Goal: Task Accomplishment & Management: Manage account settings

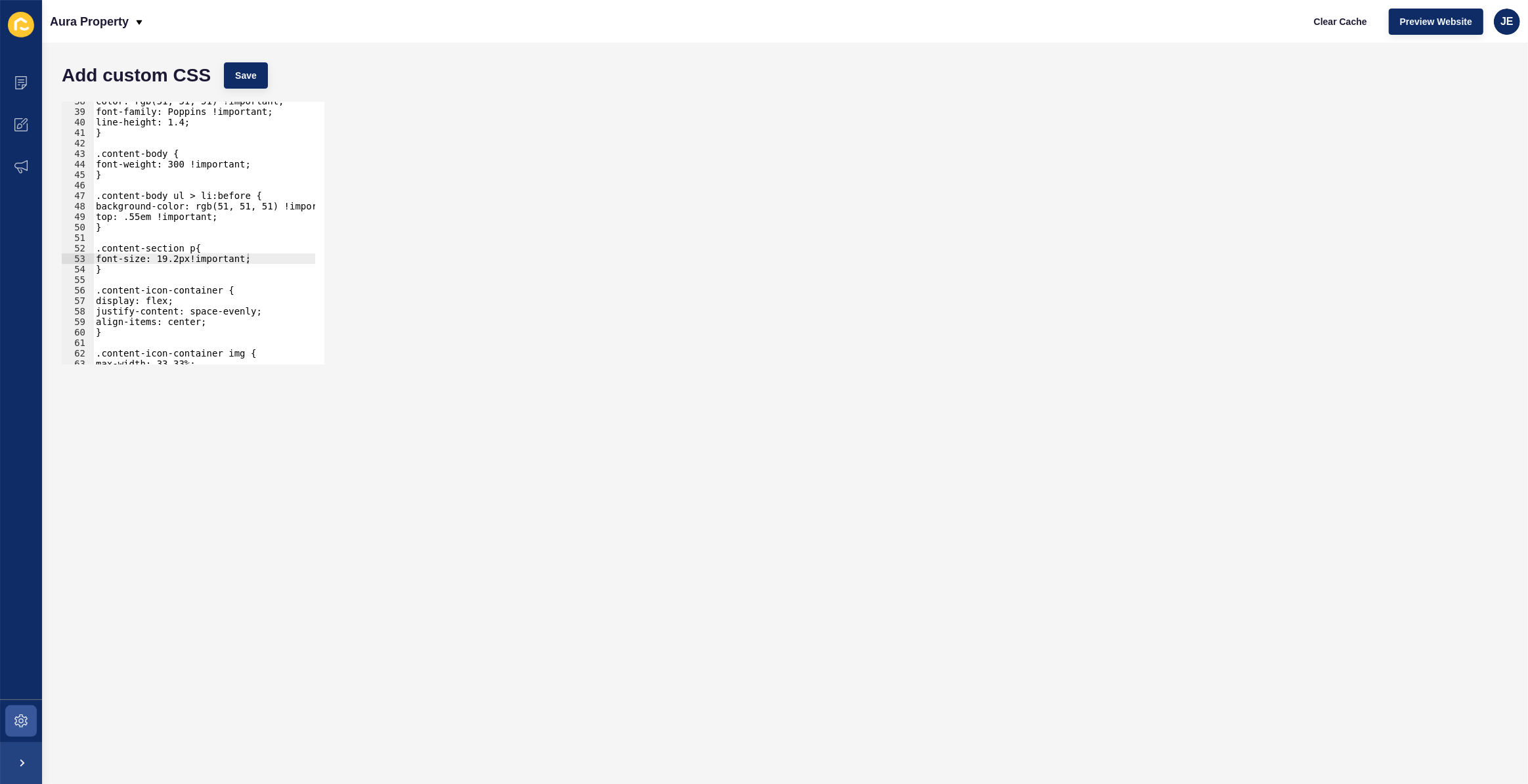
scroll to position [395, 0]
drag, startPoint x: 273, startPoint y: 260, endPoint x: 94, endPoint y: 260, distance: 179.0
click at [94, 260] on div "color: rgb(51, 51, 51) !important; font-family: Poppins !important; line-height…" at bounding box center [237, 233] width 289 height 274
click at [241, 216] on div "color: rgb(51, 51, 51) !important; font-family: Poppins !important; line-height…" at bounding box center [237, 233] width 289 height 274
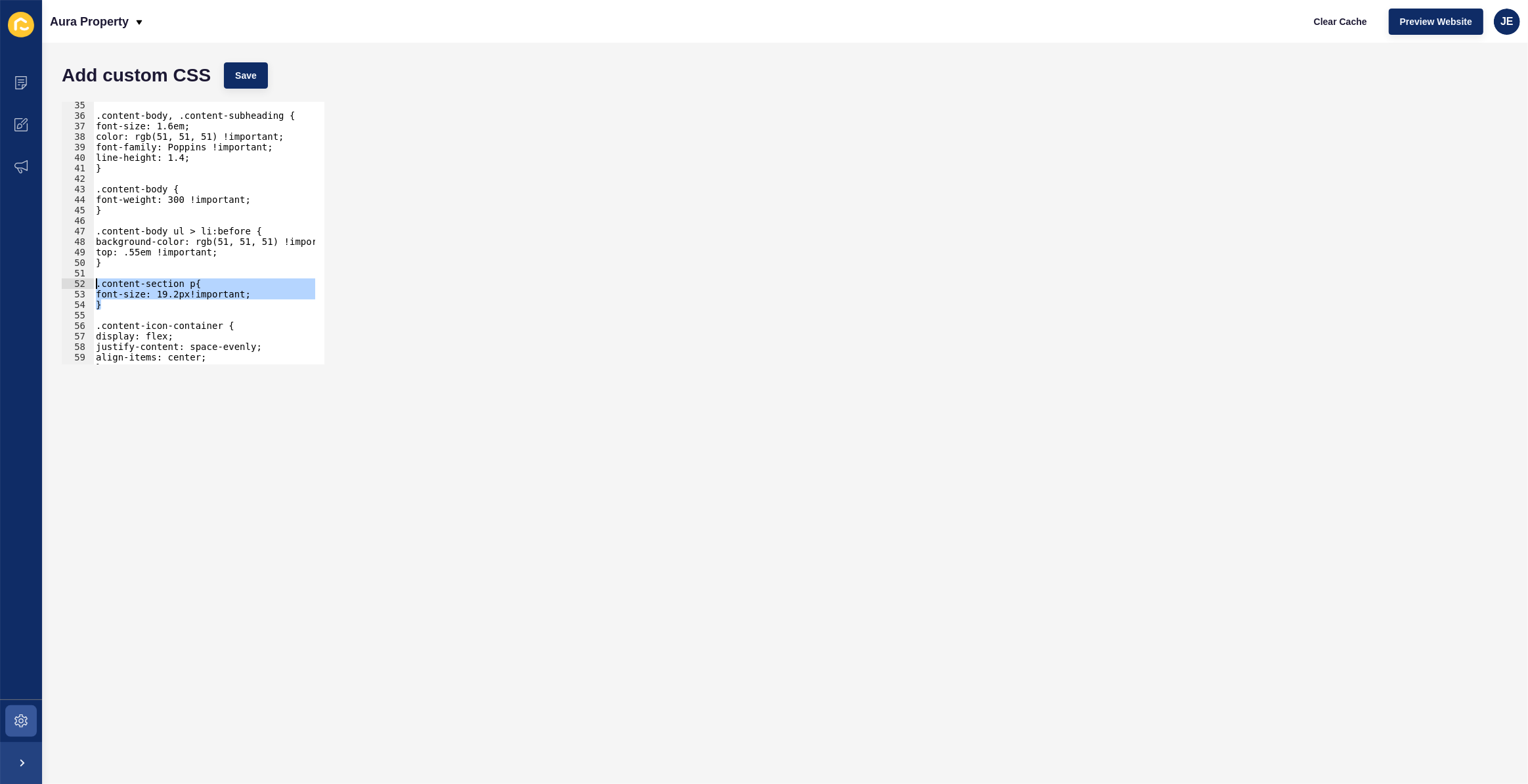
drag, startPoint x: 139, startPoint y: 301, endPoint x: 92, endPoint y: 287, distance: 49.0
click at [92, 287] on div "top: .55em !important; 35 36 37 38 39 40 41 42 43 44 45 46 47 48 49 50 51 52 53…" at bounding box center [193, 233] width 262 height 262
click at [112, 295] on div ".content-body, .content-subheading { font-size: 1.6em; color: rgb(51, 51, 51) !…" at bounding box center [204, 233] width 222 height 262
click at [113, 301] on div ".content-body, .content-subheading { font-size: 1.6em; color: rgb(51, 51, 51) !…" at bounding box center [237, 237] width 289 height 274
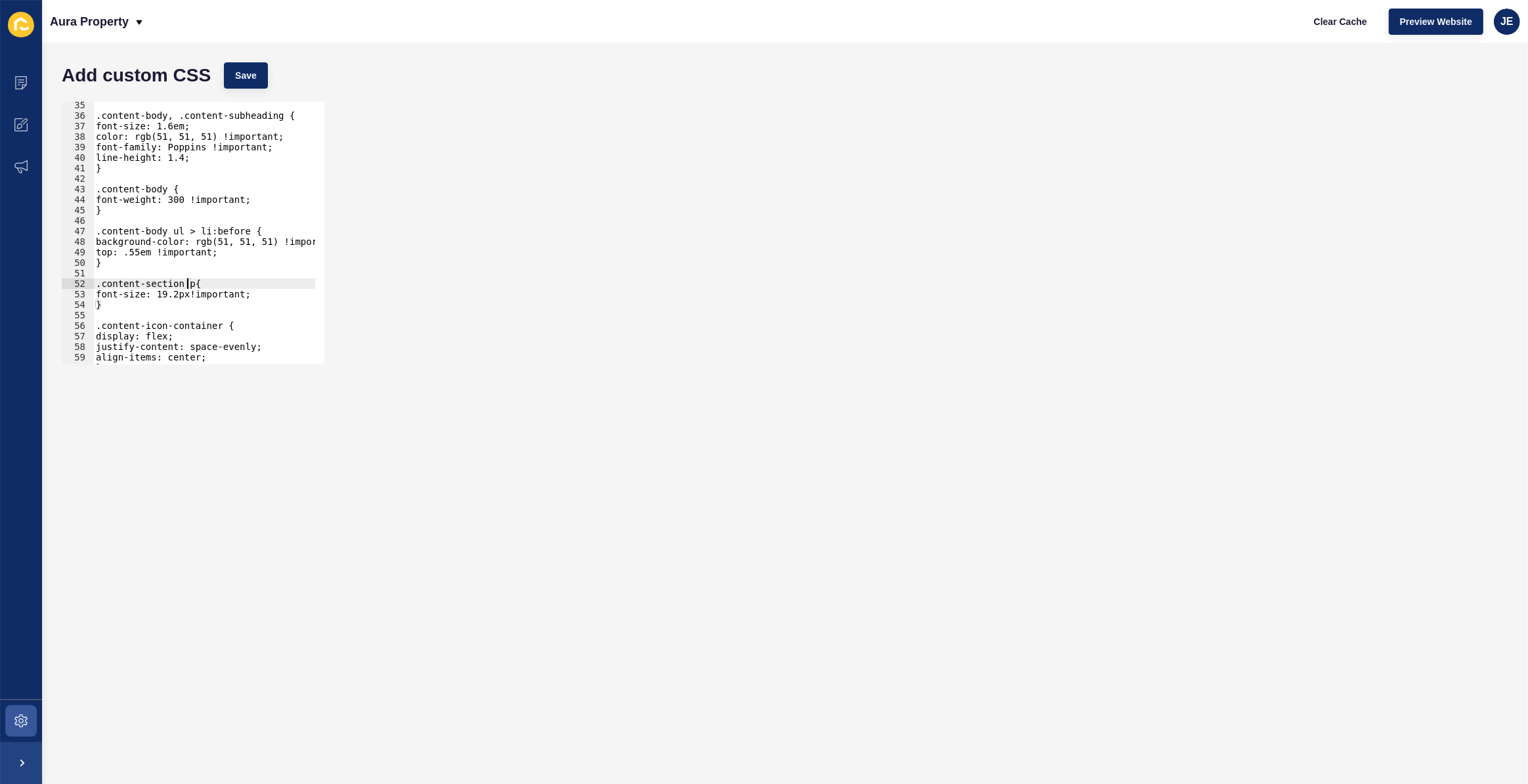
click at [187, 286] on div ".content-body, .content-subheading { font-size: 1.6em; color: rgb(51, 51, 51) !…" at bounding box center [237, 237] width 289 height 274
drag, startPoint x: 236, startPoint y: 233, endPoint x: 100, endPoint y: 228, distance: 136.1
click at [100, 228] on div ".content-body, .content-subheading { font-size: 1.6em; color: rgb(51, 51, 51) !…" at bounding box center [237, 237] width 289 height 274
click at [190, 285] on div ".content-body, .content-subheading { font-size: 1.6em; color: rgb(51, 51, 51) !…" at bounding box center [237, 237] width 289 height 274
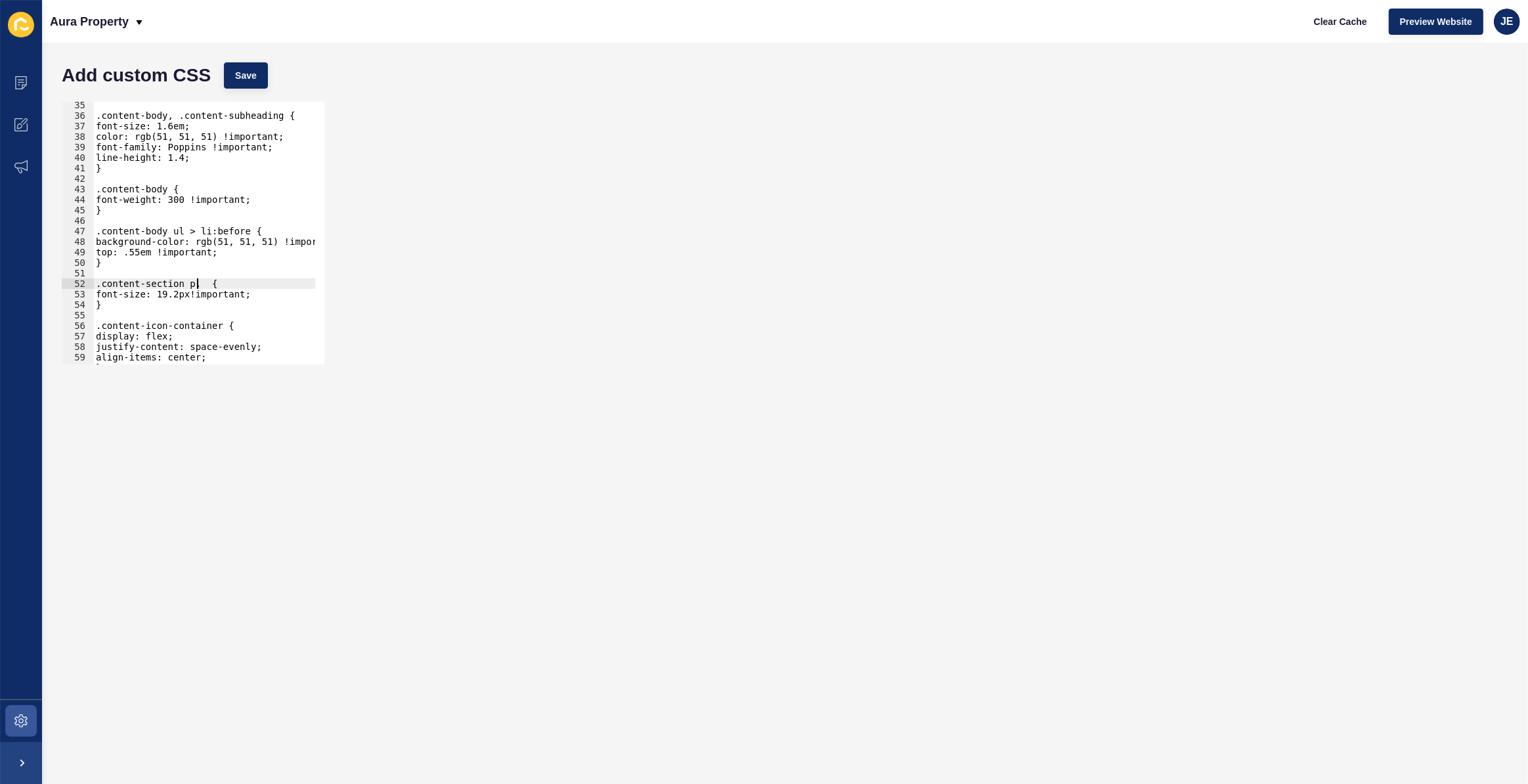
paste textarea "content-body ul > li:before"
click at [172, 285] on div ".content-body, .content-subheading { font-size: 1.6em; color: rgb(51, 51, 51) !…" at bounding box center [214, 237] width 289 height 274
click at [248, 89] on div "Add custom CSS Save" at bounding box center [784, 75] width 1460 height 39
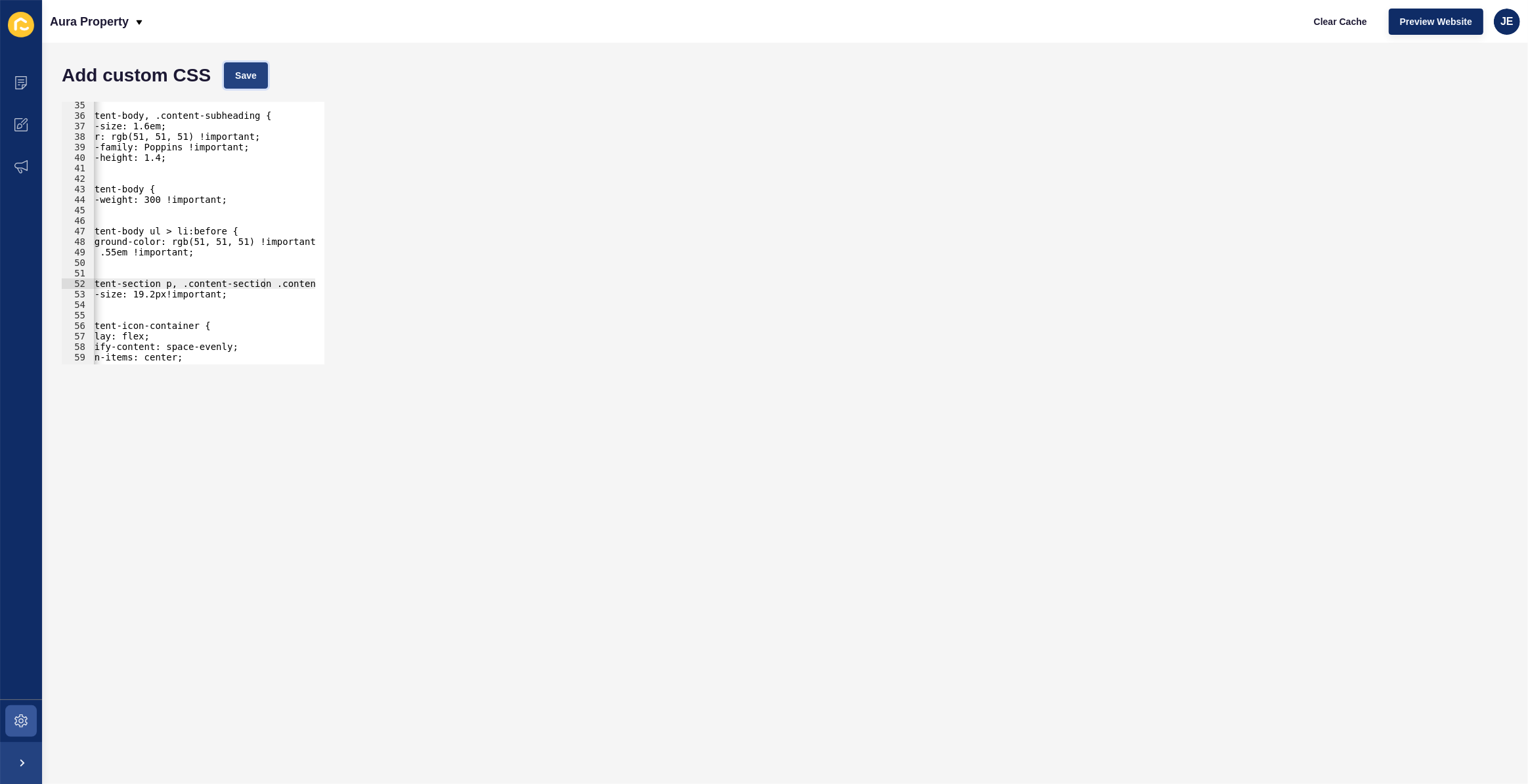
click at [249, 82] on button "Save" at bounding box center [246, 76] width 44 height 26
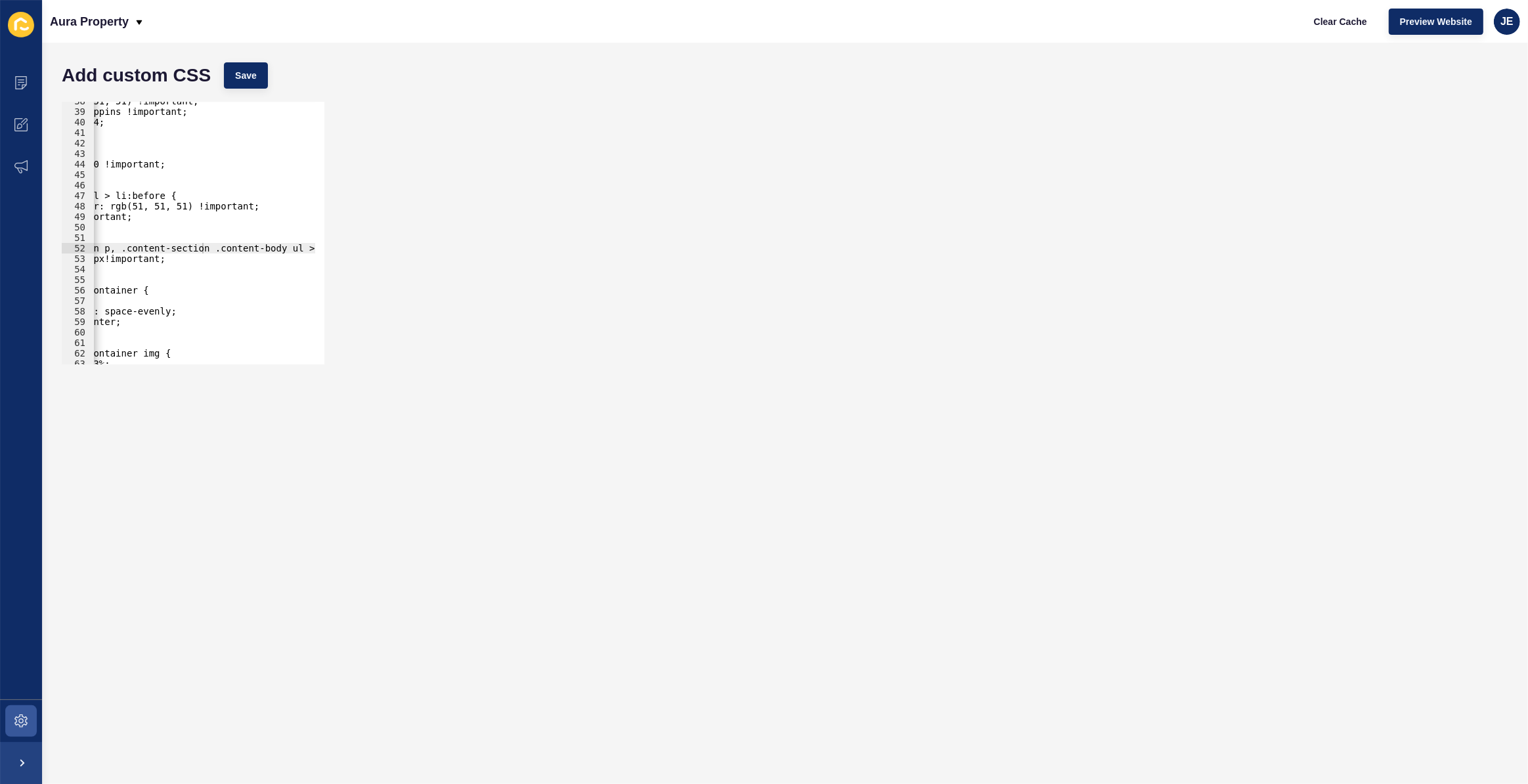
scroll to position [0, 112]
drag, startPoint x: 238, startPoint y: 247, endPoint x: 171, endPoint y: 249, distance: 67.0
click at [171, 249] on div "color: rgb(51, 51, 51) !important; font-family: Poppins !important; line-height…" at bounding box center [153, 233] width 344 height 274
click at [248, 78] on span "Save" at bounding box center [246, 75] width 22 height 13
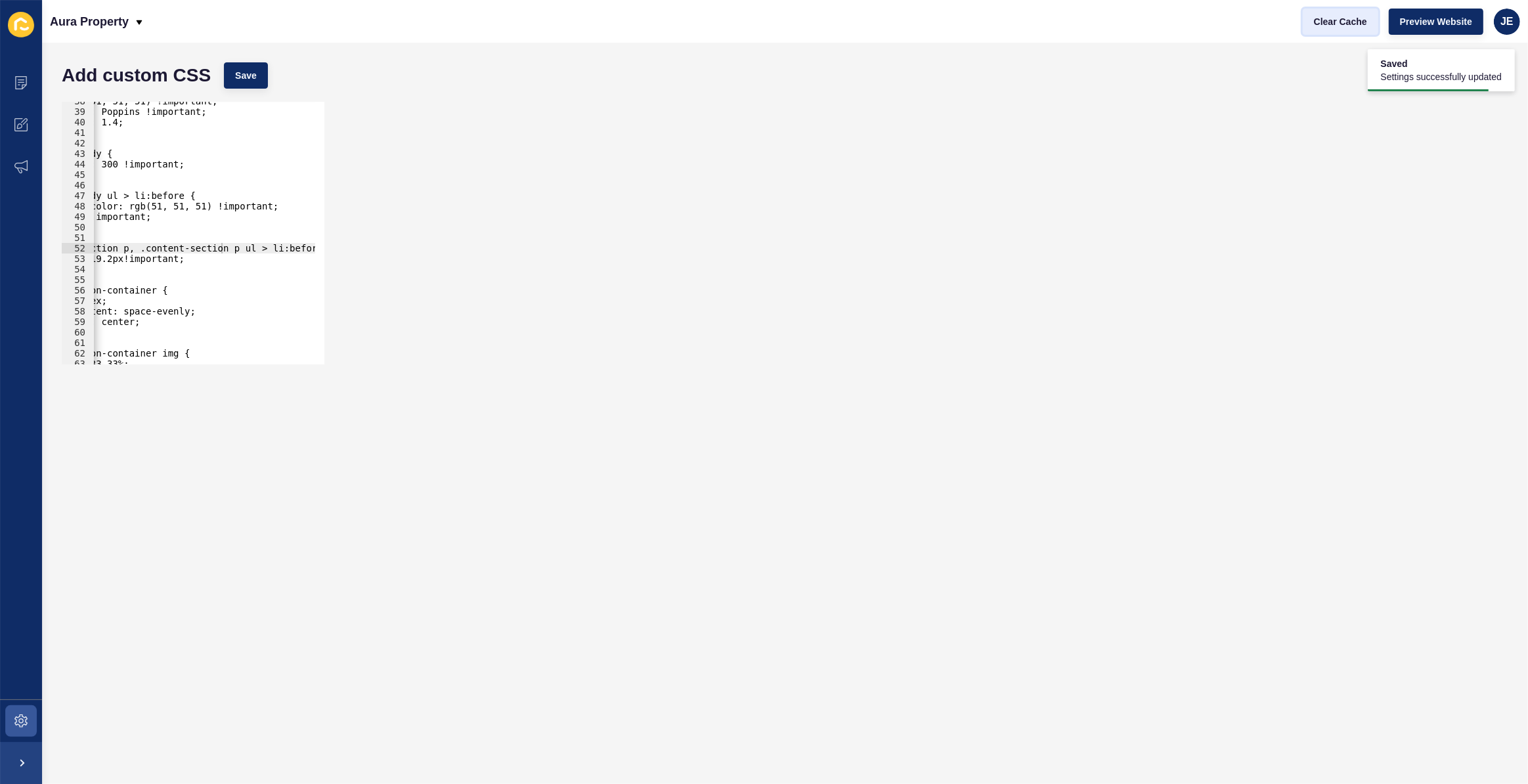
click at [1362, 23] on span "Clear Cache" at bounding box center [1341, 21] width 53 height 13
click at [220, 249] on div "color: rgb(51, 51, 51) !important; font-family: Poppins !important; line-height…" at bounding box center [171, 233] width 289 height 274
click at [260, 73] on button "Save" at bounding box center [246, 76] width 44 height 26
drag, startPoint x: 273, startPoint y: 248, endPoint x: 302, endPoint y: 248, distance: 29.0
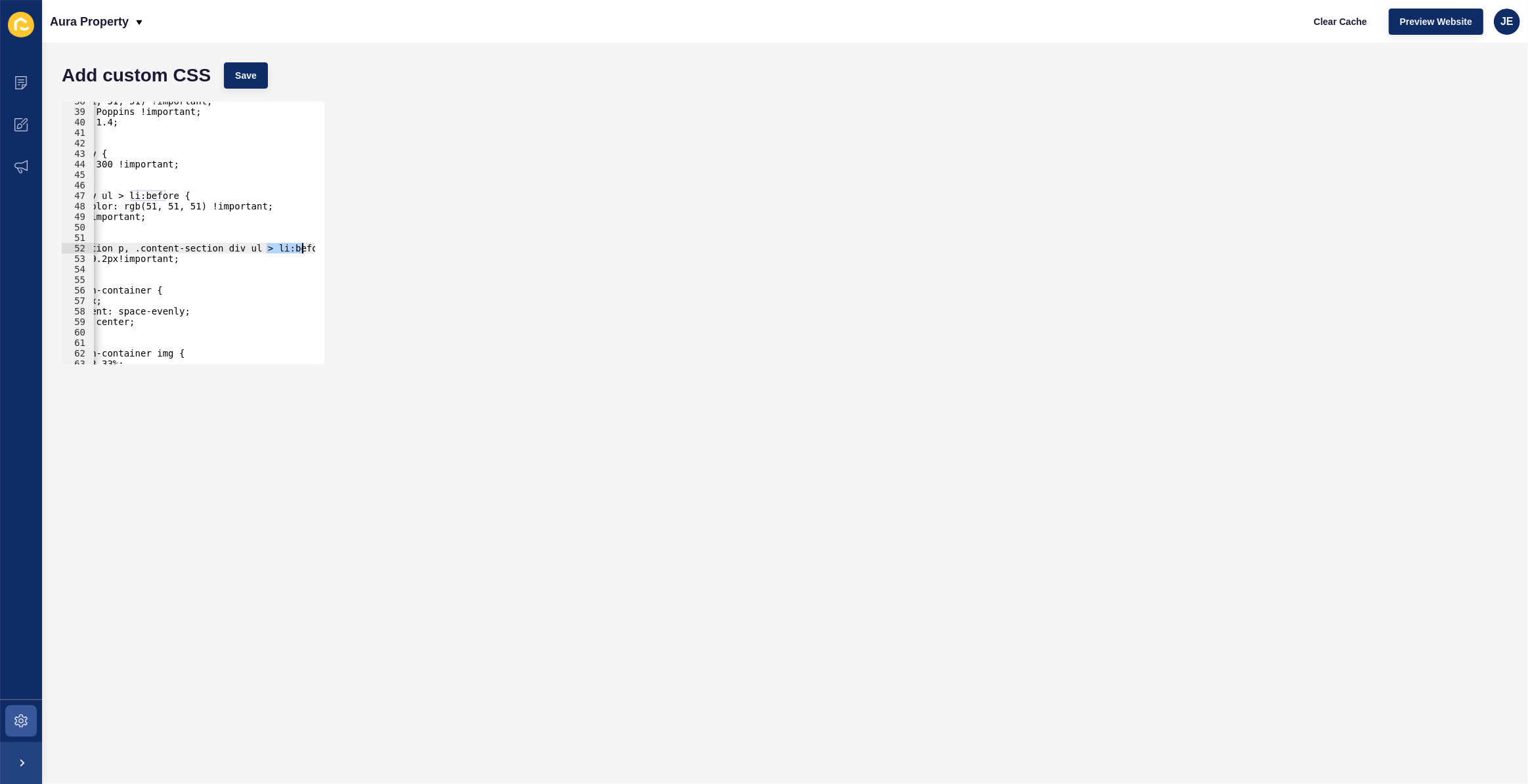
click at [302, 248] on div "color: rgb(51, 51, 51) !important; font-family: Poppins !important; line-height…" at bounding box center [168, 233] width 294 height 274
click at [260, 73] on button "Save" at bounding box center [246, 76] width 44 height 26
click at [283, 250] on div "color: rgb(51, 51, 51) !important; font-family: Poppins !important; line-height…" at bounding box center [204, 233] width 222 height 262
click at [138, 249] on div "color: rgb(51, 51, 51) !important; font-family: Poppins !important; line-height…" at bounding box center [173, 233] width 294 height 274
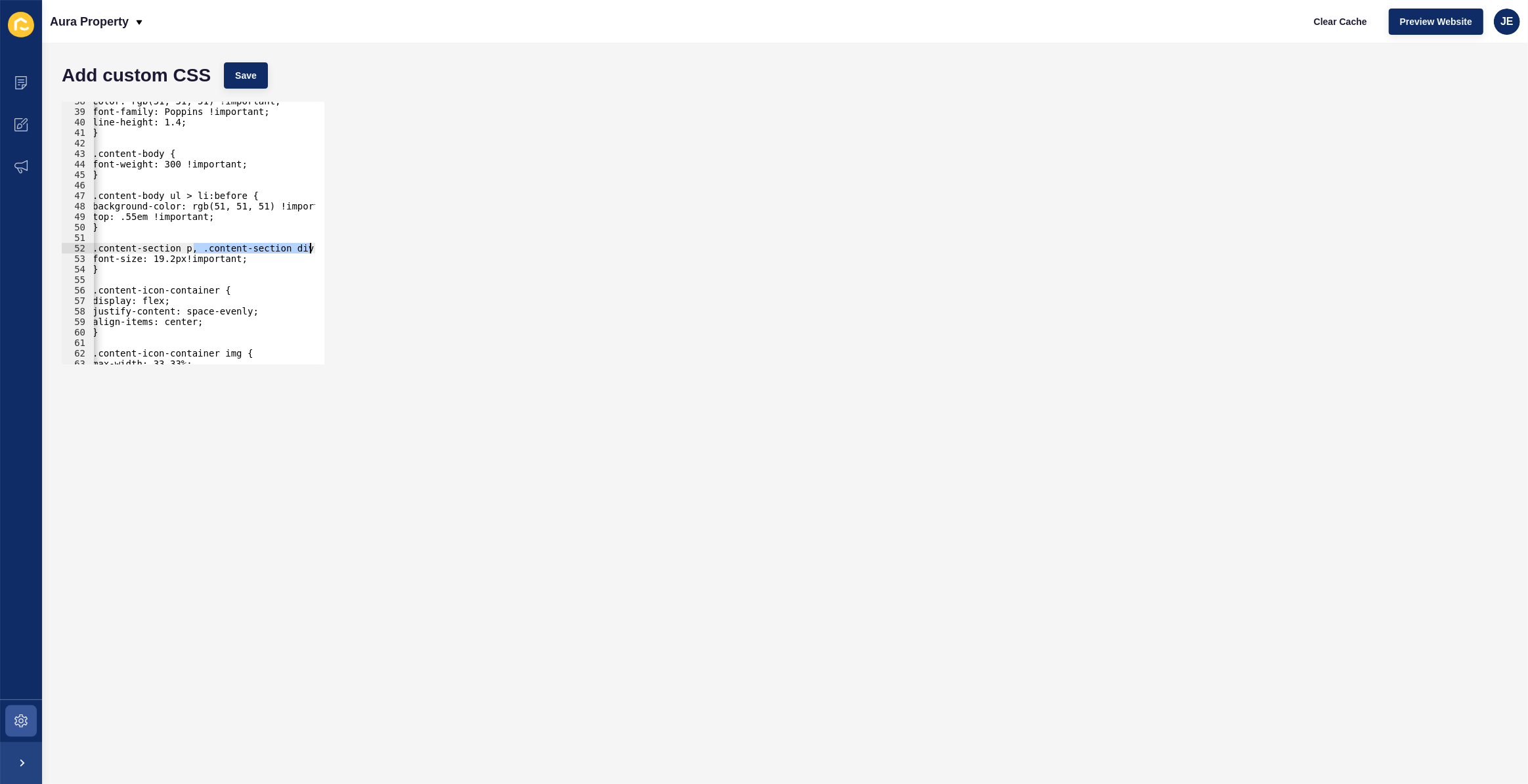
scroll to position [0, 71]
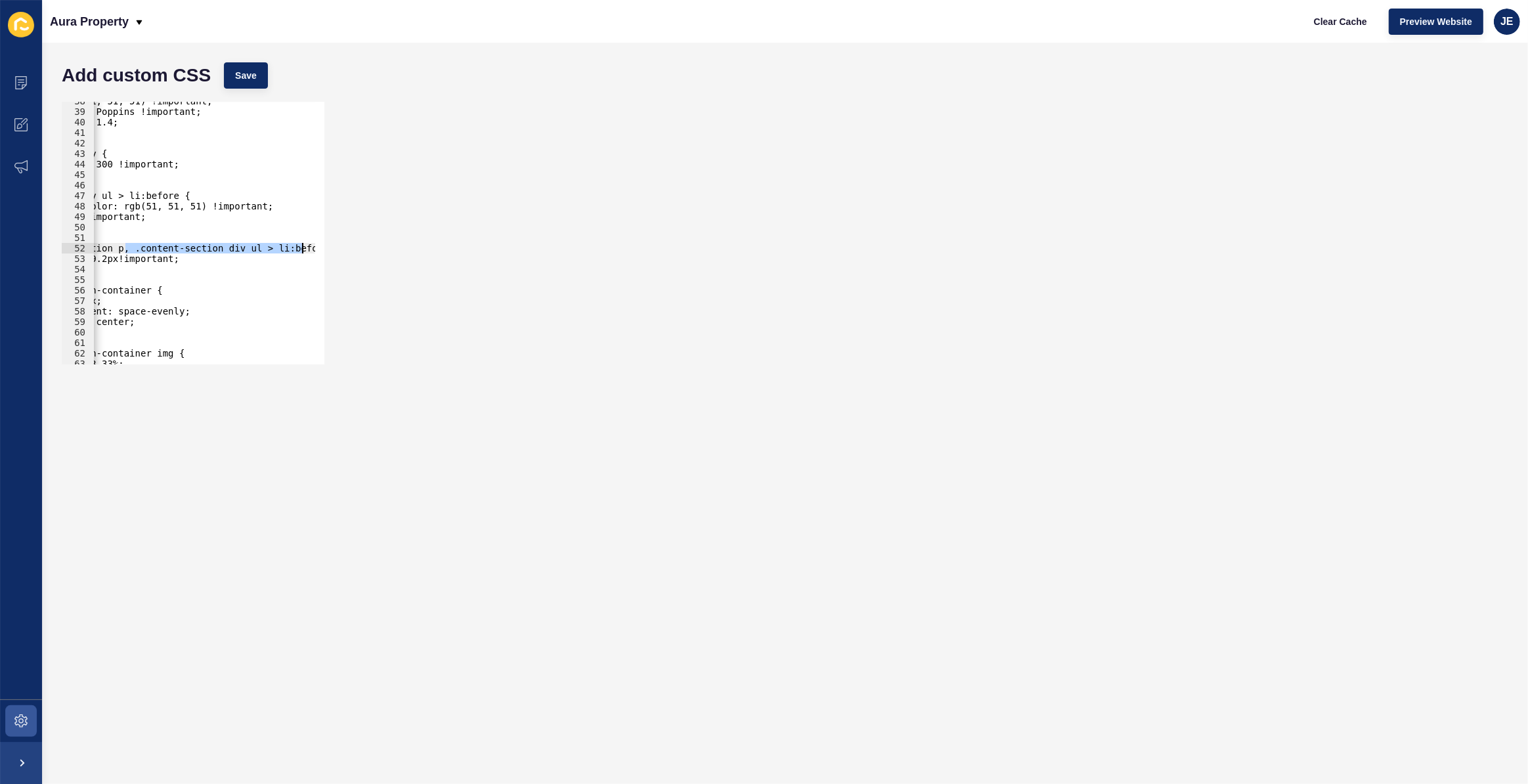
drag, startPoint x: 132, startPoint y: 251, endPoint x: 302, endPoint y: 247, distance: 170.0
click at [302, 247] on div "color: rgb(51, 51, 51) !important; font-family: Poppins !important; line-height…" at bounding box center [168, 233] width 294 height 274
paste textarea ".content-section div ul > li:before"
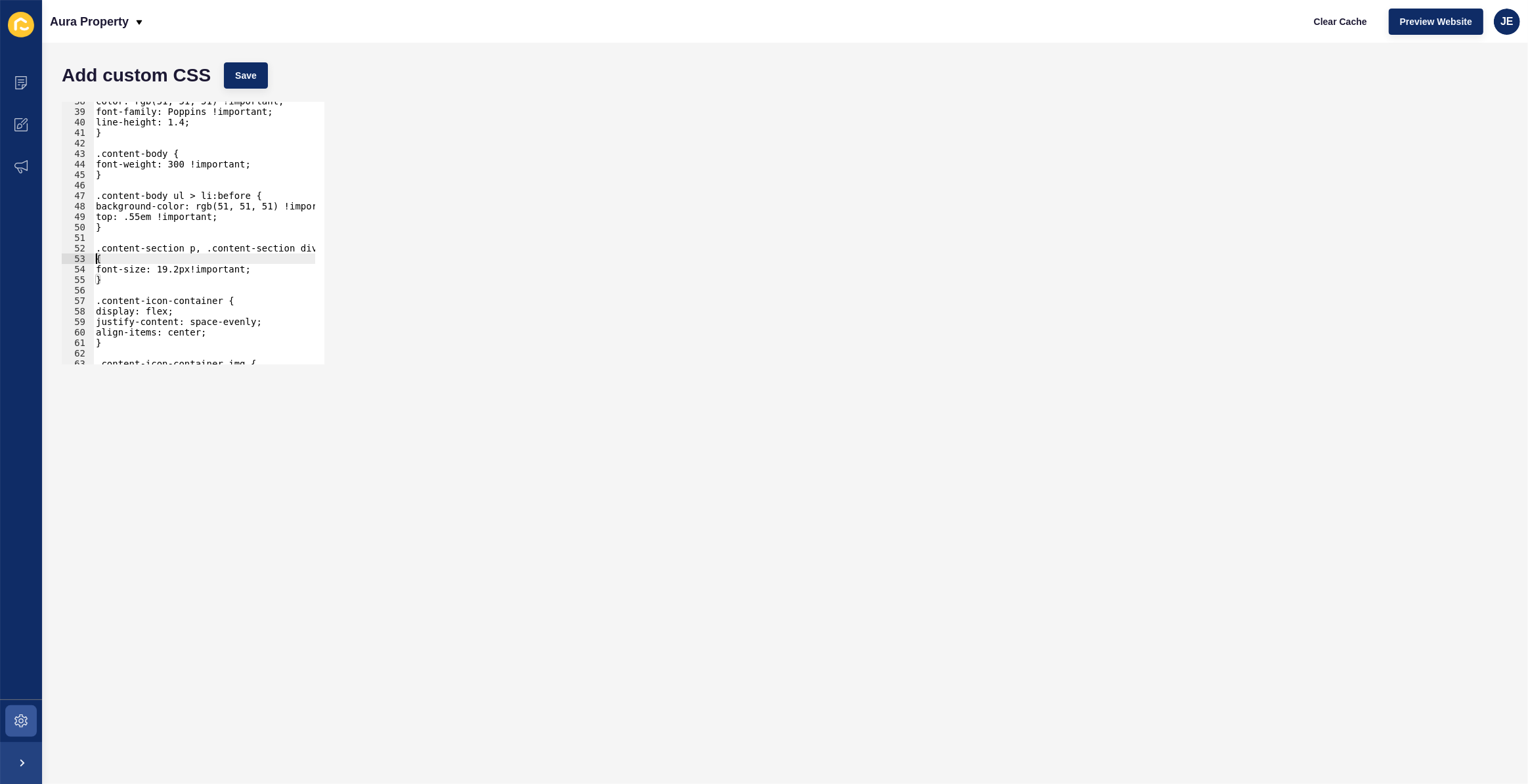
paste textarea ".content-section div ul > li:before"
type textarea ".content-section div ul > li{"
click at [255, 82] on button "Save" at bounding box center [246, 76] width 44 height 26
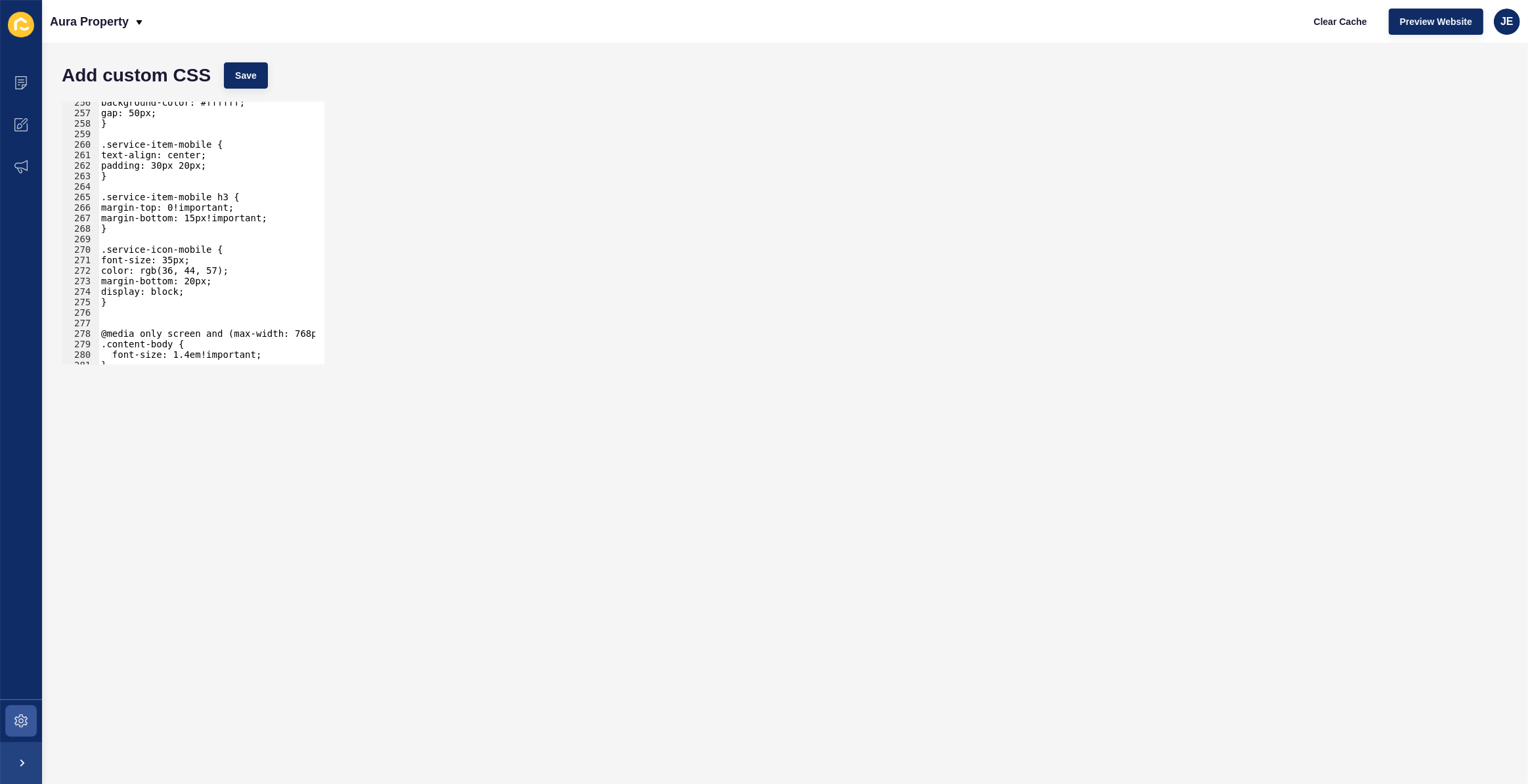
scroll to position [2718, 0]
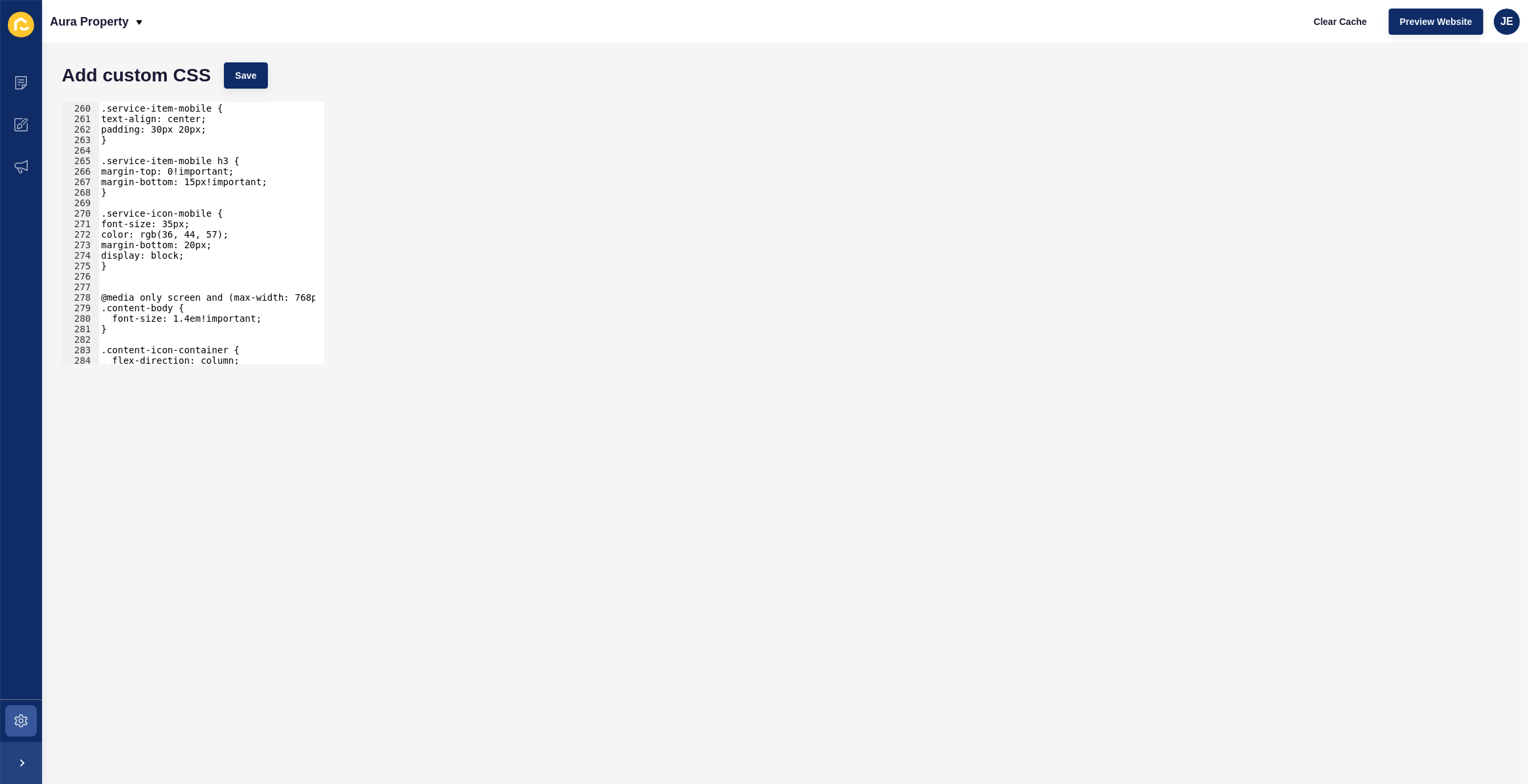
click at [119, 271] on div ".service-item-mobile { text-align: center; padding: 30px 20px; } .service-item-…" at bounding box center [245, 229] width 294 height 274
type textarea "/** Features section */"
paste textarea "}"
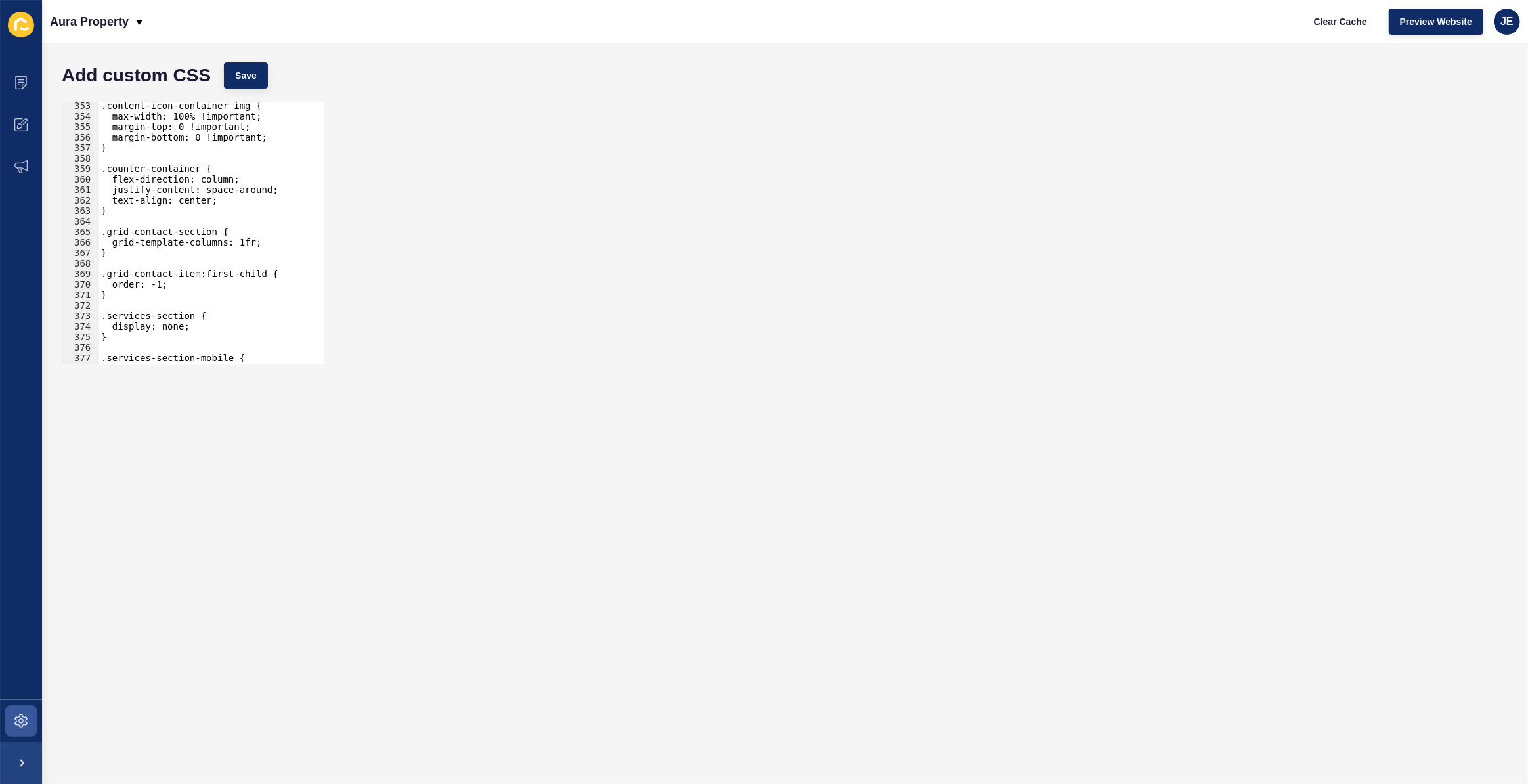
scroll to position [3778, 0]
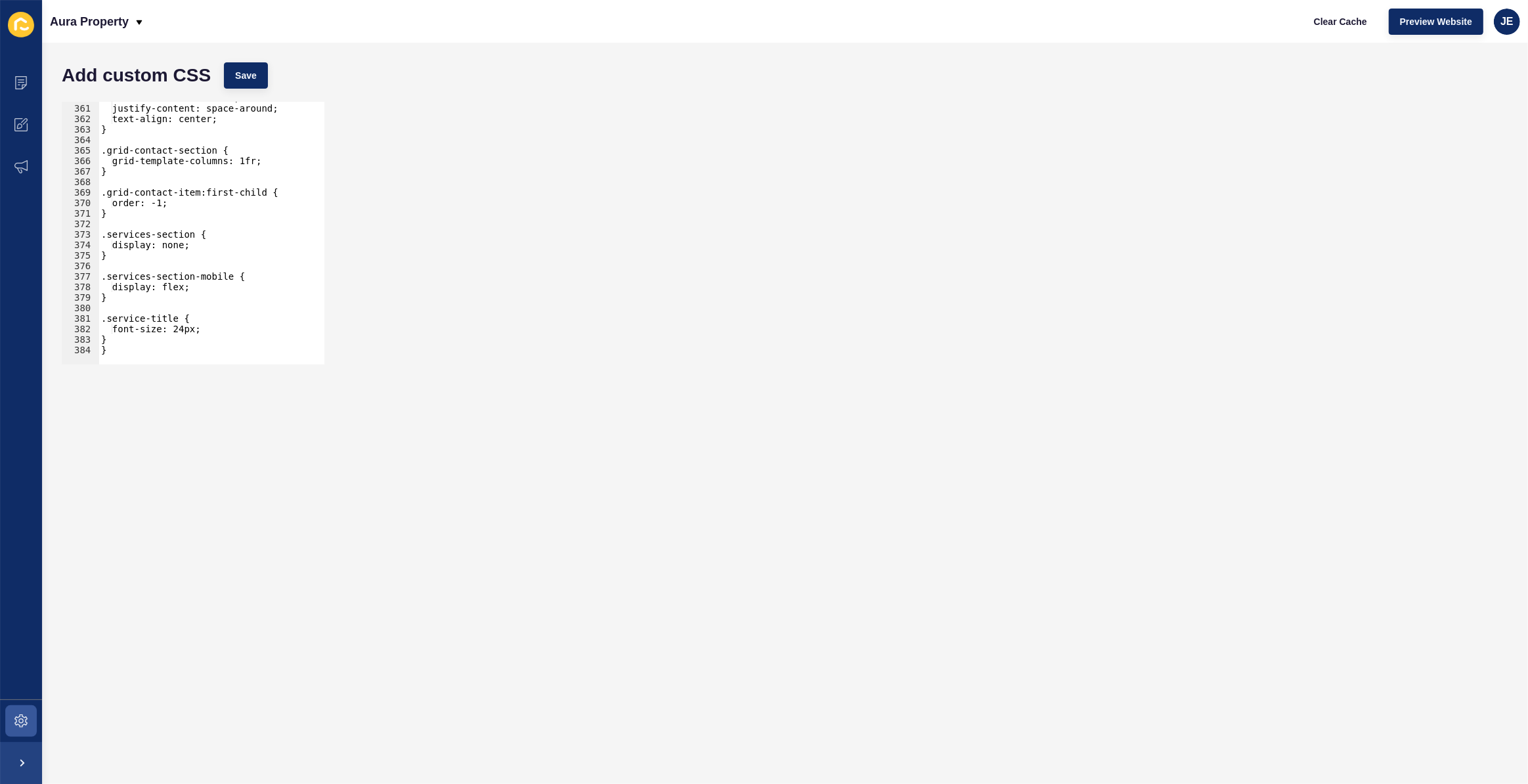
click at [153, 340] on div "flex-direction: column; justify-content: space-around; text-align: center; } .g…" at bounding box center [245, 229] width 294 height 274
type textarea "}"
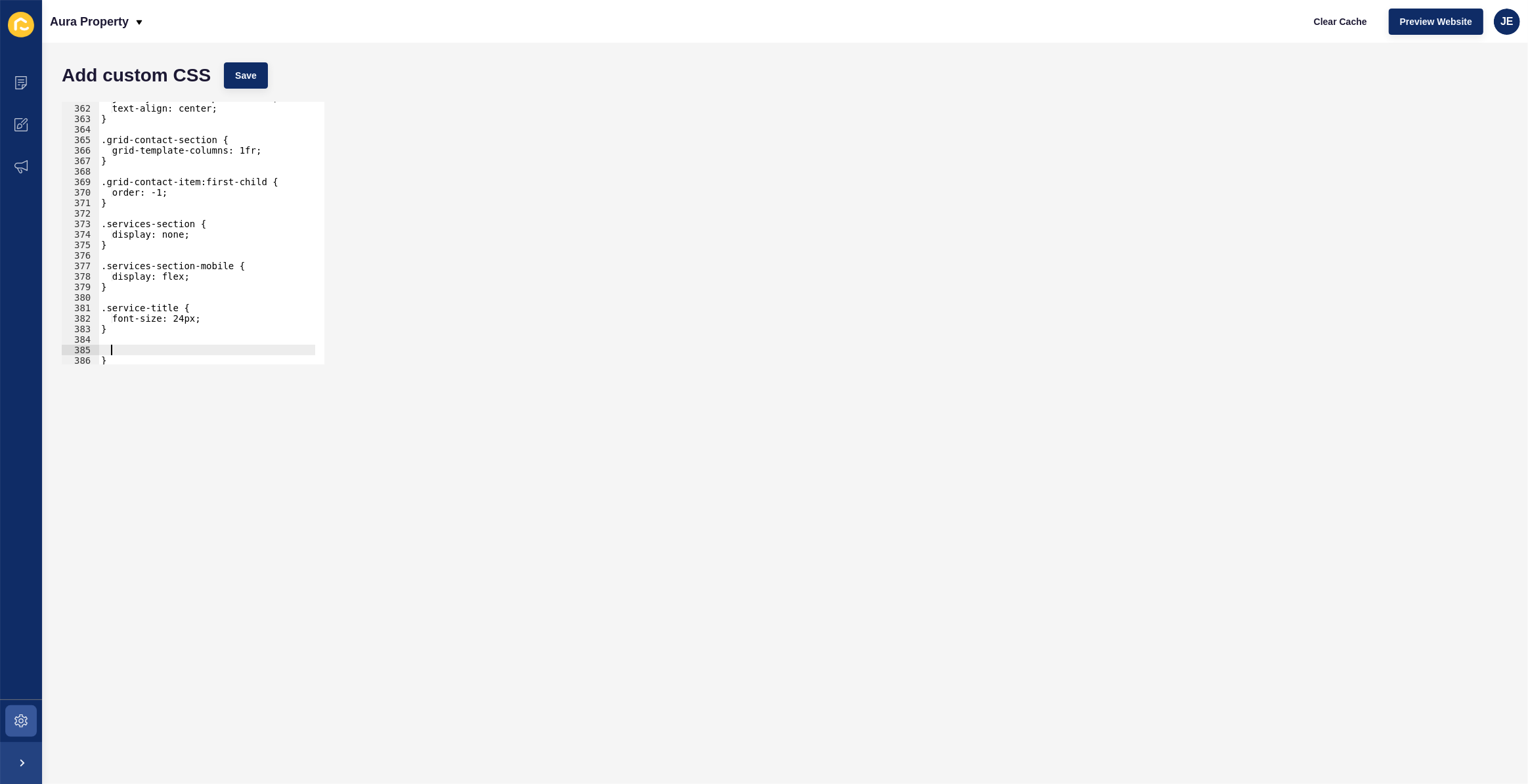
paste textarea "}"
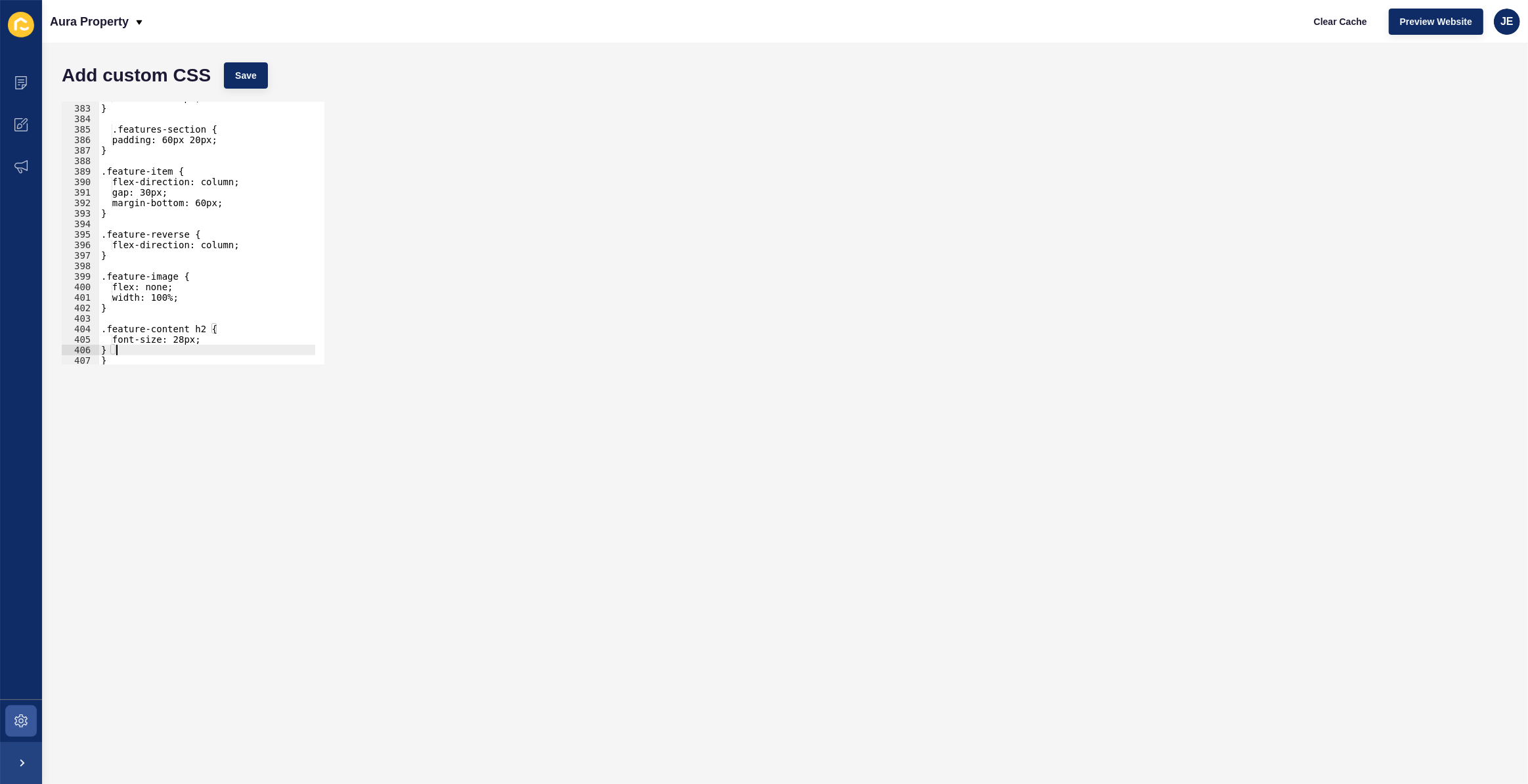
scroll to position [4010, 0]
click at [255, 71] on span "Save" at bounding box center [246, 75] width 22 height 13
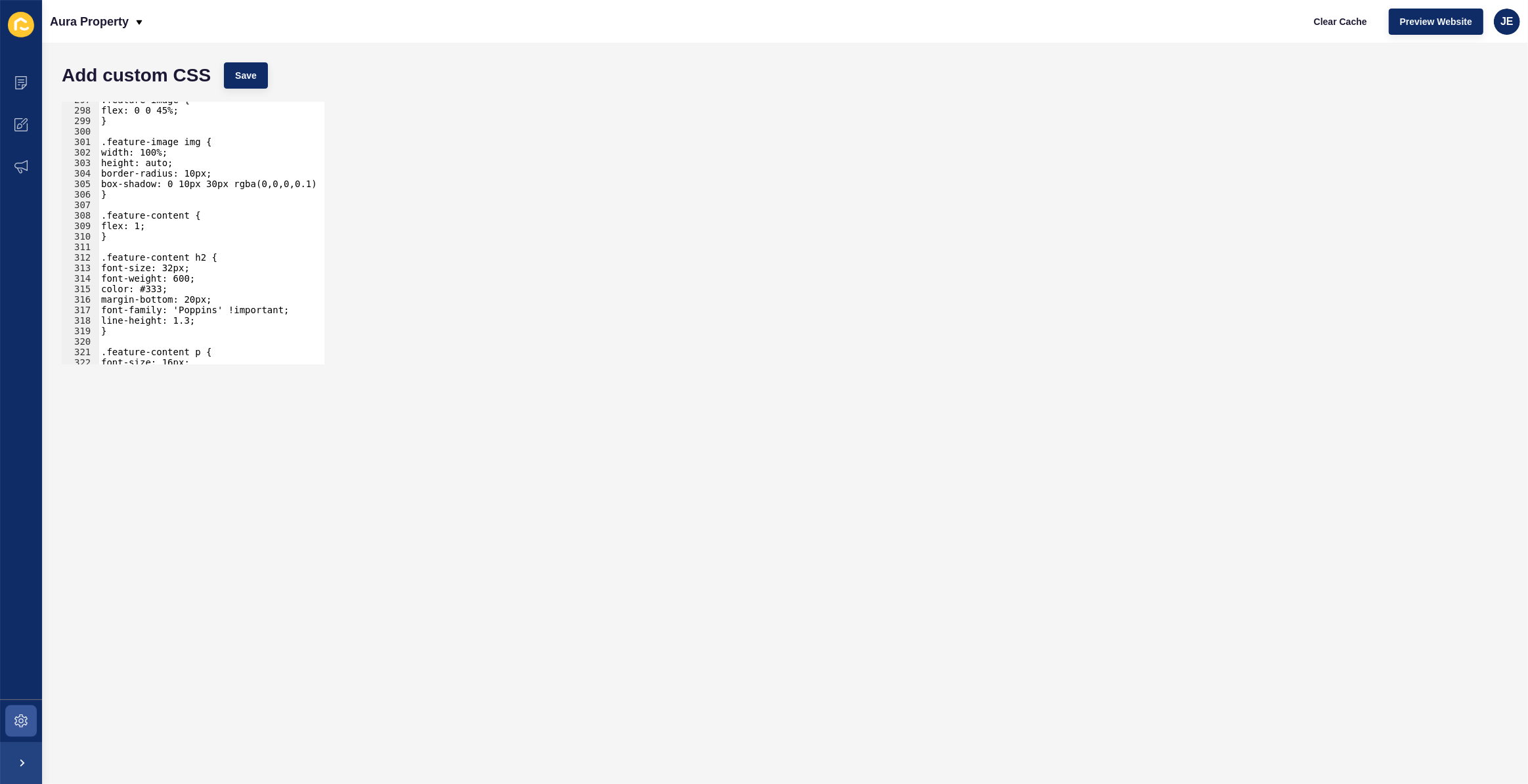
scroll to position [3079, 0]
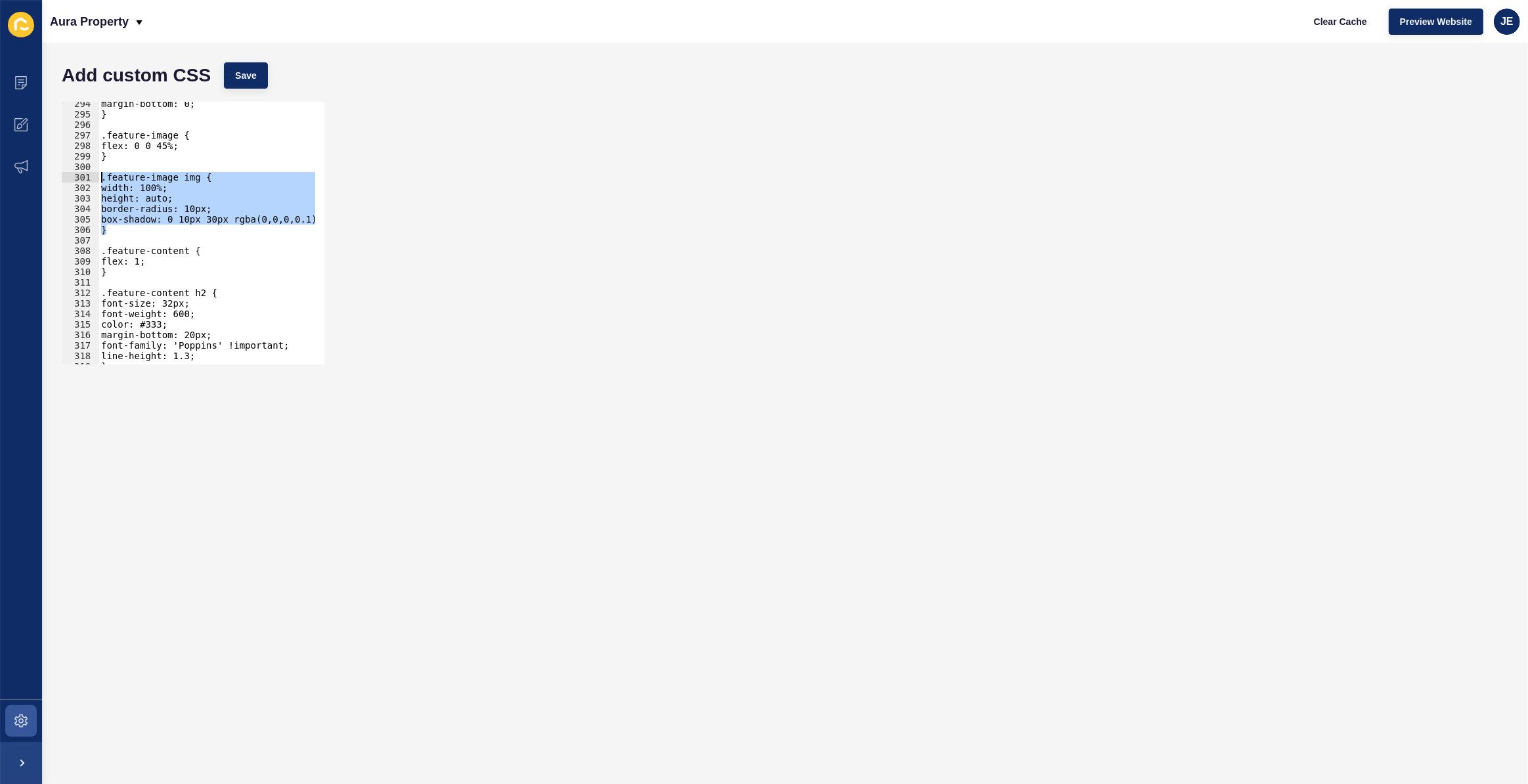
drag, startPoint x: 121, startPoint y: 233, endPoint x: 76, endPoint y: 172, distance: 75.8
click at [76, 172] on div "} 294 295 296 297 298 299 300 301 302 303 304 305 306 307 308 309 310 311 312 3…" at bounding box center [193, 233] width 262 height 262
paste textarea "}"
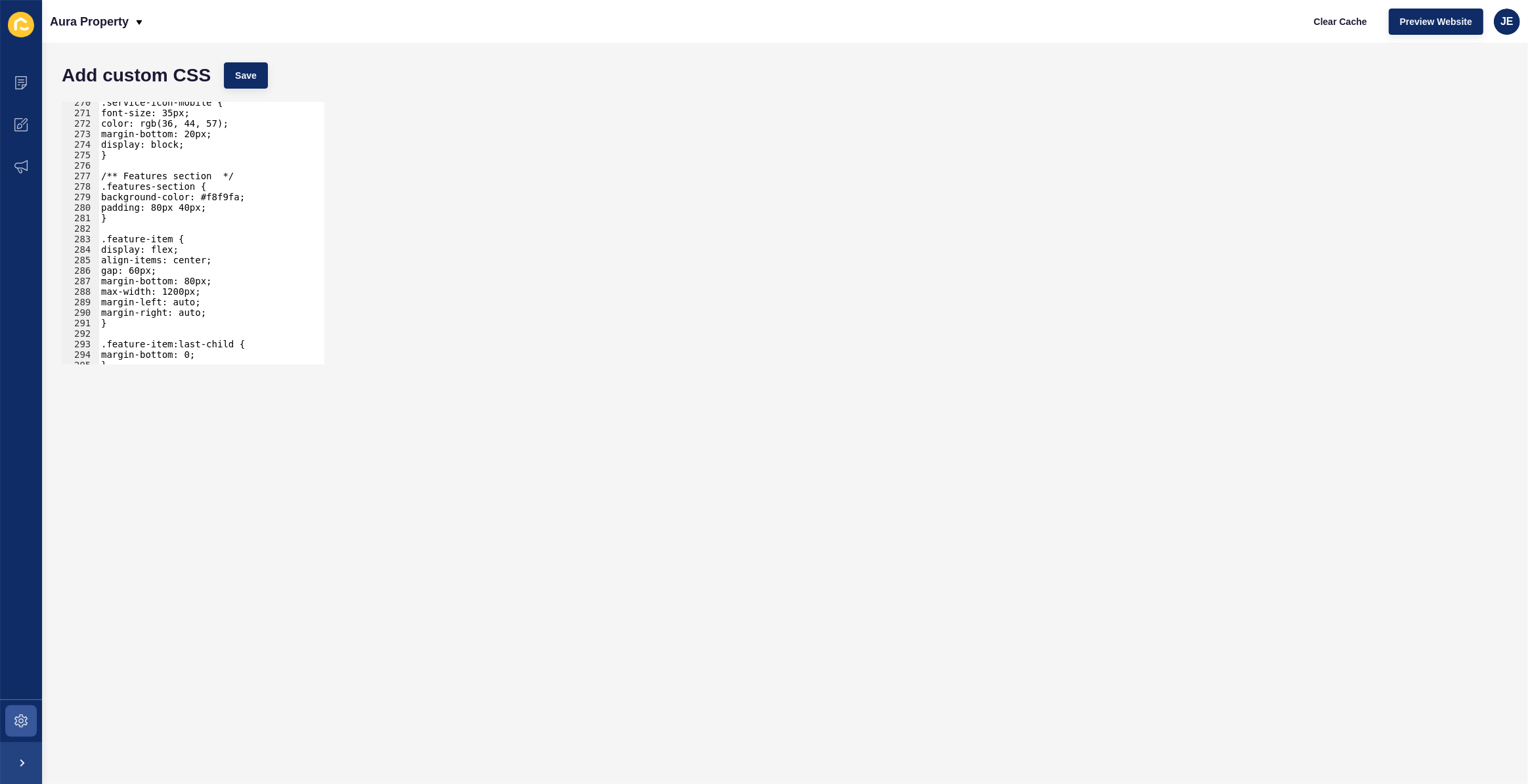
scroll to position [2829, 0]
drag, startPoint x: 252, startPoint y: 200, endPoint x: 101, endPoint y: 199, distance: 151.0
click at [101, 199] on div ".service-icon-mobile { font-size: 35px; color: rgb(36, 44, 57); margin-bottom: …" at bounding box center [245, 234] width 294 height 274
type textarea "background-color: #f8f9fa;"
click at [244, 82] on button "Save" at bounding box center [246, 76] width 44 height 26
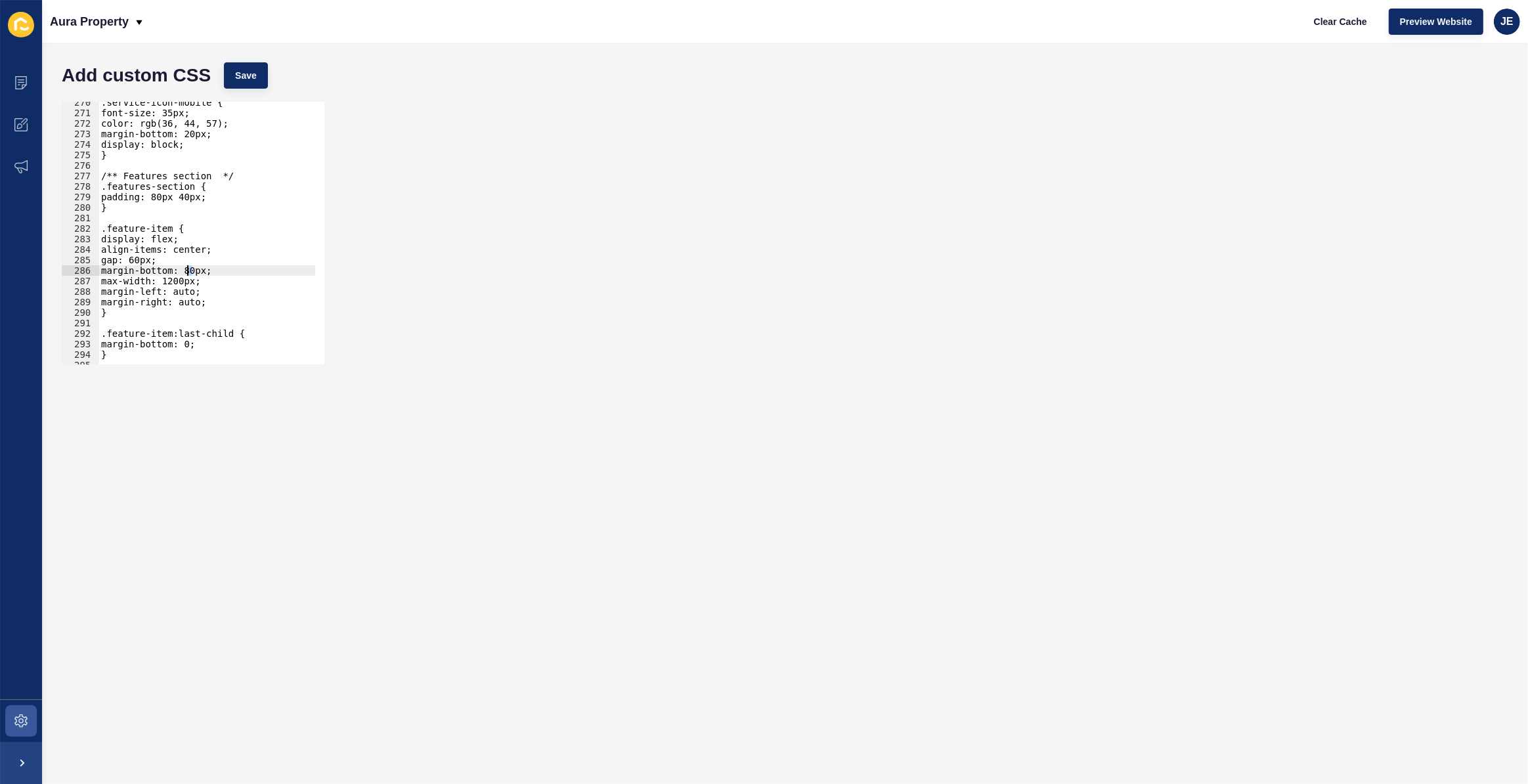
click at [187, 270] on div ".service-icon-mobile { font-size: 35px; color: rgb(36, 44, 57); margin-bottom: …" at bounding box center [245, 234] width 294 height 274
click at [155, 265] on div ".service-icon-mobile { font-size: 35px; color: rgb(36, 44, 57); margin-bottom: …" at bounding box center [245, 234] width 294 height 274
click at [187, 269] on div ".service-icon-mobile { font-size: 35px; color: rgb(36, 44, 57); margin-bottom: …" at bounding box center [245, 234] width 294 height 274
click at [257, 81] on button "Save" at bounding box center [246, 76] width 44 height 26
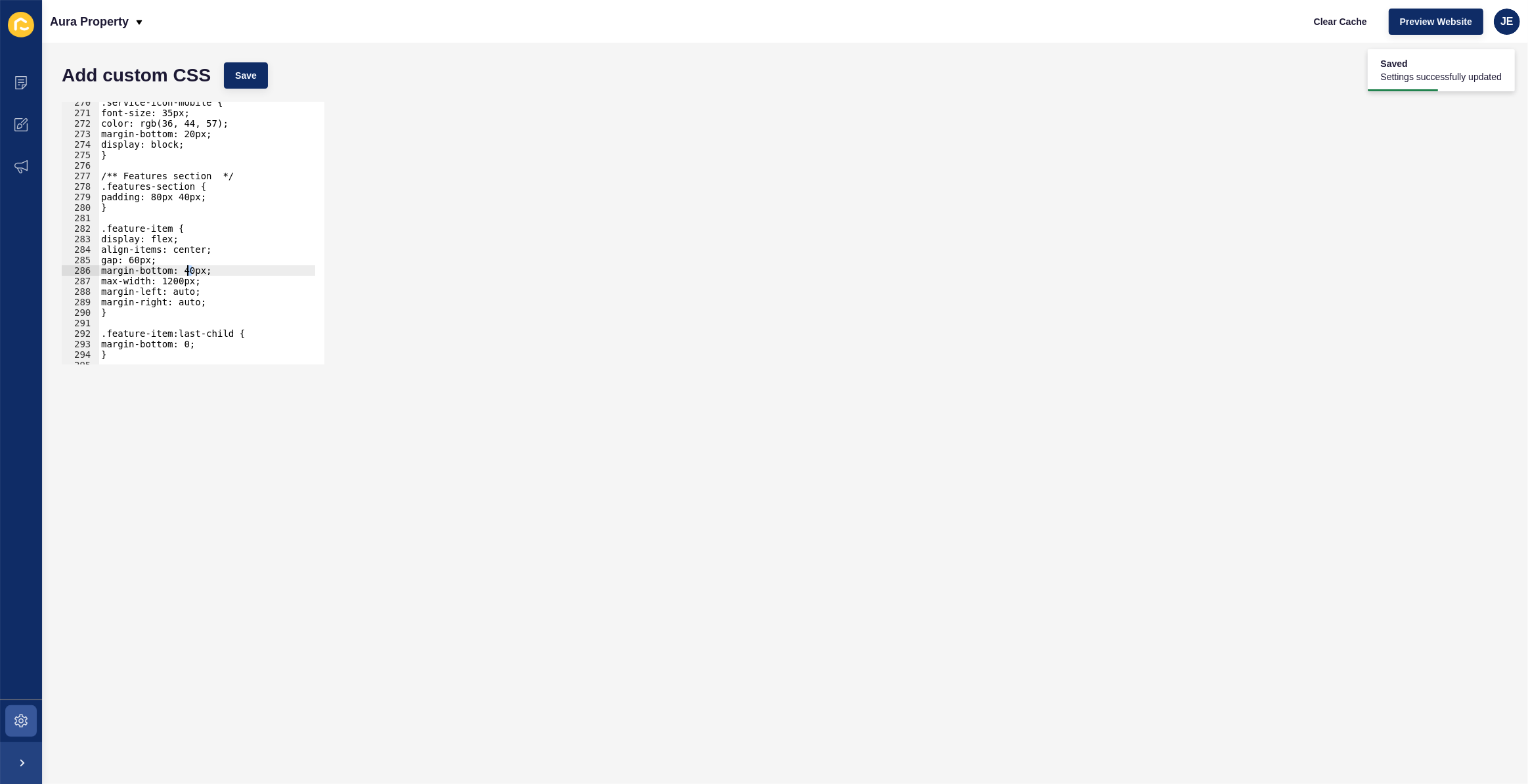
click at [187, 273] on div ".service-icon-mobile { font-size: 35px; color: rgb(36, 44, 57); margin-bottom: …" at bounding box center [245, 234] width 294 height 274
drag, startPoint x: 229, startPoint y: 270, endPoint x: 71, endPoint y: 263, distance: 158.2
click at [71, 263] on div "margin-bottom: 40px; 270 271 272 273 274 275 276 277 278 279 280 281 282 283 28…" at bounding box center [193, 233] width 262 height 262
type textarea "gap: 60px; margin-bottom: 40px;"
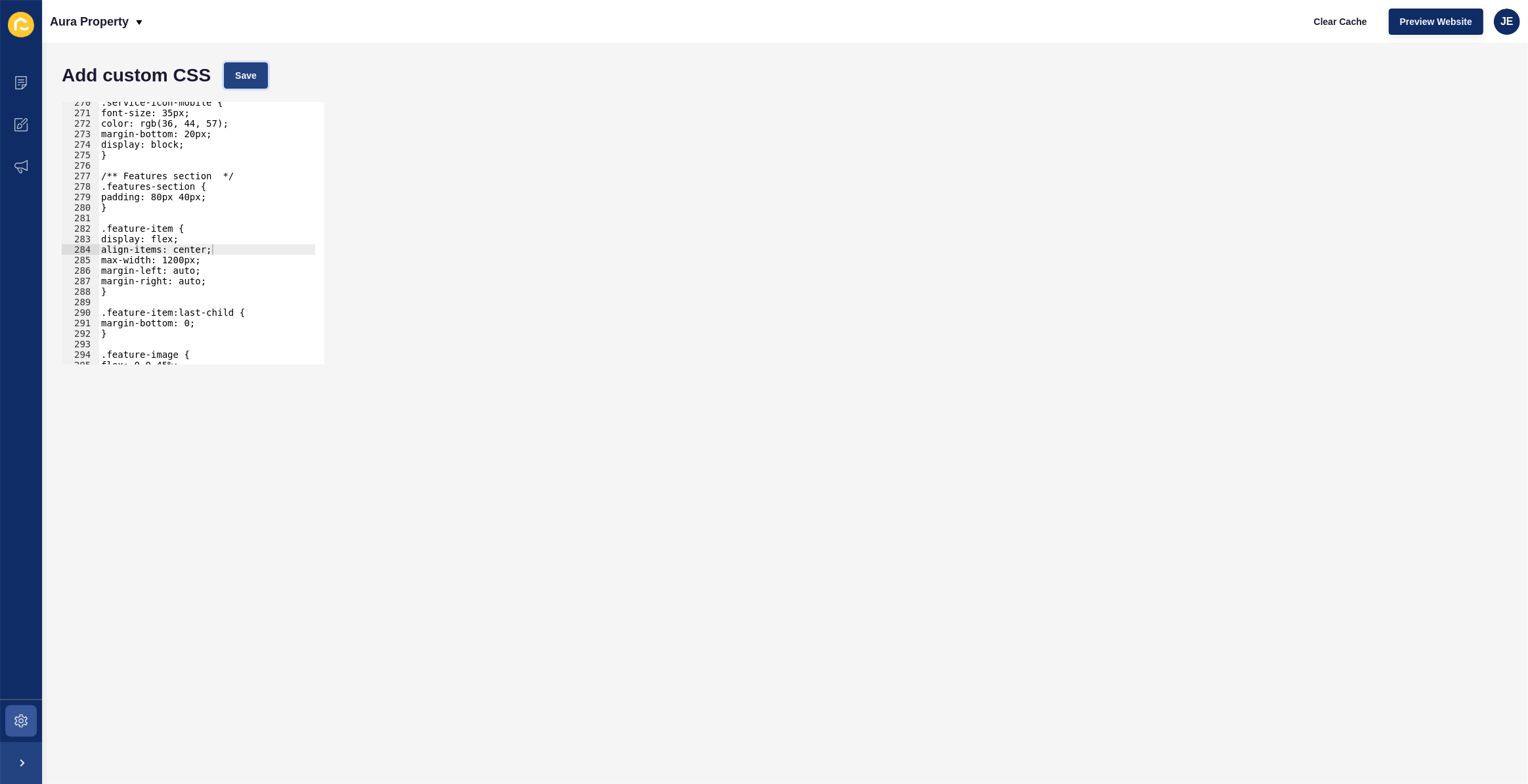
click at [249, 81] on span "Save" at bounding box center [246, 75] width 22 height 13
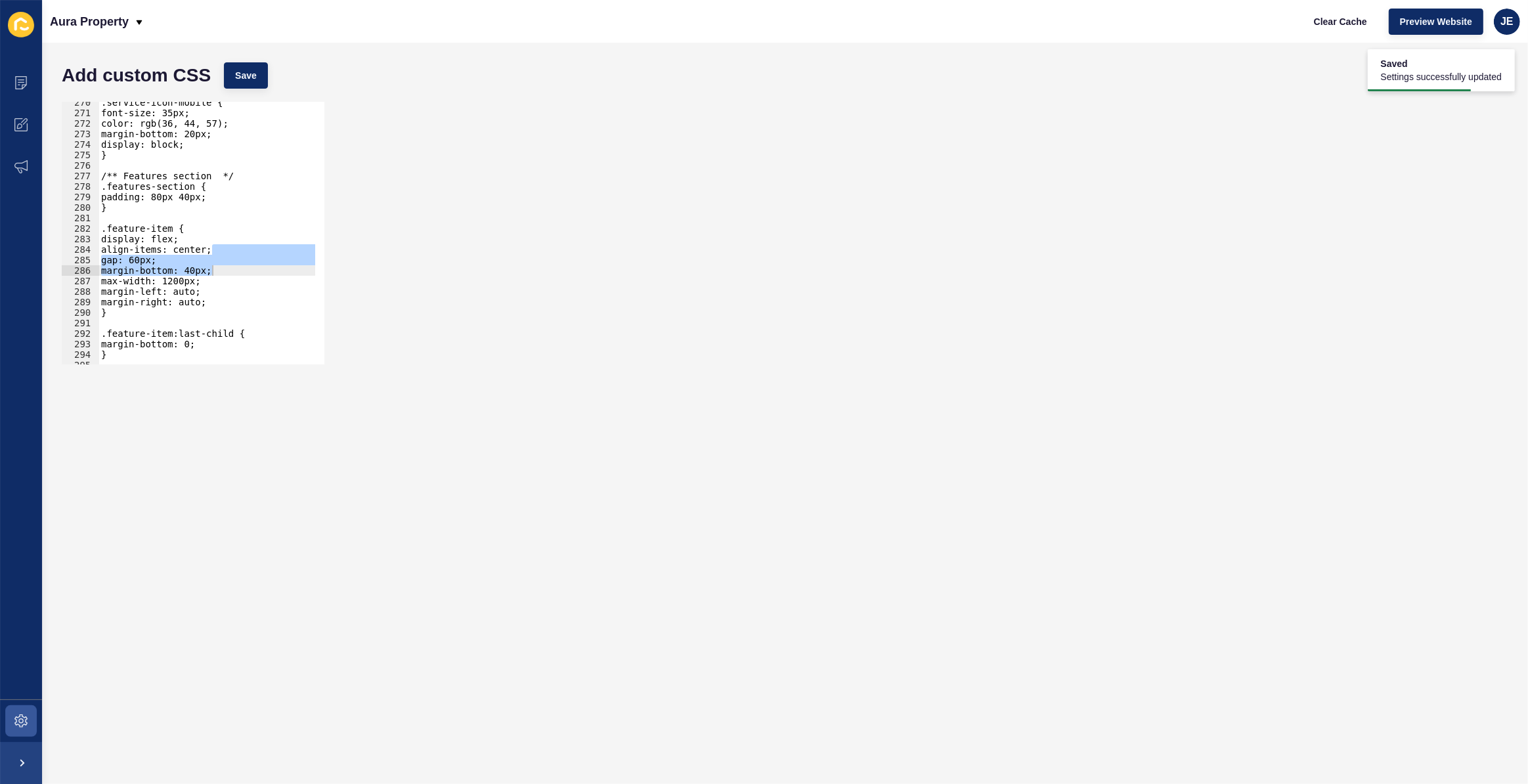
click at [194, 273] on div ".service-icon-mobile { font-size: 35px; color: rgb(36, 44, 57); margin-bottom: …" at bounding box center [207, 233] width 217 height 262
type textarea "margin-bottom: 40px;"
drag, startPoint x: 218, startPoint y: 270, endPoint x: 98, endPoint y: 272, distance: 120.0
click at [98, 272] on div ".service-icon-mobile { font-size: 35px; color: rgb(36, 44, 57); margin-bottom: …" at bounding box center [245, 234] width 294 height 274
click at [255, 75] on span "Save" at bounding box center [246, 75] width 22 height 13
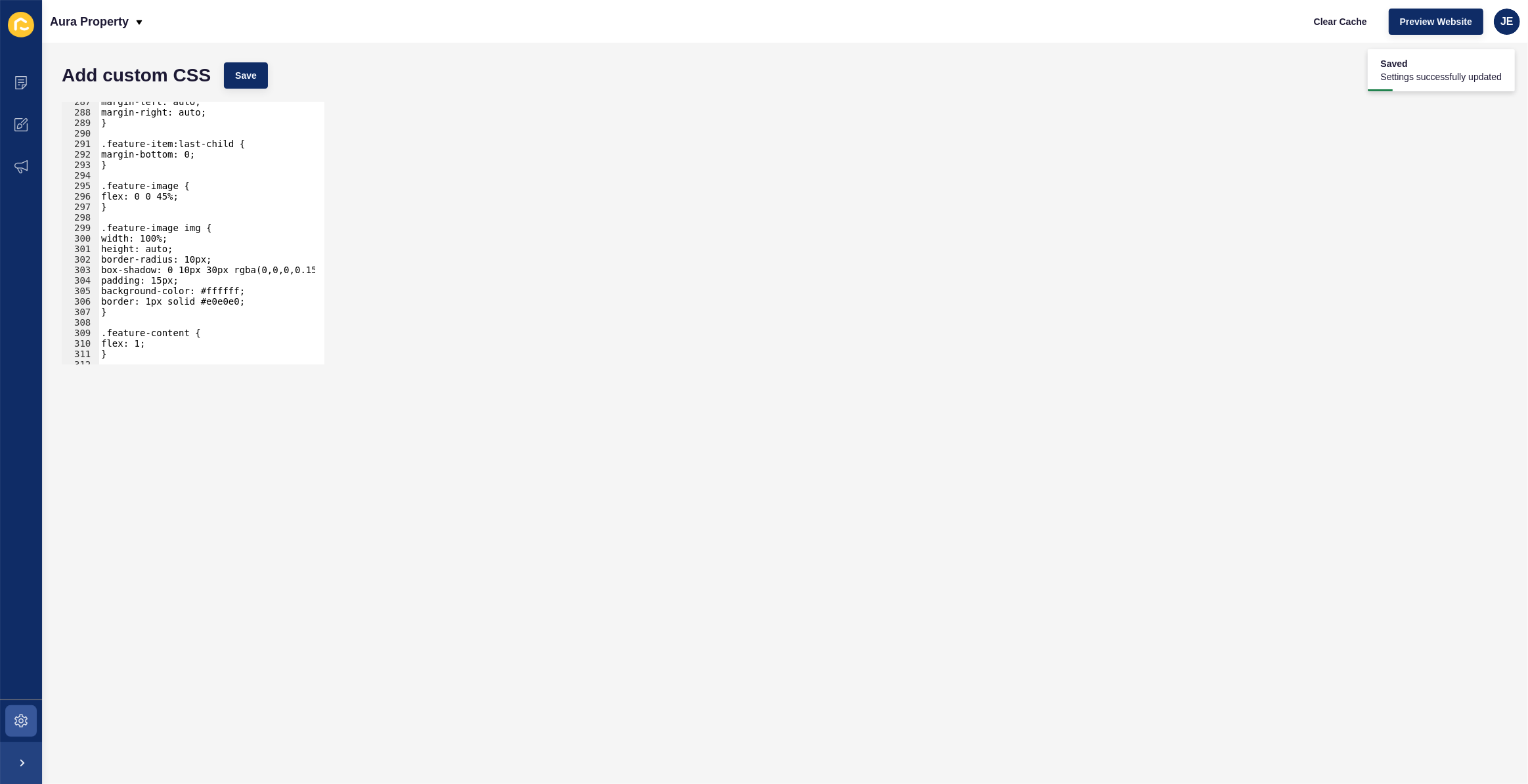
scroll to position [3008, 0]
type textarea "border: 1px solid #e0e0e0;"
click at [265, 301] on div "margin-left: auto; margin-right: auto; } .feature-item:last-child { margin-bott…" at bounding box center [245, 233] width 294 height 274
drag, startPoint x: 251, startPoint y: 311, endPoint x: 108, endPoint y: 310, distance: 143.0
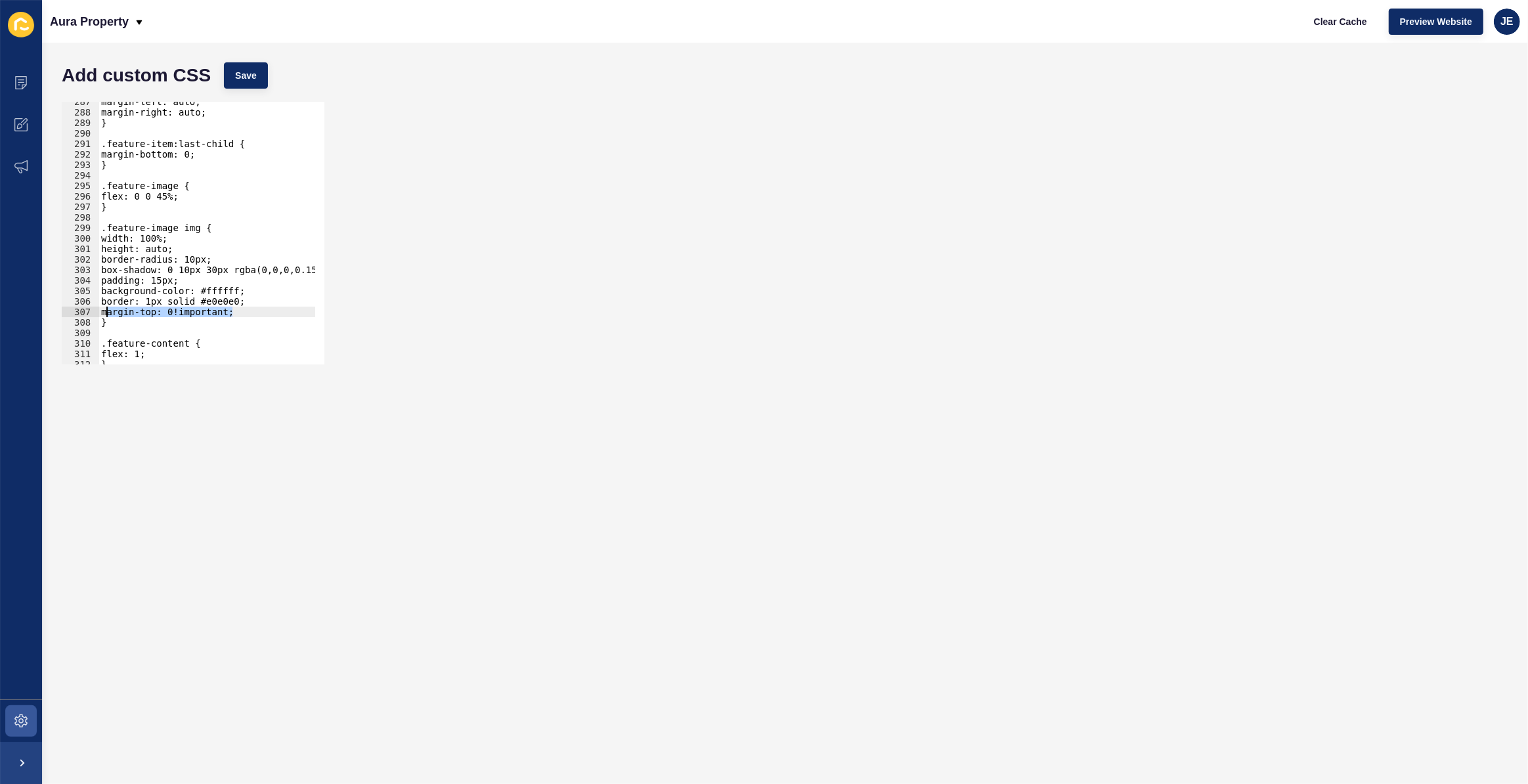
click at [108, 310] on div "margin-left: auto; margin-right: auto; } .feature-item:last-child { margin-bott…" at bounding box center [245, 233] width 294 height 274
type textarea "margin-top: 0!important;"
click at [258, 314] on div "margin-left: auto; margin-right: auto; } .feature-item:last-child { margin-bott…" at bounding box center [245, 233] width 294 height 274
paste textarea "margin-top: 0!important;"
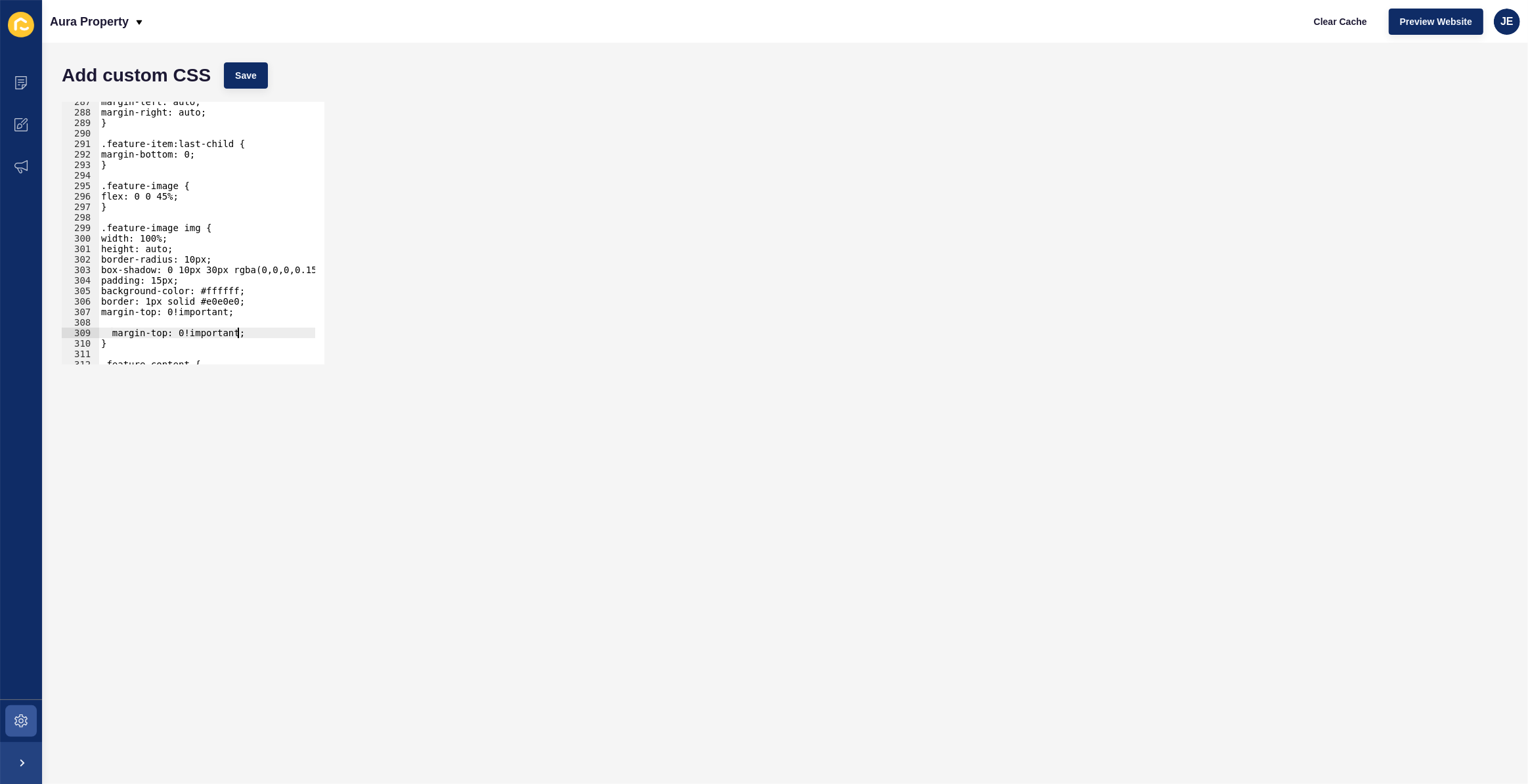
click at [178, 316] on div "margin-left: auto; margin-right: auto; } .feature-item:last-child { margin-bott…" at bounding box center [245, 233] width 294 height 274
type textarea "margin-top: 0!important;"
click at [178, 321] on div "margin-left: auto; margin-right: auto; } .feature-item:last-child { margin-bott…" at bounding box center [245, 233] width 294 height 274
click at [113, 328] on div "margin-left: auto; margin-right: auto; } .feature-item:last-child { margin-bott…" at bounding box center [245, 233] width 294 height 274
click at [117, 321] on div "margin-left: auto; margin-right: auto; } .feature-item:last-child { margin-bott…" at bounding box center [245, 233] width 294 height 274
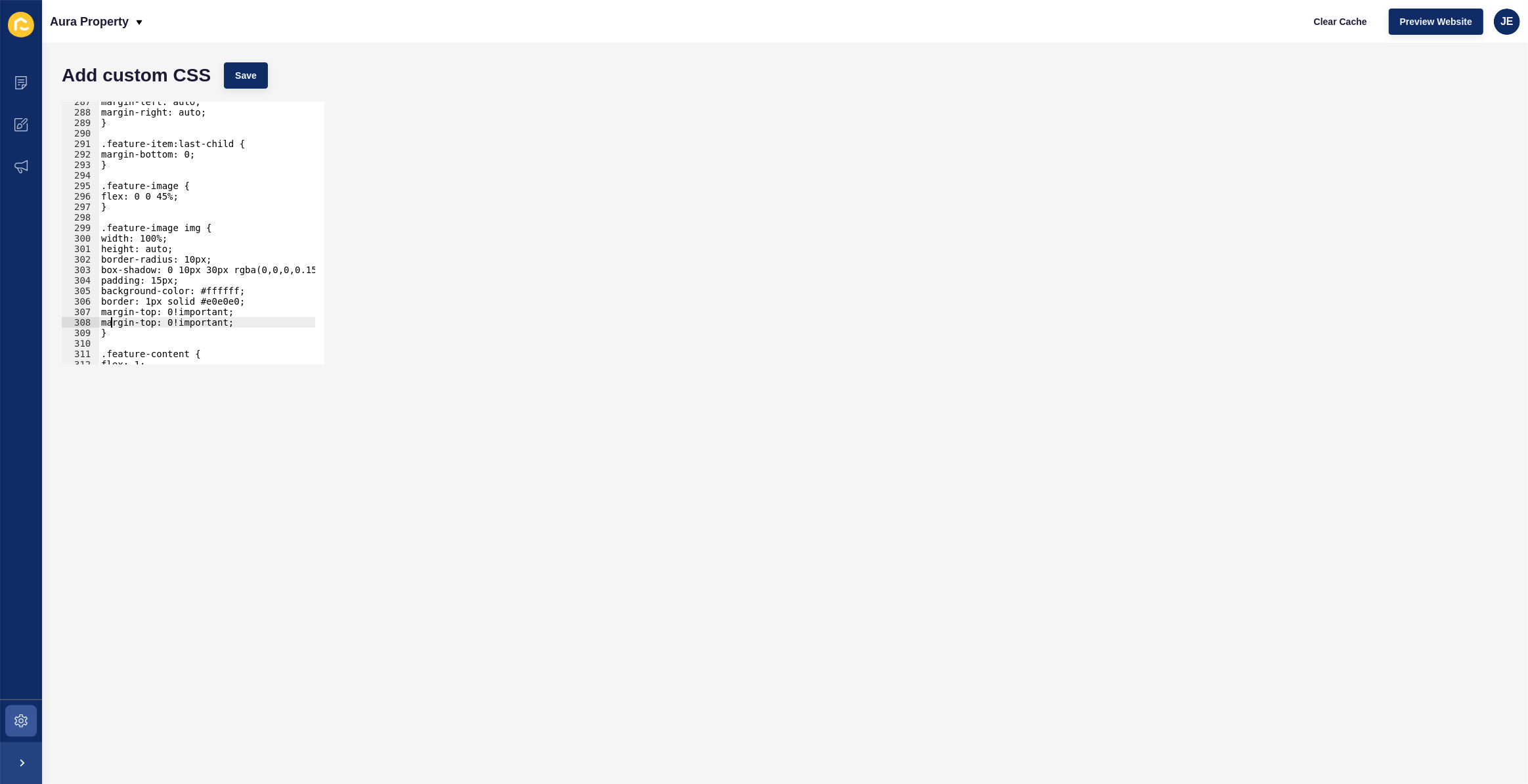
click at [153, 324] on div "margin-left: auto; margin-right: auto; } .feature-item:last-child { margin-bott…" at bounding box center [245, 233] width 294 height 274
click at [261, 65] on button "Save" at bounding box center [246, 76] width 44 height 26
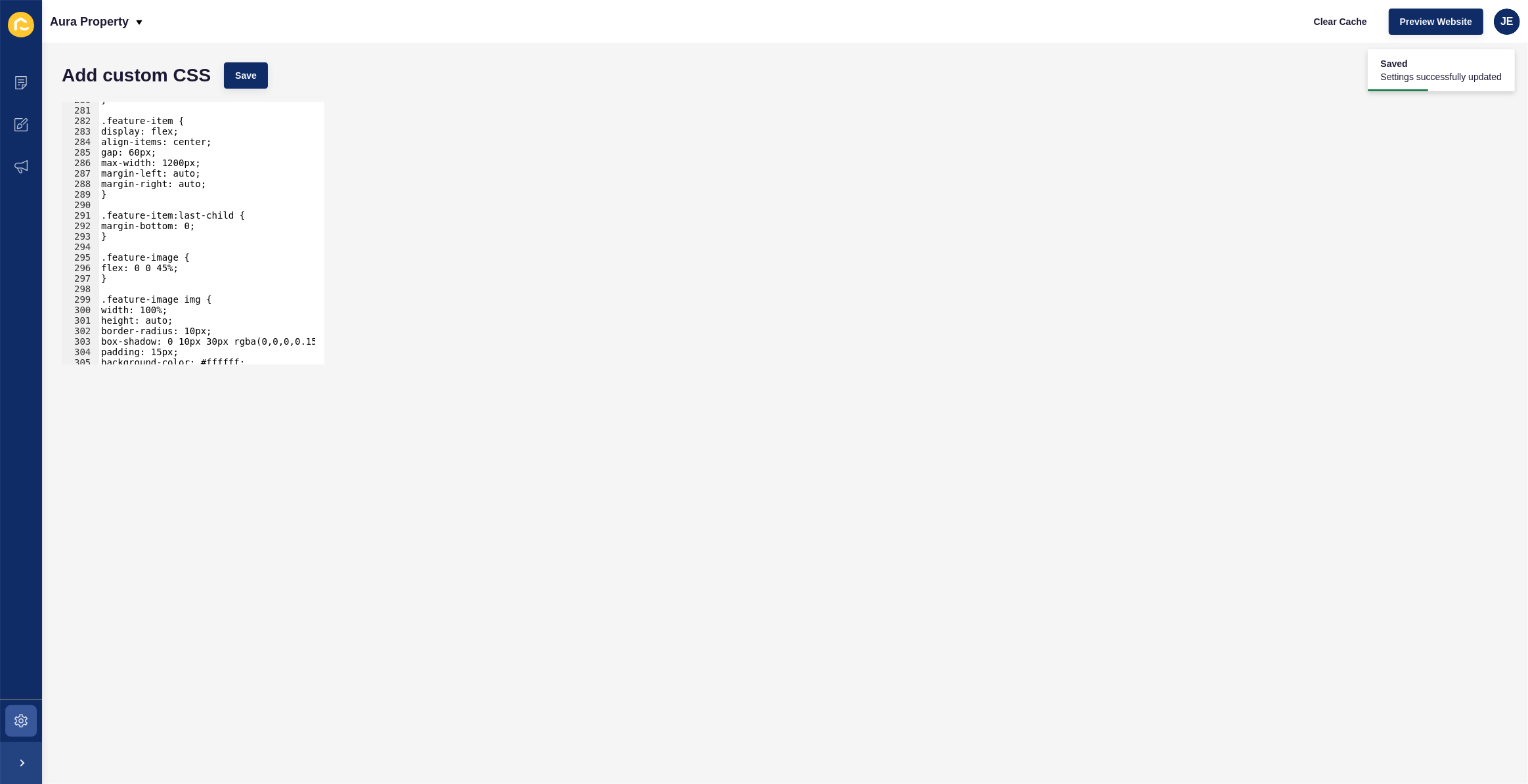
scroll to position [2865, 0]
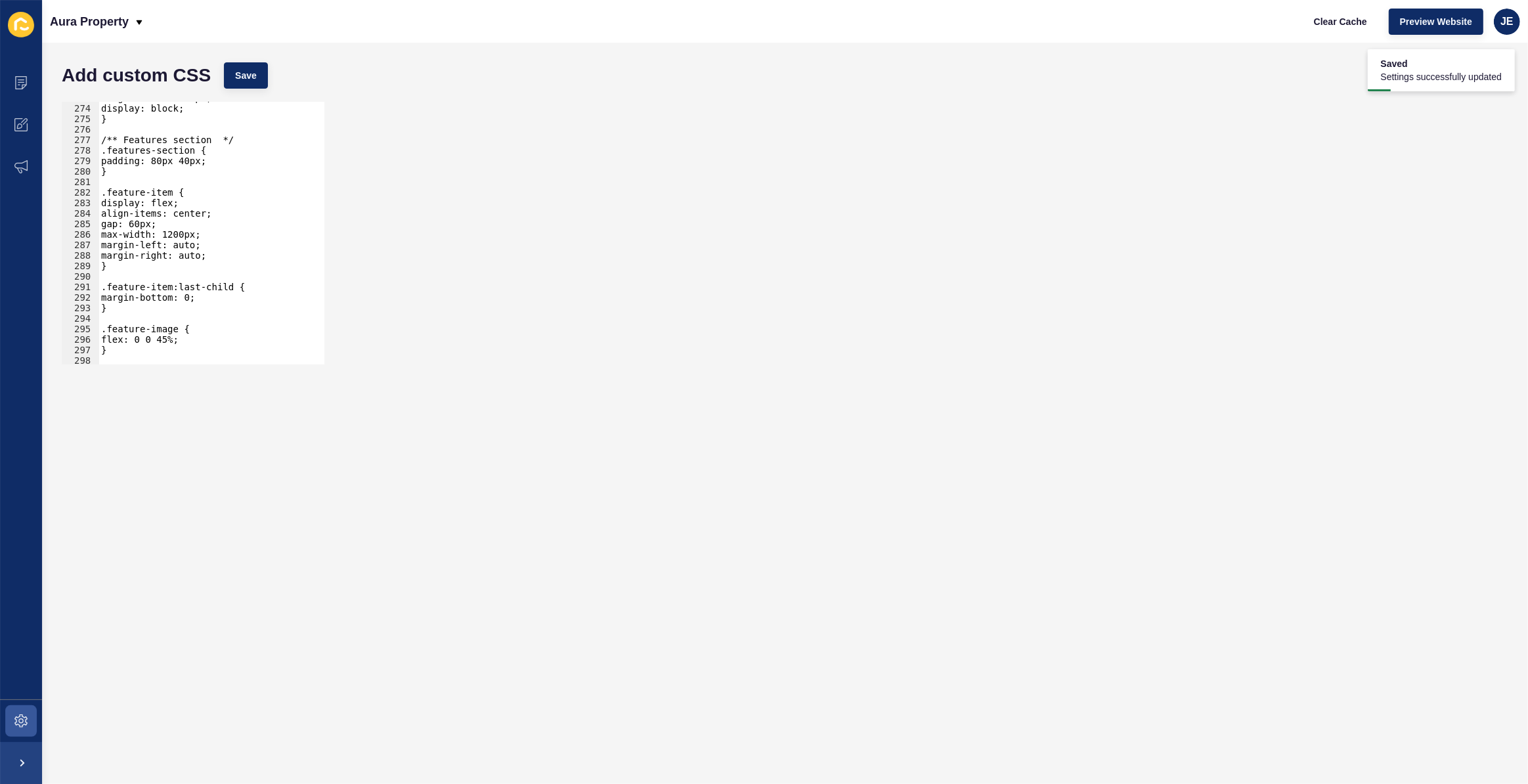
click at [217, 230] on div "margin-bottom: 20px; display: block; } /** Features section */ .features-sectio…" at bounding box center [245, 229] width 294 height 274
click at [196, 220] on div "margin-bottom: 20px; display: block; } /** Features section */ .features-sectio…" at bounding box center [245, 229] width 294 height 274
type textarea "gap: 60px;"
click at [254, 78] on span "Save" at bounding box center [246, 75] width 22 height 13
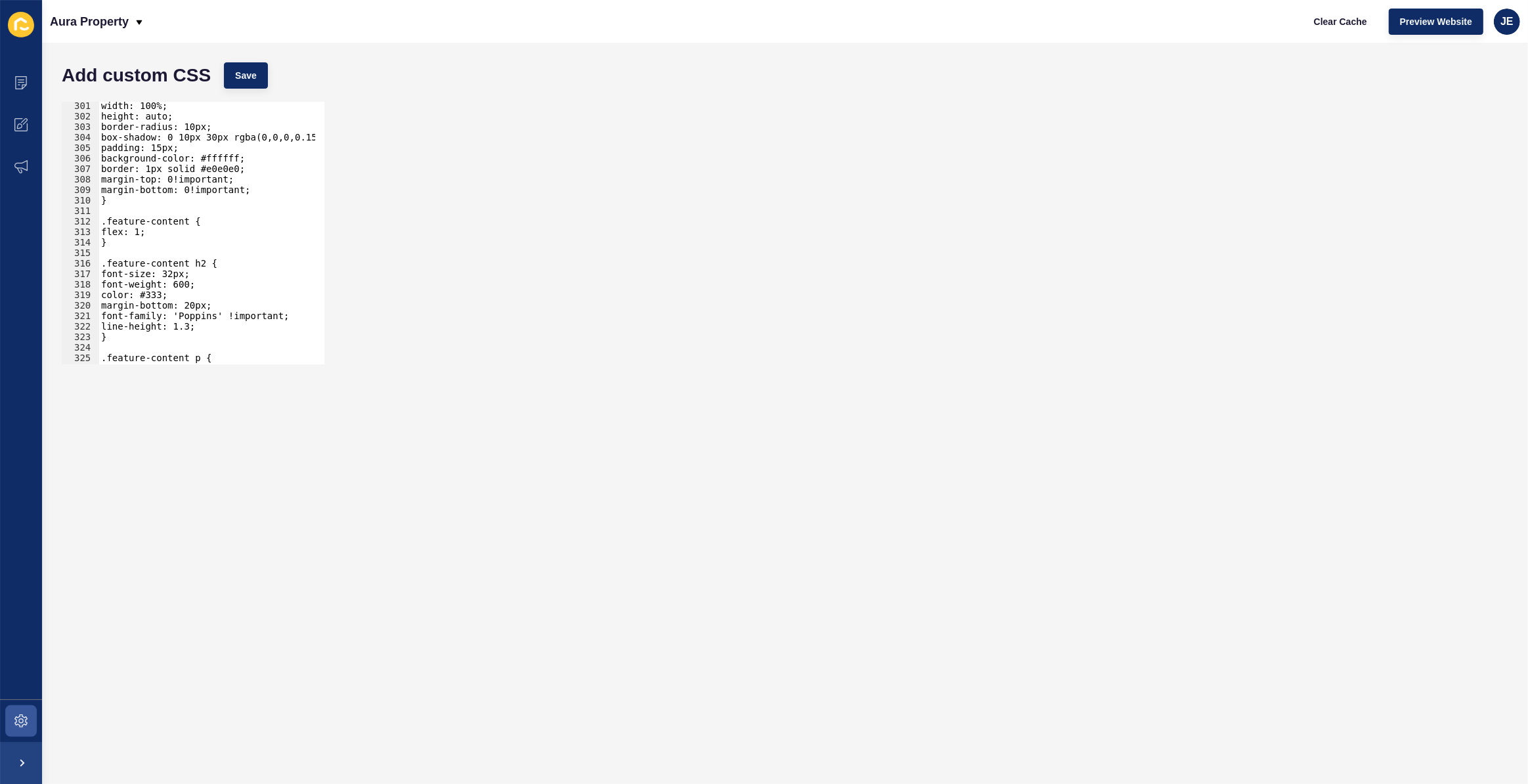
scroll to position [3222, 0]
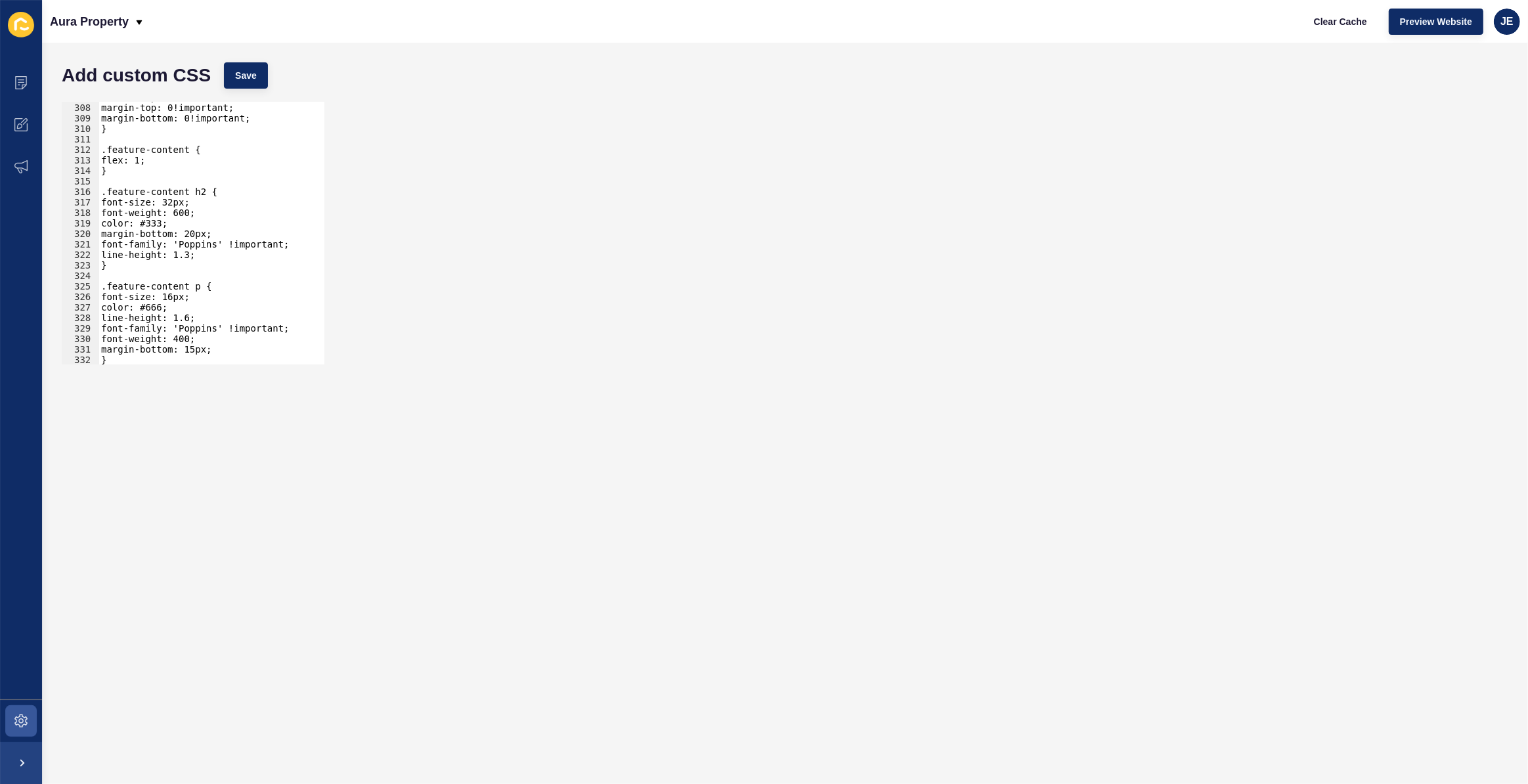
click at [185, 201] on div "border: 1px solid #e0e0e0; margin-top: 0!important; margin-bottom: 0!important;…" at bounding box center [245, 228] width 294 height 274
drag, startPoint x: 187, startPoint y: 204, endPoint x: 236, endPoint y: 201, distance: 49.1
click at [236, 201] on div "border: 1px solid #e0e0e0; margin-top: 0!important; margin-bottom: 0!important;…" at bounding box center [245, 228] width 294 height 274
click at [194, 212] on div "border: 1px solid #e0e0e0; margin-top: 0!important; margin-bottom: 0!important;…" at bounding box center [245, 228] width 294 height 274
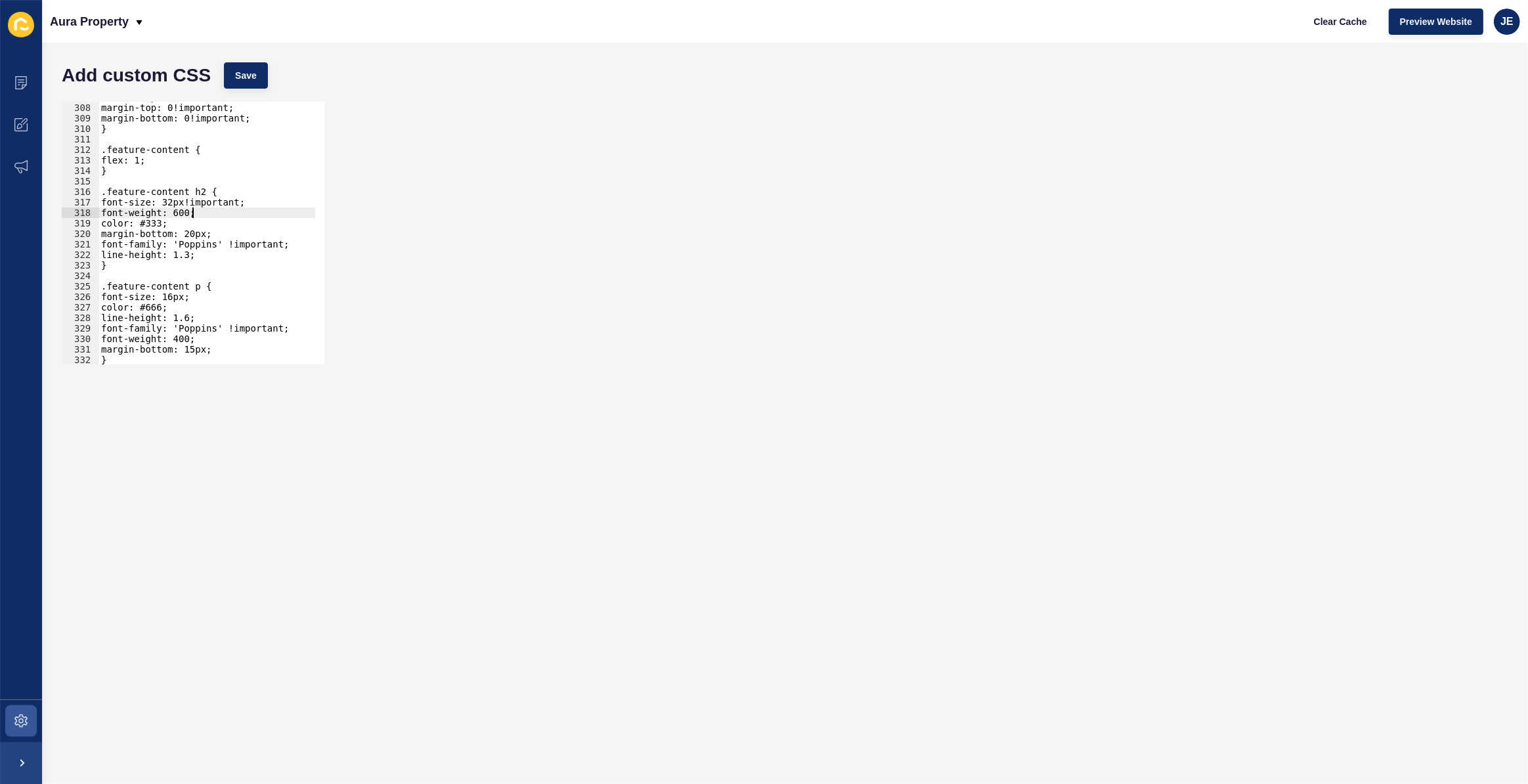
scroll to position [0, 7]
paste textarea "!important"
click at [201, 247] on div "border: 1px solid #e0e0e0; margin-top: 0!important; margin-bottom: 0!important;…" at bounding box center [245, 228] width 294 height 274
click at [194, 253] on div "border: 1px solid #e0e0e0; margin-top: 0!important; margin-bottom: 0!important;…" at bounding box center [245, 228] width 294 height 274
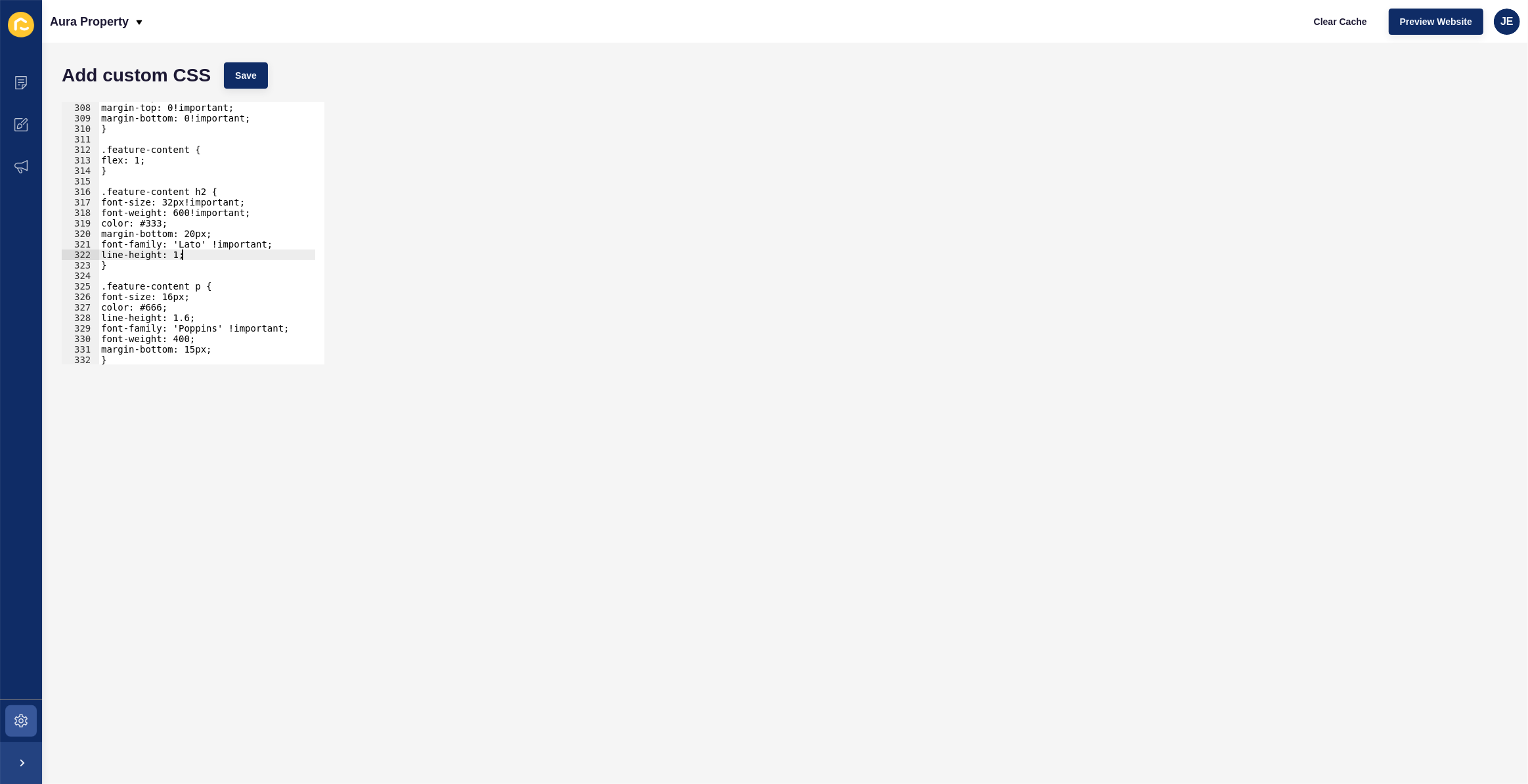
type textarea "line-height: 1em;"
click at [211, 253] on div "border: 1px solid #e0e0e0; margin-top: 0!important; margin-bottom: 0!important;…" at bounding box center [245, 228] width 294 height 274
click at [241, 83] on button "Save" at bounding box center [246, 76] width 44 height 26
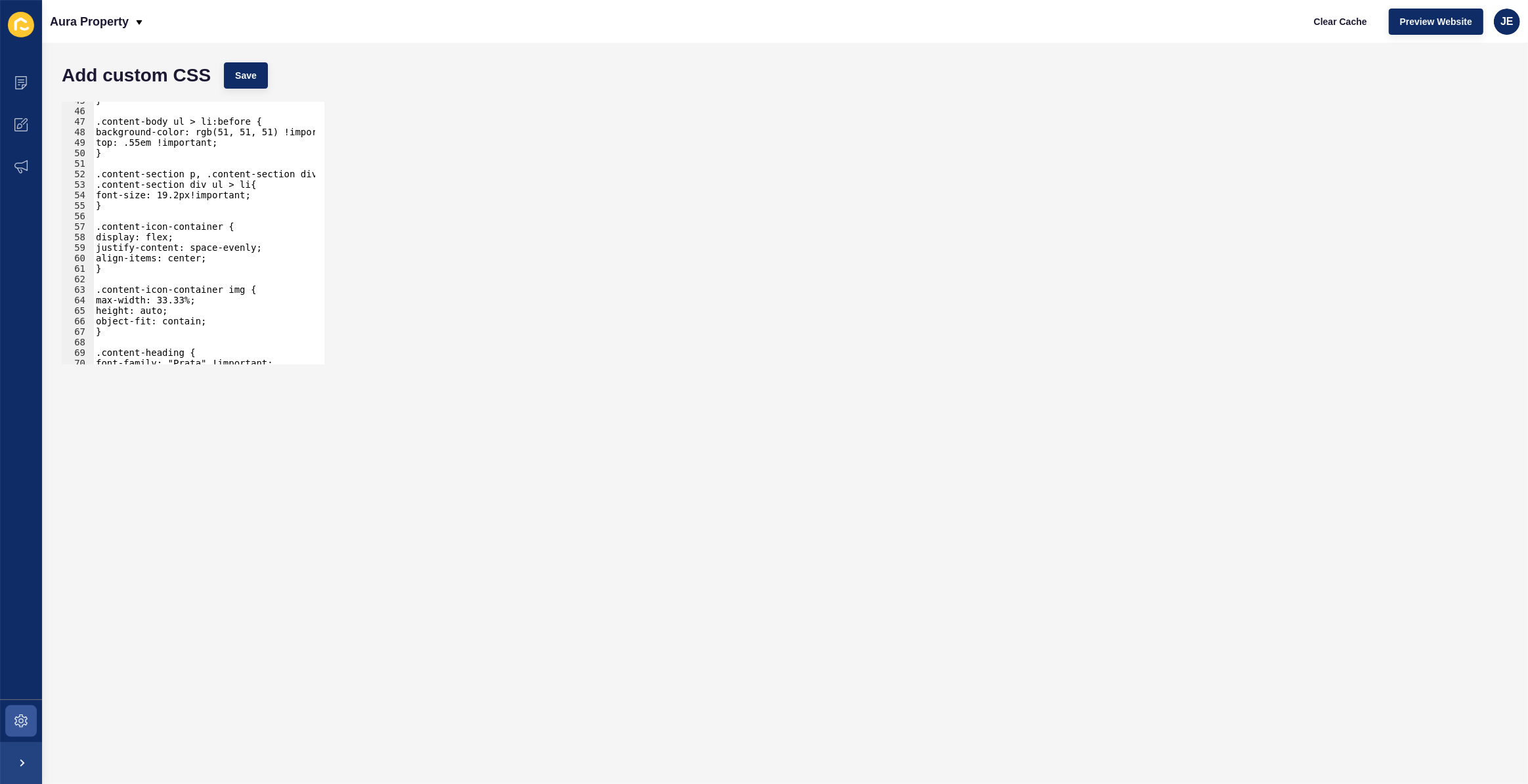
scroll to position [469, 0]
type textarea "}"
click at [156, 207] on div "} .content-body ul > li:before { background-color: rgb(51, 51, 51) !important; …" at bounding box center [240, 232] width 294 height 274
type textarea ".content-section h2{"
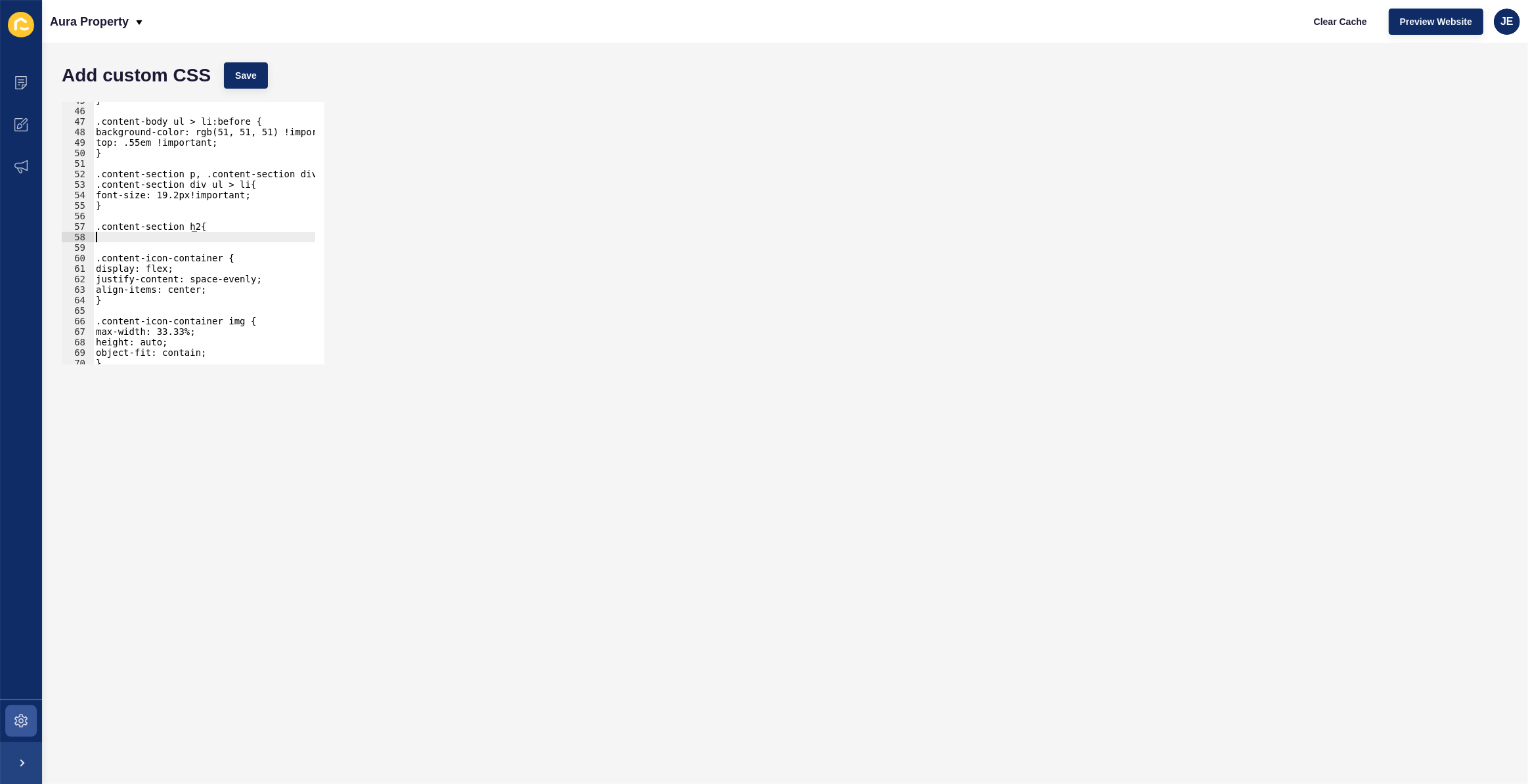
scroll to position [0, 0]
type textarea "}"
click at [249, 84] on button "Save" at bounding box center [246, 76] width 44 height 26
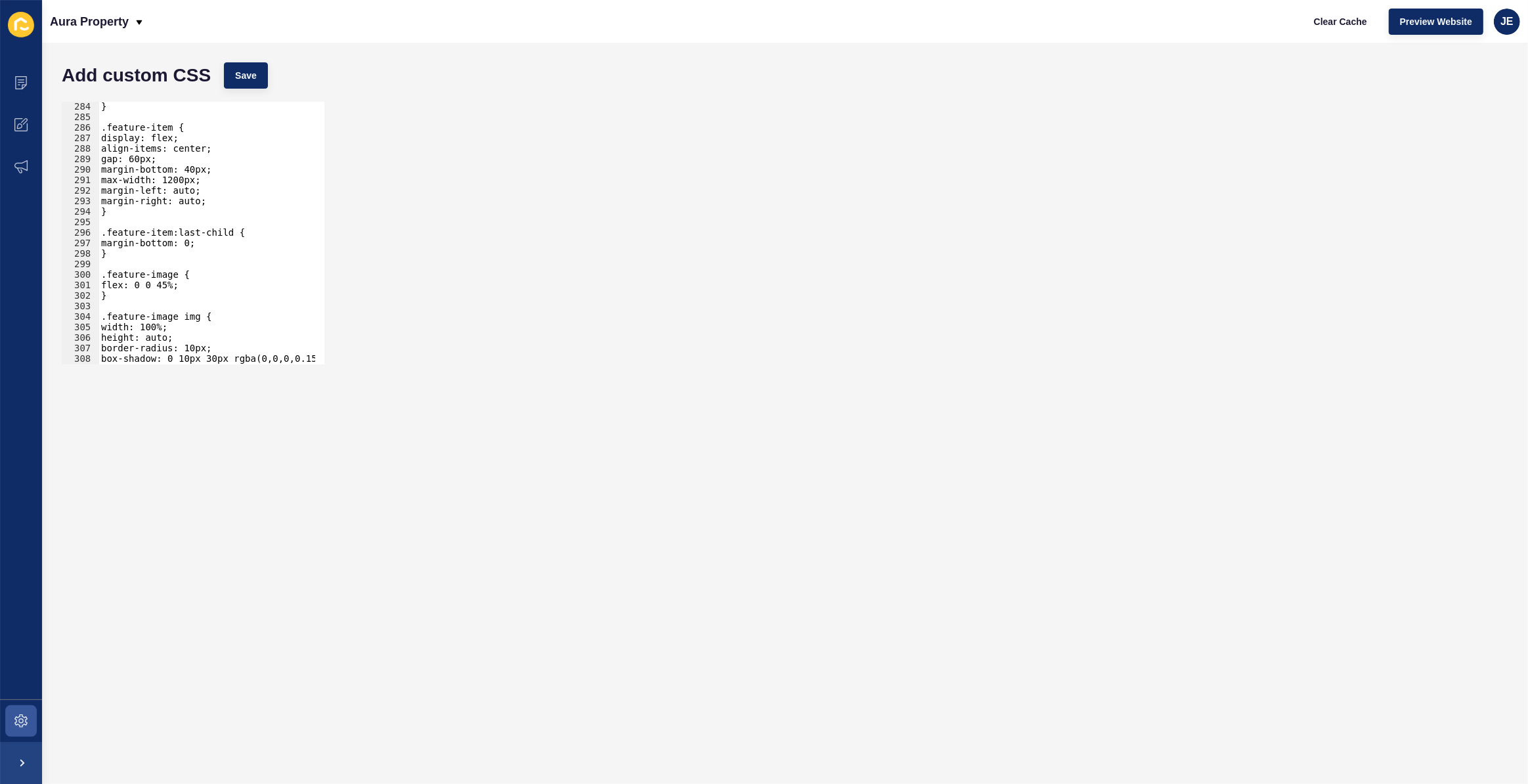
scroll to position [0, 0]
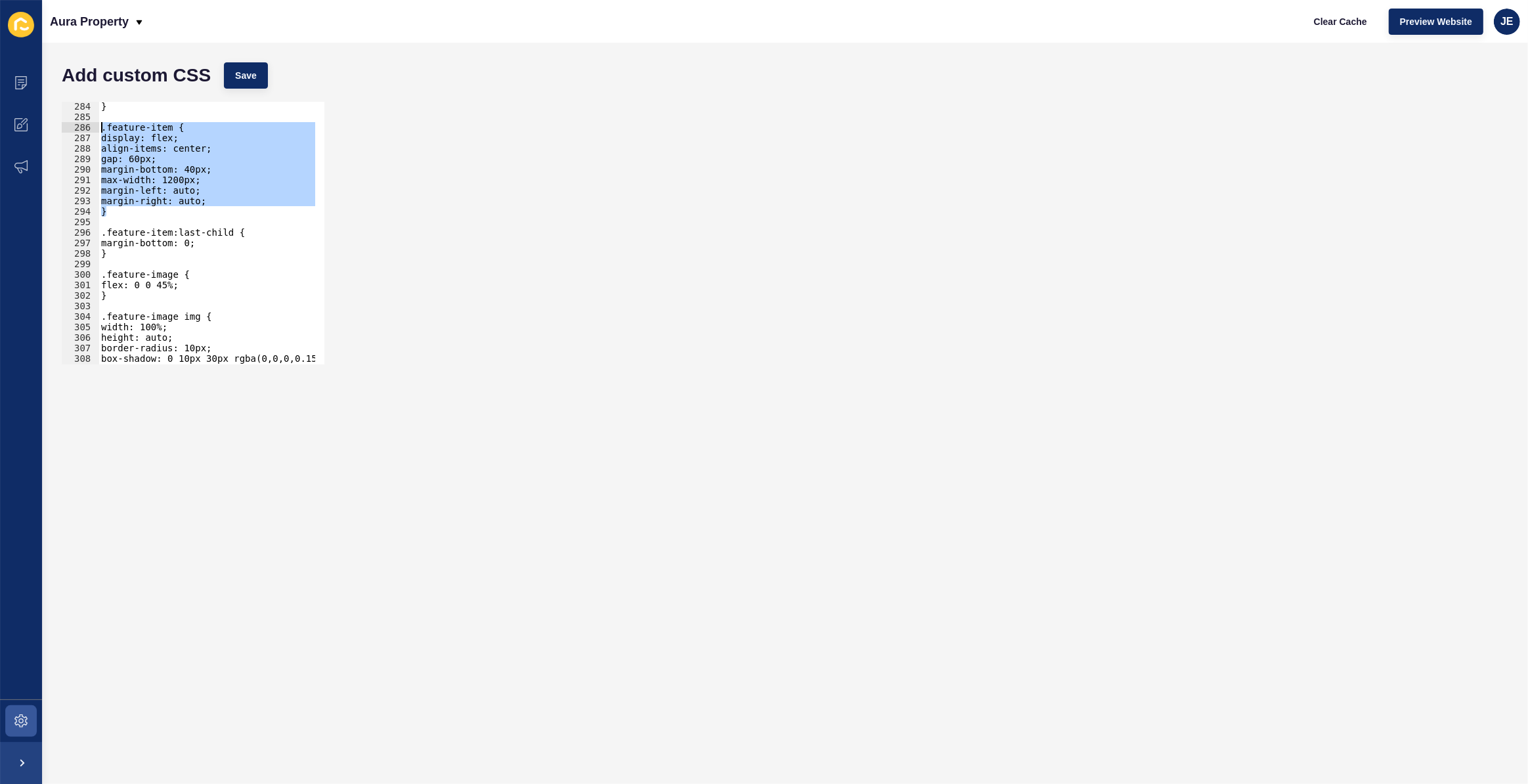
drag, startPoint x: 114, startPoint y: 214, endPoint x: 84, endPoint y: 125, distance: 93.9
click at [84, 125] on div "} 284 285 286 287 288 289 290 291 292 293 294 295 296 297 298 299 300 301 302 3…" at bounding box center [193, 233] width 262 height 262
paste textarea "}"
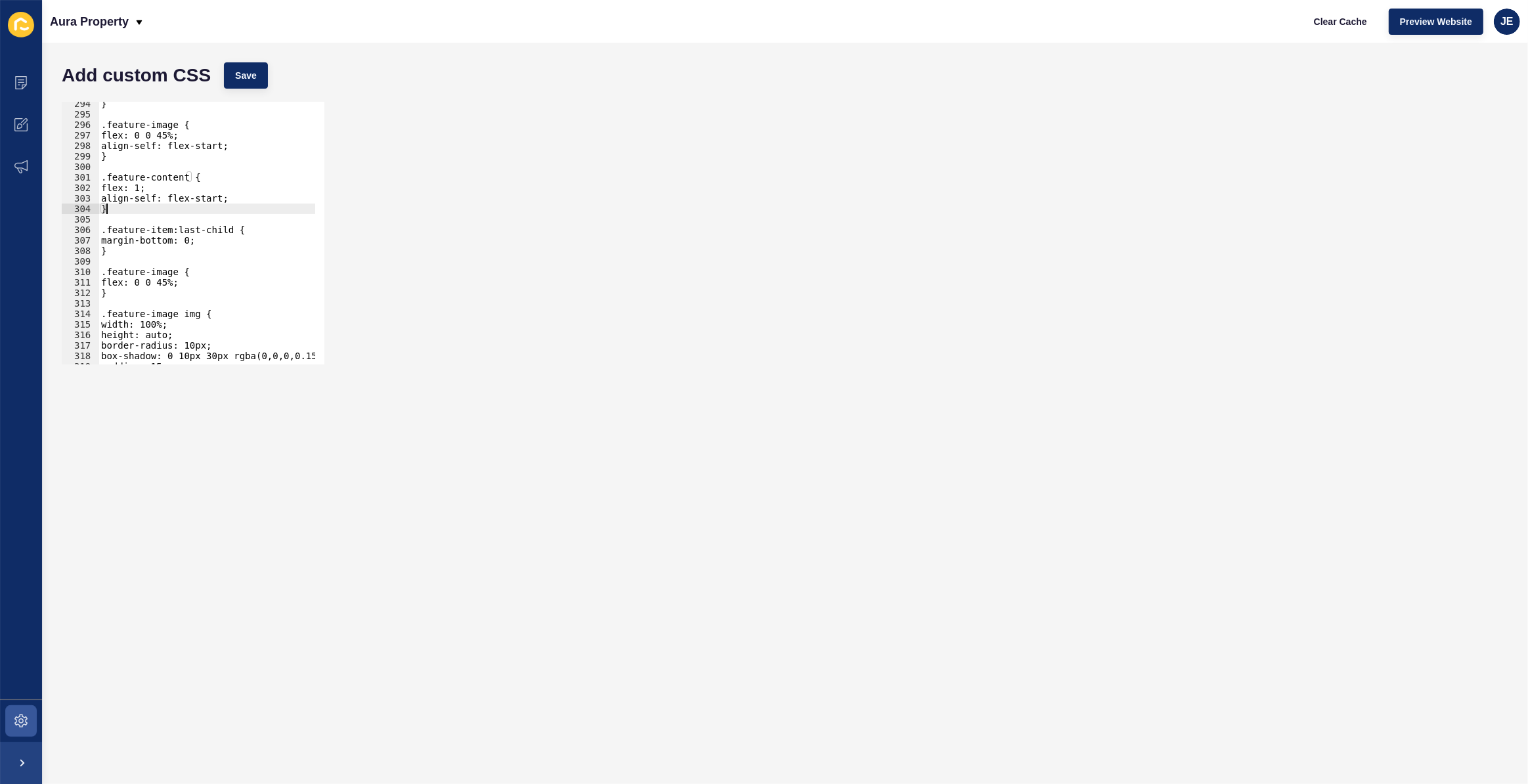
scroll to position [3115, 0]
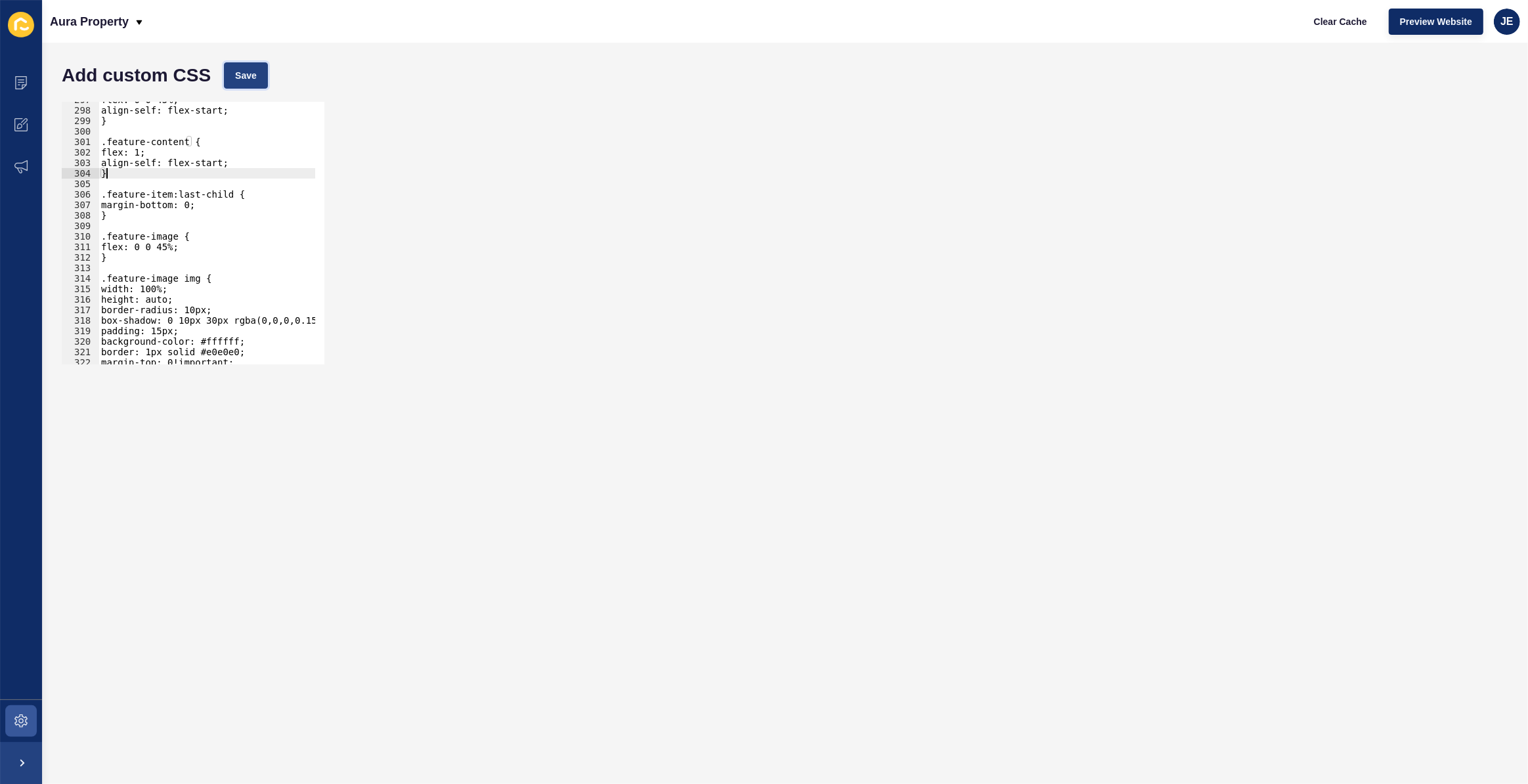
click at [258, 72] on button "Save" at bounding box center [246, 76] width 44 height 26
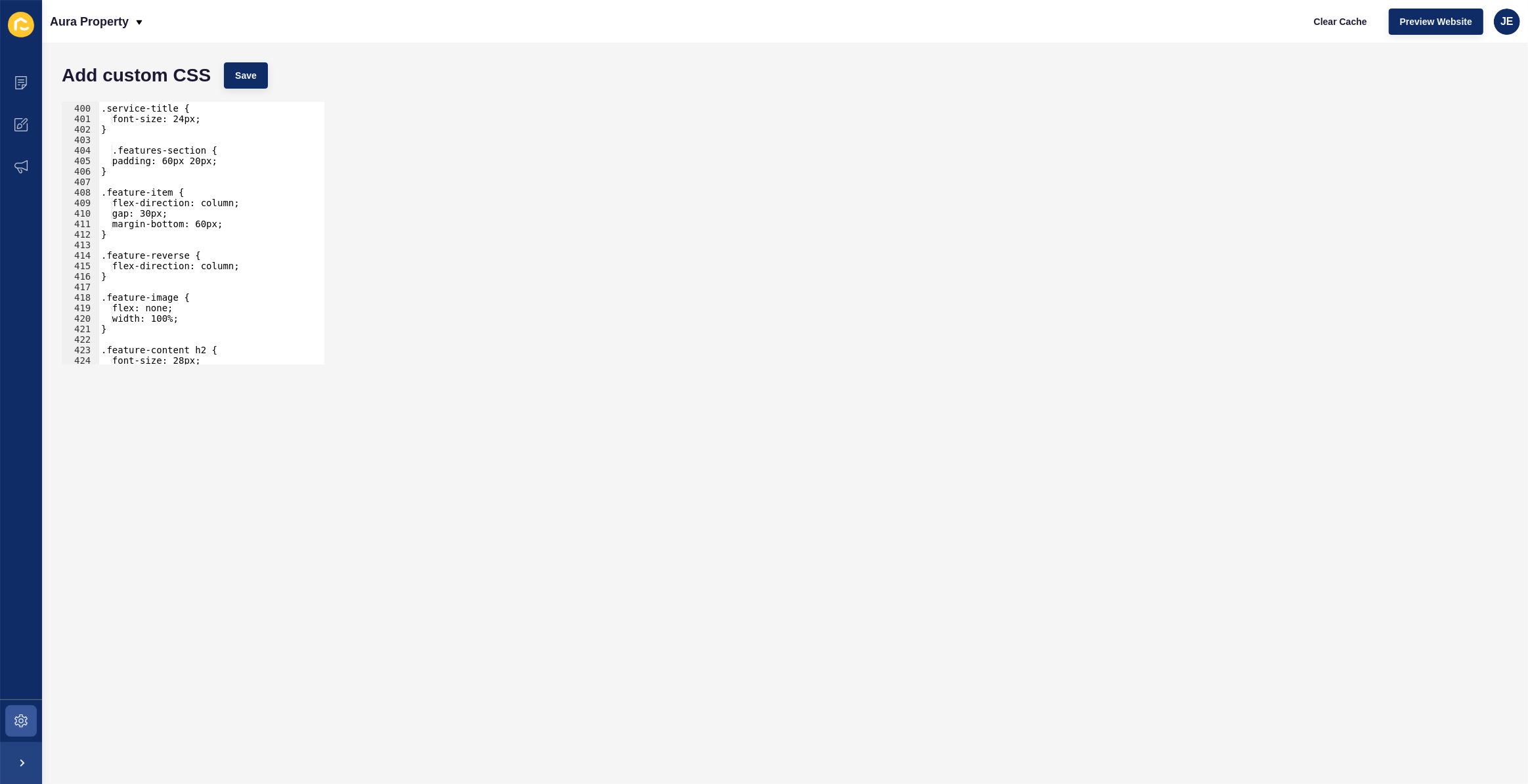
scroll to position [4220, 0]
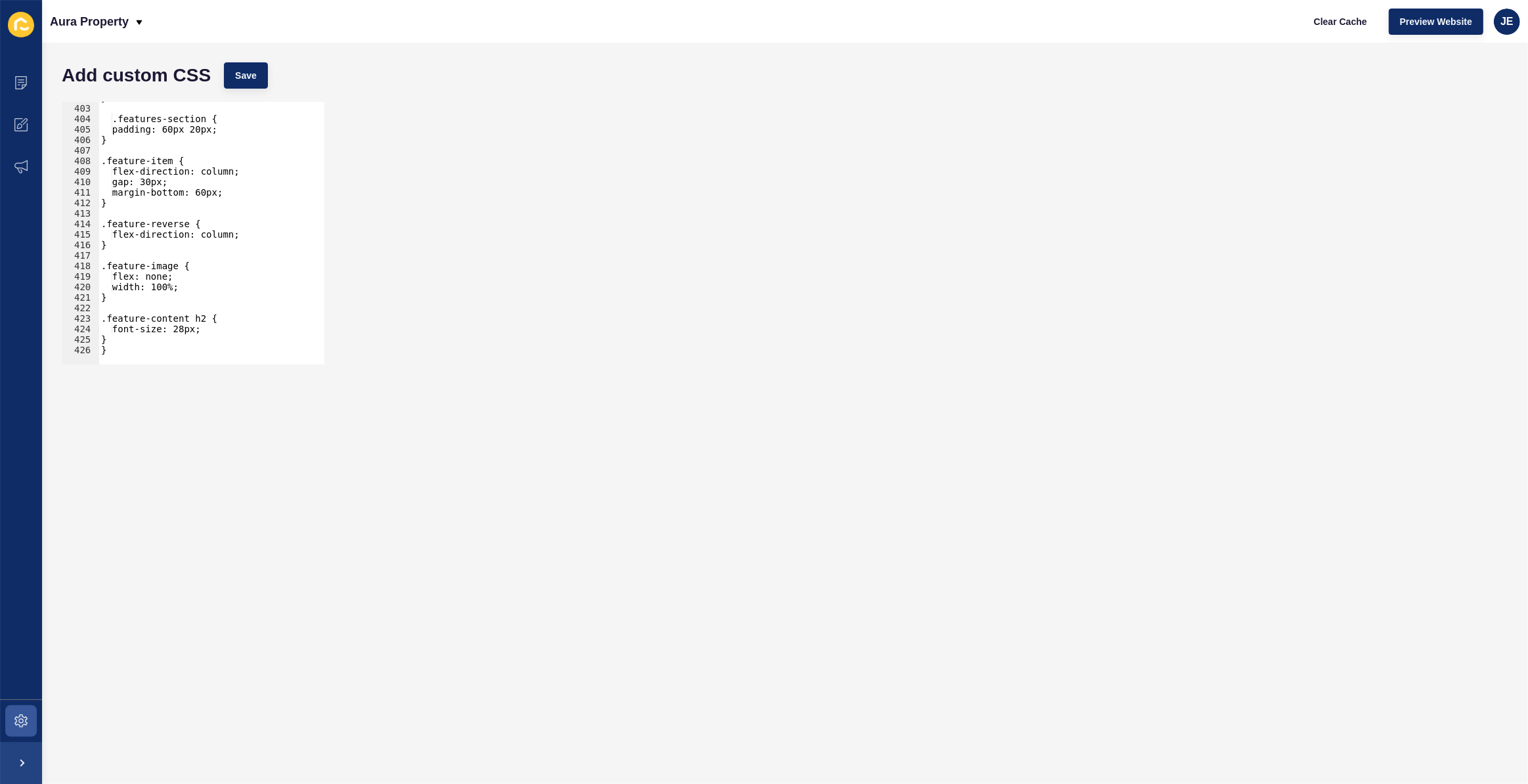
click at [198, 333] on div "} .features-section { padding: 60px 20px; } .feature-item { flex-direction: col…" at bounding box center [245, 229] width 294 height 274
click at [187, 329] on div "} .features-section { padding: 60px 20px; } .feature-item { flex-direction: col…" at bounding box center [245, 229] width 294 height 274
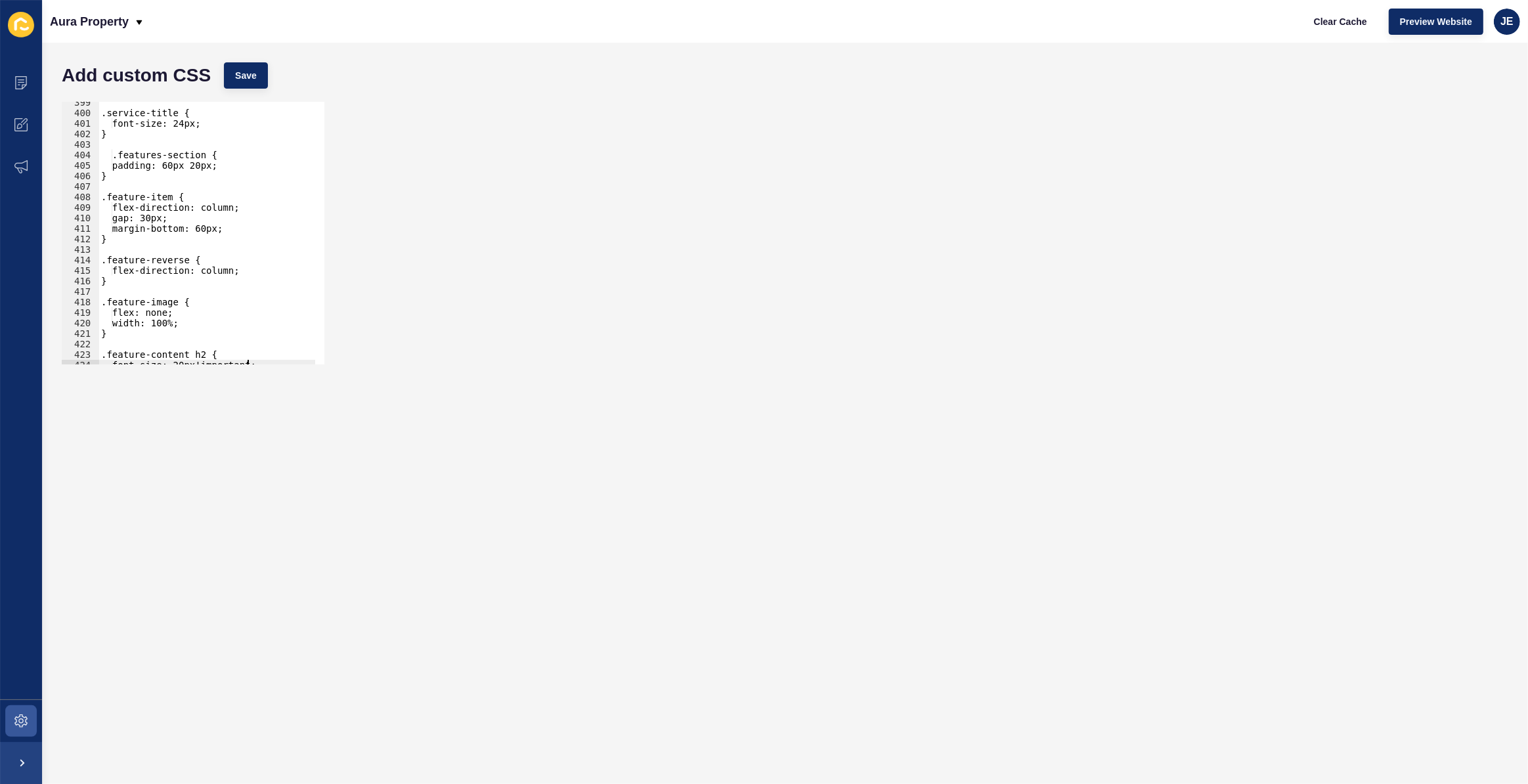
scroll to position [4148, 0]
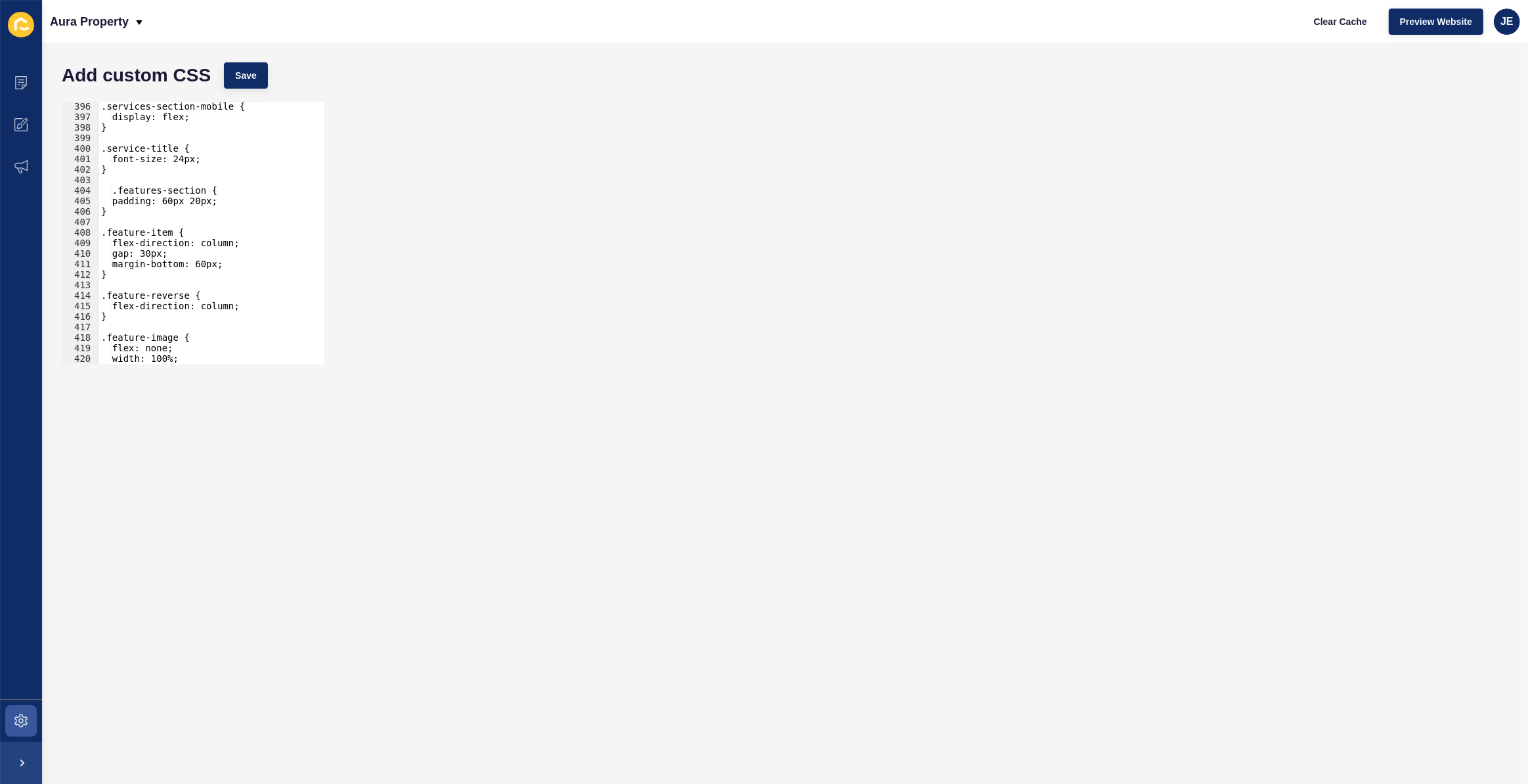
click at [114, 192] on div ".services-section-mobile { display: flex; } .service-title { font-size: 24px; }…" at bounding box center [245, 238] width 294 height 274
click at [249, 76] on span "Save" at bounding box center [246, 75] width 22 height 13
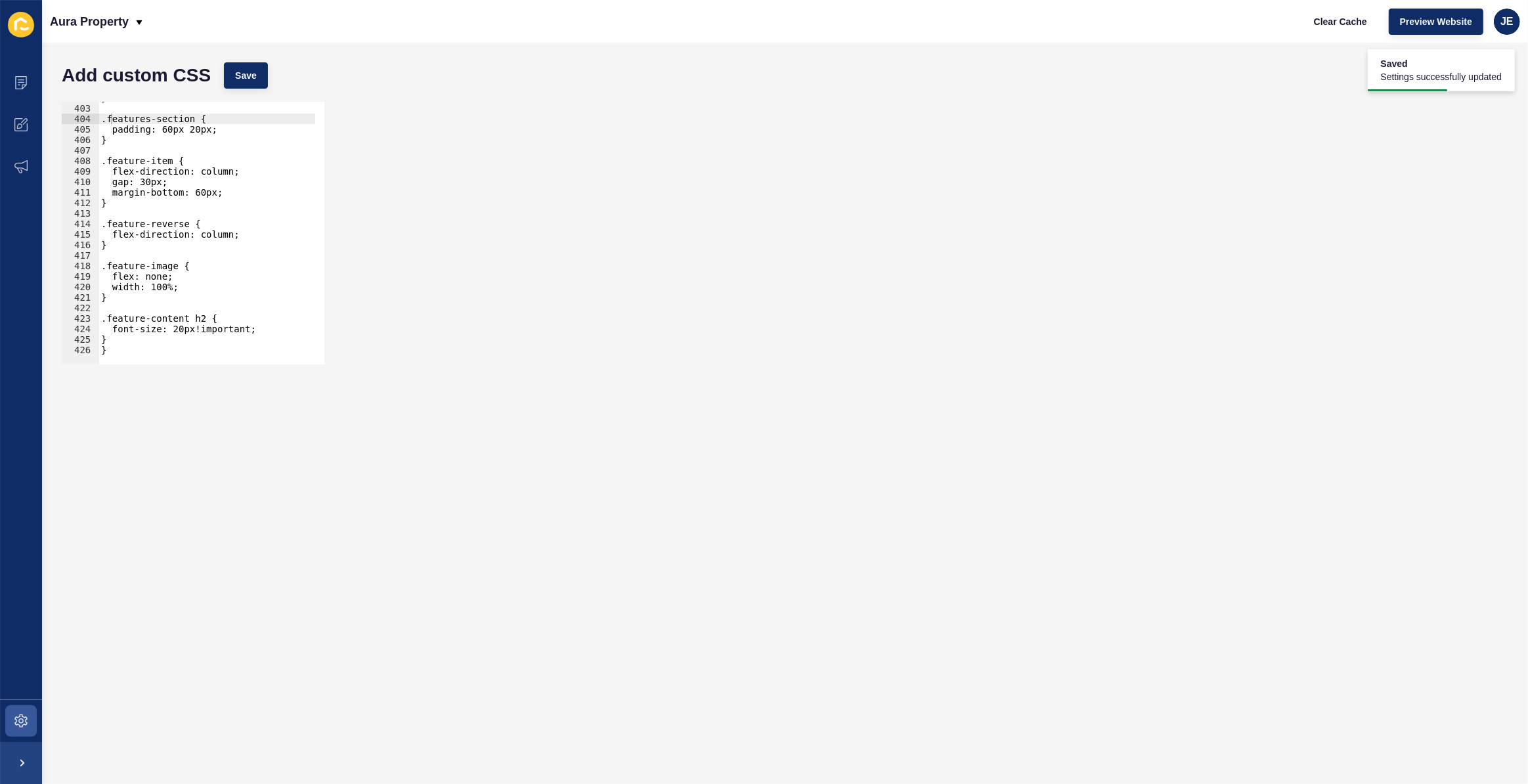
click at [250, 321] on div "} .features-section { padding: 60px 20px; } .feature-item { flex-direction: col…" at bounding box center [245, 229] width 294 height 274
click at [257, 338] on div "} .features-section { padding: 60px 20px; } .feature-item { flex-direction: col…" at bounding box center [245, 229] width 294 height 274
click at [260, 328] on div "} .features-section { padding: 60px 20px; } .feature-item { flex-direction: col…" at bounding box center [245, 229] width 294 height 274
type textarea "font-size: 20px!important;"
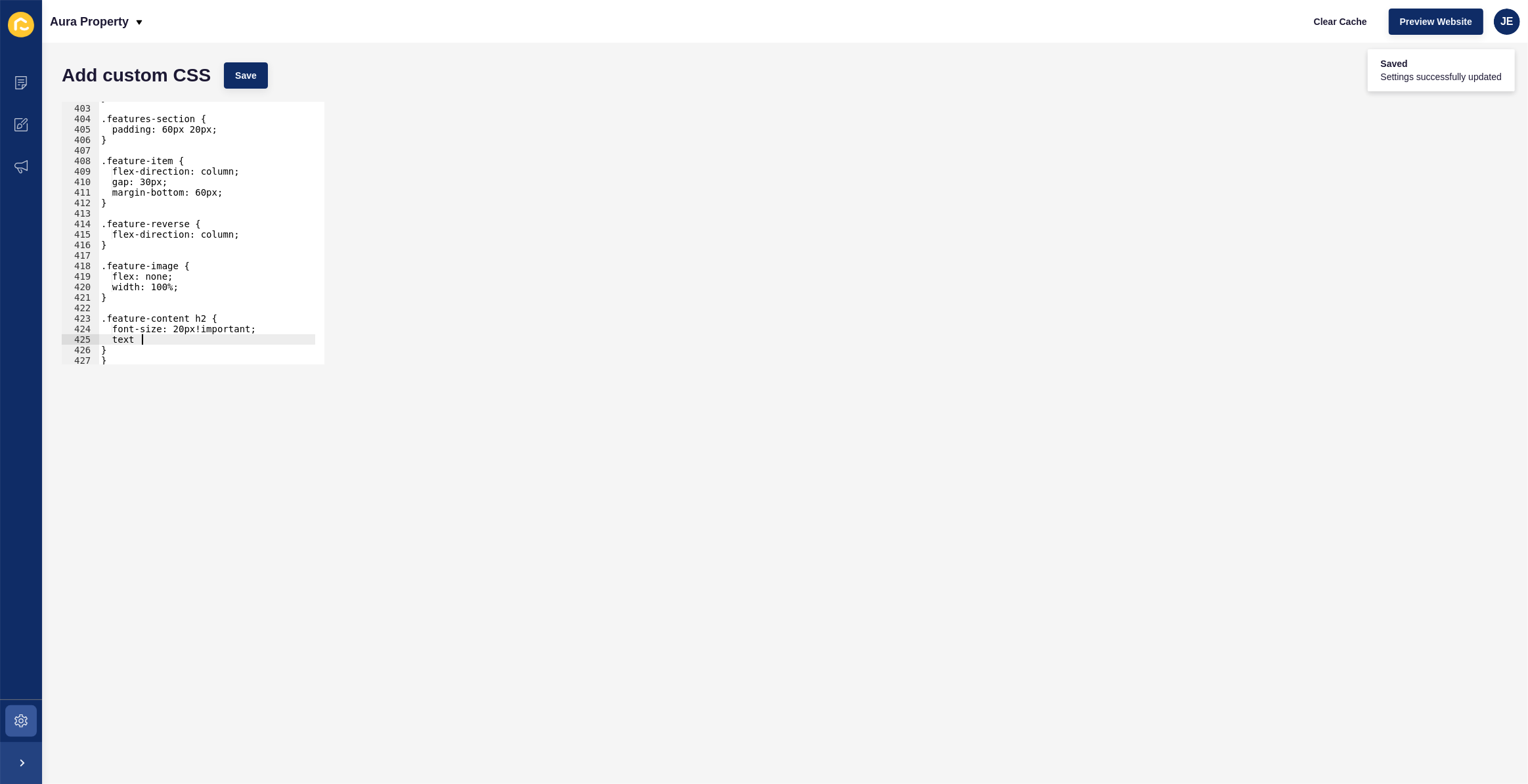
type textarea "text-"
type textarea "a"
click at [255, 78] on span "Save" at bounding box center [246, 75] width 22 height 13
click at [252, 186] on div "} .features-section { padding: 60px 20px; } .feature-item { flex-direction: col…" at bounding box center [245, 229] width 294 height 274
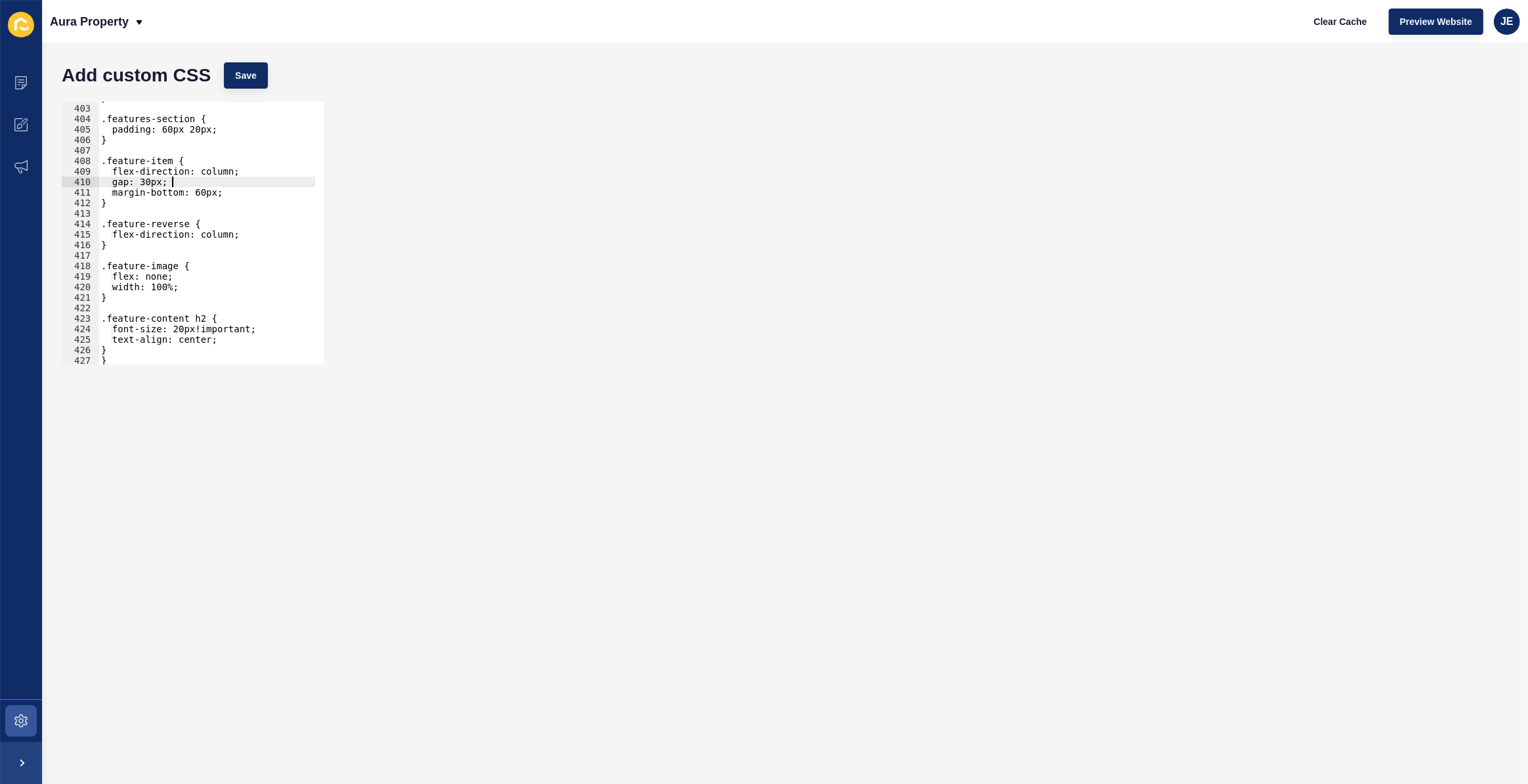
scroll to position [0, 4]
click at [155, 179] on div "} .features-section { padding: 60px 20px; } .feature-item { flex-direction: col…" at bounding box center [245, 229] width 294 height 274
click at [156, 177] on div "} .features-section { padding: 60px 20px; } .feature-item { flex-direction: col…" at bounding box center [245, 229] width 294 height 274
click at [151, 179] on div "} .features-section { padding: 60px 20px; } .feature-item { flex-direction: col…" at bounding box center [245, 229] width 294 height 274
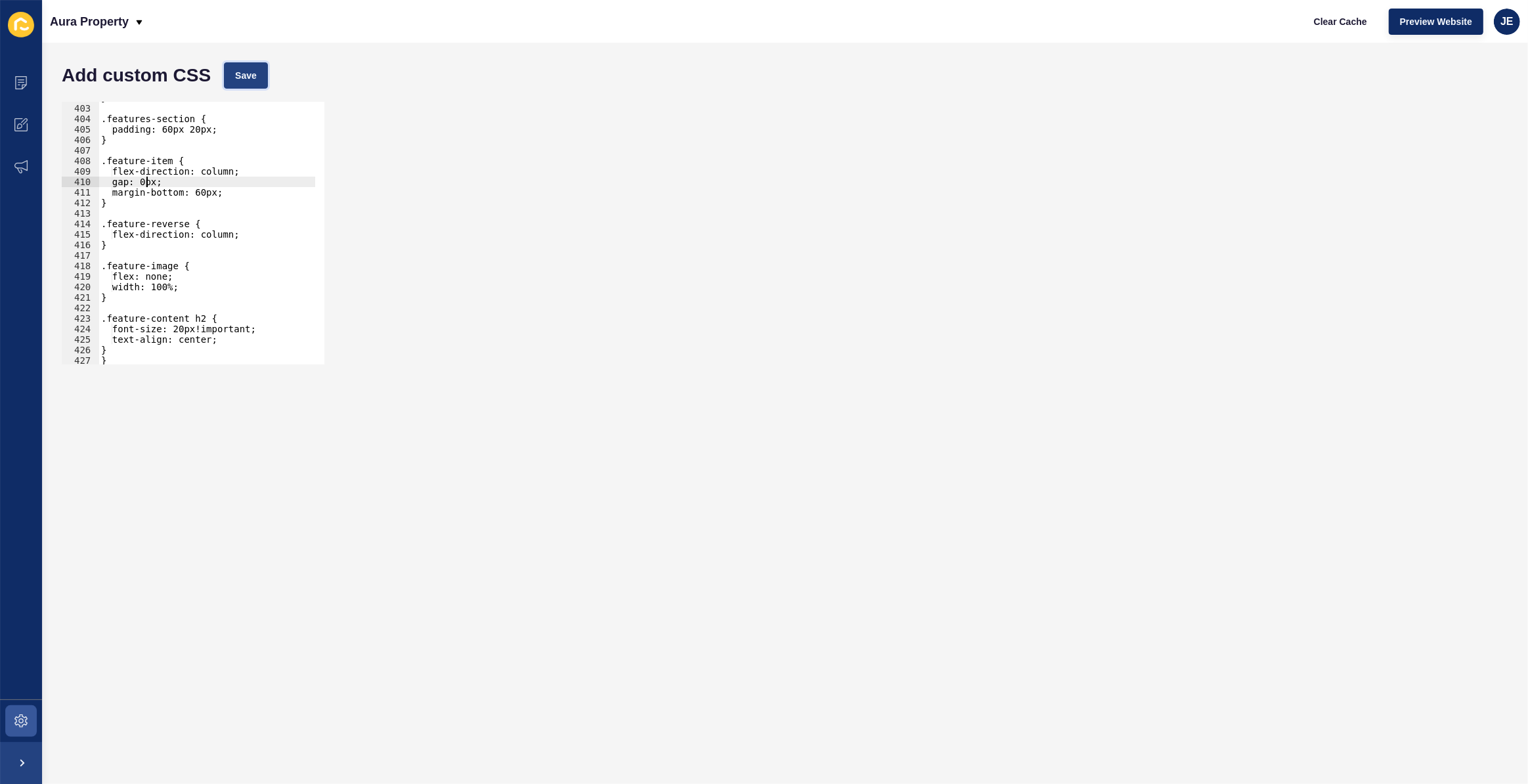
click at [262, 87] on button "Save" at bounding box center [246, 76] width 44 height 26
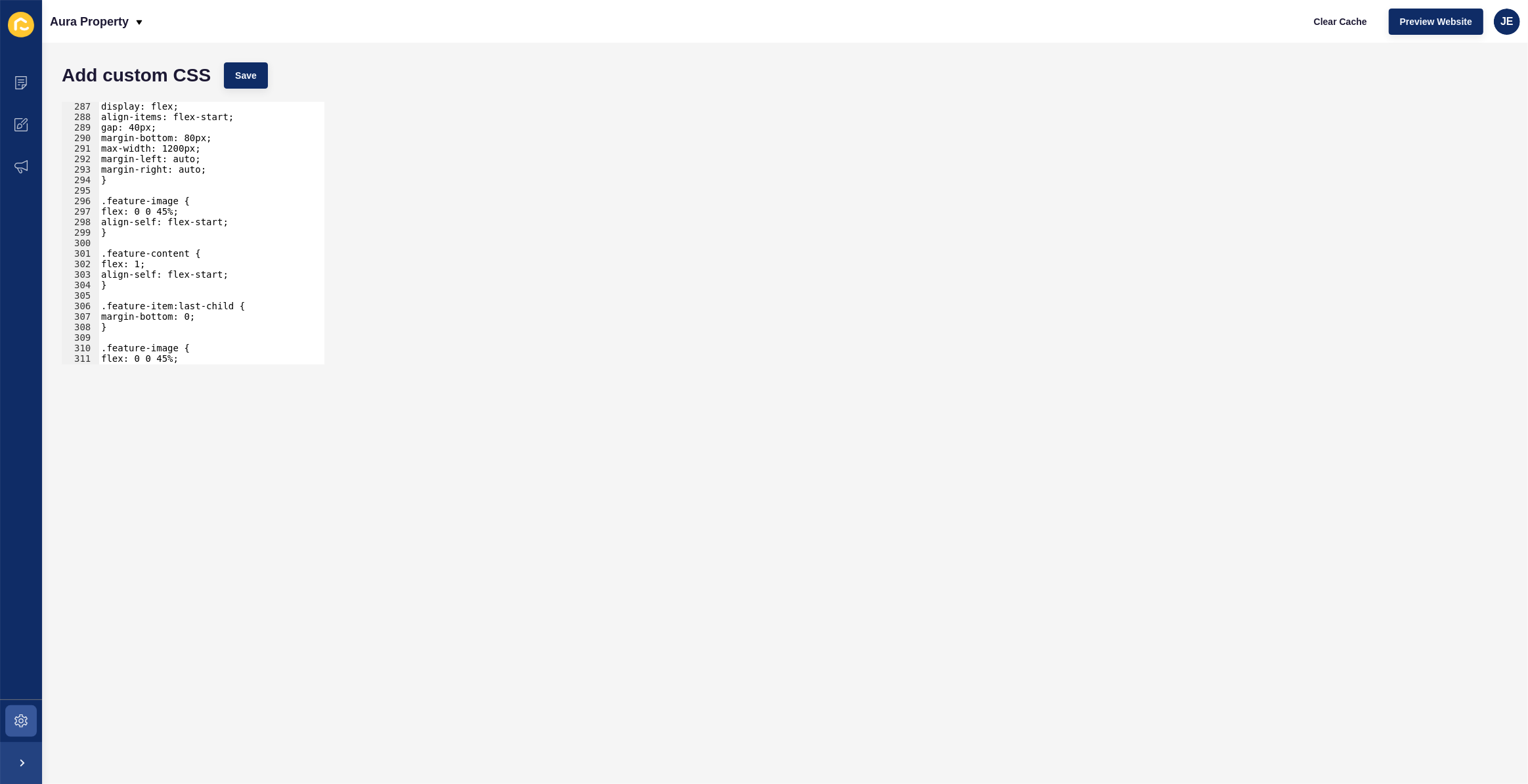
scroll to position [2932, 0]
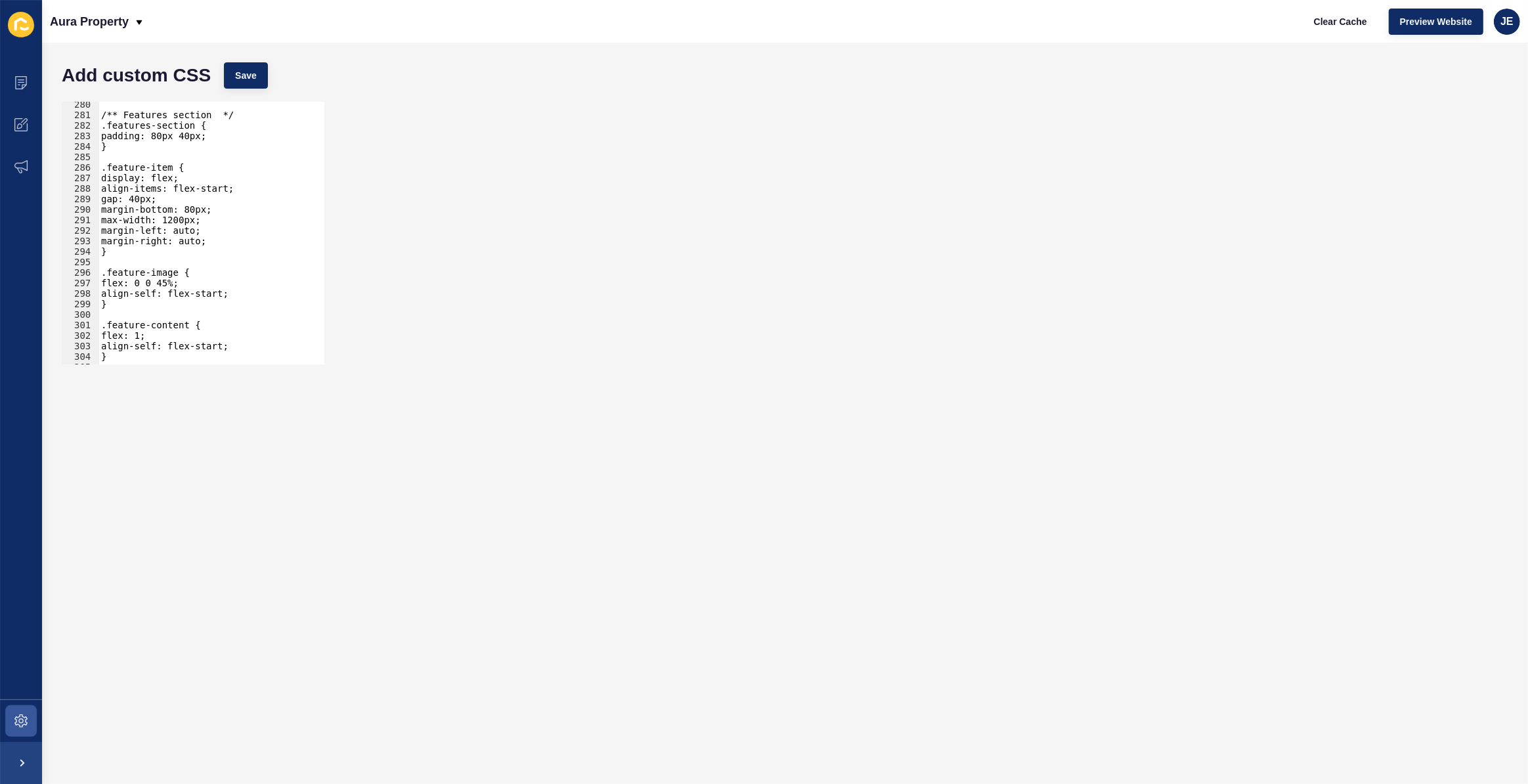
type textarea "gap: 40px;"
drag, startPoint x: 177, startPoint y: 196, endPoint x: 84, endPoint y: 199, distance: 93.0
click at [84, 199] on div "gap: 40px; 280 281 282 283 284 285 286 287 288 289 290 291 292 293 294 295 296 …" at bounding box center [193, 233] width 262 height 262
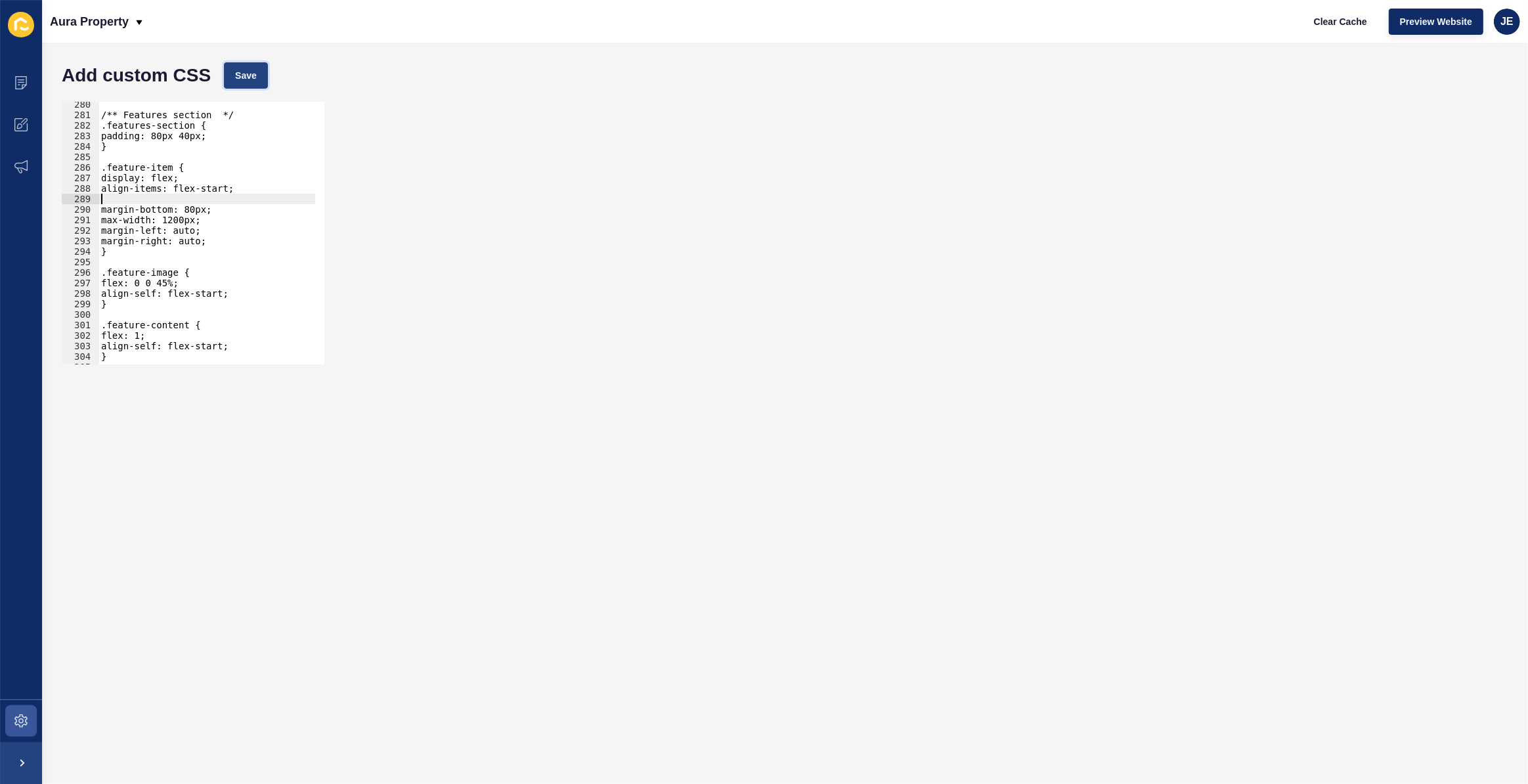
click at [247, 75] on span "Save" at bounding box center [246, 75] width 22 height 13
click at [187, 210] on div "/** Features section */ .features-section { padding: 80px 40px; } .feature-item…" at bounding box center [245, 236] width 294 height 274
click at [245, 65] on button "Save" at bounding box center [246, 76] width 44 height 26
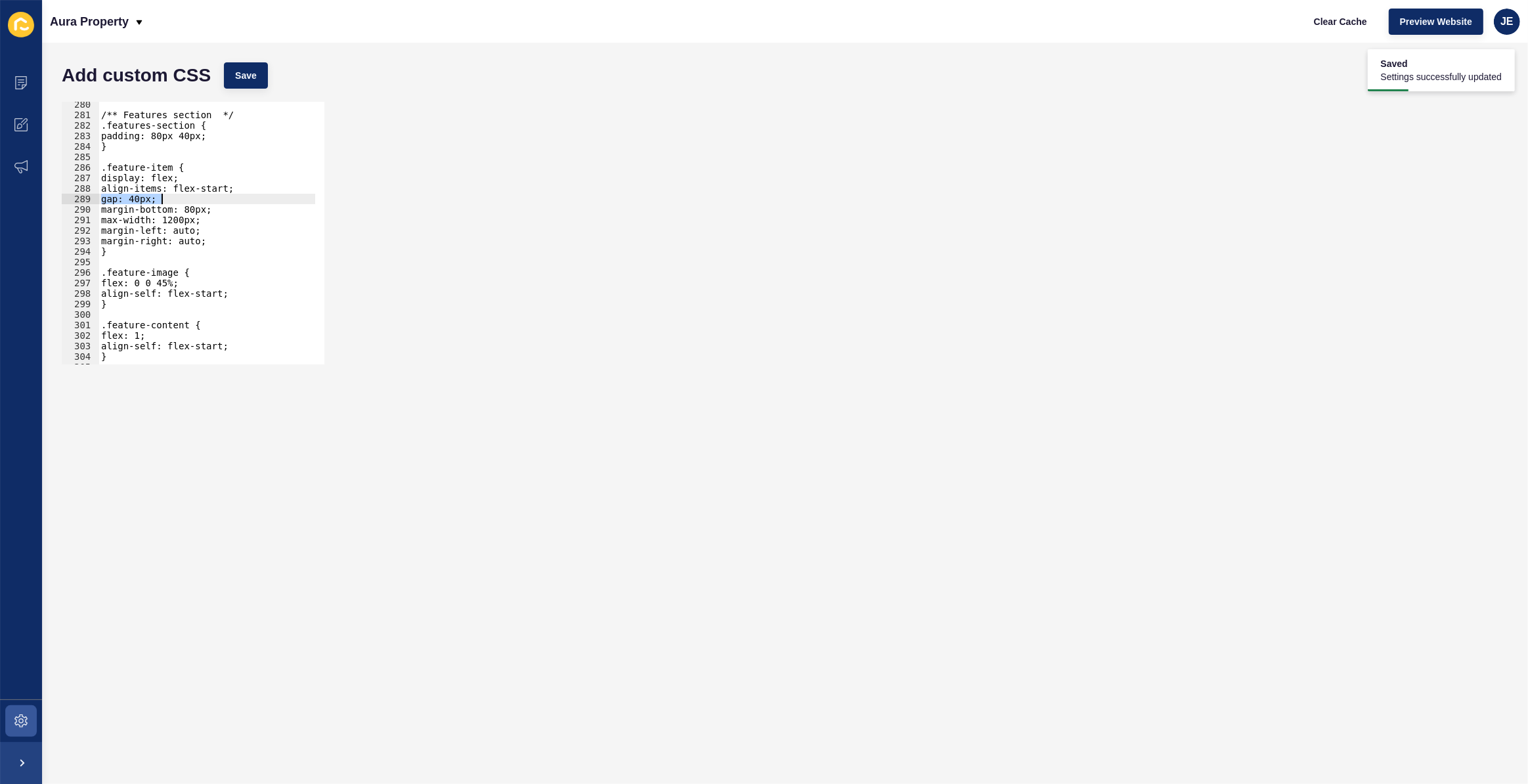
click at [136, 193] on div "/** Features section */ .features-section { padding: 80px 40px; } .feature-item…" at bounding box center [207, 233] width 217 height 262
click at [142, 196] on div "/** Features section */ .features-section { padding: 80px 40px; } .feature-item…" at bounding box center [245, 236] width 294 height 274
click at [248, 84] on button "Save" at bounding box center [246, 76] width 44 height 26
type textarea "margin-bottom: 80px;"
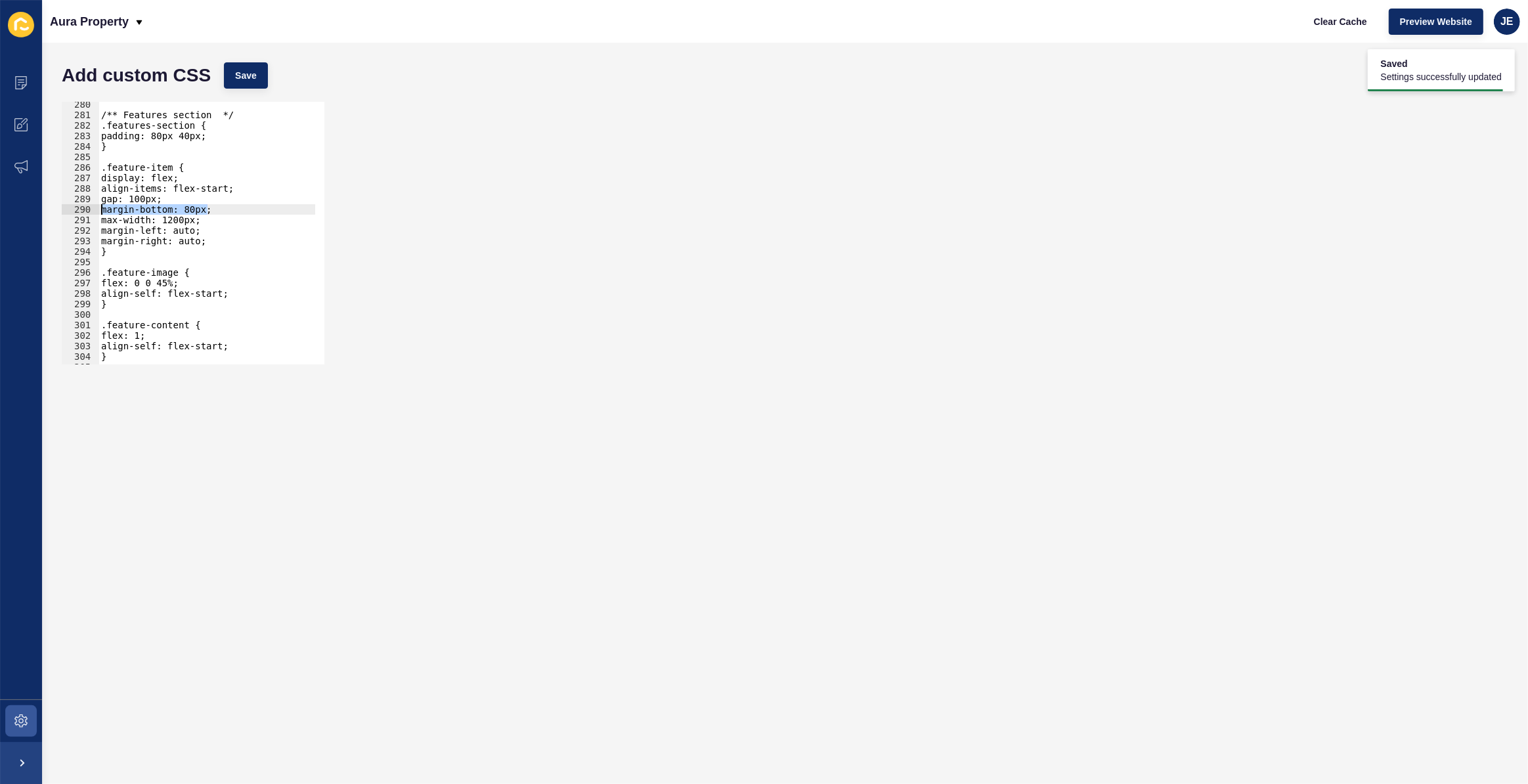
drag, startPoint x: 209, startPoint y: 210, endPoint x: 108, endPoint y: 212, distance: 101.0
click at [91, 209] on div "margin-bottom: 80px; 280 281 282 283 284 285 286 287 288 289 290 291 292 293 29…" at bounding box center [193, 233] width 262 height 262
drag, startPoint x: 249, startPoint y: 210, endPoint x: 80, endPoint y: 212, distance: 169.0
click at [80, 212] on div "margin-bottom: 80px; 280 281 282 283 284 285 286 287 288 289 290 291 292 293 29…" at bounding box center [193, 233] width 262 height 262
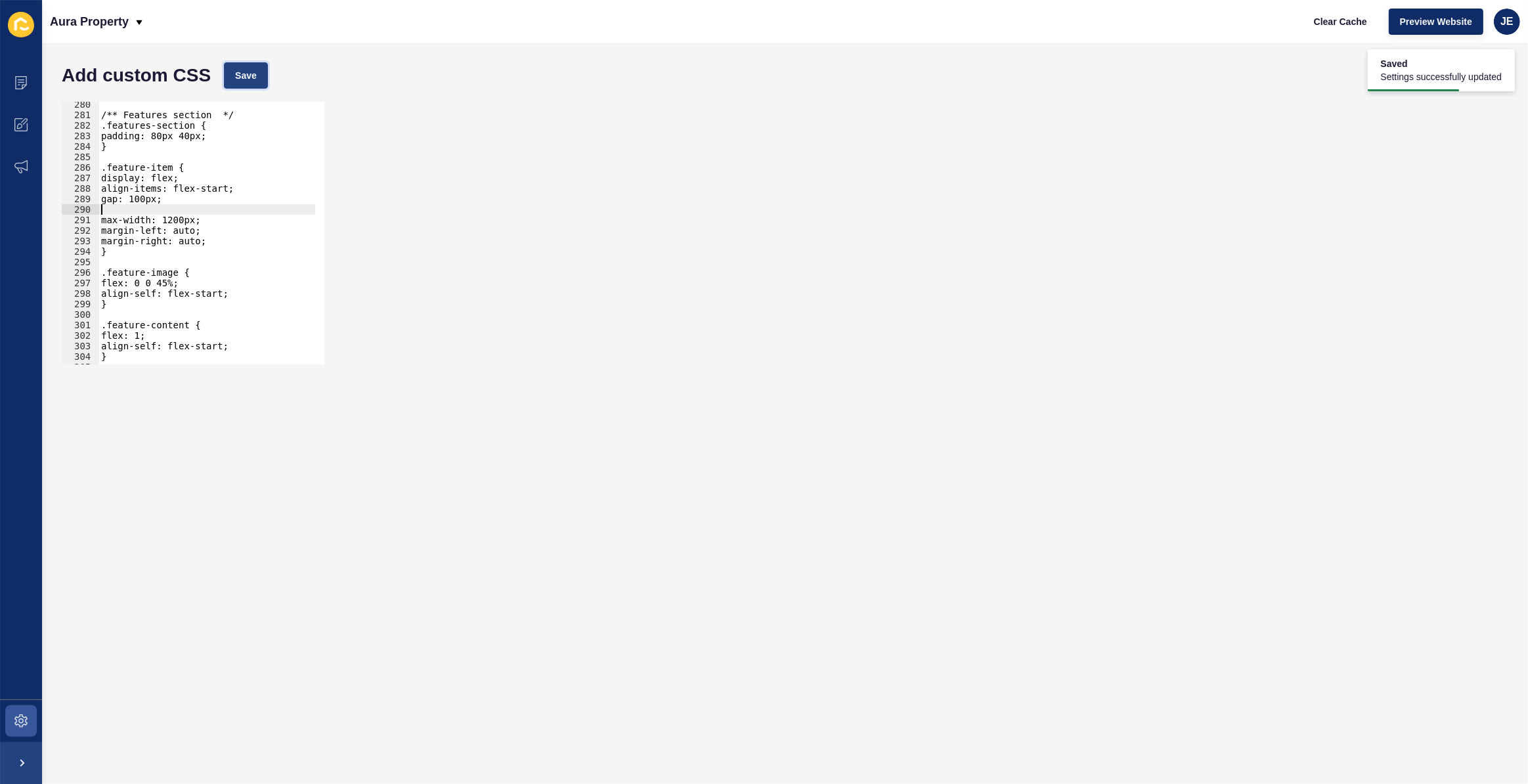
click at [256, 79] on button "Save" at bounding box center [246, 76] width 44 height 26
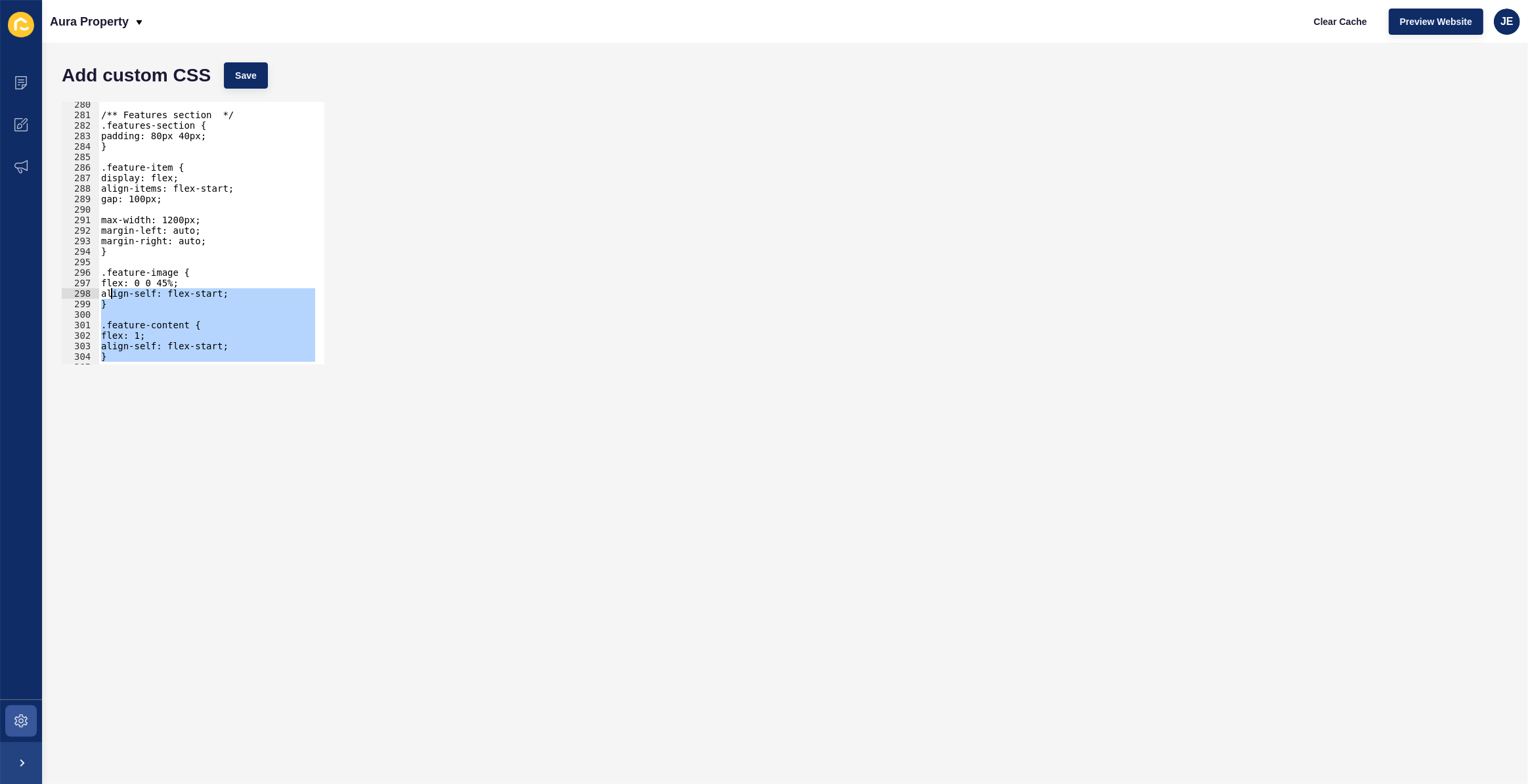
scroll to position [2932, 0]
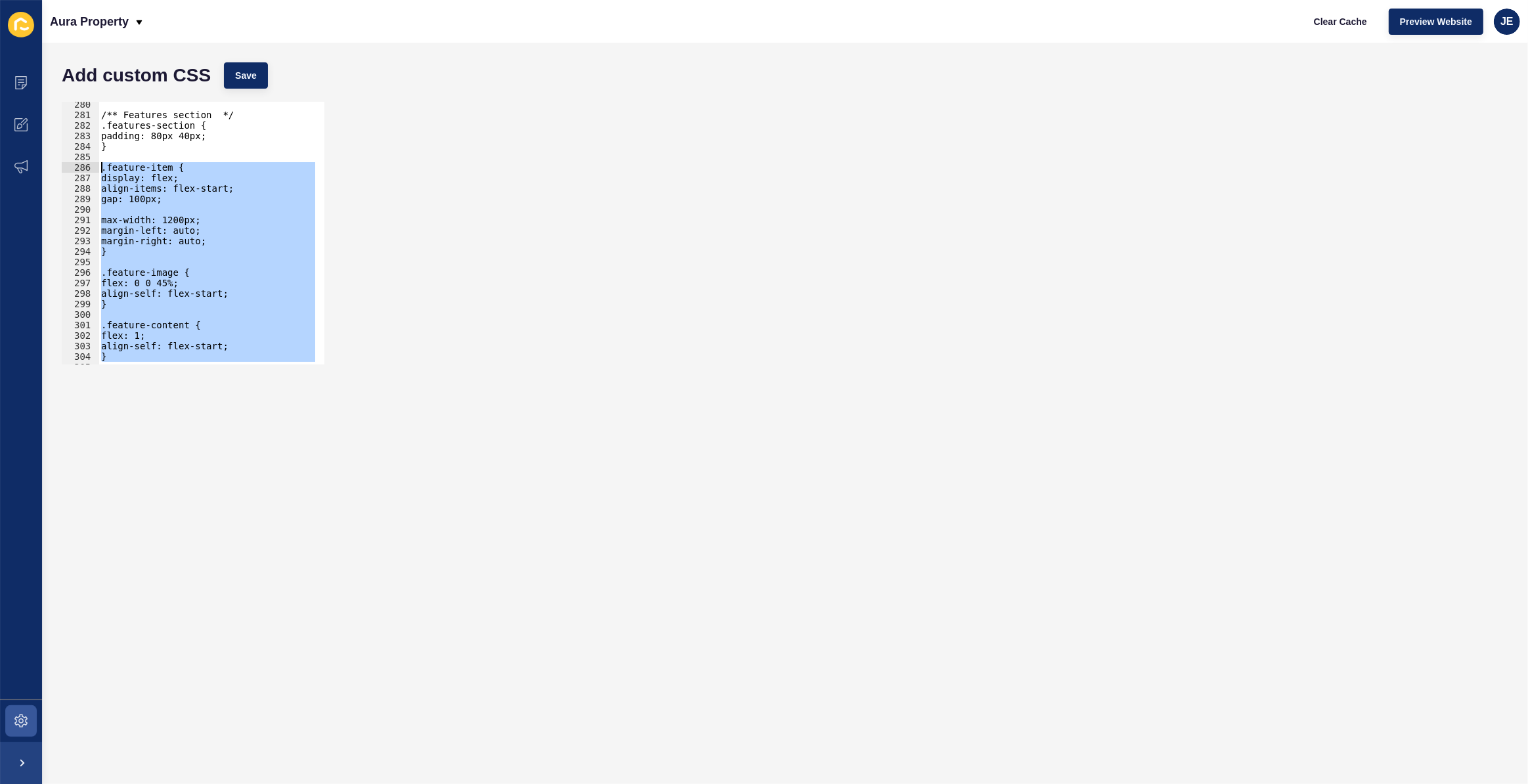
drag, startPoint x: 125, startPoint y: 328, endPoint x: 99, endPoint y: 171, distance: 159.1
click at [99, 171] on div "/** Features section */ .features-section { padding: 80px 40px; } .feature-item…" at bounding box center [245, 236] width 294 height 274
paste textarea "}"
type textarea "}"
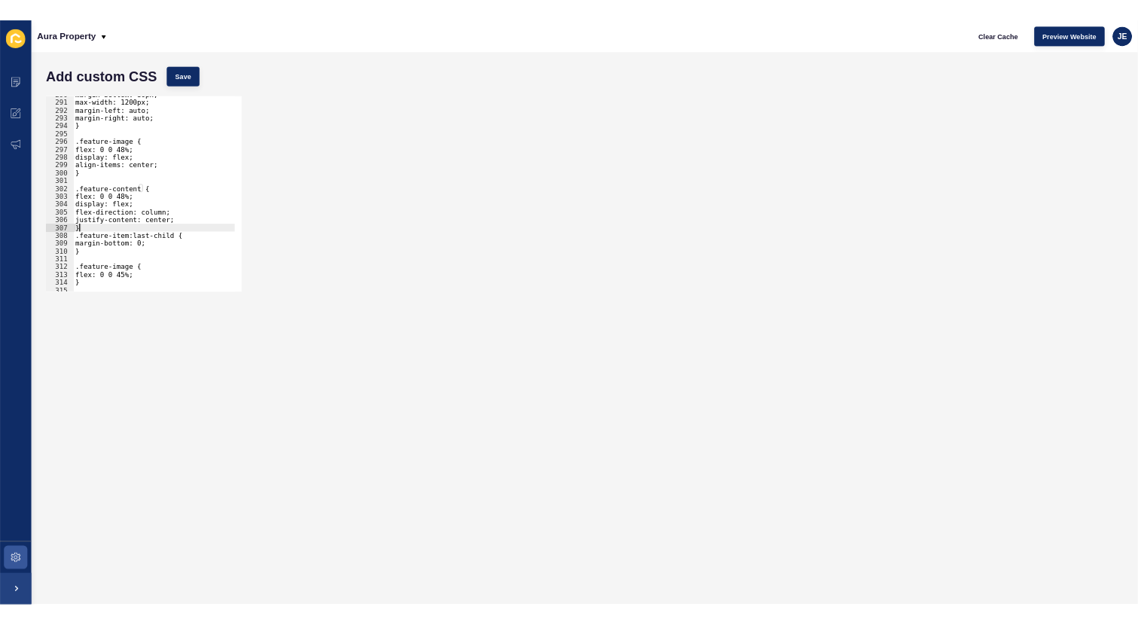
scroll to position [3492, 0]
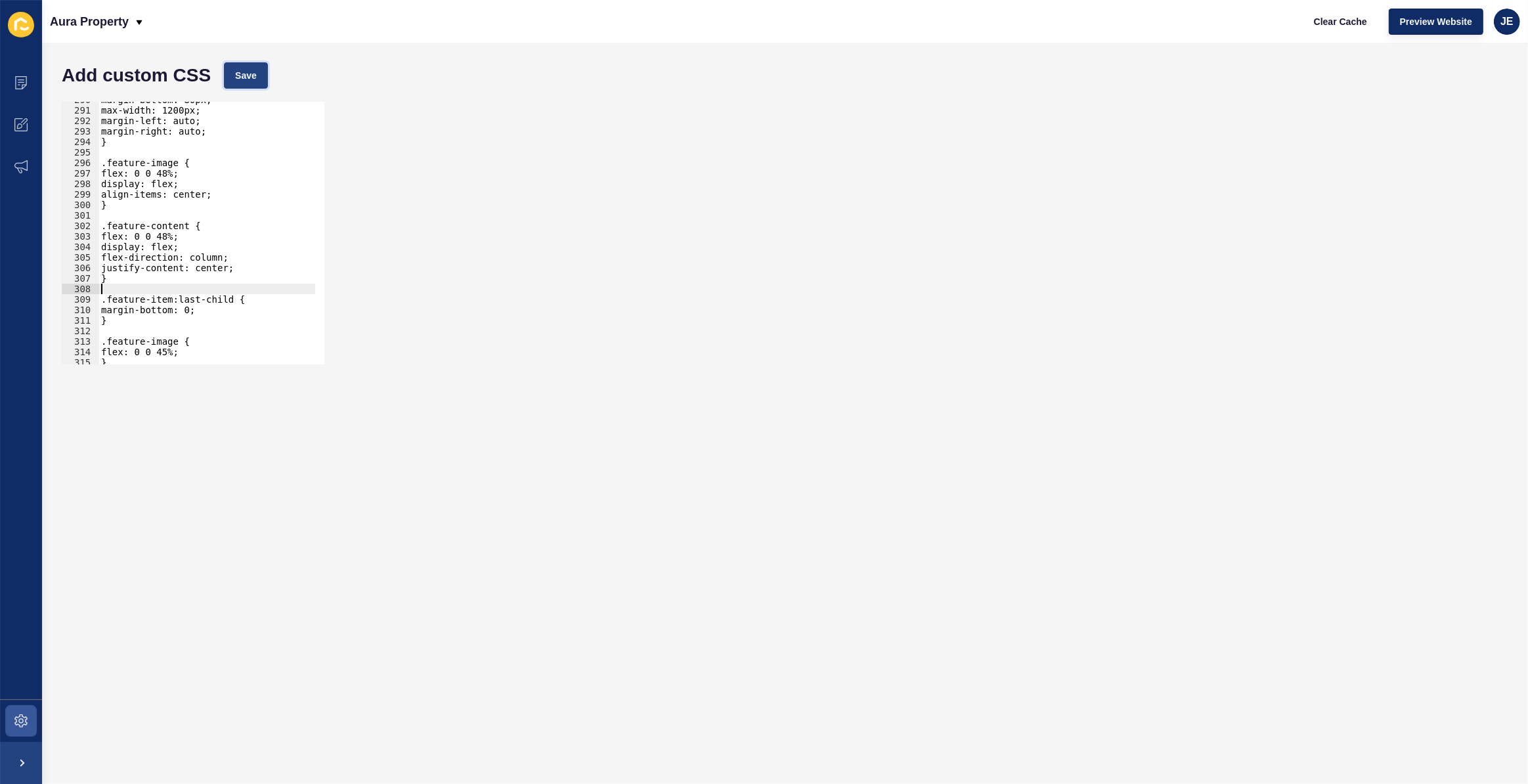
click at [265, 76] on button "Save" at bounding box center [246, 76] width 44 height 26
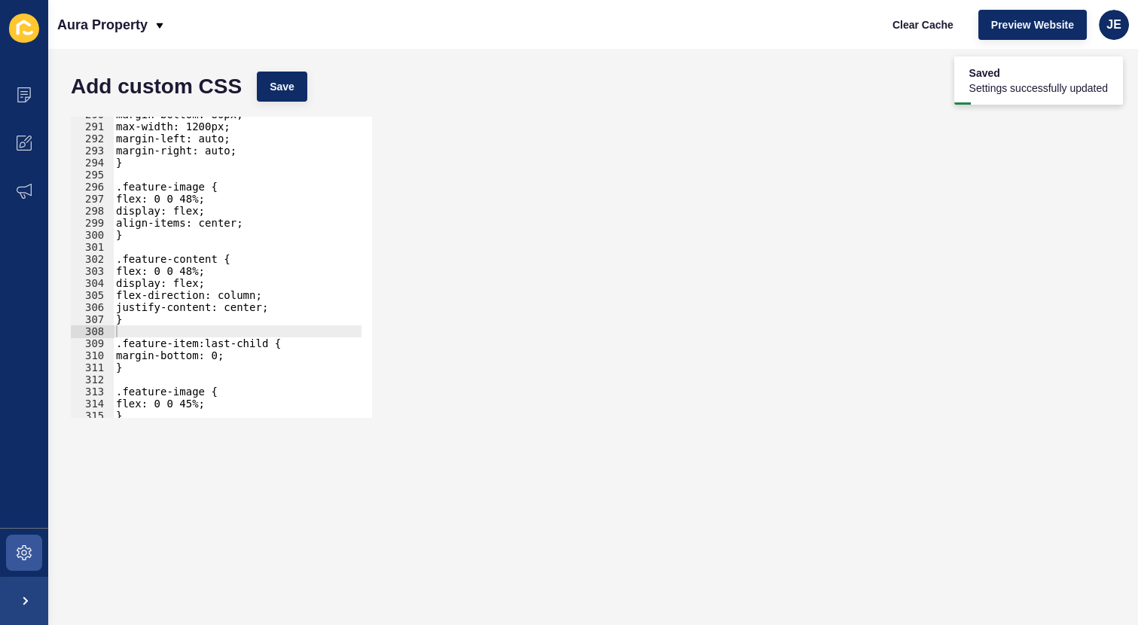
click at [198, 295] on div "margin-bottom: 80px; max-width: 1200px; margin-left: auto; margin-right: auto; …" at bounding box center [281, 265] width 337 height 315
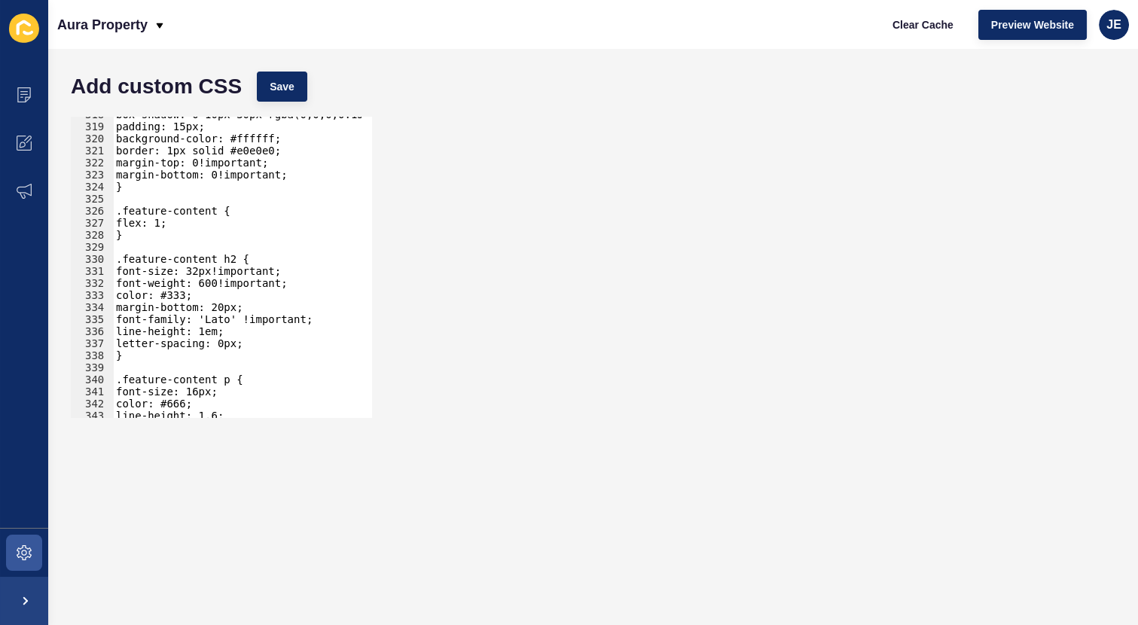
scroll to position [3748, 0]
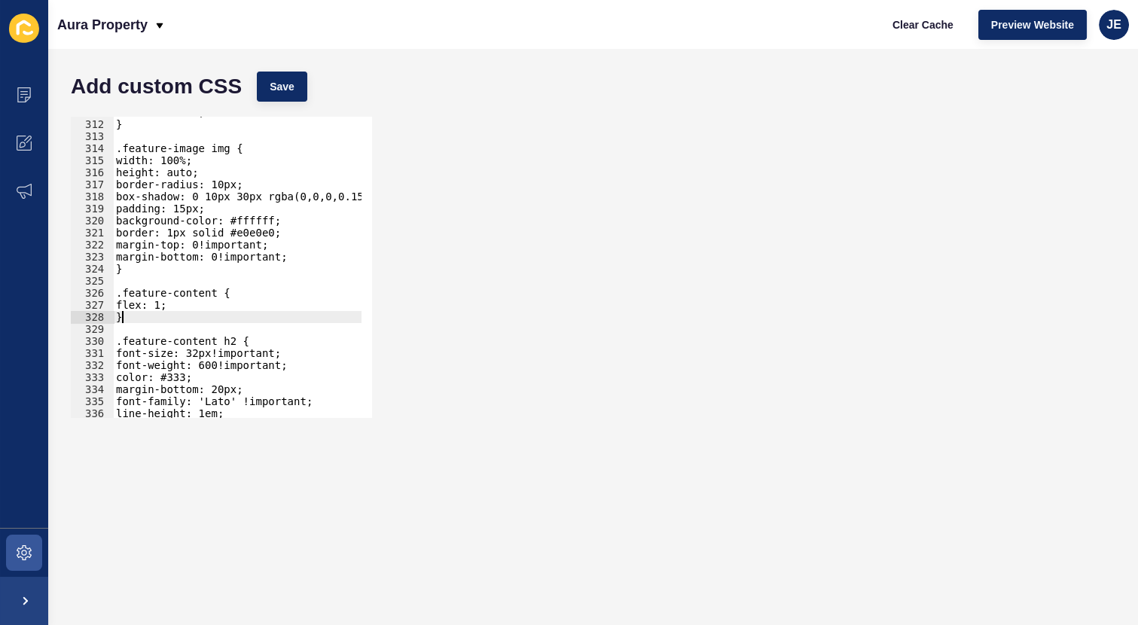
click at [182, 319] on div "flex: 0 0 45%; } .feature-image img { width: 100%; height: auto; border-radius:…" at bounding box center [281, 263] width 337 height 315
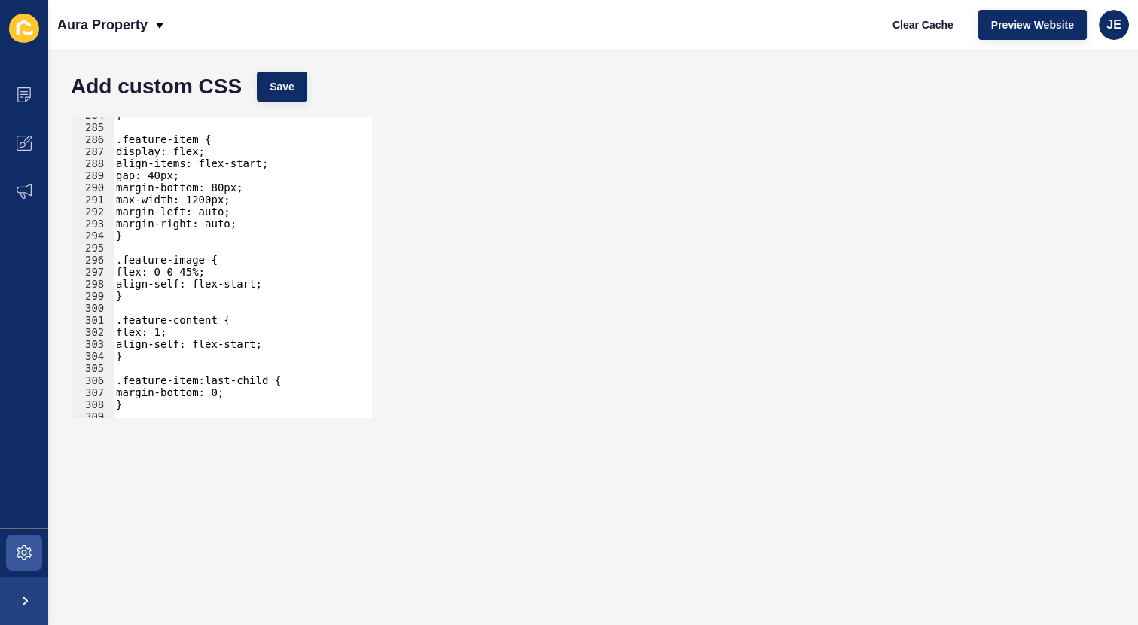
scroll to position [3378, 0]
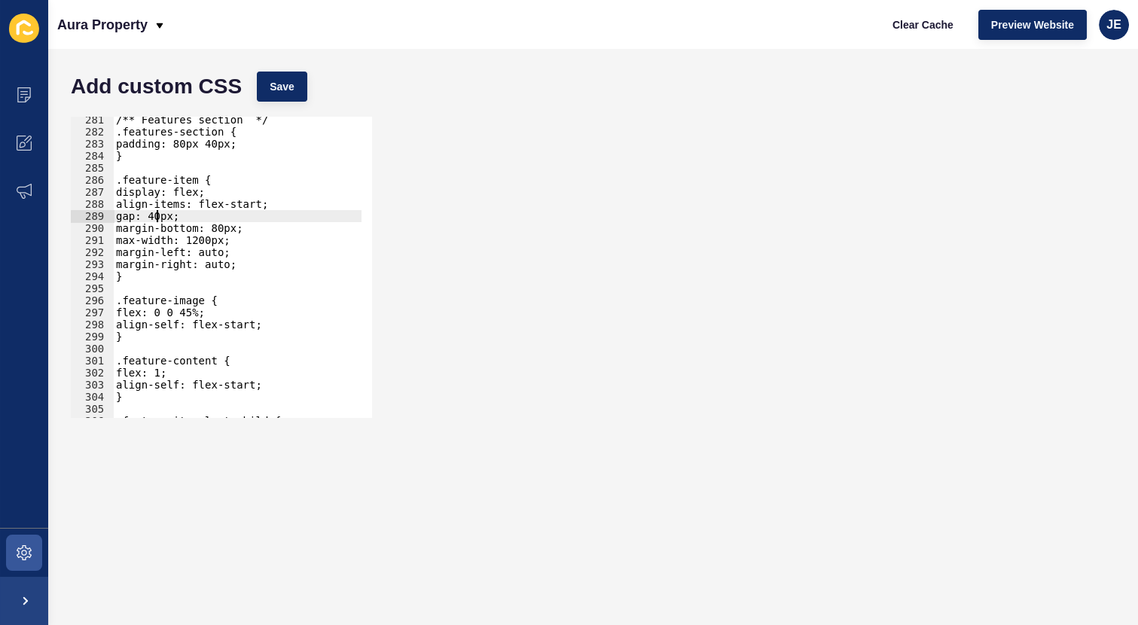
click at [157, 215] on div "/** Features section */ .features-section { padding: 80px 40px; } .feature-item…" at bounding box center [281, 271] width 337 height 315
click at [160, 215] on div "/** Features section */ .features-section { padding: 80px 40px; } .feature-item…" at bounding box center [281, 271] width 337 height 315
click at [182, 234] on div "/** Features section */ .features-section { padding: 80px 40px; } .feature-item…" at bounding box center [281, 271] width 337 height 315
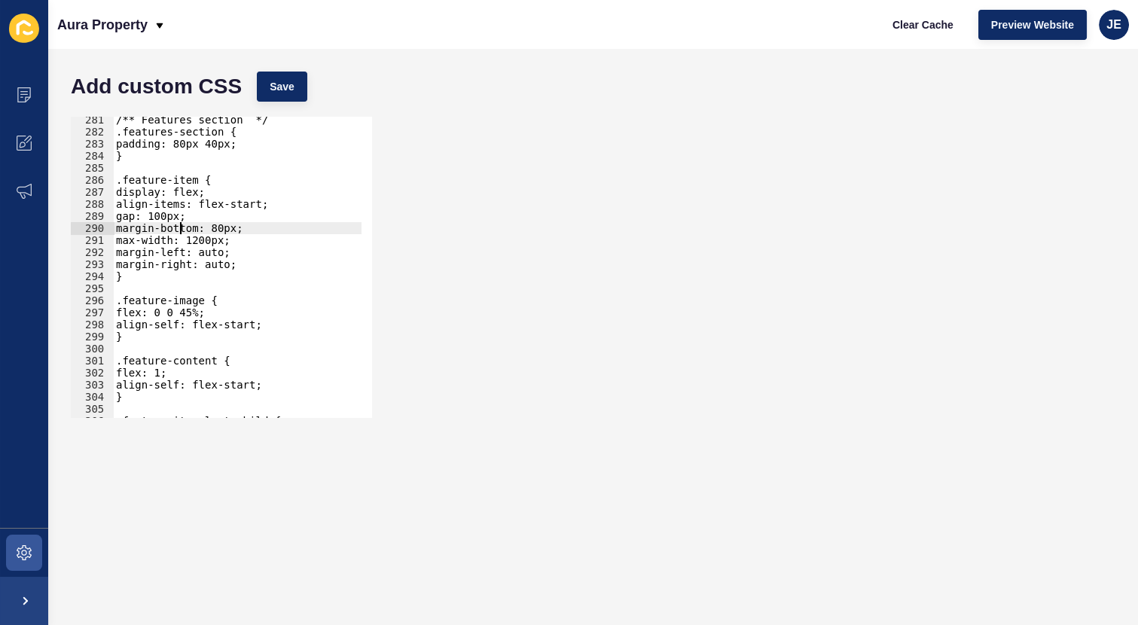
click at [182, 234] on div "/** Features section */ .features-section { padding: 80px 40px; } .feature-item…" at bounding box center [281, 271] width 337 height 315
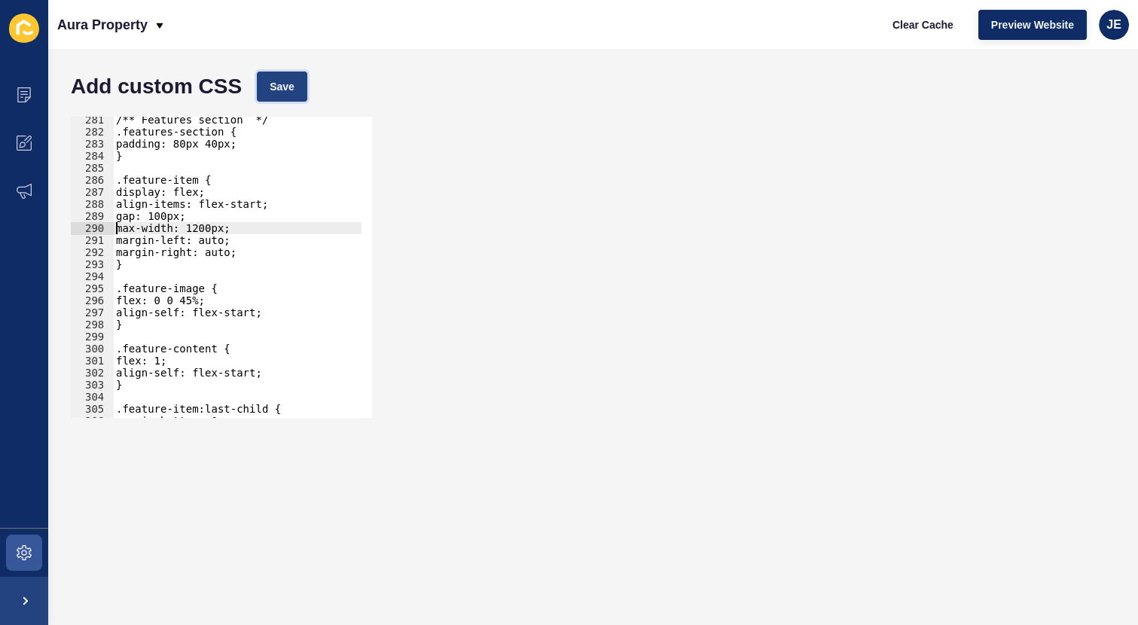
click at [274, 88] on span "Save" at bounding box center [282, 86] width 25 height 15
click at [203, 218] on div "/** Features section */ .features-section { padding: 80px 40px; } .feature-item…" at bounding box center [281, 271] width 337 height 315
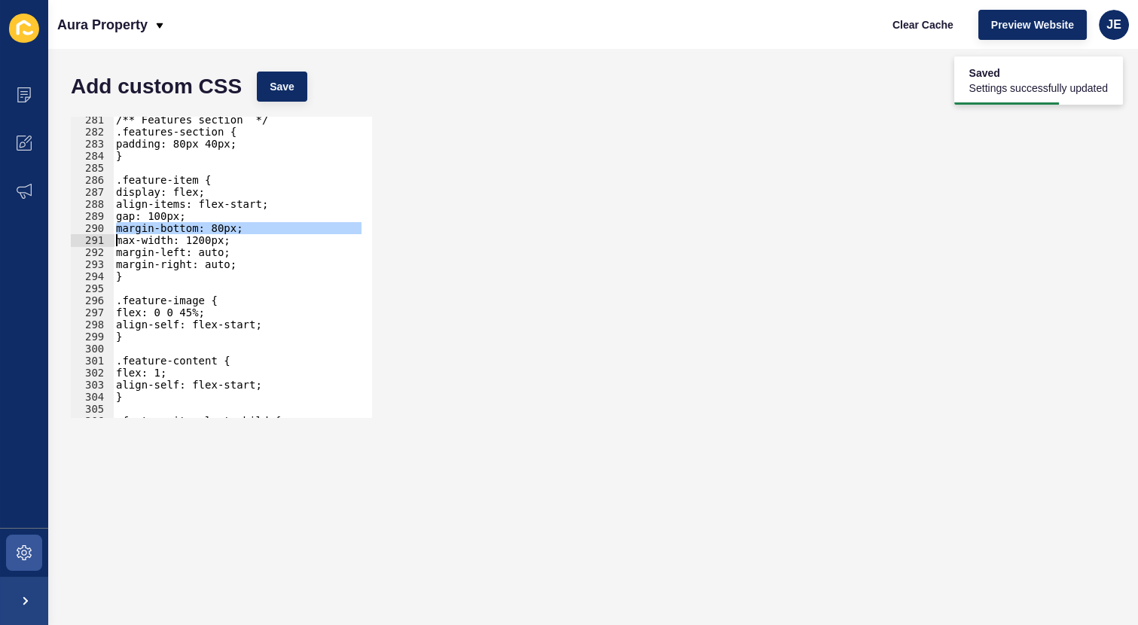
click at [199, 231] on div "/** Features section */ .features-section { padding: 80px 40px; } .feature-item…" at bounding box center [237, 267] width 249 height 301
click at [214, 226] on div "/** Features section */ .features-section { padding: 80px 40px; } .feature-item…" at bounding box center [281, 271] width 337 height 315
click at [277, 90] on span "Save" at bounding box center [282, 86] width 25 height 15
click at [234, 237] on div "/** Features section */ .features-section { padding: 80px 40px; } .feature-item…" at bounding box center [281, 271] width 337 height 315
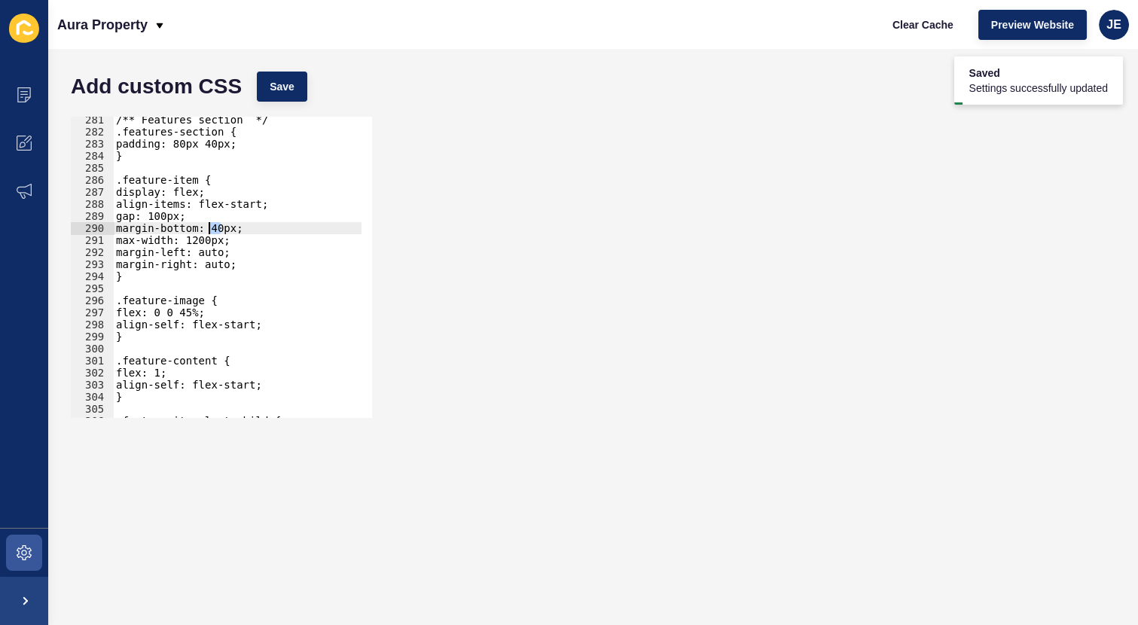
click at [211, 229] on div "/** Features section */ .features-section { padding: 80px 40px; } .feature-item…" at bounding box center [281, 271] width 337 height 315
click at [286, 84] on span "Save" at bounding box center [282, 86] width 25 height 15
click at [272, 91] on span "Save" at bounding box center [282, 86] width 25 height 15
click at [246, 209] on div "/** Features section */ .features-section { padding: 80px 40px; } .feature-item…" at bounding box center [281, 271] width 337 height 315
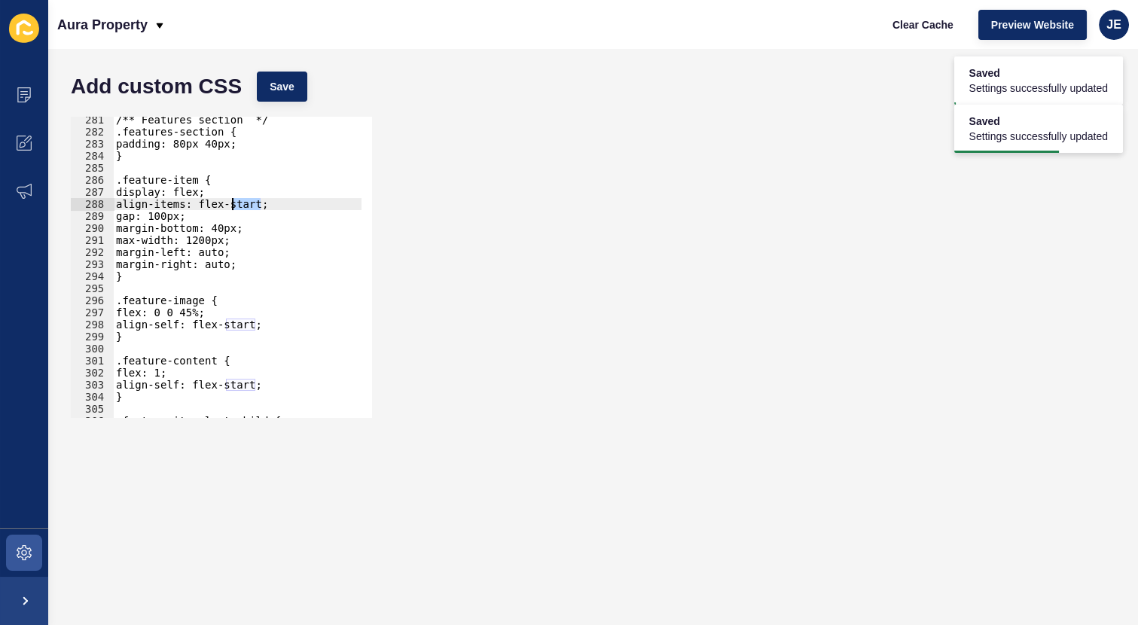
click at [246, 209] on div "/** Features section */ .features-section { padding: 80px 40px; } .feature-item…" at bounding box center [281, 271] width 337 height 315
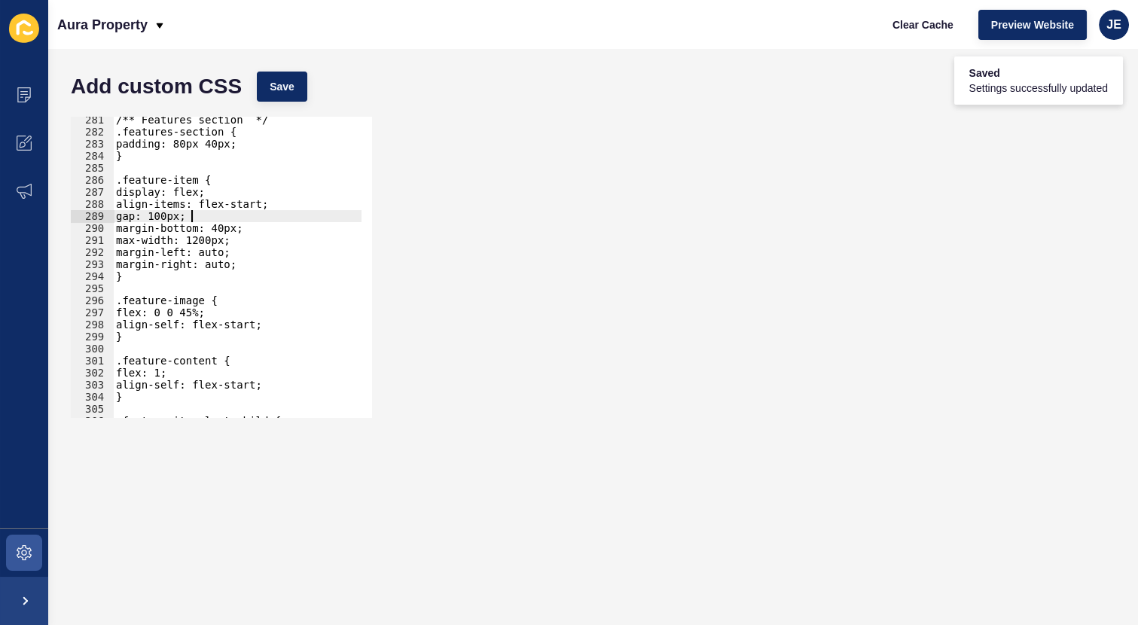
click at [239, 213] on div "/** Features section */ .features-section { padding: 80px 40px; } .feature-item…" at bounding box center [281, 271] width 337 height 315
drag, startPoint x: 261, startPoint y: 203, endPoint x: 201, endPoint y: 201, distance: 60.3
click at [201, 201] on div "/** Features section */ .features-section { padding: 80px 40px; } .feature-item…" at bounding box center [281, 271] width 337 height 315
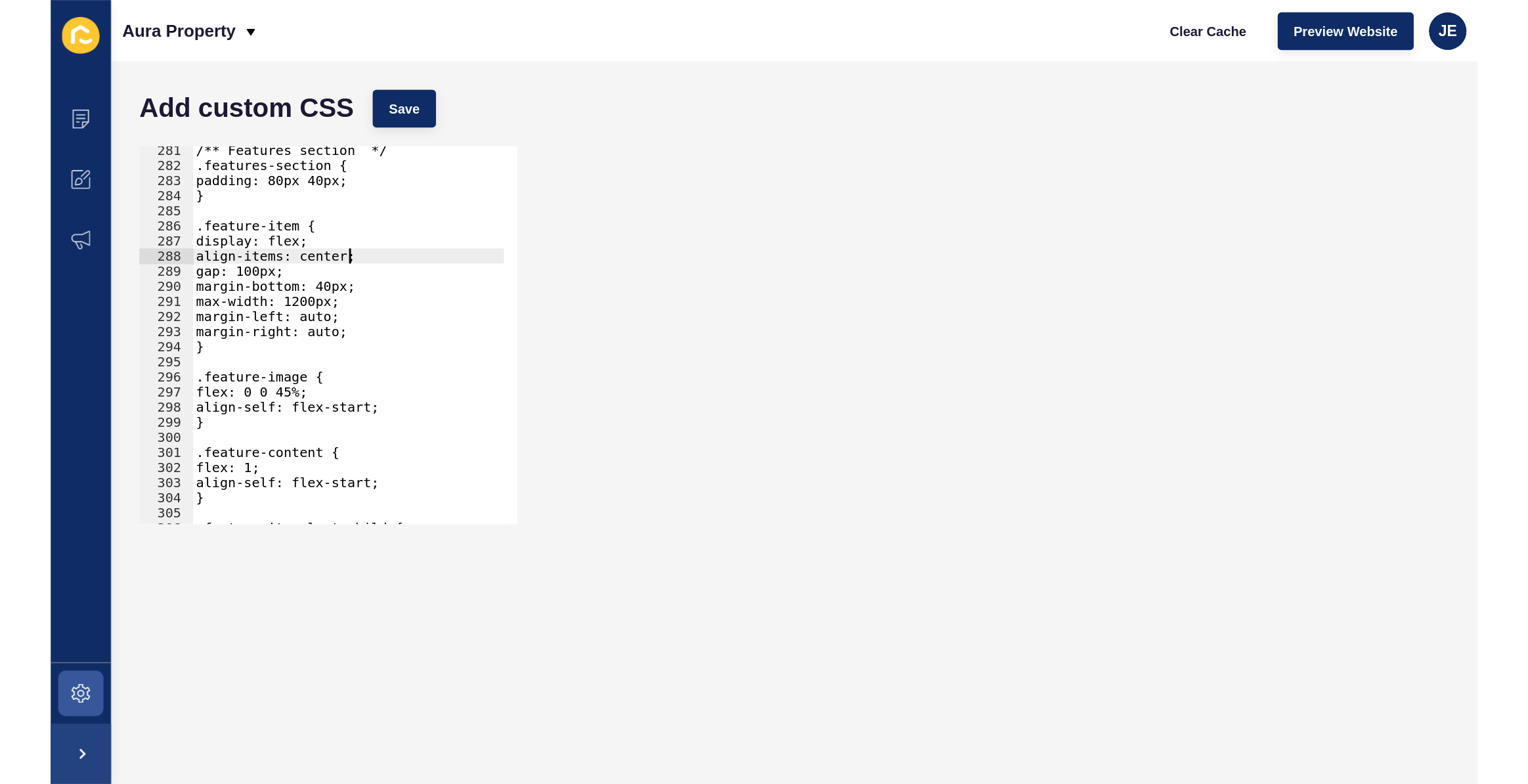
scroll to position [0, 7]
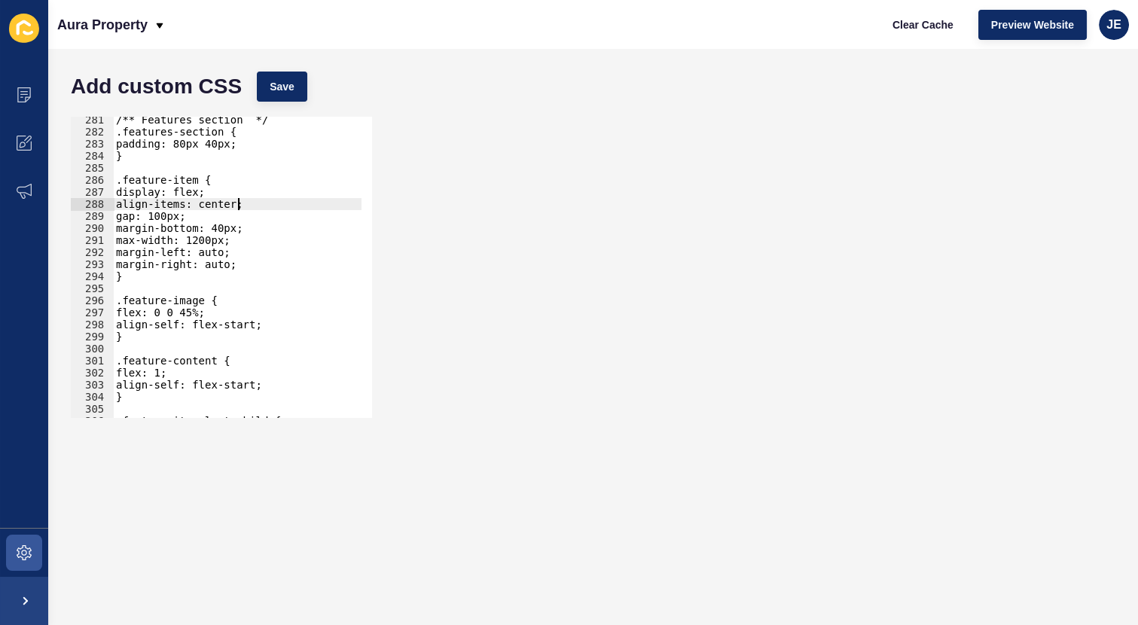
click at [290, 104] on div "Add custom CSS Save" at bounding box center [593, 86] width 1060 height 45
click at [301, 90] on button "Save" at bounding box center [282, 87] width 50 height 30
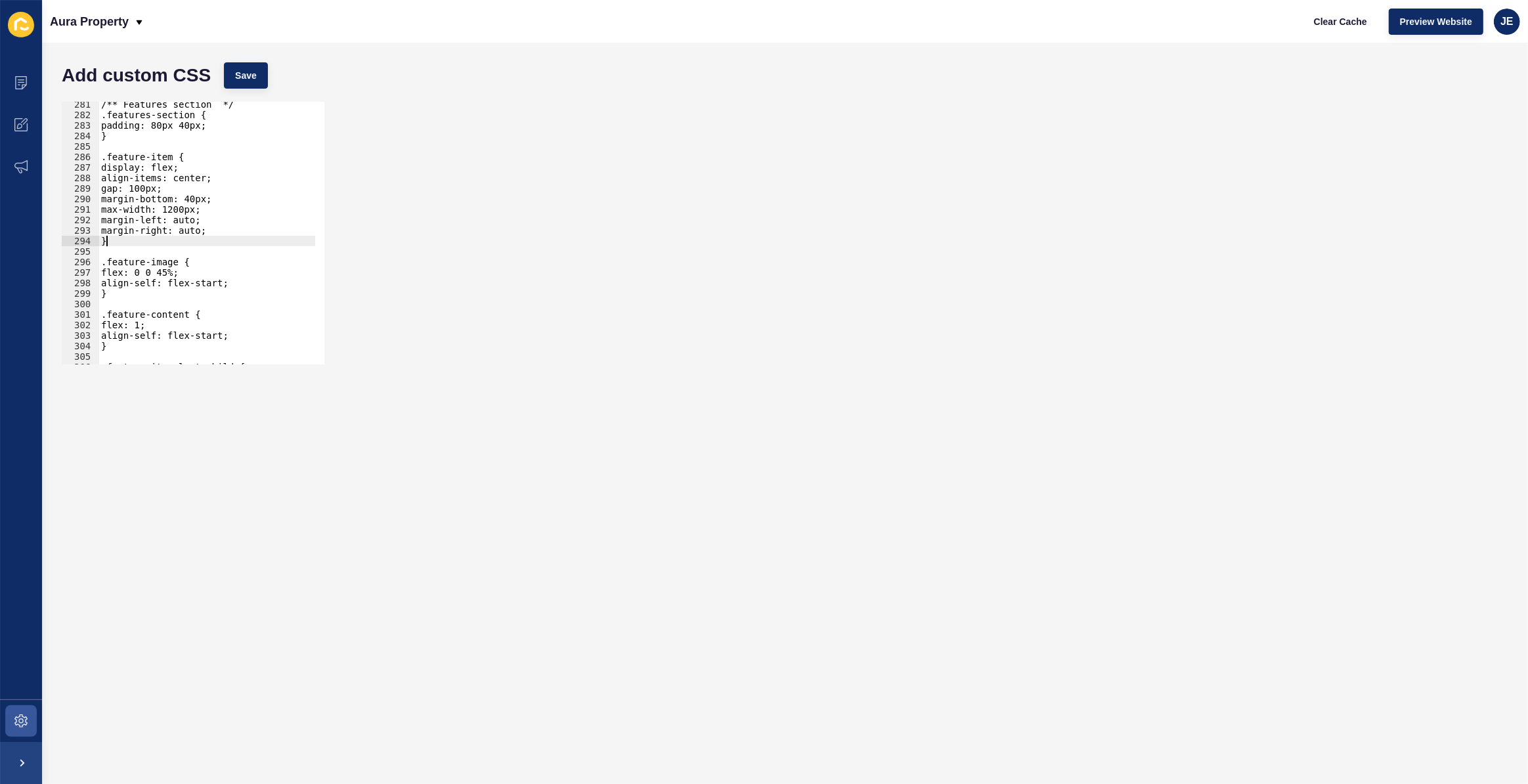
scroll to position [0, 0]
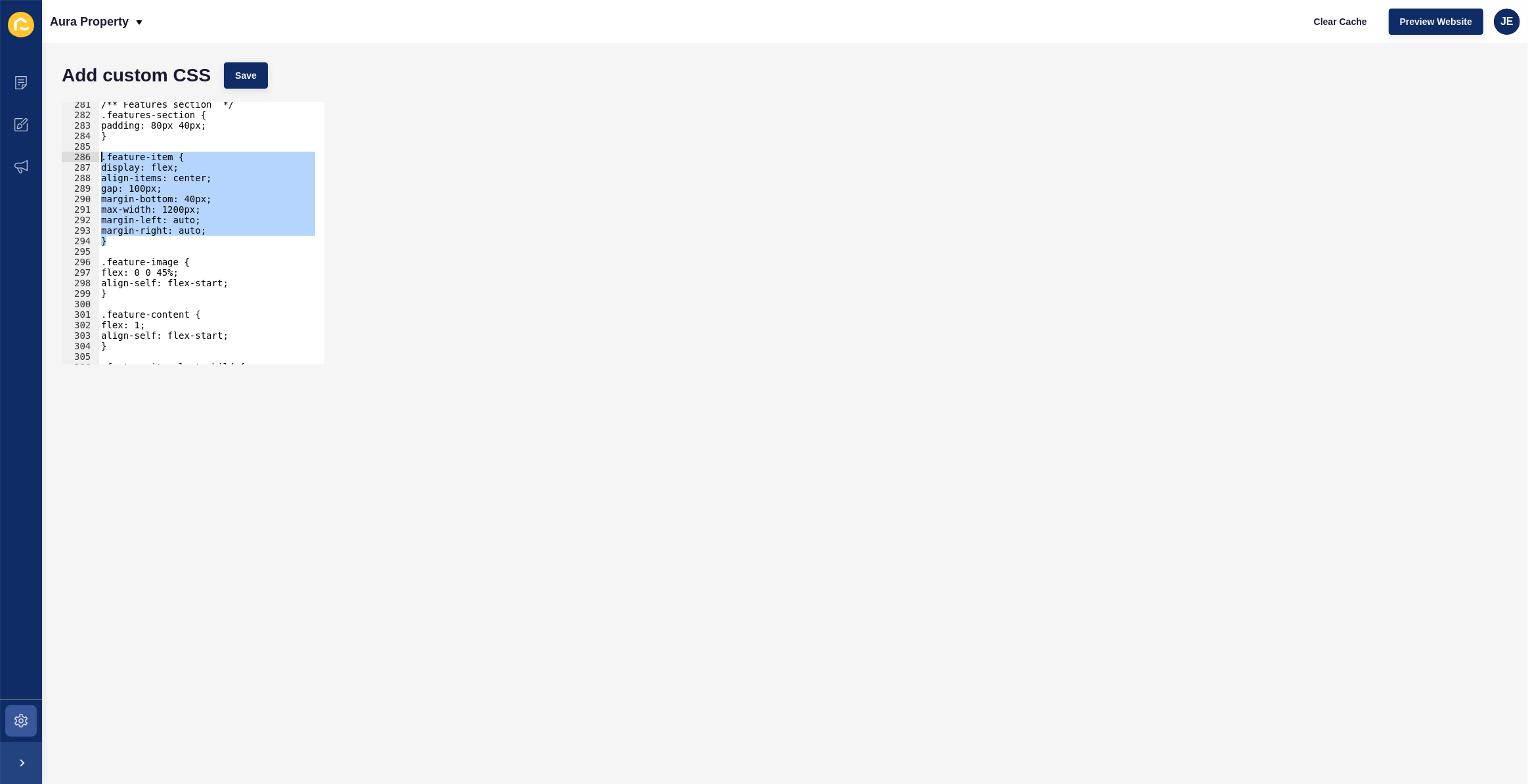
drag, startPoint x: 118, startPoint y: 242, endPoint x: 76, endPoint y: 161, distance: 91.2
click at [73, 157] on div "} 281 282 283 284 285 286 287 288 289 290 291 292 293 294 295 296 297 298 299 3…" at bounding box center [193, 233] width 262 height 262
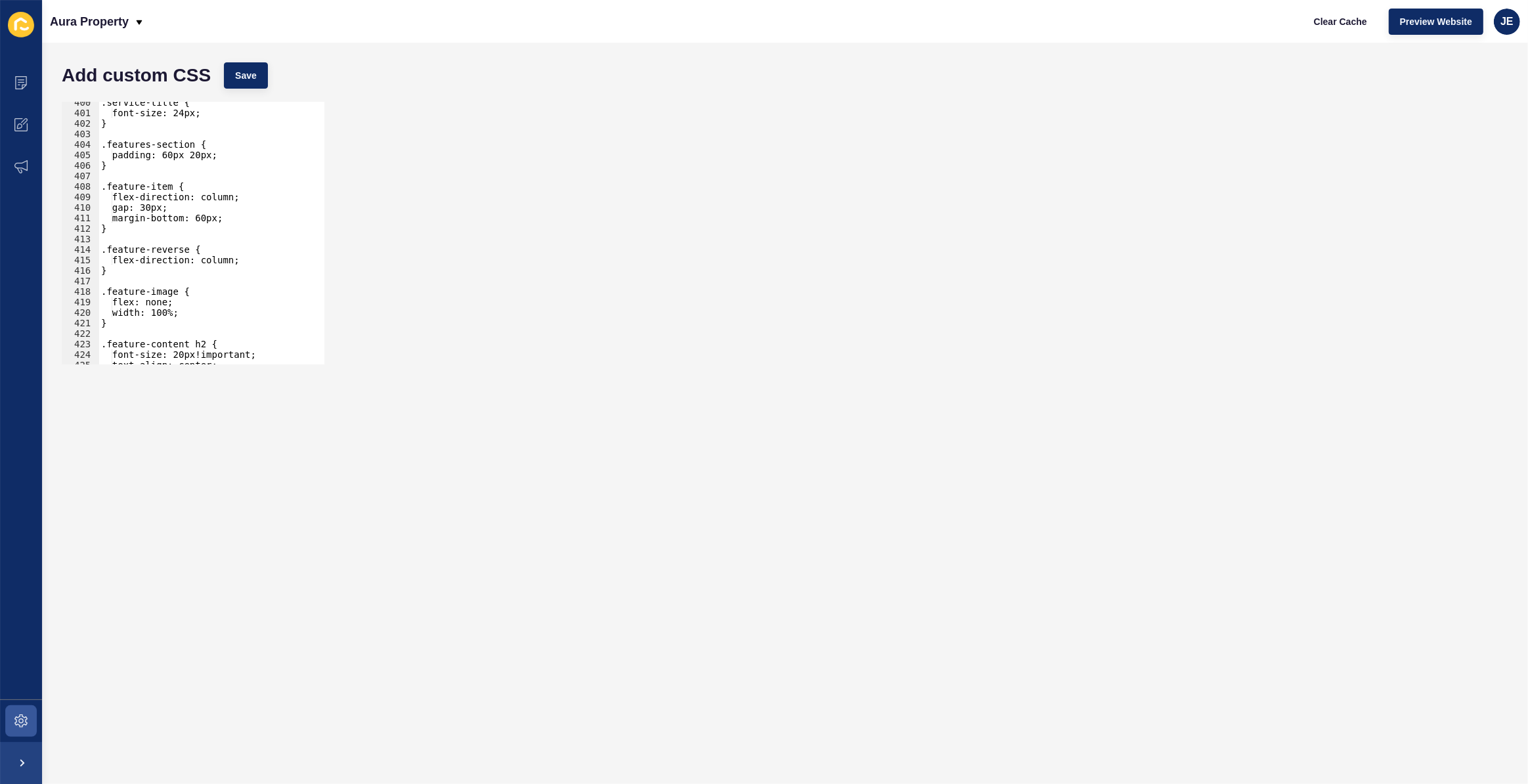
scroll to position [4230, 0]
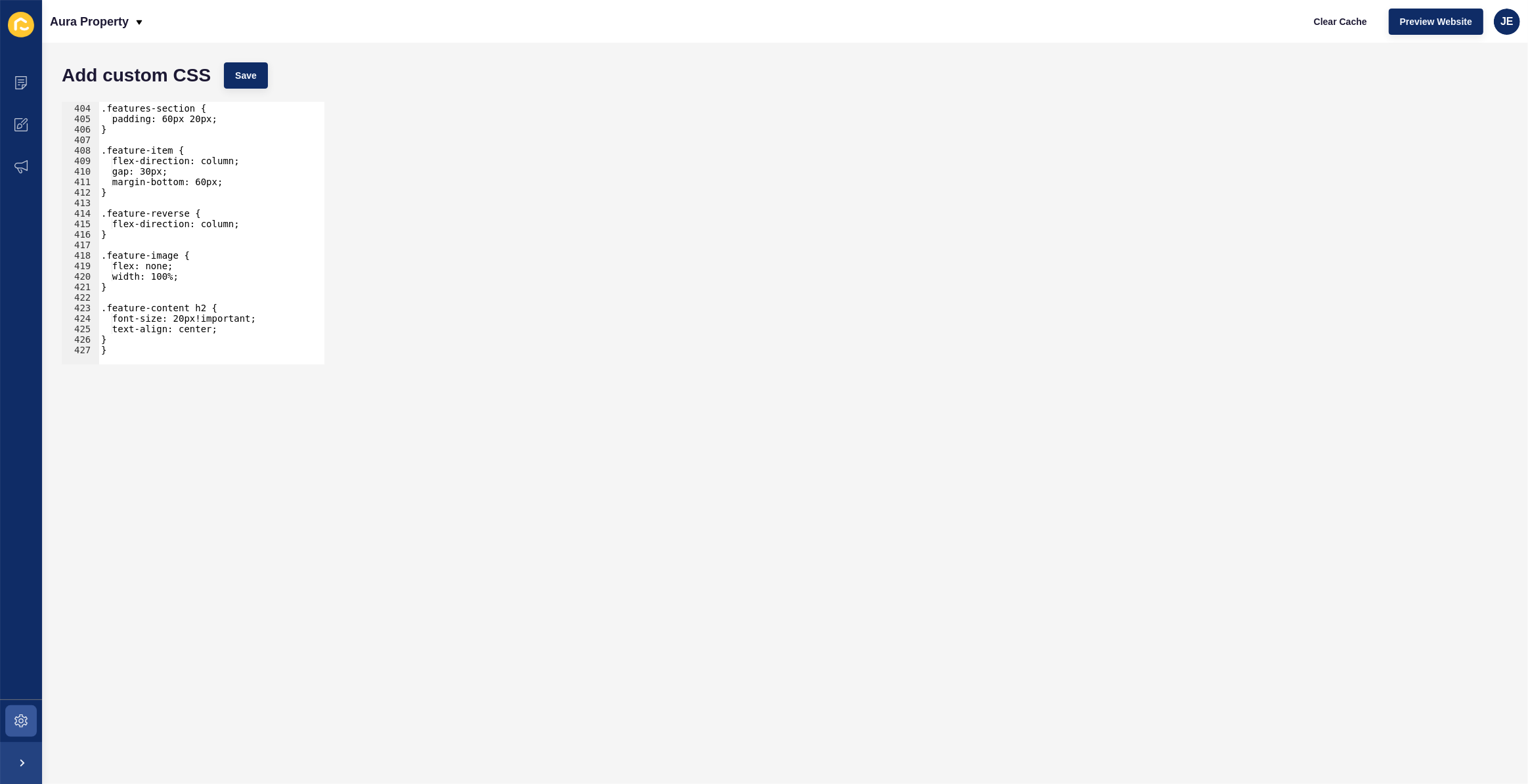
click at [165, 339] on div ".features-section { padding: 60px 20px; } .feature-item { flex-direction: colum…" at bounding box center [245, 229] width 294 height 274
type textarea "}"
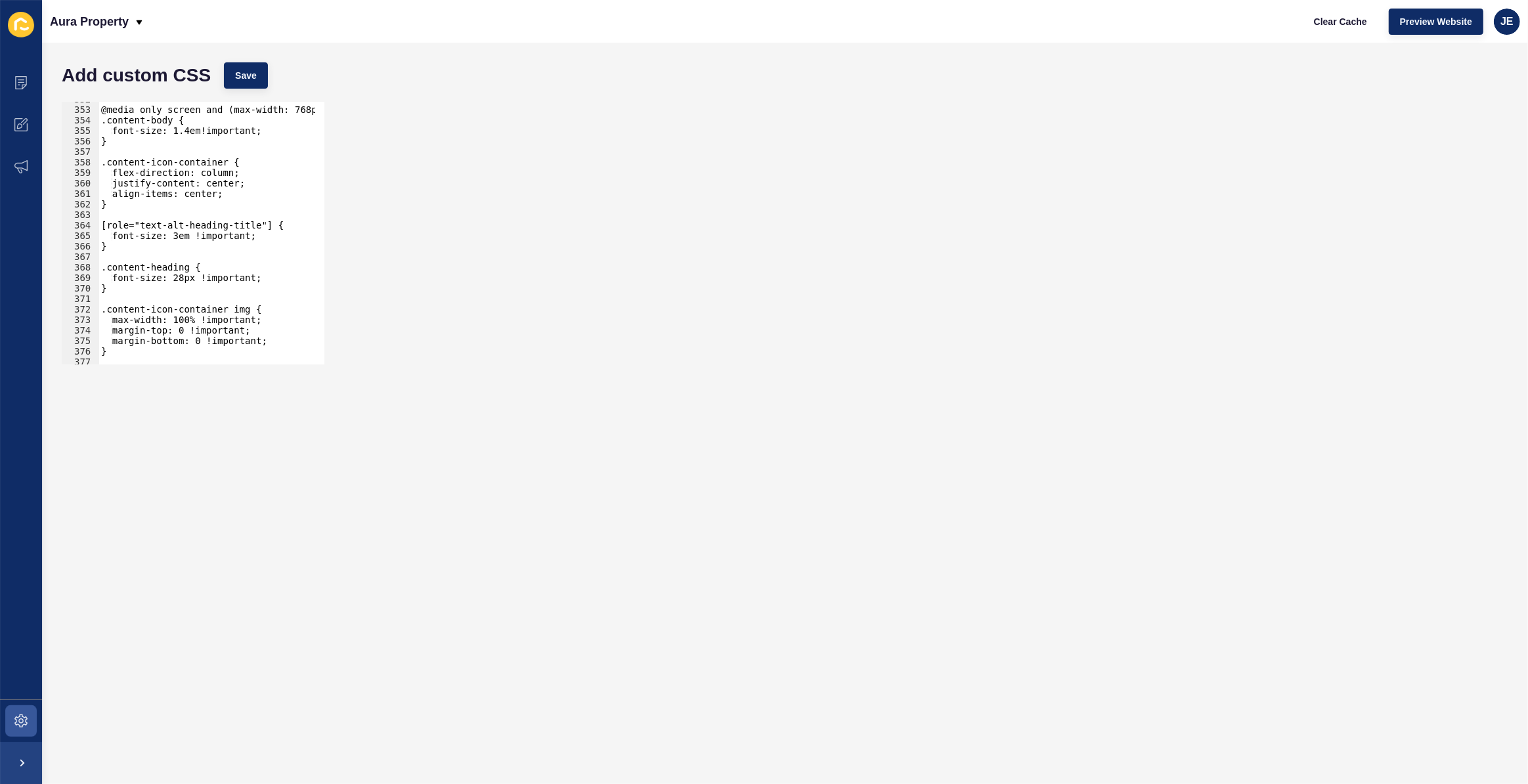
scroll to position [3586, 0]
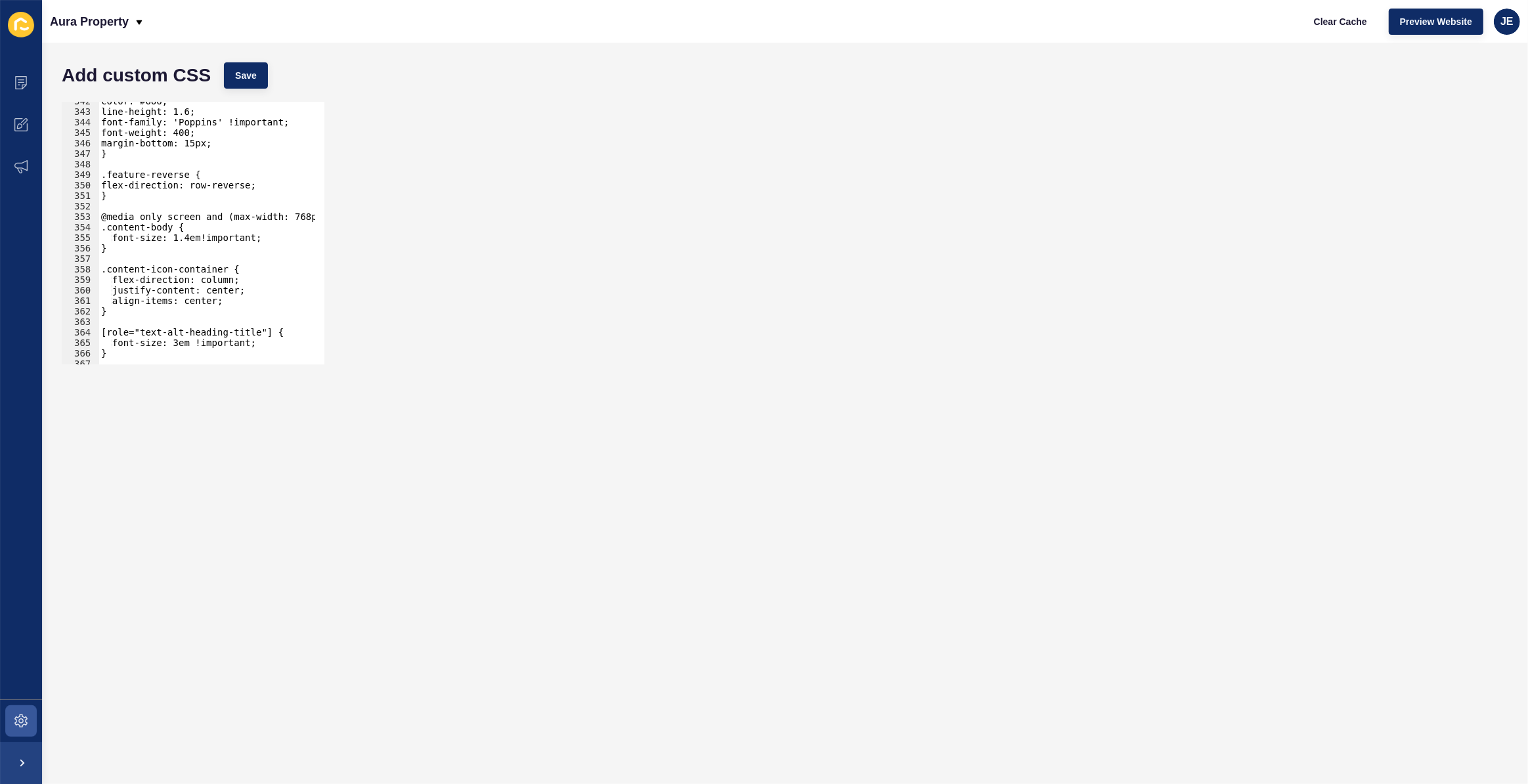
click at [230, 203] on div "color: #666; line-height: 1.6; font-family: 'Poppins' !important; font-weight: …" at bounding box center [245, 233] width 294 height 274
paste textarea
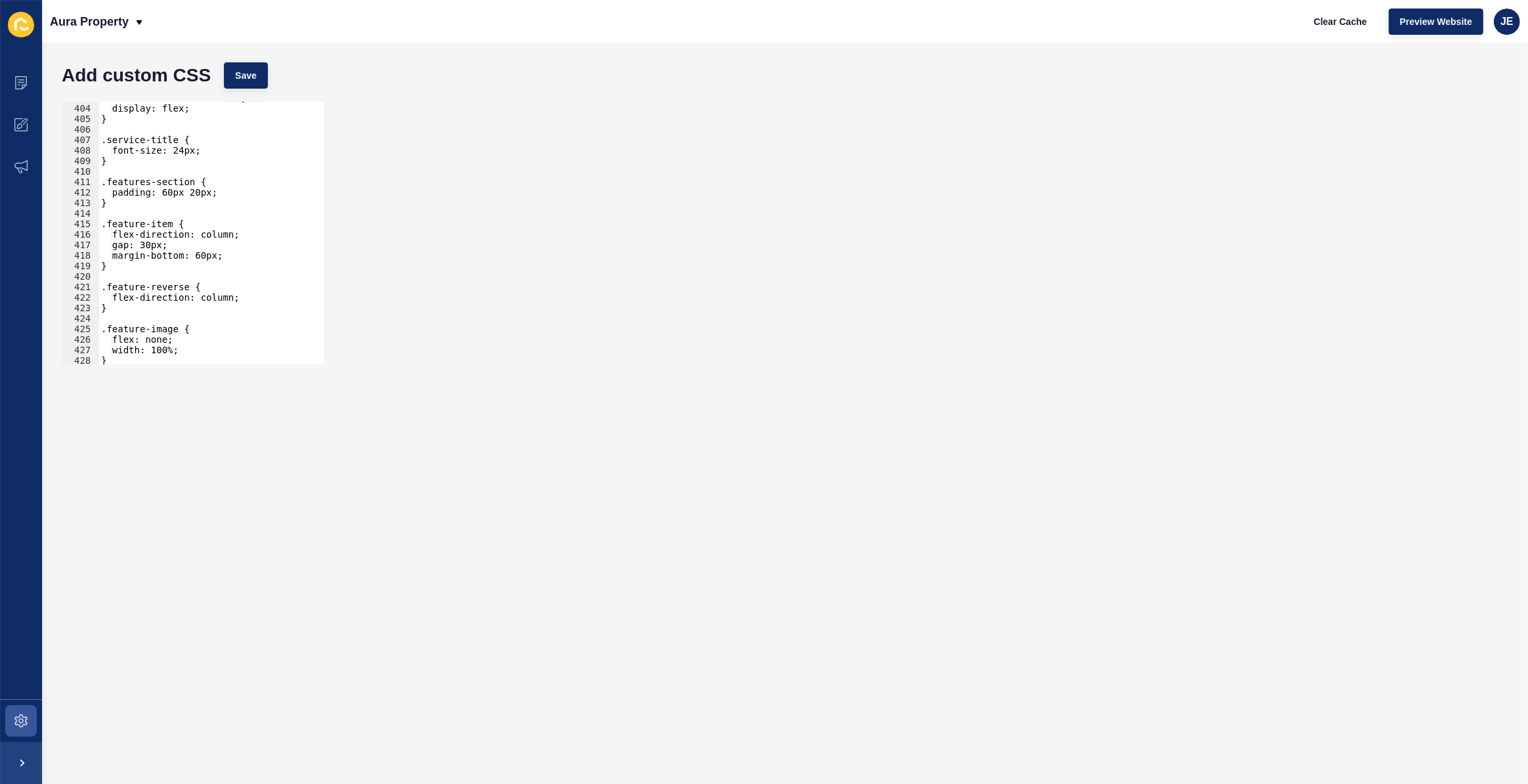
scroll to position [4231, 0]
drag, startPoint x: 139, startPoint y: 268, endPoint x: 89, endPoint y: 227, distance: 64.7
click at [89, 227] on div "403 404 405 406 407 408 409 410 411 412 413 414 415 416 417 418 419 420 421 422…" at bounding box center [193, 233] width 262 height 262
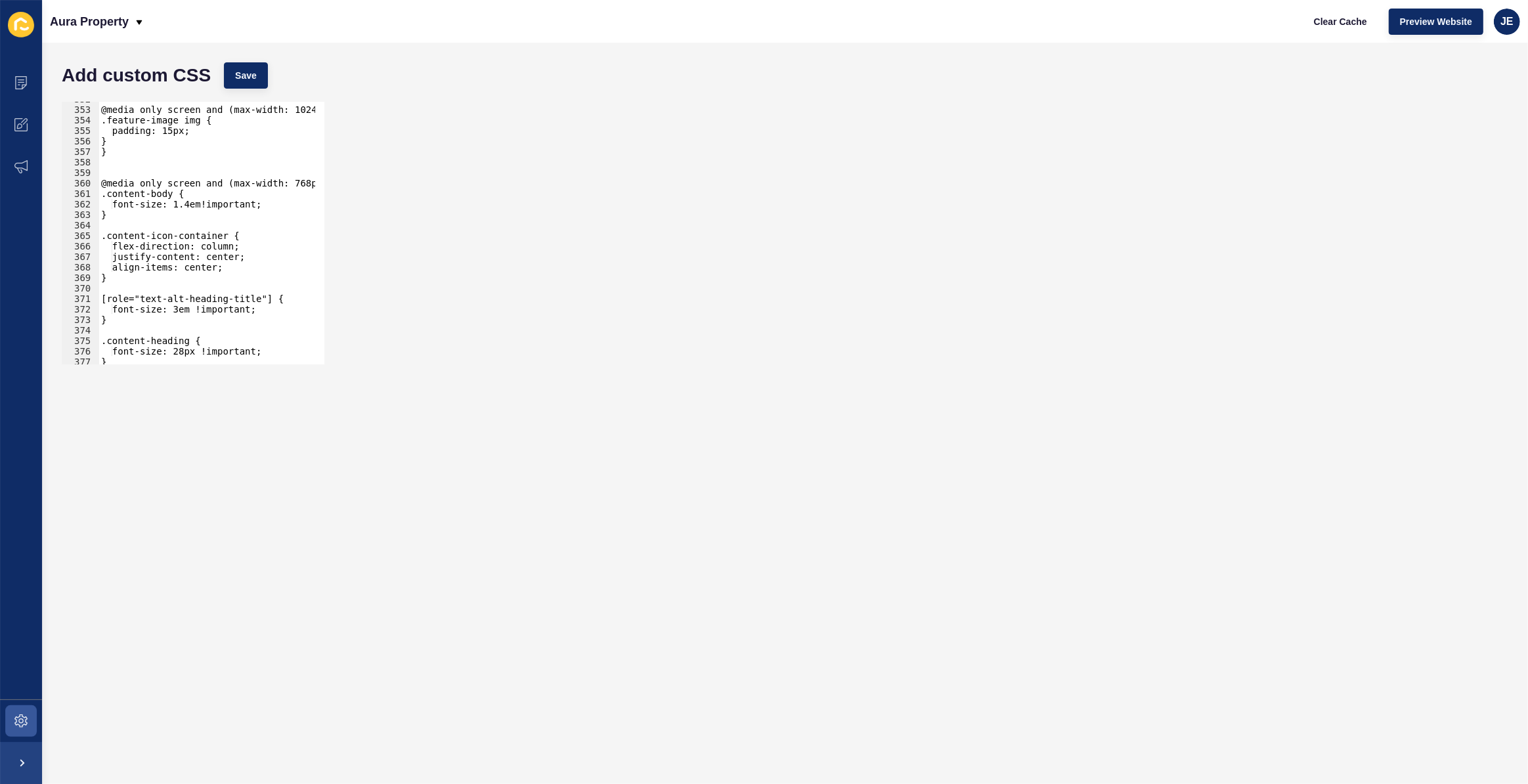
scroll to position [3622, 0]
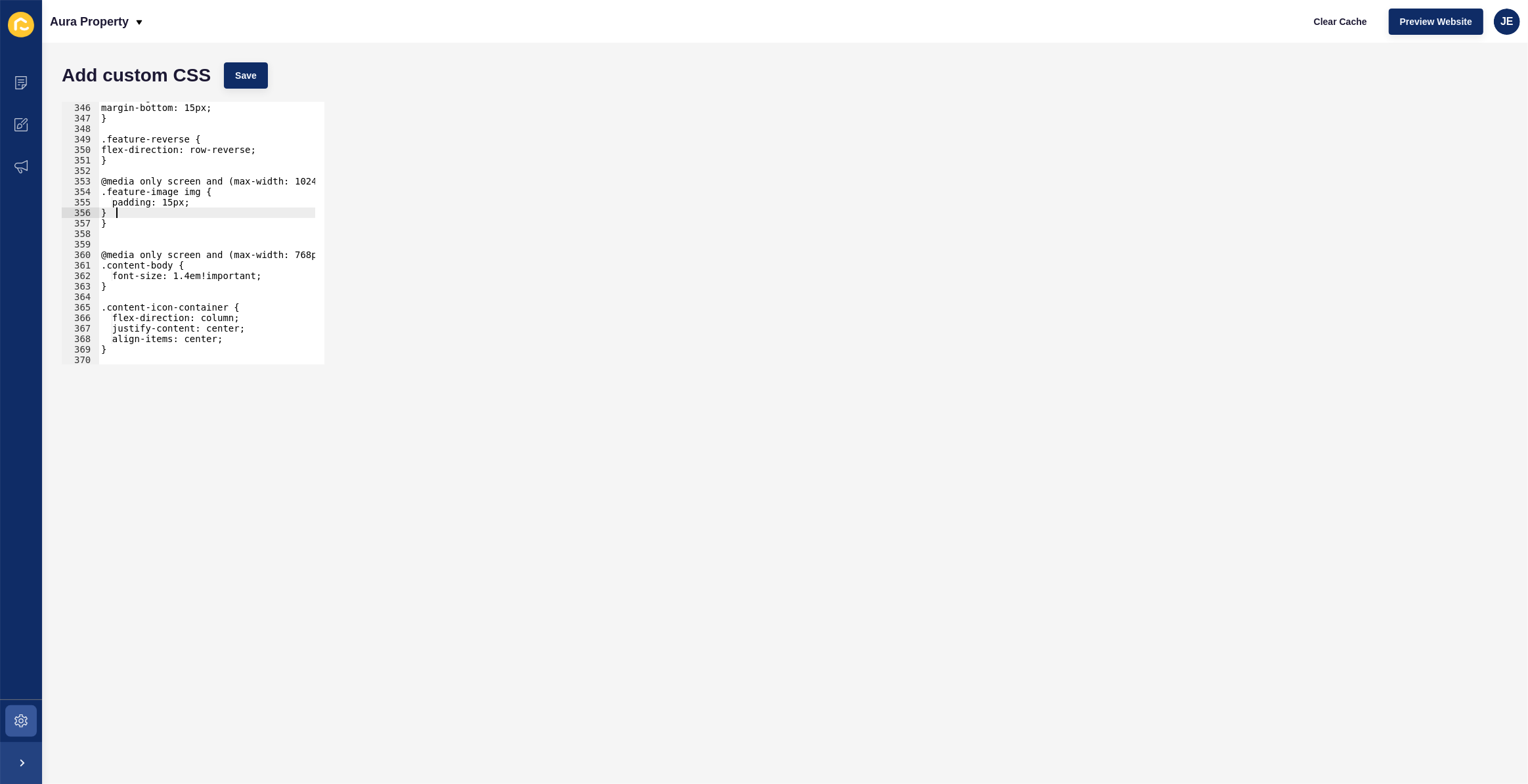
click at [121, 209] on div "font-weight: 400; margin-bottom: 15px; } .feature-reverse { flex-direction: row…" at bounding box center [245, 228] width 294 height 274
type textarea "}"
paste textarea "}"
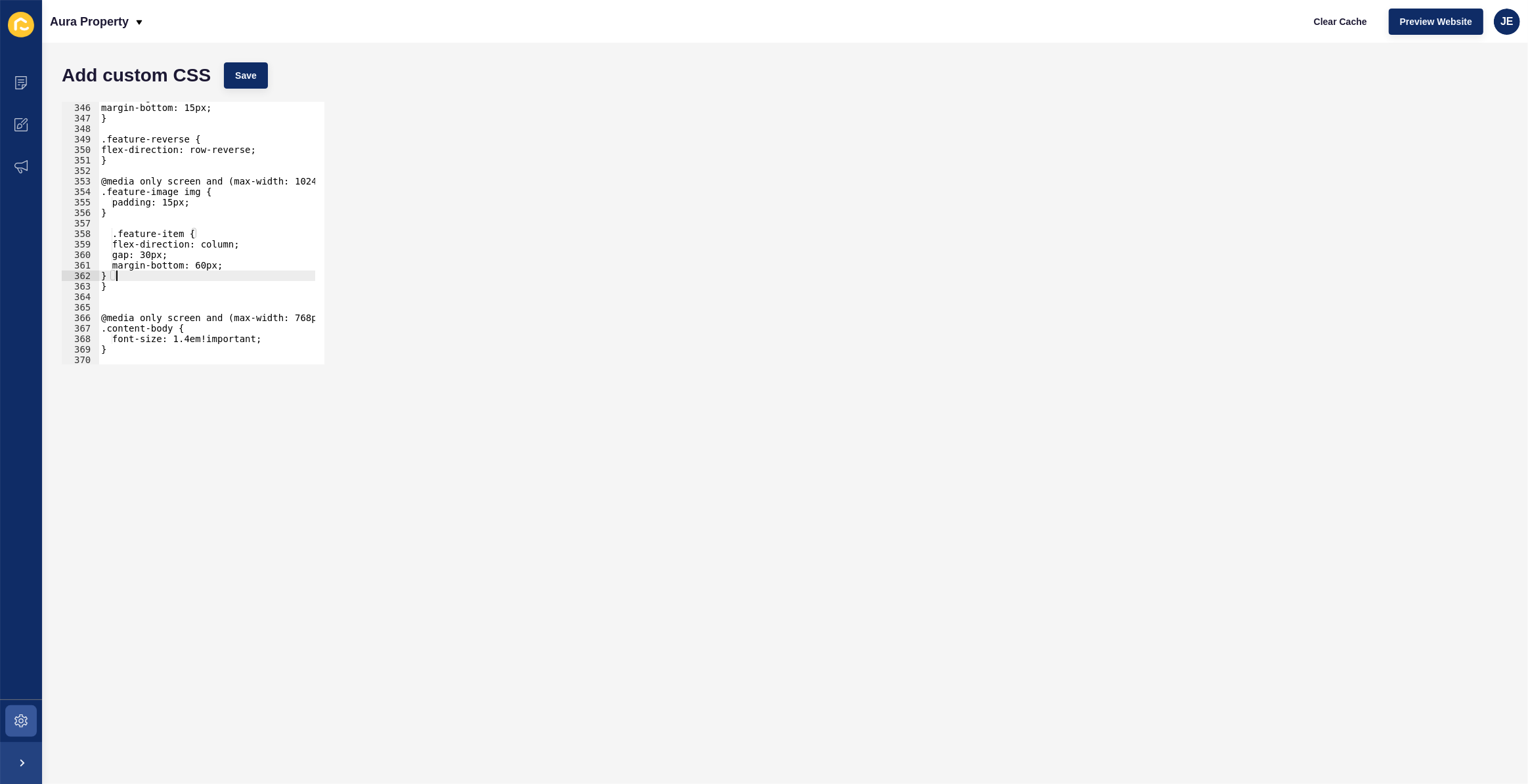
click at [120, 233] on div "font-weight: 400; margin-bottom: 15px; } .feature-reverse { flex-direction: row…" at bounding box center [245, 228] width 294 height 274
drag, startPoint x: 242, startPoint y: 244, endPoint x: 86, endPoint y: 236, distance: 156.2
click at [86, 236] on div ".feature-item { 345 346 347 348 349 350 351 352 353 354 355 356 357 358 359 360…" at bounding box center [193, 233] width 262 height 262
click at [108, 245] on div "font-weight: 400; margin-bottom: 15px; } .feature-reverse { flex-direction: row…" at bounding box center [207, 233] width 217 height 262
click at [138, 244] on div "font-weight: 400; margin-bottom: 15px; } .feature-reverse { flex-direction: row…" at bounding box center [245, 228] width 294 height 274
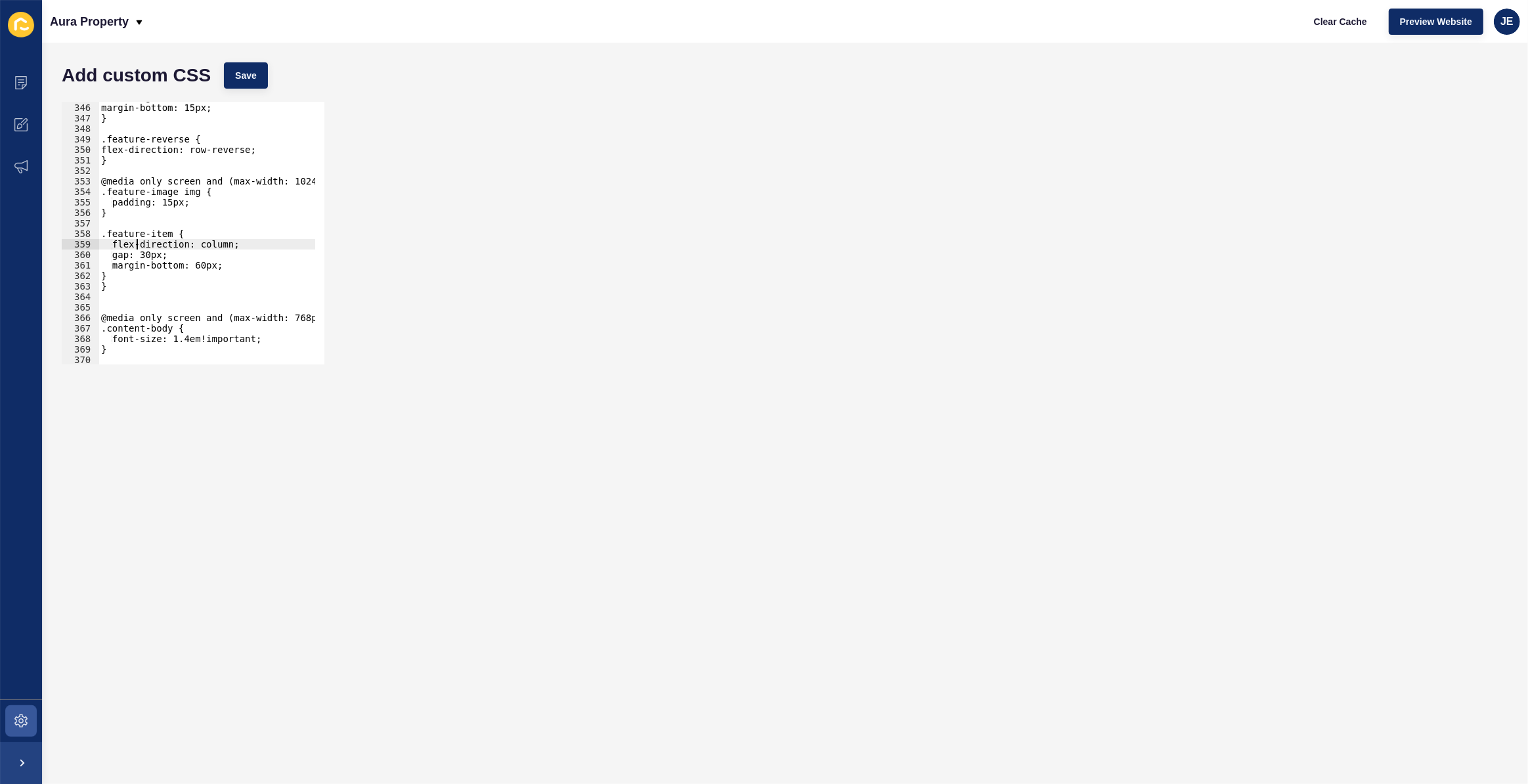
click at [138, 244] on div "font-weight: 400; margin-bottom: 15px; } .feature-reverse { flex-direction: row…" at bounding box center [245, 228] width 294 height 274
click at [139, 251] on div "font-weight: 400; margin-bottom: 15px; } .feature-reverse { flex-direction: row…" at bounding box center [245, 228] width 294 height 274
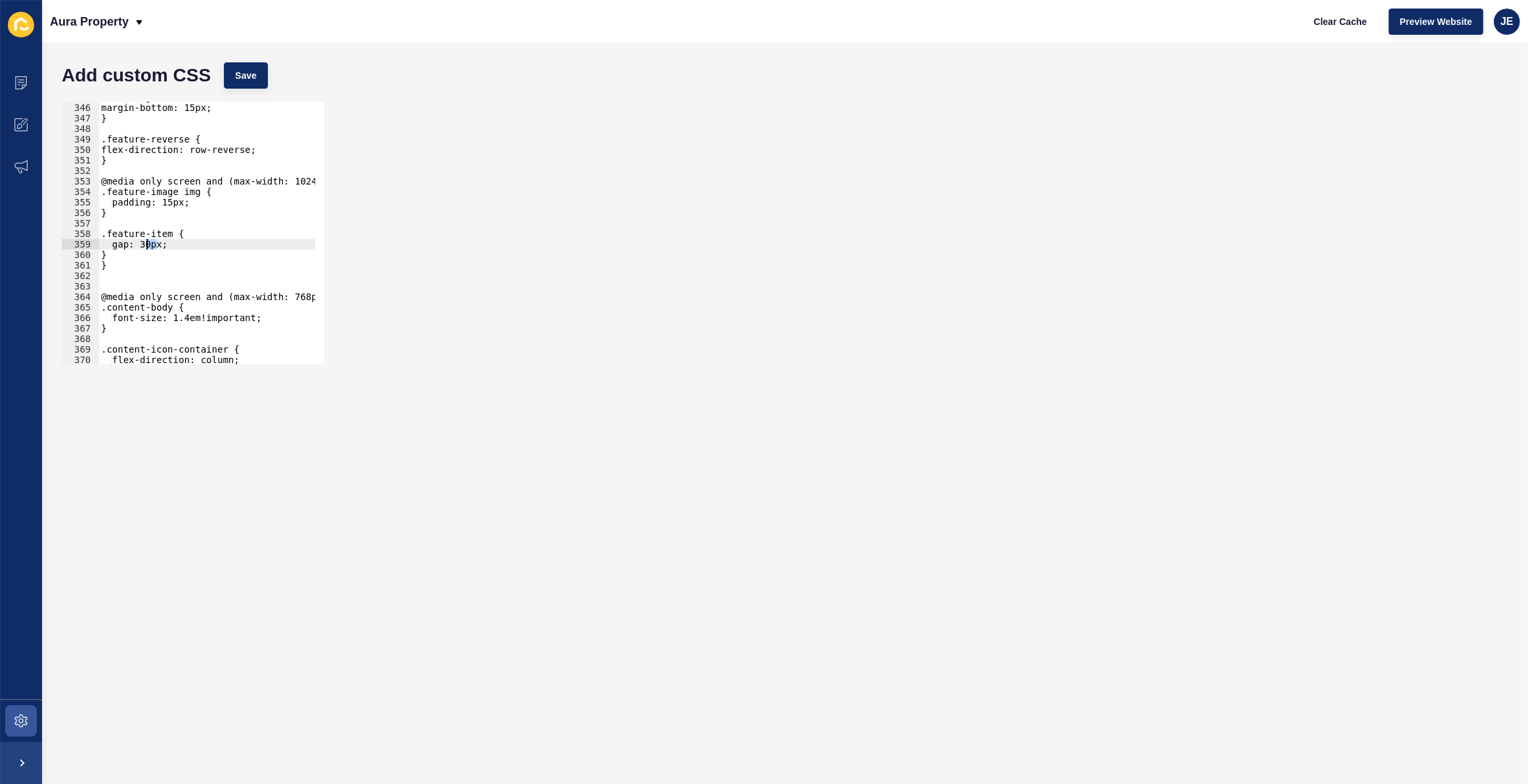
drag, startPoint x: 154, startPoint y: 241, endPoint x: 148, endPoint y: 242, distance: 6.1
click at [148, 242] on div "font-weight: 400; margin-bottom: 15px; } .feature-reverse { flex-direction: row…" at bounding box center [245, 228] width 294 height 274
click at [254, 77] on span "Save" at bounding box center [246, 75] width 22 height 13
click at [146, 253] on div "font-weight: 400; margin-bottom: 15px; } .feature-reverse { flex-direction: row…" at bounding box center [245, 228] width 294 height 274
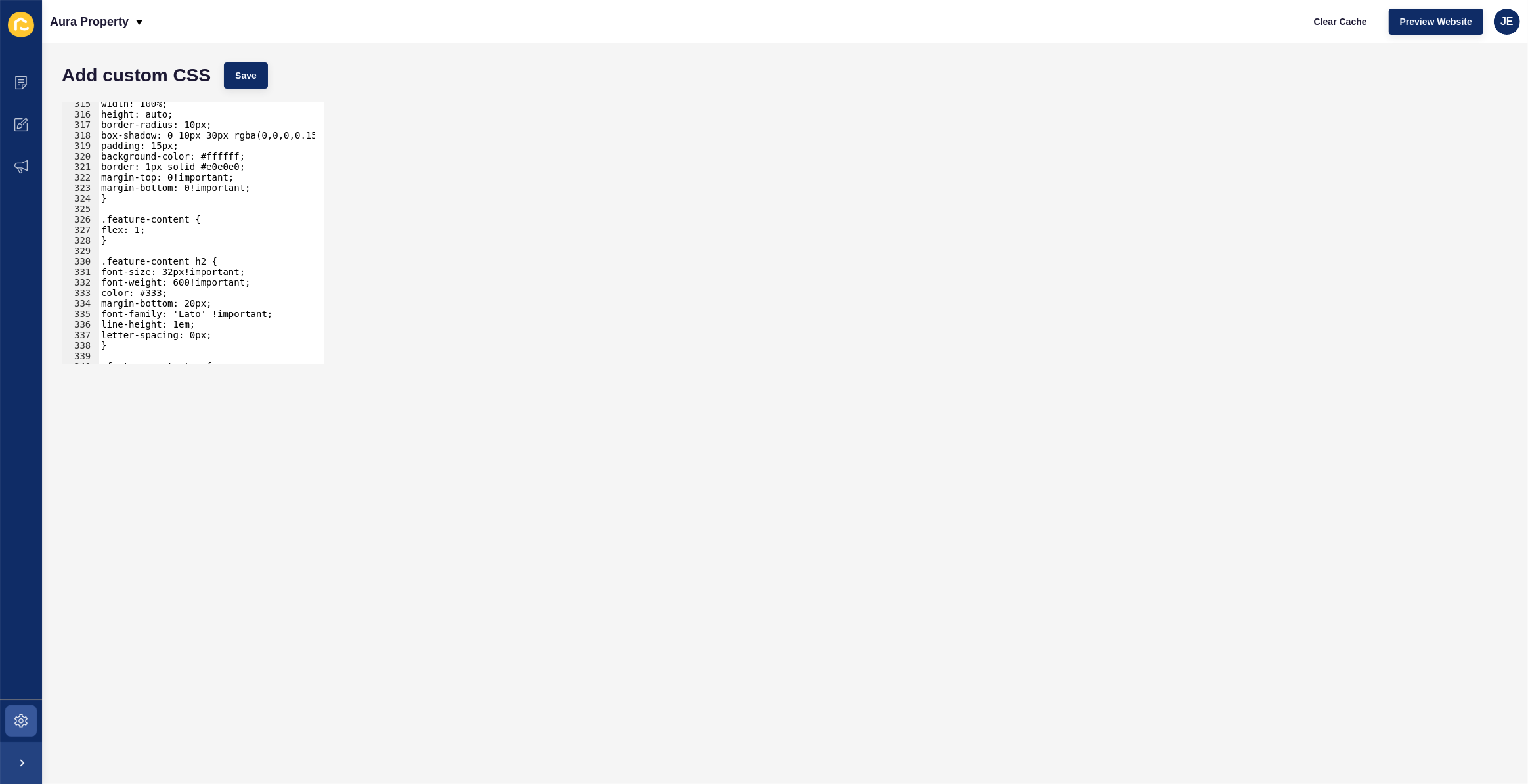
scroll to position [3336, 0]
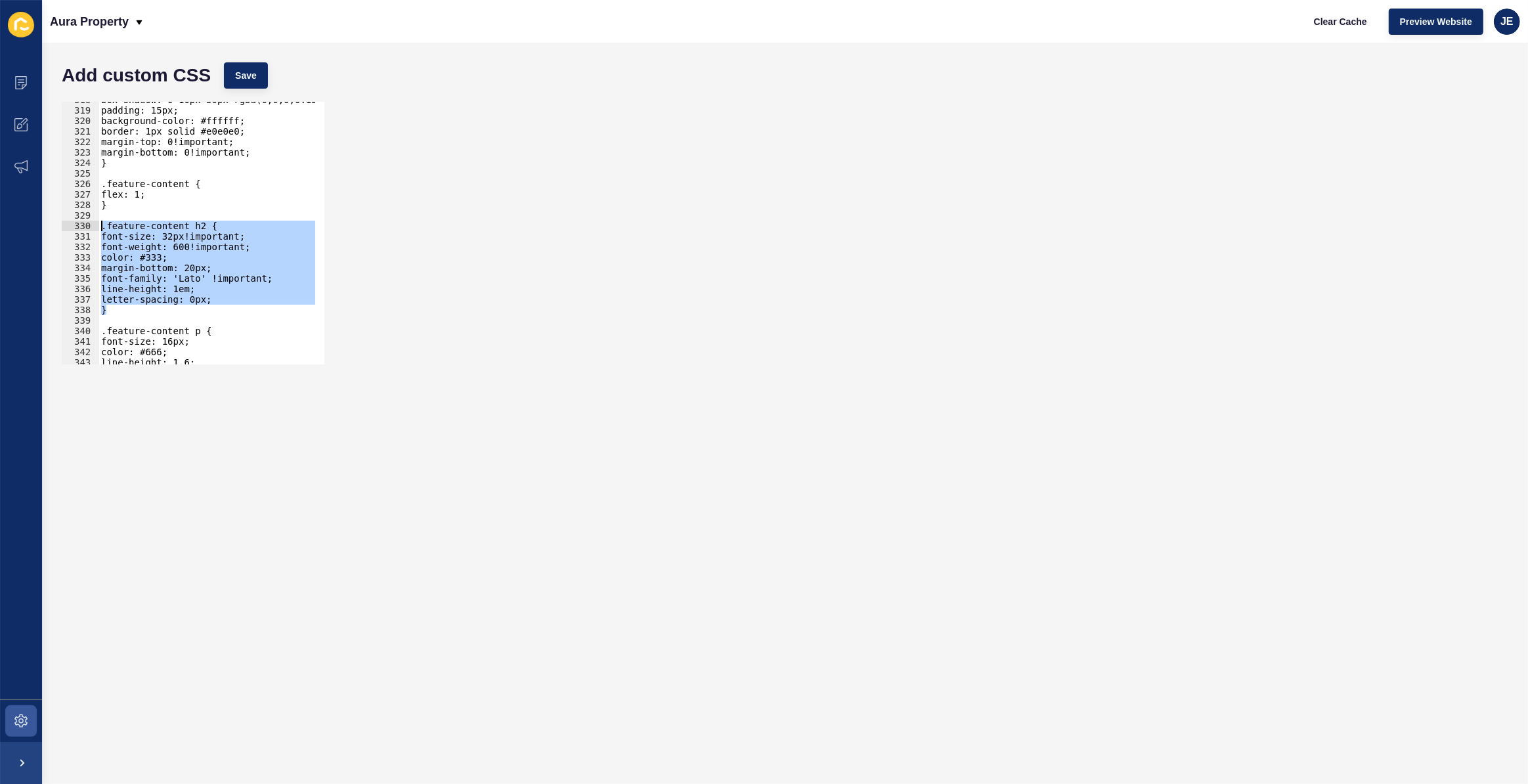
drag, startPoint x: 114, startPoint y: 314, endPoint x: 78, endPoint y: 227, distance: 94.2
click at [78, 227] on div "} 318 319 320 321 322 323 324 325 326 327 328 329 330 331 332 333 334 335 336 3…" at bounding box center [193, 233] width 262 height 262
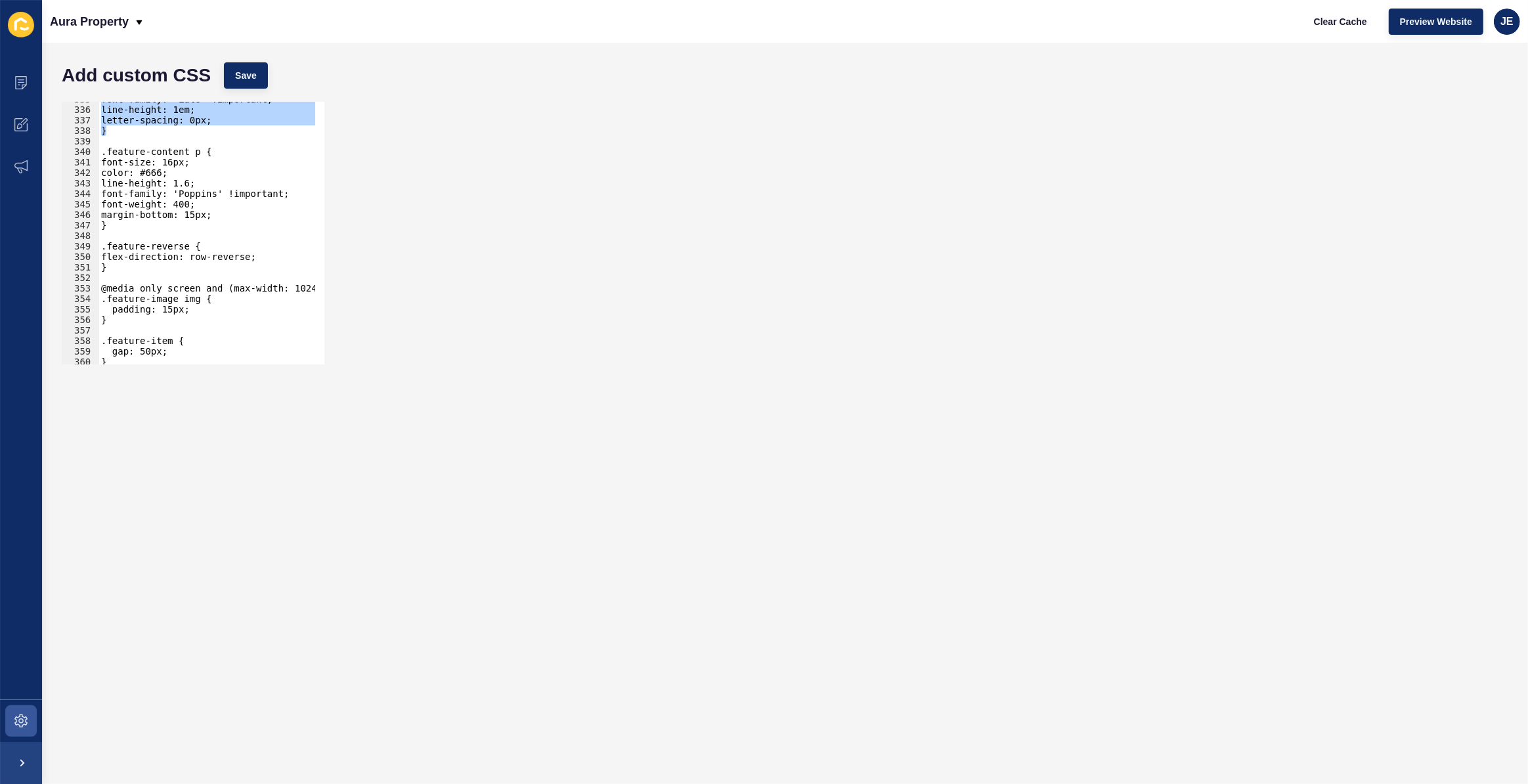
scroll to position [3586, 0]
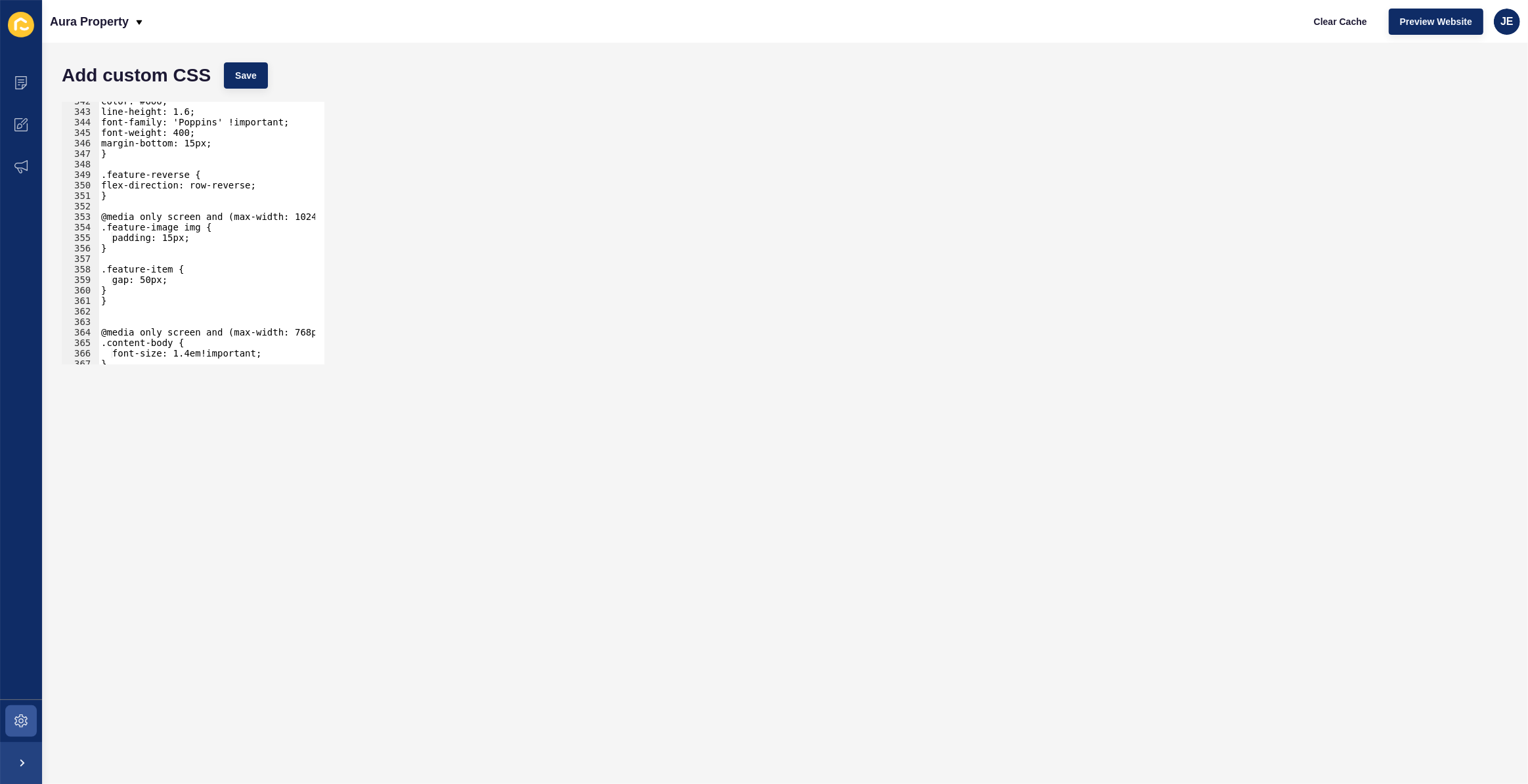
click at [136, 288] on div "color: #666; line-height: 1.6; font-family: 'Poppins' !important; font-weight: …" at bounding box center [245, 233] width 294 height 274
type textarea "}"
paste textarea "}"
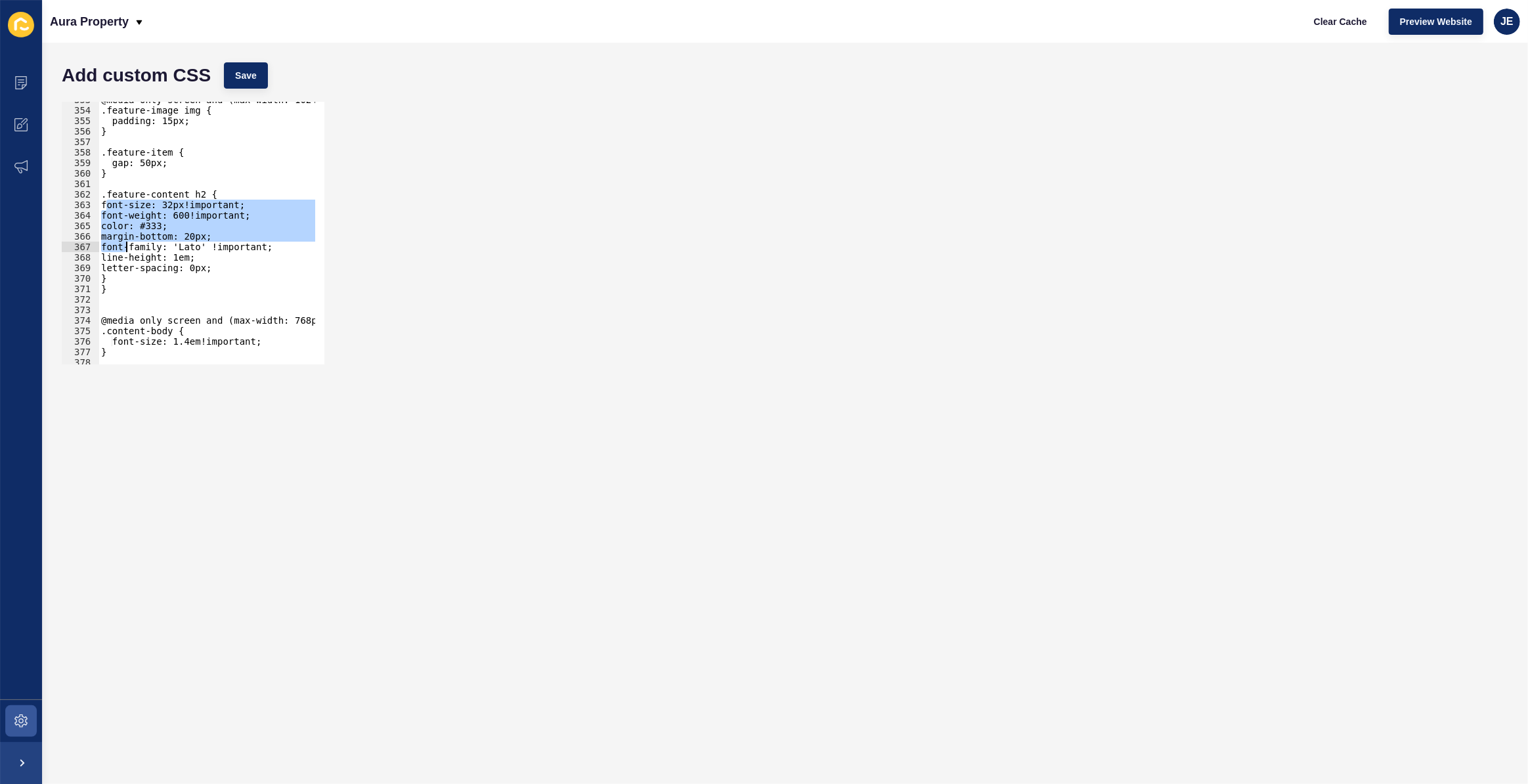
scroll to position [3703, 0]
drag, startPoint x: 104, startPoint y: 279, endPoint x: 213, endPoint y: 267, distance: 109.7
click at [213, 267] on div "@media only screen and (max-width: 1024px) { .feature-image img { padding: 15px…" at bounding box center [245, 231] width 294 height 274
click at [117, 275] on div "@media only screen and (max-width: 1024px) { .feature-image img { padding: 15px…" at bounding box center [245, 231] width 294 height 274
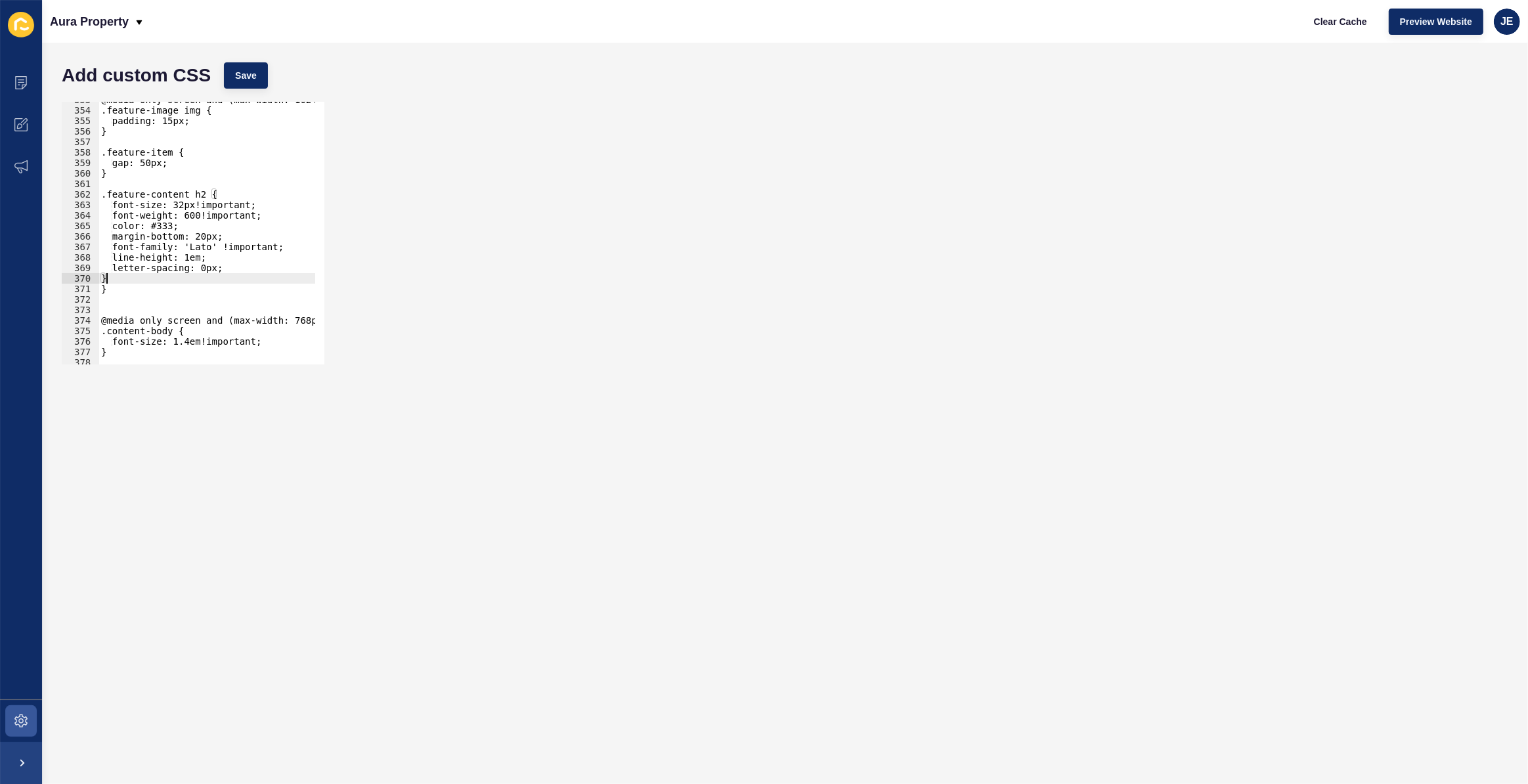
click at [100, 276] on div "@media only screen and (max-width: 1024px) { .feature-image img { padding: 15px…" at bounding box center [245, 231] width 294 height 274
drag, startPoint x: 185, startPoint y: 206, endPoint x: 177, endPoint y: 204, distance: 8.2
click at [177, 204] on div "@media only screen and (max-width: 1024px) { .feature-image img { padding: 15px…" at bounding box center [245, 231] width 294 height 274
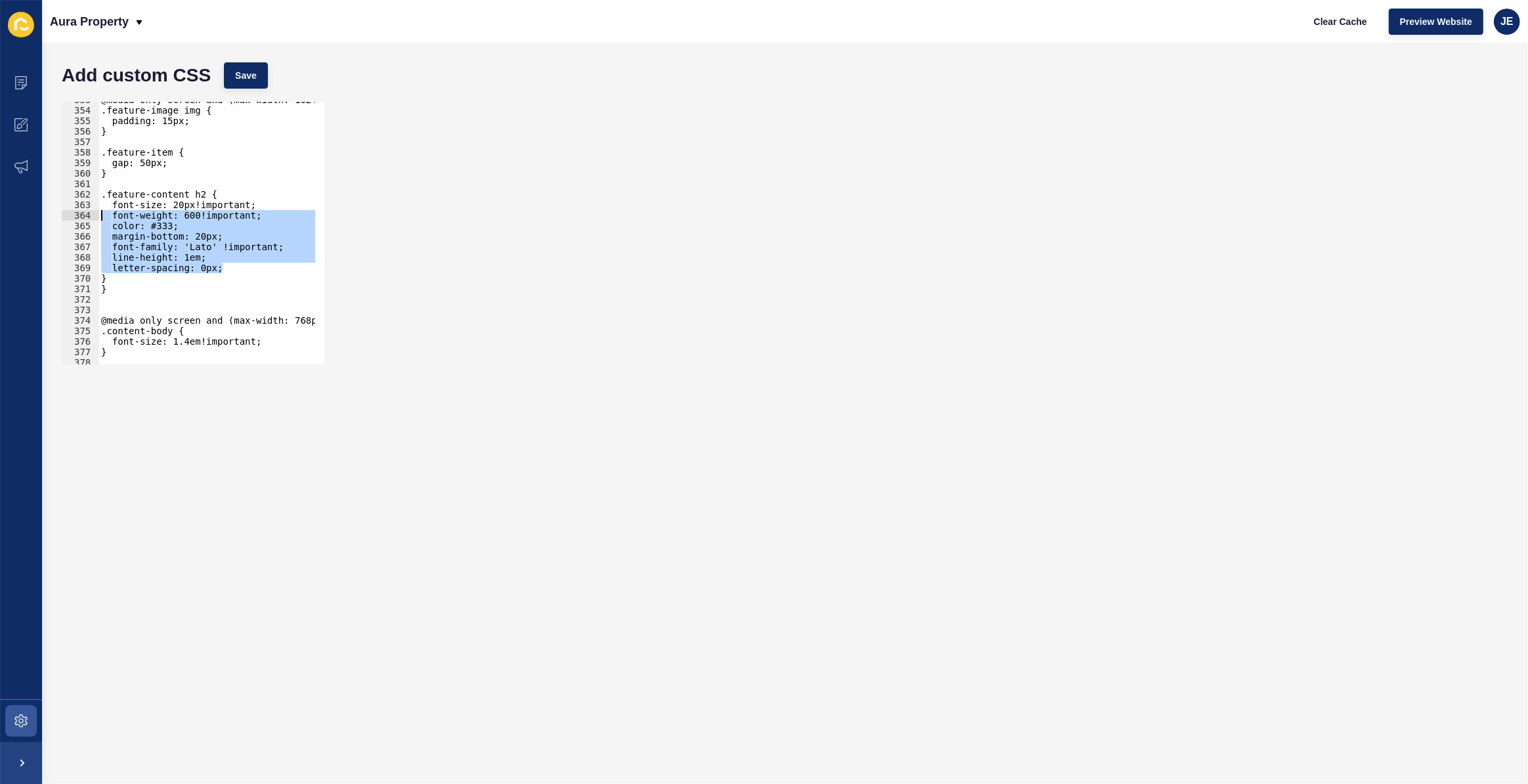
drag, startPoint x: 225, startPoint y: 263, endPoint x: 94, endPoint y: 212, distance: 140.6
click at [94, 212] on div "font-size: 20px!important; 353 354 355 356 357 358 359 360 361 362 363 364 365 …" at bounding box center [193, 233] width 262 height 262
type textarea "font-weight: 600!important; color: #333;"
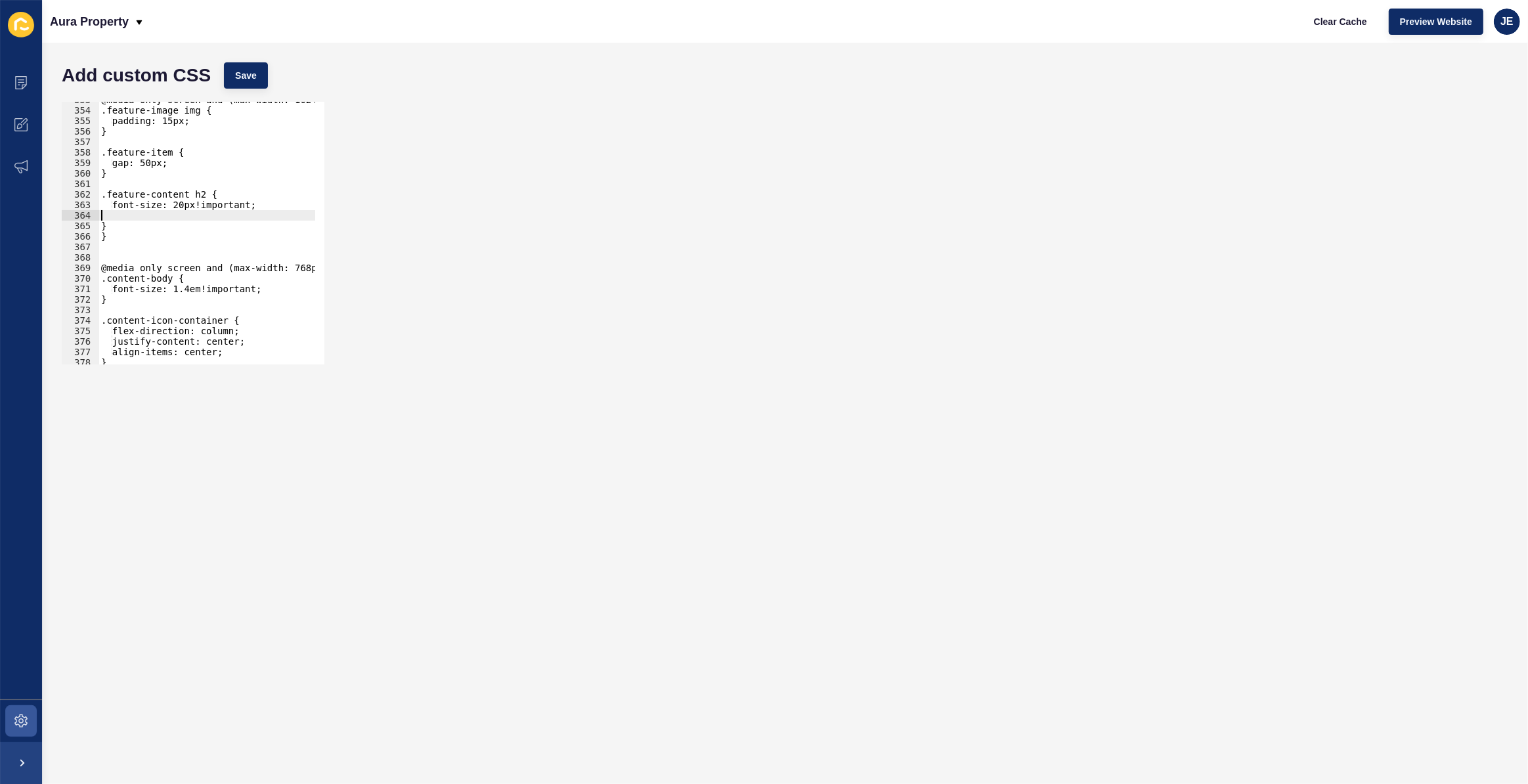
scroll to position [0, 0]
click at [243, 81] on button "Save" at bounding box center [246, 76] width 44 height 26
click at [185, 203] on div "@media only screen and (max-width: 1024px) { .feature-image img { padding: 15px…" at bounding box center [245, 231] width 294 height 274
click at [190, 203] on div "@media only screen and (max-width: 1024px) { .feature-image img { padding: 15px…" at bounding box center [245, 231] width 294 height 274
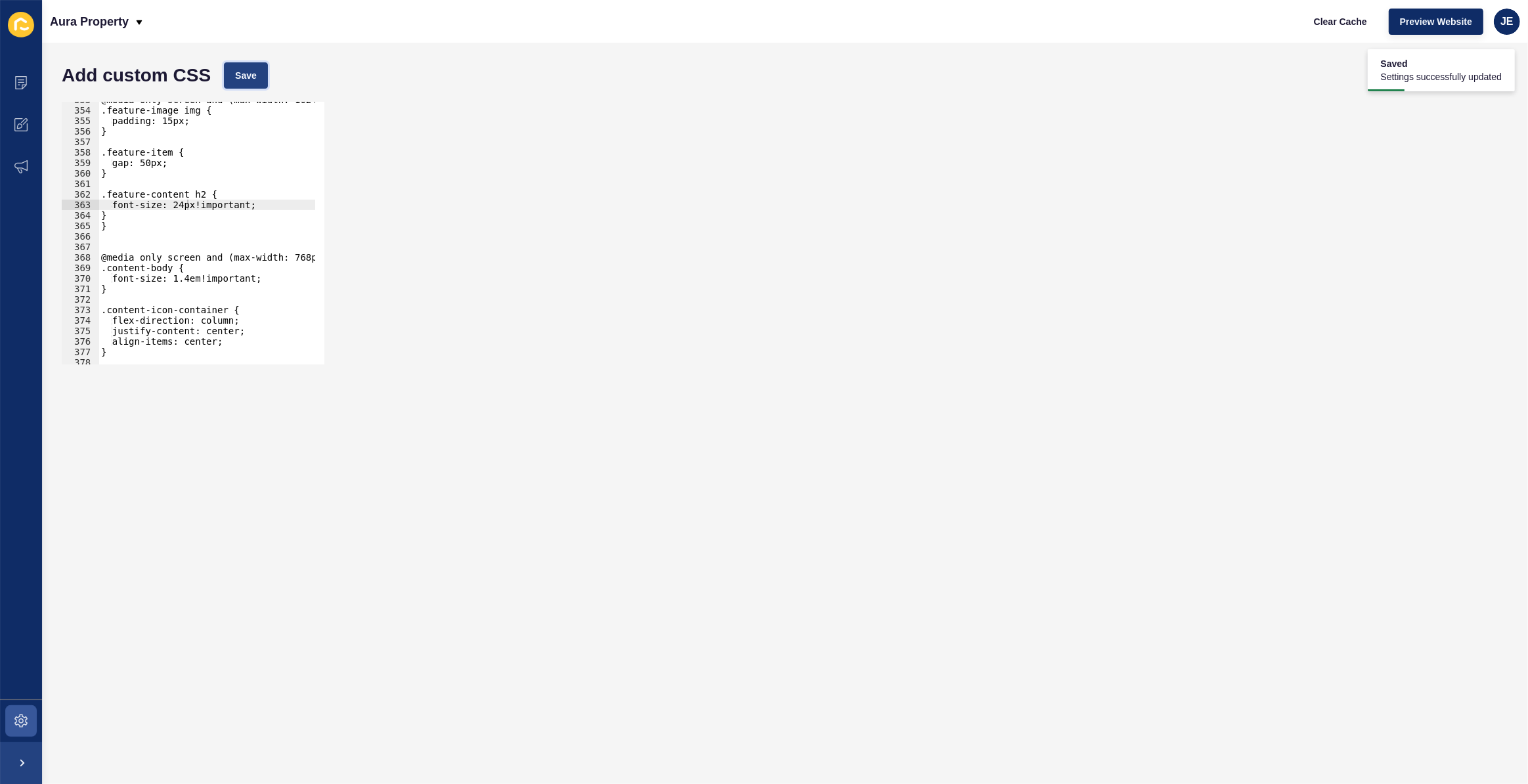
click at [243, 69] on span "Save" at bounding box center [246, 75] width 22 height 13
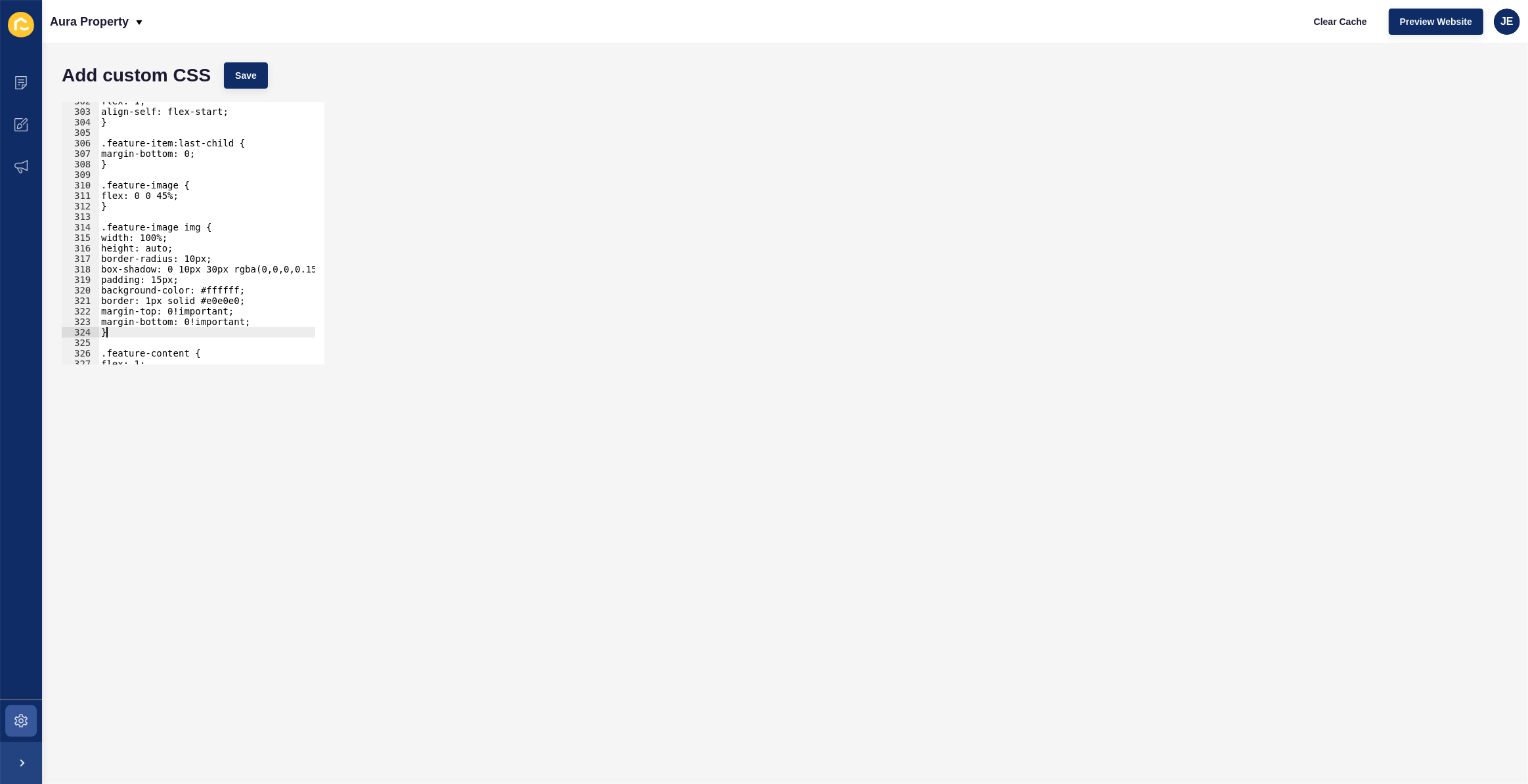
scroll to position [0, 0]
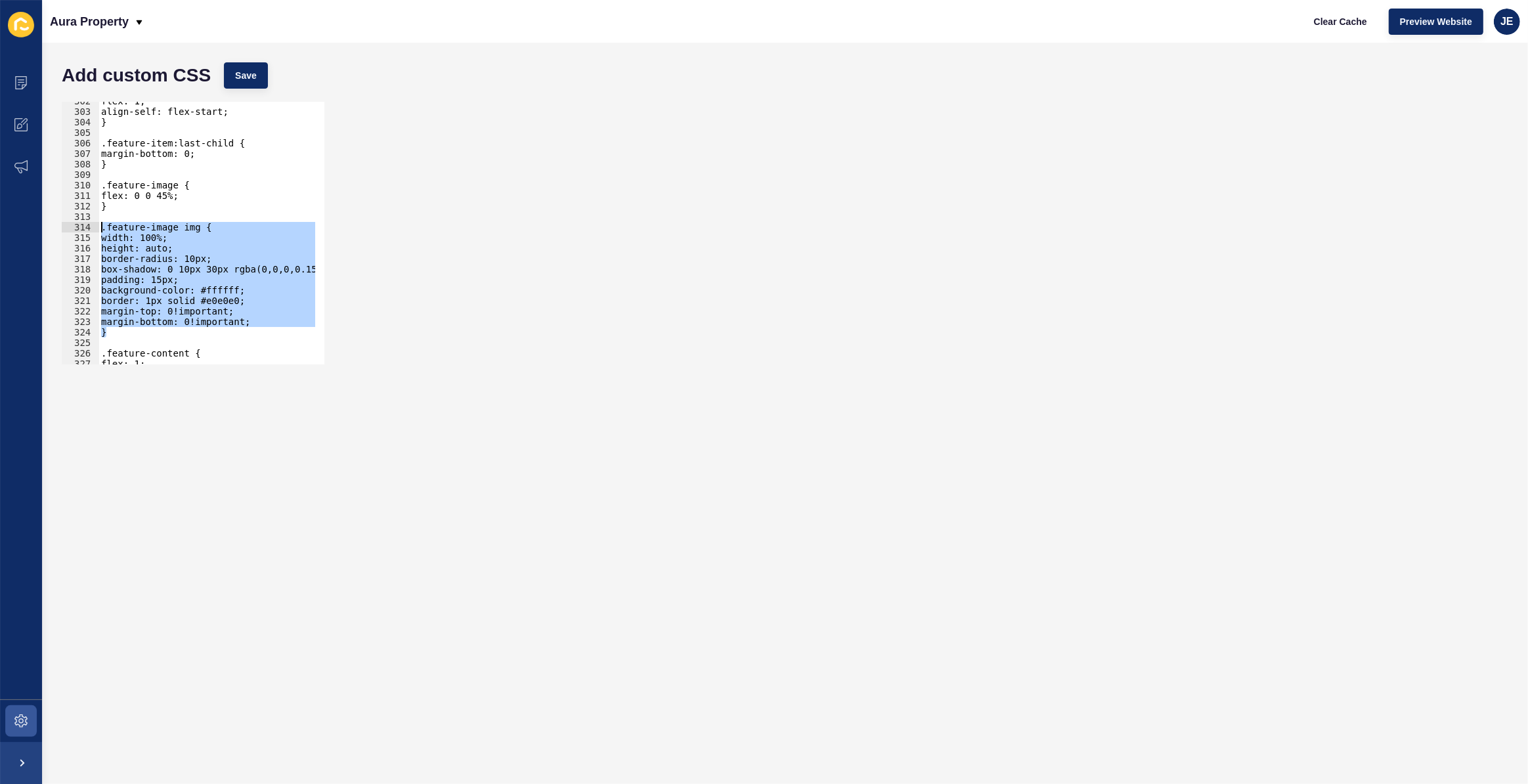
drag, startPoint x: 116, startPoint y: 334, endPoint x: 77, endPoint y: 230, distance: 111.1
click at [77, 230] on div "} 302 303 304 305 306 307 308 309 310 311 312 313 314 315 316 317 318 319 320 3…" at bounding box center [193, 233] width 262 height 262
paste textarea "}"
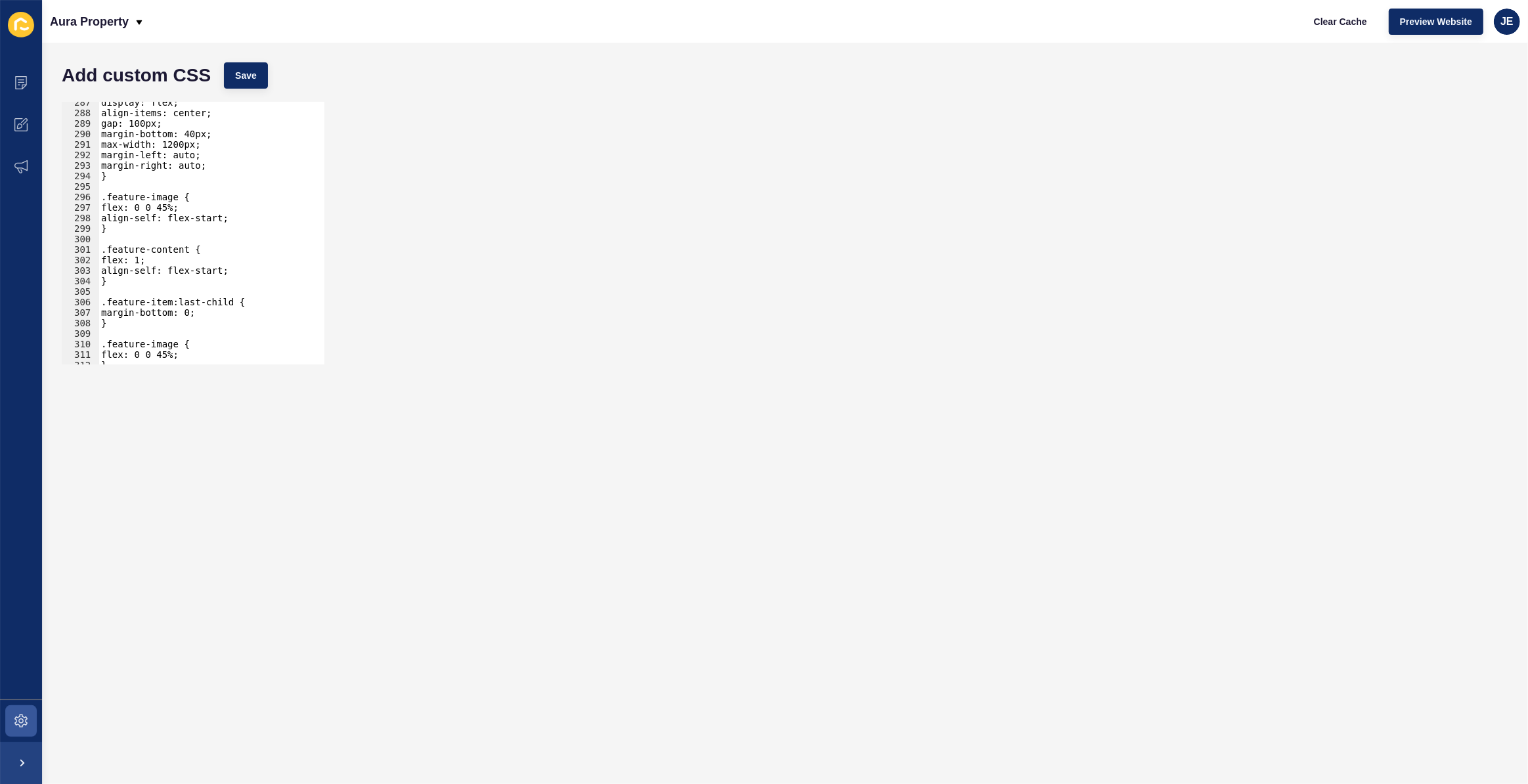
scroll to position [2971, 0]
click at [199, 152] on div "} .feature-item { display: flex; align-items: center; gap: 100px; margin-bottom…" at bounding box center [245, 239] width 294 height 274
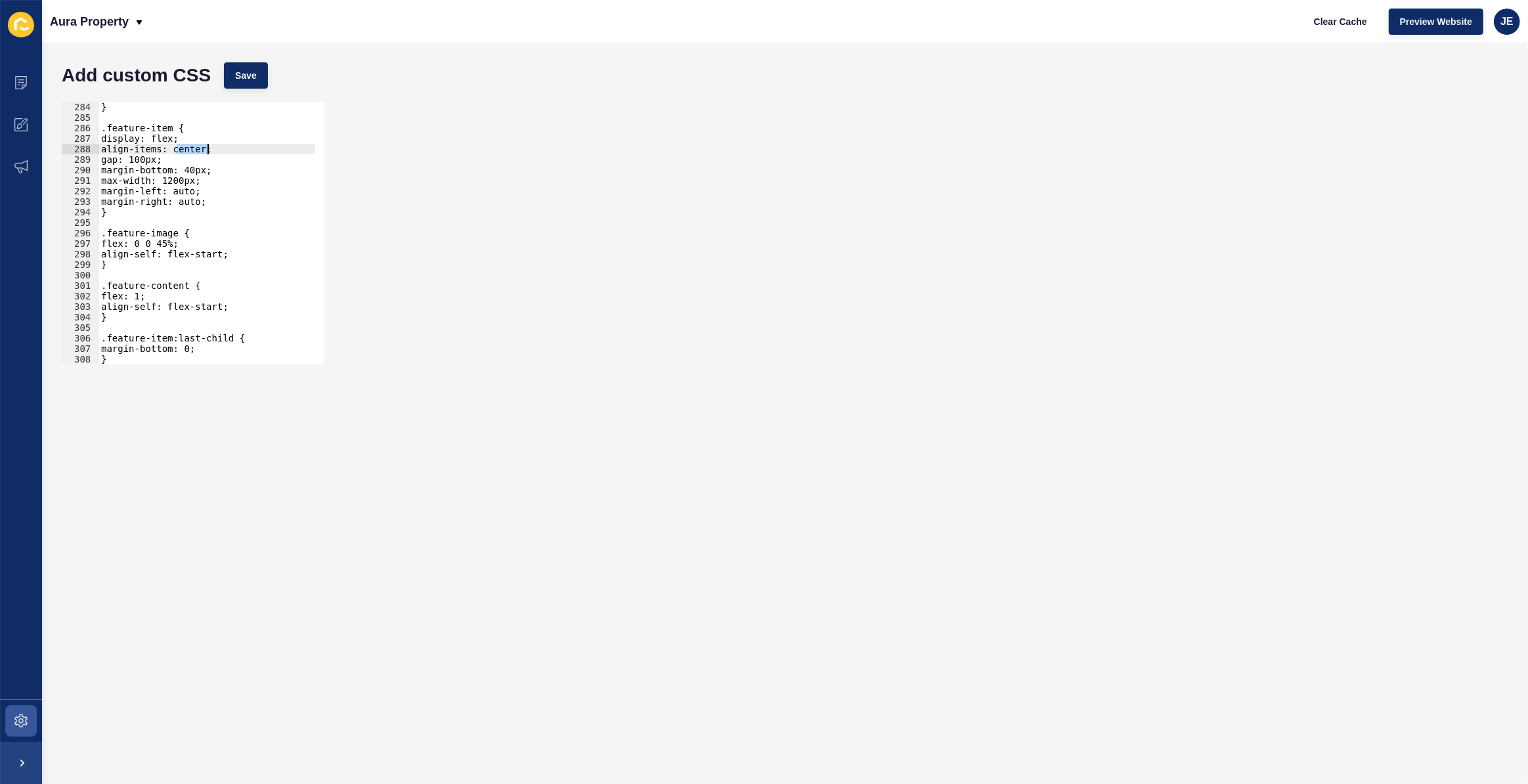
click at [199, 152] on div "} .feature-item { display: flex; align-items: center; gap: 100px; margin-bottom…" at bounding box center [245, 239] width 294 height 274
click at [245, 78] on span "Save" at bounding box center [246, 75] width 22 height 13
drag, startPoint x: 139, startPoint y: 267, endPoint x: 87, endPoint y: 234, distance: 61.6
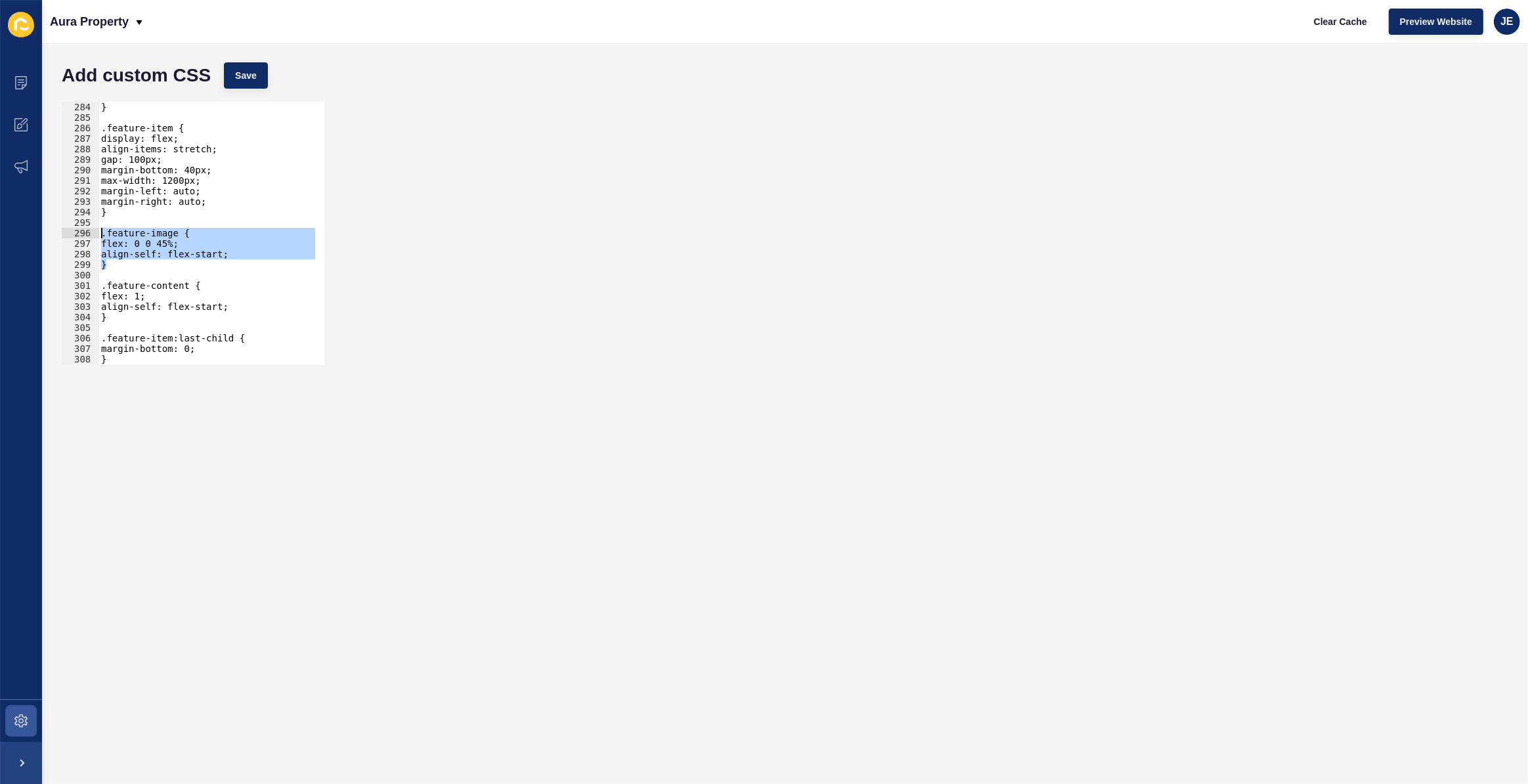
click at [87, 234] on div "} 284 285 286 287 288 289 290 291 292 293 294 295 296 297 298 299 300 301 302 3…" at bounding box center [193, 233] width 262 height 262
paste textarea "}"
click at [241, 78] on span "Save" at bounding box center [246, 75] width 22 height 13
click at [166, 244] on div "} .feature-item { display: flex; align-items: stretch; gap: 100px; margin-botto…" at bounding box center [245, 239] width 294 height 274
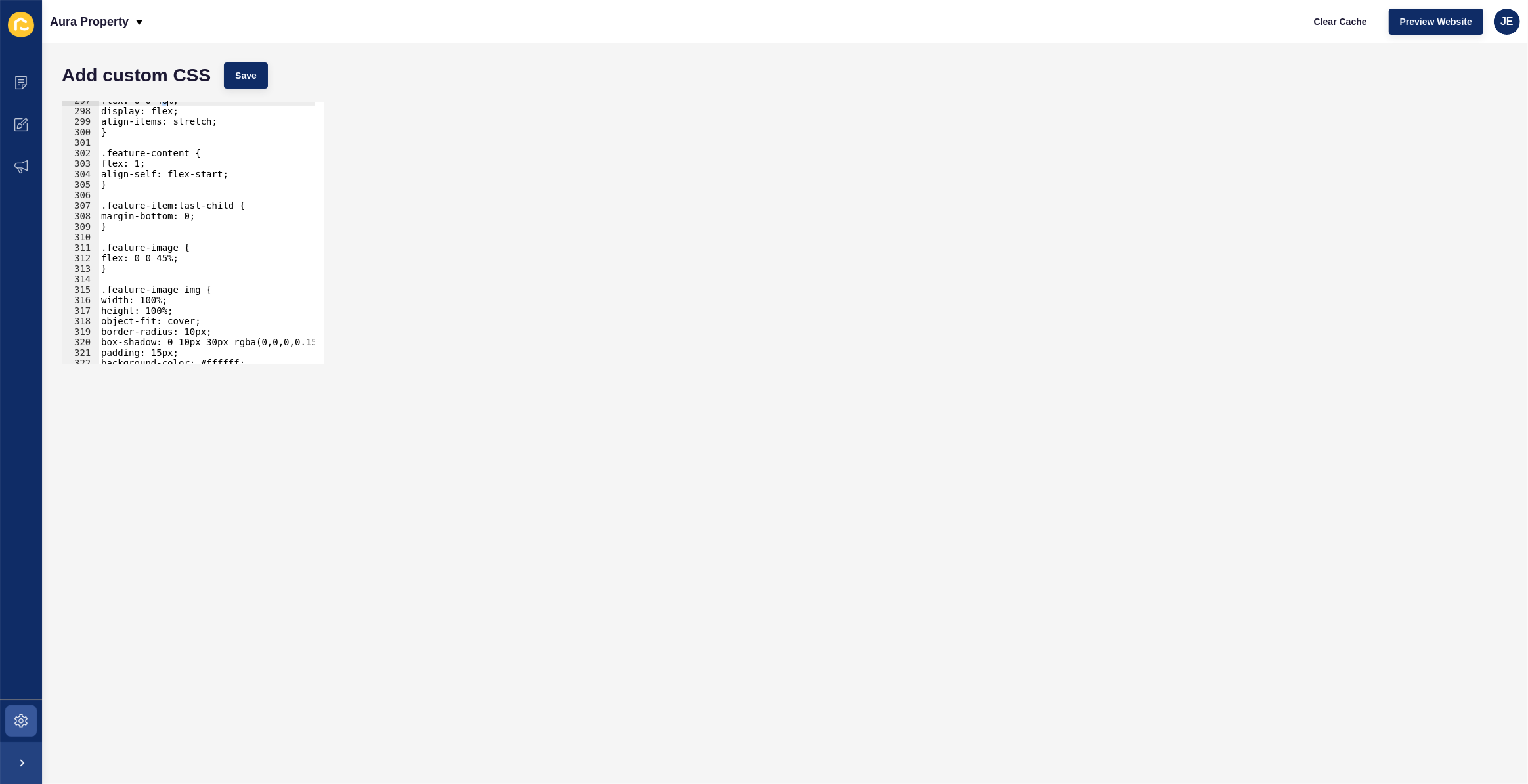
scroll to position [3044, 0]
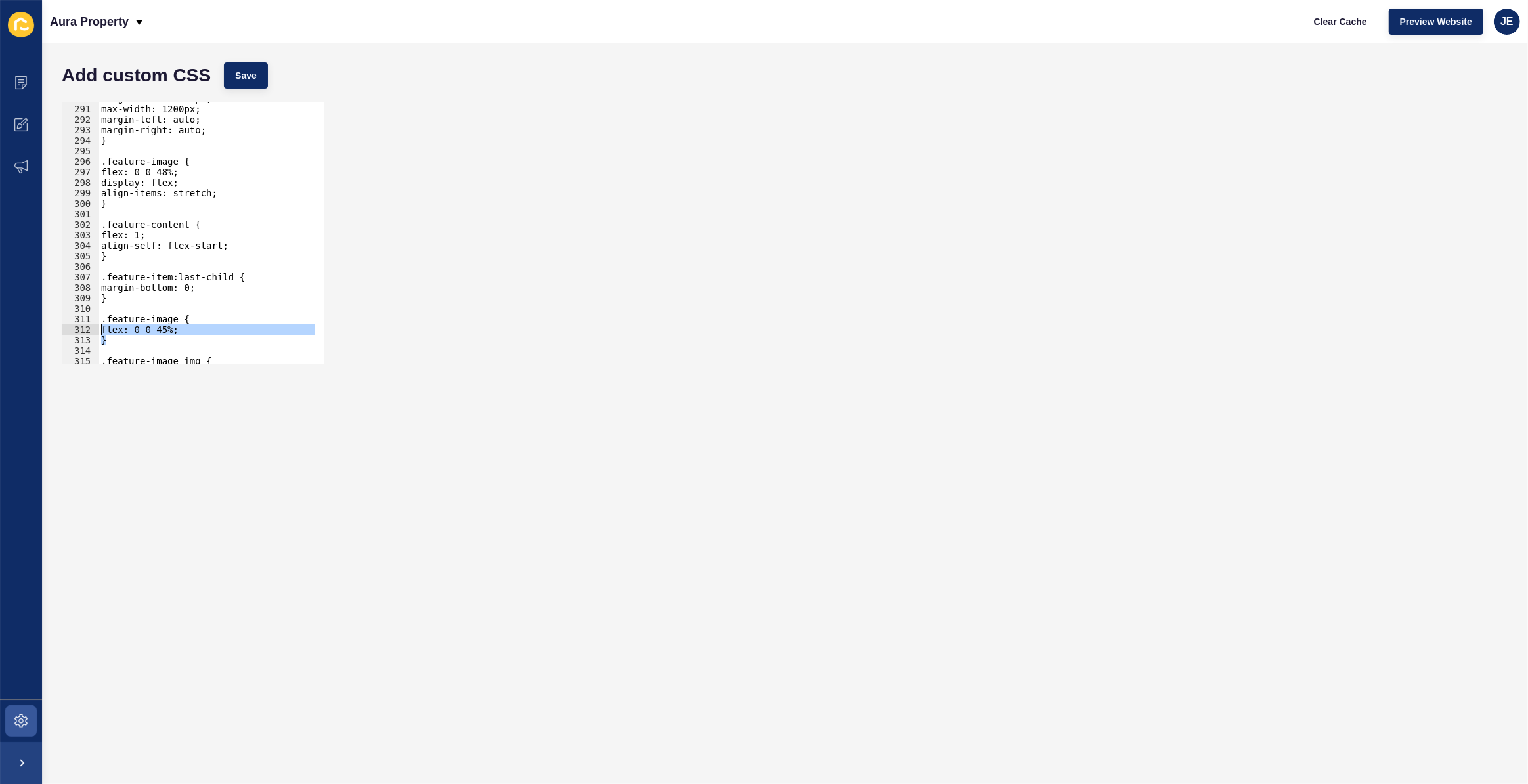
drag, startPoint x: 119, startPoint y: 337, endPoint x: 92, endPoint y: 321, distance: 31.4
click at [92, 321] on div "flex: 0 0 48%; 290 291 292 293 294 295 296 297 298 299 300 301 302 303 304 305 …" at bounding box center [193, 233] width 262 height 262
type textarea ".feature-image { flex: 0 0 45%;"
click at [247, 84] on button "Save" at bounding box center [246, 76] width 44 height 26
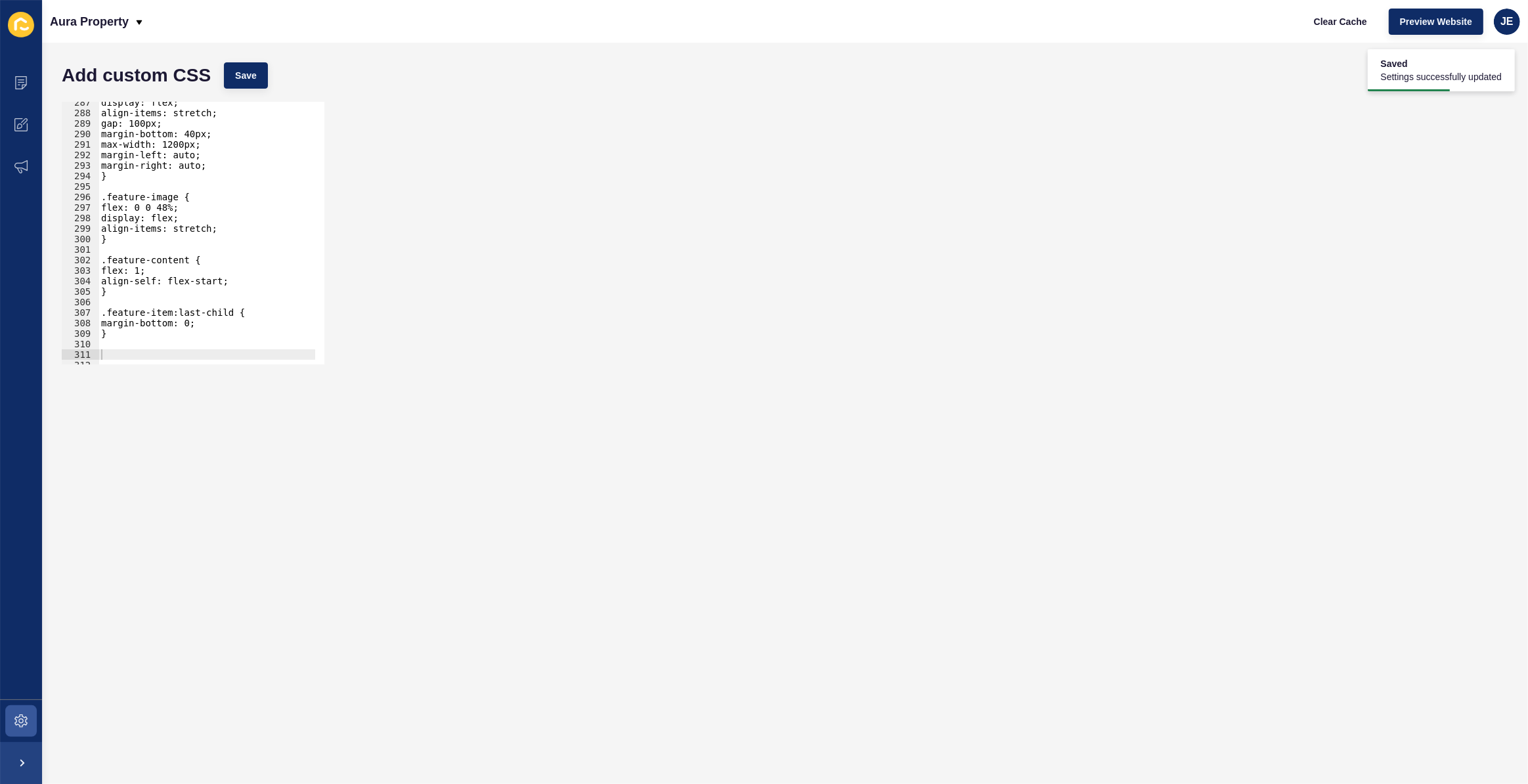
scroll to position [3007, 0]
click at [163, 206] on div "display: flex; align-items: stretch; gap: 100px; margin-bottom: 40px; max-width…" at bounding box center [245, 234] width 294 height 274
type textarea "flex: 0 0 28%;"
click at [248, 79] on span "Save" at bounding box center [246, 75] width 22 height 13
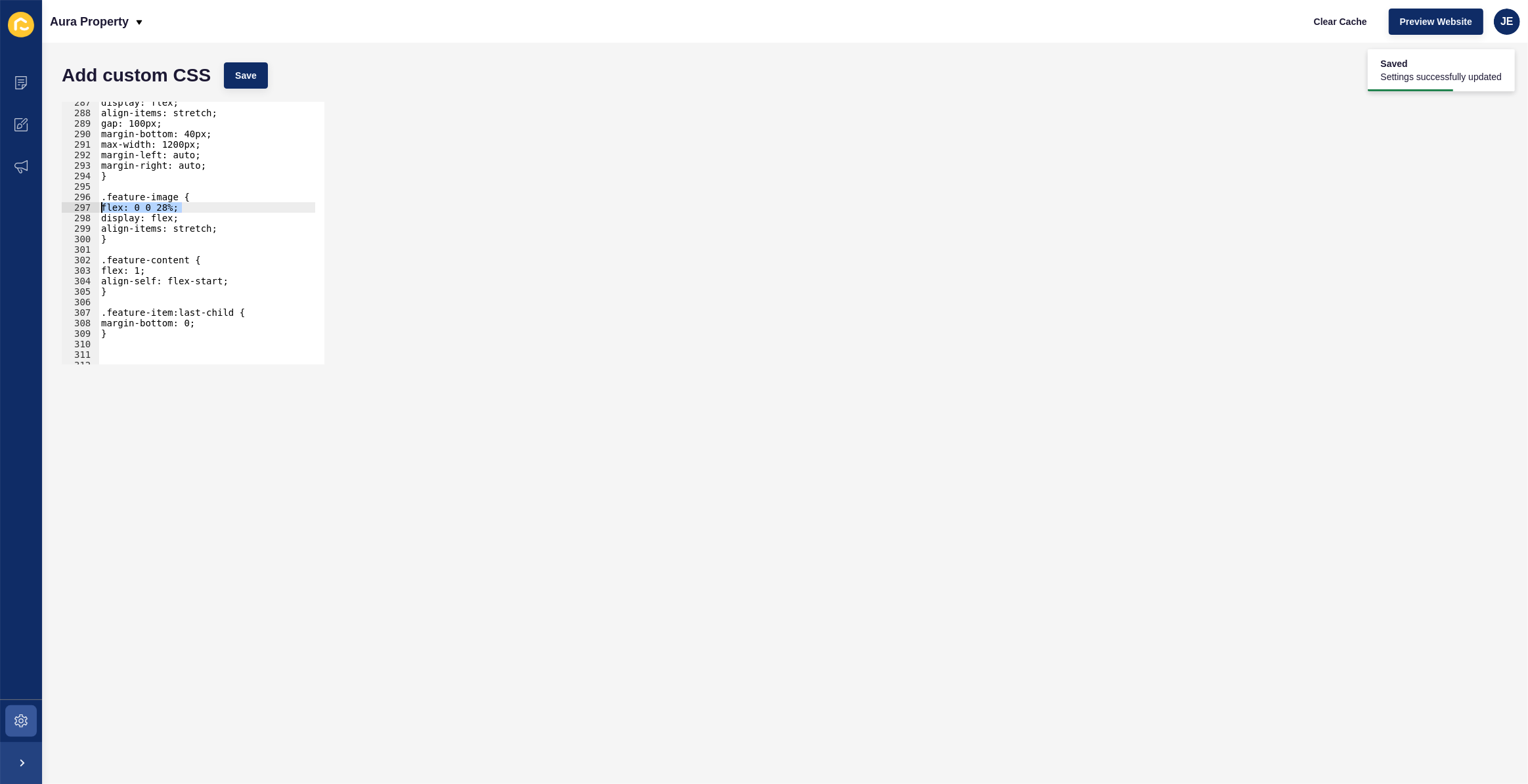
drag, startPoint x: 207, startPoint y: 206, endPoint x: 80, endPoint y: 210, distance: 127.1
click at [80, 210] on div "flex: 0 0 28%; 287 288 289 290 291 292 293 294 295 296 297 298 299 300 301 302 …" at bounding box center [193, 233] width 262 height 262
click at [268, 78] on div "Add custom CSS Save" at bounding box center [784, 75] width 1460 height 39
click at [247, 71] on span "Save" at bounding box center [246, 75] width 22 height 13
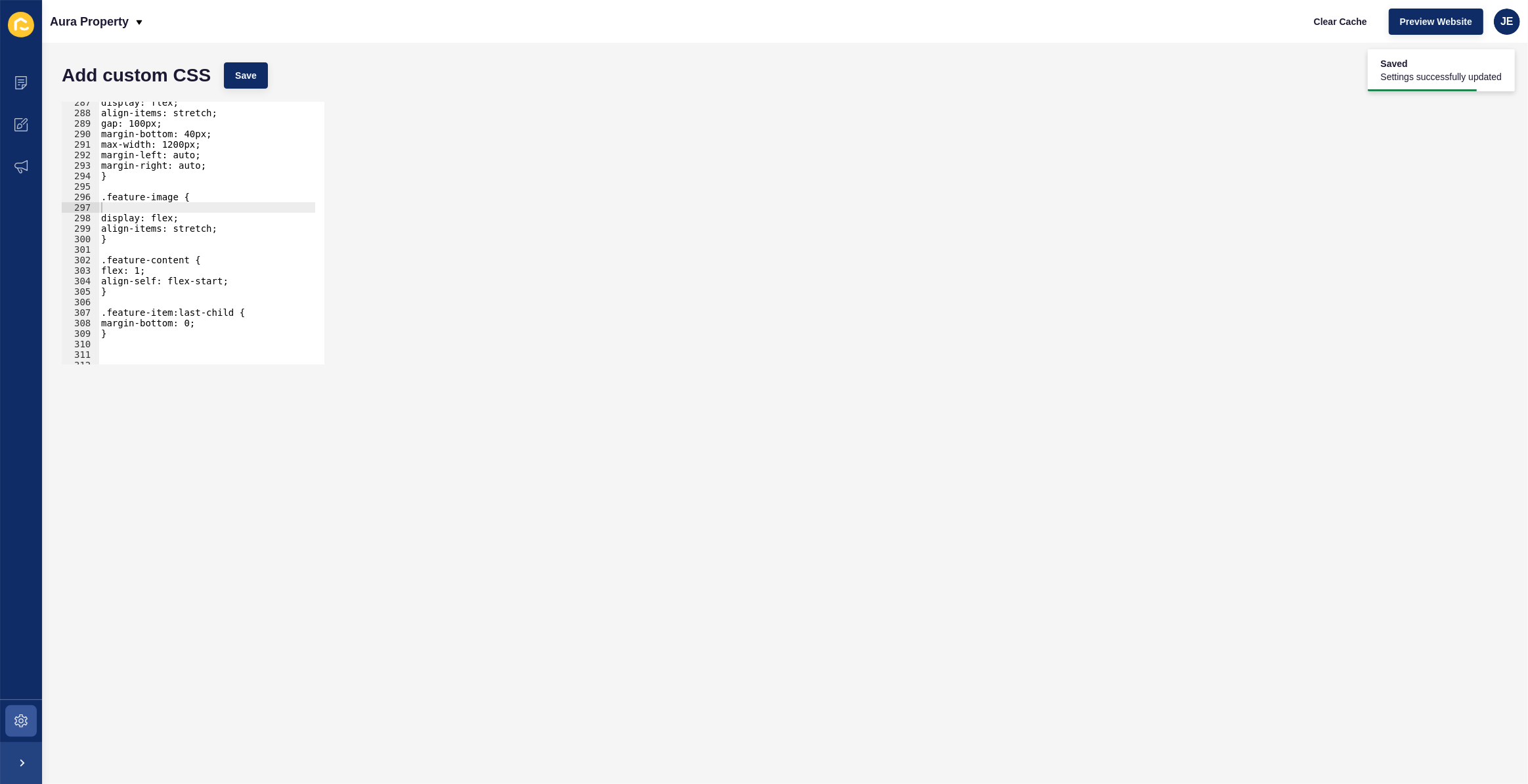
scroll to position [4451, 0]
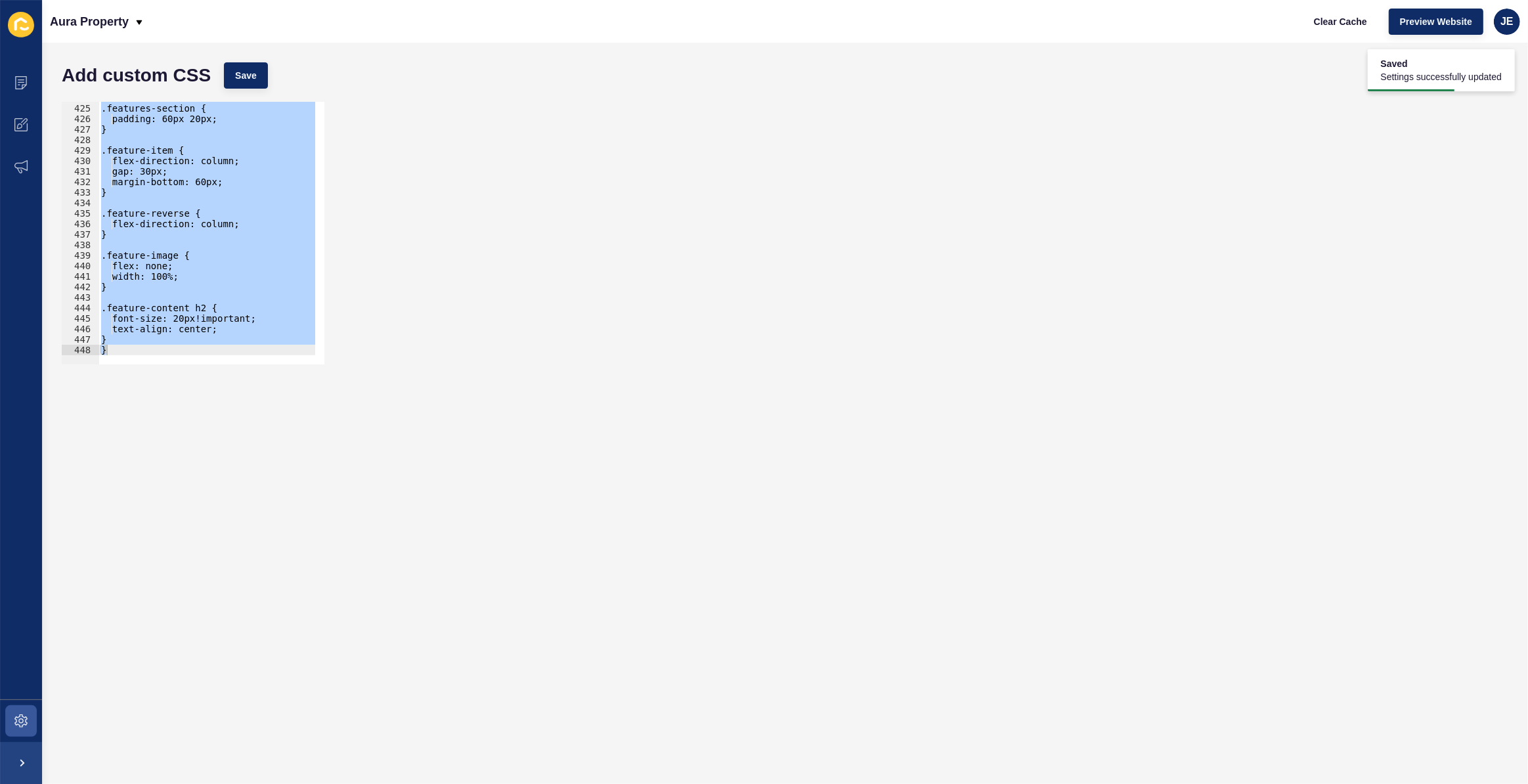
type textarea "} }"
click at [190, 206] on div ".features-section { padding: 60px 20px; } .feature-item { flex-direction: colum…" at bounding box center [207, 233] width 217 height 262
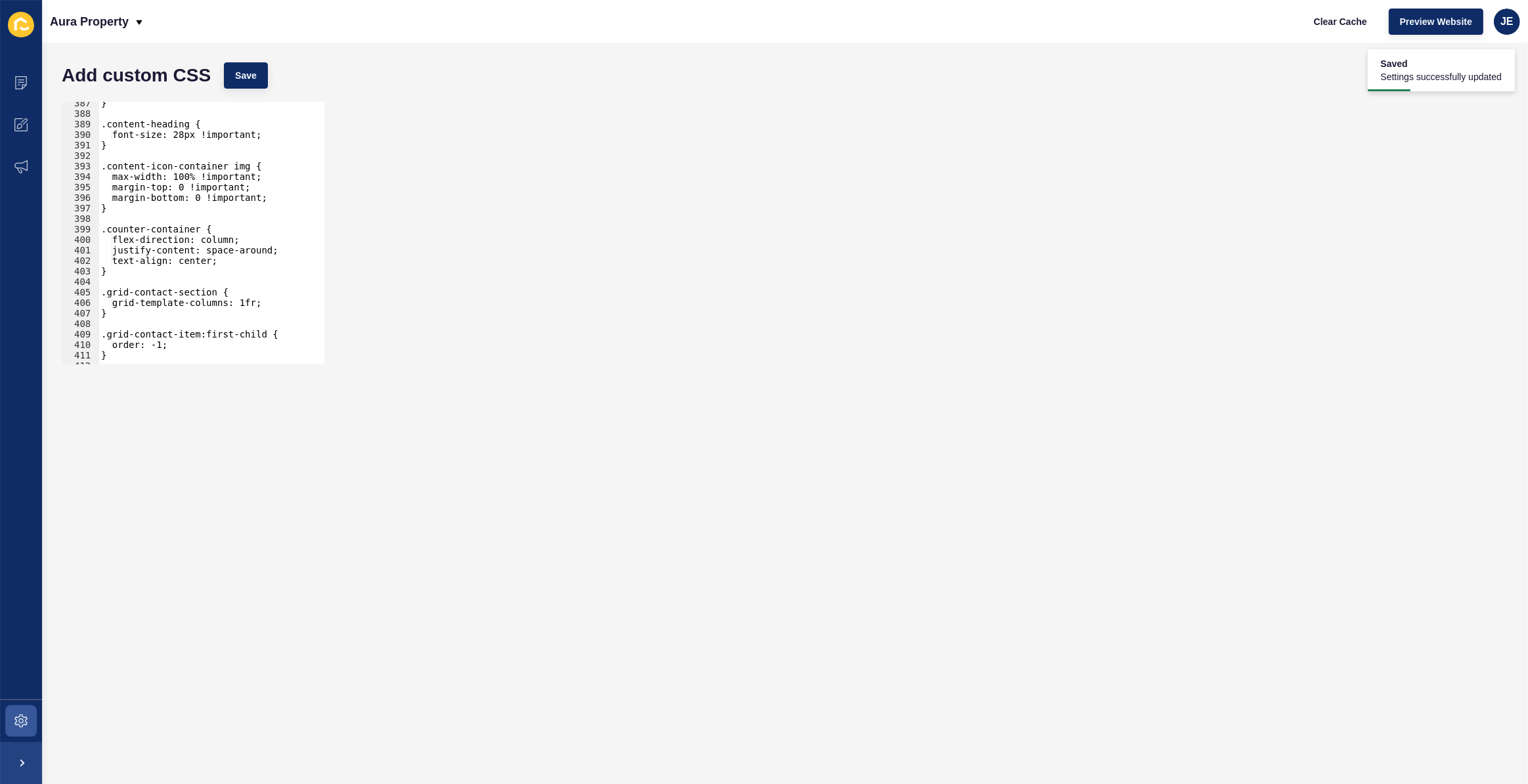
type textarea "} }"
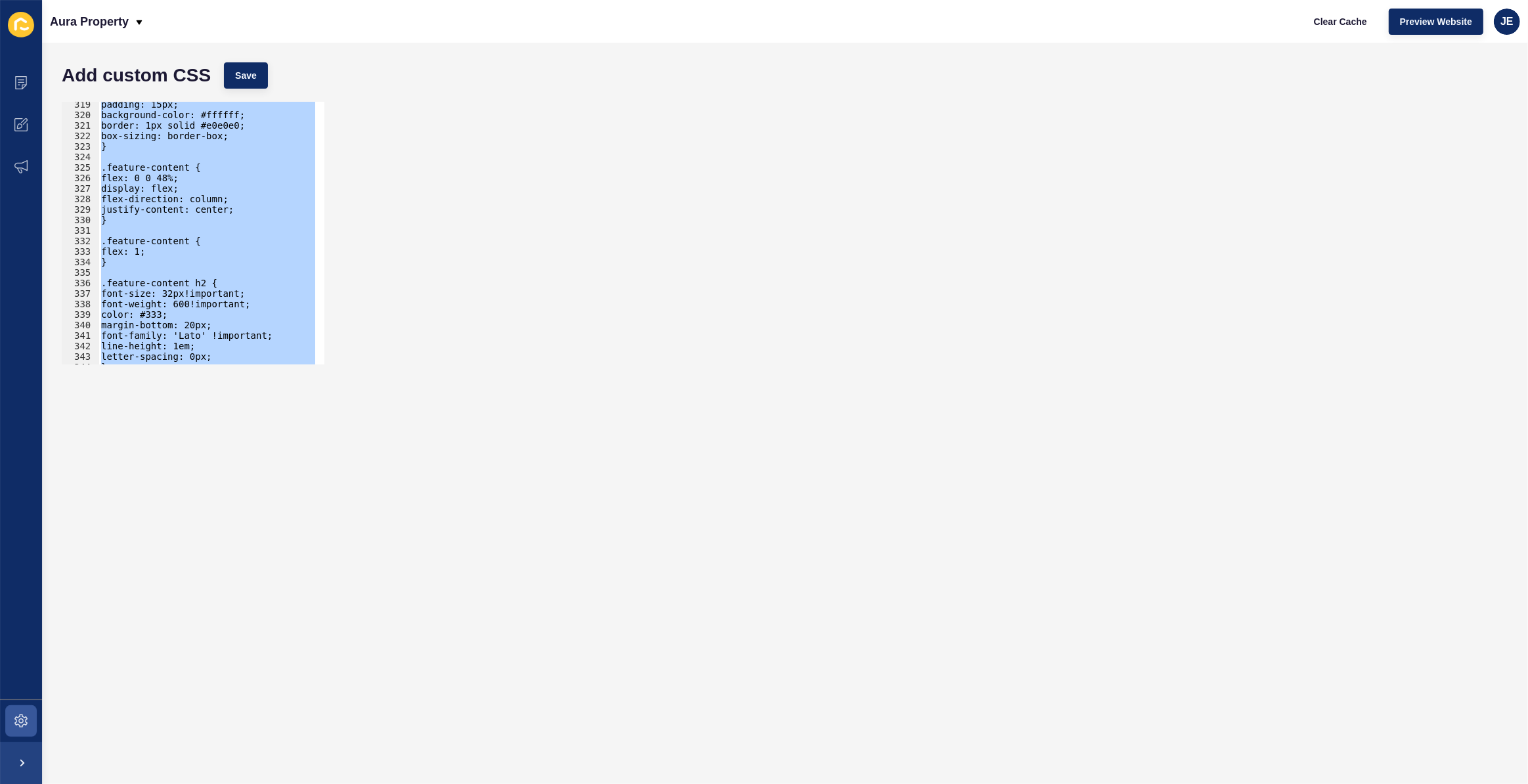
scroll to position [3270, 0]
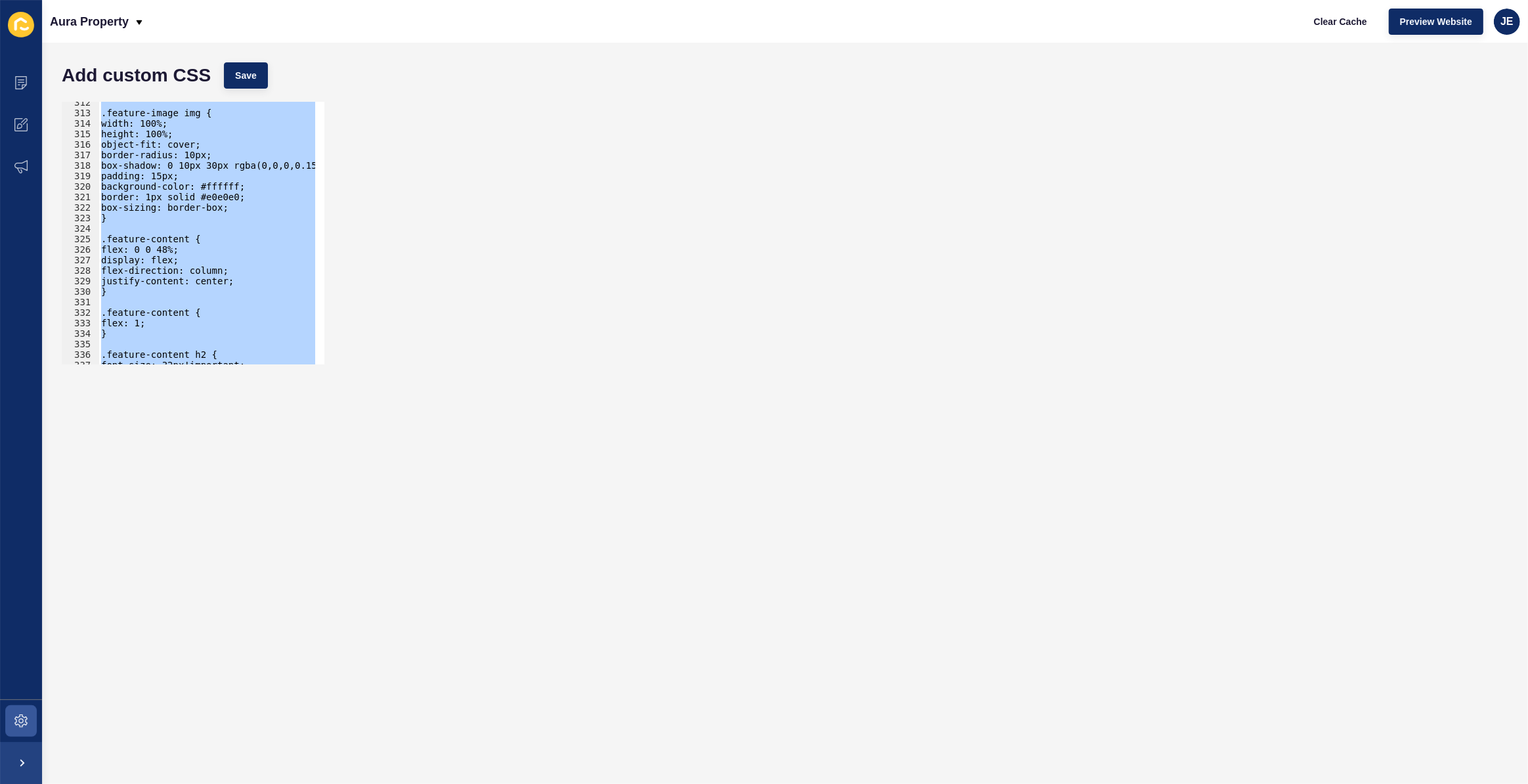
click at [213, 225] on div ".feature-image img { width: 100%; height: 100%; object-fit: cover; border-radiu…" at bounding box center [207, 233] width 217 height 262
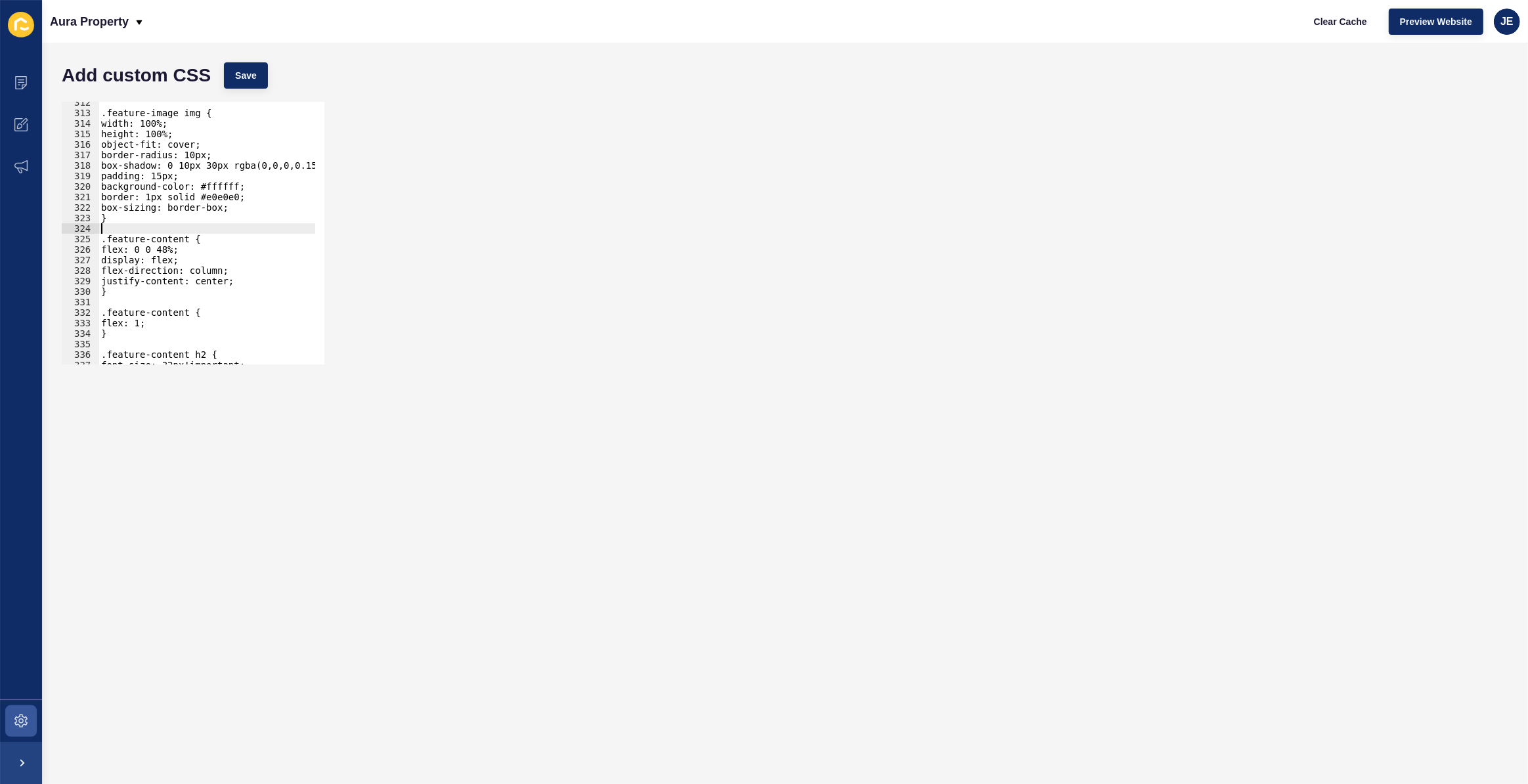
scroll to position [3163, 0]
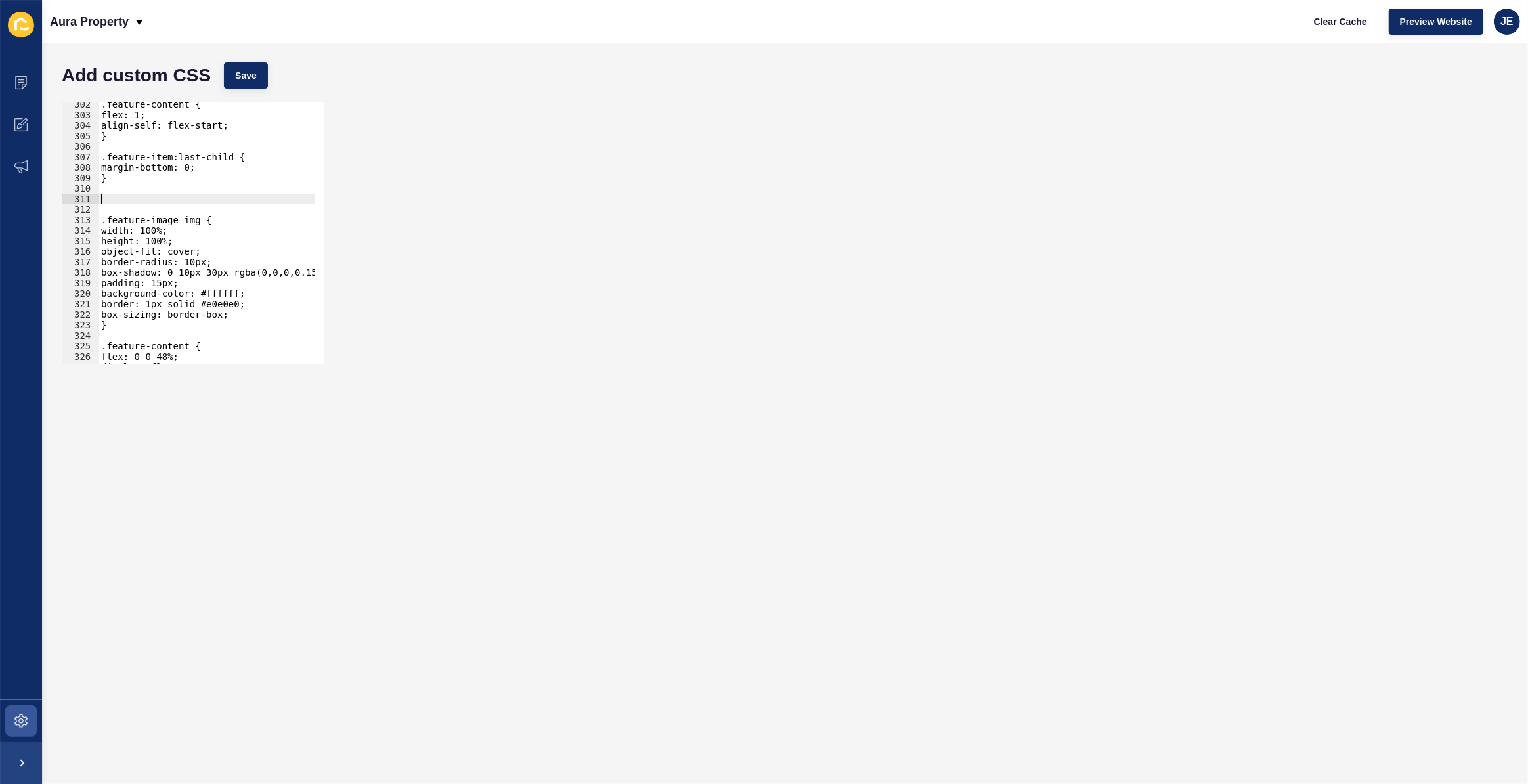
click at [164, 204] on div ".feature-content { flex: 1; align-self: flex-start; } .feature-item:last-child …" at bounding box center [245, 236] width 294 height 274
click at [171, 194] on div ".feature-content { flex: 1; align-self: flex-start; } .feature-item:last-child …" at bounding box center [245, 236] width 294 height 274
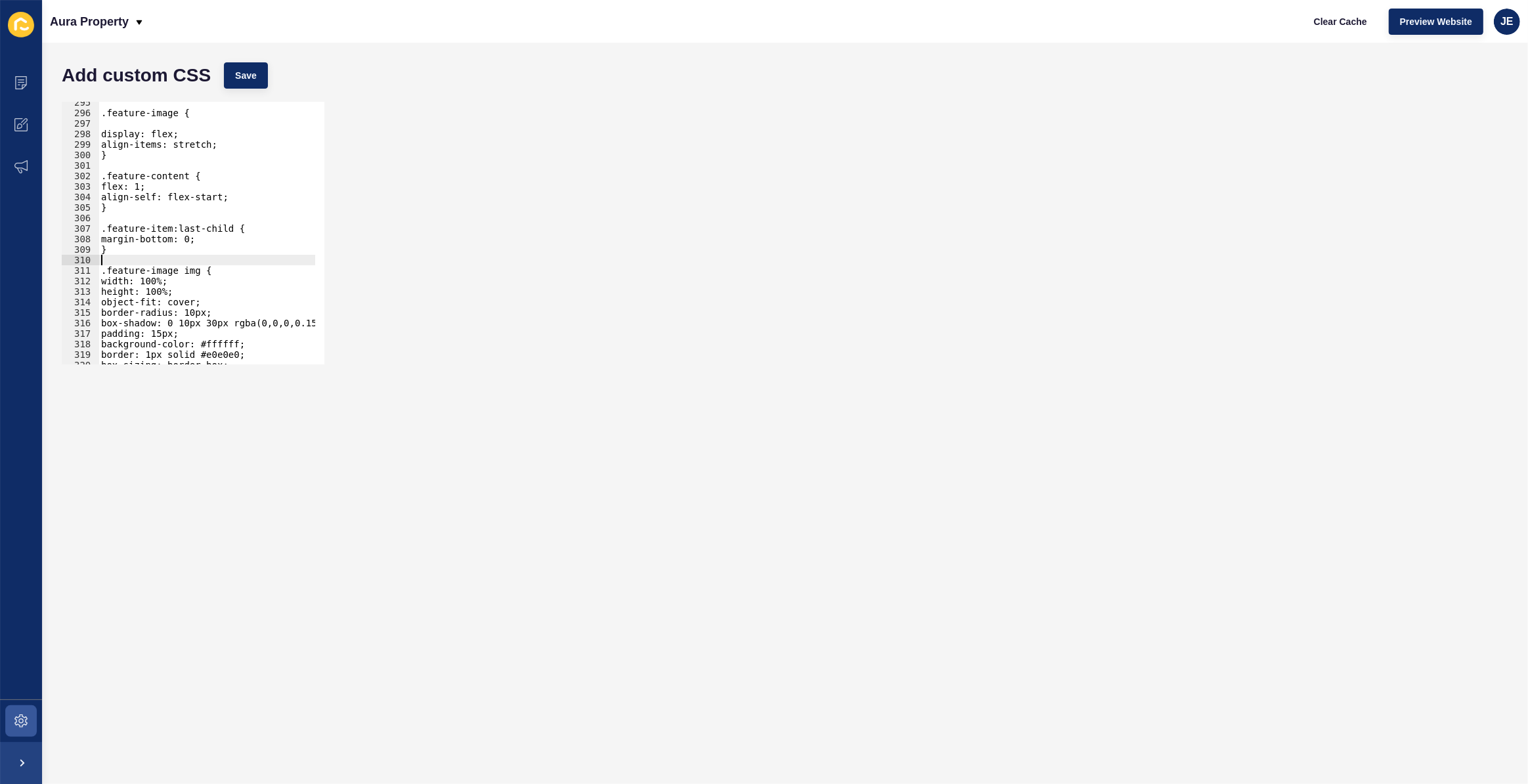
scroll to position [3056, 0]
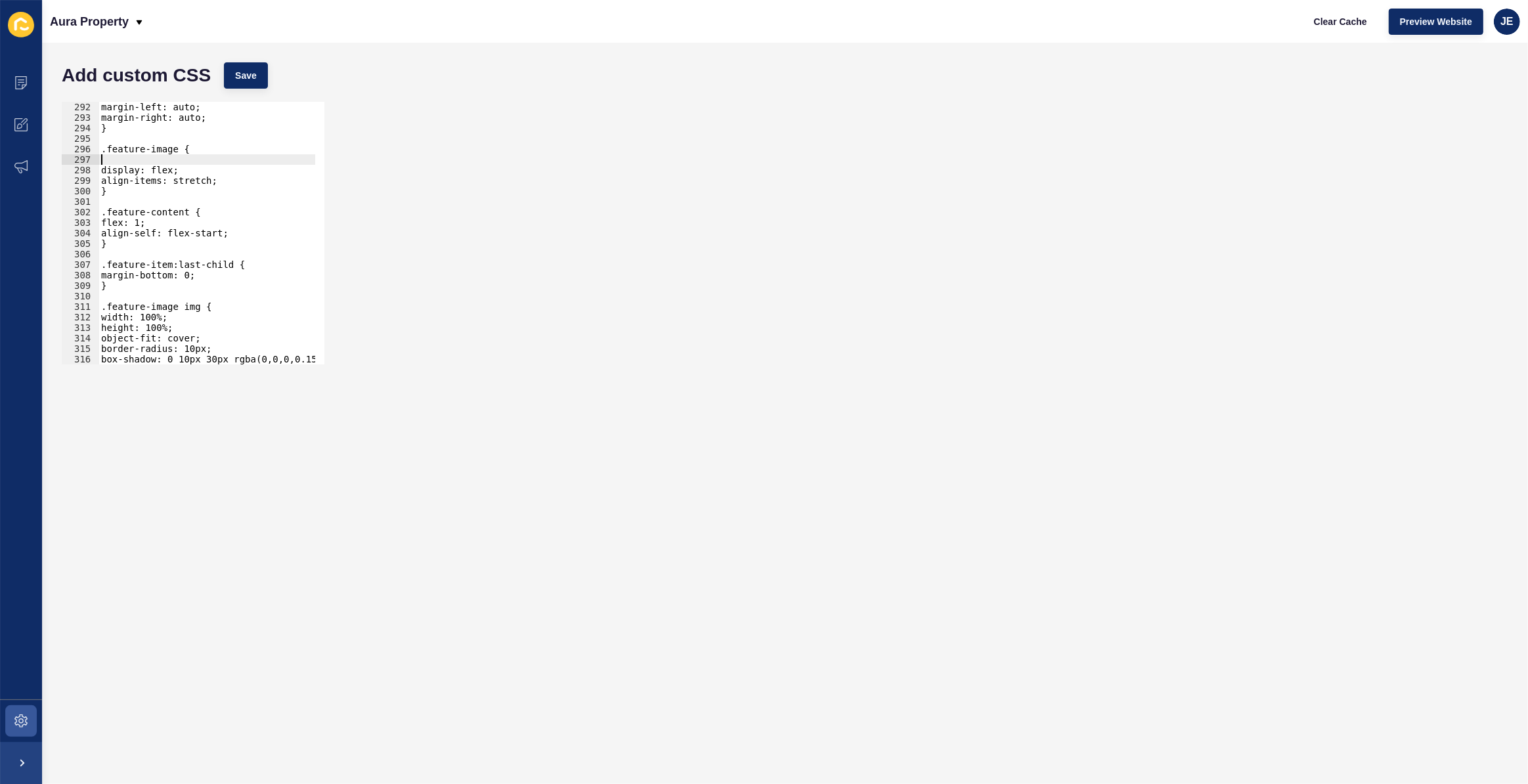
click at [155, 159] on div "margin-left: auto; margin-right: auto; } .feature-image { display: flex; align-…" at bounding box center [245, 239] width 294 height 274
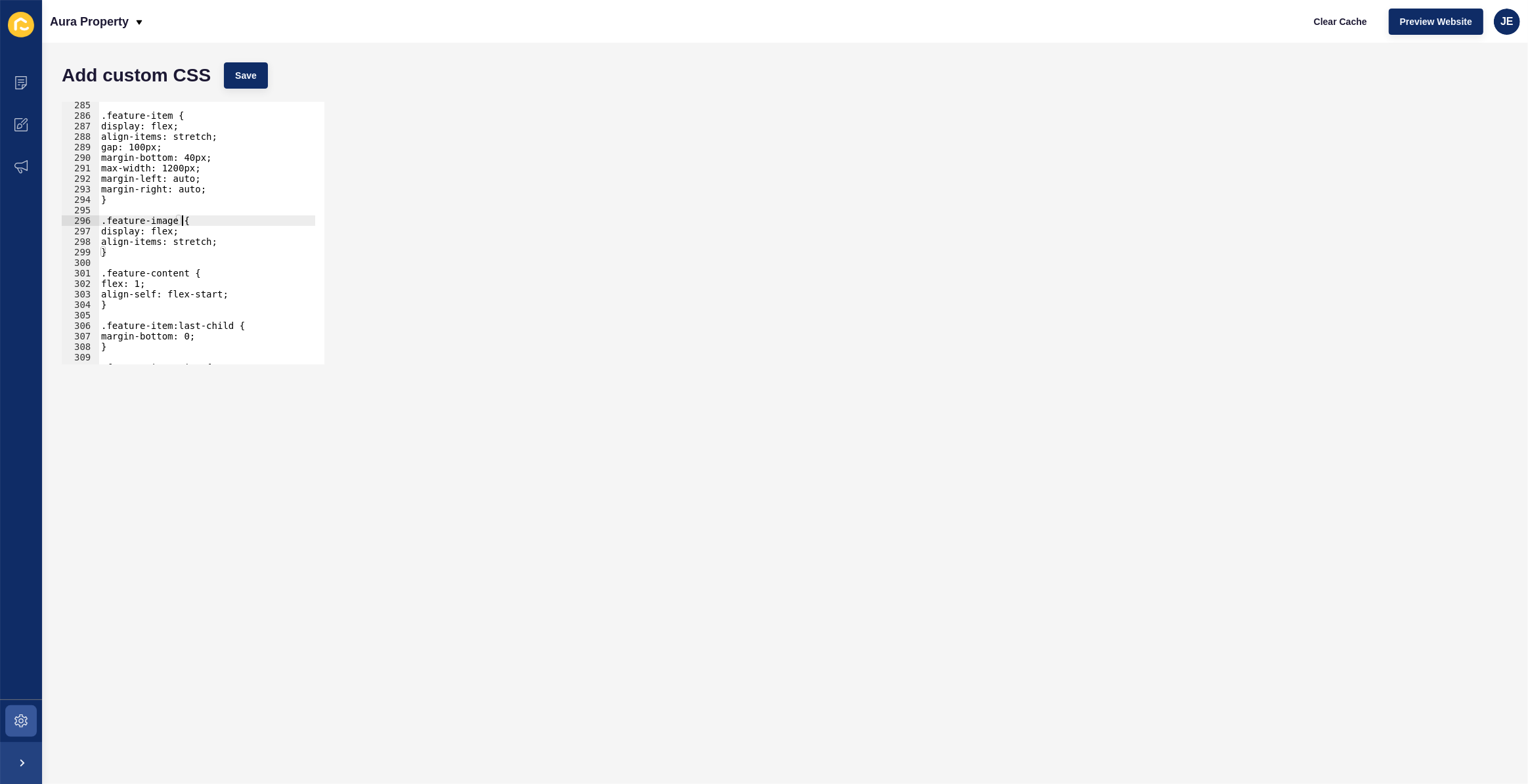
type textarea ".feature-image {"
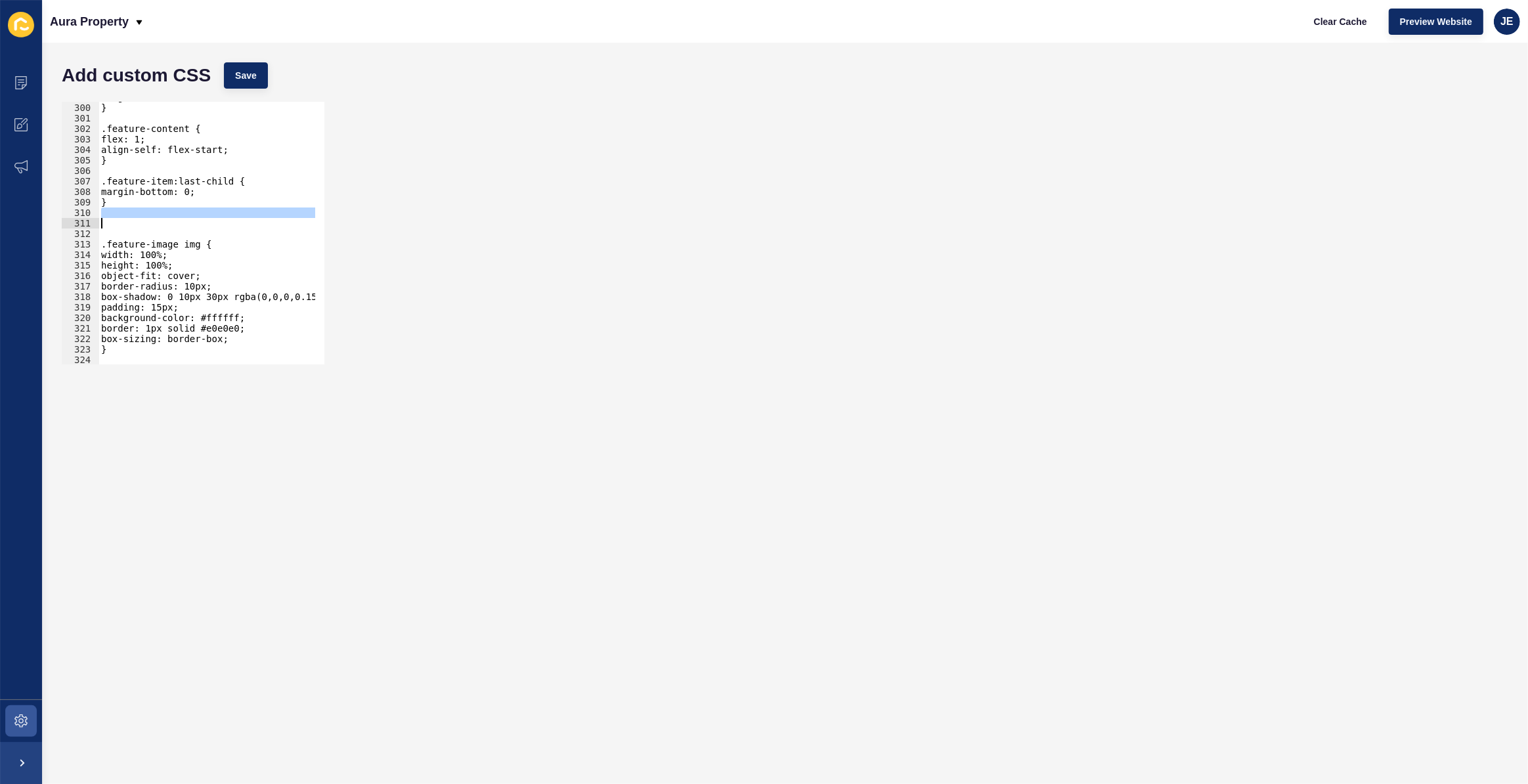
type textarea "} }"
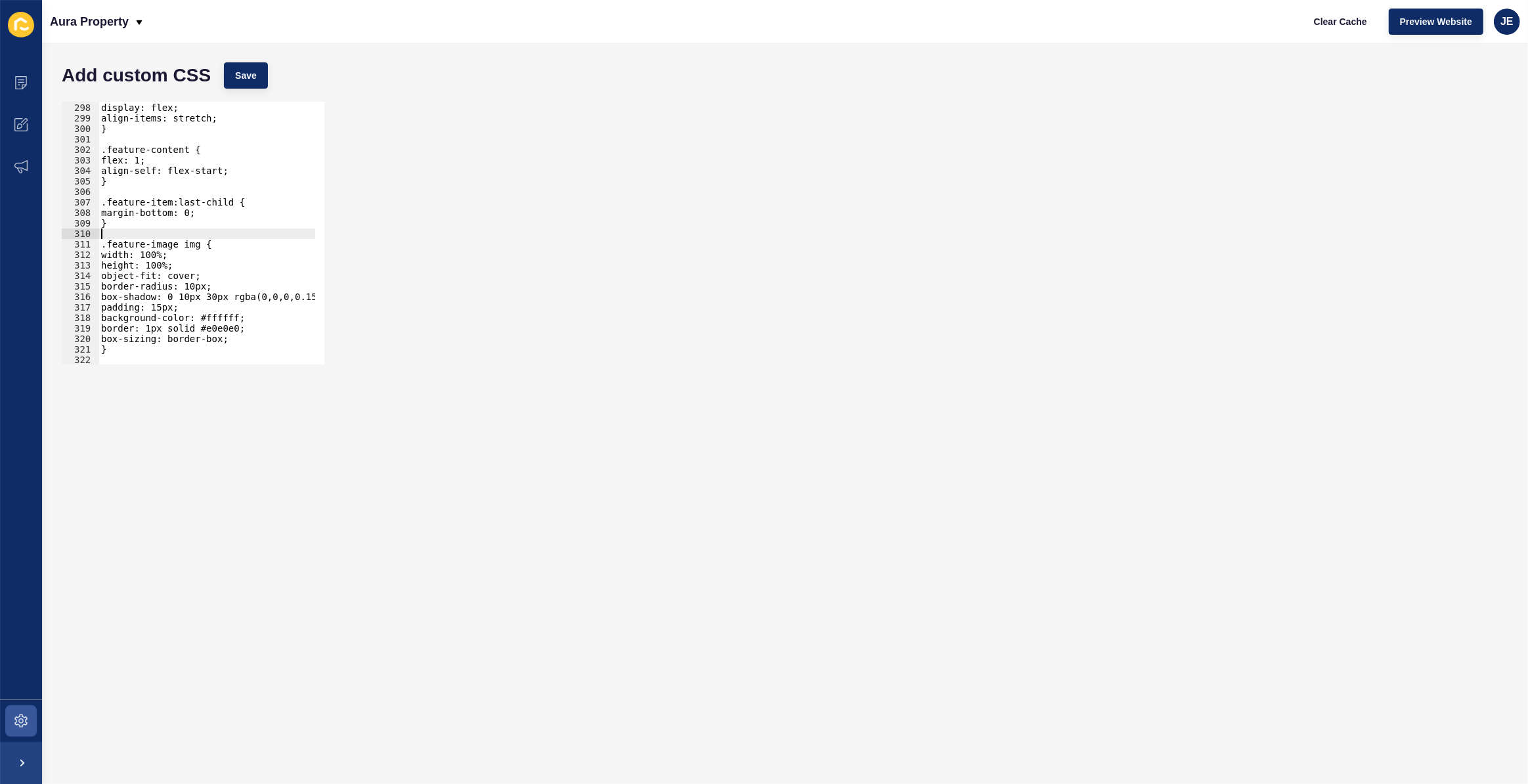
type textarea ".feature-image {"
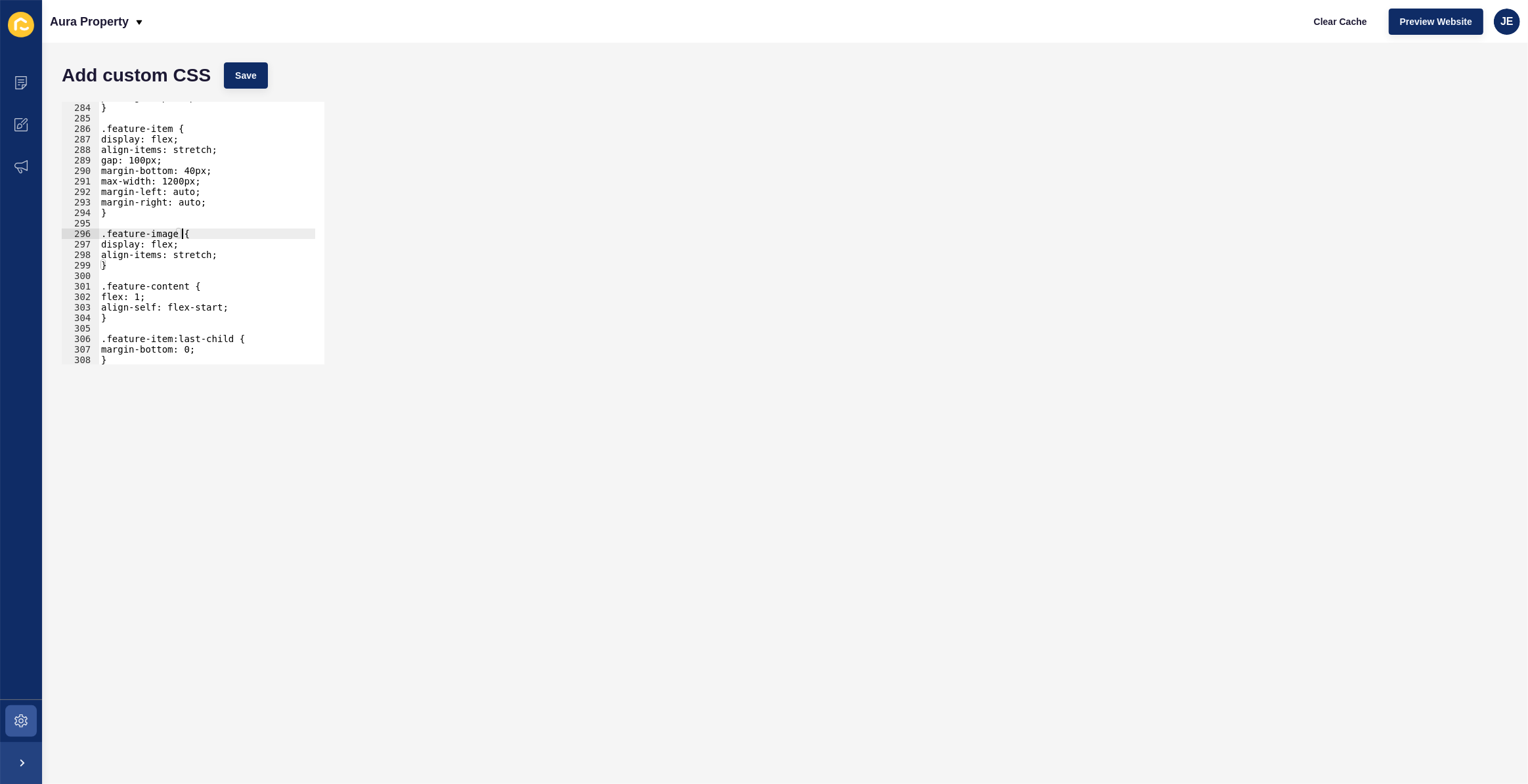
scroll to position [2971, 0]
paste textarea "display: flex;"
type textarea "display: flex"
drag, startPoint x: 177, startPoint y: 244, endPoint x: 112, endPoint y: 244, distance: 65.0
click at [112, 244] on div "padding: 80px 40px; } .feature-item { display: flex; align-items: stretch; gap:…" at bounding box center [245, 228] width 294 height 274
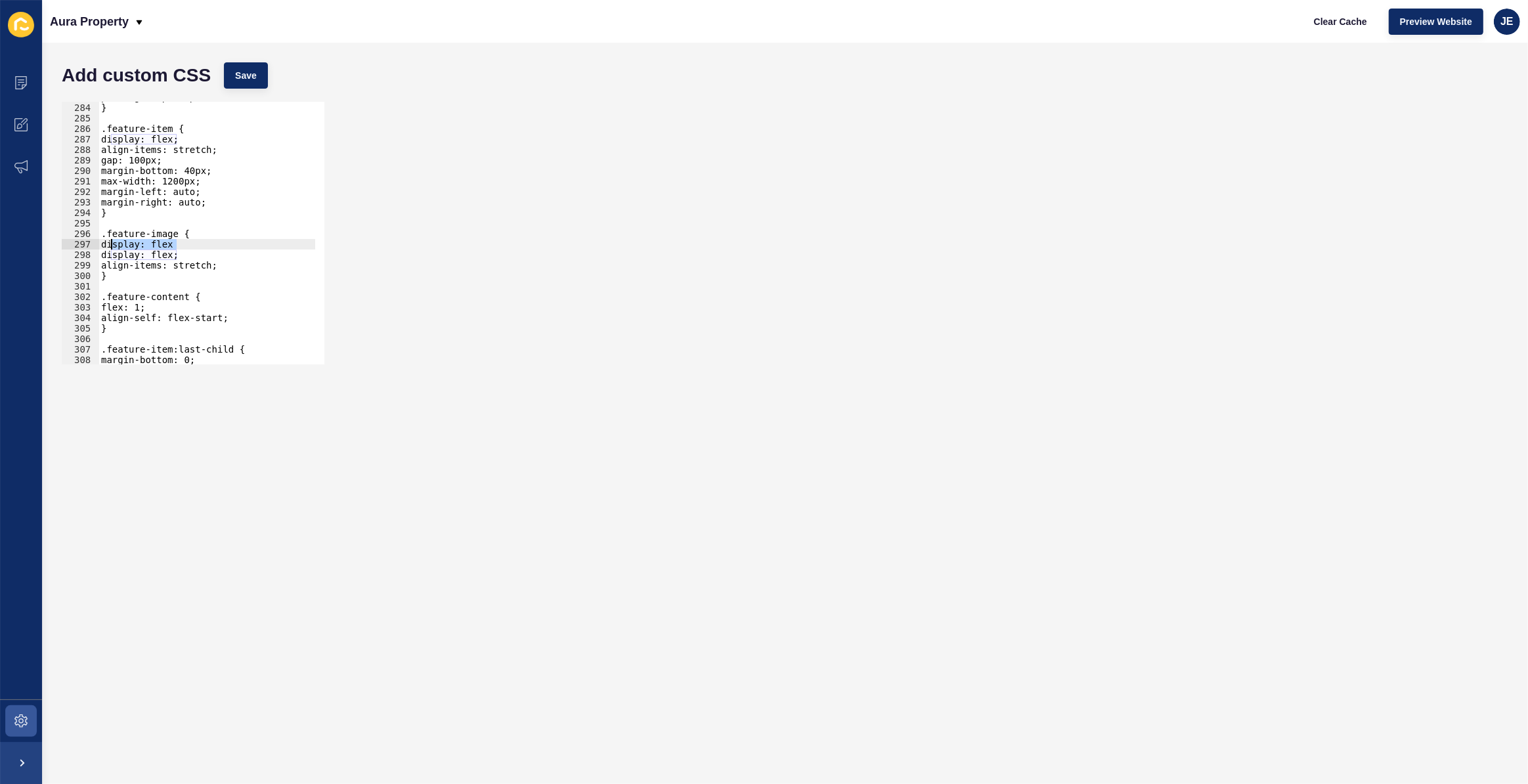
paste textarea
click at [124, 247] on div "padding: 80px 40px; } .feature-item { display: flex; align-items: stretch; gap:…" at bounding box center [245, 228] width 294 height 274
click at [121, 247] on div "padding: 80px 40px; } .feature-item { display: flex; align-items: stretch; gap:…" at bounding box center [207, 233] width 217 height 262
type textarea "flex: 0 0 48%;"
click at [119, 256] on div "padding: 80px 40px; } .feature-item { display: flex; align-items: stretch; gap:…" at bounding box center [245, 228] width 294 height 274
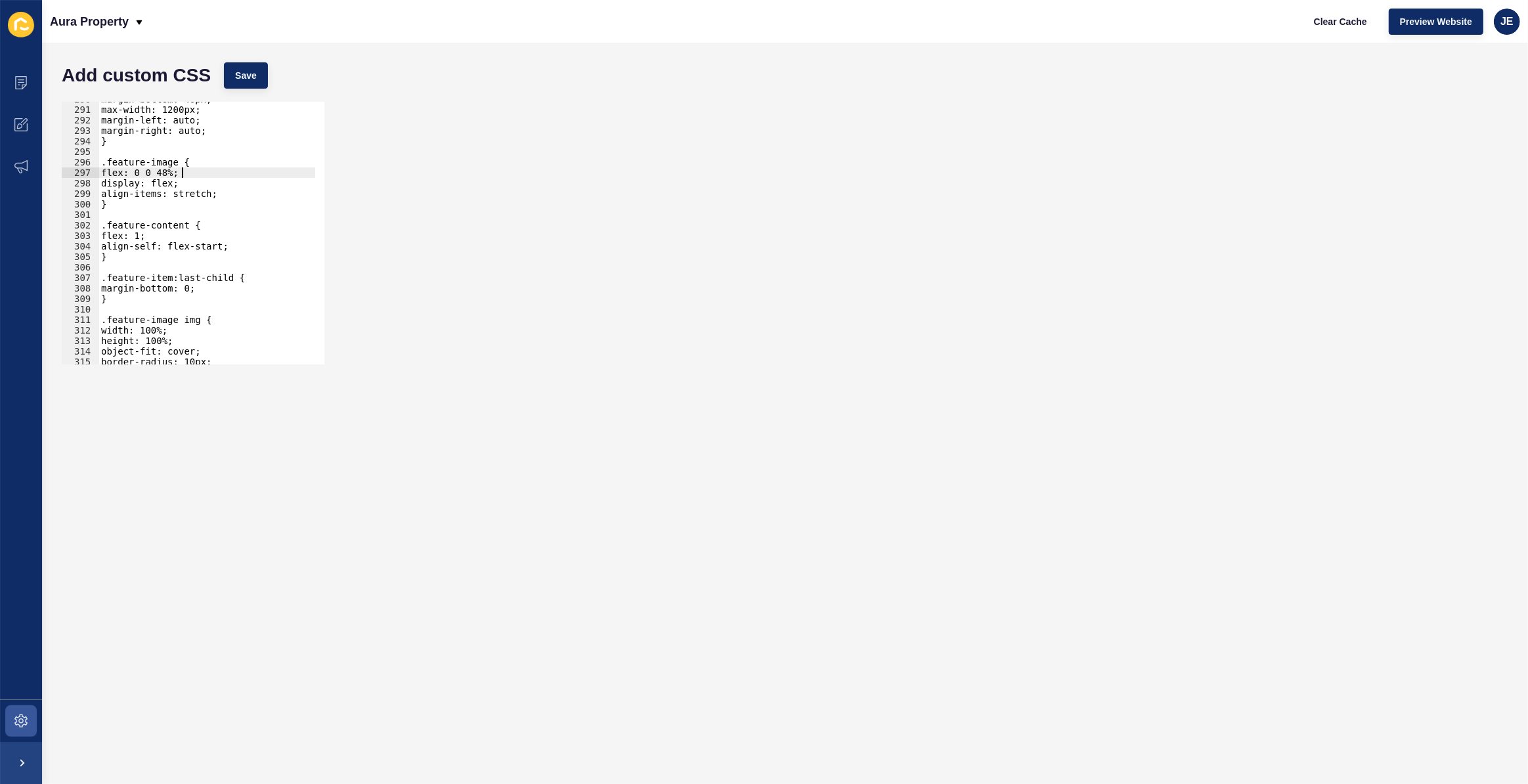
scroll to position [3114, 0]
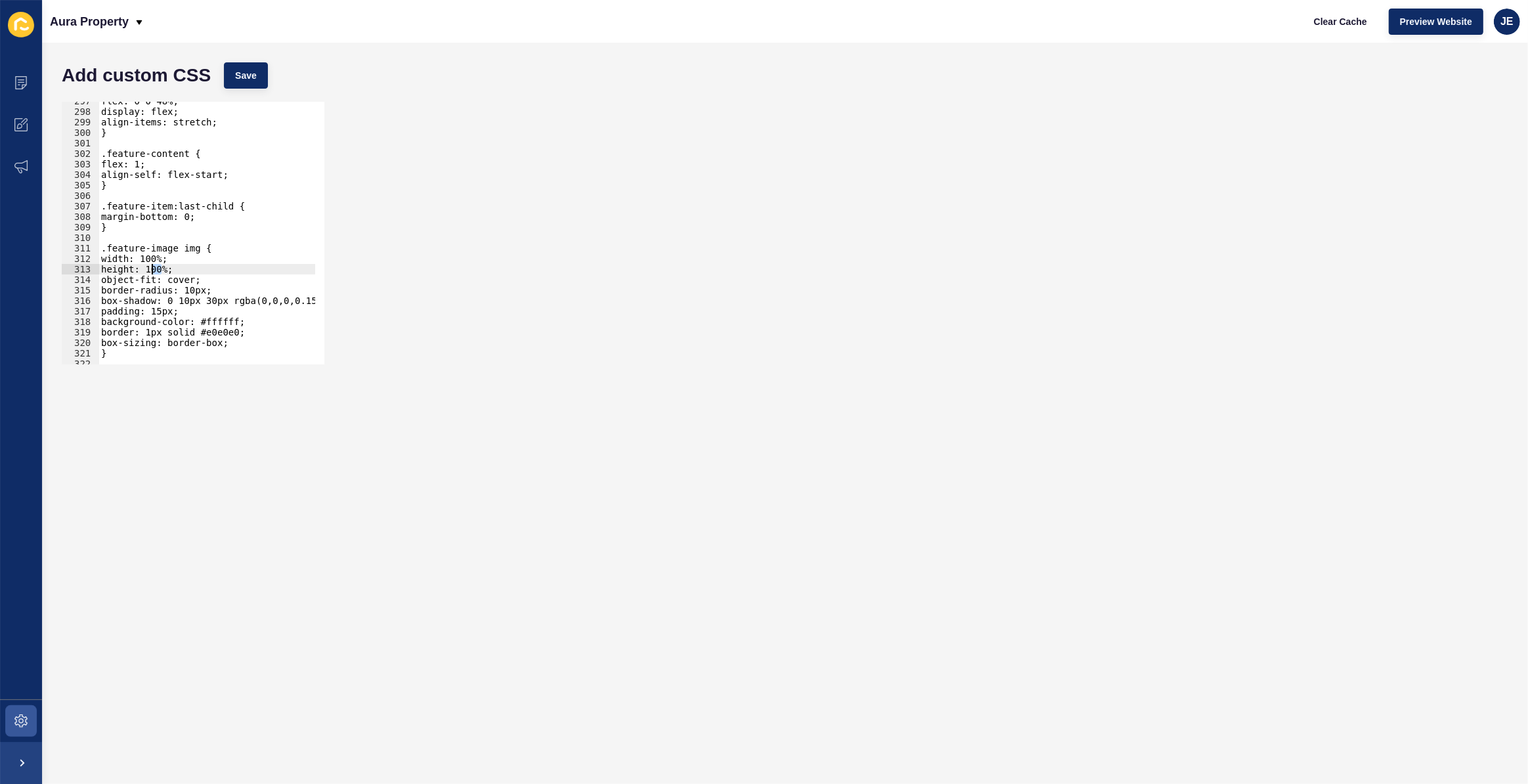
drag, startPoint x: 160, startPoint y: 267, endPoint x: 153, endPoint y: 269, distance: 7.3
click at [153, 269] on div "flex: 0 0 48%; display: flex; align-items: stretch; } .feature-content { flex: …" at bounding box center [245, 233] width 294 height 274
click at [259, 78] on button "Save" at bounding box center [246, 76] width 44 height 26
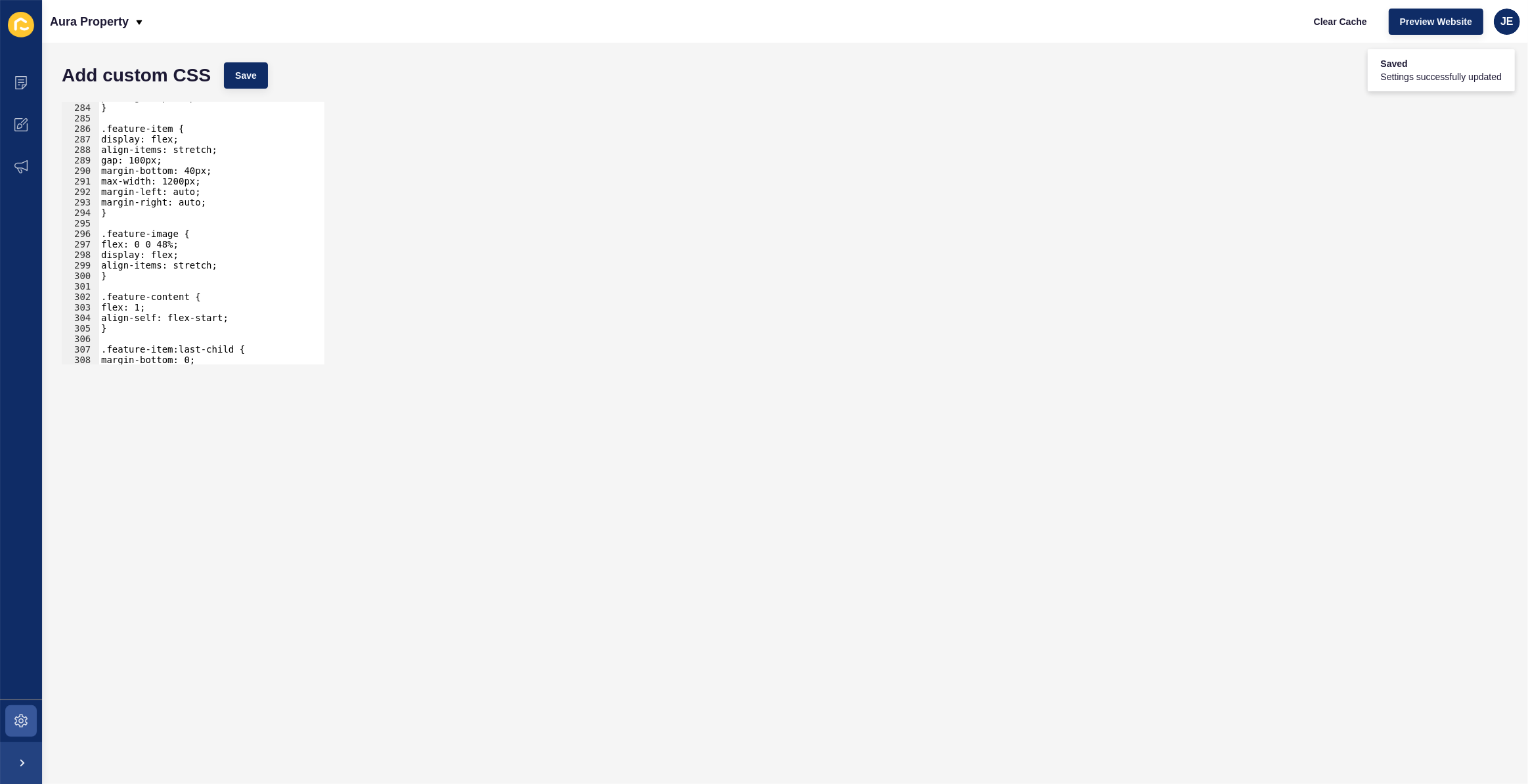
scroll to position [2935, 0]
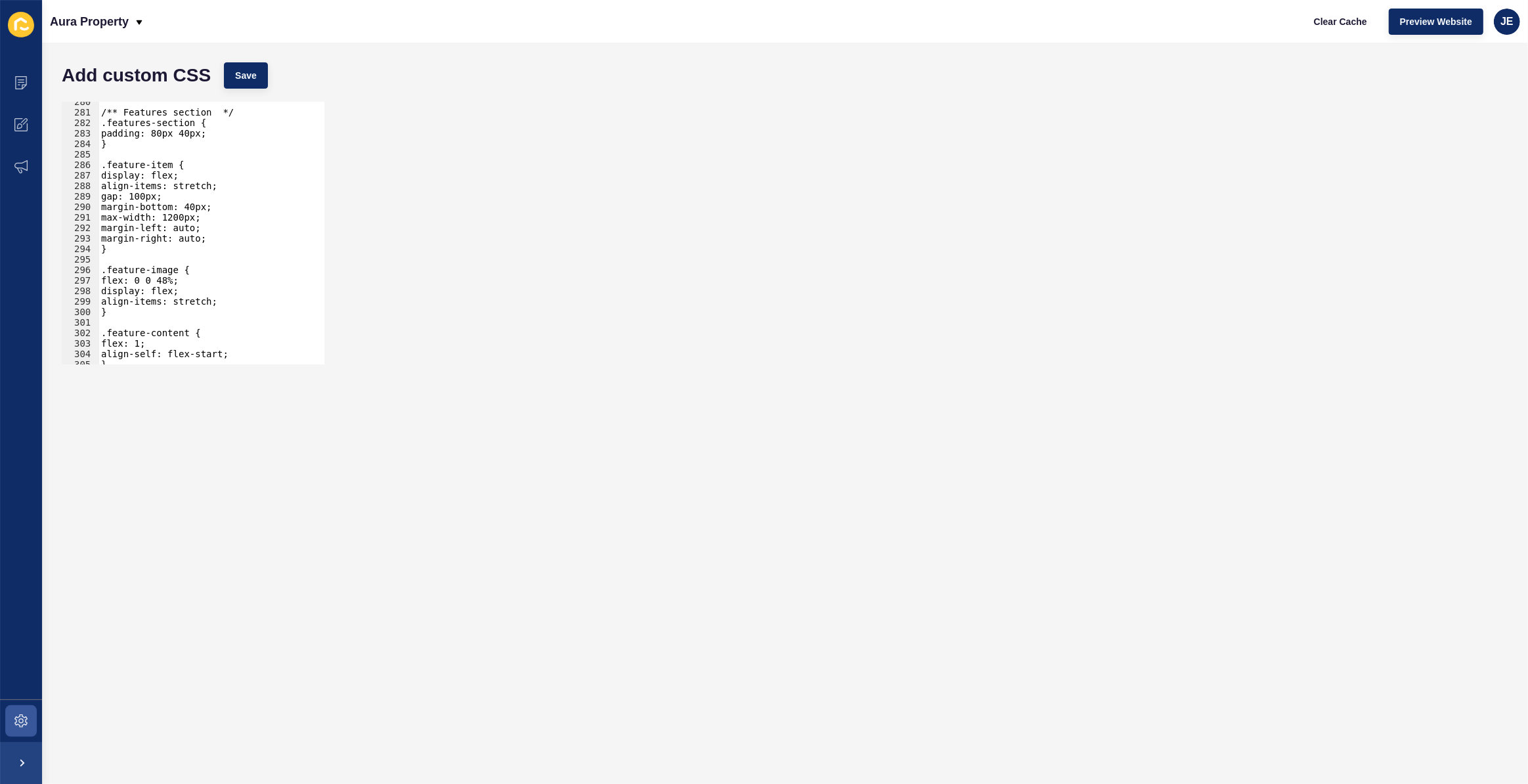
type textarea "margin-bottom: 40px;"
drag, startPoint x: 228, startPoint y: 206, endPoint x: 76, endPoint y: 212, distance: 152.1
click at [76, 212] on div "margin-bottom: 40px; 280 281 282 283 284 285 286 287 288 289 290 291 292 293 29…" at bounding box center [193, 233] width 262 height 262
click at [241, 91] on div "Add custom CSS Save" at bounding box center [784, 75] width 1460 height 39
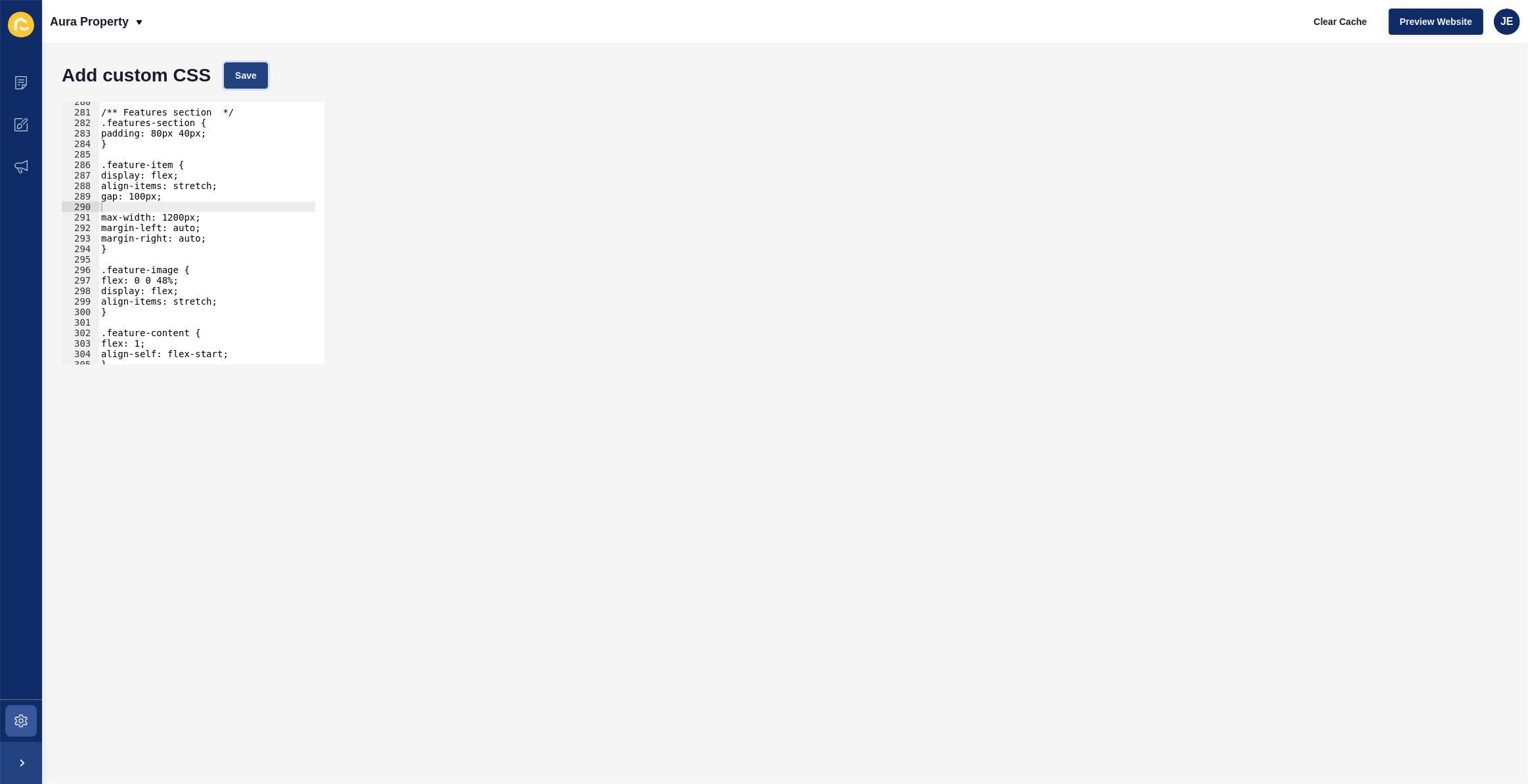
click at [248, 81] on span "Save" at bounding box center [246, 75] width 22 height 13
click at [190, 190] on div "/** Features section */ .features-section { padding: 80px 40px; } .feature-item…" at bounding box center [245, 233] width 294 height 274
click at [256, 84] on button "Save" at bounding box center [246, 76] width 44 height 26
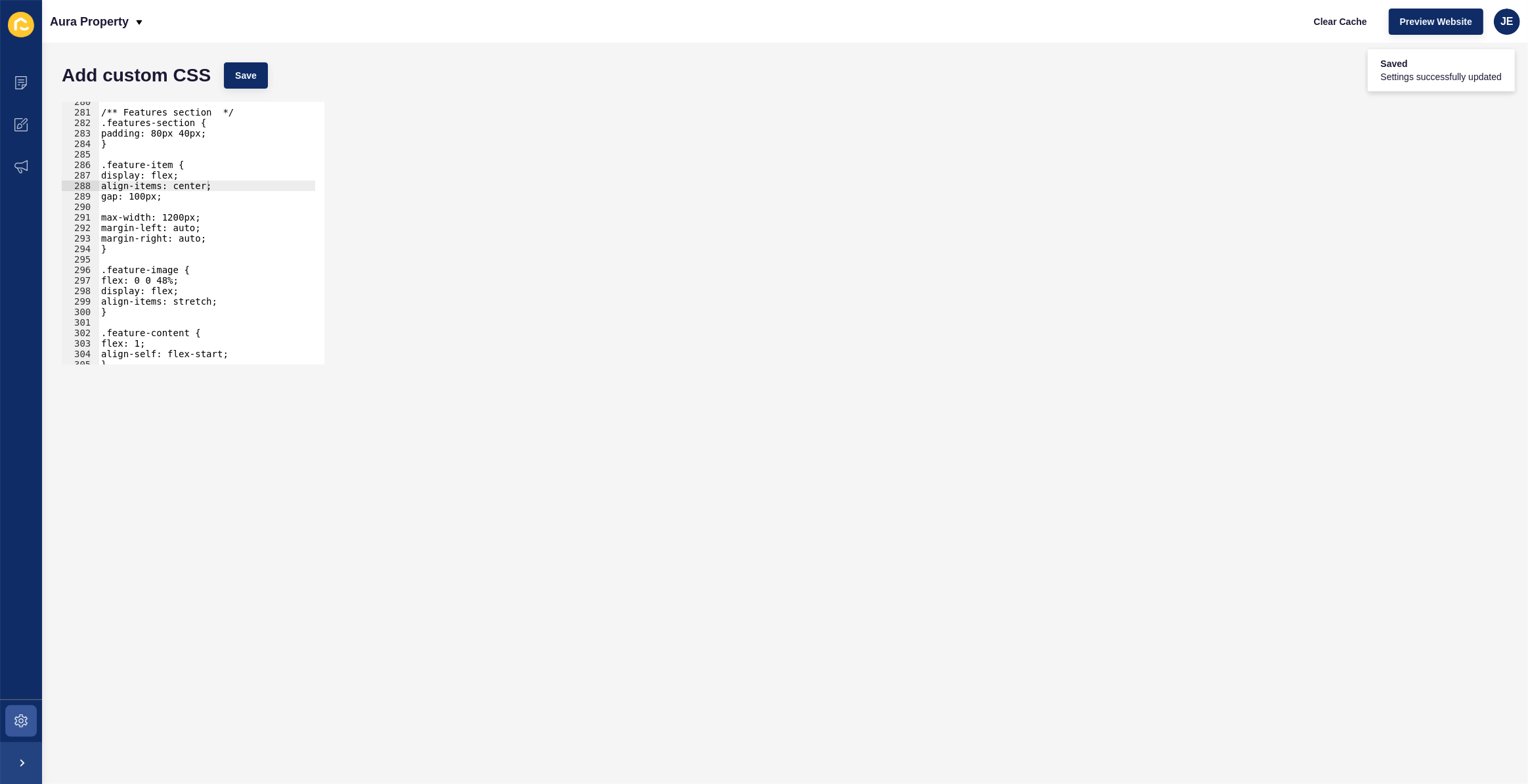
type textarea "gap: 100px;"
click at [184, 200] on div "/** Features section */ .features-section { padding: 80px 40px; } .feature-item…" at bounding box center [245, 233] width 294 height 274
click at [180, 207] on div "/** Features section */ .features-section { padding: 80px 40px; } .feature-item…" at bounding box center [245, 233] width 294 height 274
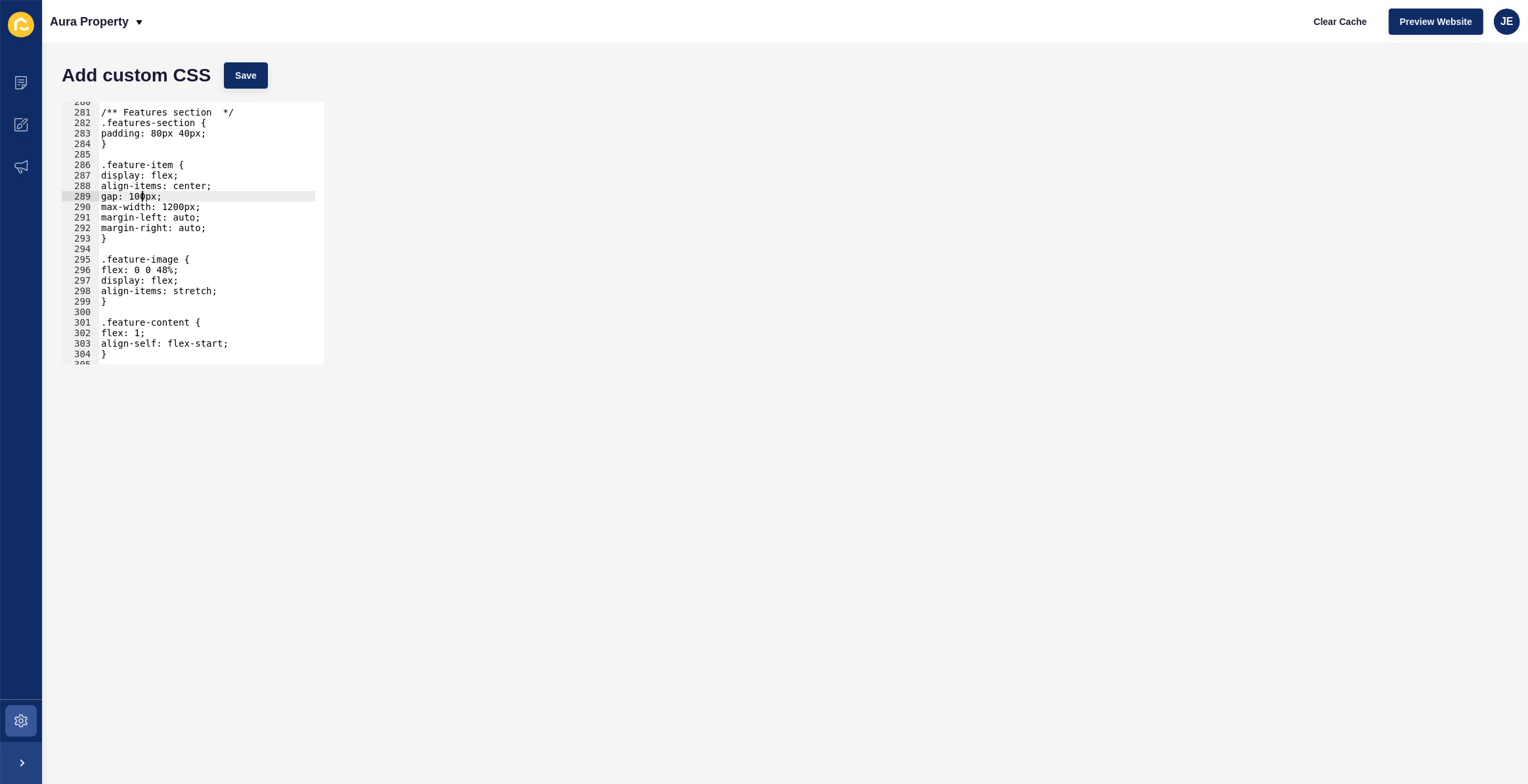
click at [141, 198] on div "/** Features section */ .features-section { padding: 80px 40px; } .feature-item…" at bounding box center [245, 233] width 294 height 274
click at [145, 197] on div "/** Features section */ .features-section { padding: 80px 40px; } .feature-item…" at bounding box center [245, 233] width 294 height 274
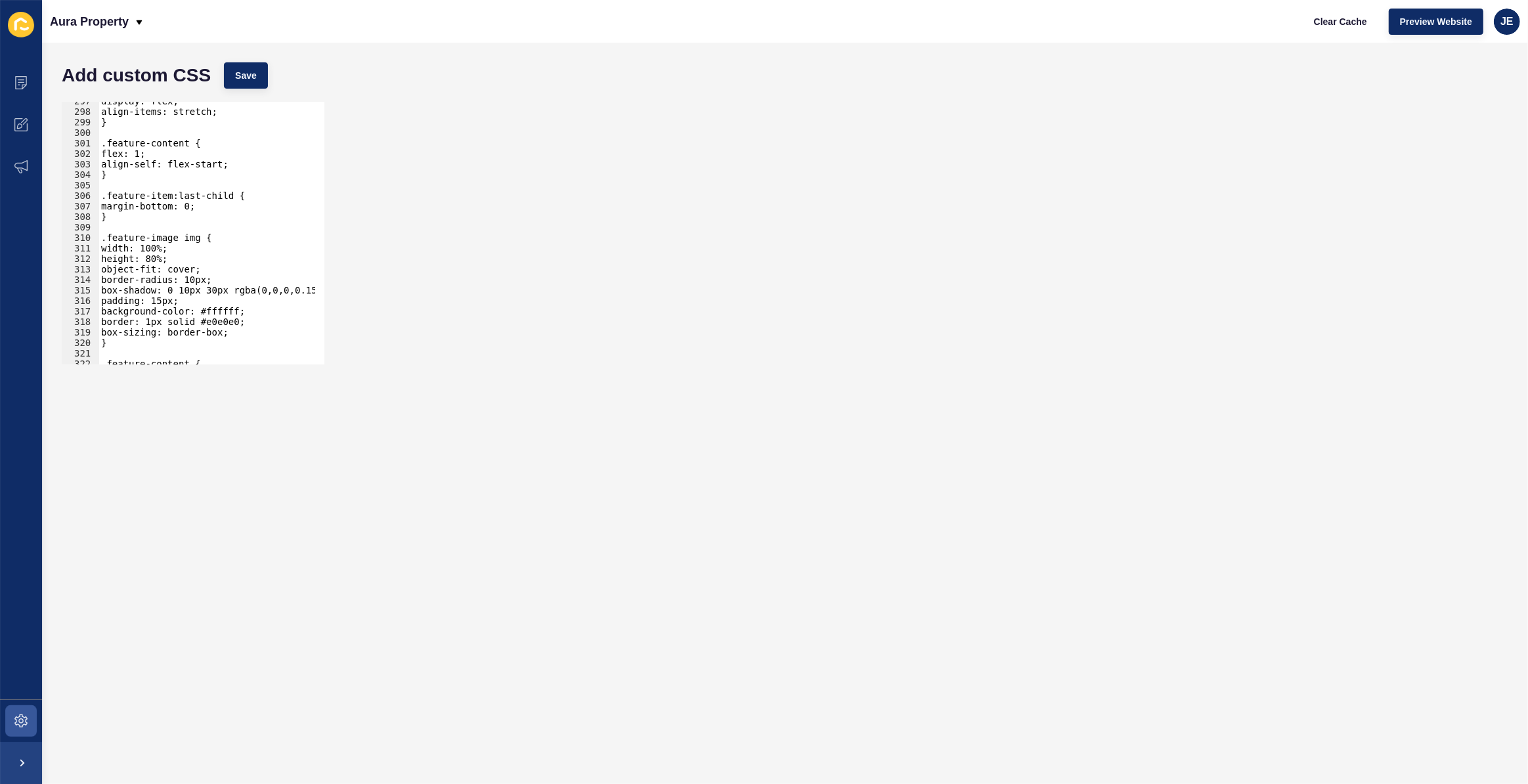
scroll to position [3221, 0]
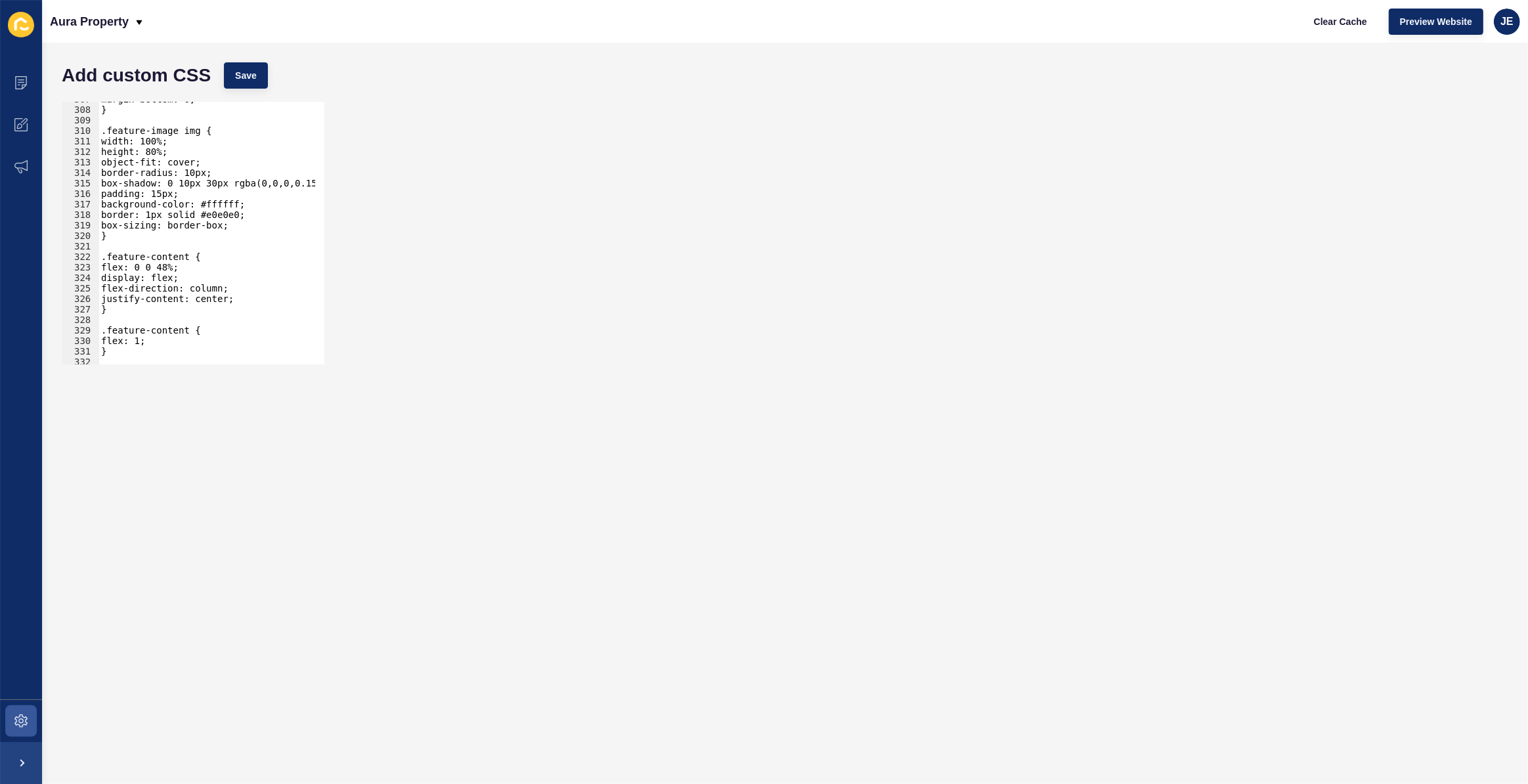
click at [190, 269] on div "margin-bottom: 0; } .feature-image img { width: 100%; height: 80%; object-fit: …" at bounding box center [245, 231] width 294 height 274
click at [233, 302] on div "margin-bottom: 0; } .feature-image img { width: 100%; height: 80%; object-fit: …" at bounding box center [245, 231] width 294 height 274
type textarea "justify-content: center;"
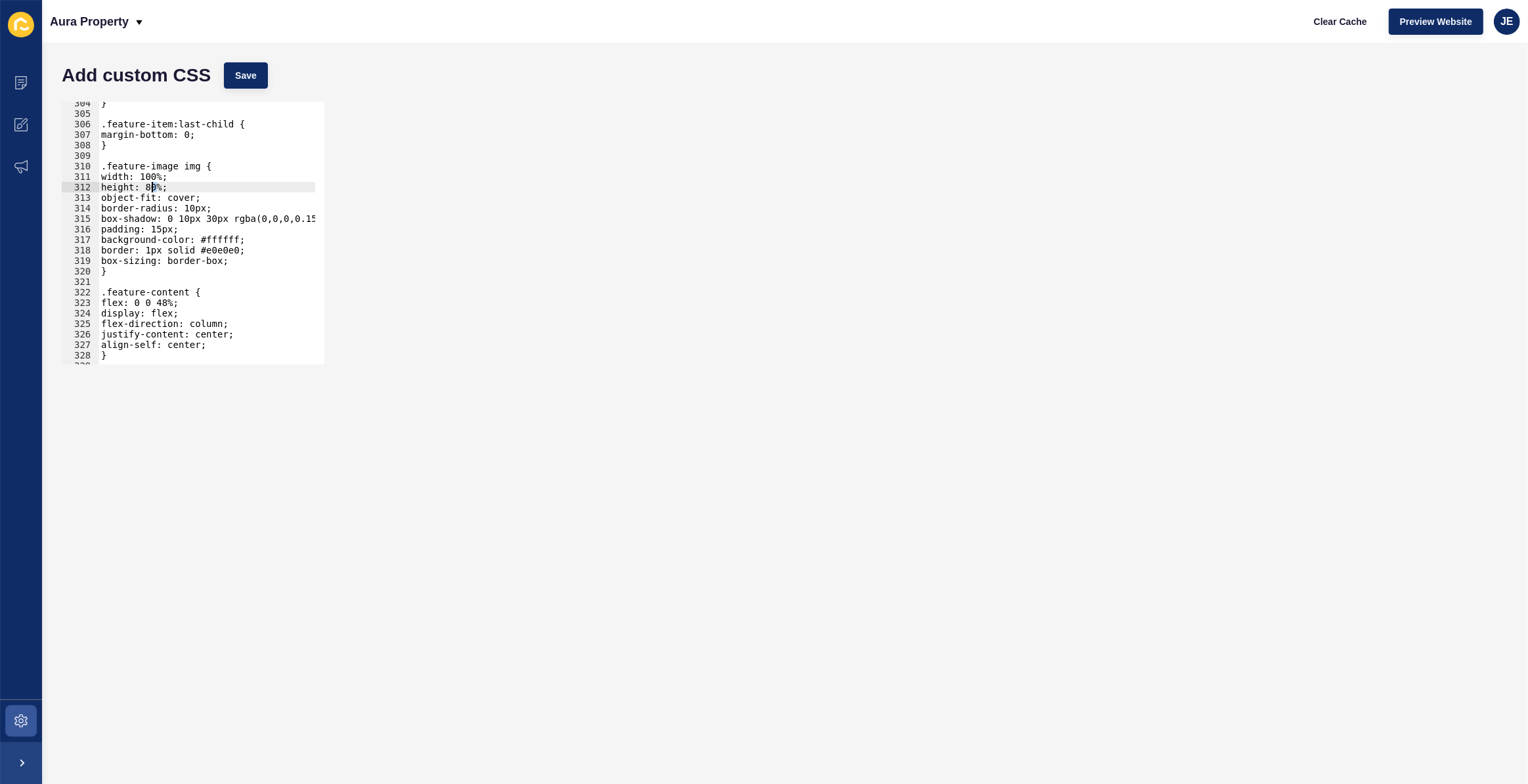
click at [151, 189] on div "} .feature-item:last-child { margin-bottom: 0; } .feature-image img { width: 10…" at bounding box center [245, 234] width 294 height 274
type textarea "height: 70%;"
click at [261, 64] on button "Save" at bounding box center [246, 76] width 44 height 26
drag, startPoint x: 181, startPoint y: 187, endPoint x: 57, endPoint y: 189, distance: 124.0
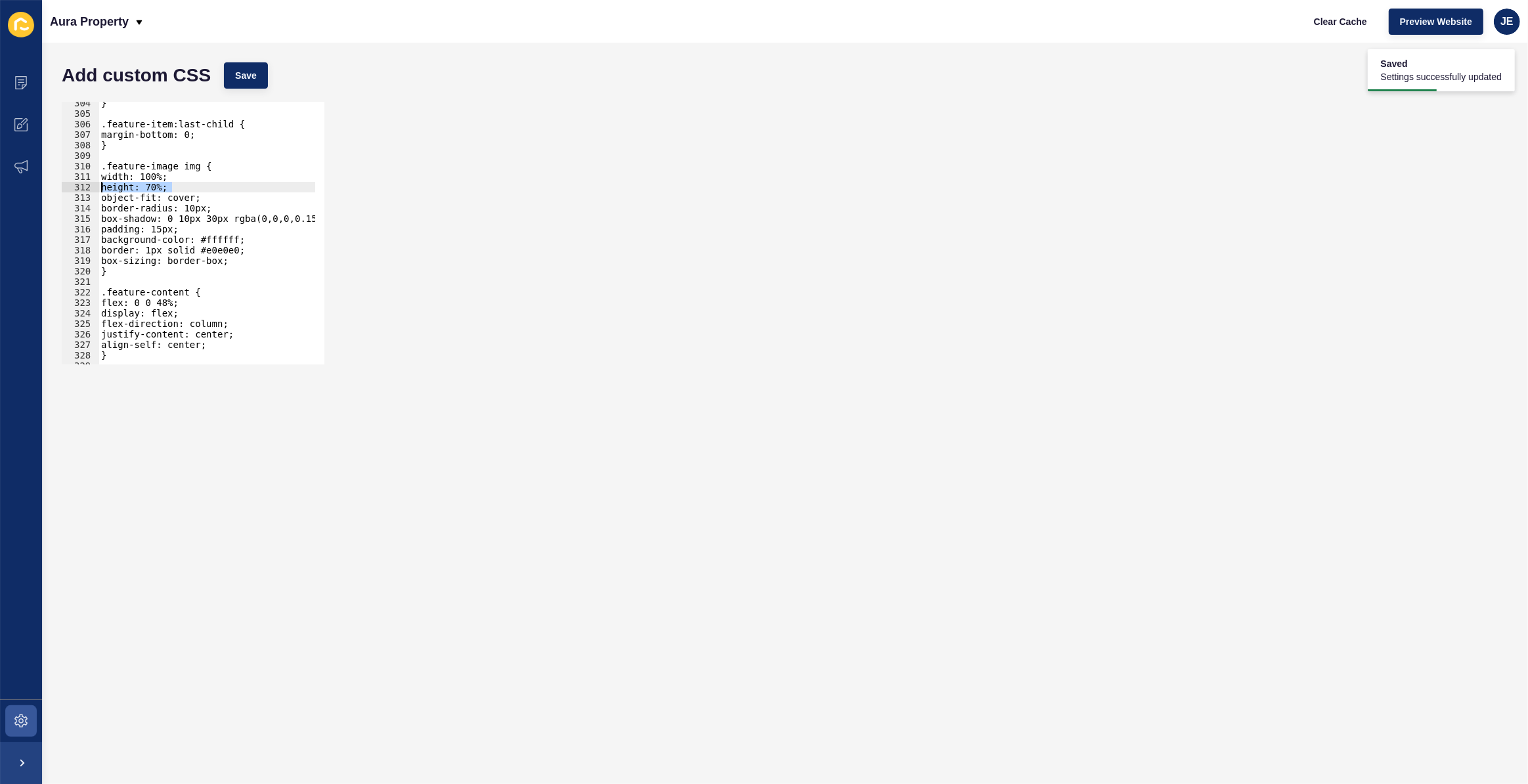
click at [57, 189] on div "height: 70%; 304 305 306 307 308 309 310 311 312 313 314 315 316 317 318 319 32…" at bounding box center [784, 233] width 1460 height 275
click at [230, 64] on button "Save" at bounding box center [246, 76] width 44 height 26
click at [174, 186] on div "} .feature-item:last-child { margin-bottom: 0; } .feature-image img { width: 10…" at bounding box center [245, 234] width 294 height 274
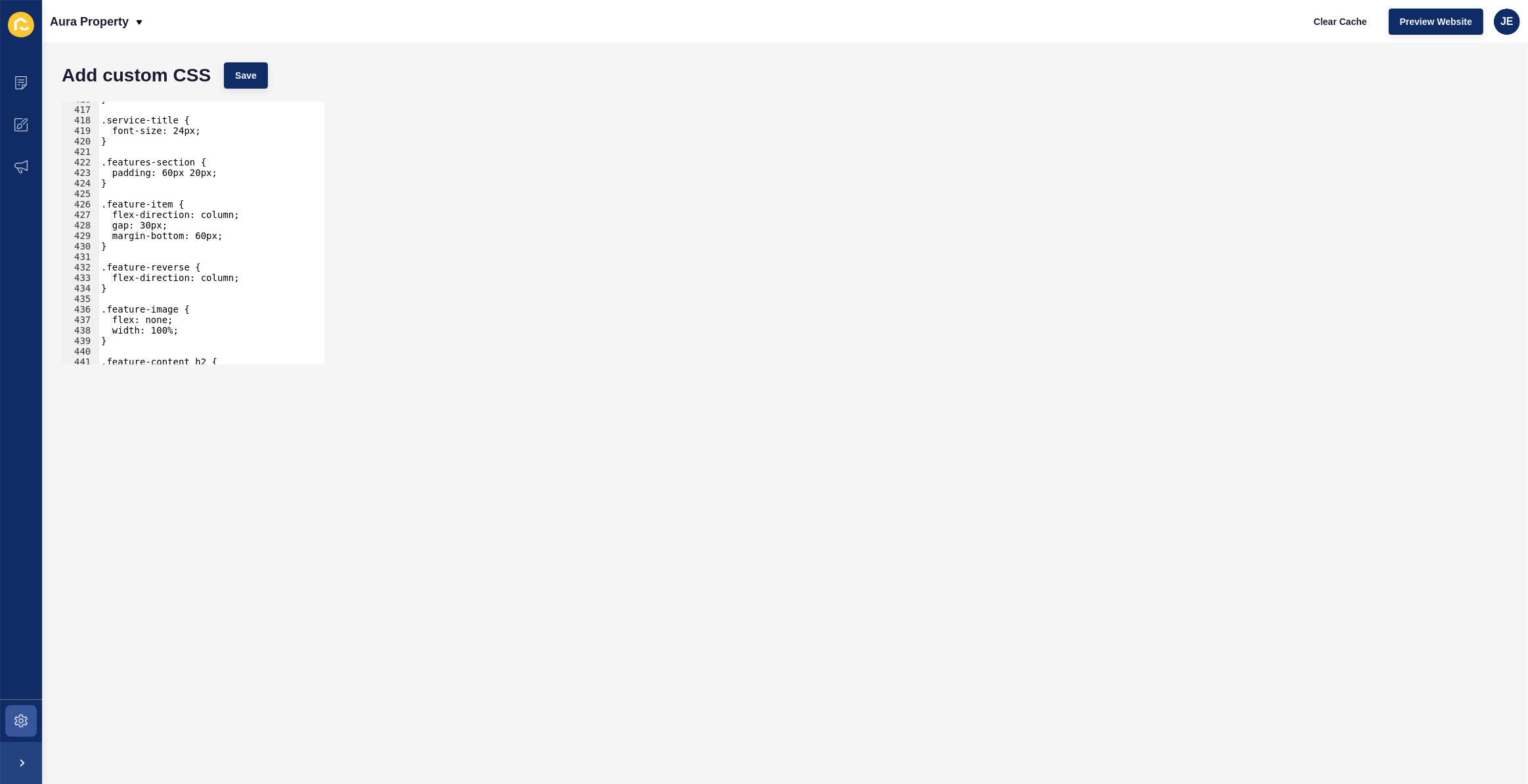
scroll to position [4419, 0]
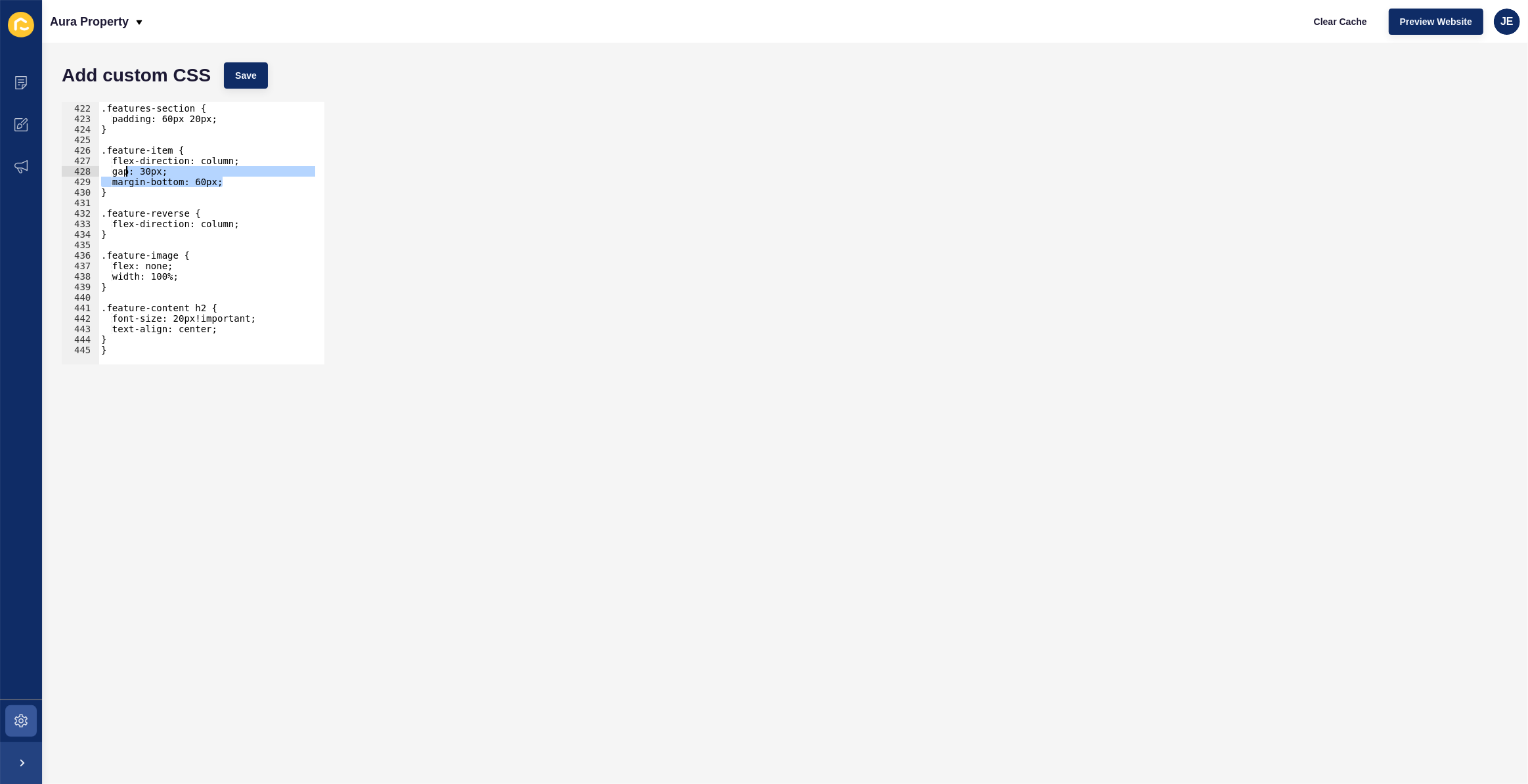
drag, startPoint x: 232, startPoint y: 185, endPoint x: 124, endPoint y: 174, distance: 108.6
click at [124, 174] on div ".features-section { padding: 60px 20px; } .feature-item { flex-direction: colum…" at bounding box center [245, 229] width 294 height 274
click at [201, 177] on div ".features-section { padding: 60px 20px; } .feature-item { flex-direction: colum…" at bounding box center [207, 233] width 217 height 262
click at [197, 182] on div ".features-section { padding: 60px 20px; } .feature-item { flex-direction: colum…" at bounding box center [245, 229] width 294 height 274
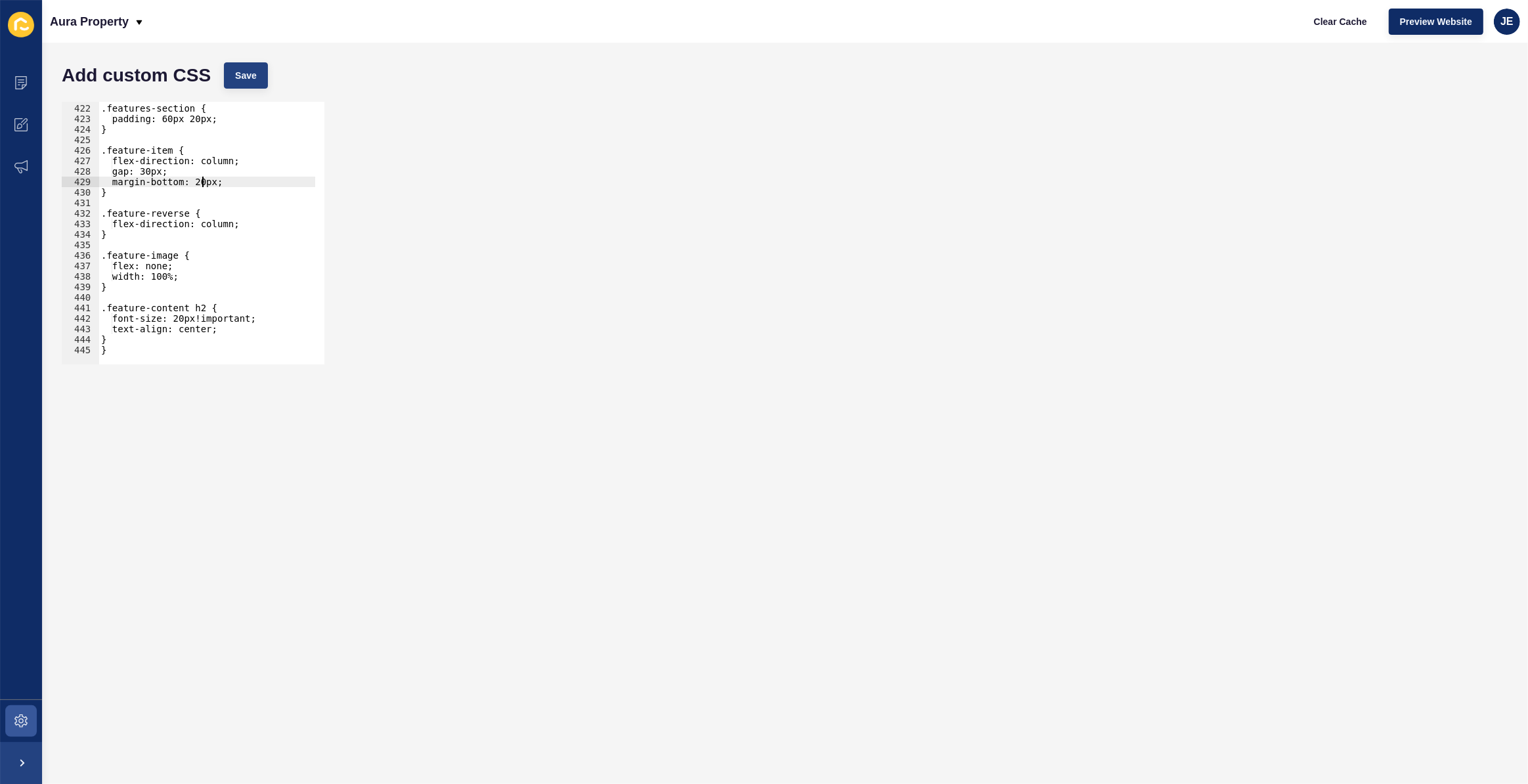
type textarea "margin-bottom: 20px;"
click at [248, 73] on span "Save" at bounding box center [246, 75] width 22 height 13
drag, startPoint x: 228, startPoint y: 184, endPoint x: 111, endPoint y: 180, distance: 117.1
click at [111, 180] on div ".features-section { padding: 60px 20px; } .feature-item { flex-direction: colum…" at bounding box center [245, 229] width 294 height 274
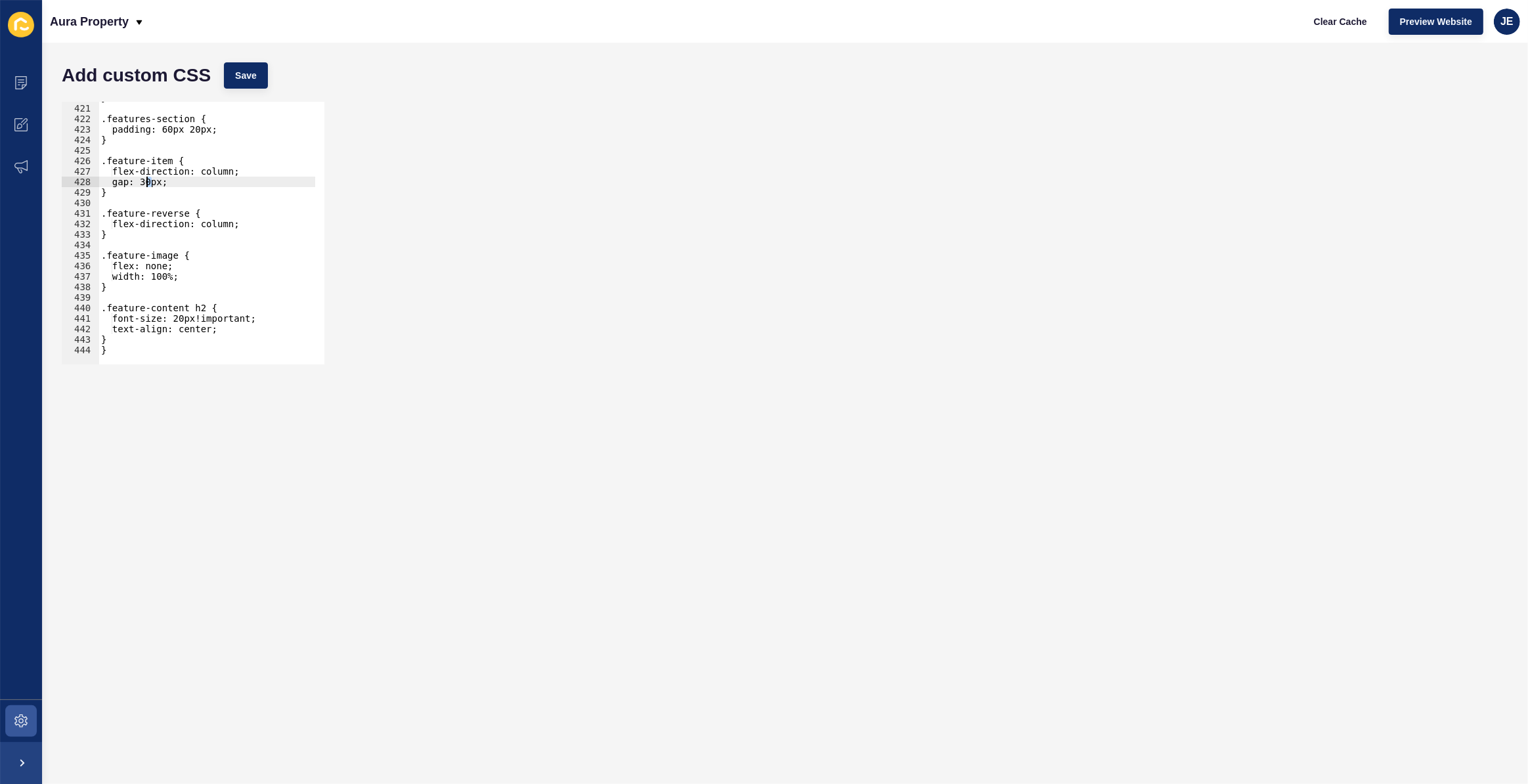
drag, startPoint x: 151, startPoint y: 182, endPoint x: 198, endPoint y: 148, distance: 58.0
click at [148, 182] on div "} .features-section { padding: 60px 20px; } .feature-item { flex-direction: col…" at bounding box center [245, 229] width 294 height 274
type textarea "gap: 10px;"
click at [241, 78] on span "Save" at bounding box center [246, 75] width 22 height 13
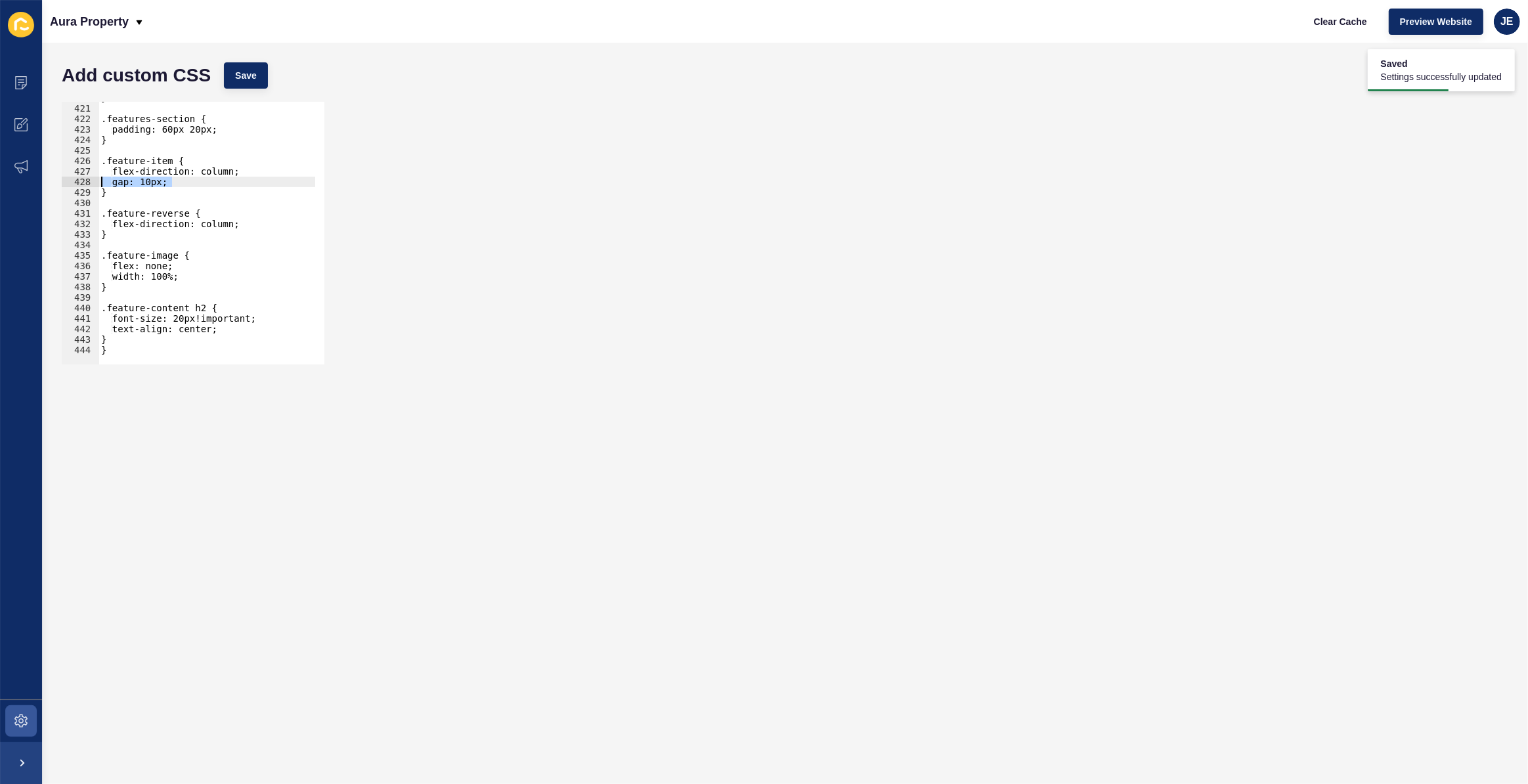
drag, startPoint x: 185, startPoint y: 179, endPoint x: 98, endPoint y: 179, distance: 87.0
click at [98, 179] on div "gap: 10px; 420 421 422 423 424 425 426 427 428 429 430 431 432 433 434 435 436 …" at bounding box center [193, 233] width 262 height 262
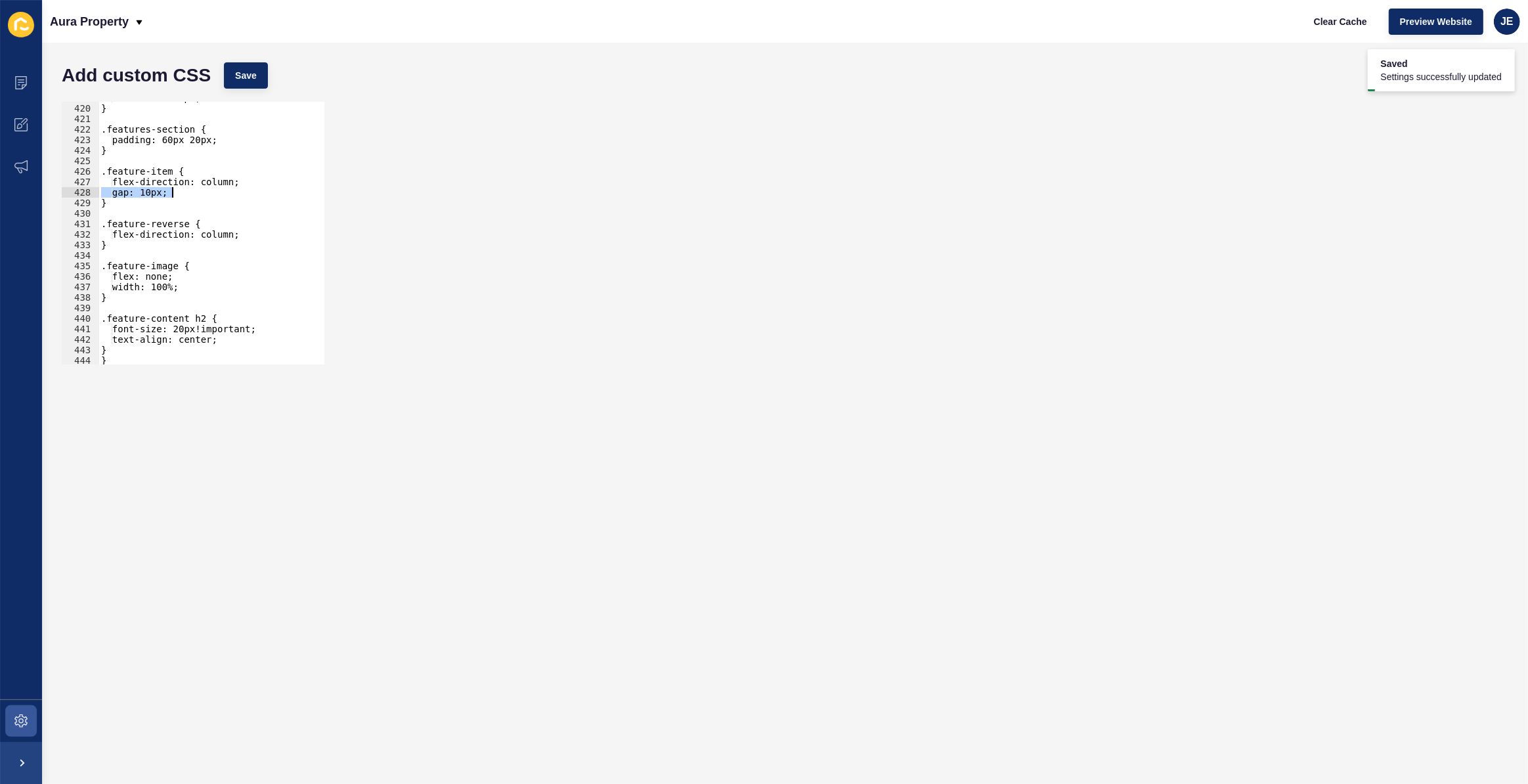
click at [157, 192] on div "font-size: 24px; } .features-section { padding: 60px 20px; } .feature-item { fl…" at bounding box center [207, 233] width 217 height 262
click at [151, 190] on div "font-size: 24px; } .features-section { padding: 60px 20px; } .feature-item { fl…" at bounding box center [245, 229] width 294 height 274
click at [235, 79] on span "Save" at bounding box center [246, 75] width 22 height 13
type textarea "text-align: center;"
click at [221, 340] on div "font-size: 24px; } .features-section { padding: 60px 20px; } .feature-item { fl…" at bounding box center [245, 229] width 294 height 274
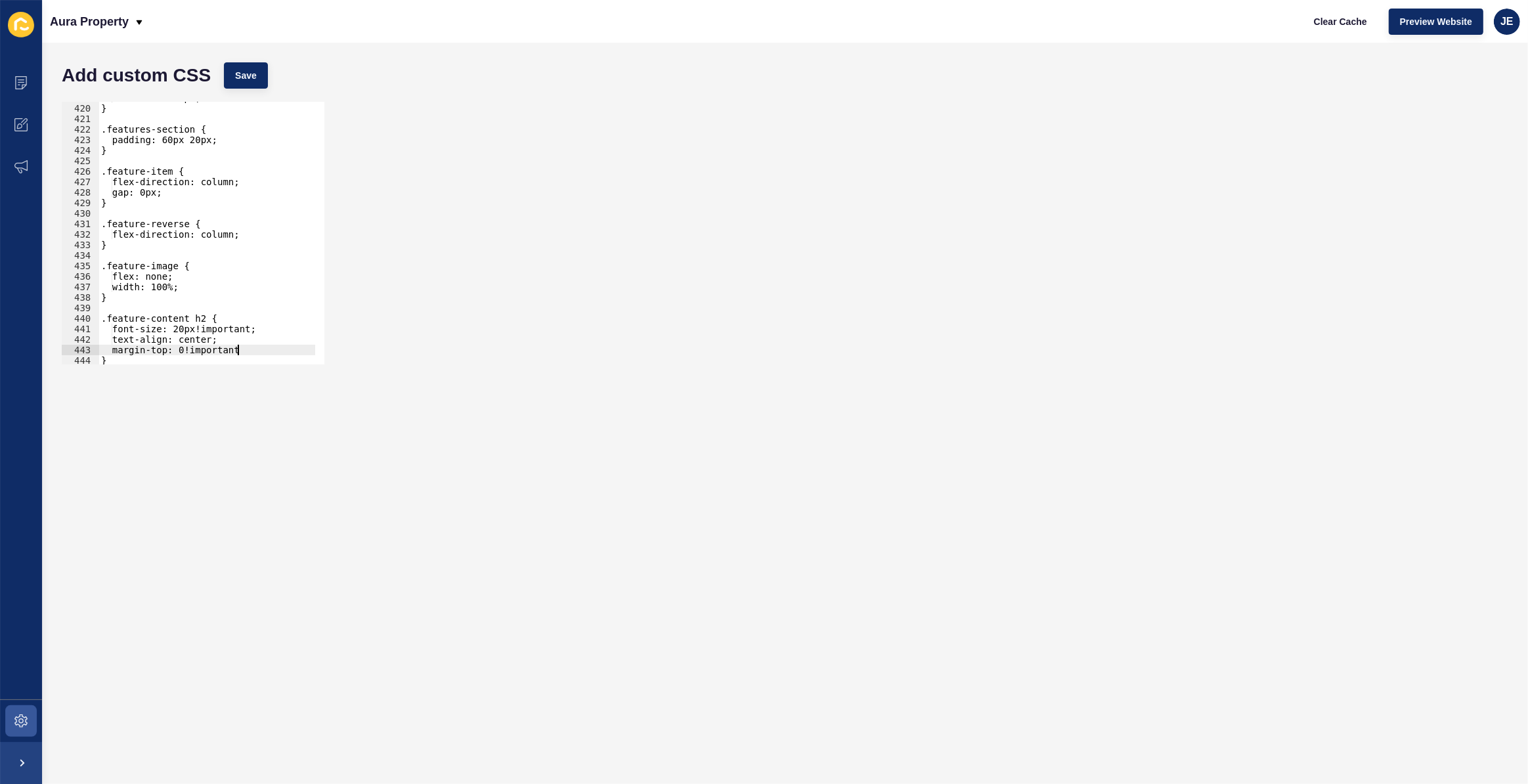
scroll to position [0, 10]
click at [273, 79] on div "Add custom CSS Save" at bounding box center [784, 75] width 1460 height 39
click at [259, 73] on button "Save" at bounding box center [246, 76] width 44 height 26
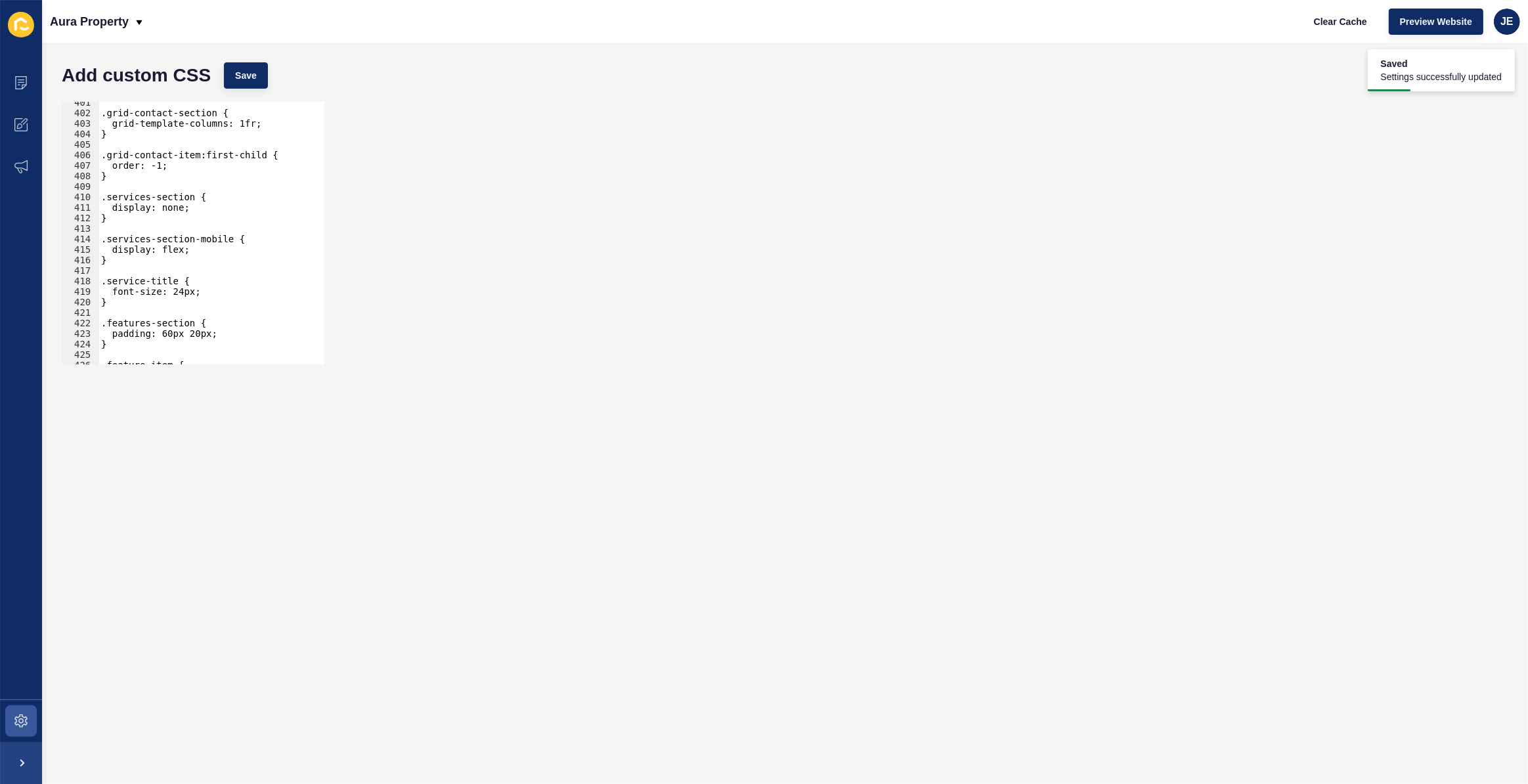
scroll to position [4419, 0]
type textarea "}"
click at [136, 334] on div ".features-section { padding: 60px 20px; } .feature-item { flex-direction: colum…" at bounding box center [245, 229] width 294 height 274
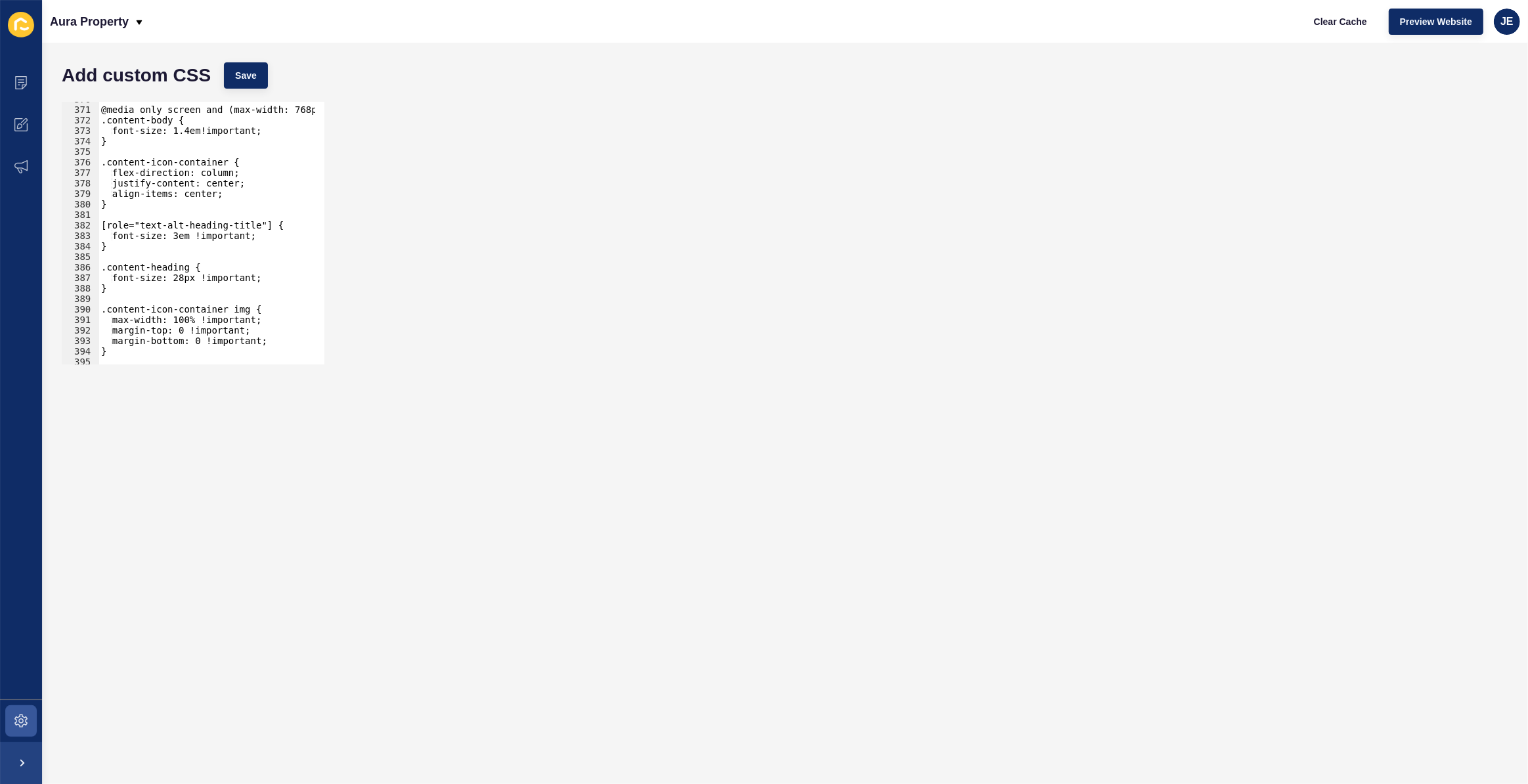
scroll to position [3847, 0]
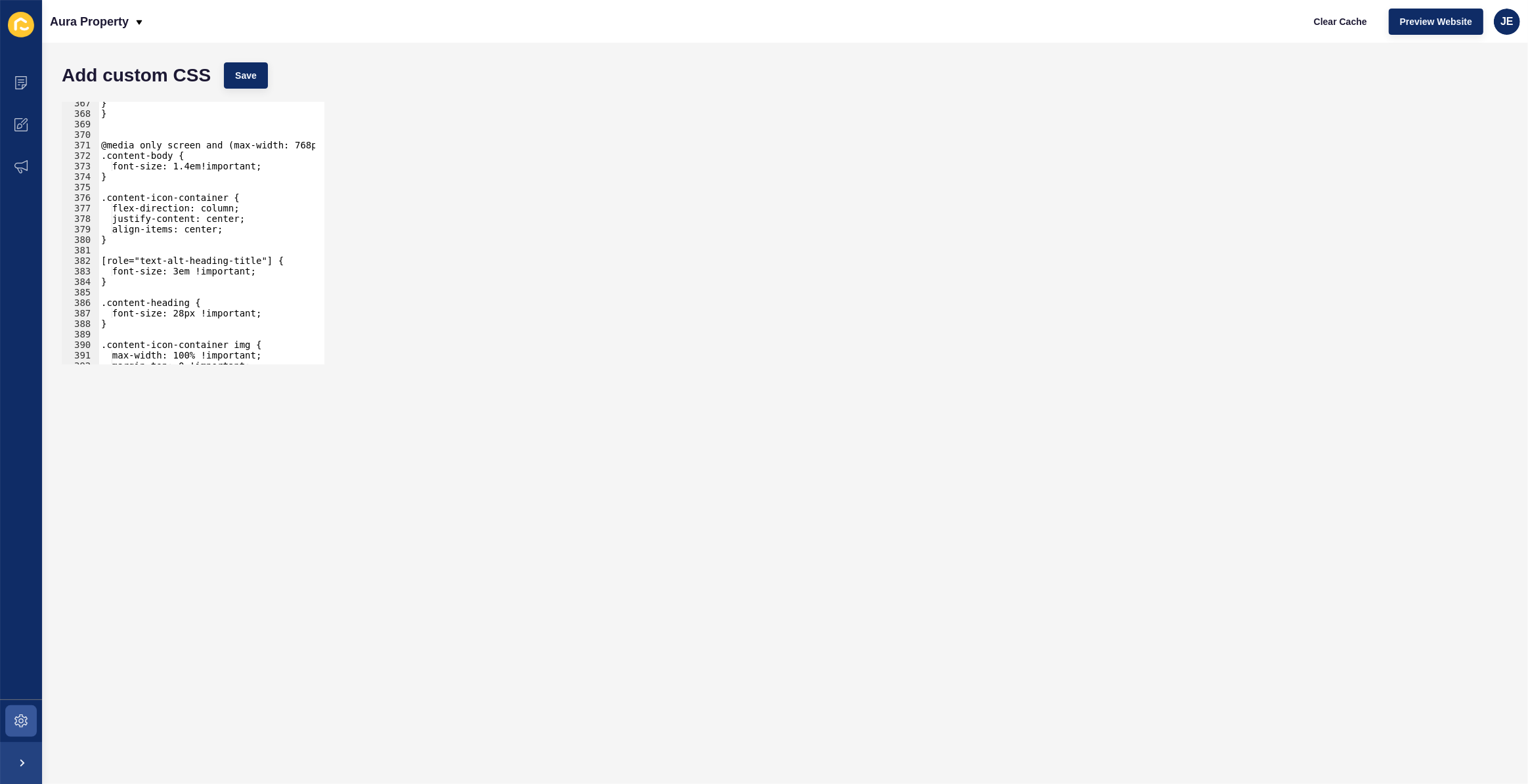
click at [155, 172] on div "} } @media only screen and (max-width: 768px) { .content-body { font-size: 1.4e…" at bounding box center [245, 234] width 294 height 274
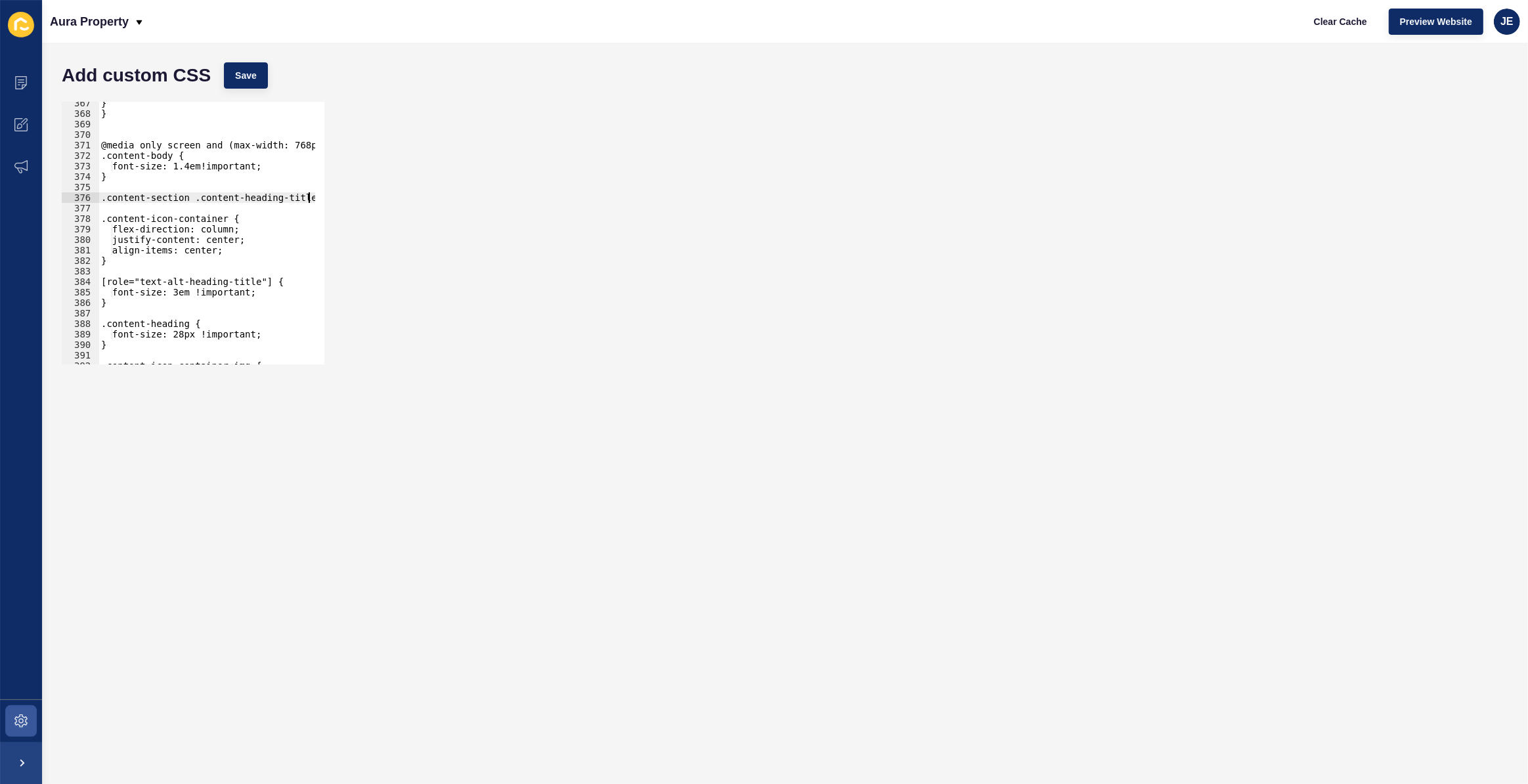
type textarea ".content-section .content-heading-title{"
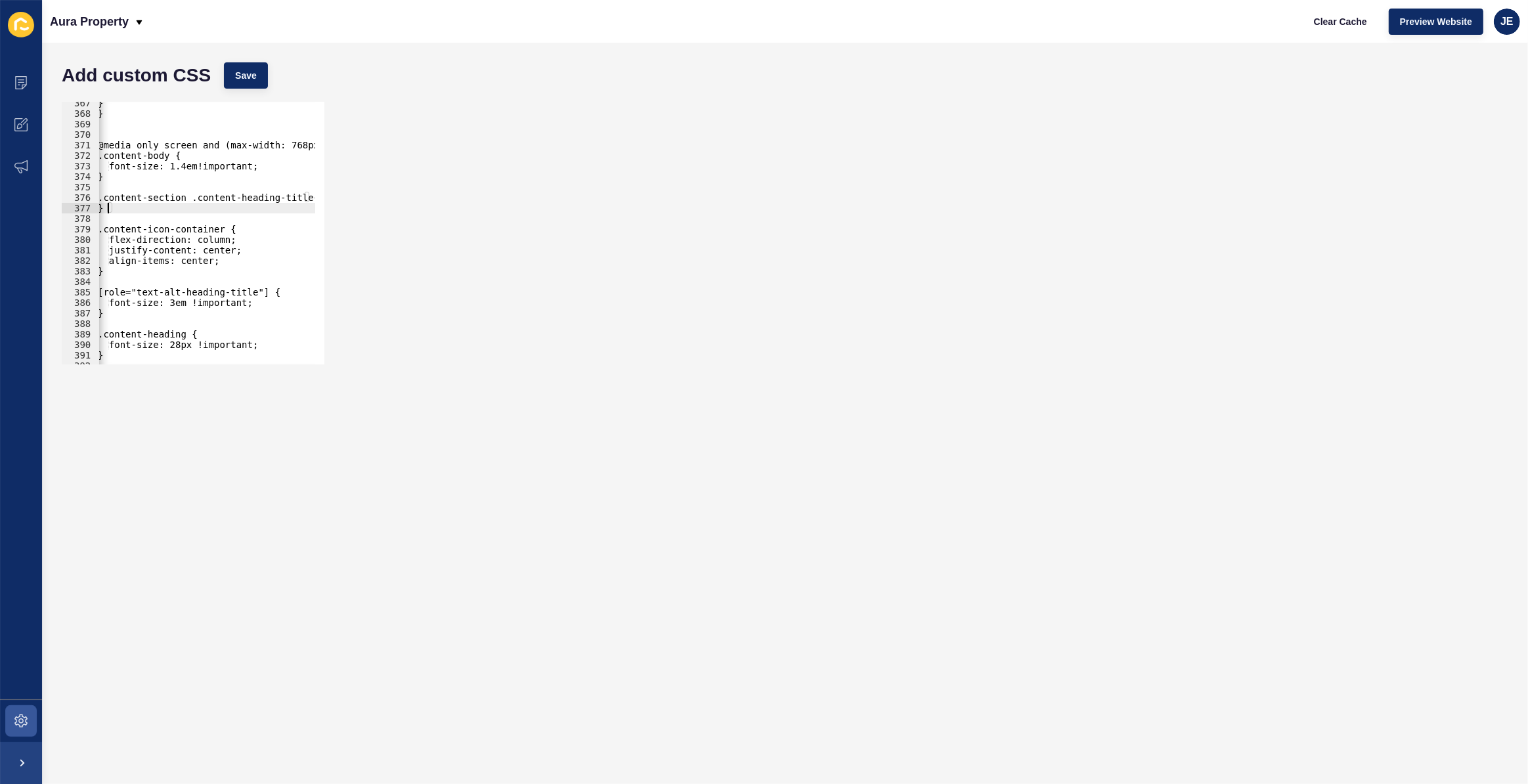
type textarea "}"
click at [264, 74] on button "Save" at bounding box center [246, 76] width 44 height 26
click at [249, 202] on div "} } @media only screen and (max-width: 768px) { .content-body { font-size: 1.4e…" at bounding box center [241, 234] width 294 height 274
click at [243, 206] on div "} } @media only screen and (max-width: 768px) { .content-body { font-size: 1.4e…" at bounding box center [241, 234] width 294 height 274
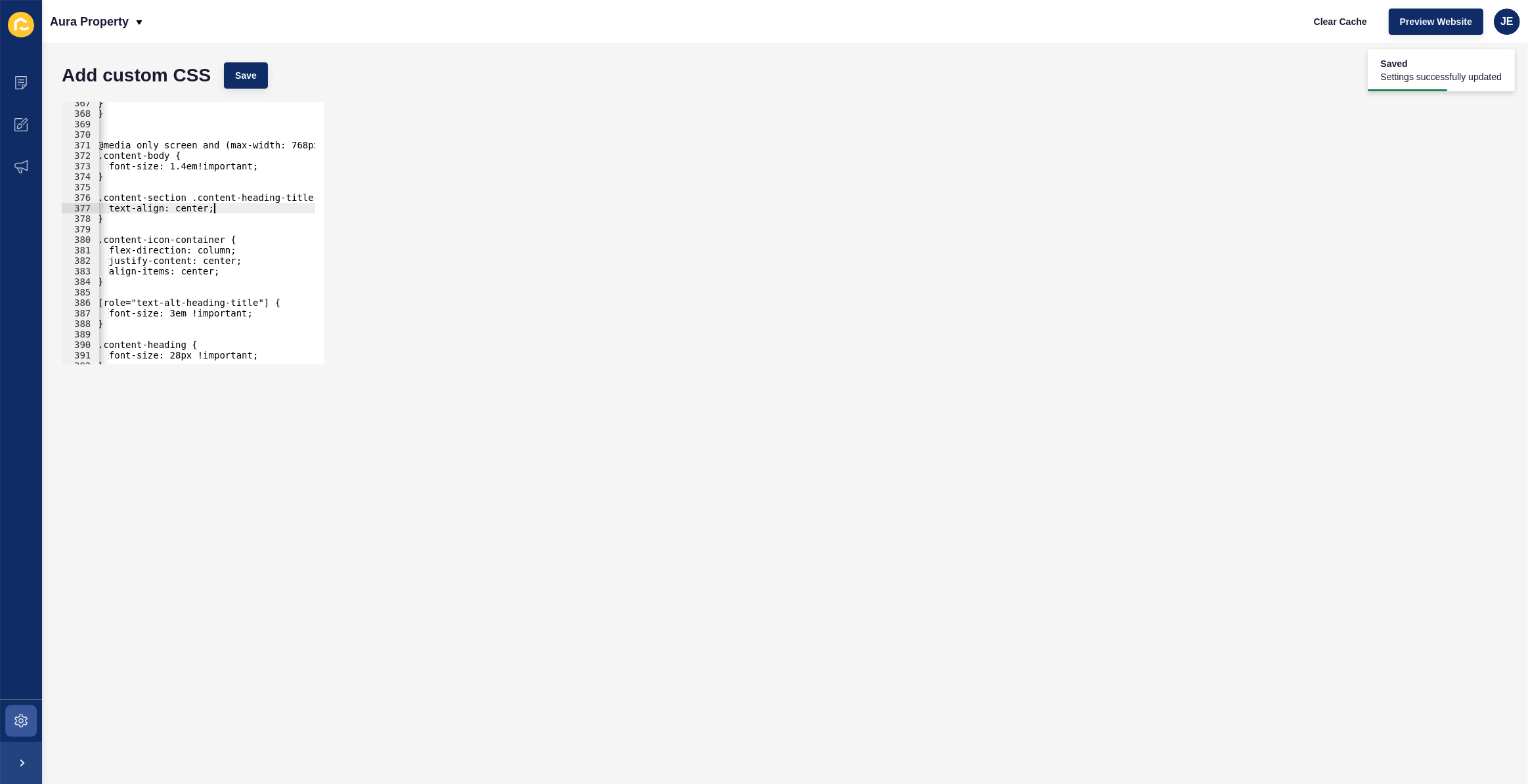
type textarea "text-align: center;"
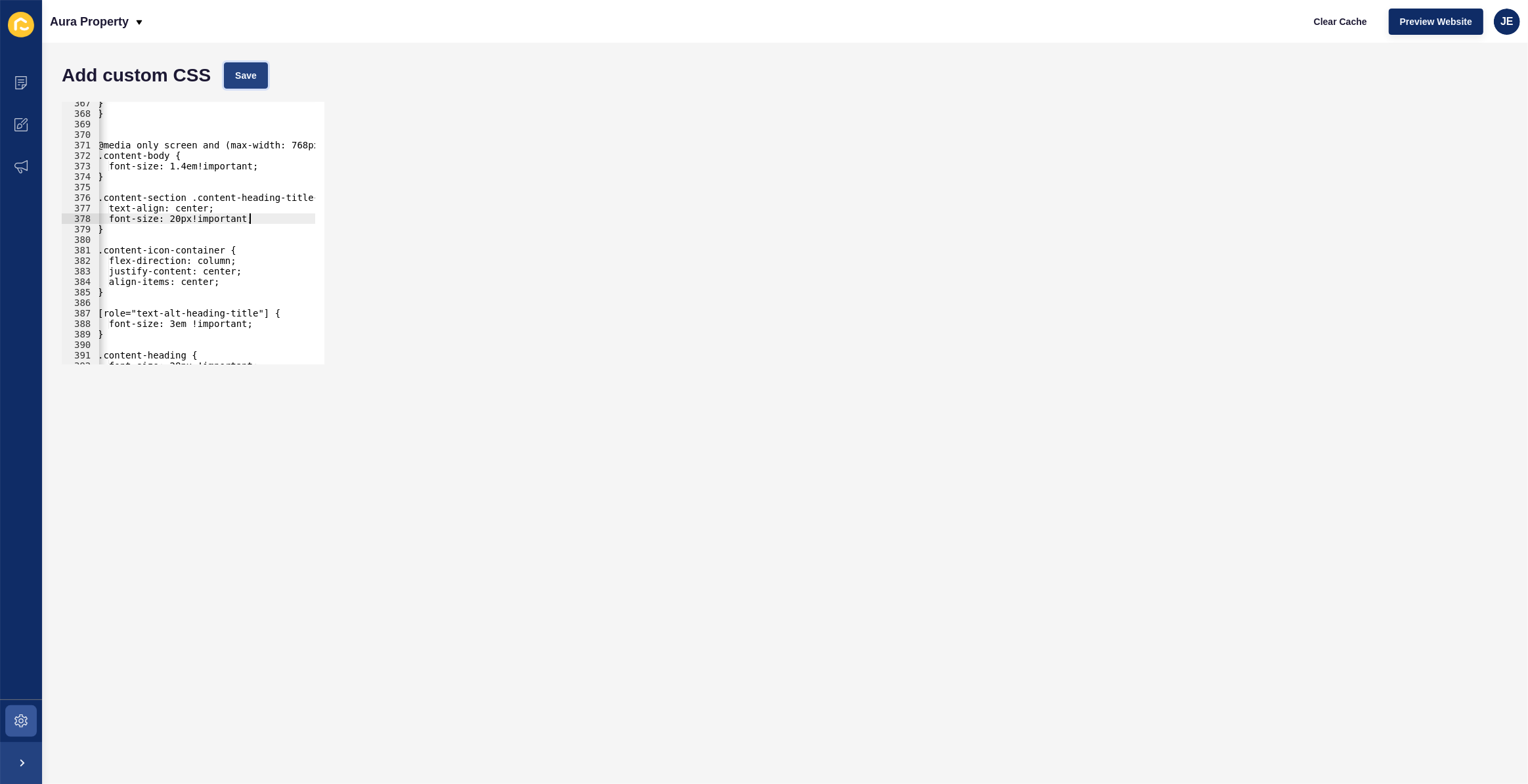
click at [255, 69] on span "Save" at bounding box center [246, 75] width 22 height 13
drag, startPoint x: 187, startPoint y: 161, endPoint x: 174, endPoint y: 161, distance: 13.0
click at [174, 161] on div "} } @media only screen and (max-width: 768px) { .content-body { font-size: 1.4e…" at bounding box center [241, 234] width 294 height 274
click at [242, 76] on span "Save" at bounding box center [246, 75] width 22 height 13
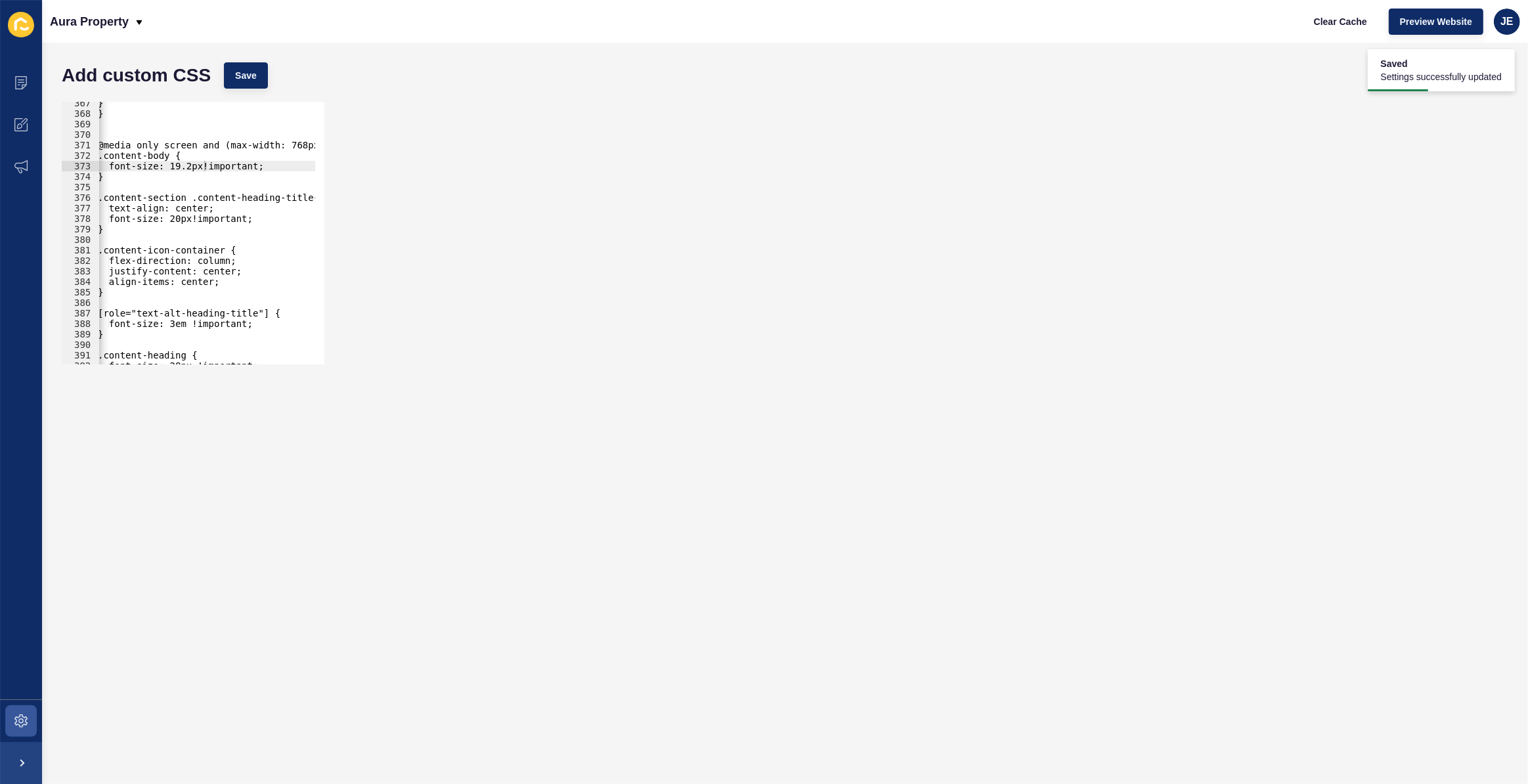
type textarea "}"
click at [134, 229] on div "} } @media only screen and (max-width: 768px) { .content-body { font-size: 19.2…" at bounding box center [241, 234] width 294 height 274
type textarea ".content-section .content-heading-title{"
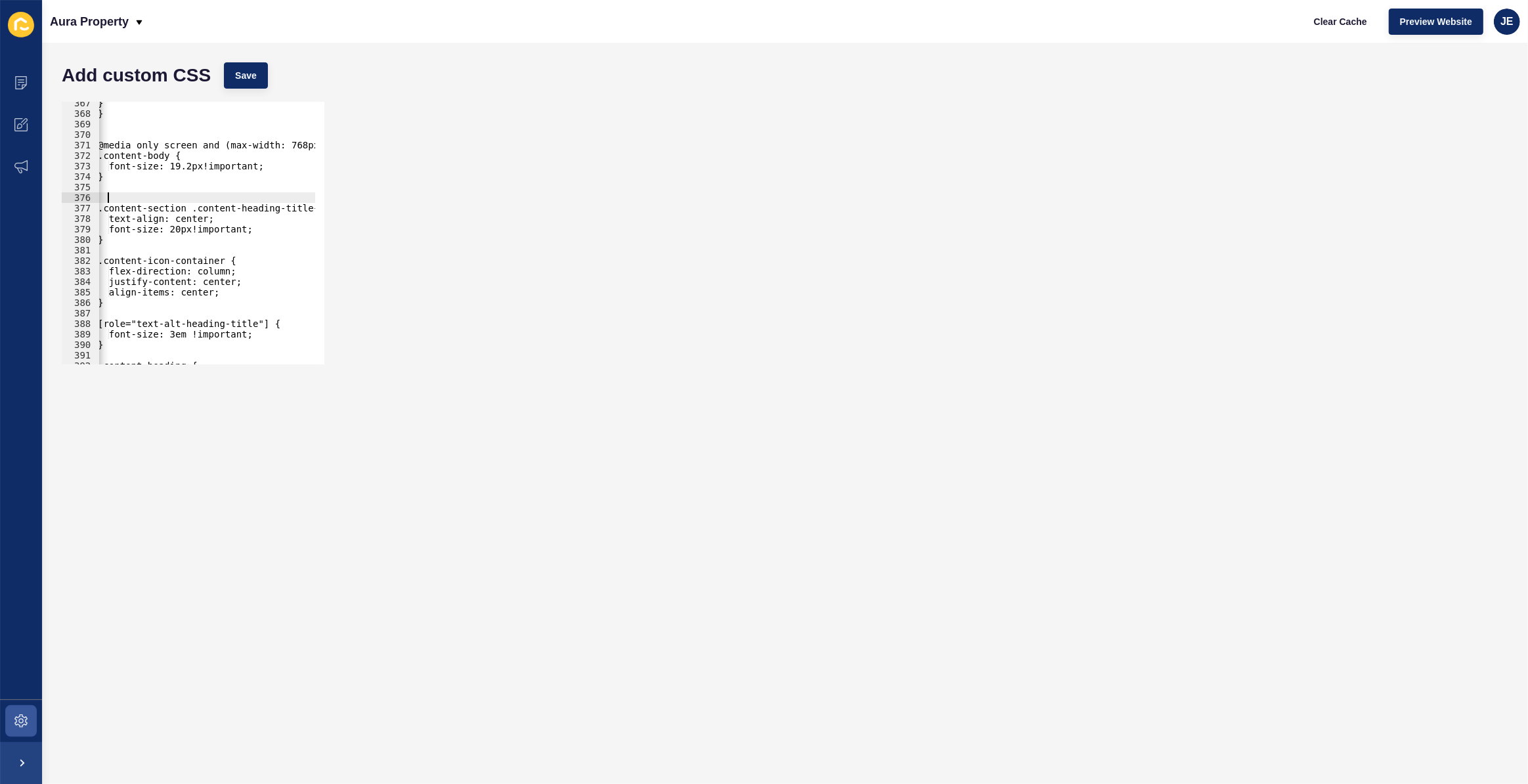
type textarea ".content-section .content-heading-title{"
type textarea ".content-section{"
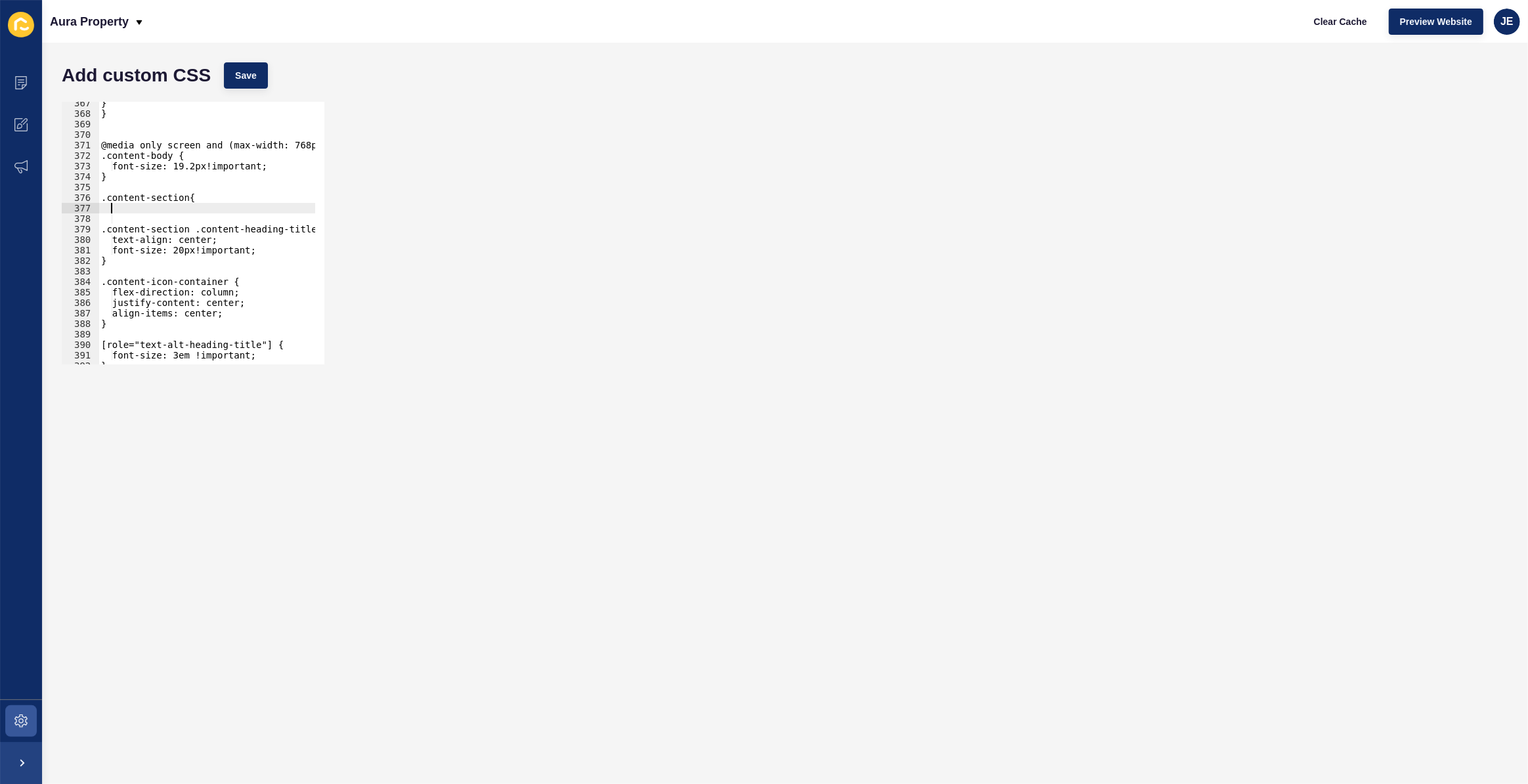
scroll to position [0, 0]
type textarea "}"
type textarea "padding: 30px 0;"
click at [256, 68] on button "Save" at bounding box center [246, 76] width 44 height 26
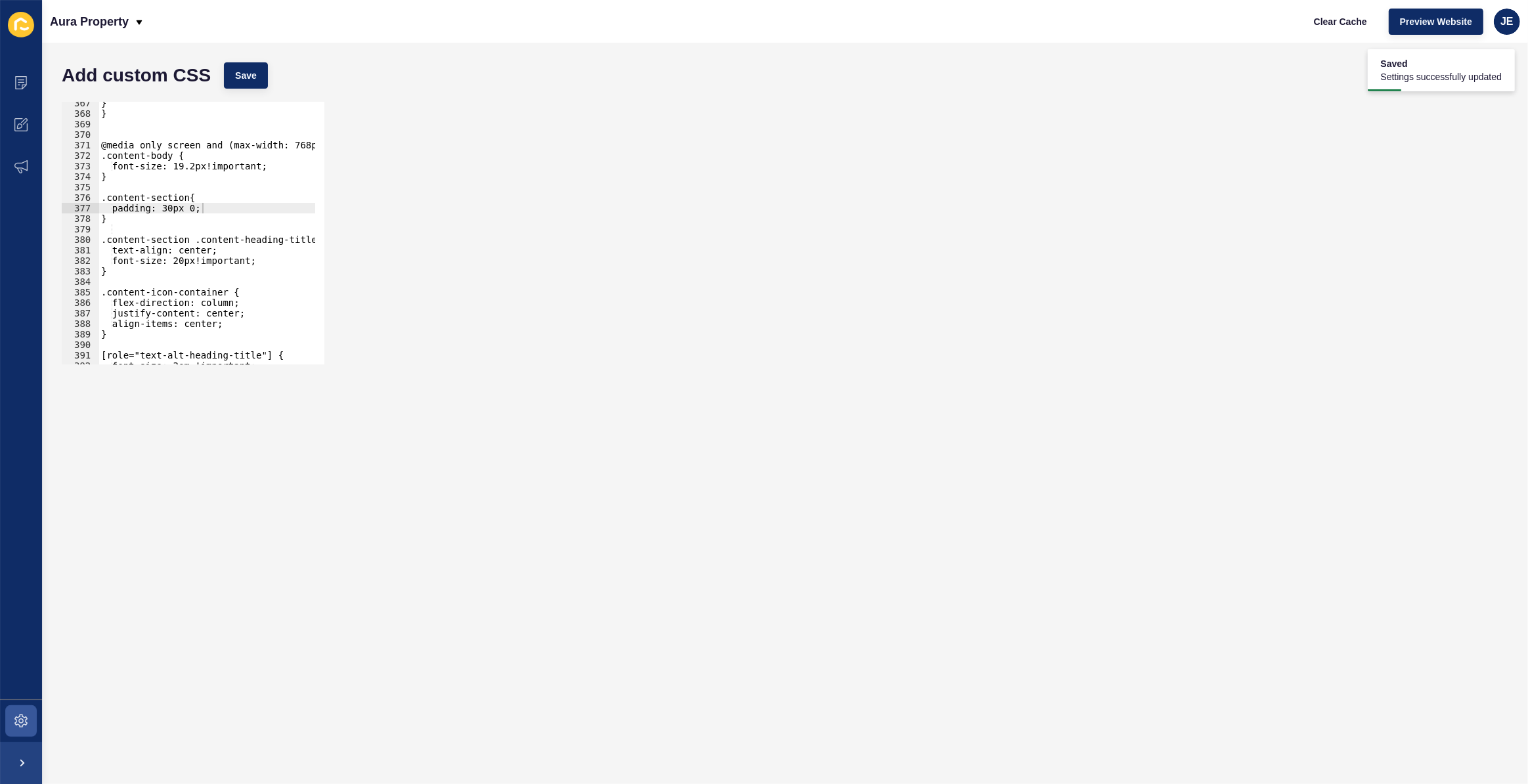
click at [220, 183] on div "} } @media only screen and (max-width: 768px) { .content-body { font-size: 19.2…" at bounding box center [245, 234] width 294 height 274
paste textarea "hero-badge"
type textarea "hero-badge"
click at [838, 210] on div "367 368 369 370 371 372 373 374 375 376 377 378 379 380 381 382 383 384 385 386…" at bounding box center [784, 233] width 1460 height 275
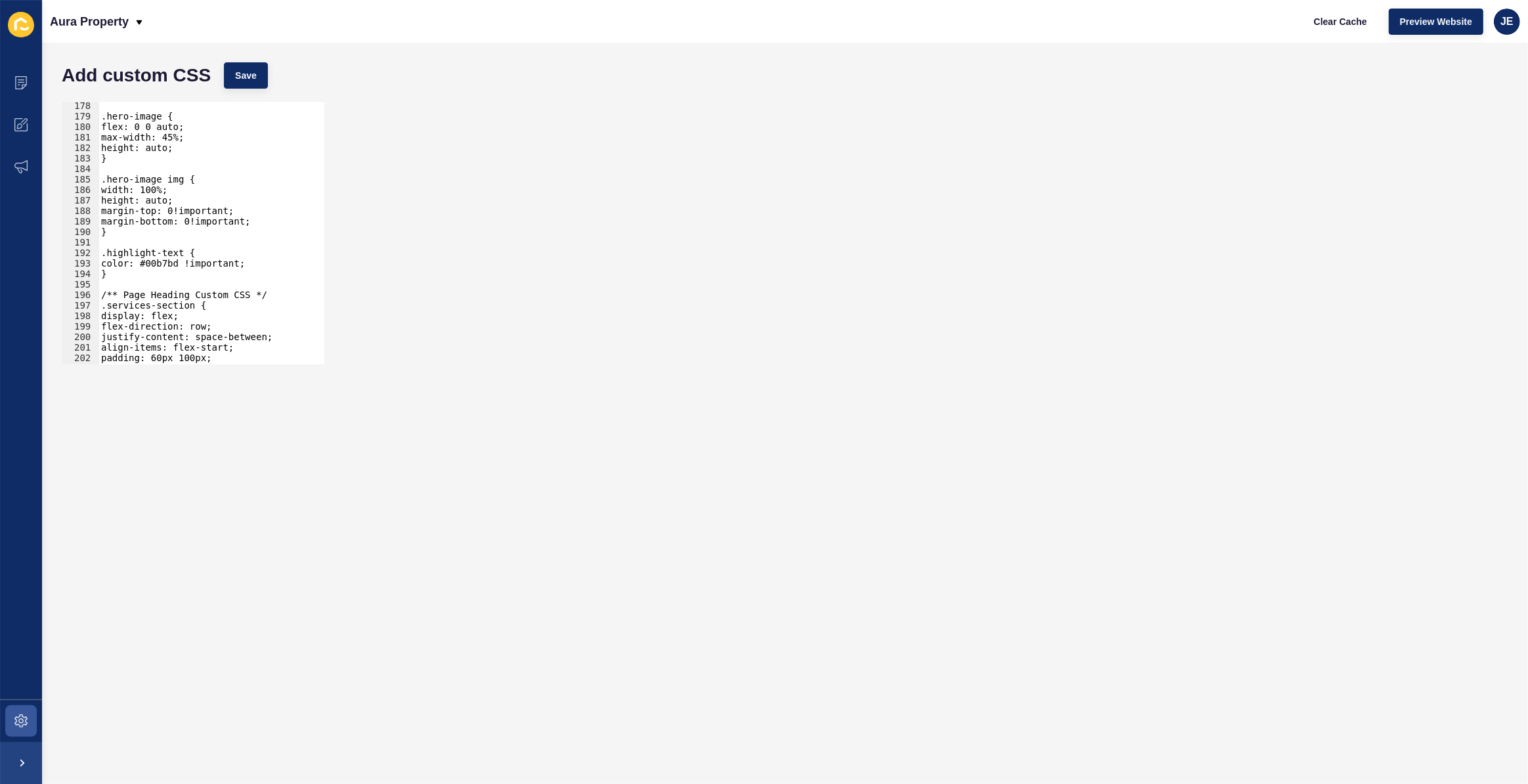
scroll to position [1753, 0]
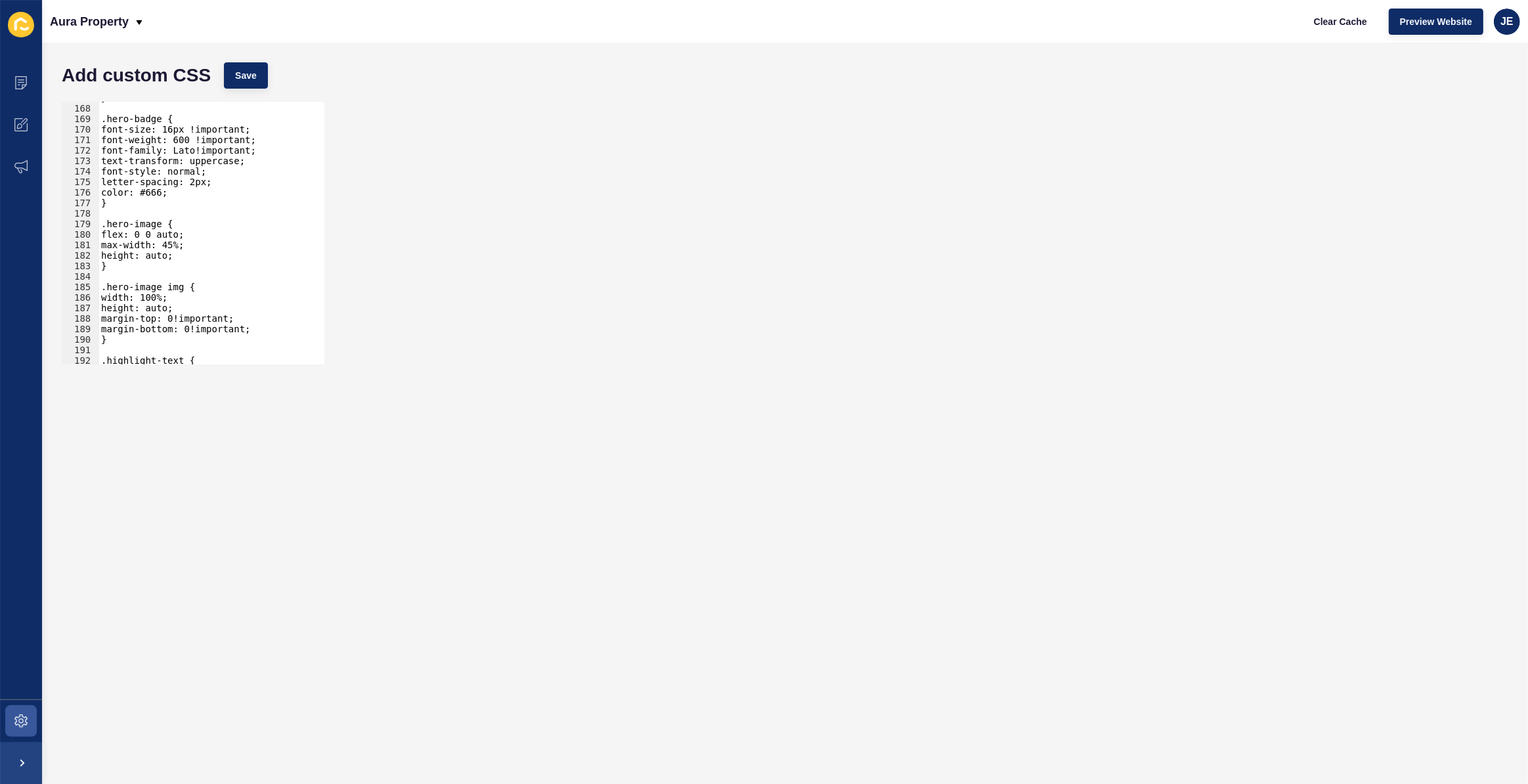
click at [187, 185] on div "} .hero-badge { font-size: 16px !important; font-weight: 600 !important; font-f…" at bounding box center [245, 229] width 294 height 274
click at [187, 190] on div "} .hero-badge { font-size: 16px !important; font-weight: 600 !important; font-f…" at bounding box center [245, 229] width 294 height 274
type textarea "color: #666;"
click at [230, 196] on div "} .hero-badge { font-size: 16px !important; font-weight: 600 !important; font-f…" at bounding box center [245, 229] width 294 height 274
type textarea "color: #666;"
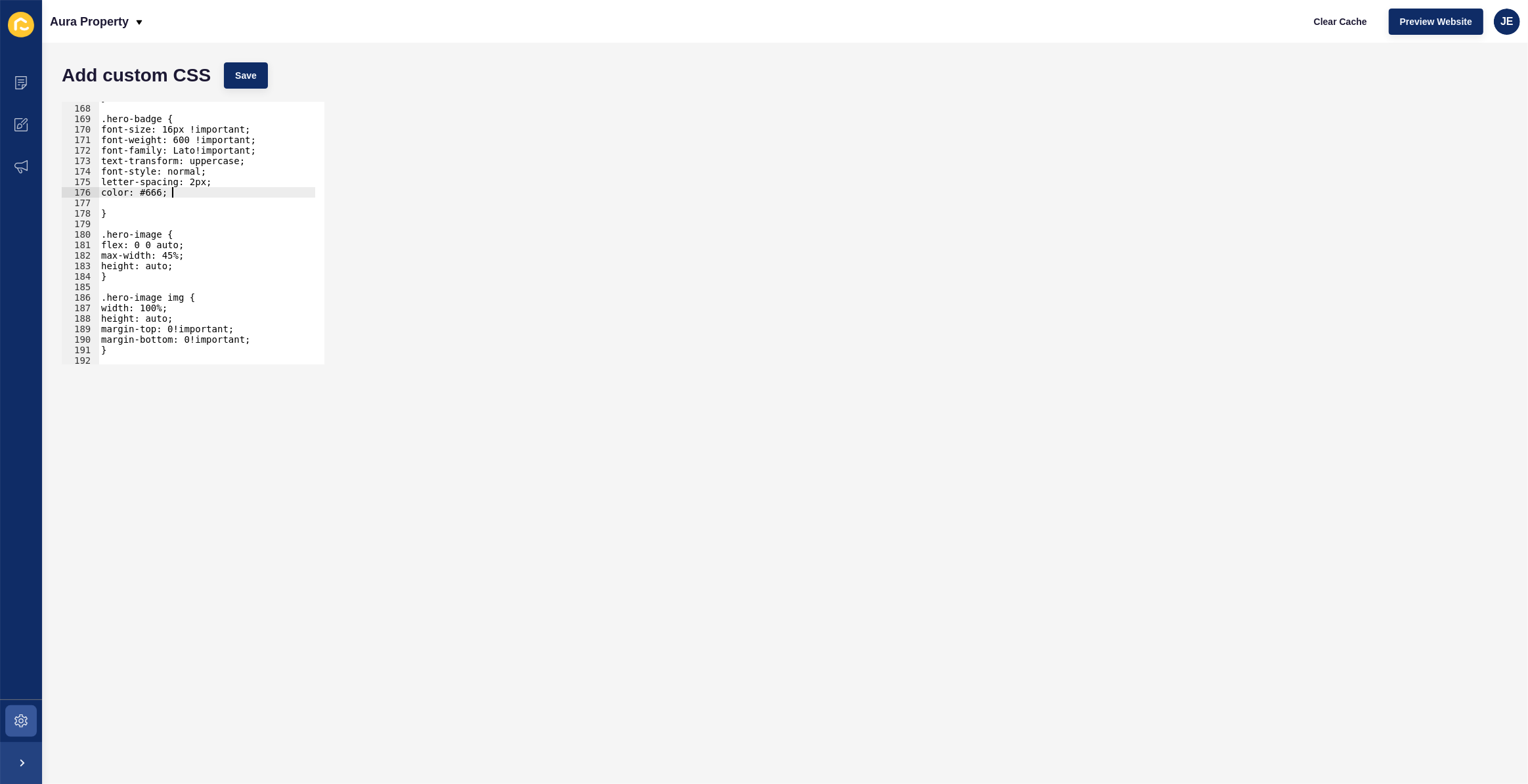
click at [230, 196] on div "} .hero-badge { font-size: 16px !important; font-weight: 600 !important; font-f…" at bounding box center [245, 229] width 294 height 274
click at [229, 204] on div "} .hero-badge { font-size: 16px !important; font-weight: 600 !important; font-f…" at bounding box center [245, 229] width 294 height 274
click at [260, 81] on button "Save" at bounding box center [246, 76] width 44 height 26
type textarea "}"
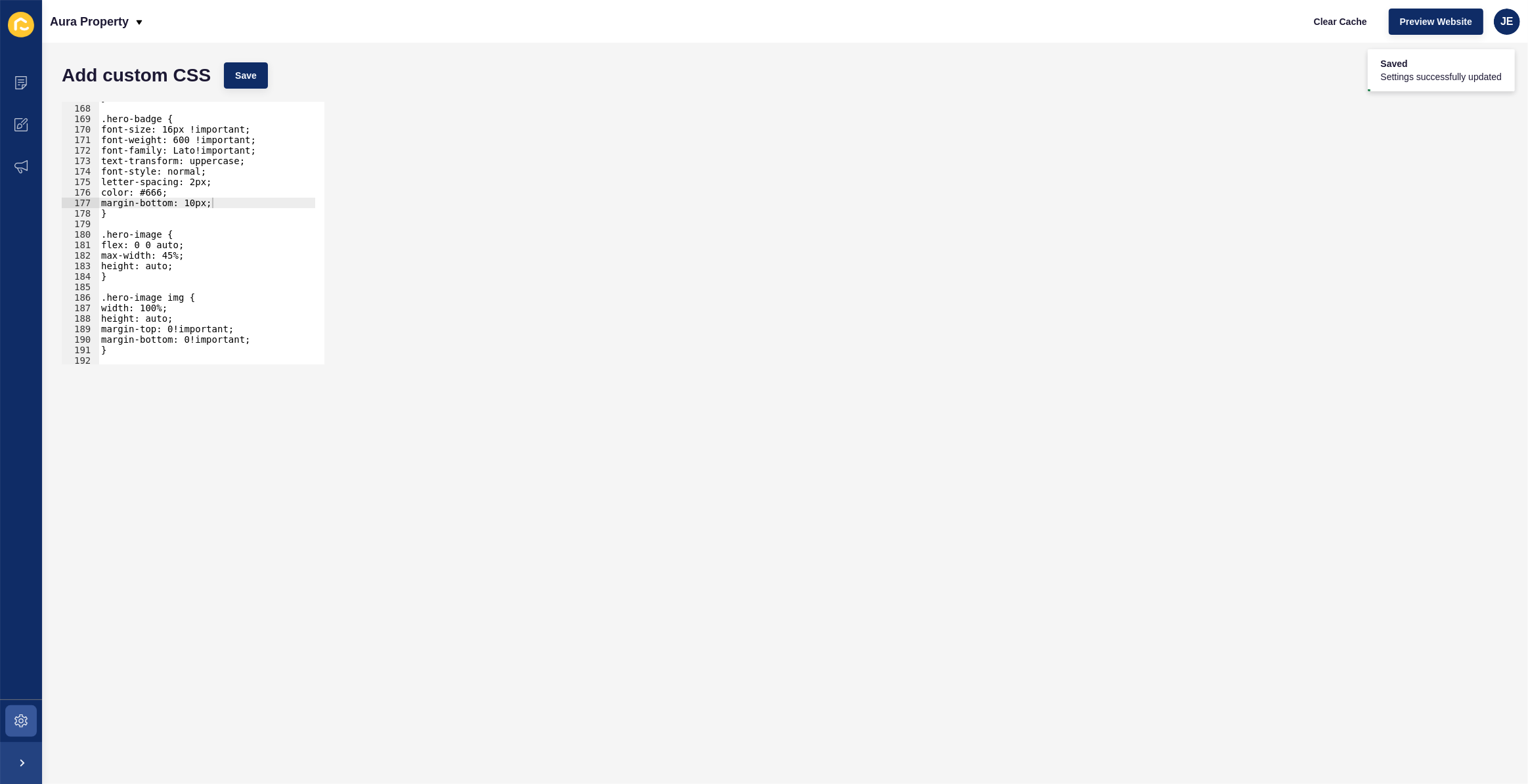
click at [138, 214] on div "} .hero-badge { font-size: 16px !important; font-weight: 600 !important; font-f…" at bounding box center [245, 229] width 294 height 274
paste textarea "hero-content"
type textarea ".hero-content p{"
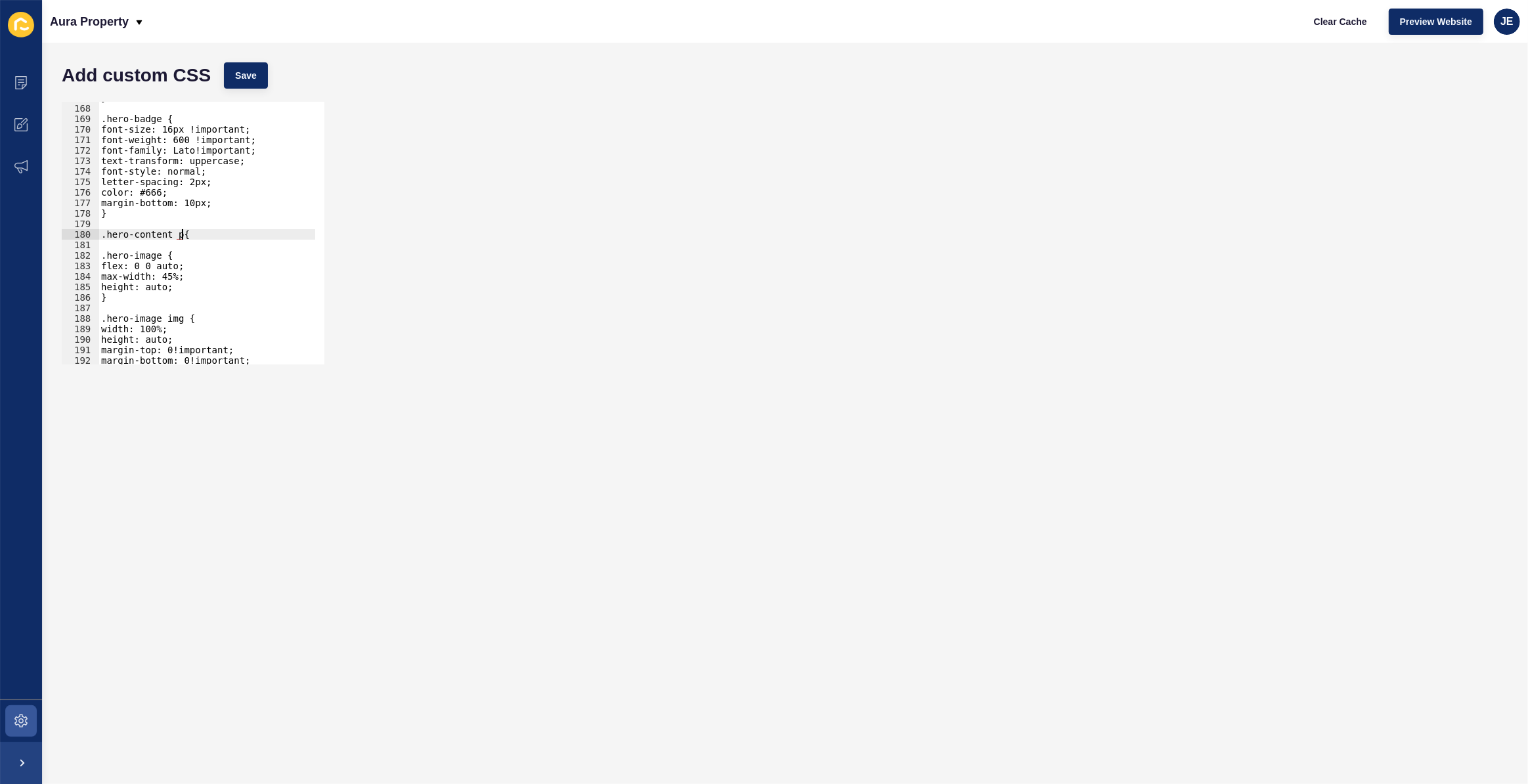
scroll to position [0, 0]
type textarea "}"
click at [232, 78] on button "Save" at bounding box center [246, 76] width 44 height 26
drag, startPoint x: 229, startPoint y: 244, endPoint x: 107, endPoint y: 241, distance: 122.0
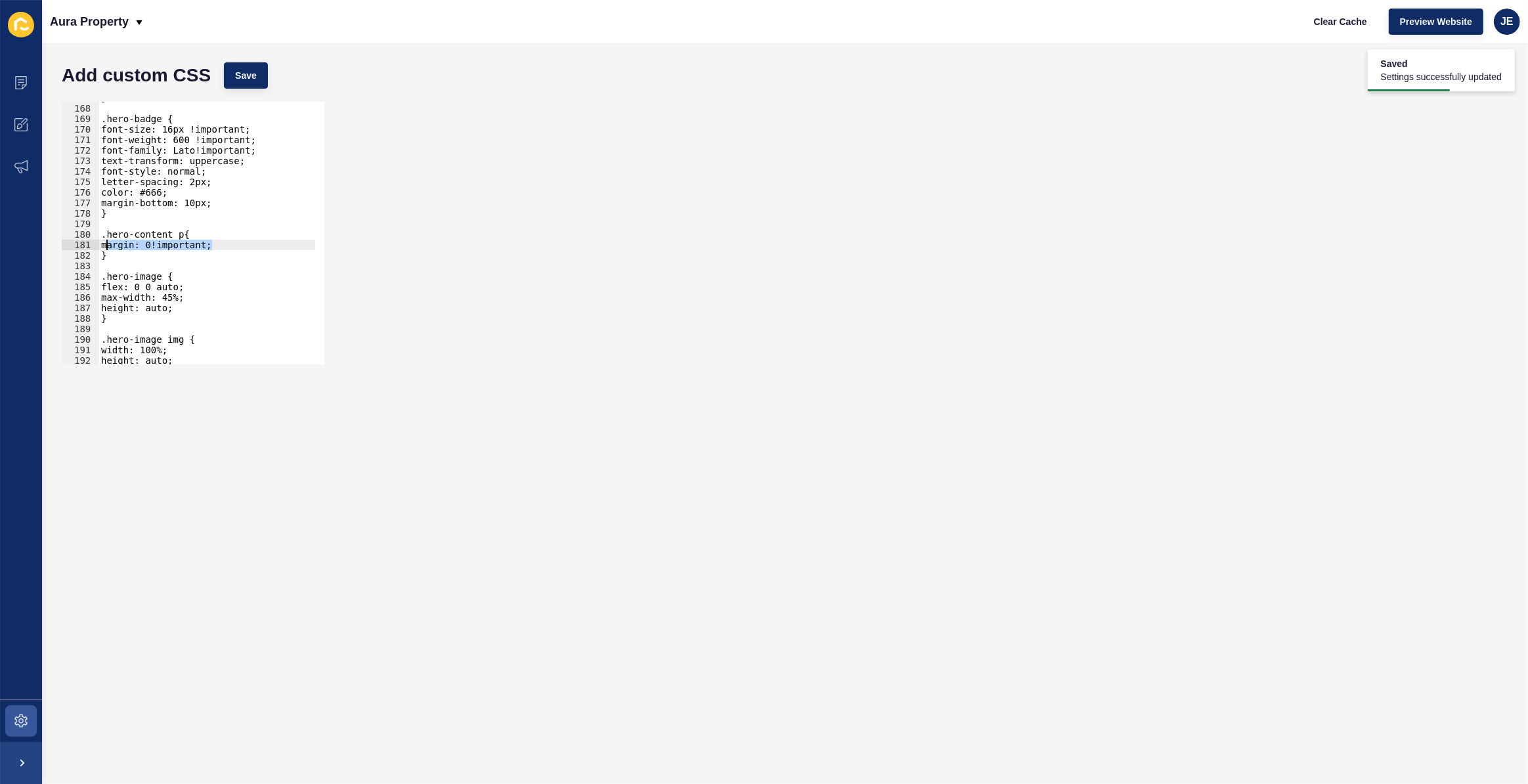
click at [107, 241] on div "} .hero-badge { font-size: 16px !important; font-weight: 600 !important; font-f…" at bounding box center [245, 229] width 294 height 274
paste textarea "margin-bottom: 1.25em"
click at [102, 247] on div "} .hero-badge { font-size: 16px !important; font-weight: 600 !important; font-f…" at bounding box center [245, 229] width 294 height 274
click at [119, 252] on div "} .hero-badge { font-size: 16px !important; font-weight: 600 !important; font-f…" at bounding box center [245, 229] width 294 height 274
drag, startPoint x: 176, startPoint y: 244, endPoint x: 206, endPoint y: 244, distance: 30.0
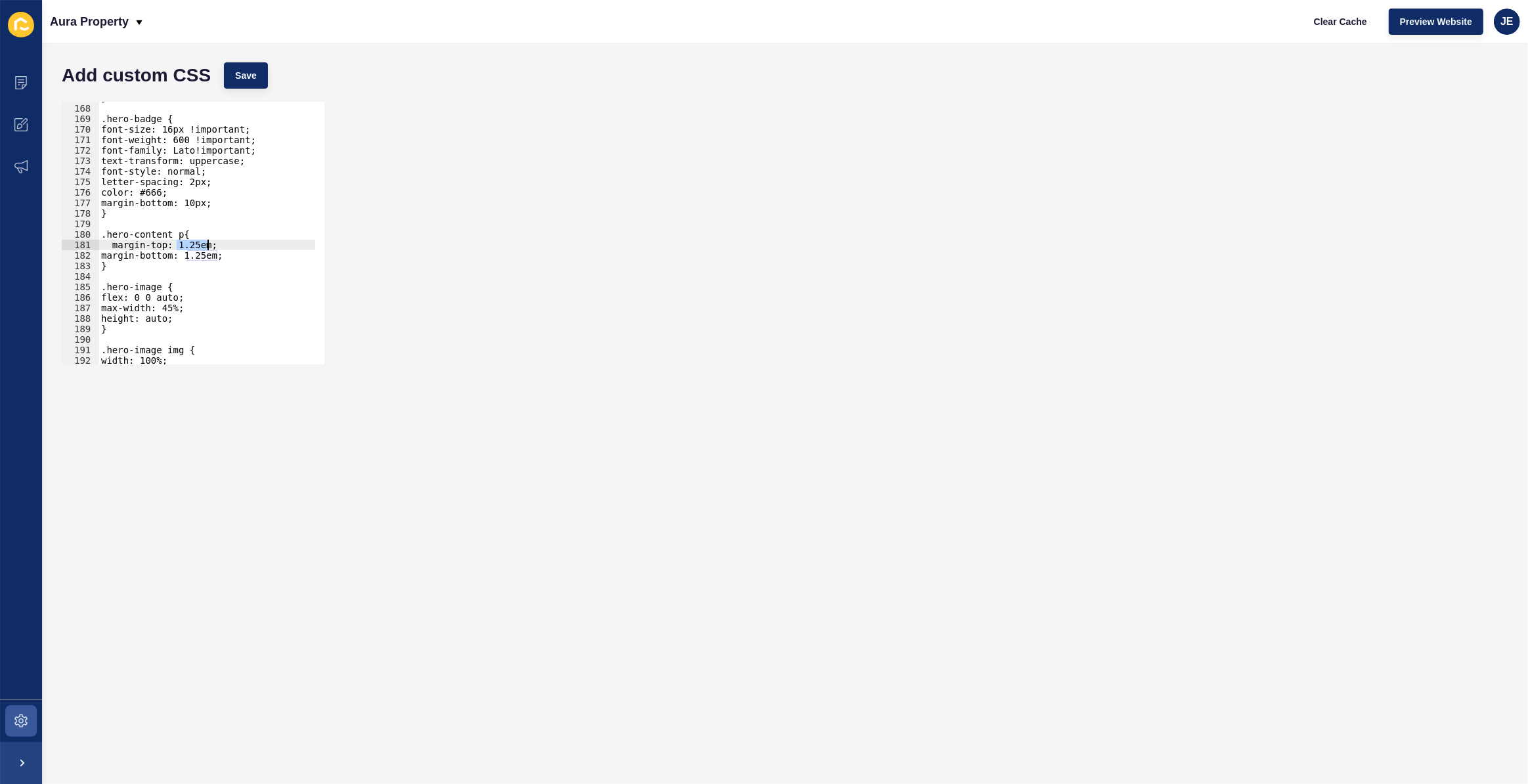
click at [206, 244] on div "} .hero-badge { font-size: 16px !important; font-weight: 600 !important; font-f…" at bounding box center [245, 229] width 294 height 274
drag, startPoint x: 217, startPoint y: 260, endPoint x: 185, endPoint y: 255, distance: 32.4
click at [185, 255] on div "} .hero-badge { font-size: 16px !important; font-weight: 600 !important; font-f…" at bounding box center [245, 229] width 294 height 274
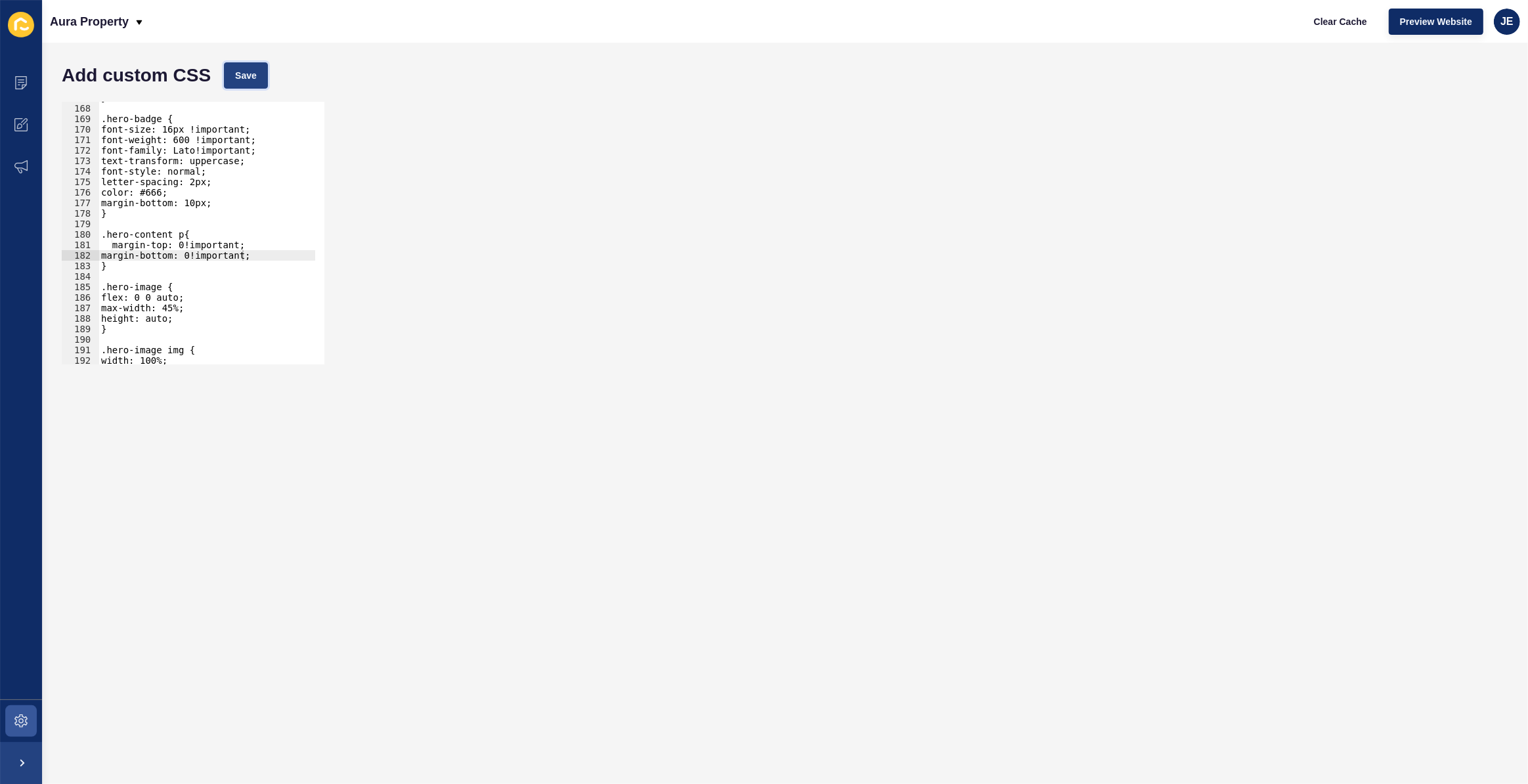
click at [241, 65] on button "Save" at bounding box center [246, 76] width 44 height 26
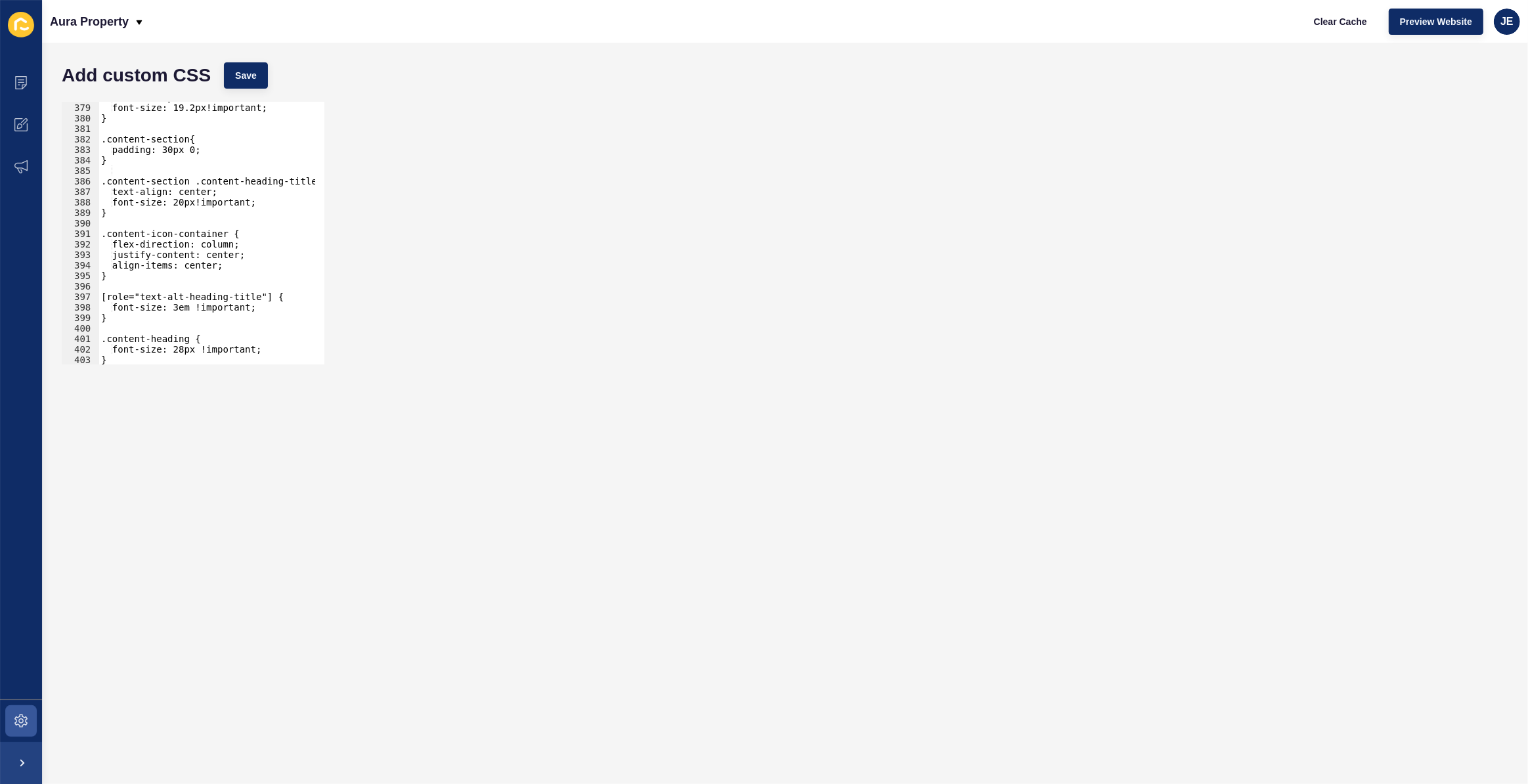
scroll to position [3826, 0]
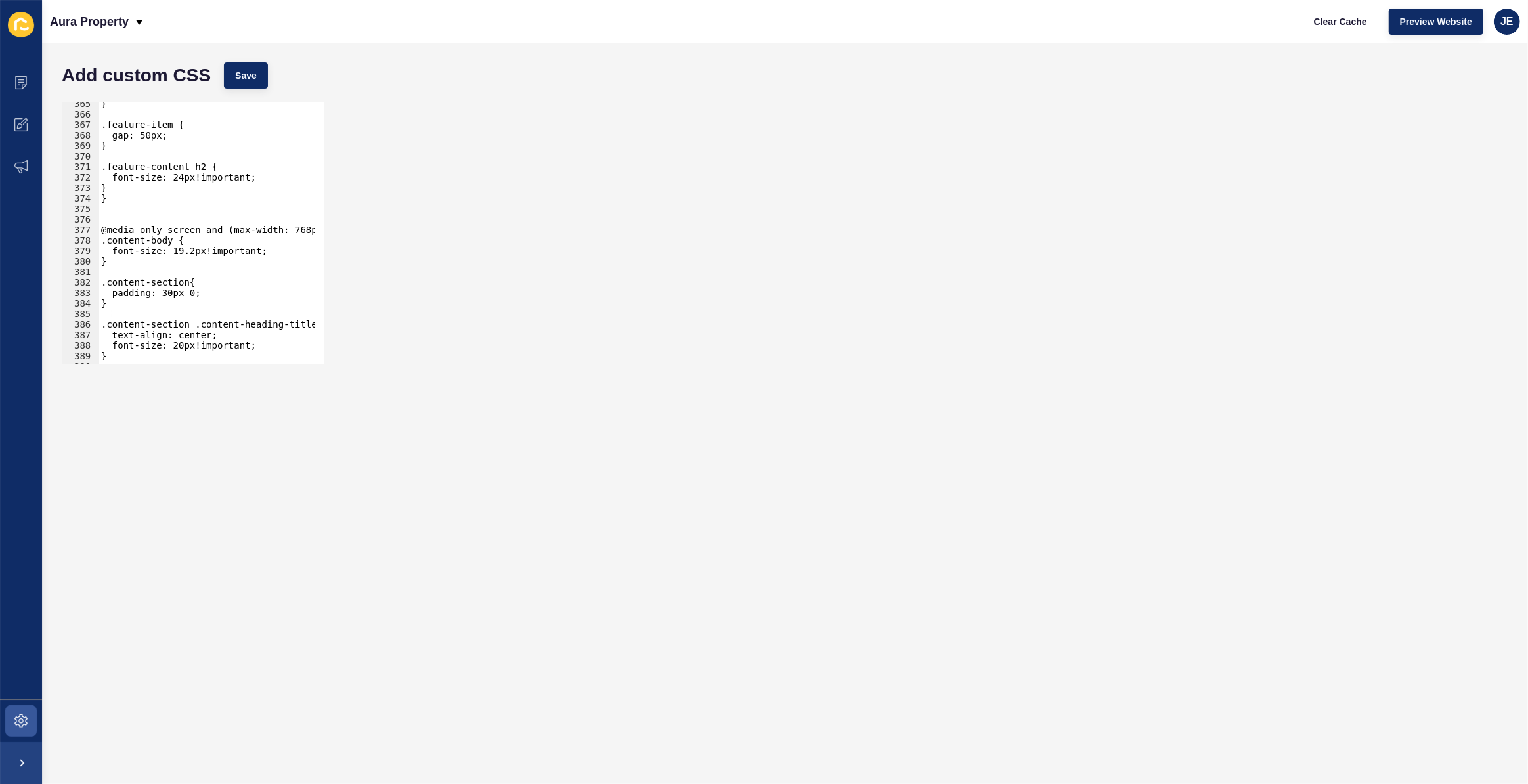
click at [111, 245] on div "} .feature-item { gap: 50px; } .feature-content h2 { font-size: 24px!important;…" at bounding box center [245, 235] width 294 height 274
type textarea ".content-body {"
click at [112, 245] on div "} .feature-item { gap: 50px; } .feature-content h2 { font-size: 24px!important;…" at bounding box center [245, 235] width 294 height 274
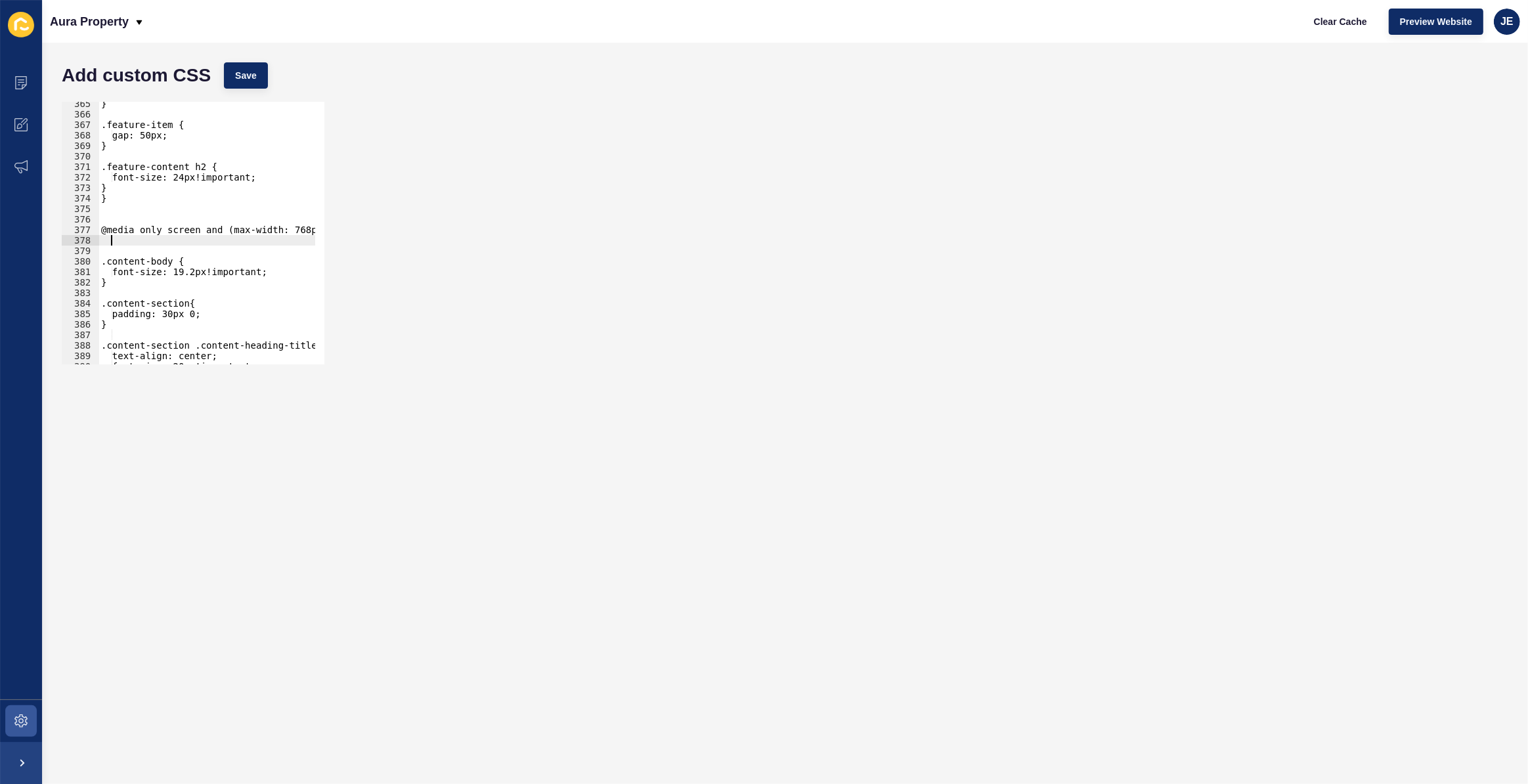
paste textarea "}"
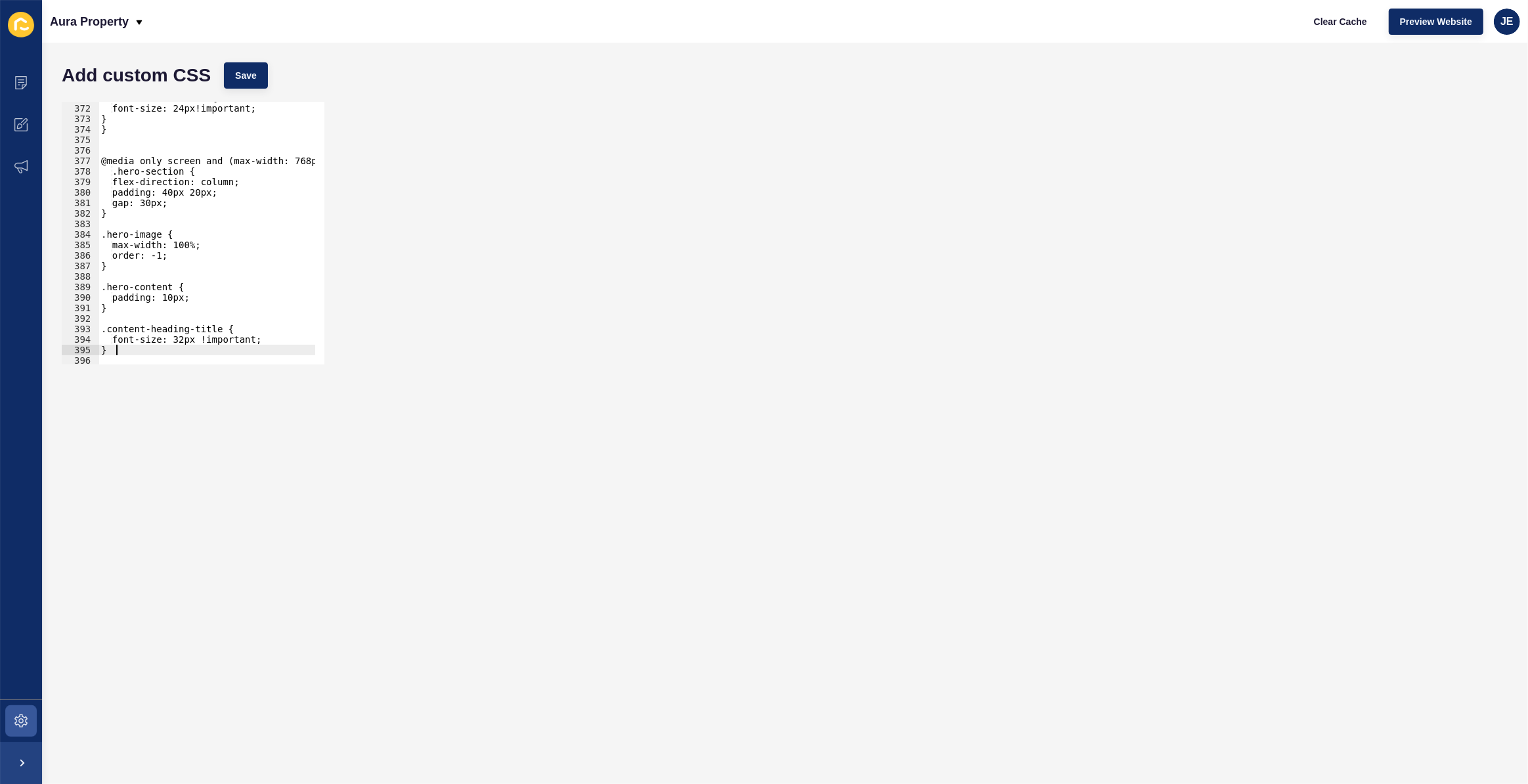
scroll to position [3894, 0]
click at [121, 178] on div ".feature-content h2 { font-size: 24px!important; } } @media only screen and (ma…" at bounding box center [245, 229] width 294 height 274
click at [121, 177] on div ".feature-content h2 { font-size: 24px!important; } } @media only screen and (ma…" at bounding box center [245, 229] width 294 height 274
click at [121, 171] on div ".feature-content h2 { font-size: 24px!important; } } @media only screen and (ma…" at bounding box center [245, 229] width 294 height 274
click at [247, 78] on span "Save" at bounding box center [246, 75] width 22 height 13
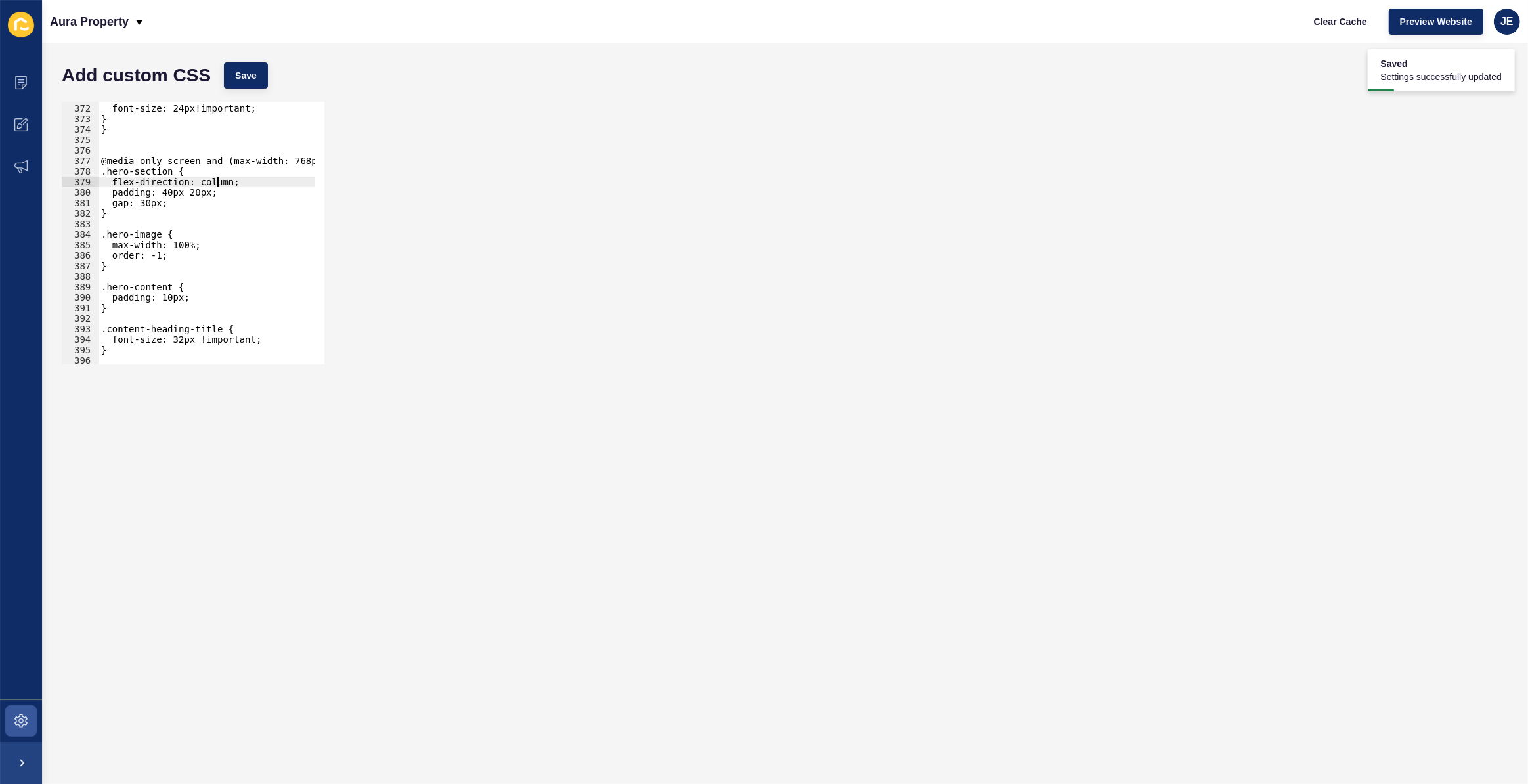
click at [219, 181] on div ".feature-content h2 { font-size: 24px!important; } } @media only screen and (ma…" at bounding box center [245, 229] width 294 height 274
click at [231, 179] on div ".feature-content h2 { font-size: 24px!important; } } @media only screen and (ma…" at bounding box center [207, 233] width 217 height 262
type textarea "flex-direction: column-reverse;"
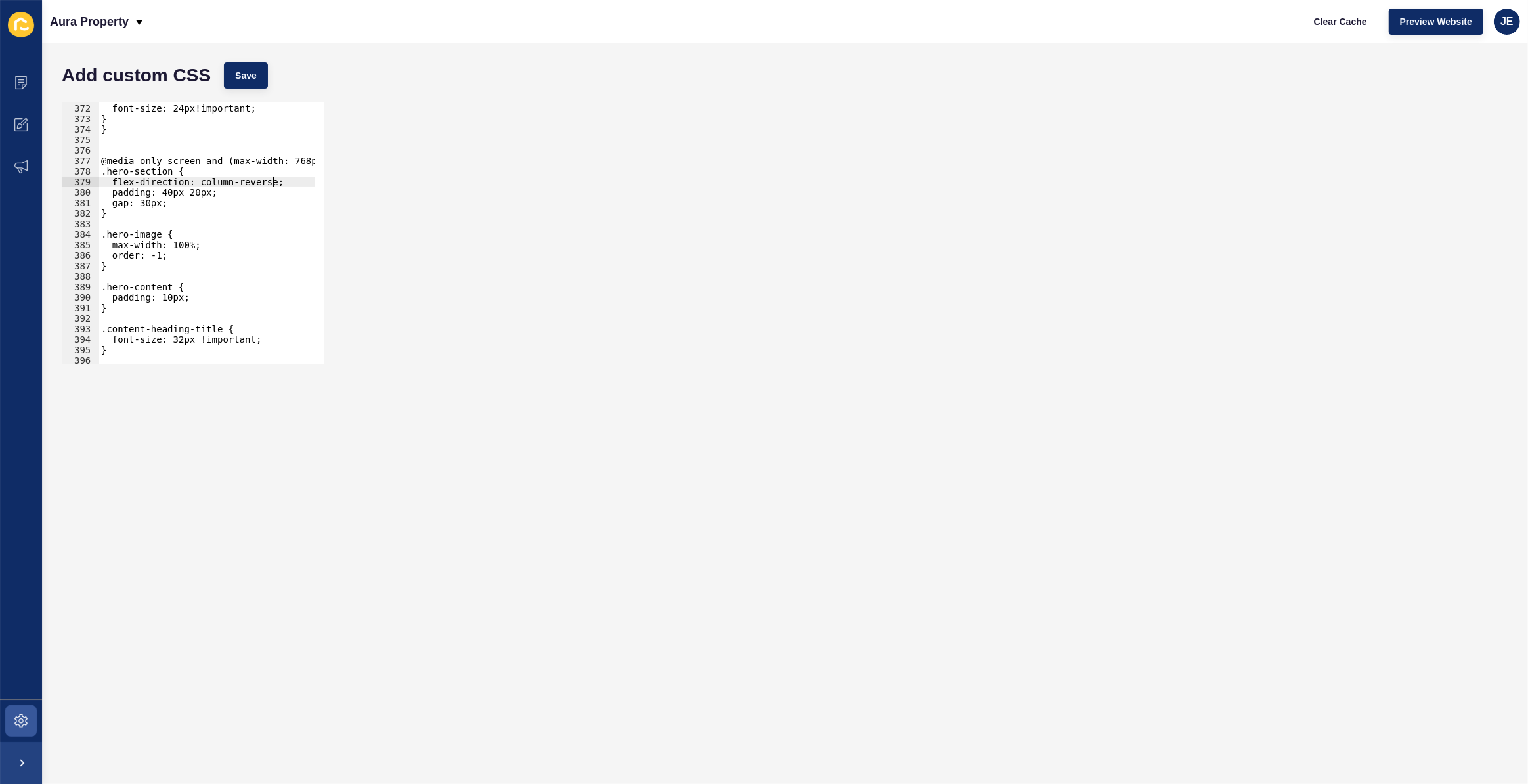
click at [214, 227] on div ".feature-content h2 { font-size: 24px!important; } } @media only screen and (ma…" at bounding box center [245, 229] width 294 height 274
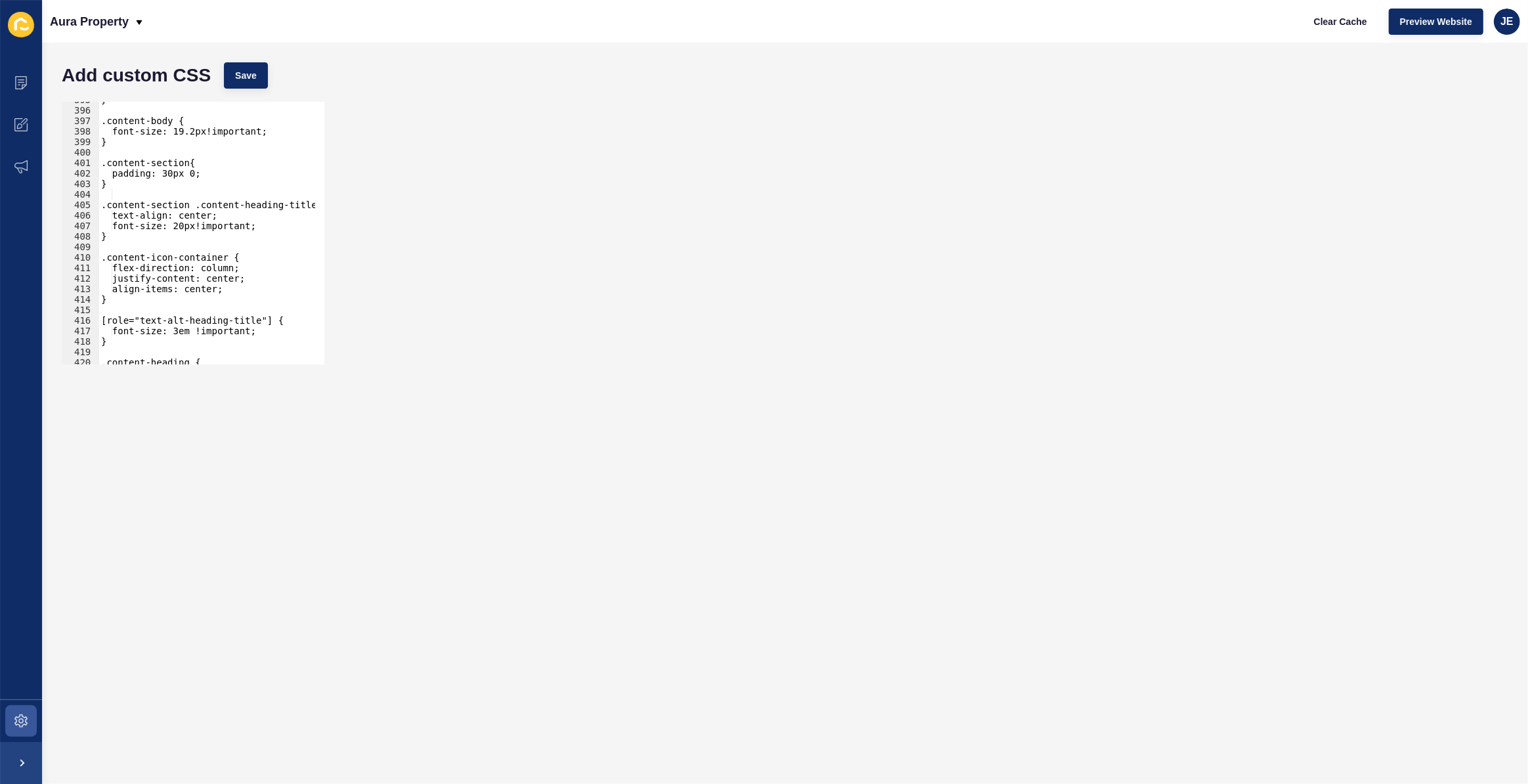
scroll to position [4180, 0]
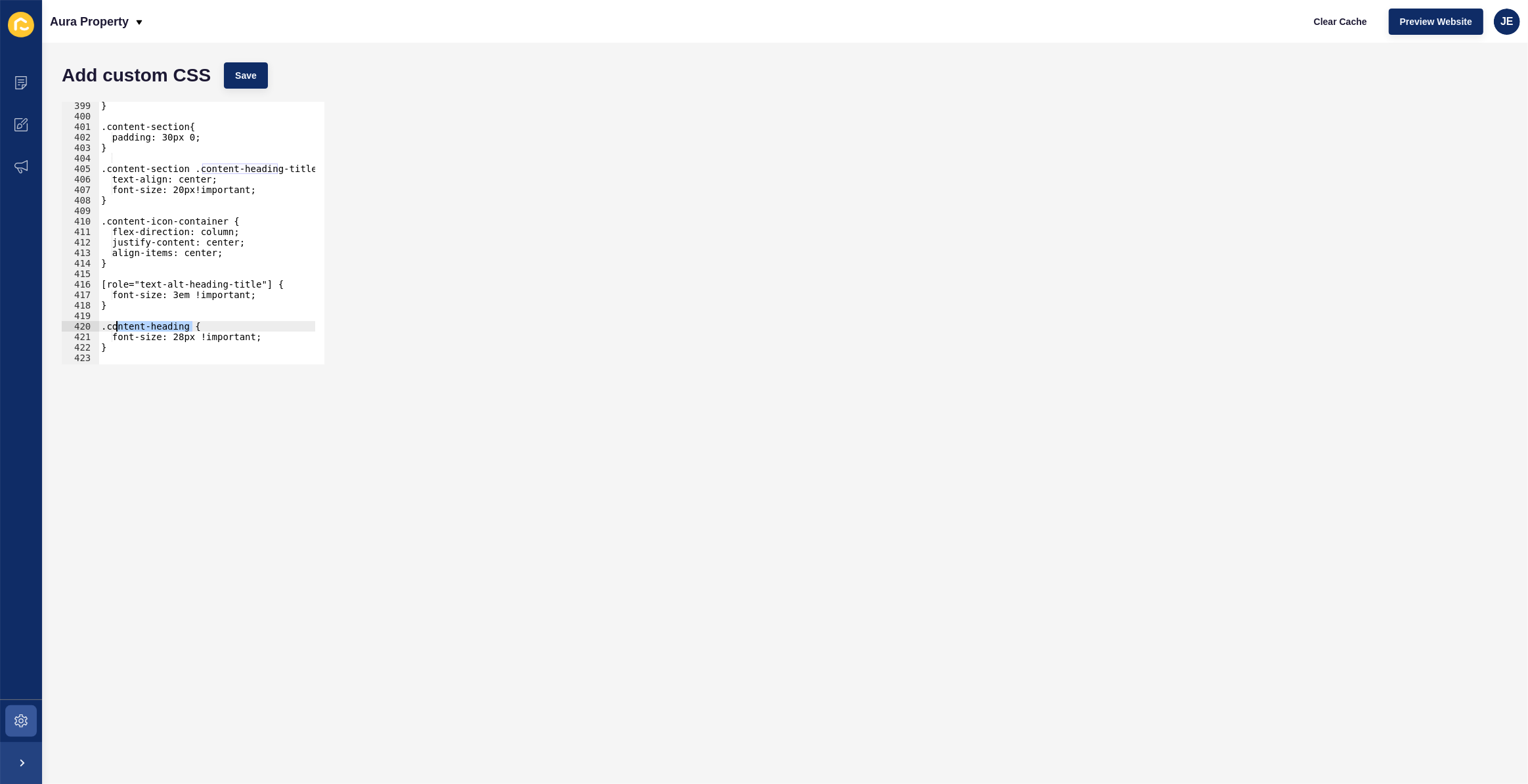
drag, startPoint x: 194, startPoint y: 326, endPoint x: 116, endPoint y: 324, distance: 78.0
click at [116, 324] on div "} .content-section{ padding: 30px 0; } .content-section .content-heading-title{…" at bounding box center [245, 237] width 294 height 274
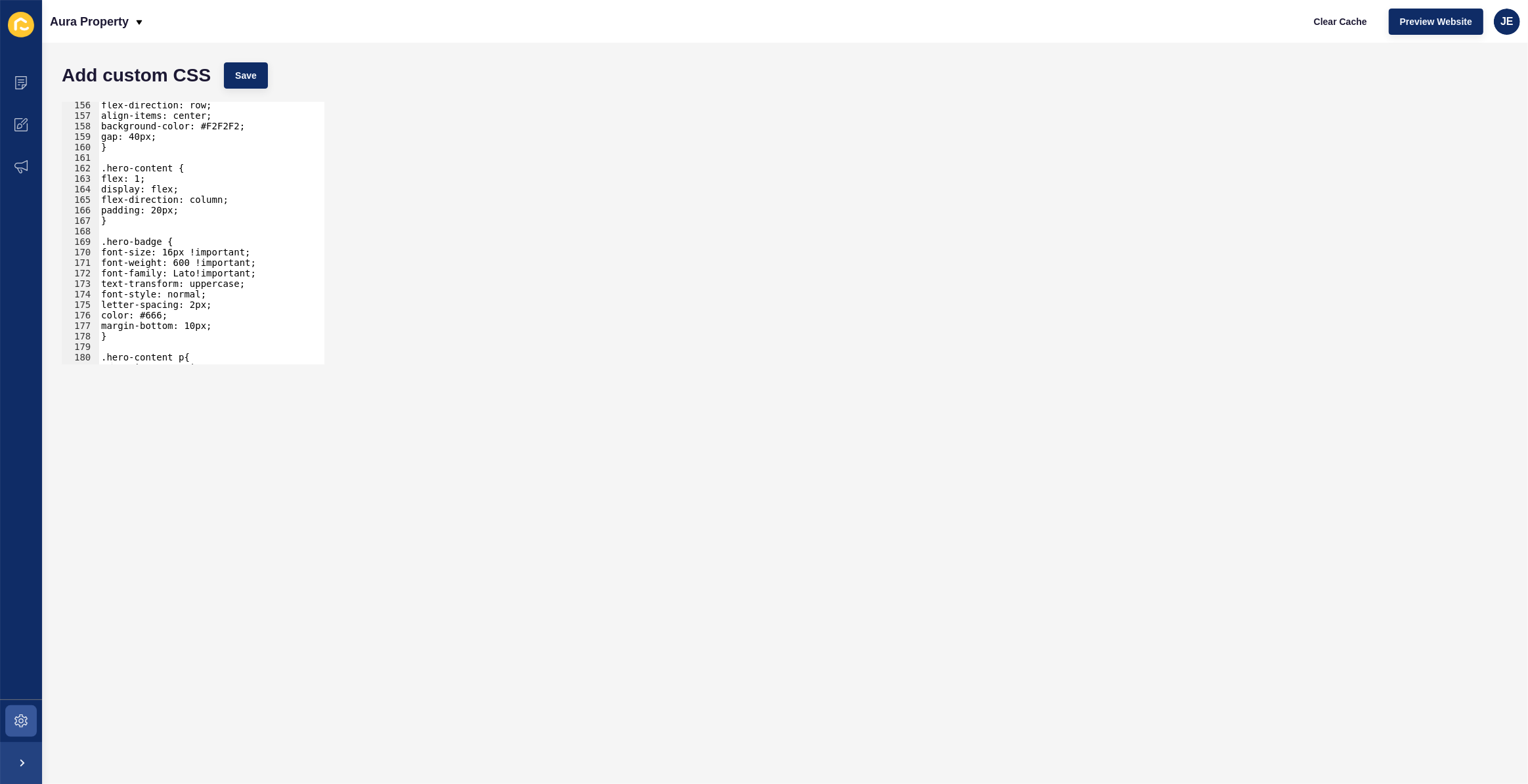
scroll to position [1630, 0]
drag, startPoint x: 157, startPoint y: 236, endPoint x: 105, endPoint y: 237, distance: 52.0
click at [105, 237] on div "flex-direction: row; align-items: center; background-color: #F2F2F2; gap: 40px;…" at bounding box center [245, 237] width 294 height 274
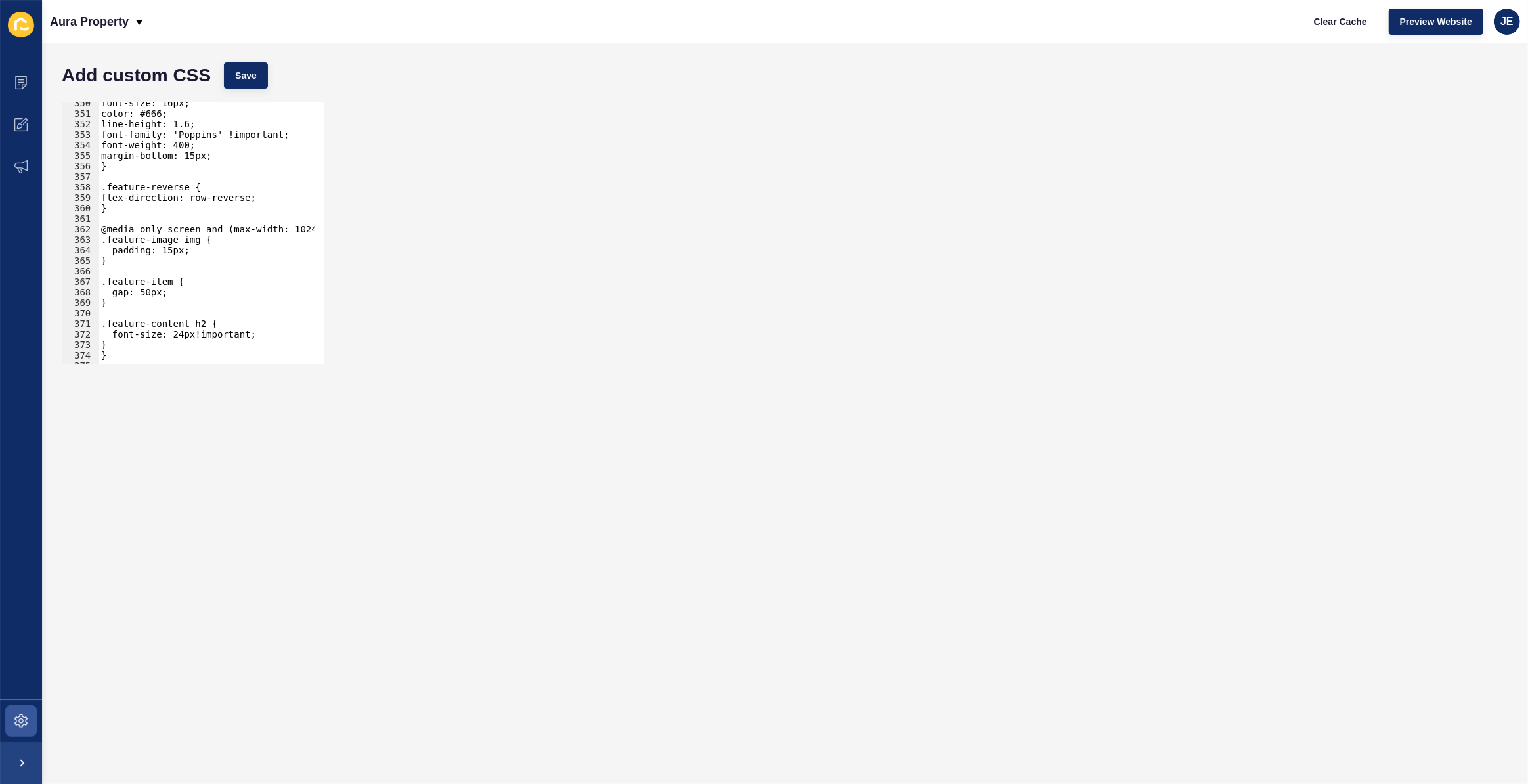
scroll to position [3704, 0]
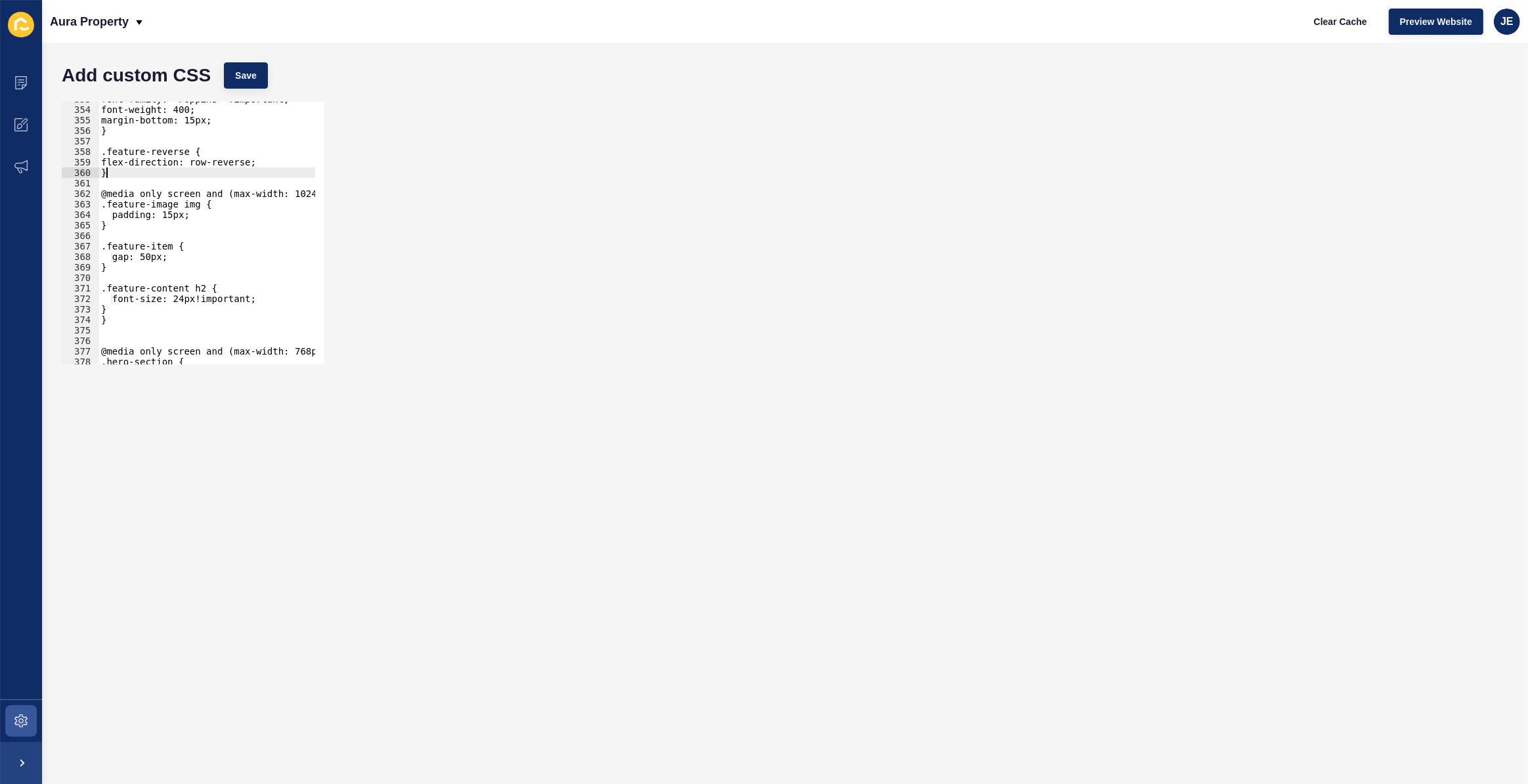
click at [111, 175] on div "font-family: 'Poppins' !important; font-weight: 400; margin-bottom: 15px; } .fe…" at bounding box center [245, 231] width 294 height 274
type textarea "}"
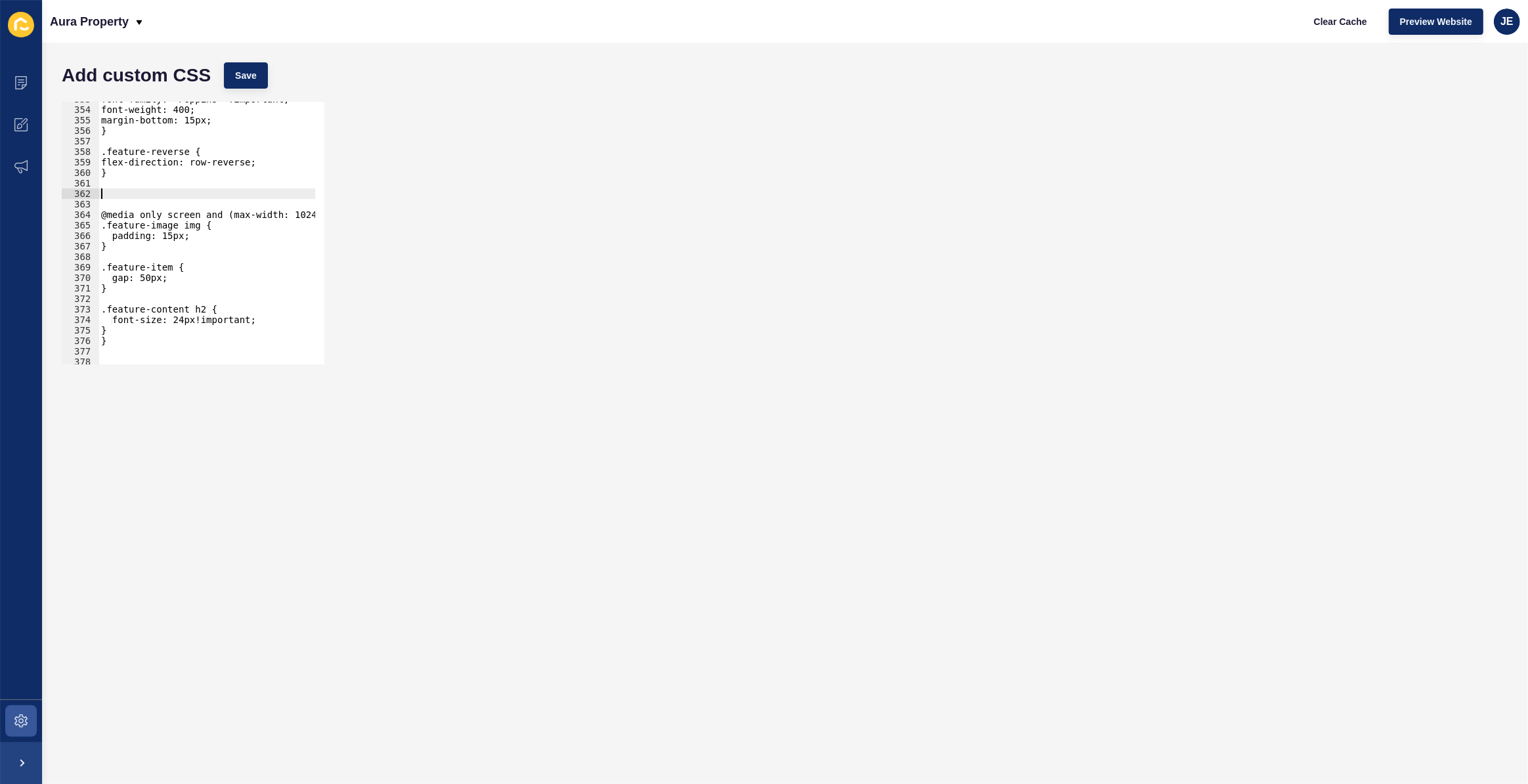
paste textarea "}"
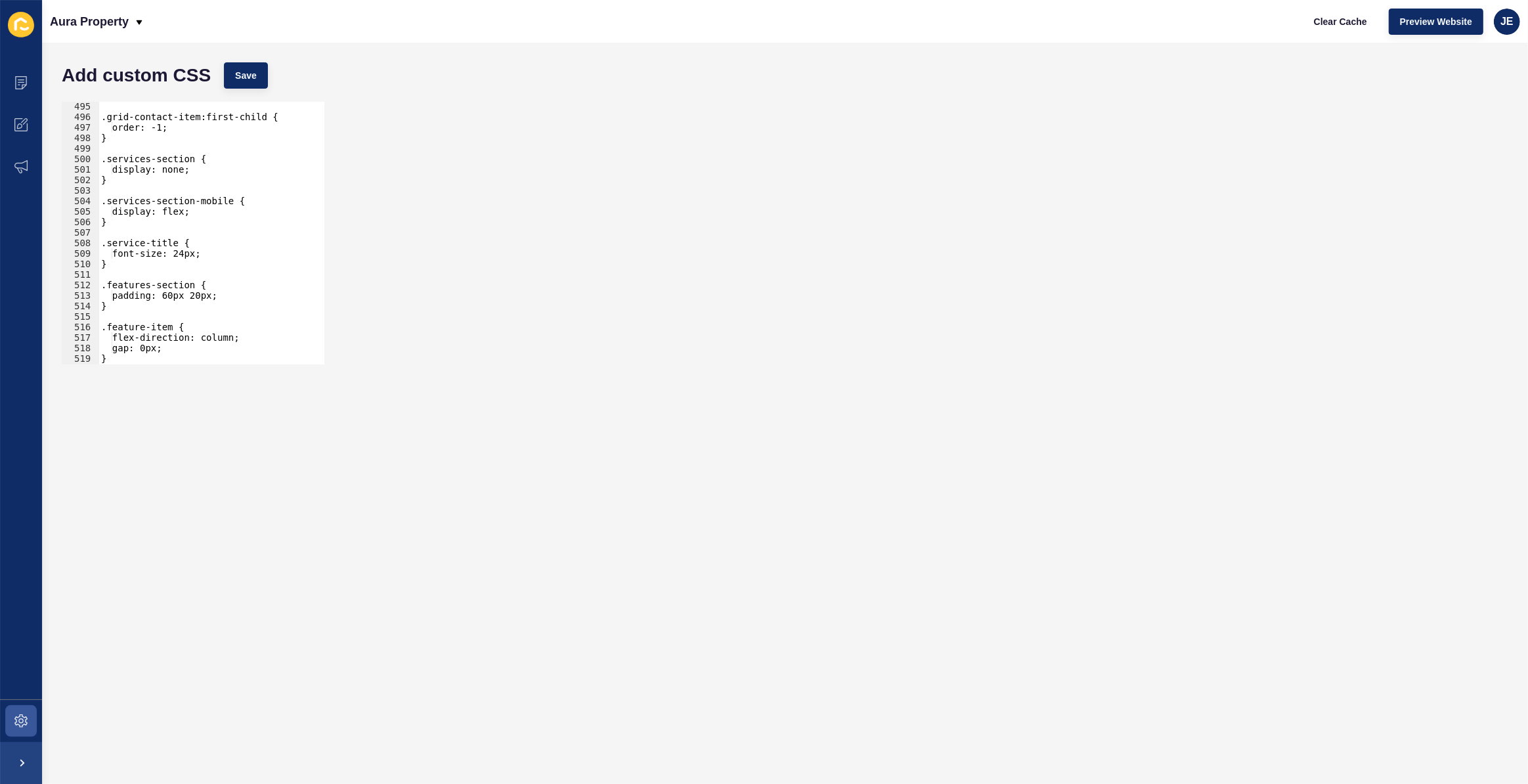
scroll to position [5364, 0]
click at [123, 342] on div ".features-section { padding: 60px 20px; } .feature-item { flex-direction: colum…" at bounding box center [245, 229] width 294 height 274
type textarea "}"
paste textarea "}"
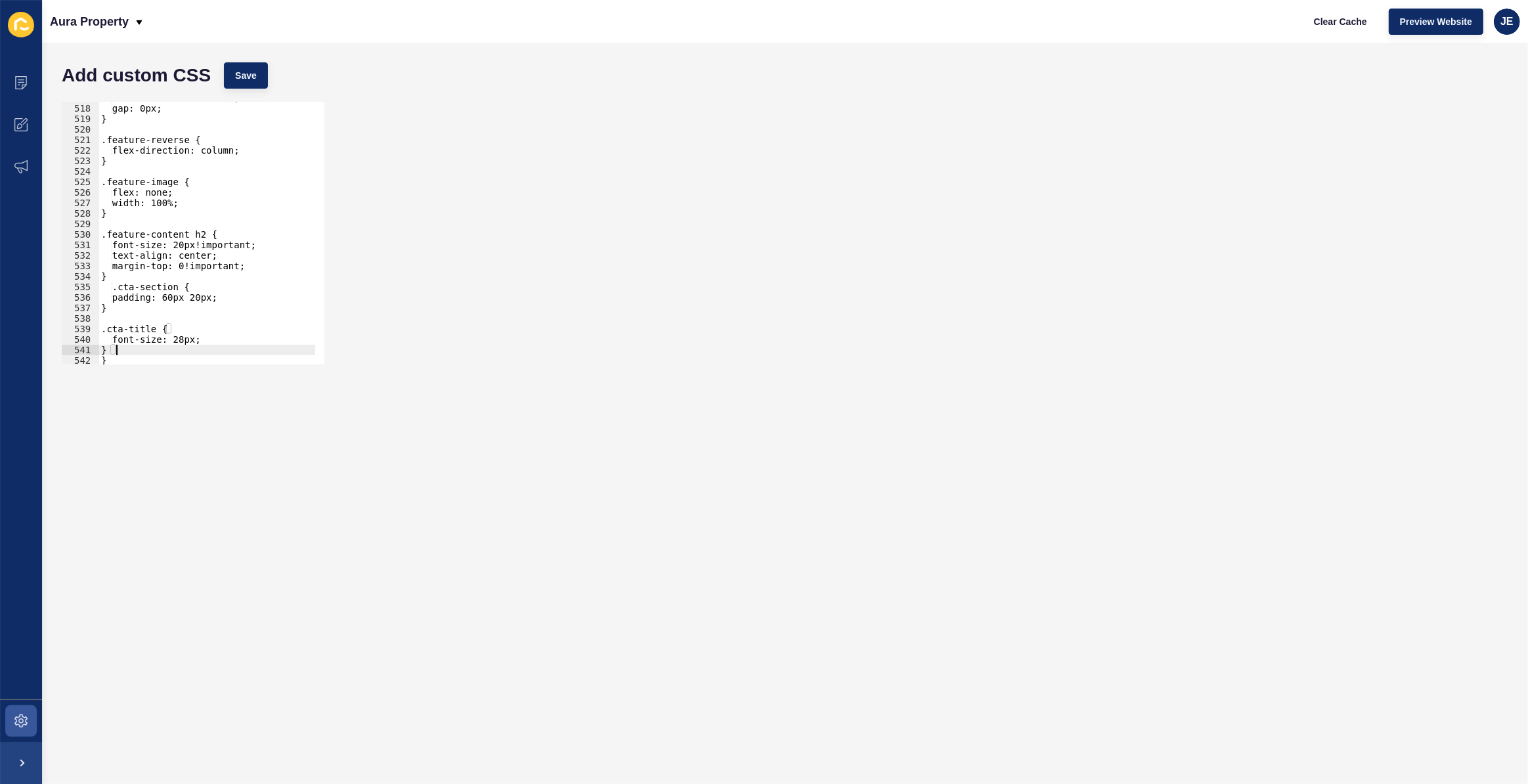
scroll to position [5428, 0]
click at [236, 69] on span "Save" at bounding box center [246, 75] width 22 height 13
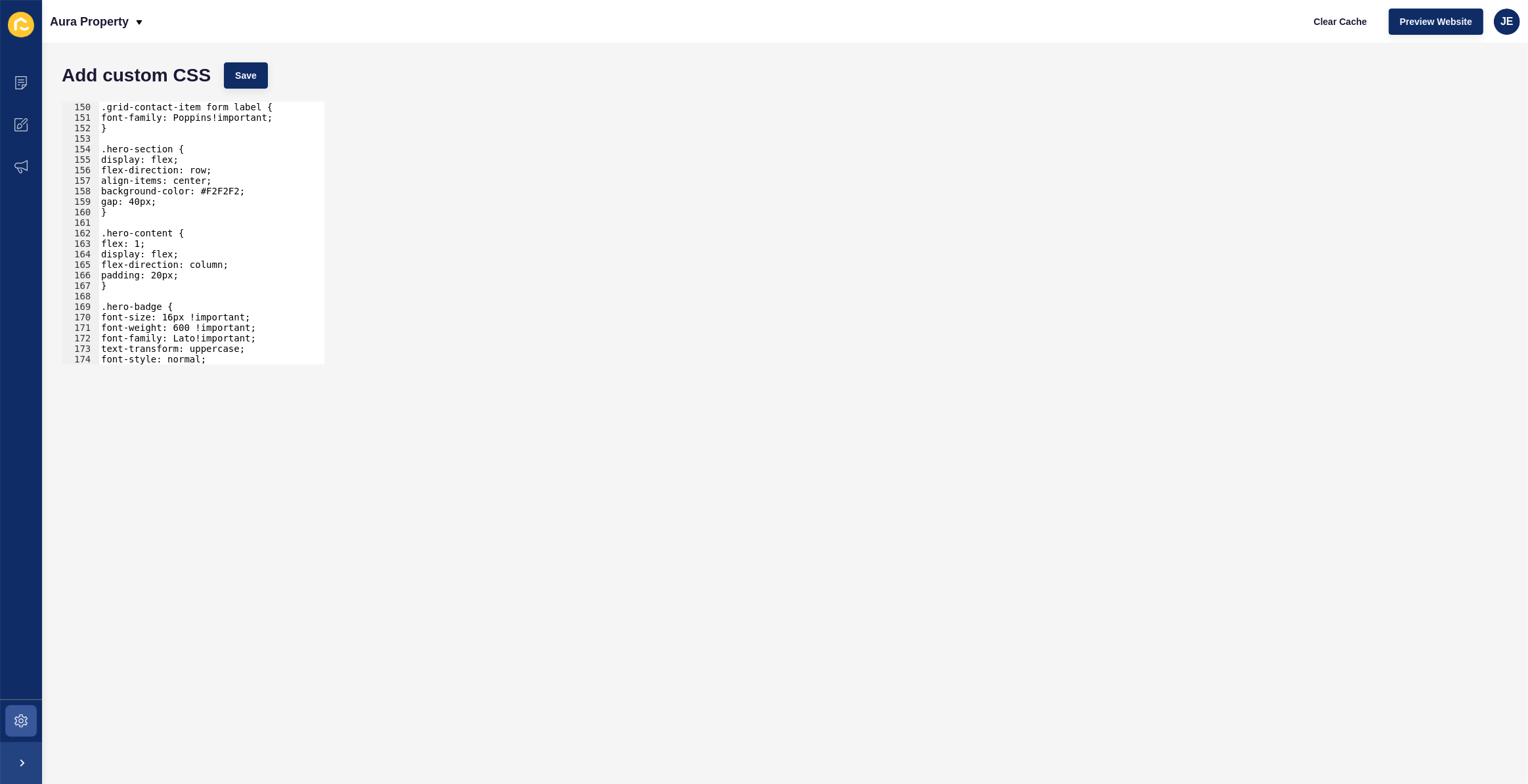
scroll to position [1636, 0]
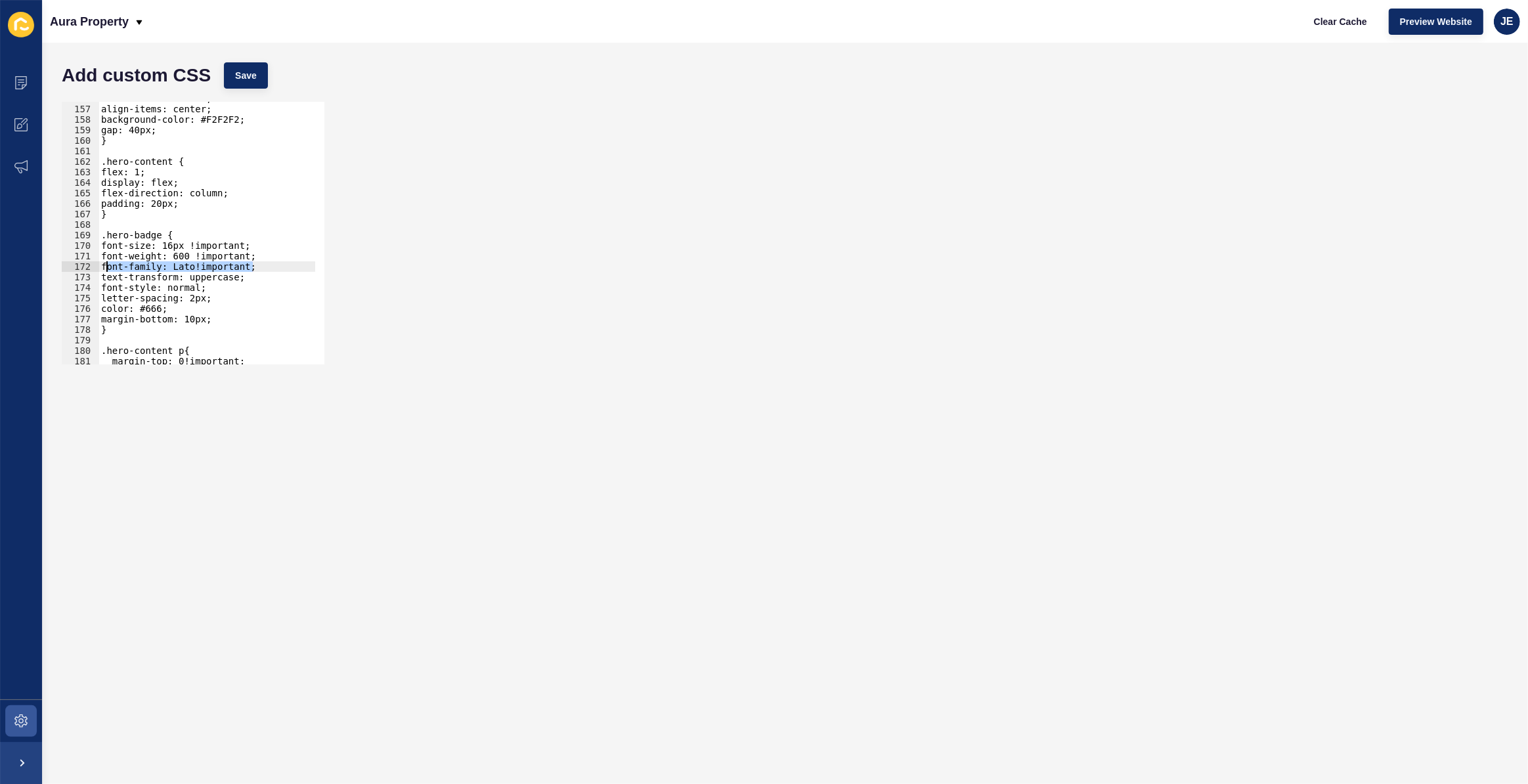
drag, startPoint x: 257, startPoint y: 265, endPoint x: 105, endPoint y: 262, distance: 152.0
click at [105, 262] on div "flex-direction: row; align-items: center; background-color: #F2F2F2; gap: 40px;…" at bounding box center [245, 230] width 294 height 274
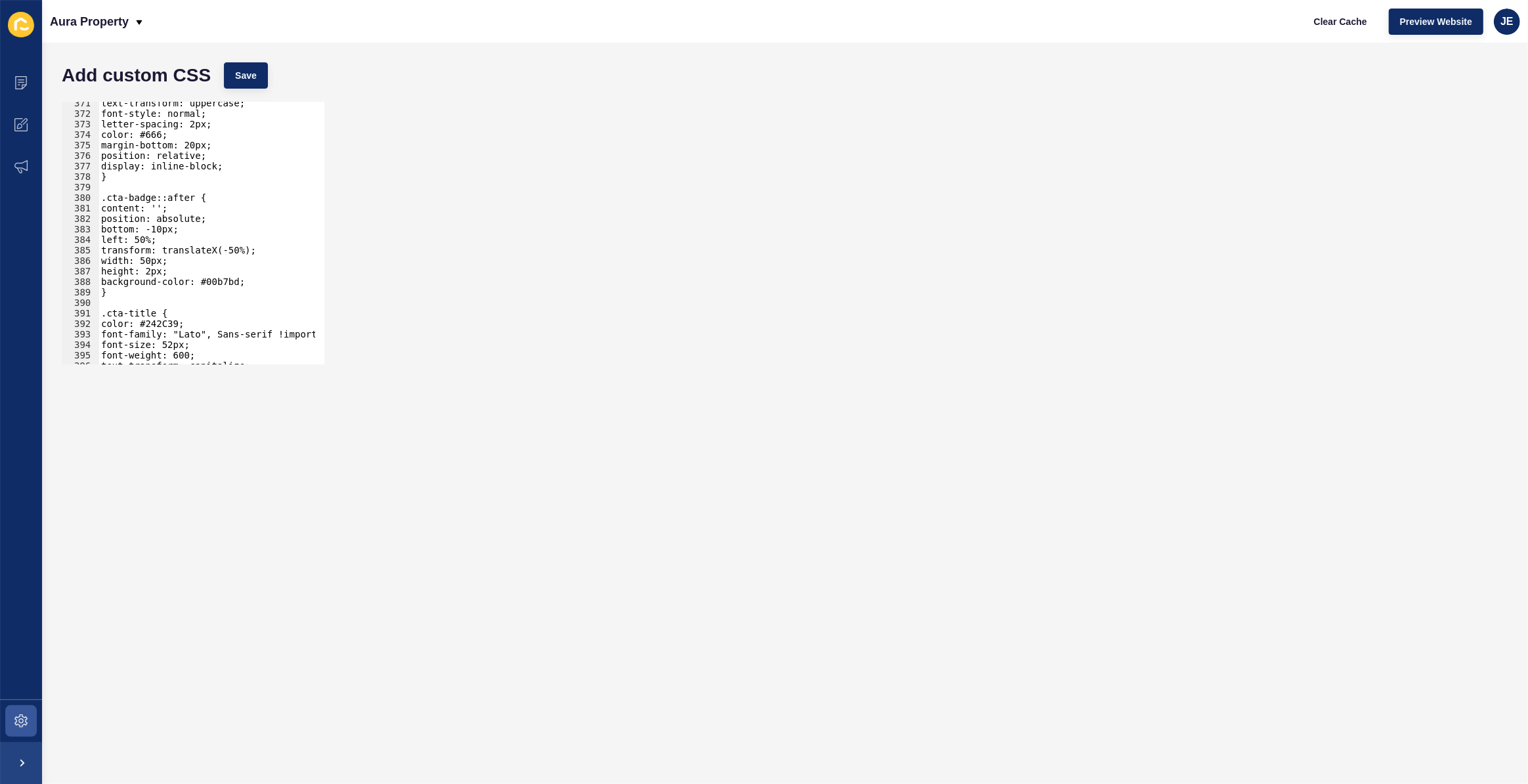
scroll to position [3781, 0]
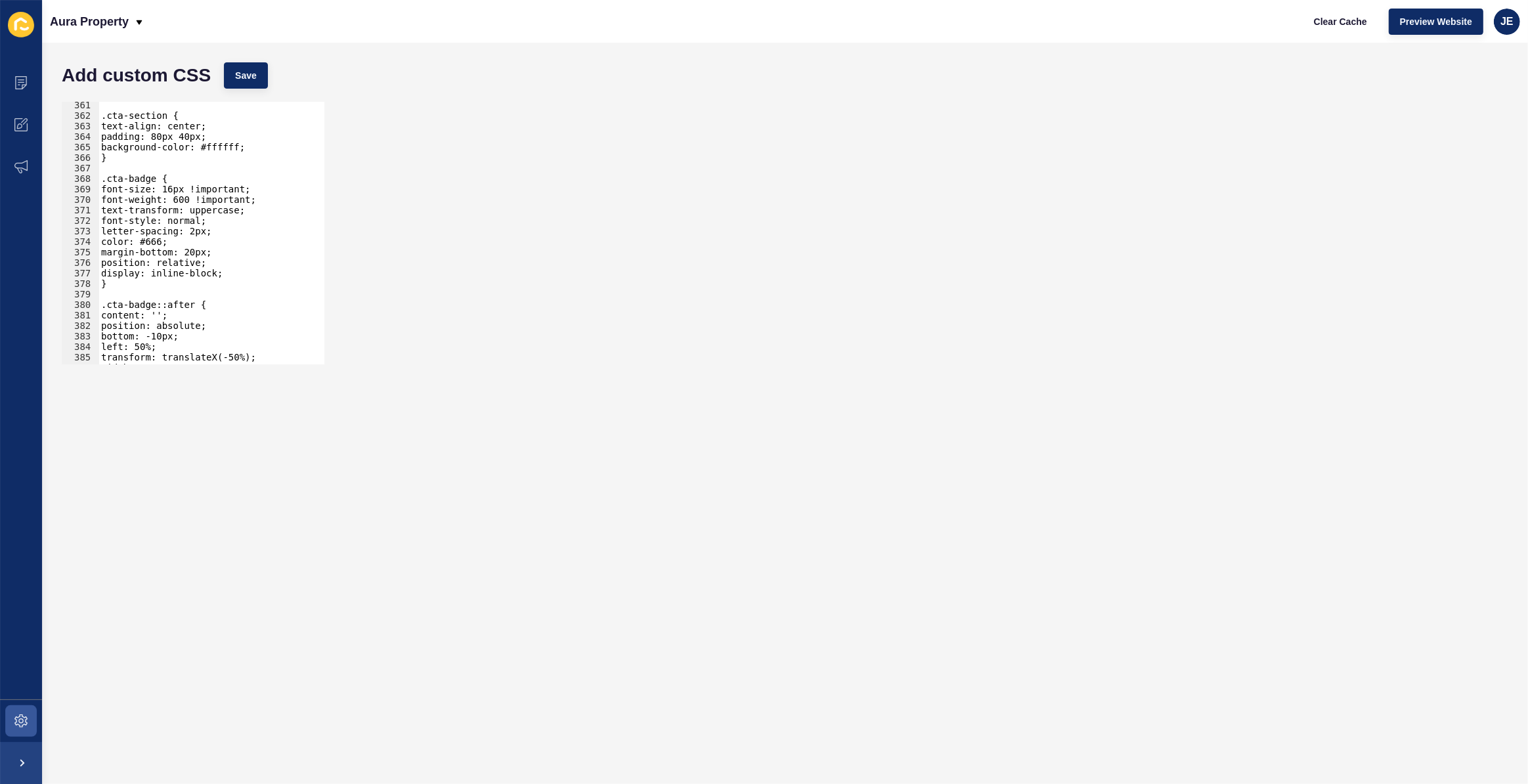
click at [228, 275] on div ".cta-section { text-align: center; padding: 80px 40px; background-color: #fffff…" at bounding box center [245, 237] width 294 height 274
paste textarea "font-family: Lato!important;"
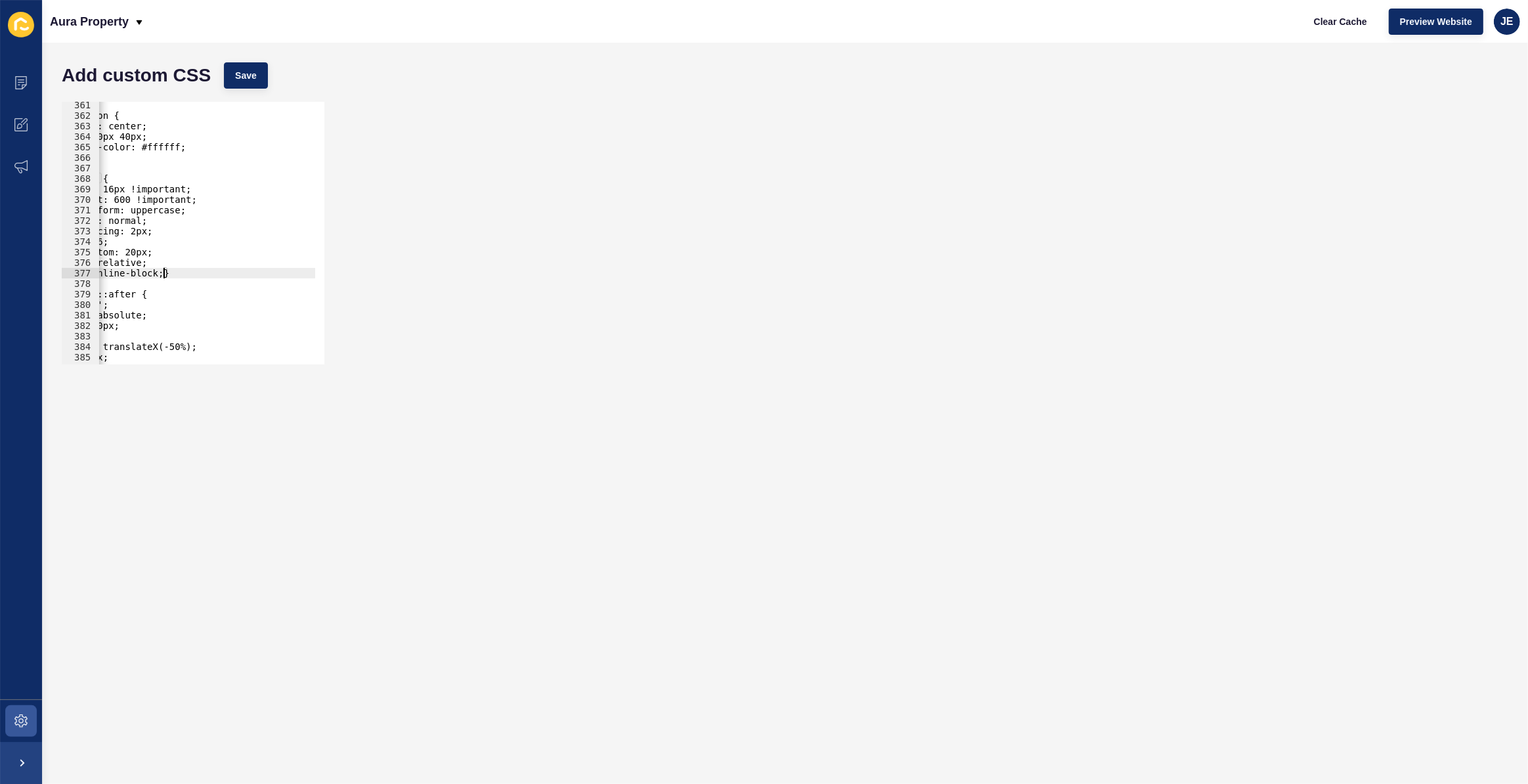
scroll to position [0, 12]
paste textarea "font-family: Lato!important;"
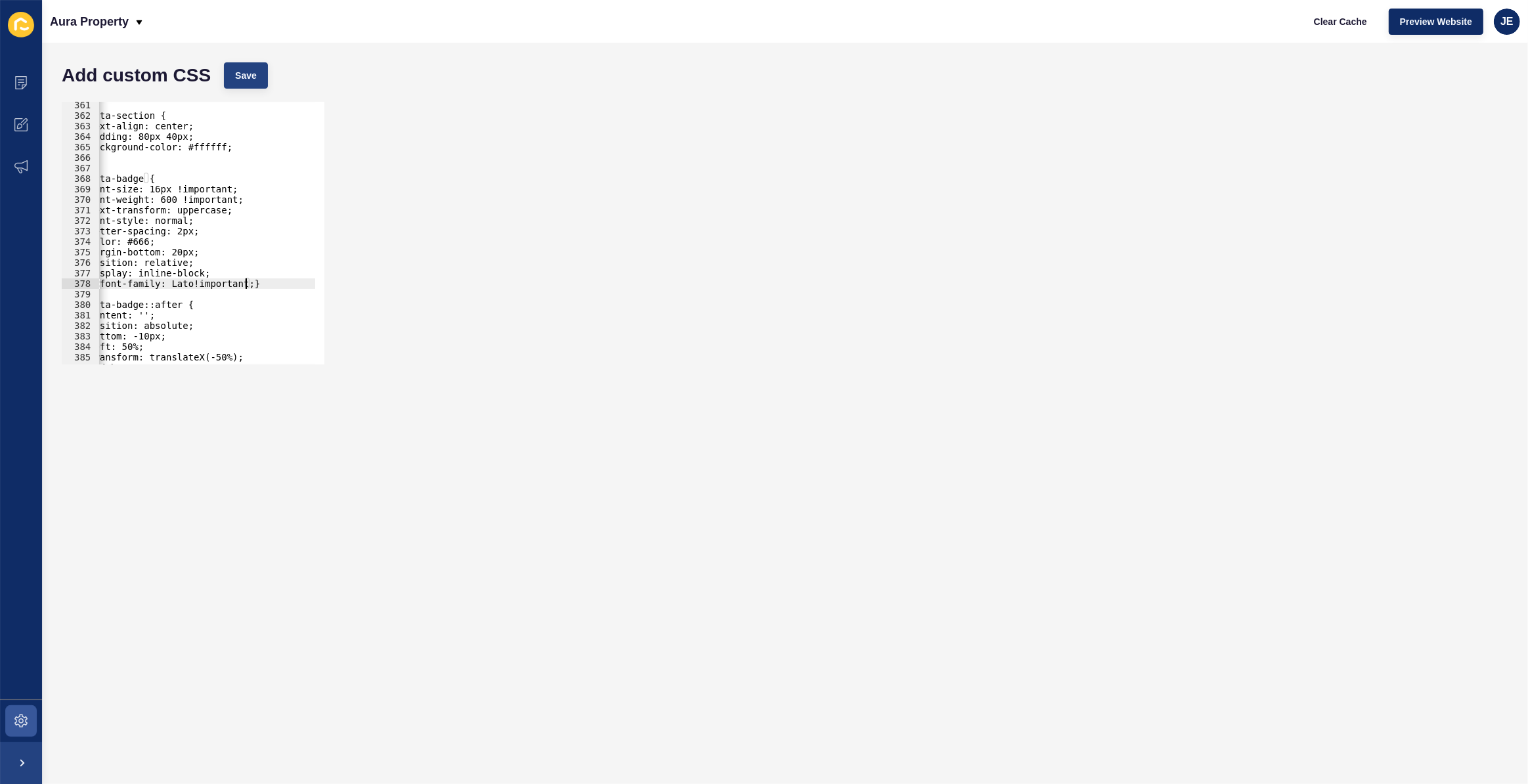
type textarea "font-family: Lato!important;}"
click at [236, 73] on span "Save" at bounding box center [246, 75] width 22 height 13
drag, startPoint x: 164, startPoint y: 295, endPoint x: 156, endPoint y: 297, distance: 8.2
click at [156, 297] on div ".cta-section { text-align: center; padding: 80px 40px; background-color: #fffff…" at bounding box center [245, 237] width 294 height 274
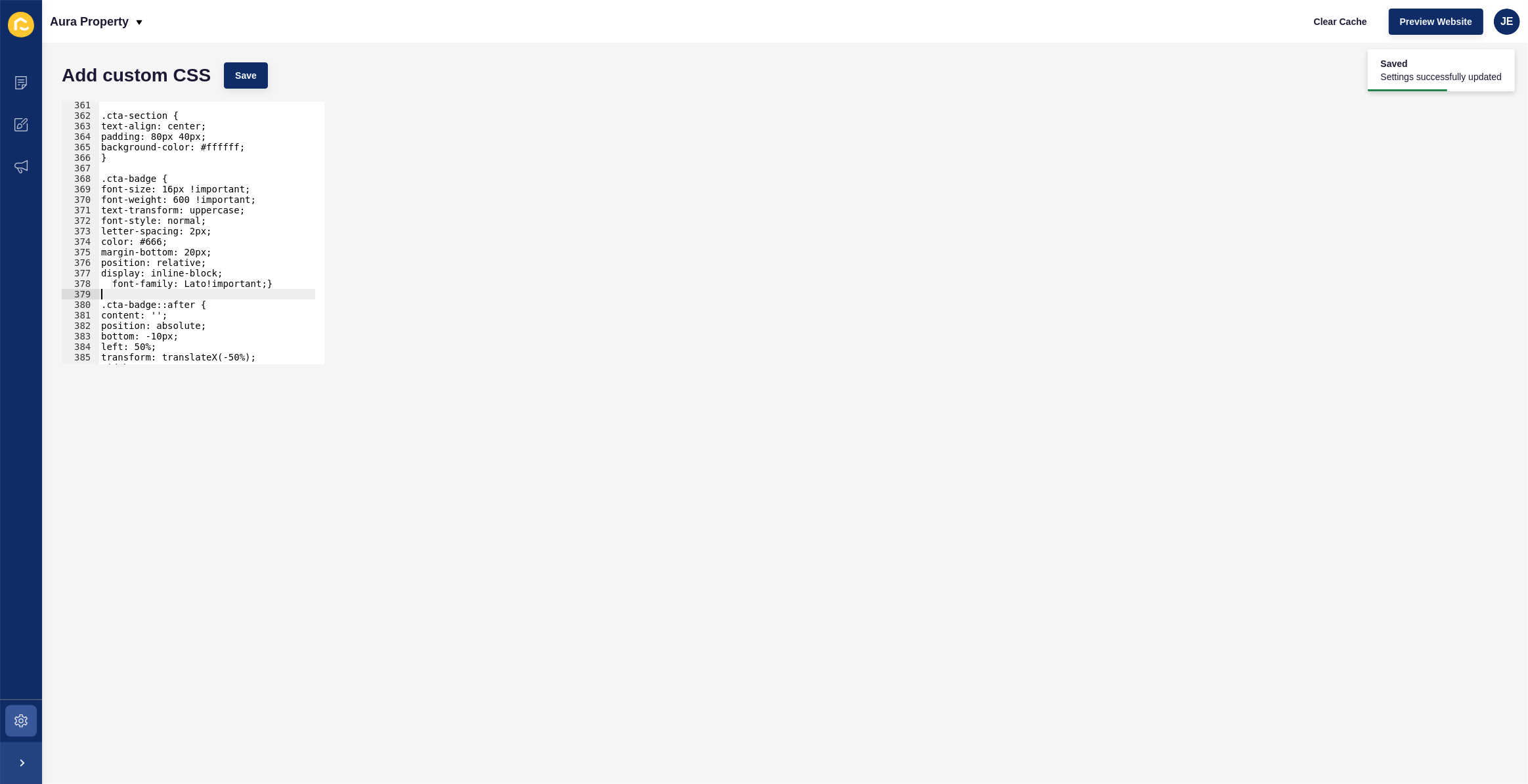
click at [116, 284] on div ".cta-section { text-align: center; padding: 80px 40px; background-color: #fffff…" at bounding box center [245, 237] width 294 height 274
click at [251, 283] on div ".cta-section { text-align: center; padding: 80px 40px; background-color: #fffff…" at bounding box center [245, 237] width 294 height 274
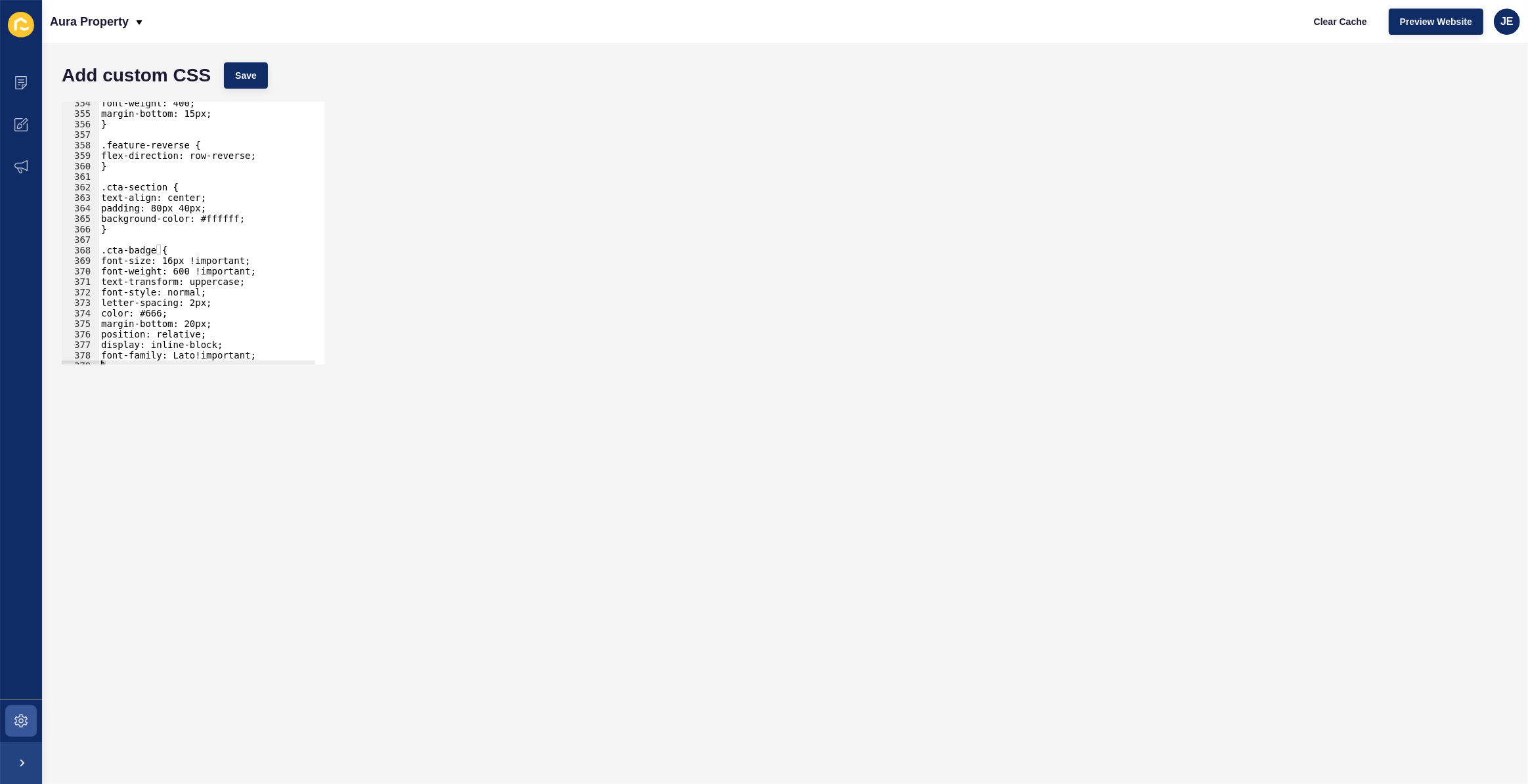
scroll to position [3853, 0]
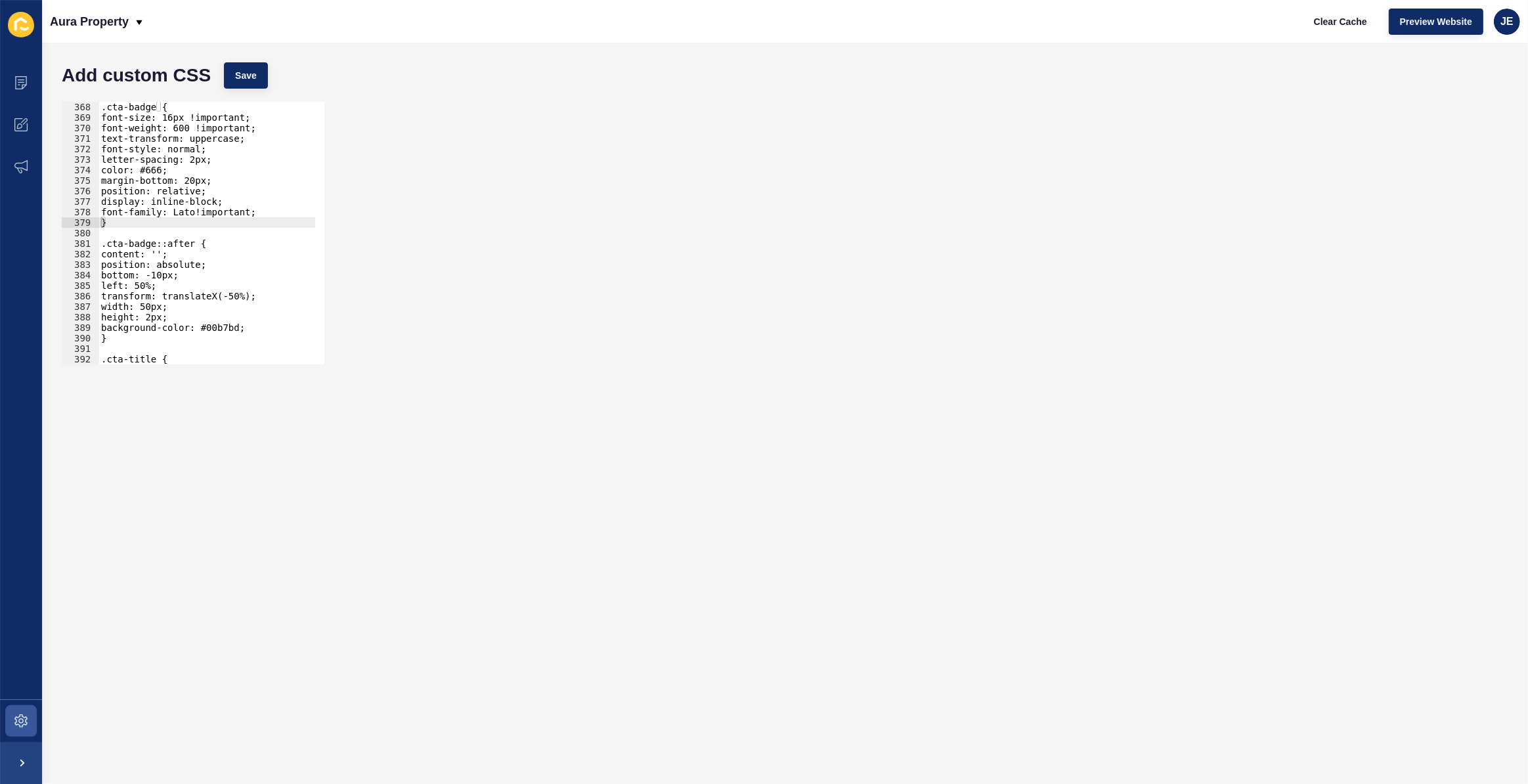
drag, startPoint x: 2, startPoint y: 323, endPoint x: 220, endPoint y: 318, distance: 218.1
click at [219, 301] on div ".cta-badge { font-size: 16px !important; font-weight: 600 !important; text-tran…" at bounding box center [245, 239] width 294 height 274
click at [222, 329] on div ".cta-badge { font-size: 16px !important; font-weight: 600 !important; text-tran…" at bounding box center [245, 239] width 294 height 274
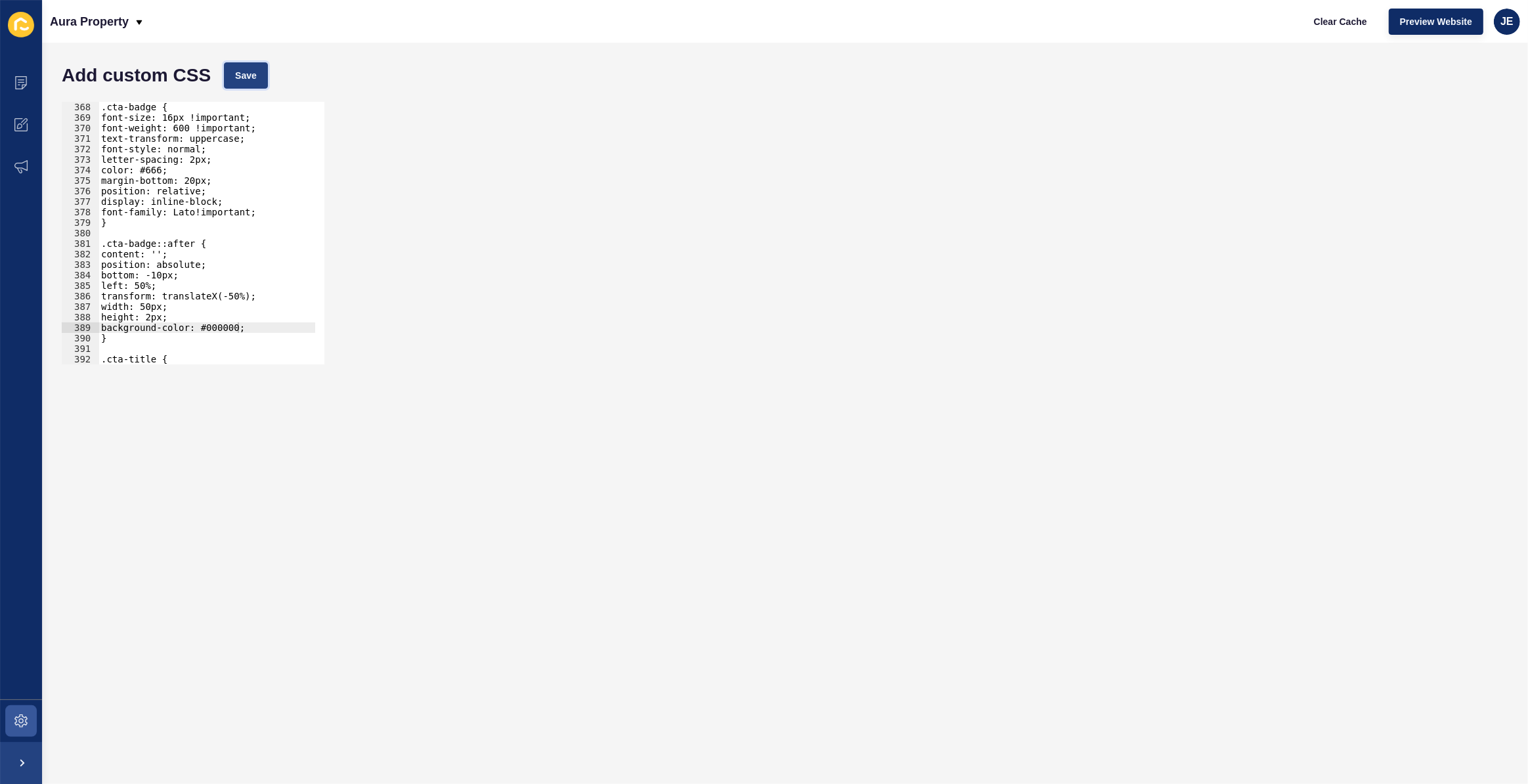
click at [249, 74] on span "Save" at bounding box center [246, 75] width 22 height 13
click at [153, 314] on div ".cta-badge { font-size: 16px !important; font-weight: 600 !important; text-tran…" at bounding box center [245, 239] width 294 height 274
click at [255, 69] on span "Save" at bounding box center [246, 75] width 22 height 13
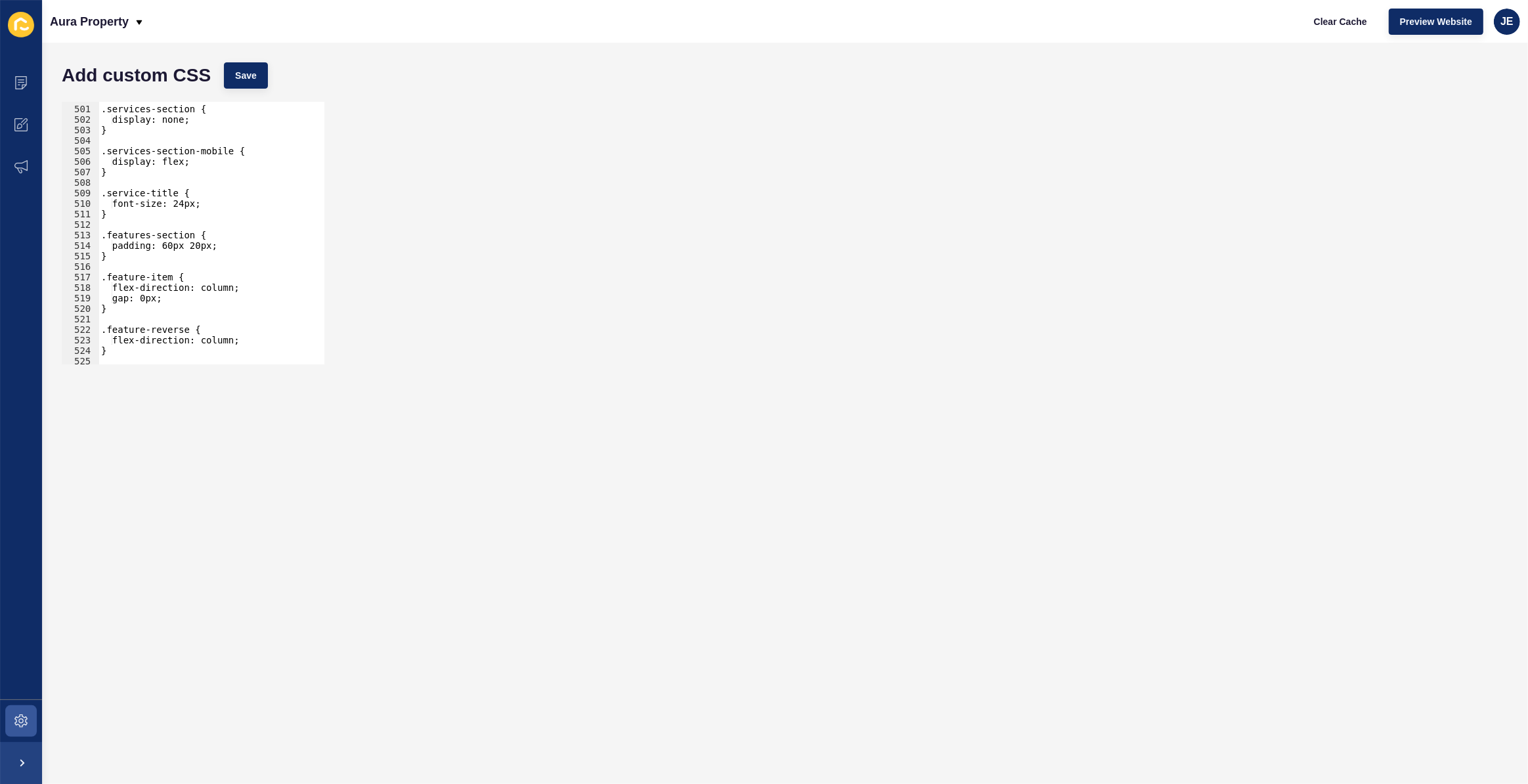
scroll to position [5448, 0]
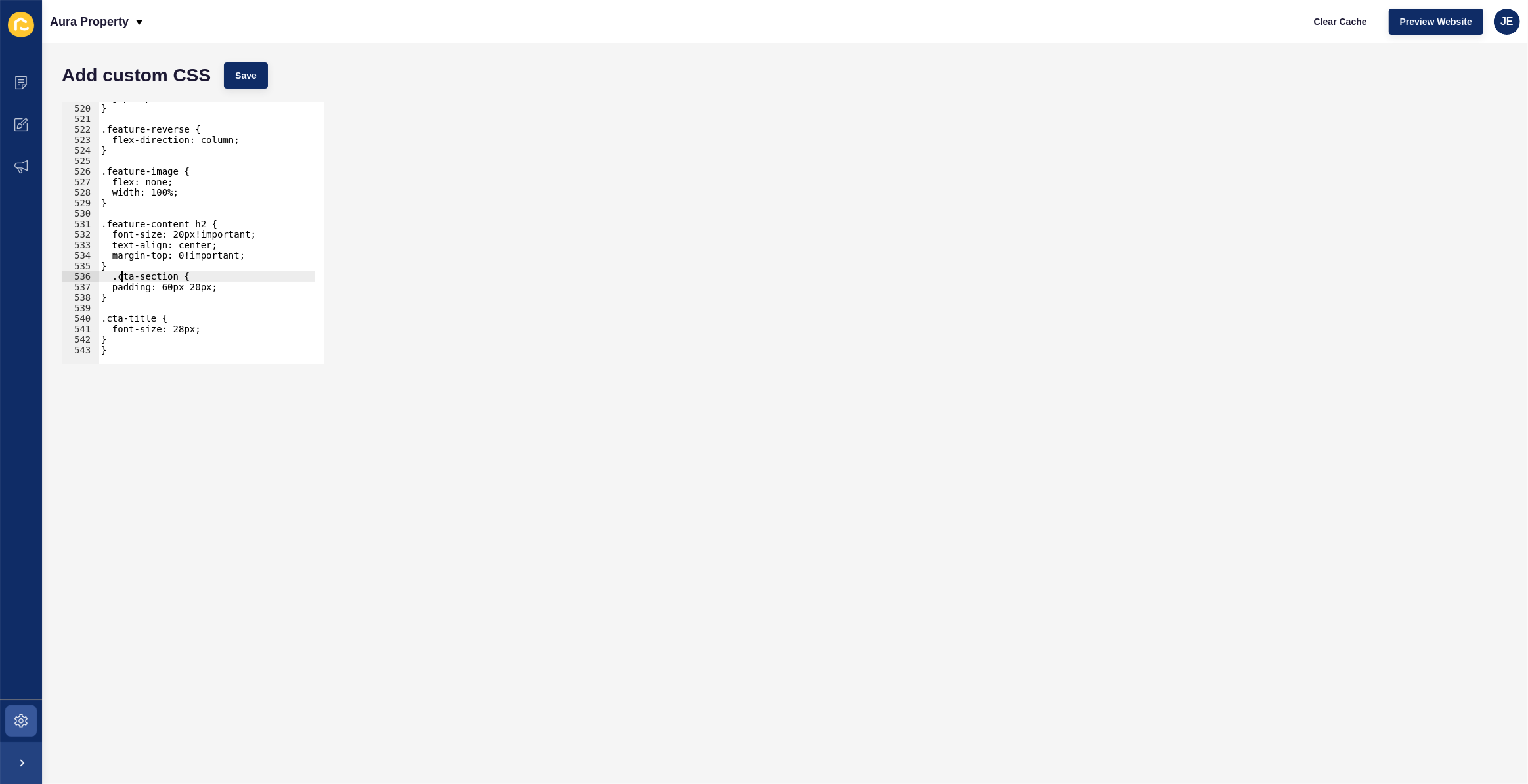
click at [119, 278] on div "gap: 0px; } .feature-reverse { flex-direction: column; } .feature-image { flex:…" at bounding box center [245, 229] width 294 height 274
click at [126, 266] on div "gap: 0px; } .feature-reverse { flex-direction: column; } .feature-image { flex:…" at bounding box center [245, 229] width 294 height 274
type textarea "}"
click at [119, 343] on div "gap: 0px; } .feature-reverse { flex-direction: column; } .feature-image { flex:…" at bounding box center [245, 229] width 294 height 274
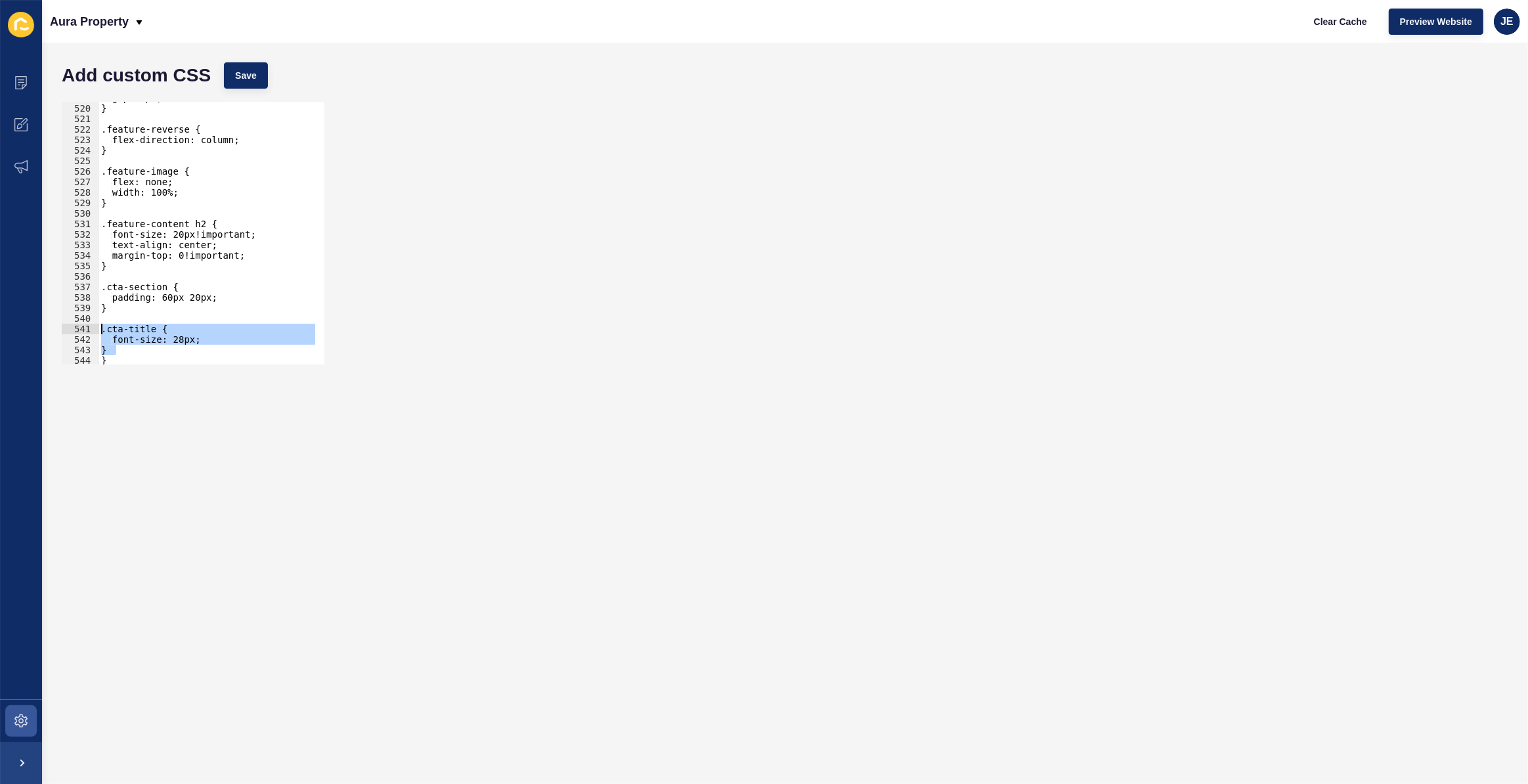
drag, startPoint x: 121, startPoint y: 350, endPoint x: 92, endPoint y: 328, distance: 36.4
click at [92, 328] on div "font-size: 28px; 519 520 521 522 523 524 525 526 527 528 529 530 531 532 533 53…" at bounding box center [193, 233] width 262 height 262
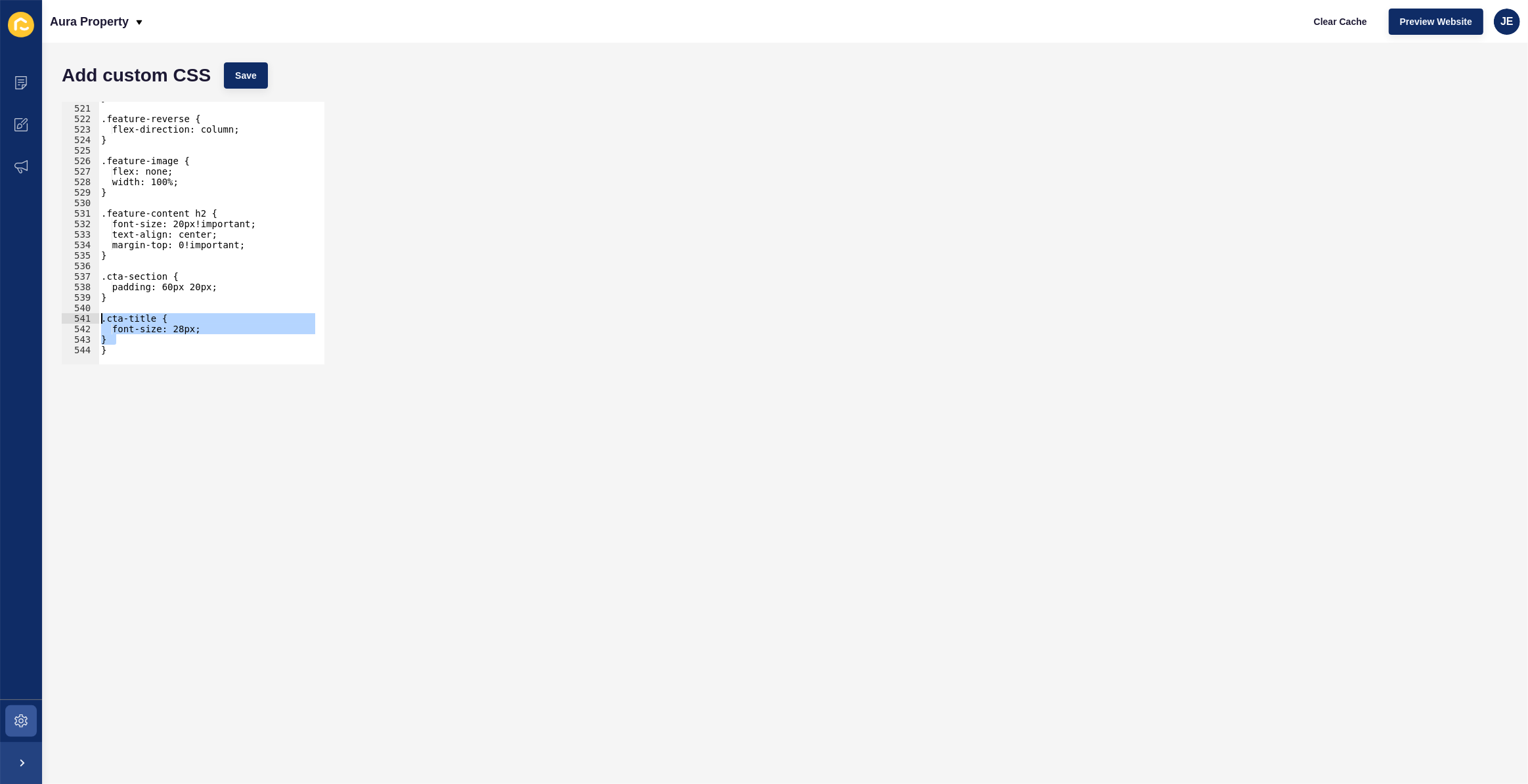
click at [120, 334] on div "} .feature-reverse { flex-direction: column; } .feature-image { flex: none; wid…" at bounding box center [207, 233] width 217 height 262
click at [120, 342] on div "} .feature-reverse { flex-direction: column; } .feature-image { flex: none; wid…" at bounding box center [245, 229] width 294 height 274
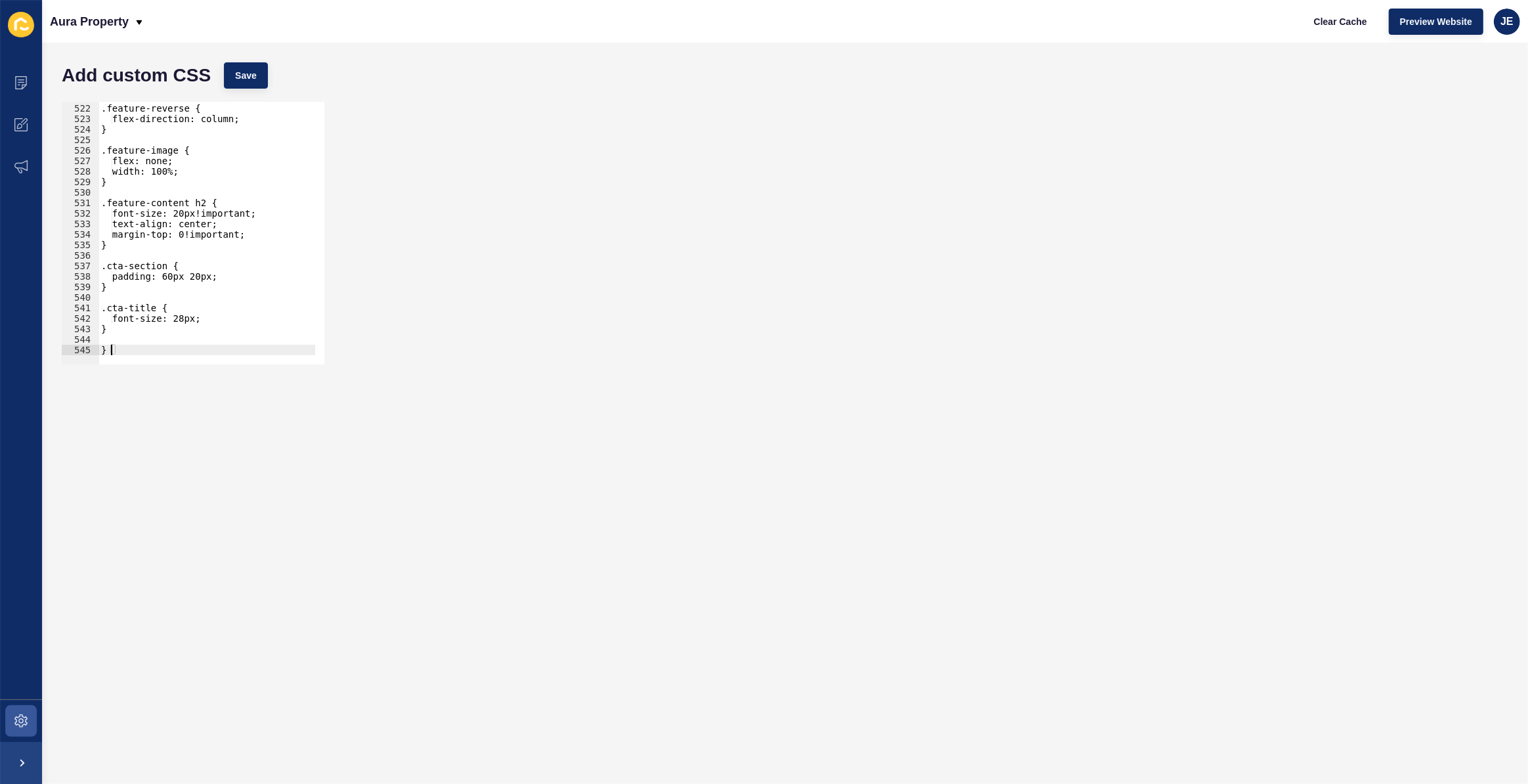
scroll to position [5469, 0]
click at [137, 334] on div ".feature-reverse { flex-direction: column; } .feature-image { flex: none; width…" at bounding box center [245, 229] width 294 height 274
type textarea "}"
paste textarea "}"
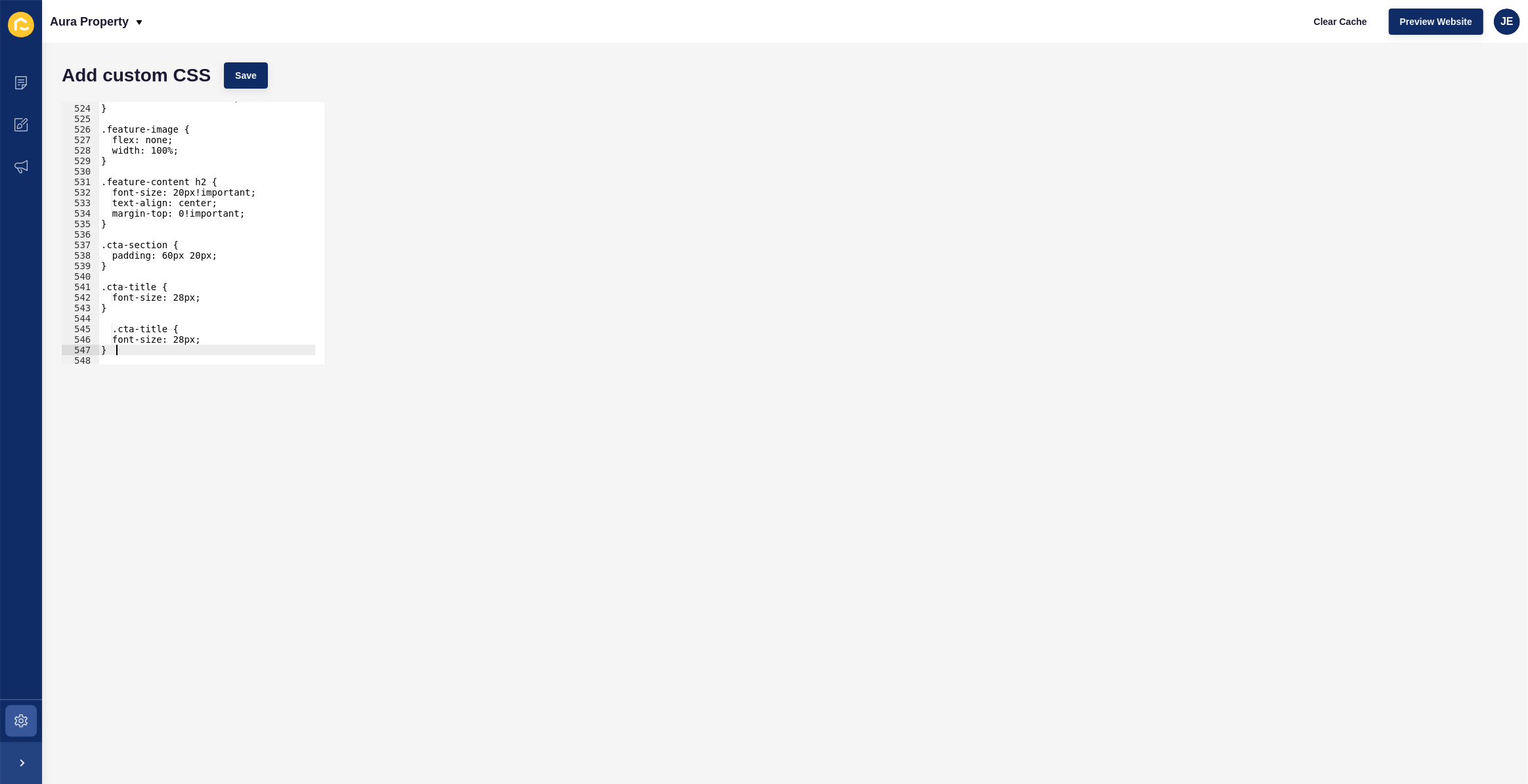
scroll to position [5491, 0]
click at [122, 330] on div "flex-direction: column; } .feature-image { flex: none; width: 100%; } .feature-…" at bounding box center [245, 229] width 294 height 274
click at [137, 328] on div "flex-direction: column; } .feature-image { flex: none; width: 100%; } .feature-…" at bounding box center [245, 229] width 294 height 274
click at [181, 338] on div "flex-direction: column; } .feature-image { flex: none; width: 100%; } .feature-…" at bounding box center [245, 229] width 294 height 274
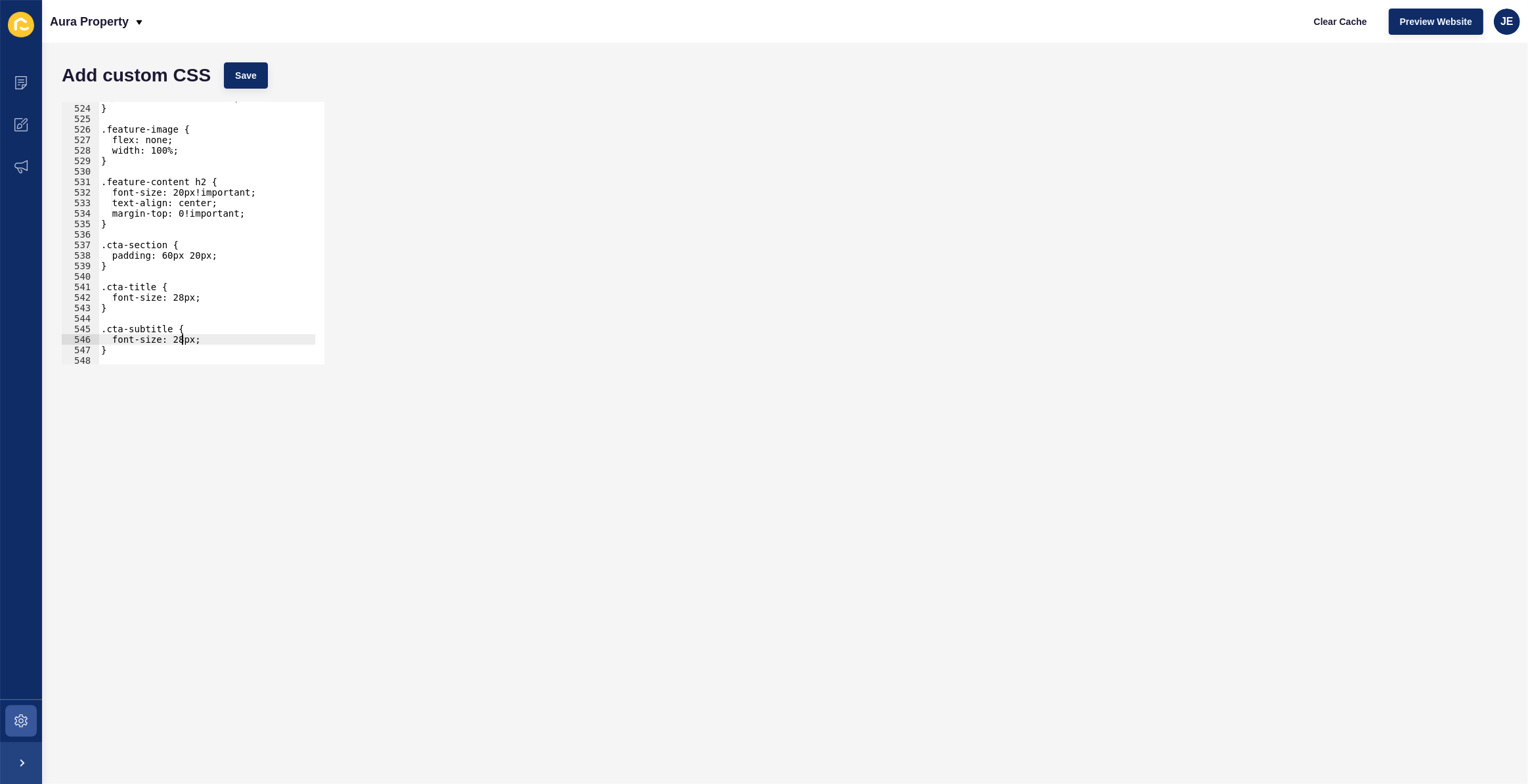
click at [181, 338] on div "flex-direction: column; } .feature-image { flex: none; width: 100%; } .feature-…" at bounding box center [245, 229] width 294 height 274
click at [257, 68] on button "Save" at bounding box center [246, 76] width 44 height 26
drag, startPoint x: 194, startPoint y: 337, endPoint x: 182, endPoint y: 338, distance: 12.0
click at [182, 338] on div "flex-direction: column; } .feature-image { flex: none; width: 100%; } .feature-…" at bounding box center [245, 229] width 294 height 274
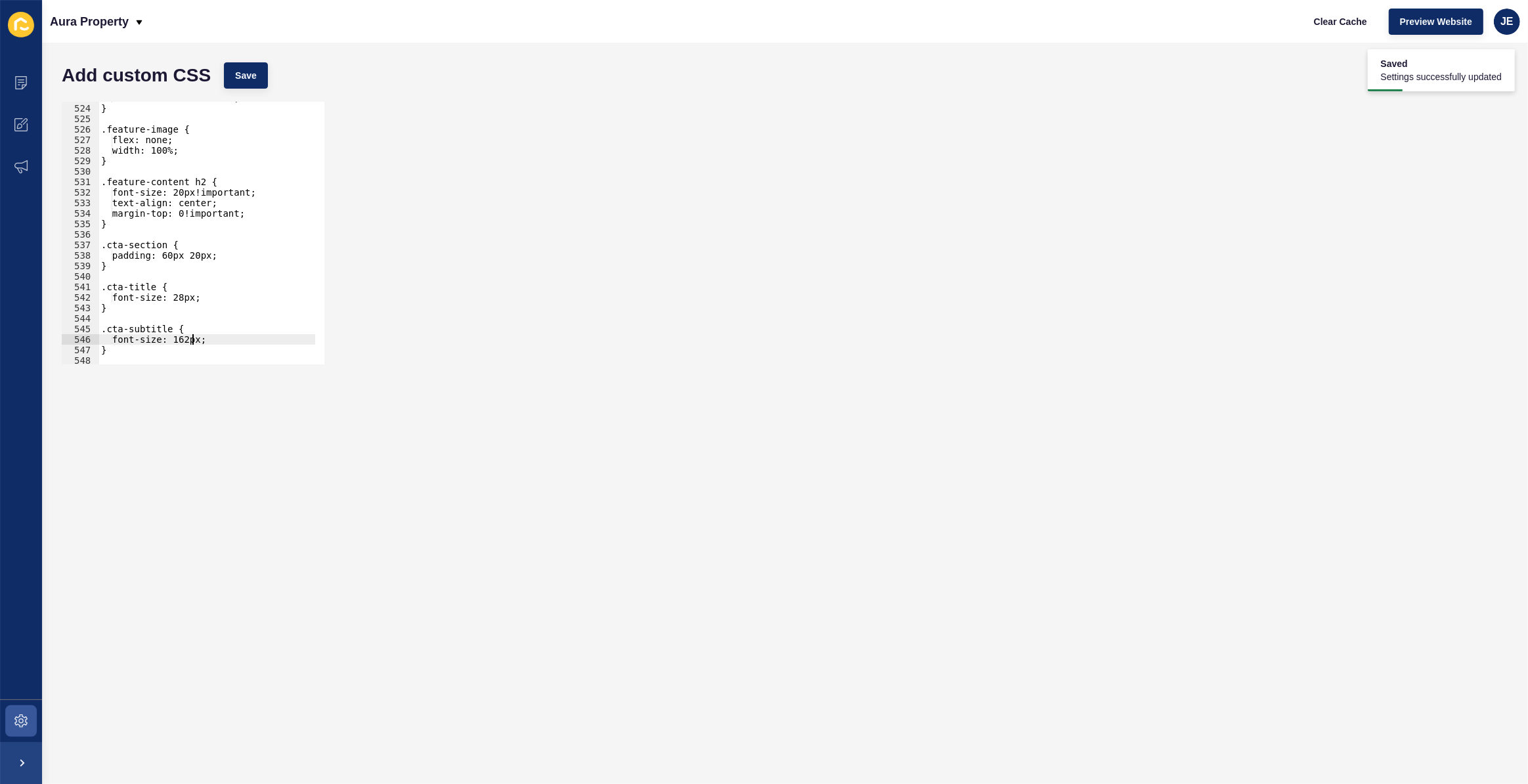
click at [190, 336] on div "flex-direction: column; } .feature-image { flex: none; width: 100%; } .feature-…" at bounding box center [245, 229] width 294 height 274
click at [262, 78] on button "Save" at bounding box center [246, 76] width 44 height 26
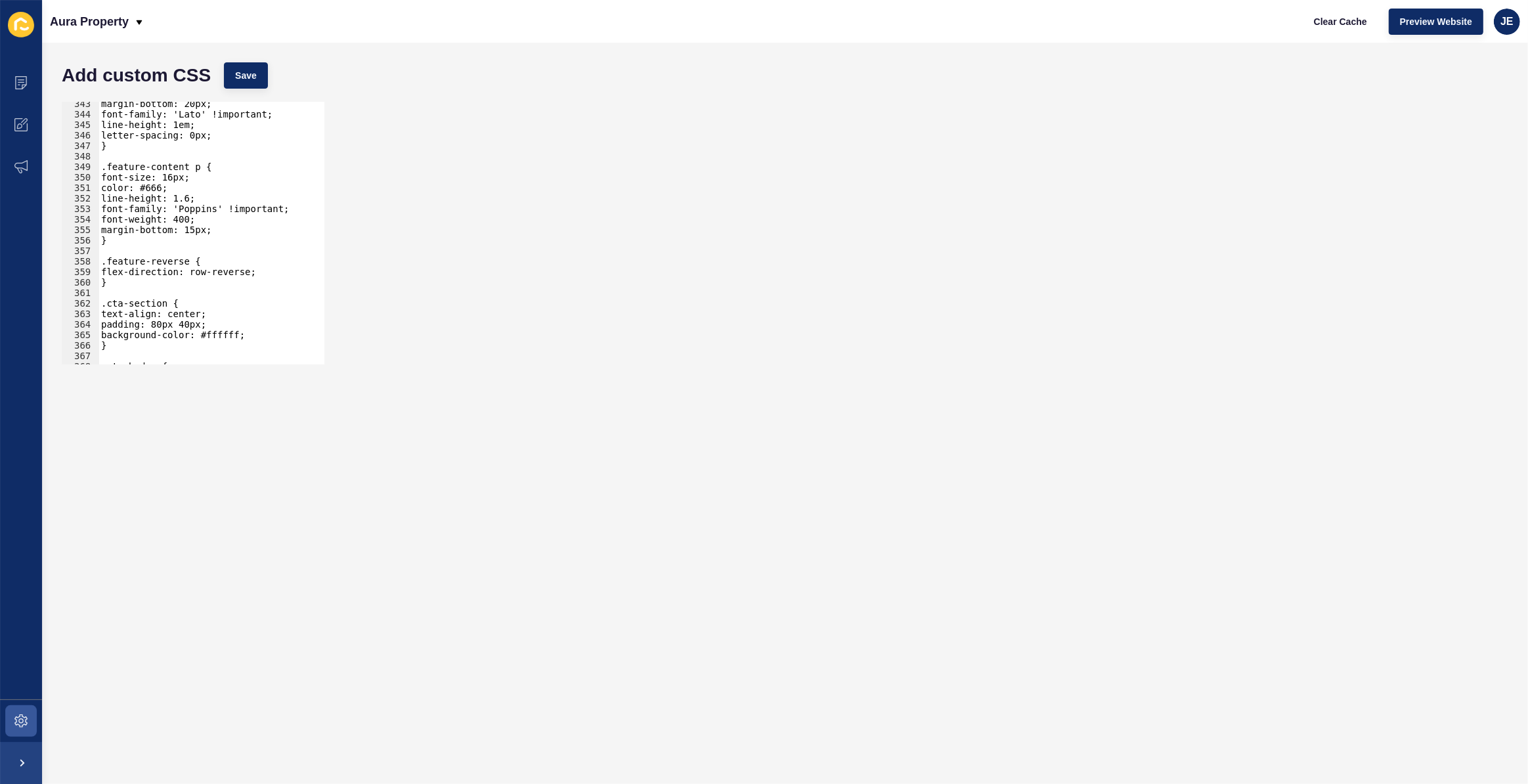
scroll to position [3738, 0]
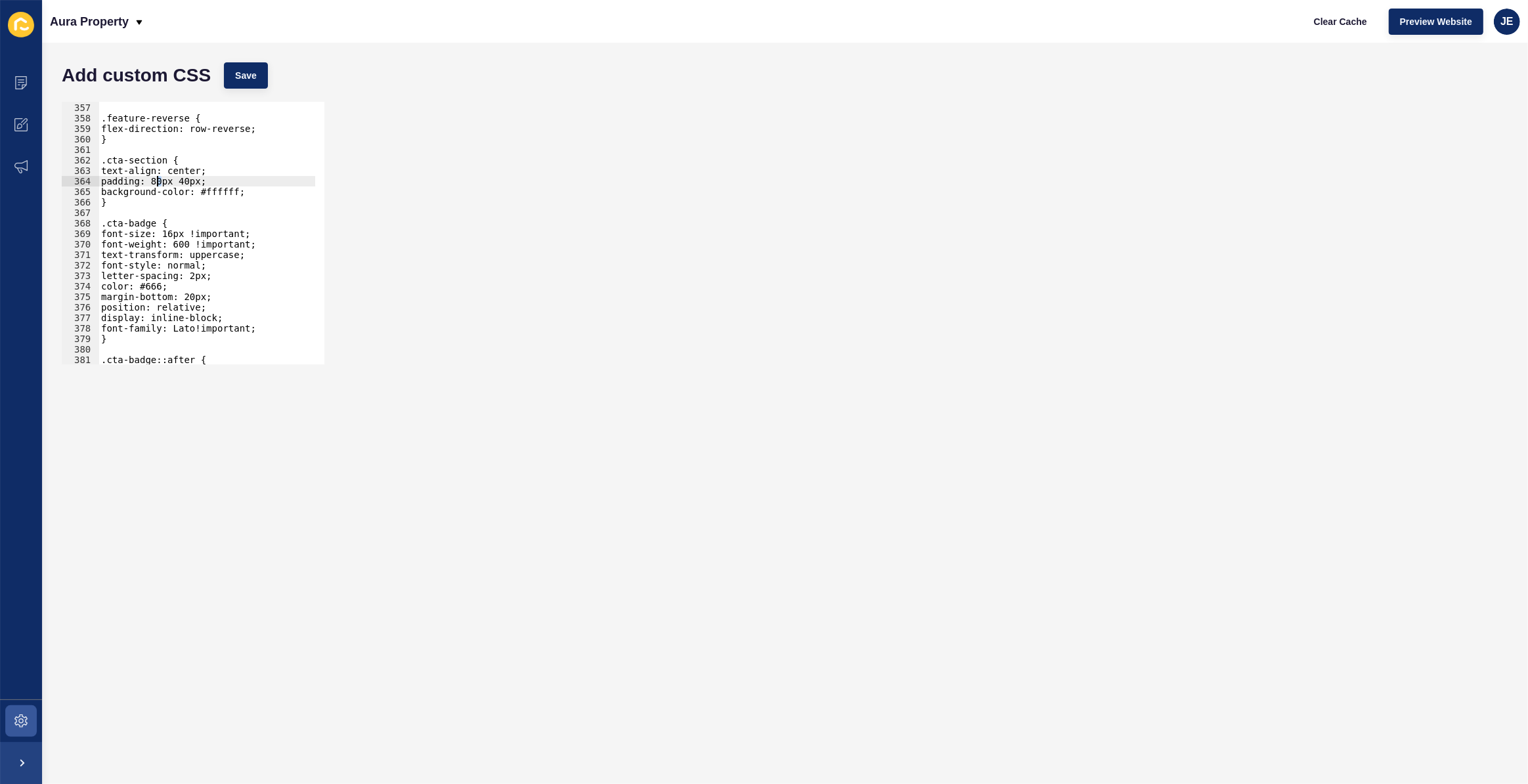
click at [159, 183] on div "} .feature-reverse { flex-direction: row-reverse; } .cta-section { text-align: …" at bounding box center [245, 228] width 294 height 274
click at [237, 78] on span "Save" at bounding box center [246, 75] width 22 height 13
click at [160, 179] on div "} .feature-reverse { flex-direction: row-reverse; } .cta-section { text-align: …" at bounding box center [245, 228] width 294 height 274
click at [243, 82] on button "Save" at bounding box center [246, 76] width 44 height 26
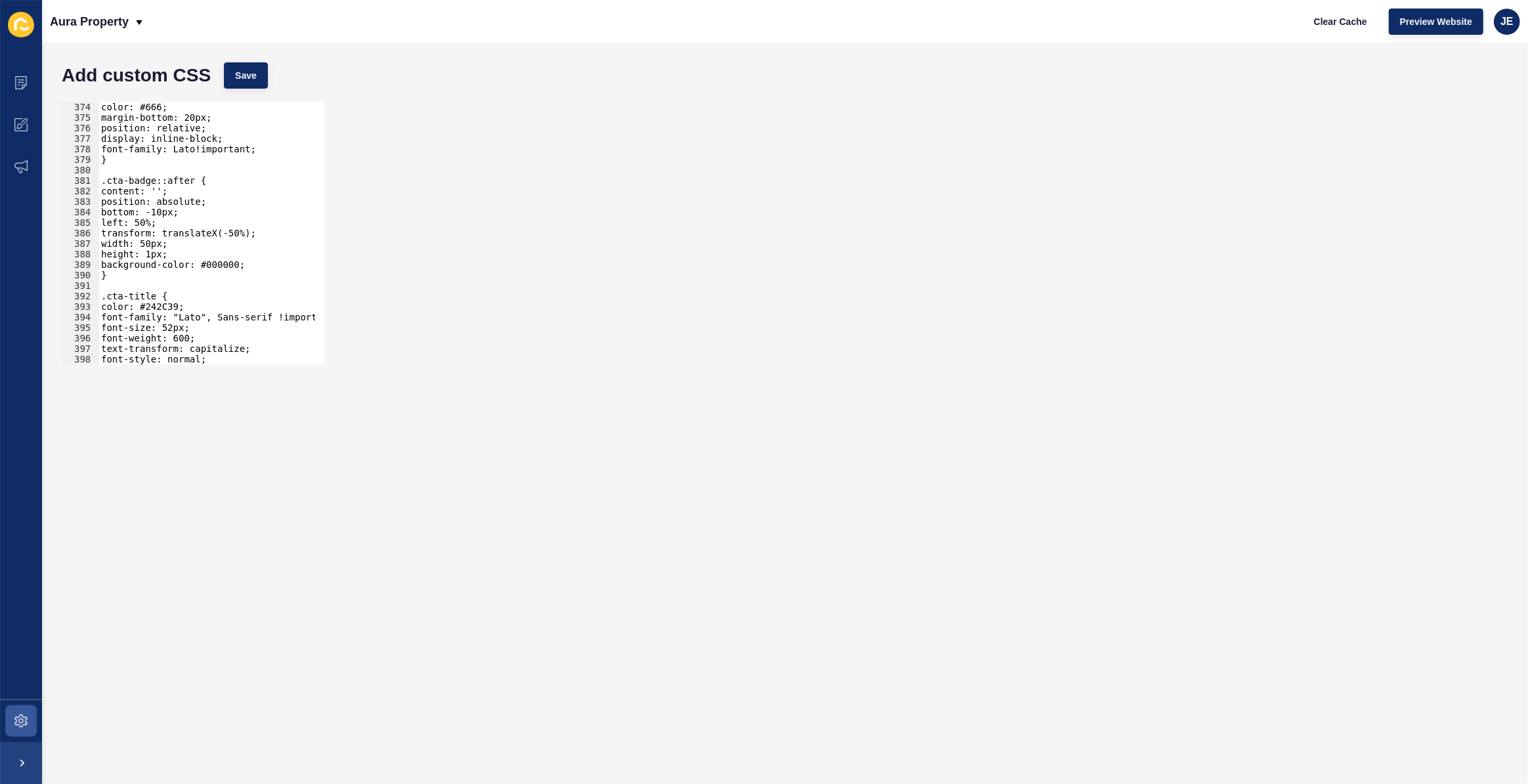
scroll to position [3989, 0]
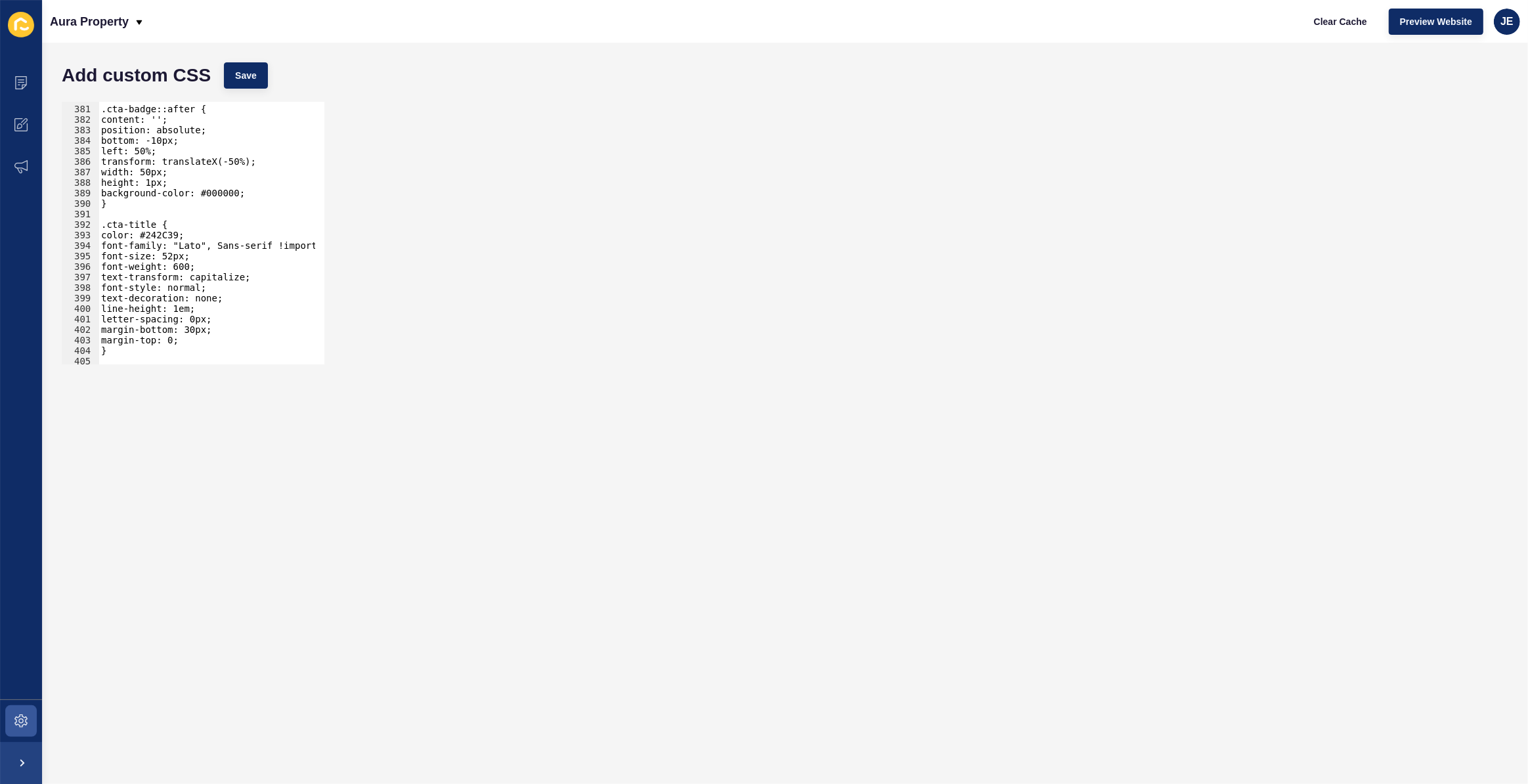
click at [151, 225] on div ".cta-badge::after { content: ''; position: absolute; bottom: -10px; left: 50%; …" at bounding box center [245, 230] width 294 height 274
click at [187, 253] on div ".cta-badge::after { content: ''; position: absolute; bottom: -10px; left: 50%; …" at bounding box center [245, 230] width 294 height 274
click at [255, 78] on span "Save" at bounding box center [246, 75] width 22 height 13
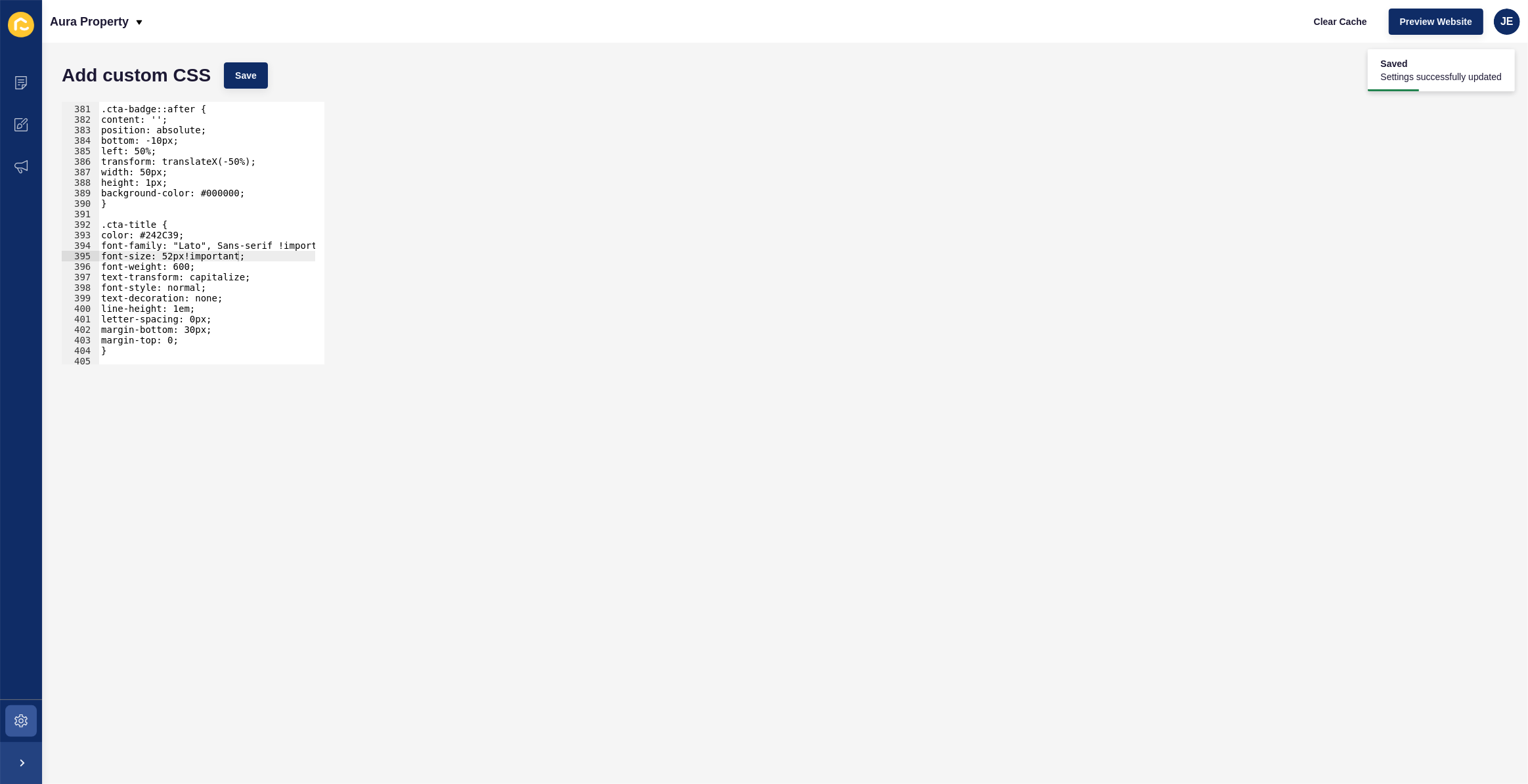
click at [175, 337] on div ".cta-badge::after { content: ''; position: absolute; bottom: -10px; left: 50%; …" at bounding box center [245, 230] width 294 height 274
click at [179, 341] on div ".cta-badge::after { content: ''; position: absolute; bottom: -10px; left: 50%; …" at bounding box center [245, 230] width 294 height 274
drag, startPoint x: 233, startPoint y: 340, endPoint x: 171, endPoint y: 336, distance: 62.1
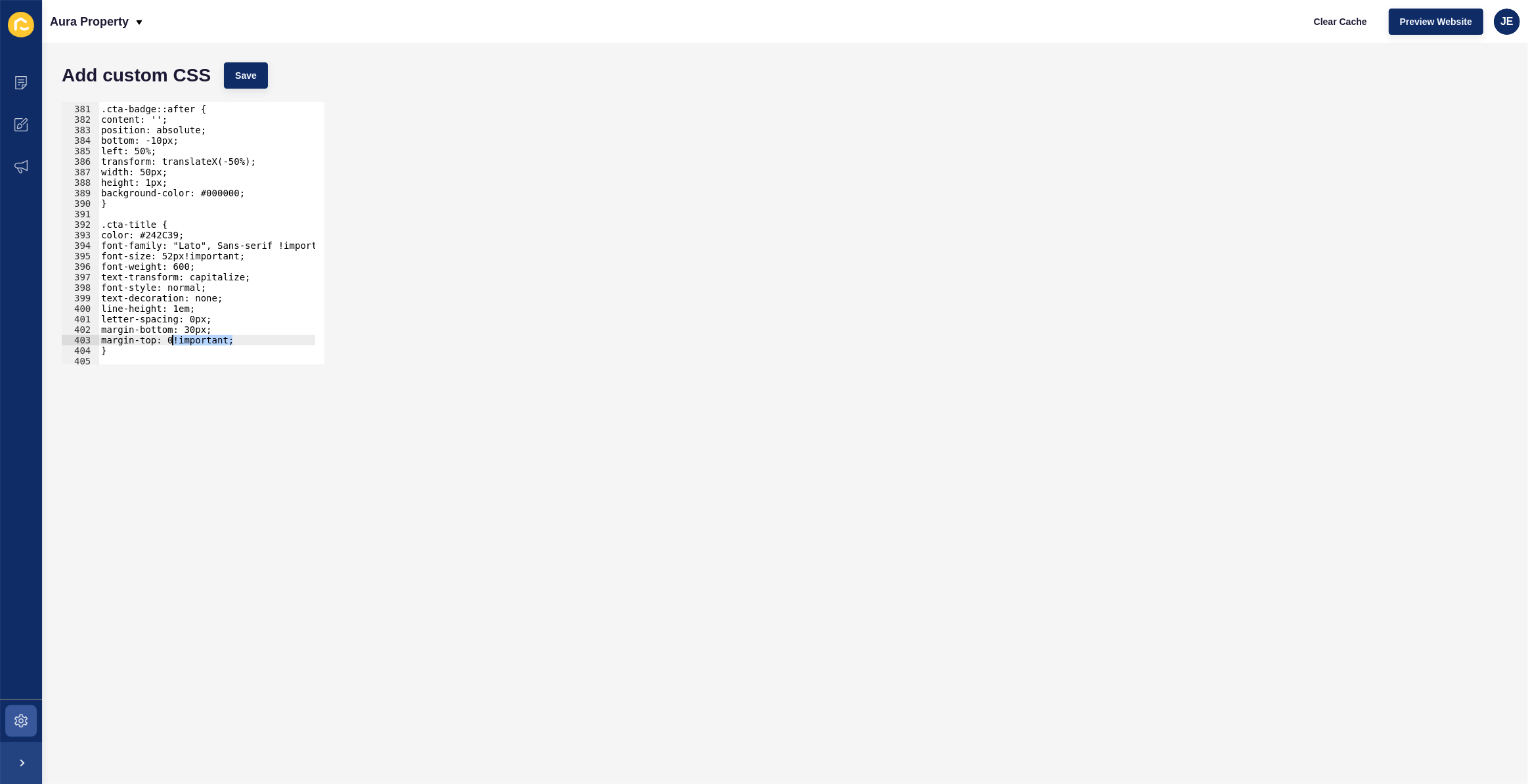
click at [171, 336] on div ".cta-badge::after { content: ''; position: absolute; bottom: -10px; left: 50%; …" at bounding box center [245, 230] width 294 height 274
drag, startPoint x: 186, startPoint y: 328, endPoint x: 219, endPoint y: 331, distance: 33.1
click at [219, 331] on div ".cta-badge::after { content: ''; position: absolute; bottom: -10px; left: 50%; …" at bounding box center [245, 230] width 294 height 274
paste textarea "0!important"
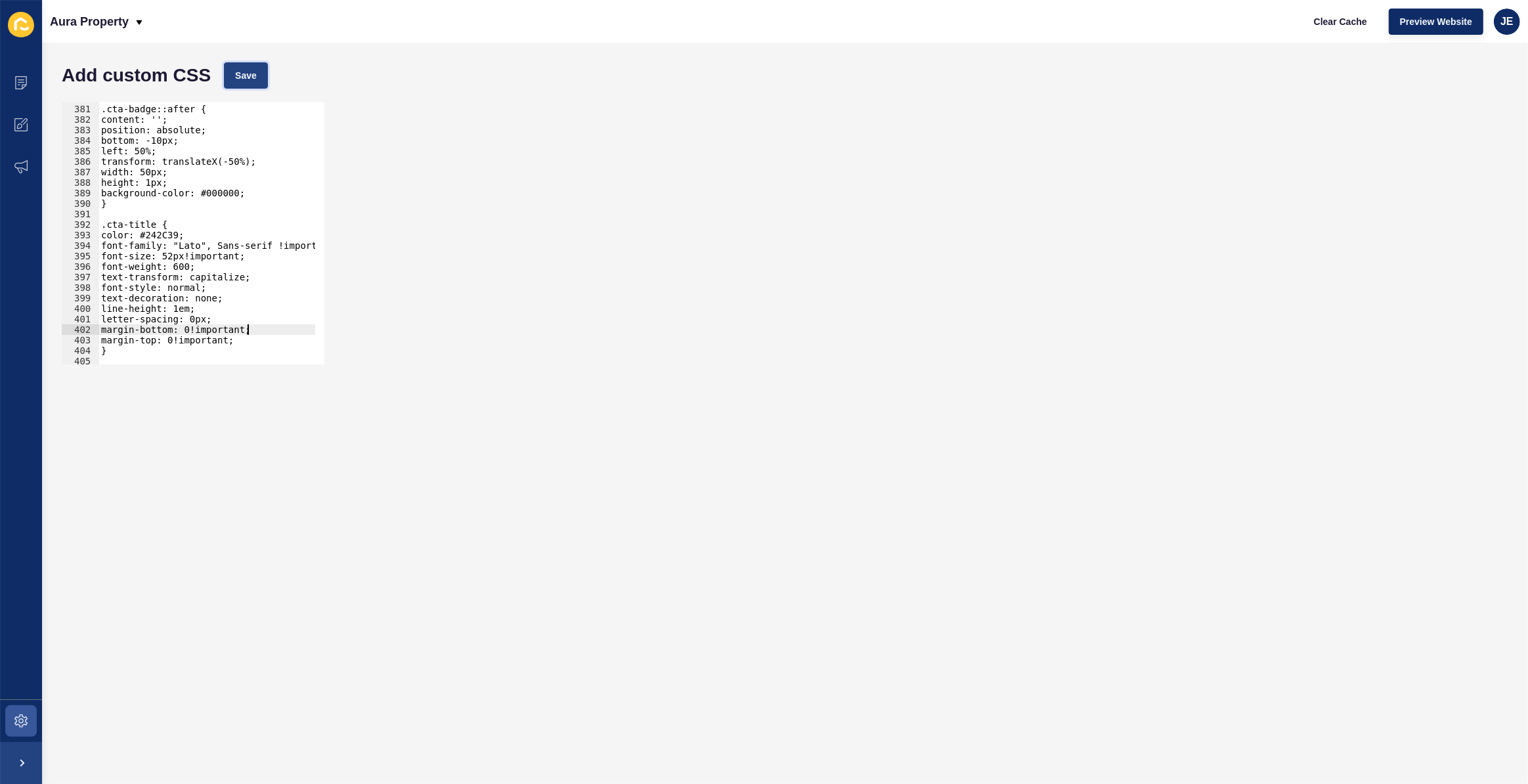
click at [243, 81] on span "Save" at bounding box center [246, 75] width 22 height 13
click at [207, 328] on div ".cta-badge::after { content: ''; position: absolute; bottom: -10px; left: 50%; …" at bounding box center [245, 230] width 294 height 274
click at [249, 85] on button "Save" at bounding box center [246, 76] width 44 height 26
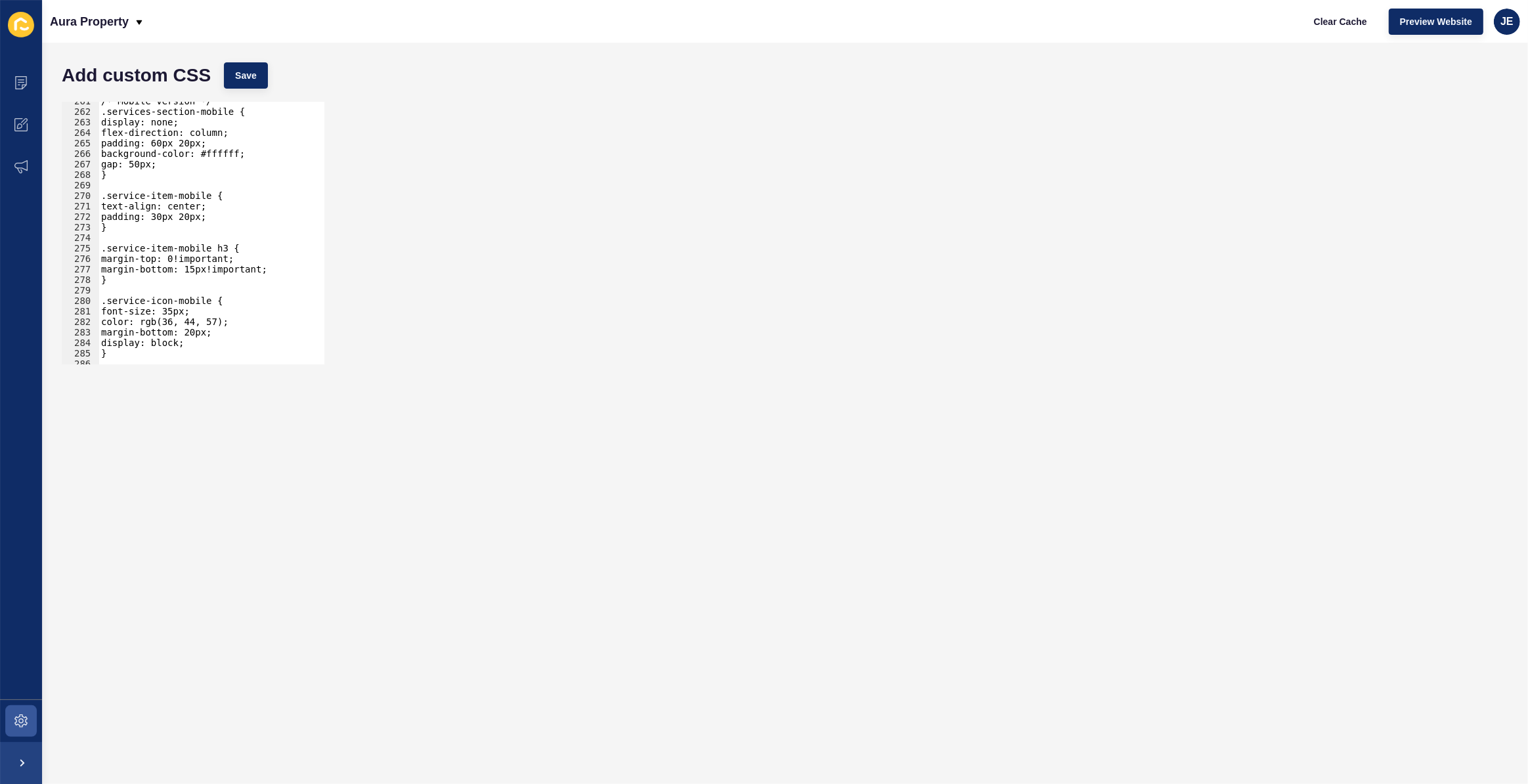
scroll to position [2736, 0]
click at [157, 217] on div "/* Mobile version */ .services-section-mobile { display: none; flex-direction: …" at bounding box center [245, 233] width 294 height 274
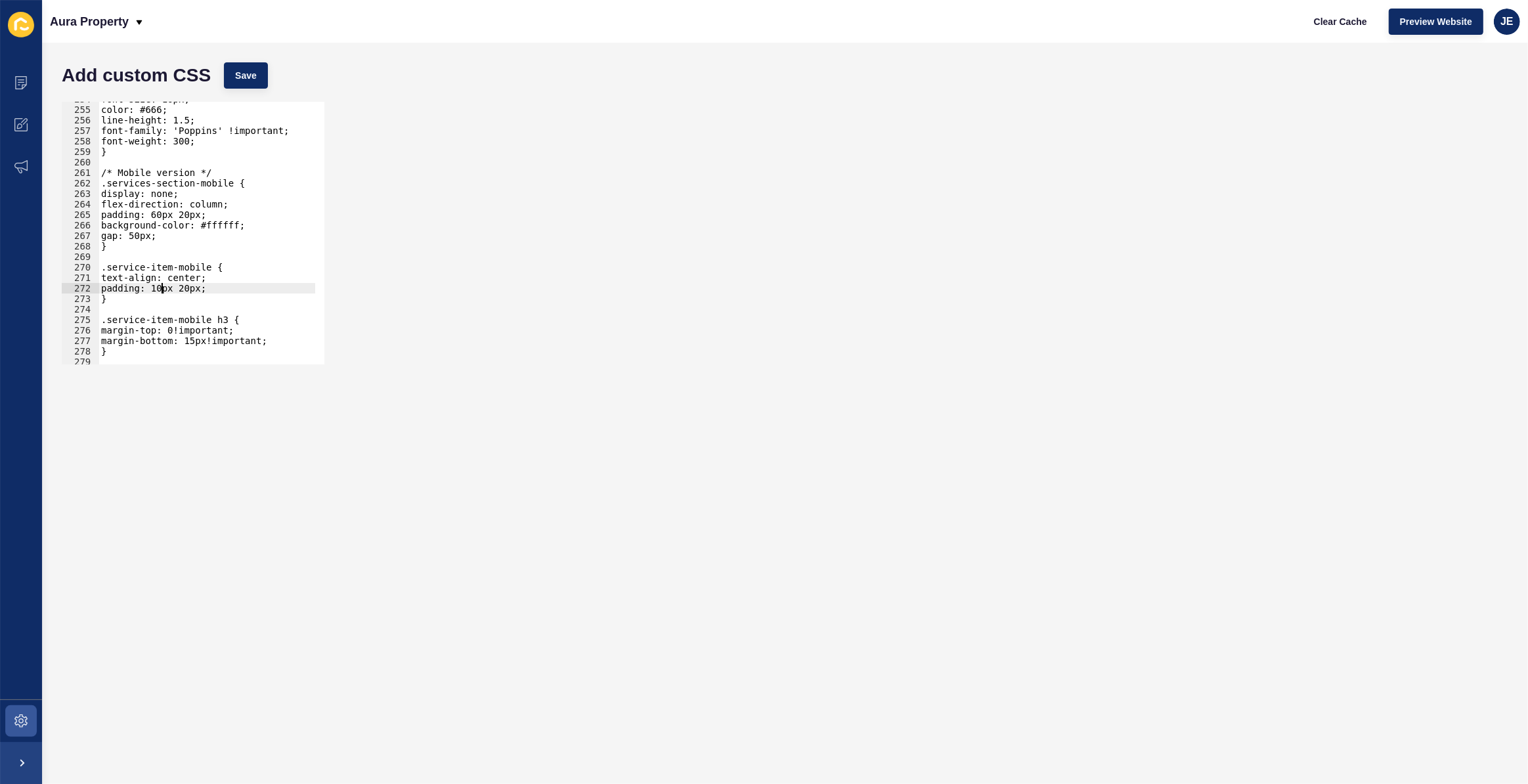
scroll to position [2665, 0]
click at [142, 236] on div "font-size: 16px; color: #666; line-height: 1.5; font-family: 'Poppins' !importa…" at bounding box center [245, 231] width 294 height 274
click at [255, 75] on span "Save" at bounding box center [246, 75] width 22 height 13
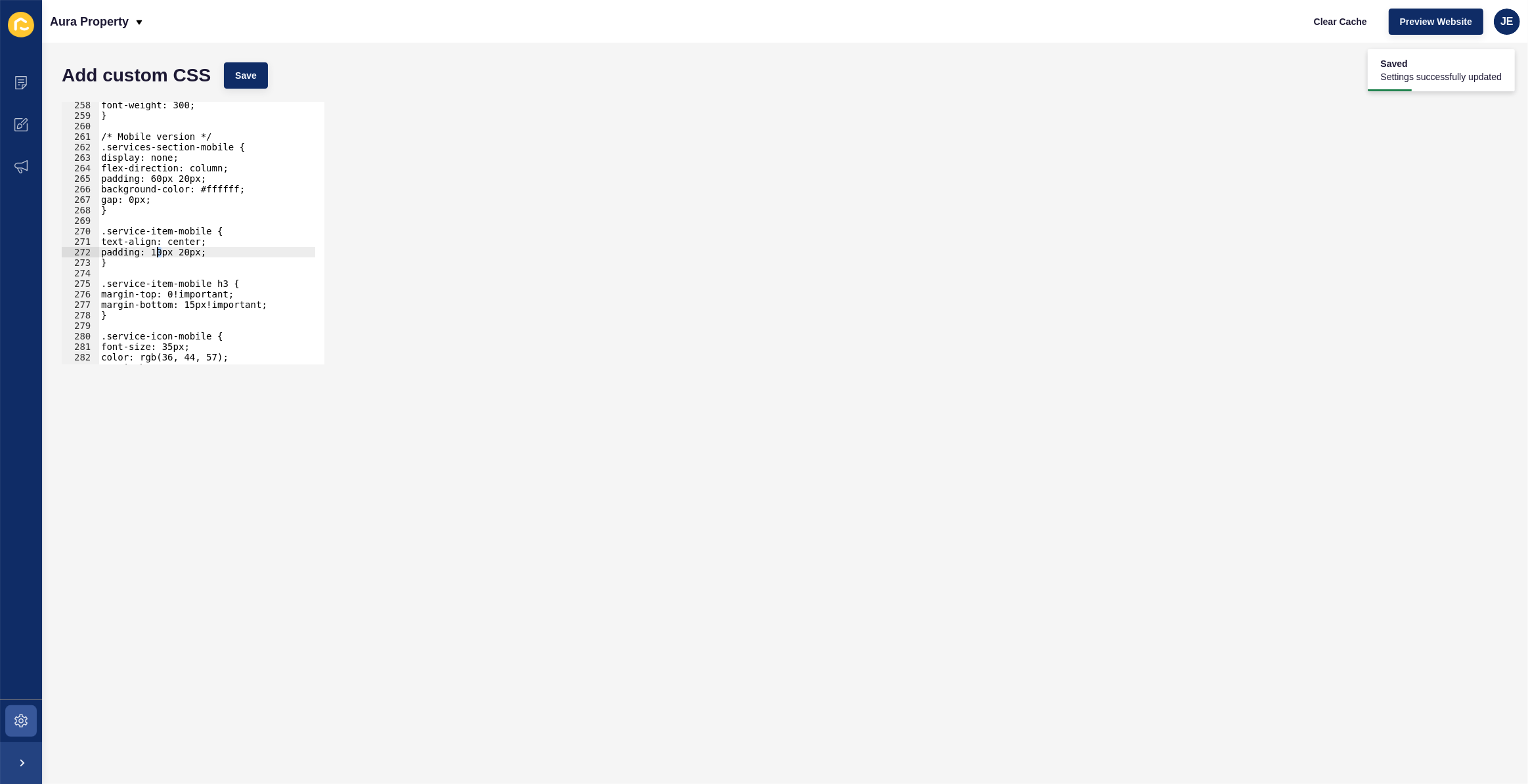
click at [157, 254] on div "font-weight: 300; } /* Mobile version */ .services-section-mobile { display: no…" at bounding box center [245, 237] width 294 height 274
click at [262, 66] on button "Save" at bounding box center [246, 76] width 44 height 26
click at [157, 179] on div "font-weight: 300; } /* Mobile version */ .services-section-mobile { display: no…" at bounding box center [245, 237] width 294 height 274
click at [256, 79] on span "Save" at bounding box center [246, 75] width 22 height 13
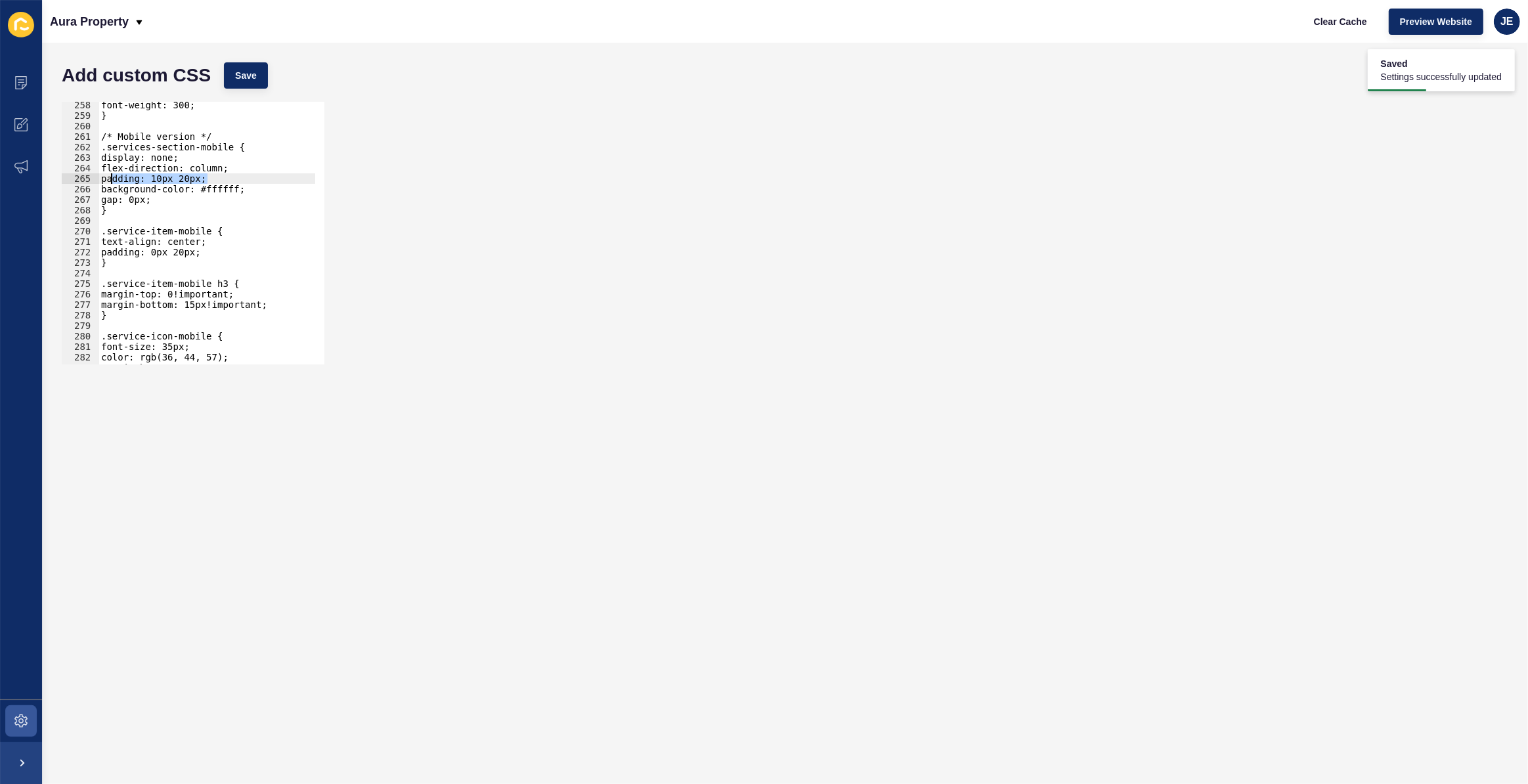
drag, startPoint x: 212, startPoint y: 177, endPoint x: 111, endPoint y: 177, distance: 101.0
click at [111, 177] on div "font-weight: 300; } /* Mobile version */ .services-section-mobile { display: no…" at bounding box center [245, 237] width 294 height 274
click at [266, 81] on button "Save" at bounding box center [246, 76] width 44 height 26
type textarea "flex-direction: column;"
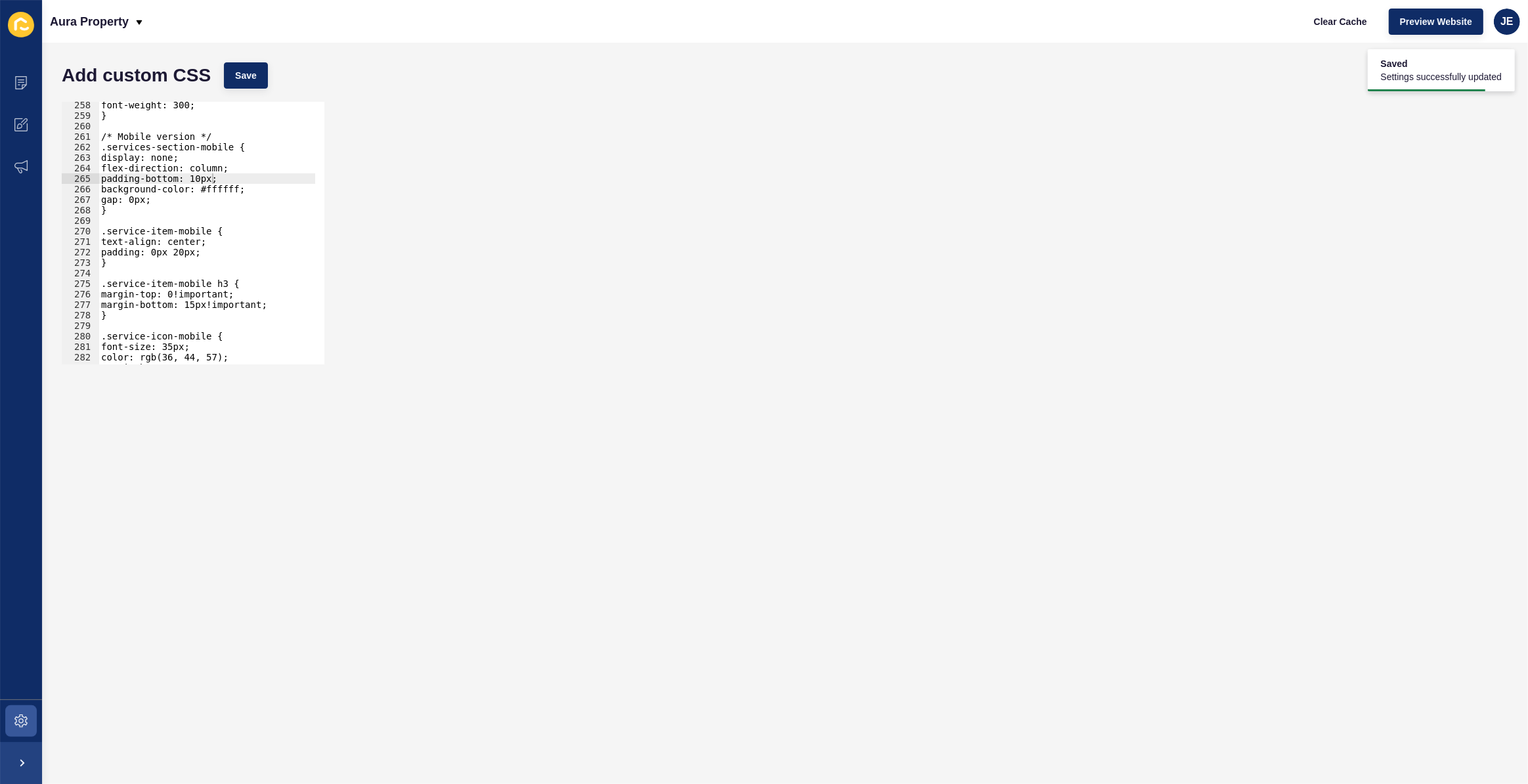
click at [248, 167] on div "font-weight: 300; } /* Mobile version */ .services-section-mobile { display: no…" at bounding box center [245, 237] width 294 height 274
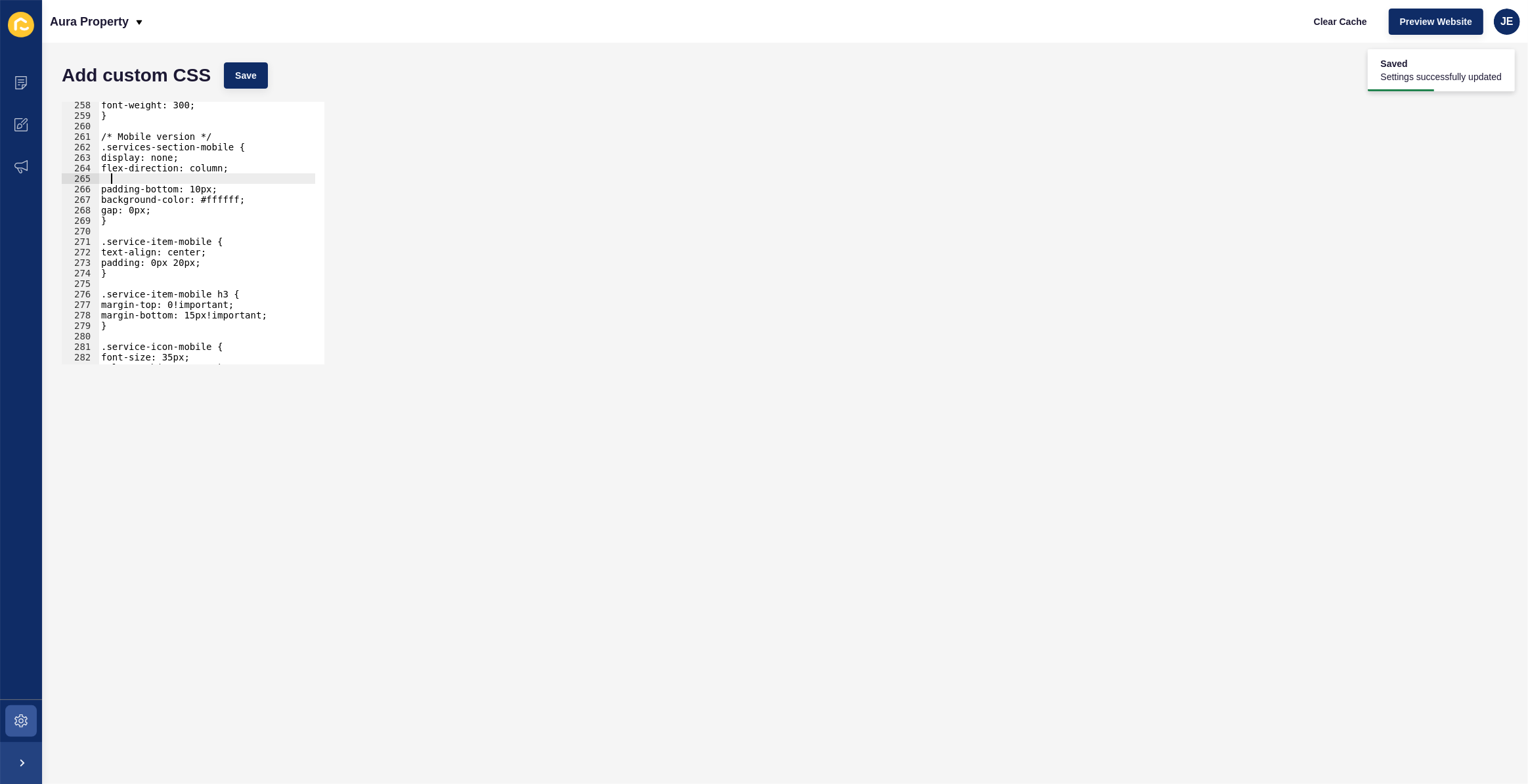
click at [171, 193] on div "font-weight: 300; } /* Mobile version */ .services-section-mobile { display: no…" at bounding box center [245, 237] width 294 height 274
click at [158, 188] on div "font-weight: 300; } /* Mobile version */ .services-section-mobile { display: no…" at bounding box center [245, 237] width 294 height 274
click at [177, 190] on div "font-weight: 300; } /* Mobile version */ .services-section-mobile { display: no…" at bounding box center [245, 237] width 294 height 274
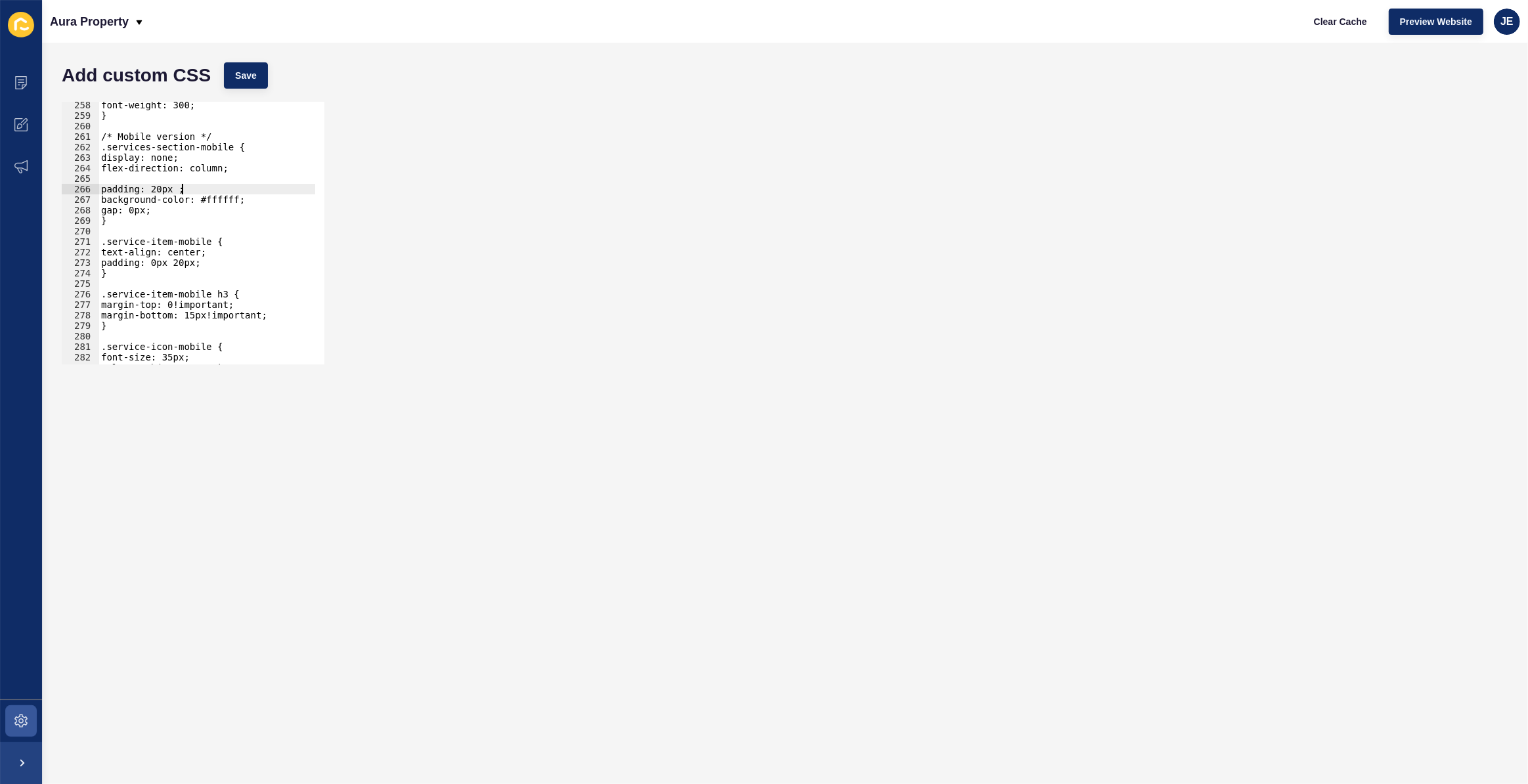
type textarea "padding: 20px;"
click at [215, 177] on div "font-weight: 300; } /* Mobile version */ .services-section-mobile { display: no…" at bounding box center [245, 237] width 294 height 274
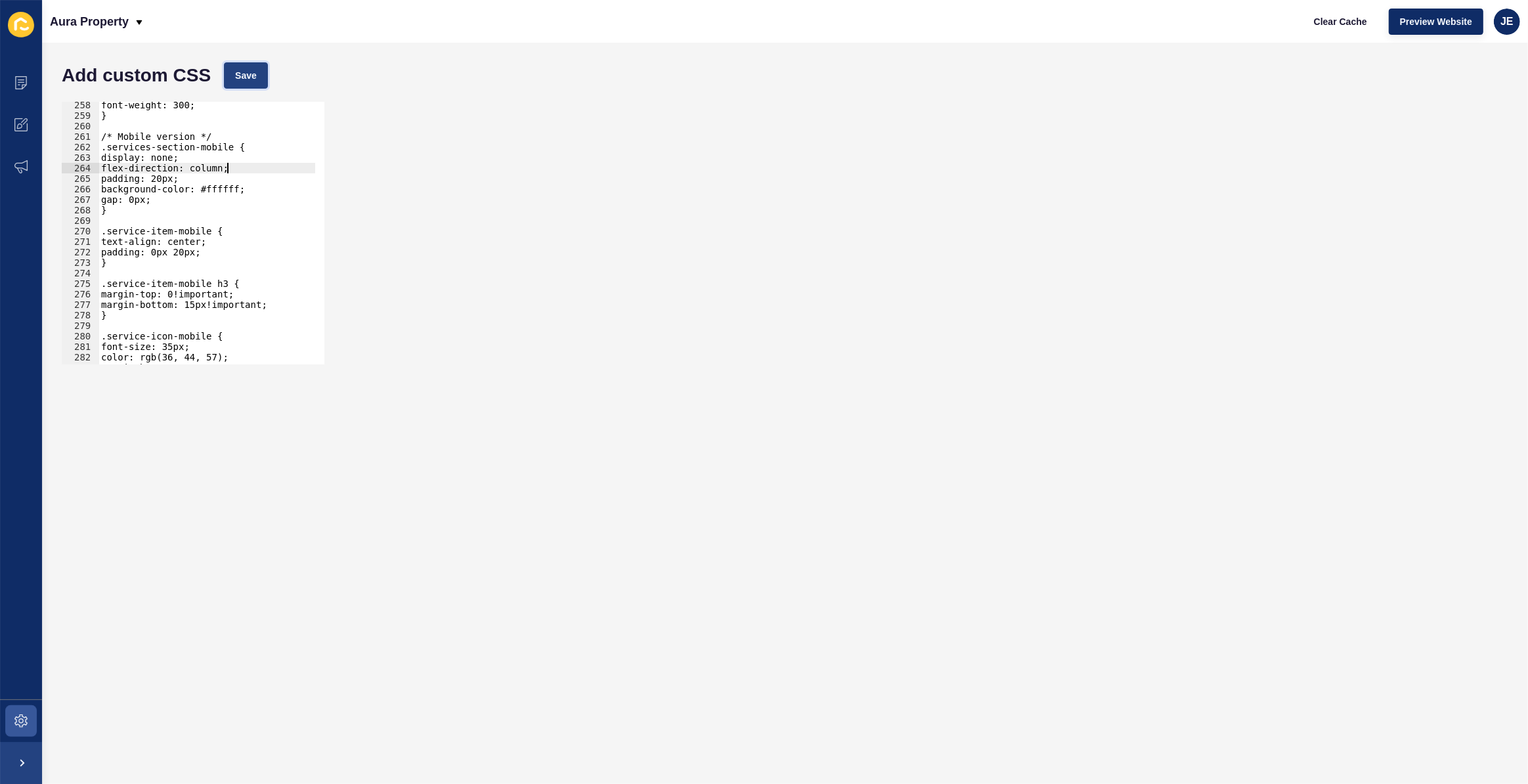
click at [249, 78] on span "Save" at bounding box center [246, 75] width 22 height 13
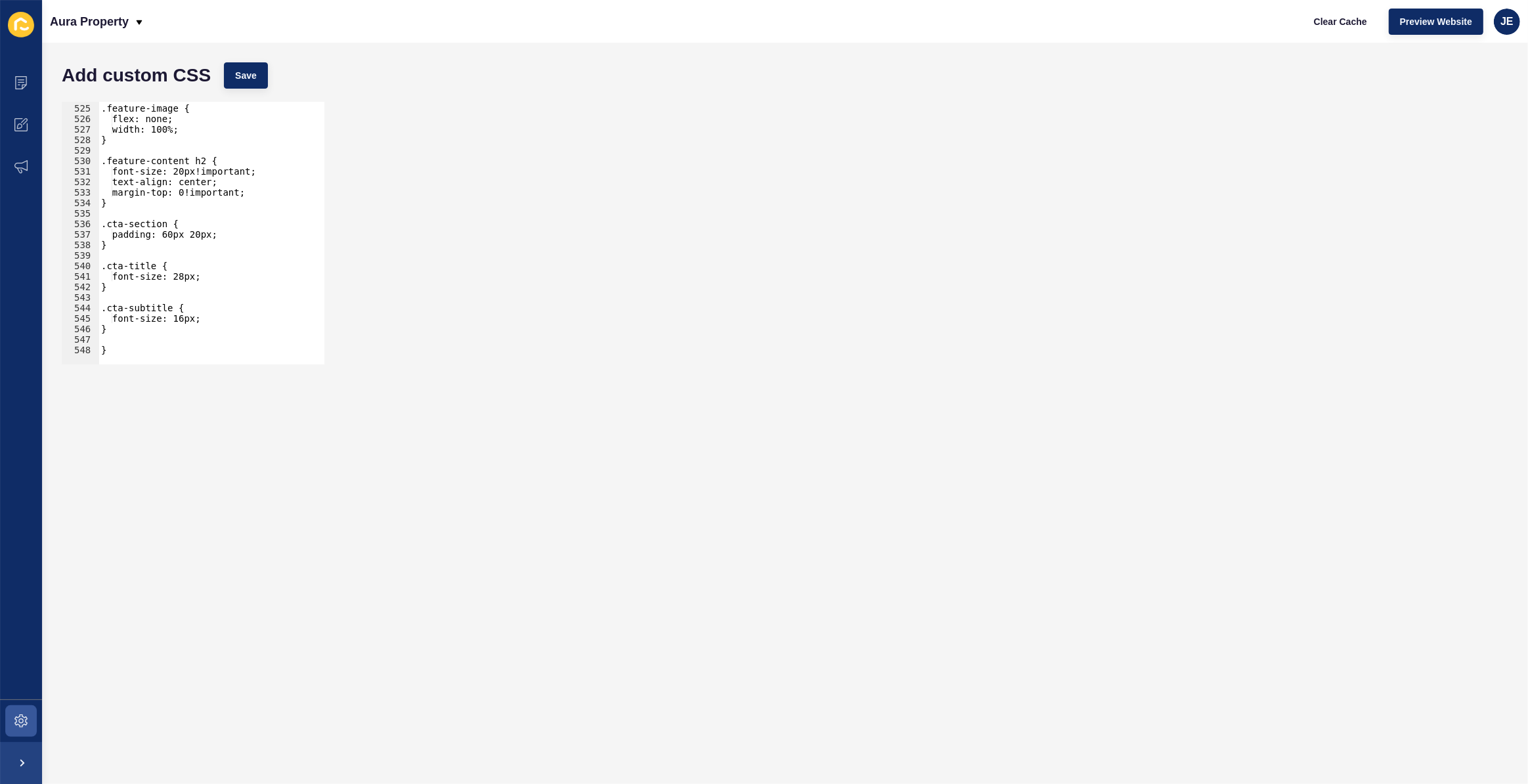
scroll to position [5500, 0]
click at [194, 278] on div ".feature-image { flex: none; width: 100%; } .feature-content h2 { font-size: 20…" at bounding box center [245, 229] width 294 height 274
click at [198, 277] on div ".feature-image { flex: none; width: 100%; } .feature-content h2 { font-size: 20…" at bounding box center [245, 229] width 294 height 274
click at [250, 74] on span "Save" at bounding box center [246, 75] width 22 height 13
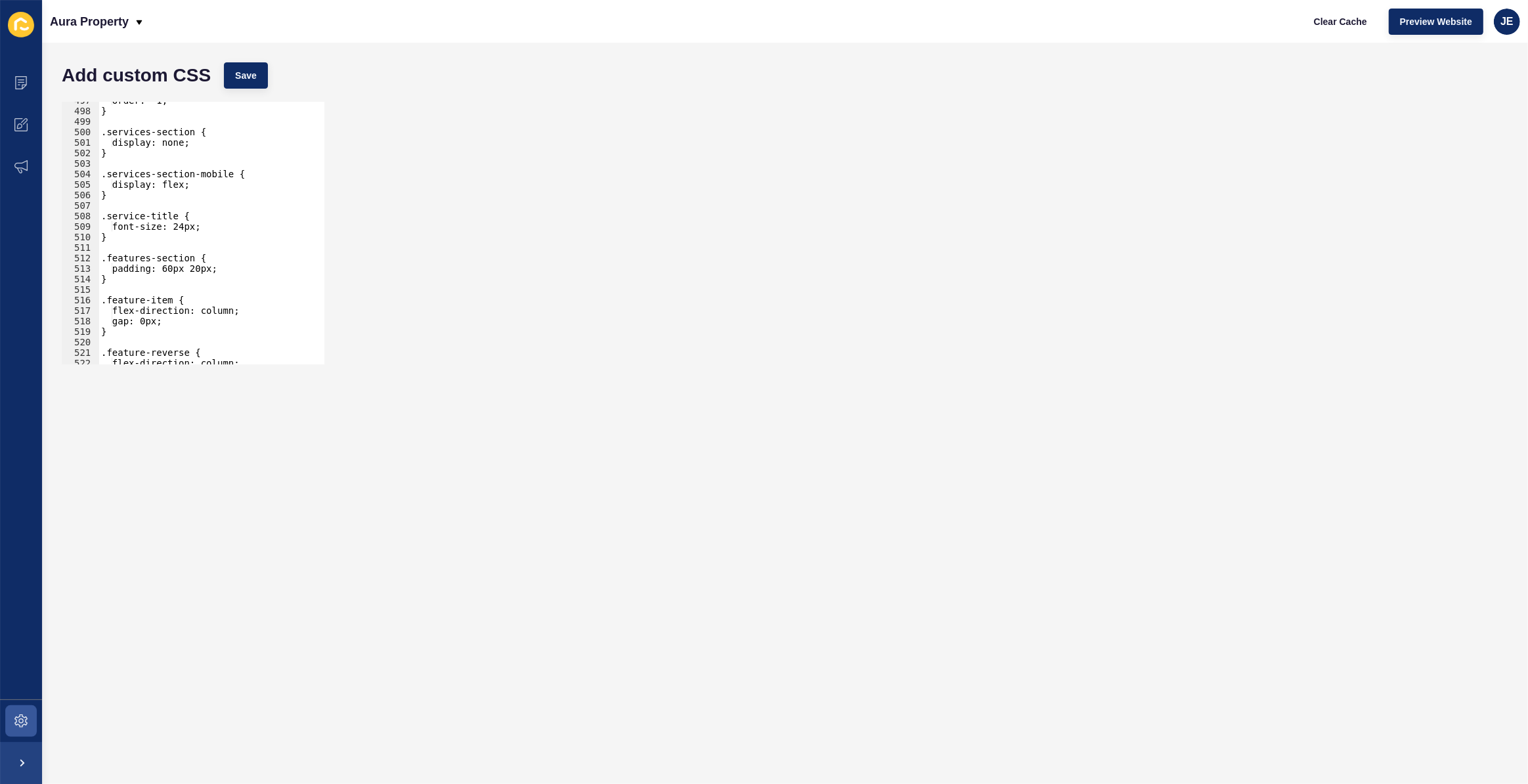
scroll to position [5214, 0]
click at [190, 269] on div "order: -1; } .services-section { display: none; } .services-section-mobile { di…" at bounding box center [245, 232] width 294 height 274
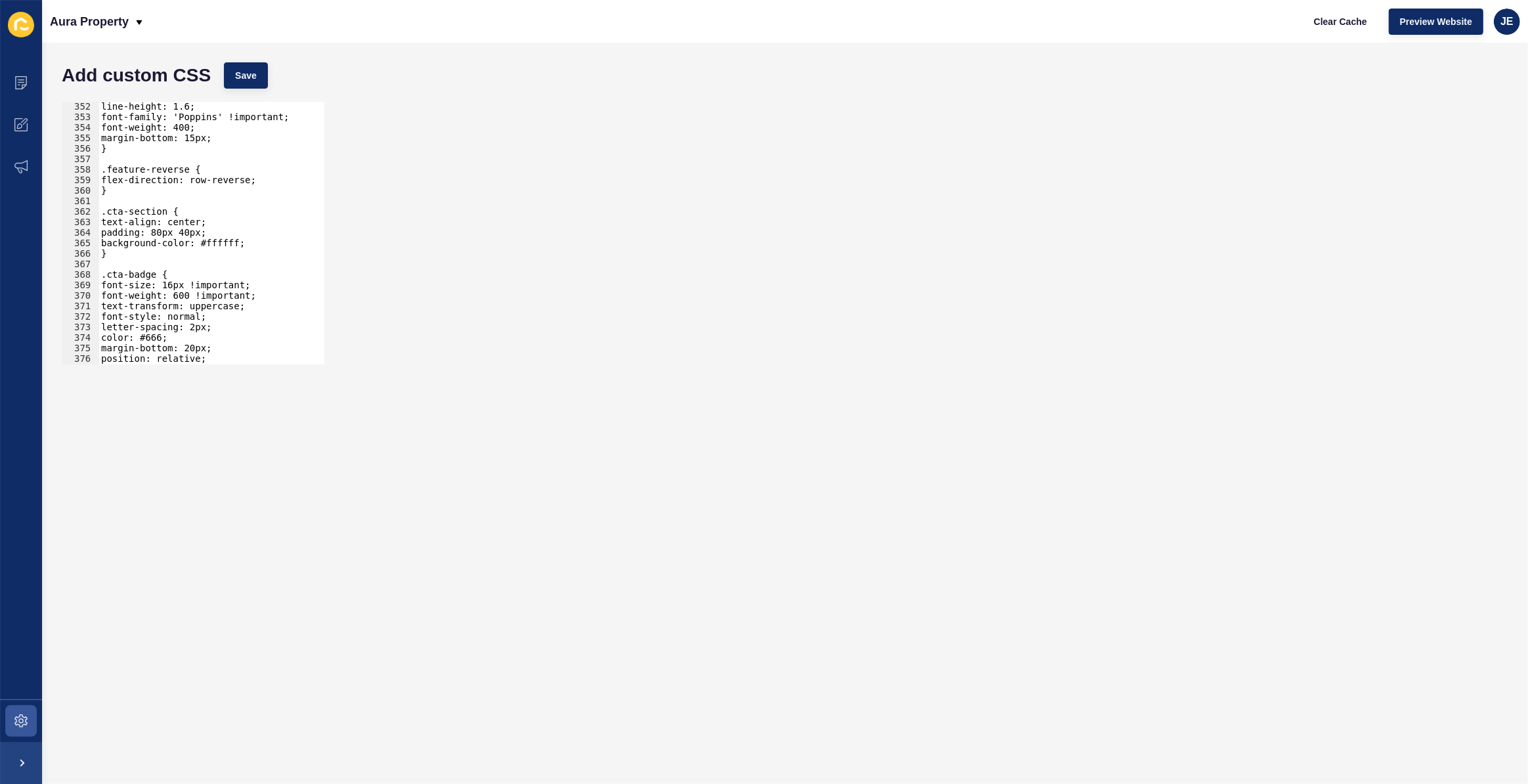
scroll to position [3651, 0]
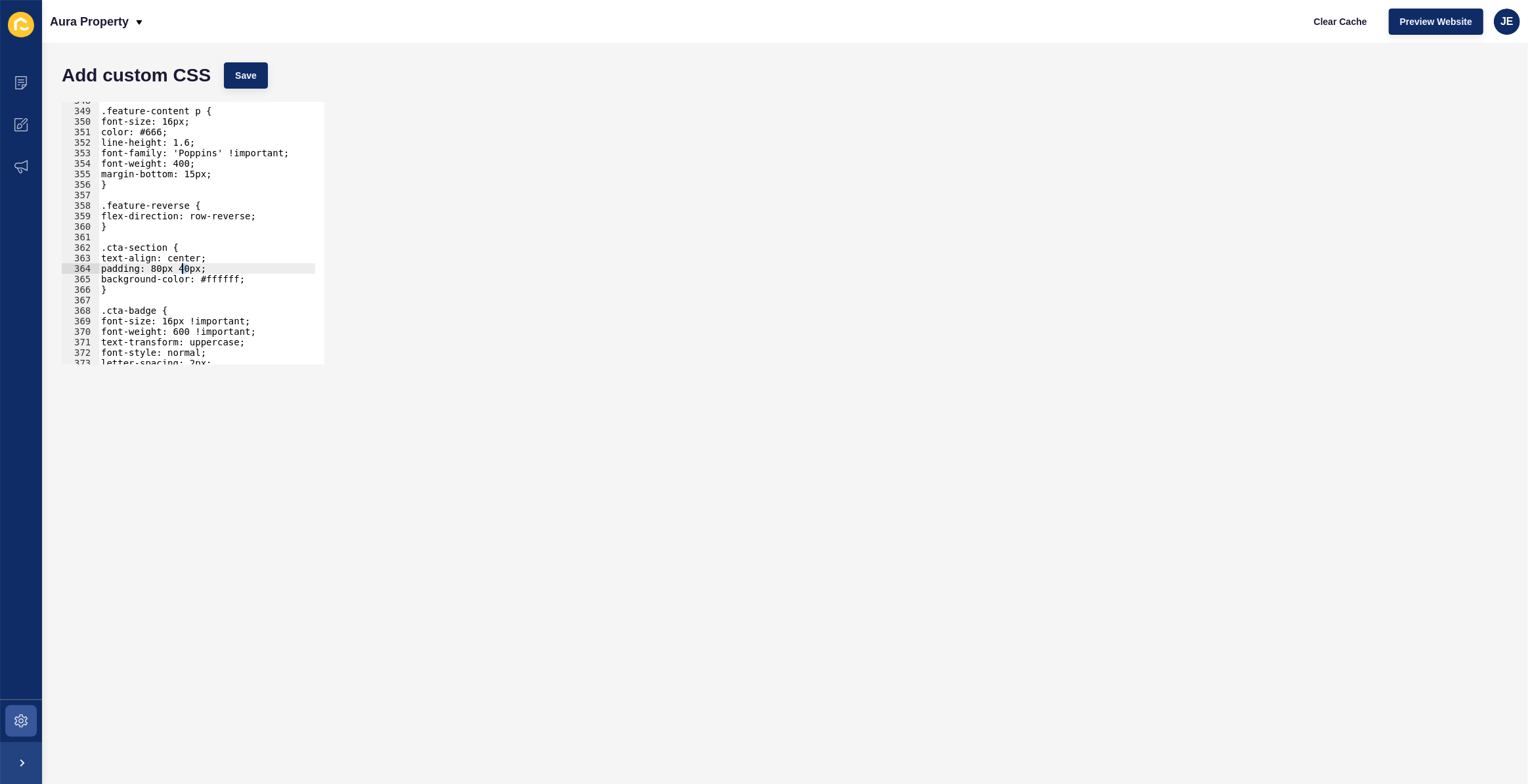
click at [183, 268] on div ".feature-content p { font-size: 16px; color: #666; line-height: 1.6; font-famil…" at bounding box center [245, 232] width 294 height 274
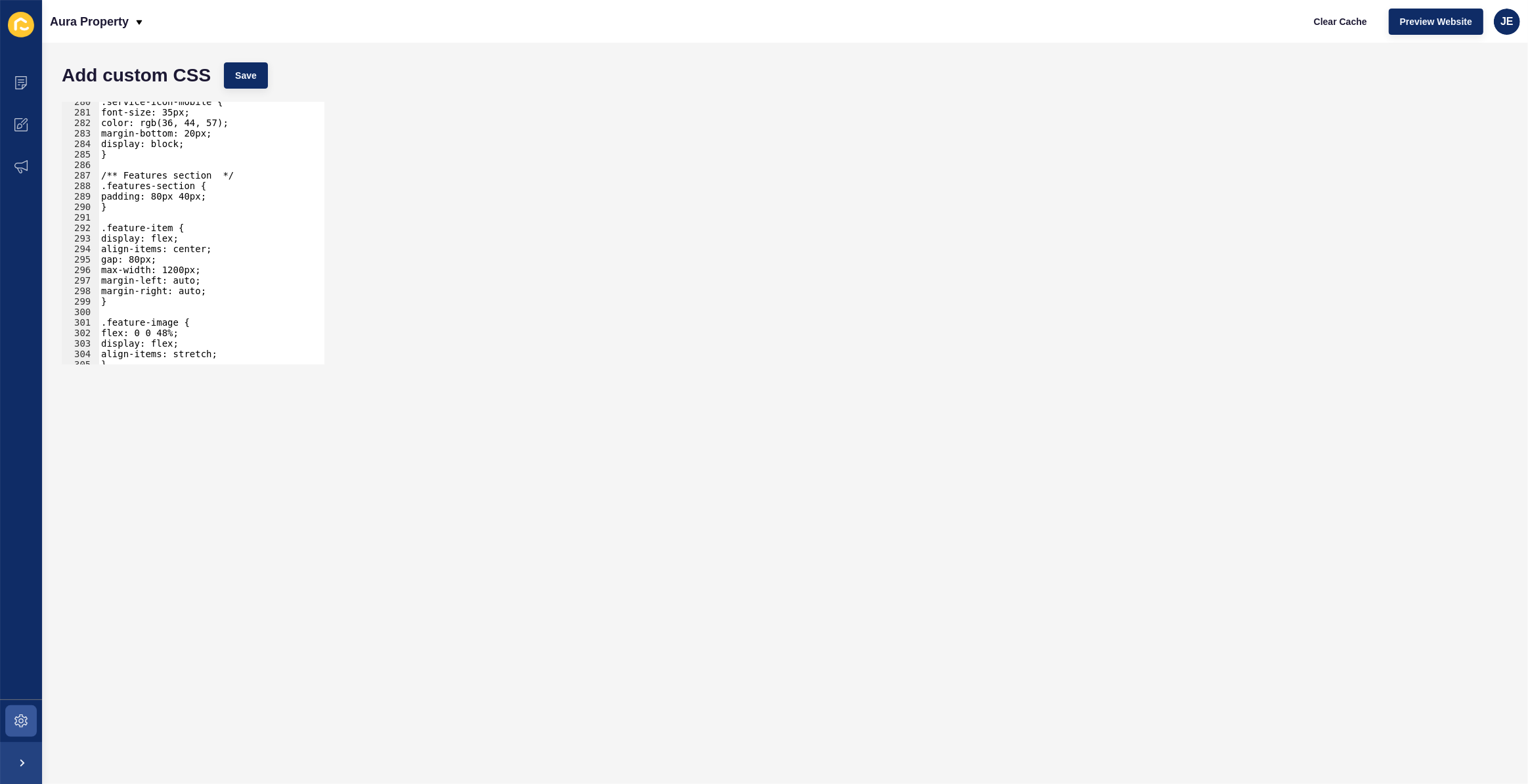
scroll to position [2900, 0]
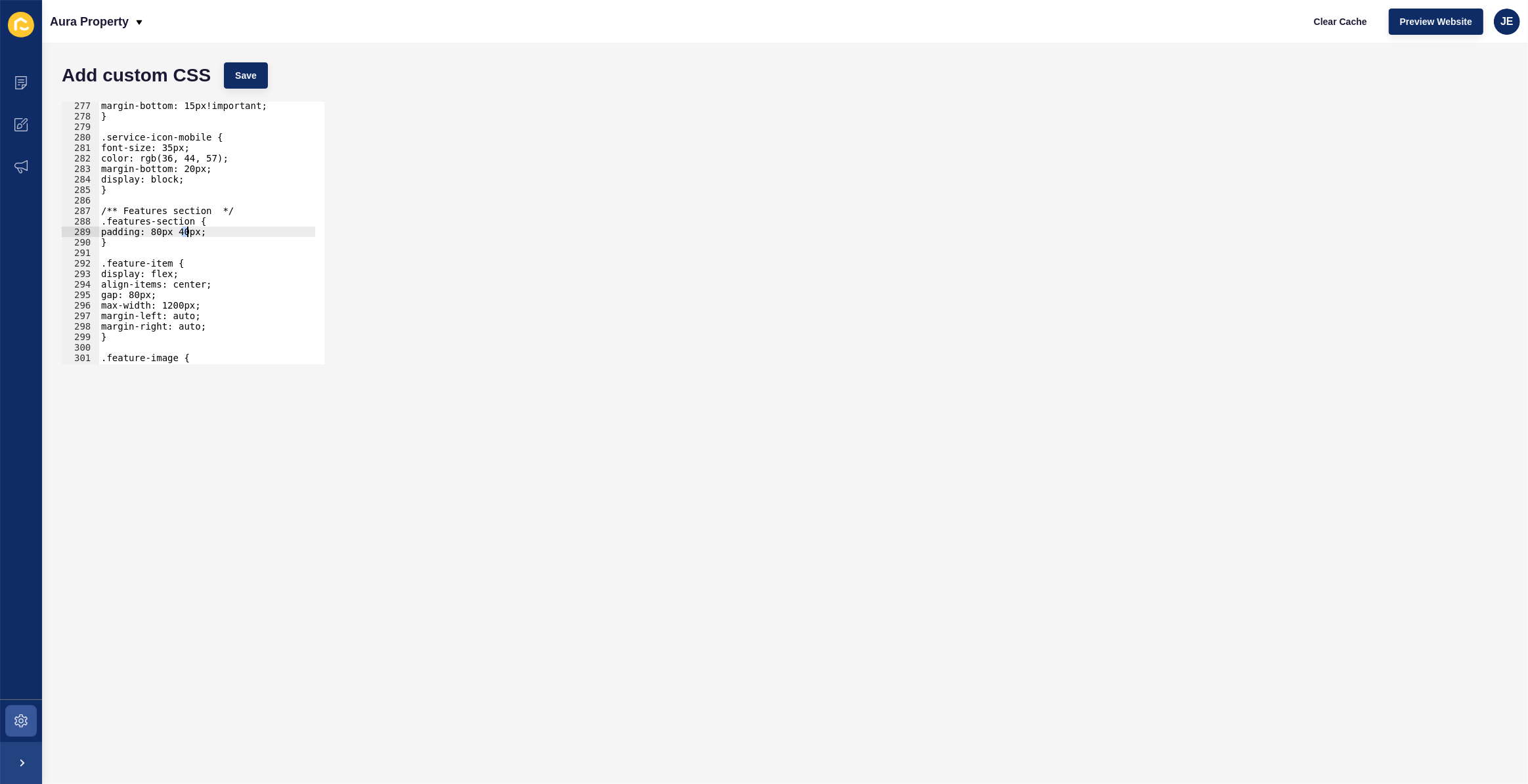
click at [185, 230] on div "margin-bottom: 15px!important; } .service-icon-mobile { font-size: 35px; color:…" at bounding box center [245, 237] width 294 height 274
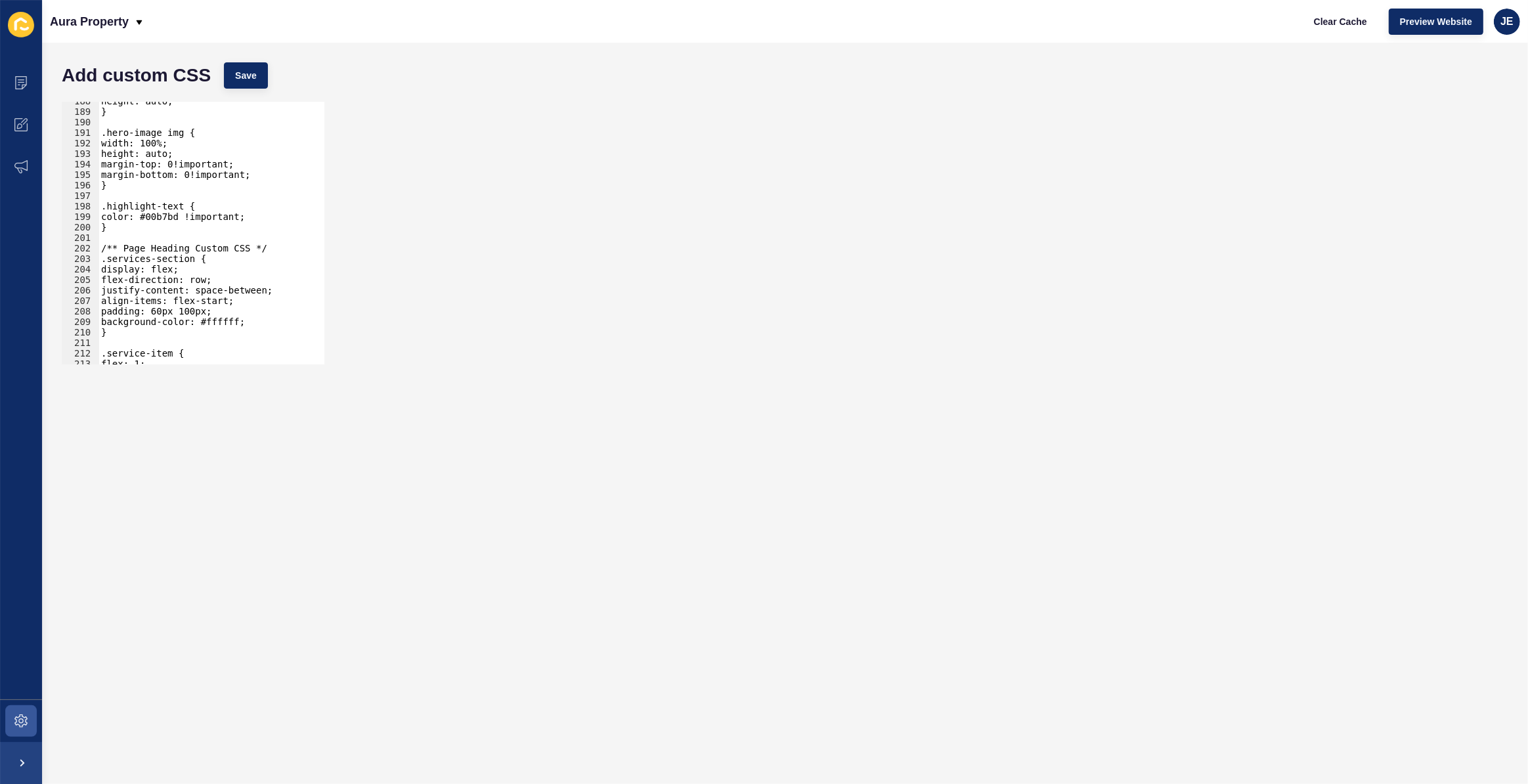
scroll to position [1969, 0]
click at [247, 81] on span "Save" at bounding box center [246, 75] width 22 height 13
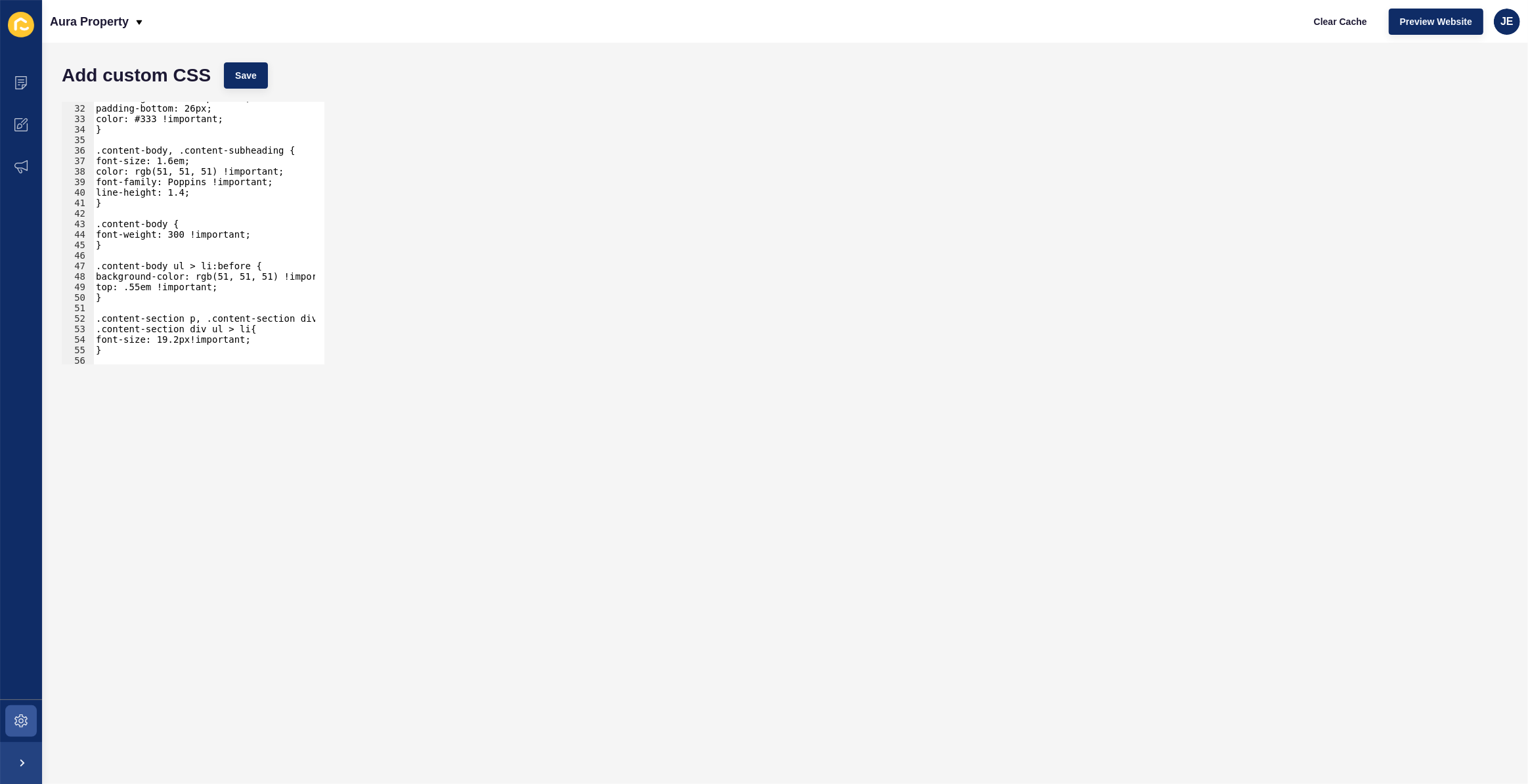
scroll to position [323, 0]
click at [217, 265] on div "font-weight: 400 !important; padding-bottom: 26px; color: #333 !important; } .c…" at bounding box center [240, 229] width 294 height 274
click at [241, 196] on div "font-weight: 400 !important; padding-bottom: 26px; color: #333 !important; } .c…" at bounding box center [240, 229] width 294 height 274
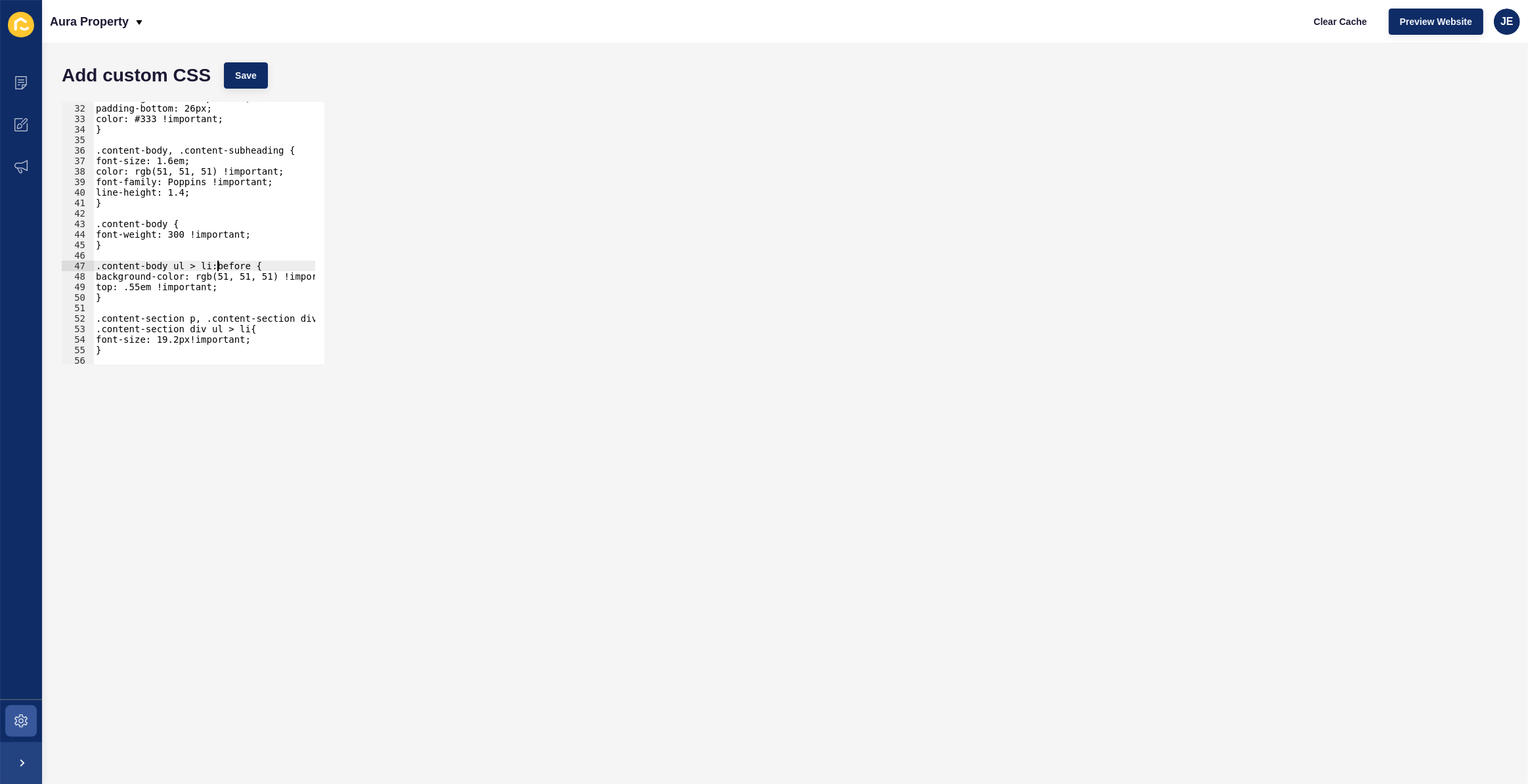
click at [434, 184] on div ".content-body ul > li:before { 31 32 33 34 35 36 37 38 39 40 41 42 43 44 45 46 …" at bounding box center [784, 233] width 1460 height 275
type textarea "font-weight: 300 !important;"
click at [153, 252] on div "font-weight: 400 !important; padding-bottom: 26px; color: #333 !important; } .c…" at bounding box center [240, 229] width 294 height 274
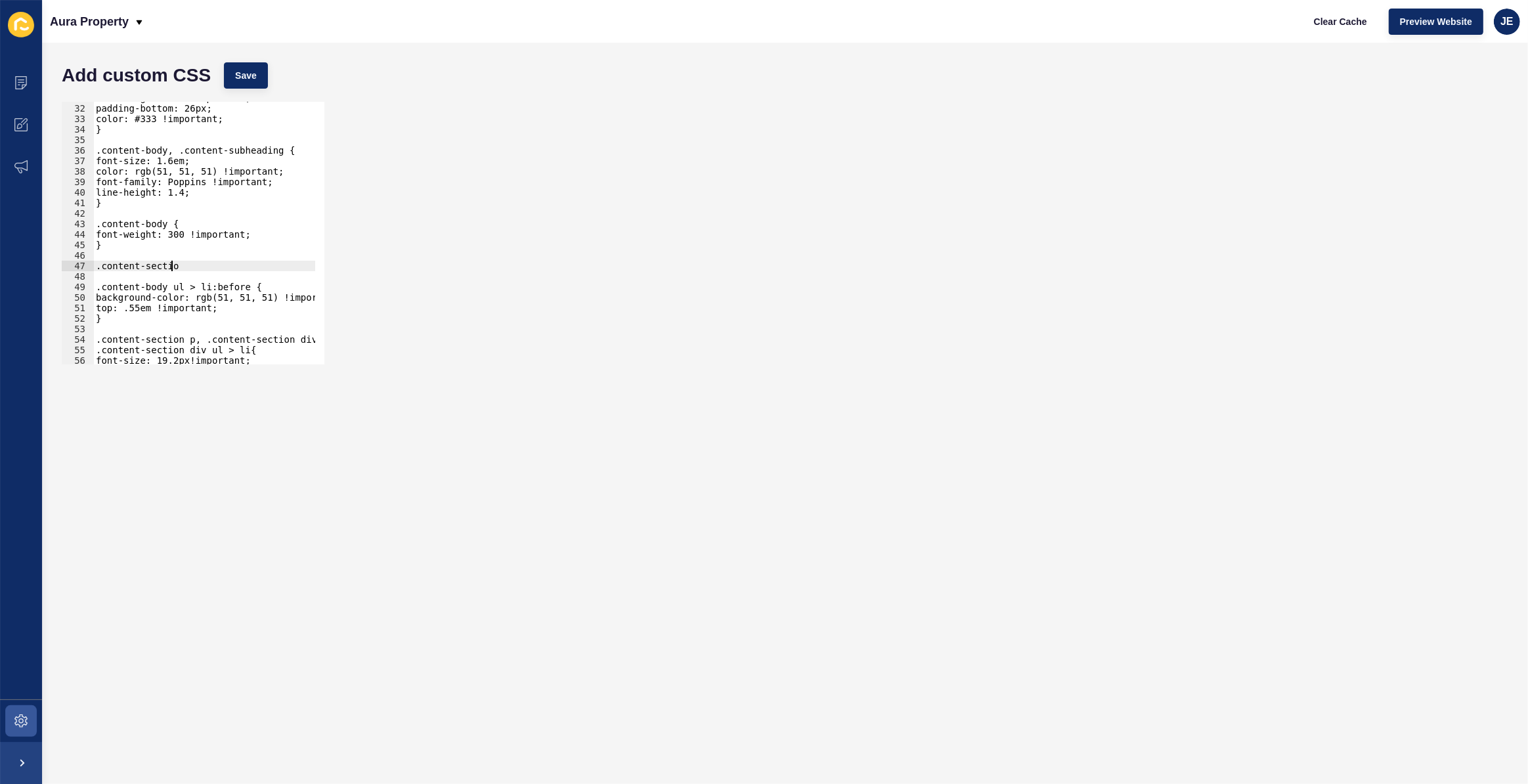
scroll to position [0, 5]
type textarea ".content-section {"
type textarea "}"
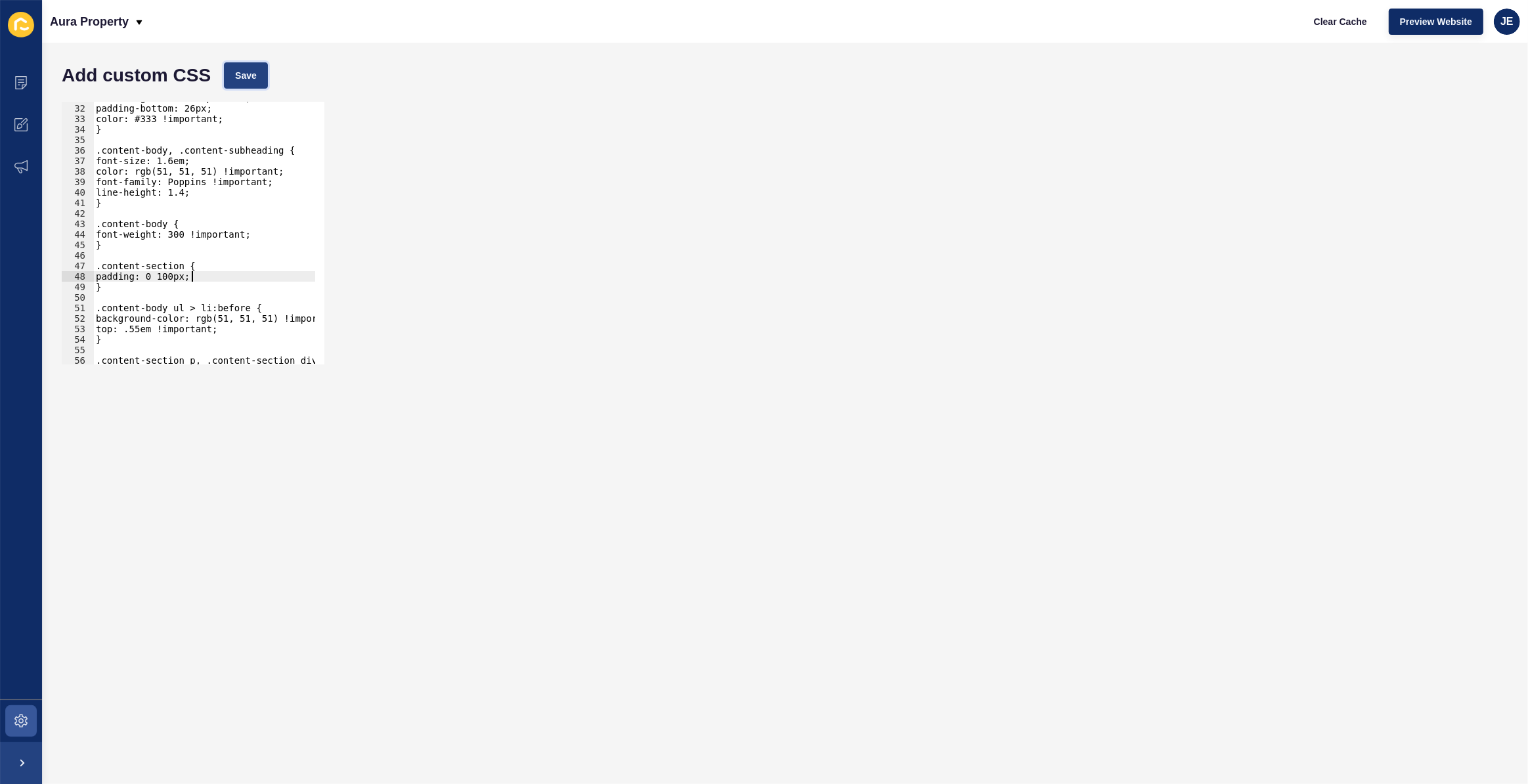
click at [255, 63] on button "Save" at bounding box center [246, 76] width 44 height 26
click at [252, 66] on button "Save" at bounding box center [246, 76] width 44 height 26
click at [1339, 23] on span "Clear Cache" at bounding box center [1341, 21] width 53 height 13
click at [166, 275] on div "font-weight: 400 !important; padding-bottom: 26px; color: #333 !important; } .c…" at bounding box center [240, 229] width 294 height 274
click at [248, 71] on span "Save" at bounding box center [246, 75] width 22 height 13
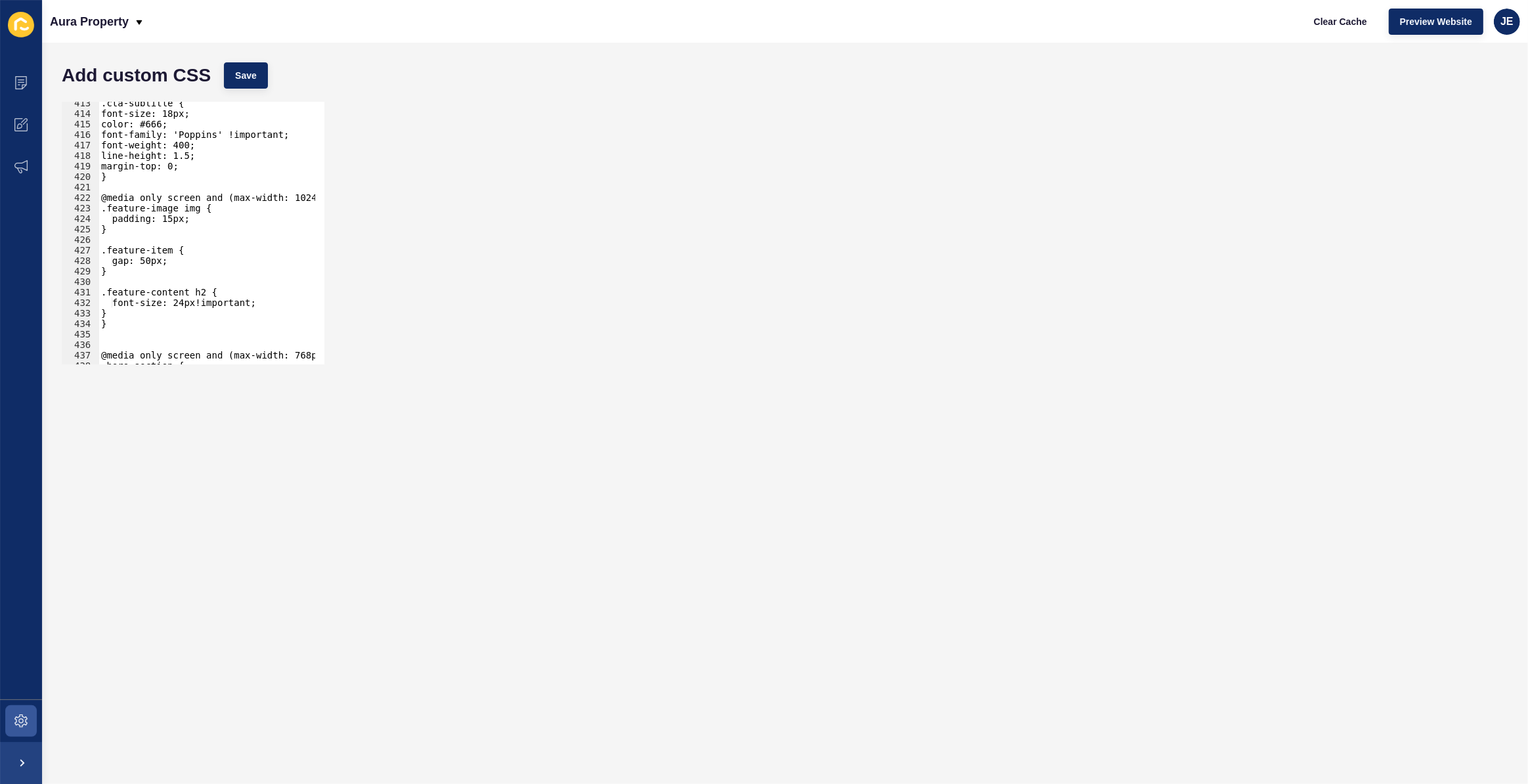
scroll to position [4259, 0]
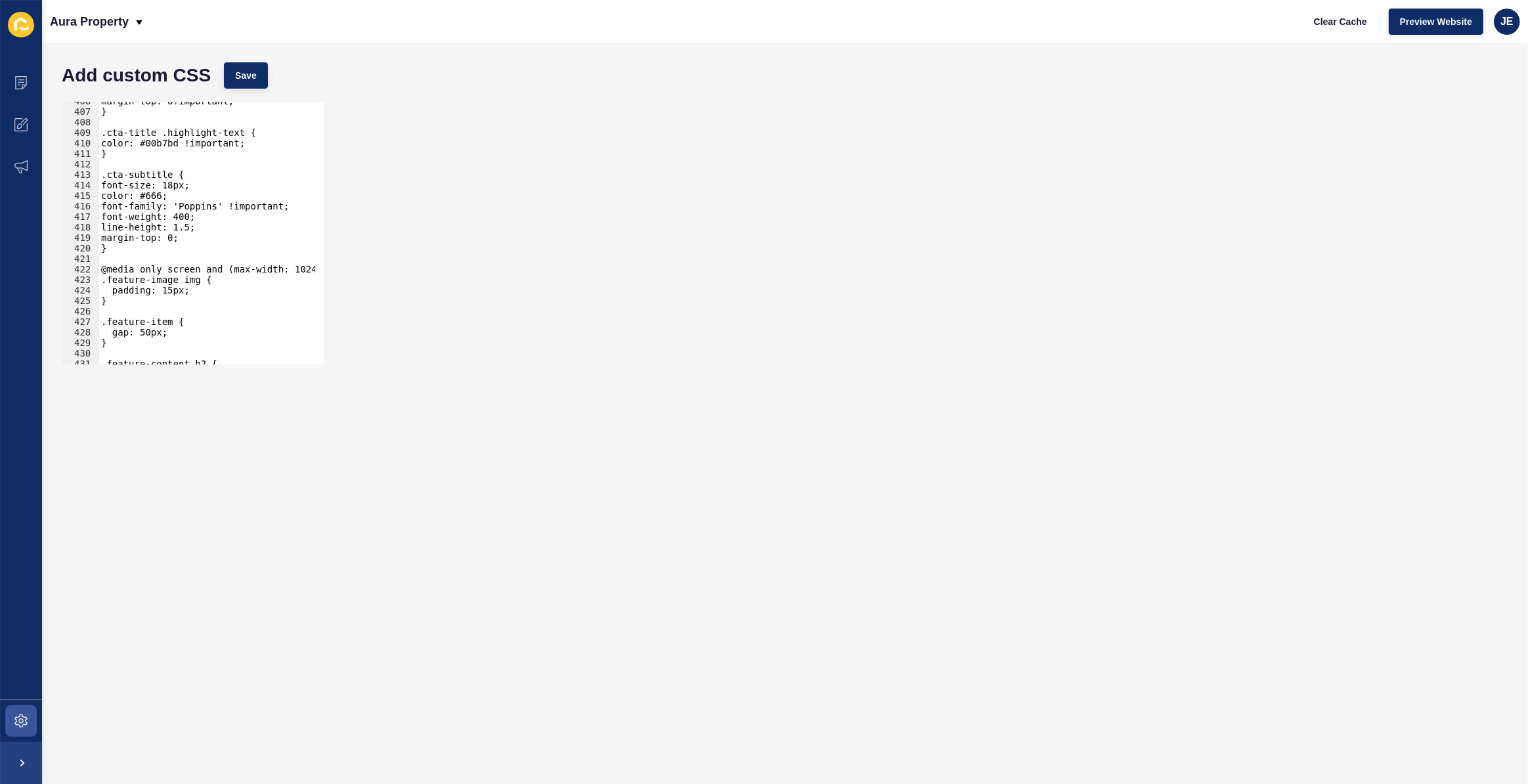
type textarea "}"
click at [135, 252] on div "margin-top: 0!important; } .cta-title .highlight-text { color: #00b7bd !importa…" at bounding box center [245, 233] width 294 height 274
paste textarea
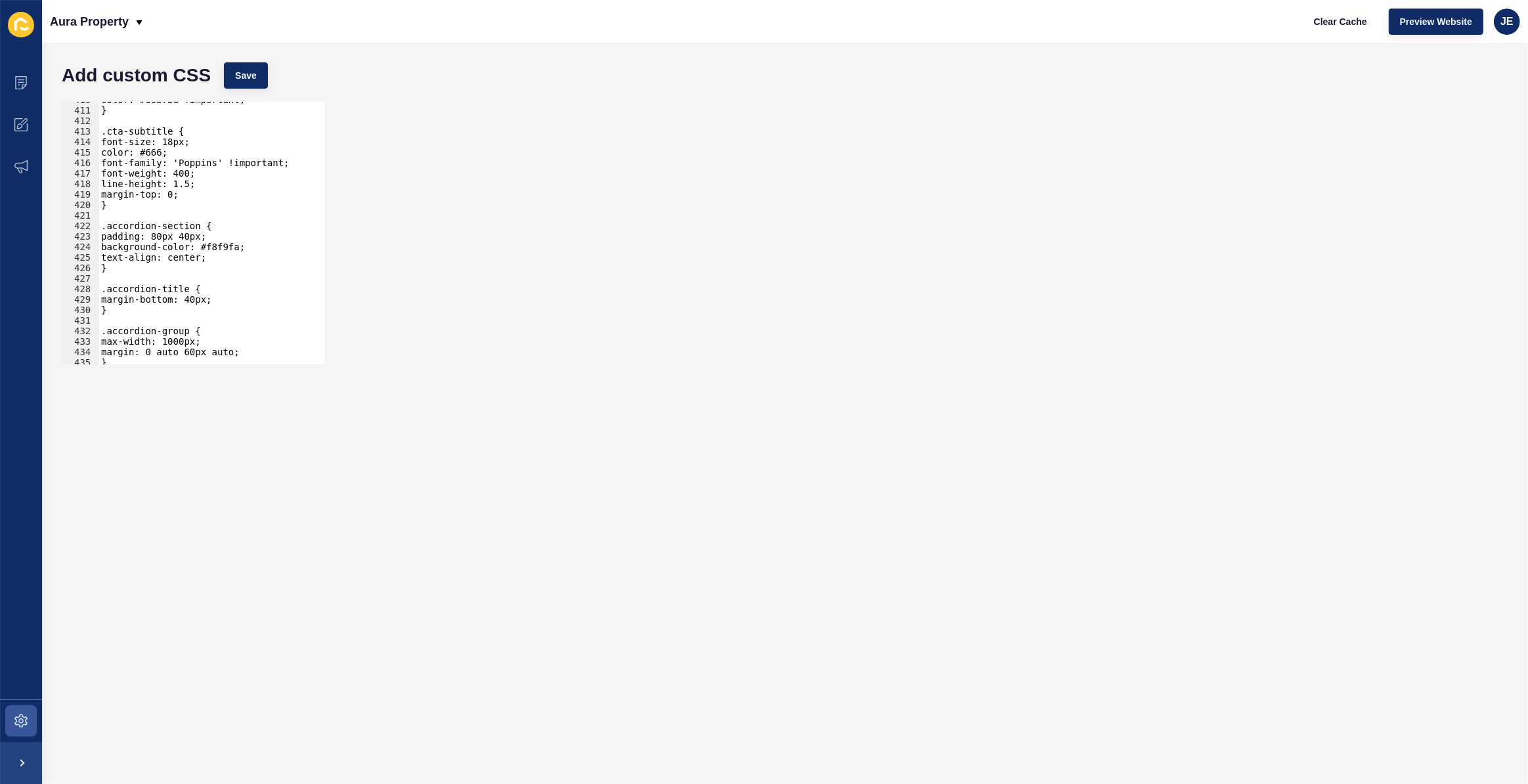
scroll to position [4302, 0]
click at [183, 238] on div "color: #00b7bd !important; } .cta-subtitle { font-size: 18px; color: #666; font…" at bounding box center [245, 231] width 294 height 274
type textarea "padding: 80px 100px;"
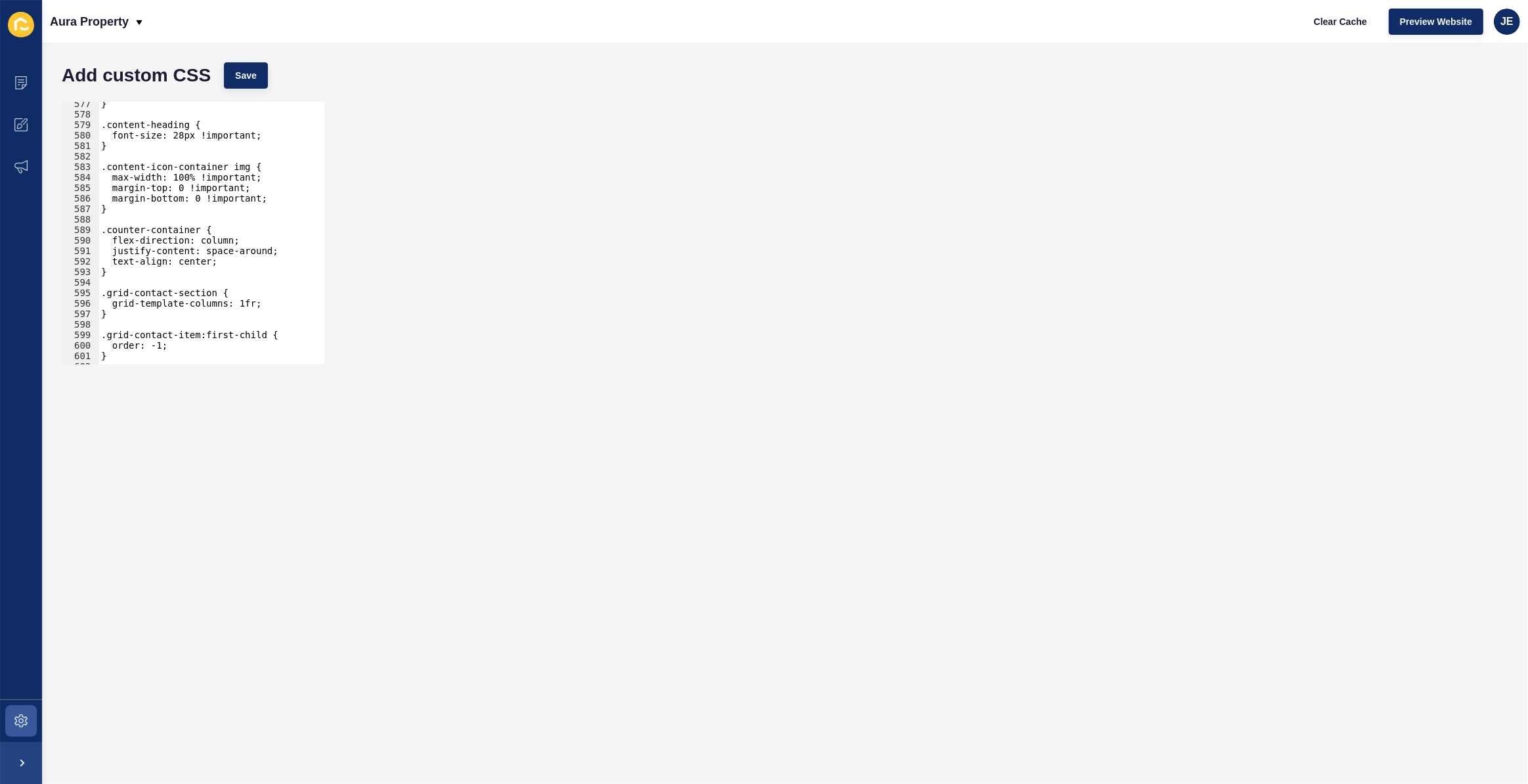
scroll to position [6583, 0]
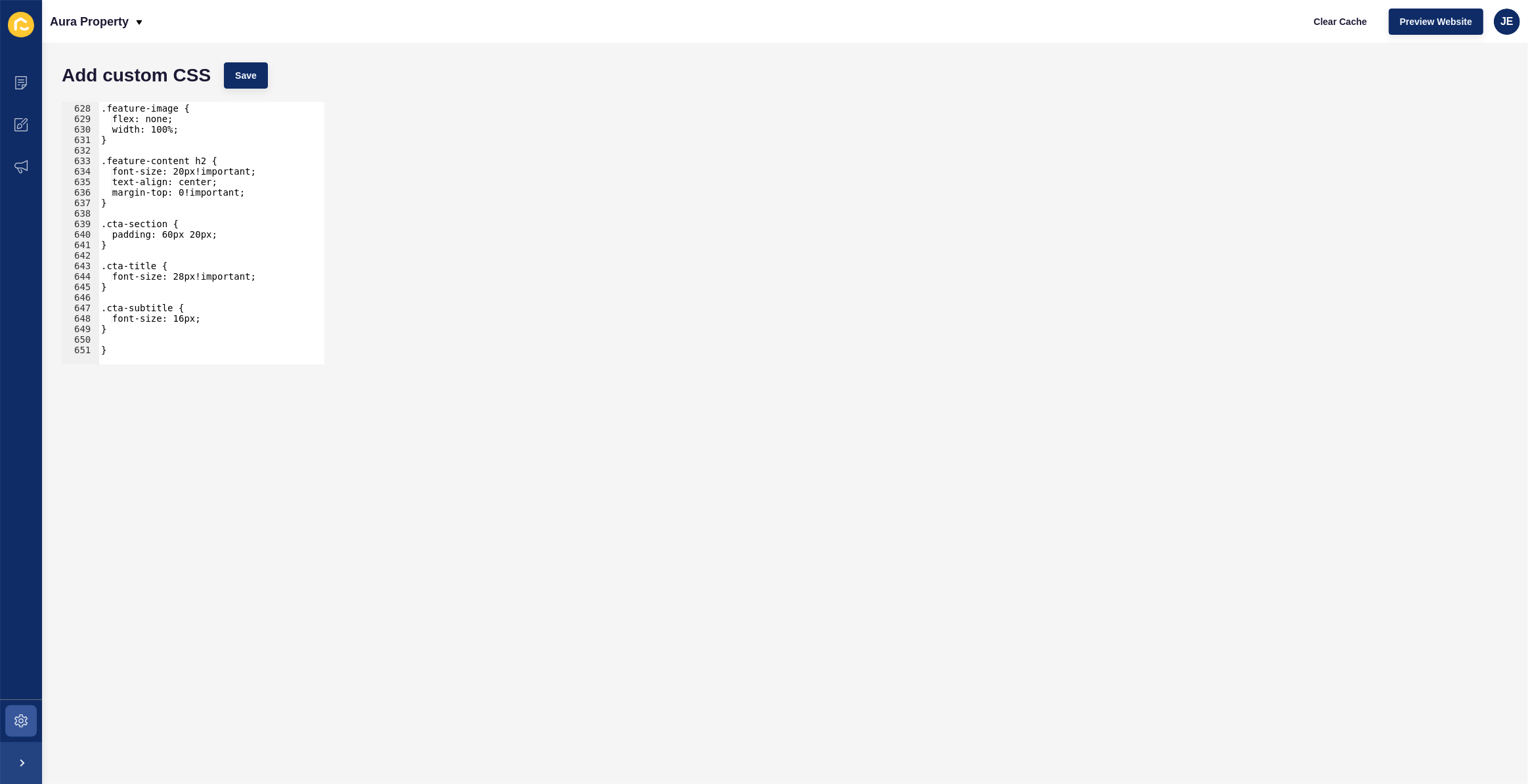
click at [142, 335] on div ".feature-image { flex: none; width: 100%; } .feature-content h2 { font-size: 20…" at bounding box center [245, 229] width 294 height 274
paste textarea "}"
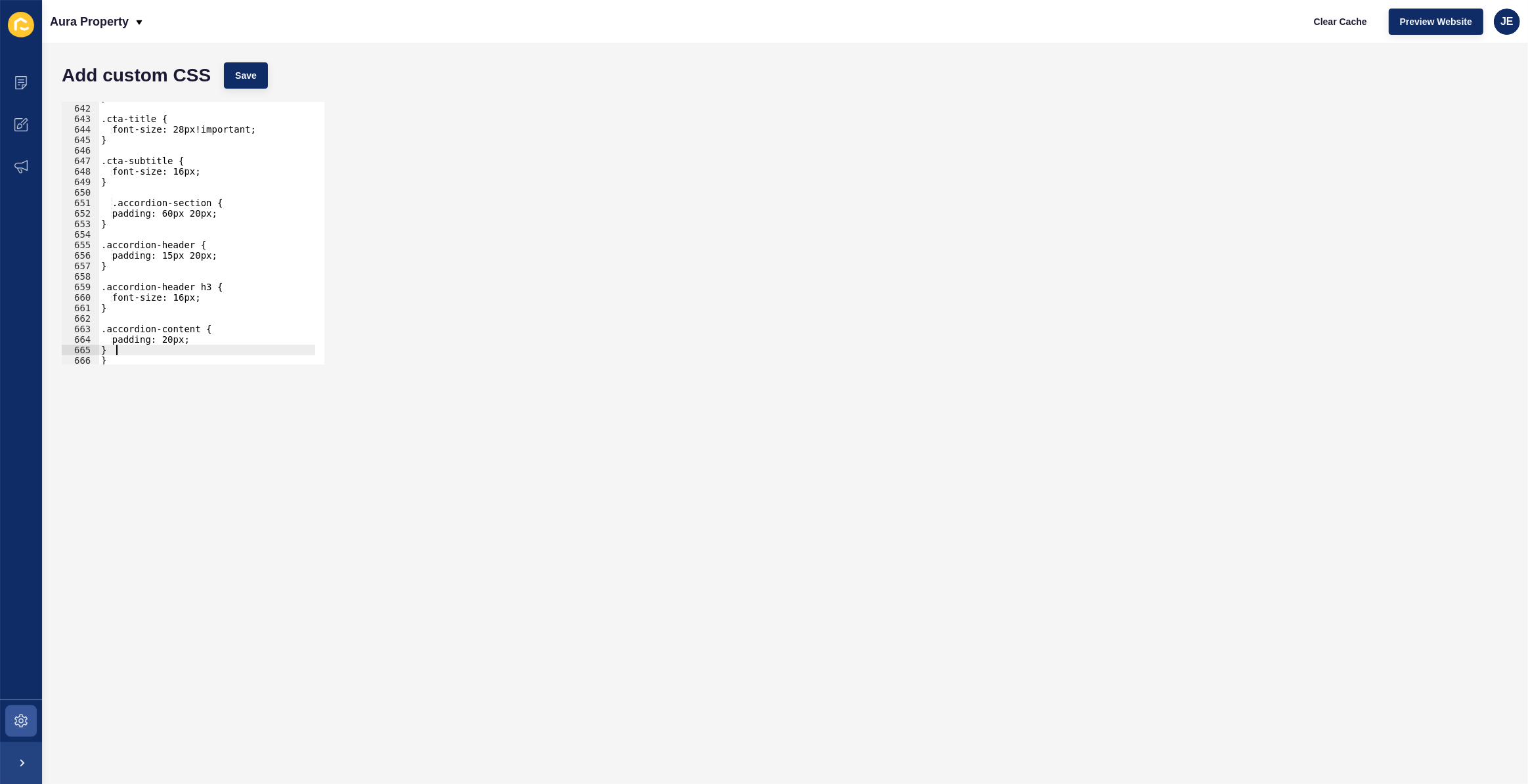
scroll to position [6729, 0]
type textarea "}"
click at [256, 74] on button "Save" at bounding box center [246, 76] width 44 height 26
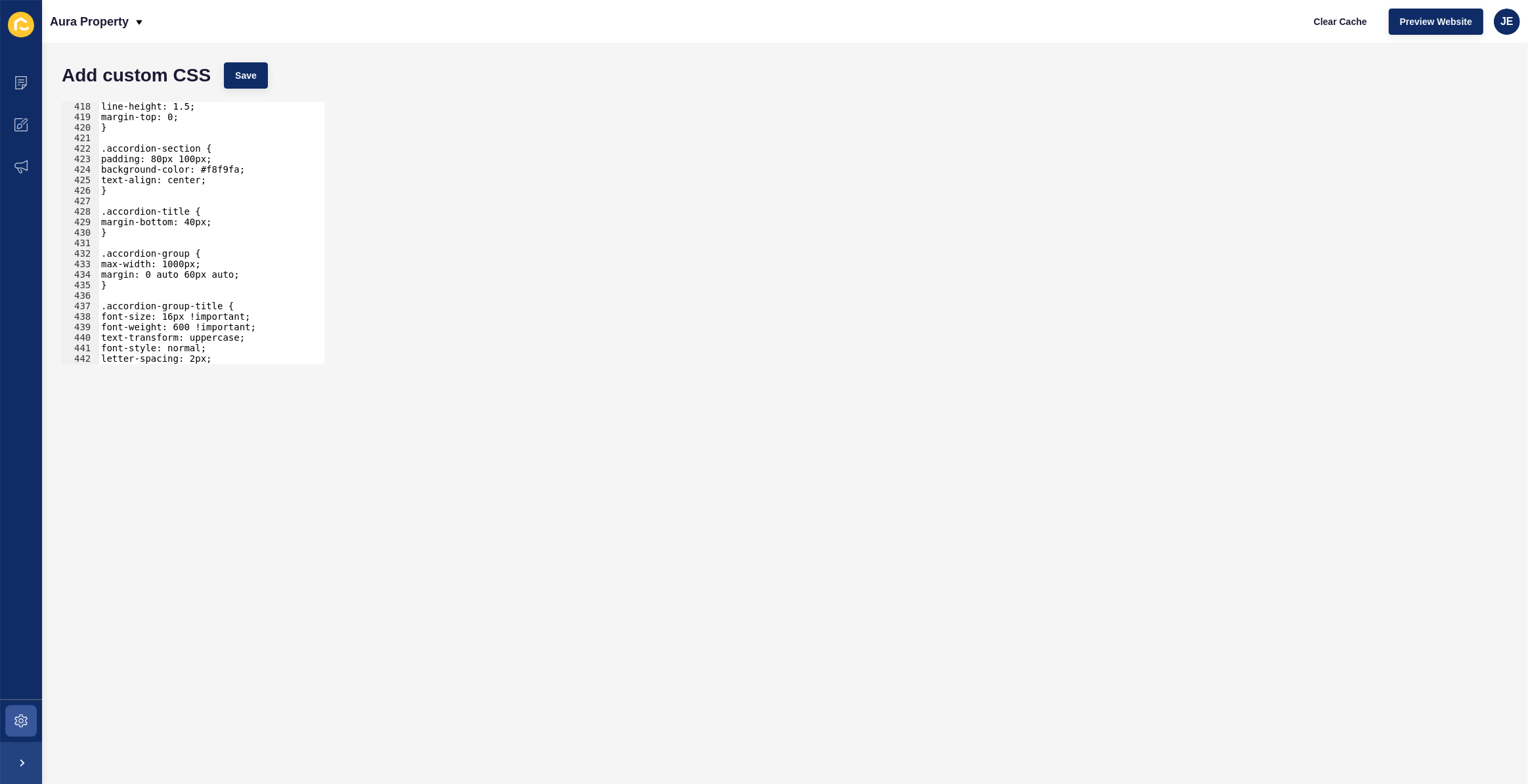
scroll to position [4272, 0]
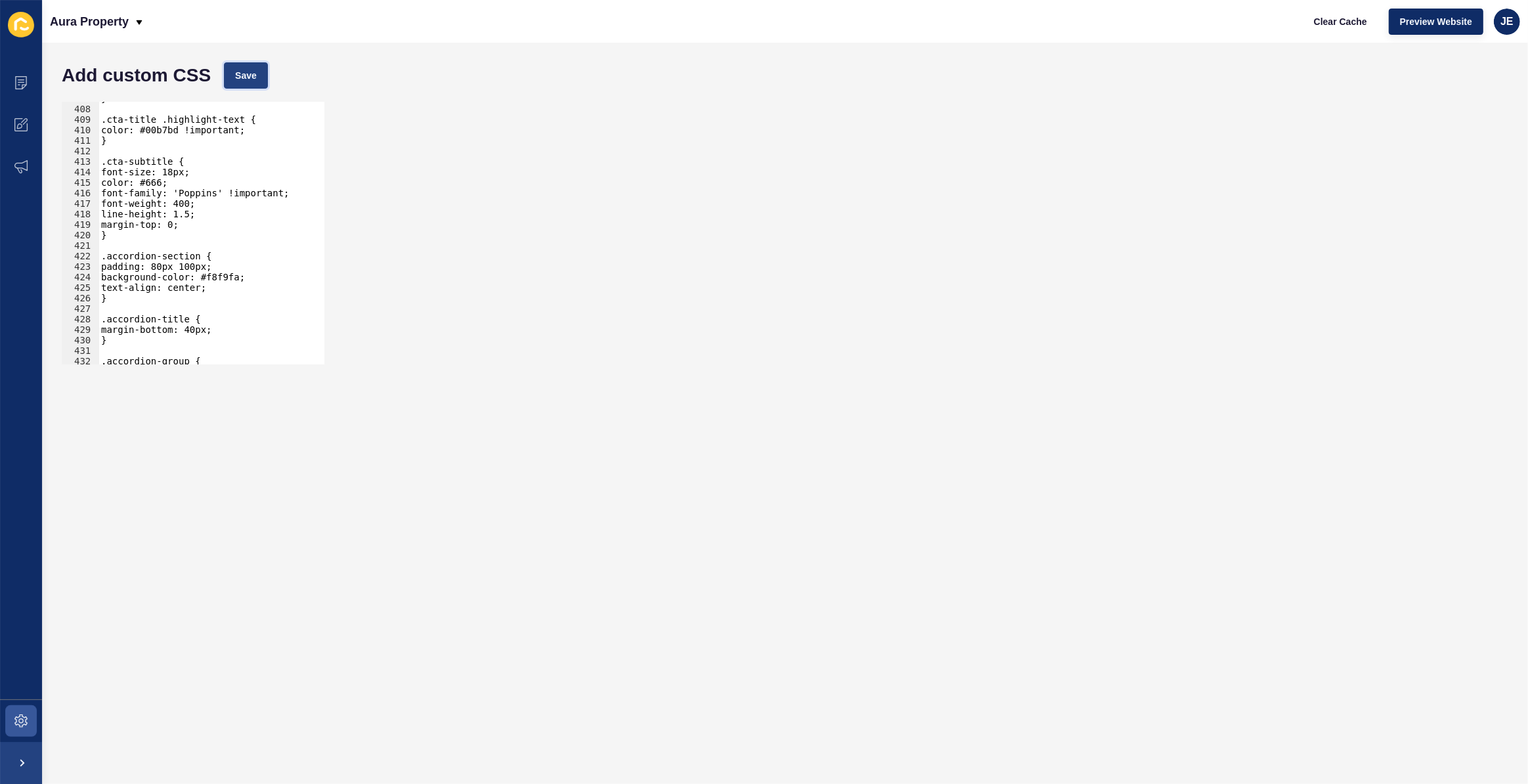
click at [244, 78] on span "Save" at bounding box center [246, 75] width 22 height 13
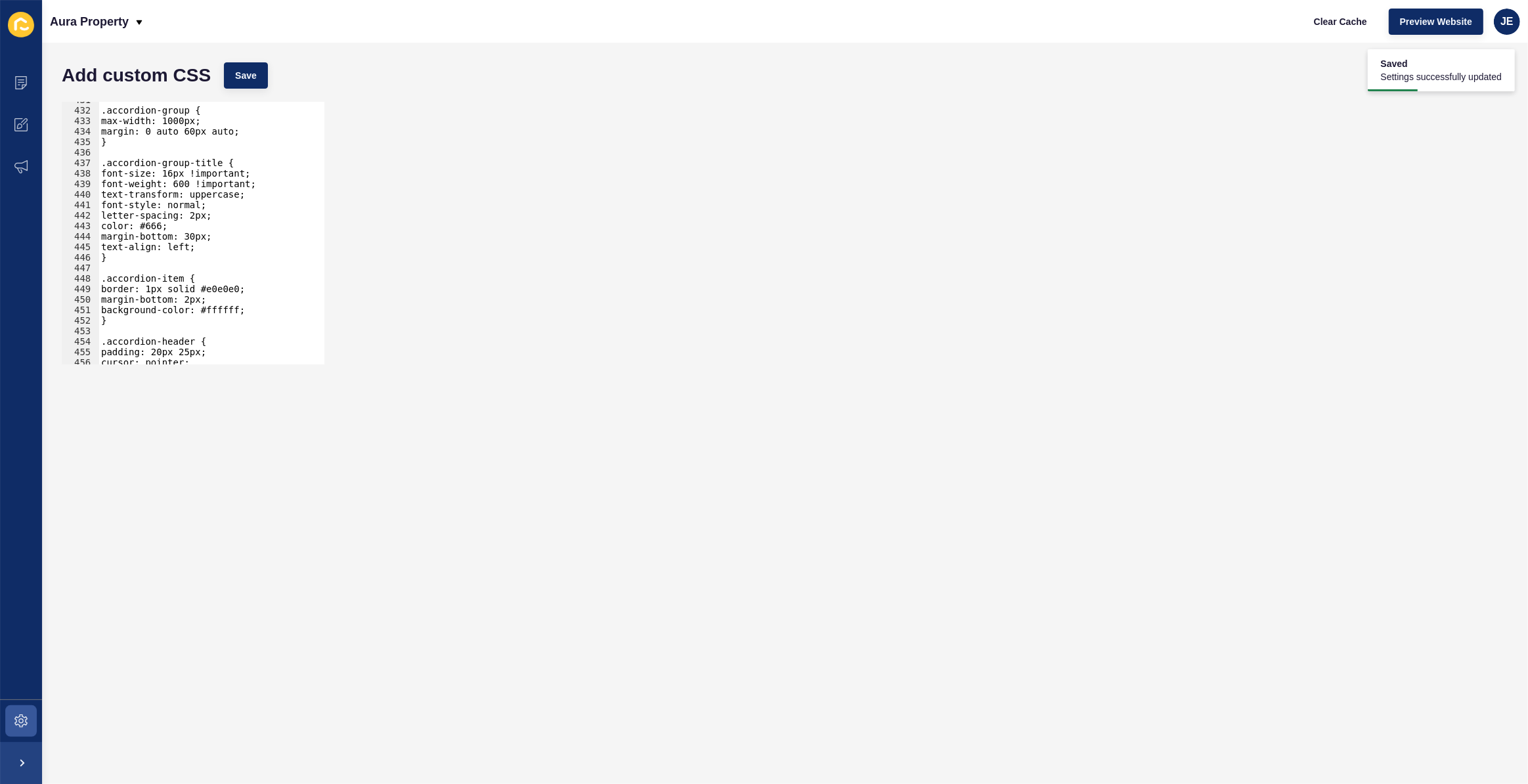
scroll to position [4522, 0]
click at [206, 266] on div ".accordion-group { max-width: 1000px; margin: 0 auto 60px auto; } .accordion-gr…" at bounding box center [245, 231] width 294 height 274
click at [228, 159] on div ".accordion-group { max-width: 1000px; margin: 0 auto 60px auto; } .accordion-gr…" at bounding box center [245, 231] width 294 height 274
type textarea ".accordion-group-title {"
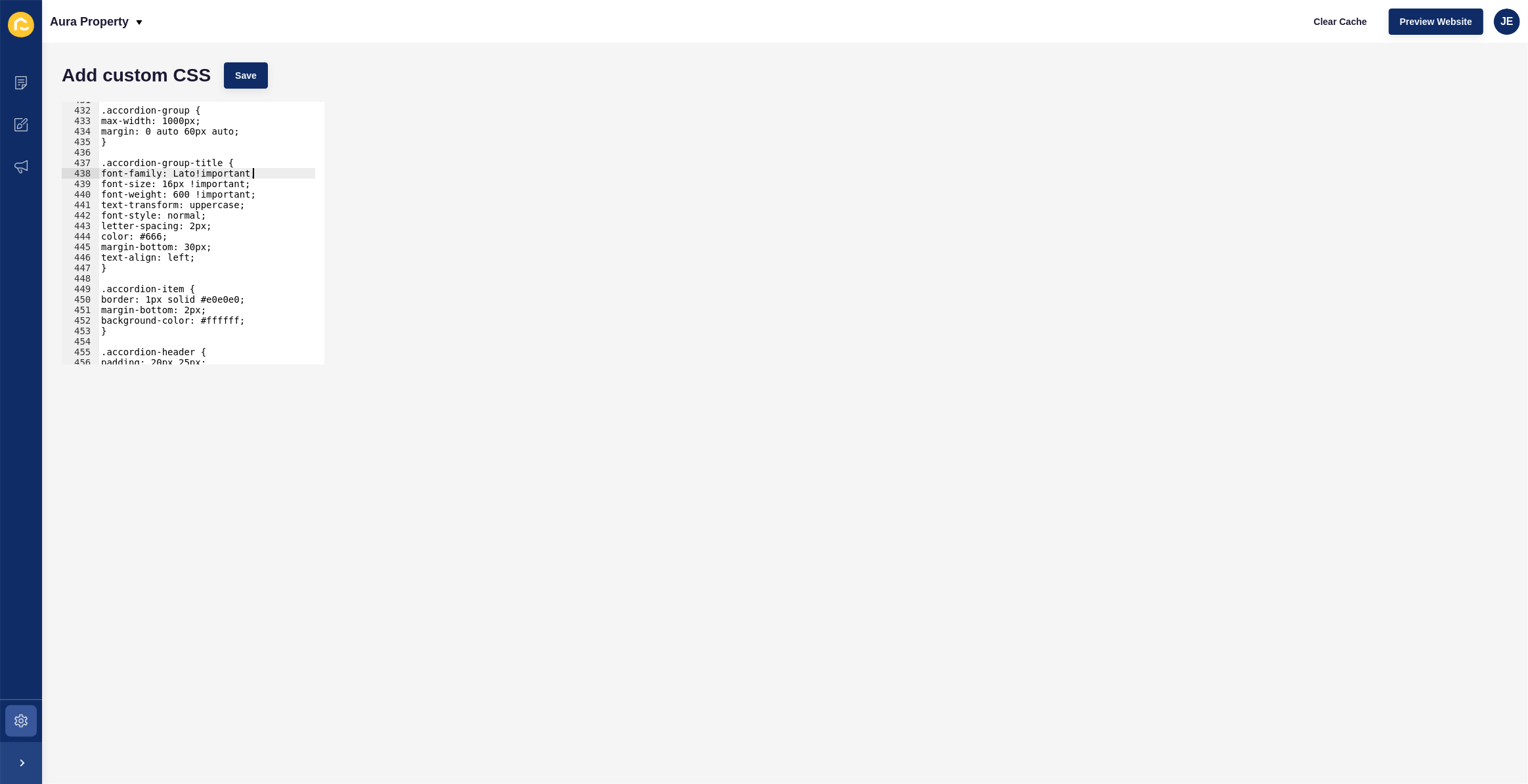
type textarea "font-family: Lato!important;"
drag, startPoint x: 238, startPoint y: 58, endPoint x: 233, endPoint y: 71, distance: 13.9
click at [234, 70] on div "Add custom CSS Save" at bounding box center [784, 75] width 1460 height 39
click at [233, 71] on button "Save" at bounding box center [246, 76] width 44 height 26
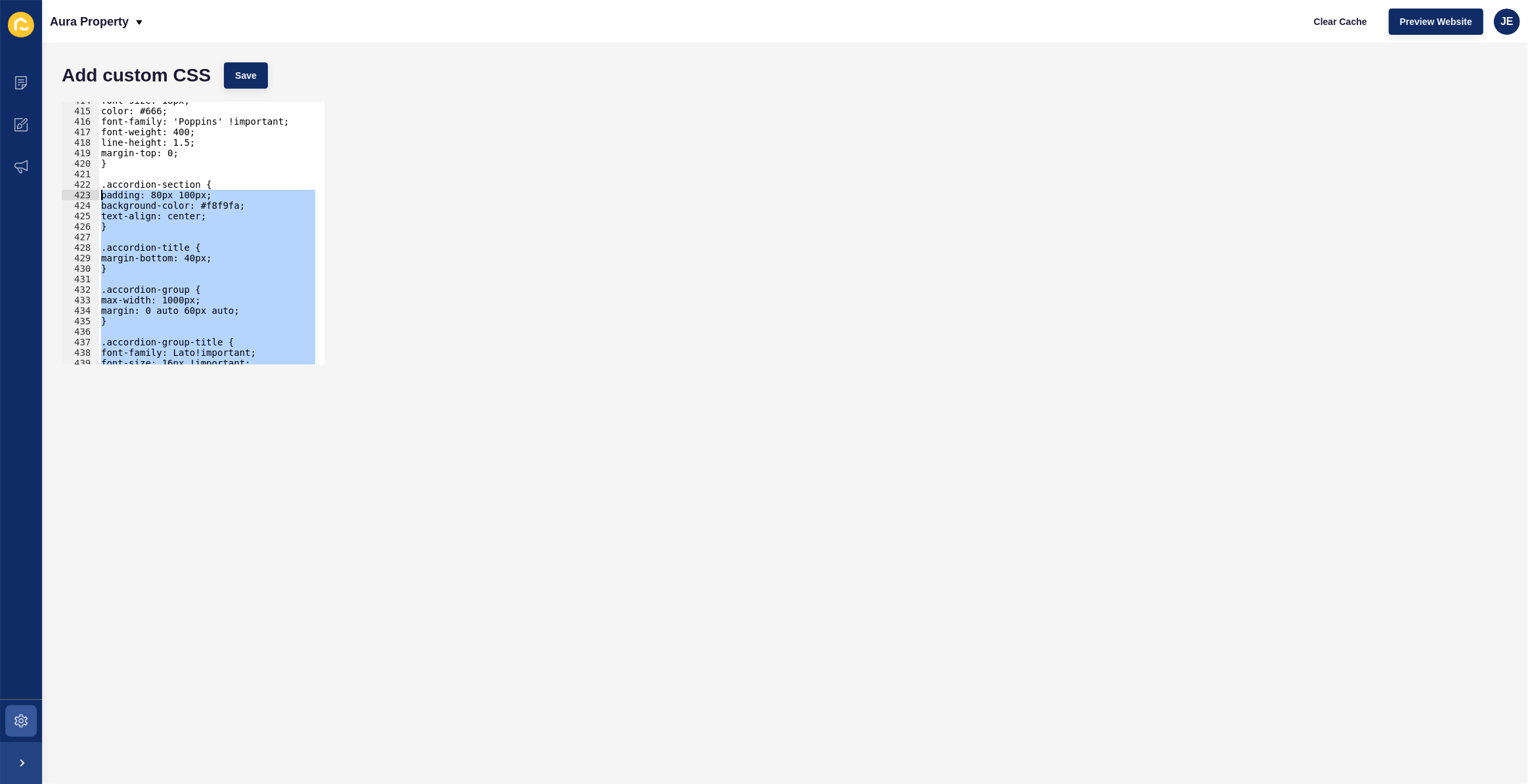
scroll to position [4308, 0]
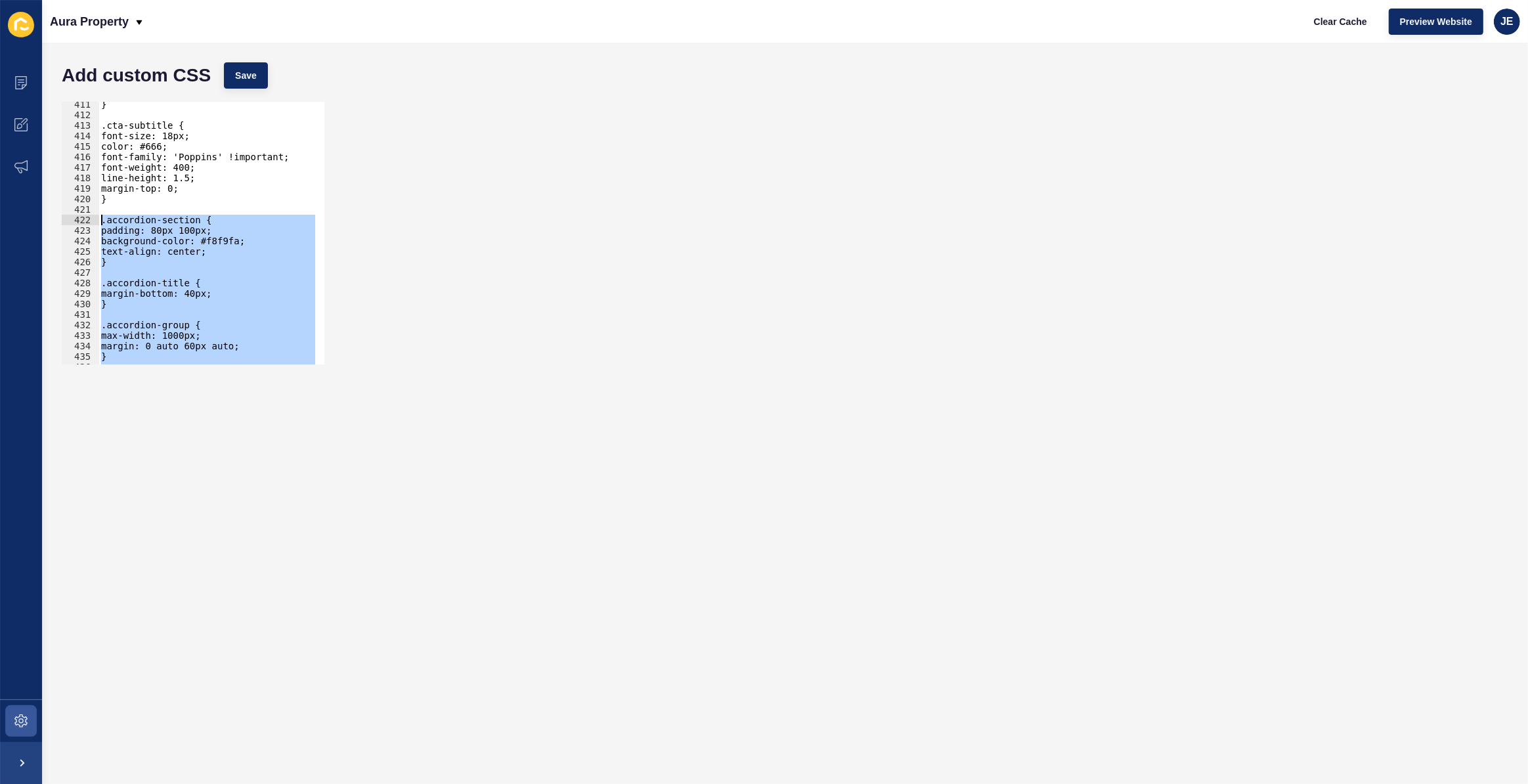
drag, startPoint x: 127, startPoint y: 139, endPoint x: 89, endPoint y: 222, distance: 91.3
click at [89, 222] on div "411 412 413 414 415 416 417 418 419 420 421 422 423 424 425 426 427 428 429 430…" at bounding box center [193, 233] width 262 height 262
paste textarea "}"
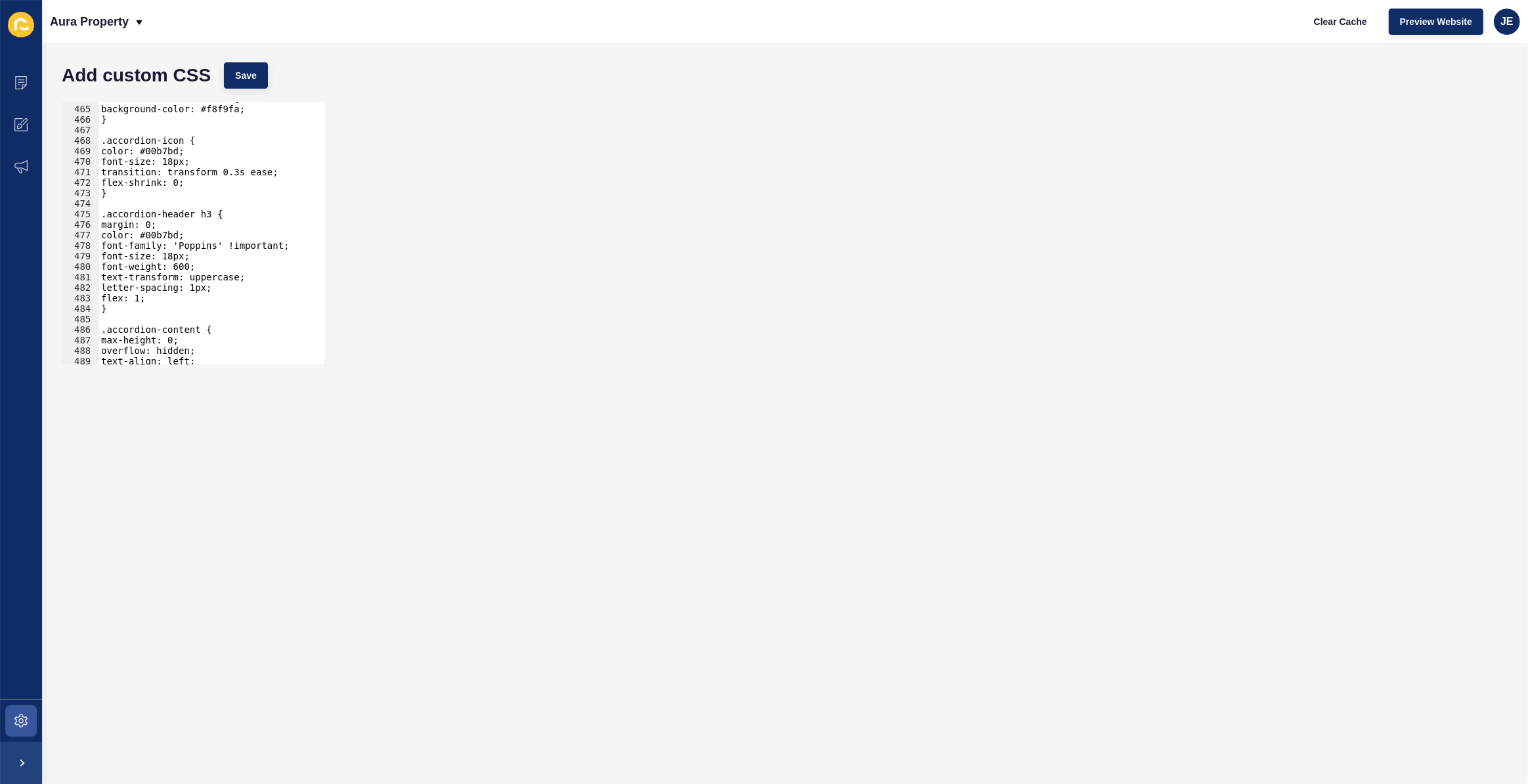
scroll to position [4870, 0]
click at [255, 241] on div ".accordion-header:hover { background-color: #f8f9fa; } .accordion-icon { color:…" at bounding box center [245, 230] width 294 height 274
type textarea "font-family: 'Poppins' !important; font-size: 18px;"
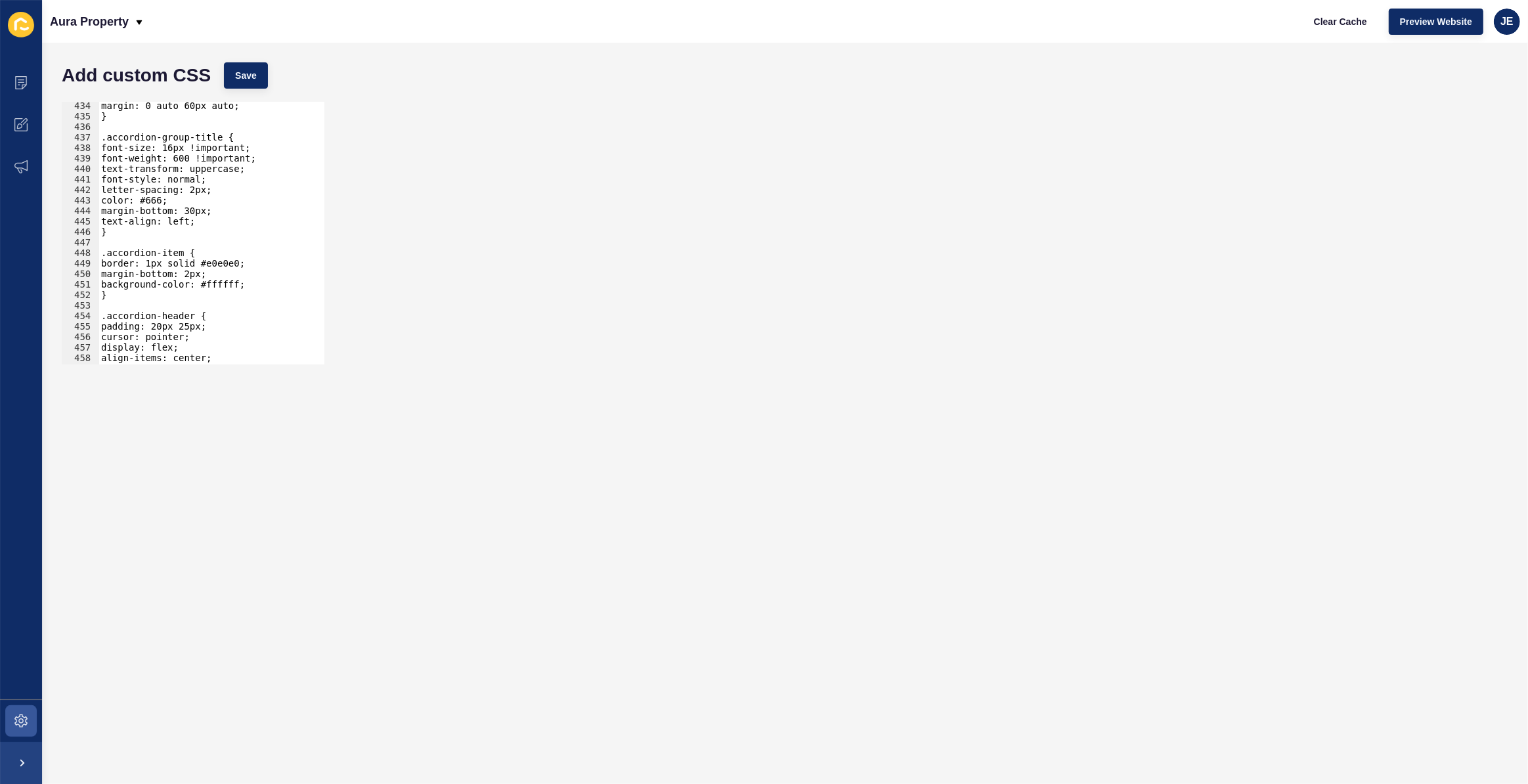
scroll to position [4513, 0]
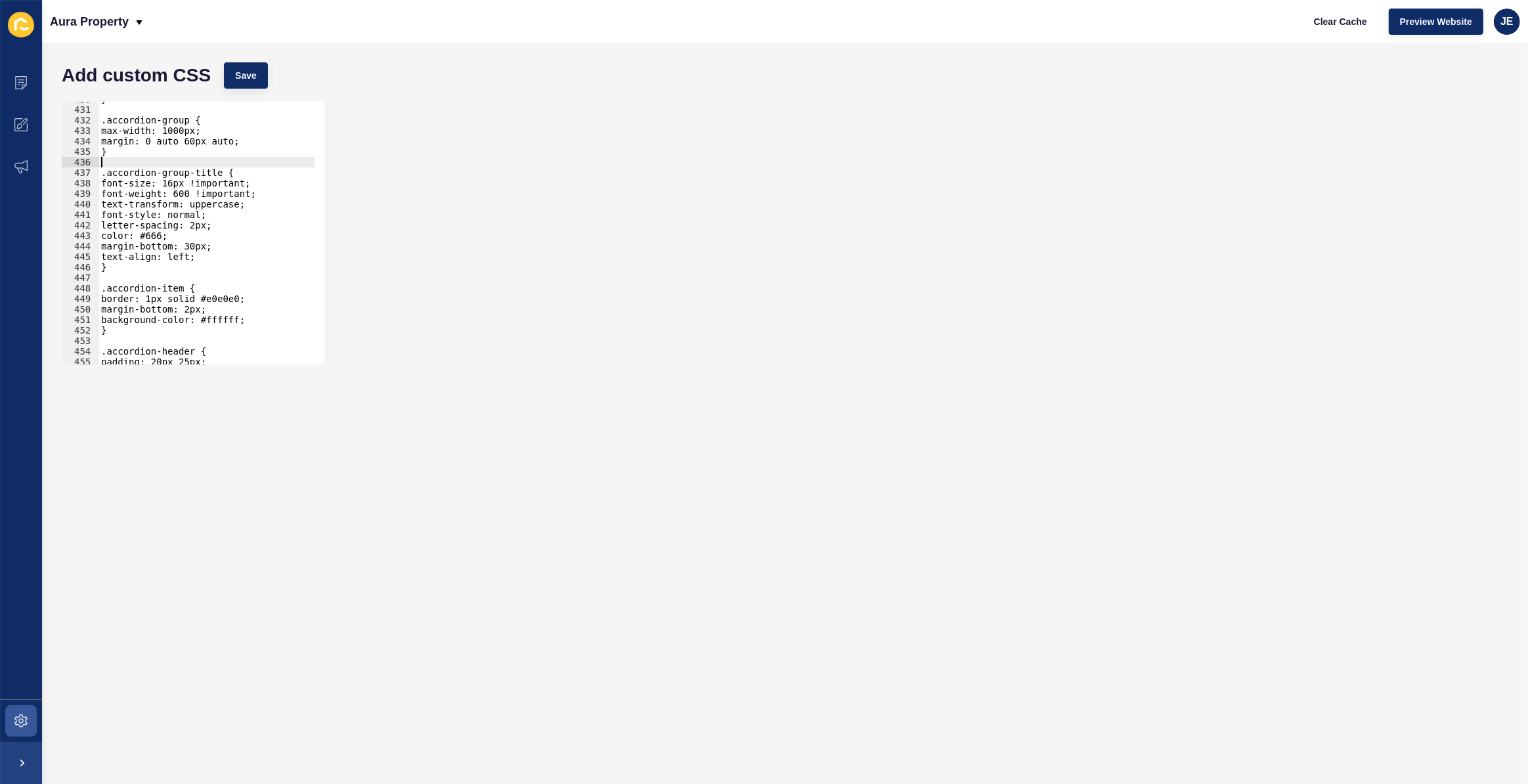
click at [225, 164] on div "} .accordion-group { max-width: 1000px; margin: 0 auto 60px auto; } .accordion-…" at bounding box center [245, 231] width 294 height 274
click at [225, 177] on div "} .accordion-group { max-width: 1000px; margin: 0 auto 60px auto; } .accordion-…" at bounding box center [245, 231] width 294 height 274
type textarea ".accordion-group-title {"
paste textarea "font-family: 'Poppins' !important;"
click at [204, 182] on div "} .accordion-group { max-width: 1000px; margin: 0 auto 60px auto; } .accordion-…" at bounding box center [245, 231] width 294 height 274
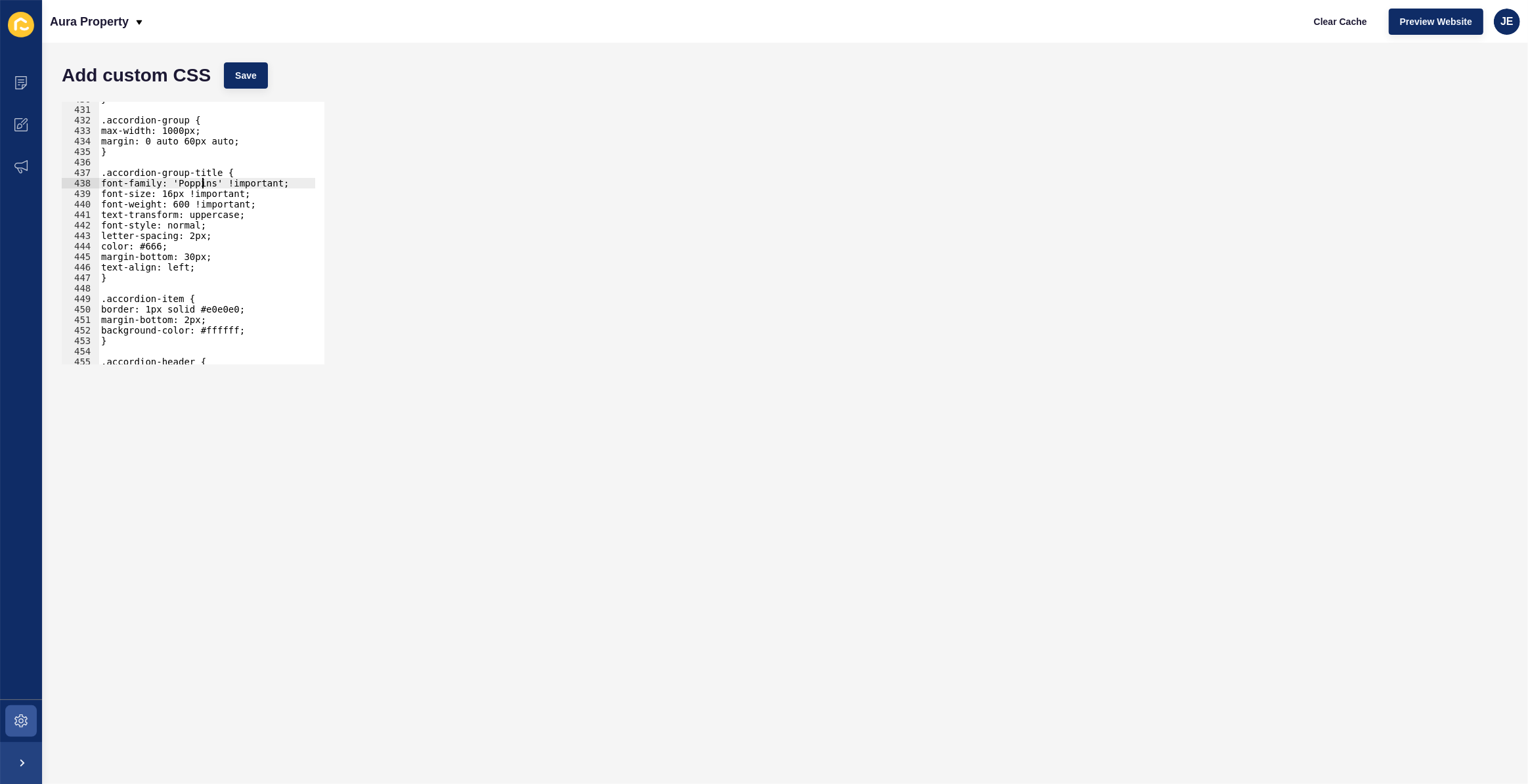
click at [204, 182] on div "} .accordion-group { max-width: 1000px; margin: 0 auto 60px auto; } .accordion-…" at bounding box center [245, 231] width 294 height 274
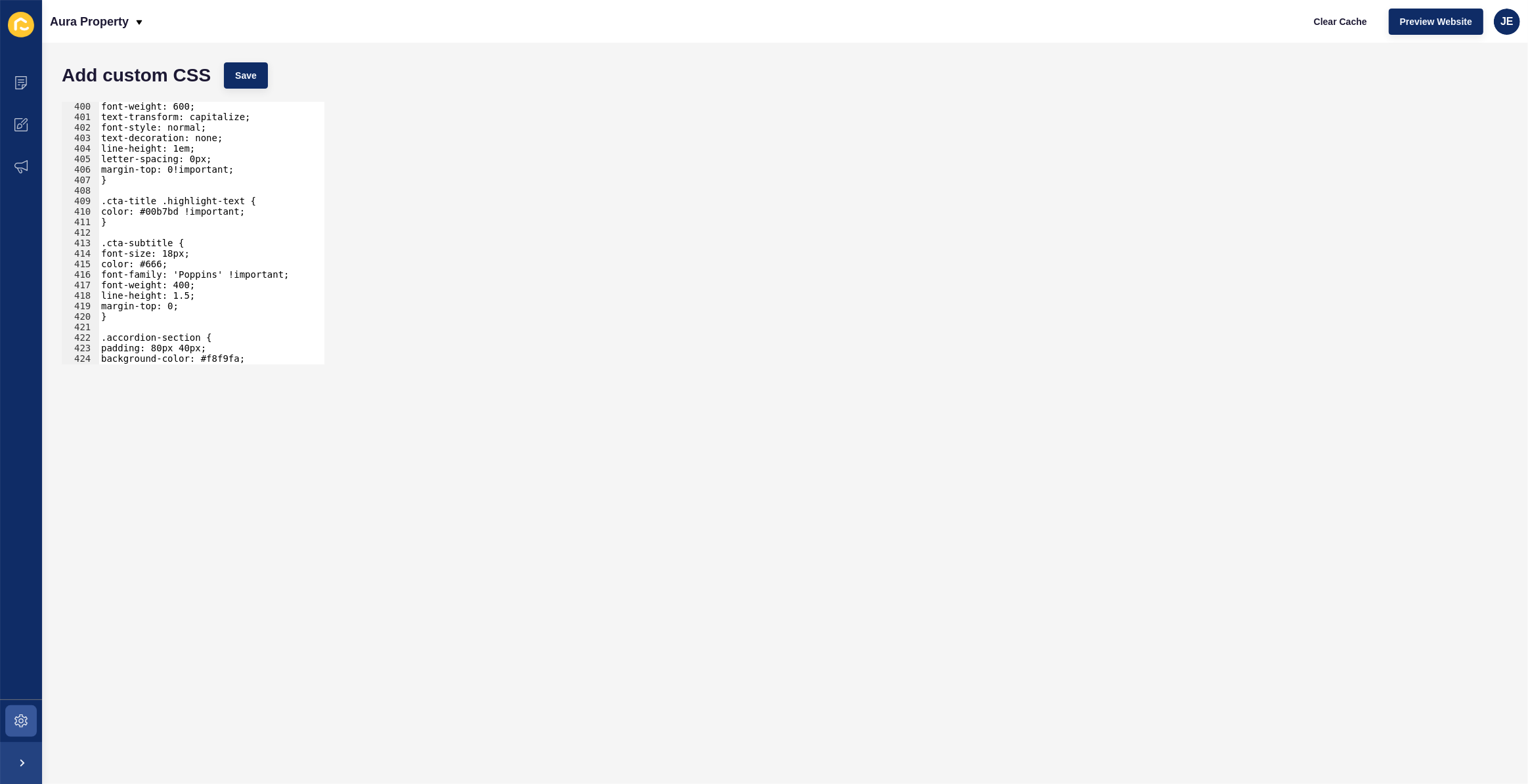
scroll to position [4262, 0]
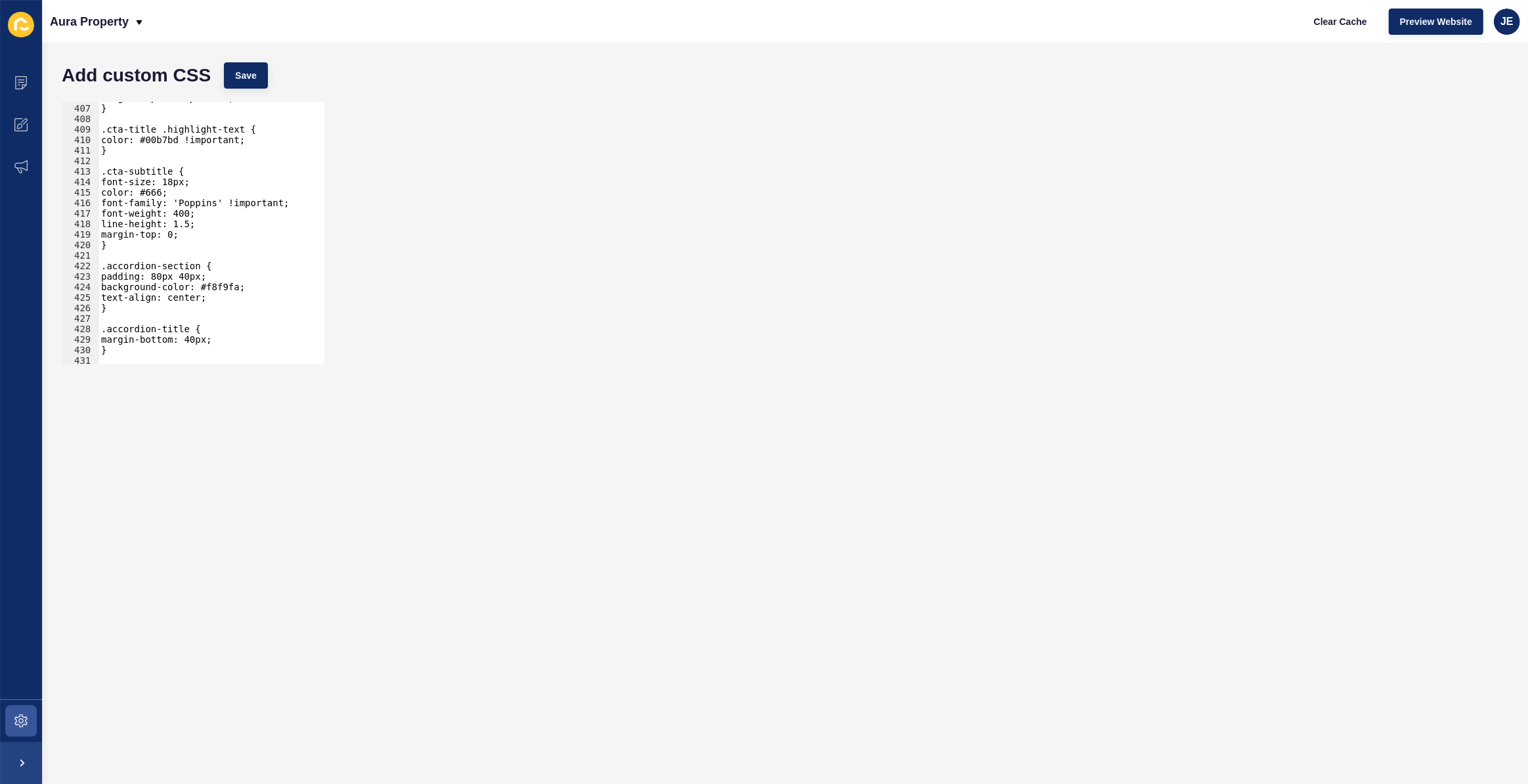
click at [187, 275] on div "margin-top: 0!important; } .cta-title .highlight-text { color: #00b7bd !importa…" at bounding box center [245, 229] width 294 height 274
click at [252, 65] on button "Save" at bounding box center [246, 76] width 44 height 26
click at [207, 247] on div "margin-top: 0!important; } .cta-title .highlight-text { color: #00b7bd !importa…" at bounding box center [245, 229] width 294 height 274
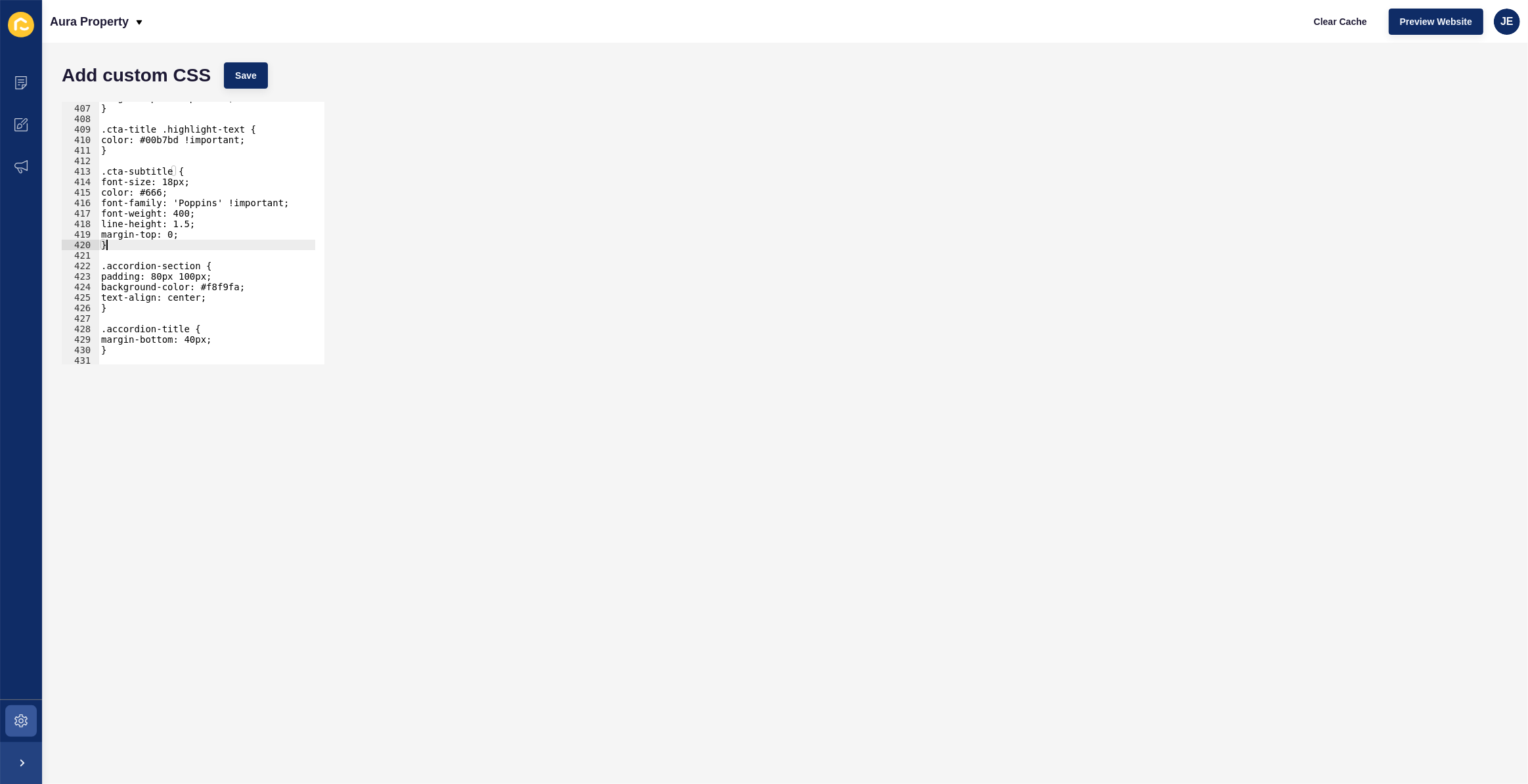
paste textarea "accordion"
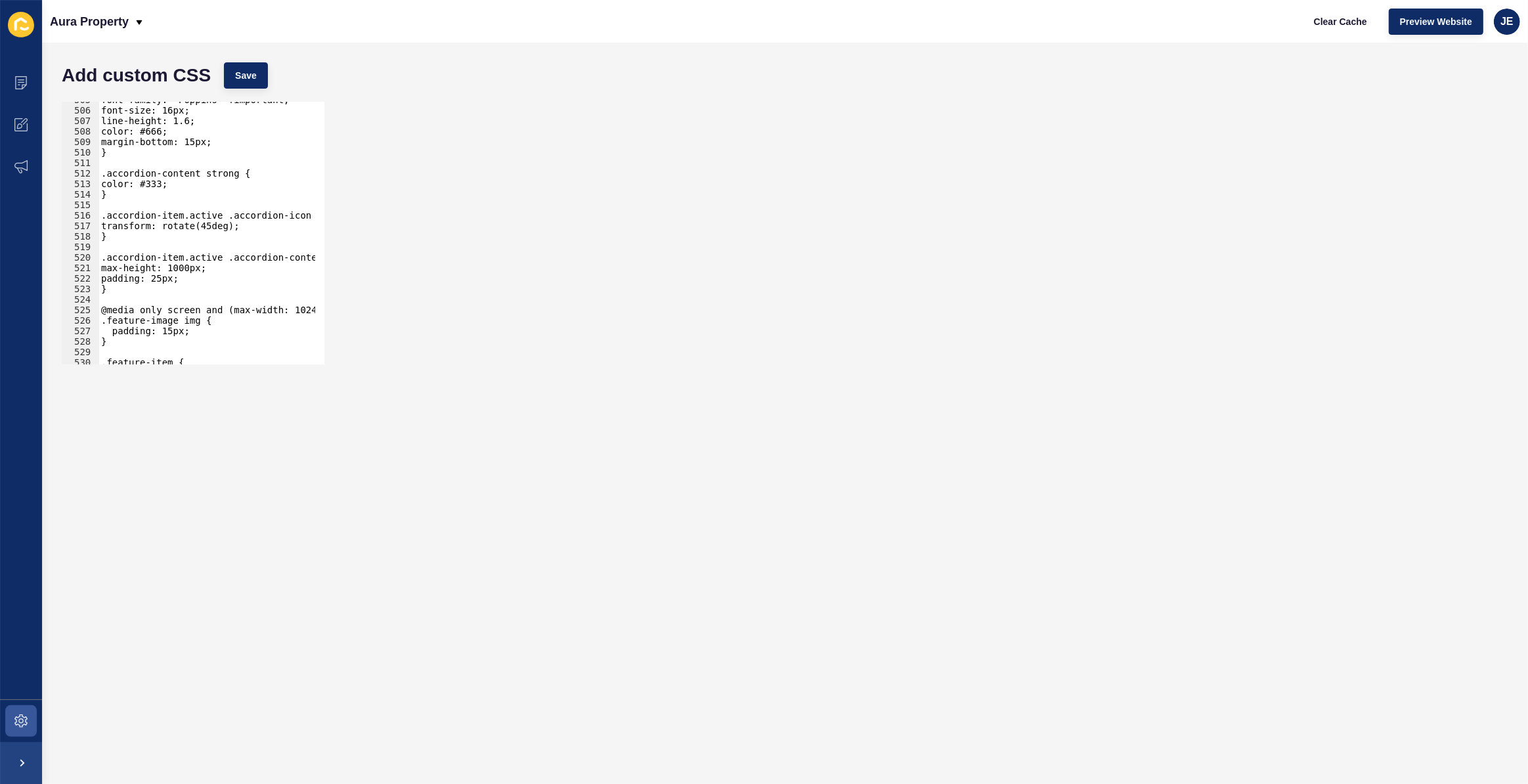
scroll to position [5336, 0]
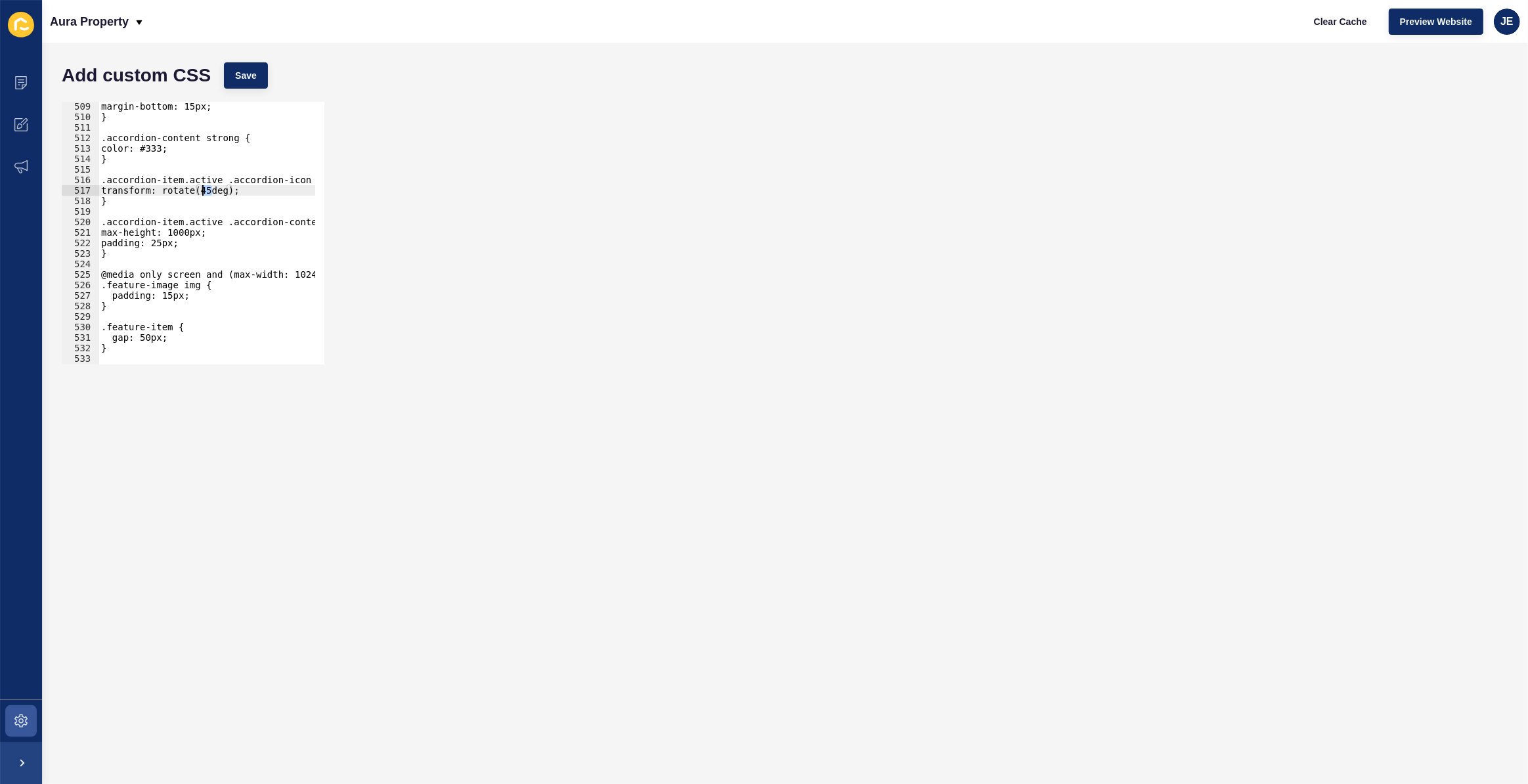
drag, startPoint x: 211, startPoint y: 193, endPoint x: 203, endPoint y: 193, distance: 8.0
click at [203, 193] on div "margin-bottom: 15px; } .accordion-content strong { color: #333; } .accordion-it…" at bounding box center [245, 238] width 294 height 274
click at [252, 69] on span "Save" at bounding box center [246, 75] width 22 height 13
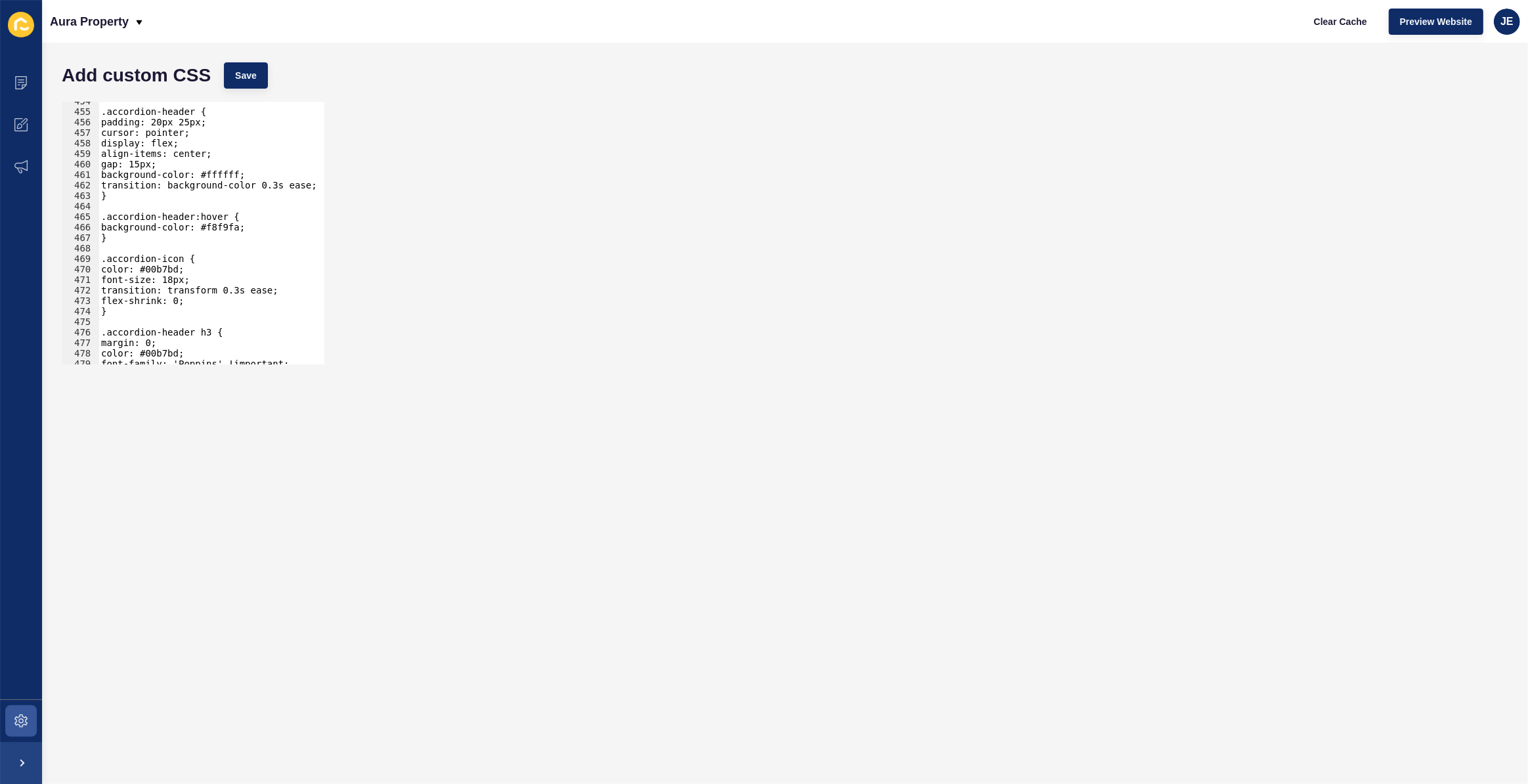
scroll to position [4727, 0]
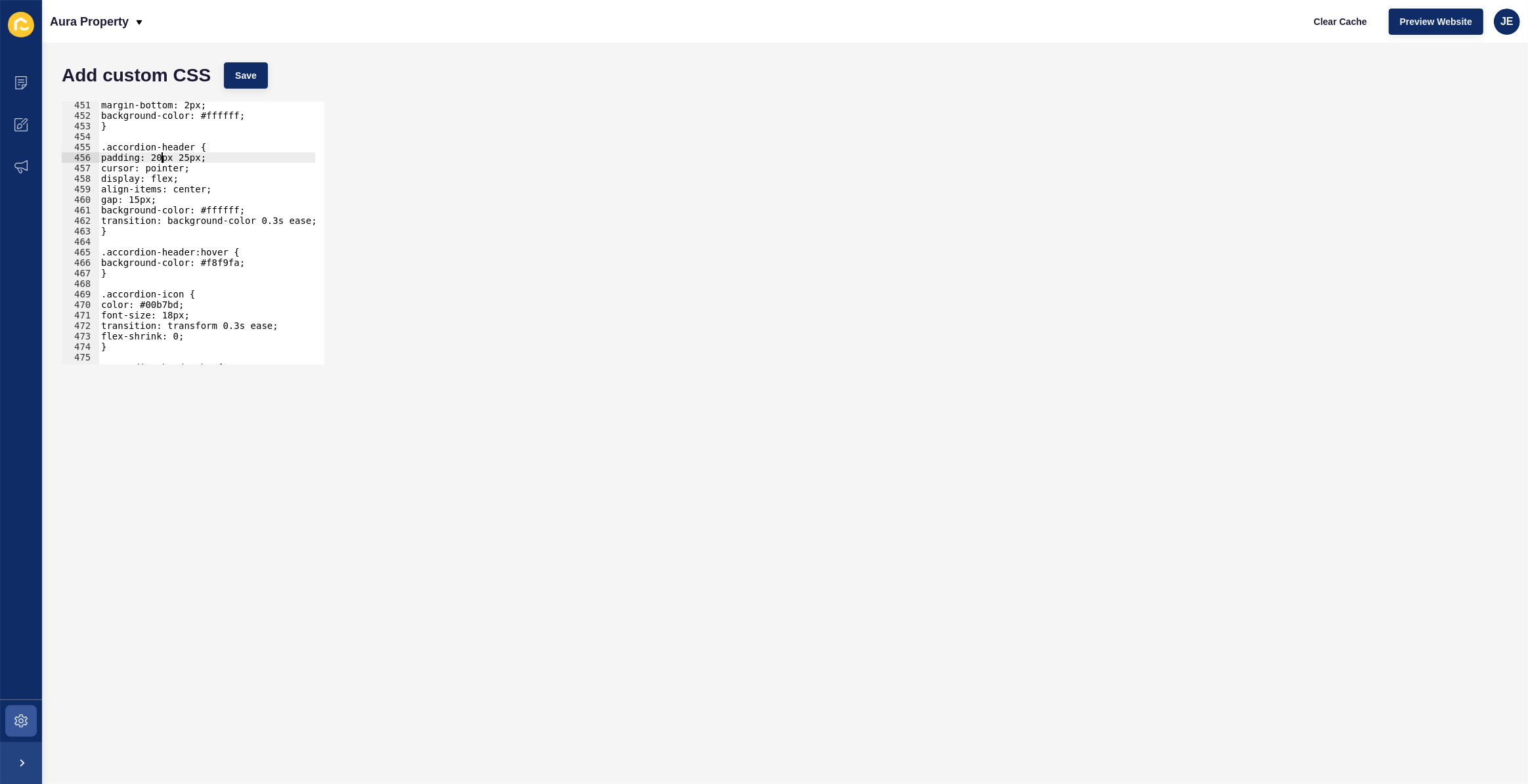
click at [160, 157] on div "margin-bottom: 2px; background-color: #ffffff; } .accordion-header { padding: 2…" at bounding box center [245, 237] width 294 height 274
click at [255, 90] on div "Add custom CSS Save" at bounding box center [784, 75] width 1460 height 39
click at [258, 76] on button "Save" at bounding box center [246, 76] width 44 height 26
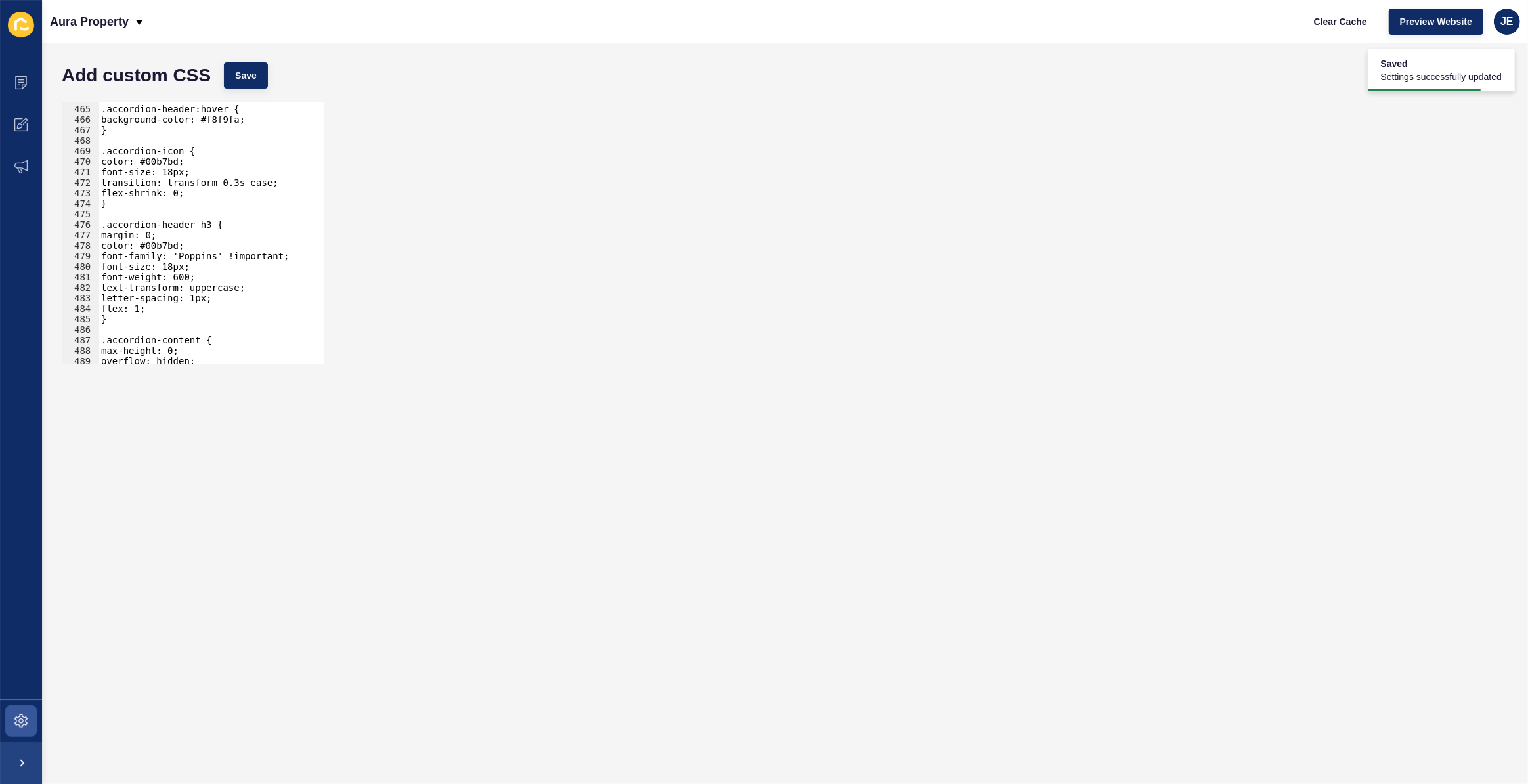
scroll to position [4870, 0]
click at [140, 235] on div ".accordion-header:hover { background-color: #f8f9fa; } .accordion-icon { color:…" at bounding box center [245, 230] width 294 height 274
click at [242, 70] on span "Save" at bounding box center [246, 75] width 22 height 13
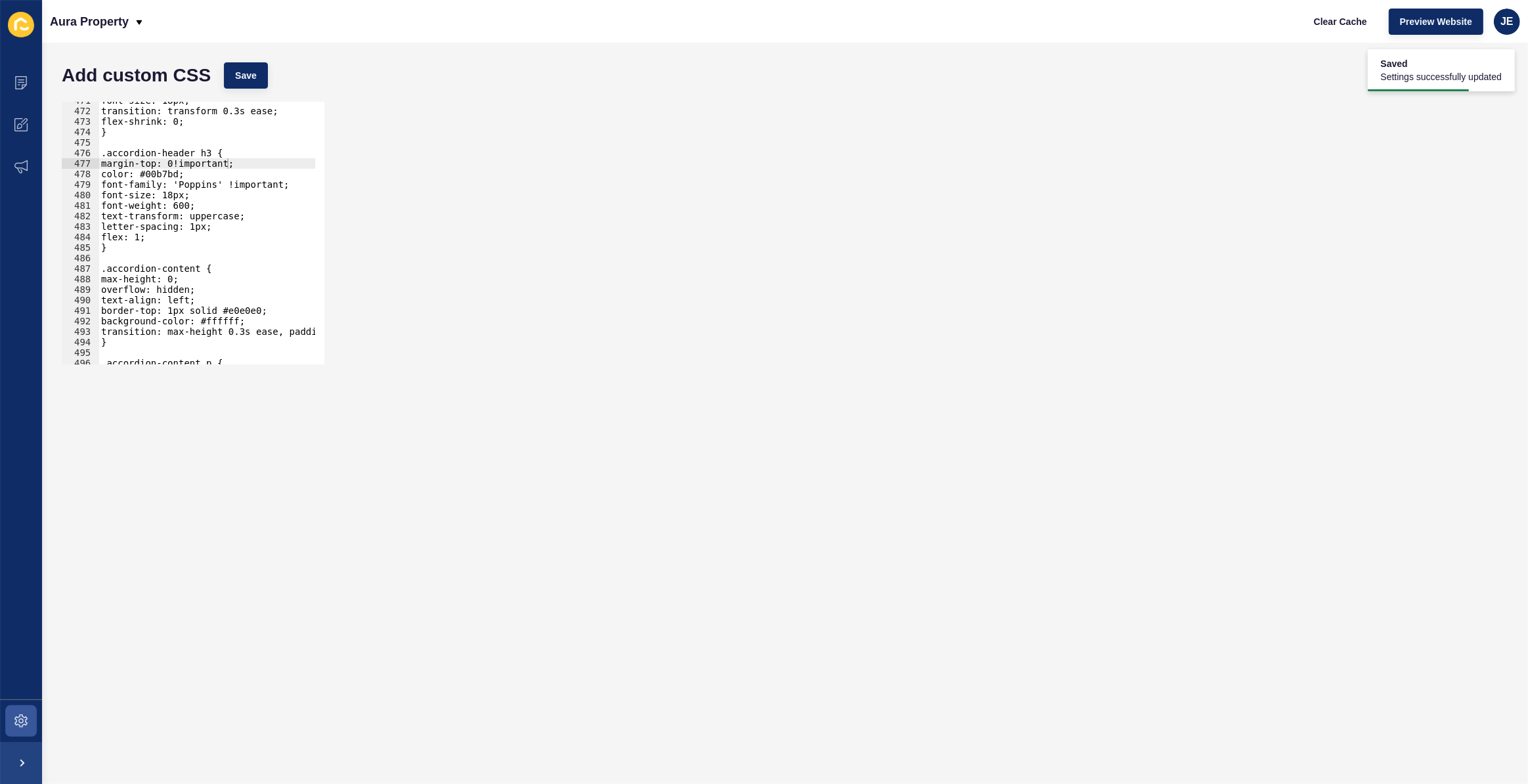
scroll to position [4942, 0]
type textarea "flex: 1;"
click at [198, 236] on div "font-size: 18px; transition: transform 0.3s ease; flex-shrink: 0; } .accordion-…" at bounding box center [245, 232] width 294 height 274
click at [235, 89] on div "Add custom CSS Save" at bounding box center [784, 75] width 1460 height 39
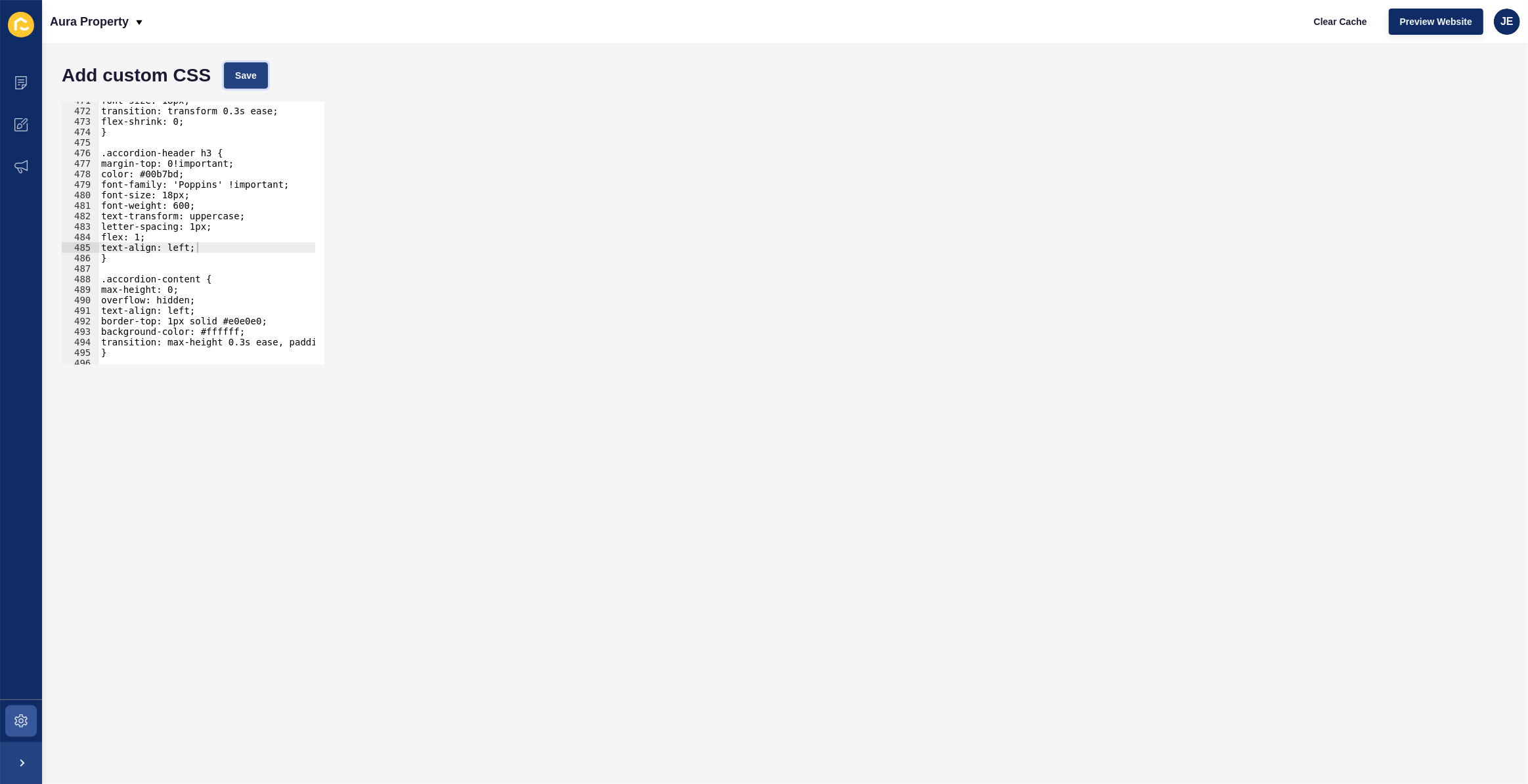
click at [246, 78] on span "Save" at bounding box center [246, 75] width 22 height 13
click at [210, 247] on div "font-size: 18px; transition: transform 0.3s ease; flex-shrink: 0; } .accordion-…" at bounding box center [245, 232] width 294 height 274
click at [174, 172] on div "font-size: 18px; transition: transform 0.3s ease; flex-shrink: 0; } .accordion-…" at bounding box center [245, 232] width 294 height 274
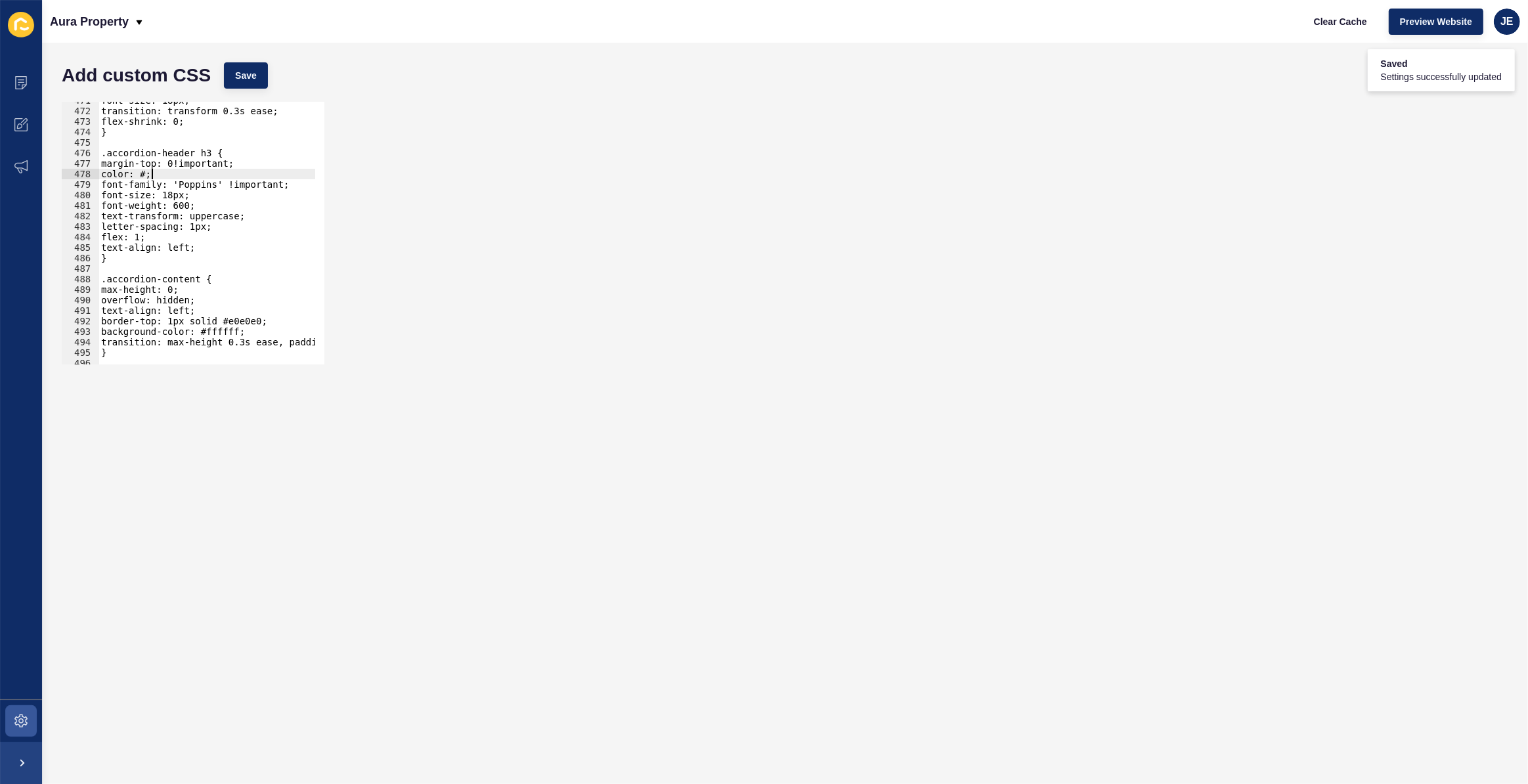
paste textarea "rgb(0, 185, 193)"
click at [164, 172] on div "font-size: 18px; transition: transform 0.3s ease; flex-shrink: 0; } .accordion-…" at bounding box center [245, 232] width 294 height 274
paste textarea "rgb(0, 185, 193)"
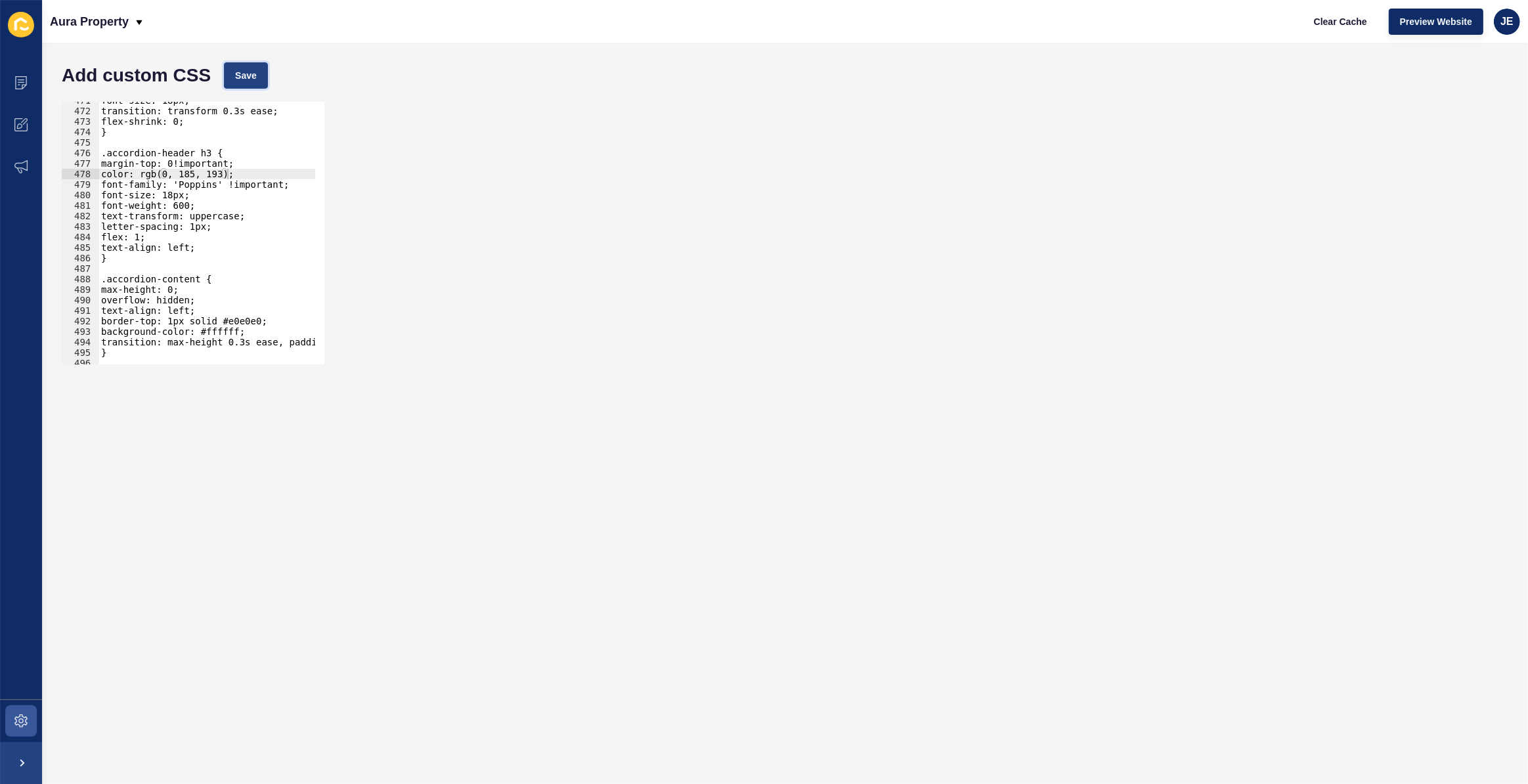
click at [244, 84] on button "Save" at bounding box center [246, 76] width 44 height 26
click at [225, 177] on div "font-size: 18px; transition: transform 0.3s ease; flex-shrink: 0; } .accordion-…" at bounding box center [245, 232] width 294 height 274
click at [227, 179] on div "font-size: 18px; transition: transform 0.3s ease; flex-shrink: 0; } .accordion-…" at bounding box center [245, 232] width 294 height 274
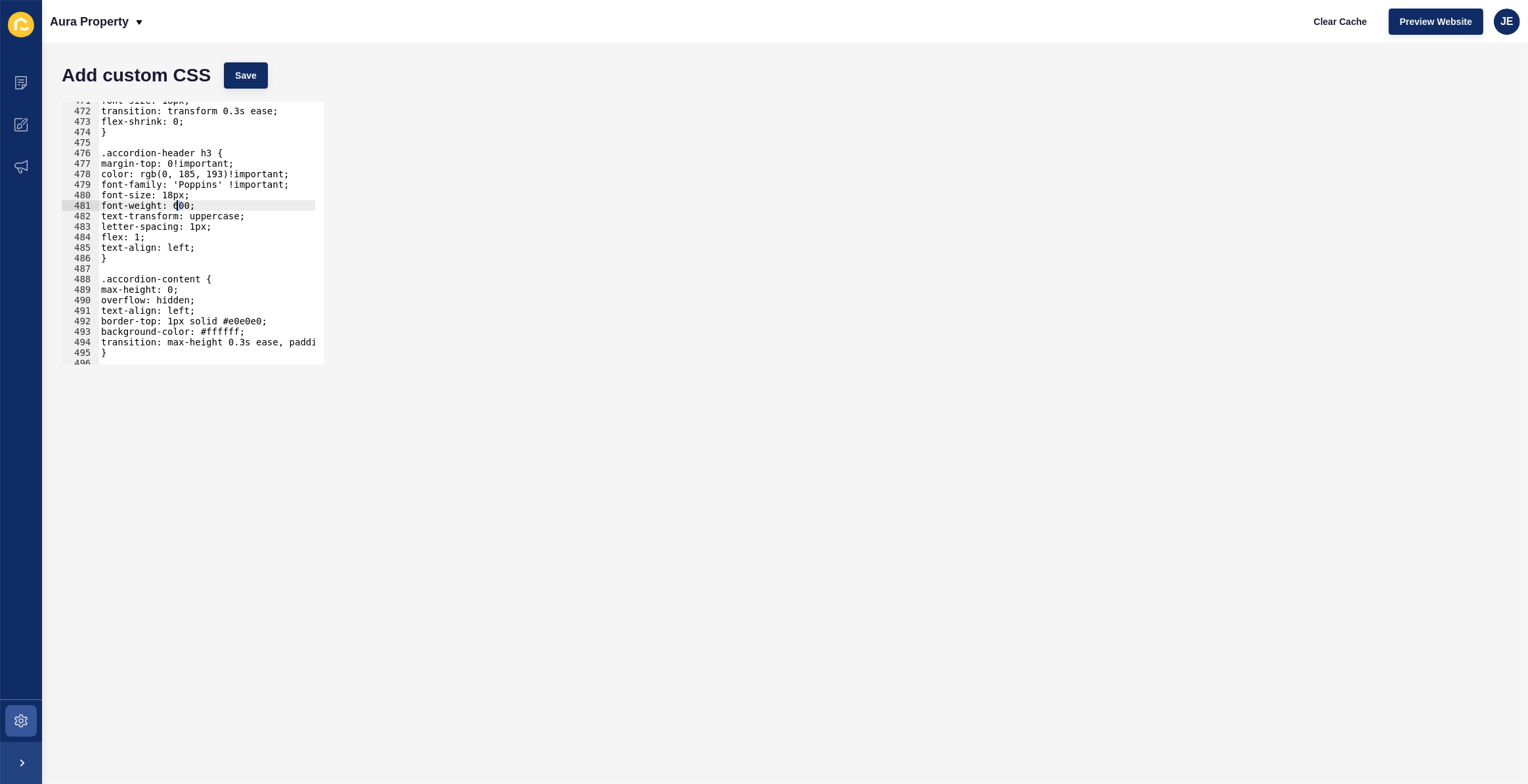
click at [177, 206] on div "font-size: 18px; transition: transform 0.3s ease; flex-shrink: 0; } .accordion-…" at bounding box center [245, 232] width 294 height 274
click at [248, 81] on span "Save" at bounding box center [246, 75] width 22 height 13
click at [197, 183] on div "font-size: 18px; transition: transform 0.3s ease; flex-shrink: 0; } .accordion-…" at bounding box center [245, 232] width 294 height 274
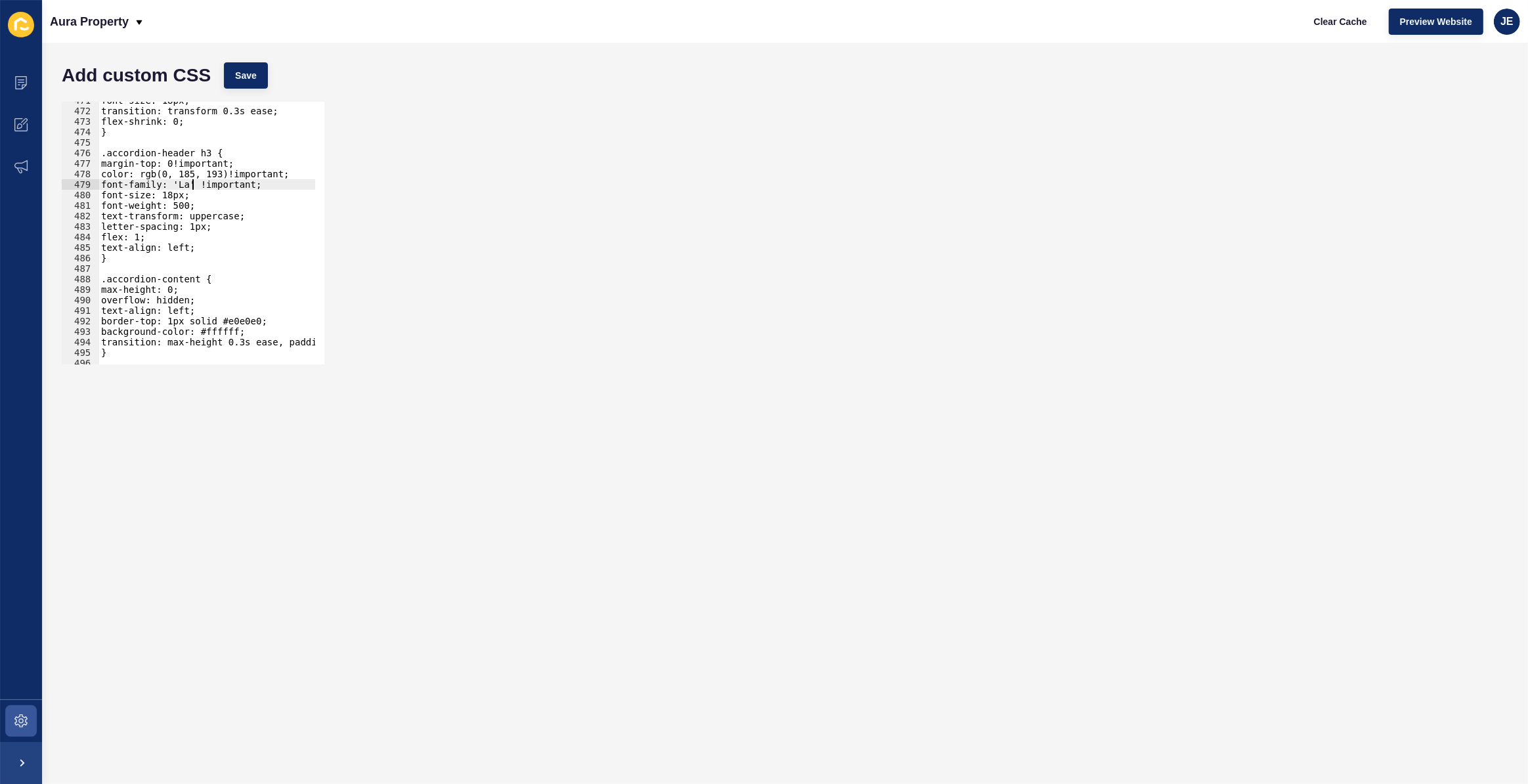
scroll to position [0, 7]
click at [243, 72] on span "Save" at bounding box center [246, 75] width 22 height 13
click at [190, 202] on div "font-size: 18px; transition: transform 0.3s ease; flex-shrink: 0; } .accordion-…" at bounding box center [245, 232] width 294 height 274
click at [239, 81] on span "Save" at bounding box center [246, 75] width 22 height 13
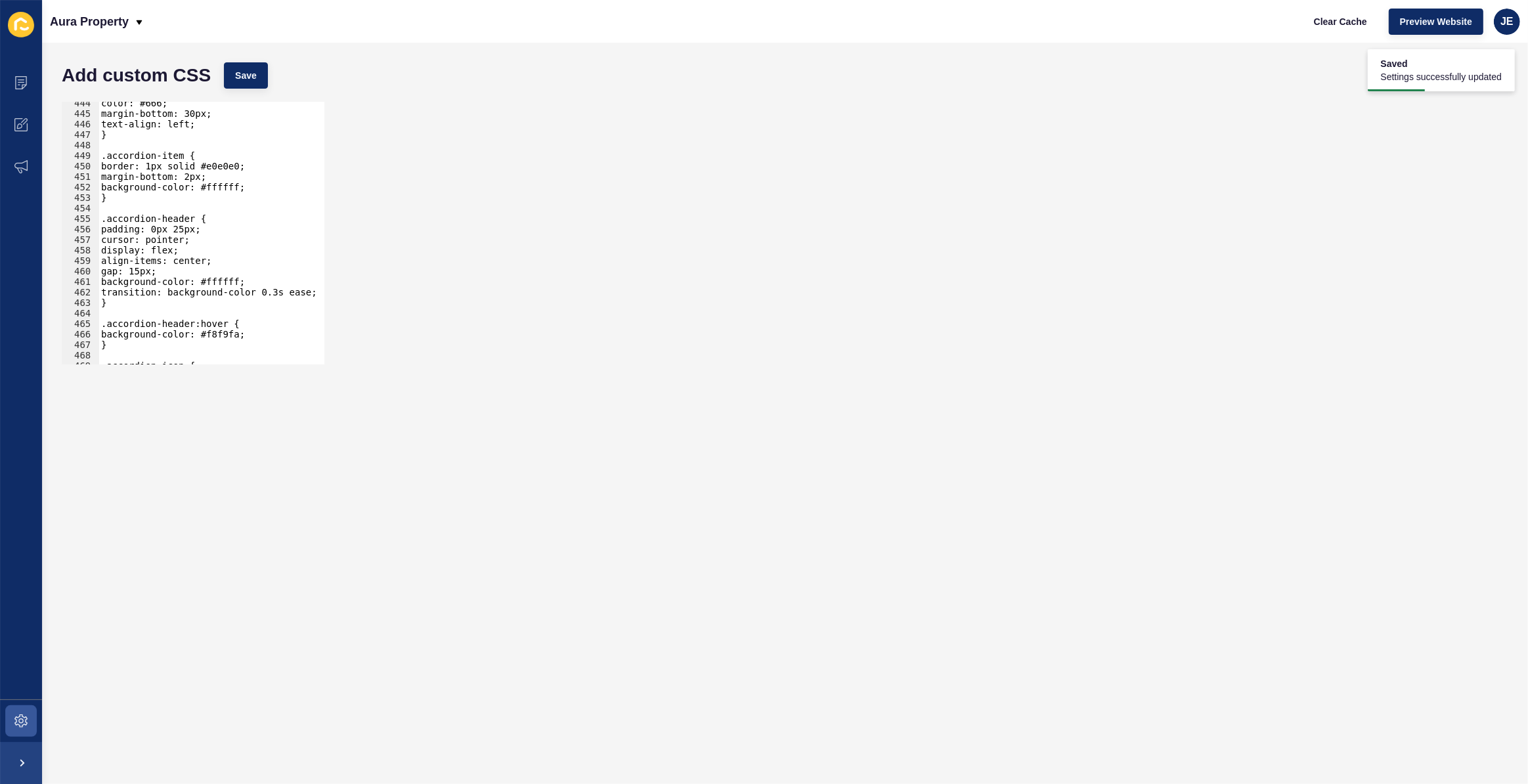
scroll to position [4655, 0]
type textarea "margin-bottom: 2px;"
drag, startPoint x: 216, startPoint y: 173, endPoint x: 103, endPoint y: 173, distance: 113.0
click at [103, 173] on div "color: #666; margin-bottom: 30px; text-align: left; } .accordion-item { border:…" at bounding box center [245, 234] width 294 height 274
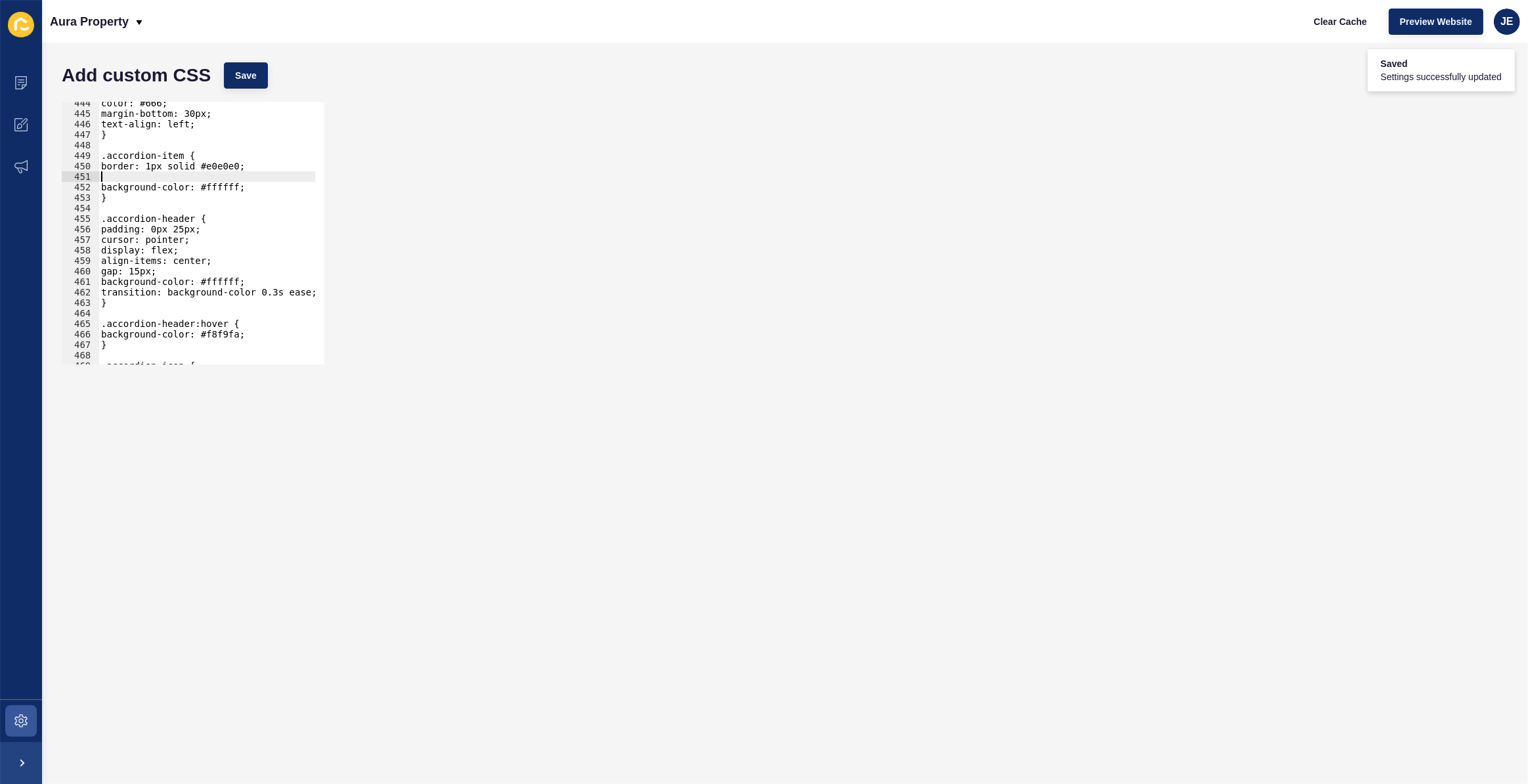
scroll to position [0, 0]
type textarea "border: 1px solid #e0e0e0;"
click at [245, 71] on span "Save" at bounding box center [246, 75] width 22 height 13
click at [209, 169] on div "color: #666; margin-bottom: 30px; text-align: left; } .accordion-item { border:…" at bounding box center [245, 234] width 294 height 274
click at [208, 172] on div "color: #666; margin-bottom: 30px; text-align: left; } .accordion-item { border:…" at bounding box center [245, 234] width 294 height 274
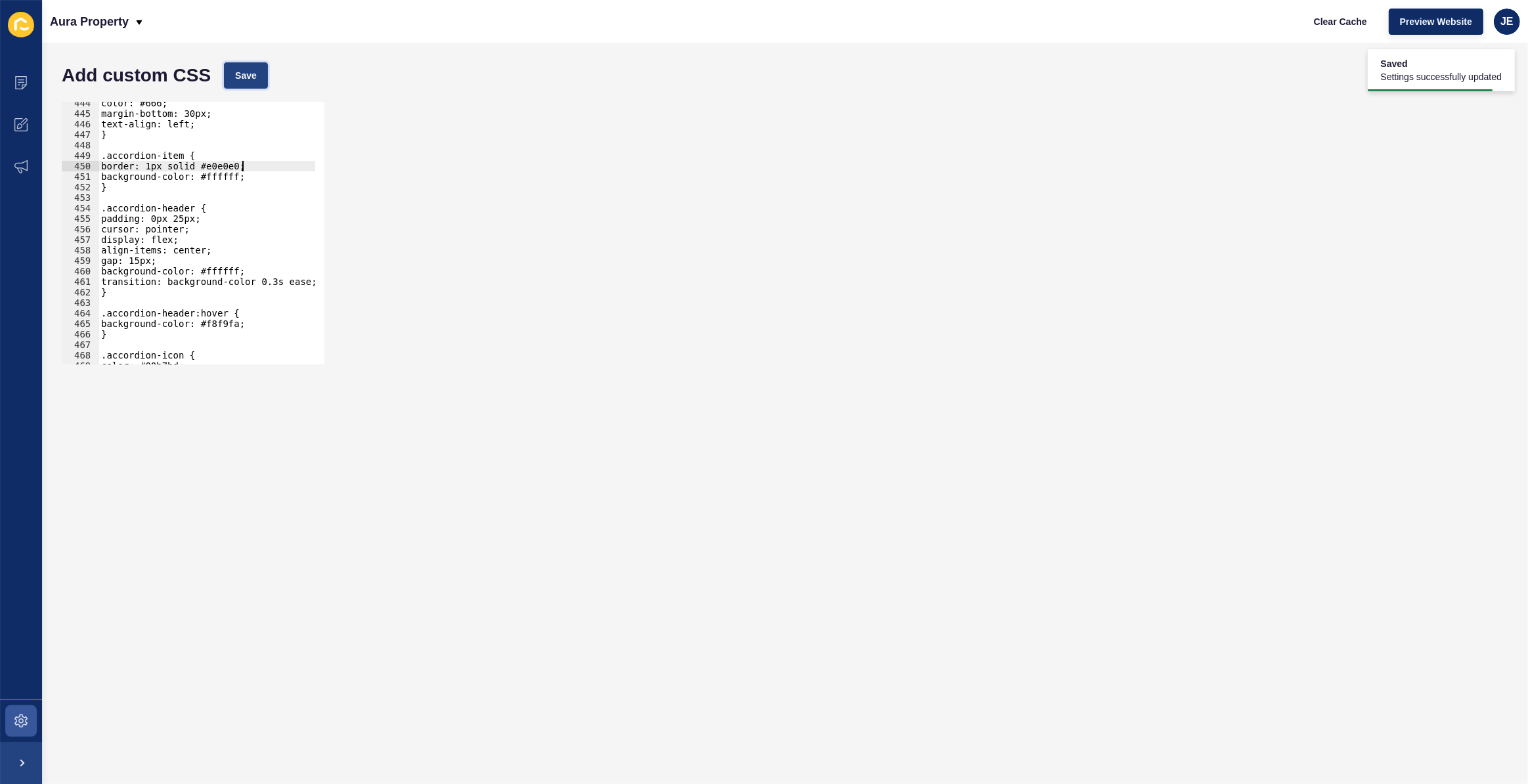
click at [249, 75] on span "Save" at bounding box center [246, 75] width 22 height 13
click at [142, 164] on div "color: #666; margin-bottom: 30px; text-align: left; } .accordion-item { border:…" at bounding box center [245, 234] width 294 height 274
click at [243, 70] on span "Save" at bounding box center [246, 75] width 22 height 13
drag, startPoint x: 196, startPoint y: 166, endPoint x: 190, endPoint y: 168, distance: 6.3
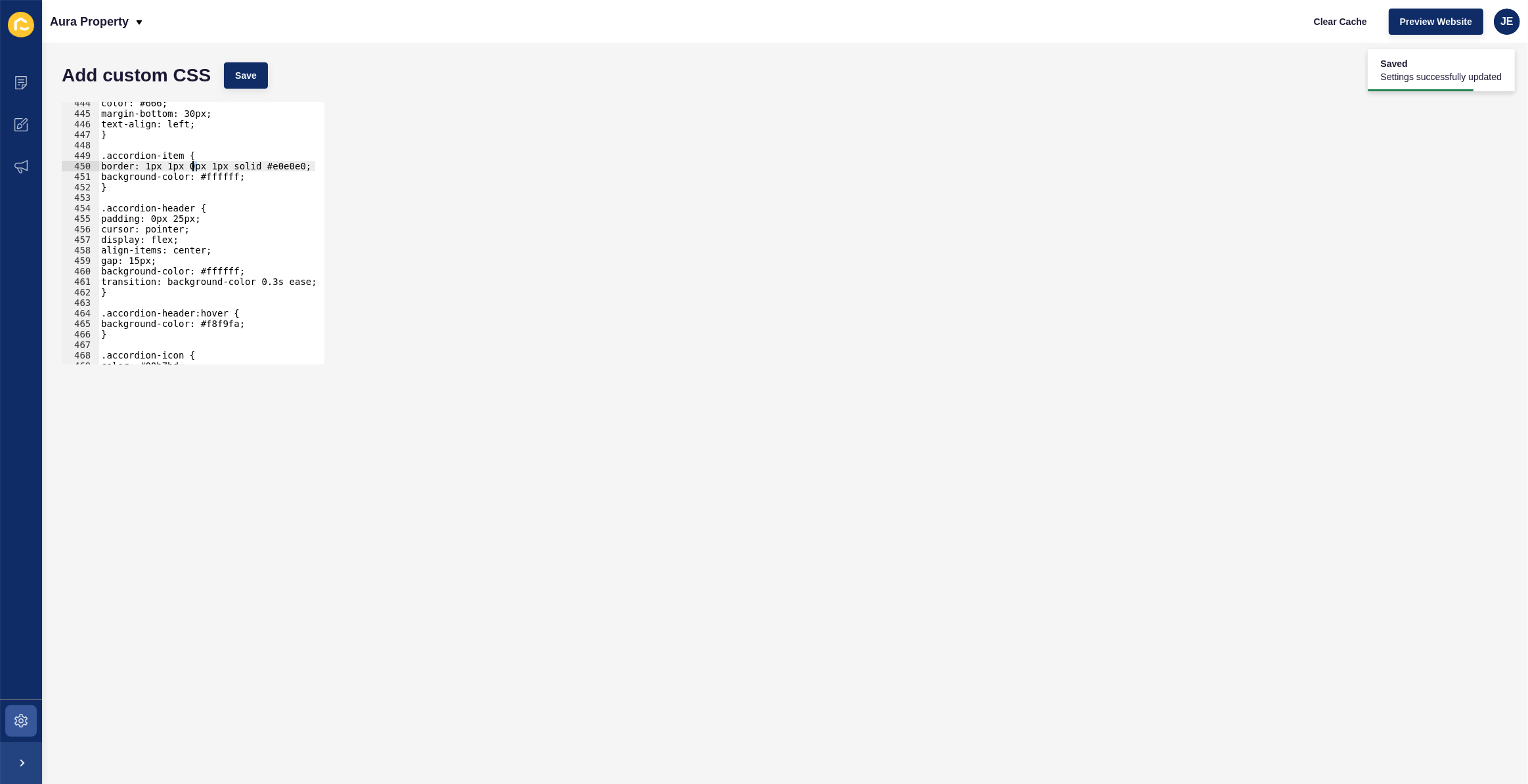
click at [190, 168] on div "color: #666; margin-bottom: 30px; text-align: left; } .accordion-item { border:…" at bounding box center [245, 234] width 294 height 274
click at [214, 172] on div "color: #666; margin-bottom: 30px; text-align: left; } .accordion-item { border:…" at bounding box center [245, 234] width 294 height 274
click at [172, 166] on div "color: #666; margin-bottom: 30px; text-align: left; } .accordion-item { border:…" at bounding box center [245, 234] width 294 height 274
click at [240, 73] on span "Save" at bounding box center [246, 75] width 22 height 13
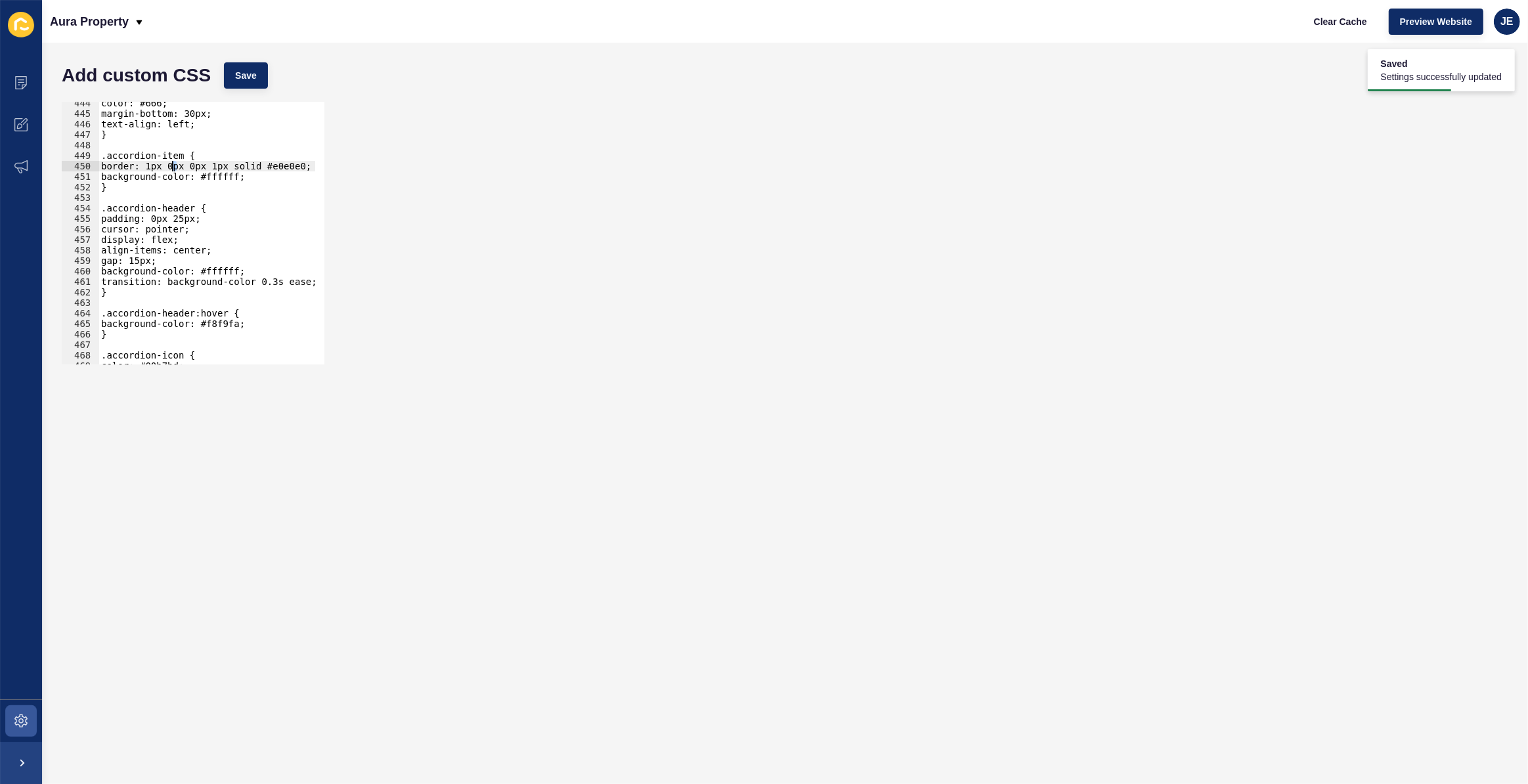
click at [174, 165] on div "color: #666; margin-bottom: 30px; text-align: left; } .accordion-item { border:…" at bounding box center [245, 234] width 294 height 274
click at [250, 78] on span "Save" at bounding box center [246, 75] width 22 height 13
click at [247, 80] on span "Save" at bounding box center [246, 75] width 22 height 13
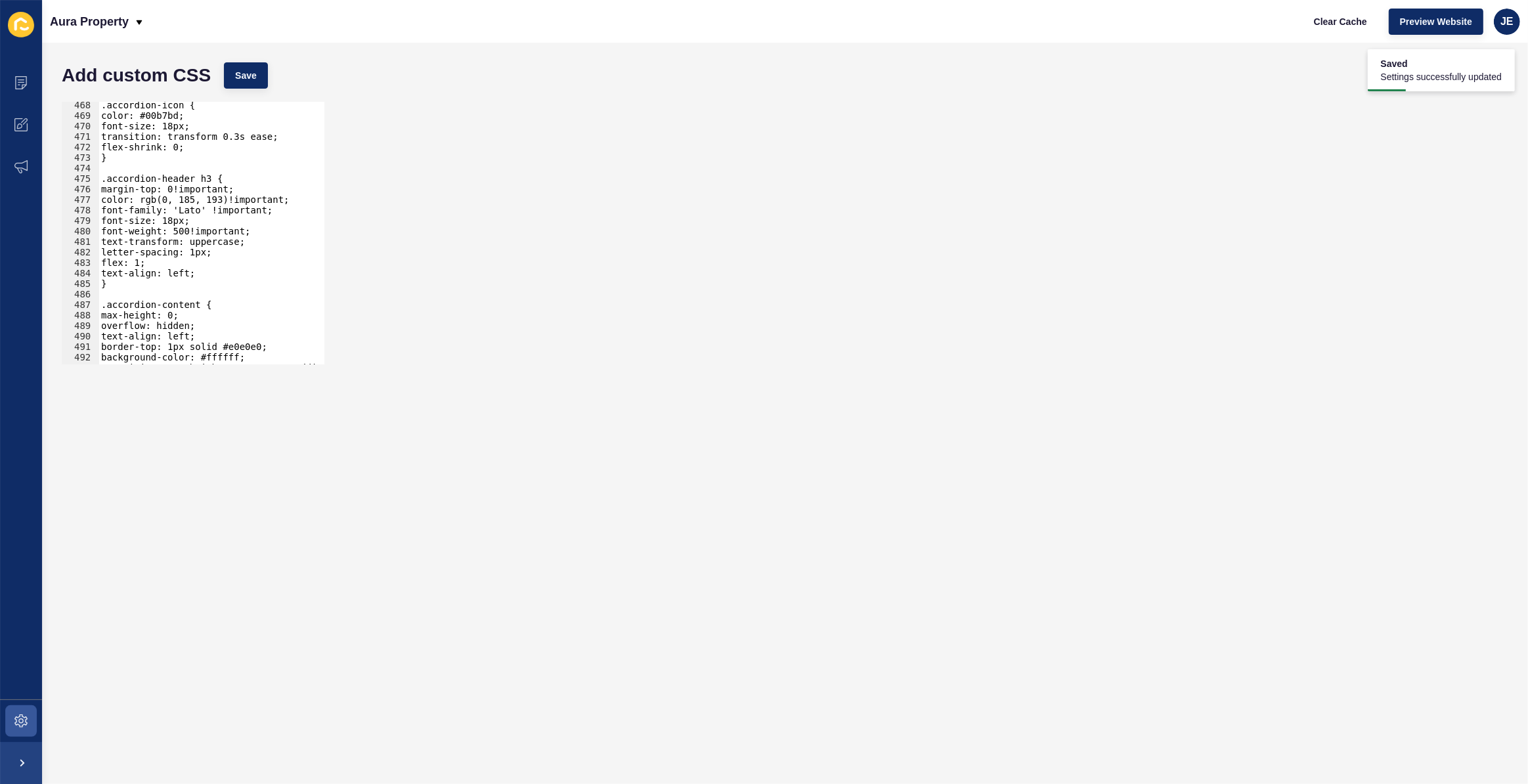
scroll to position [4906, 0]
click at [152, 193] on div ".accordion-icon { color: #00b7bd; font-size: 18px; transition: transform 0.3s e…" at bounding box center [245, 237] width 294 height 274
click at [248, 190] on div ".accordion-icon { color: #00b7bd; font-size: 18px; transition: transform 0.3s e…" at bounding box center [207, 233] width 217 height 262
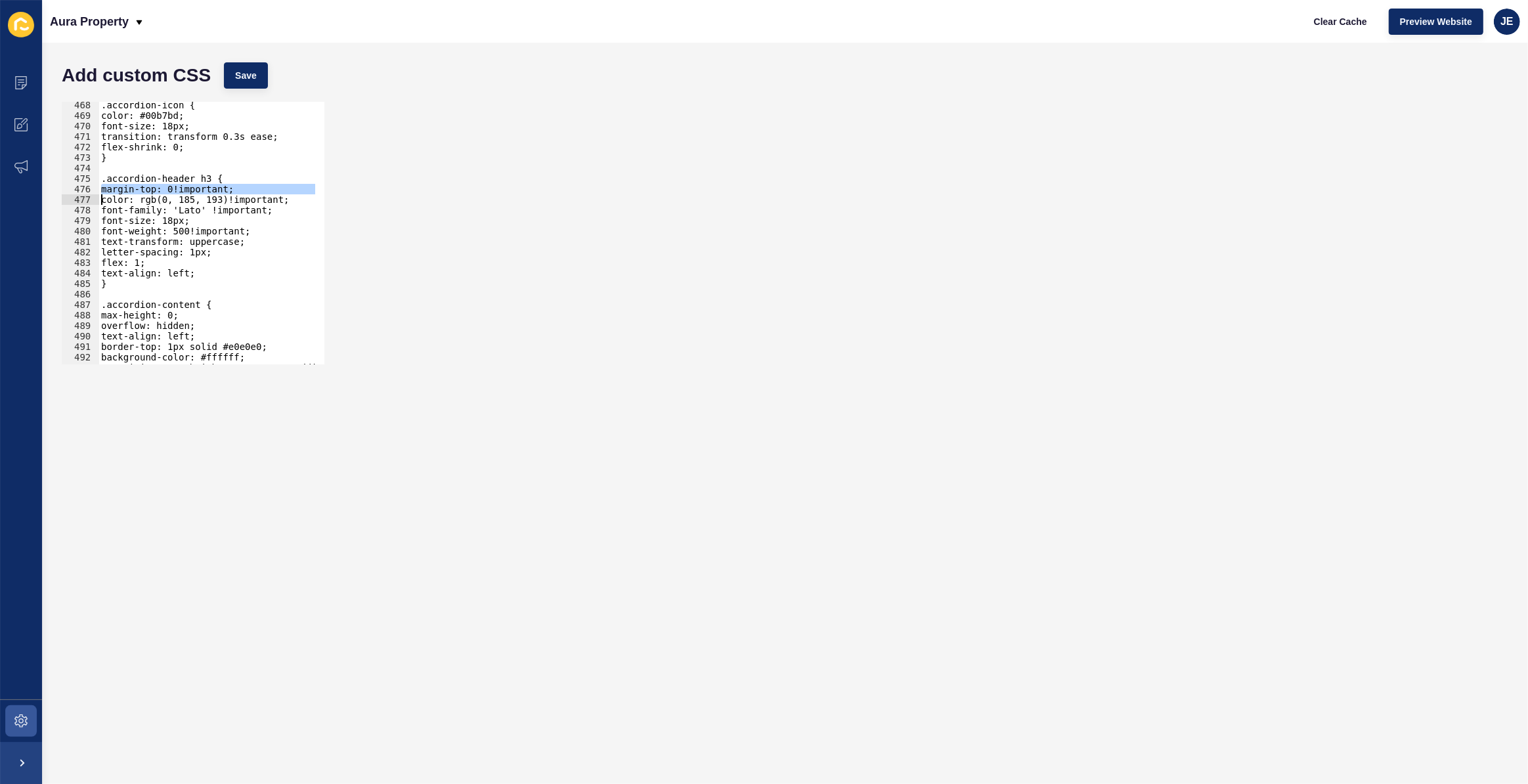
type textarea "margin-top: 0!important;"
paste textarea
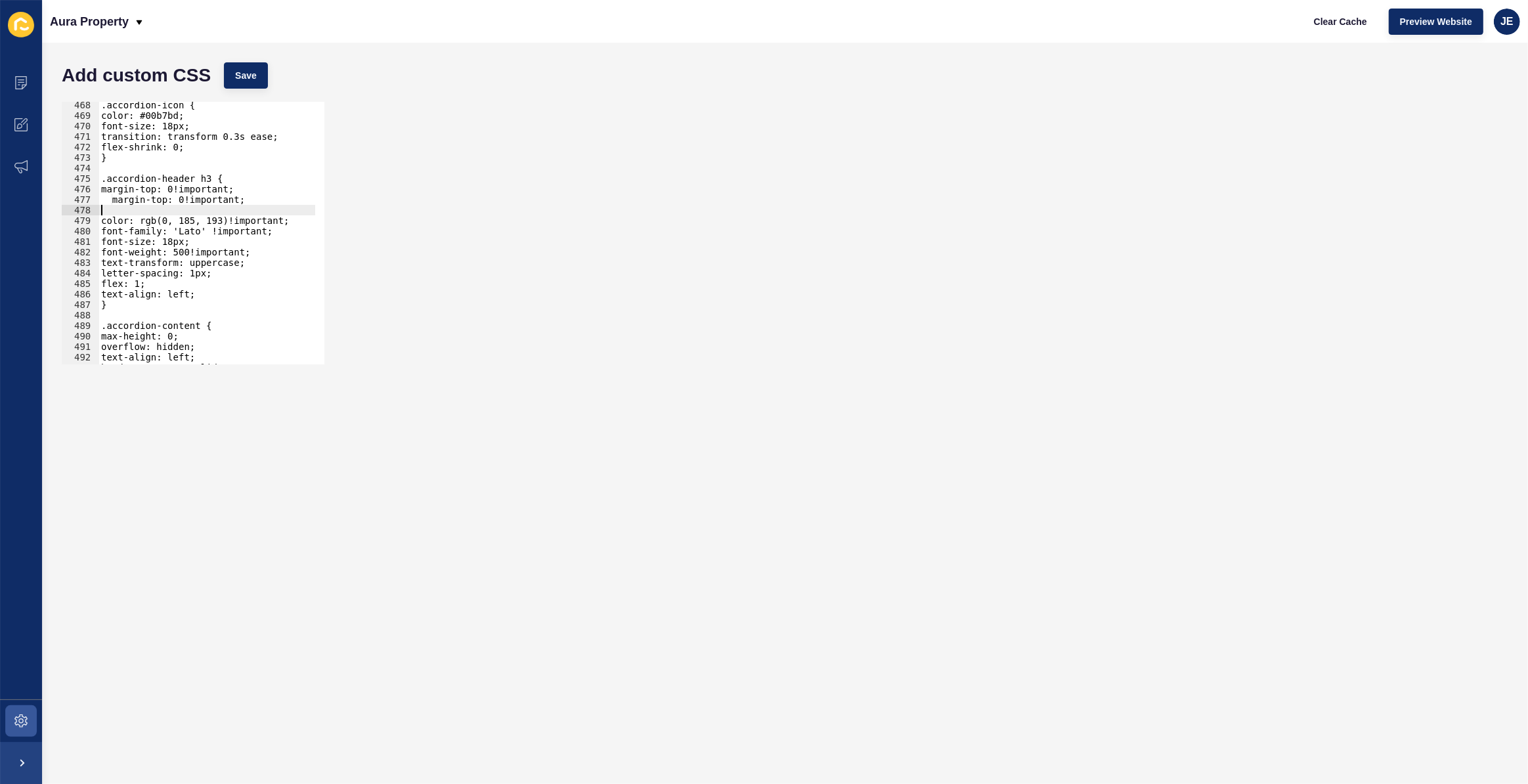
click at [163, 197] on div ".accordion-icon { color: #00b7bd; font-size: 18px; transition: transform 0.3s e…" at bounding box center [245, 237] width 294 height 274
click at [249, 90] on div "Add custom CSS Save" at bounding box center [784, 75] width 1460 height 39
click at [252, 85] on button "Save" at bounding box center [246, 76] width 44 height 26
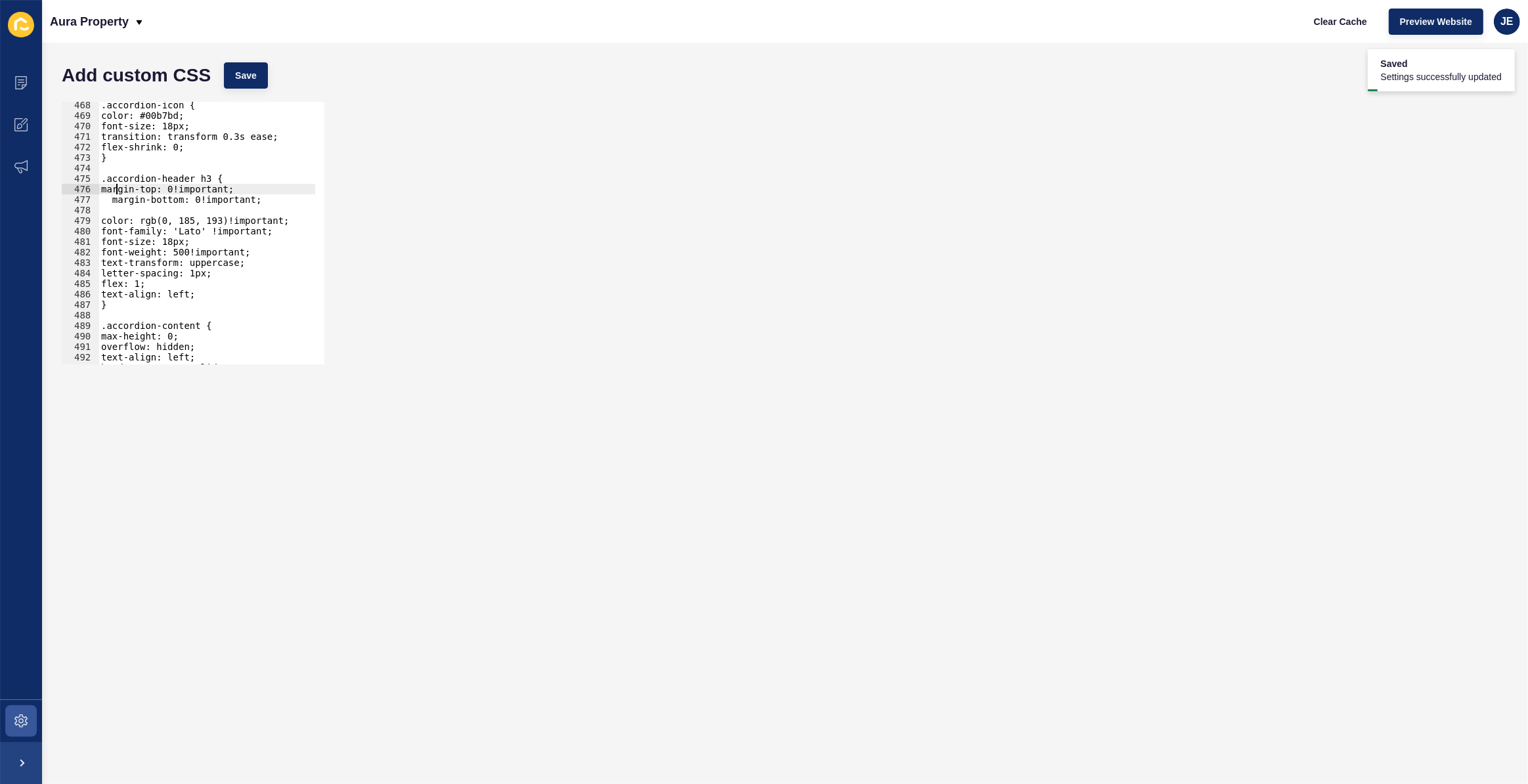
click at [115, 193] on div ".accordion-icon { color: #00b7bd; font-size: 18px; transition: transform 0.3s e…" at bounding box center [245, 237] width 294 height 274
click at [119, 197] on div ".accordion-icon { color: #00b7bd; font-size: 18px; transition: transform 0.3s e…" at bounding box center [245, 237] width 294 height 274
click at [113, 204] on div ".accordion-icon { color: #00b7bd; font-size: 18px; transition: transform 0.3s e…" at bounding box center [245, 237] width 294 height 274
type textarea "margin-bottom: 0!important;"
click at [119, 210] on div ".accordion-icon { color: #00b7bd; font-size: 18px; transition: transform 0.3s e…" at bounding box center [245, 237] width 294 height 274
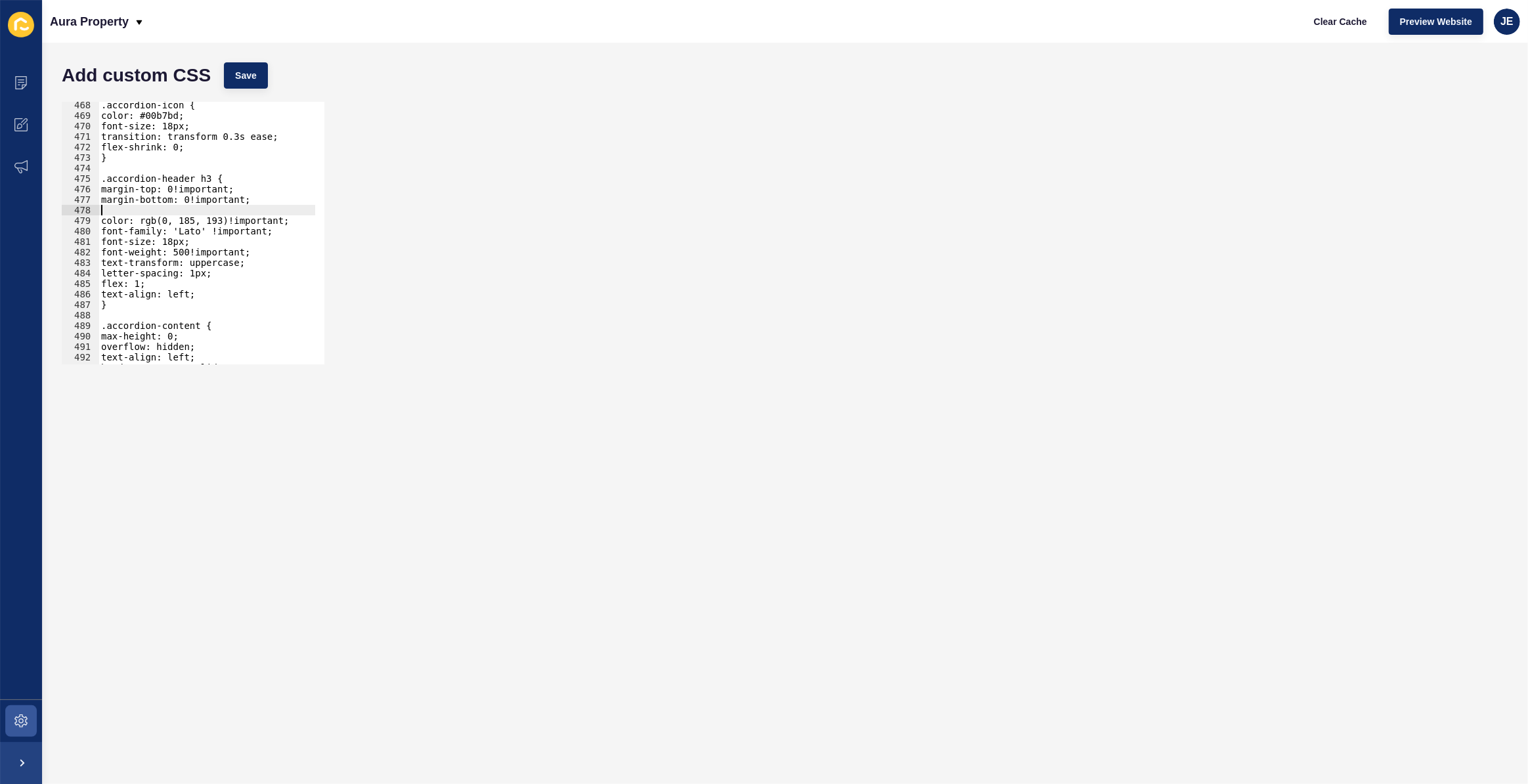
scroll to position [0, 0]
click at [103, 203] on div ".accordion-icon { color: #00b7bd; font-size: 18px; transition: transform 0.3s e…" at bounding box center [245, 237] width 294 height 274
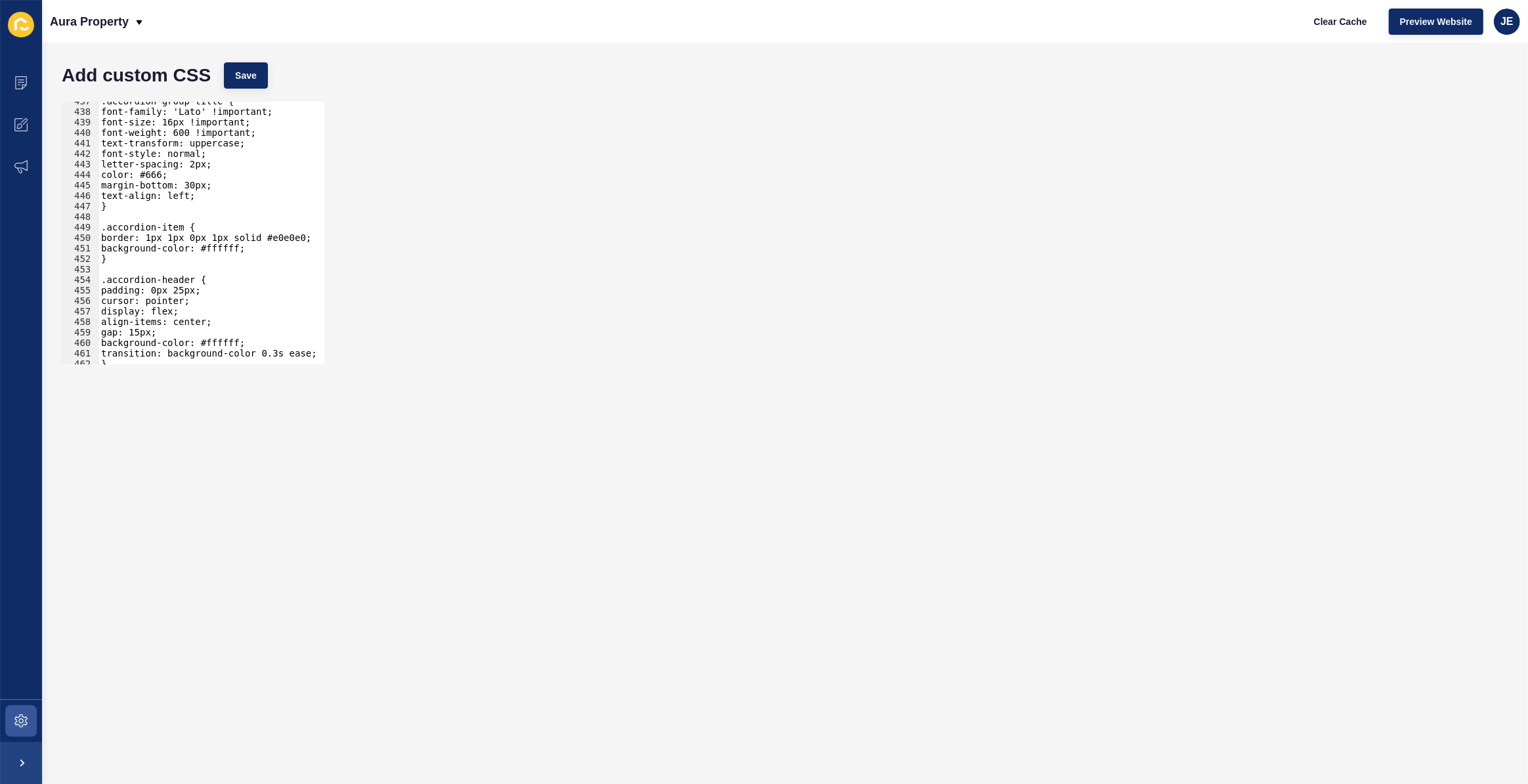
scroll to position [4585, 0]
click at [177, 256] on div ".accordion-group-title { font-family: 'Lato' !important; font-size: 16px !impor…" at bounding box center [245, 233] width 294 height 274
click at [175, 229] on div ".accordion-group-title { font-family: 'Lato' !important; font-size: 16px !impor…" at bounding box center [245, 233] width 294 height 274
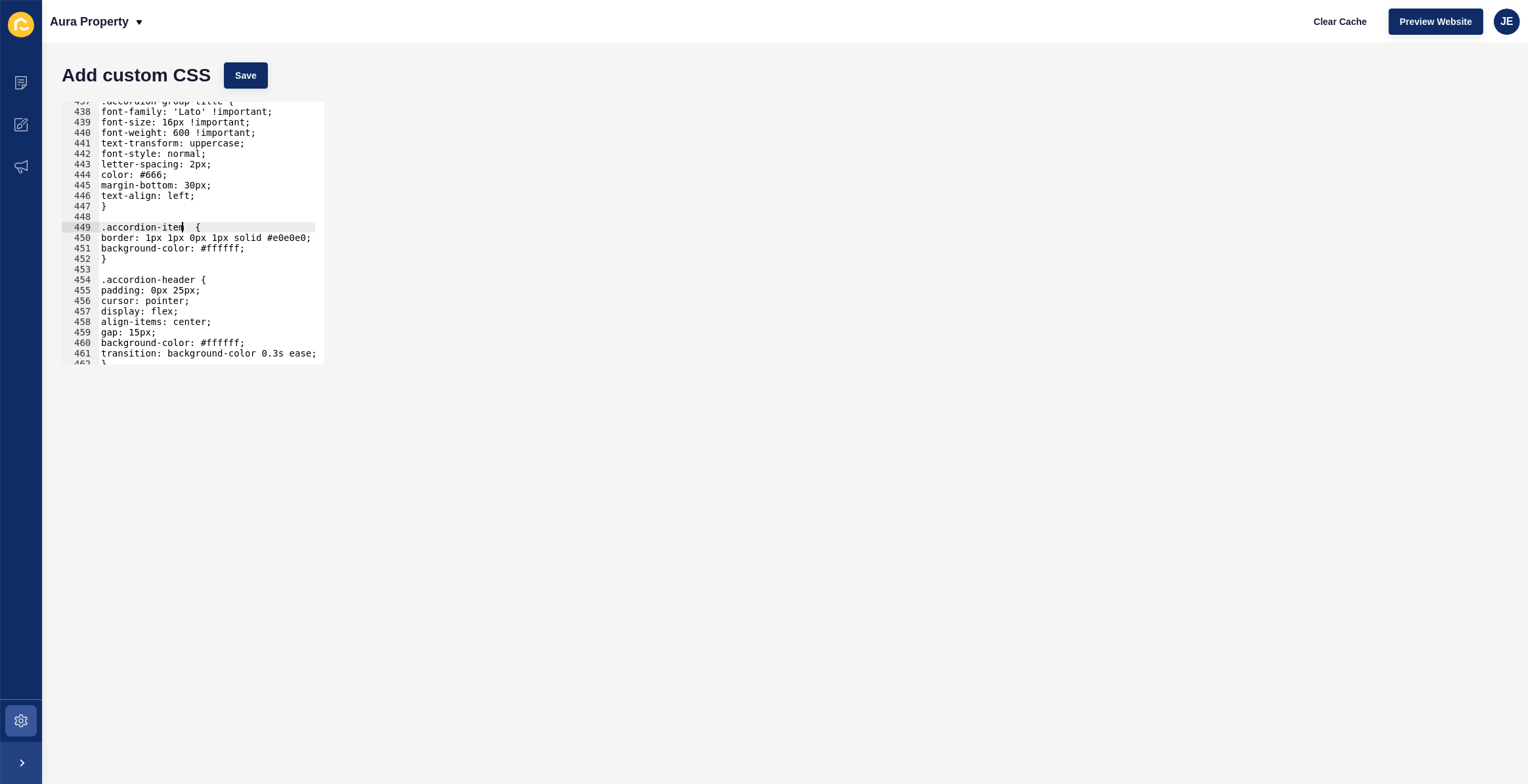
paste textarea "*:not(:last-child)"
click at [184, 225] on div ".accordion-group-title { font-family: 'Lato' !important; font-size: 16px !impor…" at bounding box center [245, 233] width 294 height 274
click at [125, 253] on div ".accordion-group-title { font-family: 'Lato' !important; font-size: 16px !impor…" at bounding box center [245, 233] width 294 height 274
drag, startPoint x: 229, startPoint y: 240, endPoint x: 171, endPoint y: 237, distance: 58.1
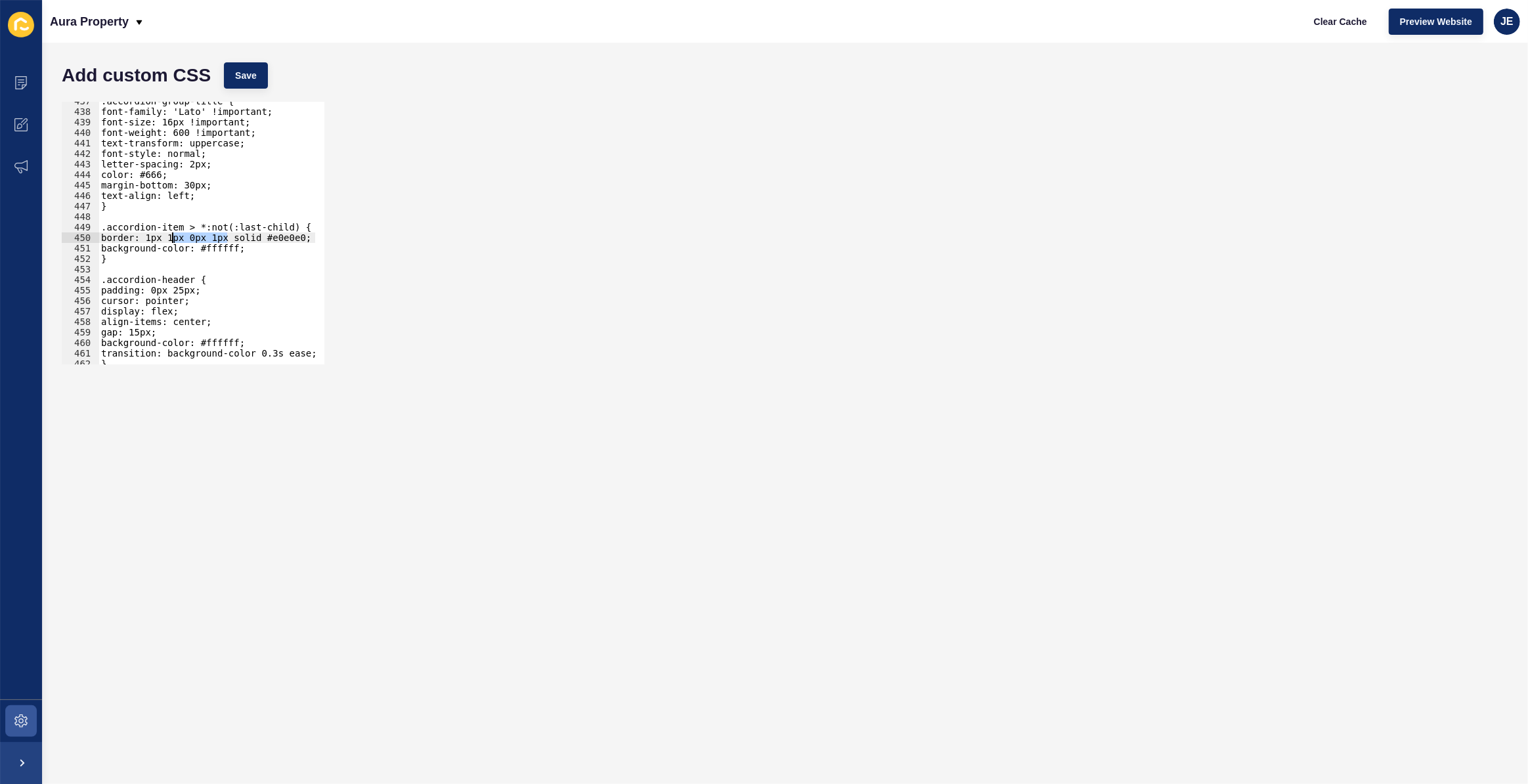
click at [171, 237] on div ".accordion-group-title { font-family: 'Lato' !important; font-size: 16px !impor…" at bounding box center [245, 233] width 294 height 274
click at [253, 69] on span "Save" at bounding box center [246, 75] width 22 height 13
click at [267, 71] on button "Save" at bounding box center [246, 76] width 44 height 26
drag, startPoint x: 166, startPoint y: 257, endPoint x: 88, endPoint y: 226, distance: 83.9
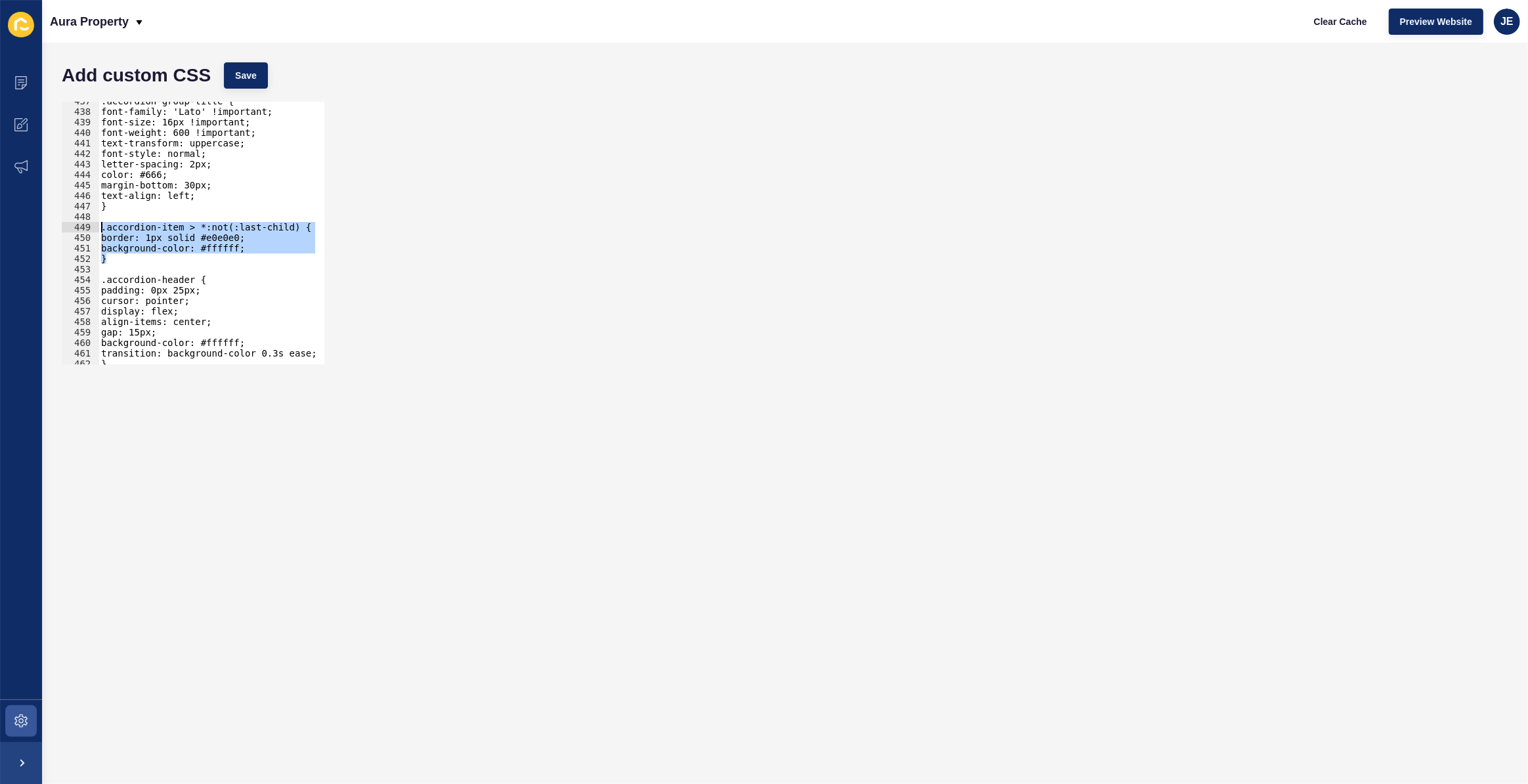
click at [88, 226] on div "} 437 438 439 440 441 442 443 444 445 446 447 448 449 450 451 452 453 454 455 4…" at bounding box center [193, 233] width 262 height 262
click at [197, 227] on div ".accordion-group-title { font-family: 'Lato' !important; font-size: 16px !impor…" at bounding box center [207, 233] width 217 height 262
drag, startPoint x: 275, startPoint y: 67, endPoint x: 258, endPoint y: 76, distance: 19.2
click at [272, 68] on div "Add custom CSS Save" at bounding box center [784, 75] width 1460 height 39
click at [256, 76] on button "Save" at bounding box center [246, 76] width 44 height 26
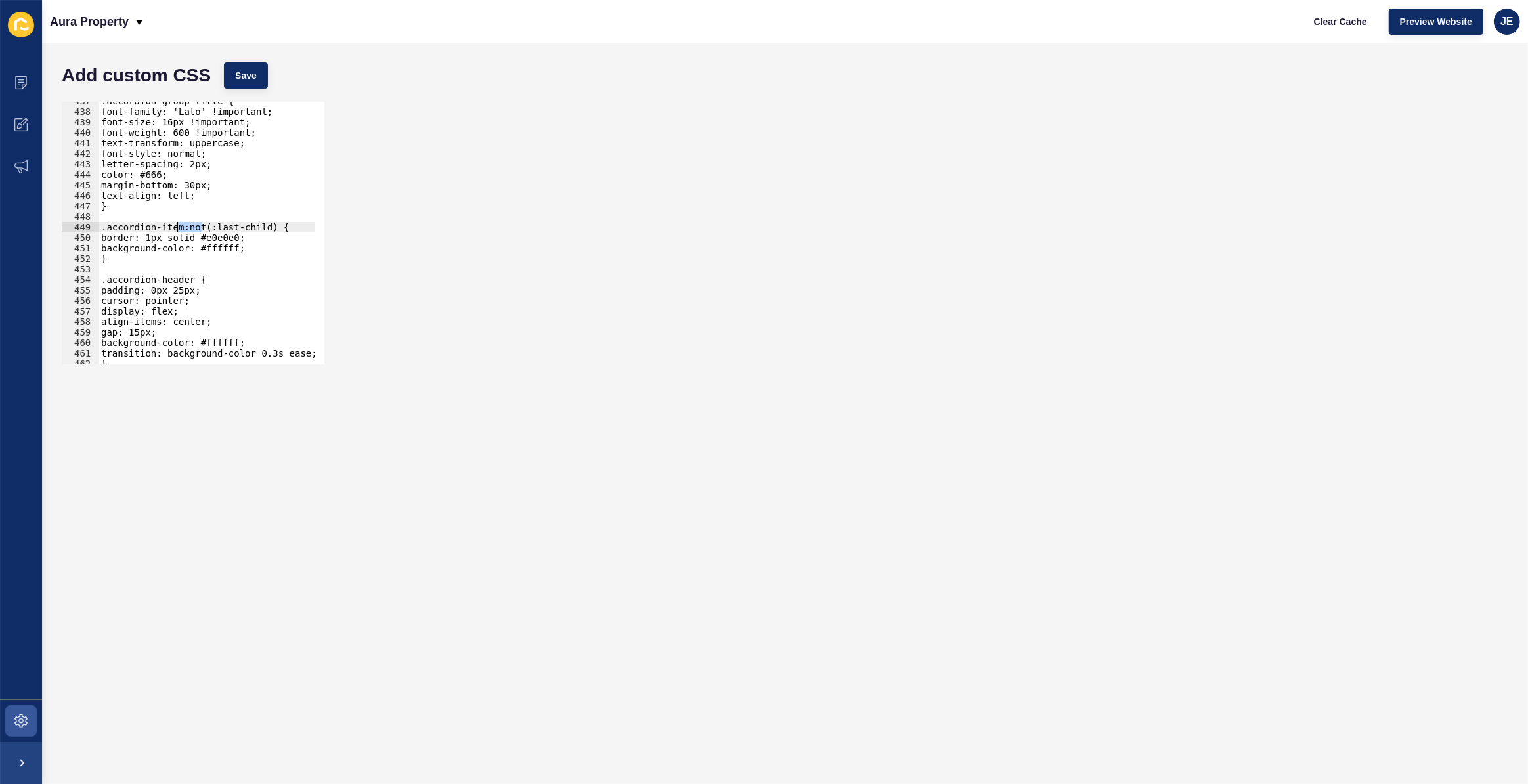
drag, startPoint x: 201, startPoint y: 228, endPoint x: 178, endPoint y: 226, distance: 23.1
click at [178, 226] on div ".accordion-group-title { font-family: 'Lato' !important; font-size: 16px !impor…" at bounding box center [245, 233] width 294 height 274
click at [236, 224] on div ".accordion-group-title { font-family: 'Lato' !important; font-size: 16px !impor…" at bounding box center [245, 233] width 294 height 274
click at [251, 77] on span "Save" at bounding box center [246, 75] width 22 height 13
drag, startPoint x: 233, startPoint y: 227, endPoint x: 153, endPoint y: 227, distance: 80.0
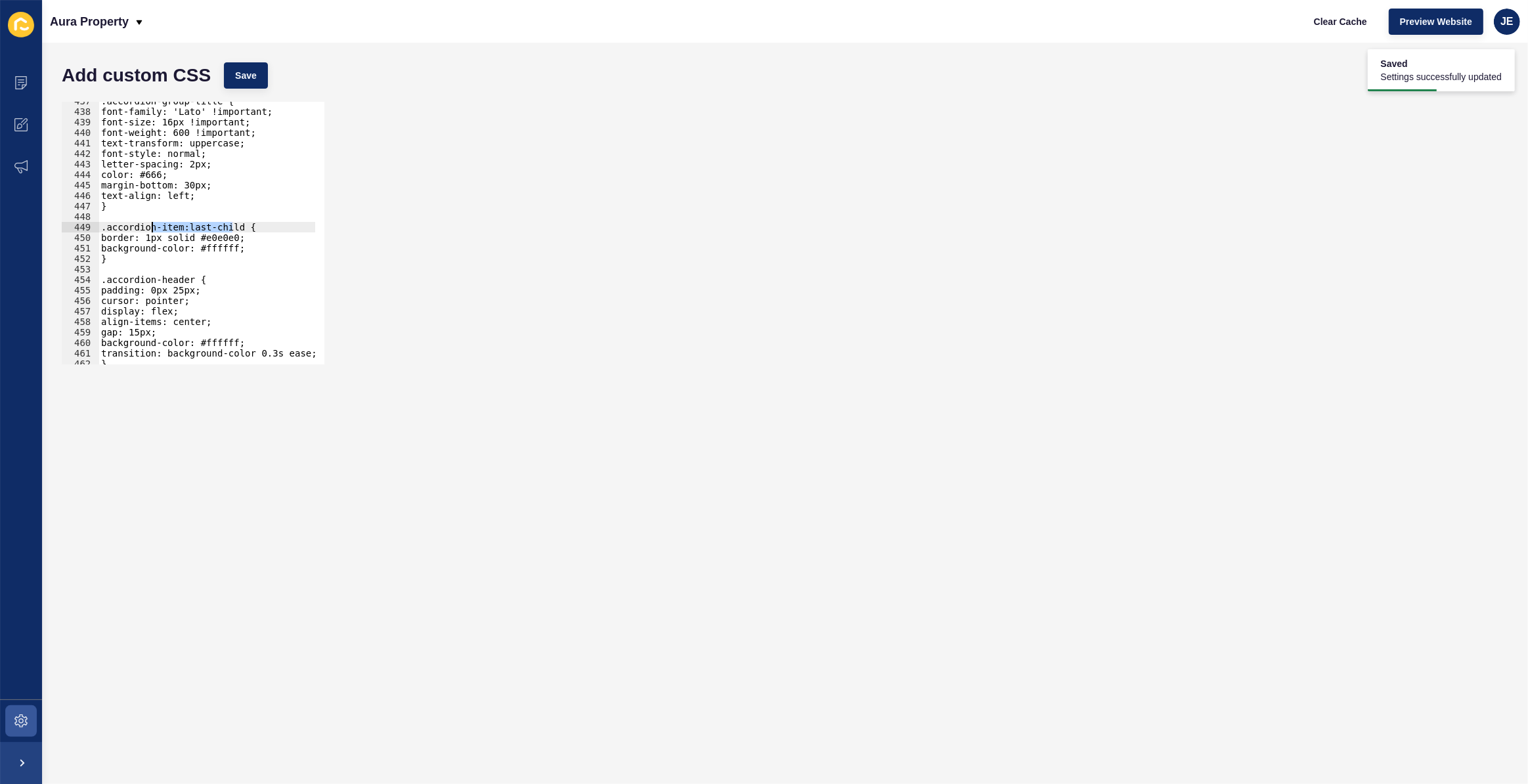
click at [153, 227] on div ".accordion-group-title { font-family: 'Lato' !important; font-size: 16px !impor…" at bounding box center [245, 233] width 294 height 274
click at [260, 69] on button "Save" at bounding box center [246, 76] width 44 height 26
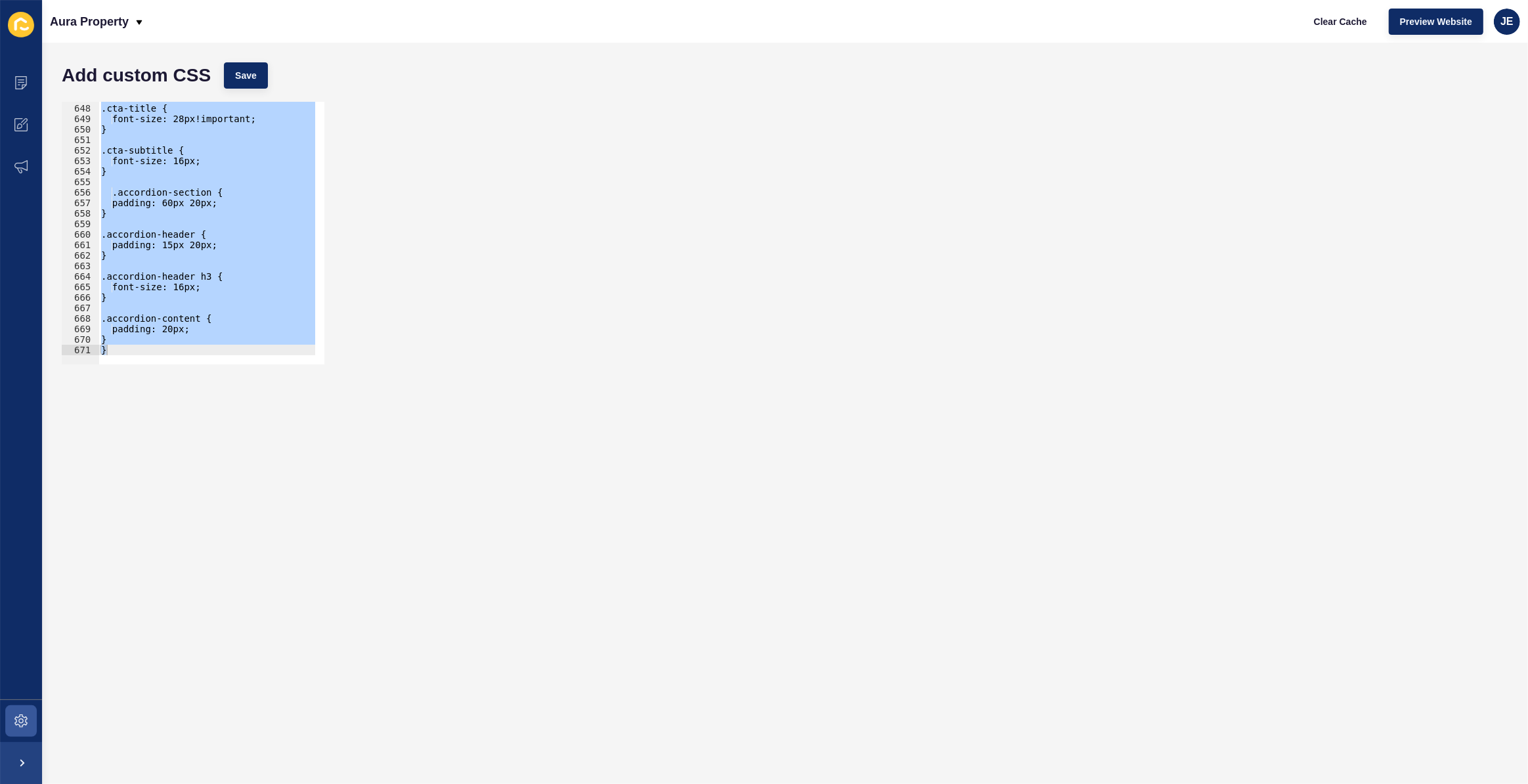
click at [204, 254] on div ".cta-title { font-size: 28px!important; } .cta-subtitle { font-size: 16px; } .a…" at bounding box center [207, 233] width 217 height 262
type textarea "}"
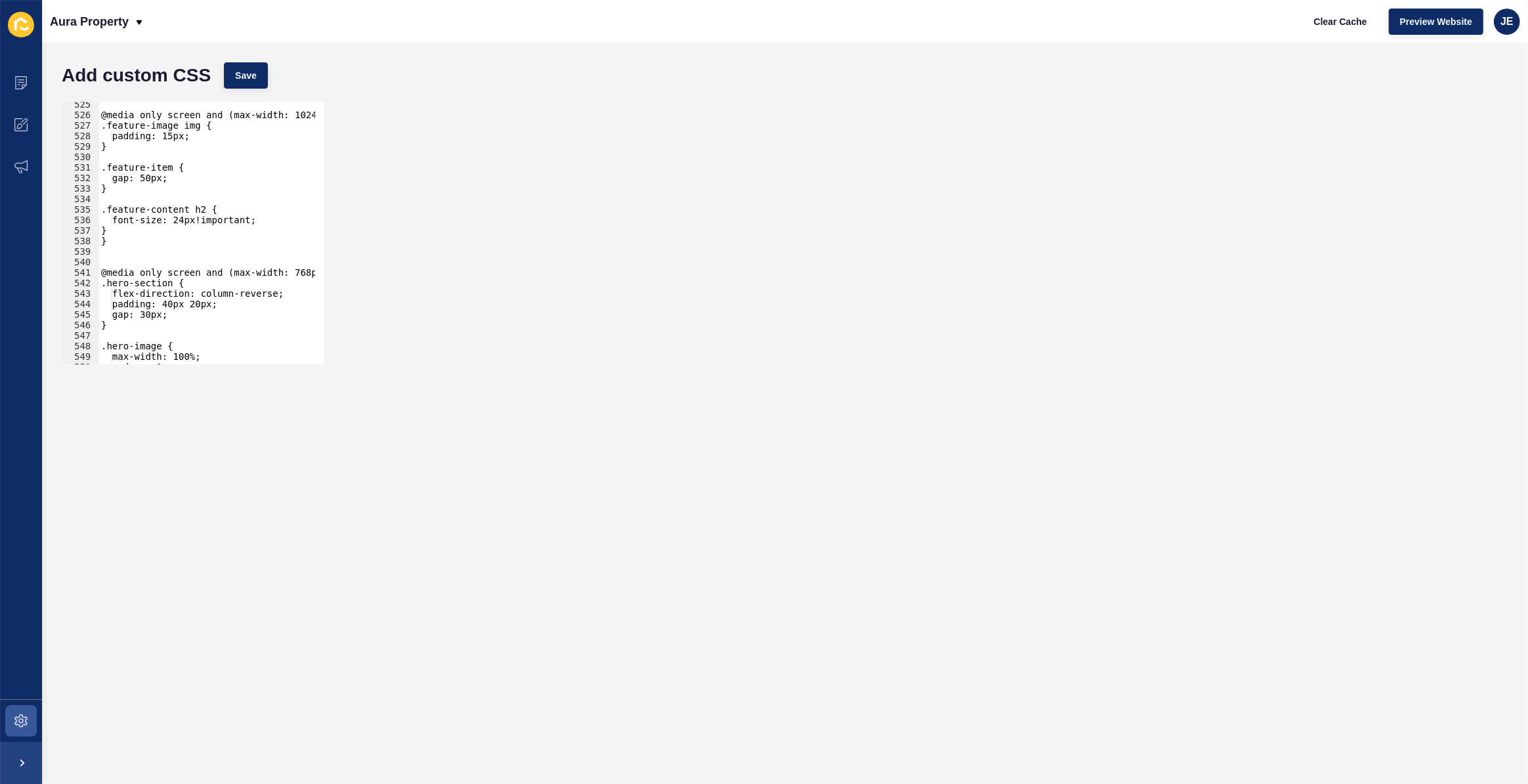
scroll to position [5505, 0]
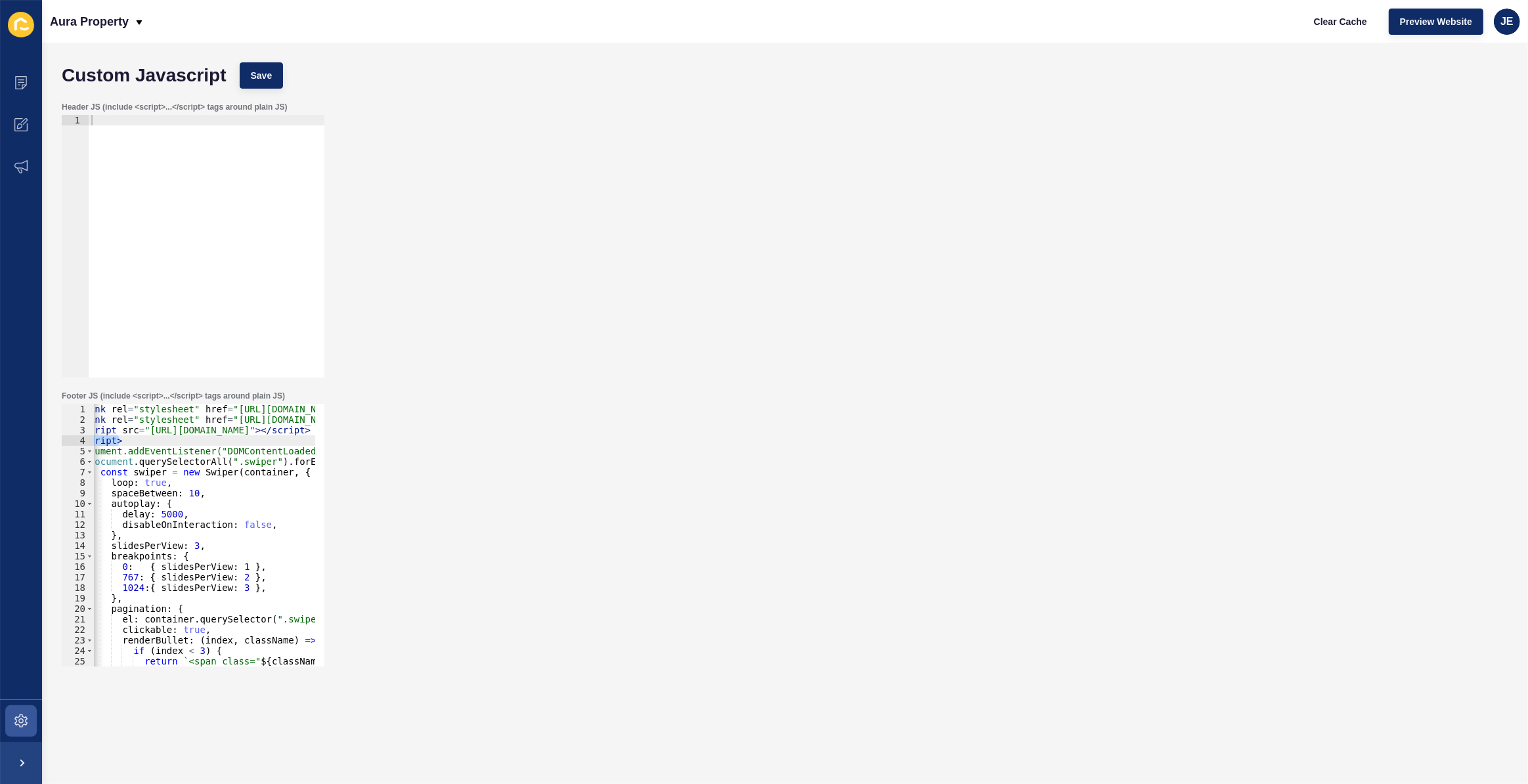
scroll to position [0, 17]
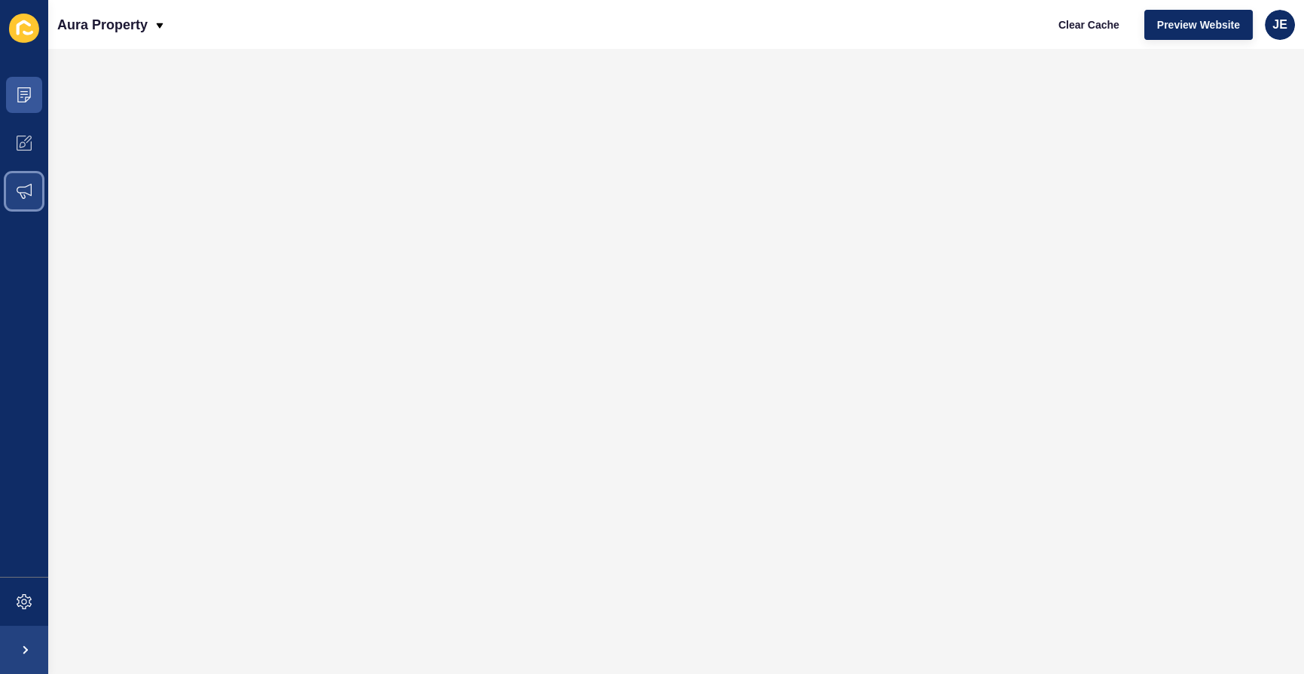
click at [24, 195] on icon at bounding box center [24, 191] width 15 height 15
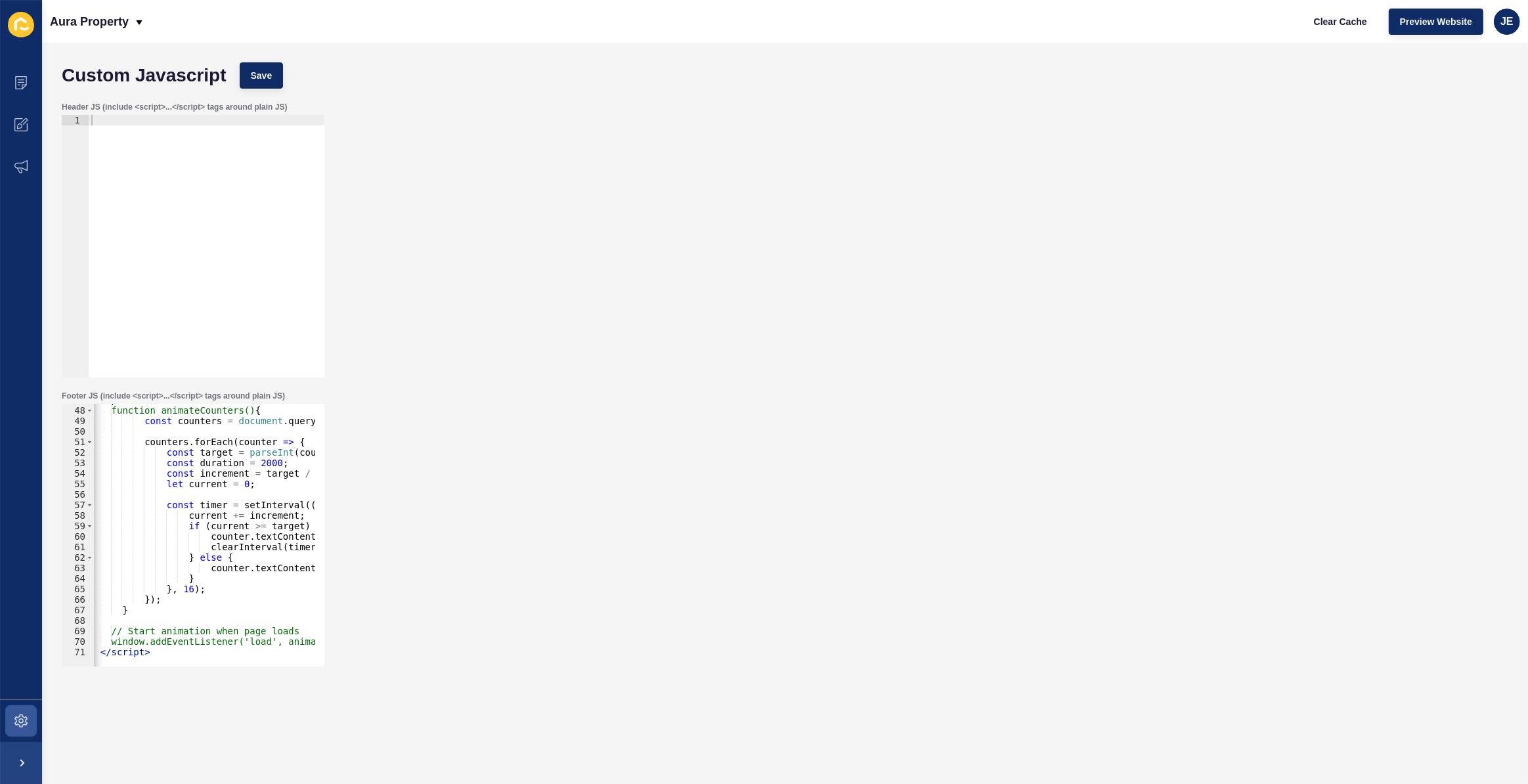
scroll to position [492, 0]
type textarea "</script>"
click at [149, 653] on div "< script > function animateCounters() { const counters = document . querySelect…" at bounding box center [480, 531] width 809 height 274
type textarea "<script>"
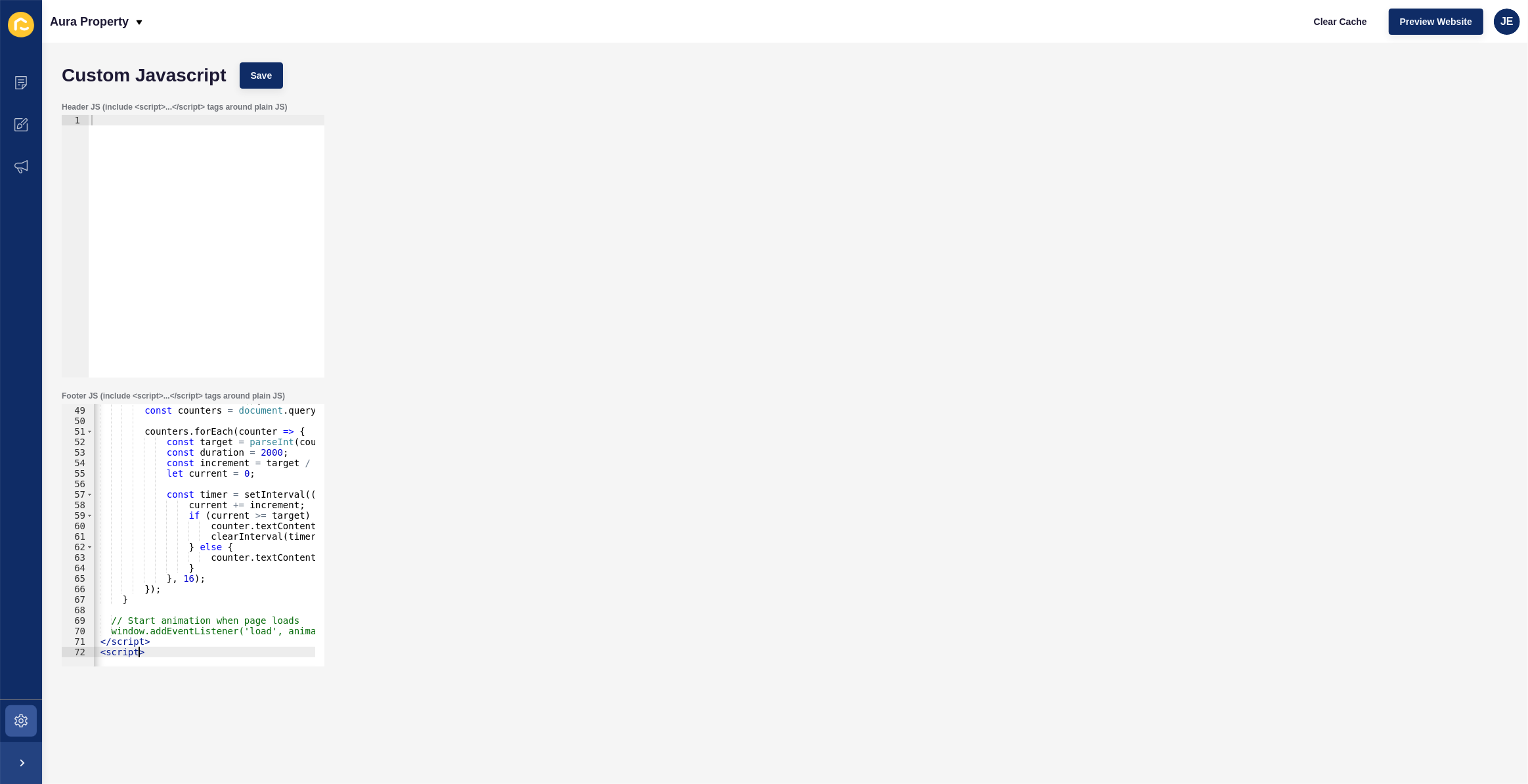
scroll to position [512, 0]
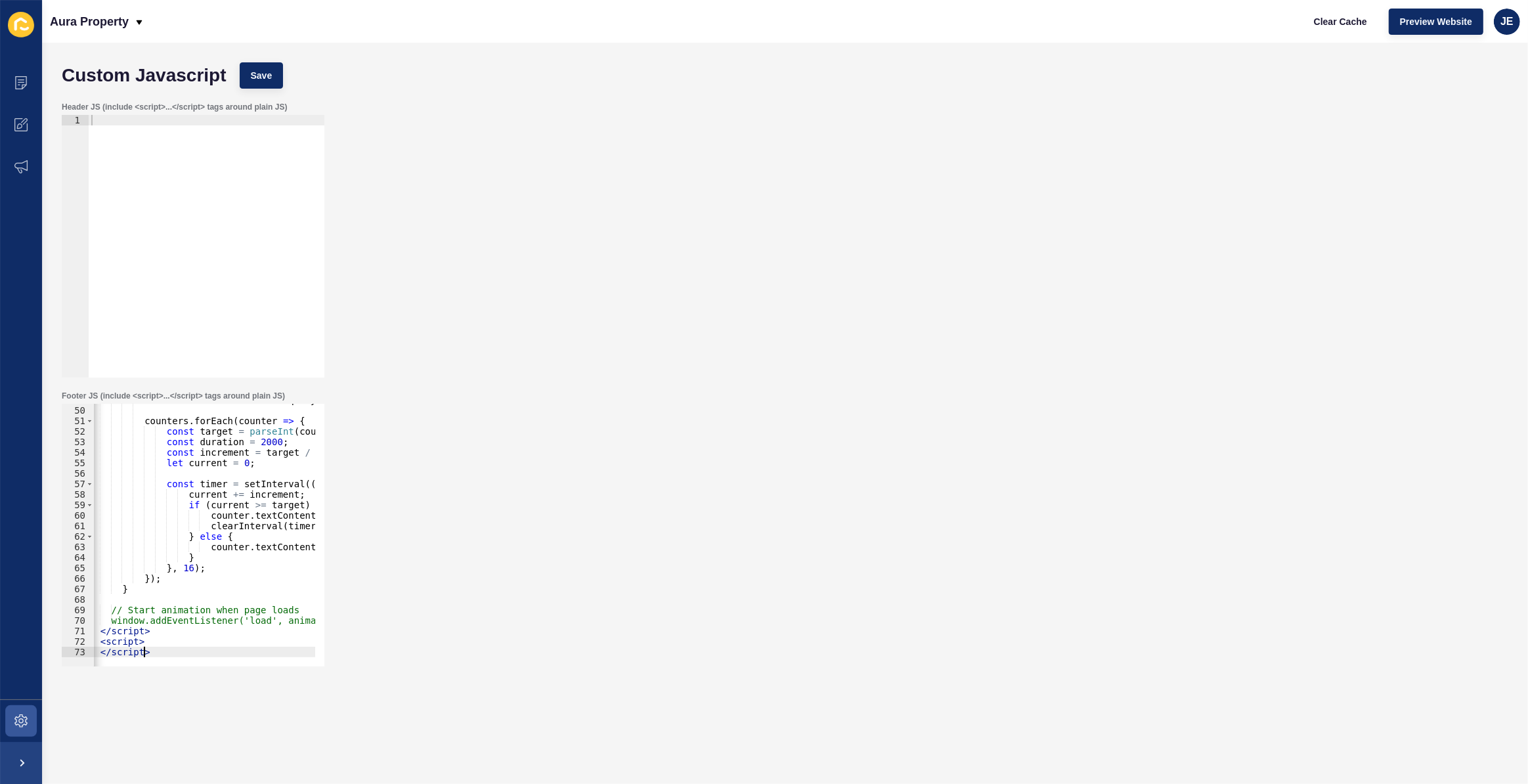
type textarea "<script>"
paste textarea "});"
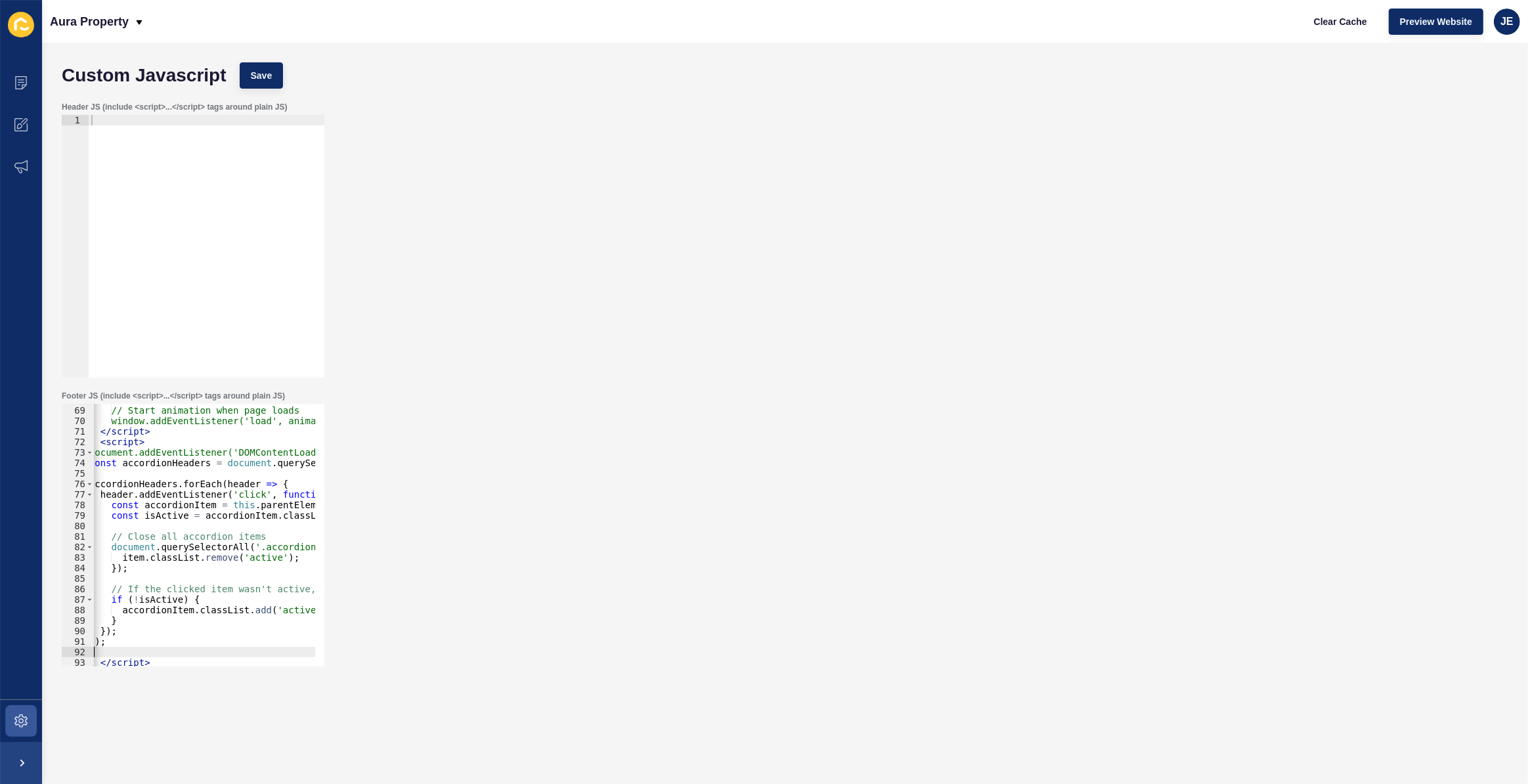
scroll to position [713, 0]
click at [256, 70] on span "Save" at bounding box center [261, 75] width 22 height 13
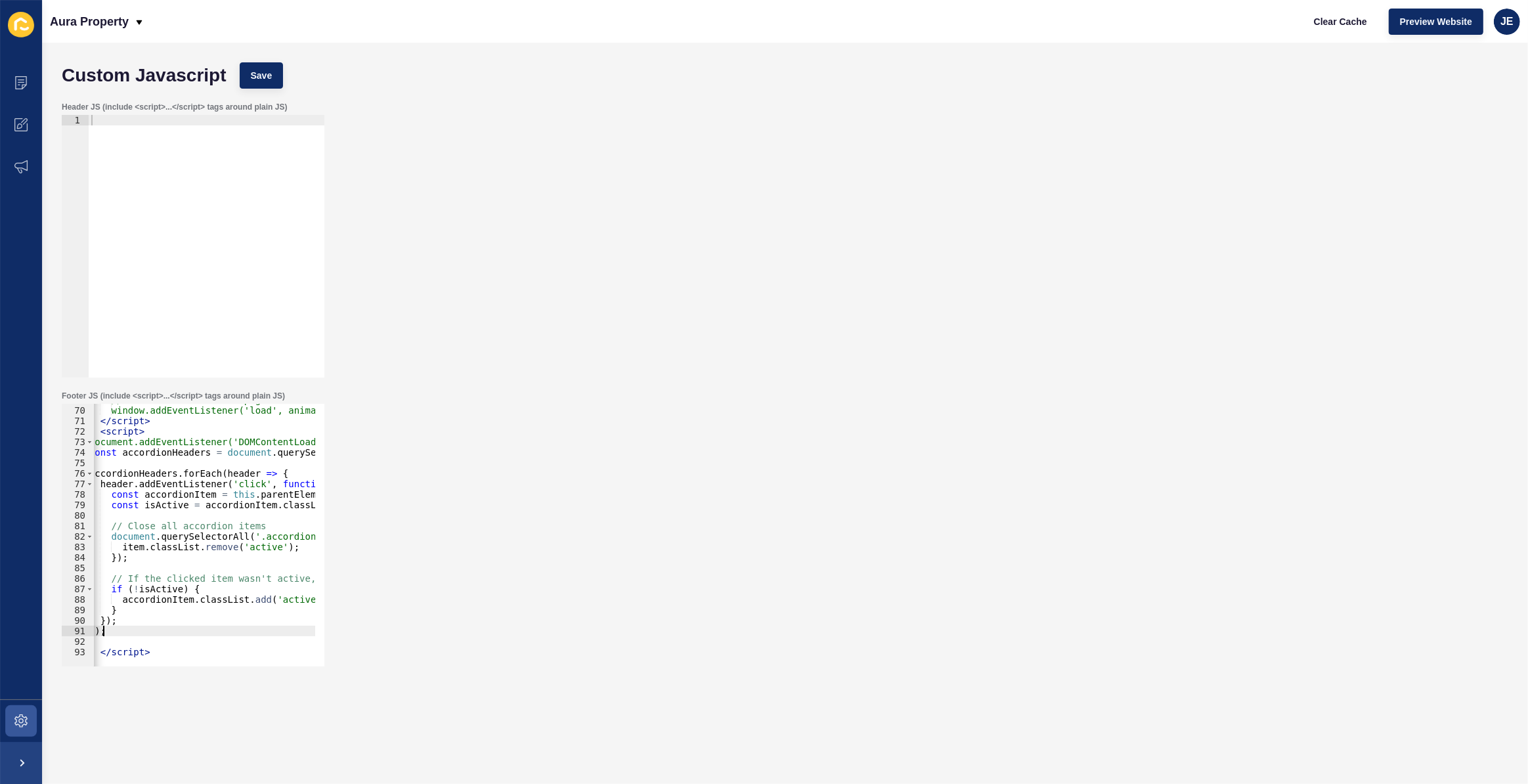
scroll to position [0, 0]
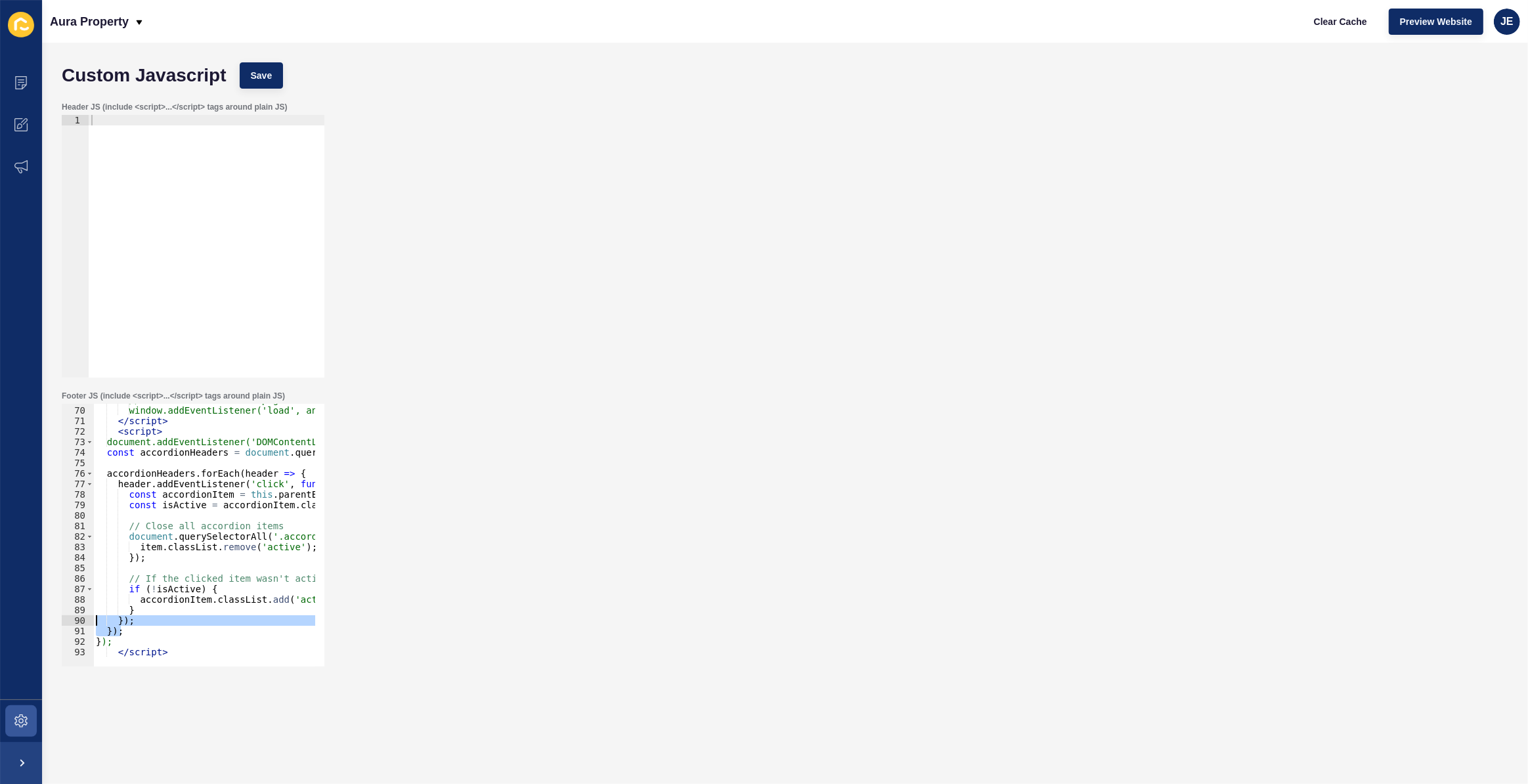
drag, startPoint x: 119, startPoint y: 633, endPoint x: 71, endPoint y: 619, distance: 50.0
click at [71, 618] on div "}); 69 70 71 72 73 74 75 76 77 78 79 80 81 82 83 84 85 86 87 88 89 90 91 92 93 …" at bounding box center [193, 534] width 262 height 262
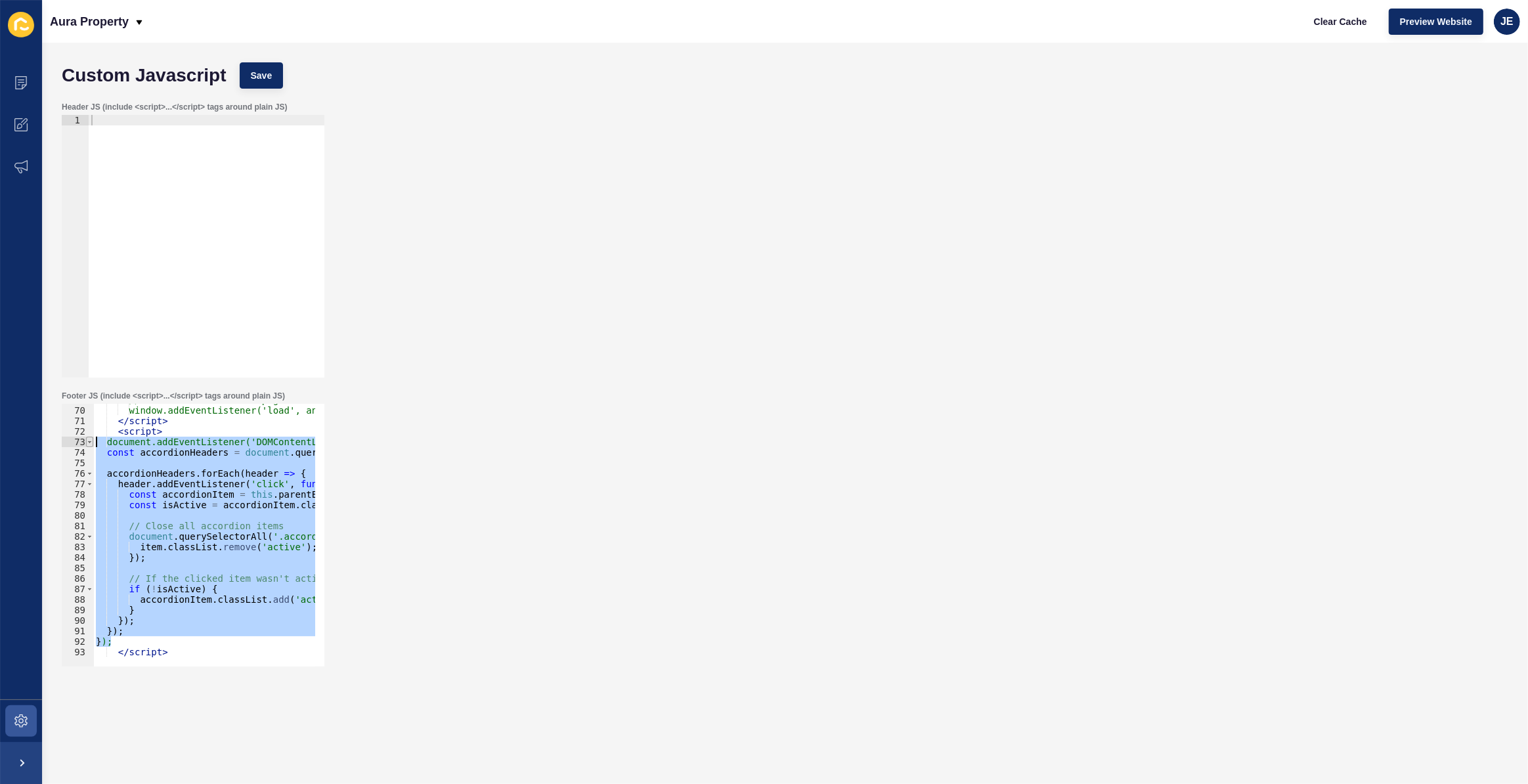
drag, startPoint x: 118, startPoint y: 639, endPoint x: 92, endPoint y: 443, distance: 197.7
click at [92, 443] on div "}); }); 69 70 71 72 73 74 75 76 77 78 79 80 81 82 83 84 85 86 87 88 89 90 91 92…" at bounding box center [193, 534] width 262 height 262
paste textarea "}"
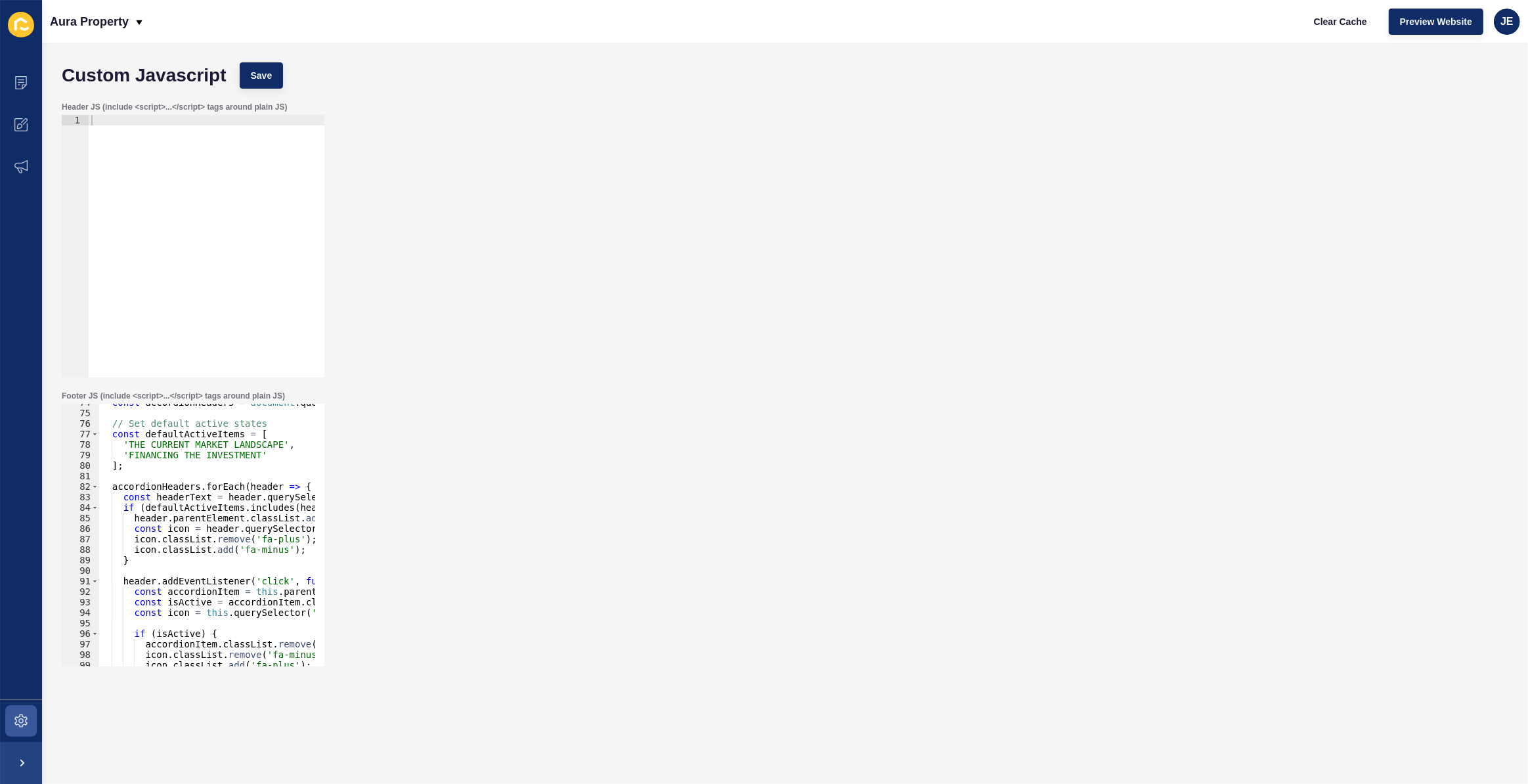
scroll to position [701, 0]
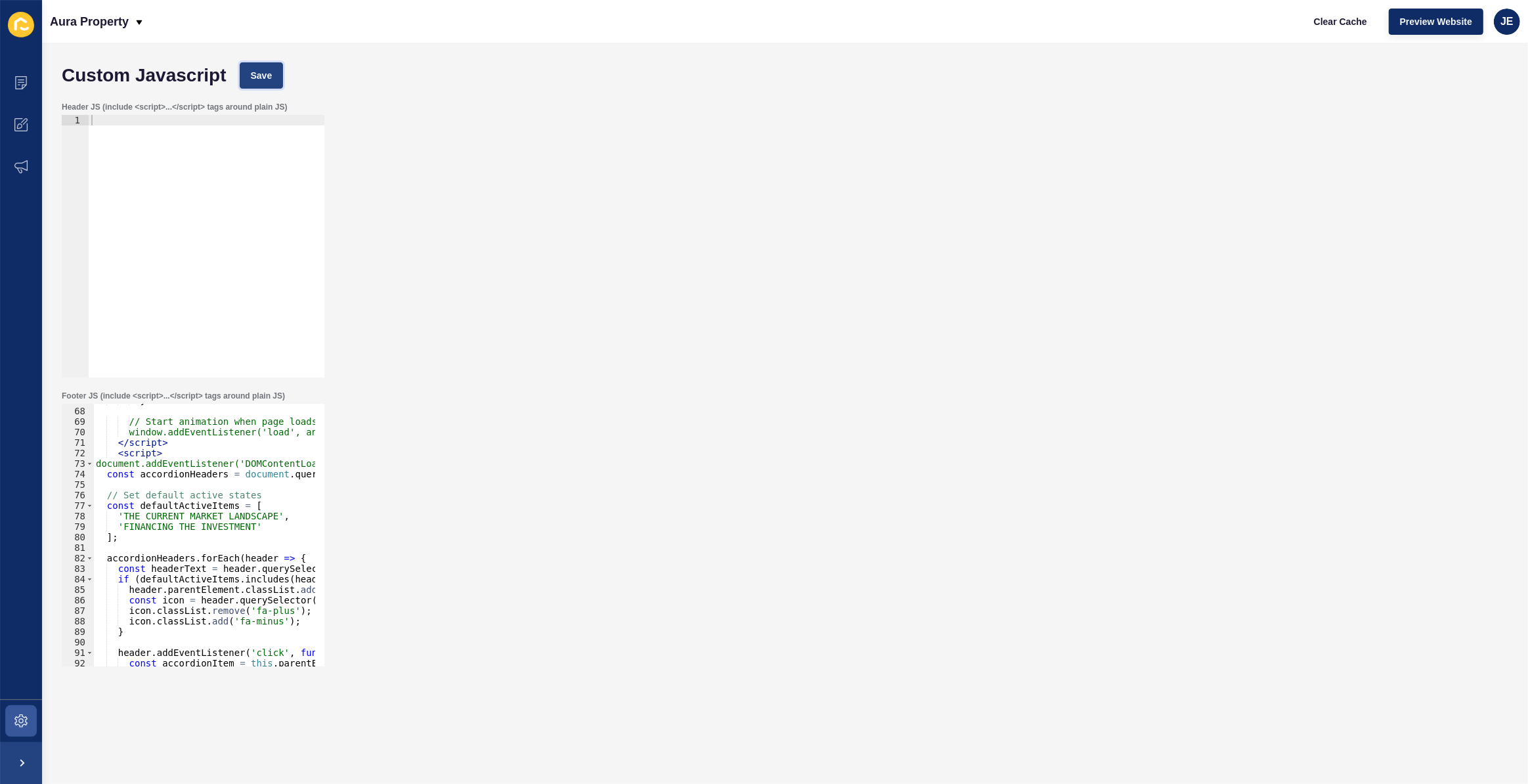
click at [261, 82] on button "Save" at bounding box center [261, 76] width 44 height 26
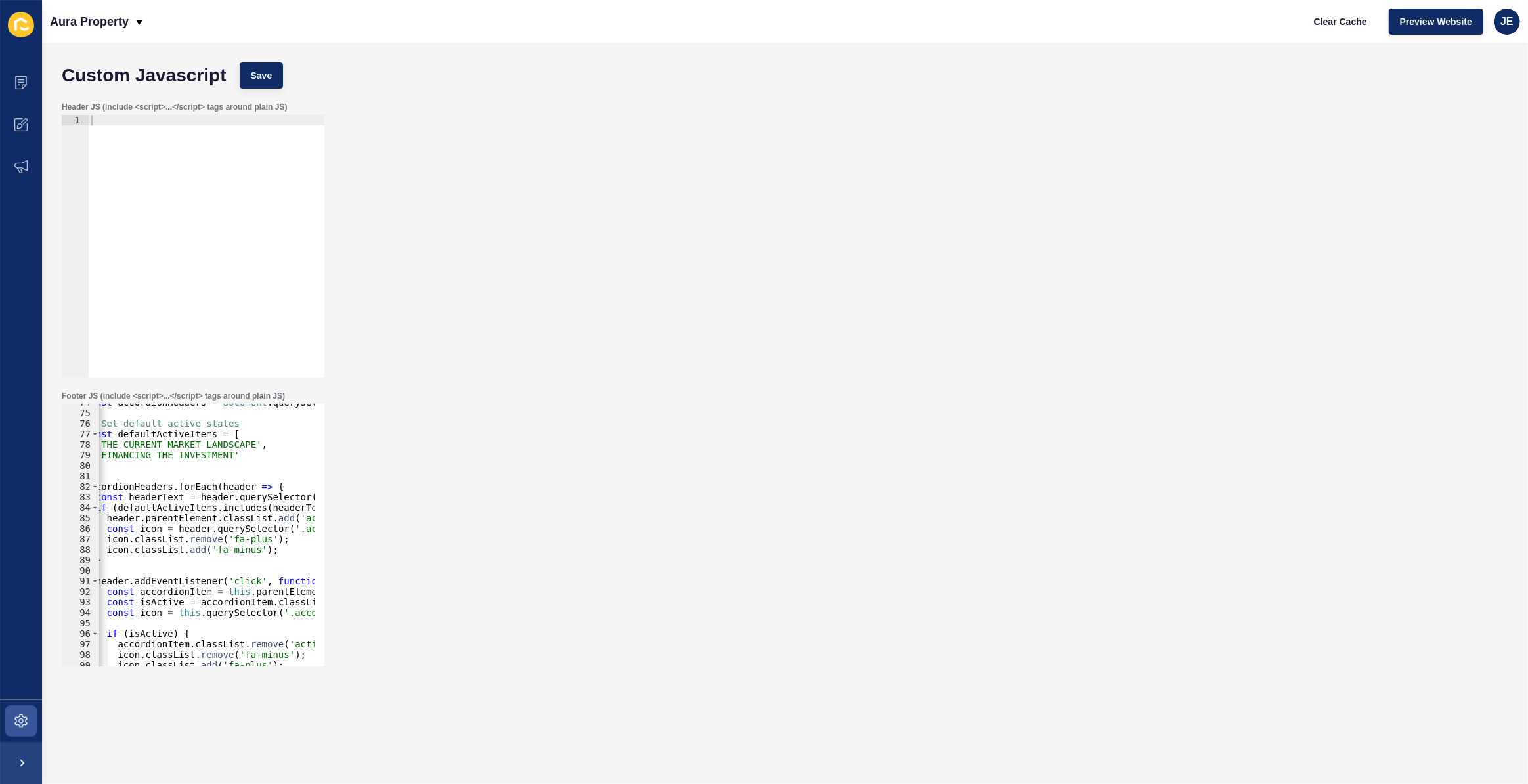
scroll to position [0, 27]
drag, startPoint x: 237, startPoint y: 443, endPoint x: 205, endPoint y: 449, distance: 32.6
click at [204, 449] on div "const accordionHeaders = document . querySelectorAll ( '.accordion-header' ) ; …" at bounding box center [475, 534] width 809 height 274
click at [223, 444] on div "const accordionHeaders = document . querySelectorAll ( '.accordion-header' ) ; …" at bounding box center [475, 534] width 809 height 274
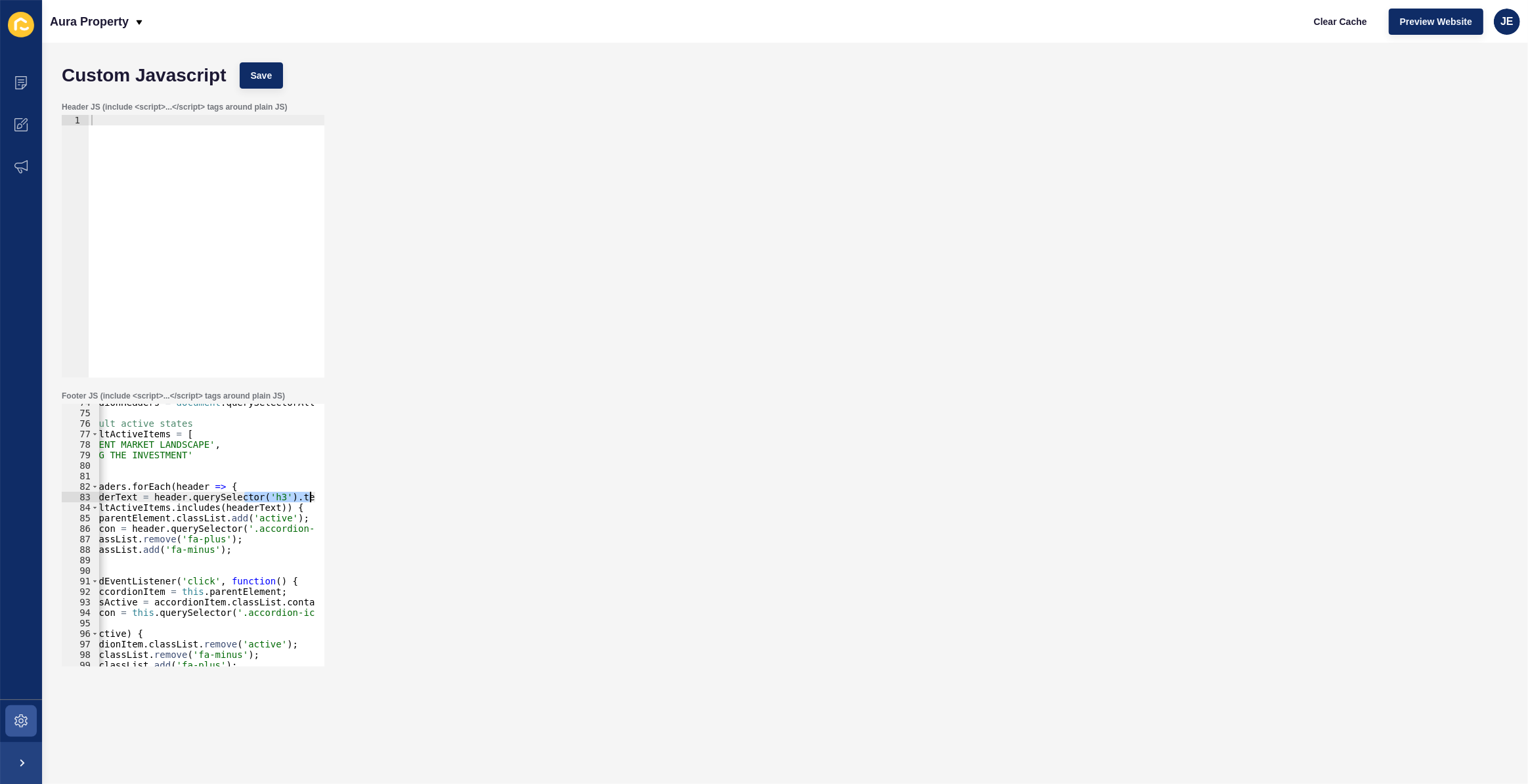
drag, startPoint x: 290, startPoint y: 498, endPoint x: 311, endPoint y: 496, distance: 21.1
click at [313, 496] on div "'THE CURRENT MARKET LANDSCAPE', 74 75 76 77 78 79 80 81 82 83 84 85 86 87 88 89…" at bounding box center [193, 534] width 262 height 262
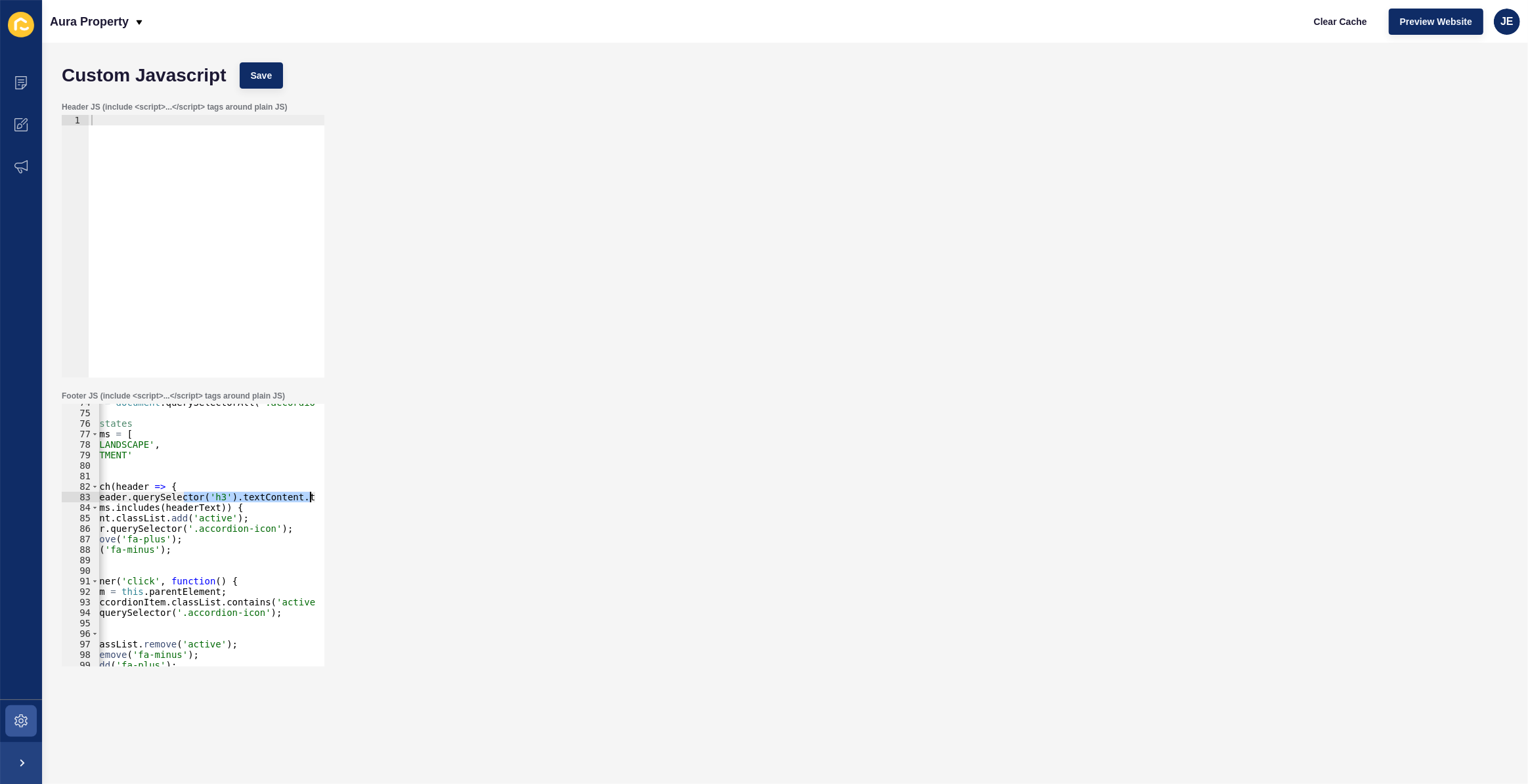
scroll to position [0, 134]
click at [272, 497] on div "const accordionHeaders = document . querySelectorAll ( '.accordion-header' ) ; …" at bounding box center [207, 534] width 217 height 262
click at [308, 499] on div "const accordionHeaders = document . querySelectorAll ( '.accordion-header' ) ; …" at bounding box center [369, 534] width 809 height 274
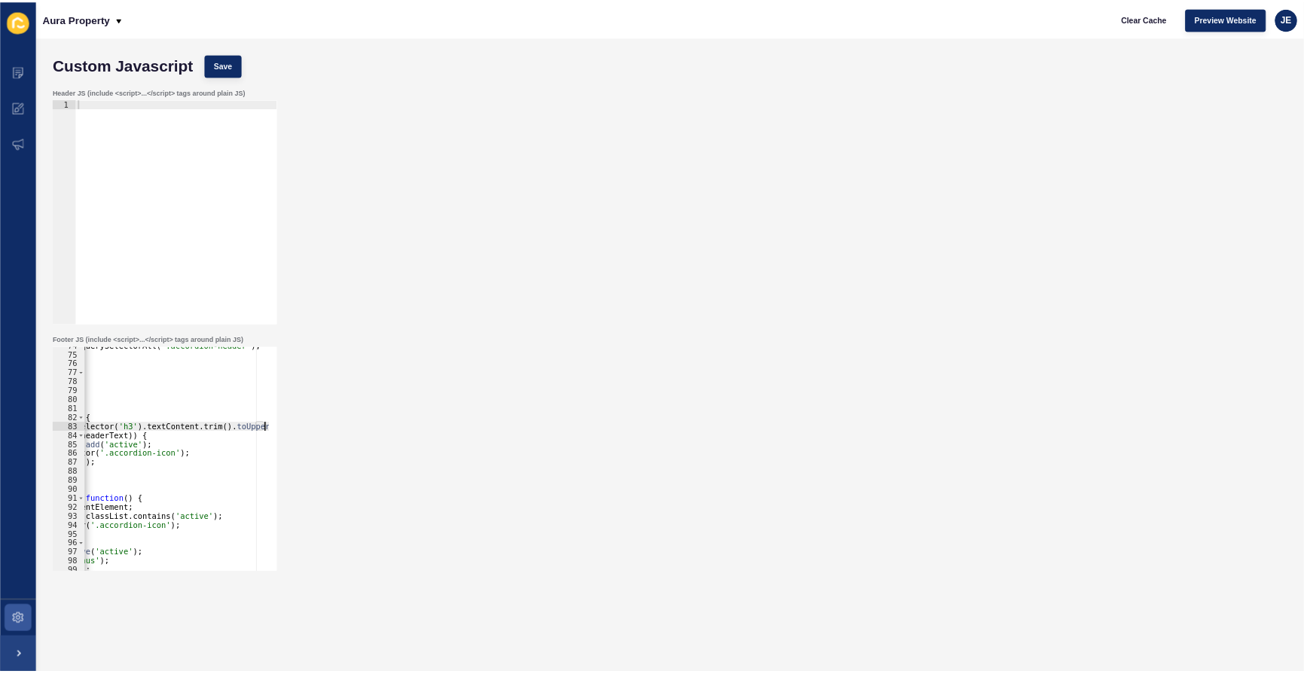
scroll to position [0, 235]
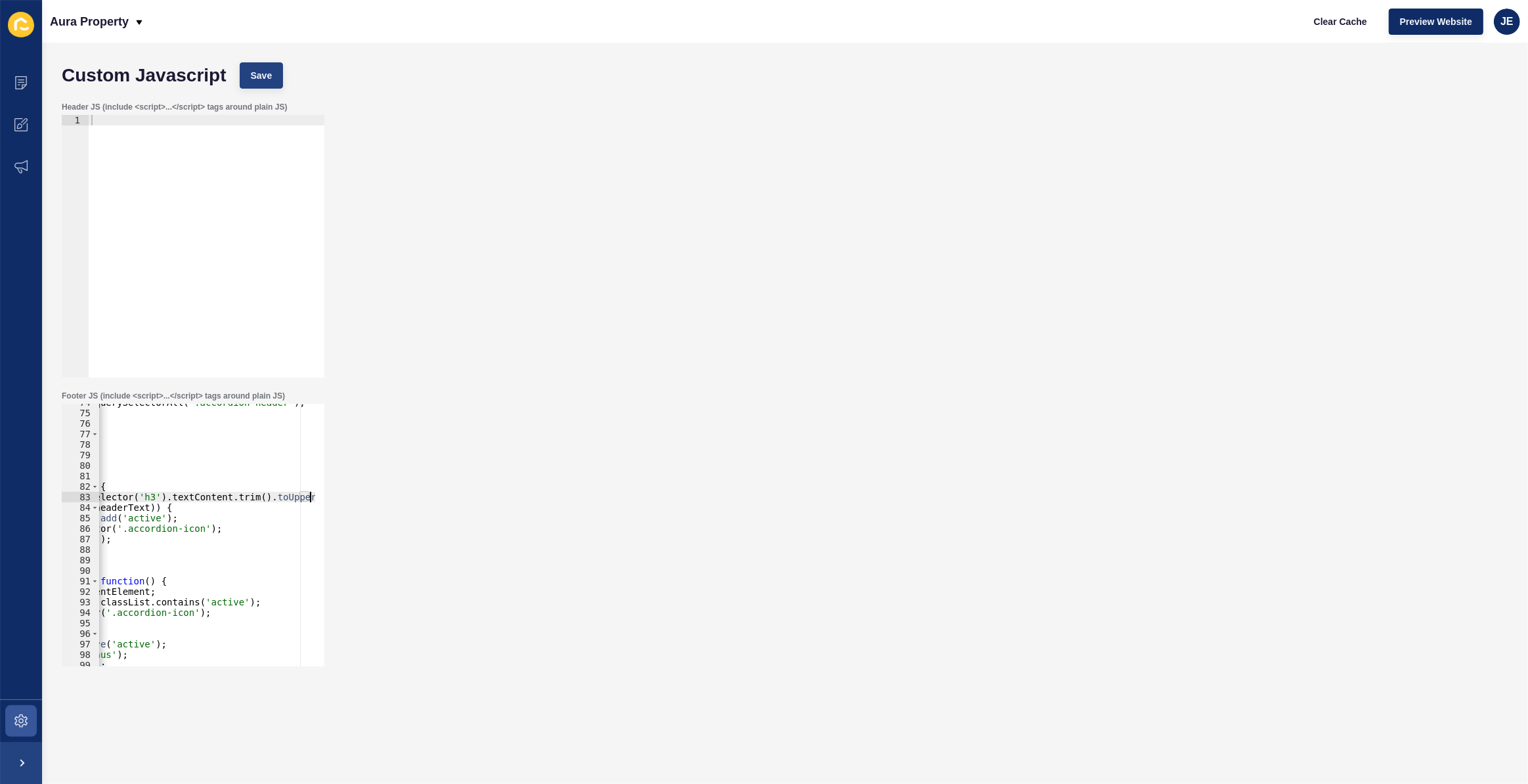
type textarea "const headerText = header.querySelector('h3').textContent.trim().toUpperCase();"
click at [252, 71] on span "Save" at bounding box center [261, 75] width 22 height 13
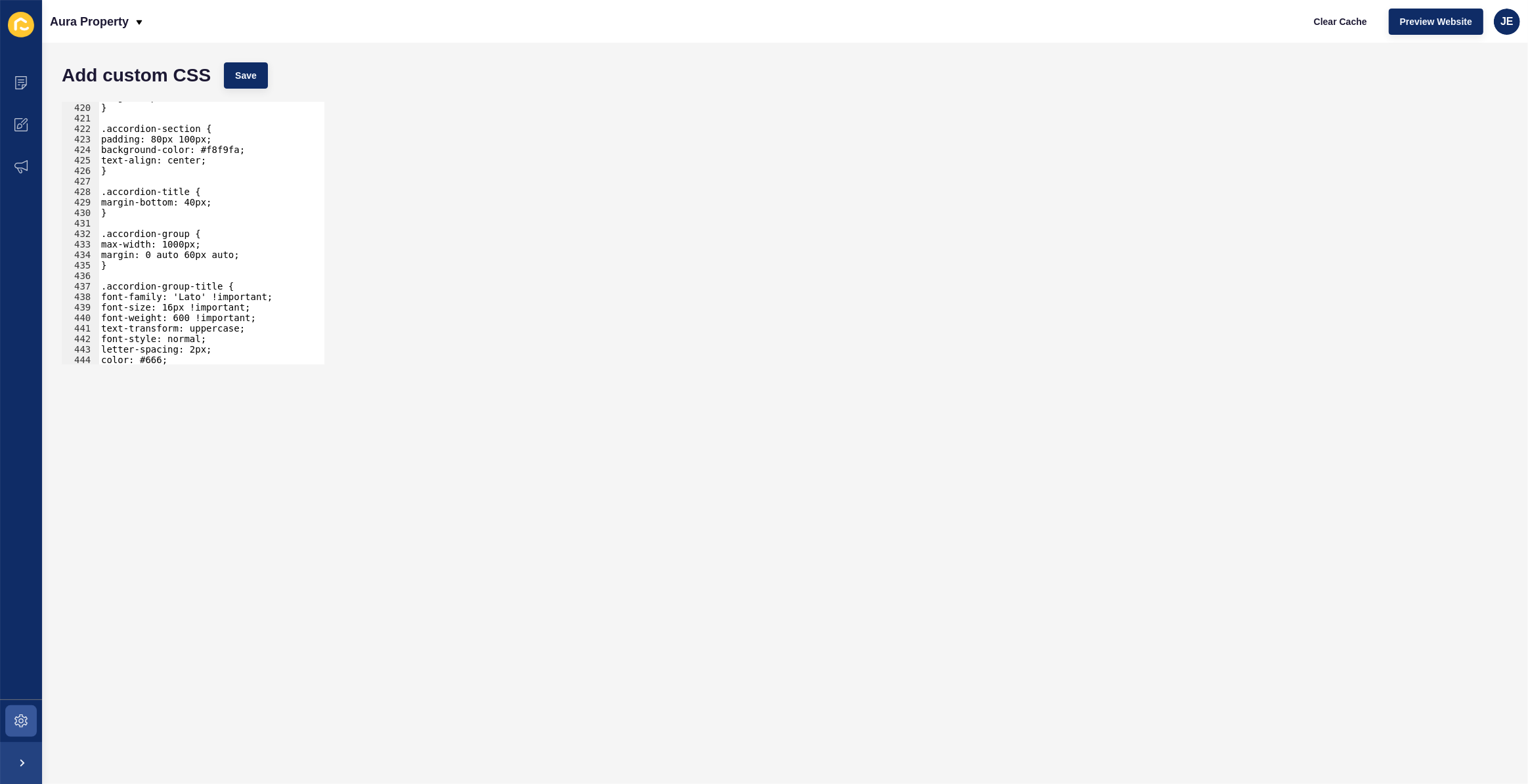
scroll to position [4363, 0]
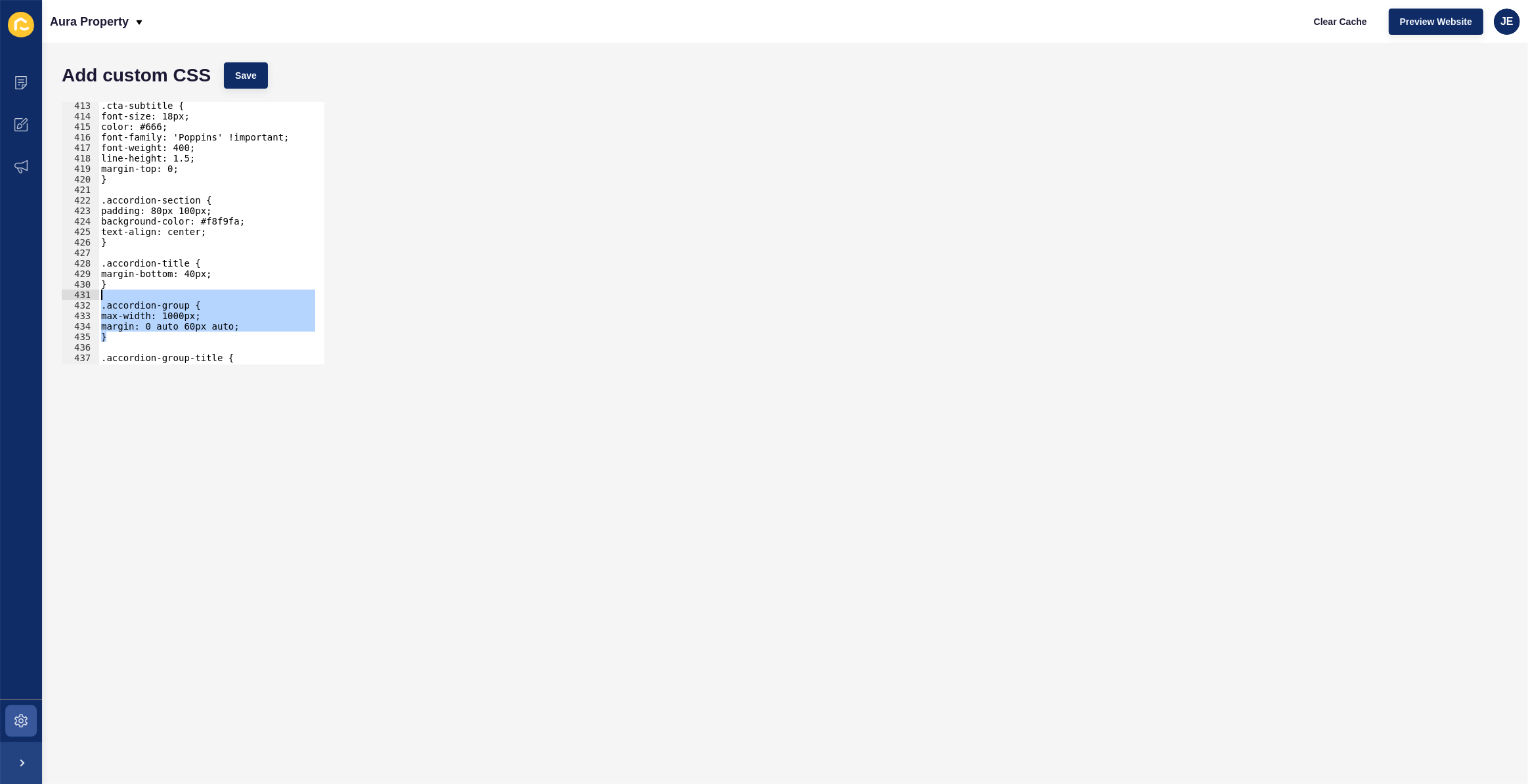
drag, startPoint x: 149, startPoint y: 301, endPoint x: 139, endPoint y: 297, distance: 10.8
click at [139, 297] on div ".cta-subtitle { font-size: 18px; color: #666; font-family: 'Poppins' !important…" at bounding box center [245, 237] width 294 height 274
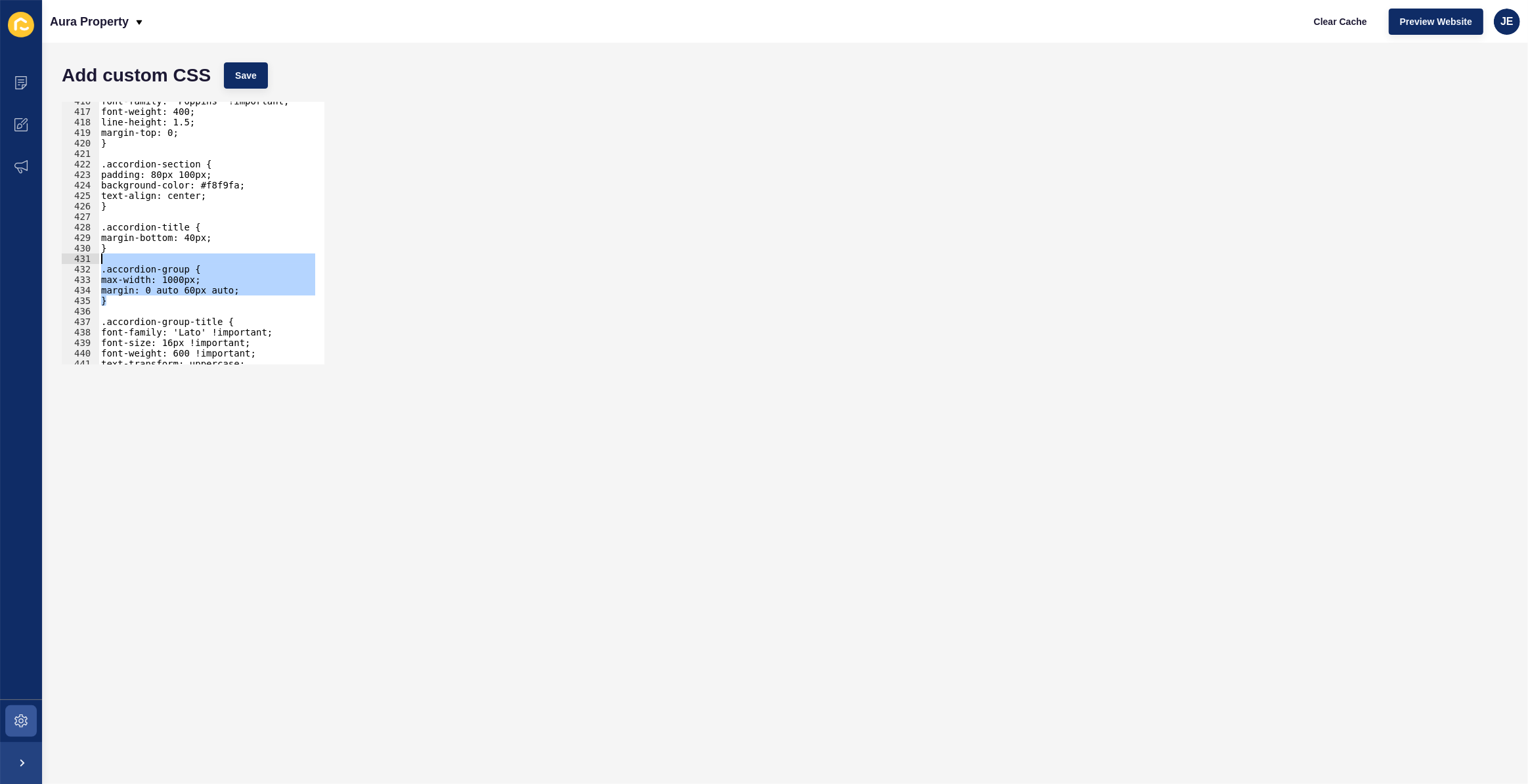
drag, startPoint x: 134, startPoint y: 299, endPoint x: 121, endPoint y: 301, distance: 13.2
click at [133, 299] on div "font-family: 'Poppins' !important; font-weight: 400; line-height: 1.5; margin-t…" at bounding box center [207, 233] width 217 height 262
drag, startPoint x: 120, startPoint y: 301, endPoint x: 85, endPoint y: 273, distance: 44.8
click at [85, 273] on div "} 416 417 418 419 420 421 422 423 424 425 426 427 428 429 430 431 432 433 434 4…" at bounding box center [193, 233] width 262 height 262
paste textarea "}"
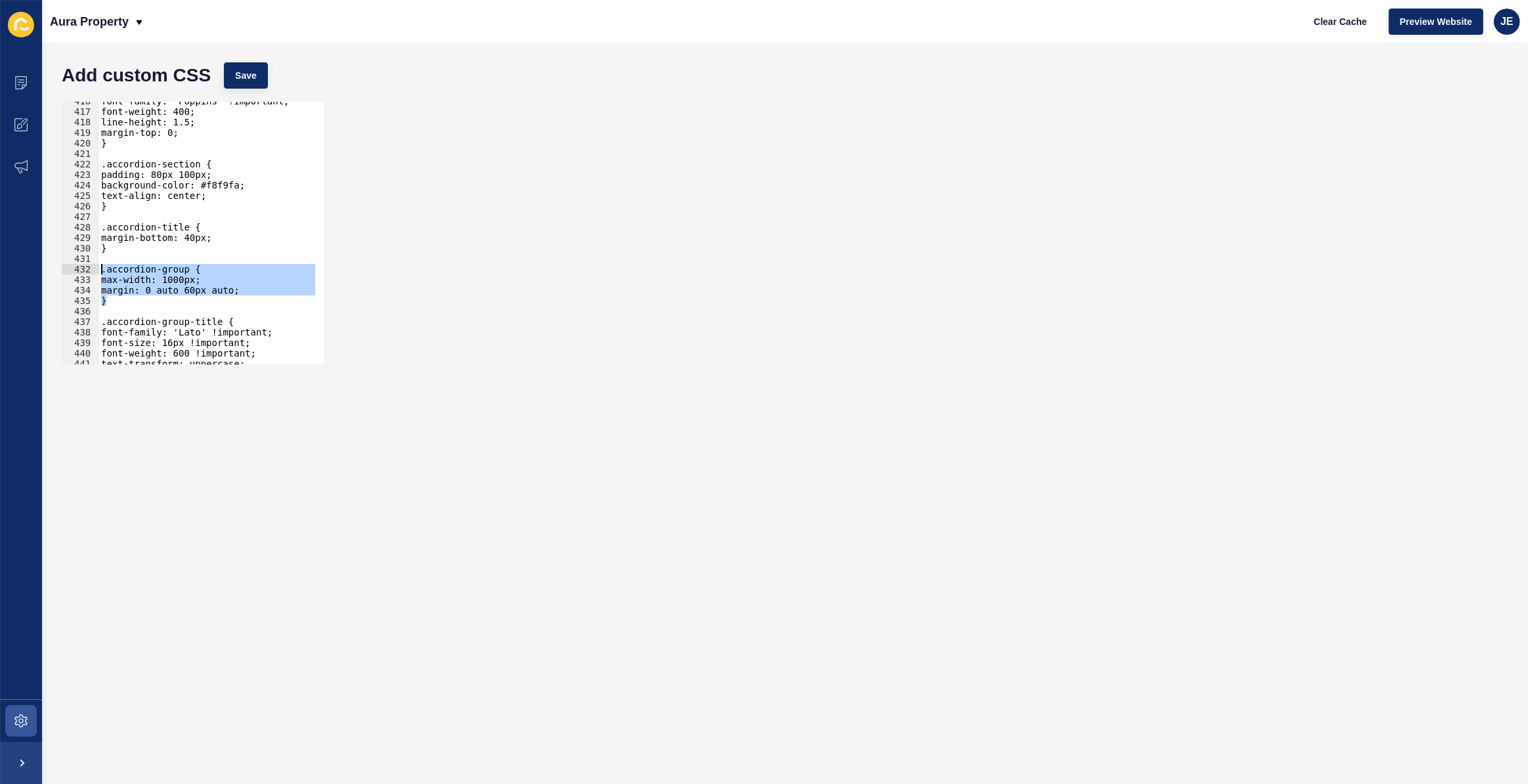
scroll to position [4555, 0]
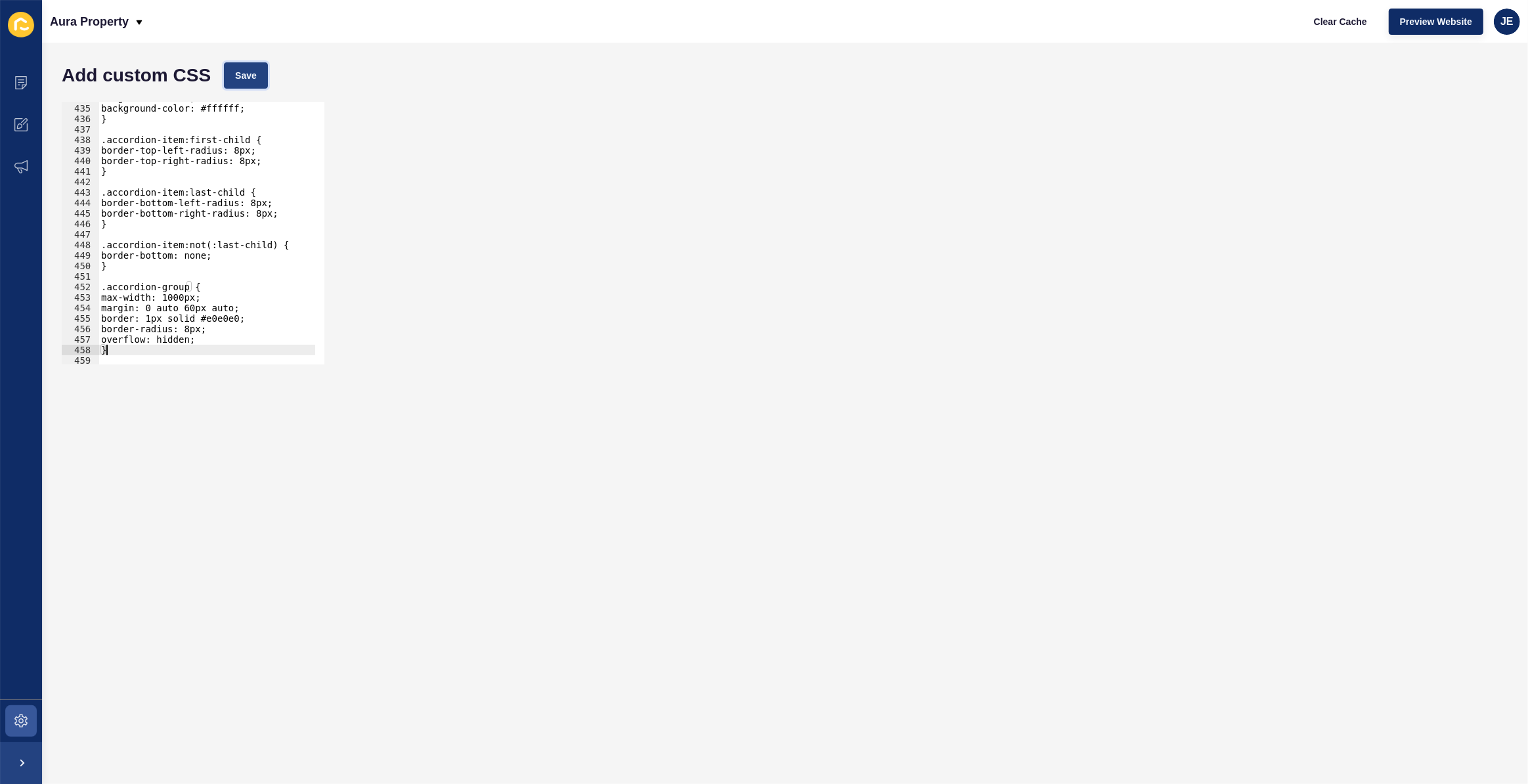
click at [234, 76] on button "Save" at bounding box center [246, 76] width 44 height 26
type textarea "border: 1px solid #e0e0e0;"
drag, startPoint x: 256, startPoint y: 315, endPoint x: 101, endPoint y: 320, distance: 155.1
click at [101, 320] on div "margin-bottom: 0; background-color: #ffffff; } .accordion-item:first-child { bo…" at bounding box center [245, 229] width 294 height 274
click at [238, 71] on span "Save" at bounding box center [246, 75] width 22 height 13
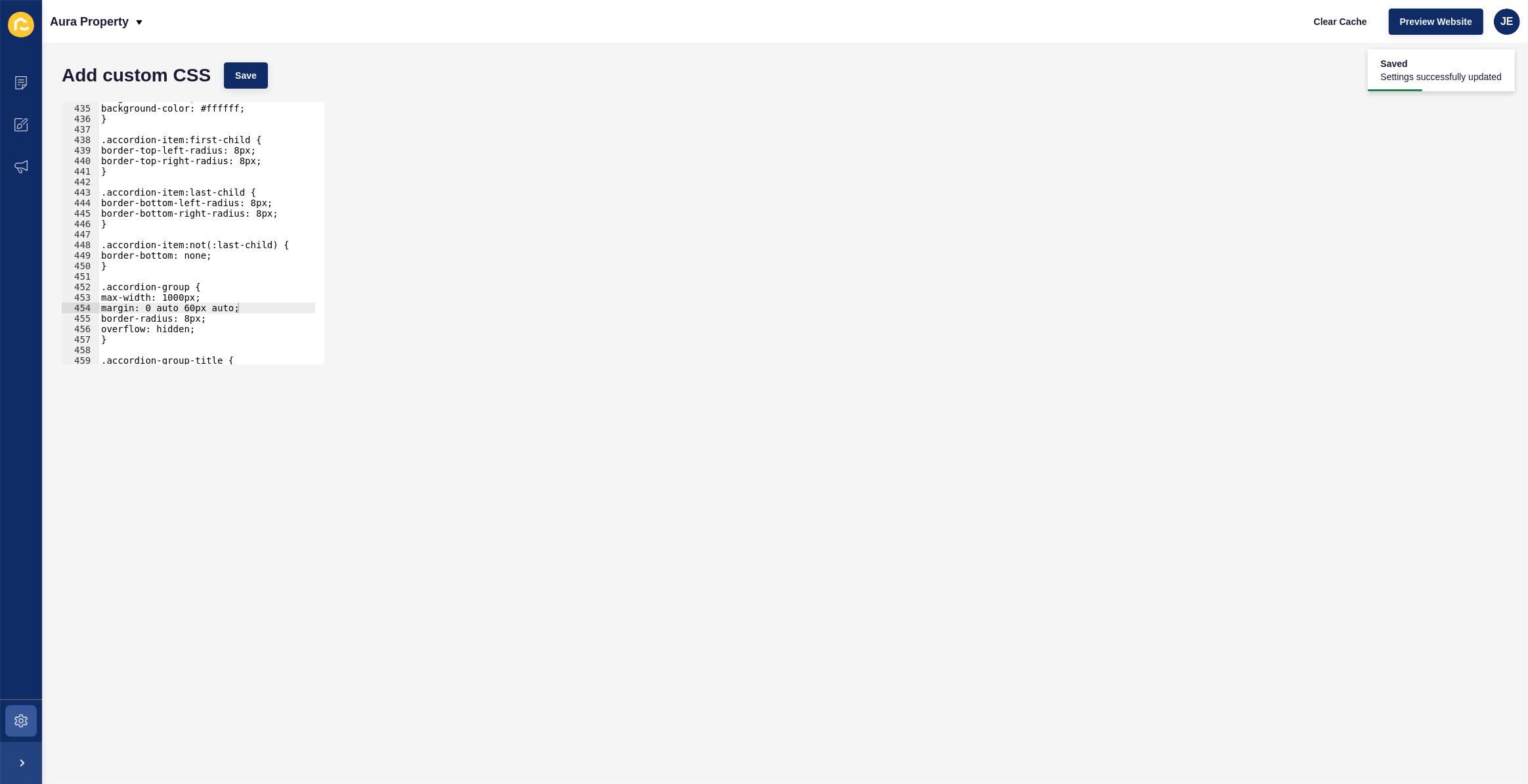
type textarea "border-radius: 8px;"
drag, startPoint x: 230, startPoint y: 314, endPoint x: 57, endPoint y: 315, distance: 173.0
click at [57, 315] on div "border-radius: 8px; 434 435 436 437 438 439 440 441 442 443 444 445 446 447 448…" at bounding box center [784, 233] width 1460 height 275
click at [248, 78] on span "Save" at bounding box center [246, 75] width 22 height 13
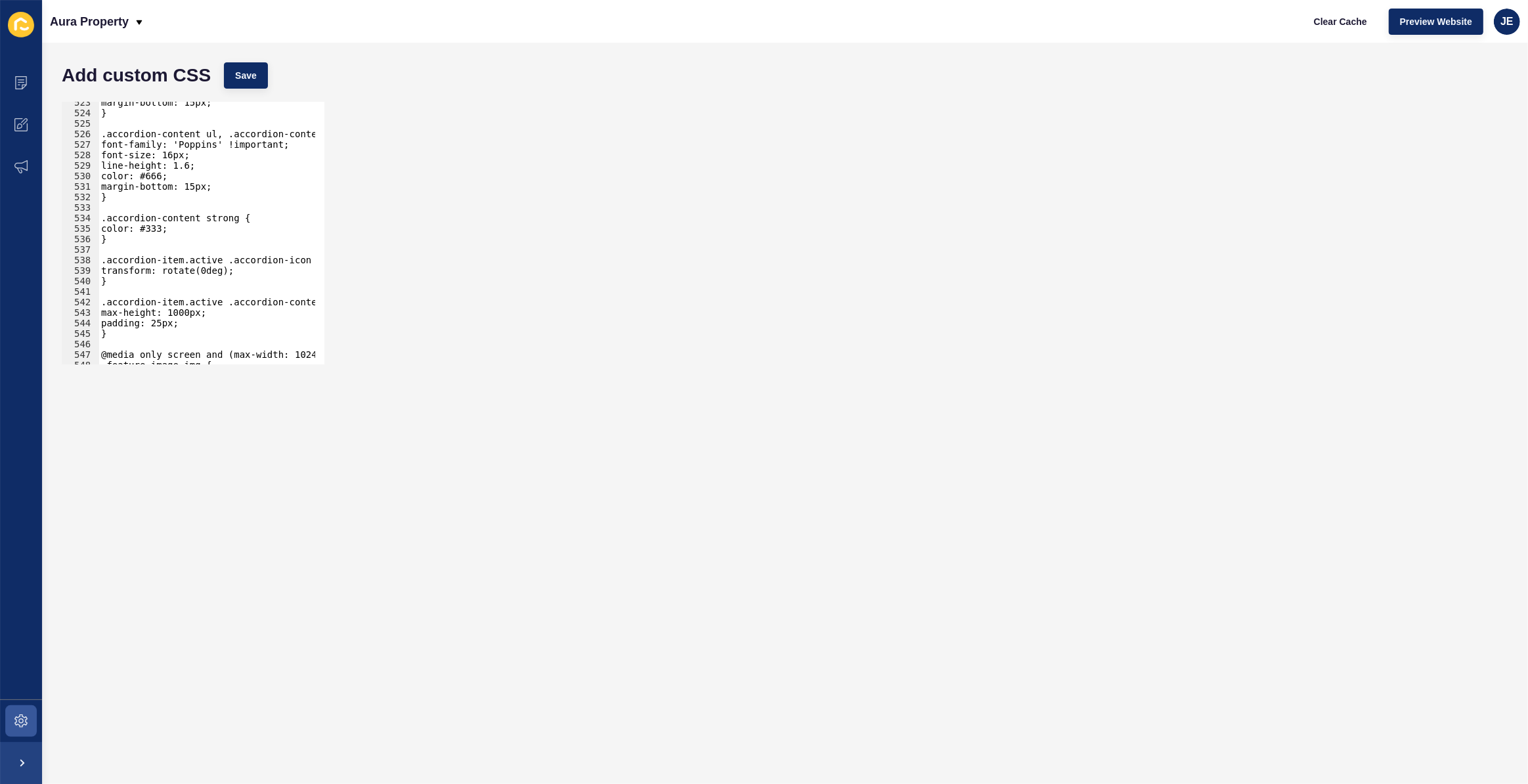
scroll to position [5486, 0]
click at [160, 325] on div "margin-bottom: 15px; } .accordion-content ul, .accordion-content ol { font-fami…" at bounding box center [245, 234] width 294 height 274
click at [159, 324] on div "margin-bottom: 15px; } .accordion-content ul, .accordion-content ol { font-fami…" at bounding box center [245, 234] width 294 height 274
click at [171, 326] on div "margin-bottom: 15px; } .accordion-content ul, .accordion-content ol { font-fami…" at bounding box center [245, 234] width 294 height 274
click at [166, 327] on div "margin-bottom: 15px; } .accordion-content ul, .accordion-content ol { font-fami…" at bounding box center [245, 234] width 294 height 274
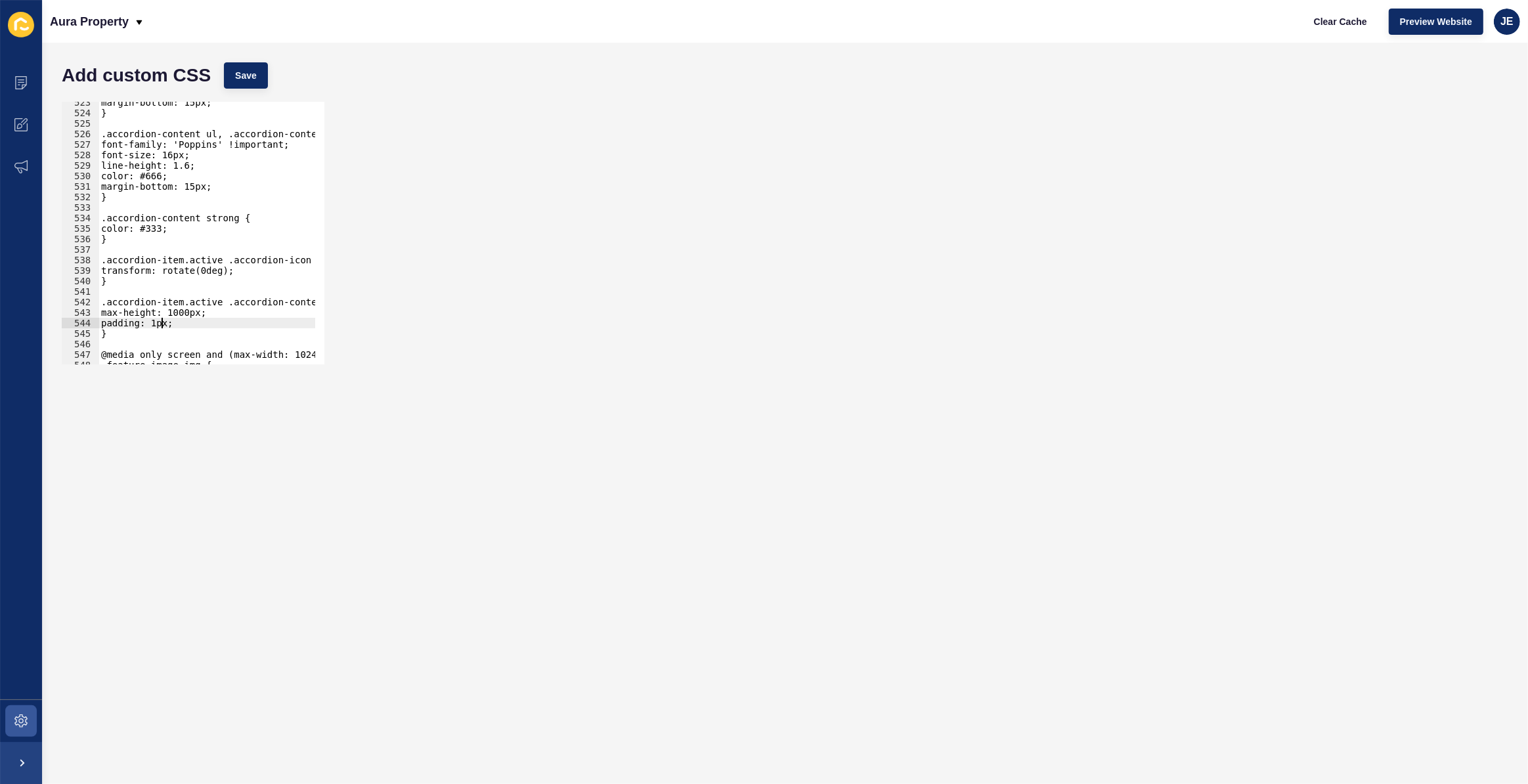
scroll to position [0, 4]
click at [250, 83] on button "Save" at bounding box center [246, 76] width 44 height 26
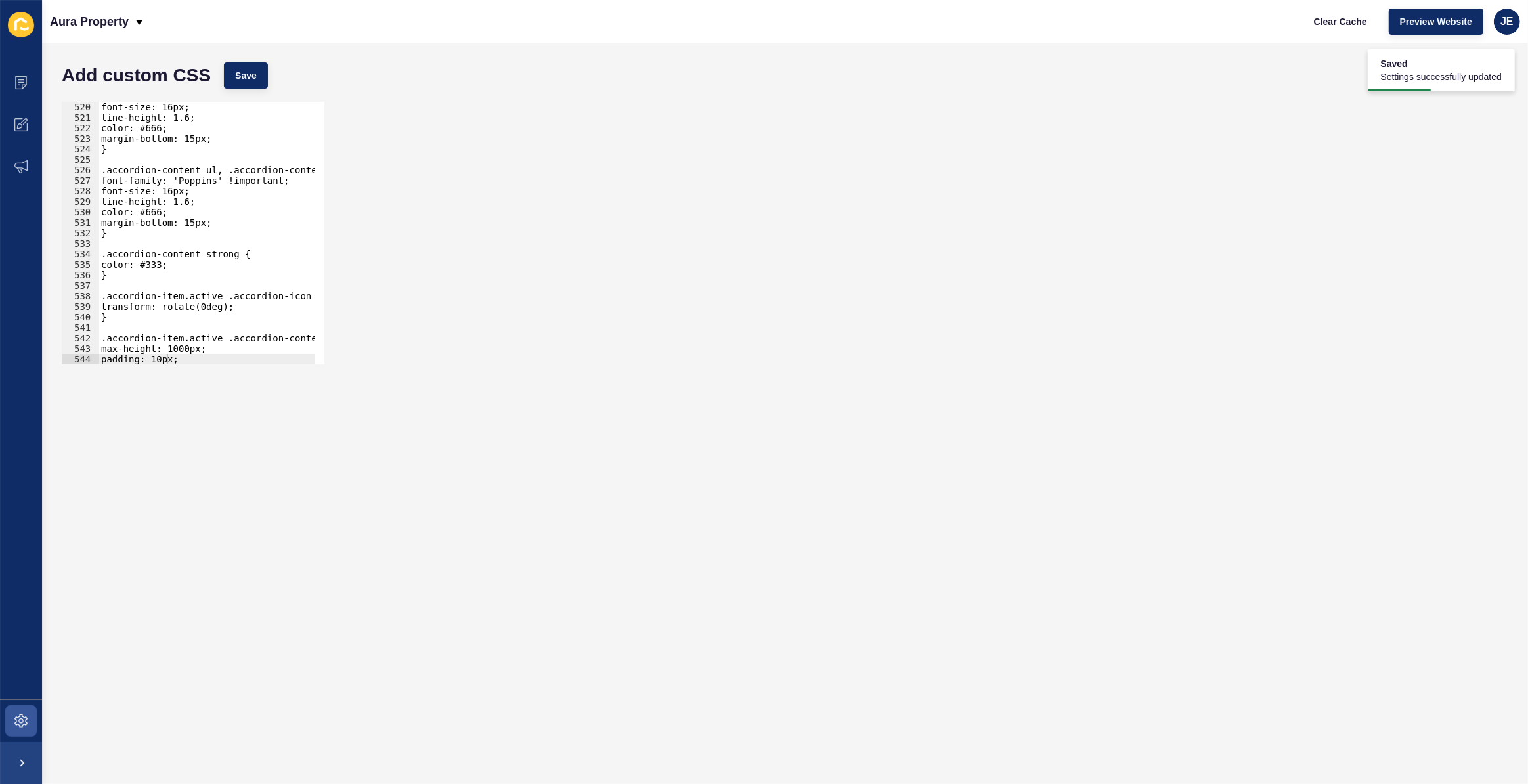
scroll to position [5378, 0]
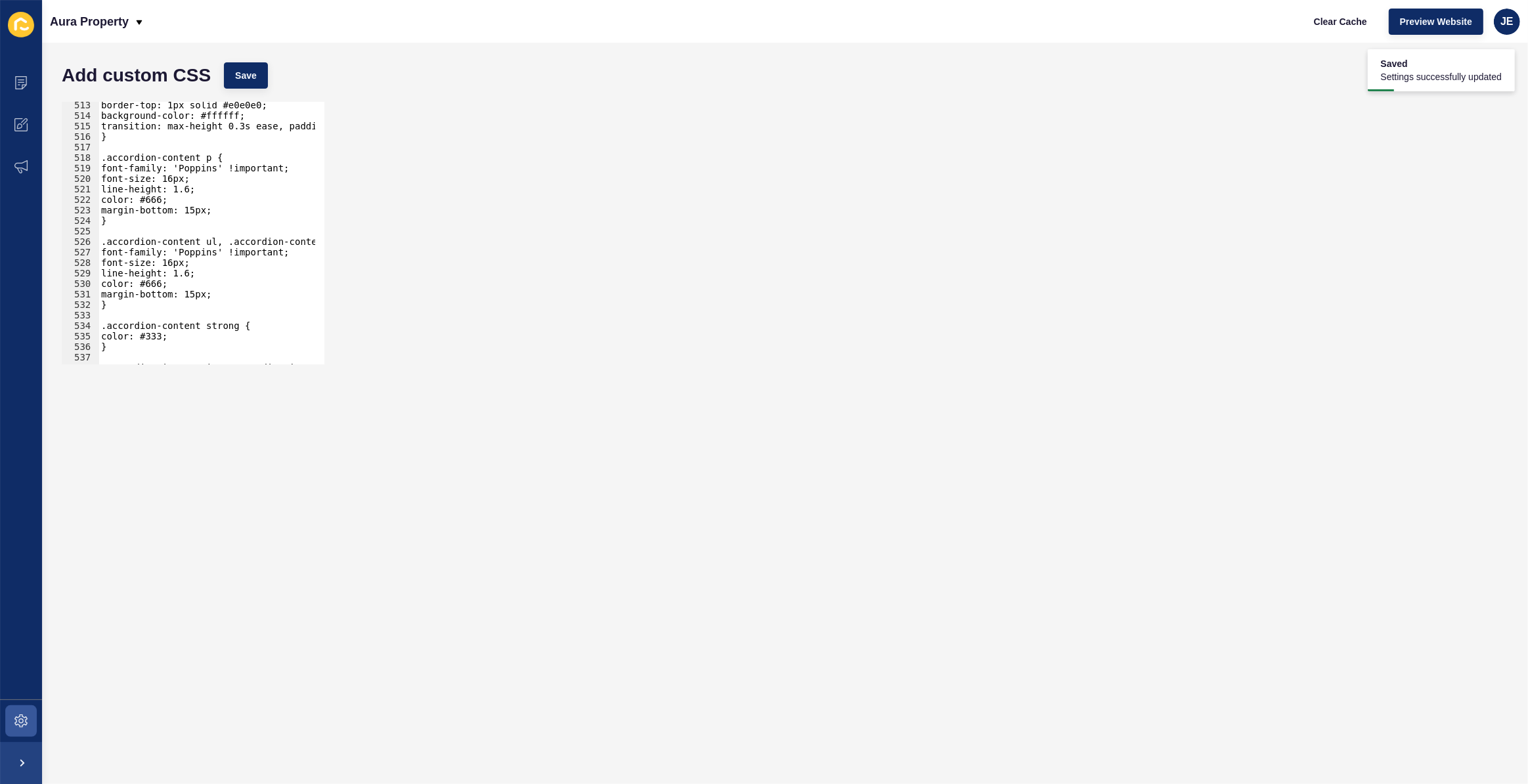
type textarea "margin-bottom: 15px;"
click at [221, 206] on div "border-top: 1px solid #e0e0e0; background-color: #ffffff; transition: max-heigh…" at bounding box center [245, 237] width 294 height 274
type textarea "margin-top: 0!important;"
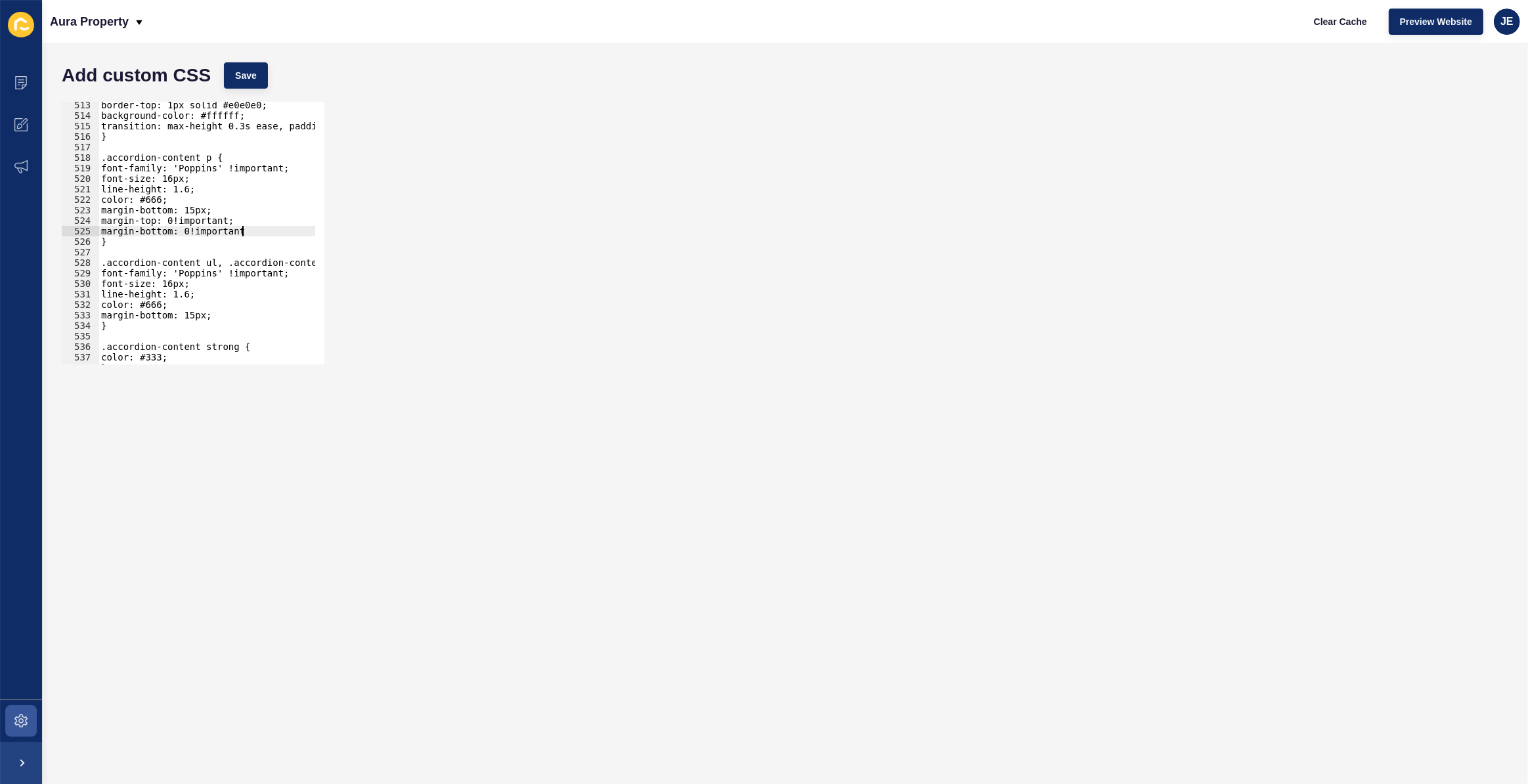
scroll to position [0, 10]
type textarea "margin-bottom: 0!important;"
click at [255, 78] on span "Save" at bounding box center [246, 75] width 22 height 13
drag, startPoint x: 255, startPoint y: 231, endPoint x: 88, endPoint y: 232, distance: 167.0
click at [88, 230] on div "margin-bottom: 0!important; 513 514 515 516 517 518 519 520 521 522 523 524 525…" at bounding box center [193, 233] width 262 height 262
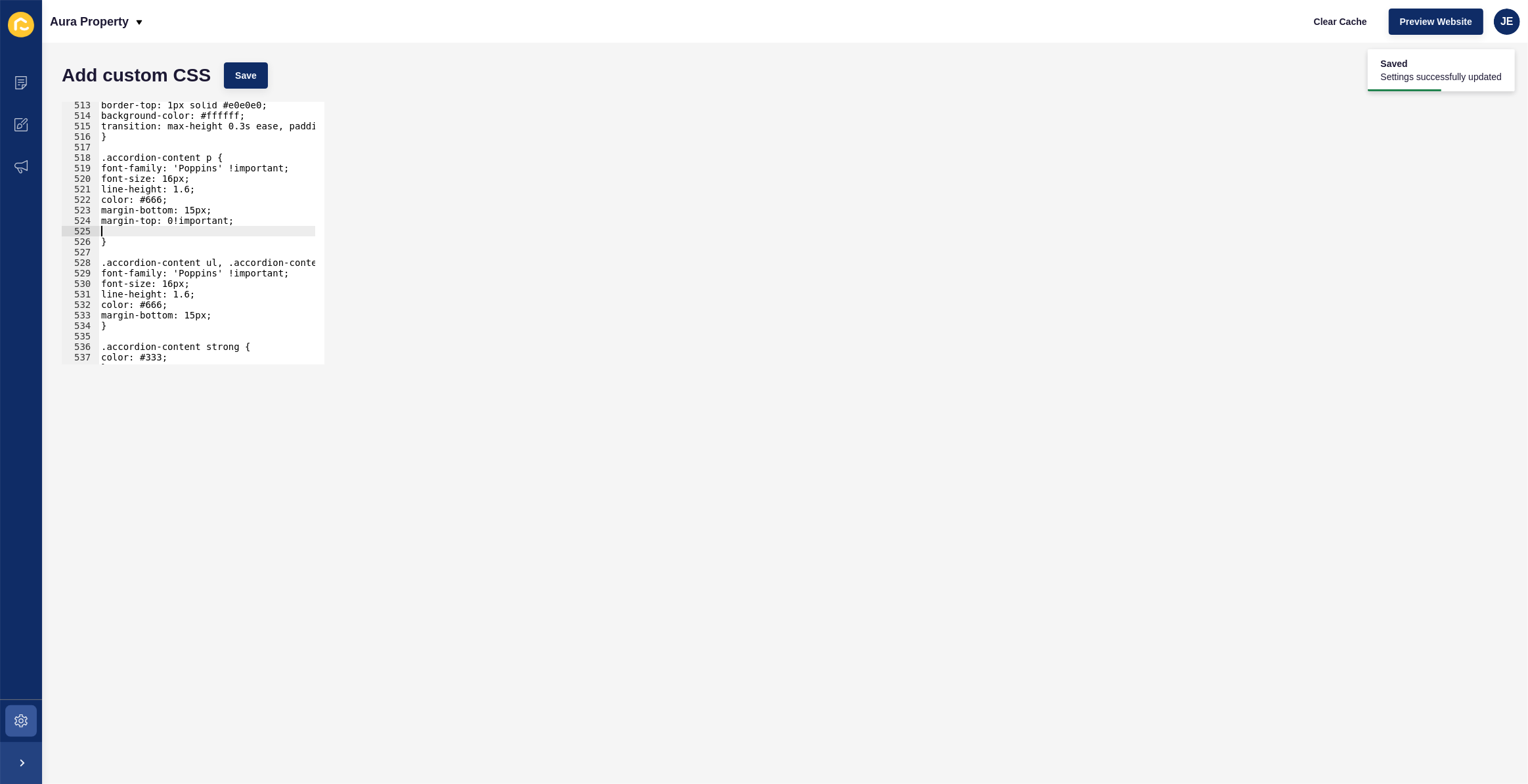
scroll to position [0, 0]
click at [244, 71] on span "Save" at bounding box center [246, 75] width 22 height 13
click at [176, 230] on div "border-top: 1px solid #e0e0e0; background-color: #ffffff; transition: max-heigh…" at bounding box center [245, 237] width 294 height 274
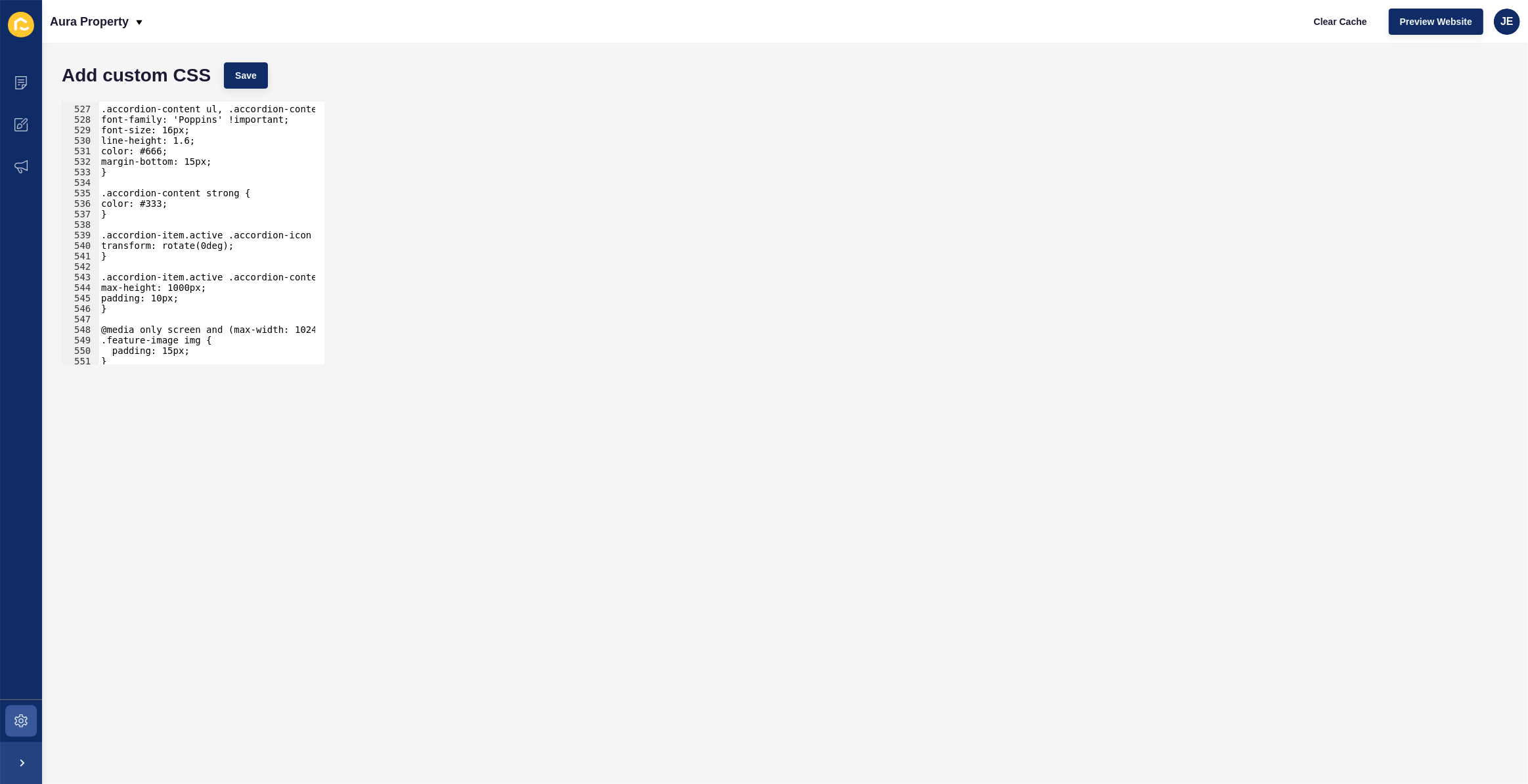
scroll to position [5486, 0]
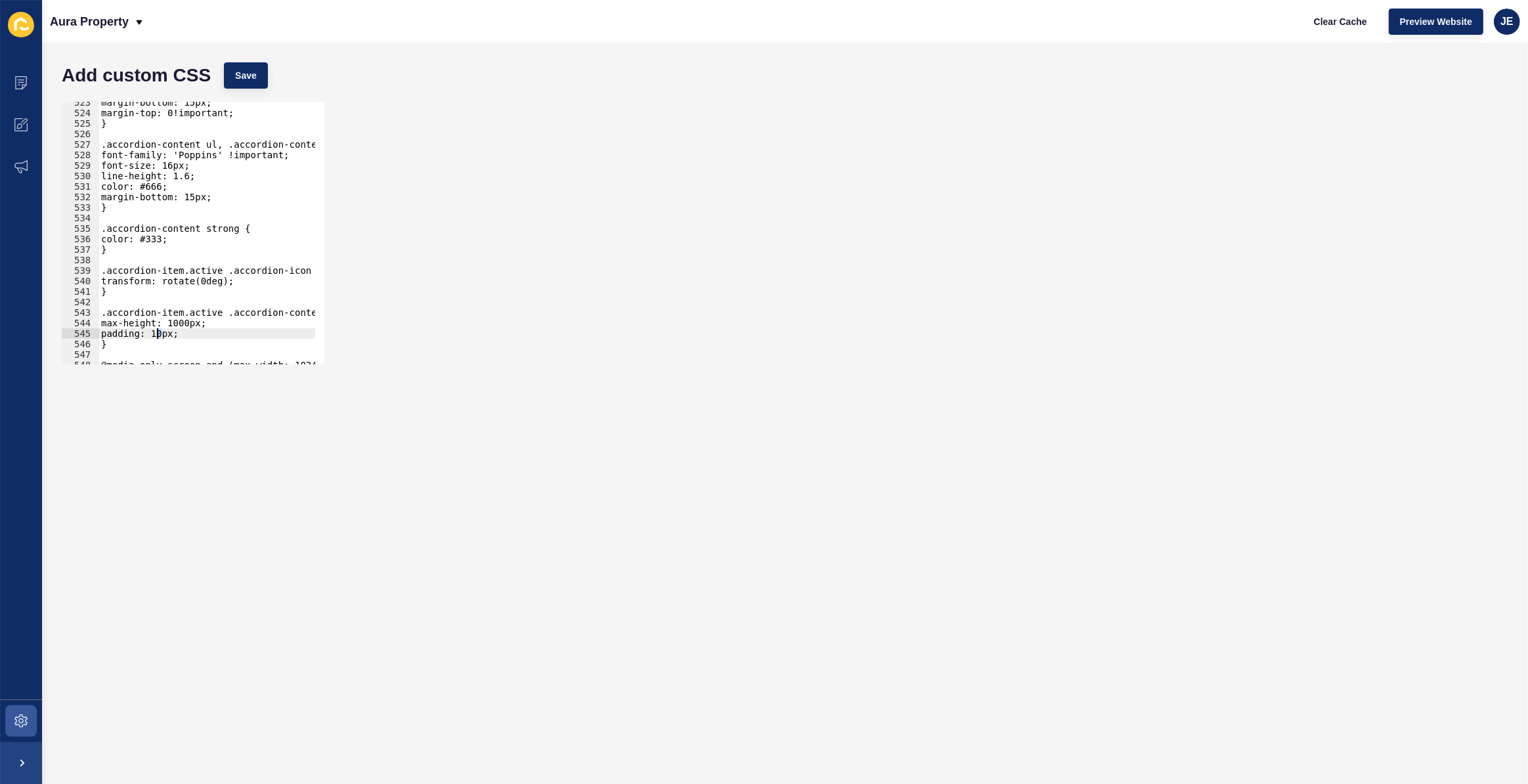
click at [159, 335] on div "margin-bottom: 15px; margin-top: 0!important; } .accordion-content ul, .accordi…" at bounding box center [245, 234] width 294 height 274
click at [163, 334] on div "margin-bottom: 15px; margin-top: 0!important; } .accordion-content ul, .accordi…" at bounding box center [245, 234] width 294 height 274
click at [262, 57] on div "Add custom CSS Save" at bounding box center [784, 75] width 1460 height 39
click at [262, 84] on button "Save" at bounding box center [246, 76] width 44 height 26
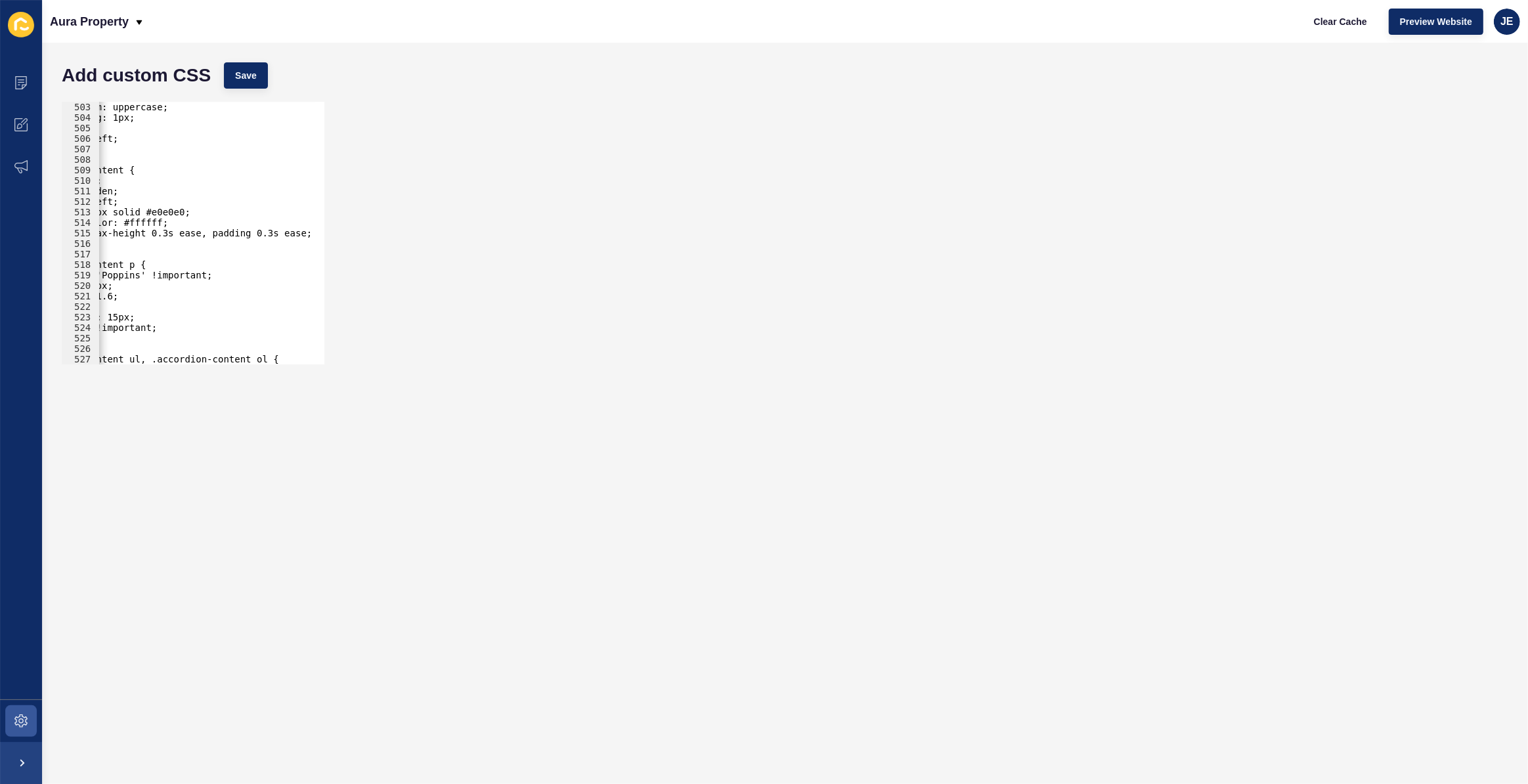
scroll to position [0, 77]
drag, startPoint x: 293, startPoint y: 231, endPoint x: 204, endPoint y: 236, distance: 89.1
click at [204, 236] on div "text-transform: uppercase; letter-spacing: 1px; flex: 1; text-align: left; } .a…" at bounding box center [168, 239] width 294 height 274
click at [235, 79] on span "Save" at bounding box center [246, 75] width 22 height 13
click at [265, 234] on div "text-transform: uppercase; letter-spacing: 1px; flex: 1; text-align: left; } .a…" at bounding box center [207, 233] width 217 height 262
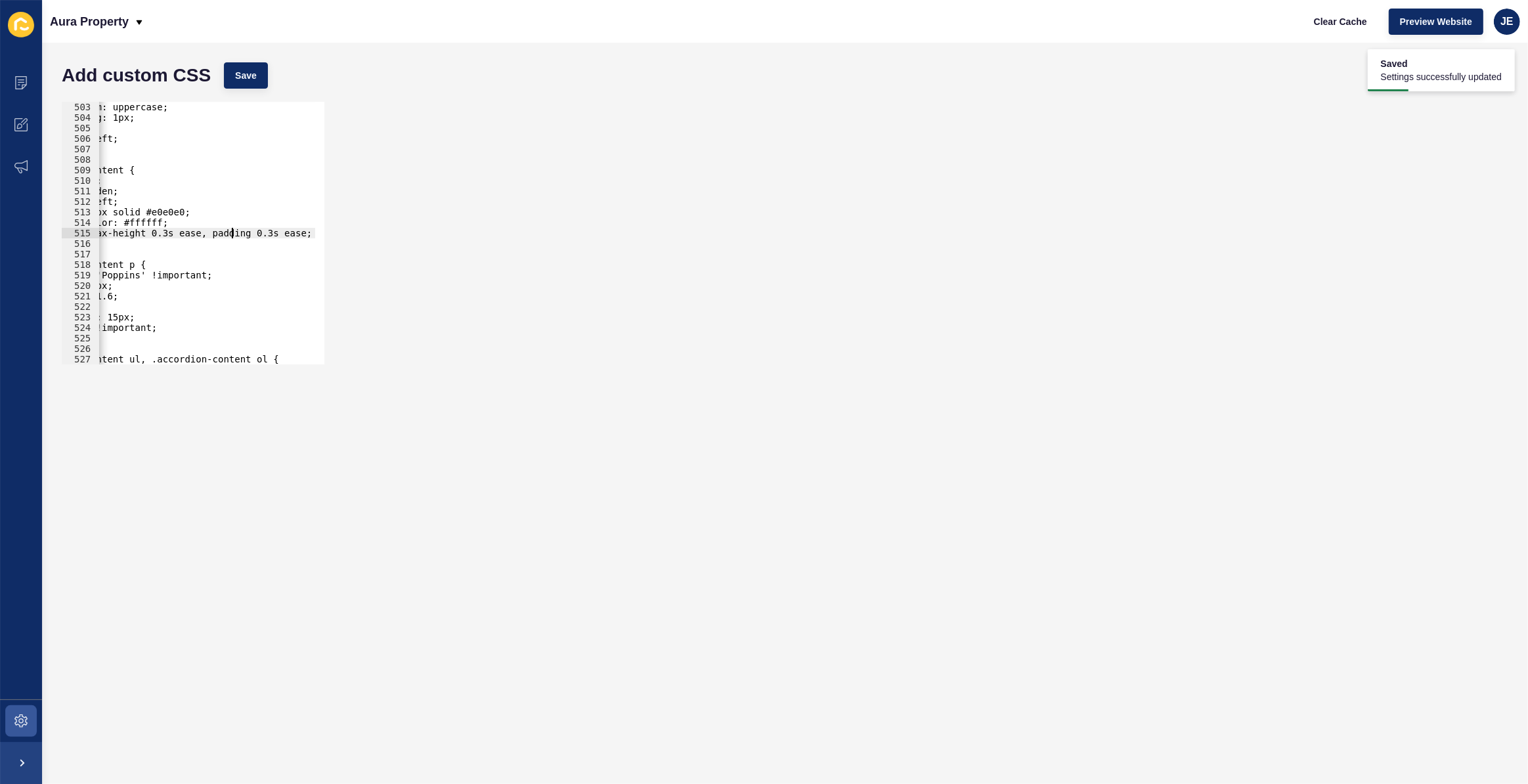
click at [234, 235] on div "text-transform: uppercase; letter-spacing: 1px; flex: 1; text-align: left; } .a…" at bounding box center [168, 239] width 294 height 274
click at [254, 71] on span "Save" at bounding box center [246, 75] width 22 height 13
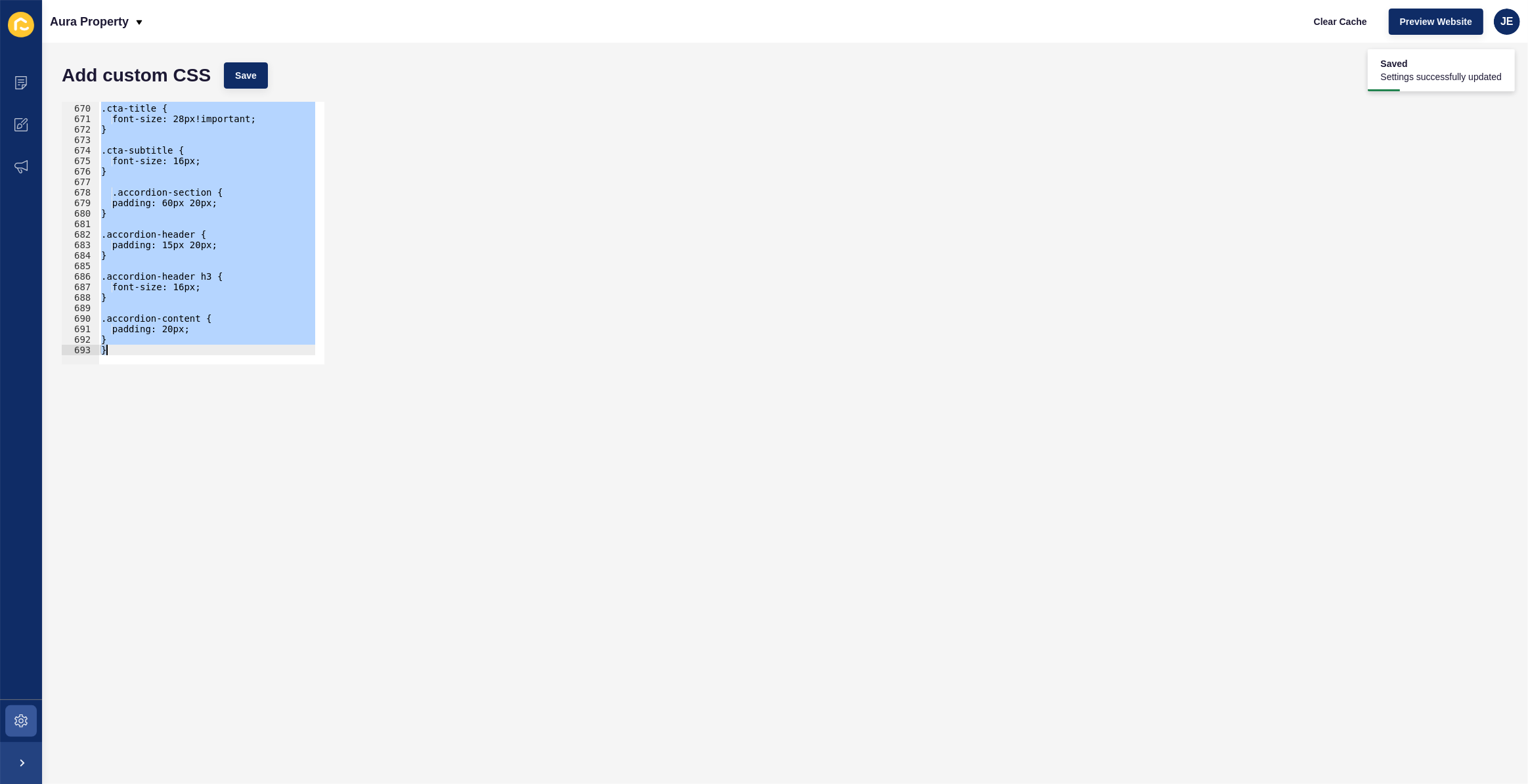
type textarea "} }"
click at [493, 226] on div "} } 669 670 671 672 673 674 675 676 677 678 679 680 681 682 683 684 685 686 687…" at bounding box center [784, 233] width 1460 height 275
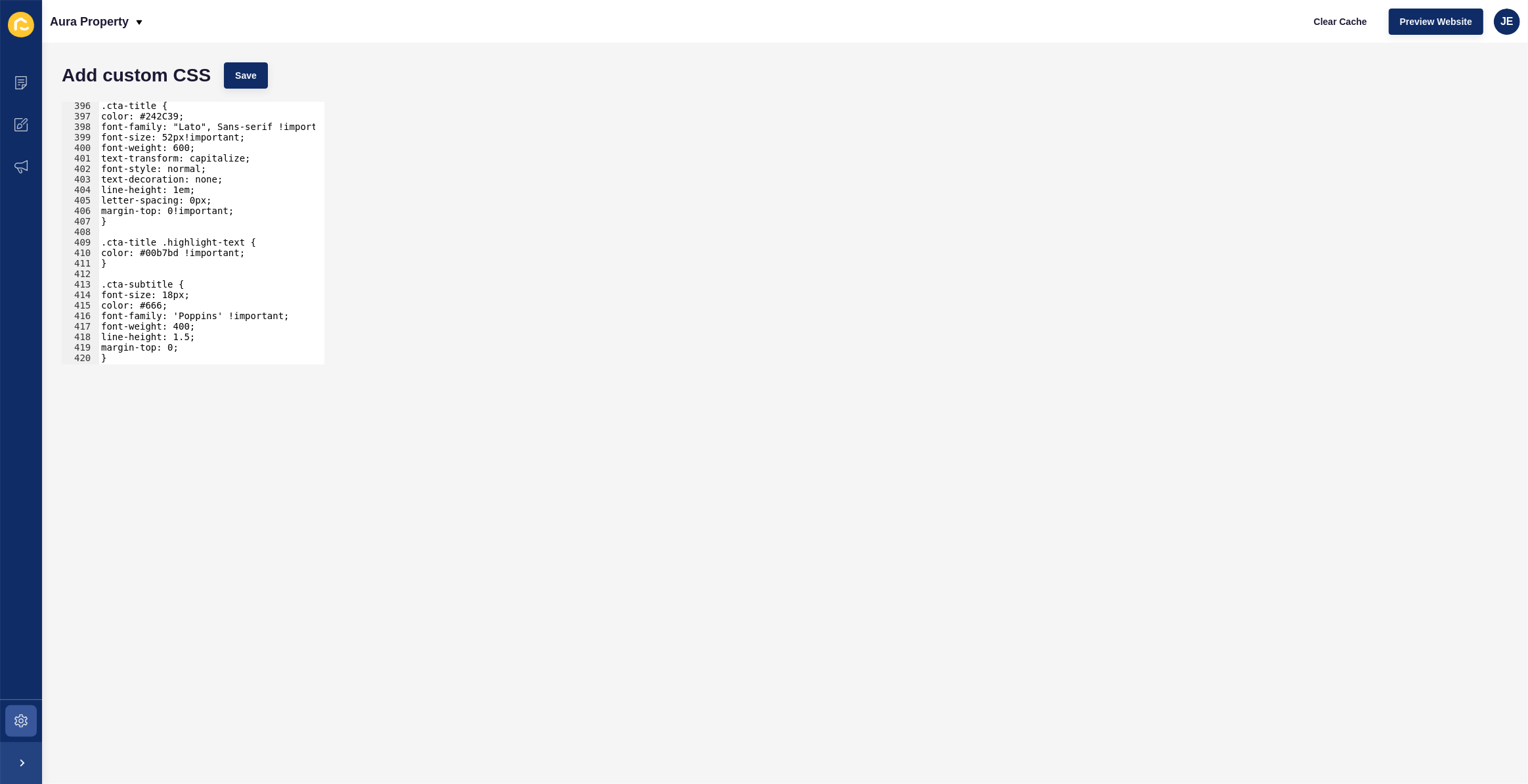
scroll to position [4256, 0]
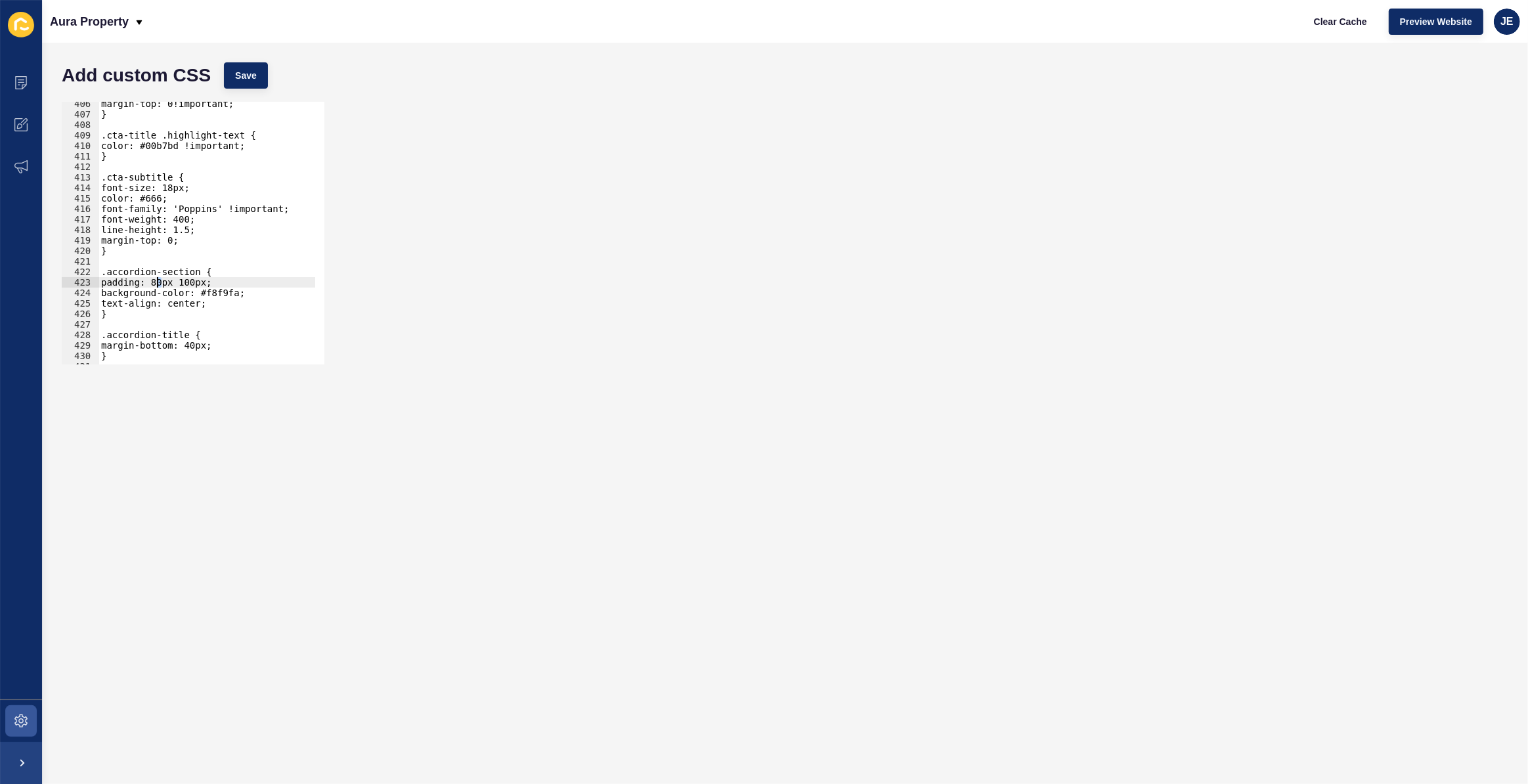
click at [159, 285] on div "margin-top: 0!important; } .cta-title .highlight-text { color: #00b7bd !importa…" at bounding box center [245, 235] width 294 height 274
click at [221, 294] on div "margin-top: 0!important; } .cta-title .highlight-text { color: #00b7bd !importa…" at bounding box center [245, 235] width 294 height 274
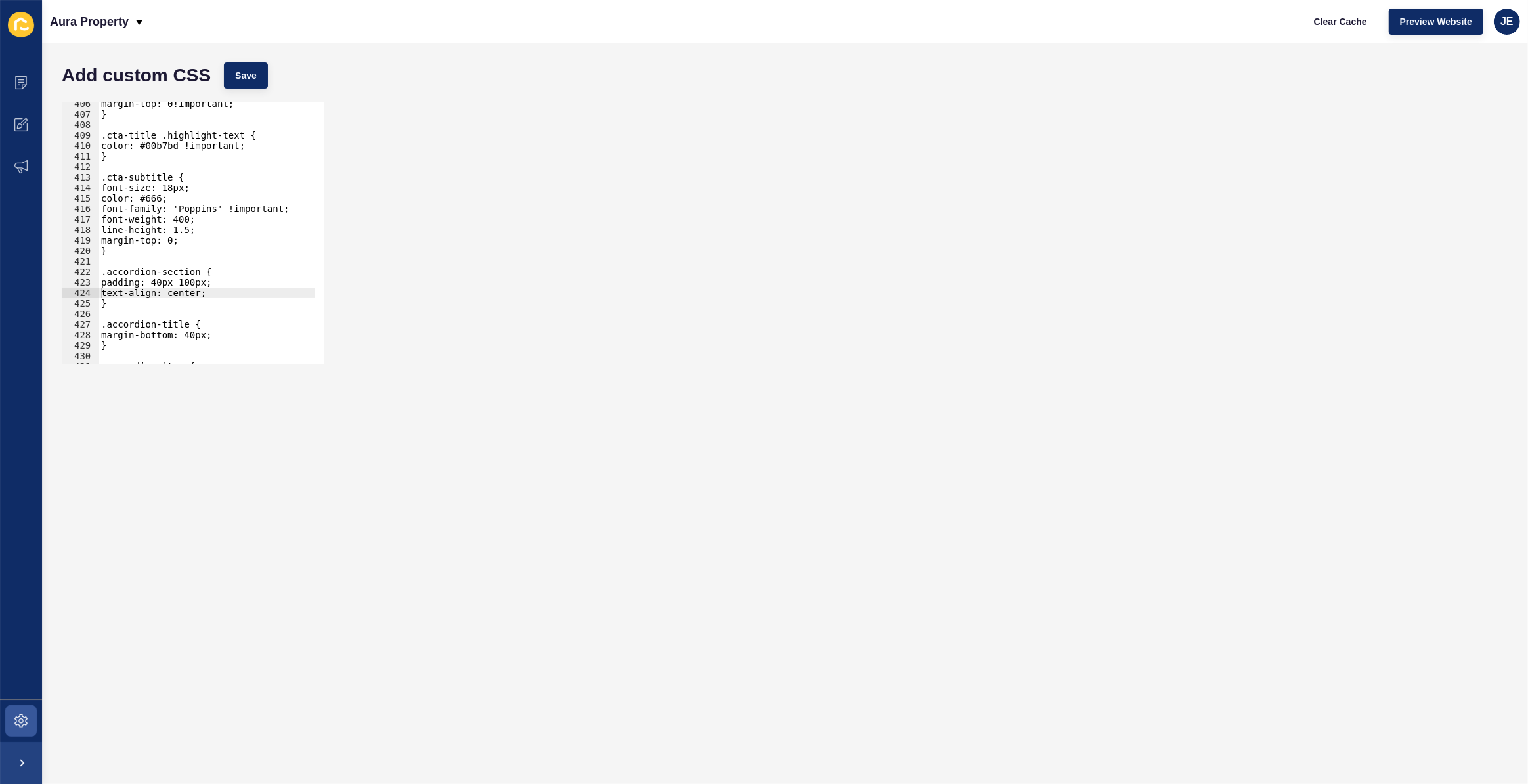
drag, startPoint x: 247, startPoint y: 98, endPoint x: 251, endPoint y: 89, distance: 9.8
click at [247, 93] on form "Add custom CSS Save text-align: center; 406 407 408 409 410 411 412 413 414 415…" at bounding box center [784, 413] width 1460 height 714
click at [257, 78] on button "Save" at bounding box center [246, 76] width 44 height 26
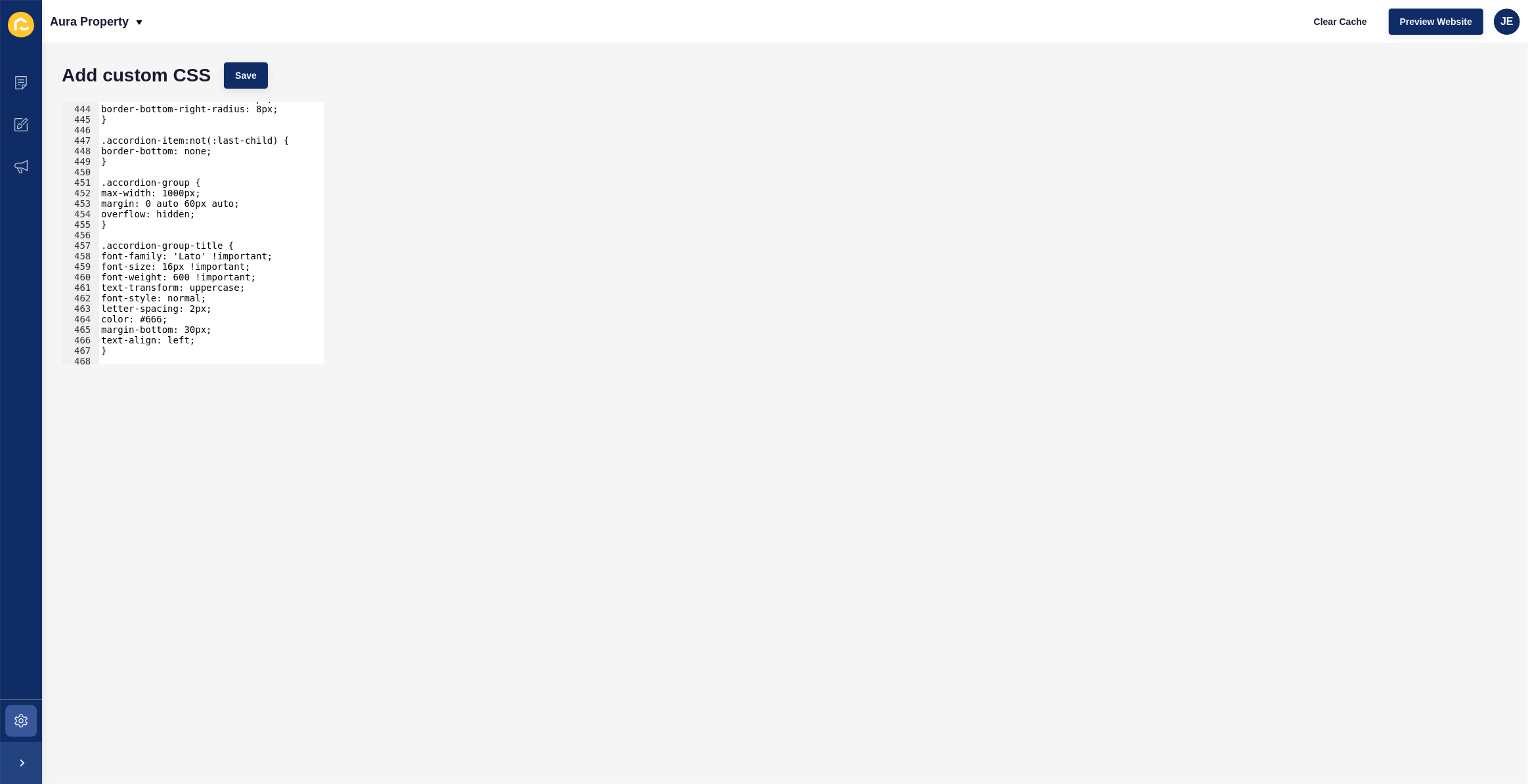
scroll to position [4686, 0]
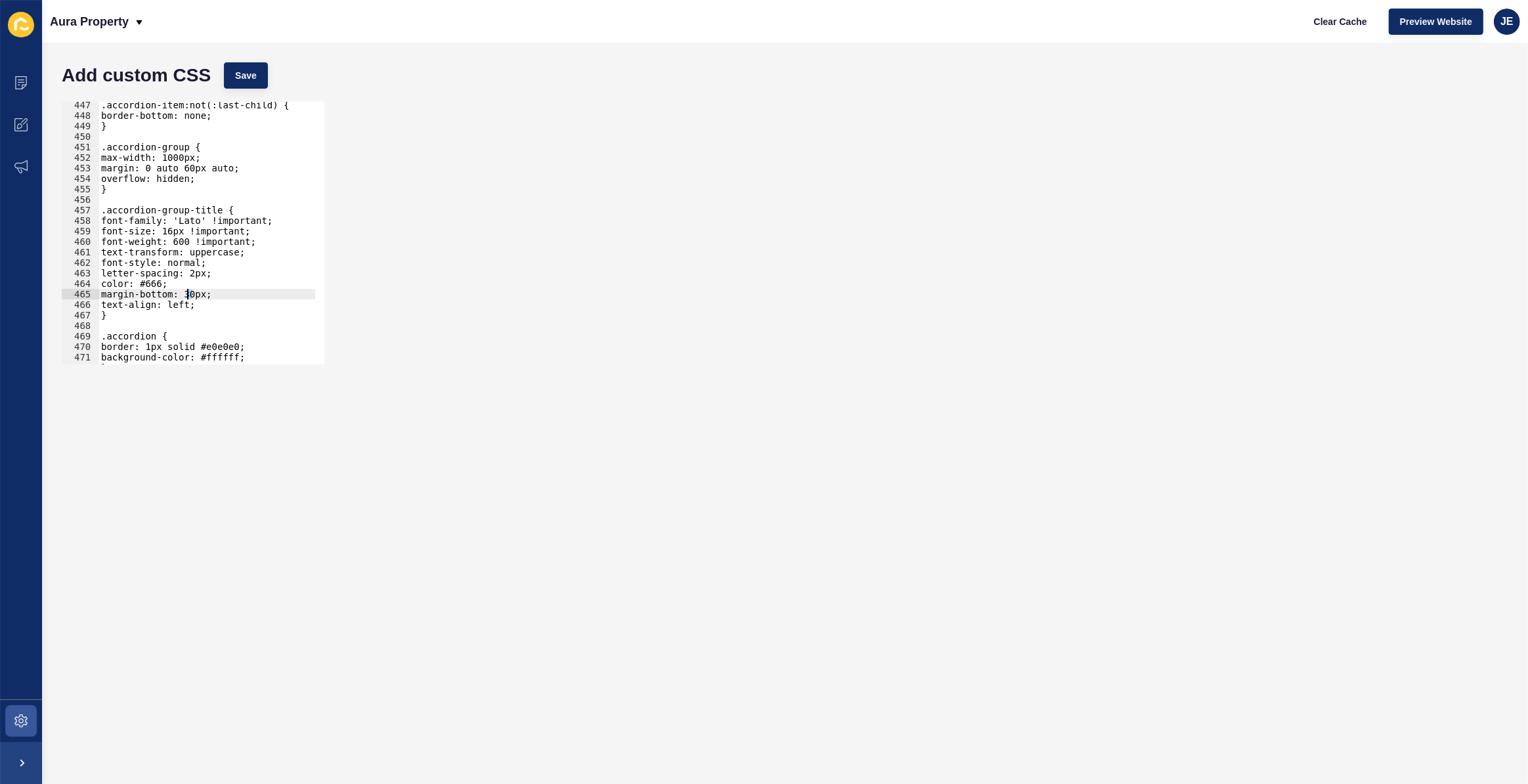
click at [187, 294] on div ".accordion-item:not(:last-child) { border-bottom: none; } .accordion-group { ma…" at bounding box center [245, 237] width 294 height 274
click at [247, 80] on span "Save" at bounding box center [246, 75] width 22 height 13
click at [186, 297] on div ".accordion-item:not(:last-child) { border-bottom: none; } .accordion-group { ma…" at bounding box center [245, 237] width 294 height 274
click at [241, 69] on span "Save" at bounding box center [246, 75] width 22 height 13
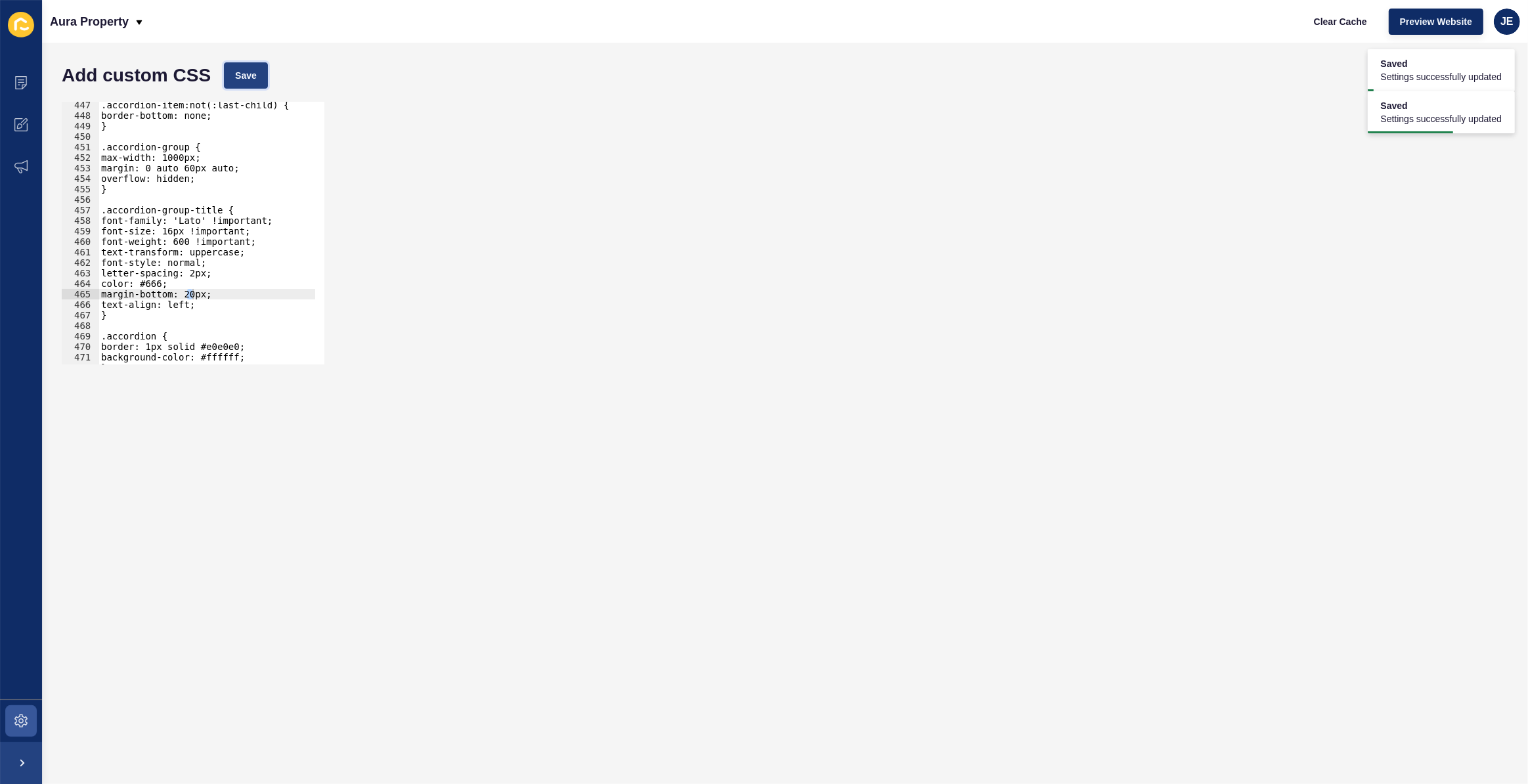
click at [259, 71] on button "Save" at bounding box center [246, 76] width 44 height 26
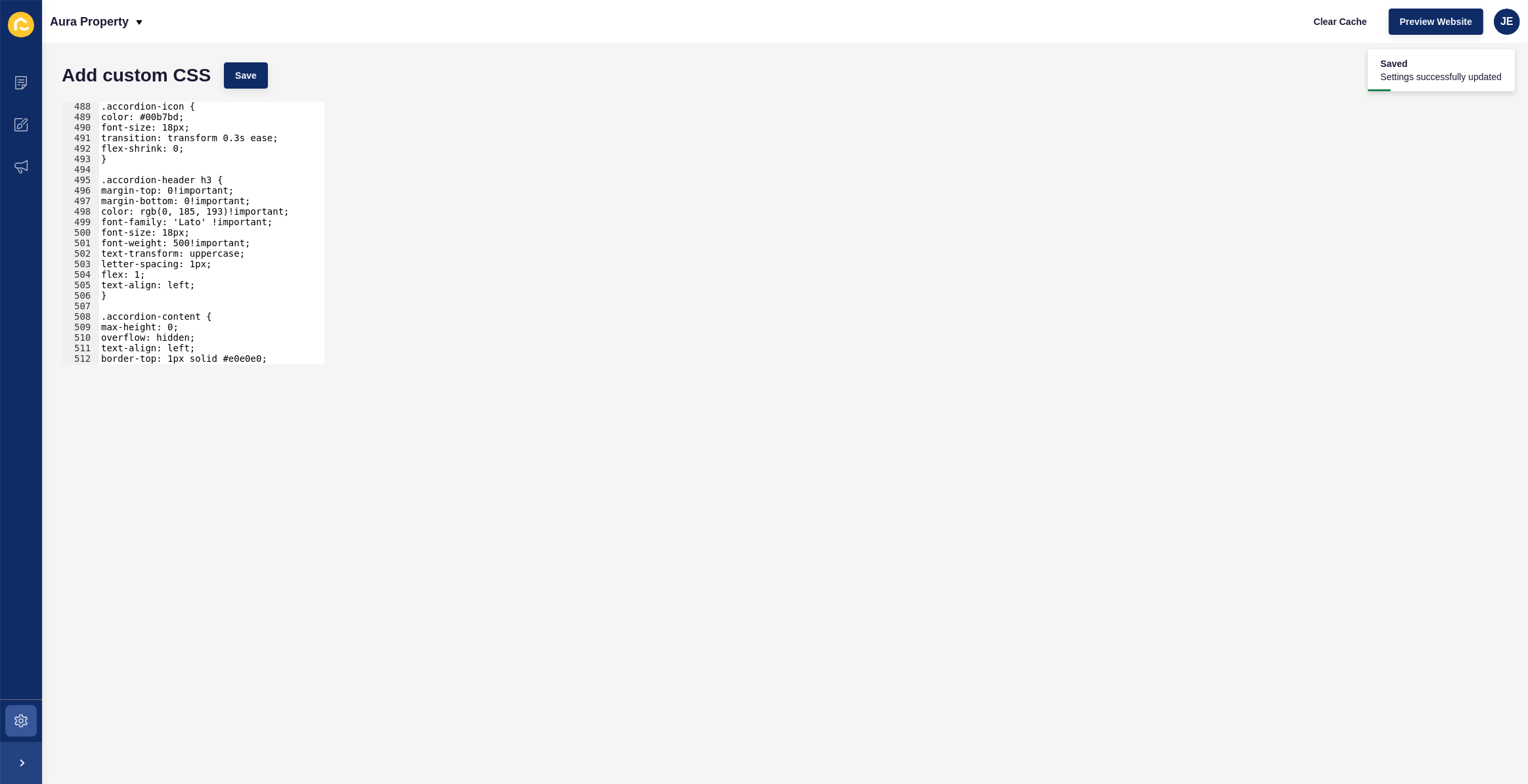
scroll to position [0, 0]
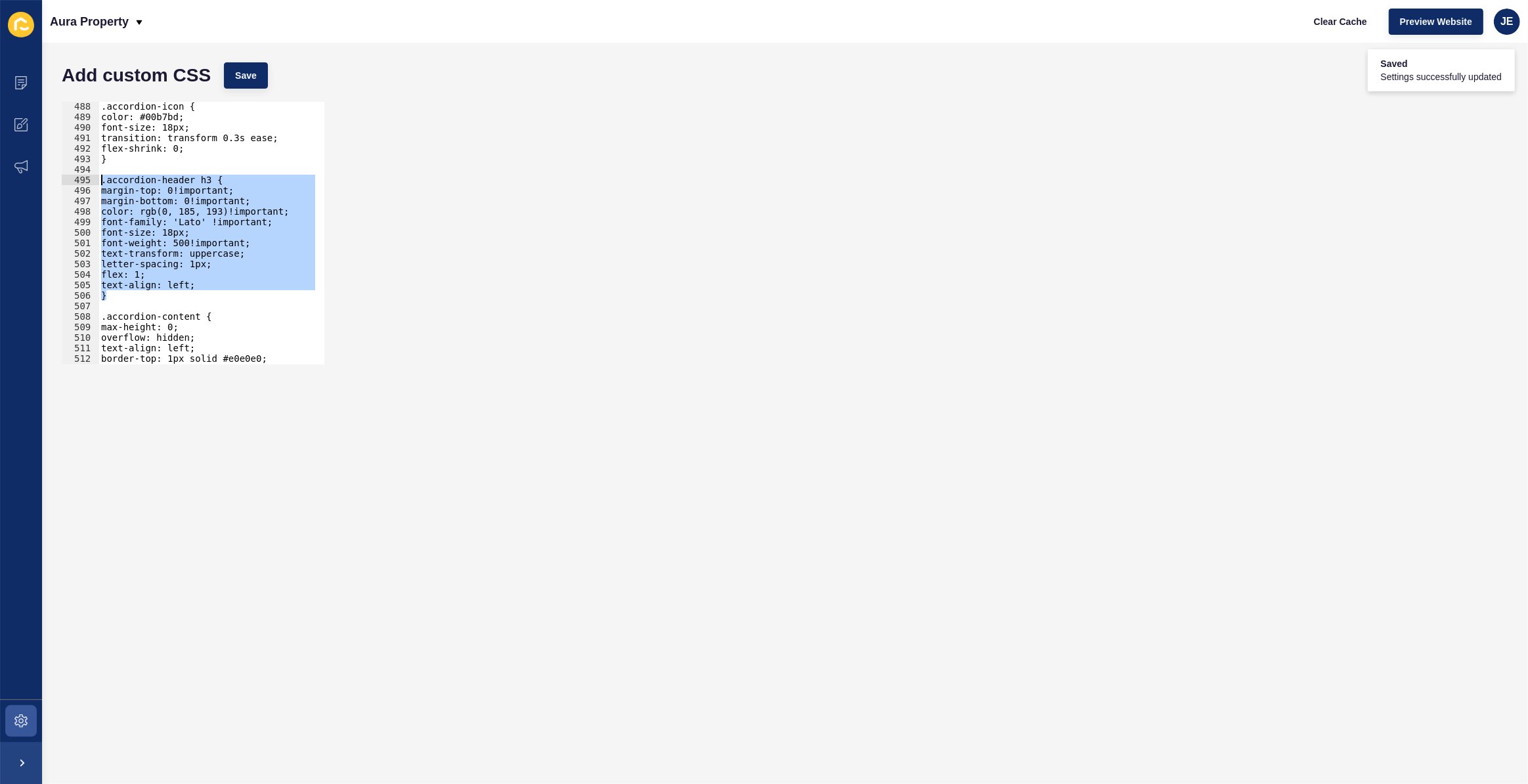
drag, startPoint x: 125, startPoint y: 290, endPoint x: 95, endPoint y: 182, distance: 112.1
click at [95, 182] on div "} 488 489 490 491 492 493 494 495 496 497 498 499 500 501 502 503 504 505 506 5…" at bounding box center [193, 233] width 262 height 262
click at [106, 292] on div ".accordion-icon { color: #00b7bd; font-size: 18px; transition: transform 0.3s e…" at bounding box center [207, 233] width 217 height 262
type textarea "}"
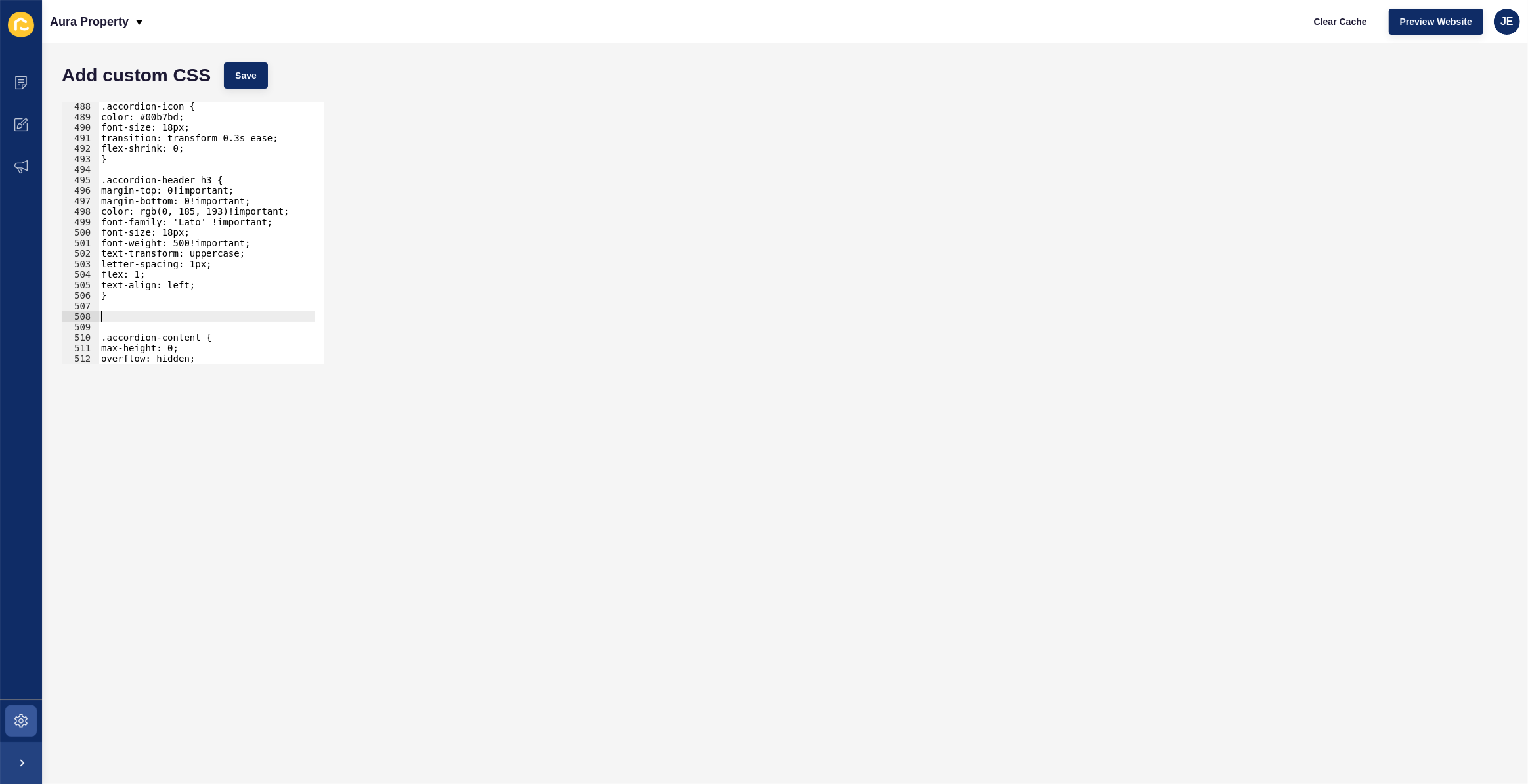
paste textarea "}"
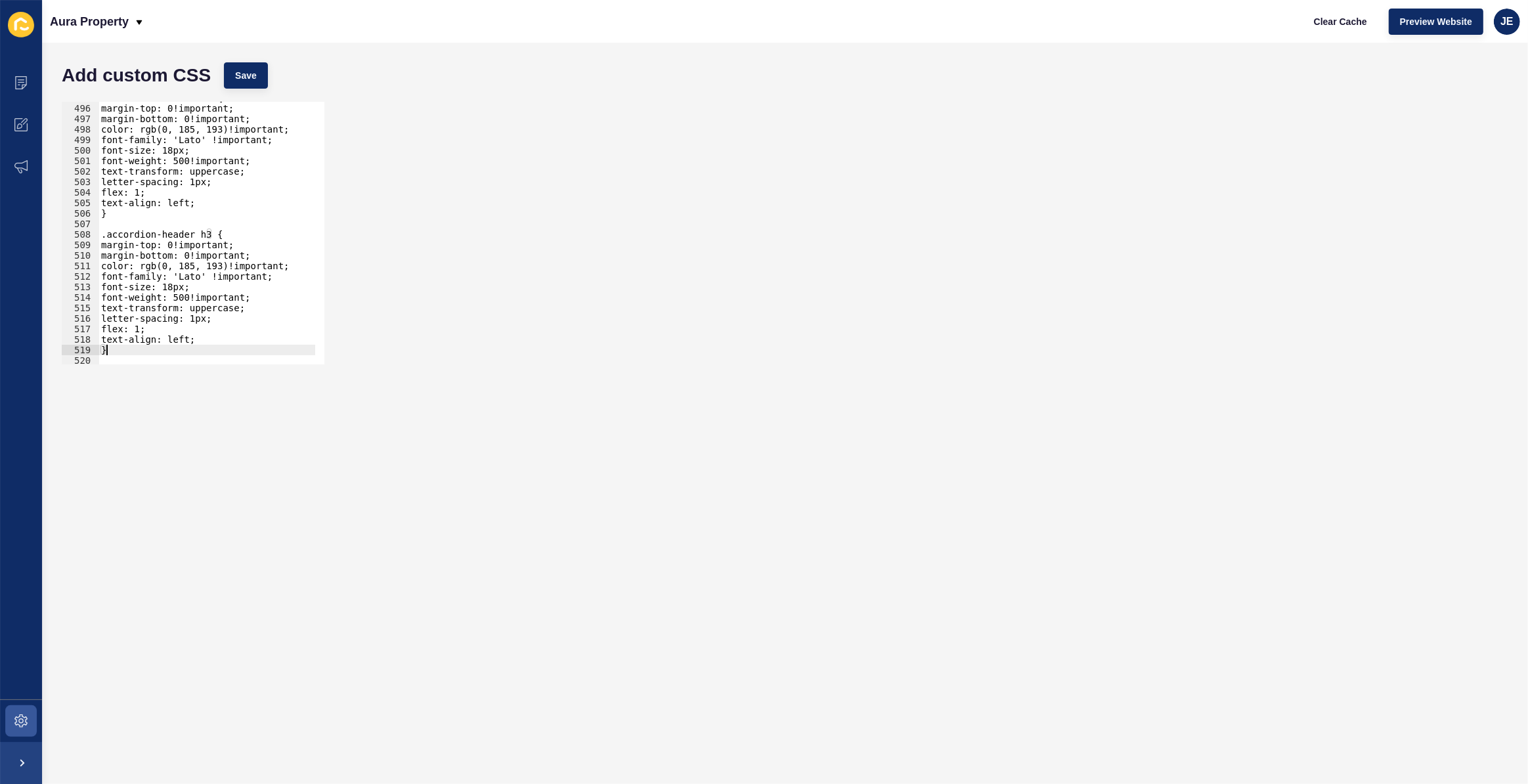
scroll to position [5197, 0]
click at [201, 233] on div ".accordion-header h3 { margin-top: 0!important; margin-bottom: 0!important; col…" at bounding box center [245, 229] width 294 height 274
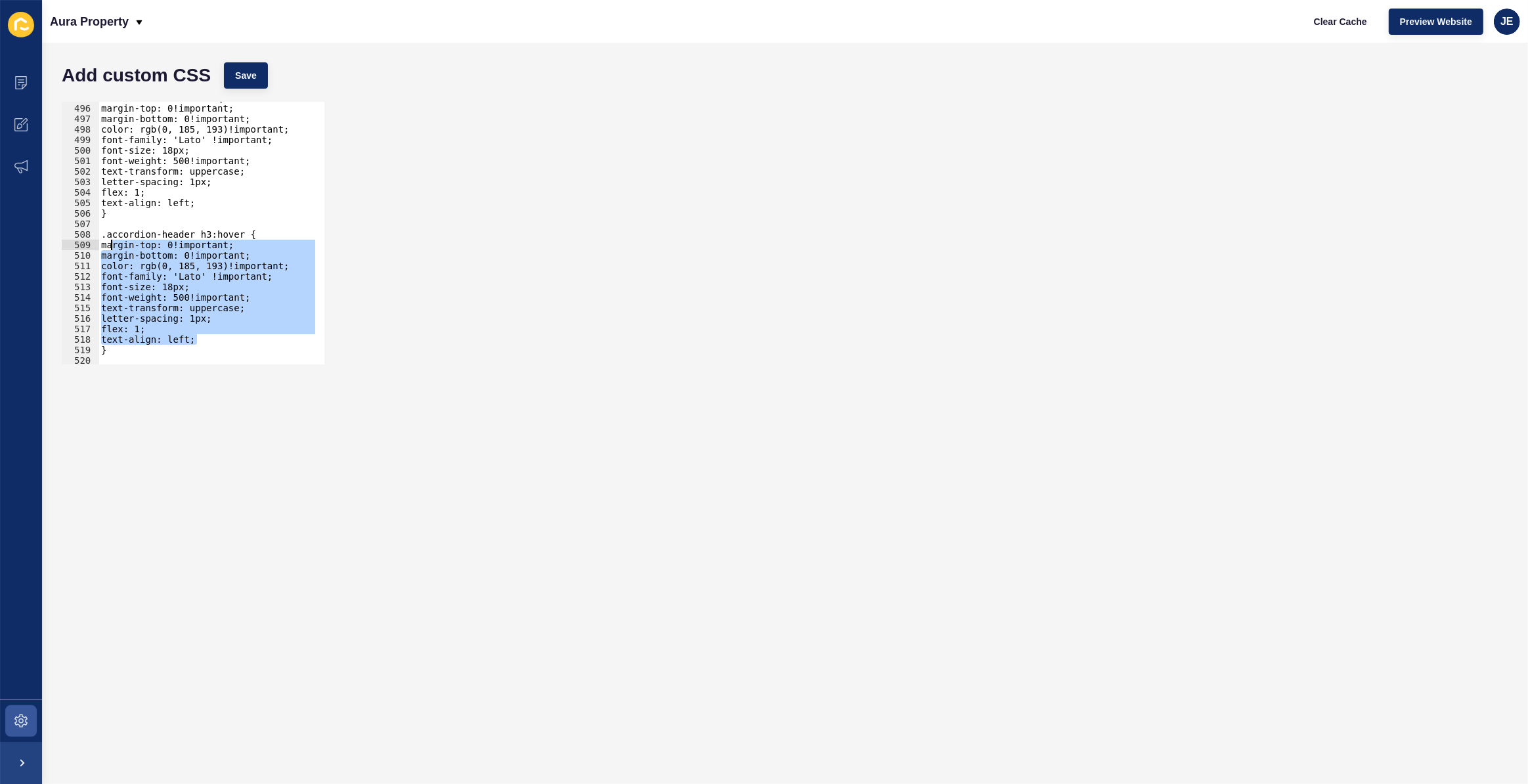
drag, startPoint x: 198, startPoint y: 339, endPoint x: 110, endPoint y: 244, distance: 129.5
click at [110, 244] on div ".accordion-header h3 { margin-top: 0!important; margin-bottom: 0!important; col…" at bounding box center [245, 229] width 294 height 274
type textarea "margin-top: 0!important; margin-bottom: 0!important;"
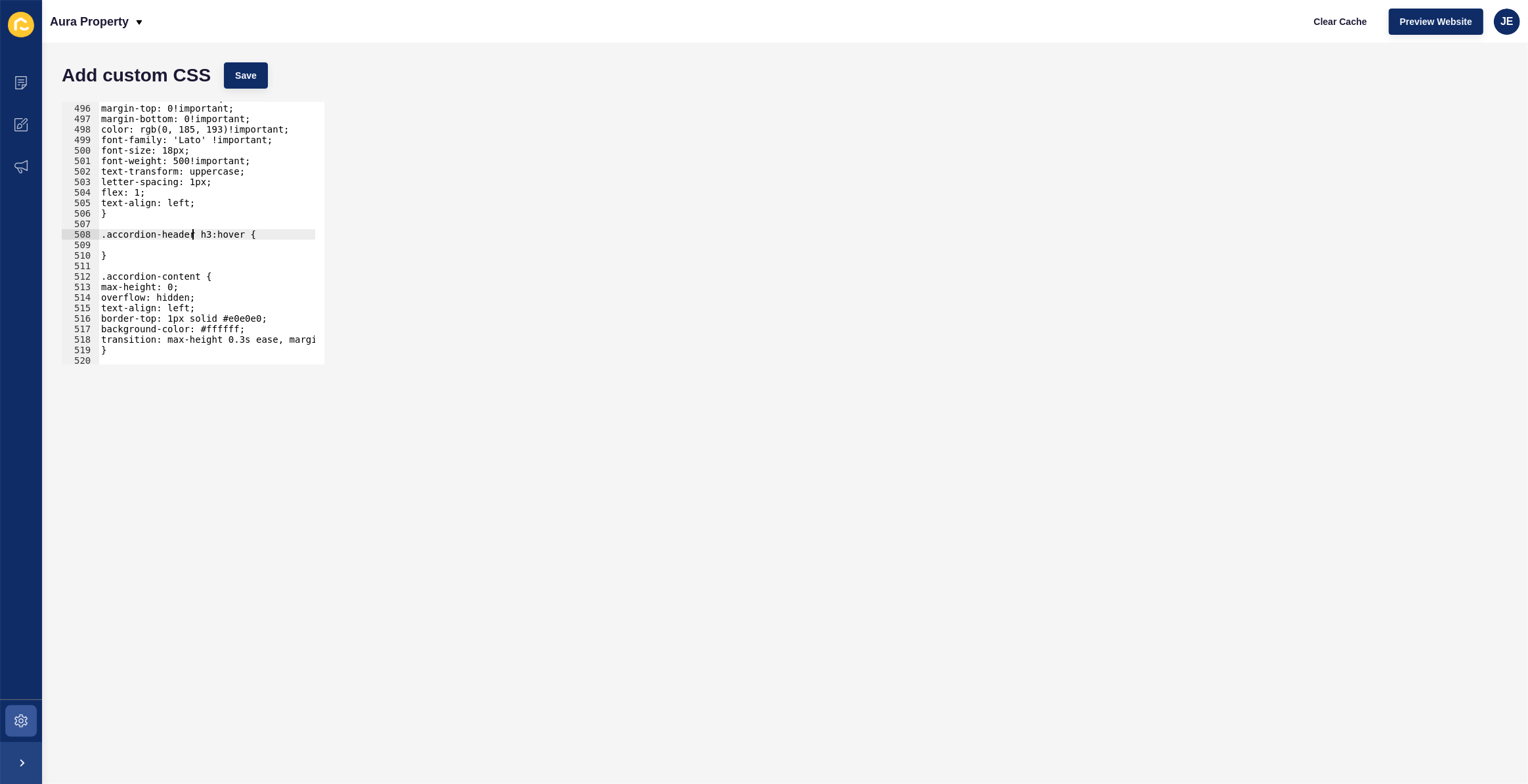
click at [194, 230] on div ".accordion-header h3 { margin-top: 0!important; margin-bottom: 0!important; col…" at bounding box center [245, 229] width 294 height 274
type textarea ".accordion-header h3:hover {"
click at [188, 239] on div ".accordion-header h3 { margin-top: 0!important; margin-bottom: 0!important; col…" at bounding box center [245, 229] width 294 height 274
click at [187, 245] on div ".accordion-header h3 { margin-top: 0!important; margin-bottom: 0!important; col…" at bounding box center [245, 229] width 294 height 274
paste textarea "#00b9c1"
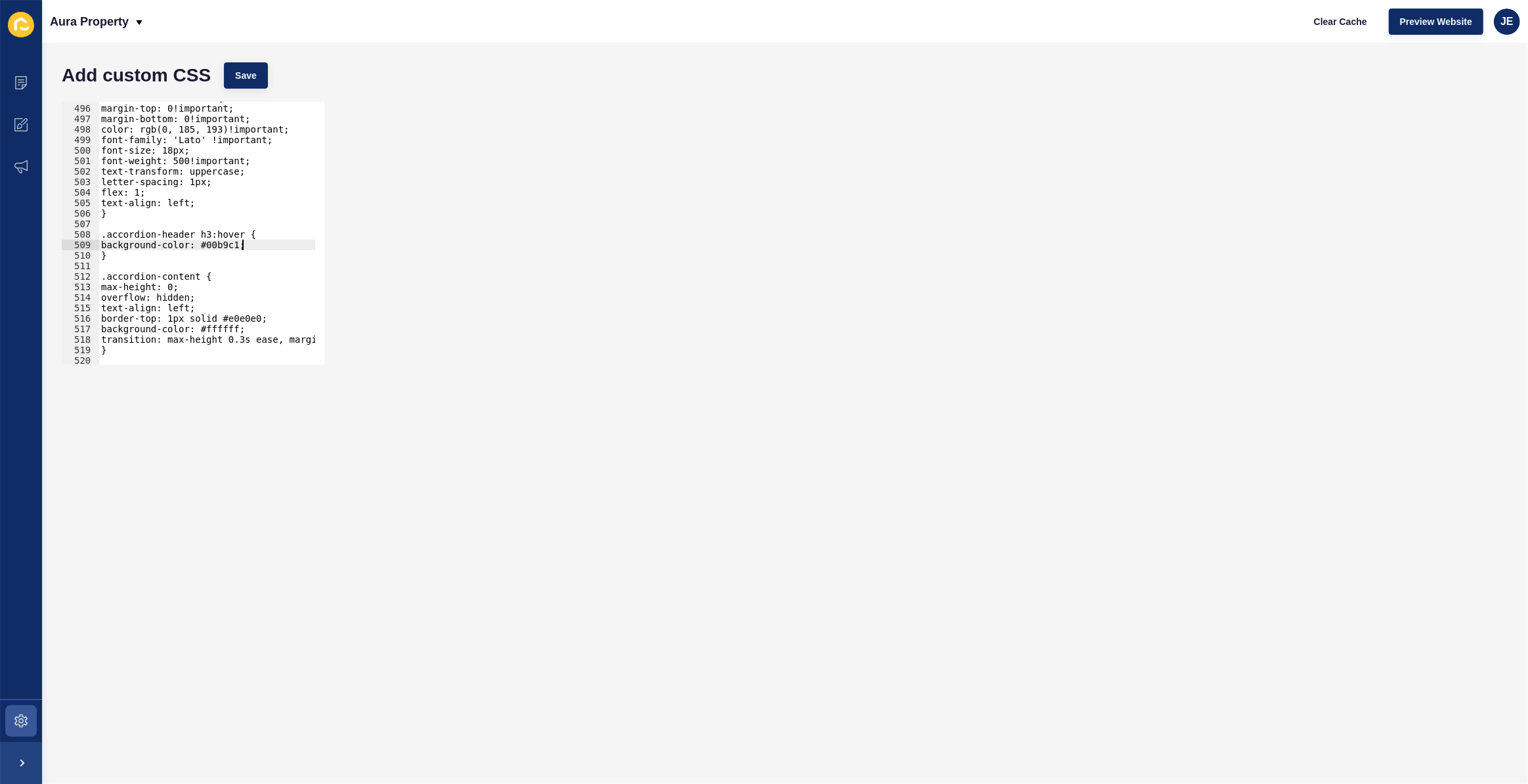
scroll to position [0, 10]
click at [241, 71] on span "Save" at bounding box center [246, 75] width 22 height 13
click at [255, 239] on div ".accordion-header h3 { margin-top: 0!important; margin-bottom: 0!important; col…" at bounding box center [245, 229] width 294 height 274
click at [255, 239] on div ".accordion-header h3 { margin-top: 0!important; margin-bottom: 0!important; col…" at bounding box center [207, 233] width 217 height 262
click at [261, 239] on div ".accordion-header h3 { margin-top: 0!important; margin-bottom: 0!important; col…" at bounding box center [245, 229] width 294 height 274
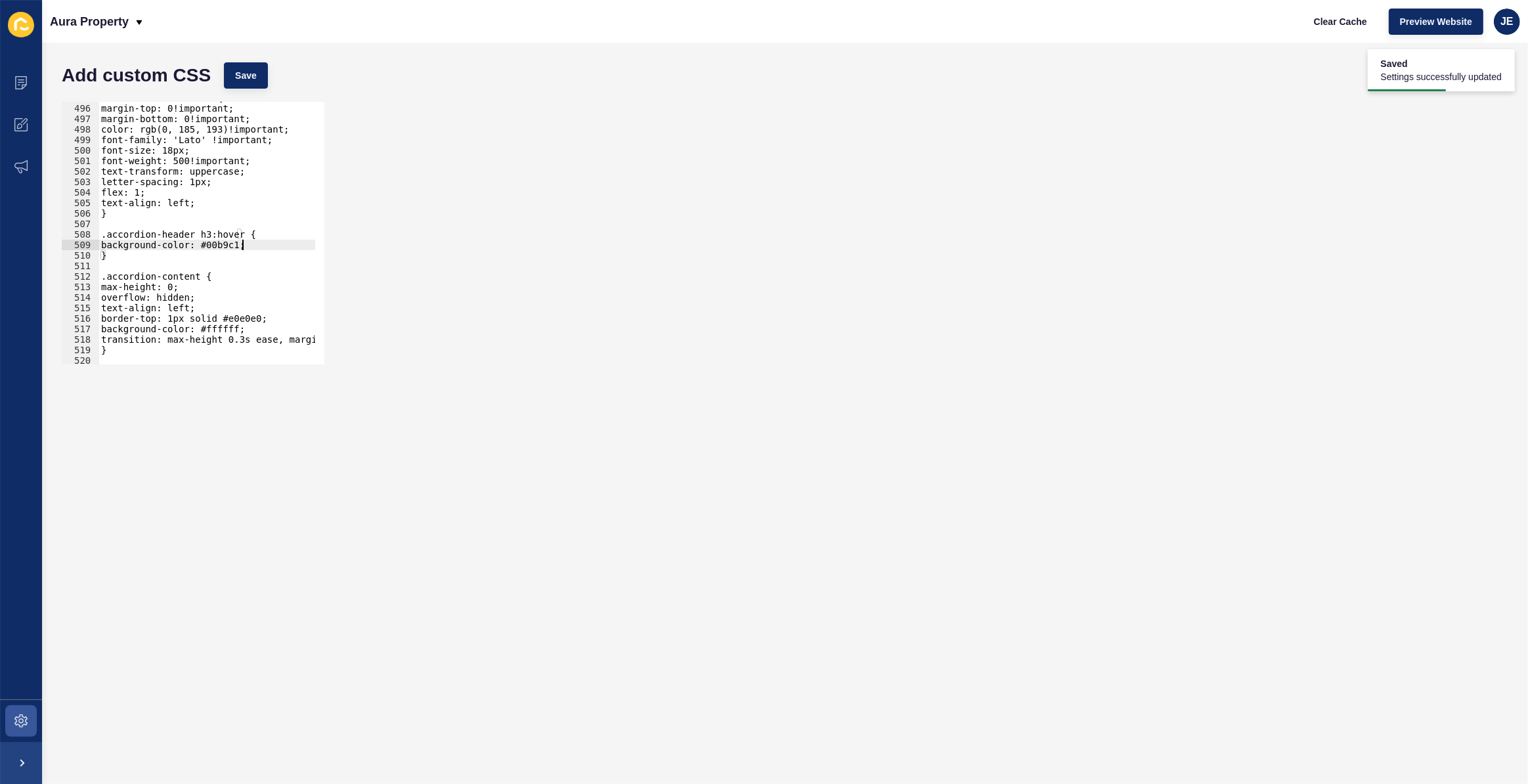
click at [249, 245] on div ".accordion-header h3 { margin-top: 0!important; margin-bottom: 0!important; col…" at bounding box center [245, 229] width 294 height 274
type textarea "background-color: #00b9c1;"
click at [239, 67] on button "Save" at bounding box center [246, 76] width 44 height 26
click at [180, 254] on div ".accordion-header h3 { margin-top: 0!important; margin-bottom: 0!important; col…" at bounding box center [245, 229] width 294 height 274
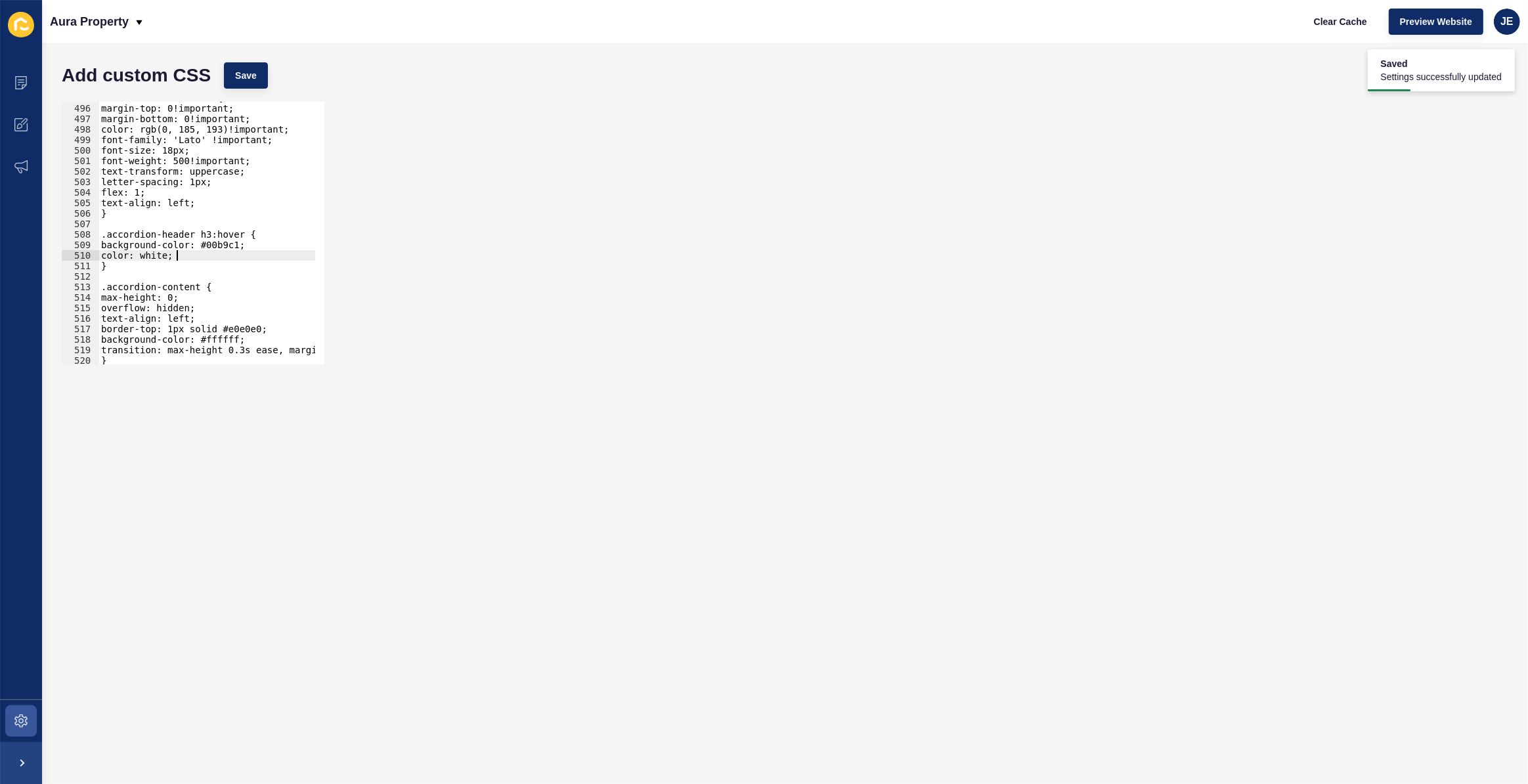
click at [161, 256] on div ".accordion-header h3 { margin-top: 0!important; margin-bottom: 0!important; col…" at bounding box center [245, 229] width 294 height 274
click at [173, 256] on div ".accordion-header h3 { margin-top: 0!important; margin-bottom: 0!important; col…" at bounding box center [245, 229] width 294 height 274
type textarea "color: white!important;"
click at [273, 81] on div "Add custom CSS Save" at bounding box center [784, 75] width 1460 height 39
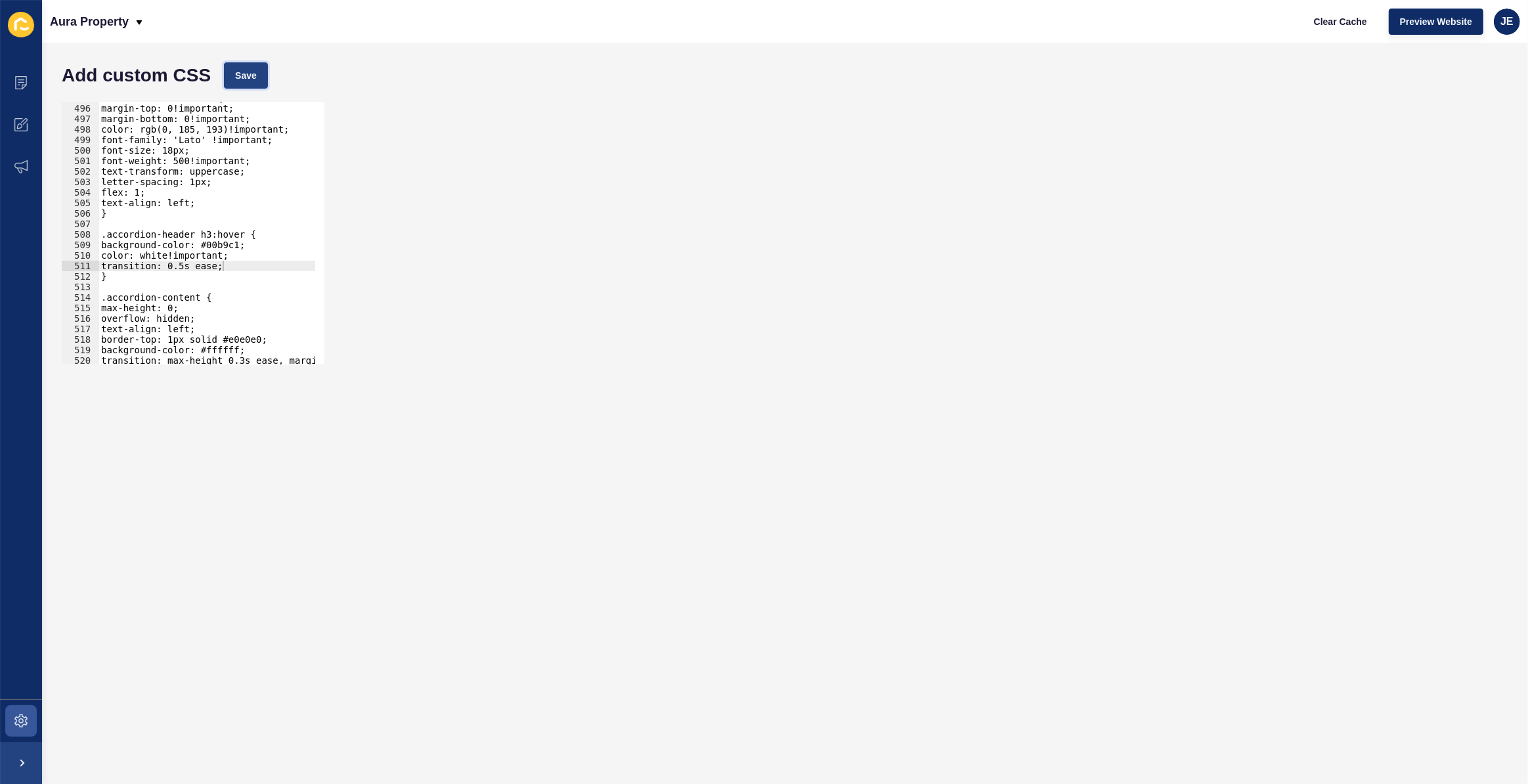
click at [256, 78] on span "Save" at bounding box center [246, 75] width 22 height 13
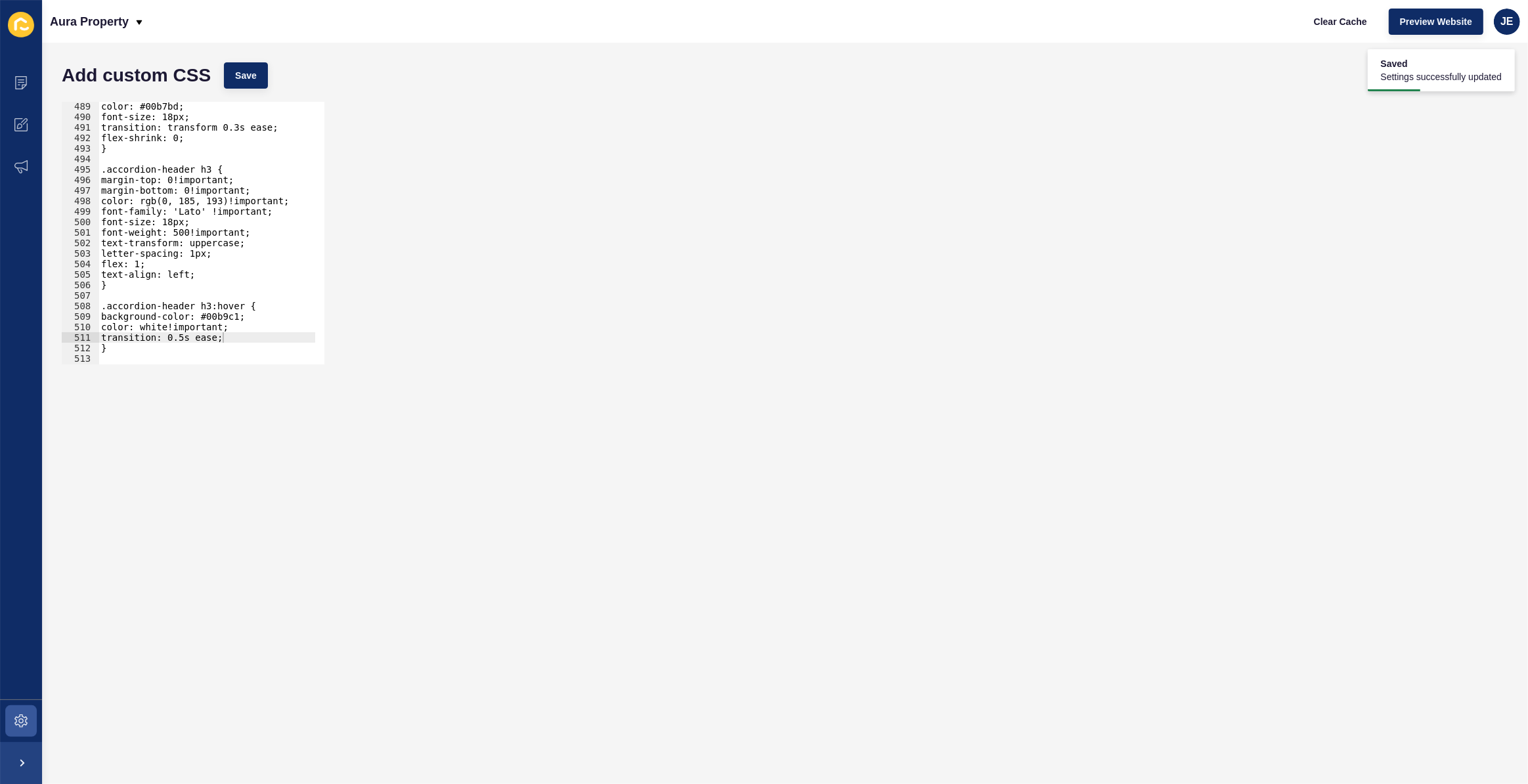
type textarea "text-align: left;"
click at [214, 275] on div "color: #00b7bd; font-size: 18px; transition: transform 0.3s ease; flex-shrink: …" at bounding box center [245, 238] width 294 height 274
type textarea "width:"
drag, startPoint x: 156, startPoint y: 285, endPoint x: 98, endPoint y: 281, distance: 58.1
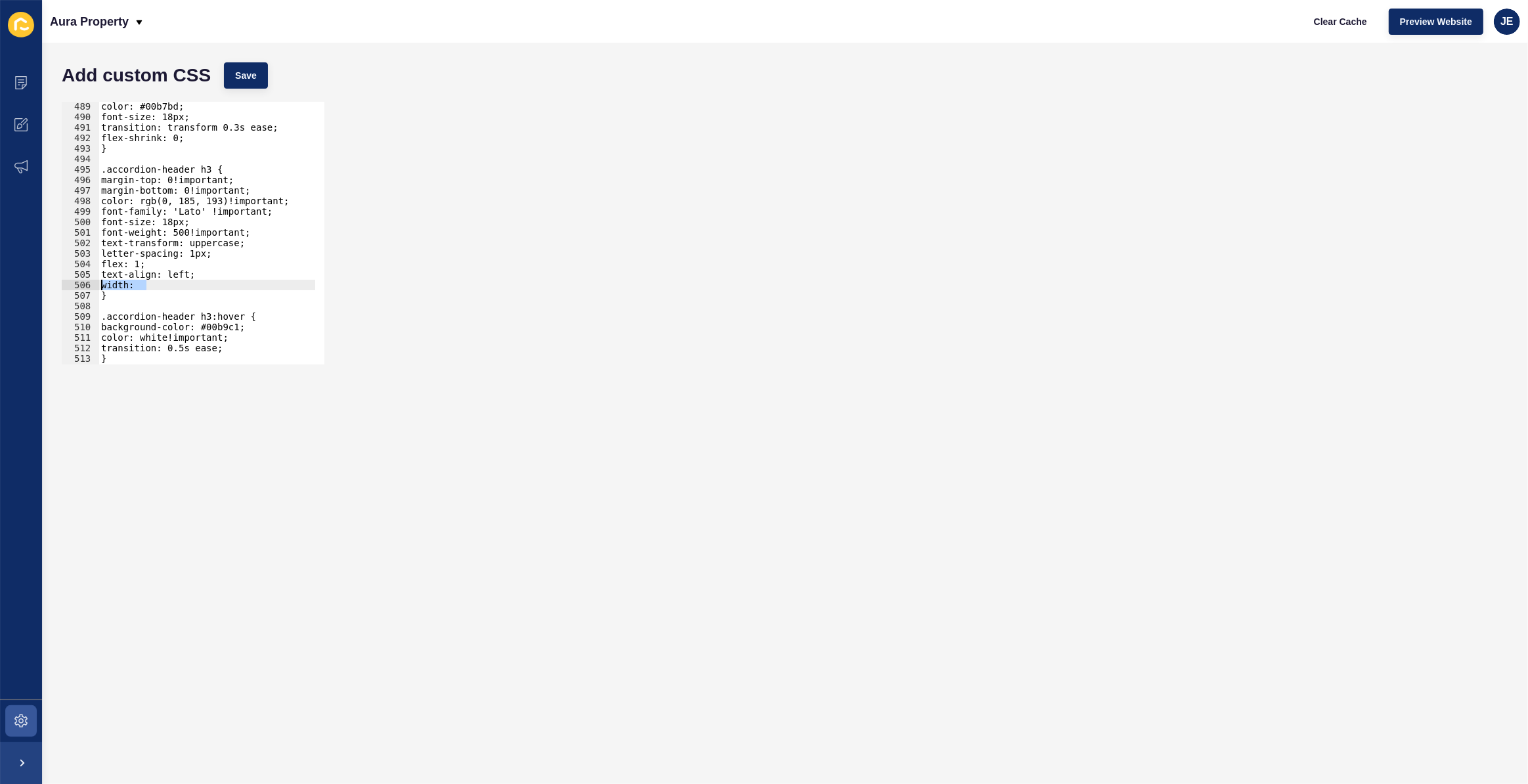
click at [98, 281] on div "width: 489 490 491 492 493 494 495 496 497 498 499 500 501 502 503 504 505 506 …" at bounding box center [193, 233] width 262 height 262
drag, startPoint x: 154, startPoint y: 260, endPoint x: 98, endPoint y: 266, distance: 56.3
click at [98, 266] on div "489 490 491 492 493 494 495 496 497 498 499 500 501 502 503 504 505 506 507 508…" at bounding box center [193, 233] width 262 height 262
type textarea "flex: 1;"
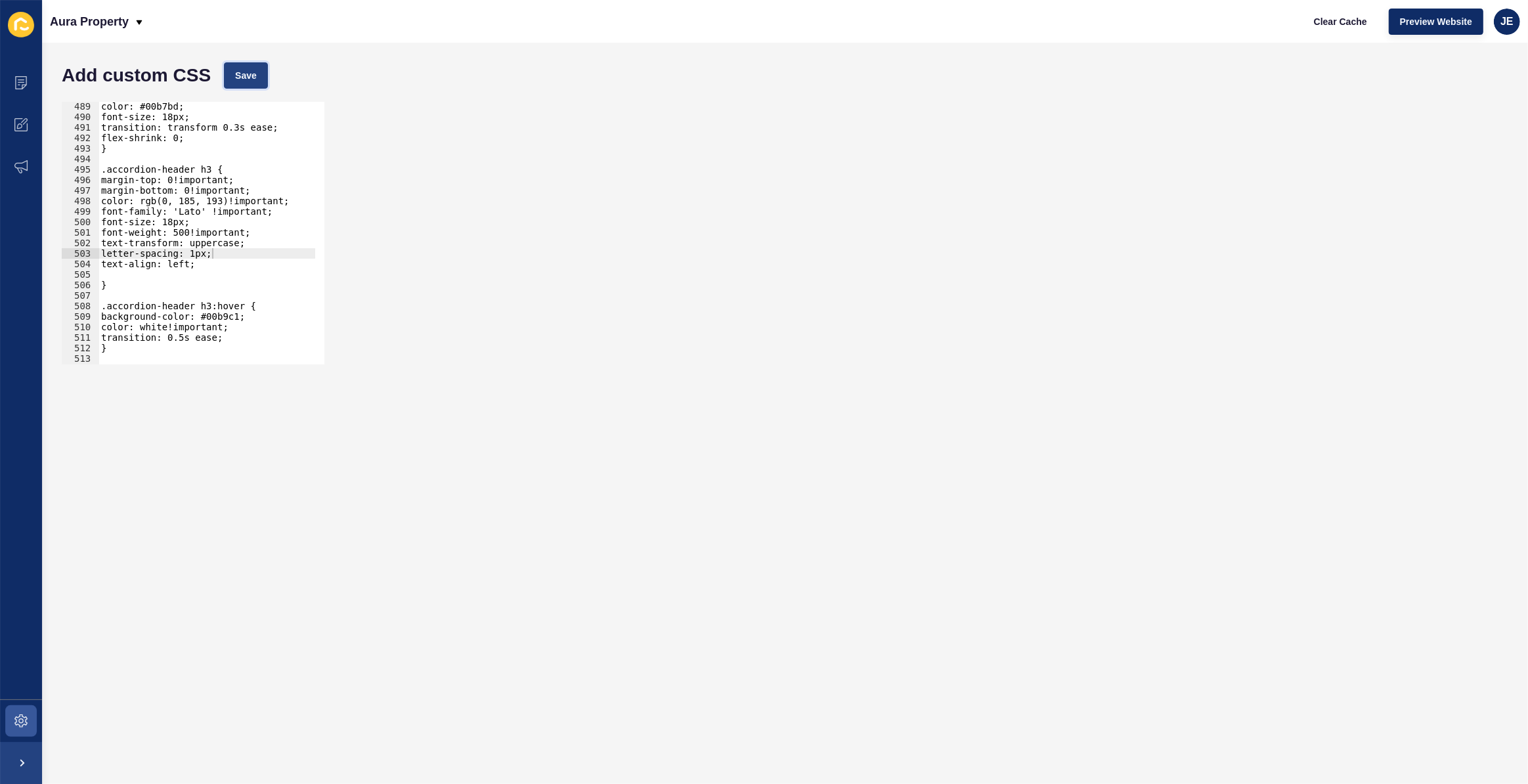
click at [241, 78] on span "Save" at bounding box center [246, 75] width 22 height 13
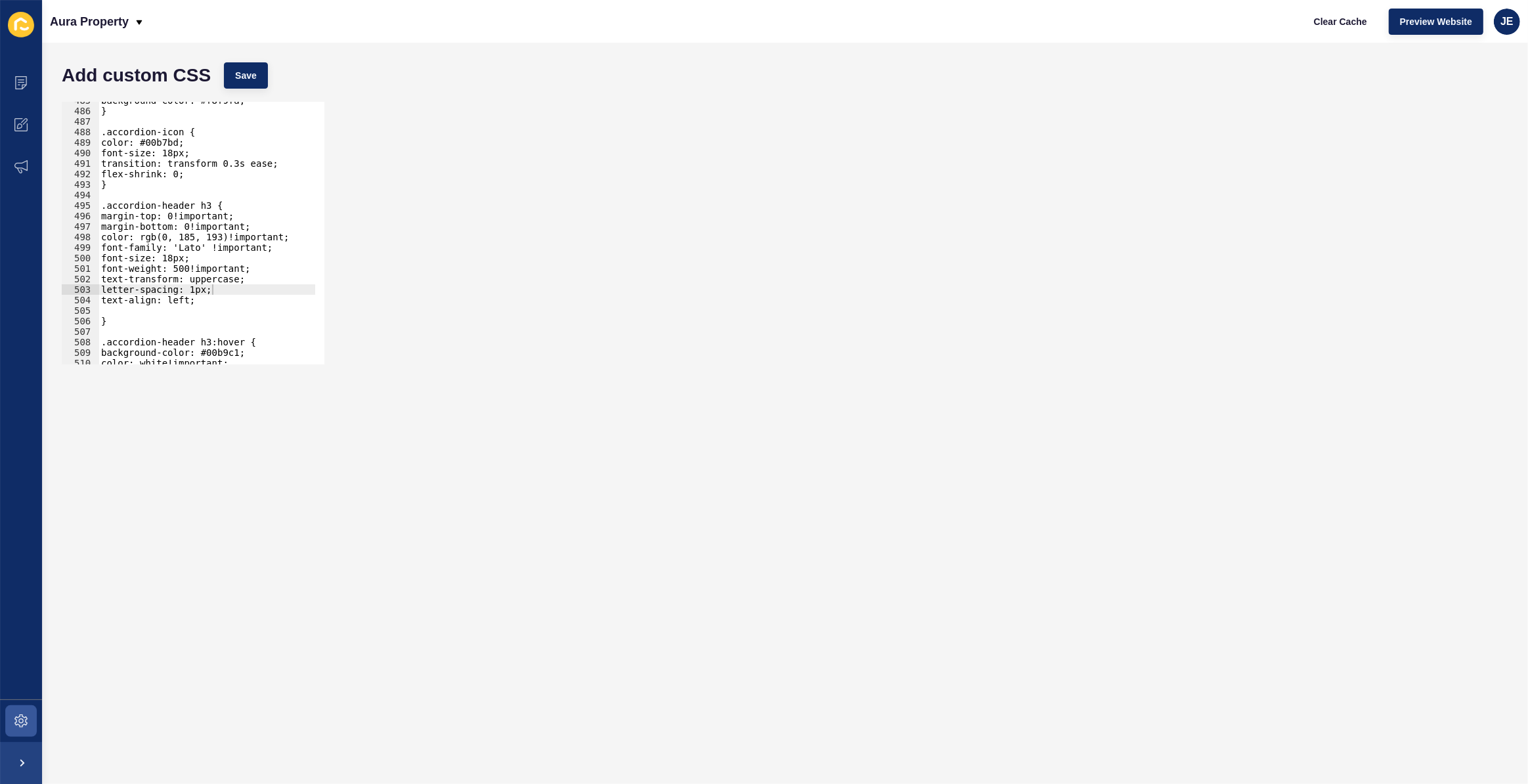
type textarea "text-align: left;"
click at [126, 299] on div "background-color: #f8f9fa; } .accordion-icon { color: #00b7bd; font-size: 18px;…" at bounding box center [245, 232] width 294 height 274
click at [119, 309] on div "background-color: #f8f9fa; } .accordion-icon { color: #00b7bd; font-size: 18px;…" at bounding box center [245, 232] width 294 height 274
type textarea "text-align: left;"
click at [123, 320] on div "background-color: #f8f9fa; } .accordion-icon { color: #00b7bd; font-size: 18px;…" at bounding box center [245, 232] width 294 height 274
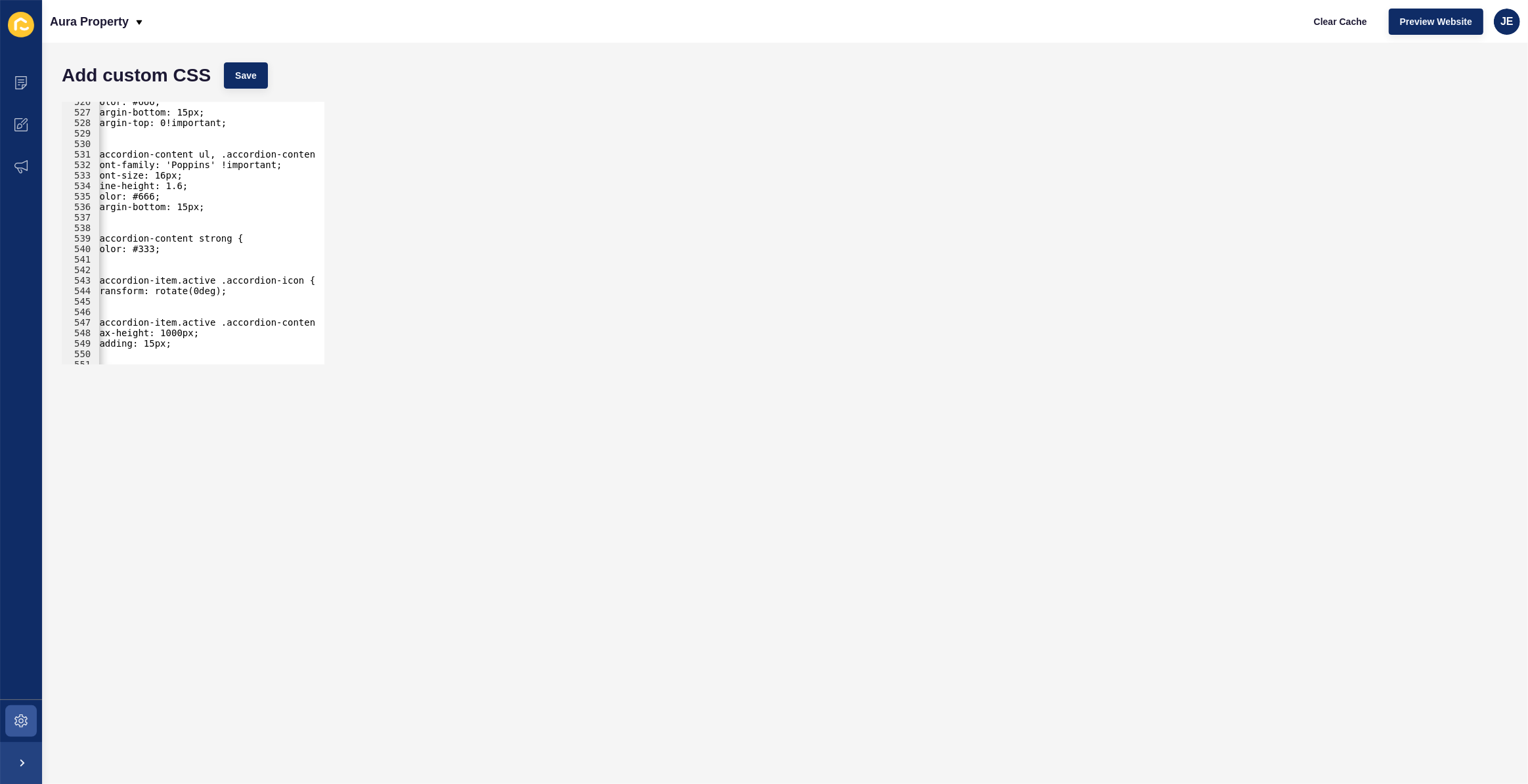
scroll to position [0, 0]
drag, startPoint x: 212, startPoint y: 276, endPoint x: 46, endPoint y: 280, distance: 166.0
click at [46, 280] on div "Add custom CSS Save 526 527 528 529 530 531 532 533 534 535 536 537 538 539 540…" at bounding box center [784, 413] width 1486 height 741
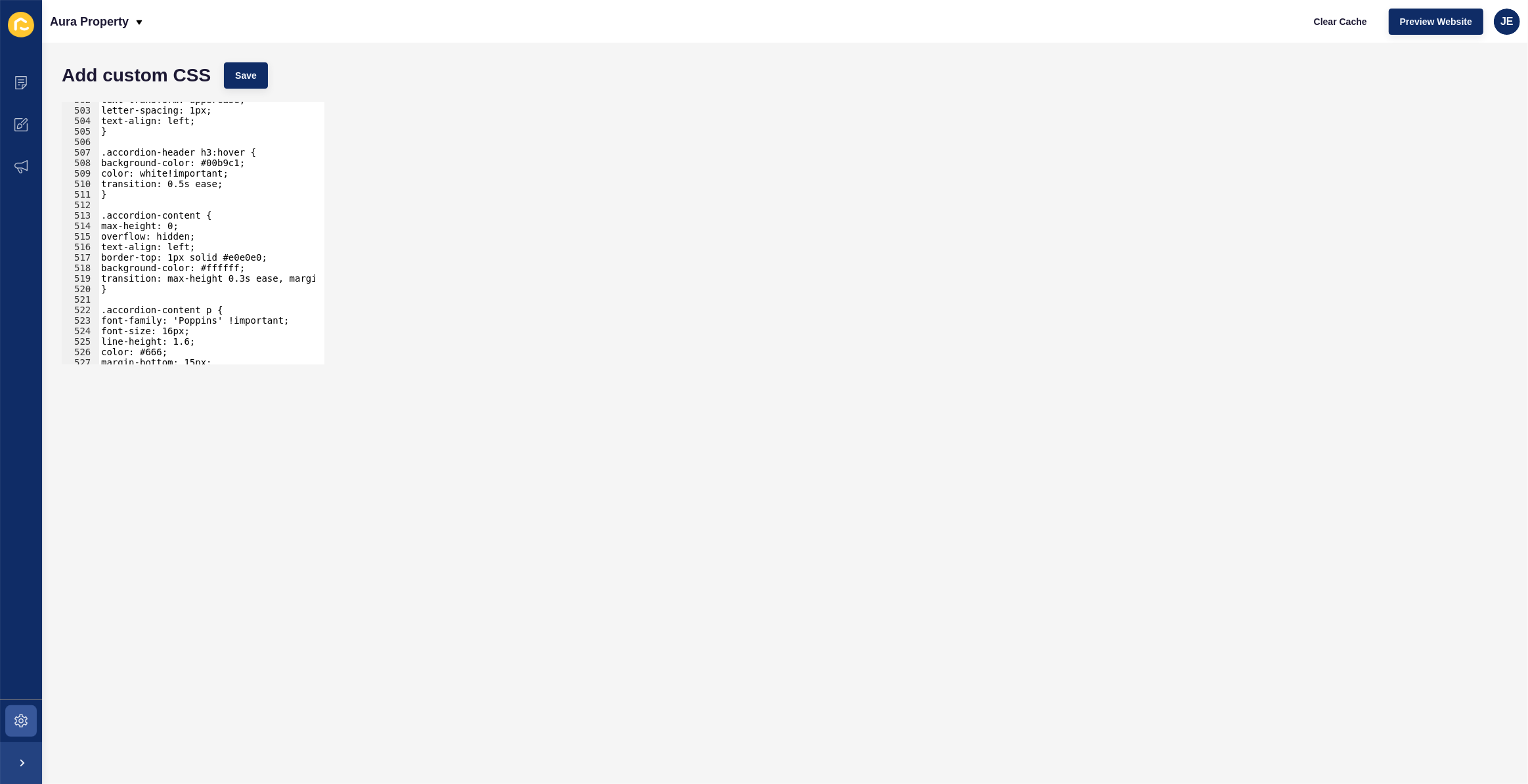
scroll to position [5232, 0]
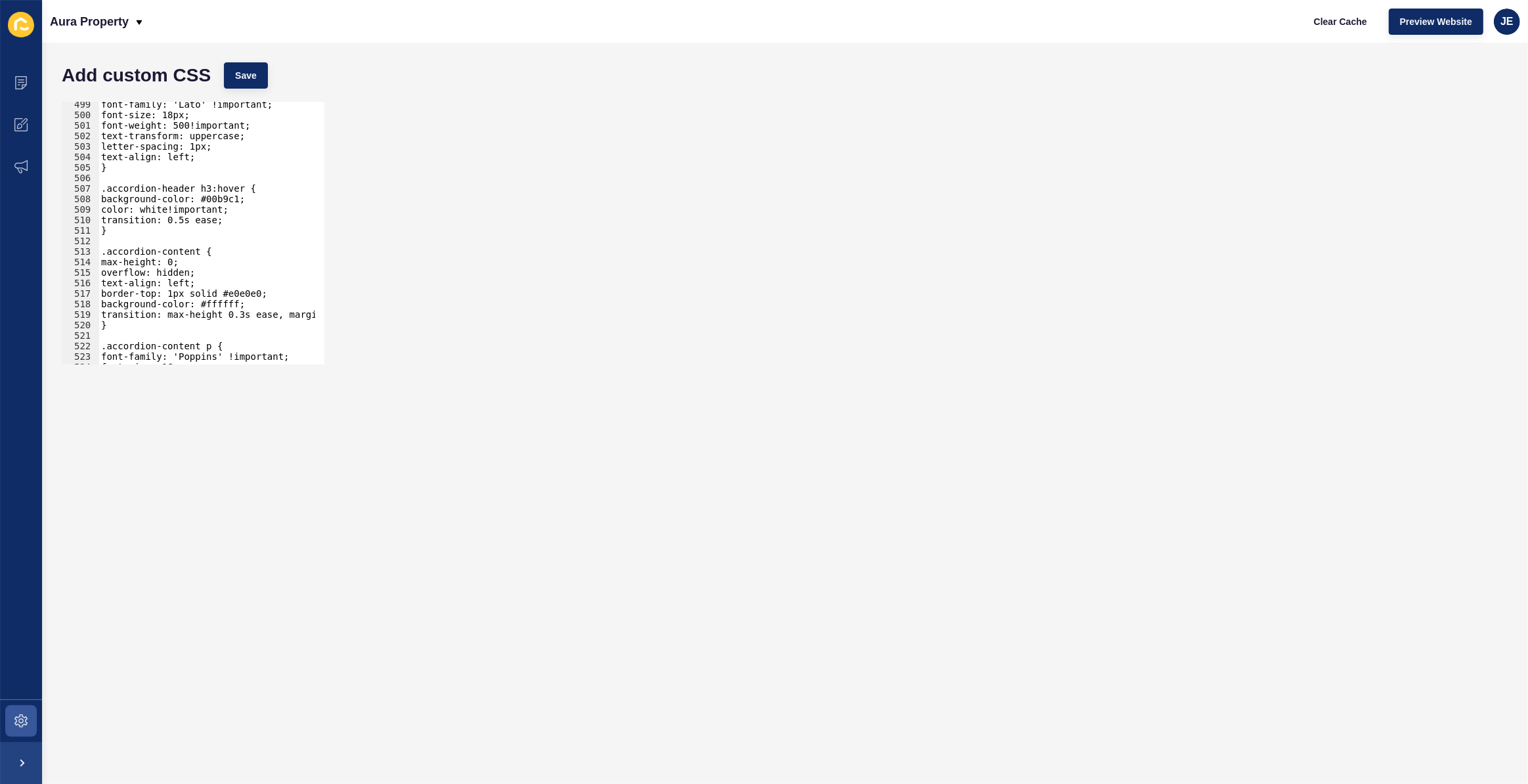
click at [148, 223] on div "font-family: 'Lato' !important; font-size: 18px; font-weight: 500!important; te…" at bounding box center [245, 236] width 294 height 274
click at [144, 234] on div "font-family: 'Lato' !important; font-size: 18px; font-weight: 500!important; te…" at bounding box center [245, 236] width 294 height 274
type textarea "}"
paste textarea ".accordion-item.active"
click at [108, 253] on div "font-family: 'Lato' !important; font-size: 18px; font-weight: 500!important; te…" at bounding box center [245, 236] width 294 height 274
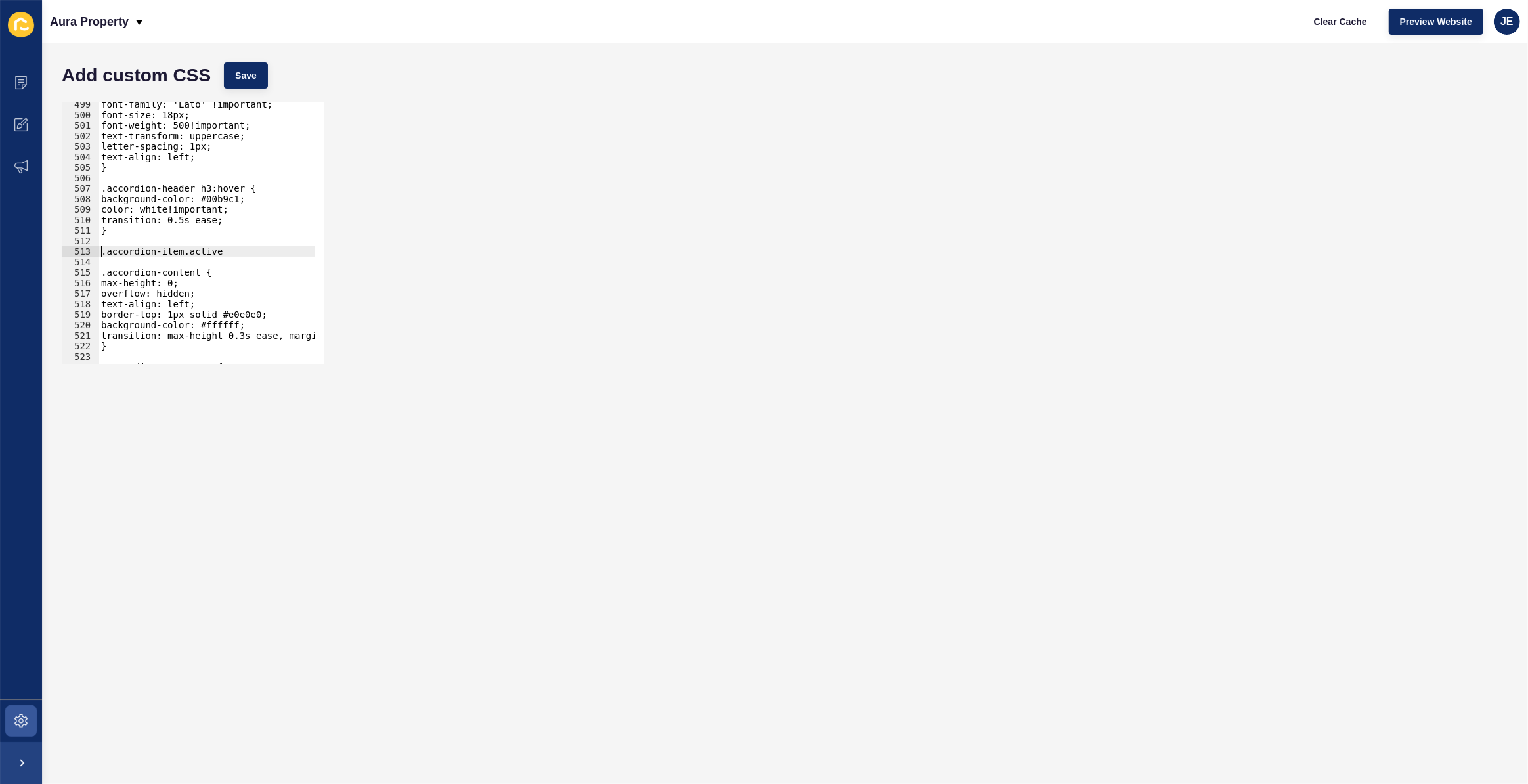
click at [257, 249] on div "font-family: 'Lato' !important; font-size: 18px; font-weight: 500!important; te…" at bounding box center [245, 236] width 294 height 274
type textarea ".accordion-item.active h3{"
type textarea "}"
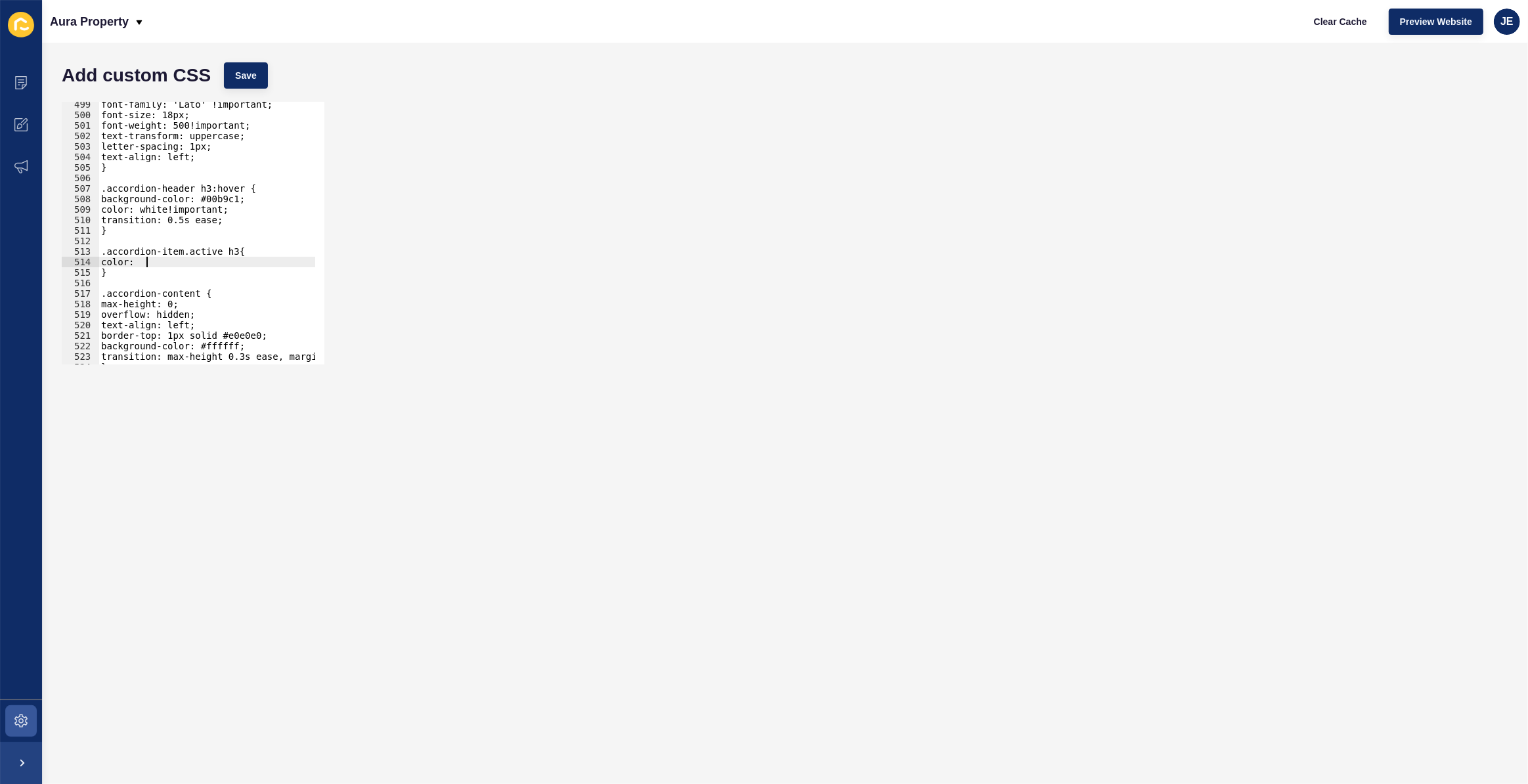
scroll to position [0, 2]
click at [138, 262] on div "font-family: 'Lato' !important; font-size: 18px; font-weight: 500!important; te…" at bounding box center [245, 236] width 294 height 274
click at [148, 264] on div "font-family: 'Lato' !important; font-size: 18px; font-weight: 500!important; te…" at bounding box center [245, 236] width 294 height 274
paste textarea "rgb(51, 51, 51)"
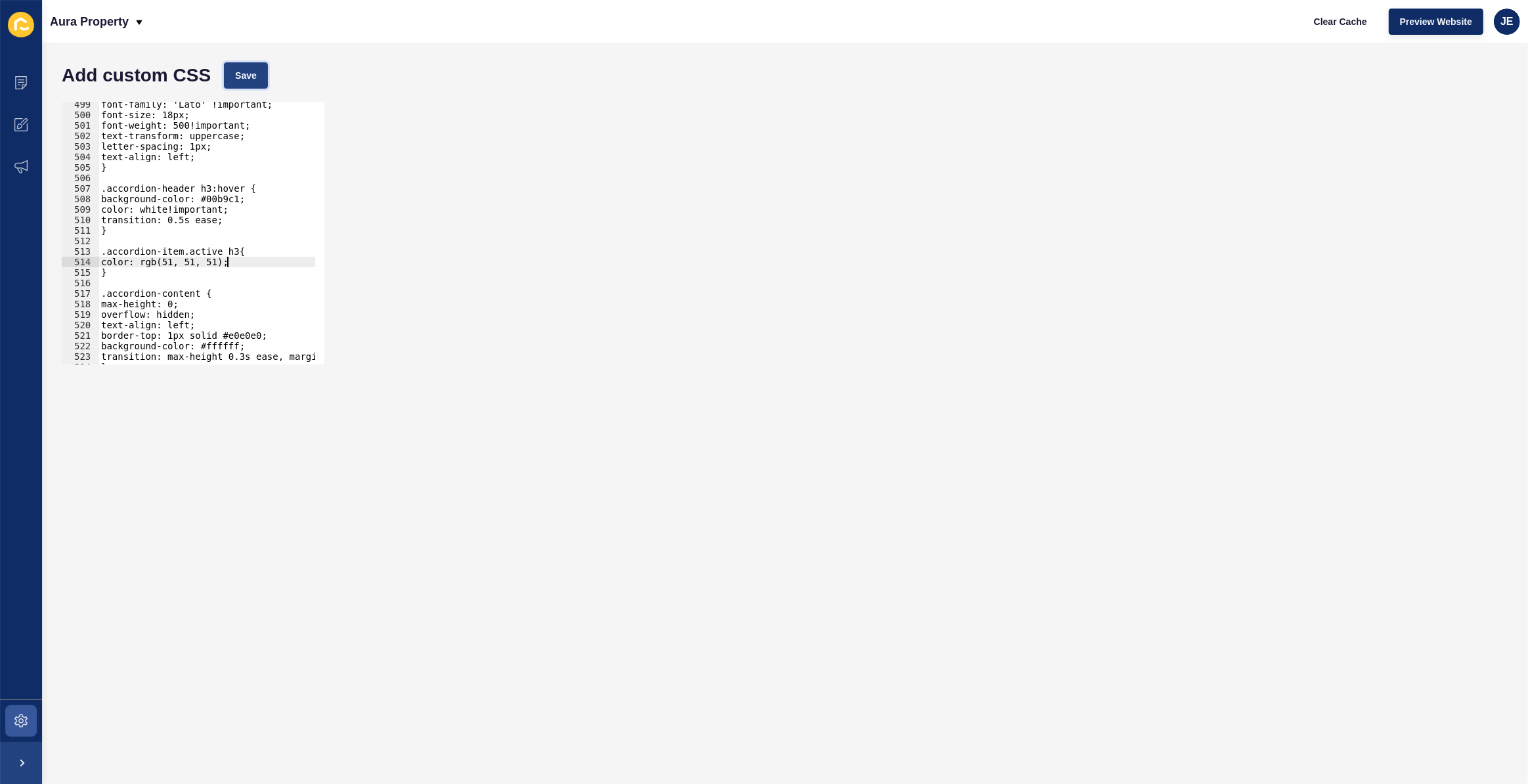
click at [251, 65] on button "Save" at bounding box center [246, 76] width 44 height 26
click at [223, 261] on div "font-family: 'Lato' !important; font-size: 18px; font-weight: 500!important; te…" at bounding box center [245, 236] width 294 height 274
click at [254, 71] on span "Save" at bounding box center [246, 75] width 22 height 13
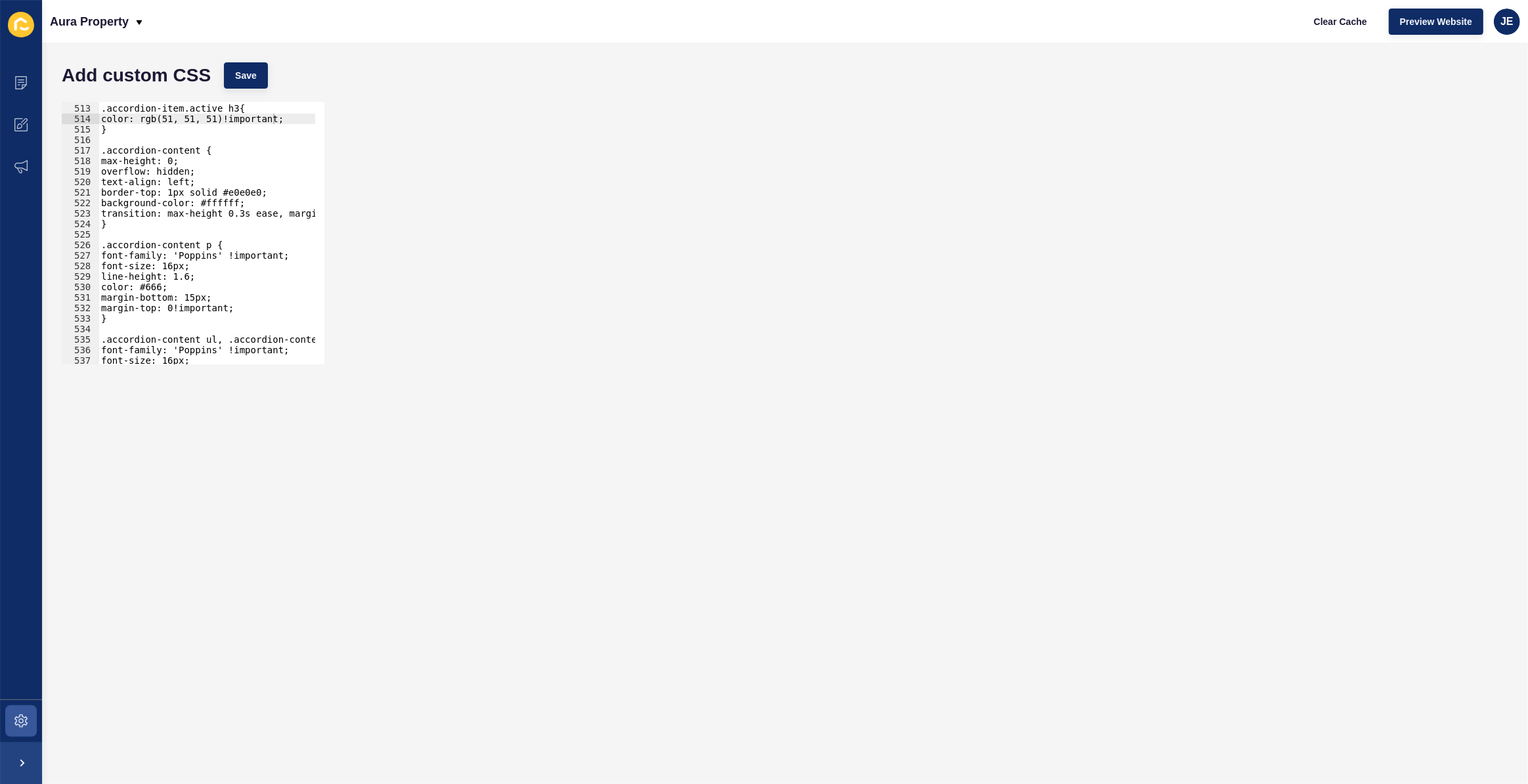
scroll to position [5376, 0]
click at [225, 260] on div ".accordion-item.active h3{ color: rgb(51, 51, 51)!important; } .accordion-conte…" at bounding box center [245, 229] width 294 height 274
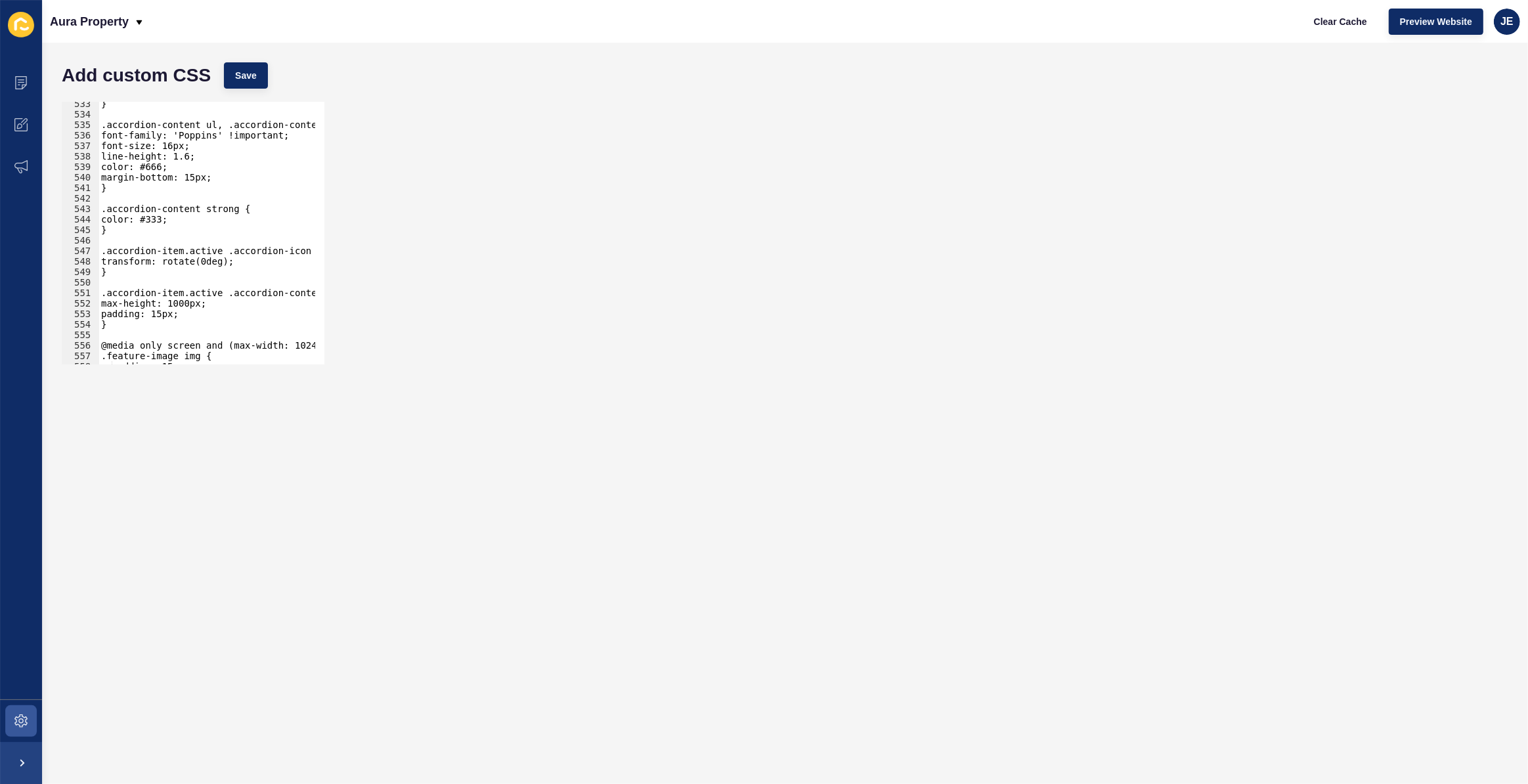
scroll to position [5553, 0]
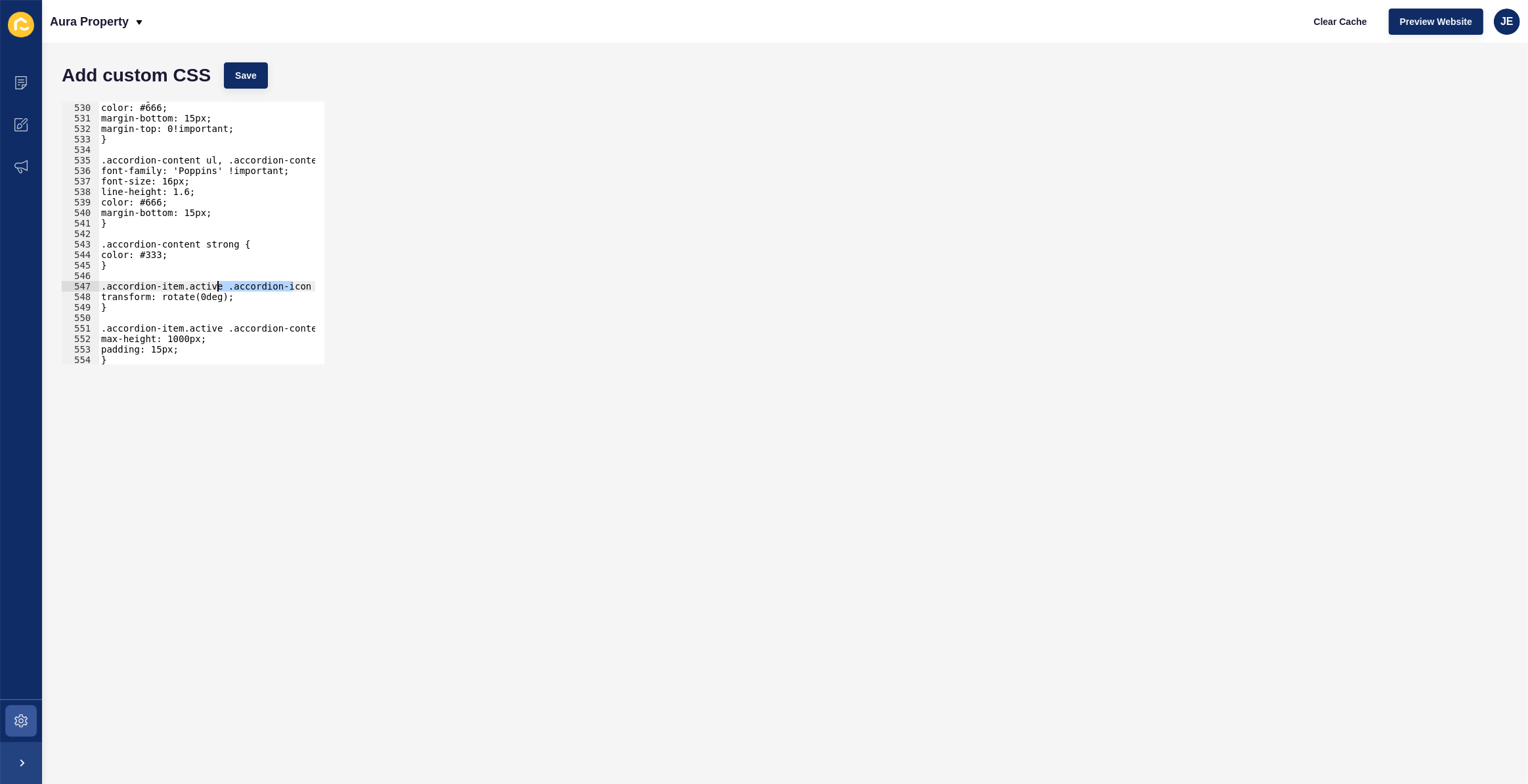
drag, startPoint x: 294, startPoint y: 288, endPoint x: 217, endPoint y: 287, distance: 77.0
click at [217, 287] on div "line-height: 1.6; color: #666; margin-bottom: 15px; margin-top: 0!important; } …" at bounding box center [245, 228] width 294 height 274
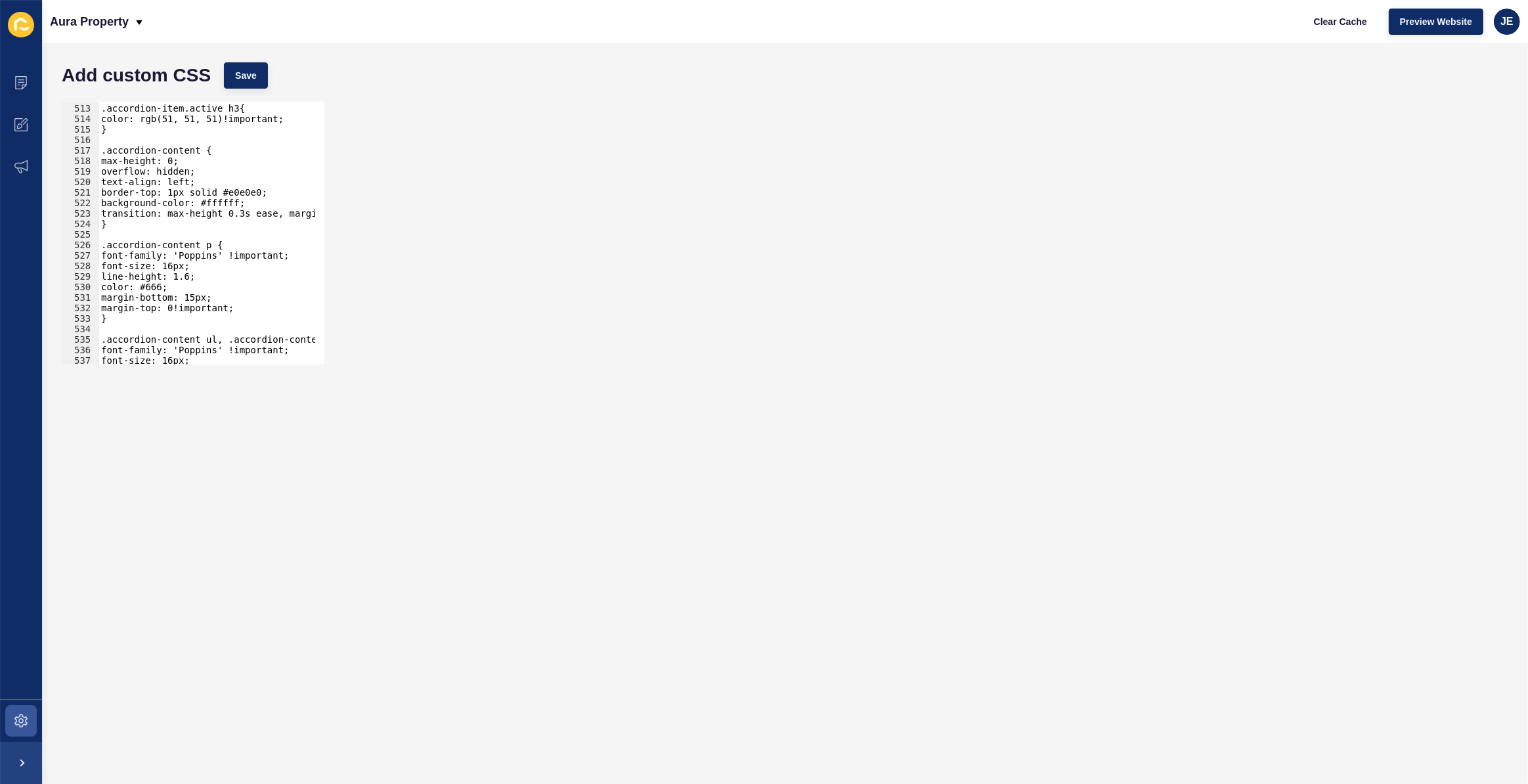
scroll to position [5268, 0]
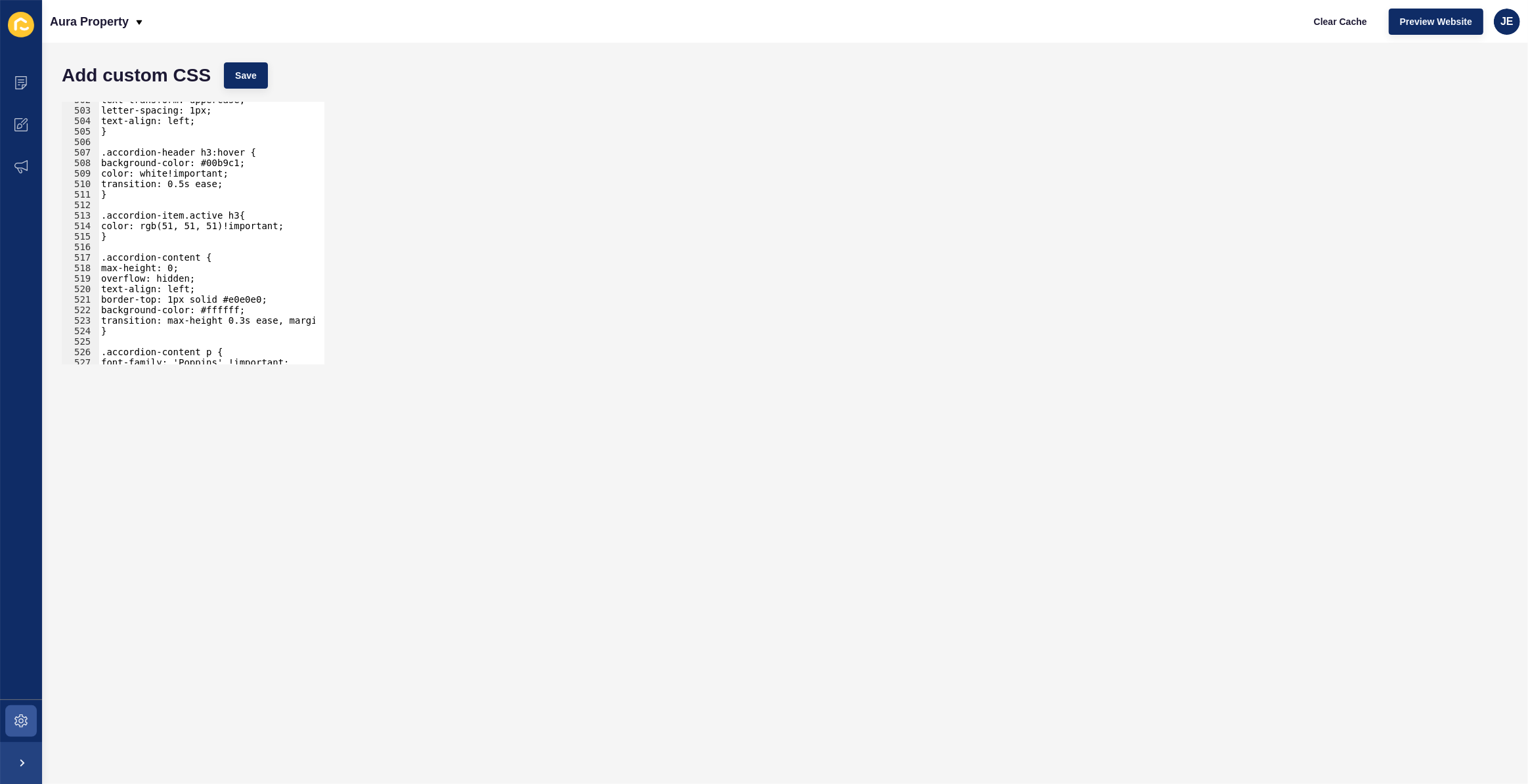
click at [125, 238] on div "text-transform: uppercase; letter-spacing: 1px; text-align: left; } .accordion-…" at bounding box center [245, 231] width 294 height 274
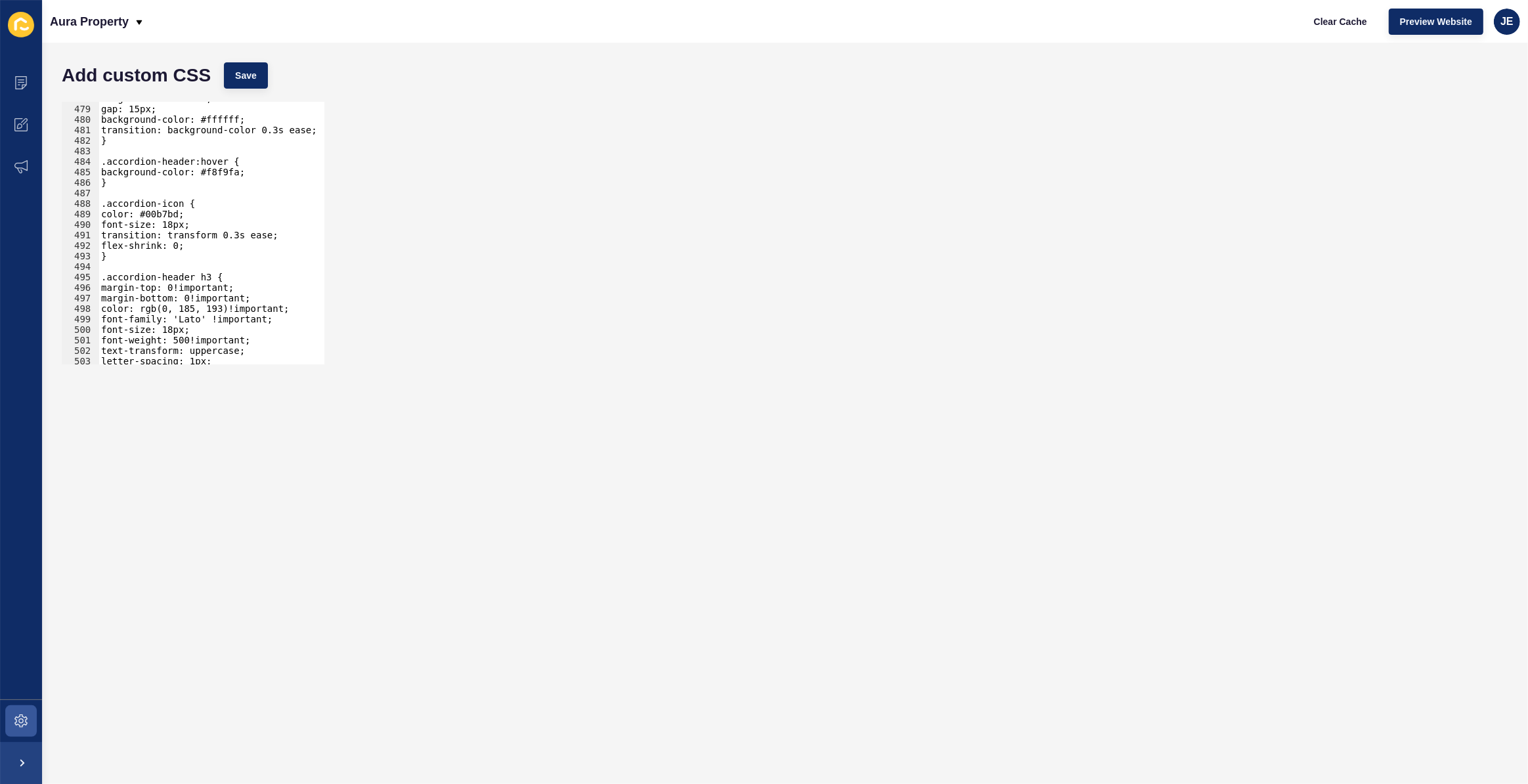
scroll to position [5018, 0]
drag, startPoint x: 180, startPoint y: 214, endPoint x: 151, endPoint y: 214, distance: 29.0
click at [151, 214] on div "align-items: center; gap: 15px; background-color: #ffffff; transition: backgrou…" at bounding box center [245, 230] width 294 height 274
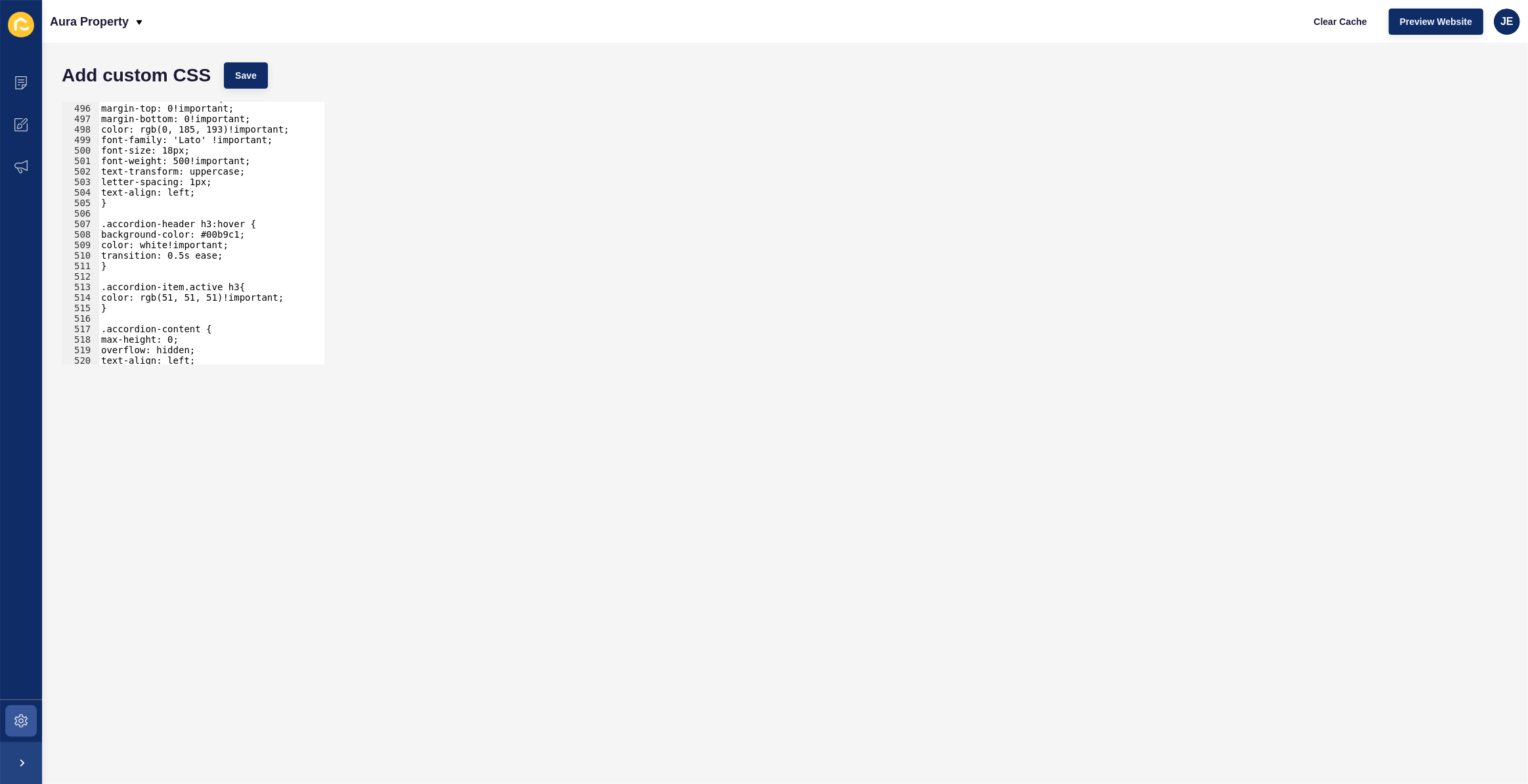
scroll to position [5232, 0]
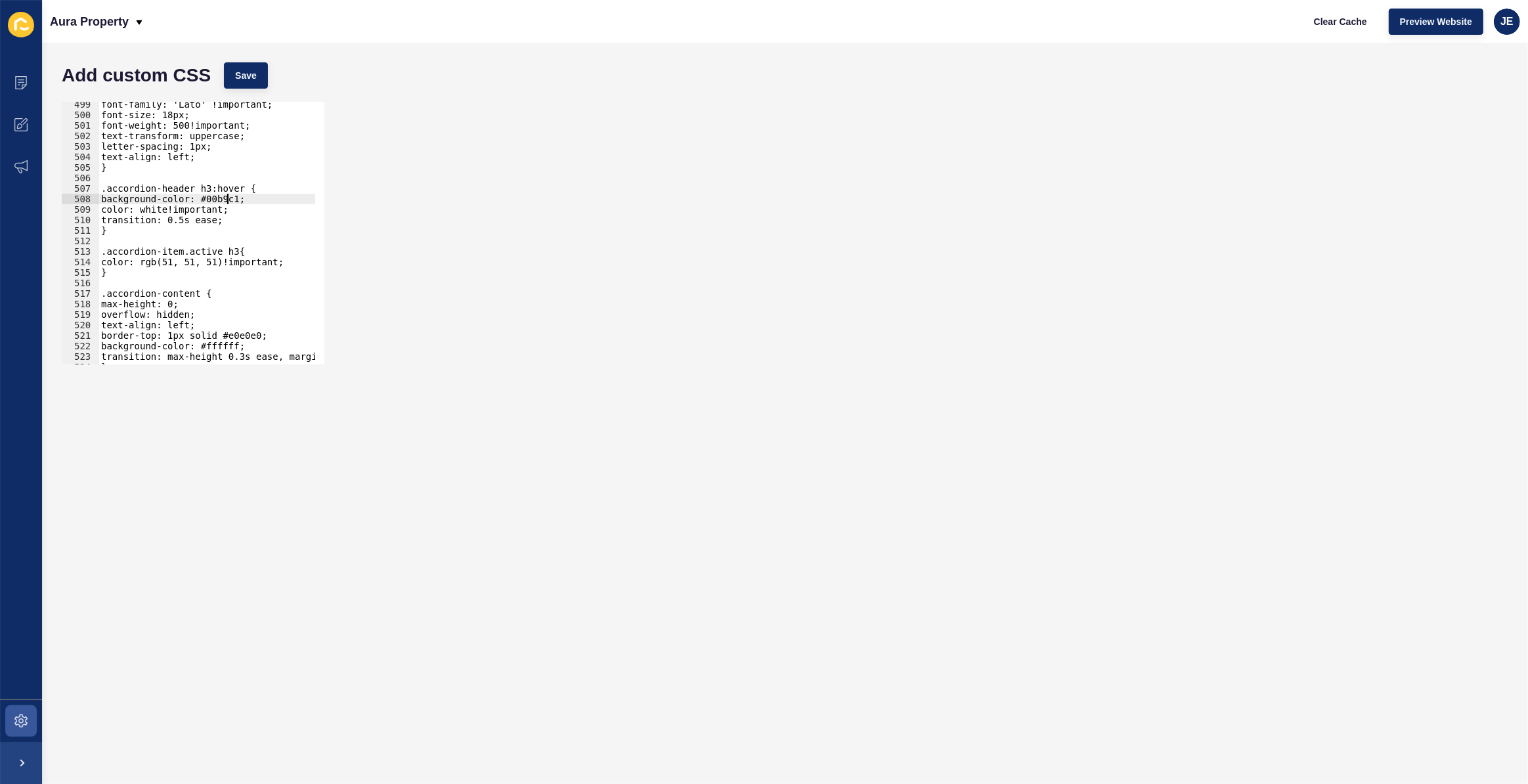
click at [230, 198] on div "font-family: 'Lato' !important; font-size: 18px; font-weight: 500!important; te…" at bounding box center [245, 236] width 294 height 274
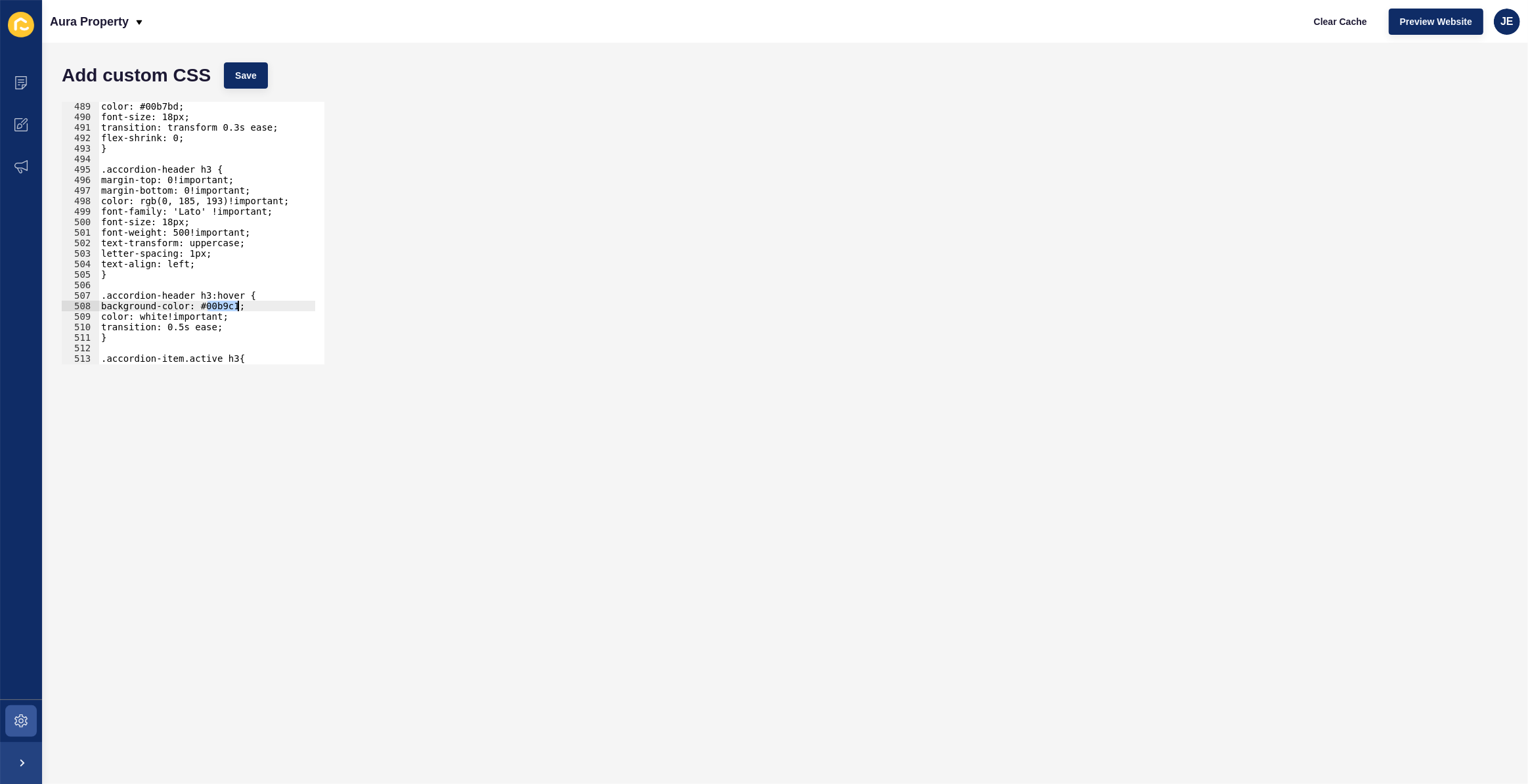
scroll to position [5268, 0]
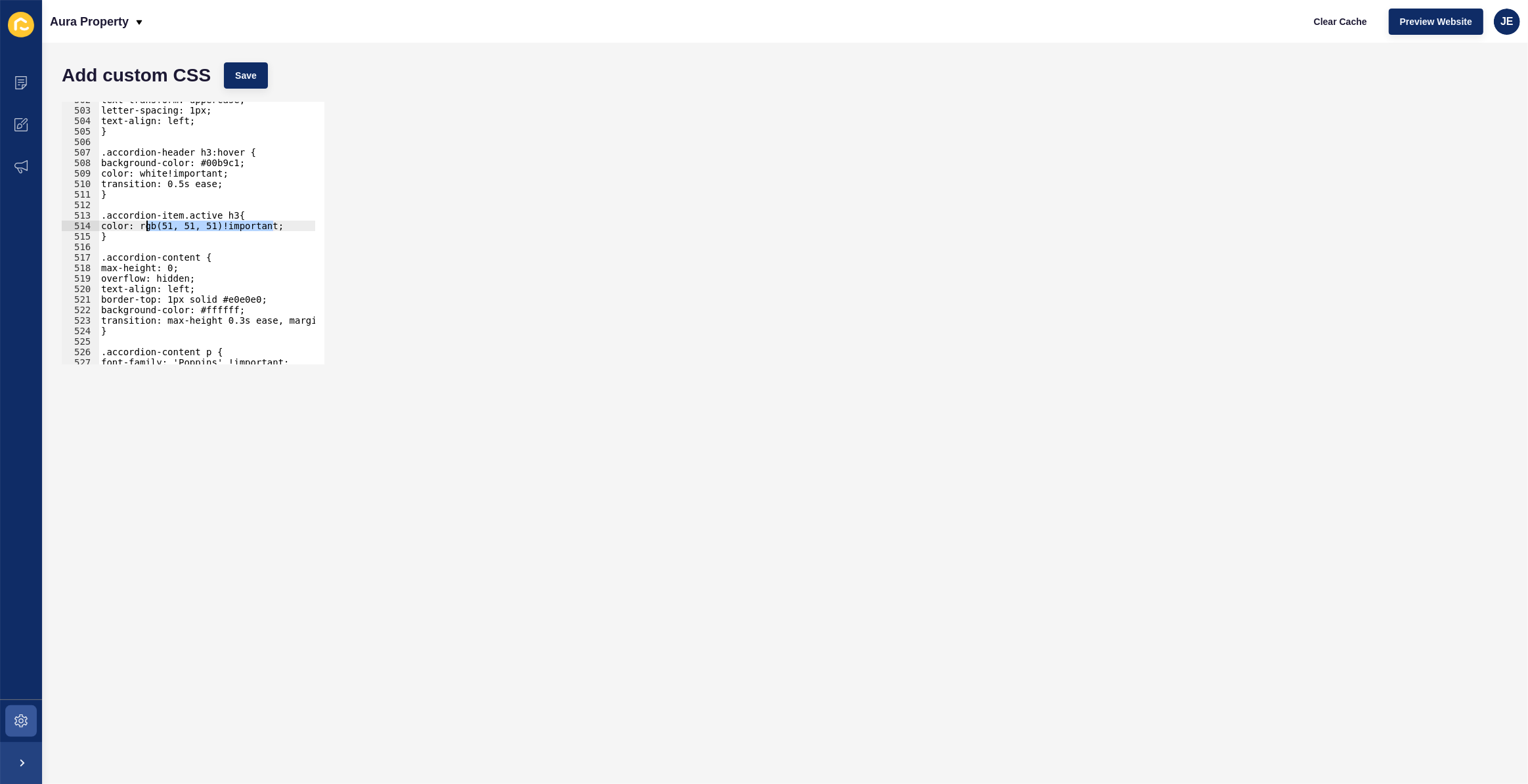
drag, startPoint x: 271, startPoint y: 225, endPoint x: 148, endPoint y: 224, distance: 123.0
click at [148, 224] on div "text-transform: uppercase; letter-spacing: 1px; text-align: left; } .accordion-…" at bounding box center [245, 231] width 294 height 274
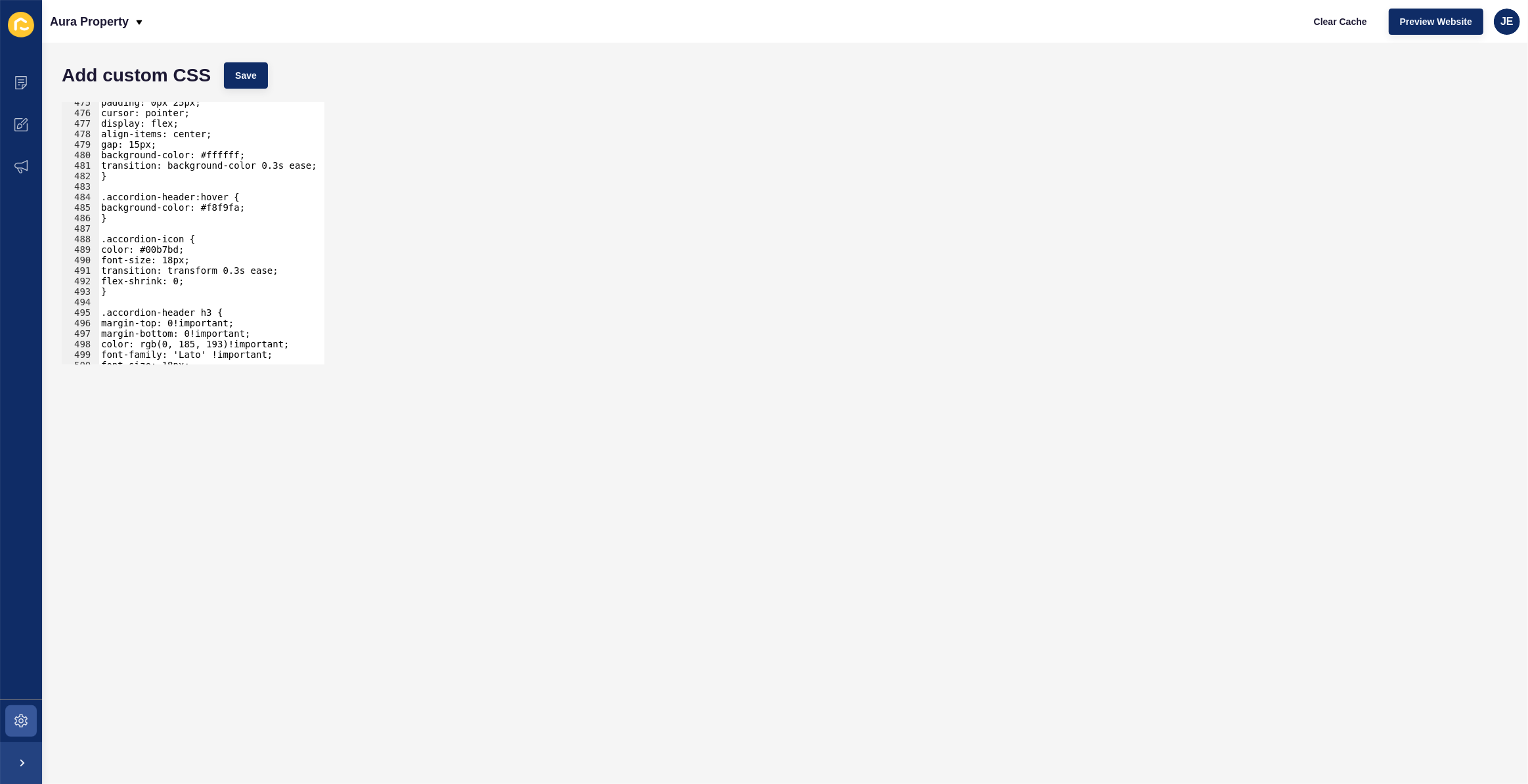
scroll to position [4981, 0]
click at [171, 247] on div "padding: 0px 25px; cursor: pointer; display: flex; align-items: center; gap: 15…" at bounding box center [245, 234] width 294 height 274
click at [172, 247] on div "padding: 0px 25px; cursor: pointer; display: flex; align-items: center; gap: 15…" at bounding box center [245, 234] width 294 height 274
paste textarea "rgb(51, 51, 51)!important"
click at [261, 86] on button "Save" at bounding box center [246, 76] width 44 height 26
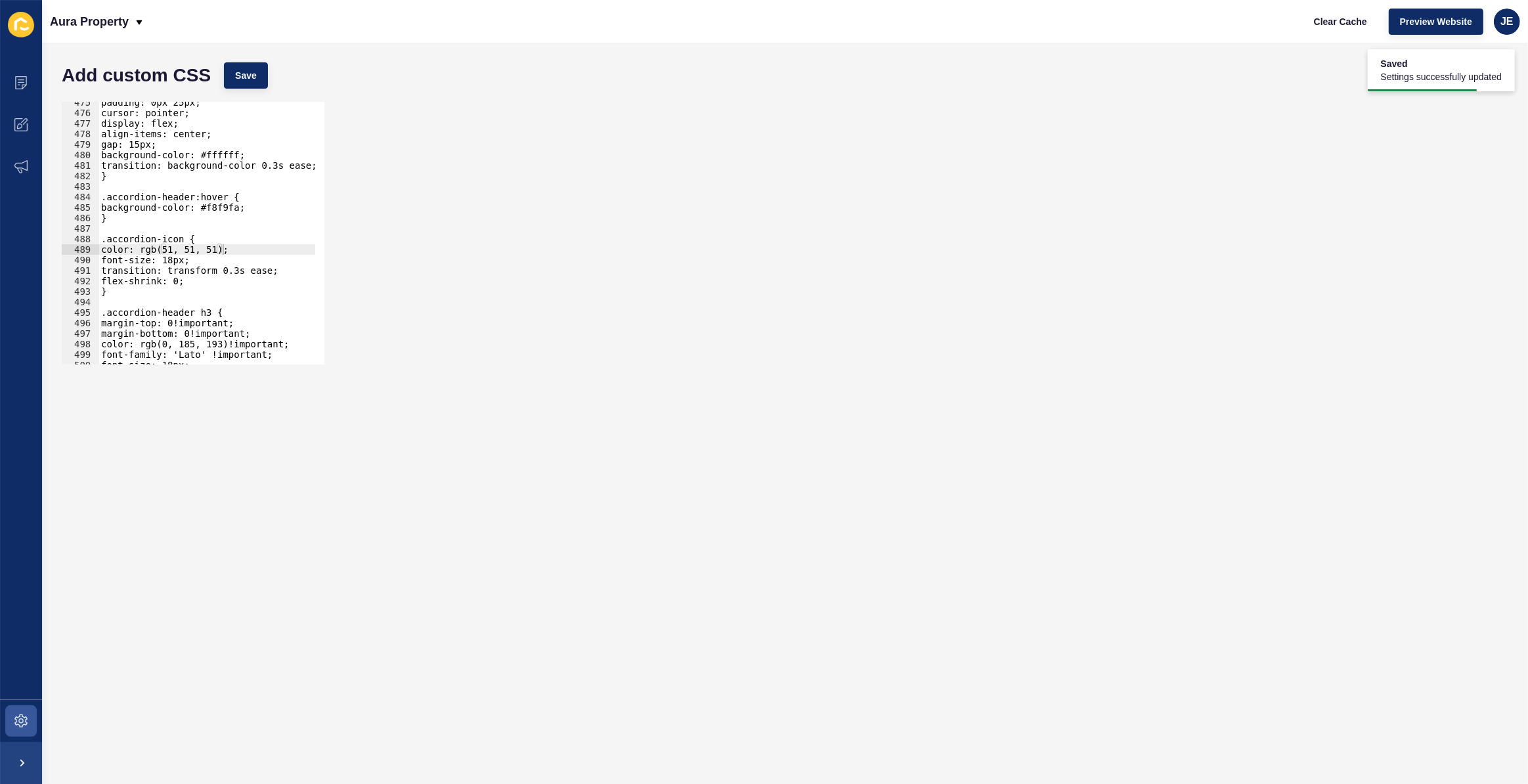
click at [166, 236] on div "padding: 0px 25px; cursor: pointer; display: flex; align-items: center; gap: 15…" at bounding box center [245, 234] width 294 height 274
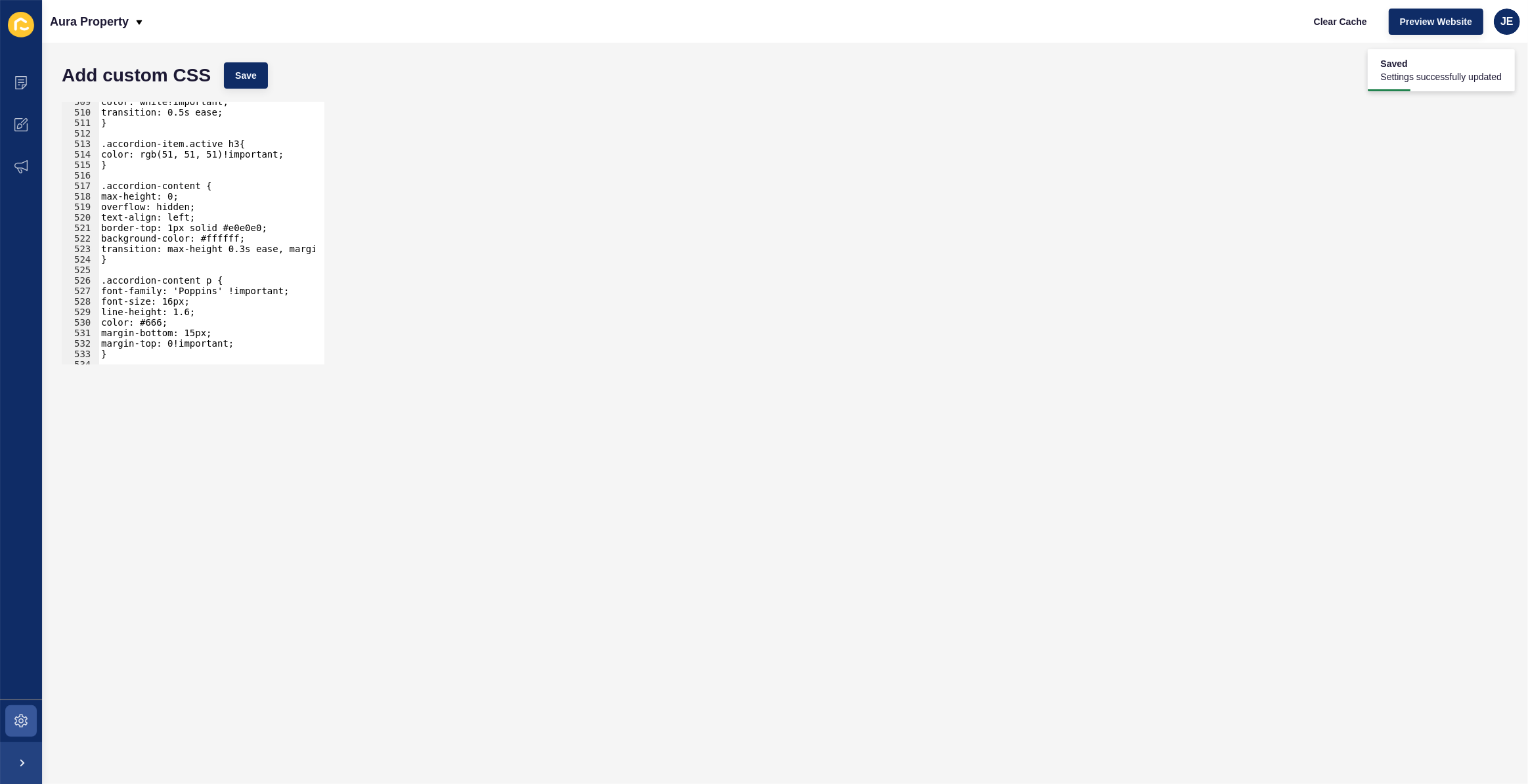
scroll to position [5376, 0]
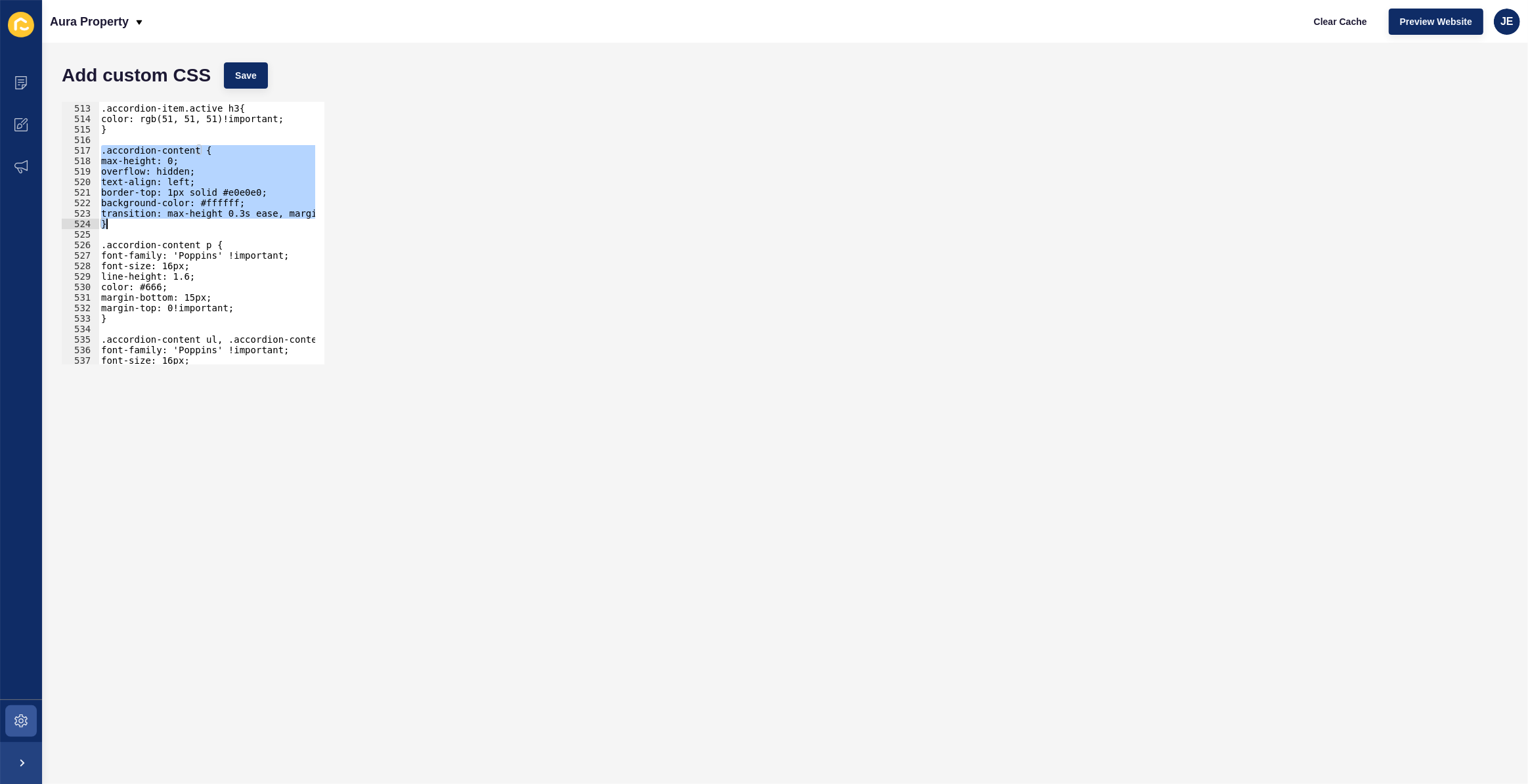
drag, startPoint x: 98, startPoint y: 151, endPoint x: 137, endPoint y: 226, distance: 84.5
click at [137, 226] on div ".accordion-item.active h3{ color: rgb(51, 51, 51)!important; } .accordion-conte…" at bounding box center [245, 229] width 294 height 274
paste textarea
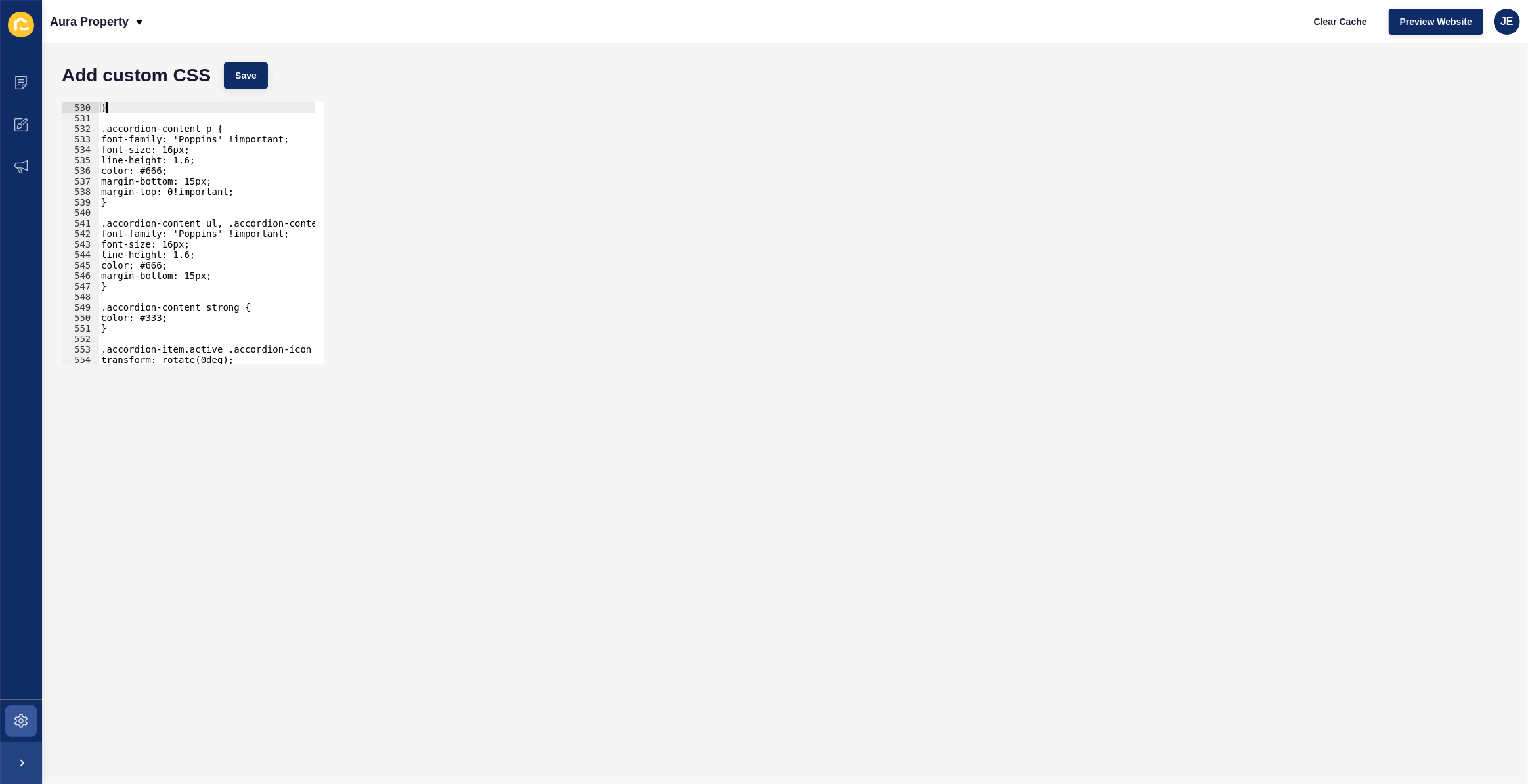
scroll to position [5518, 0]
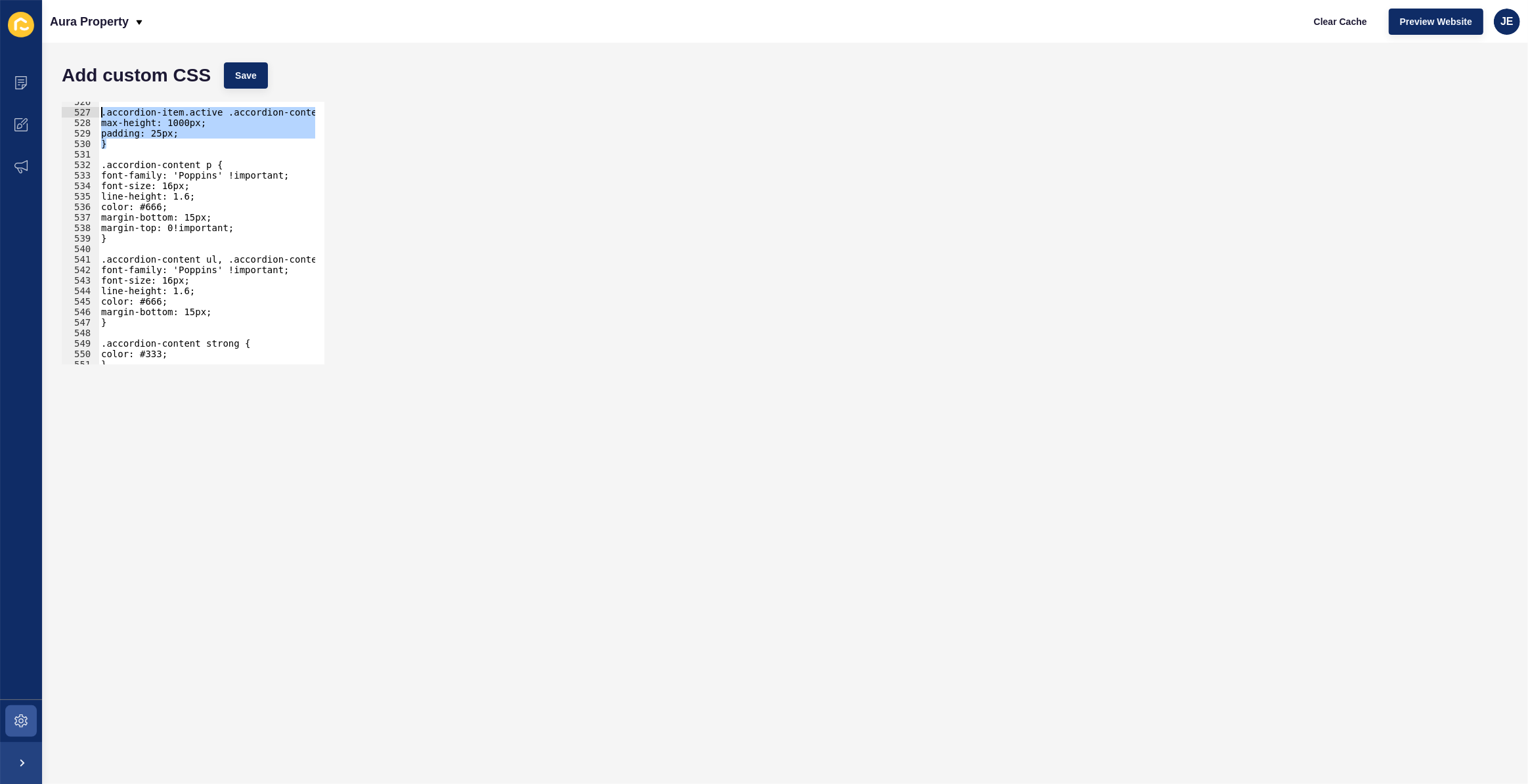
drag, startPoint x: 132, startPoint y: 145, endPoint x: 88, endPoint y: 112, distance: 55.0
click at [88, 112] on div "} 526 527 528 529 530 531 532 533 534 535 536 537 538 539 540 541 542 543 544 5…" at bounding box center [193, 233] width 262 height 262
type textarea ".accordion-item.active .accordion-content { max-height: 1000px;"
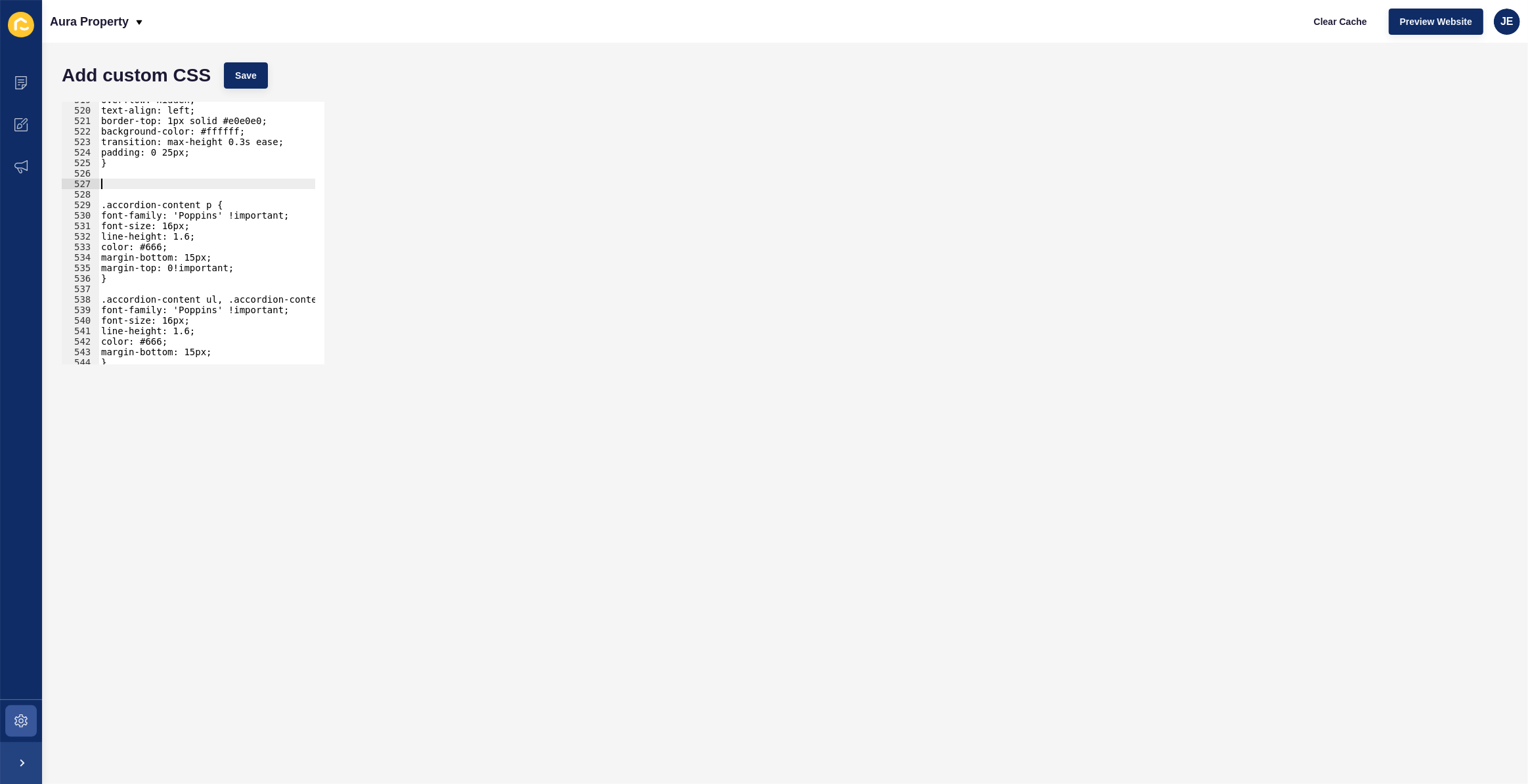
scroll to position [5411, 0]
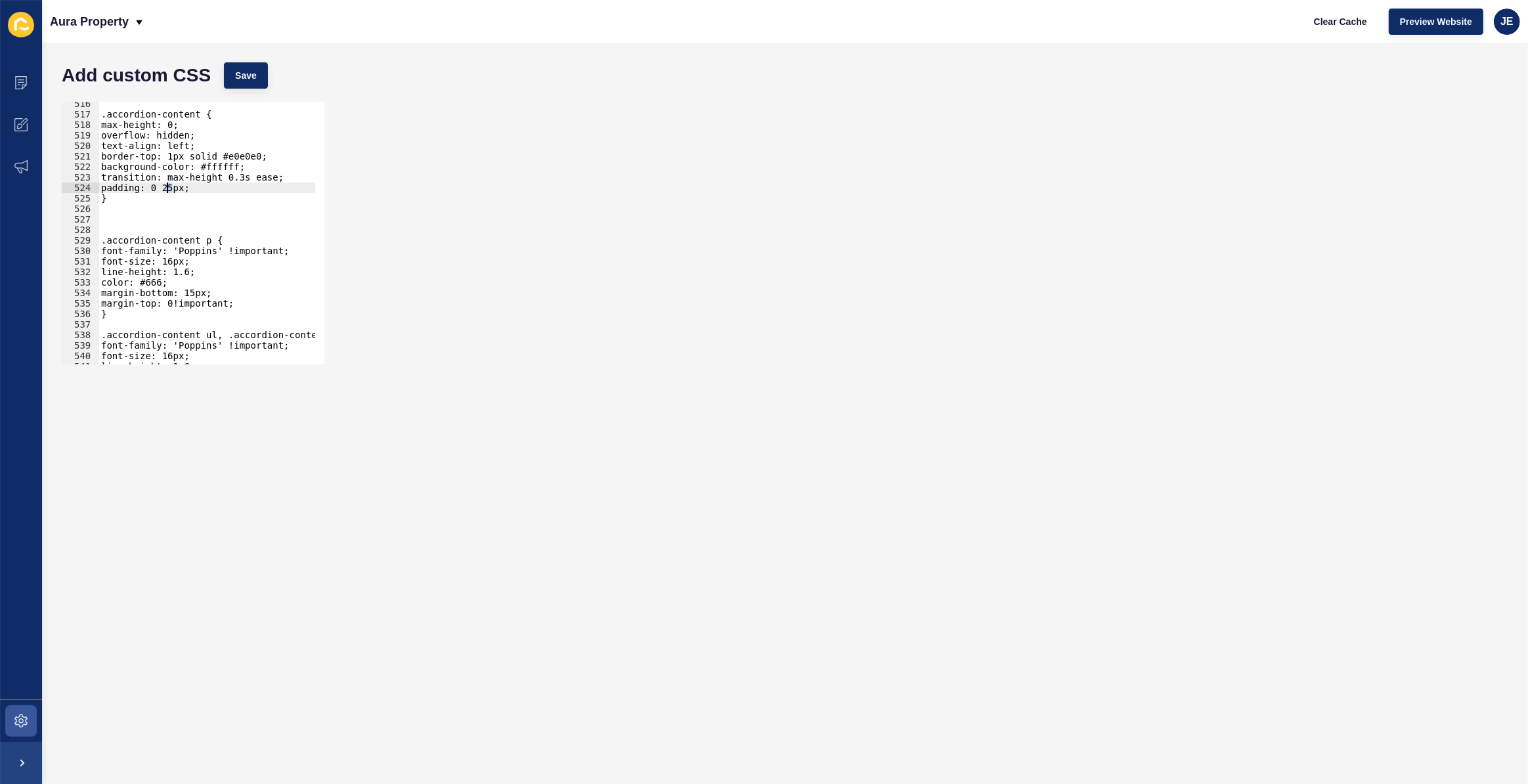
click at [166, 190] on div ".accordion-content { max-height: 0; overflow: hidden; text-align: left; border-…" at bounding box center [245, 235] width 294 height 274
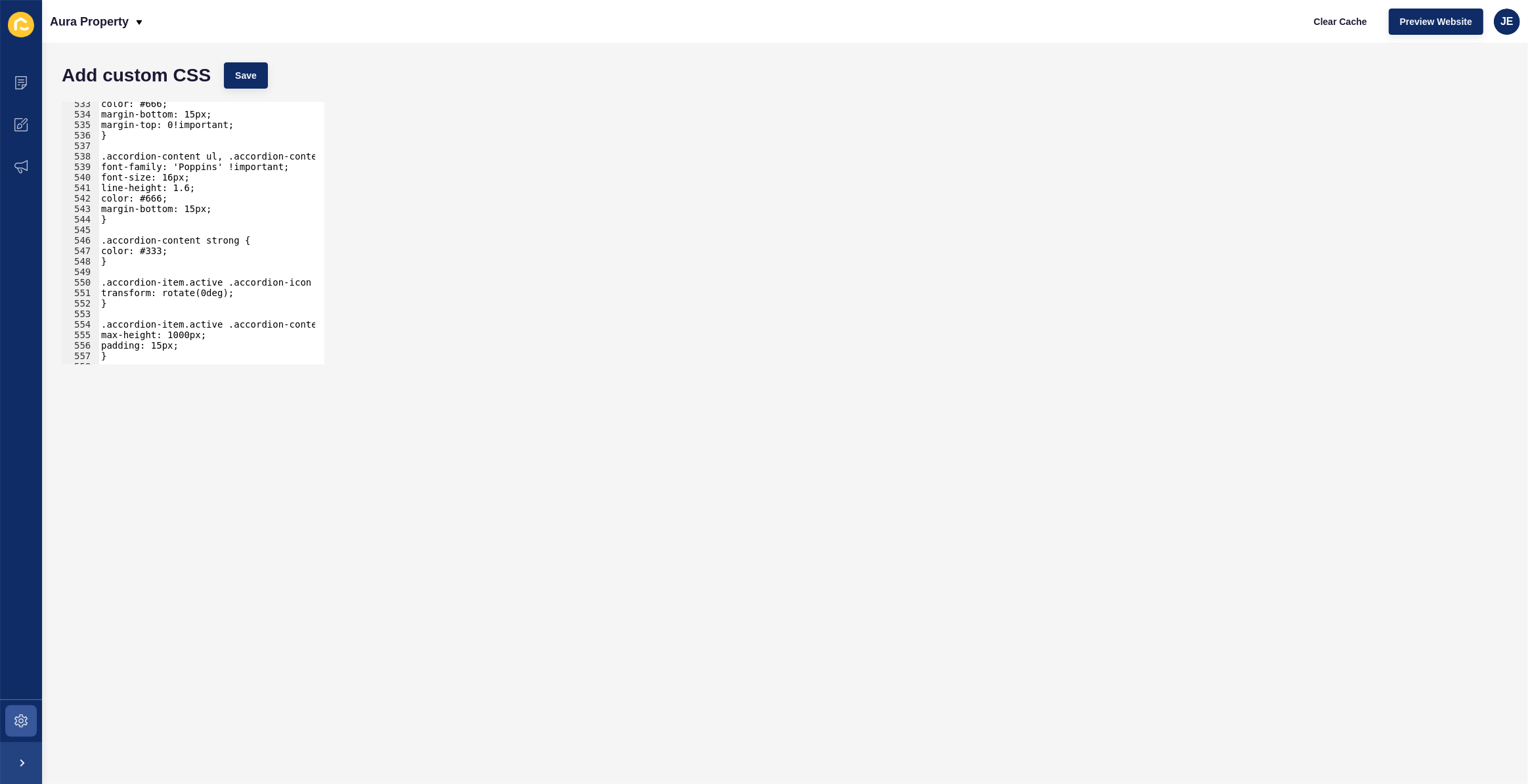
scroll to position [5626, 0]
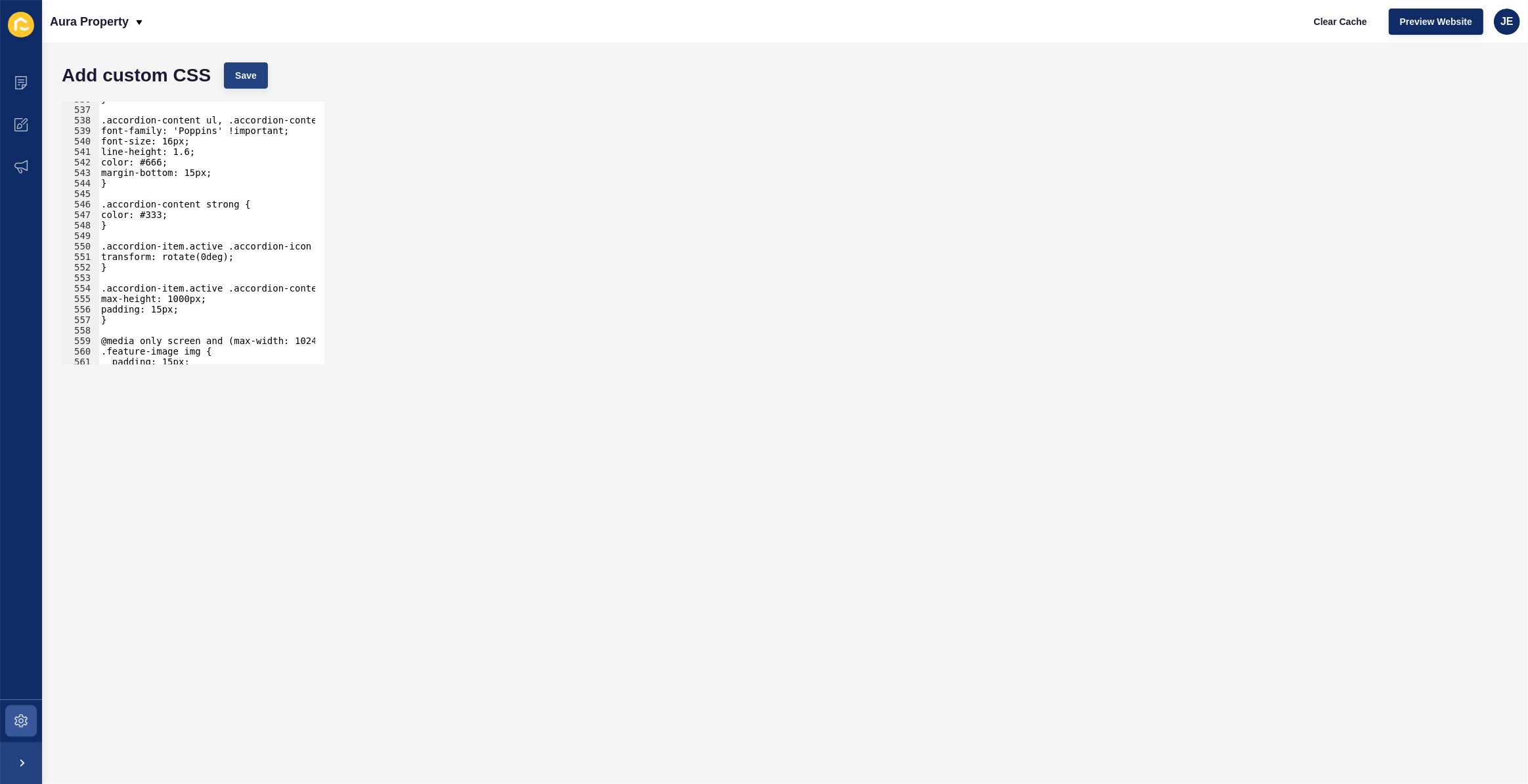
type textarea "1"
click at [243, 81] on span "Save" at bounding box center [246, 75] width 22 height 13
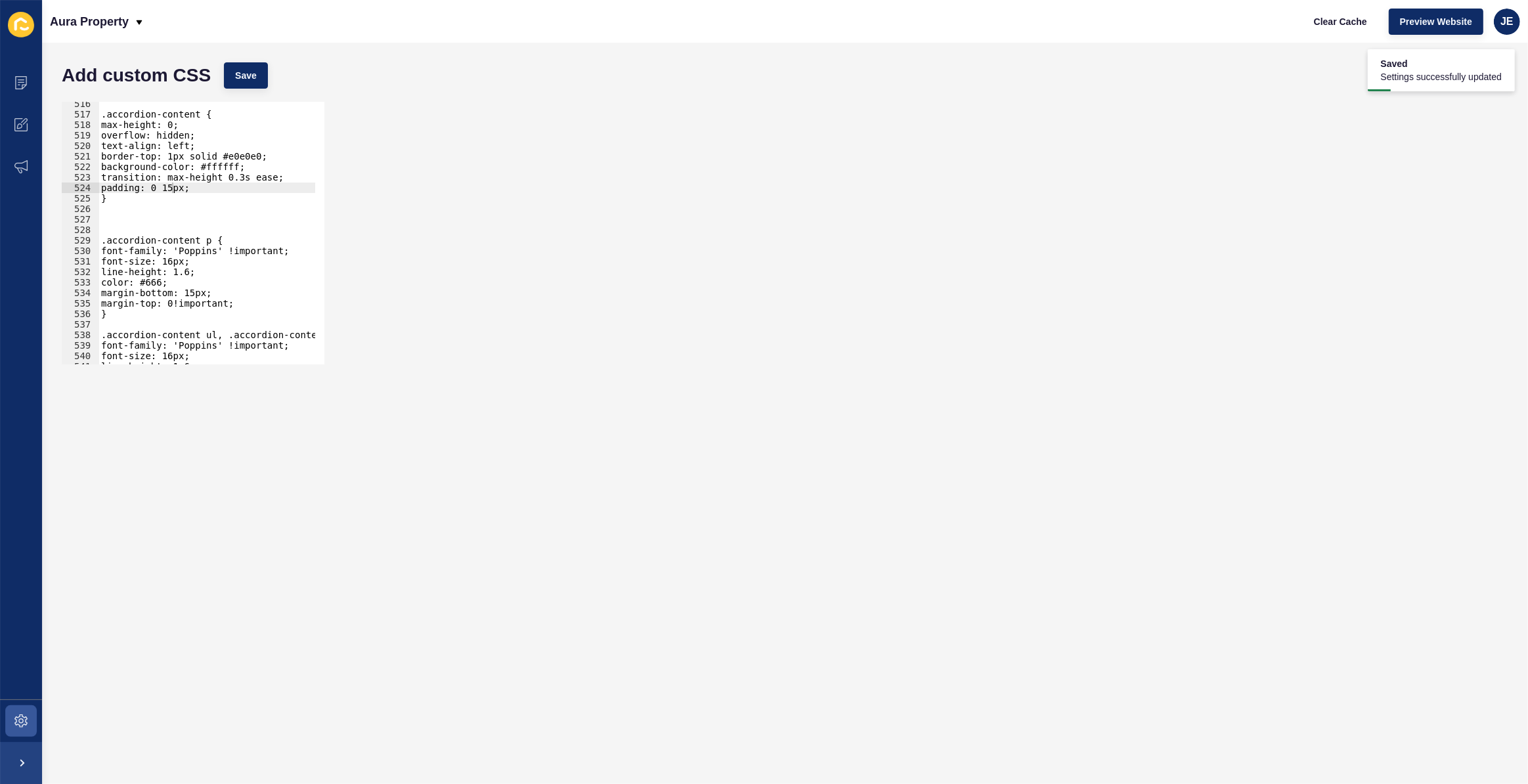
scroll to position [5411, 0]
click at [180, 214] on div ".accordion-content { max-height: 0; overflow: hidden; text-align: left; border-…" at bounding box center [245, 235] width 294 height 274
click at [241, 177] on div ".accordion-content { max-height: 0; overflow: hidden; text-align: left; border-…" at bounding box center [245, 235] width 294 height 274
click at [268, 177] on div ".accordion-content { max-height: 0; overflow: hidden; text-align: left; border-…" at bounding box center [245, 235] width 294 height 274
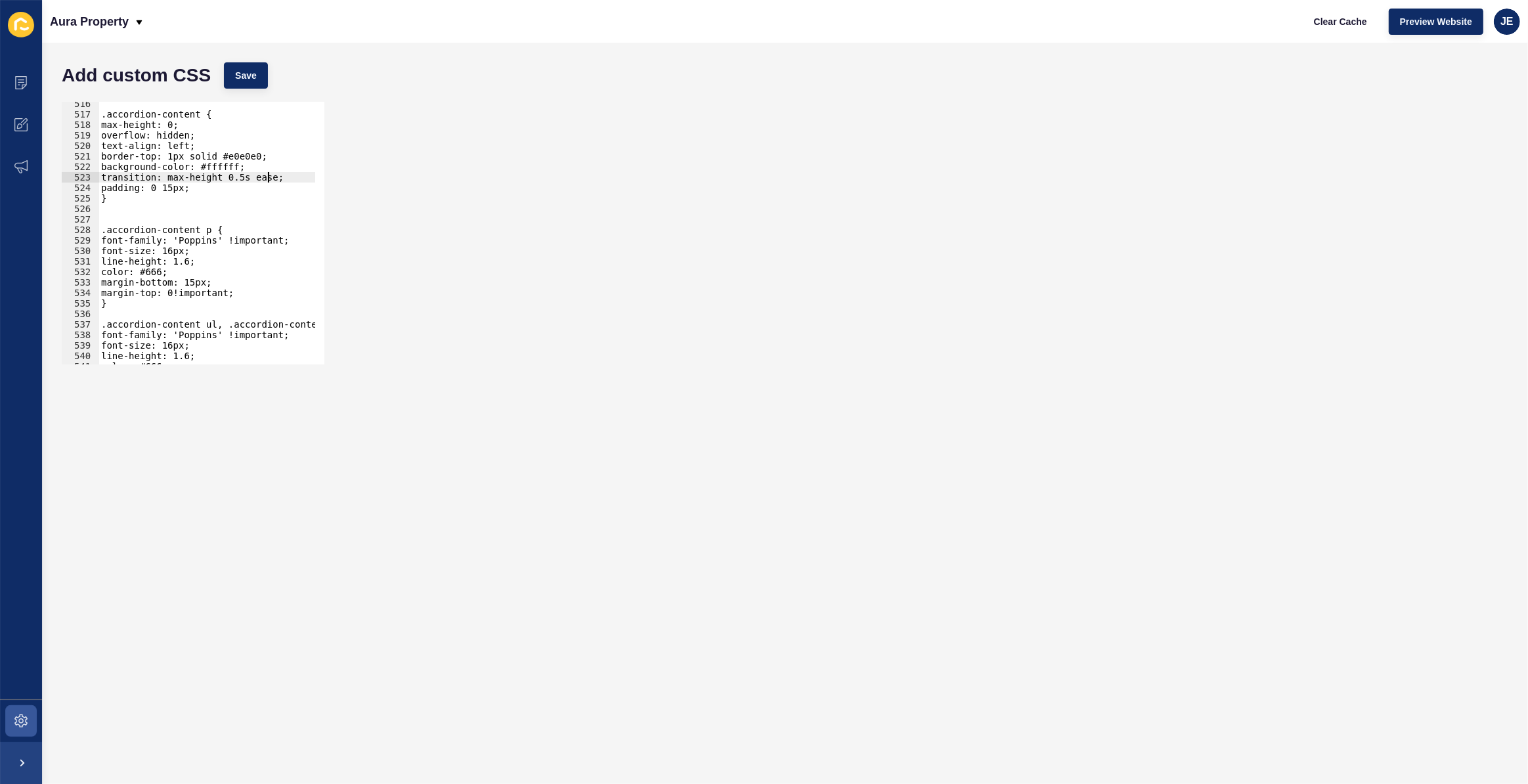
click at [271, 178] on div ".accordion-content { max-height: 0; overflow: hidden; text-align: left; border-…" at bounding box center [245, 235] width 294 height 274
click at [256, 71] on button "Save" at bounding box center [246, 76] width 44 height 26
click at [262, 177] on div ".accordion-content { max-height: 0; overflow: hidden; text-align: left; border-…" at bounding box center [221, 235] width 294 height 274
drag, startPoint x: 267, startPoint y: 177, endPoint x: 229, endPoint y: 177, distance: 38.0
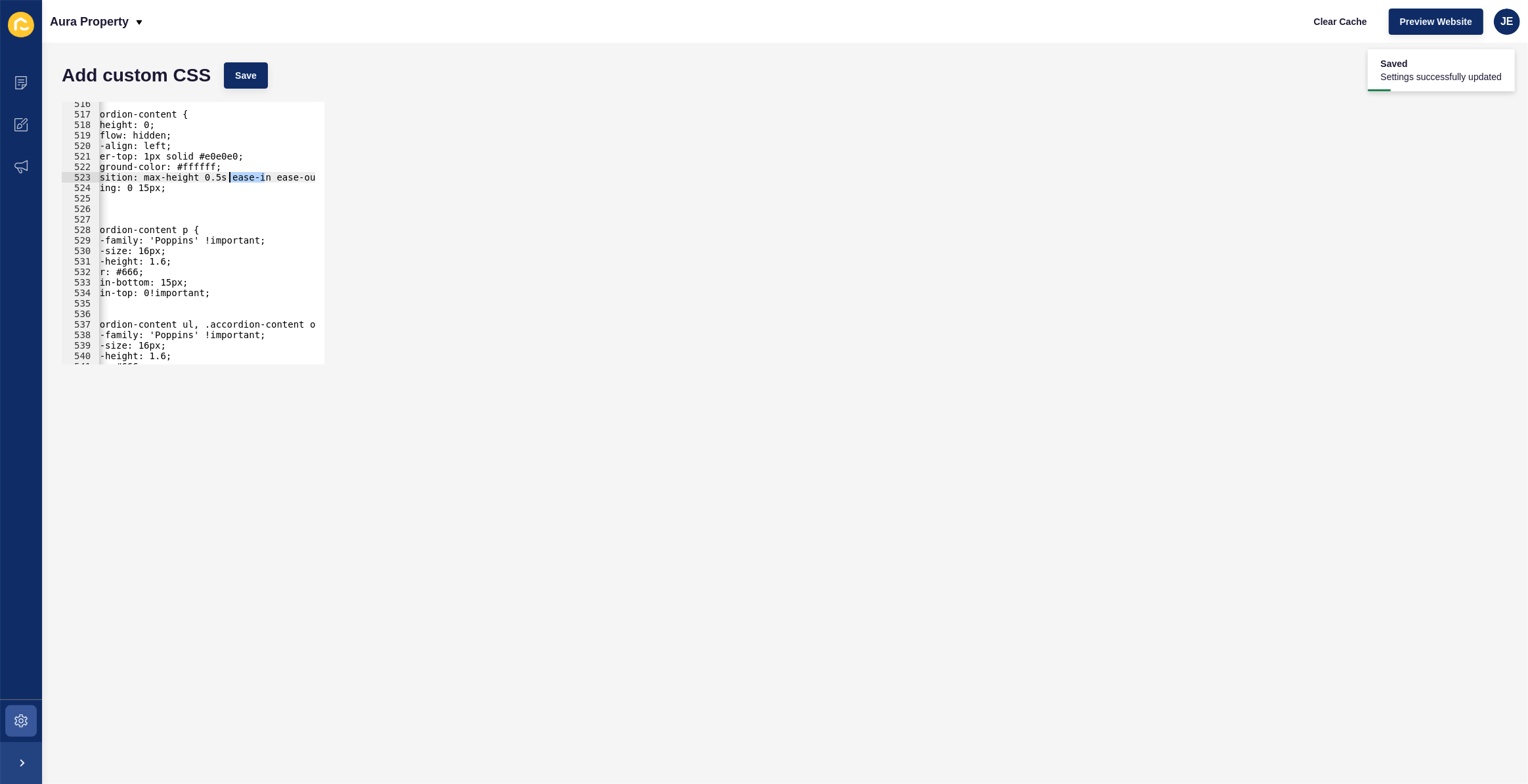
click at [229, 177] on div ".accordion-content { max-height: 0; overflow: hidden; text-align: left; border-…" at bounding box center [221, 235] width 294 height 274
click at [244, 81] on span "Save" at bounding box center [246, 75] width 22 height 13
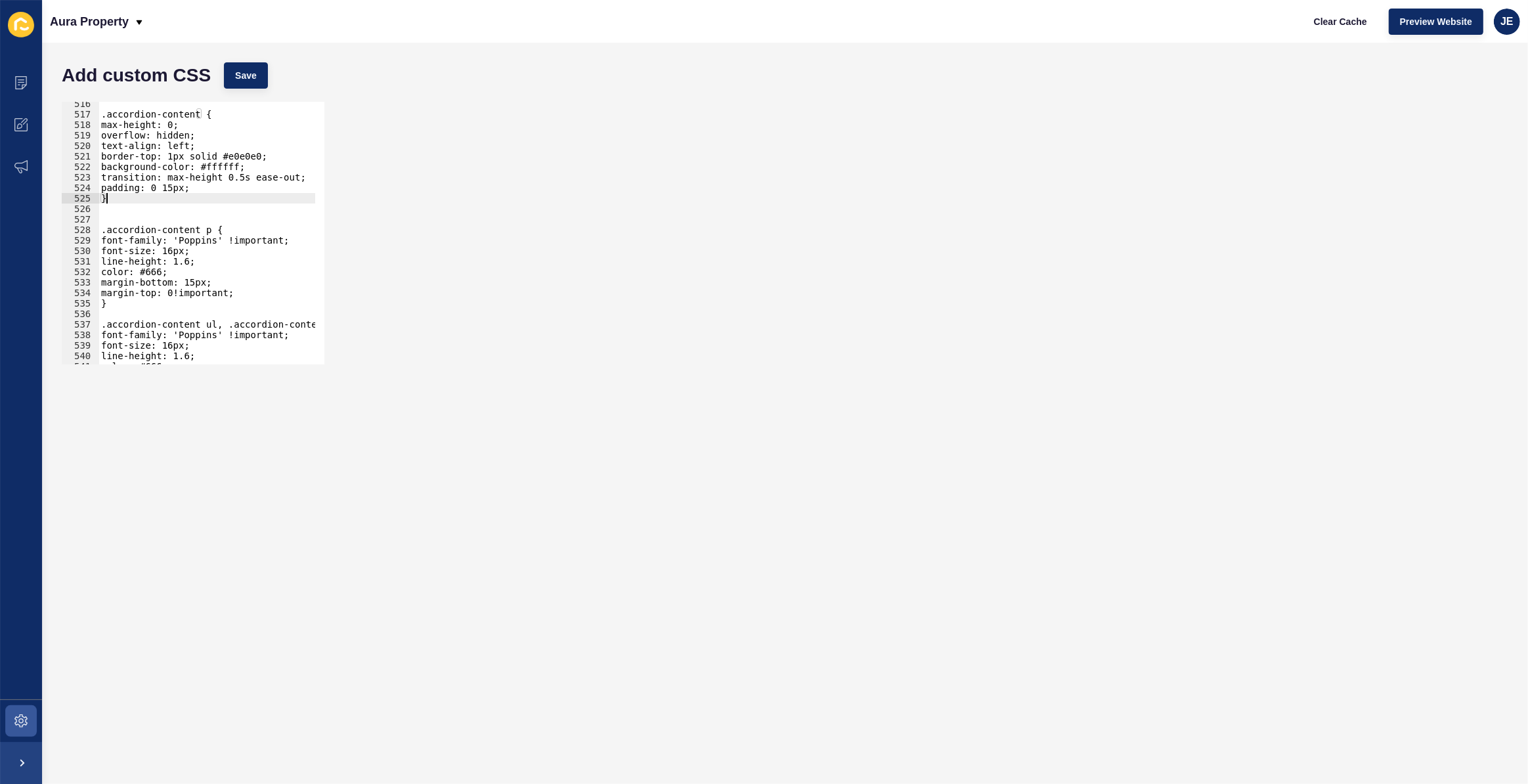
drag, startPoint x: 153, startPoint y: 199, endPoint x: 122, endPoint y: 199, distance: 31.0
click at [122, 199] on div ".accordion-content { max-height: 0; overflow: hidden; text-align: left; border-…" at bounding box center [245, 235] width 294 height 274
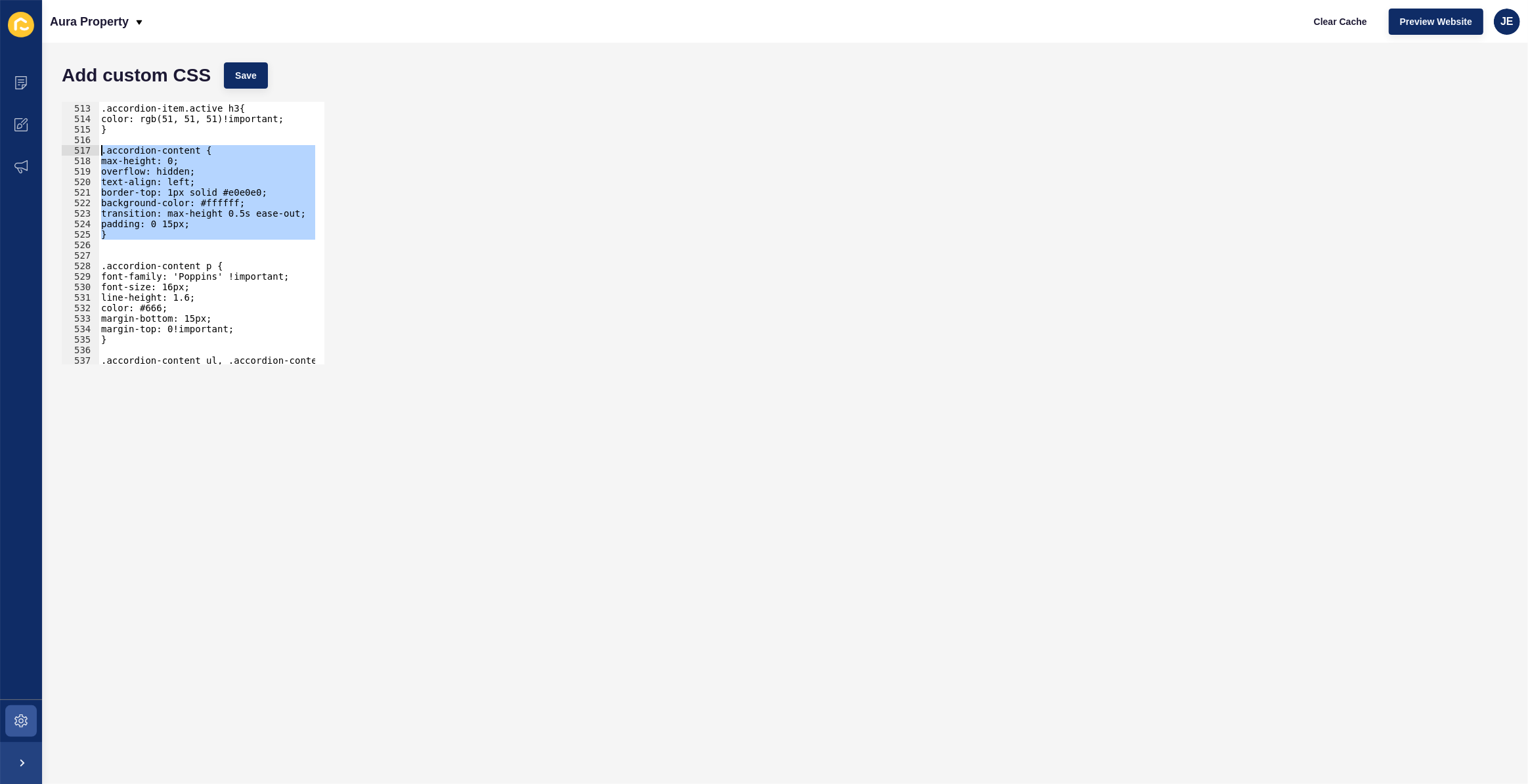
drag, startPoint x: 139, startPoint y: 208, endPoint x: 92, endPoint y: 149, distance: 75.4
click at [92, 149] on div "} 512 513 514 515 516 517 518 519 520 521 522 523 524 525 526 527 528 529 530 5…" at bounding box center [193, 233] width 262 height 262
paste textarea "}"
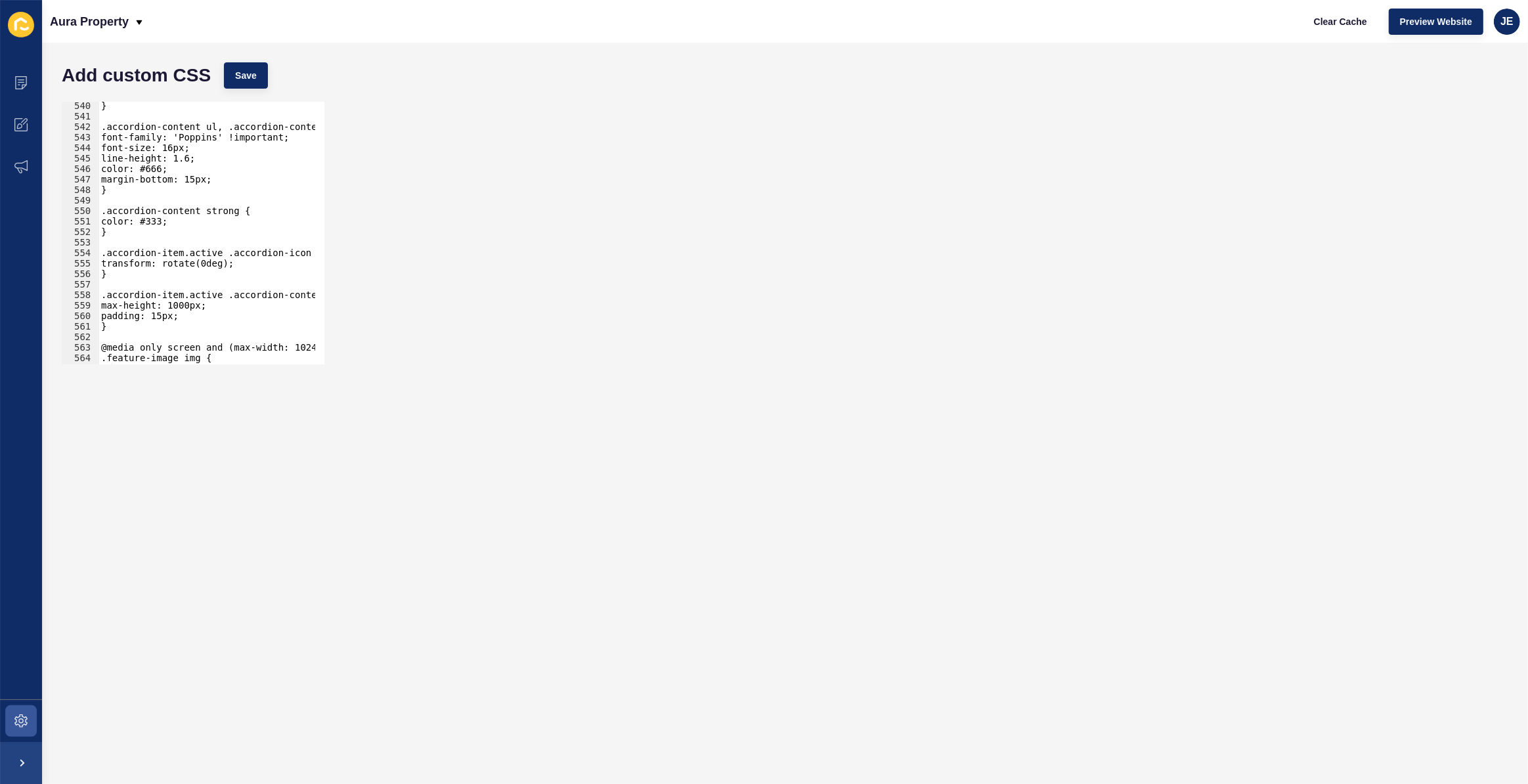
scroll to position [5697, 0]
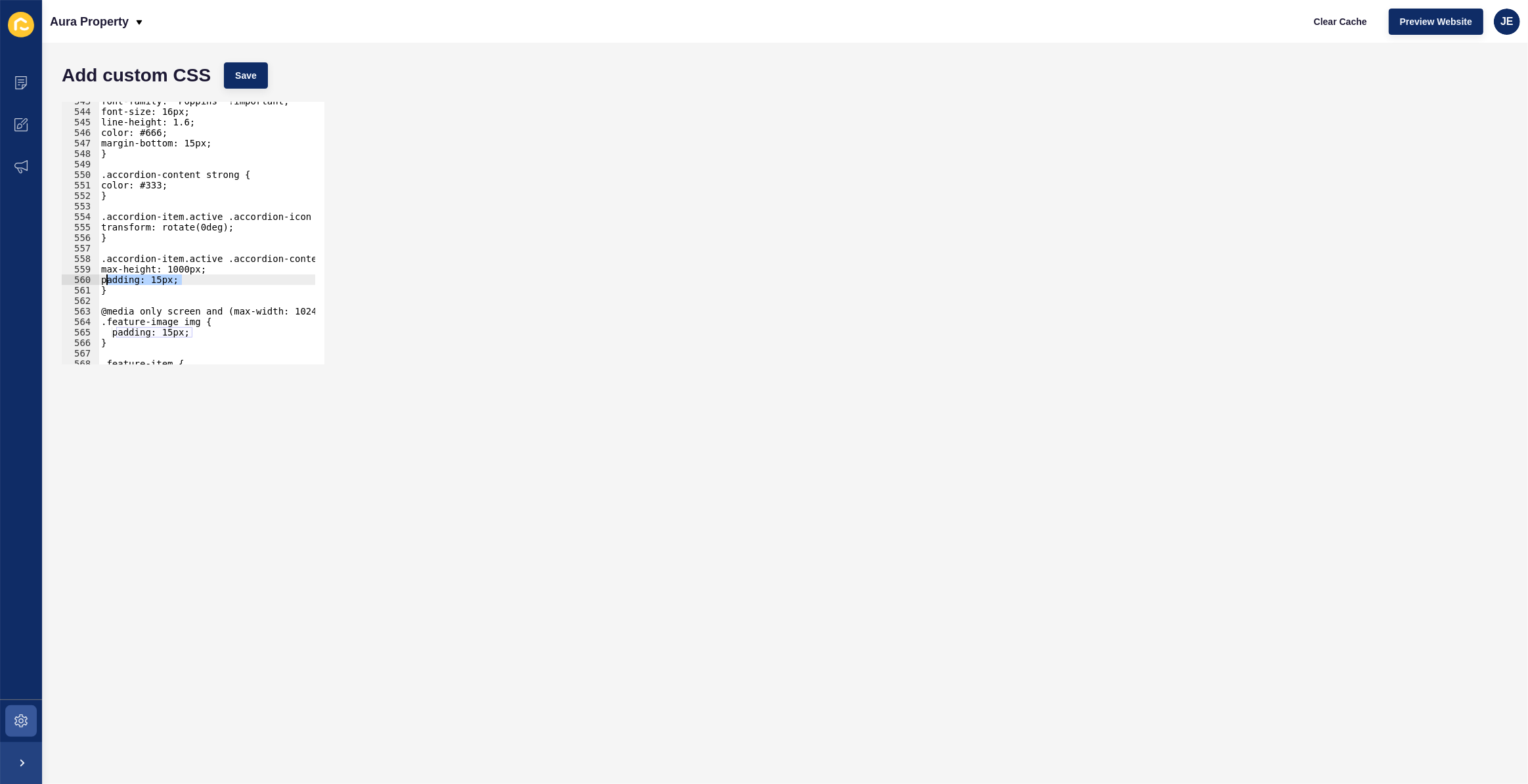
drag, startPoint x: 186, startPoint y: 279, endPoint x: 105, endPoint y: 275, distance: 81.1
click at [105, 275] on div "font-family: 'Poppins' !important; font-size: 16px; line-height: 1.6; color: #6…" at bounding box center [250, 233] width 303 height 274
type textarea "padding: 15px;"
click at [151, 289] on div "font-family: 'Poppins' !important; font-size: 16px; line-height: 1.6; color: #6…" at bounding box center [250, 233] width 303 height 274
type textarea "}"
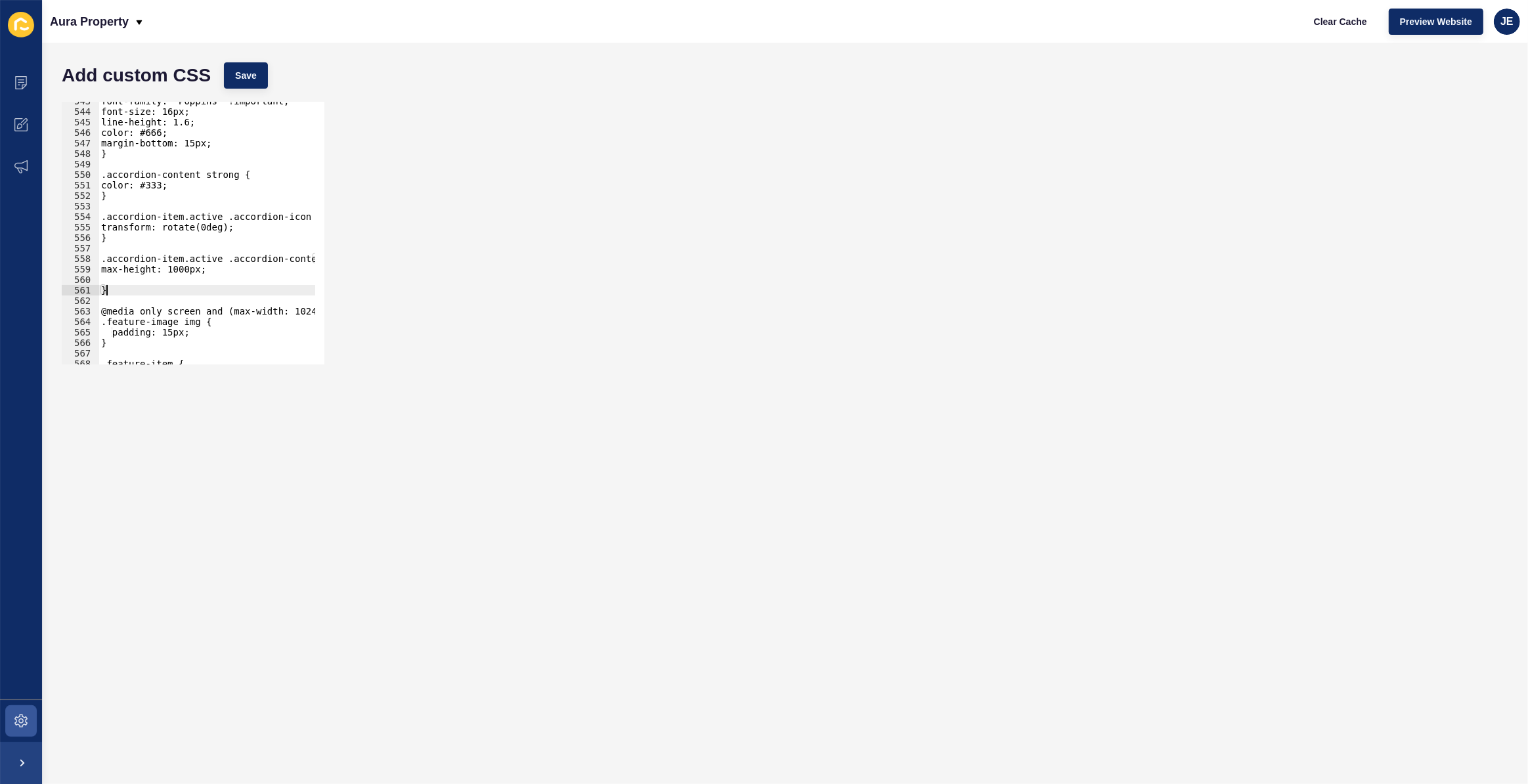
click at [166, 242] on div "font-family: 'Poppins' !important; font-size: 16px; line-height: 1.6; color: #6…" at bounding box center [250, 233] width 303 height 274
paste textarea "}"
click at [234, 68] on button "Save" at bounding box center [246, 76] width 44 height 26
click at [254, 76] on span "Save" at bounding box center [246, 75] width 22 height 13
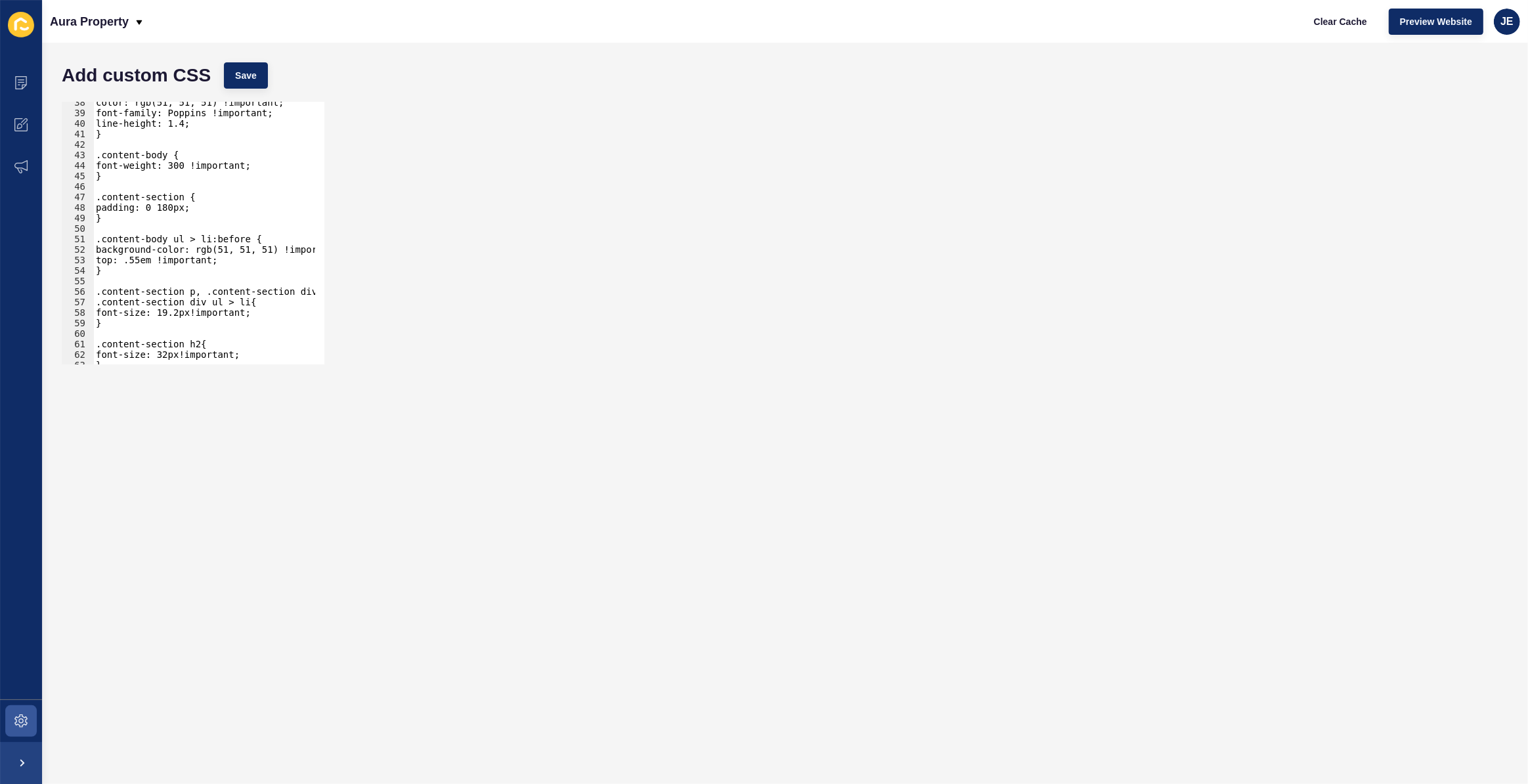
scroll to position [429, 0]
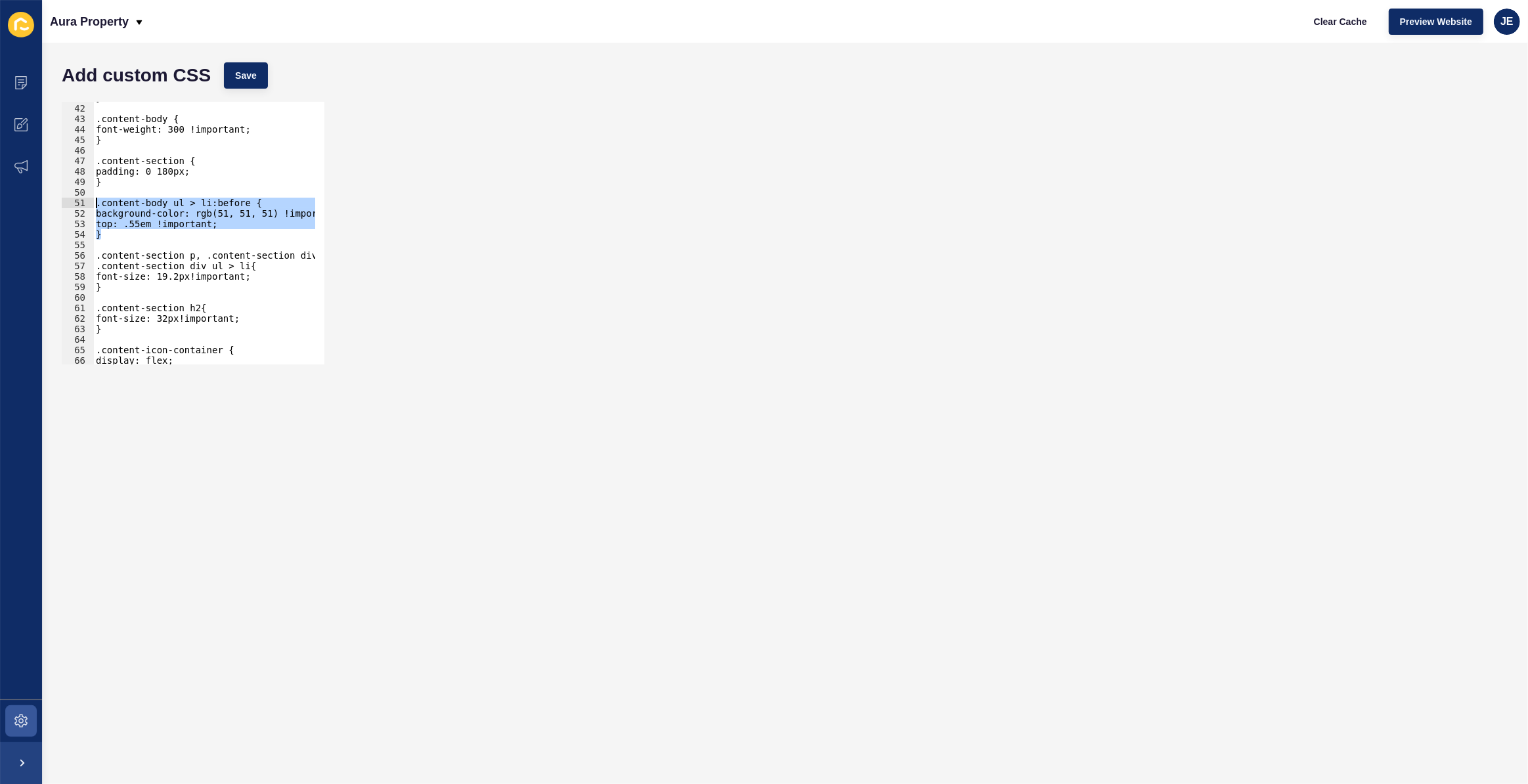
drag, startPoint x: 132, startPoint y: 235, endPoint x: 66, endPoint y: 205, distance: 72.5
click at [66, 205] on div "} 41 42 43 44 45 46 47 48 49 50 51 52 53 54 55 56 57 58 59 60 61 62 63 64 65 66…" at bounding box center [193, 233] width 262 height 262
type textarea ".content-body ul > li:before { background-color: rgb(51, 51, 51) !important;"
click at [159, 240] on div "} .content-body { font-weight: 300 !important; } .content-section { padding: 0 …" at bounding box center [245, 229] width 303 height 274
click at [163, 236] on div "} .content-body { font-weight: 300 !important; } .content-section { padding: 0 …" at bounding box center [245, 229] width 303 height 274
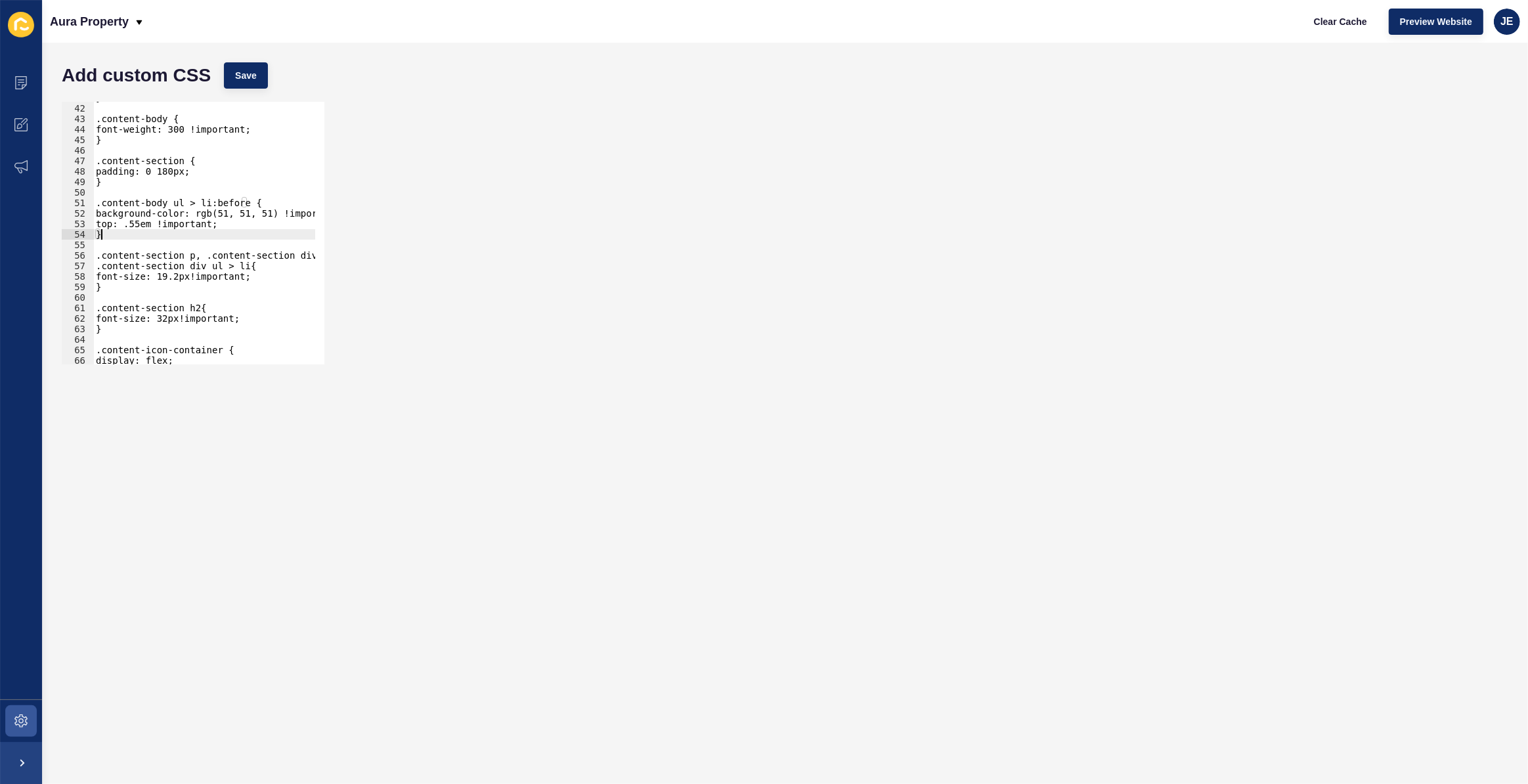
type textarea "}"
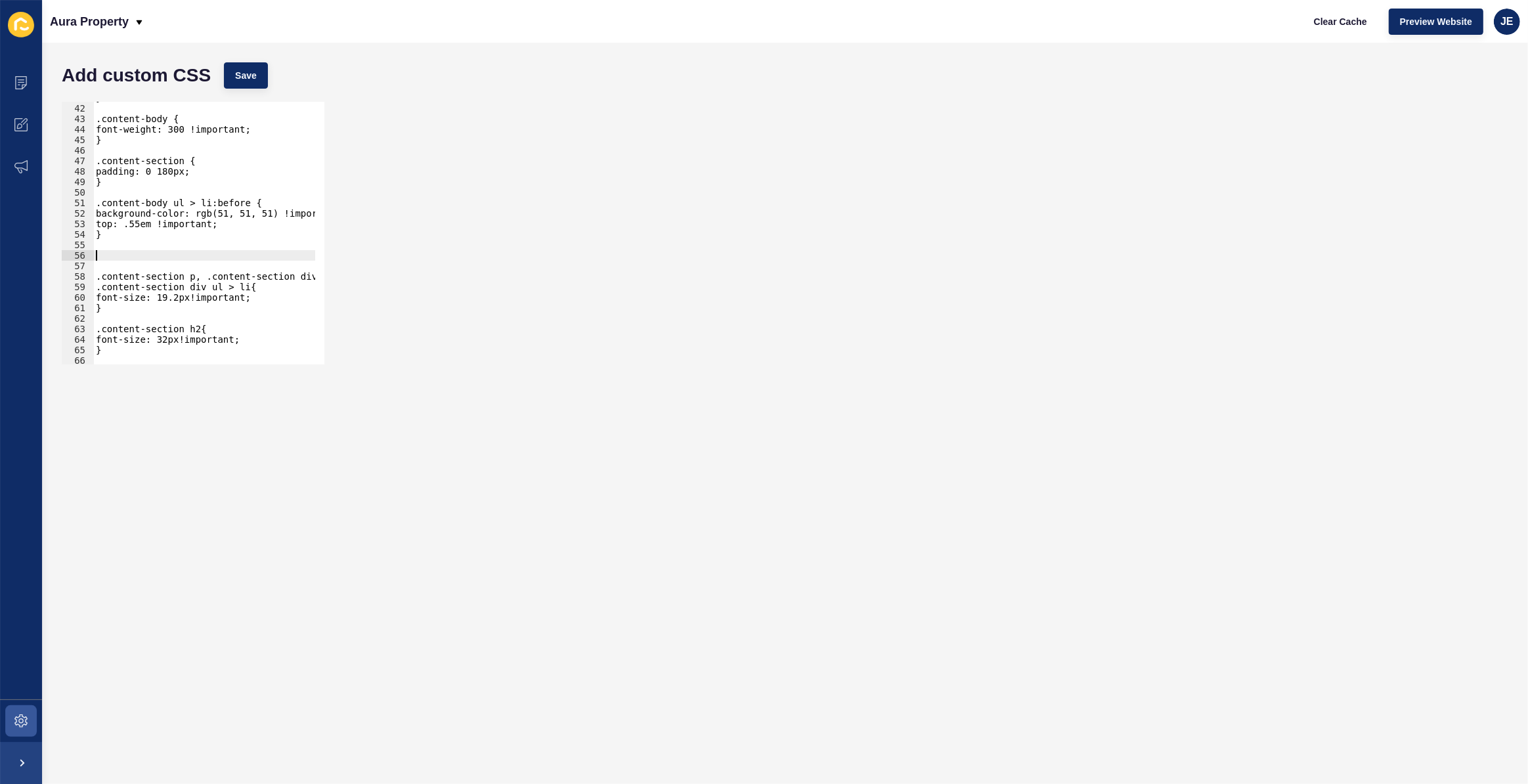
paste textarea "}"
type textarea "}"
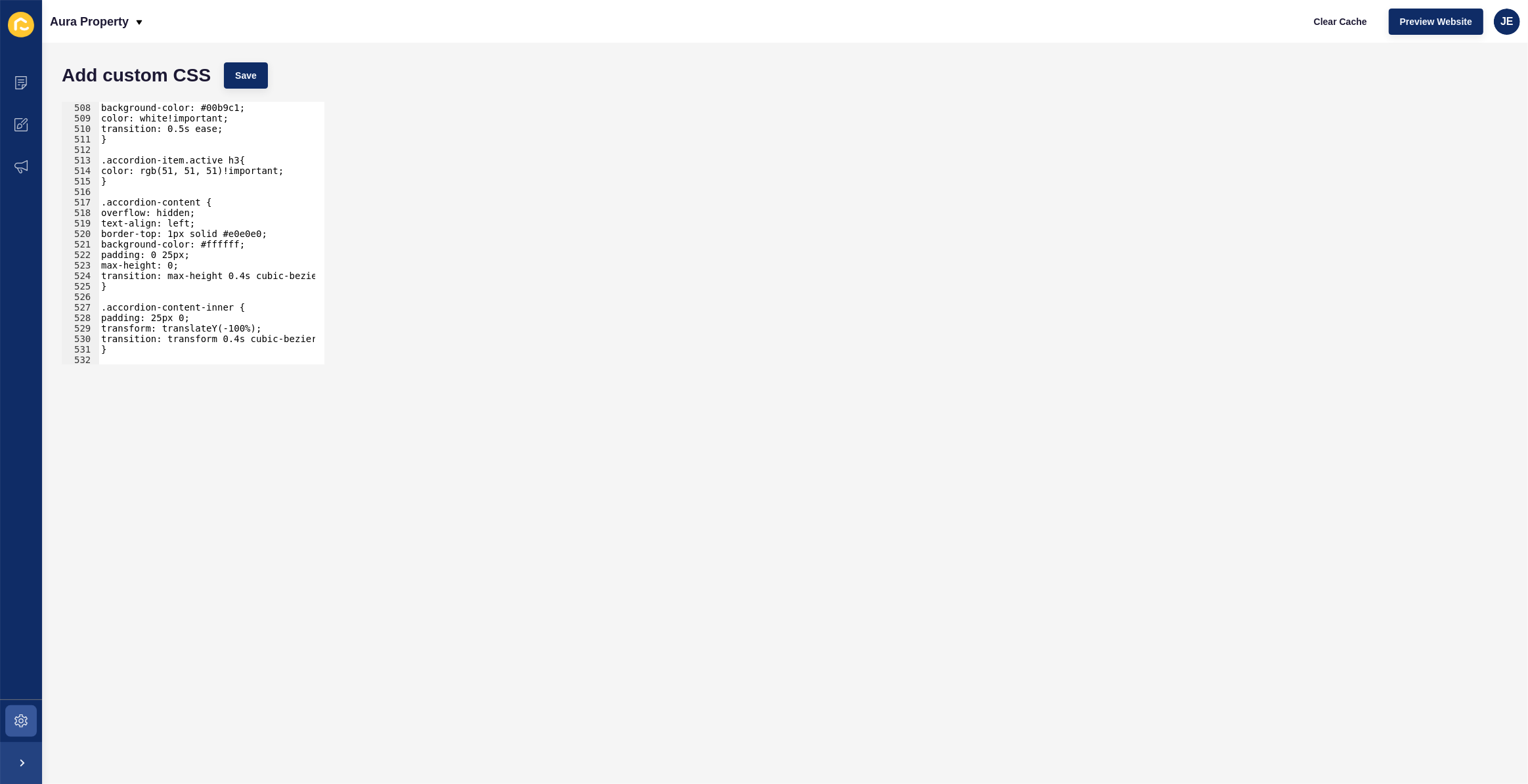
scroll to position [5359, 0]
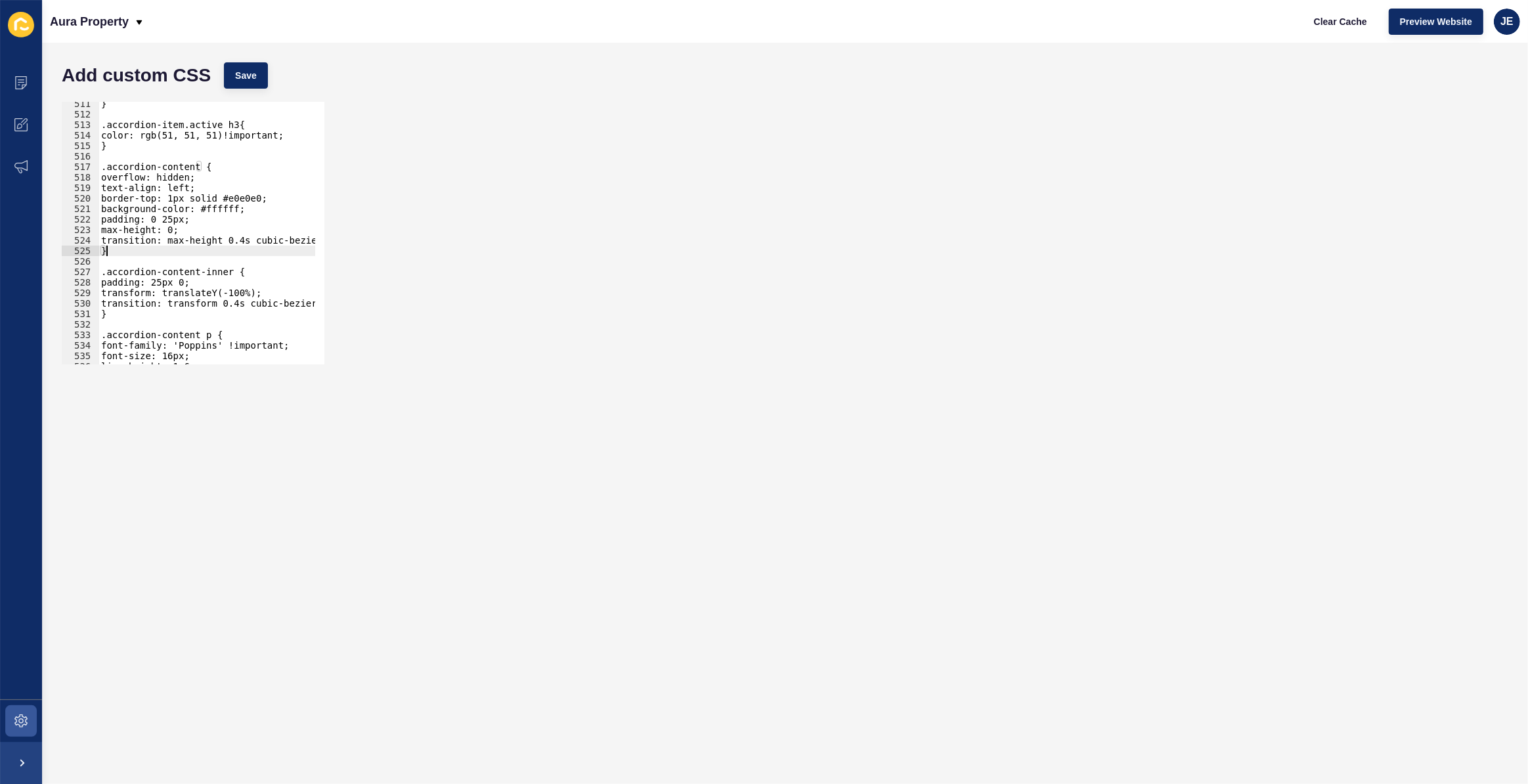
click at [146, 253] on div "} .accordion-item.active h3{ color: rgb(51, 51, 51)!important; } .accordion-con…" at bounding box center [250, 235] width 303 height 274
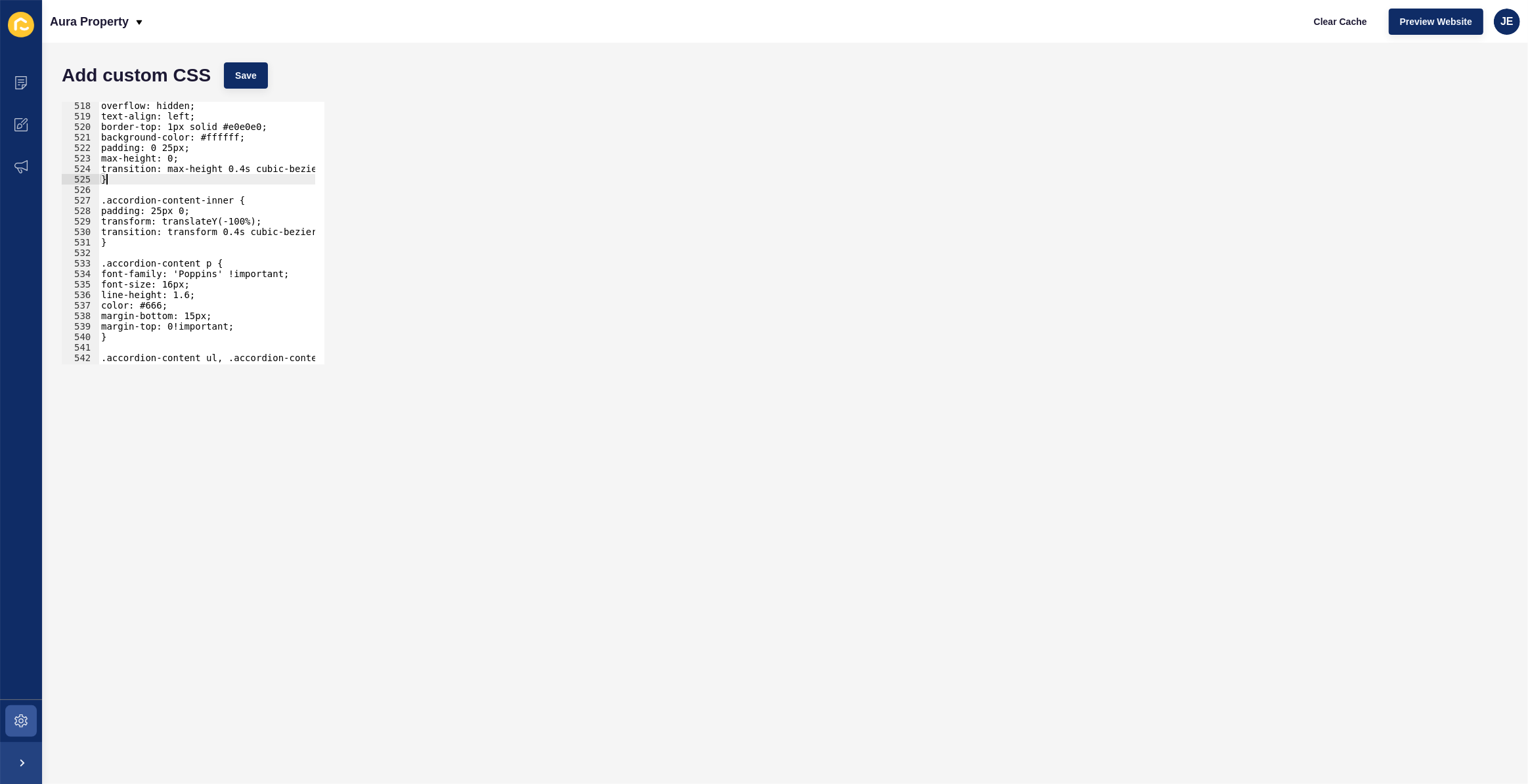
scroll to position [5466, 0]
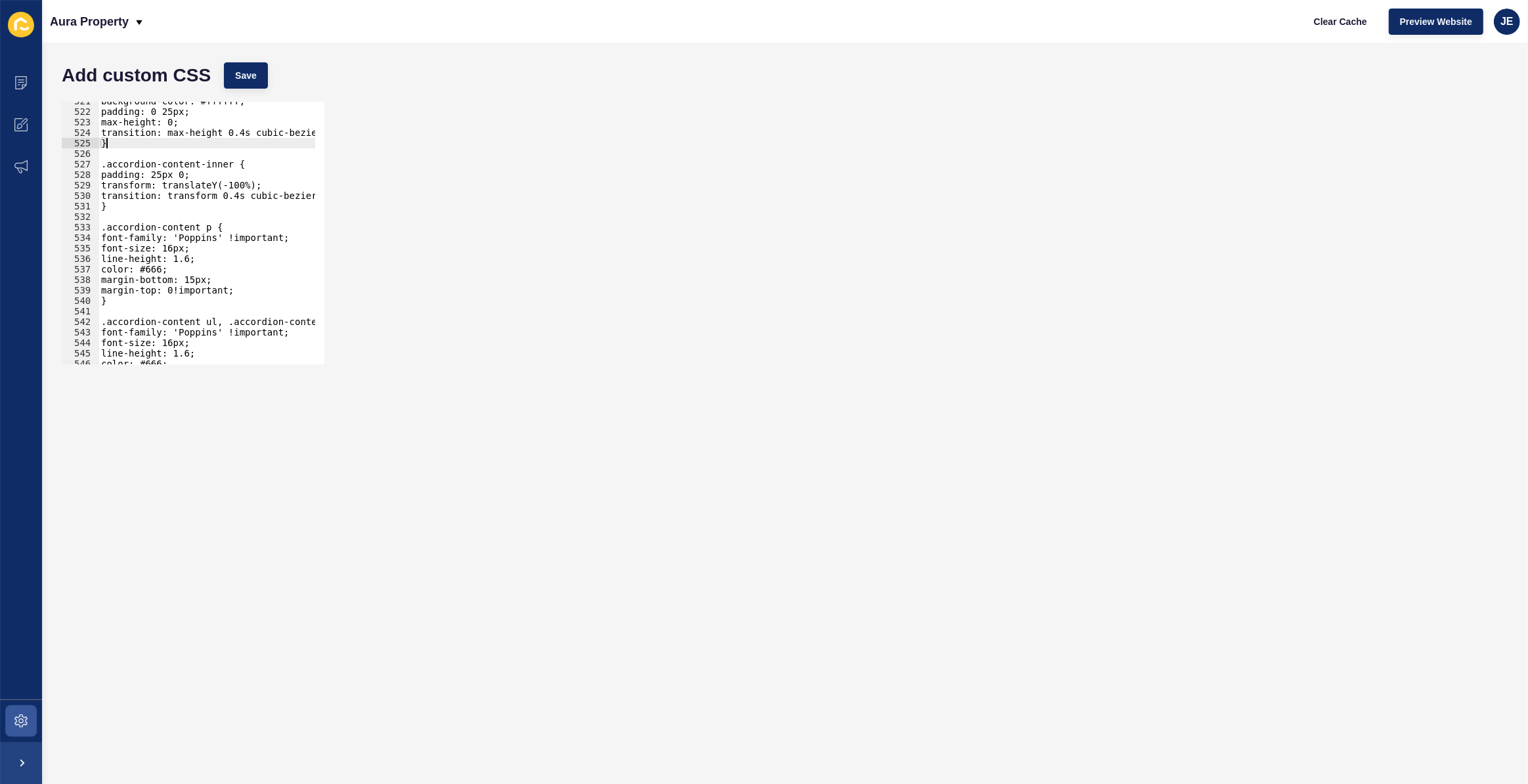
click at [157, 207] on div "background-color: #ffffff; padding: 0 25px; max-height: 0; transition: max-heig…" at bounding box center [250, 233] width 303 height 274
paste textarea "}"
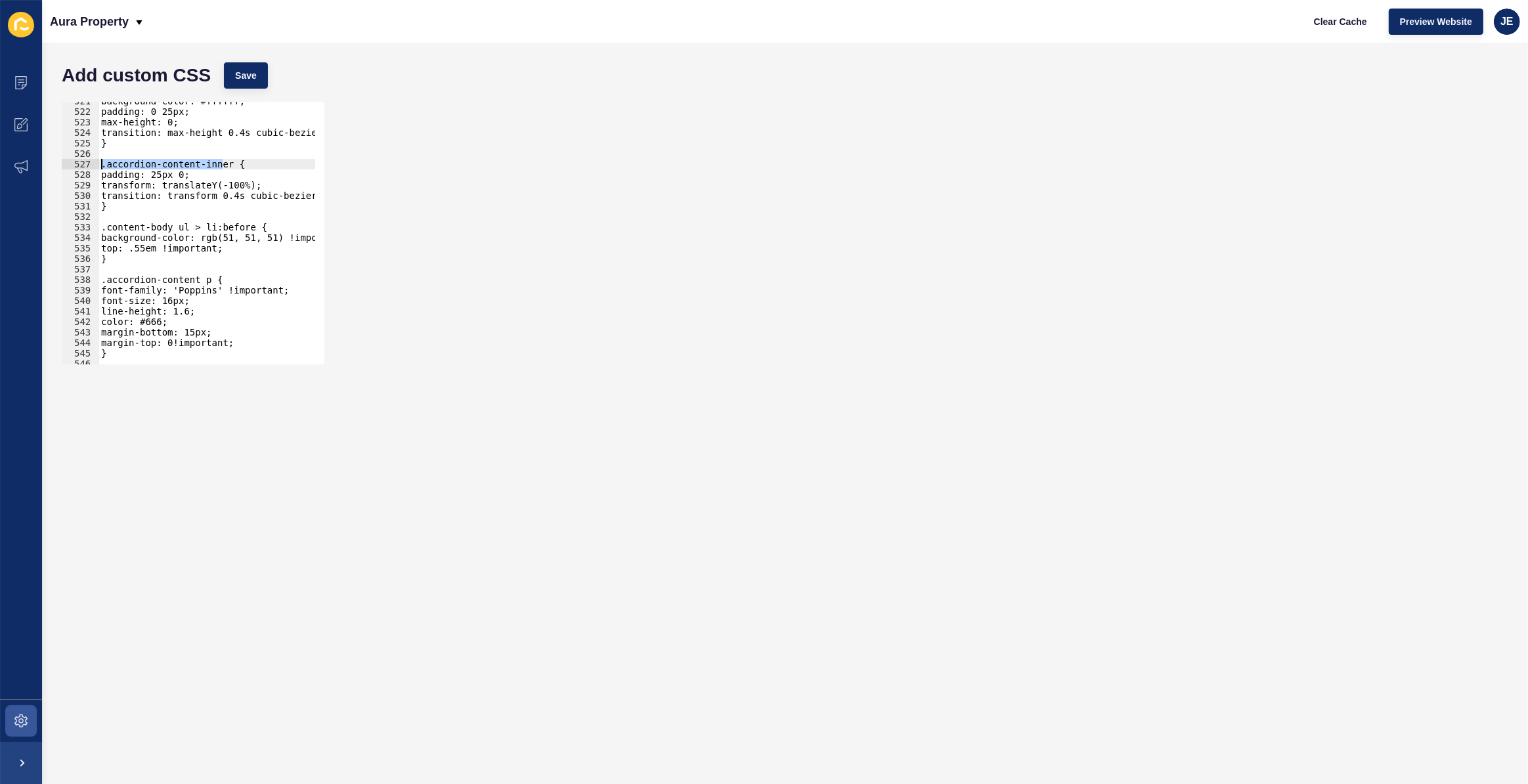
drag, startPoint x: 224, startPoint y: 164, endPoint x: 100, endPoint y: 168, distance: 124.1
click at [100, 168] on div "background-color: #ffffff; padding: 0 25px; max-height: 0; transition: max-heig…" at bounding box center [250, 233] width 303 height 274
drag, startPoint x: 164, startPoint y: 229, endPoint x: 108, endPoint y: 222, distance: 56.4
click at [108, 222] on div "background-color: #ffffff; padding: 0 25px; max-height: 0; transition: max-heig…" at bounding box center [250, 233] width 303 height 274
drag, startPoint x: 166, startPoint y: 222, endPoint x: 107, endPoint y: 223, distance: 59.0
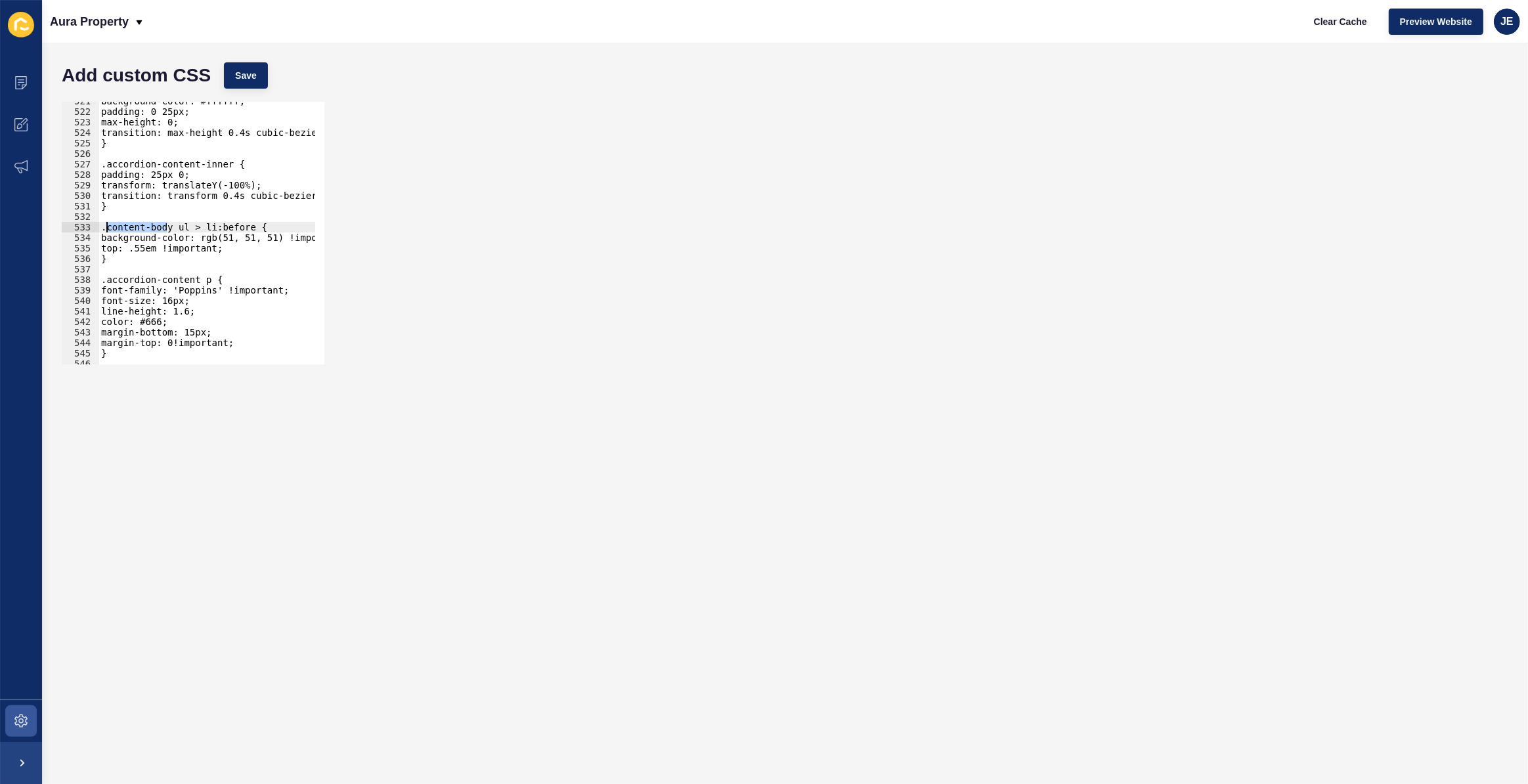
click at [107, 223] on div "background-color: #ffffff; padding: 0 25px; max-height: 0; transition: max-heig…" at bounding box center [250, 233] width 303 height 274
paste textarea ".accordion-content-inner"
click at [107, 231] on div "background-color: #ffffff; padding: 0 25px; max-height: 0; transition: max-heig…" at bounding box center [250, 233] width 303 height 274
click at [261, 78] on button "Save" at bounding box center [246, 76] width 44 height 26
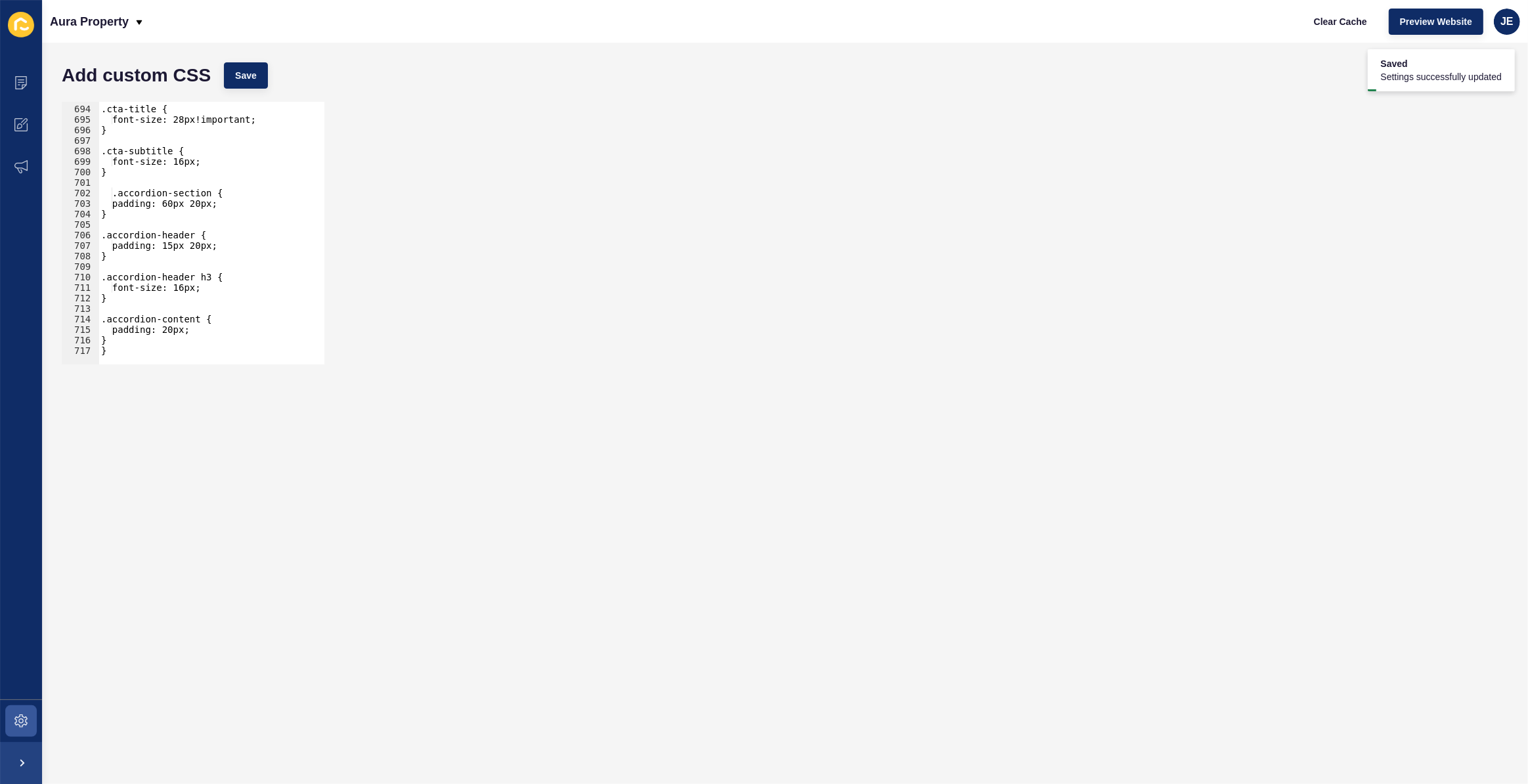
scroll to position [7276, 0]
drag, startPoint x: 146, startPoint y: 343, endPoint x: 112, endPoint y: 321, distance: 40.5
click at [112, 321] on div ".cta-title { font-size: 28px!important; } .cta-subtitle { font-size: 16px; } .a…" at bounding box center [250, 230] width 303 height 274
type textarea ".accordion-content { padding: 20px;"
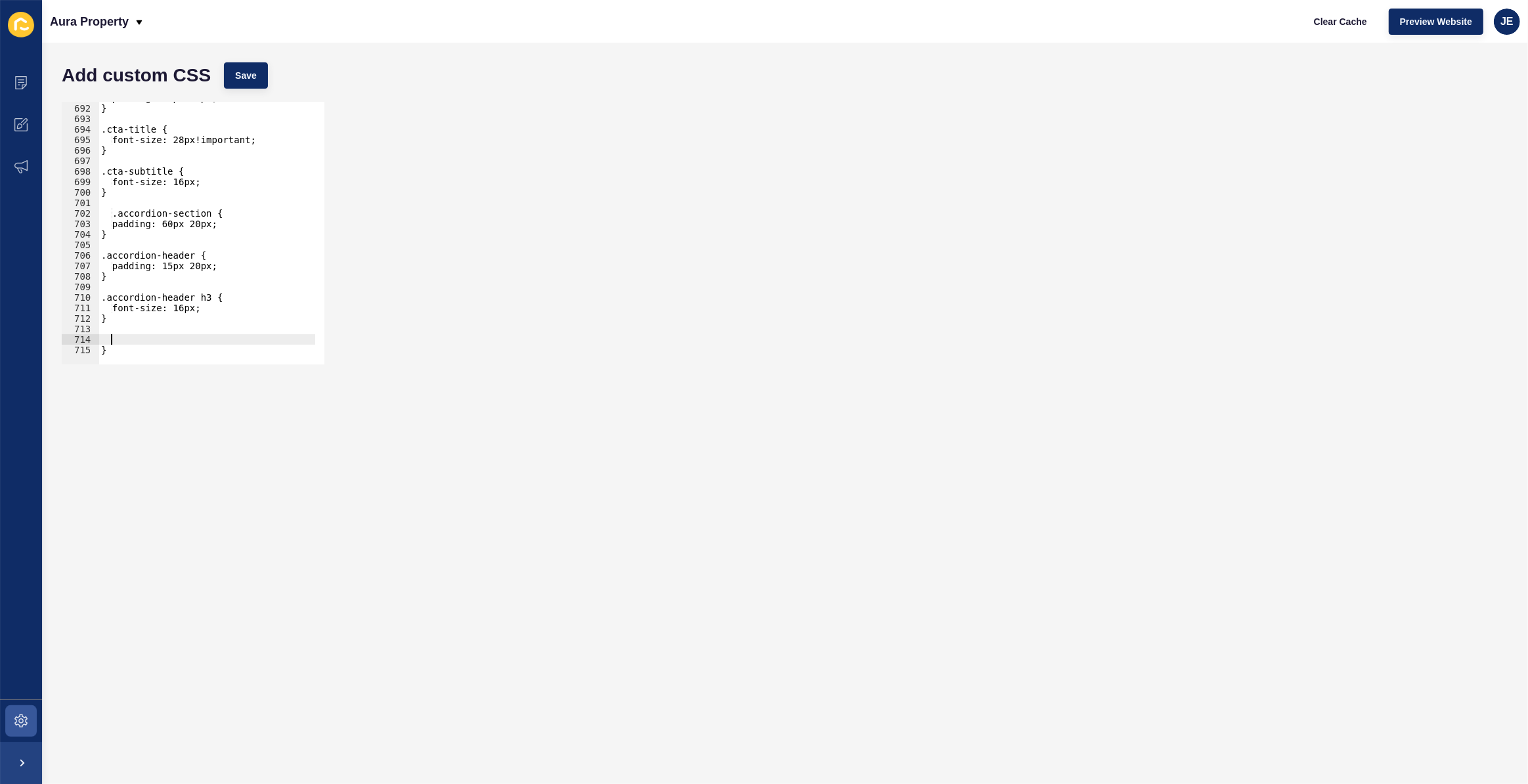
scroll to position [7255, 0]
drag, startPoint x: 148, startPoint y: 315, endPoint x: 98, endPoint y: 297, distance: 53.1
click at [98, 297] on div "padding: 60px 20px; } .cta-title { font-size: 28px!important; } .cta-subtitle {…" at bounding box center [250, 229] width 303 height 274
click at [165, 321] on div "padding: 60px 20px; } .cta-title { font-size: 28px!important; } .cta-subtitle {…" at bounding box center [207, 233] width 217 height 262
click at [185, 306] on div "padding: 60px 20px; } .cta-title { font-size: 28px!important; } .cta-subtitle {…" at bounding box center [250, 229] width 303 height 274
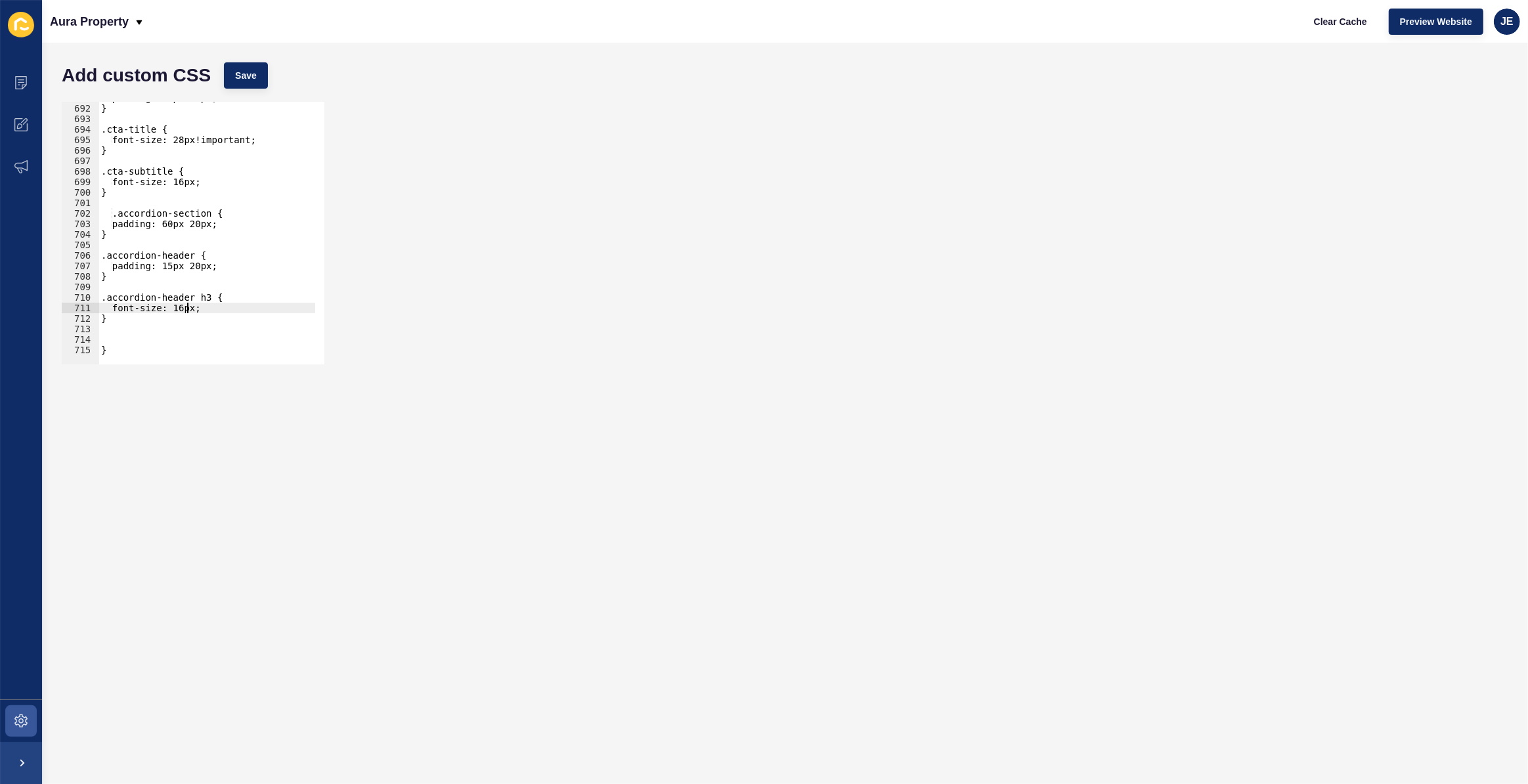
click at [196, 300] on div "padding: 60px 20px; } .cta-title { font-size: 28px!important; } .cta-subtitle {…" at bounding box center [250, 229] width 303 height 274
click at [186, 309] on div "padding: 60px 20px; } .cta-title { font-size: 28px!important; } .cta-subtitle {…" at bounding box center [250, 229] width 303 height 274
click at [251, 81] on span "Save" at bounding box center [246, 75] width 22 height 13
click at [193, 304] on div "padding: 60px 20px; } .cta-title { font-size: 28px!important; } .cta-subtitle {…" at bounding box center [250, 229] width 303 height 274
click at [196, 303] on div "padding: 60px 20px; } .cta-title { font-size: 28px!important; } .cta-subtitle {…" at bounding box center [250, 229] width 303 height 274
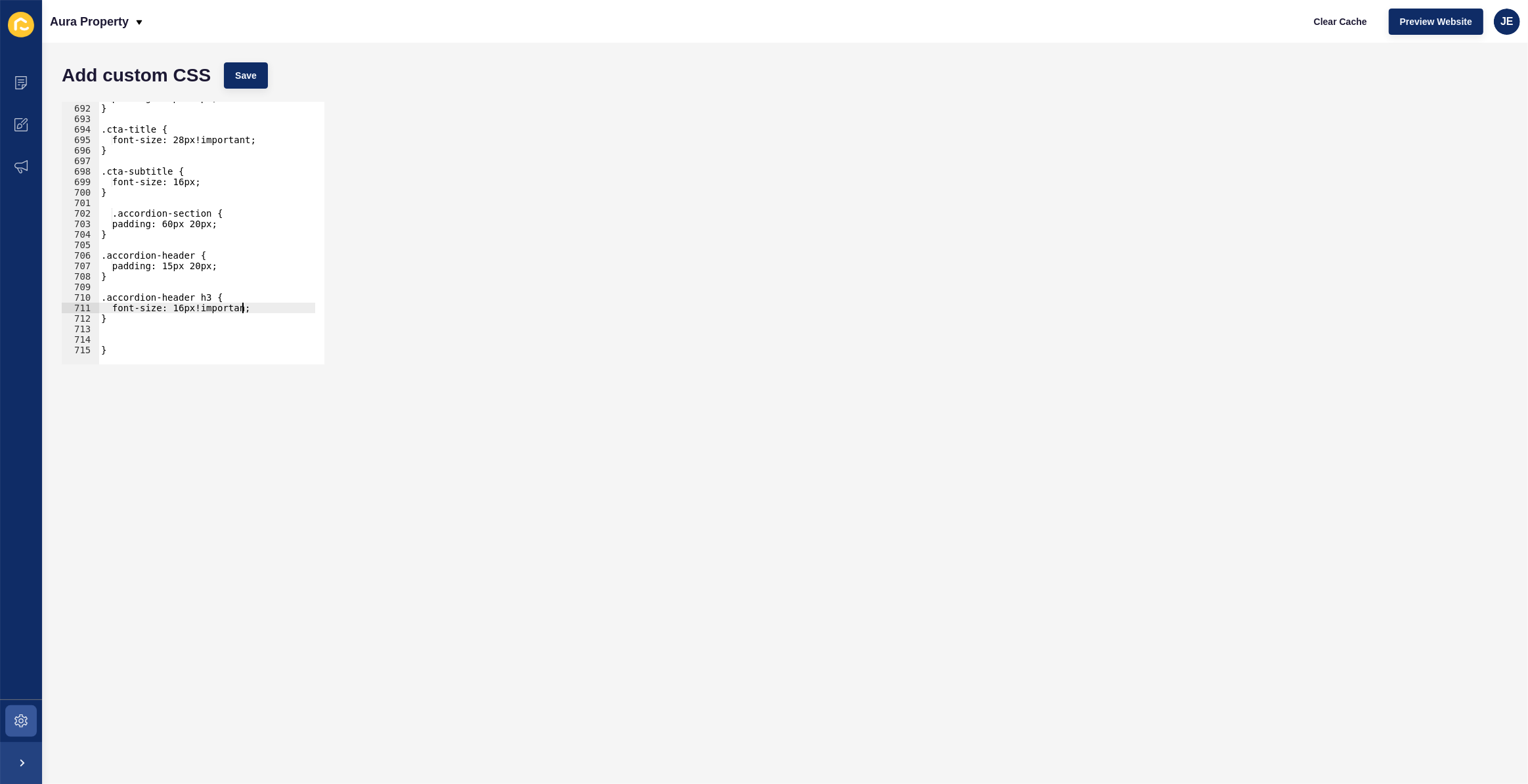
scroll to position [0, 10]
click at [249, 73] on span "Save" at bounding box center [246, 75] width 22 height 13
click at [117, 211] on div "padding: 60px 20px; } .cta-title { font-size: 28px!important; } .cta-subtitle {…" at bounding box center [250, 229] width 303 height 274
click at [121, 211] on div "padding: 60px 20px; } .cta-title { font-size: 28px!important; } .cta-subtitle {…" at bounding box center [250, 229] width 303 height 274
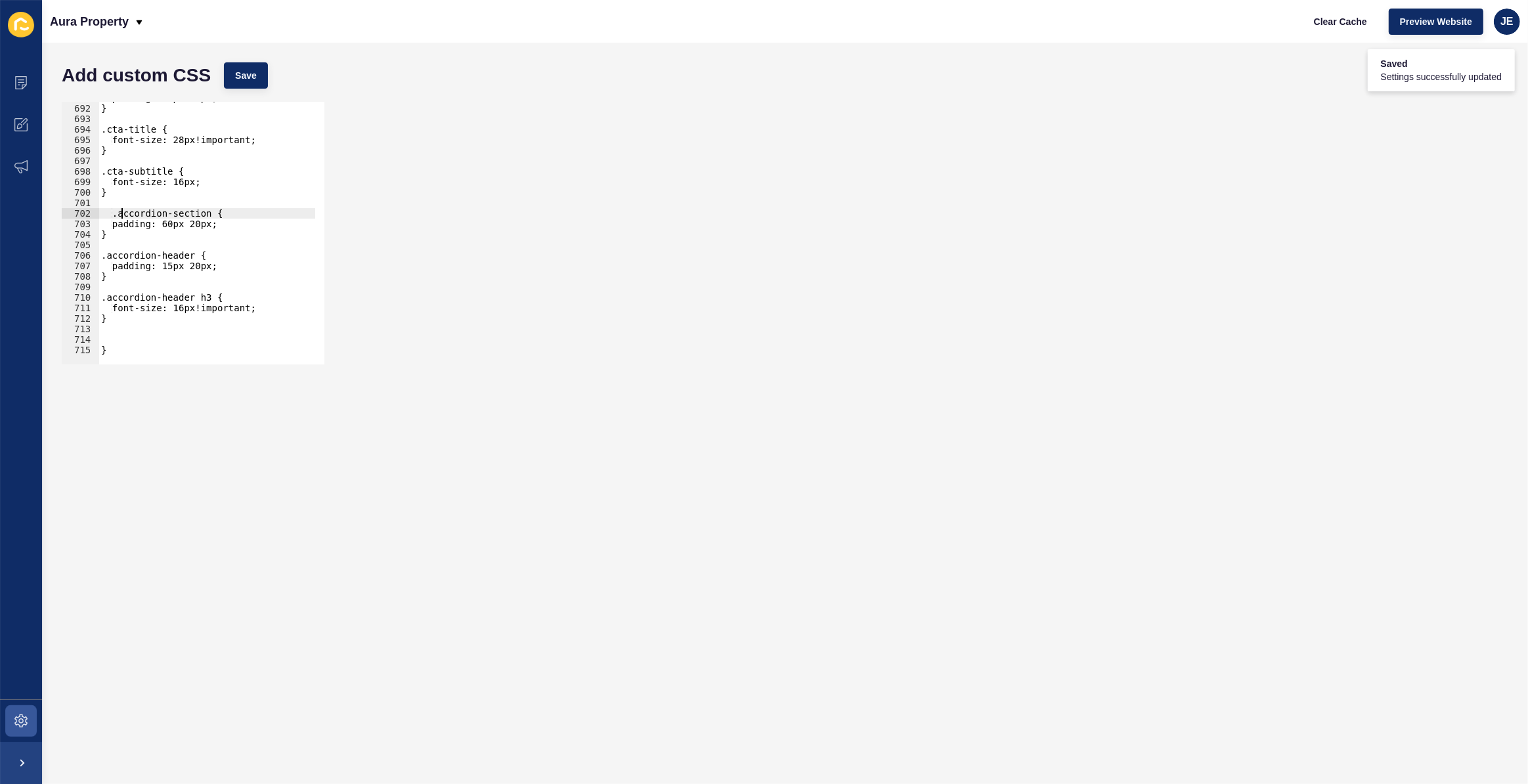
scroll to position [0, 7]
type textarea ".accordion-section {"
click at [132, 333] on div "padding: 60px 20px; } .cta-title { font-size: 28px!important; } .cta-subtitle {…" at bounding box center [250, 229] width 303 height 274
paste textarea "accordion-group-title"
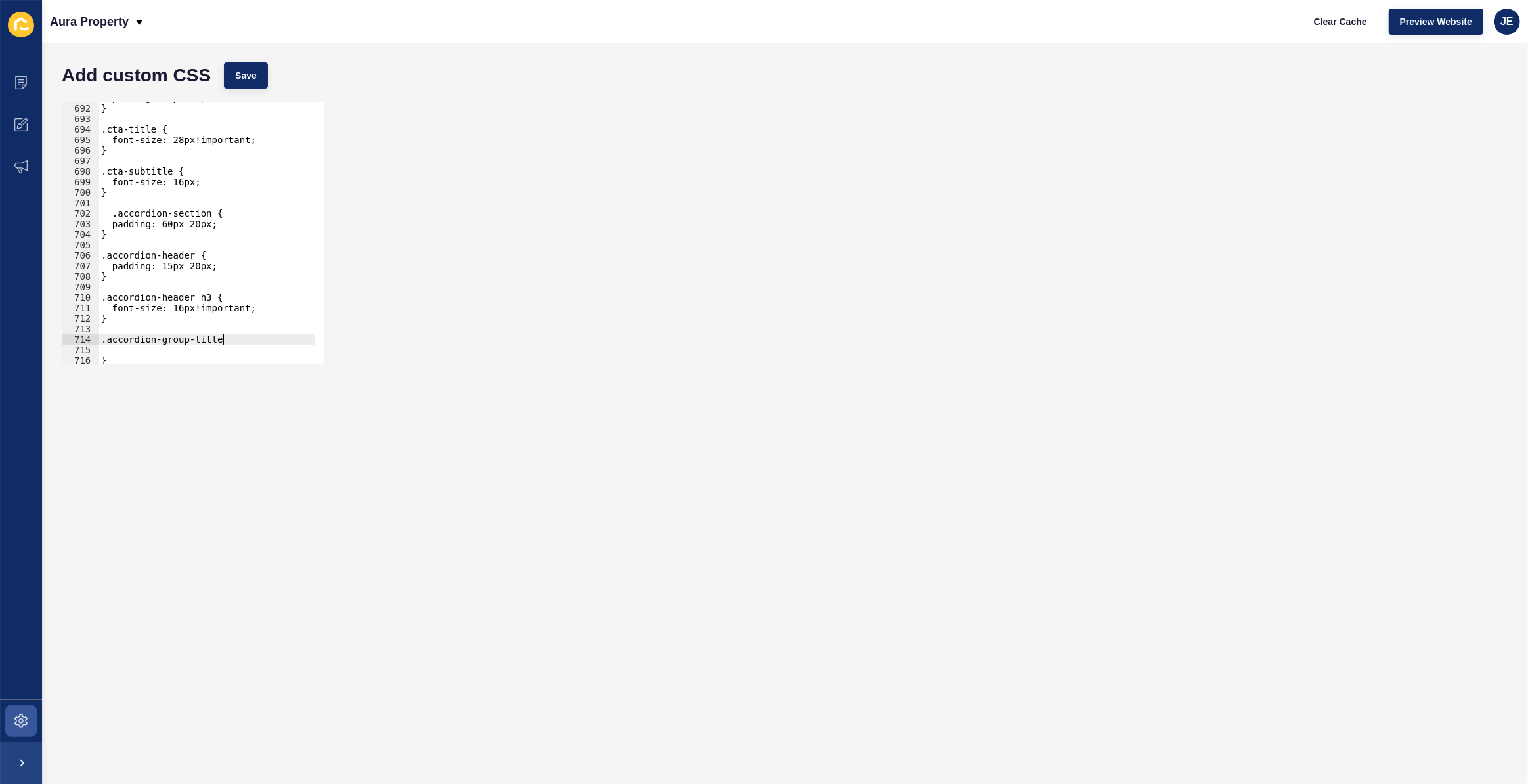
scroll to position [0, 8]
type textarea "}"
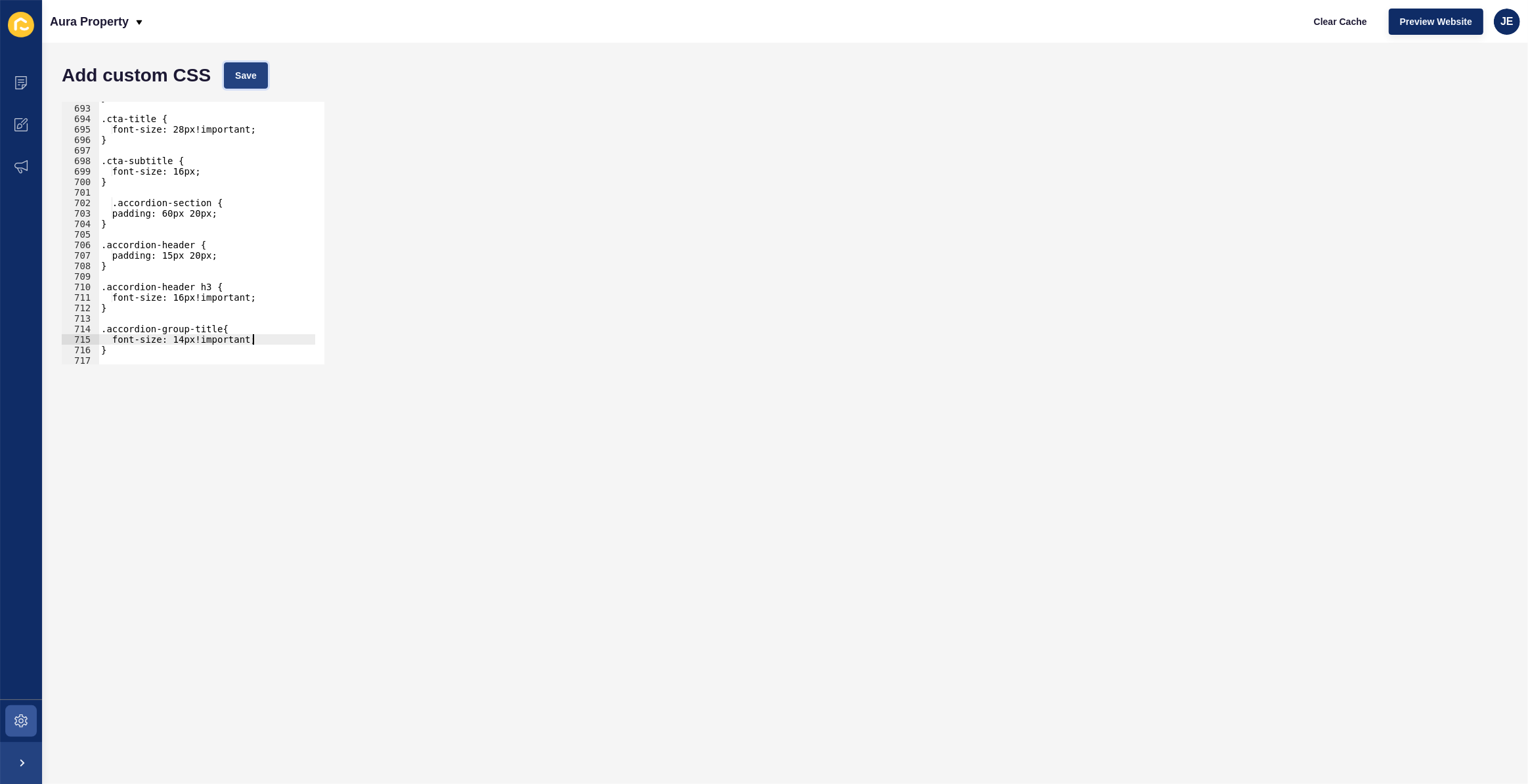
click at [255, 80] on span "Save" at bounding box center [246, 75] width 22 height 13
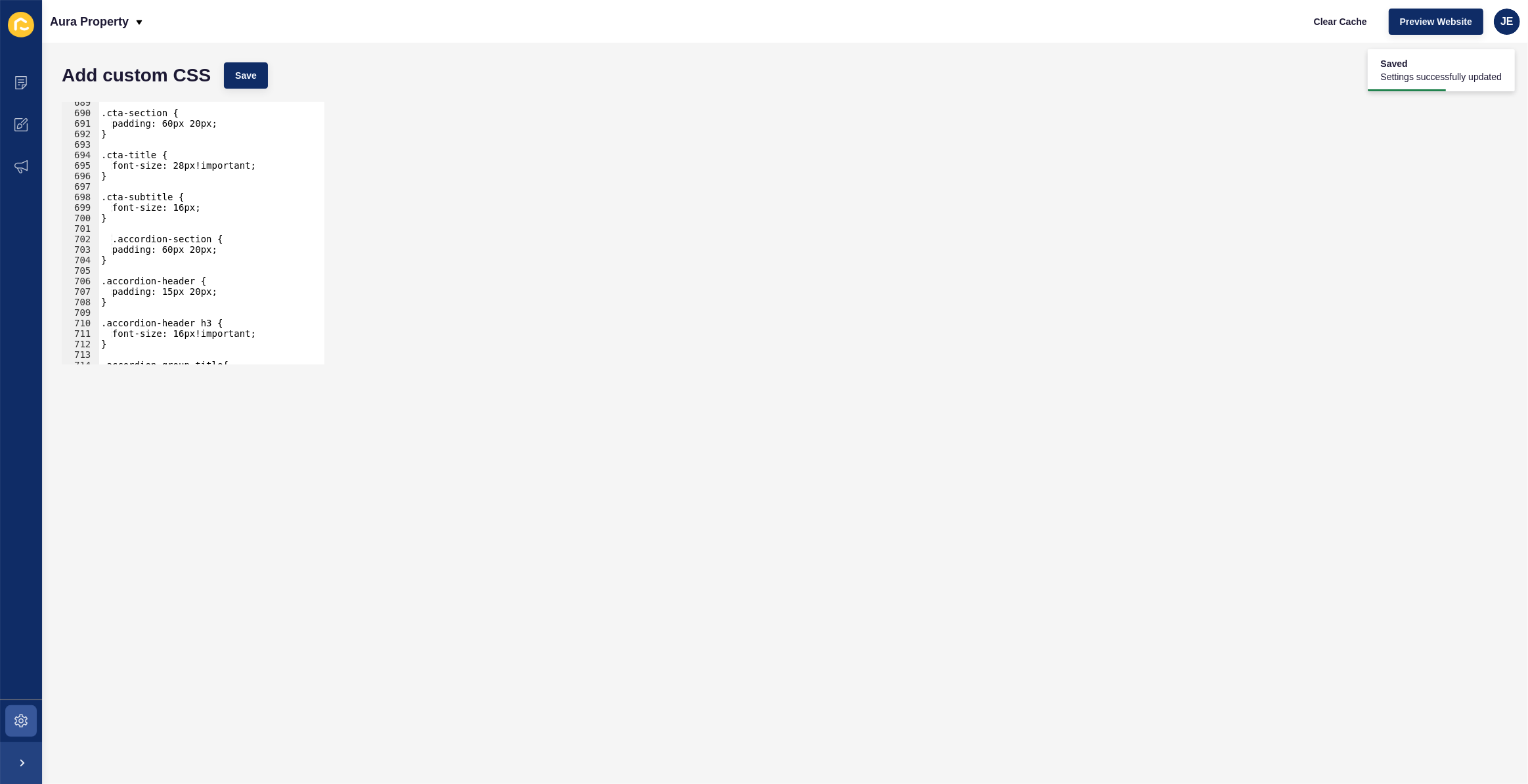
scroll to position [7193, 0]
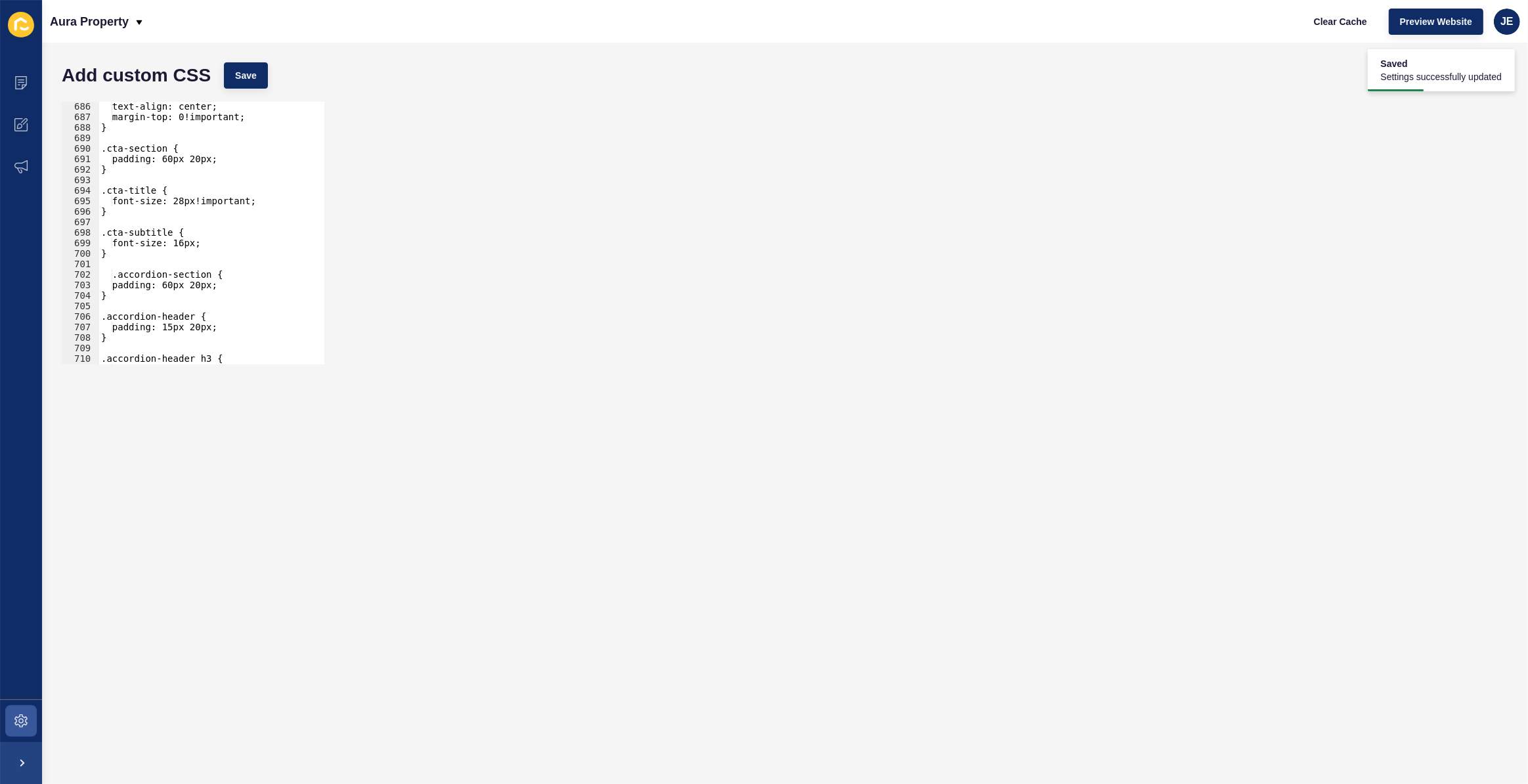
click at [118, 279] on div "text-align: center; margin-top: 0!important; } .cta-section { padding: 60px 20p…" at bounding box center [250, 238] width 303 height 274
click at [119, 278] on div "text-align: center; margin-top: 0!important; } .cta-section { padding: 60px 20p…" at bounding box center [250, 238] width 303 height 274
click at [164, 287] on div "text-align: center; margin-top: 0!important; } .cta-section { padding: 60px 20p…" at bounding box center [250, 238] width 303 height 274
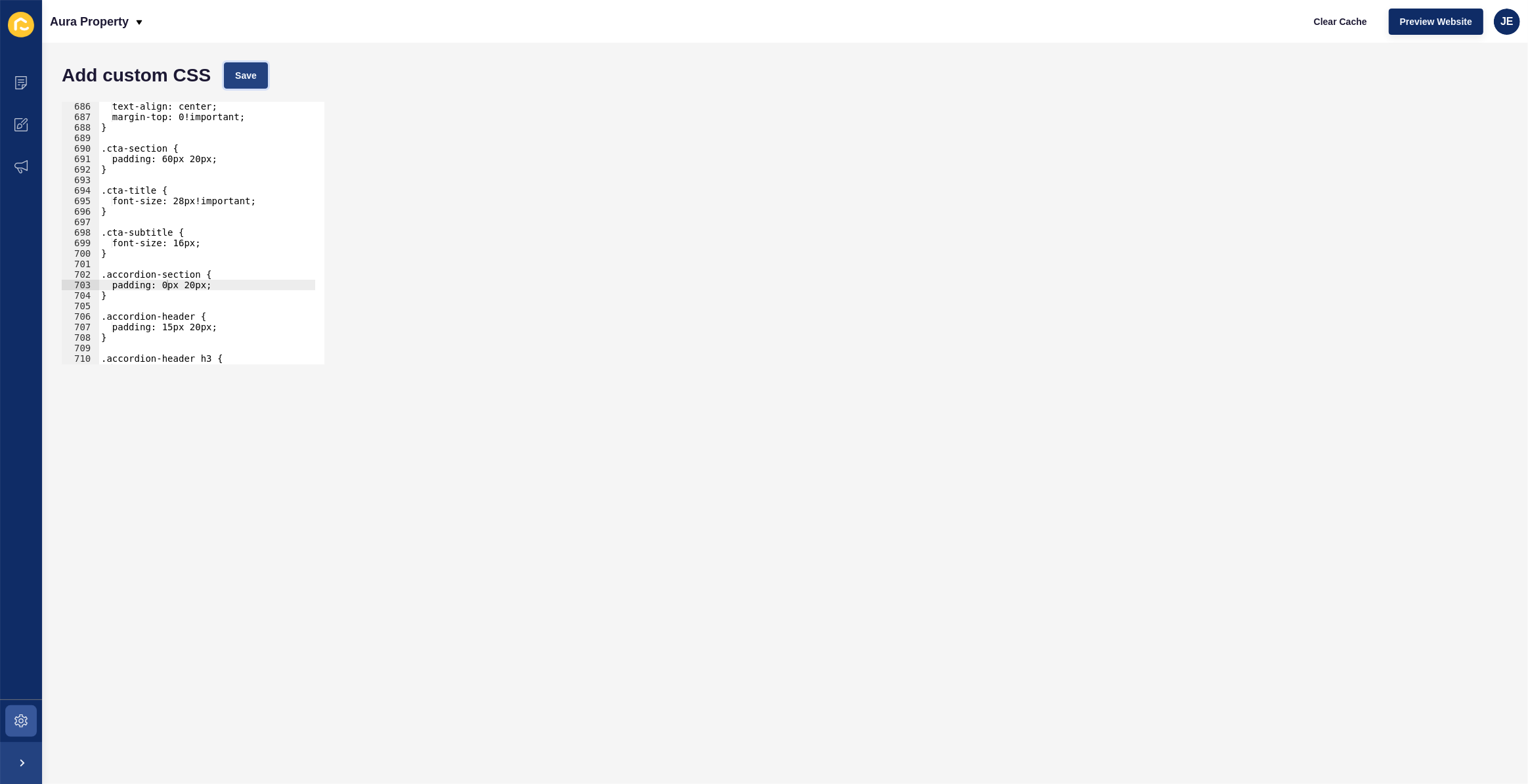
click at [241, 76] on span "Save" at bounding box center [246, 75] width 22 height 13
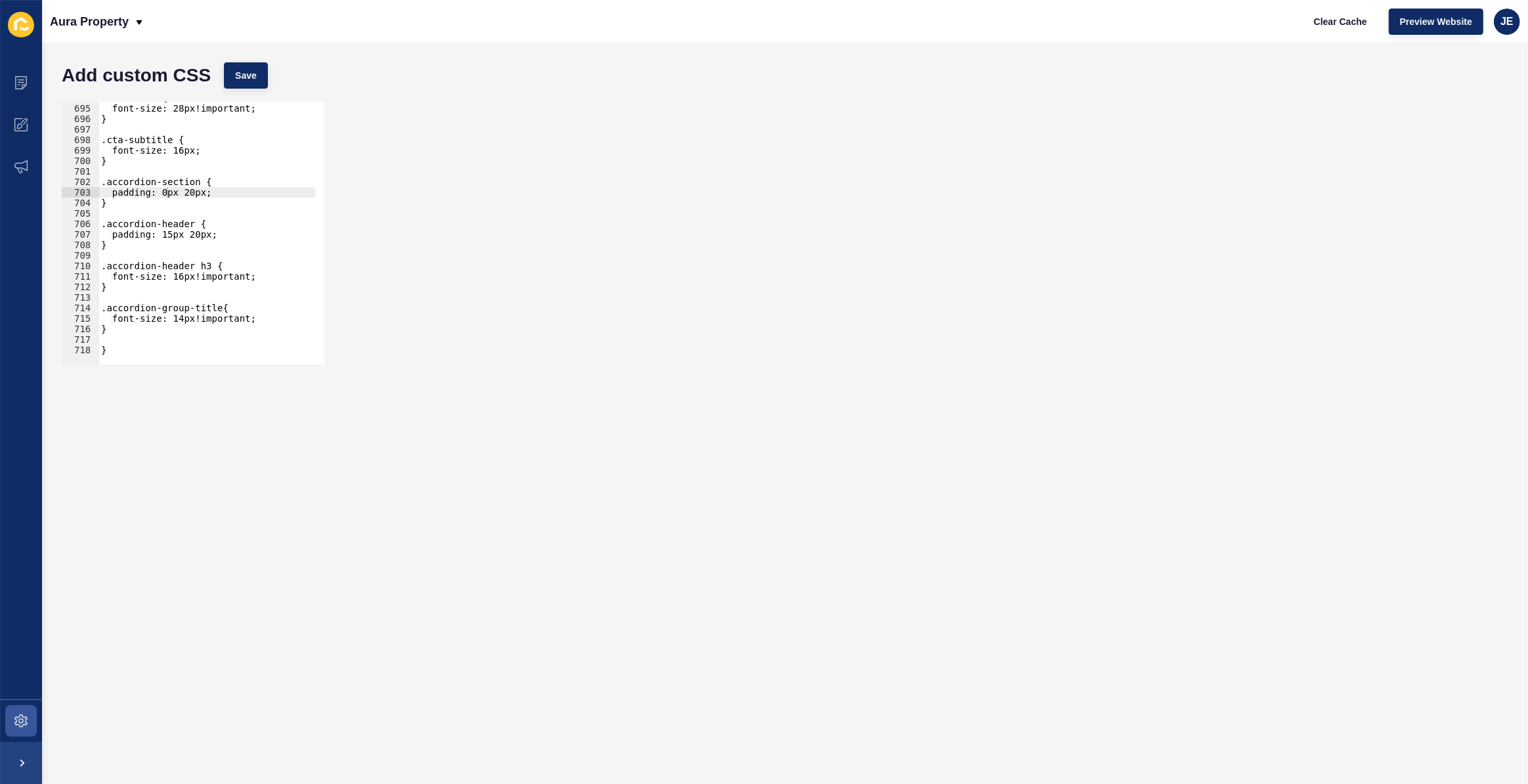
type textarea "font-size: 14px!important;"
click at [135, 322] on div ".cta-title { font-size: 28px!important; } .cta-subtitle { font-size: 16px; } .a…" at bounding box center [250, 229] width 303 height 274
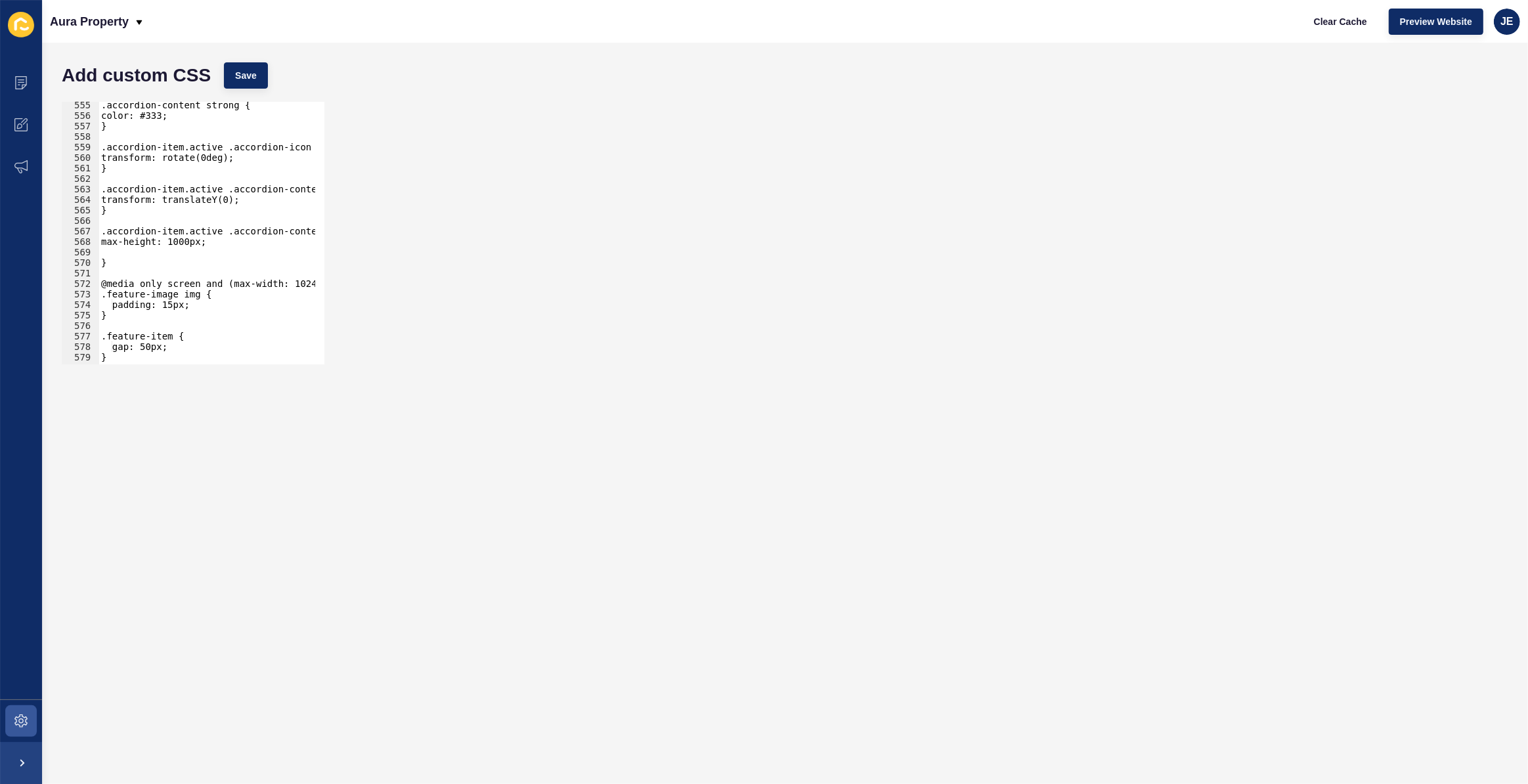
scroll to position [5783, 0]
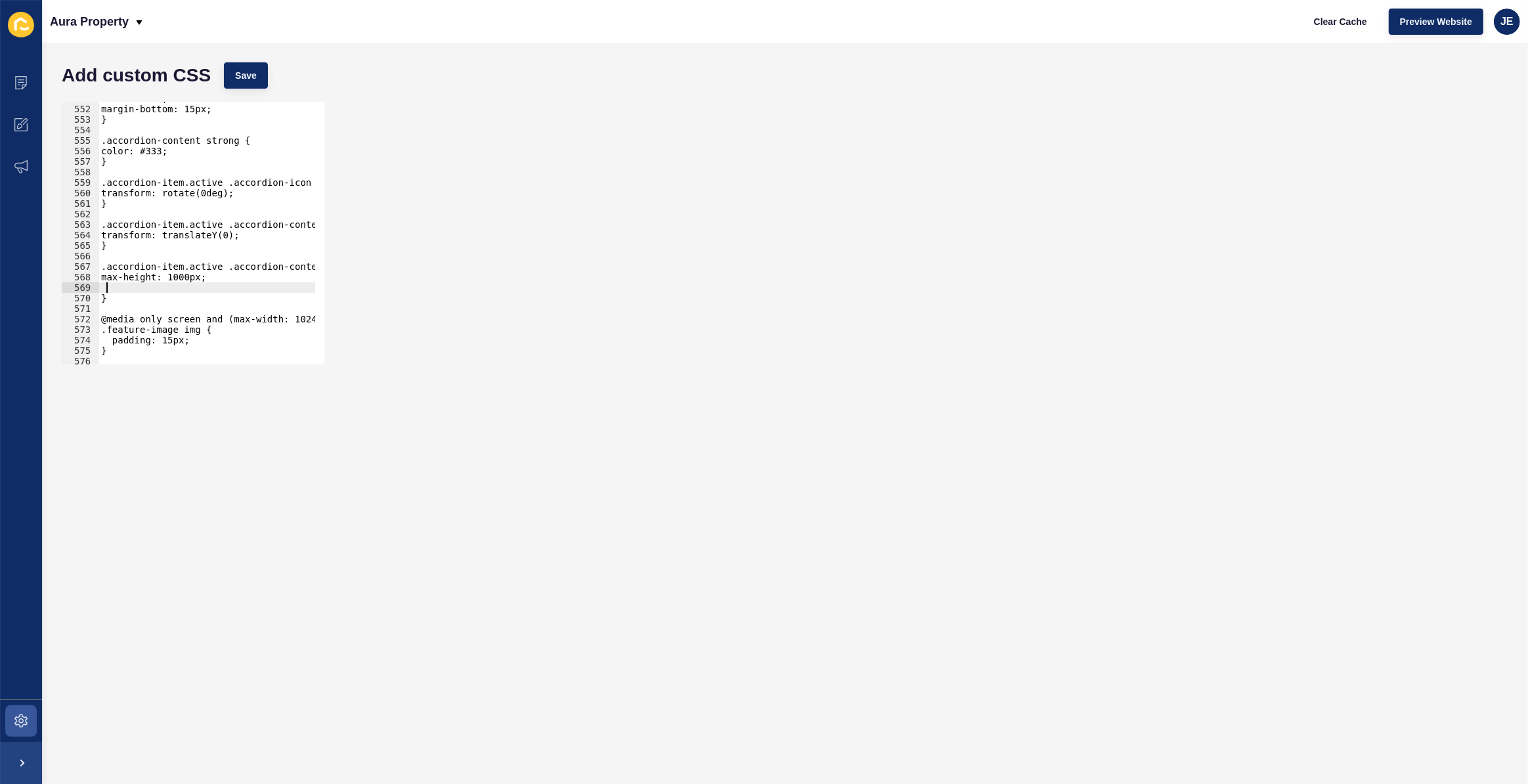
click at [132, 292] on div "color: #666; margin-bottom: 15px; } .accordion-content strong { color: #333; } …" at bounding box center [250, 230] width 303 height 274
click at [128, 296] on div "color: #666; margin-bottom: 15px; } .accordion-content strong { color: #333; } …" at bounding box center [250, 230] width 303 height 274
type textarea "}"
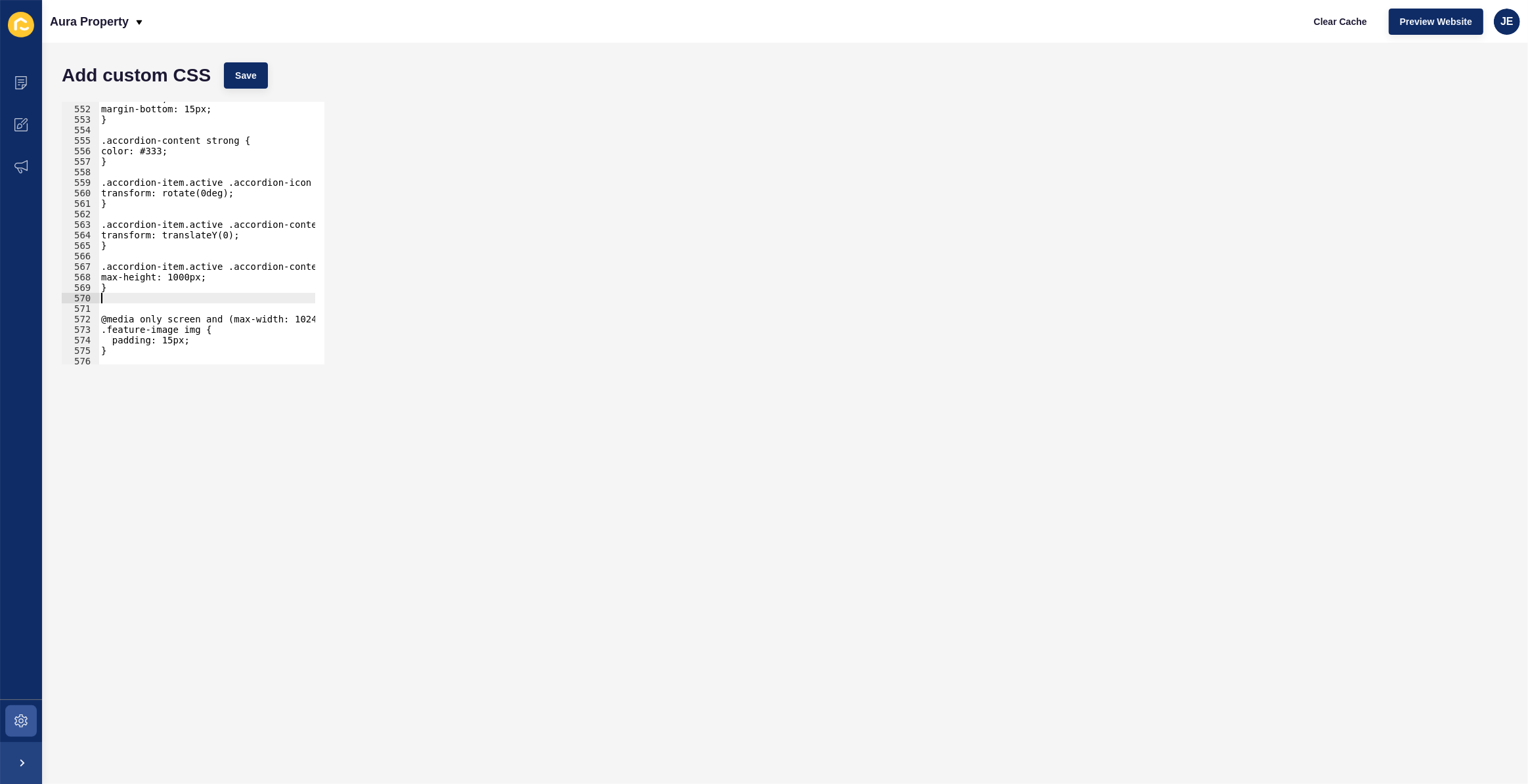
paste textarea
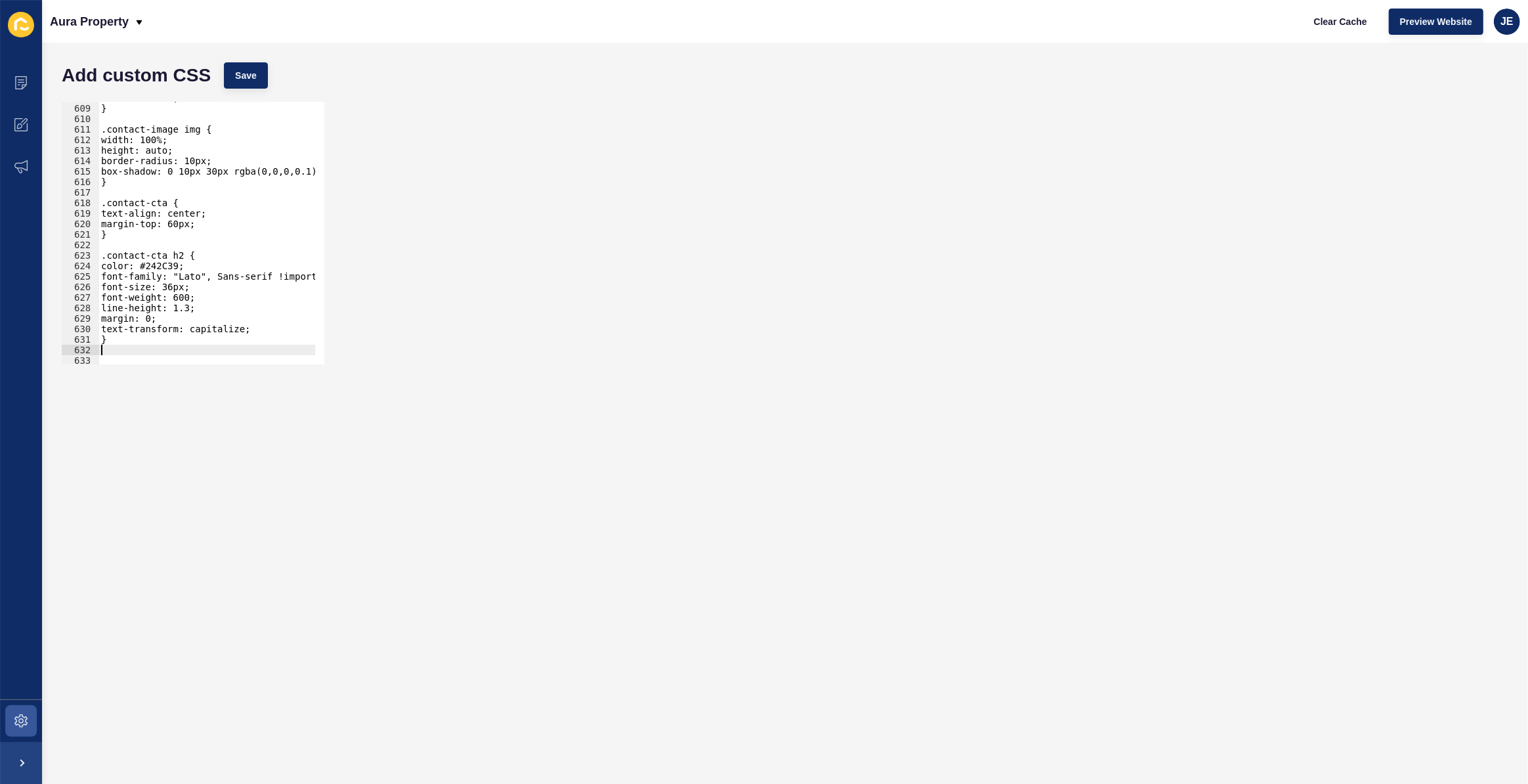
scroll to position [6384, 0]
click at [267, 63] on button "Save" at bounding box center [246, 76] width 44 height 26
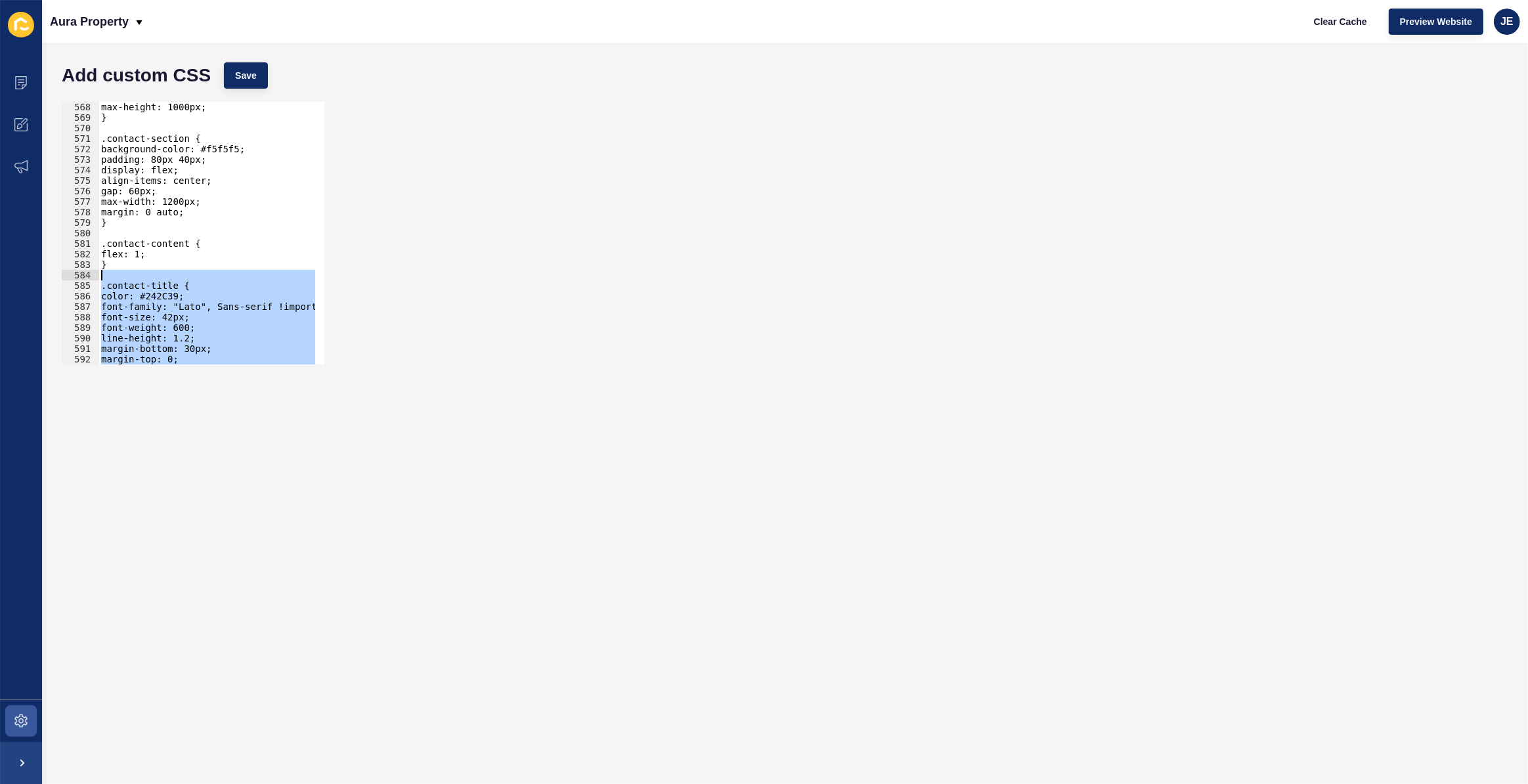
scroll to position [5882, 0]
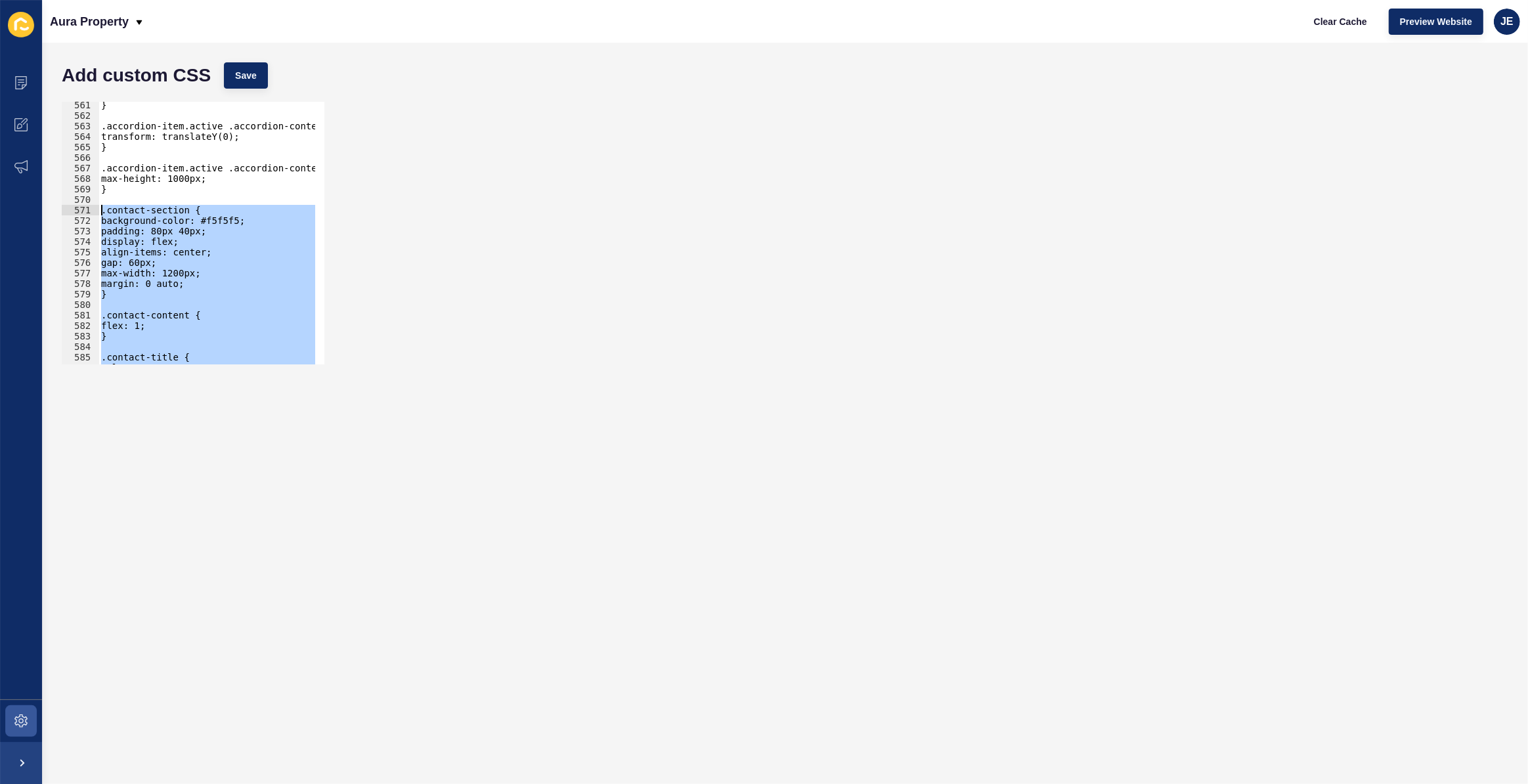
drag, startPoint x: 125, startPoint y: 314, endPoint x: 83, endPoint y: 209, distance: 113.1
click at [83, 209] on div "561 562 563 564 565 566 567 568 569 570 571 572 573 574 575 576 577 578 579 580…" at bounding box center [193, 233] width 262 height 262
paste textarea "}"
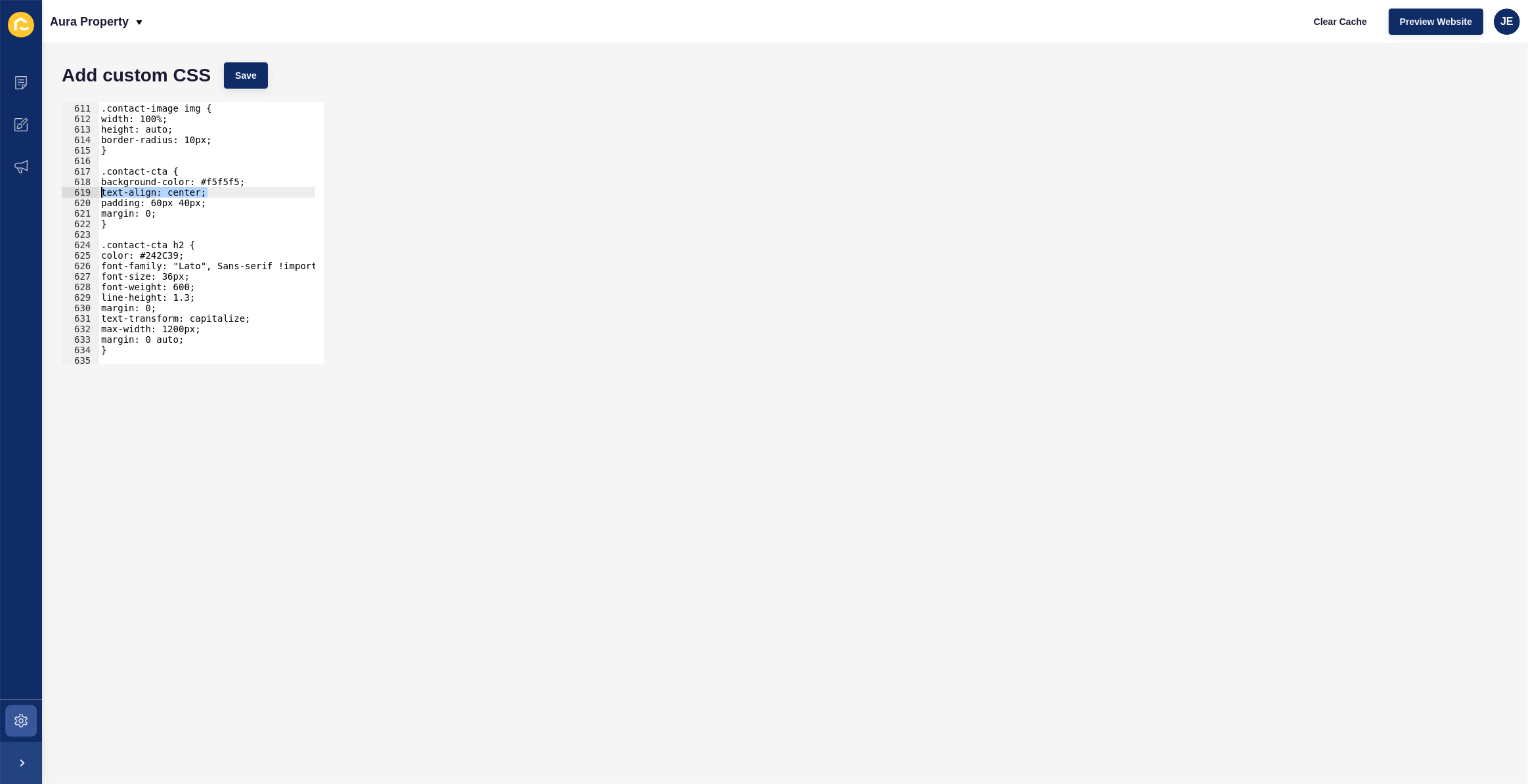
drag, startPoint x: 212, startPoint y: 193, endPoint x: 44, endPoint y: 187, distance: 168.1
click at [44, 187] on div "Add custom CSS Save } 610 611 612 613 614 615 616 617 618 619 620 621 622 623 6…" at bounding box center [784, 413] width 1486 height 741
type textarea "text-align: center;"
click at [194, 321] on div ".contact-image img { width: 100%; height: auto; border-radius: 10px; } .contact…" at bounding box center [250, 229] width 303 height 274
click at [195, 328] on div ".contact-image img { width: 100%; height: auto; border-radius: 10px; } .contact…" at bounding box center [250, 229] width 303 height 274
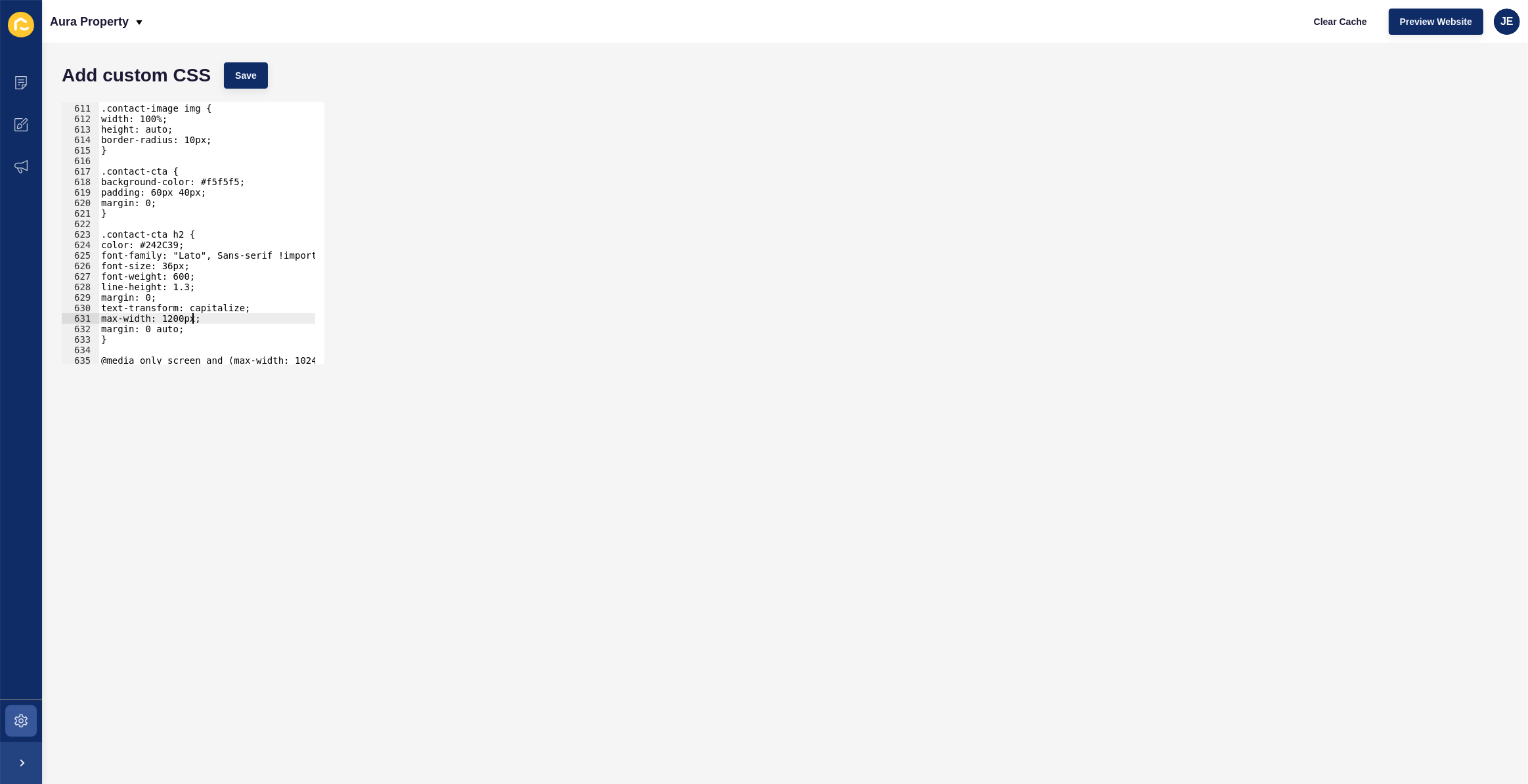
type textarea "margin: 0 auto;"
paste textarea "text-align: center;"
type textarea "text-align: center;"
click at [231, 71] on button "Save" at bounding box center [246, 76] width 44 height 26
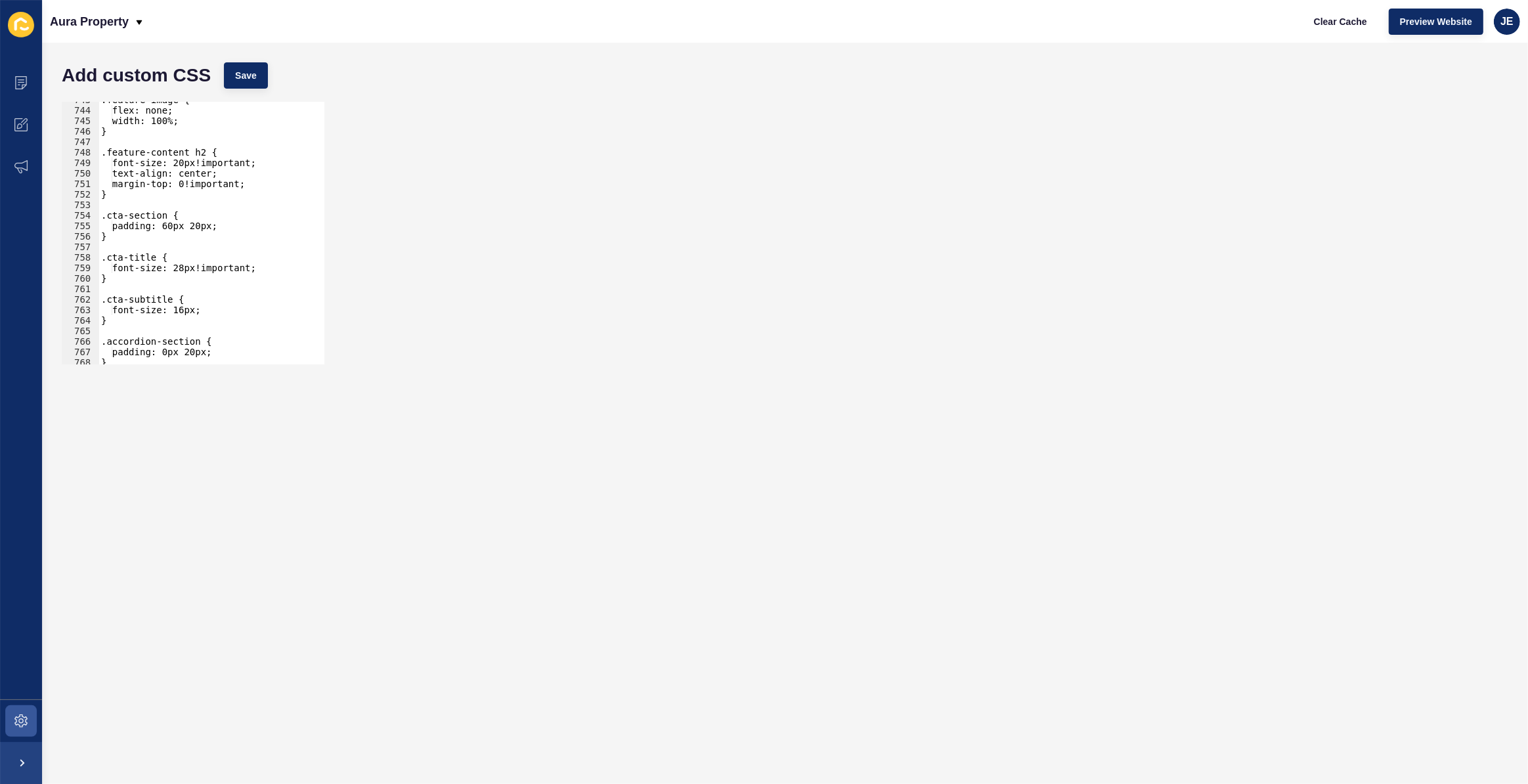
scroll to position [7958, 0]
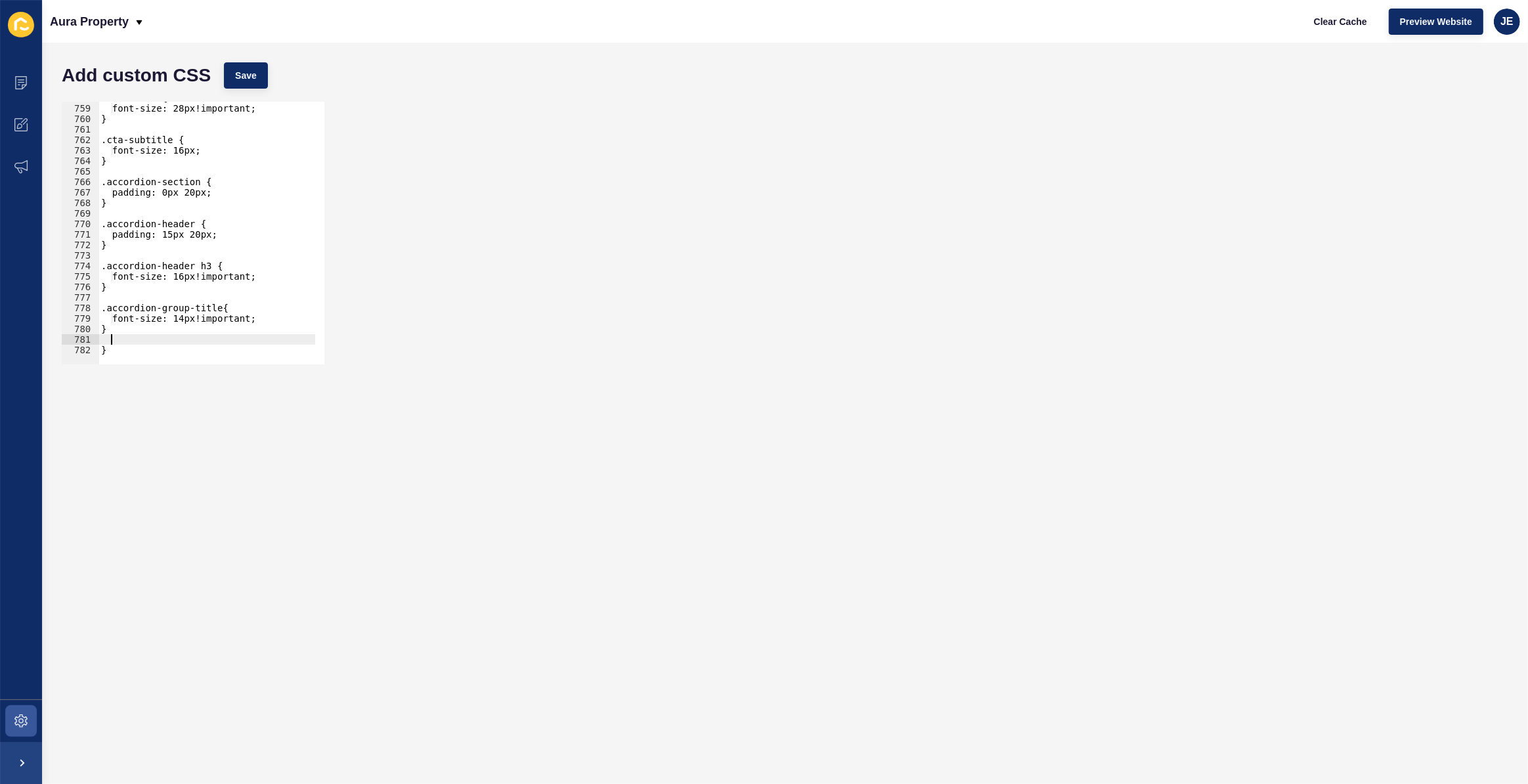
click at [124, 334] on div ".cta-title { font-size: 28px!important; } .cta-subtitle { font-size: 16px; } .a…" at bounding box center [250, 229] width 303 height 274
paste textarea "}"
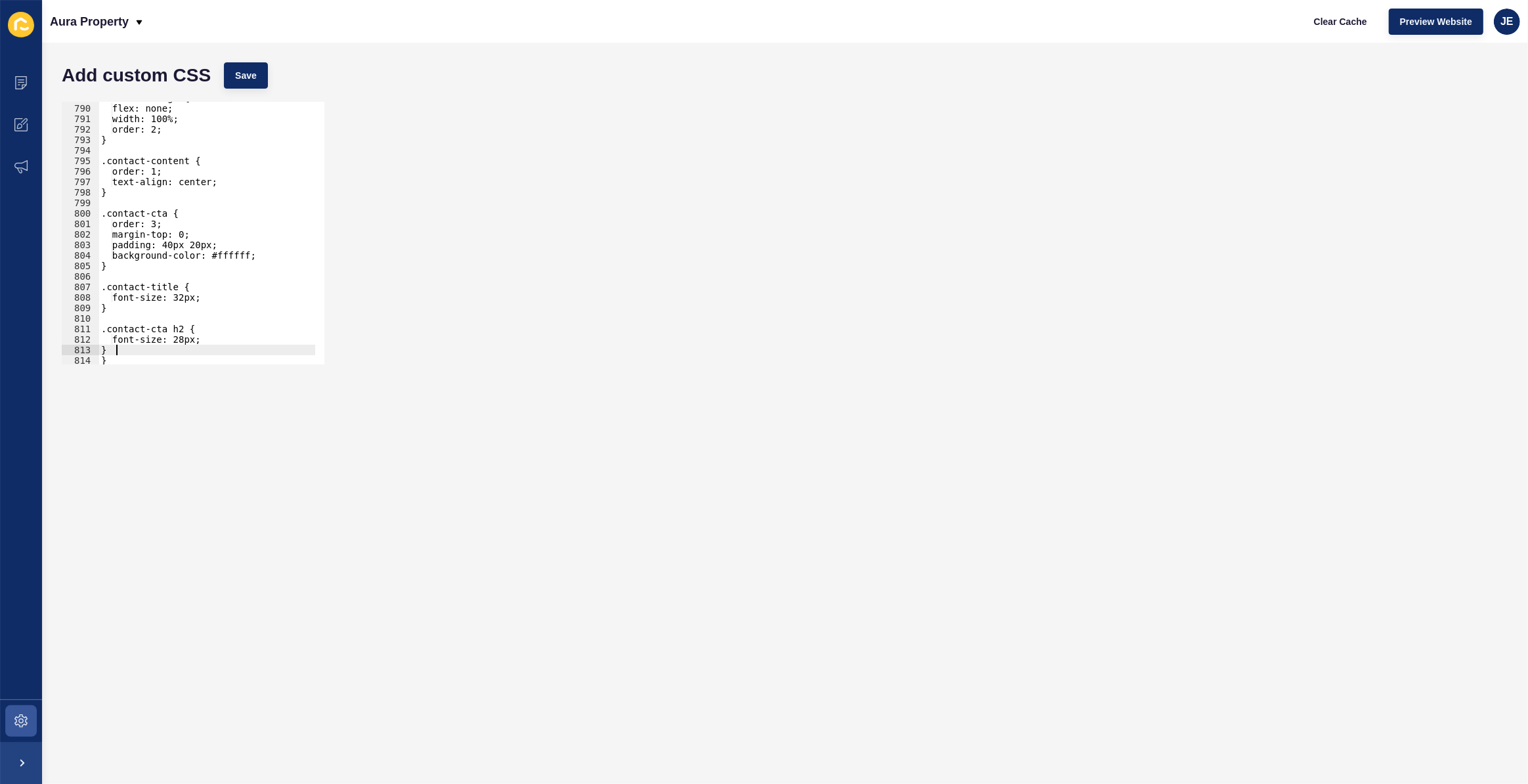
scroll to position [8283, 0]
click at [248, 78] on span "Save" at bounding box center [246, 75] width 22 height 13
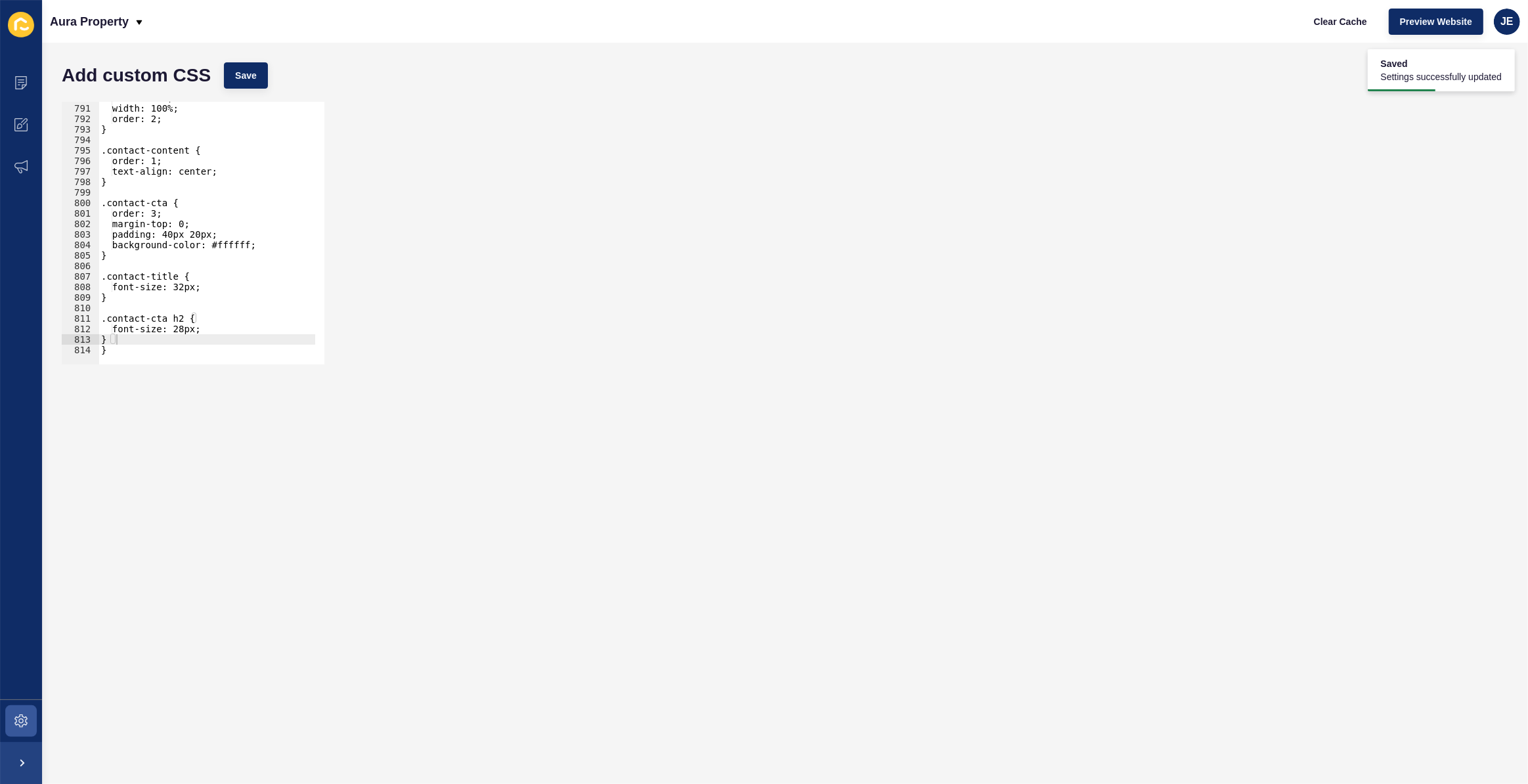
scroll to position [8294, 0]
type textarea "background-color: #ffffff;"
drag, startPoint x: 255, startPoint y: 244, endPoint x: 101, endPoint y: 247, distance: 154.0
click at [101, 247] on div "flex: none; width: 100%; order: 2; } .contact-content { order: 1; text-align: c…" at bounding box center [250, 229] width 303 height 274
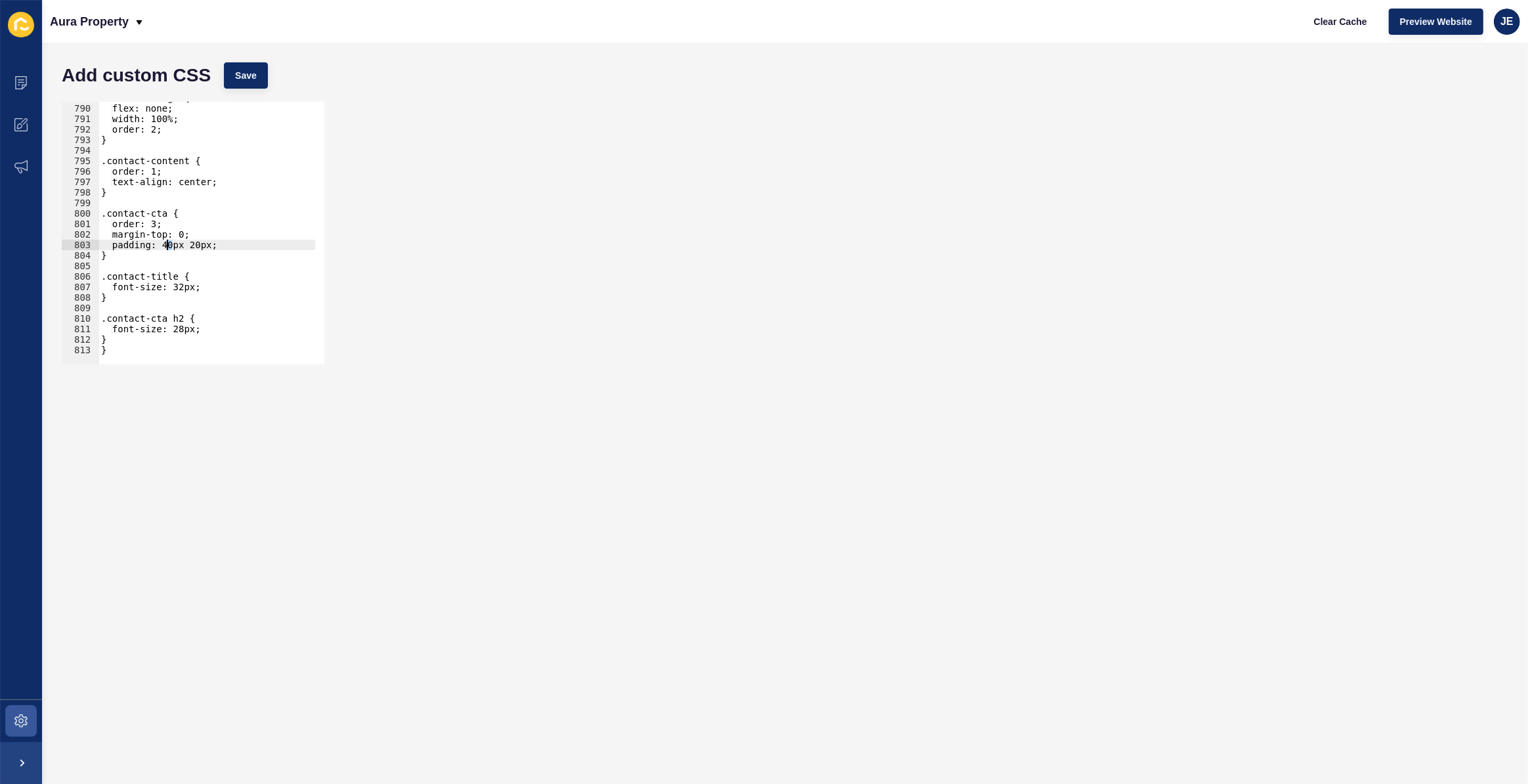
click at [166, 247] on div ".contact-image { flex: none; width: 100%; order: 2; } .contact-content { order:…" at bounding box center [250, 229] width 303 height 274
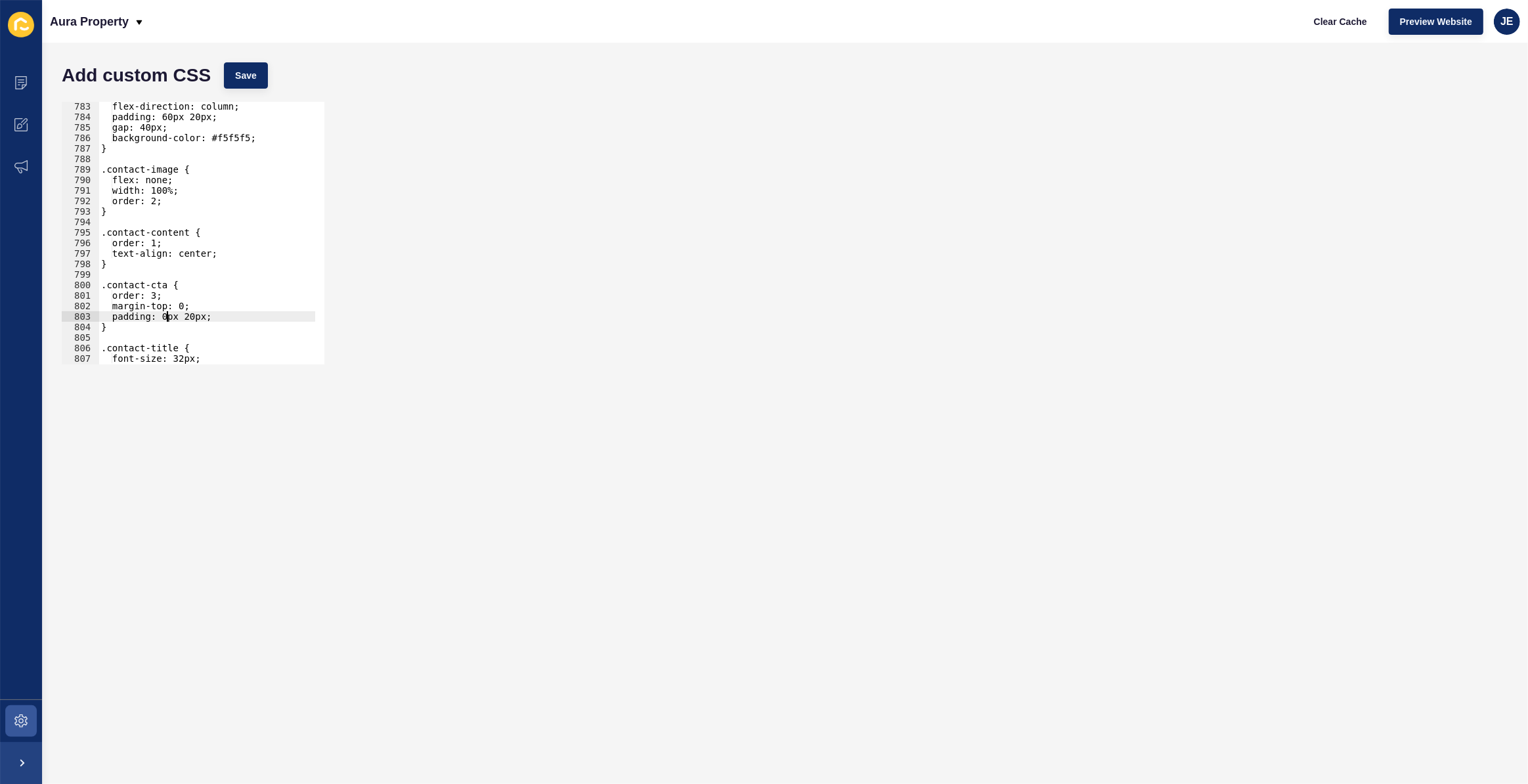
scroll to position [8176, 0]
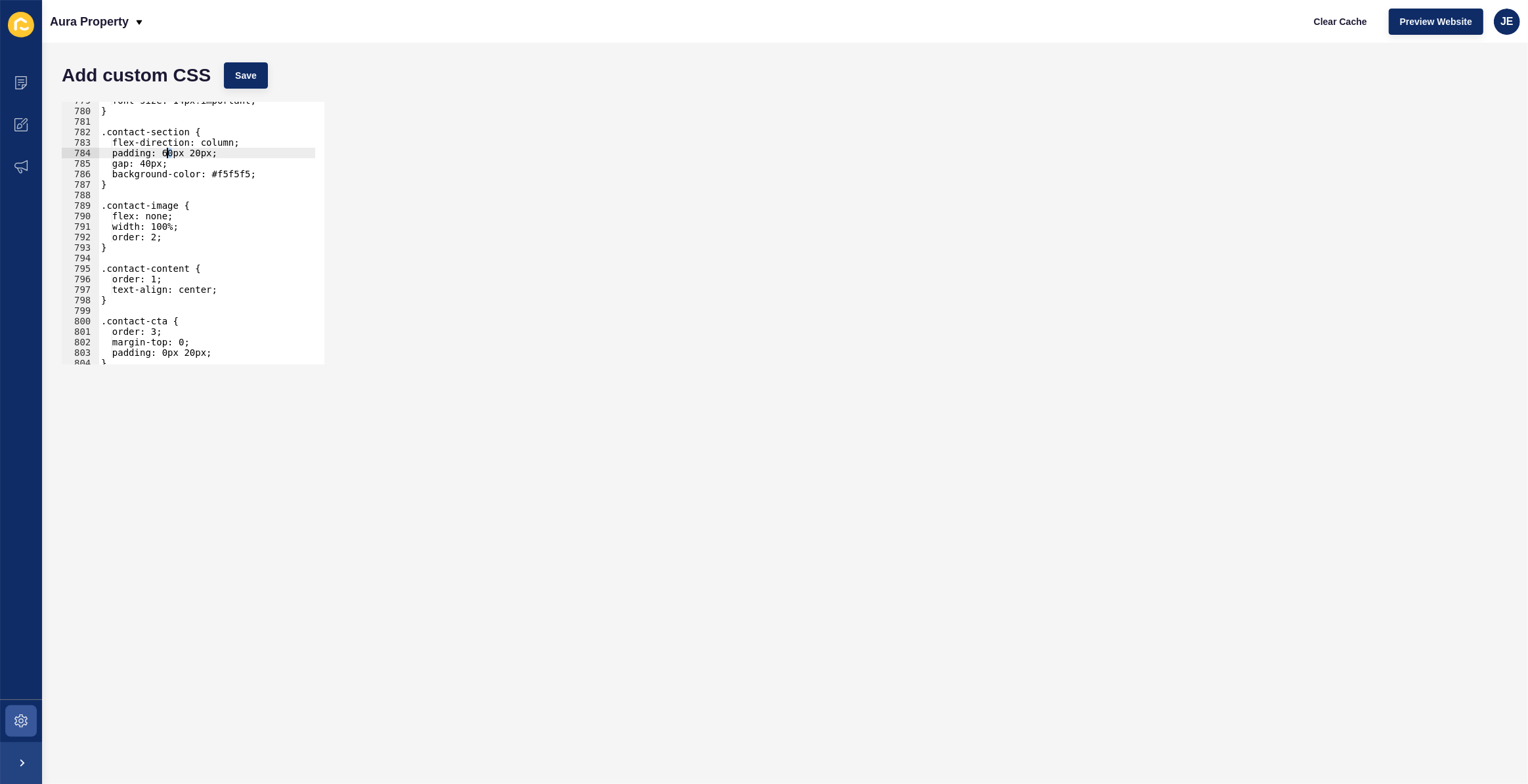
click at [166, 156] on div "font-size: 14px!important; } .contact-section { flex-direction: column; padding…" at bounding box center [250, 232] width 303 height 274
click at [246, 86] on button "Save" at bounding box center [246, 76] width 44 height 26
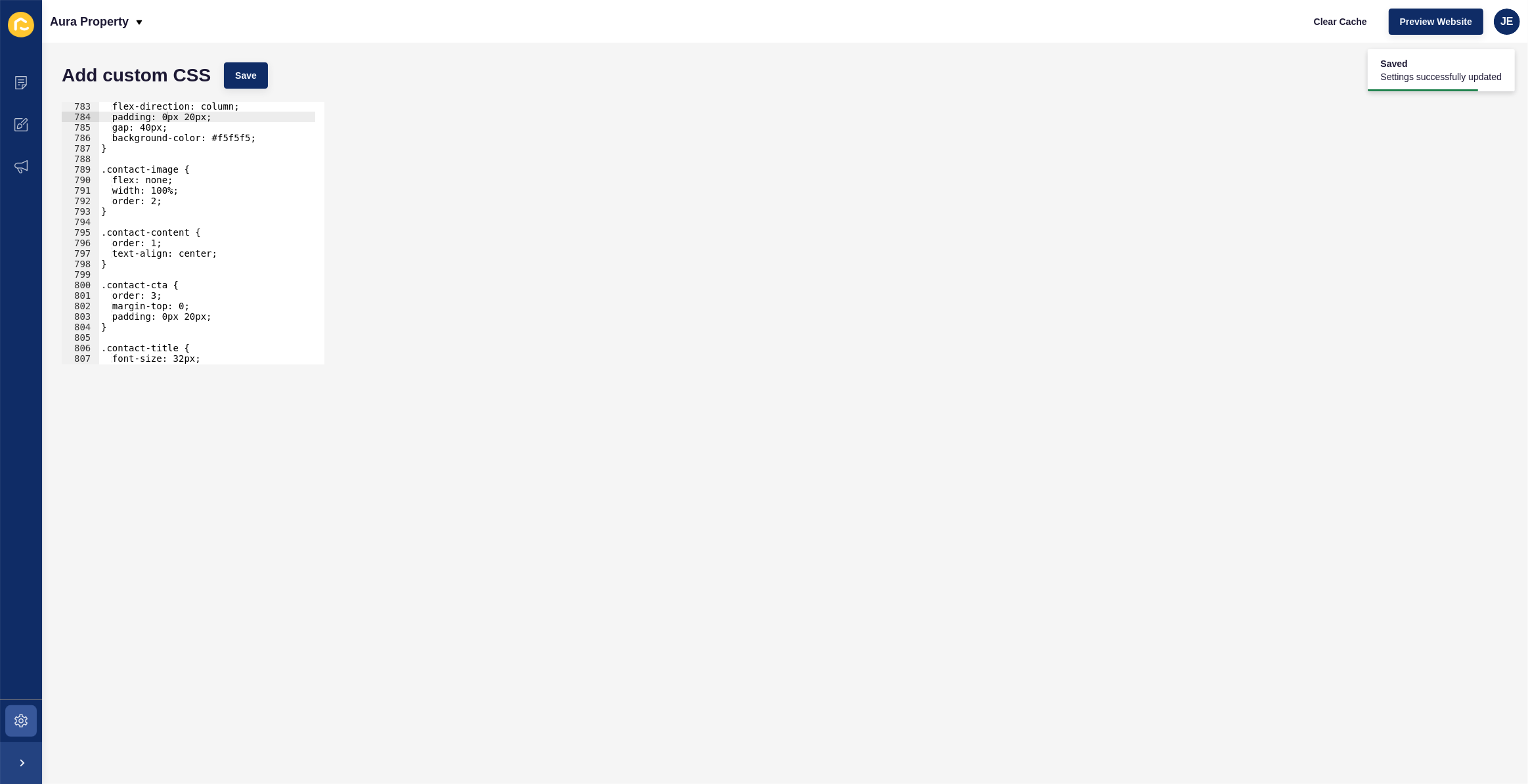
scroll to position [8283, 0]
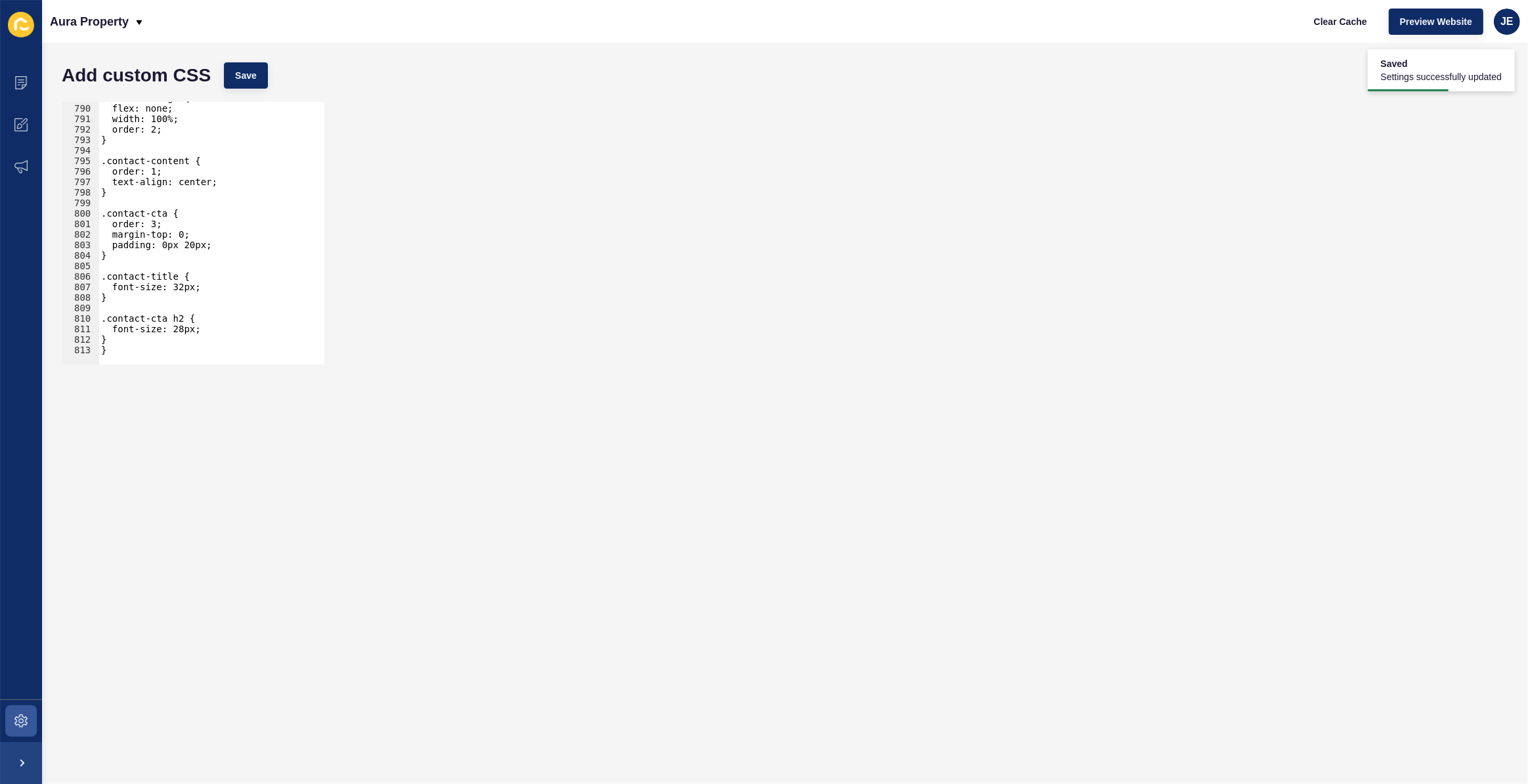
click at [166, 244] on div ".contact-image { flex: none; width: 100%; order: 2; } .contact-content { order:…" at bounding box center [250, 229] width 303 height 274
click at [243, 79] on span "Save" at bounding box center [246, 75] width 22 height 13
click at [248, 83] on button "Save" at bounding box center [246, 76] width 44 height 26
click at [182, 235] on div ".contact-image { flex: none; width: 100%; order: 2; } .contact-content { order:…" at bounding box center [250, 229] width 303 height 274
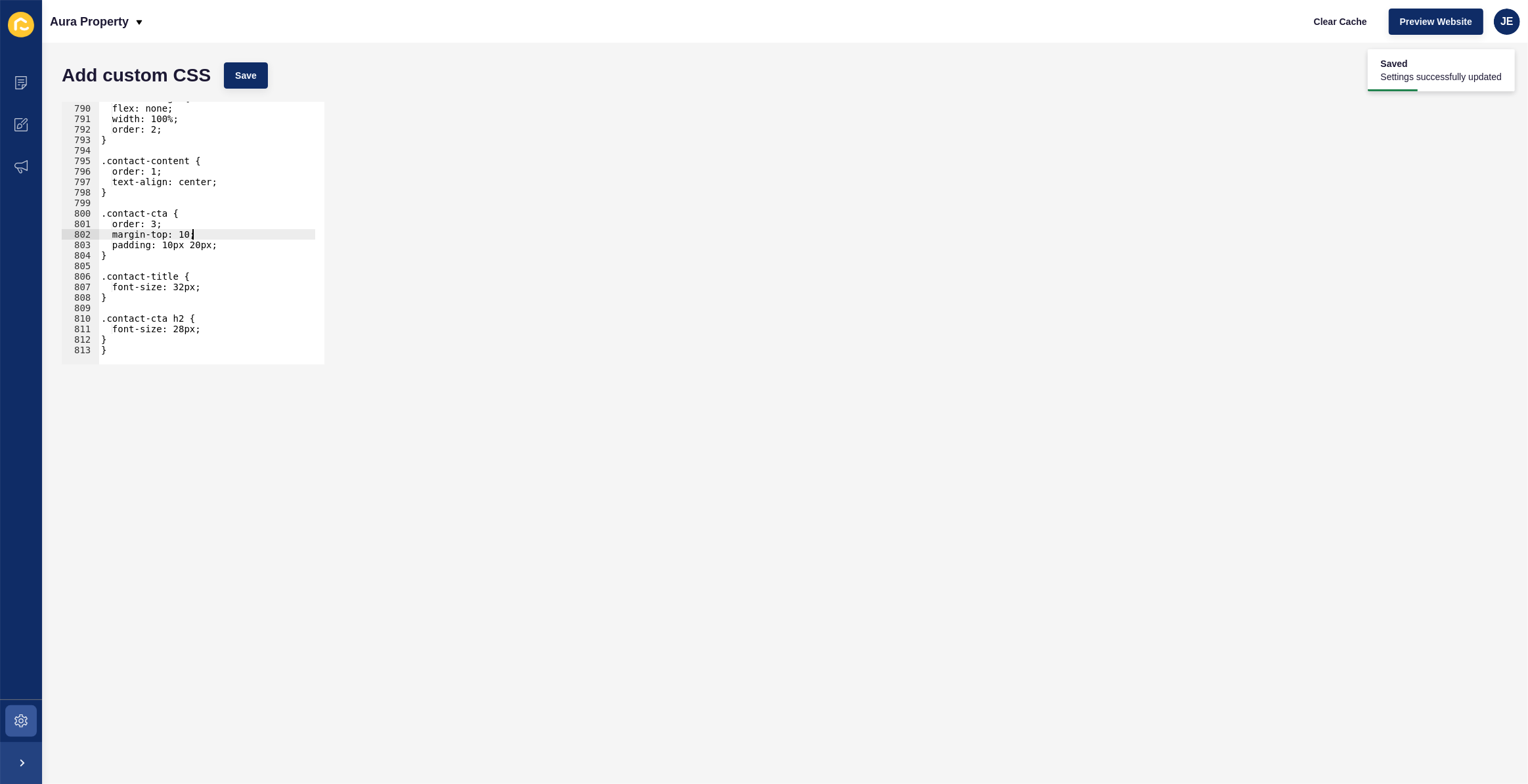
scroll to position [0, 7]
click at [255, 71] on span "Save" at bounding box center [246, 75] width 22 height 13
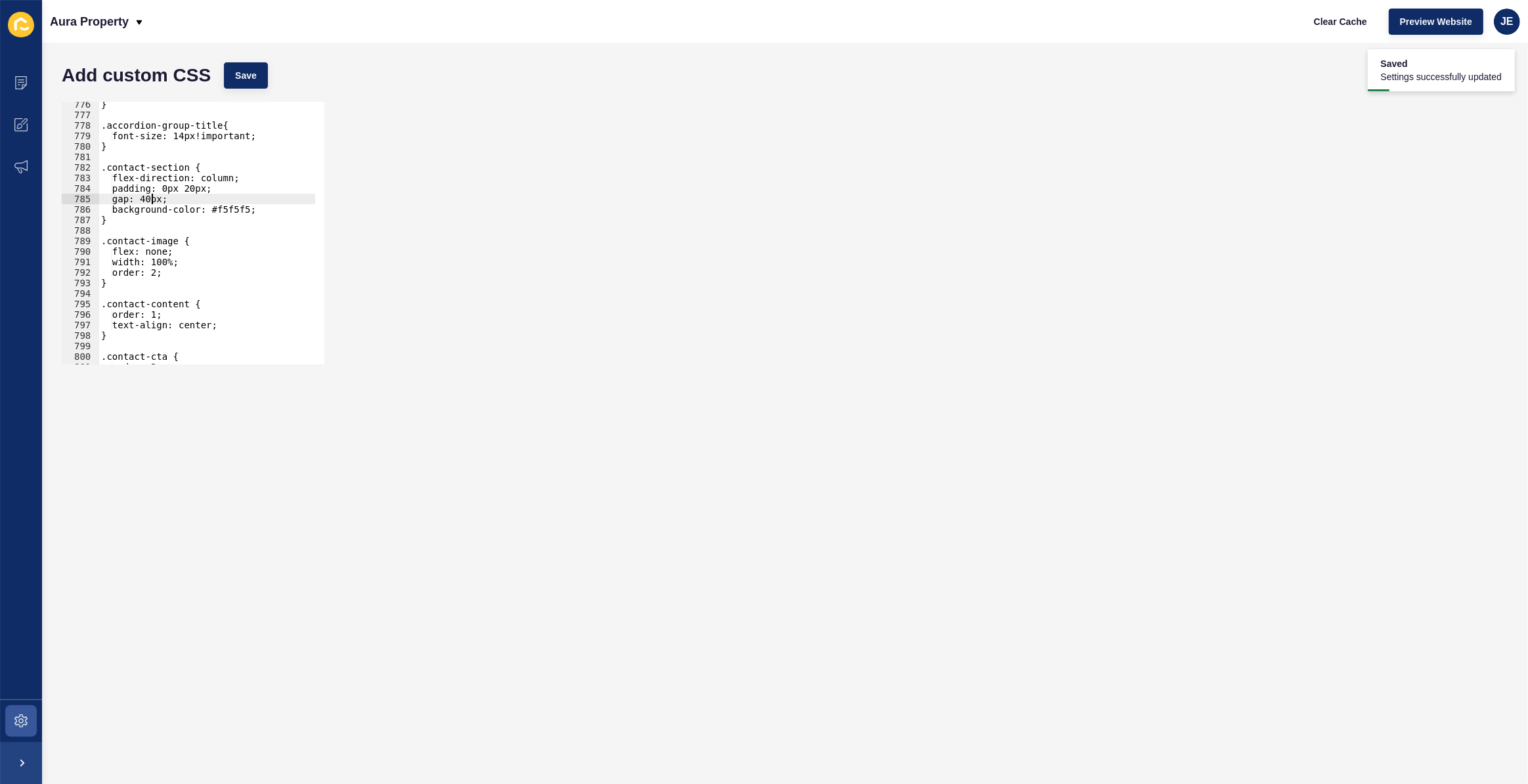
scroll to position [0, 4]
click at [146, 197] on div "} .accordion-group-title{ font-size: 14px!important; } .contact-section { flex-…" at bounding box center [250, 236] width 303 height 274
type textarea "gap: 10px;"
click at [254, 60] on div "Add custom CSS Save" at bounding box center [784, 75] width 1460 height 39
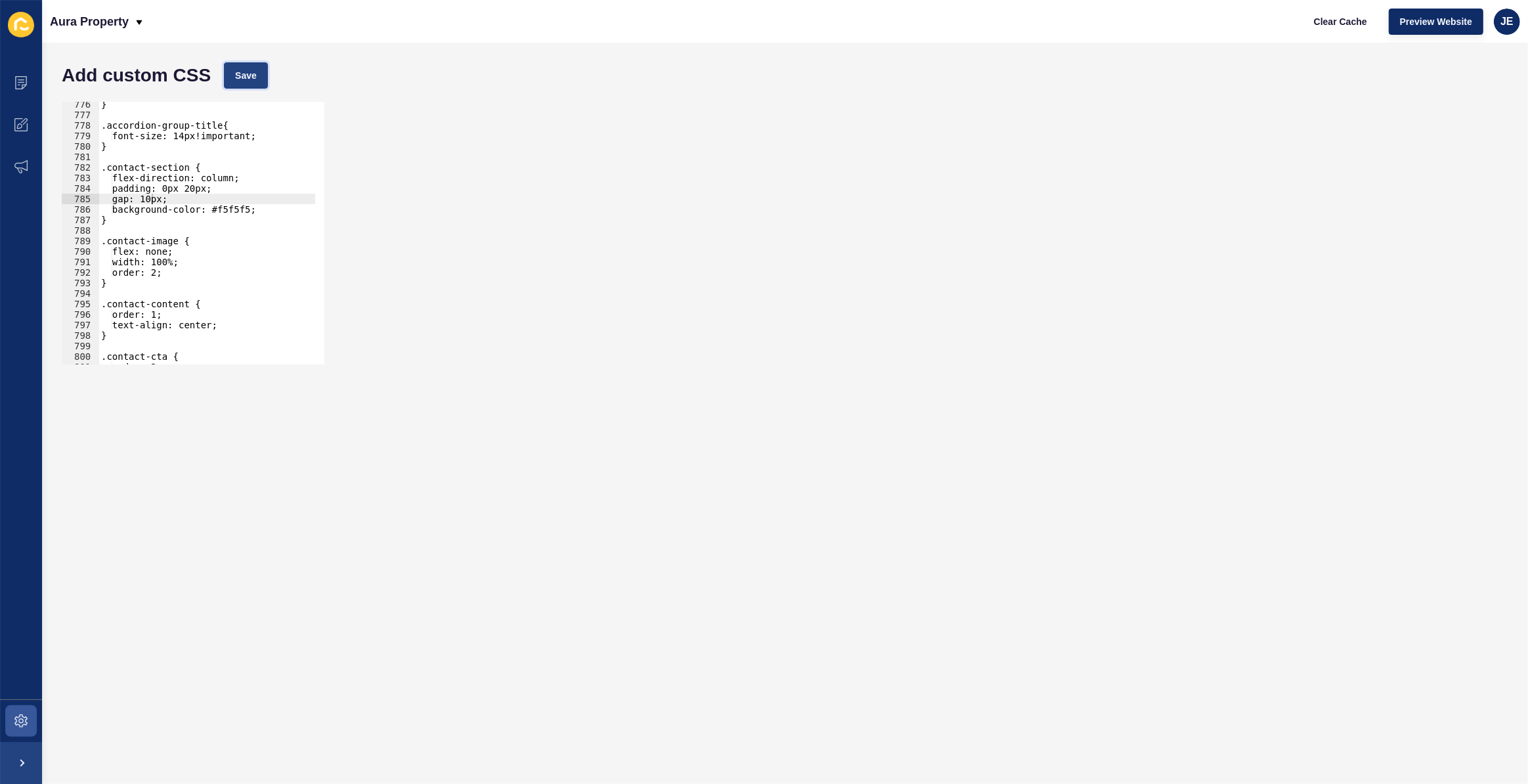
click at [255, 63] on button "Save" at bounding box center [246, 76] width 44 height 26
drag, startPoint x: 172, startPoint y: 199, endPoint x: 104, endPoint y: 195, distance: 68.1
click at [104, 195] on div "} .accordion-group-title{ font-size: 14px!important; } .contact-section { flex-…" at bounding box center [250, 236] width 303 height 274
click at [152, 201] on div "} .accordion-group-title{ font-size: 14px!important; } .contact-section { flex-…" at bounding box center [207, 233] width 217 height 262
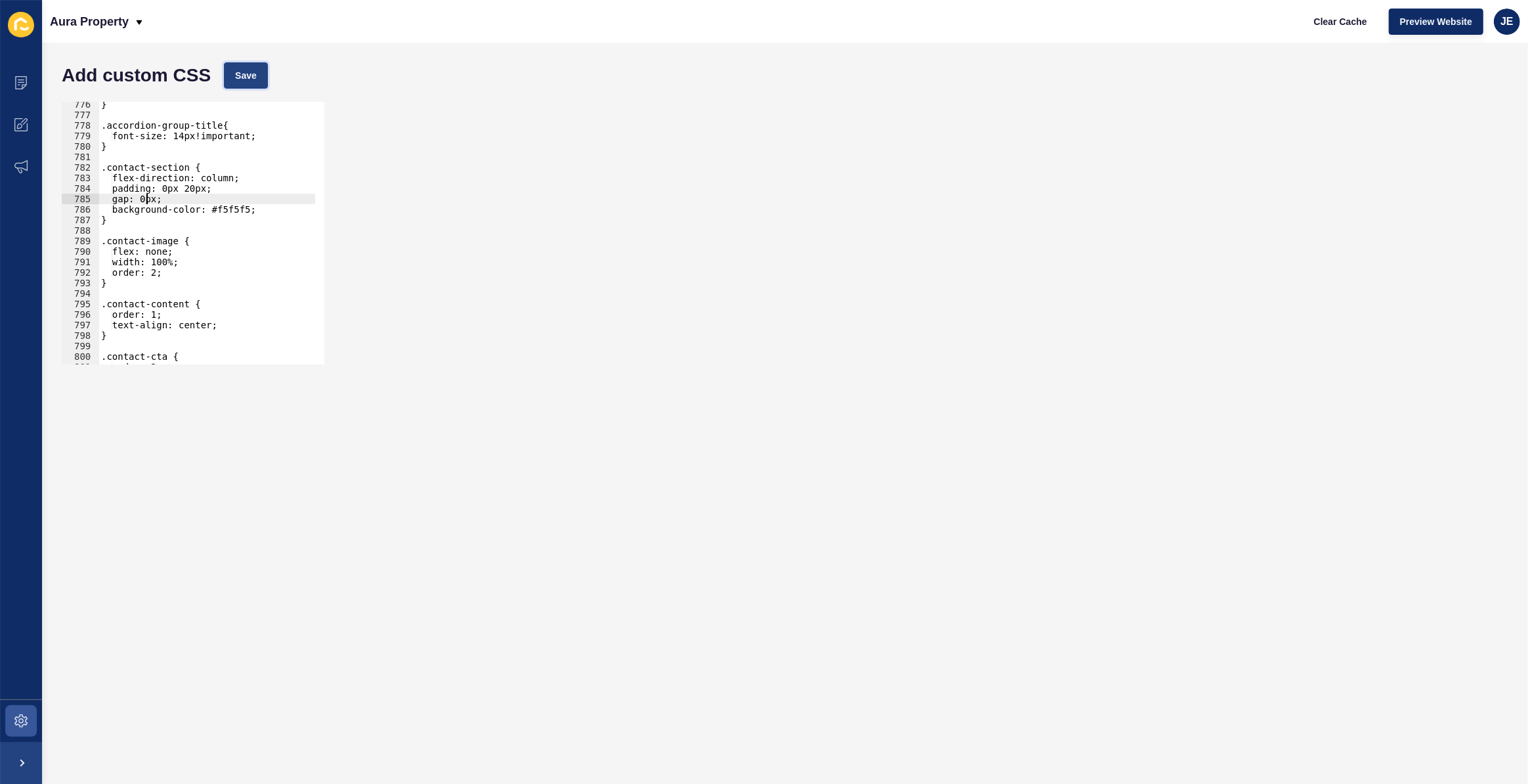
click at [241, 82] on button "Save" at bounding box center [246, 76] width 44 height 26
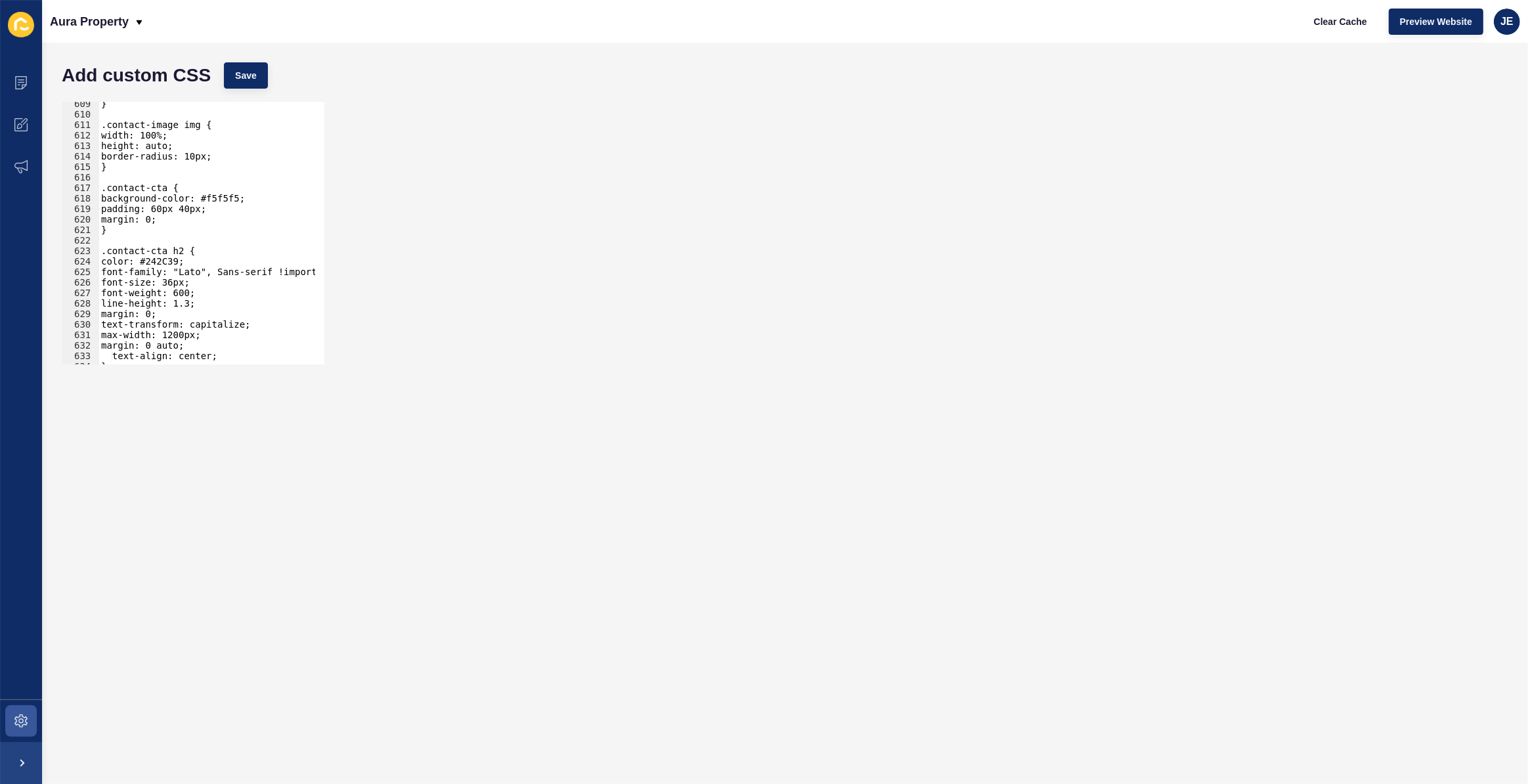
scroll to position [6352, 0]
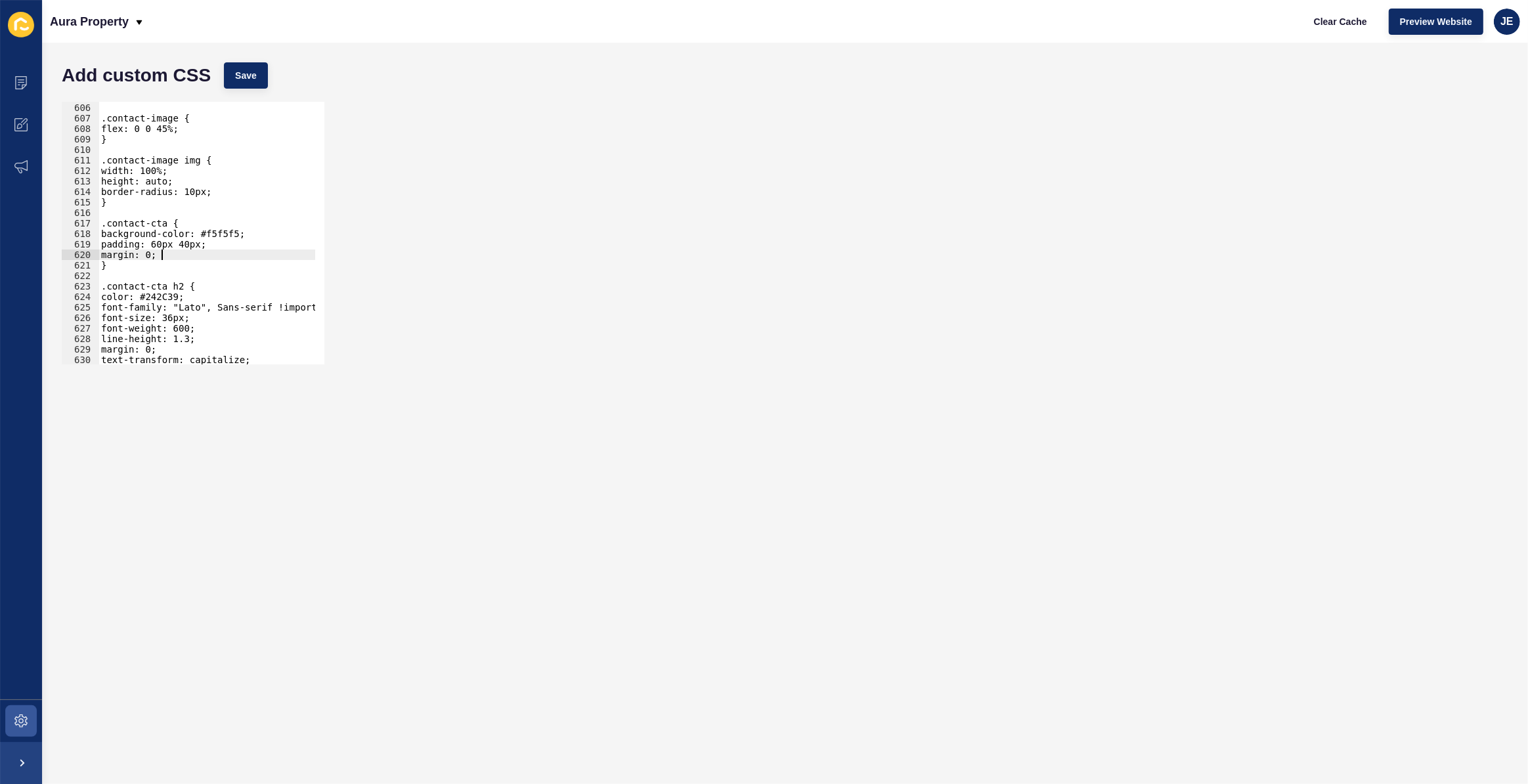
click at [172, 256] on div "} .contact-image { flex: 0 0 45%; } .contact-image img { width: 100%; height: a…" at bounding box center [250, 228] width 303 height 274
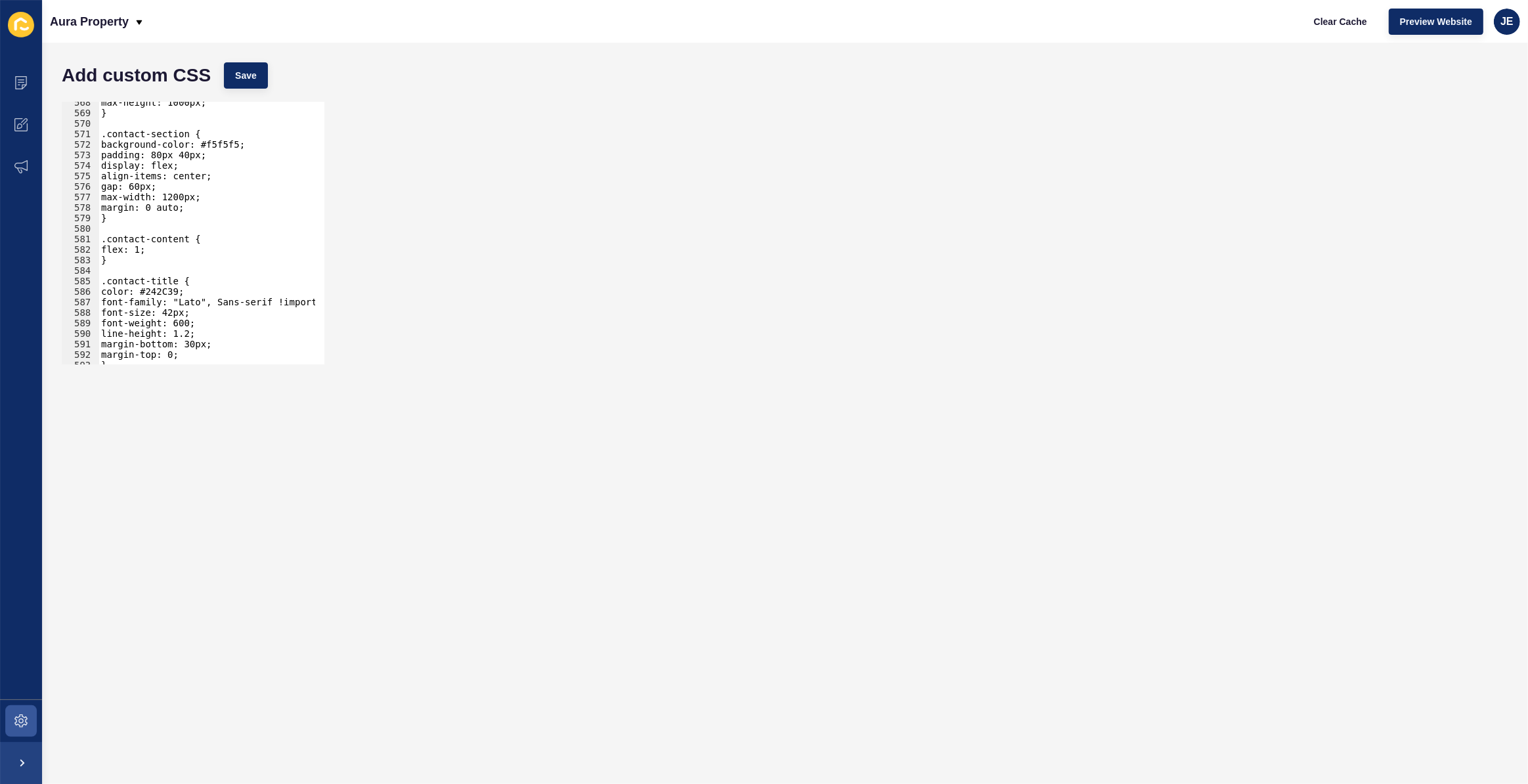
scroll to position [5924, 0]
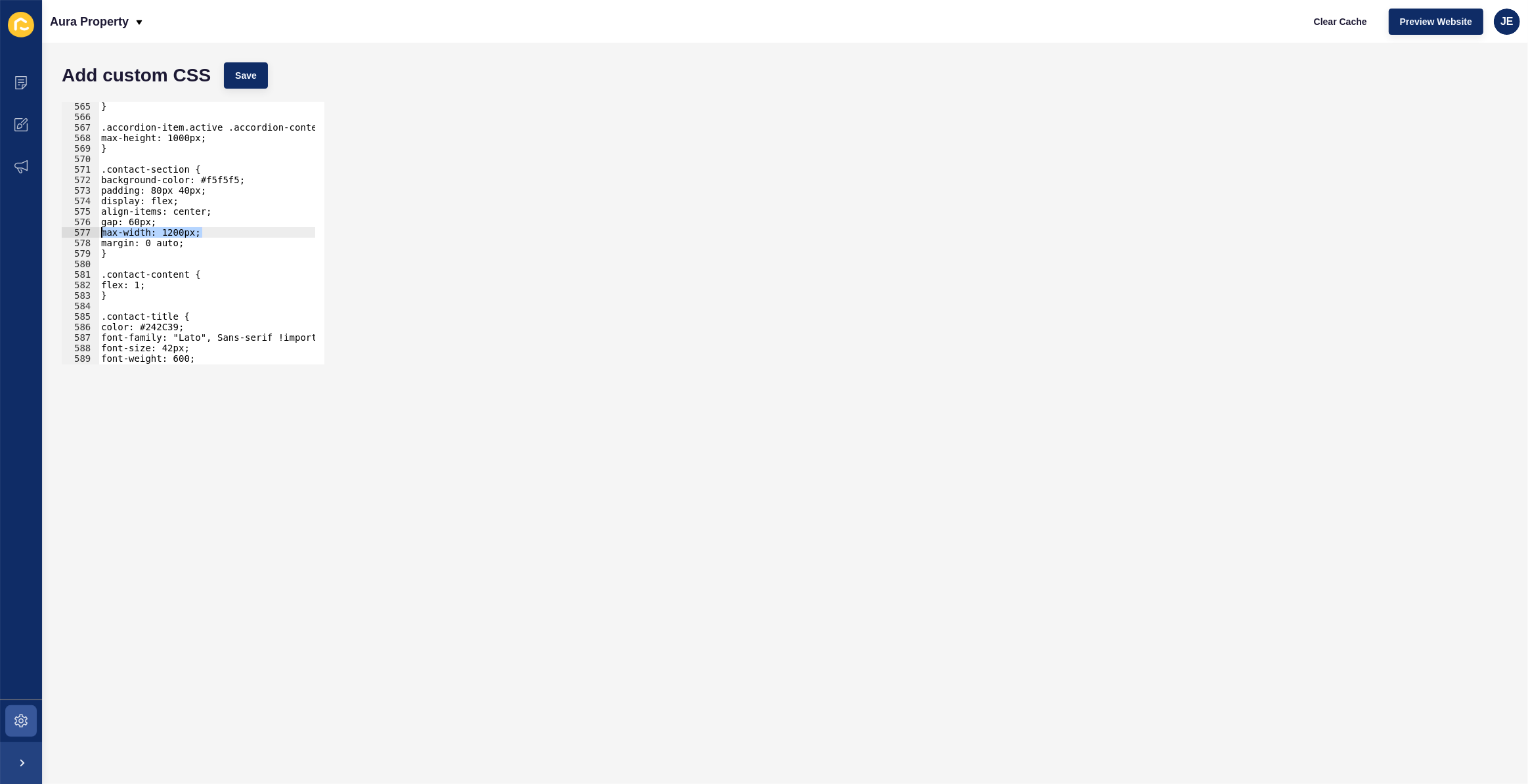
drag, startPoint x: 206, startPoint y: 230, endPoint x: 64, endPoint y: 233, distance: 142.0
click at [64, 233] on div "margin: 0; 565 566 567 568 569 570 571 572 573 574 575 576 577 578 579 580 581 …" at bounding box center [193, 233] width 262 height 262
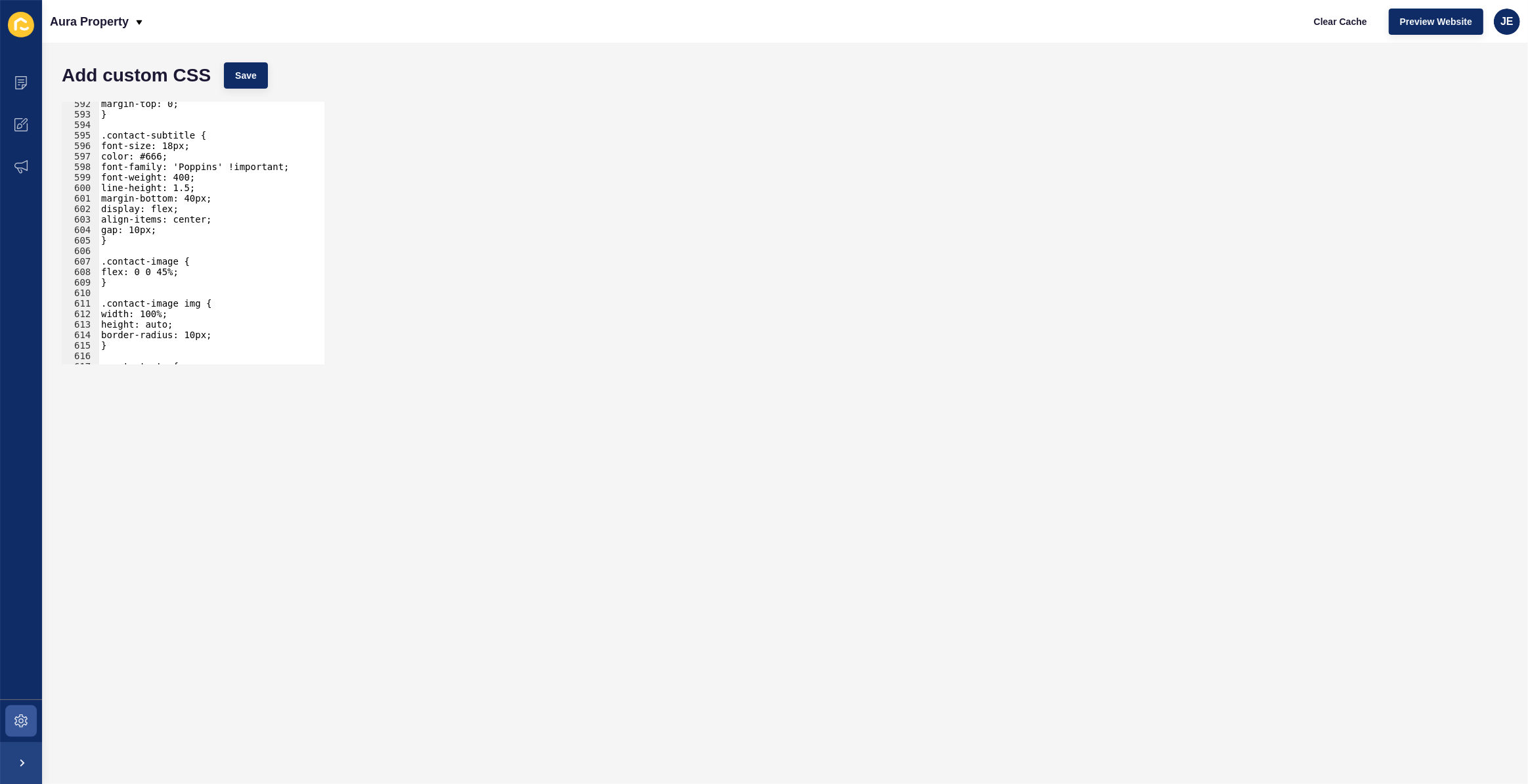
scroll to position [6352, 0]
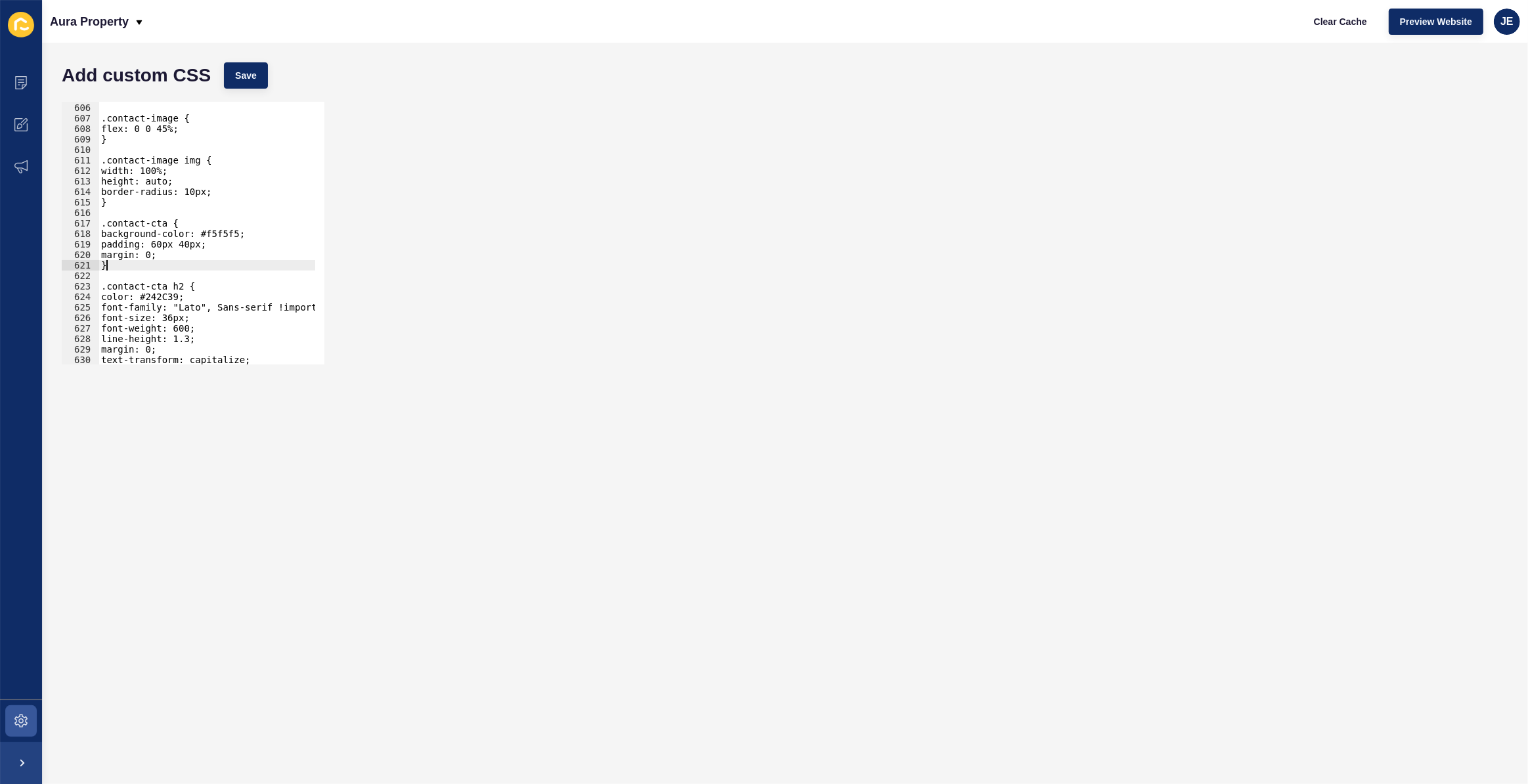
click at [172, 265] on div "} .contact-image { flex: 0 0 45%; } .contact-image img { width: 100%; height: a…" at bounding box center [250, 228] width 303 height 274
click at [177, 256] on div "} .contact-image { flex: 0 0 45%; } .contact-image img { width: 100%; height: a…" at bounding box center [250, 228] width 303 height 274
type textarea "margin: 0;"
paste textarea "max-width: 1200px;"
click at [121, 268] on div "} .contact-image { flex: 0 0 45%; } .contact-image img { width: 100%; height: a…" at bounding box center [250, 228] width 303 height 274
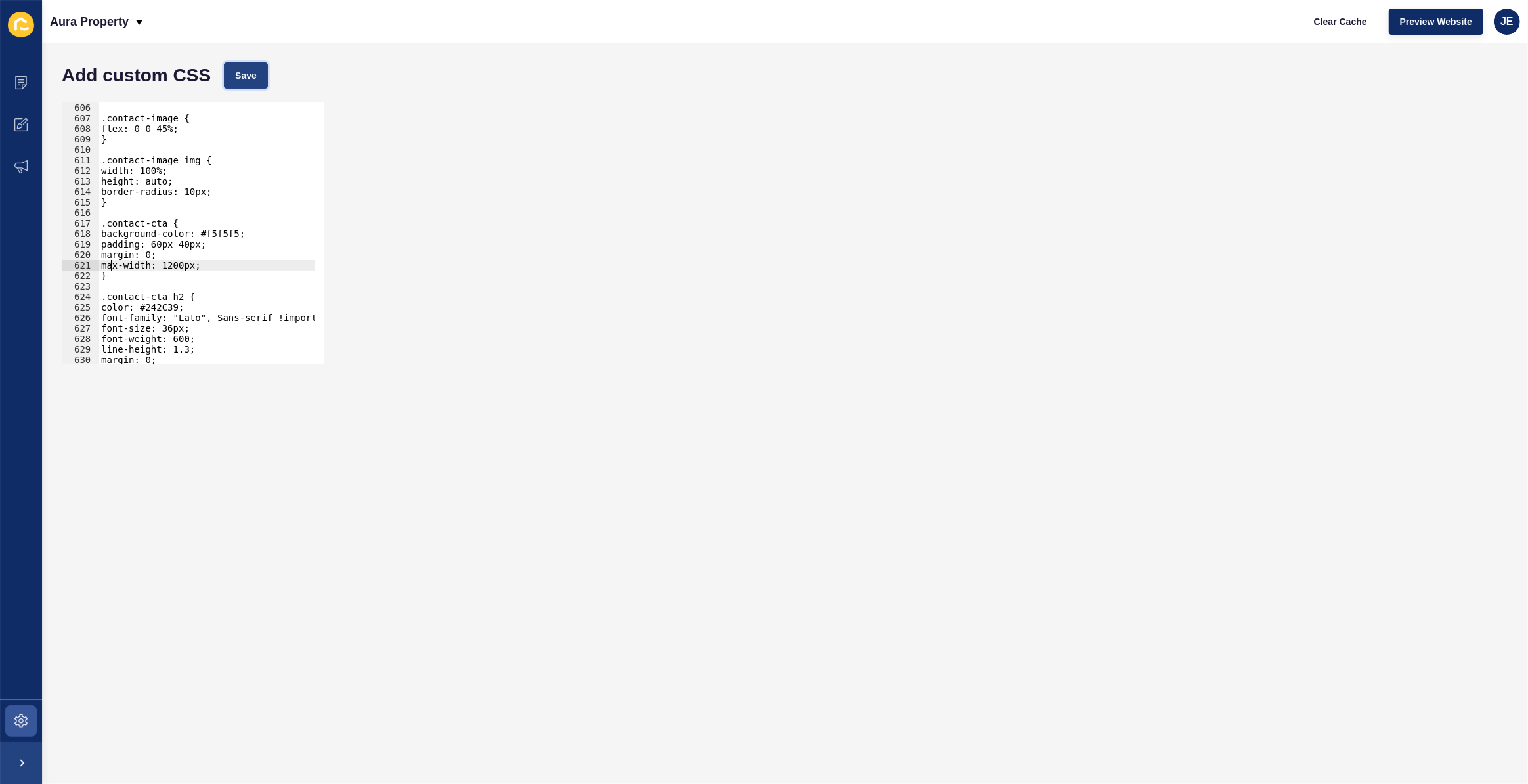
click at [249, 74] on span "Save" at bounding box center [246, 75] width 22 height 13
drag, startPoint x: 159, startPoint y: 253, endPoint x: 340, endPoint y: 309, distance: 189.5
click at [158, 253] on div "} .contact-image { flex: 0 0 45%; } .contact-image img { width: 100%; height: a…" at bounding box center [250, 228] width 303 height 274
click at [251, 75] on span "Save" at bounding box center [246, 75] width 22 height 13
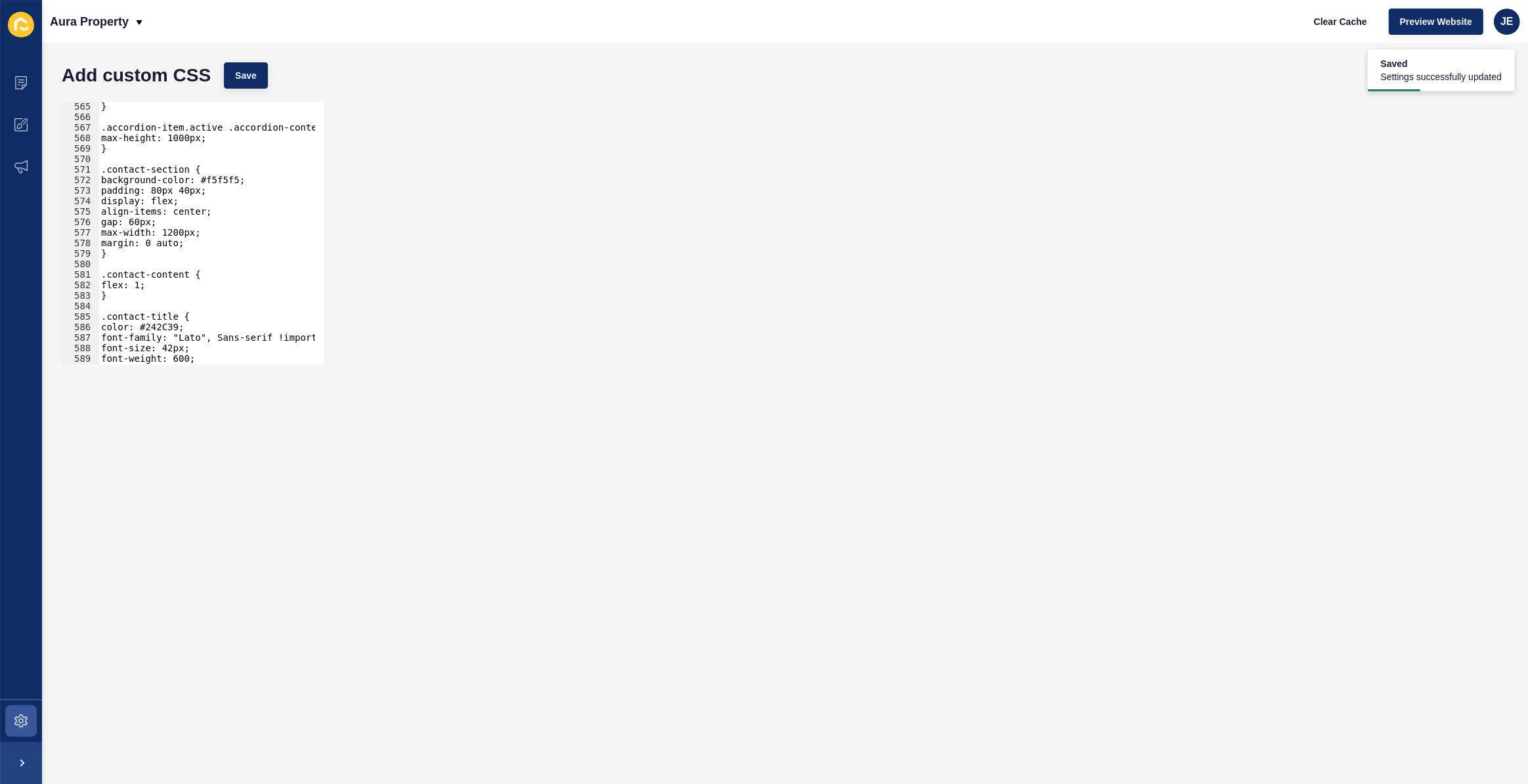
scroll to position [5924, 0]
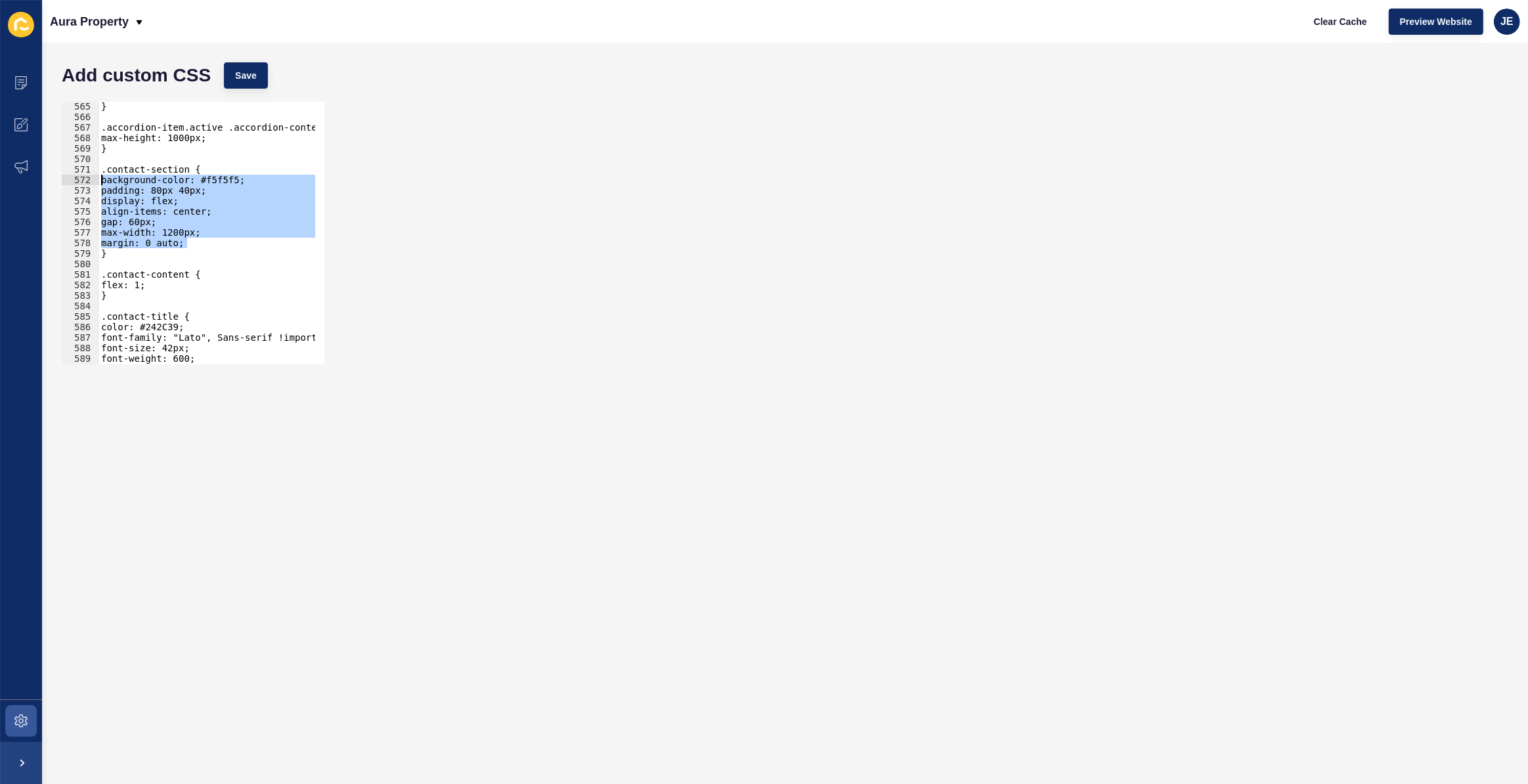
drag, startPoint x: 197, startPoint y: 245, endPoint x: 91, endPoint y: 179, distance: 124.9
click at [91, 179] on div "margin: 0 auto; 565 566 567 568 569 570 571 572 573 574 575 576 577 578 579 580…" at bounding box center [193, 233] width 262 height 262
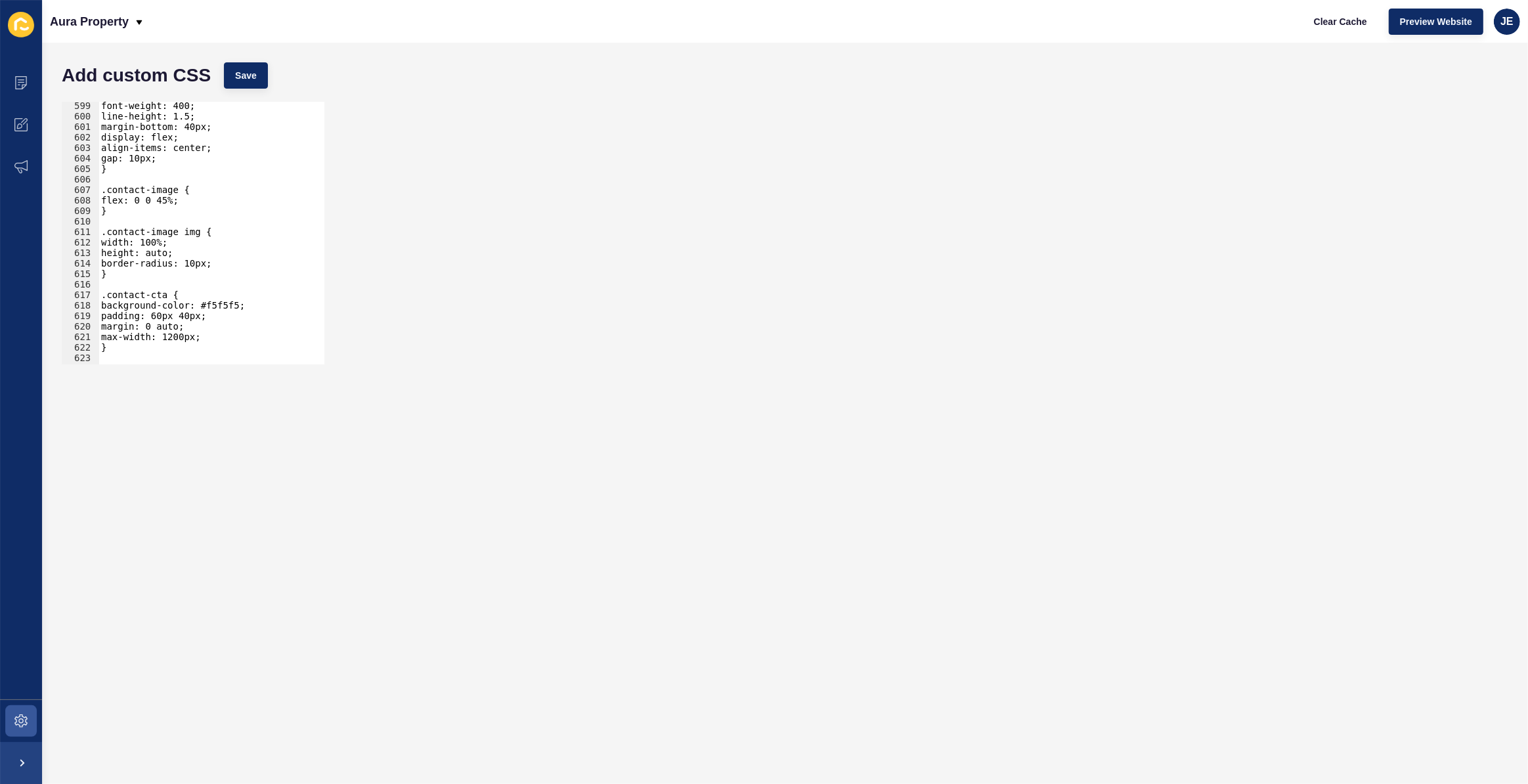
scroll to position [6316, 0]
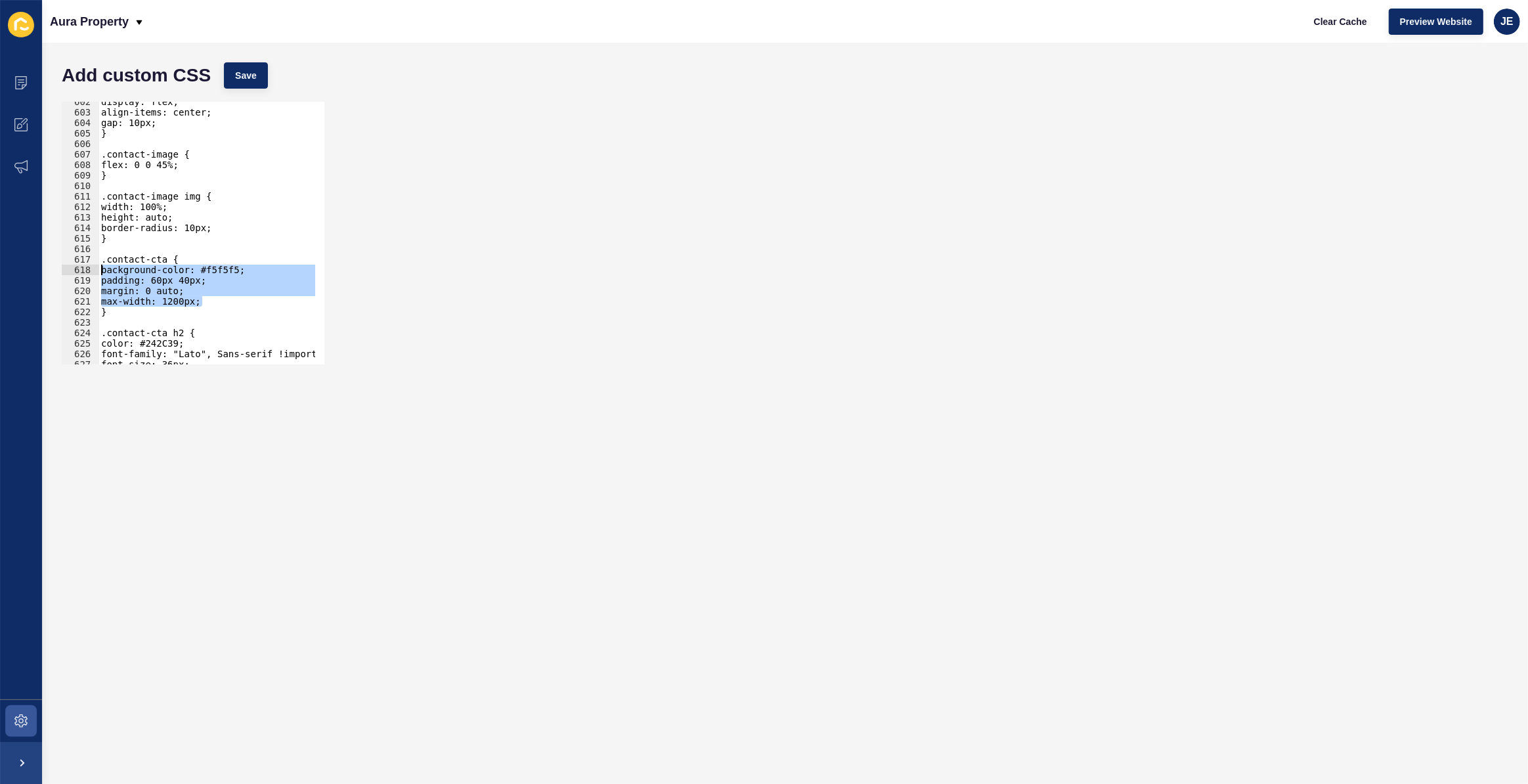
drag, startPoint x: 212, startPoint y: 296, endPoint x: 63, endPoint y: 269, distance: 151.4
click at [63, 269] on div "background-color: #f5f5f5; padding: 80px 40px; 602 603 604 605 606 607 608 609 …" at bounding box center [193, 233] width 262 height 262
paste textarea "margin: 0 auto"
type textarea "margin: 0 auto;"
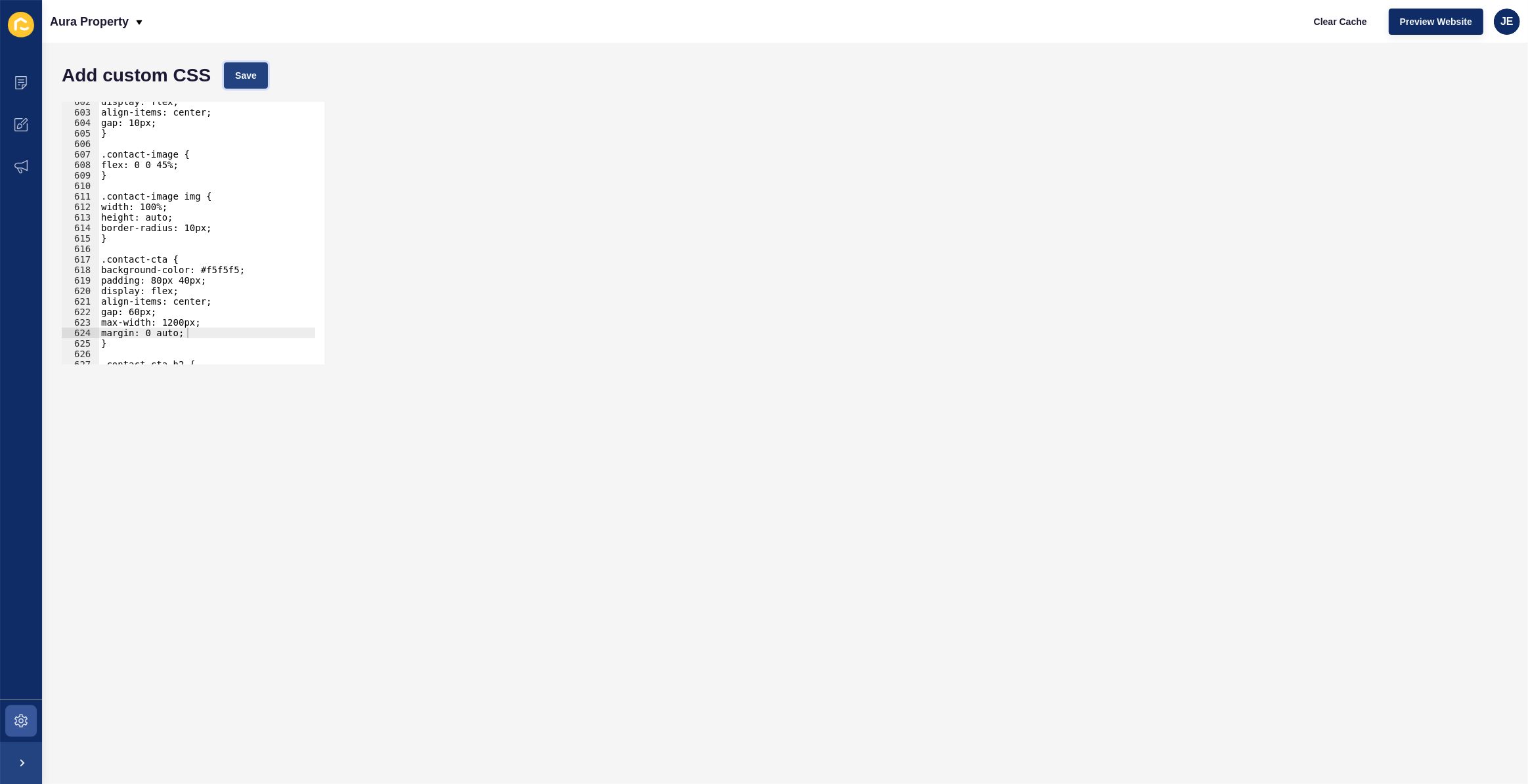
click at [248, 84] on button "Save" at bounding box center [246, 76] width 44 height 26
click at [205, 335] on div "display: flex; align-items: center; gap: 10px; } .contact-image { flex: 0 0 45%…" at bounding box center [250, 233] width 303 height 274
click at [248, 87] on button "Save" at bounding box center [246, 76] width 44 height 26
type textarea "gap: 60px;"
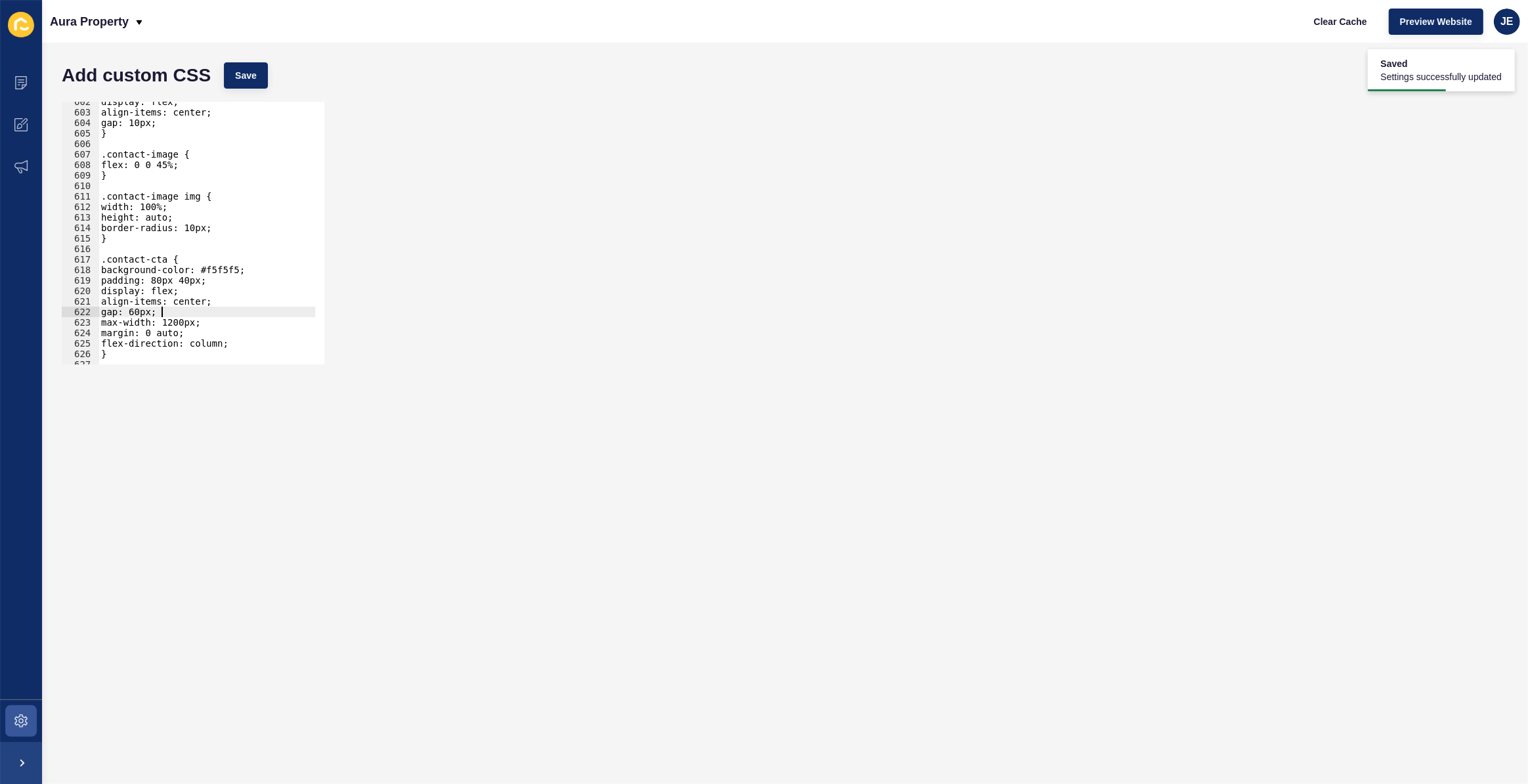
scroll to position [0, 3]
drag, startPoint x: 169, startPoint y: 308, endPoint x: 72, endPoint y: 308, distance: 97.0
click at [72, 308] on div "gap: 60px; 602 603 604 605 606 607 608 609 610 611 612 613 614 615 616 617 618 …" at bounding box center [193, 233] width 262 height 262
click at [250, 78] on span "Save" at bounding box center [246, 75] width 22 height 13
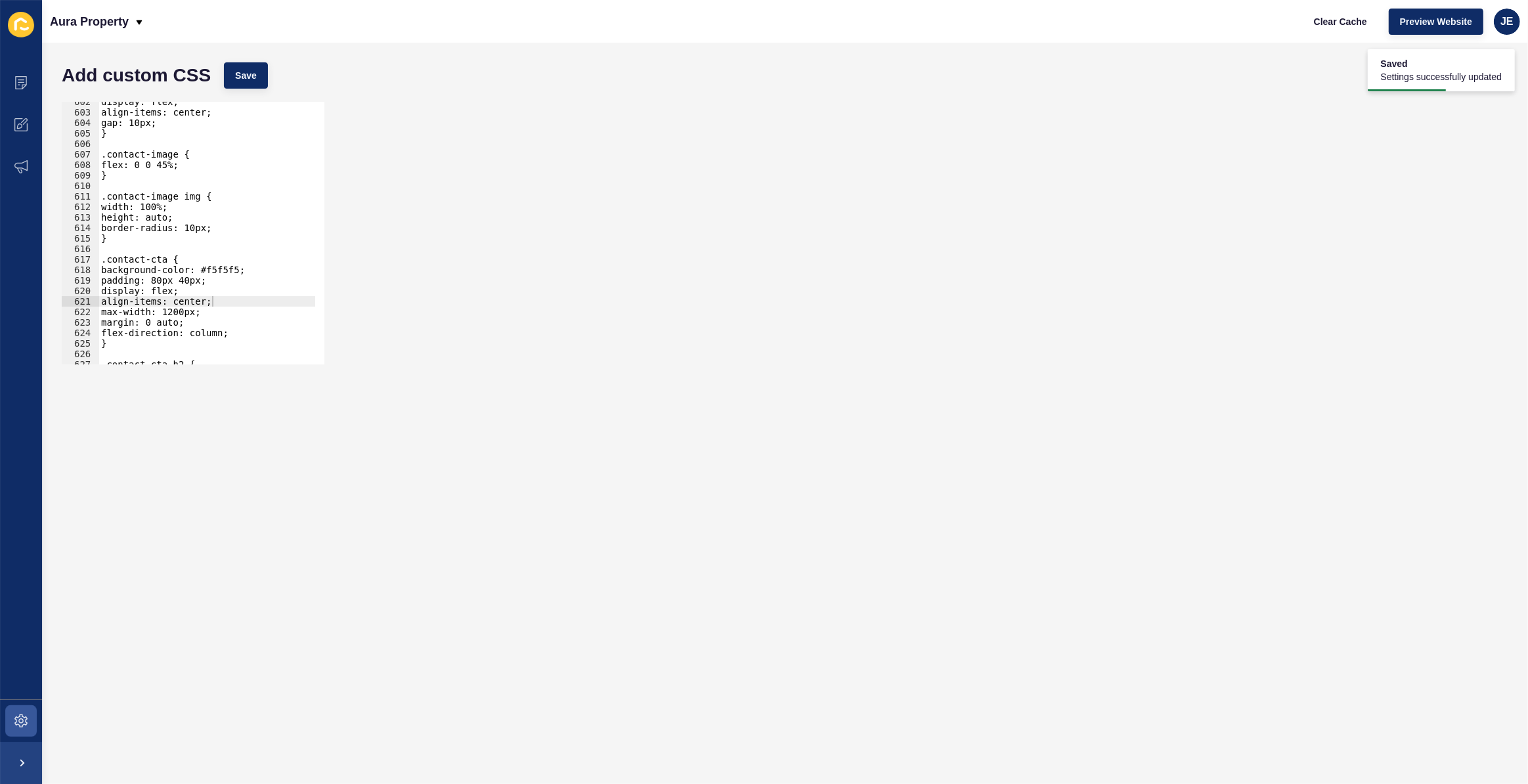
click at [160, 282] on div "display: flex; align-items: center; gap: 10px; } .contact-image { flex: 0 0 45%…" at bounding box center [250, 233] width 303 height 274
click at [234, 64] on button "Save" at bounding box center [246, 76] width 44 height 26
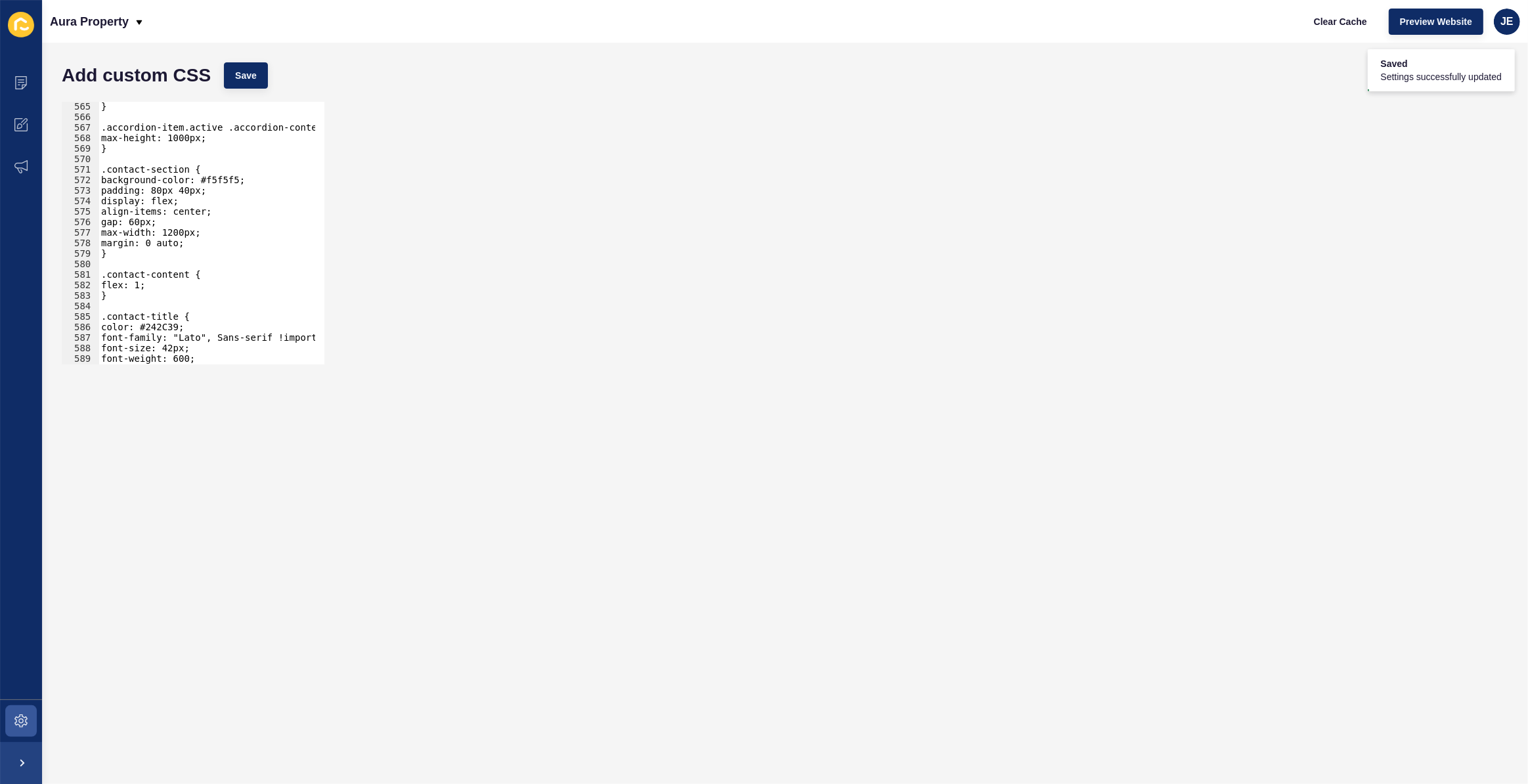
scroll to position [5924, 0]
click at [160, 189] on div "} .accordion-item.active .accordion-content { max-height: 1000px; } .contact-se…" at bounding box center [250, 238] width 303 height 274
click at [245, 63] on button "Save" at bounding box center [246, 76] width 44 height 26
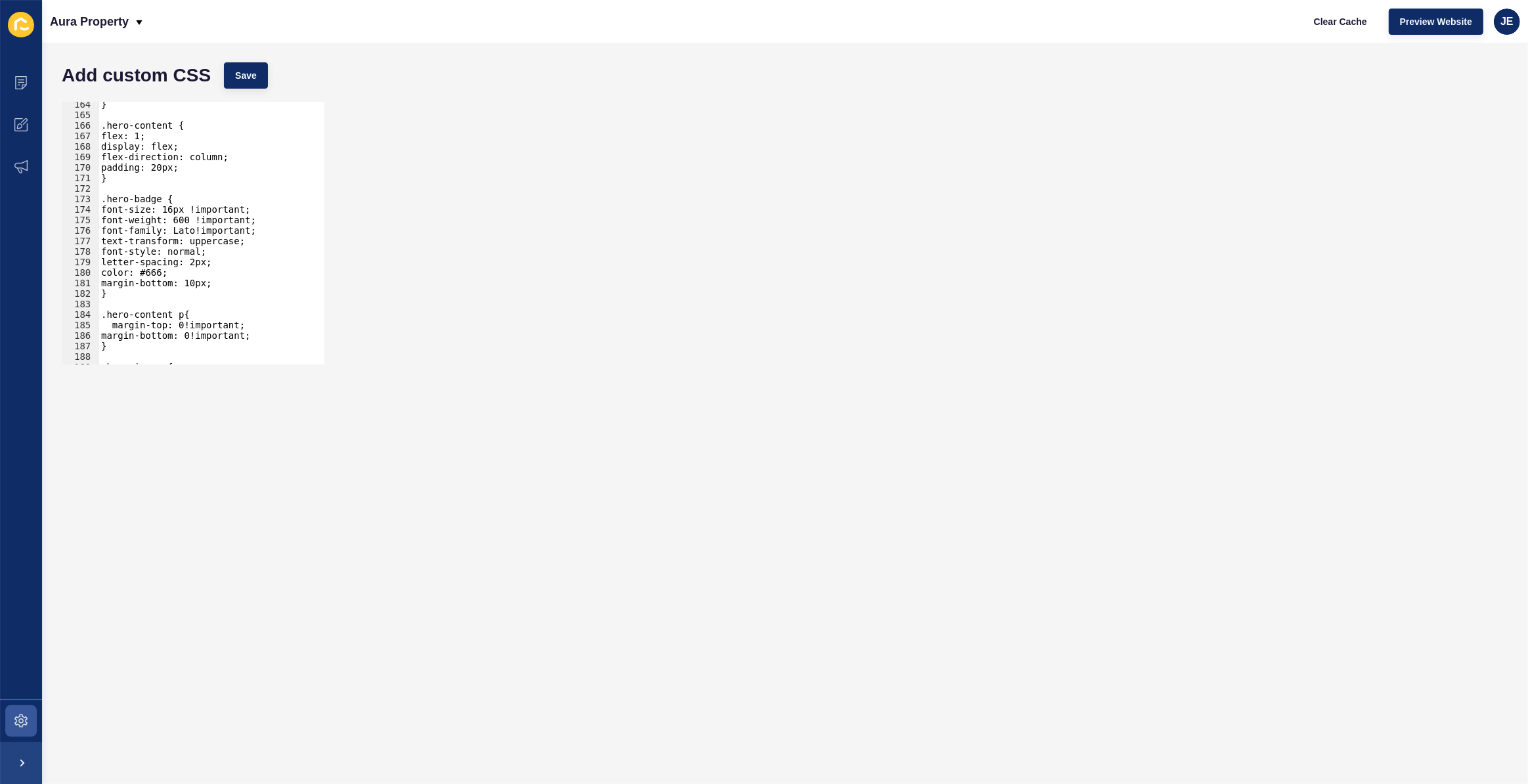
scroll to position [1678, 0]
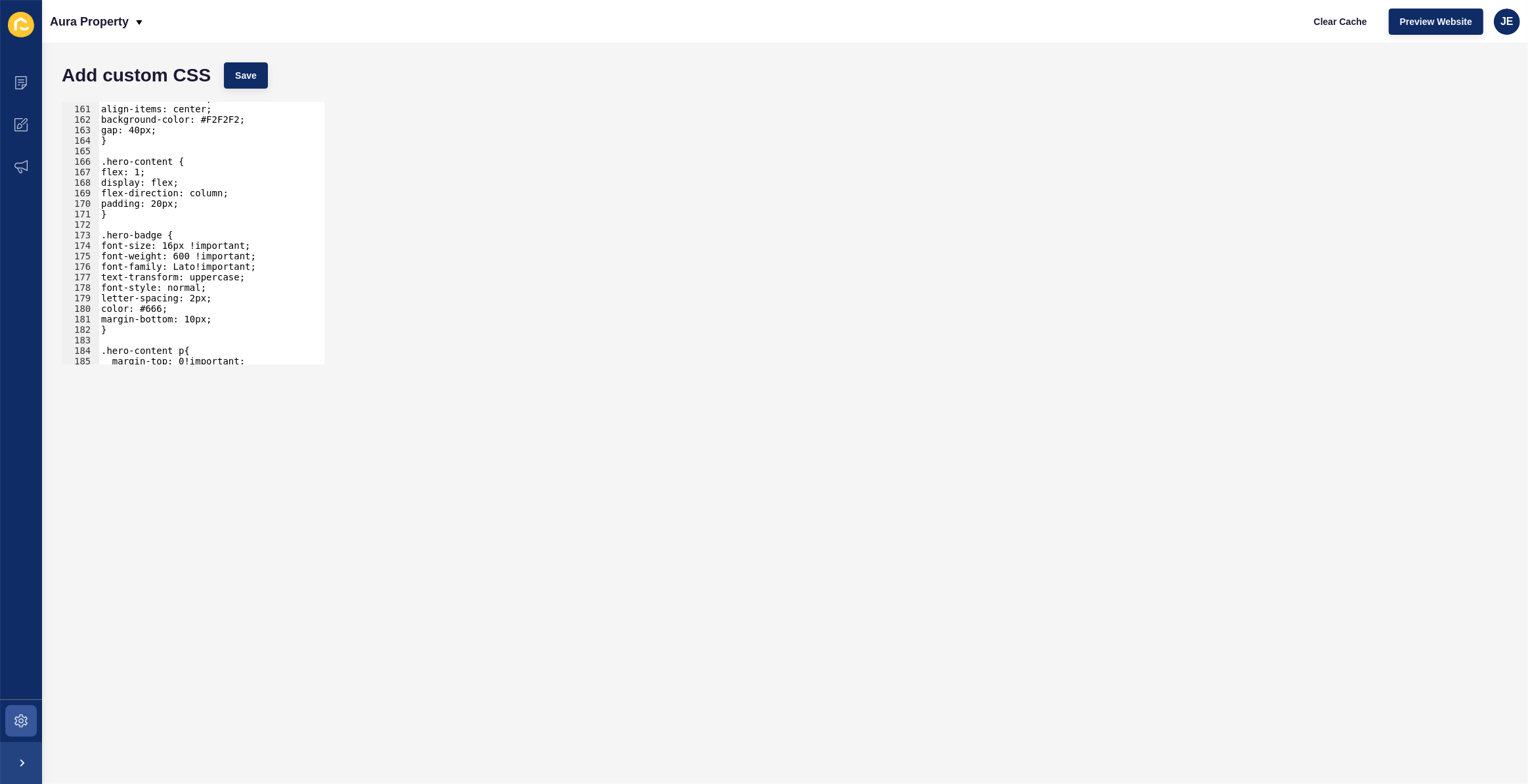
type textarea "}"
click at [168, 212] on div "flex-direction: row; align-items: center; background-color: #F2F2F2; gap: 40px;…" at bounding box center [250, 230] width 303 height 274
type textarea ".hero-content p {"
paste textarea "hero-content"
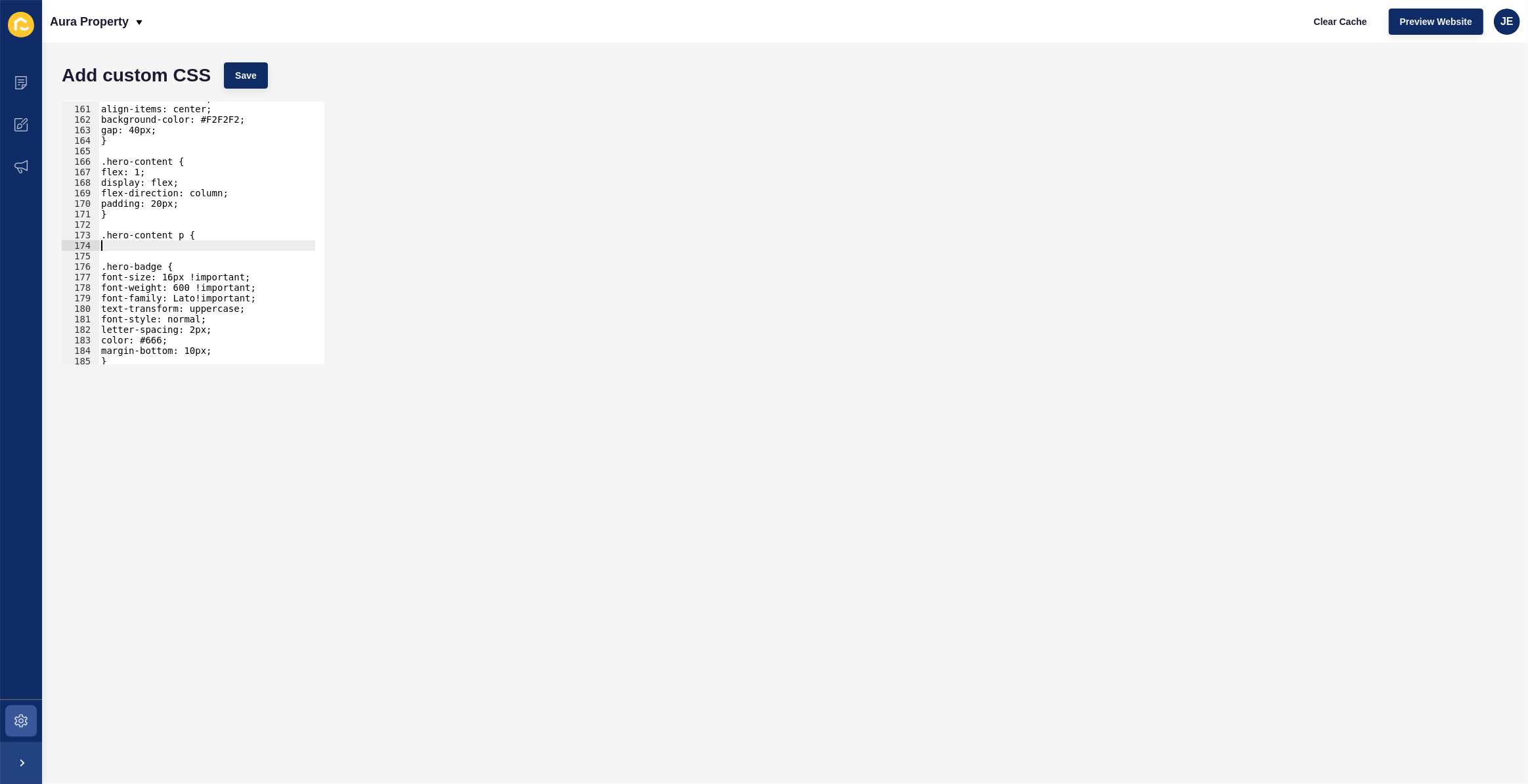
type textarea "hero-content"
type textarea "}"
click at [187, 287] on div "flex-direction: row; align-items: center; background-color: #F2F2F2; gap: 40px;…" at bounding box center [250, 230] width 303 height 274
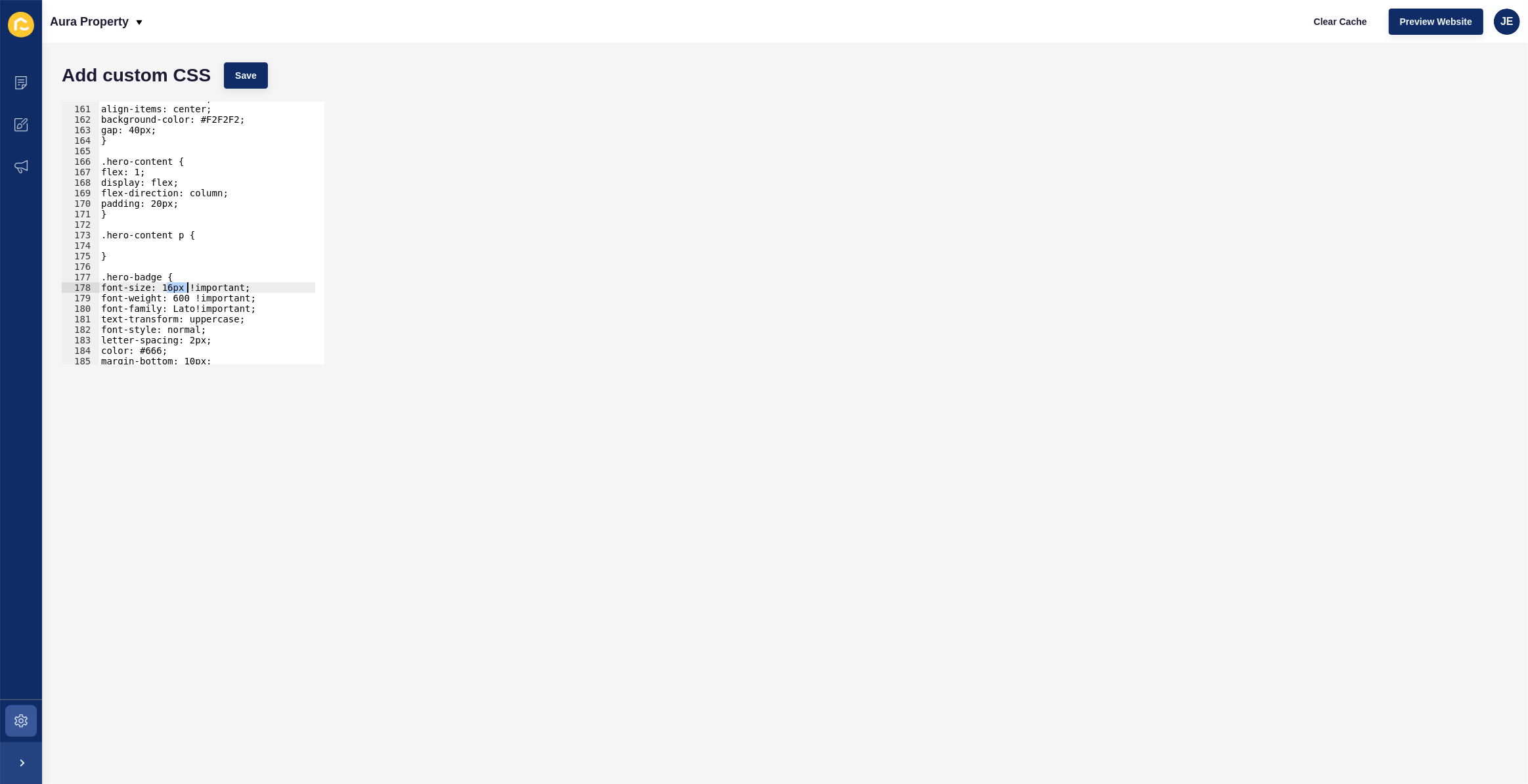
type textarea "font-size: 16px !important; font-weight: 600 !important;"
click at [151, 247] on div "flex-direction: row; align-items: center; background-color: #F2F2F2; gap: 40px;…" at bounding box center [250, 230] width 303 height 274
paste textarea
drag, startPoint x: 187, startPoint y: 243, endPoint x: 177, endPoint y: 245, distance: 10.2
click at [177, 245] on div "flex-direction: row; align-items: center; background-color: #F2F2F2; gap: 40px;…" at bounding box center [250, 230] width 303 height 274
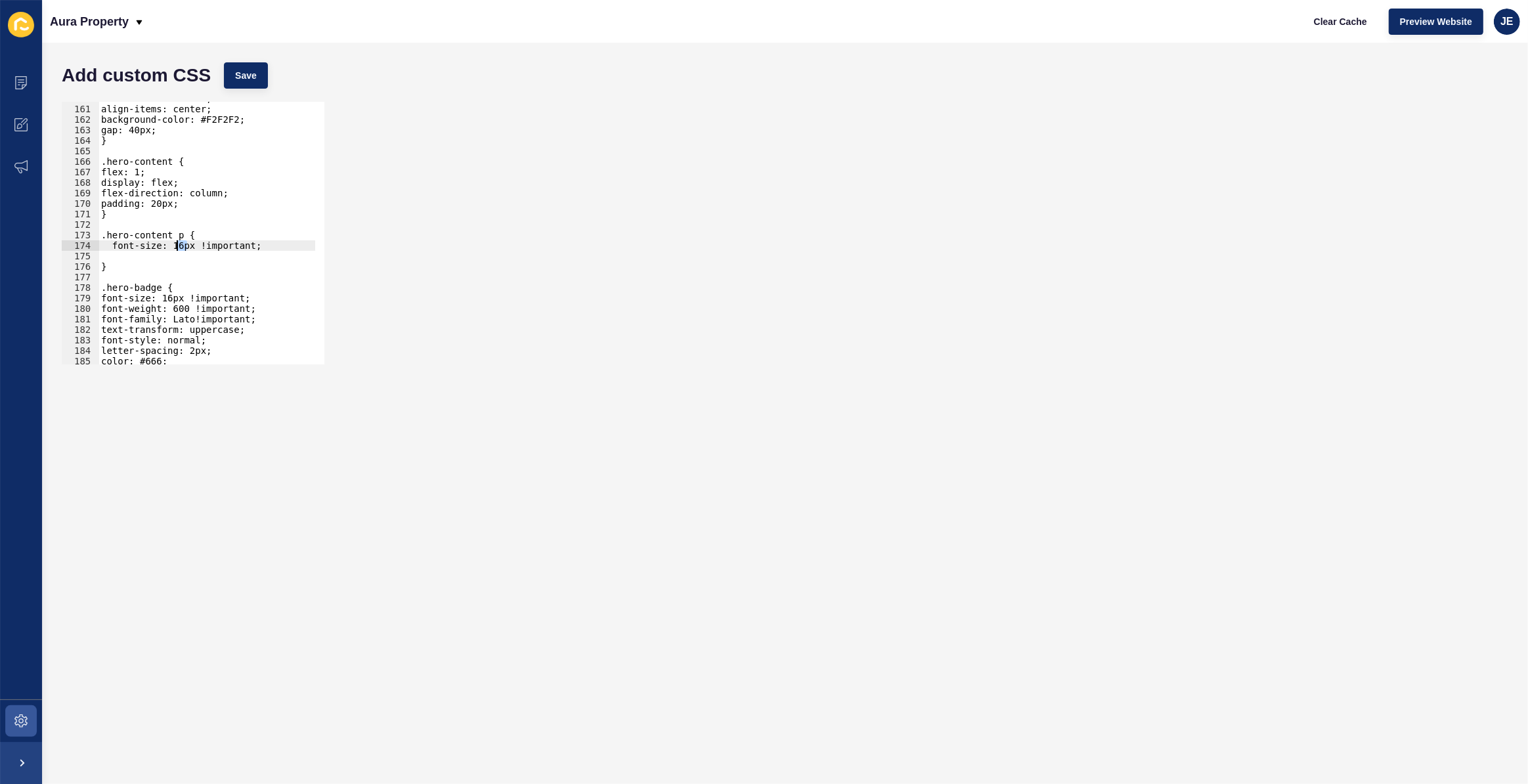
type textarea "21"
click at [172, 256] on div "flex-direction: row; align-items: center; background-color: #F2F2F2; gap: 40px;…" at bounding box center [250, 230] width 303 height 274
click at [122, 243] on div "flex-direction: row; align-items: center; background-color: #F2F2F2; gap: 40px;…" at bounding box center [250, 230] width 303 height 274
type textarea "font-size: 21px !important;"
click at [235, 74] on span "Save" at bounding box center [246, 75] width 22 height 13
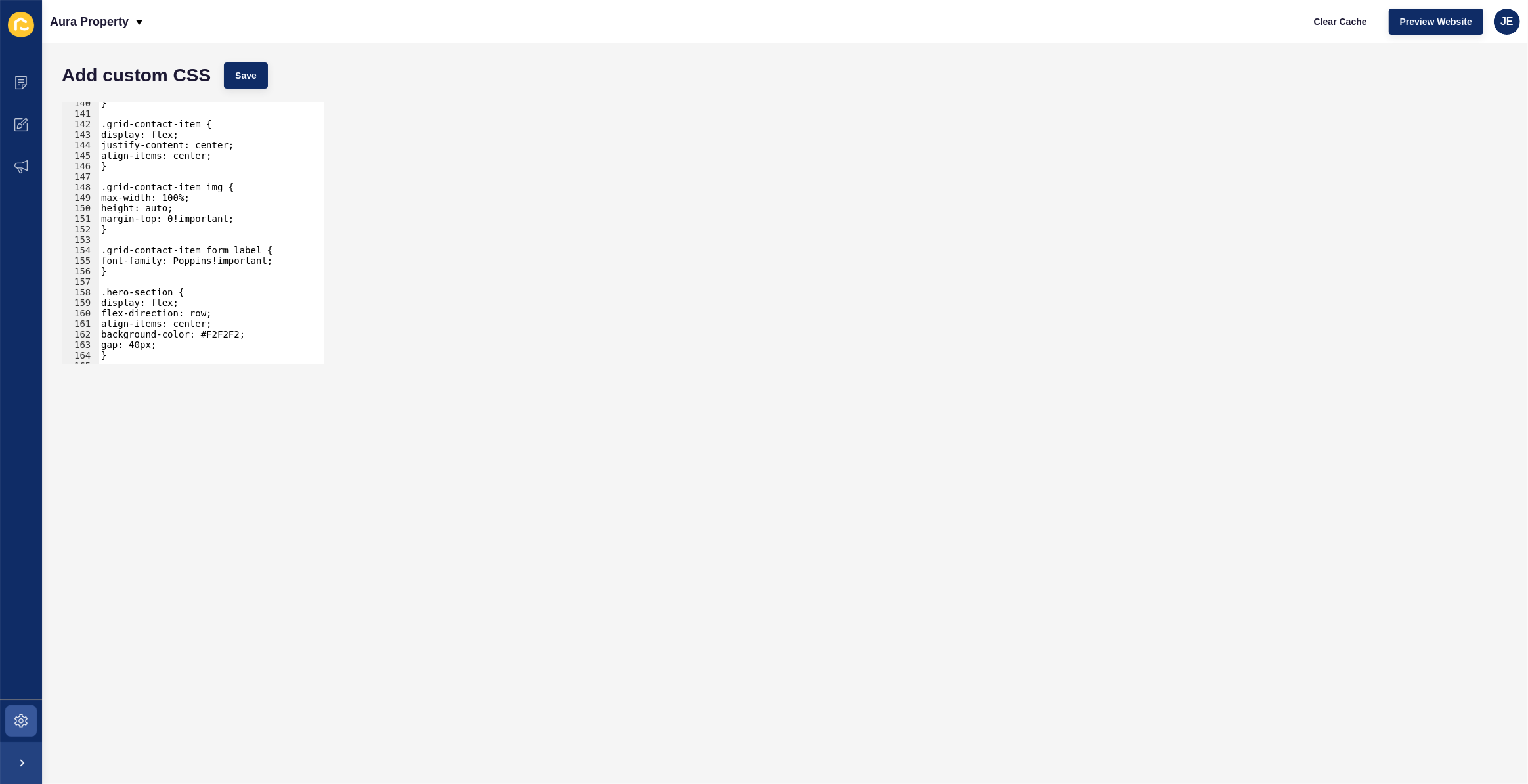
scroll to position [1571, 0]
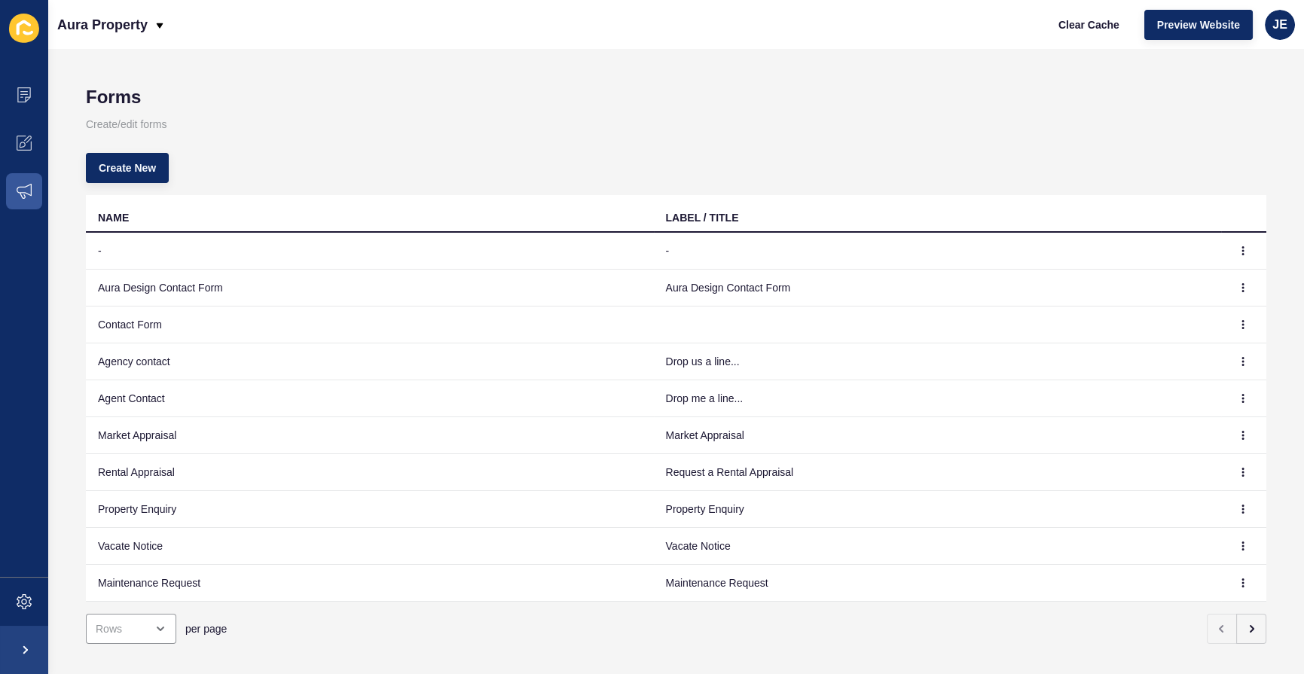
scroll to position [28, 0]
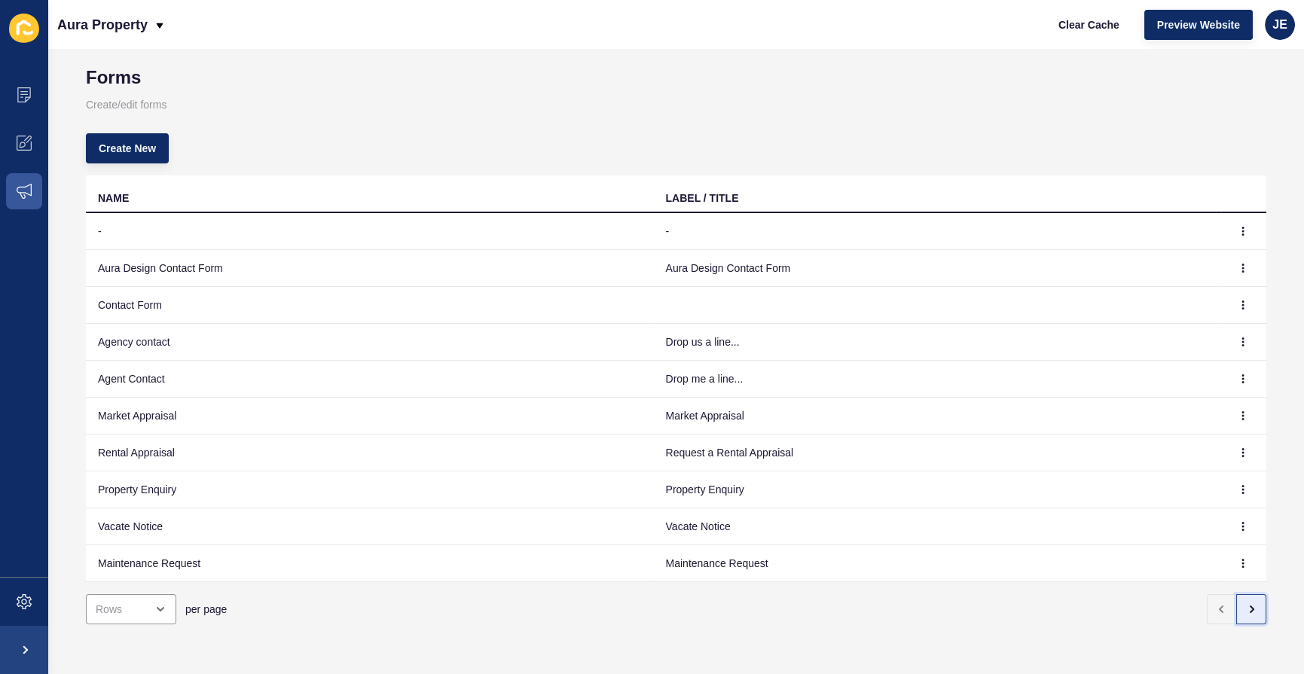
click at [1245, 605] on icon "button" at bounding box center [1251, 609] width 12 height 12
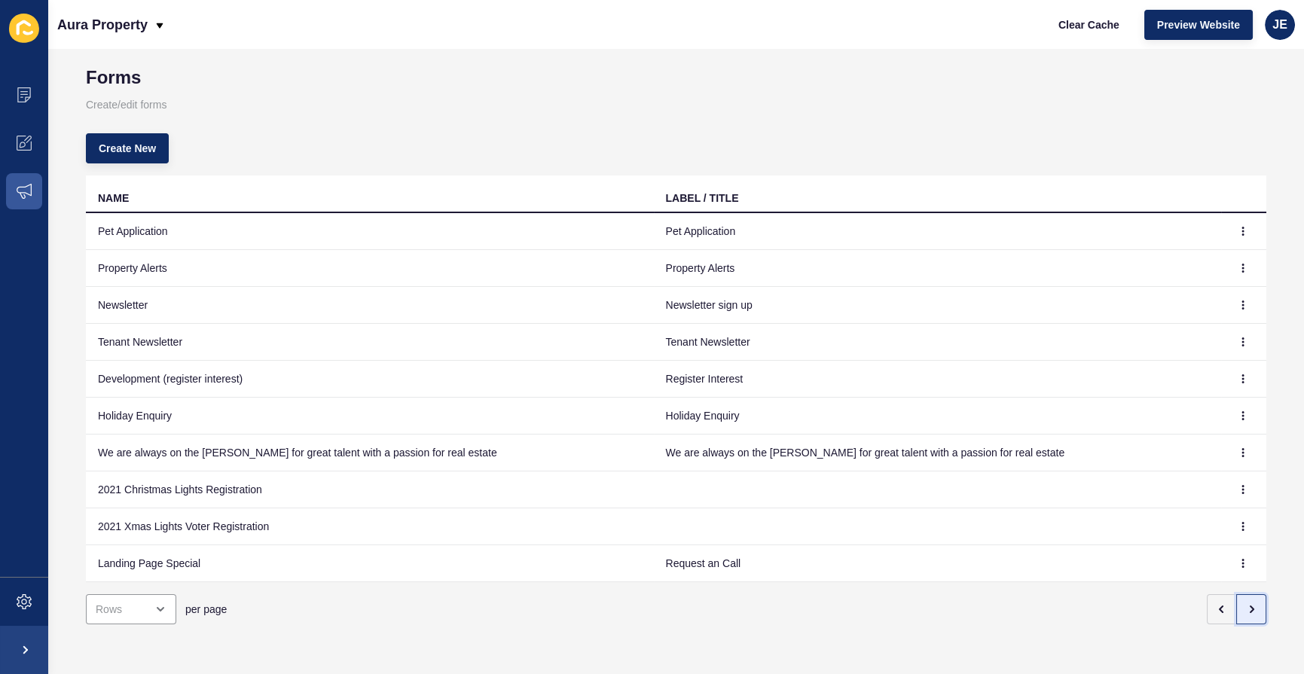
click at [1245, 605] on icon "button" at bounding box center [1251, 609] width 12 height 12
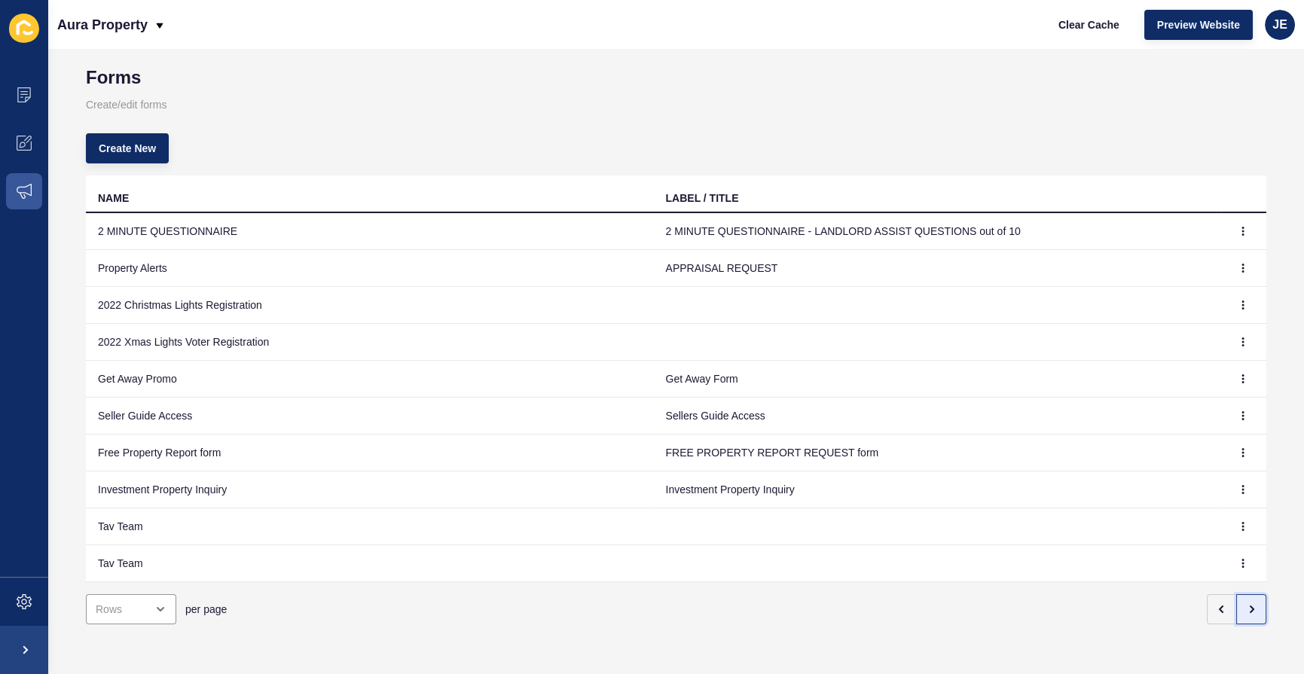
click at [1245, 605] on icon "button" at bounding box center [1251, 609] width 12 height 12
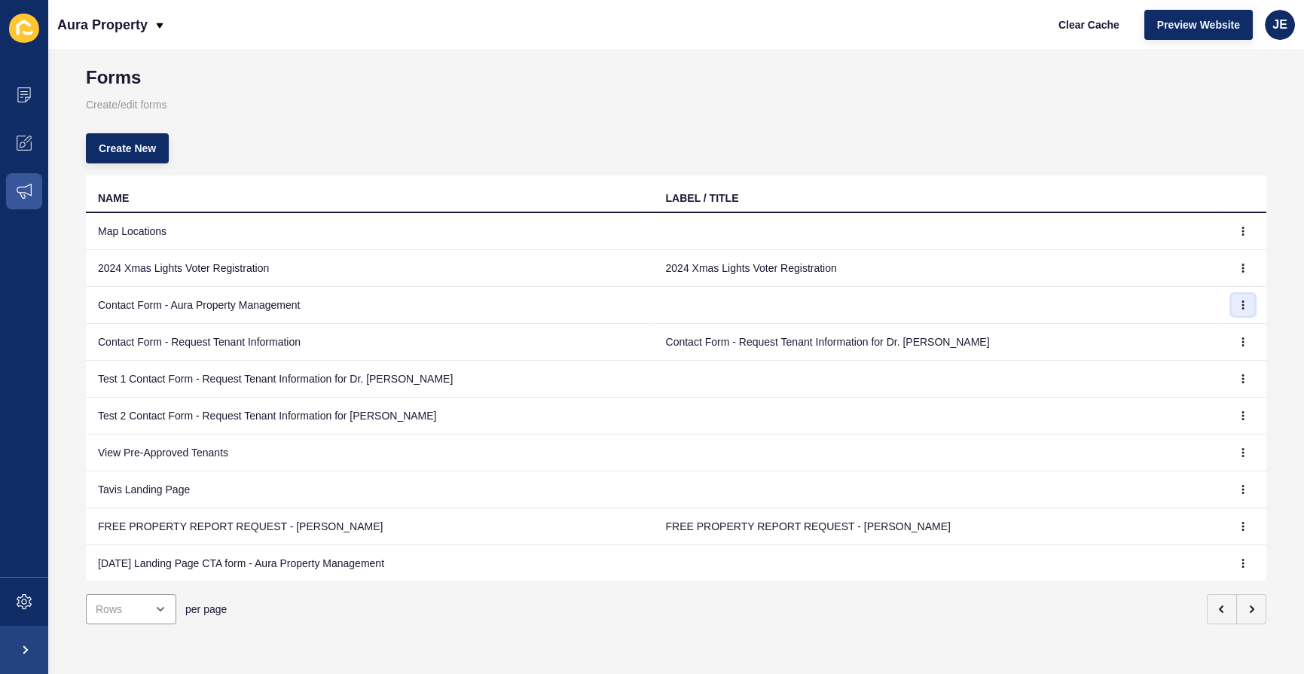
click at [1243, 301] on icon "button" at bounding box center [1243, 305] width 1 height 8
click at [1205, 316] on link "Edit" at bounding box center [1190, 326] width 105 height 33
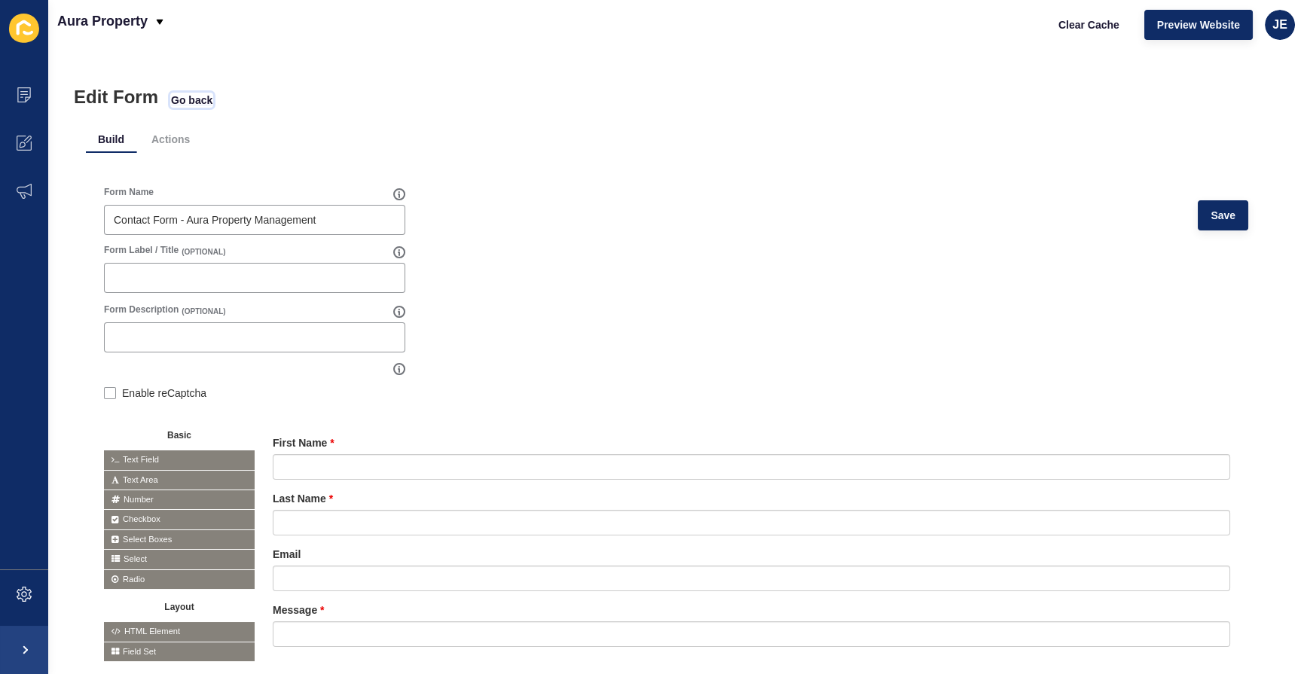
click at [186, 102] on span "Go back" at bounding box center [191, 100] width 41 height 15
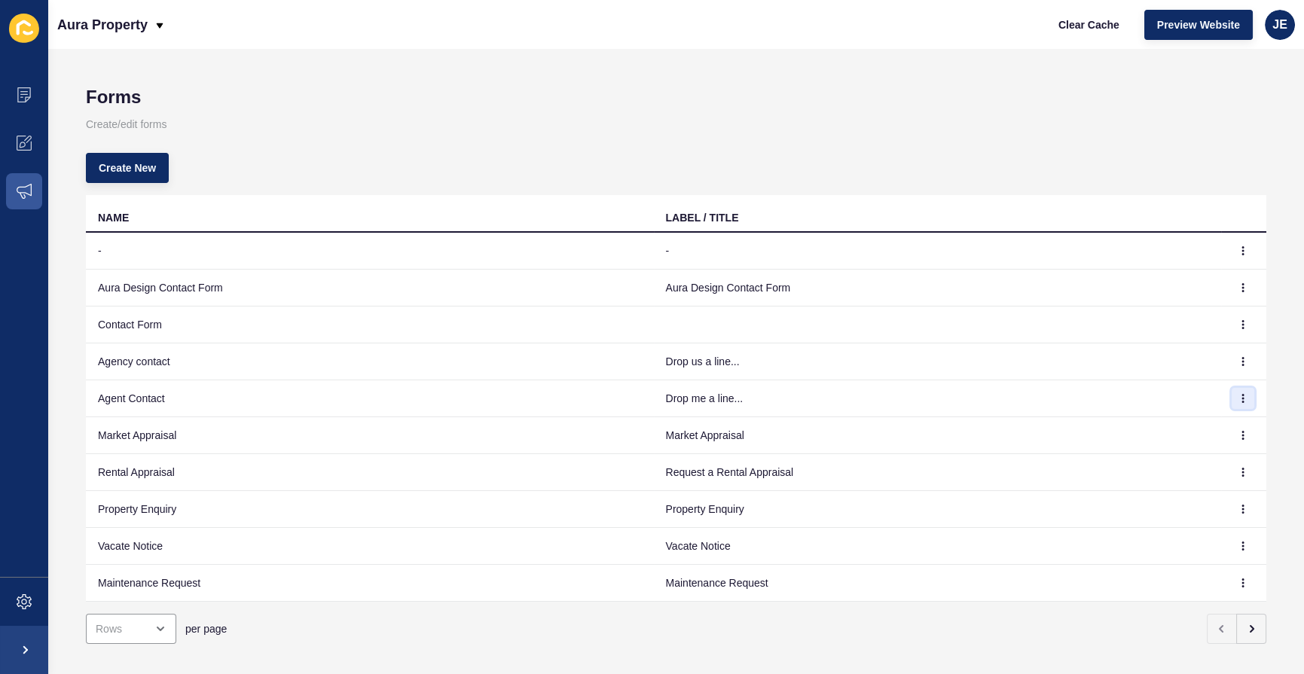
click at [1232, 395] on button "button" at bounding box center [1243, 398] width 23 height 21
click at [1200, 417] on link "Edit" at bounding box center [1190, 427] width 105 height 33
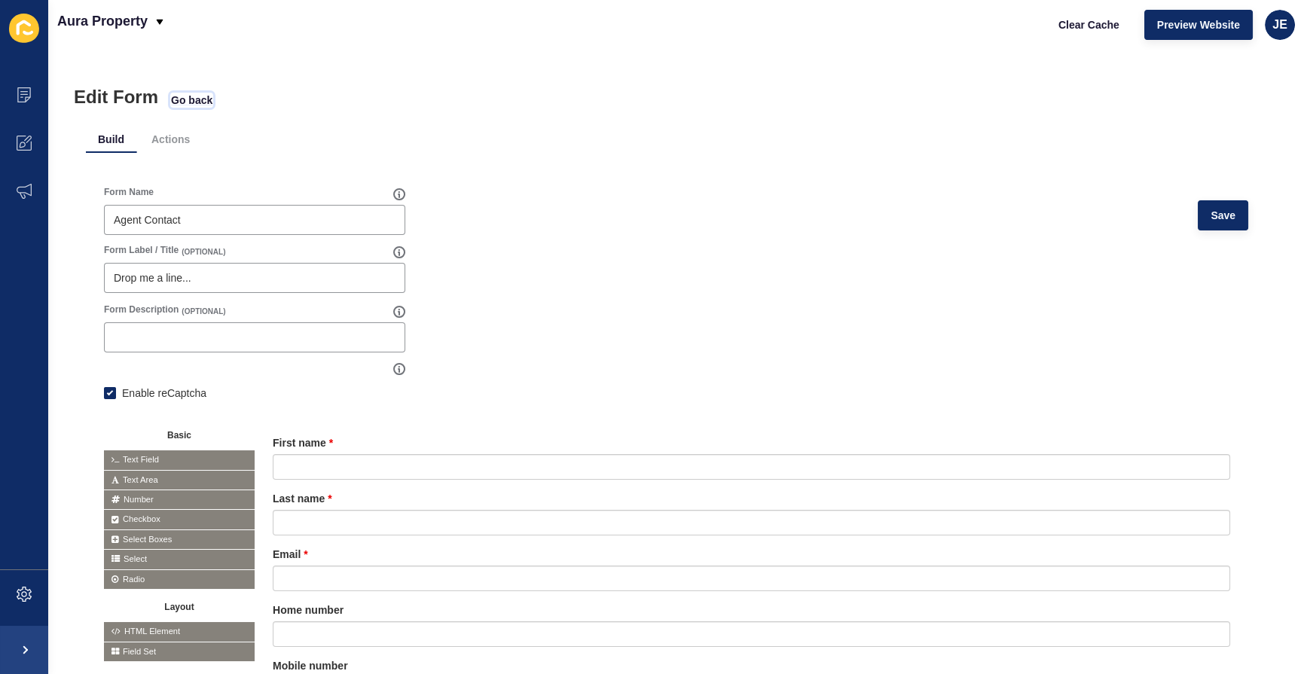
click at [198, 98] on span "Go back" at bounding box center [191, 100] width 41 height 15
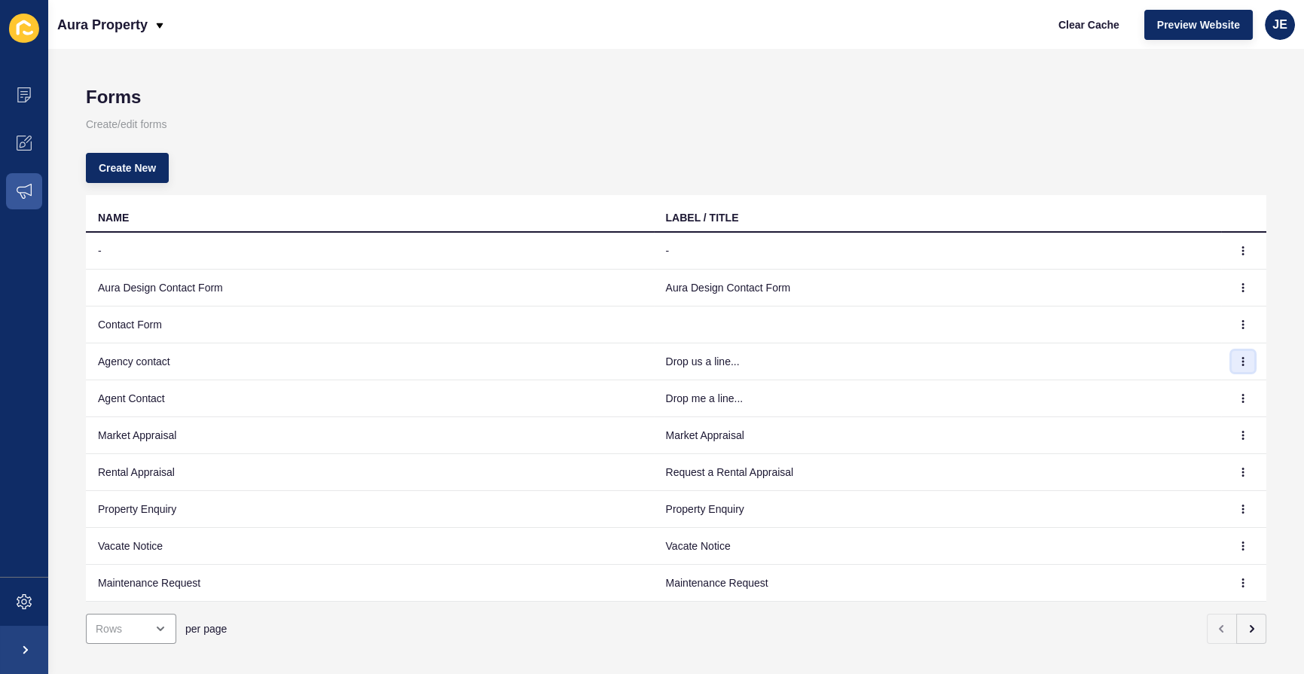
click at [1232, 358] on button "button" at bounding box center [1243, 361] width 23 height 21
click at [1205, 380] on link "Edit" at bounding box center [1190, 390] width 105 height 33
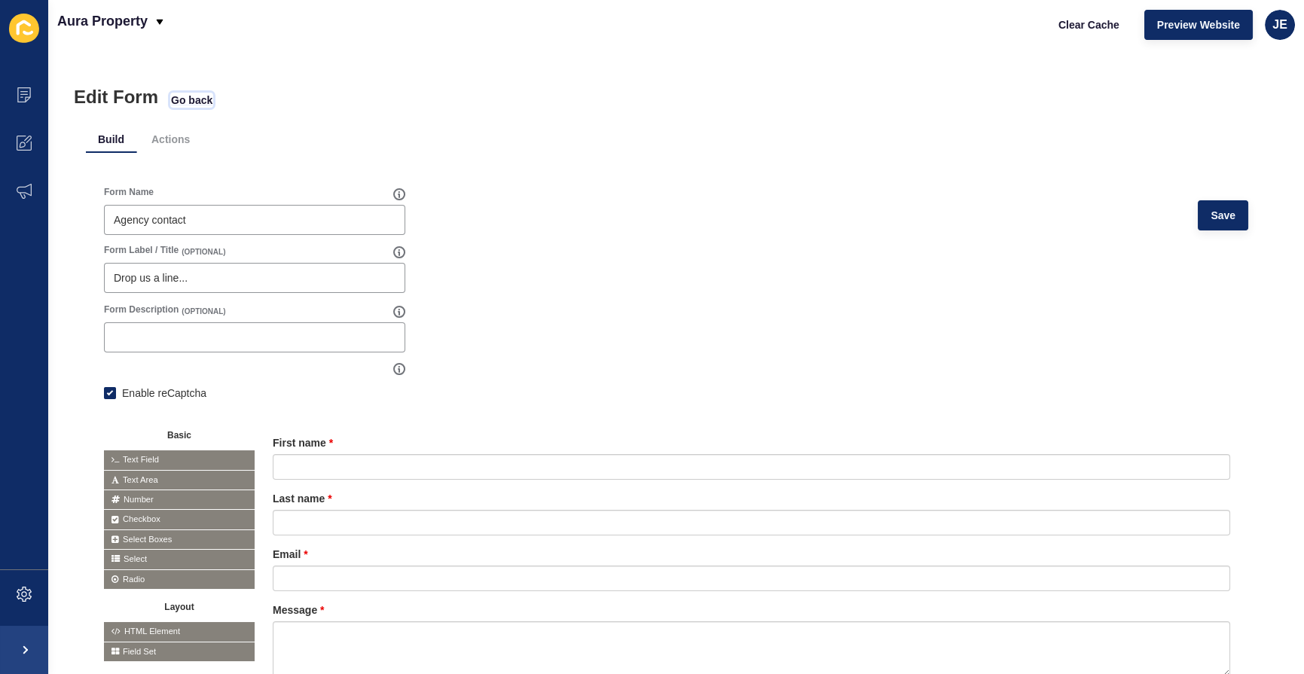
click at [207, 105] on span "Go back" at bounding box center [191, 100] width 41 height 15
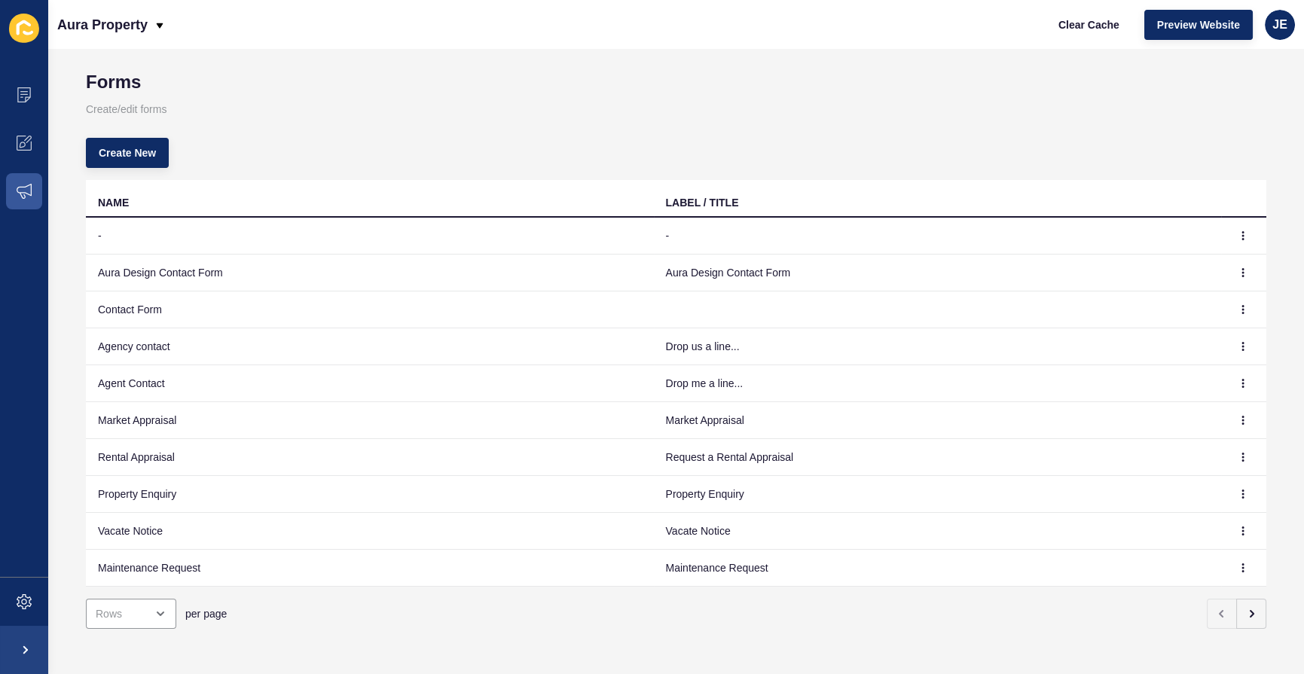
scroll to position [28, 0]
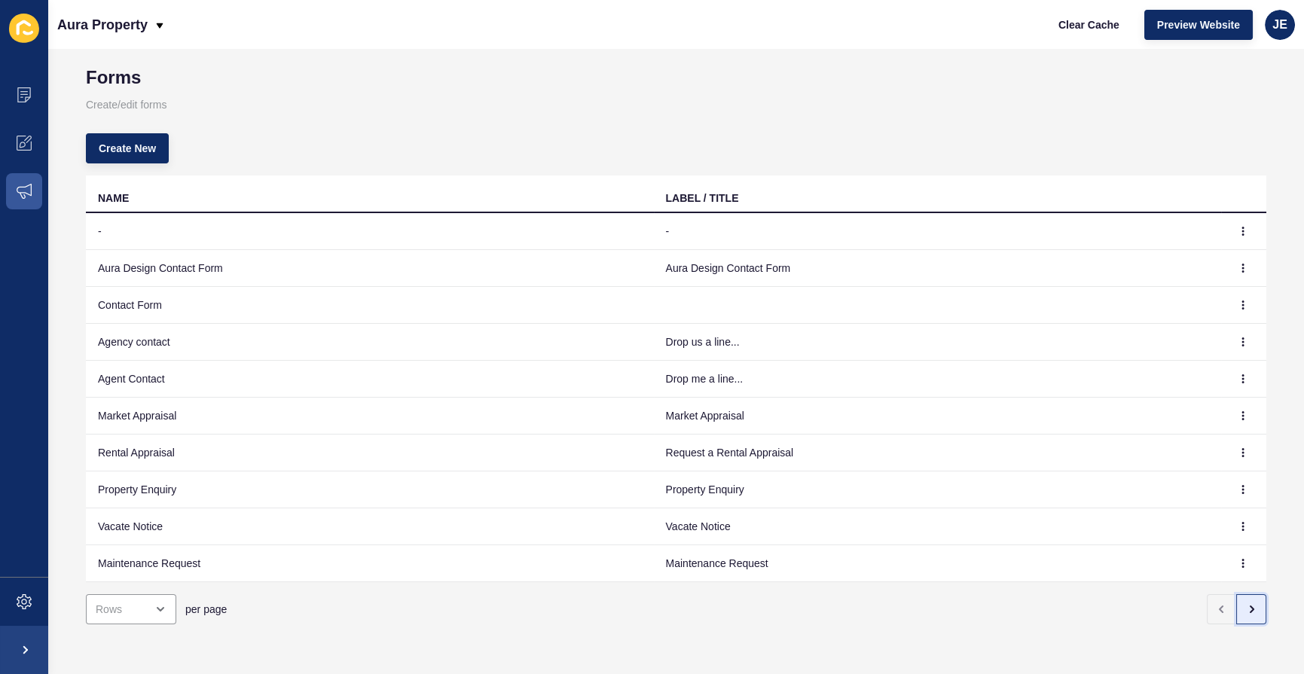
click at [1245, 603] on icon "button" at bounding box center [1251, 609] width 12 height 12
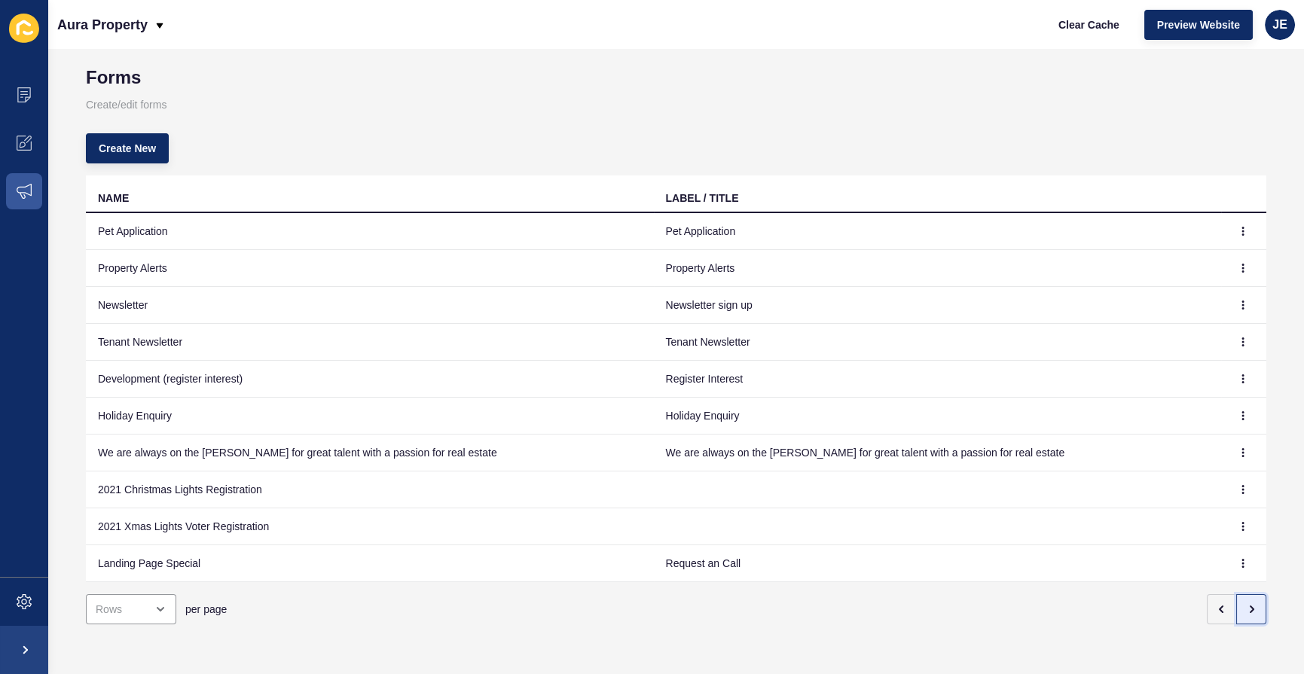
click at [1245, 603] on icon "button" at bounding box center [1251, 609] width 12 height 12
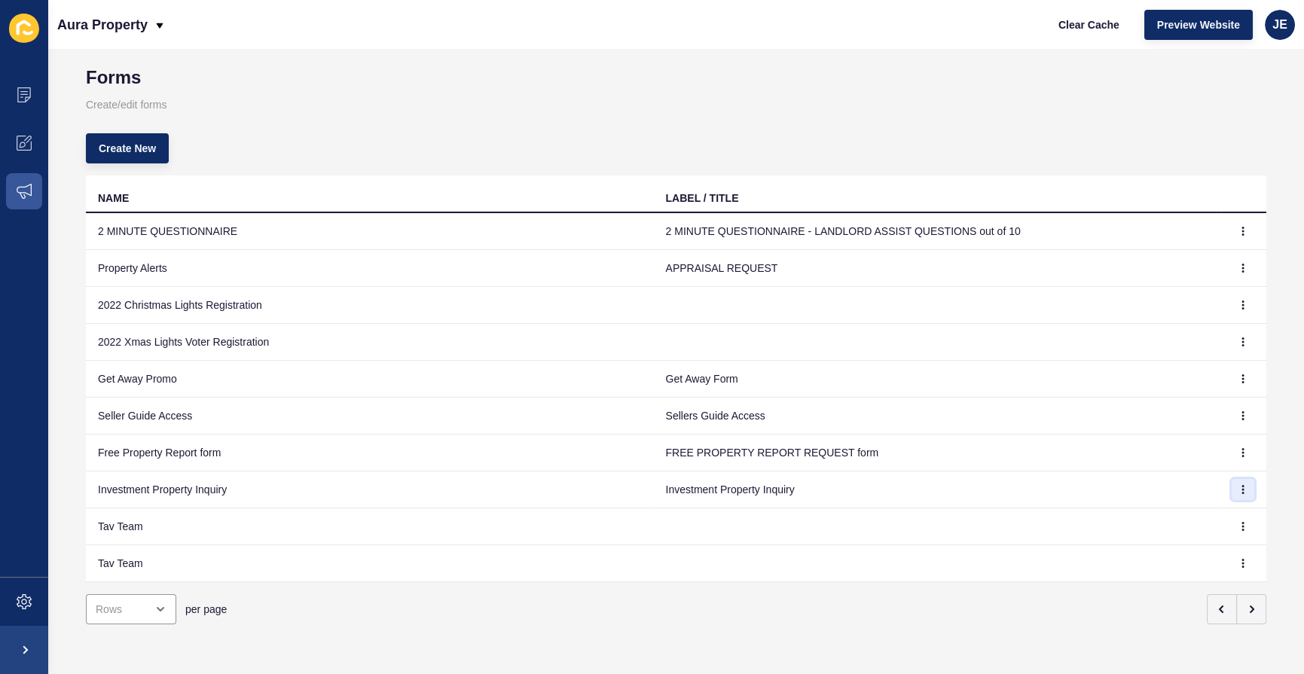
click at [1239, 487] on button "button" at bounding box center [1243, 489] width 23 height 21
click at [1206, 505] on link "Edit" at bounding box center [1190, 509] width 105 height 33
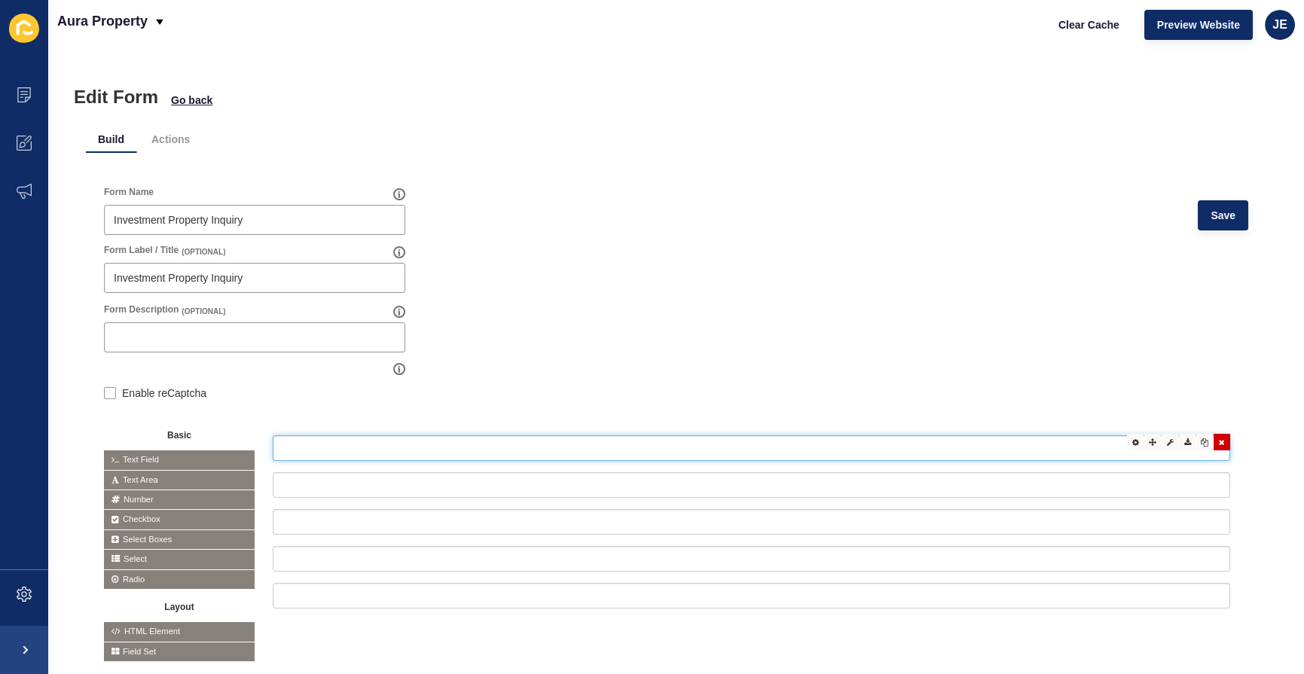
click at [310, 440] on input "text" at bounding box center [752, 448] width 958 height 26
click at [1149, 442] on icon at bounding box center [1153, 442] width 8 height 8
click at [1129, 445] on div at bounding box center [1135, 442] width 17 height 17
click at [1132, 440] on icon at bounding box center [1135, 442] width 7 height 8
click at [1167, 444] on icon at bounding box center [1170, 442] width 7 height 8
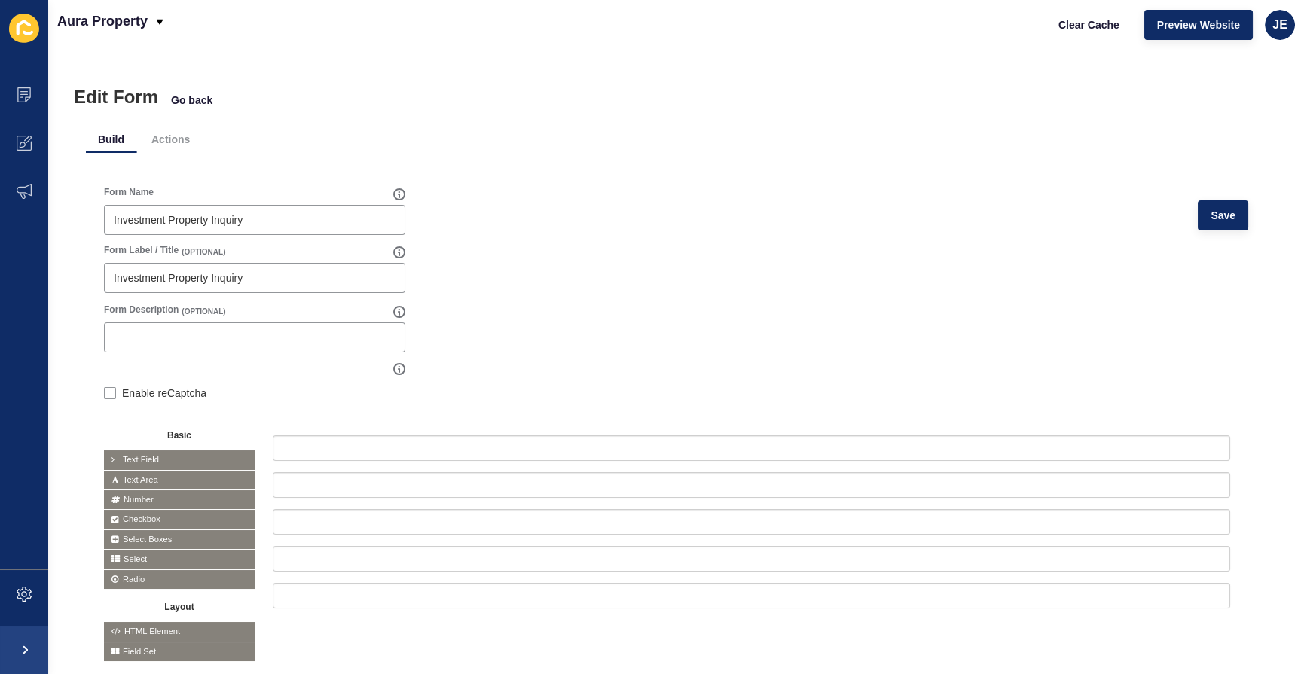
click at [647, 352] on form "Form Name Investment Property Inquiry Save Form Label / Title (OPTIONAL) Invest…" at bounding box center [676, 424] width 1144 height 476
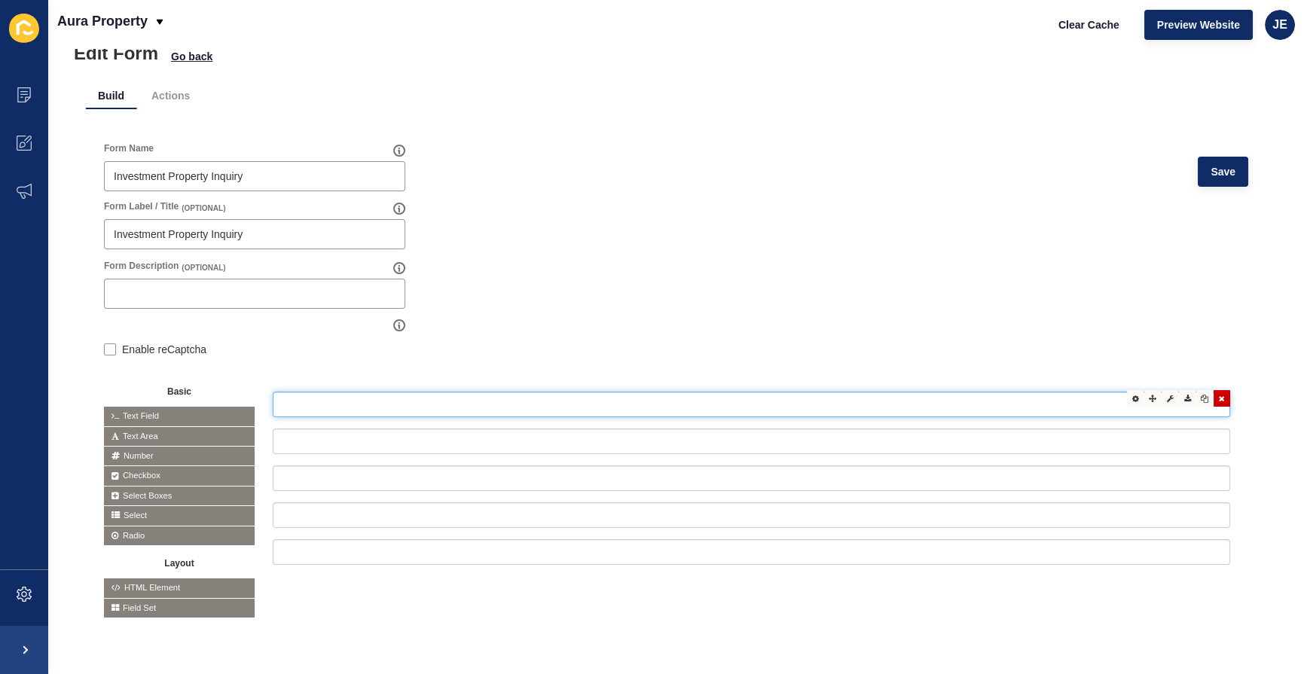
click at [497, 399] on input "text" at bounding box center [752, 405] width 958 height 26
click at [1167, 395] on icon at bounding box center [1170, 399] width 7 height 8
click at [1132, 395] on icon at bounding box center [1135, 399] width 7 height 8
click at [338, 396] on input "text" at bounding box center [752, 405] width 958 height 26
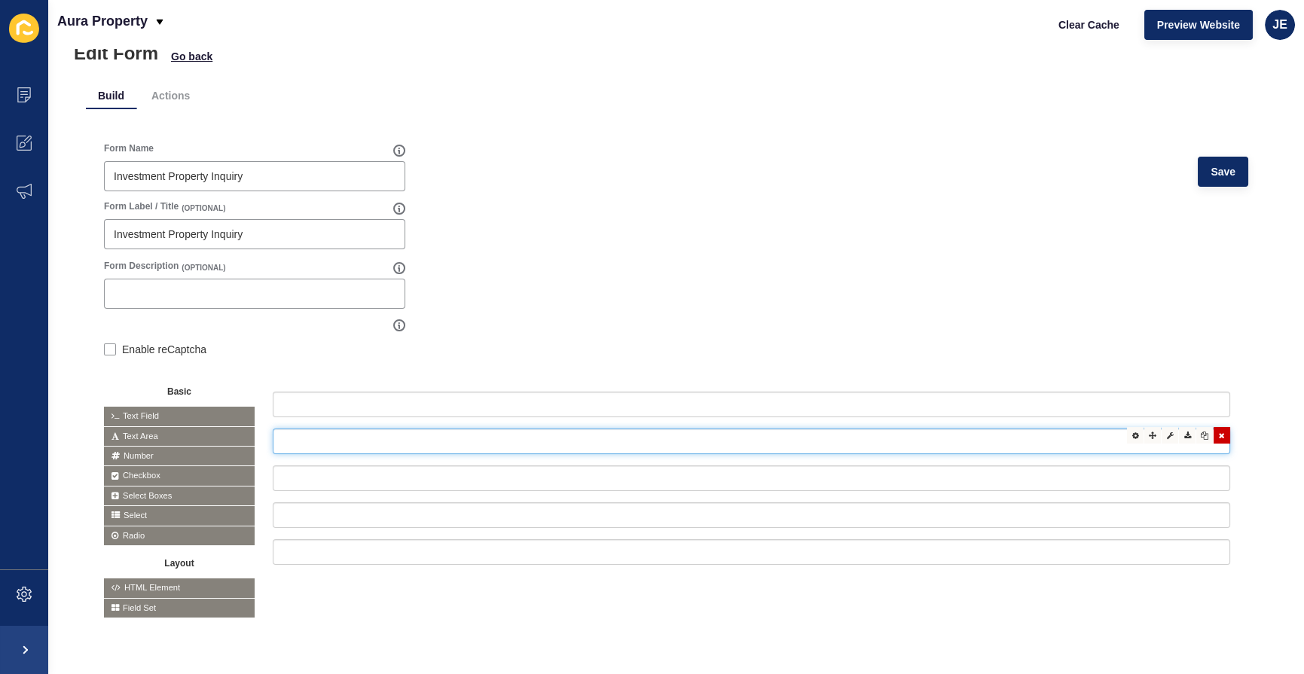
click at [334, 429] on input "text" at bounding box center [752, 442] width 958 height 26
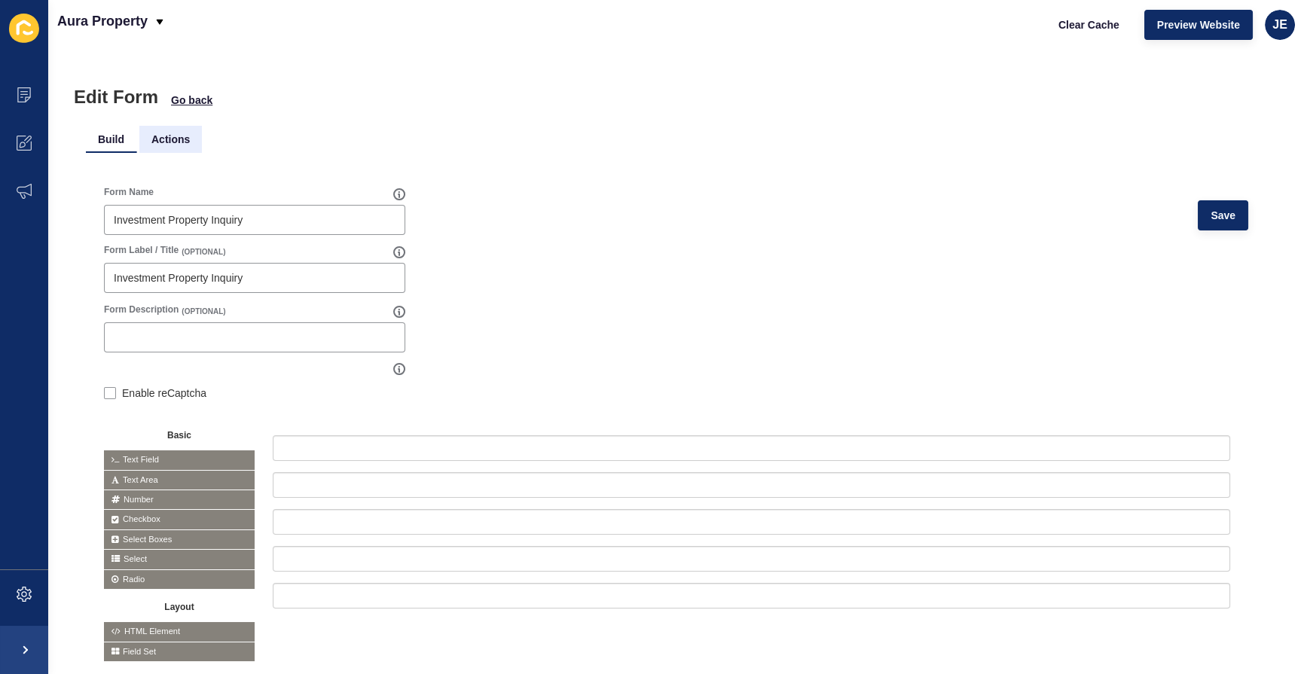
click at [182, 138] on li "Actions" at bounding box center [170, 139] width 63 height 27
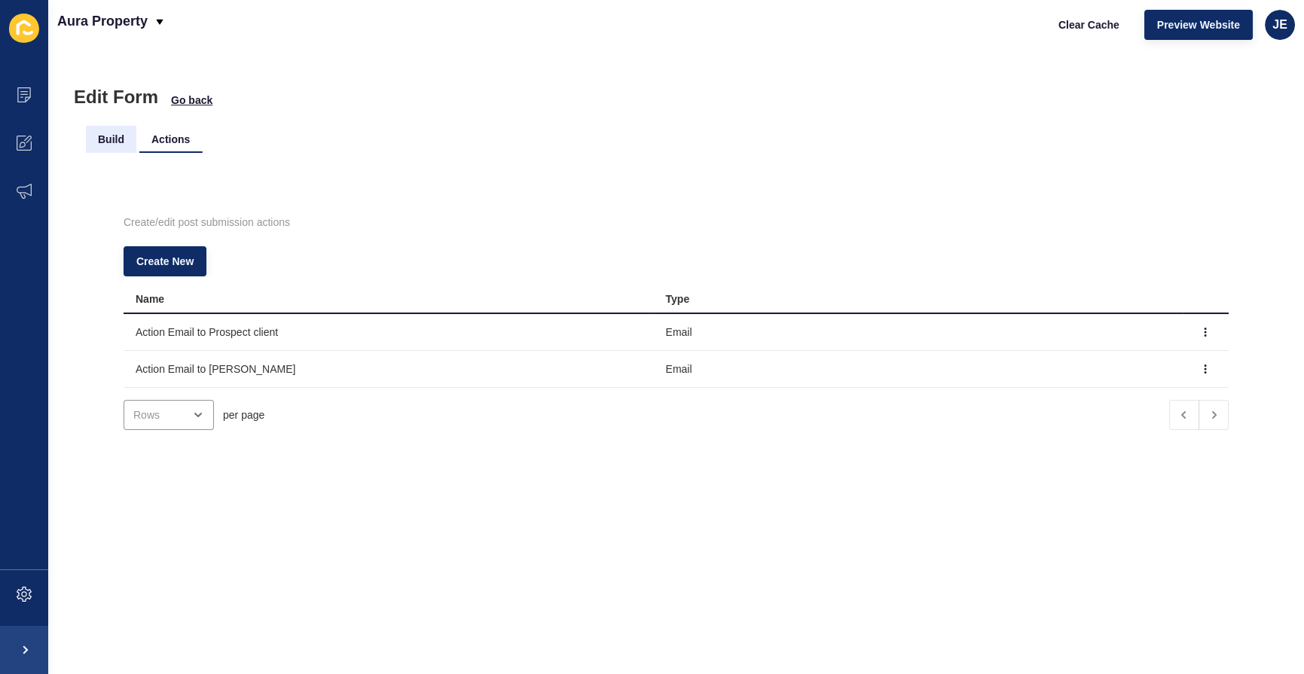
click at [123, 148] on li "Build" at bounding box center [111, 139] width 50 height 27
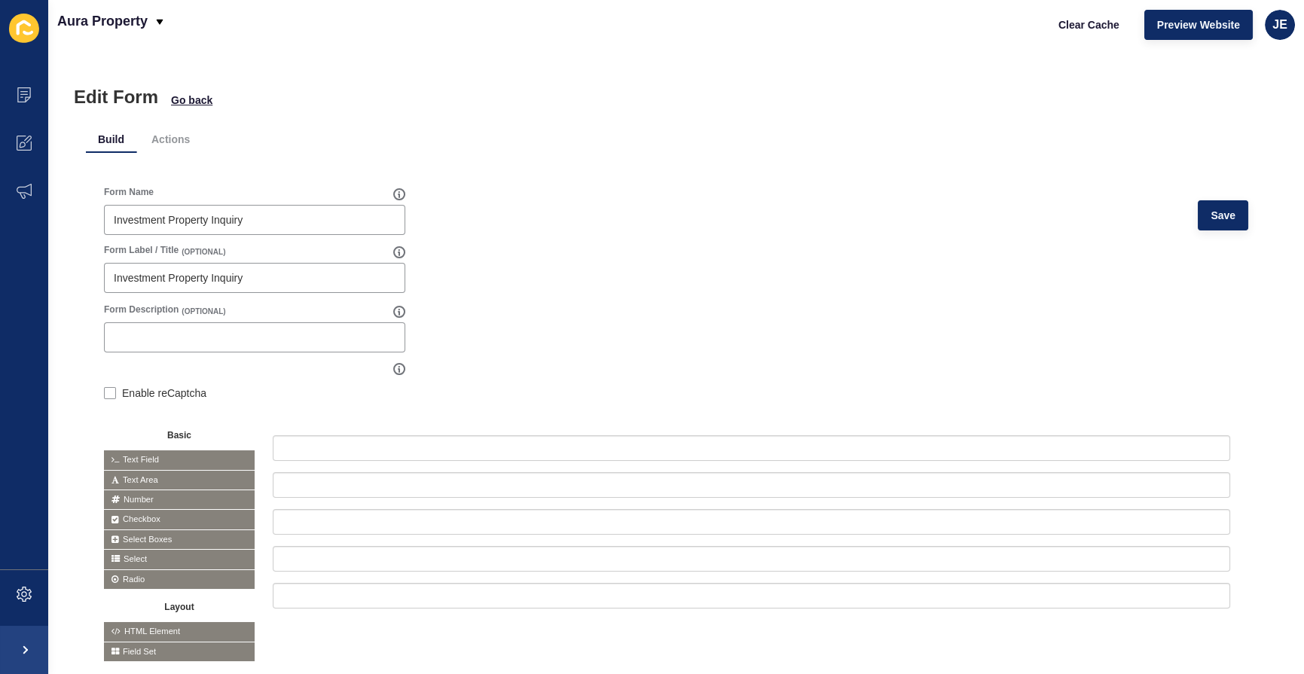
click at [371, 460] on div at bounding box center [752, 531] width 958 height 192
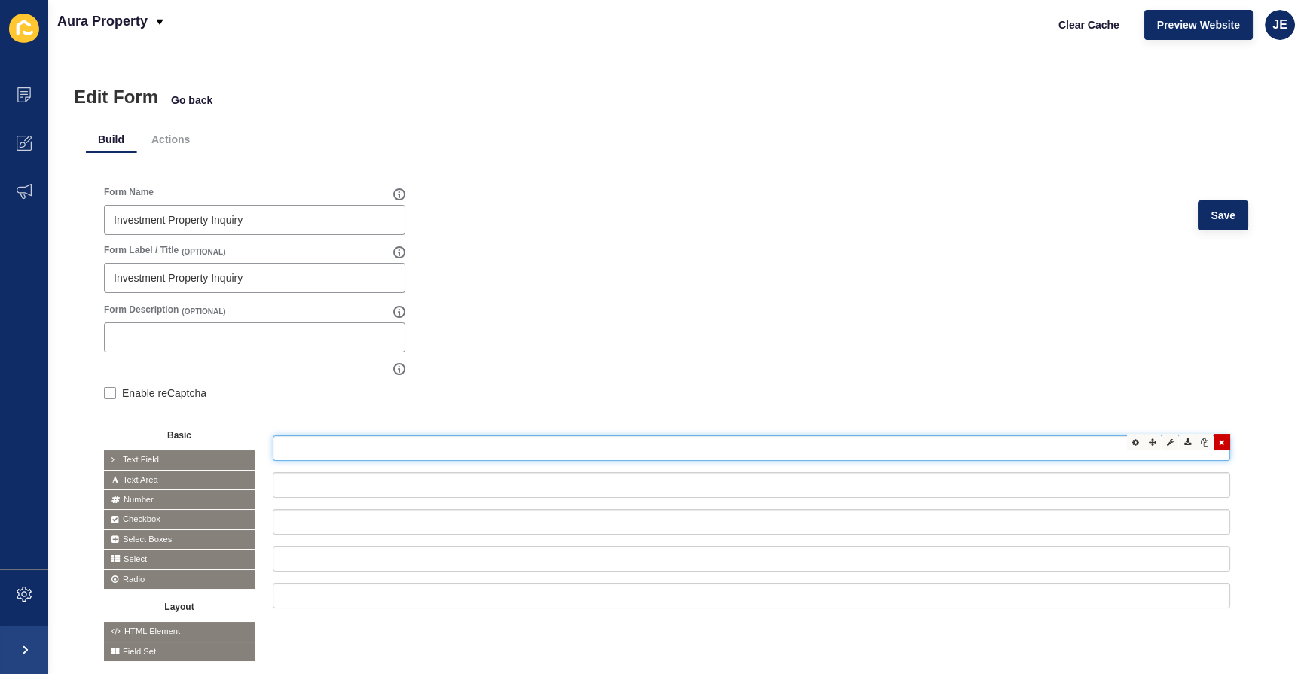
click at [376, 449] on input "text" at bounding box center [752, 448] width 958 height 26
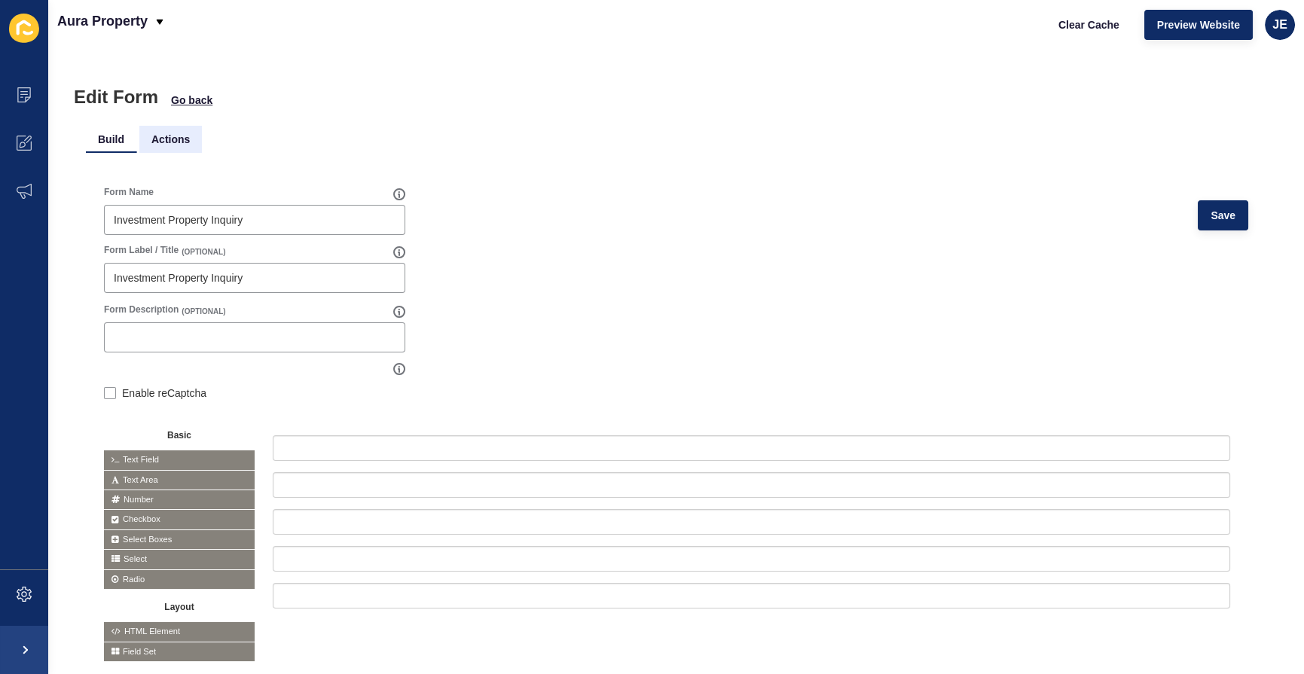
click at [169, 144] on li "Actions" at bounding box center [170, 139] width 63 height 27
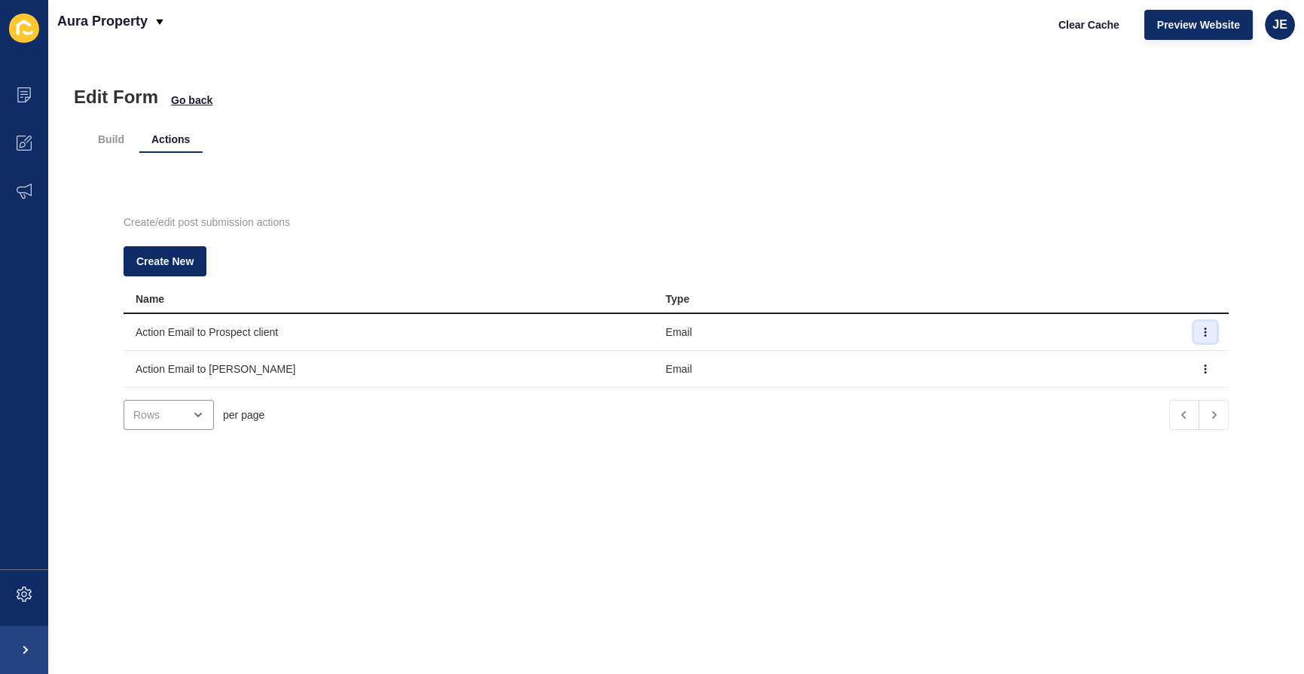
click at [1201, 332] on icon "button" at bounding box center [1205, 332] width 9 height 9
click at [1159, 359] on link "Edit" at bounding box center [1142, 362] width 105 height 33
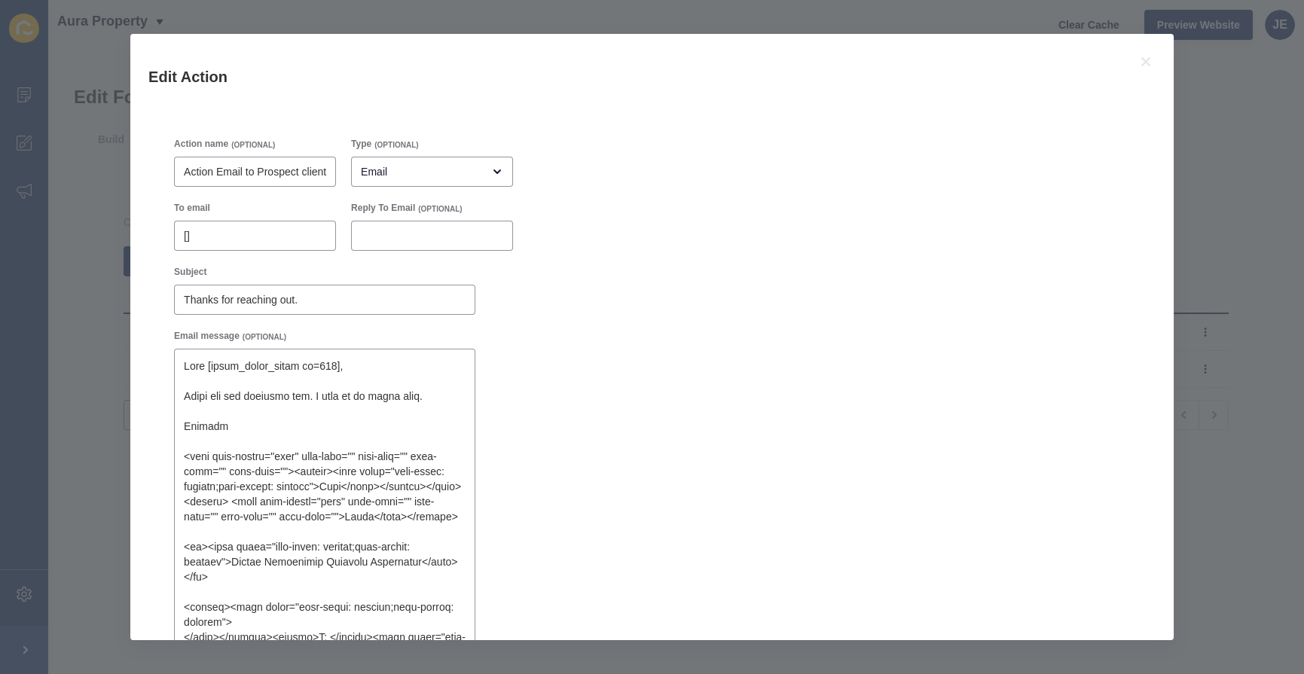
type textarea "Dear [ninja_forms_field id=487], Thank you for reaching out. I will be in touch…"
checkbox input "true"
type textarea "Dear [ninja_forms_field id=487], Thank you for reaching out. I will be in touch…"
checkbox input "true"
click at [1138, 59] on icon at bounding box center [1146, 62] width 18 height 18
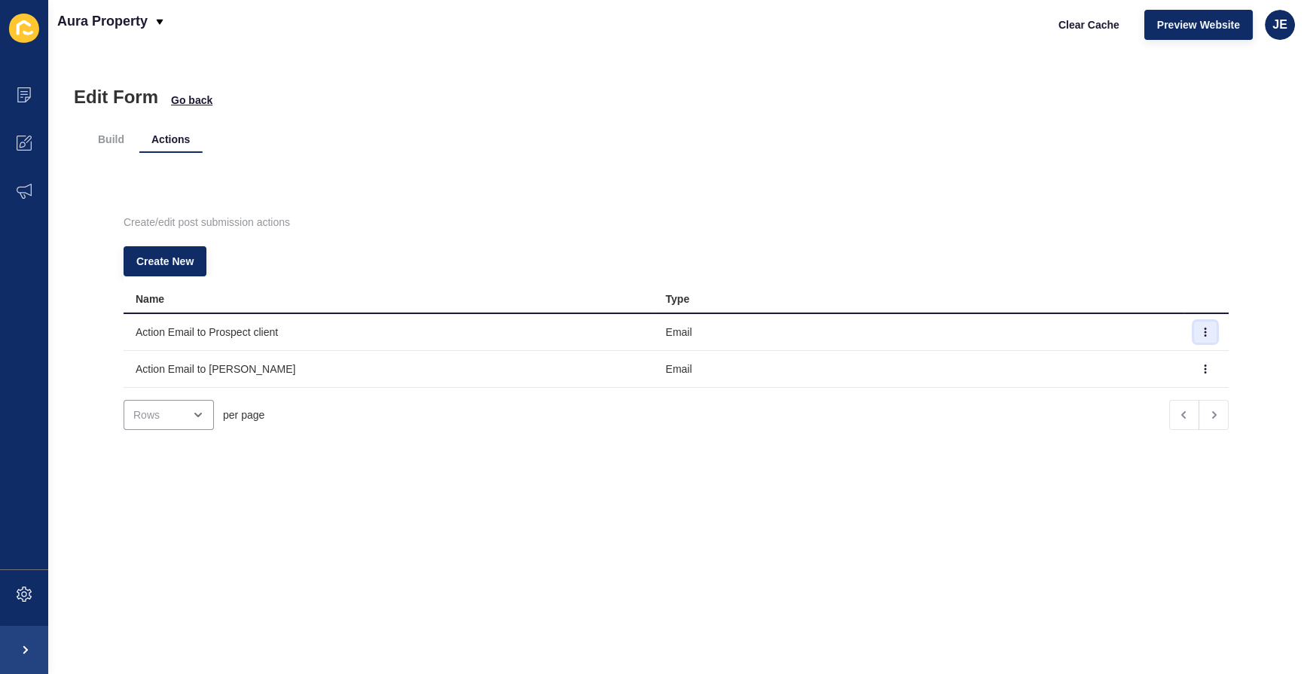
click at [1194, 325] on button "button" at bounding box center [1205, 332] width 23 height 21
click at [1160, 355] on link "Edit" at bounding box center [1142, 362] width 105 height 33
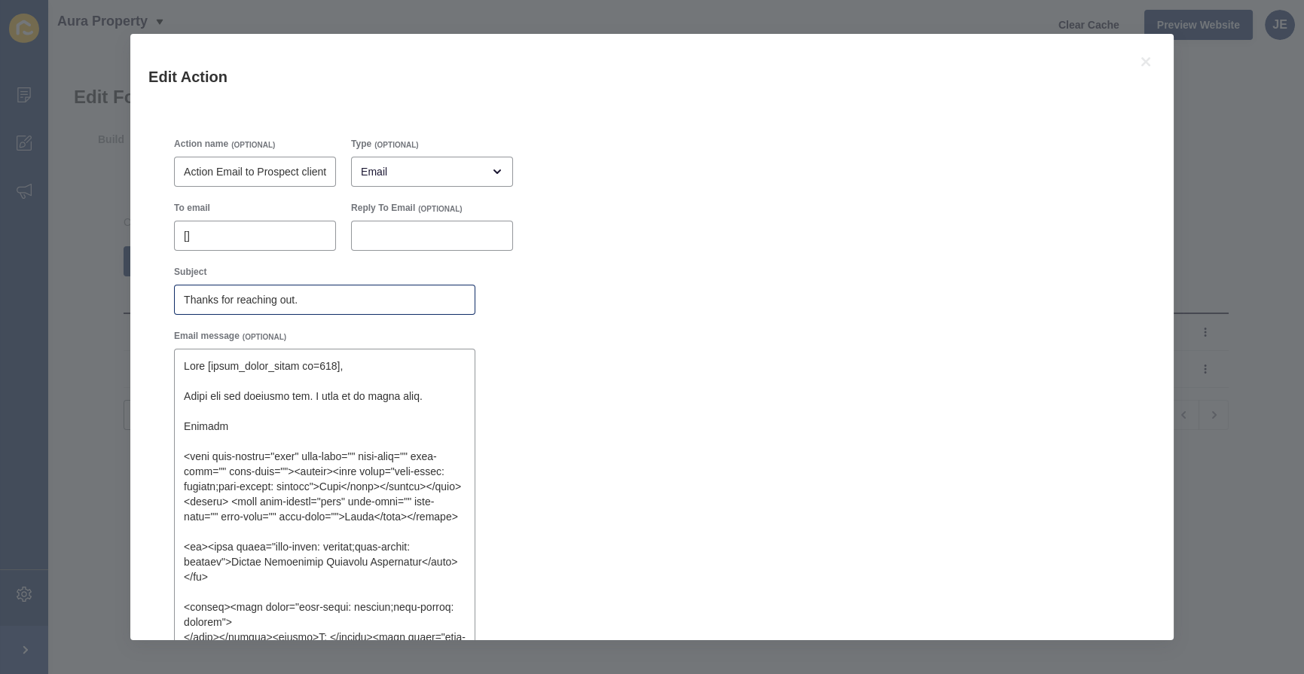
type textarea "Dear [ninja_forms_field id=487], Thank you for reaching out. I will be in touch…"
checkbox input "true"
click at [1133, 57] on div "Edit Action" at bounding box center [651, 73] width 1043 height 78
click at [1143, 56] on icon at bounding box center [1146, 62] width 18 height 18
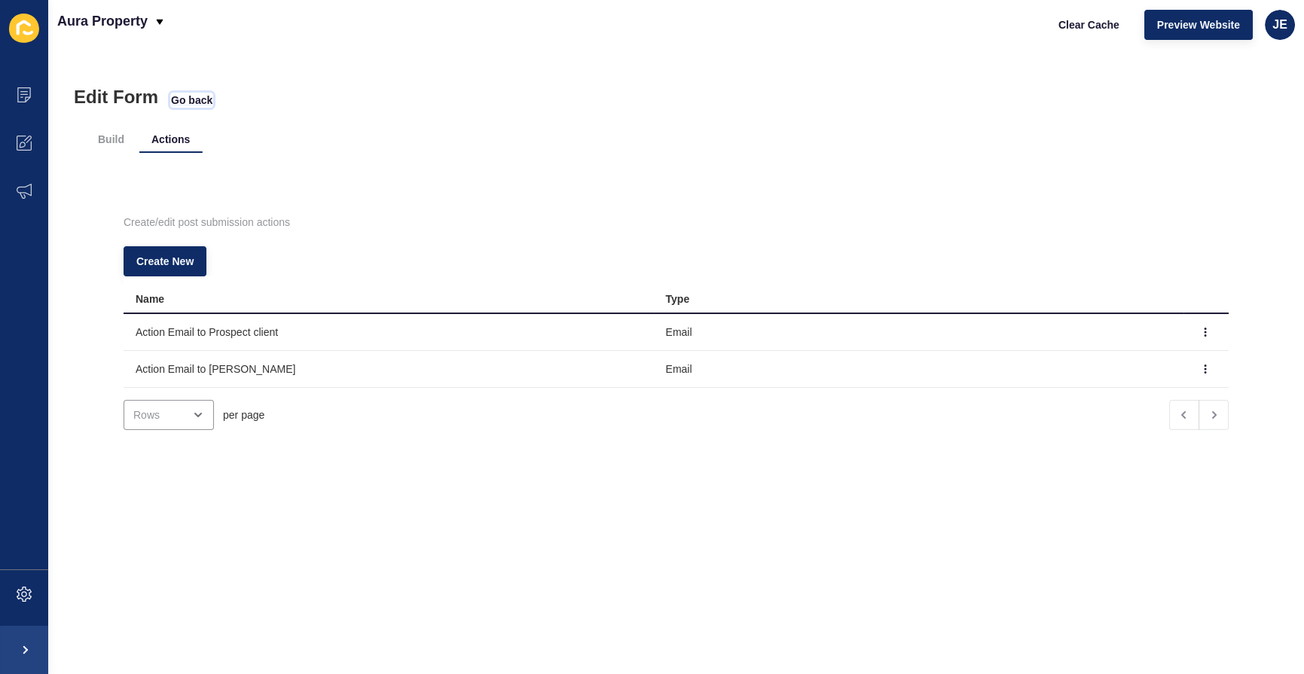
click at [204, 98] on span "Go back" at bounding box center [191, 100] width 41 height 15
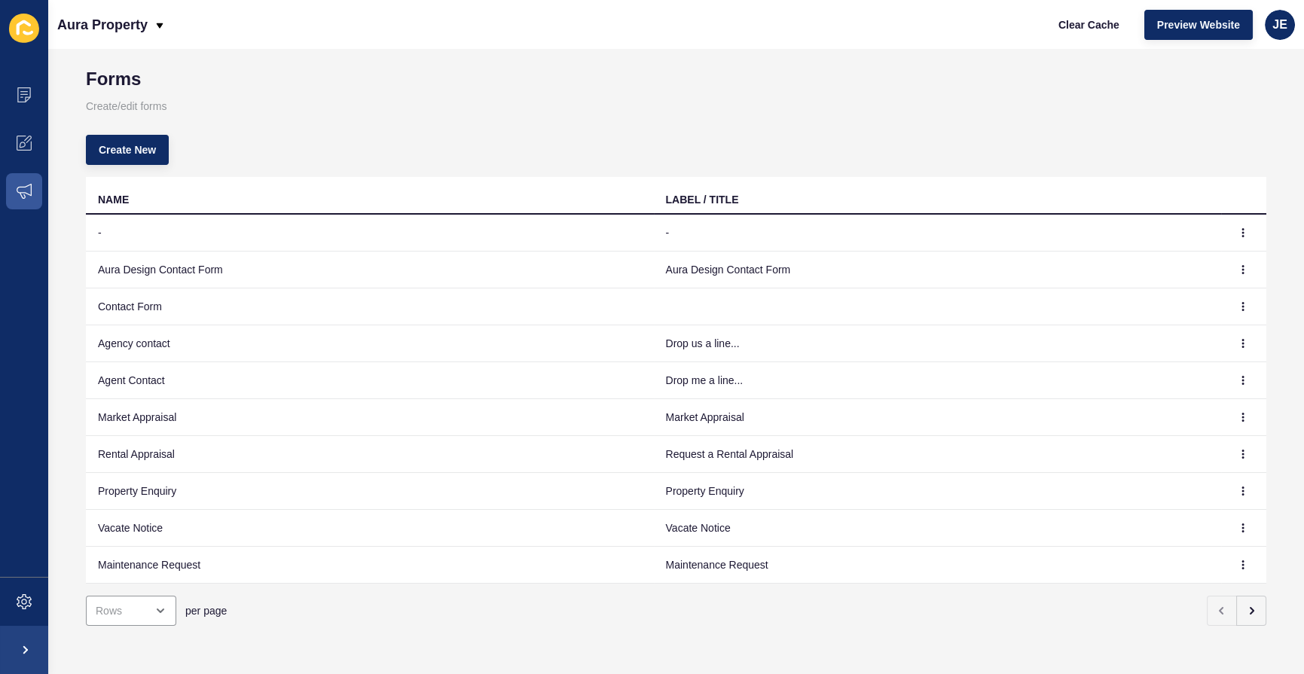
scroll to position [28, 0]
click at [1239, 485] on icon "button" at bounding box center [1243, 489] width 9 height 9
click at [1224, 497] on link "Edit" at bounding box center [1190, 509] width 105 height 33
click at [1236, 594] on button "button" at bounding box center [1251, 609] width 30 height 30
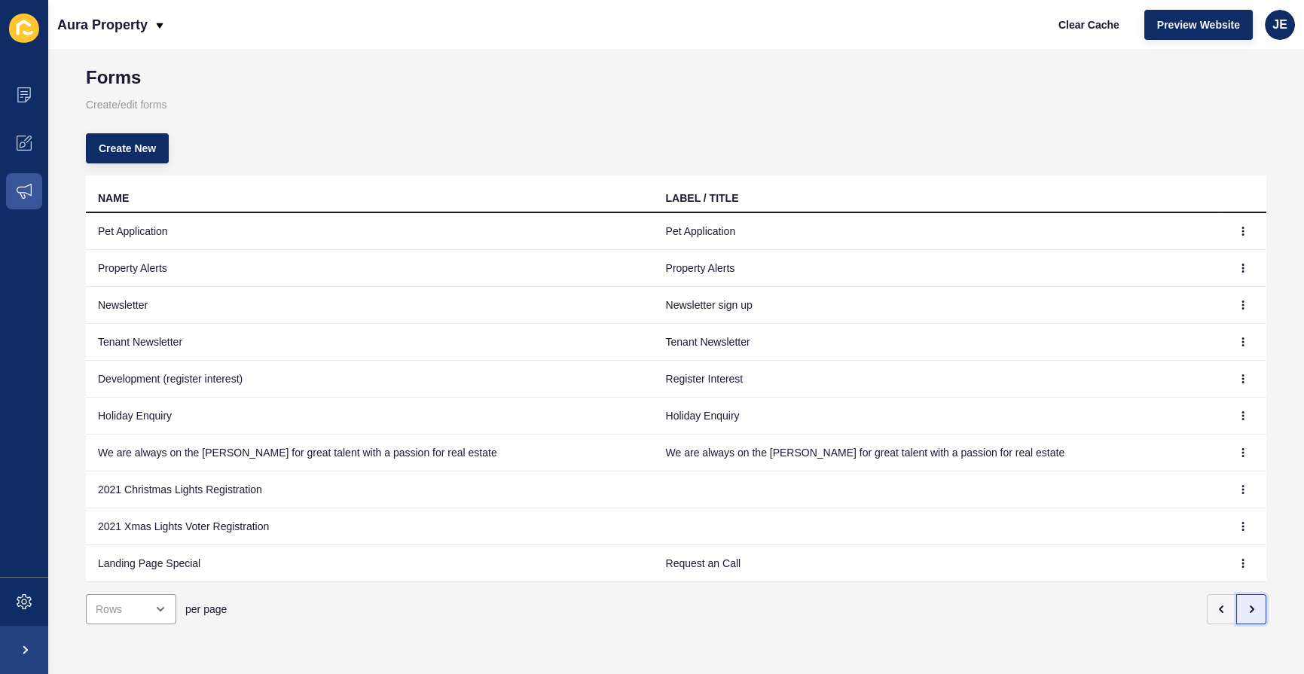
click at [1245, 603] on icon "button" at bounding box center [1251, 609] width 12 height 12
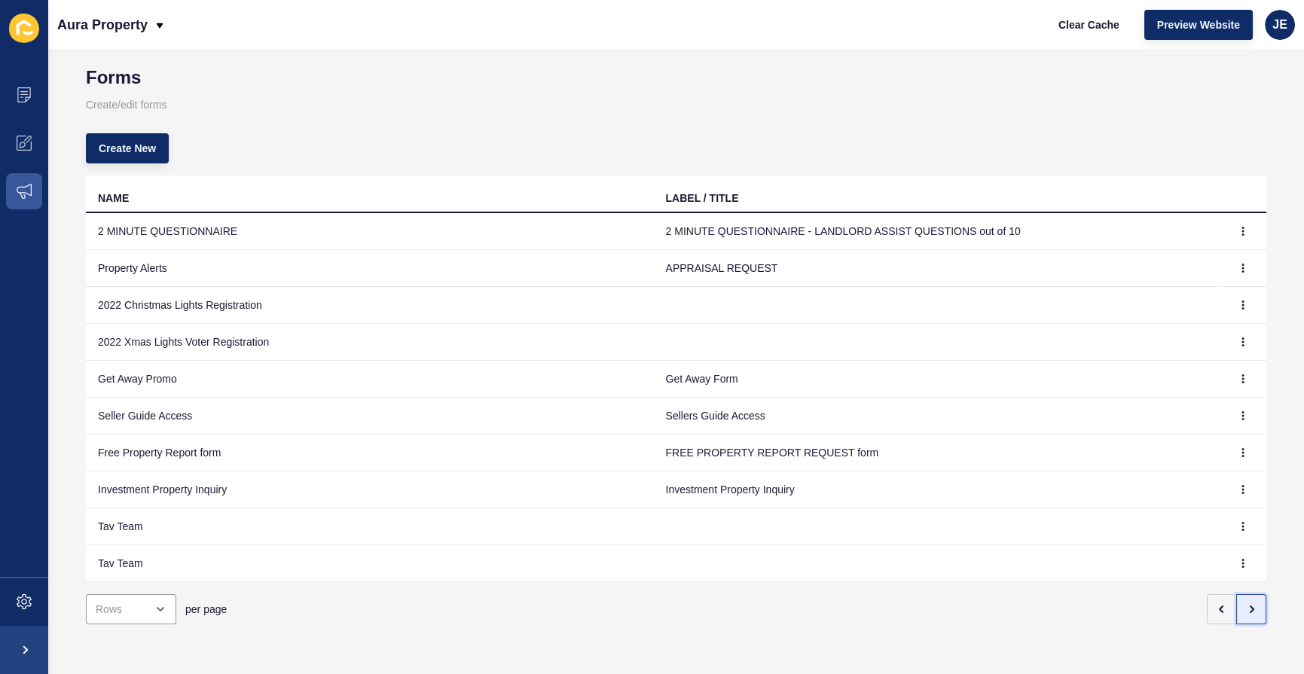
click at [1245, 603] on icon "button" at bounding box center [1251, 609] width 12 height 12
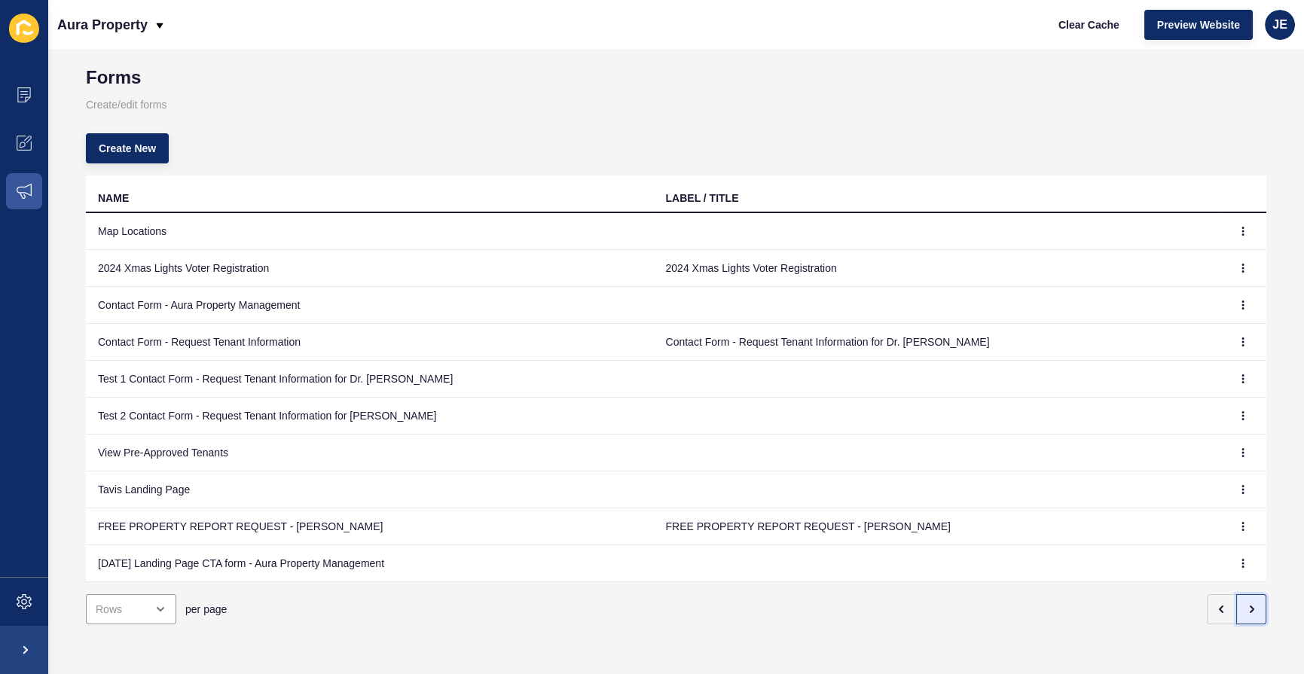
click at [1245, 603] on icon "button" at bounding box center [1251, 609] width 12 height 12
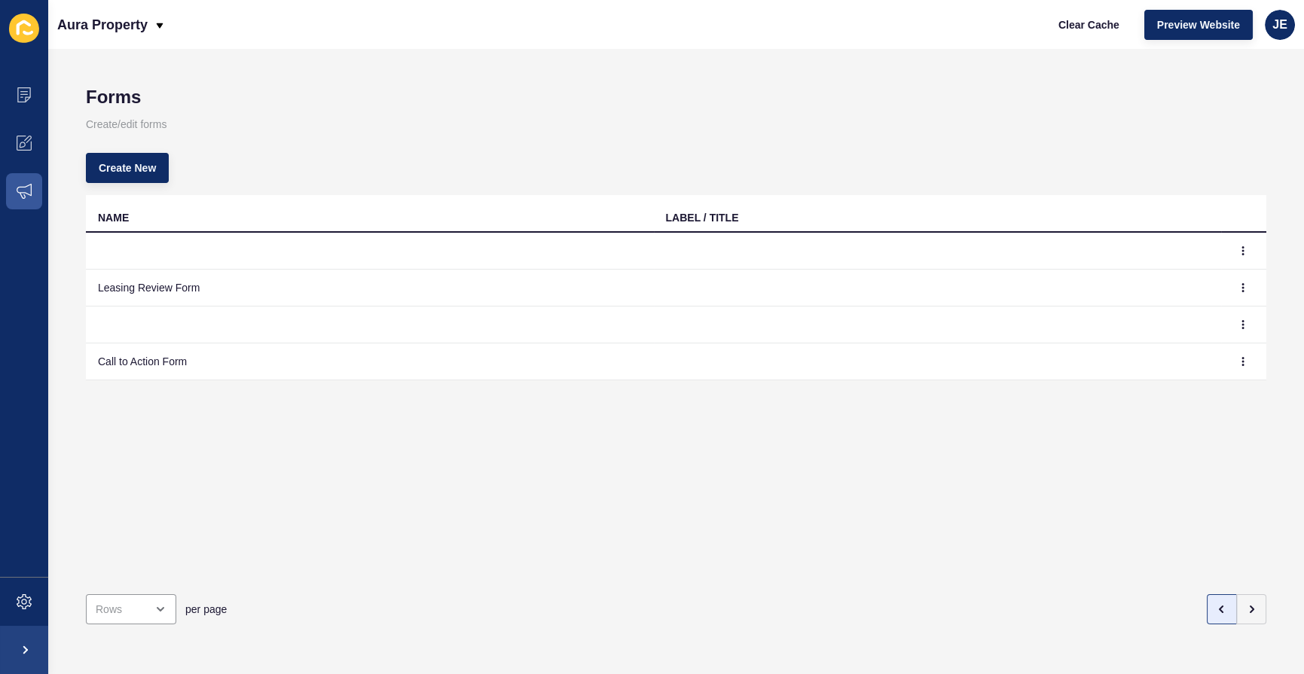
scroll to position [0, 0]
click at [1216, 603] on icon "button" at bounding box center [1222, 609] width 12 height 12
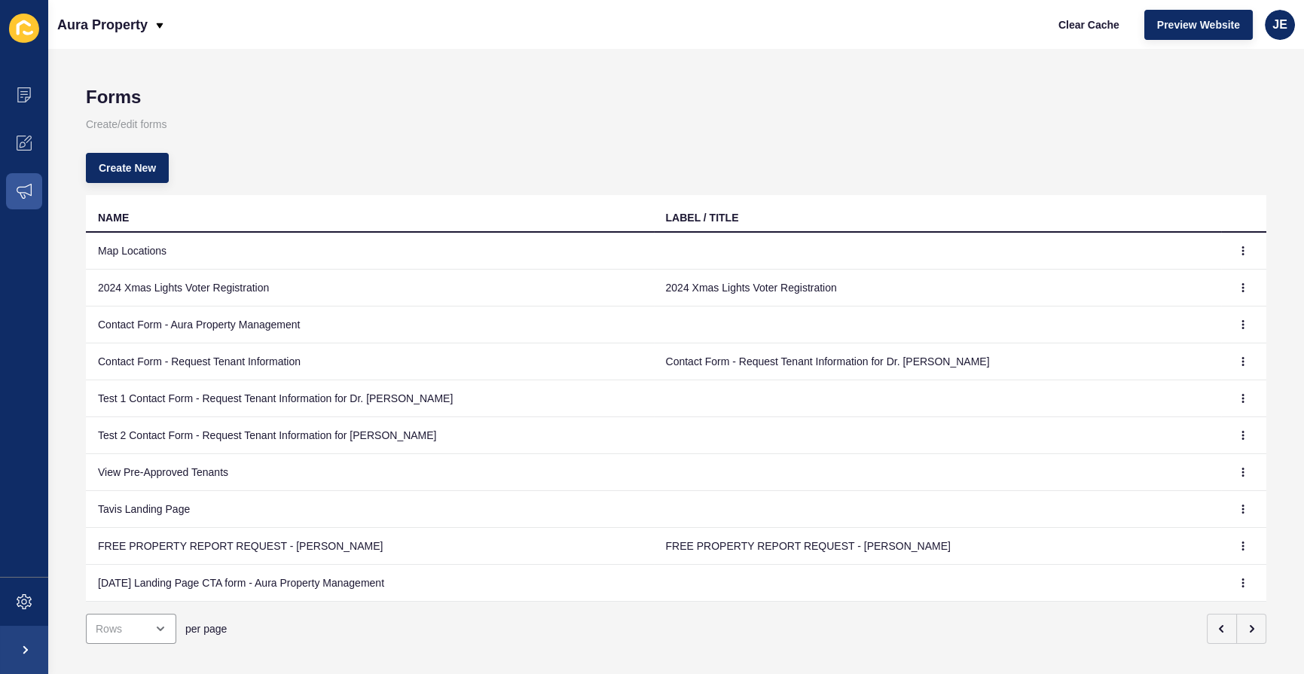
click at [1207, 643] on div "per page" at bounding box center [676, 629] width 1181 height 54
click at [1216, 626] on icon "button" at bounding box center [1222, 629] width 12 height 12
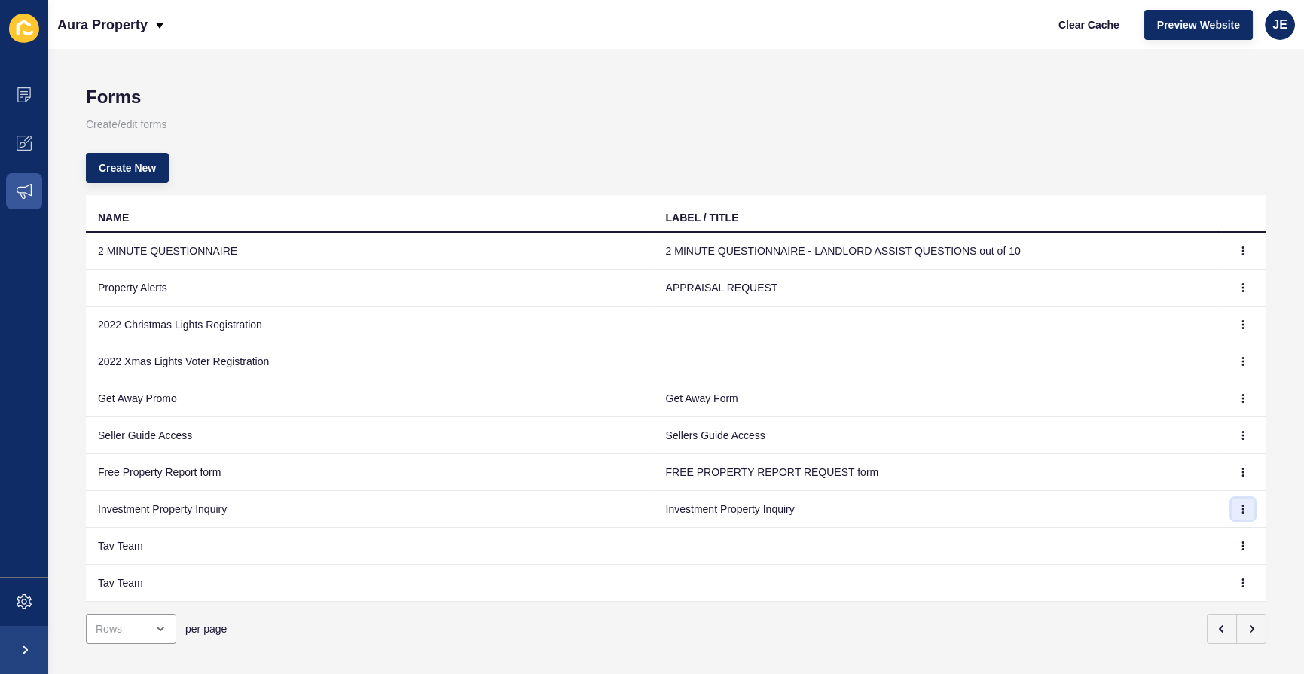
click at [1243, 511] on icon "button" at bounding box center [1243, 510] width 1 height 8
click at [1209, 536] on link "Edit" at bounding box center [1190, 538] width 105 height 33
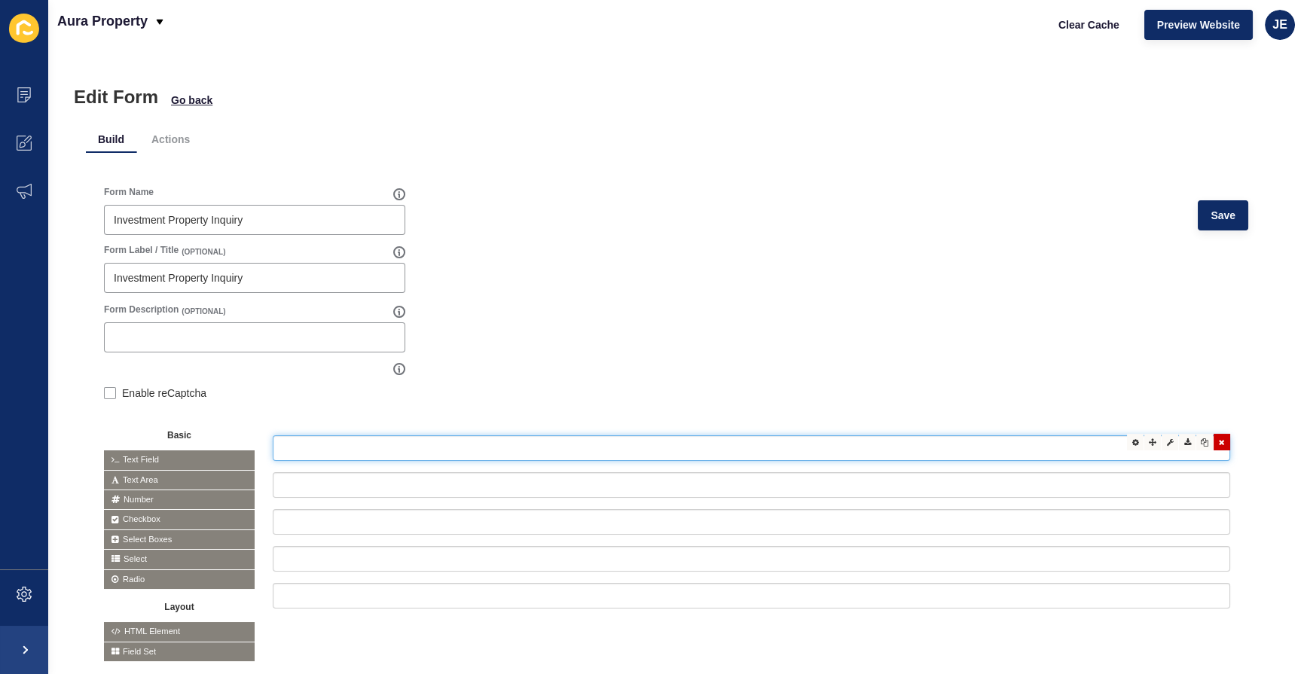
click at [331, 438] on input "text" at bounding box center [752, 448] width 958 height 26
click at [1144, 441] on div at bounding box center [1152, 442] width 17 height 17
click at [1132, 442] on icon at bounding box center [1135, 442] width 7 height 8
click at [1167, 445] on icon at bounding box center [1170, 442] width 7 height 8
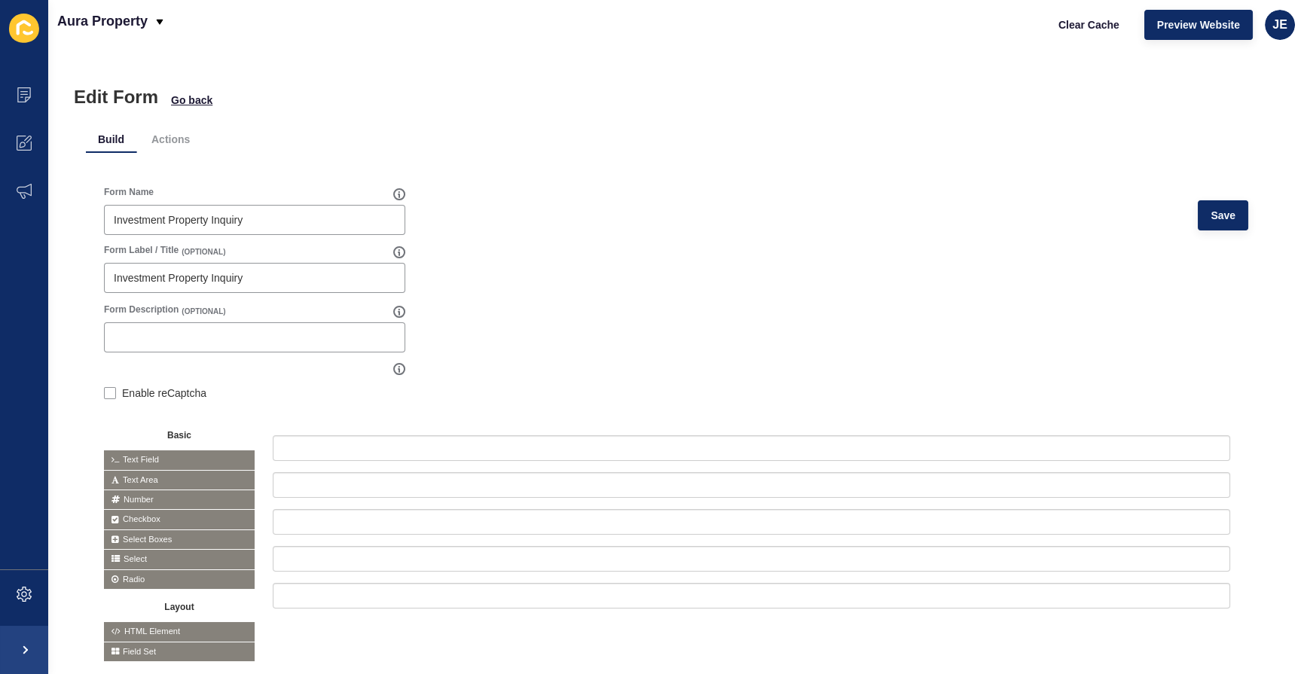
click at [740, 365] on form "Form Name Investment Property Inquiry Save Form Label / Title (OPTIONAL) Invest…" at bounding box center [676, 424] width 1144 height 476
click at [165, 141] on li "Actions" at bounding box center [170, 139] width 63 height 27
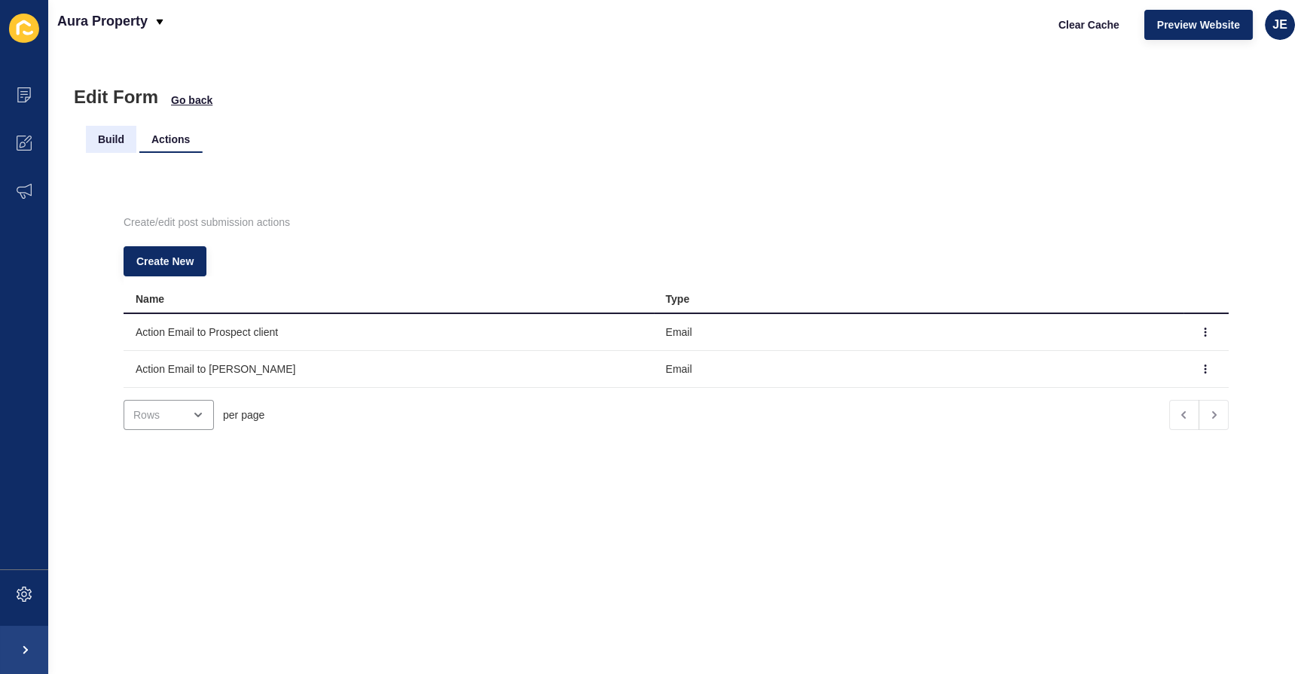
click at [128, 138] on li "Build" at bounding box center [111, 139] width 50 height 27
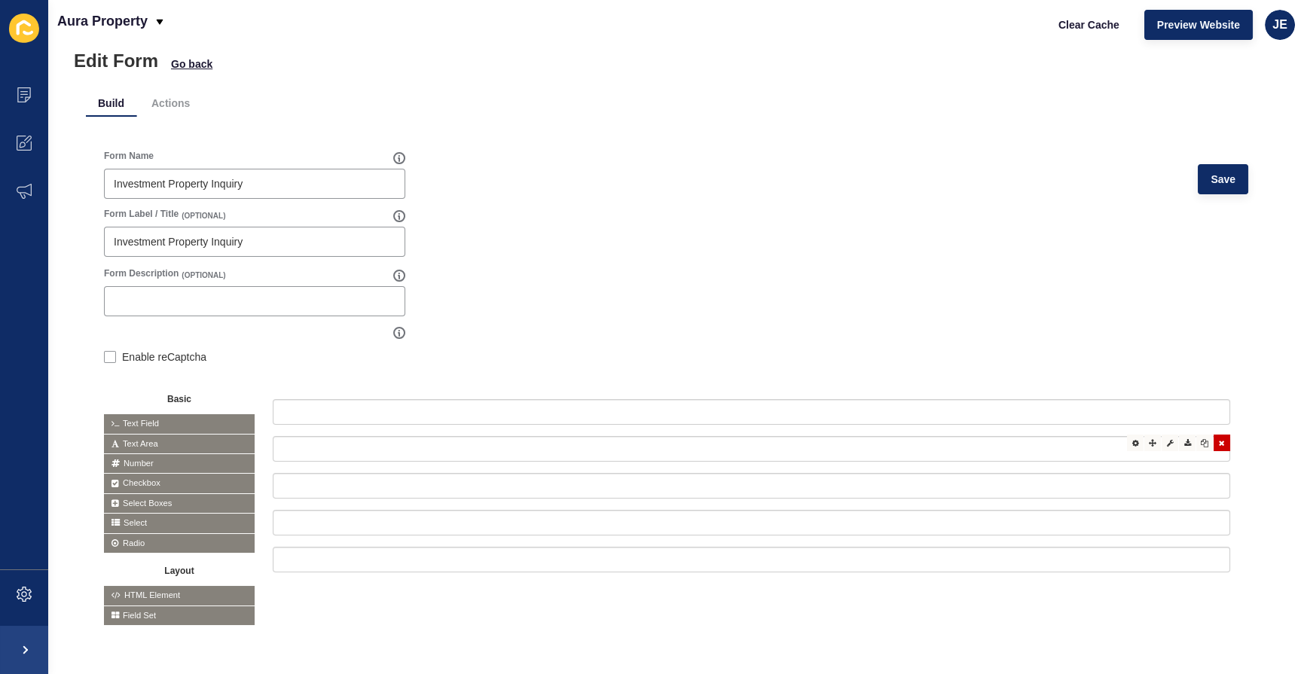
scroll to position [53, 0]
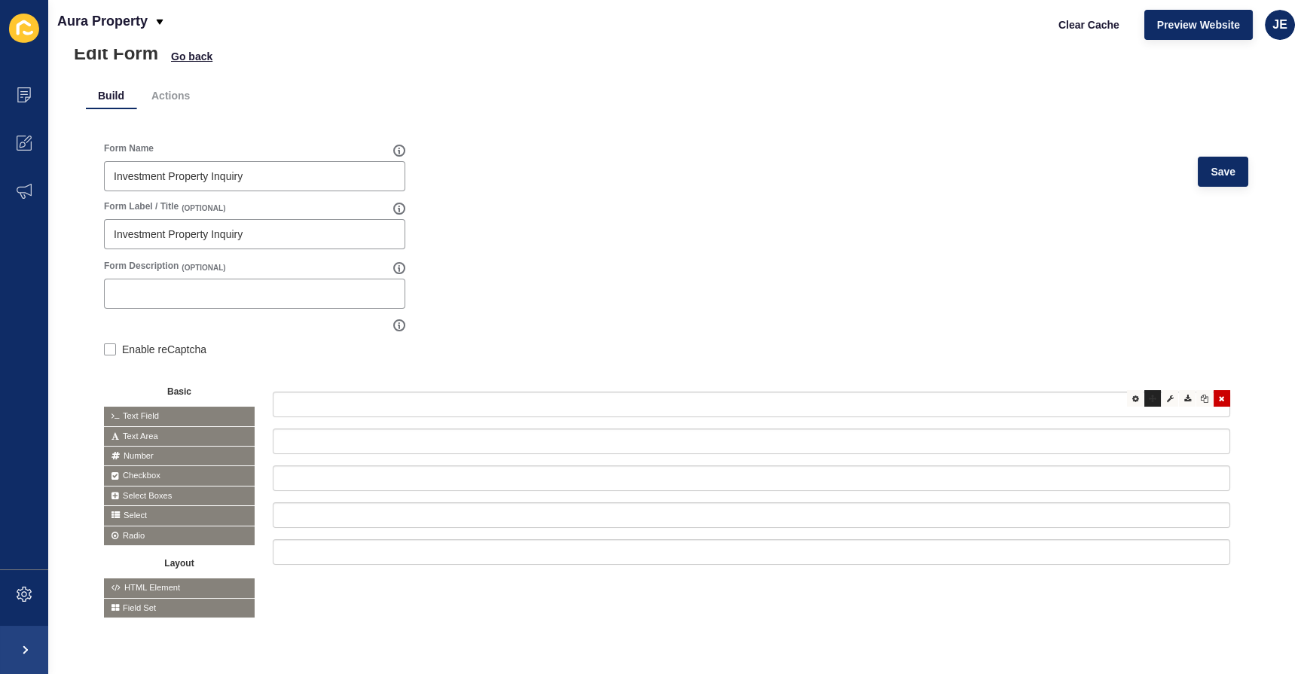
click at [1149, 395] on icon at bounding box center [1153, 399] width 8 height 8
click at [1162, 390] on div at bounding box center [1170, 398] width 17 height 17
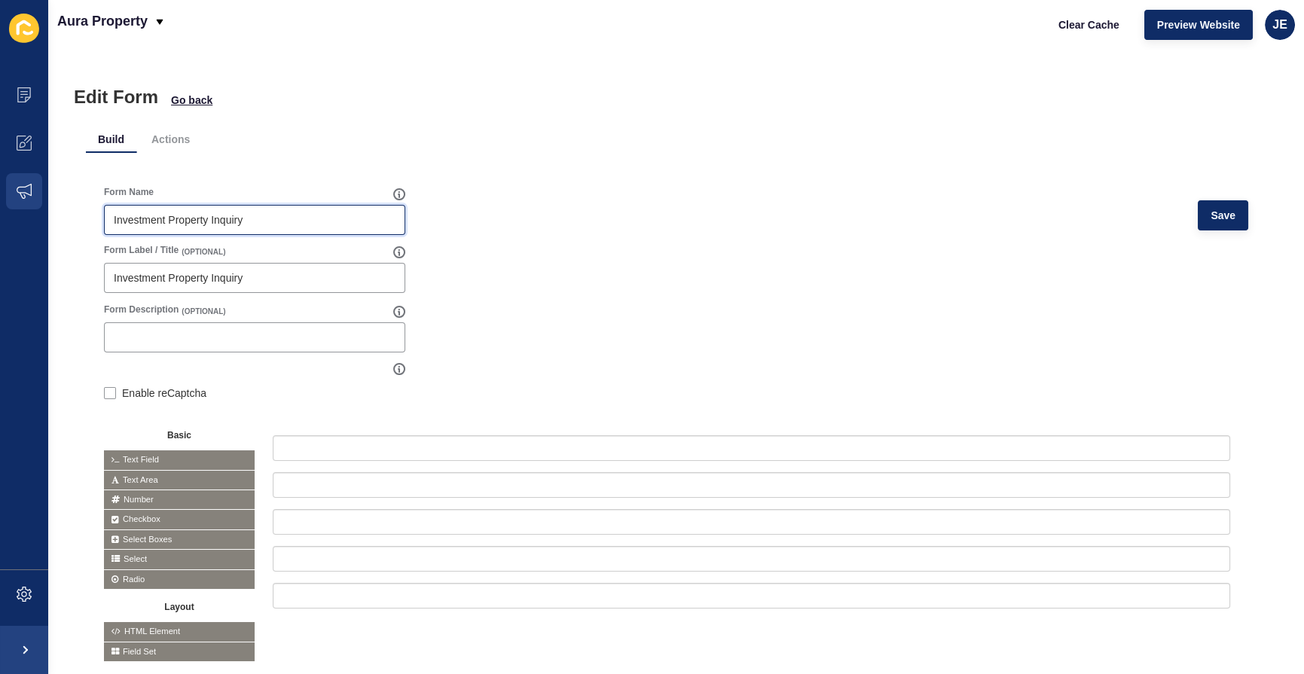
drag, startPoint x: 272, startPoint y: 222, endPoint x: 37, endPoint y: 201, distance: 235.9
click at [37, 201] on div "Content Appearance Marketing Settings Aura Property Clear Cache Preview Website…" at bounding box center [652, 337] width 1304 height 674
click at [533, 218] on div "Form Name Investment Property Inquiry Save" at bounding box center [676, 215] width 1144 height 58
click at [196, 98] on span "Go back" at bounding box center [191, 100] width 41 height 15
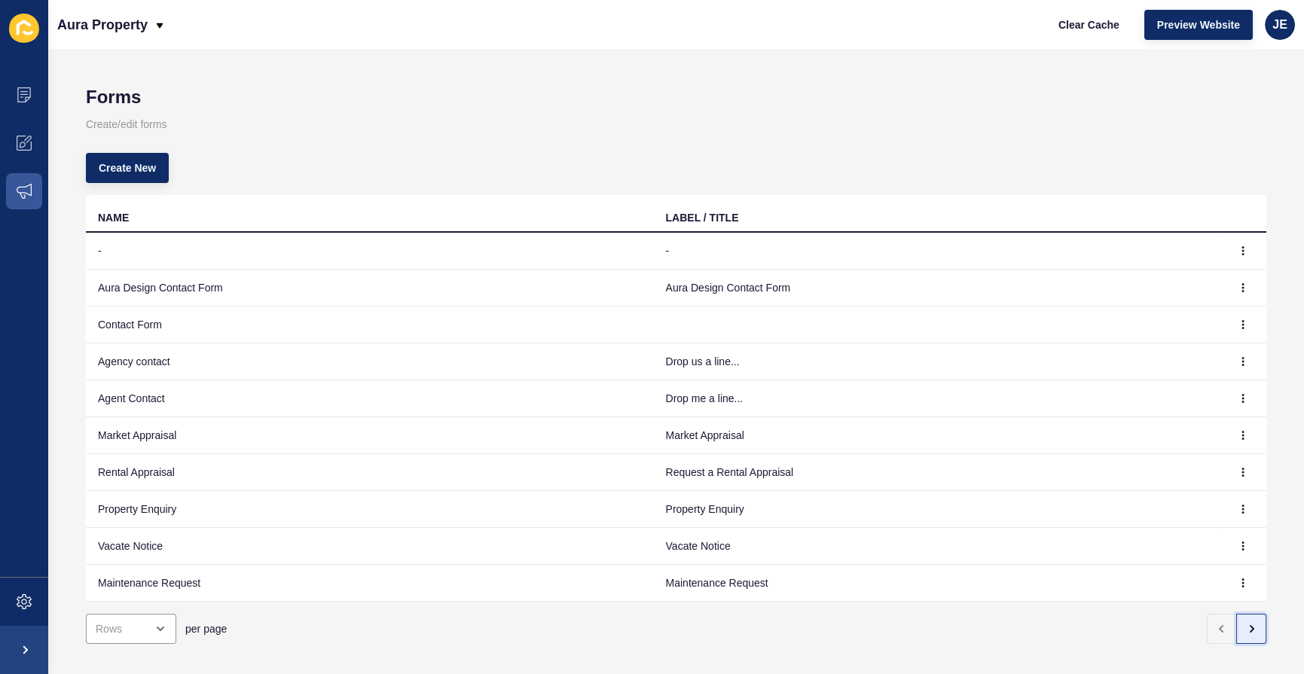
click at [1245, 631] on icon "button" at bounding box center [1251, 629] width 12 height 12
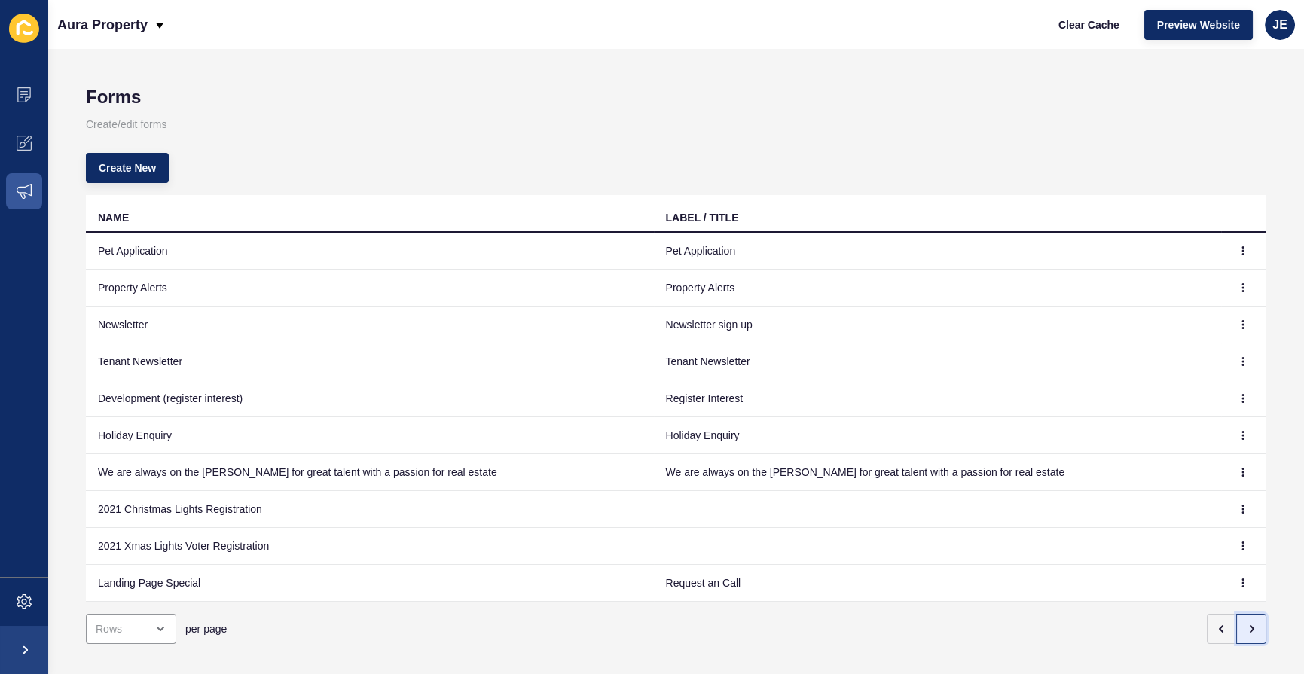
click at [1236, 624] on button "button" at bounding box center [1251, 629] width 30 height 30
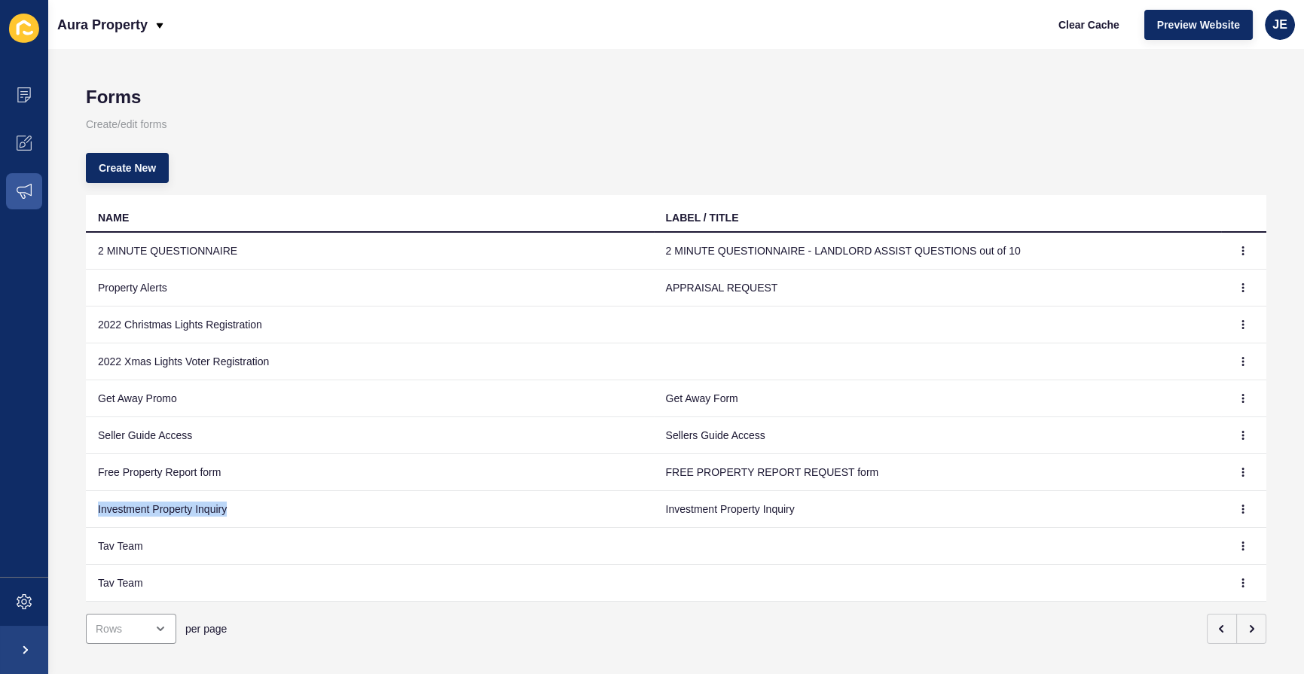
drag, startPoint x: 302, startPoint y: 507, endPoint x: 90, endPoint y: 506, distance: 211.7
click at [90, 506] on td "Investment Property Inquiry" at bounding box center [370, 509] width 568 height 37
copy td "Investment Property Inquiry"
click at [1207, 626] on button "button" at bounding box center [1222, 629] width 30 height 30
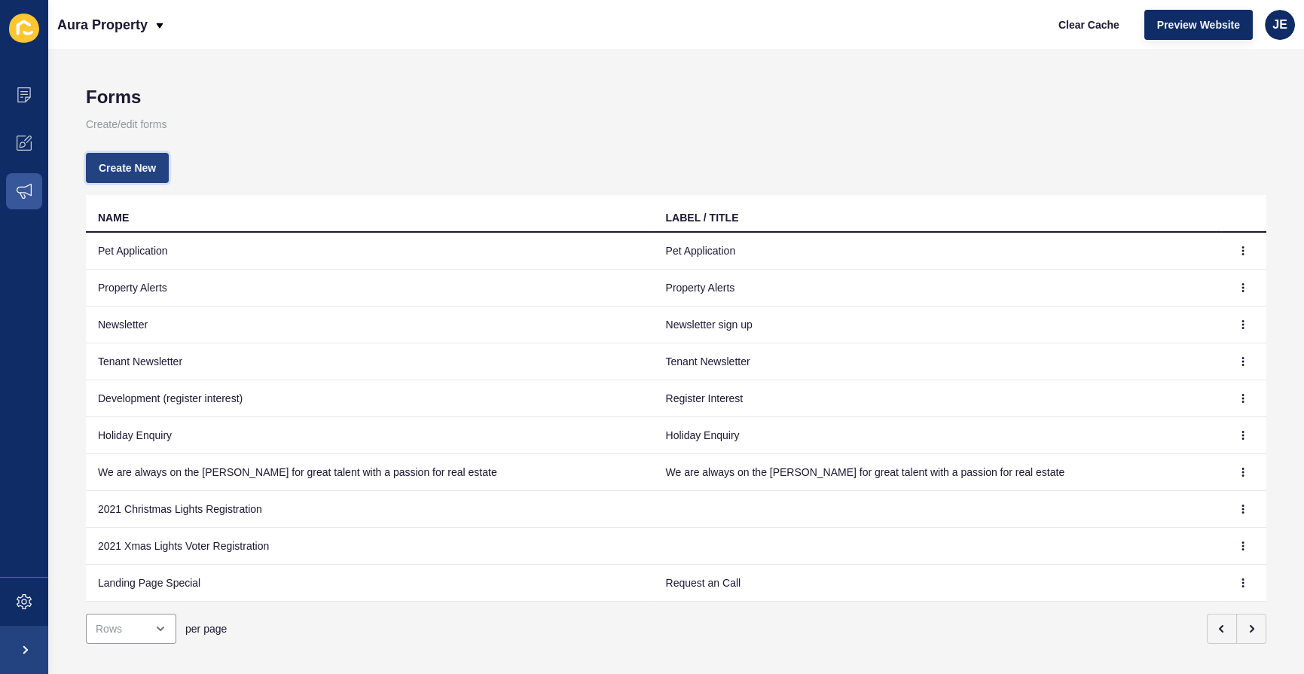
click at [163, 175] on button "Create New" at bounding box center [127, 168] width 83 height 30
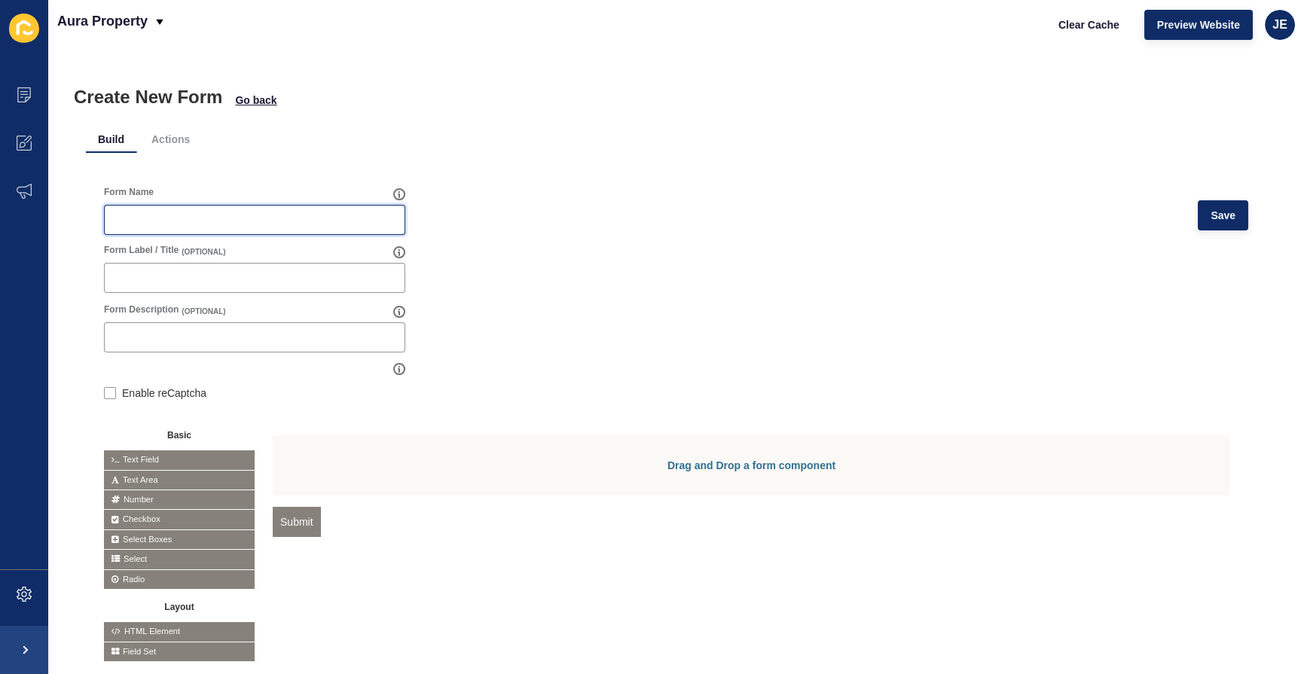
click at [165, 218] on input "Form Name" at bounding box center [255, 219] width 282 height 15
paste input "Investment Property Inquiry"
drag, startPoint x: 167, startPoint y: 223, endPoint x: -7, endPoint y: 215, distance: 174.2
click at [0, 215] on html "Content Appearance Marketing Settings Aura Property Clear Cache Preview Website…" at bounding box center [652, 337] width 1304 height 674
click at [158, 218] on input "Property Inquiry" at bounding box center [255, 219] width 282 height 15
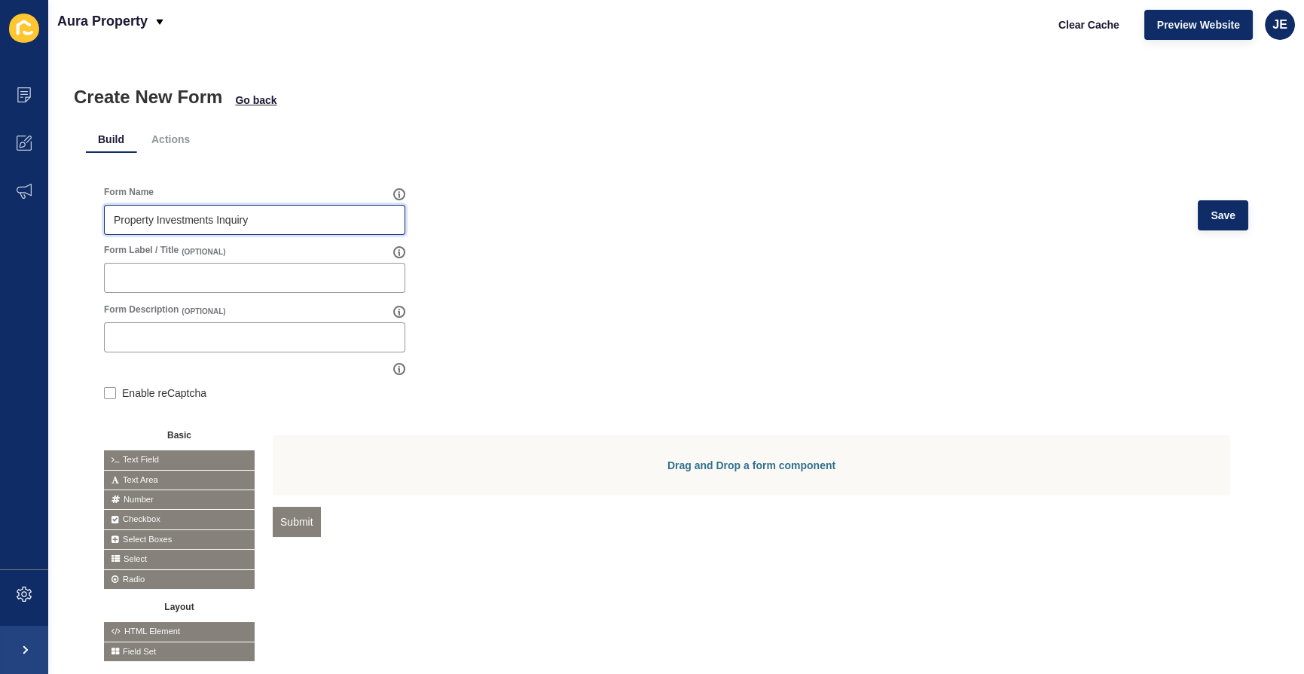
type input "Property Investments Inquiry"
click at [582, 273] on form "Form Name Property Investments Inquiry Save Form Label / Title (OPTIONAL) Form …" at bounding box center [676, 424] width 1144 height 476
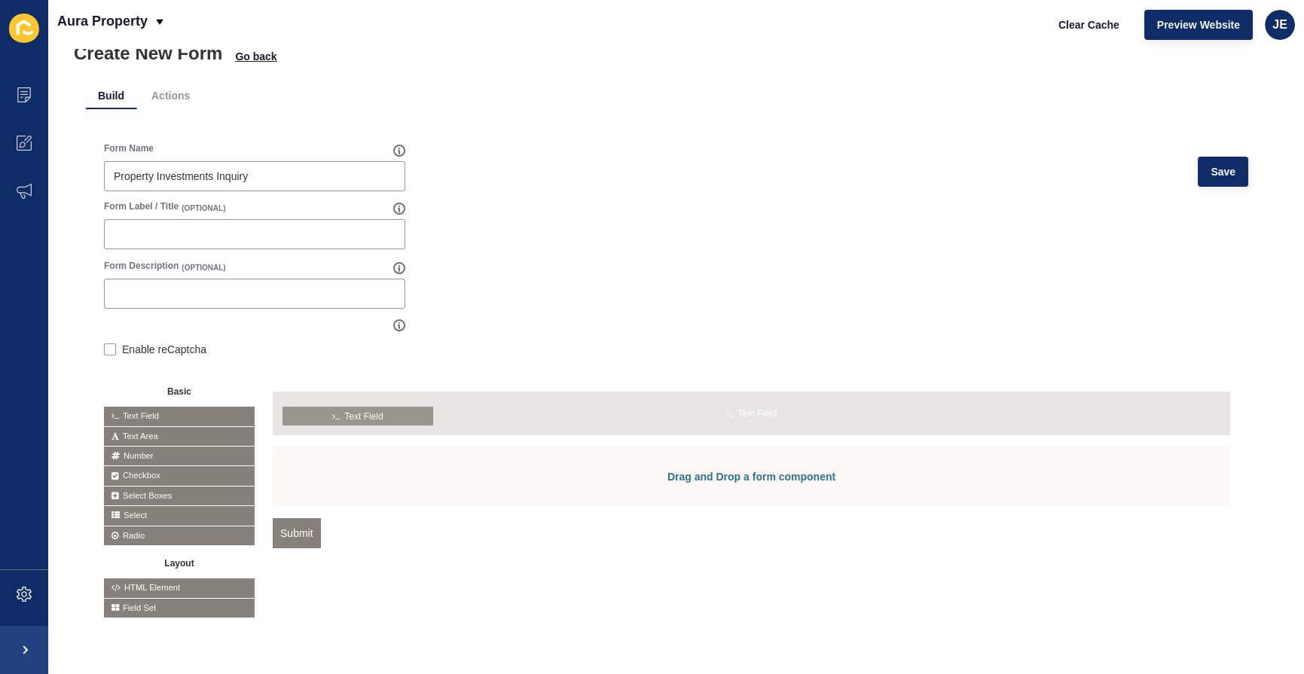
drag, startPoint x: 156, startPoint y: 402, endPoint x: 337, endPoint y: 411, distance: 181.0
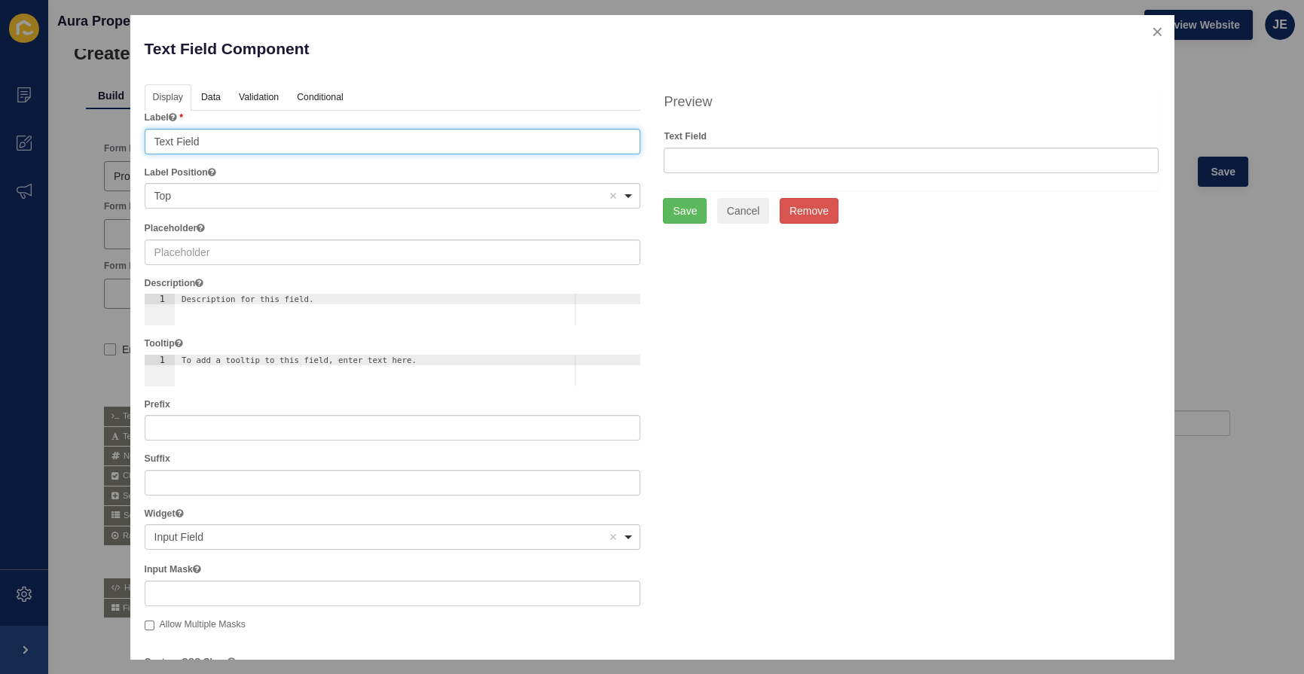
drag, startPoint x: 257, startPoint y: 139, endPoint x: 81, endPoint y: 140, distance: 175.6
click at [81, 140] on div "Text Field Component Help Display Data Validation API Conditional Logic Layout …" at bounding box center [652, 337] width 1304 height 674
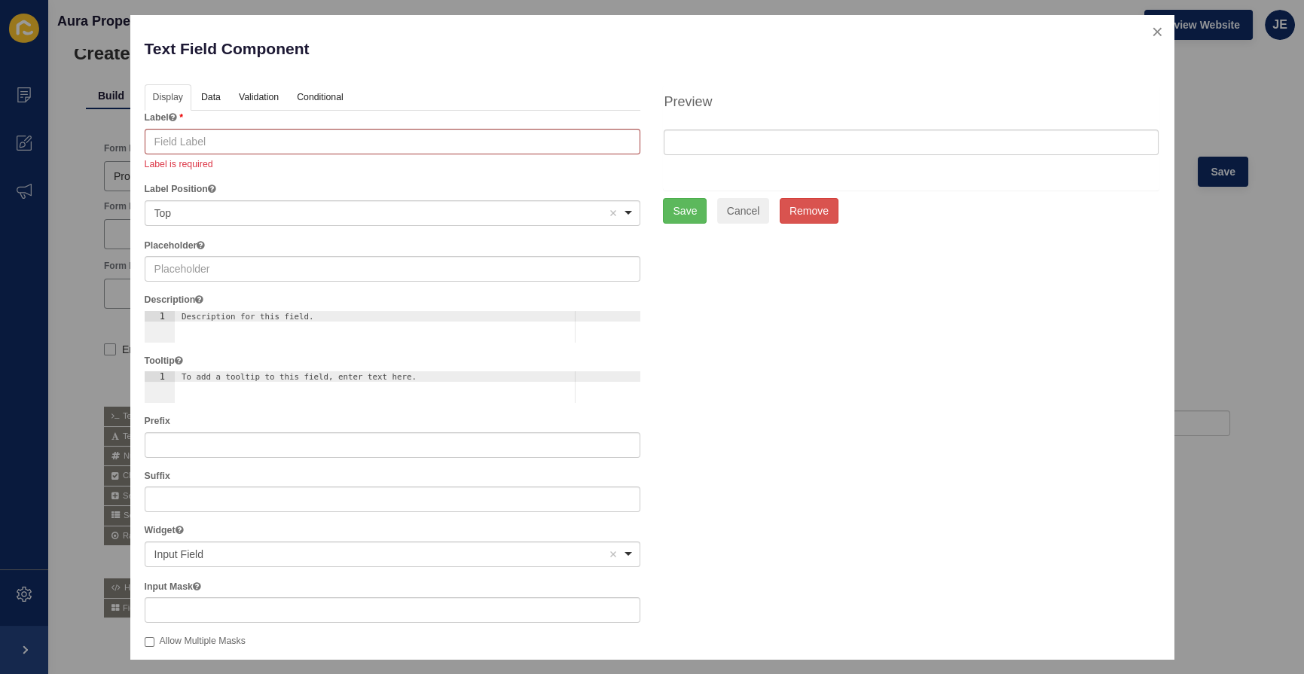
click at [475, 99] on ul "Display Data Validation API Conditional Logic Layout" at bounding box center [393, 97] width 497 height 27
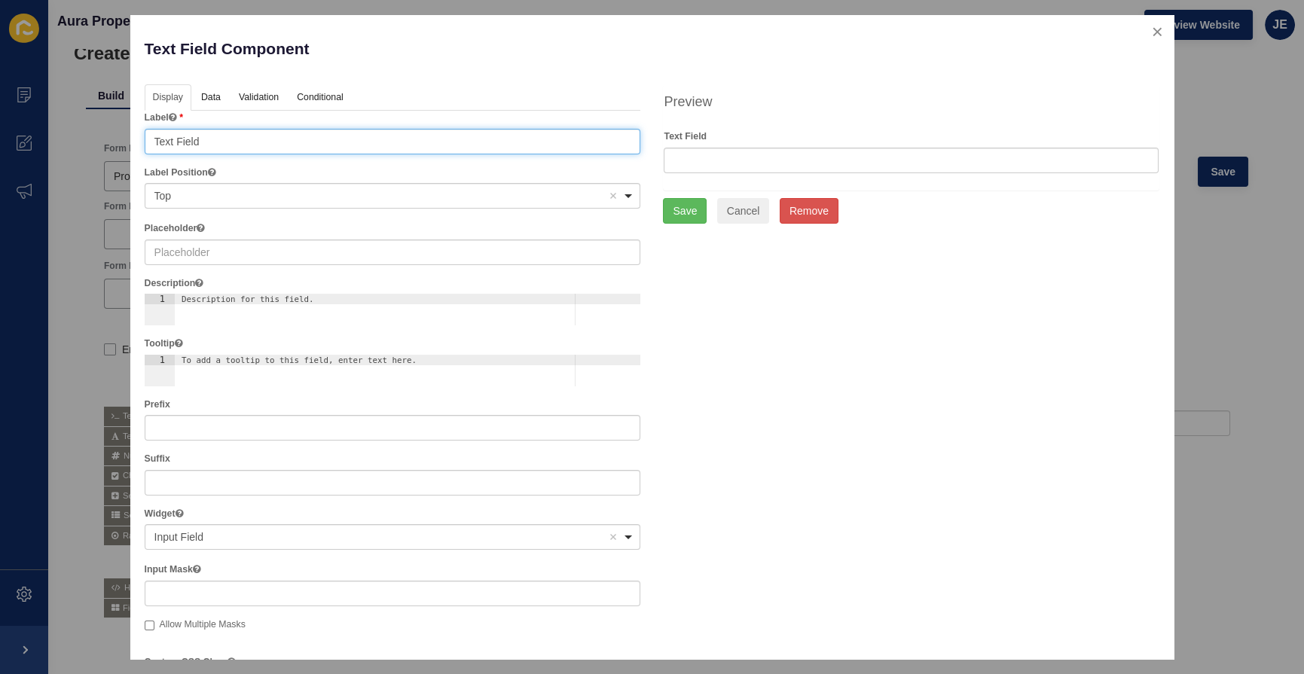
click at [580, 191] on div "Top Remove item" at bounding box center [381, 195] width 454 height 15
type input "Text Field"
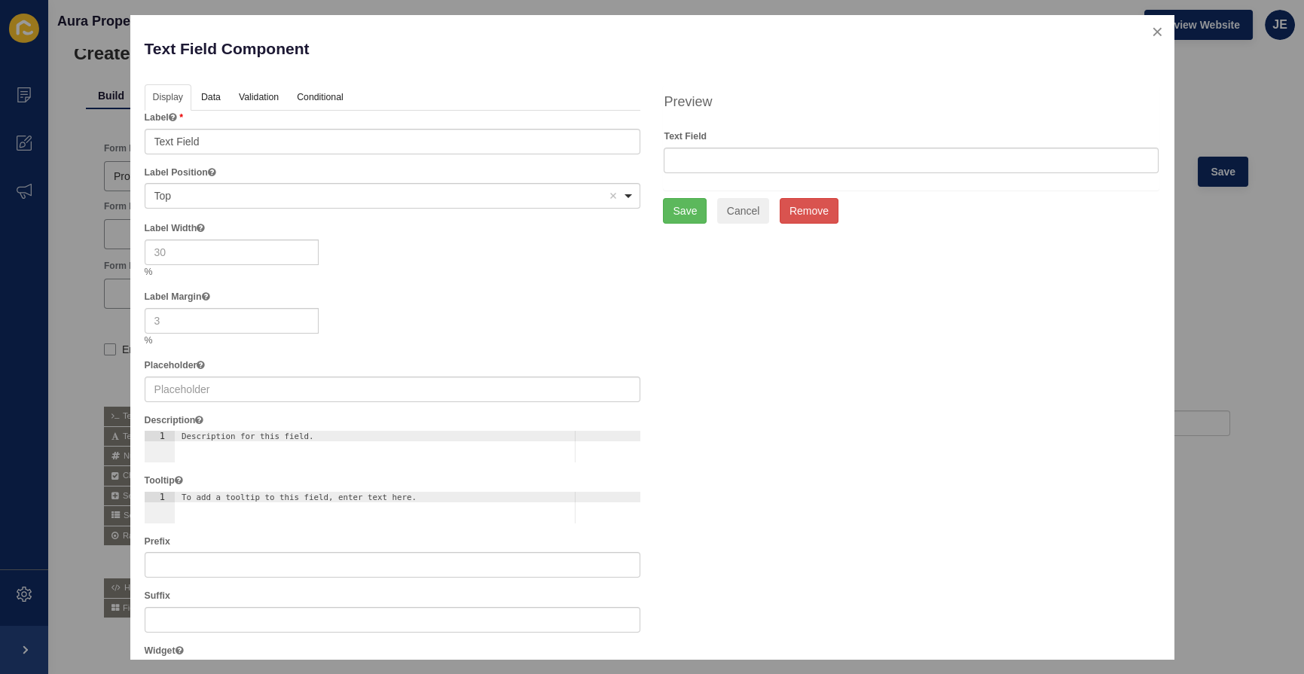
click at [785, 374] on div "Display Data Validation API Conditional Logic Layout Label Text Field Label Pos…" at bounding box center [652, 624] width 1038 height 1081
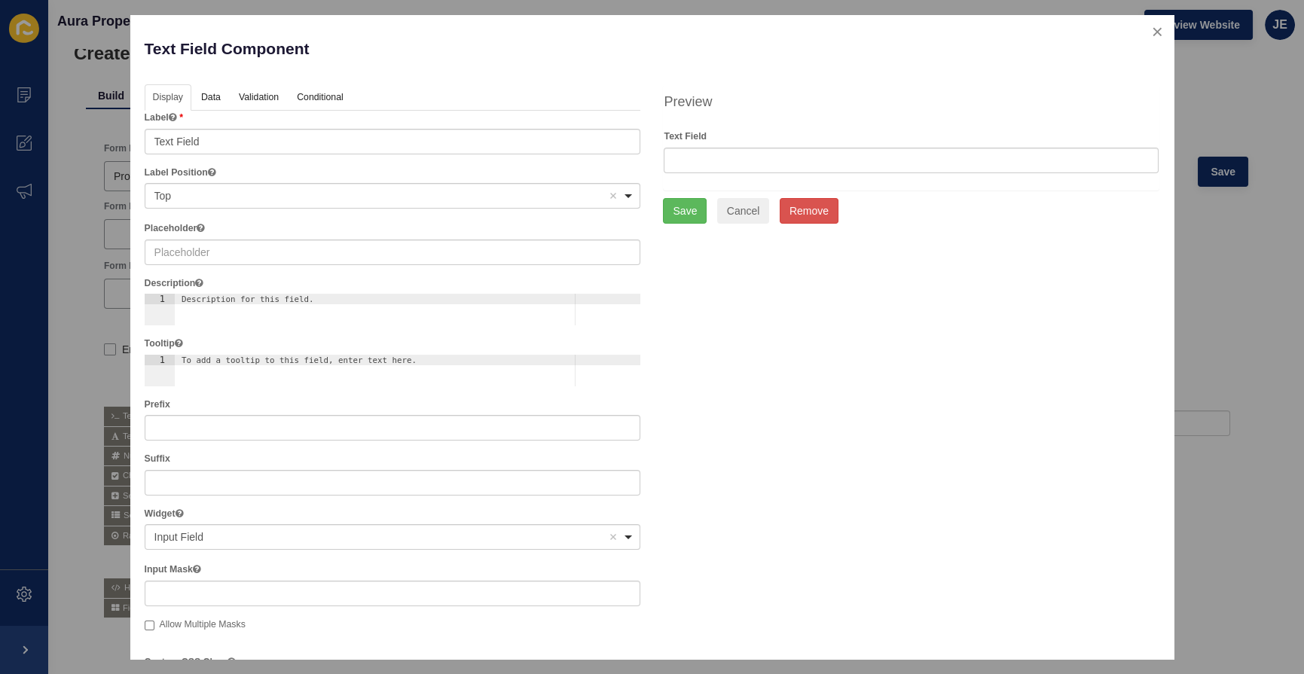
scroll to position [273, 0]
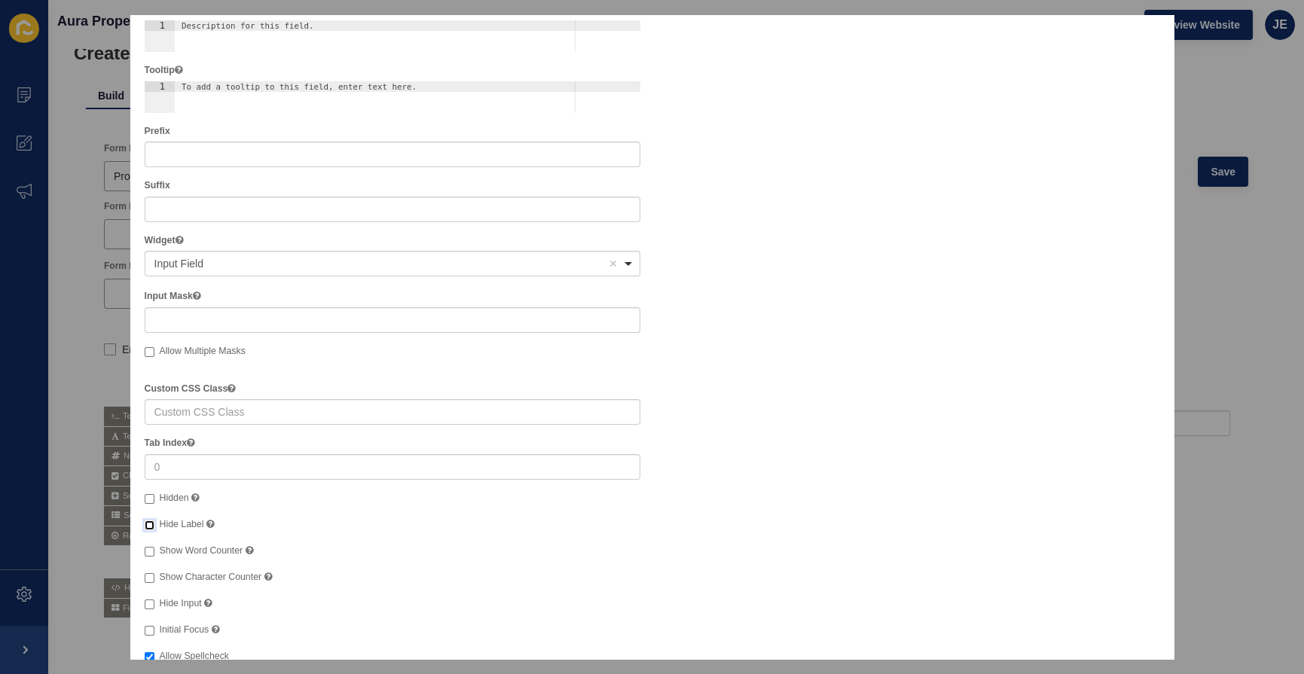
click at [151, 523] on input "Hide Label" at bounding box center [150, 526] width 10 height 10
checkbox input "true"
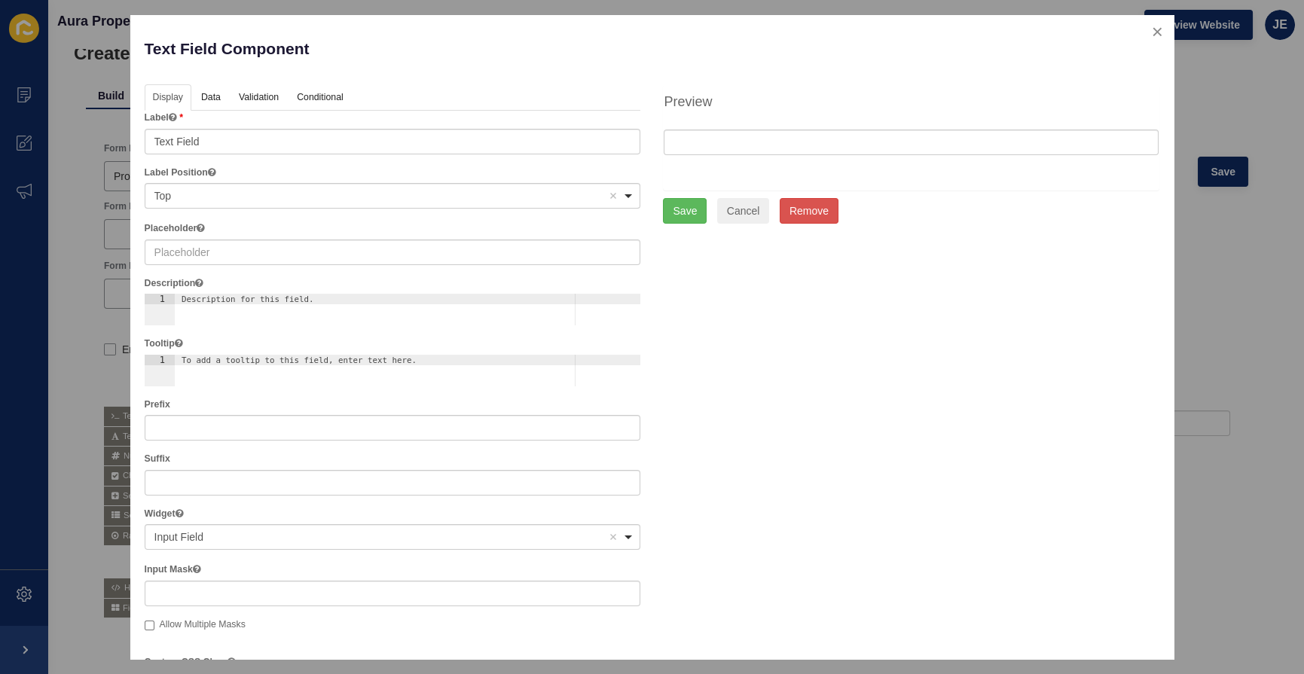
click at [784, 388] on div "Display Data Validation API Conditional Logic Layout Label Text Field Label Pos…" at bounding box center [652, 556] width 1038 height 944
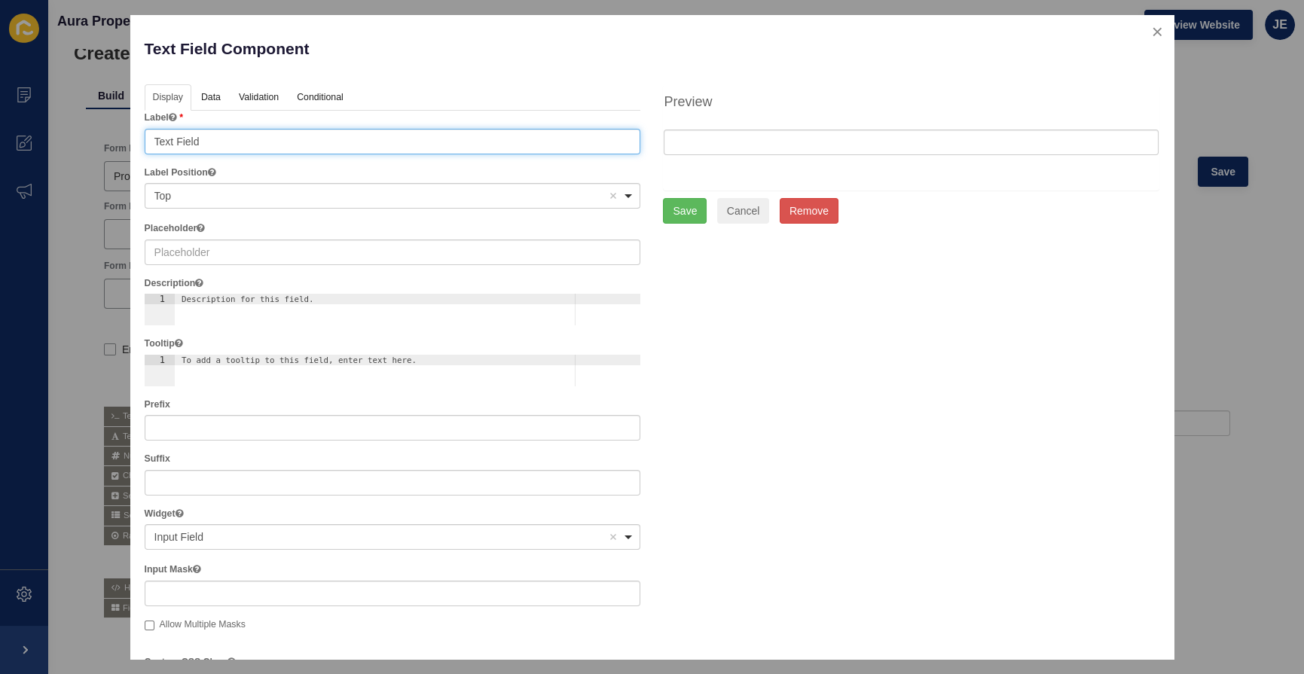
drag, startPoint x: 510, startPoint y: 140, endPoint x: 140, endPoint y: 146, distance: 370.0
click at [140, 146] on div "Display Data Validation API Conditional Logic Layout Label Text Field Label Pos…" at bounding box center [392, 556] width 519 height 944
type input "f"
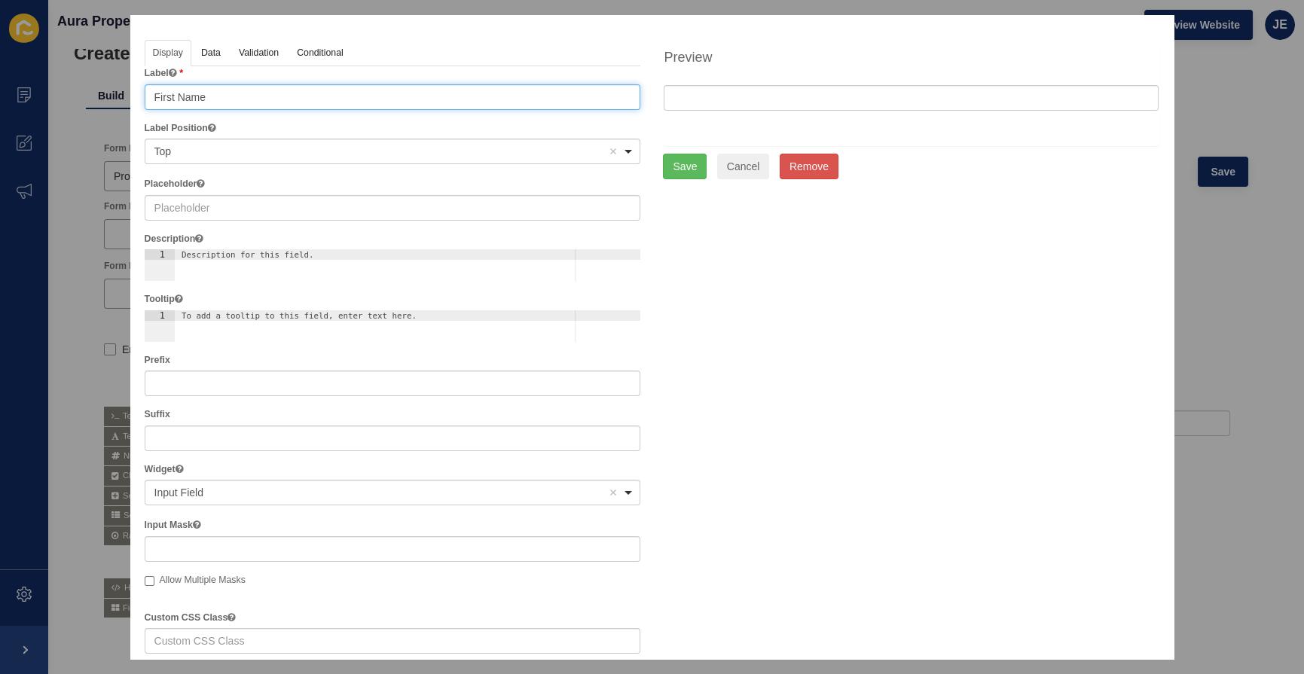
scroll to position [68, 0]
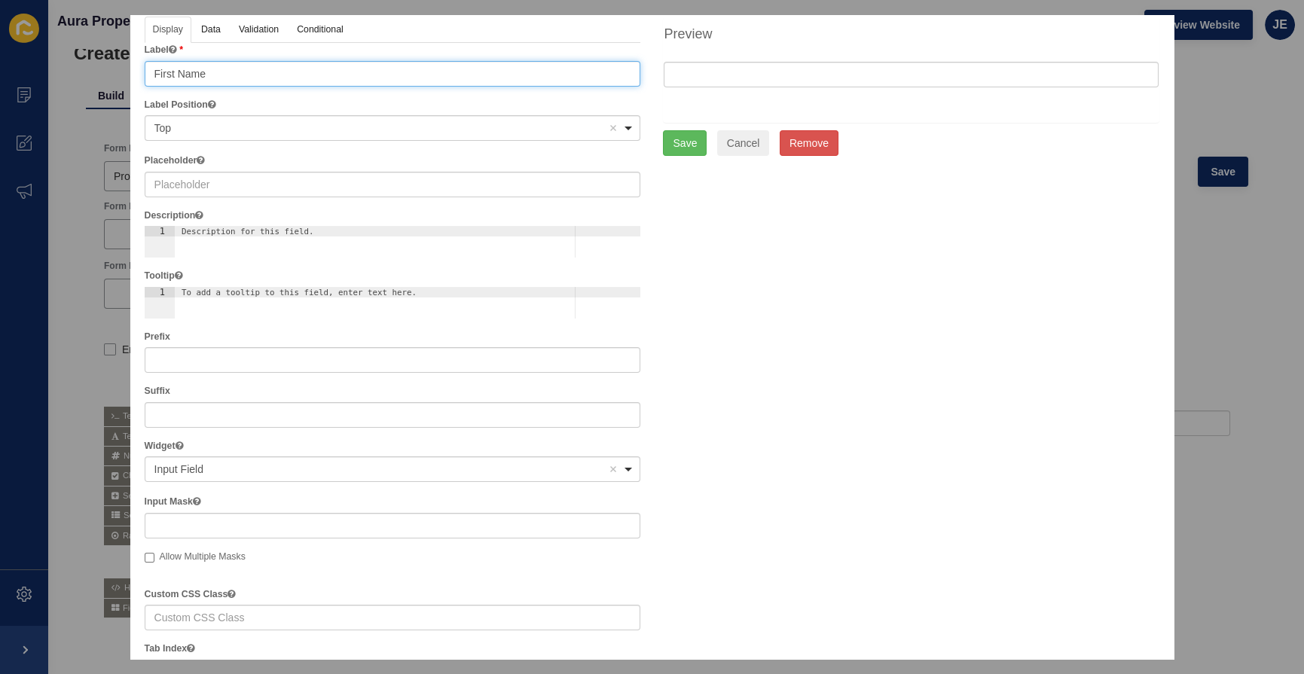
type input "First Name"
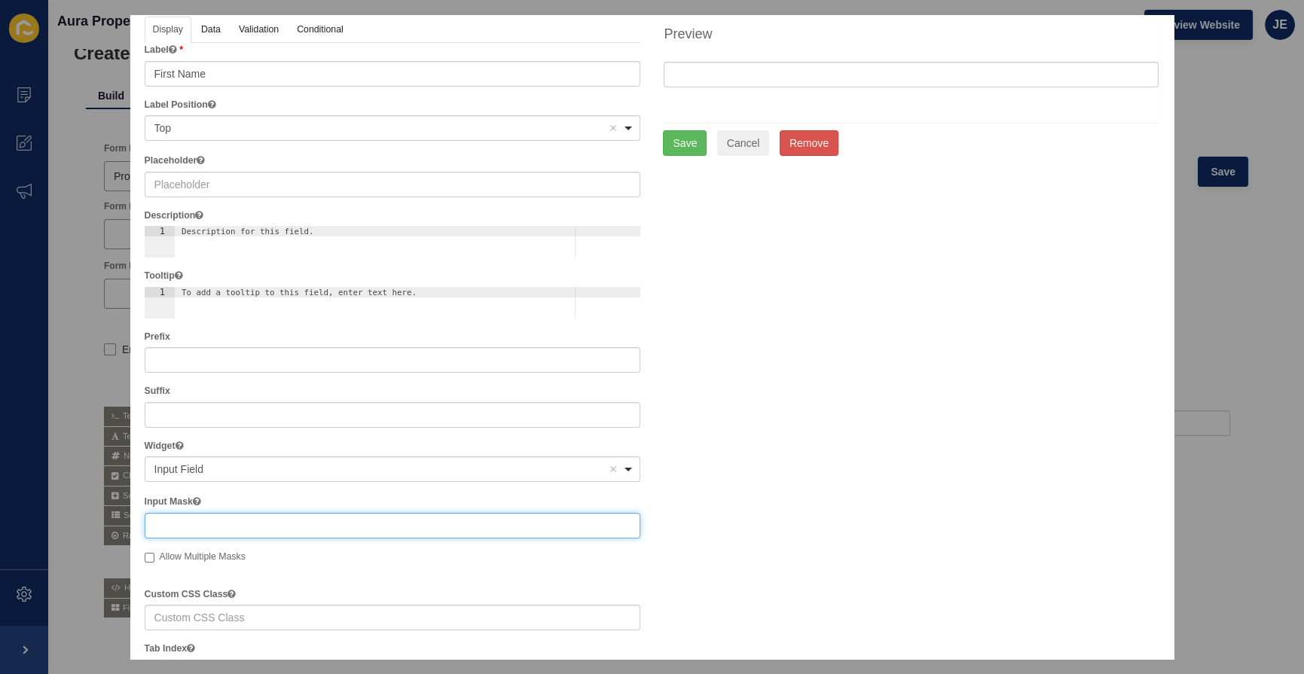
click at [197, 520] on input "text" at bounding box center [393, 526] width 497 height 26
paste input "First Name"
type input "First Name"
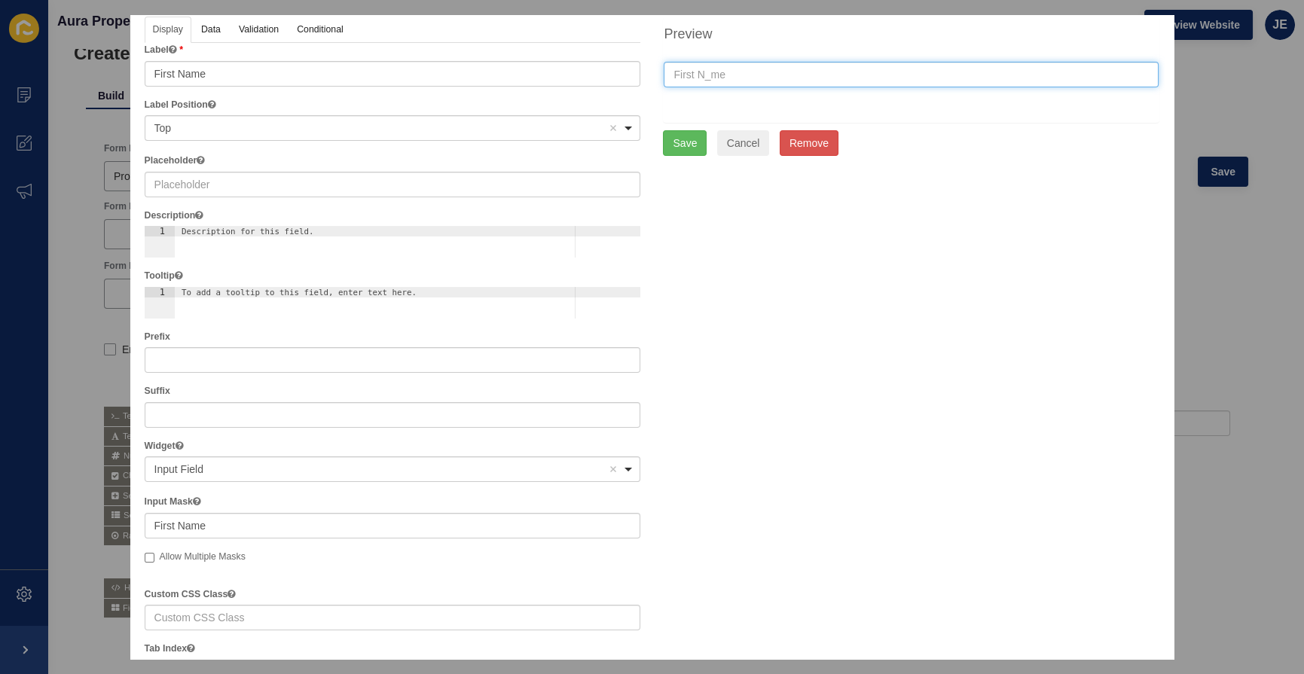
click at [698, 75] on input "text" at bounding box center [911, 75] width 495 height 26
click at [707, 75] on input "text" at bounding box center [911, 75] width 495 height 26
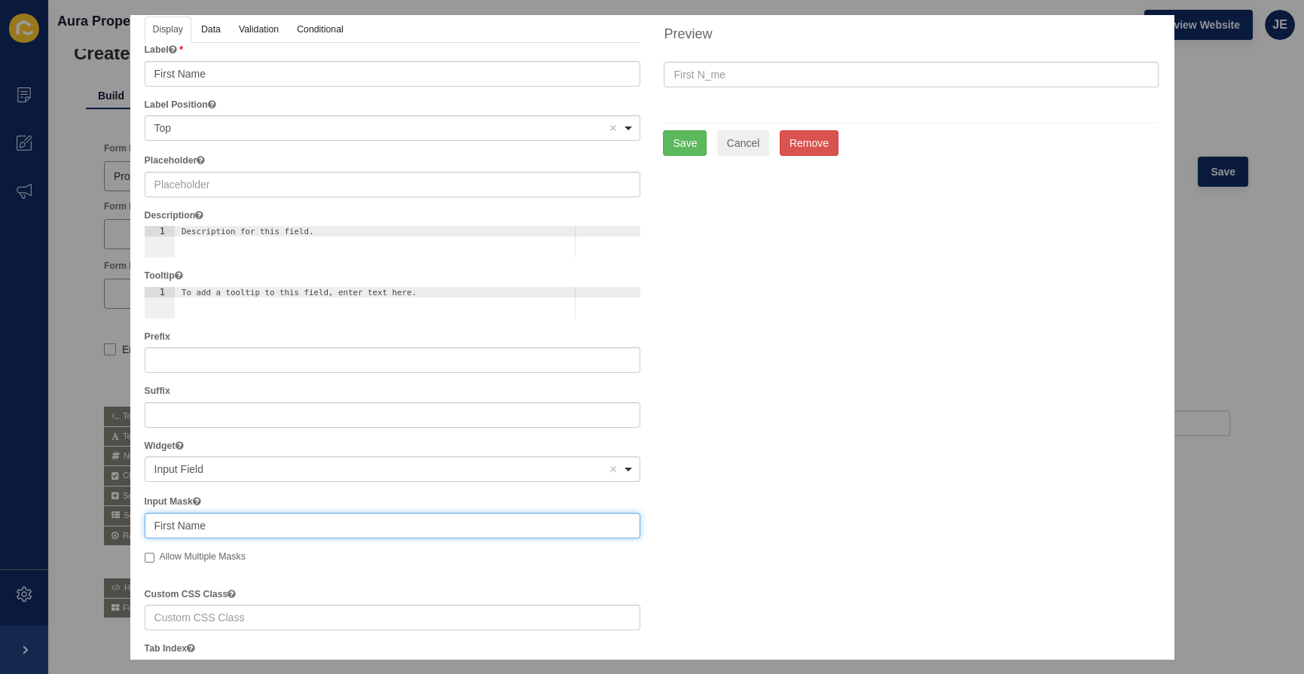
click at [219, 520] on input "First Name" at bounding box center [393, 526] width 497 height 26
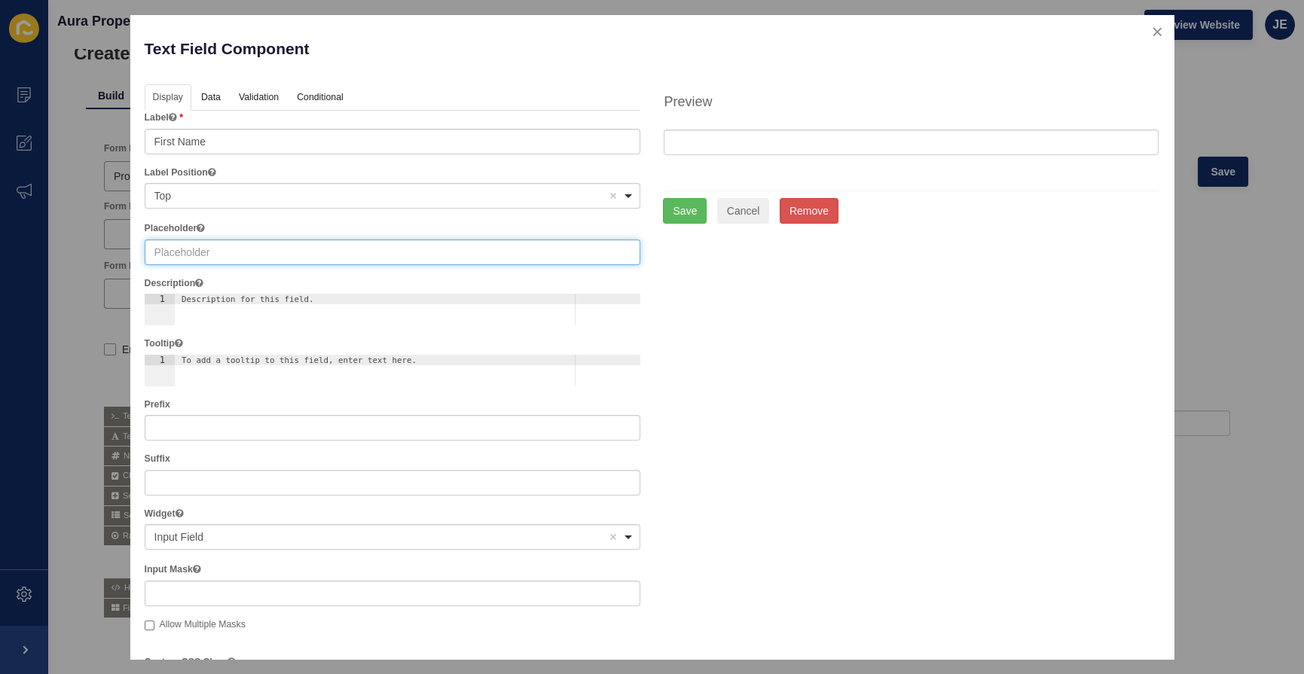
click at [249, 249] on input "text" at bounding box center [393, 253] width 497 height 26
paste input "First Name"
type input "First Name"
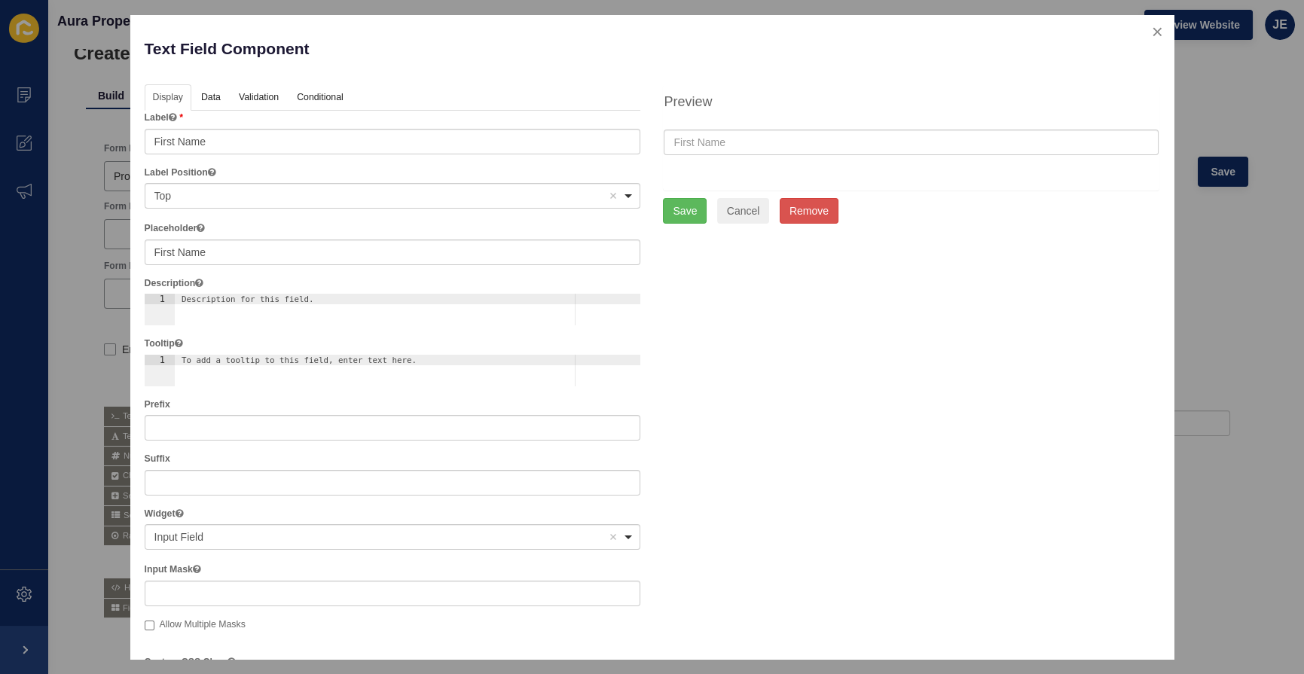
click at [784, 371] on div "Display Data Validation API Conditional Logic Layout Label First Name Label Pos…" at bounding box center [652, 556] width 1038 height 944
click at [200, 93] on link "Data" at bounding box center [210, 98] width 35 height 28
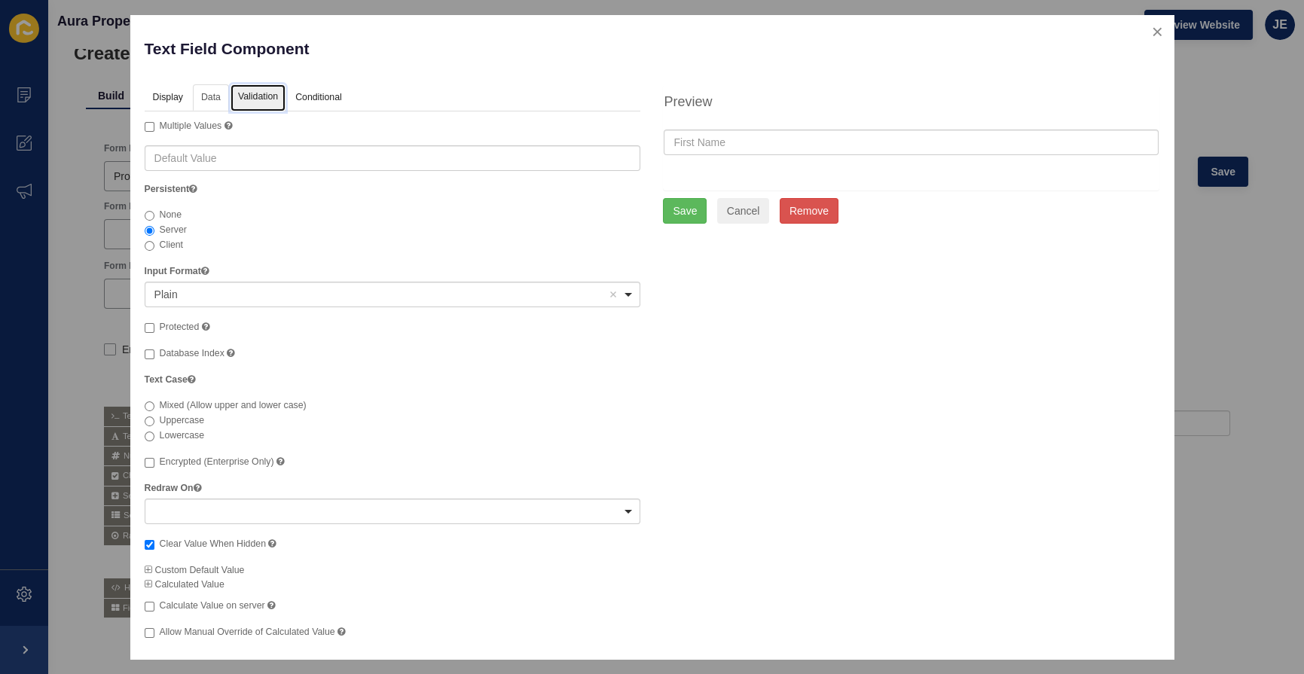
click at [241, 93] on link "Validation" at bounding box center [258, 98] width 55 height 28
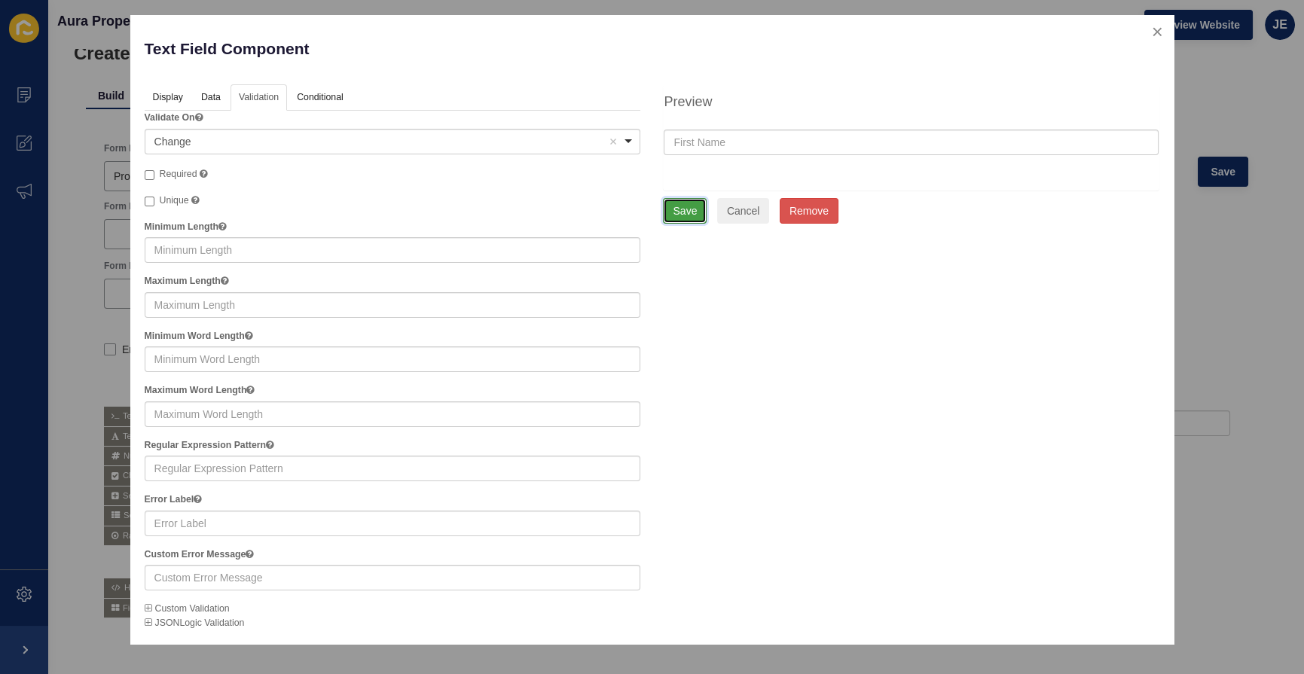
click at [674, 212] on button "Save" at bounding box center [685, 211] width 44 height 26
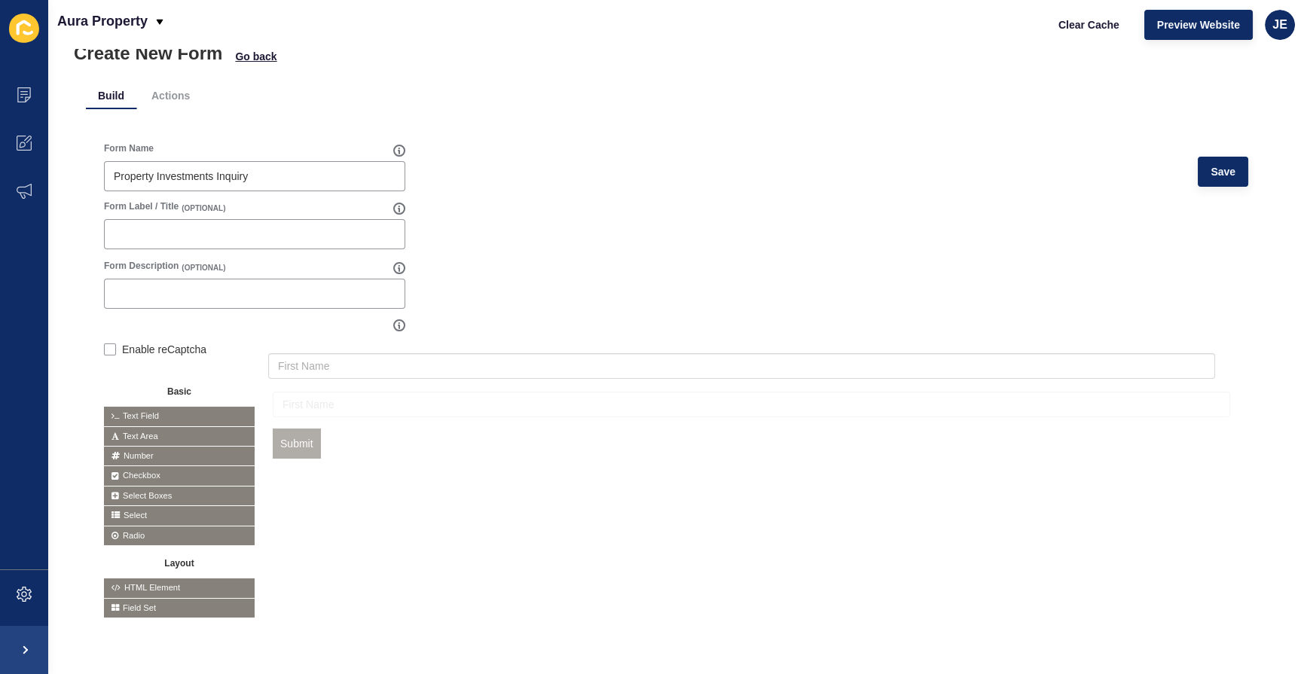
drag, startPoint x: 1067, startPoint y: 407, endPoint x: 1061, endPoint y: 380, distance: 27.0
click at [1219, 432] on icon at bounding box center [1222, 436] width 6 height 8
click at [1149, 390] on div at bounding box center [1152, 398] width 17 height 17
click at [1162, 393] on div at bounding box center [1170, 398] width 17 height 17
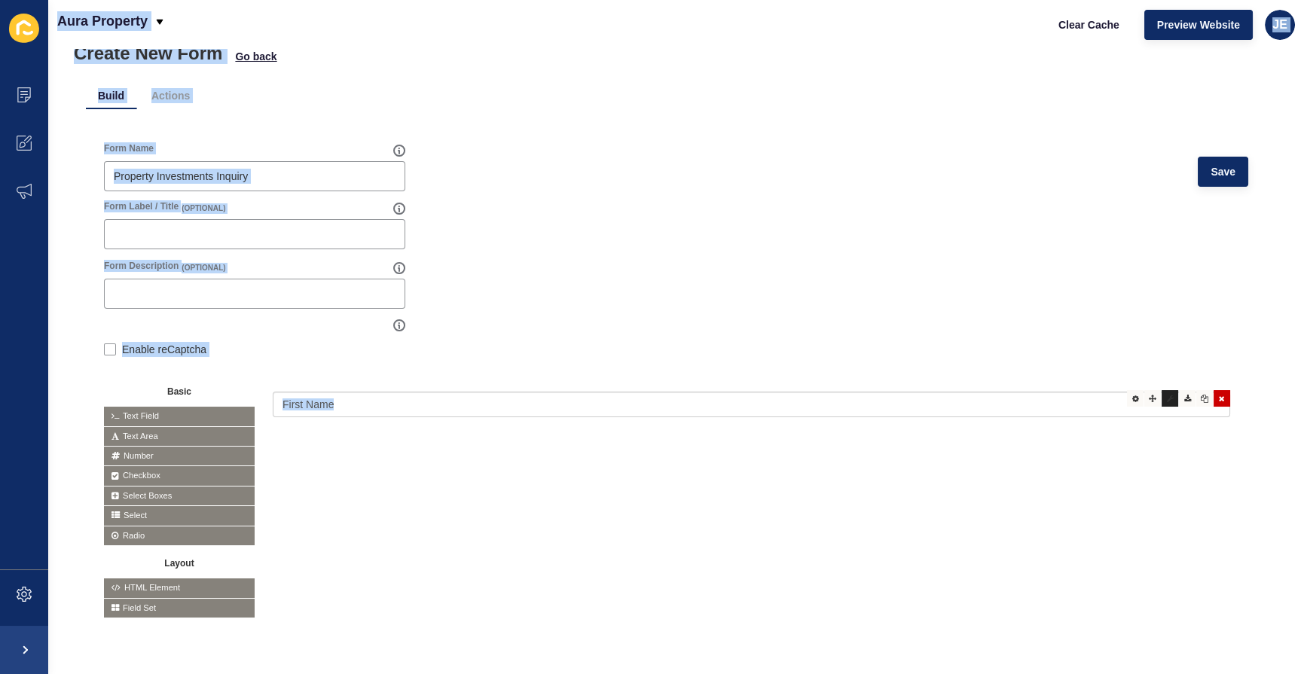
click at [1167, 395] on icon at bounding box center [1170, 399] width 7 height 8
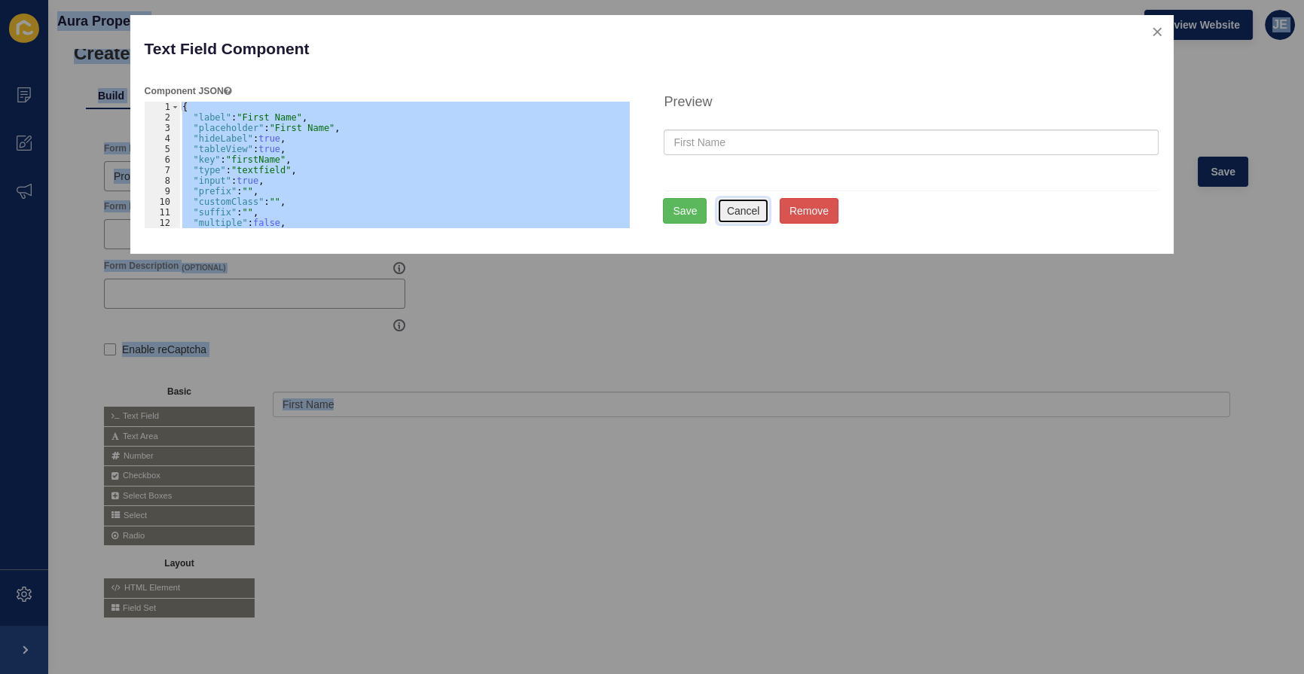
click at [740, 213] on button "Cancel" at bounding box center [743, 211] width 53 height 26
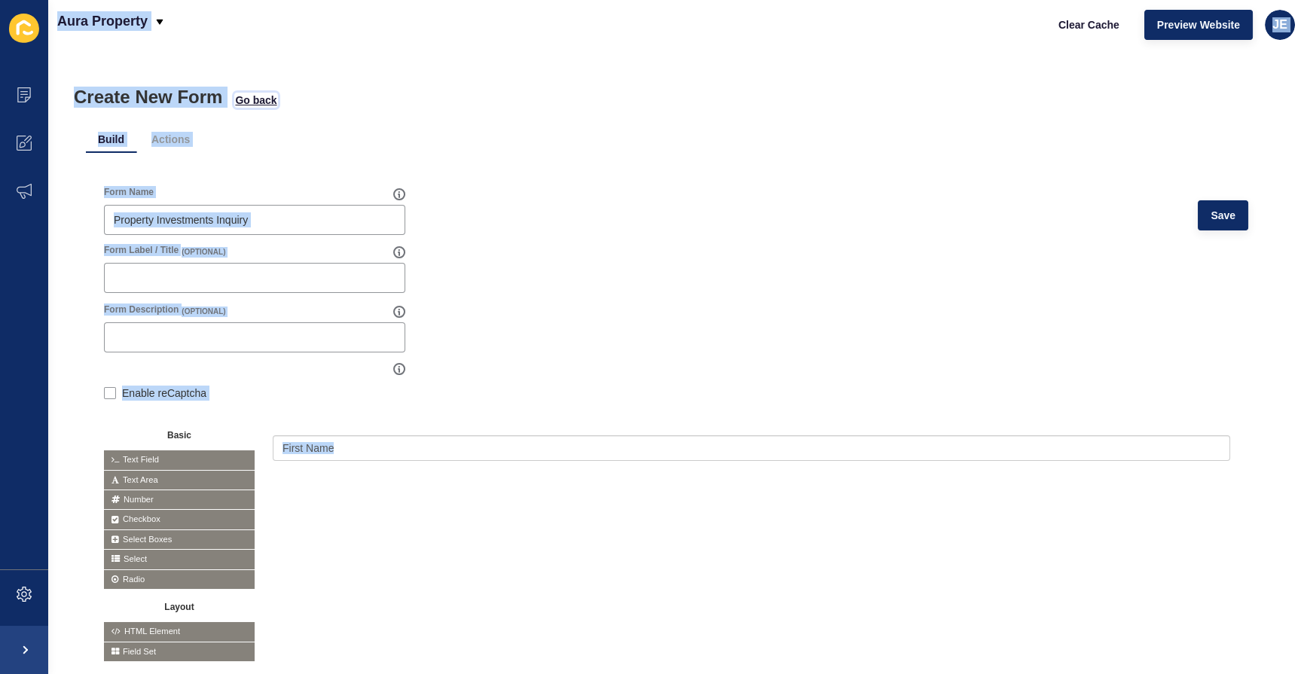
click at [260, 104] on span "Go back" at bounding box center [255, 100] width 41 height 15
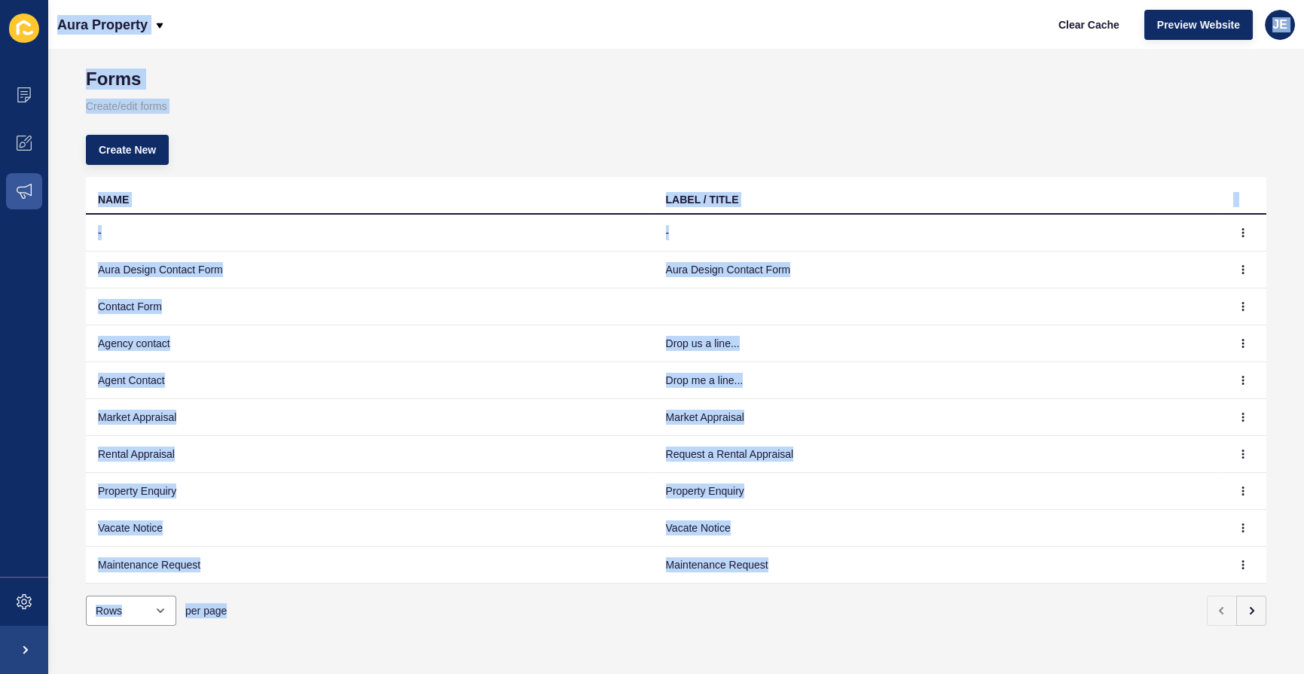
scroll to position [28, 0]
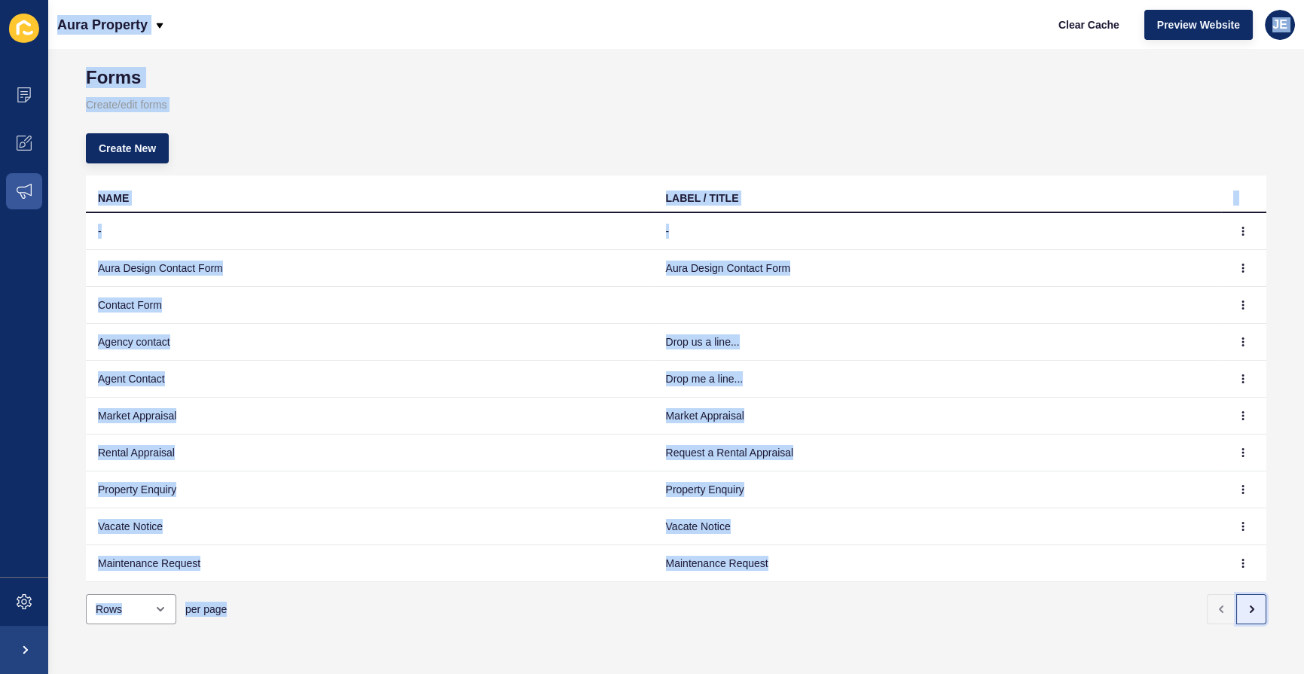
click at [1251, 607] on icon "button" at bounding box center [1252, 610] width 3 height 6
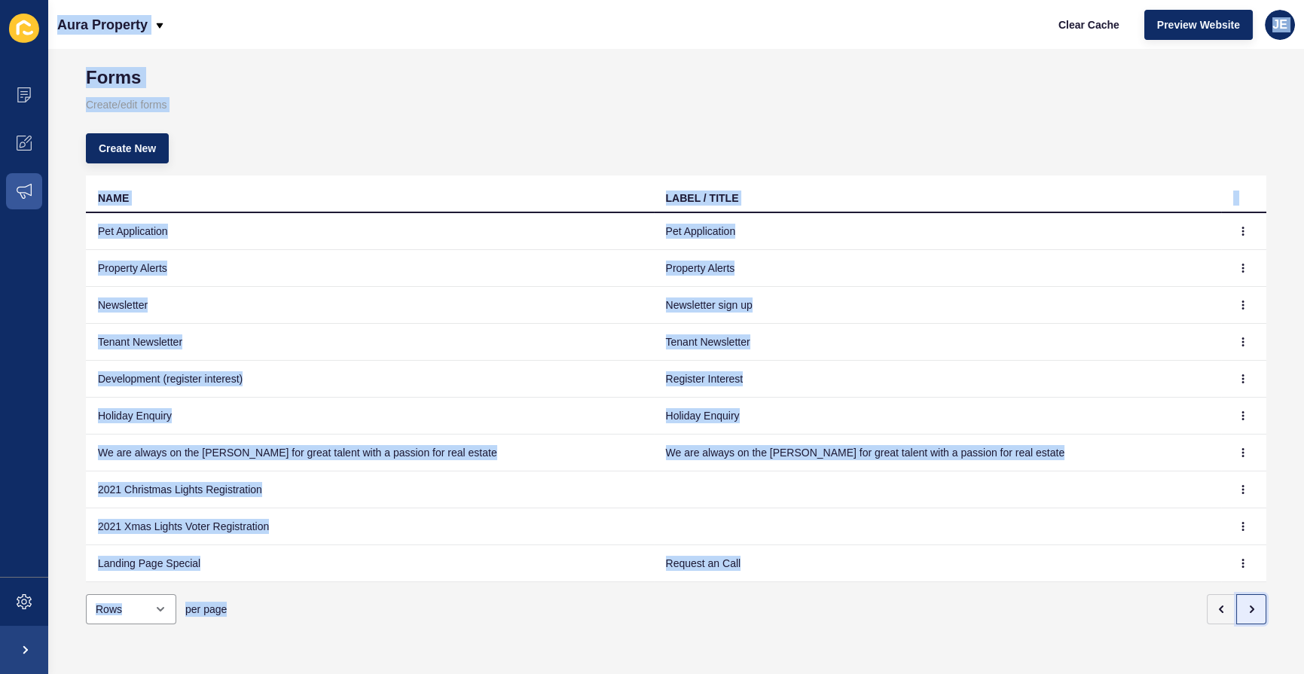
click at [1245, 603] on icon "button" at bounding box center [1251, 609] width 12 height 12
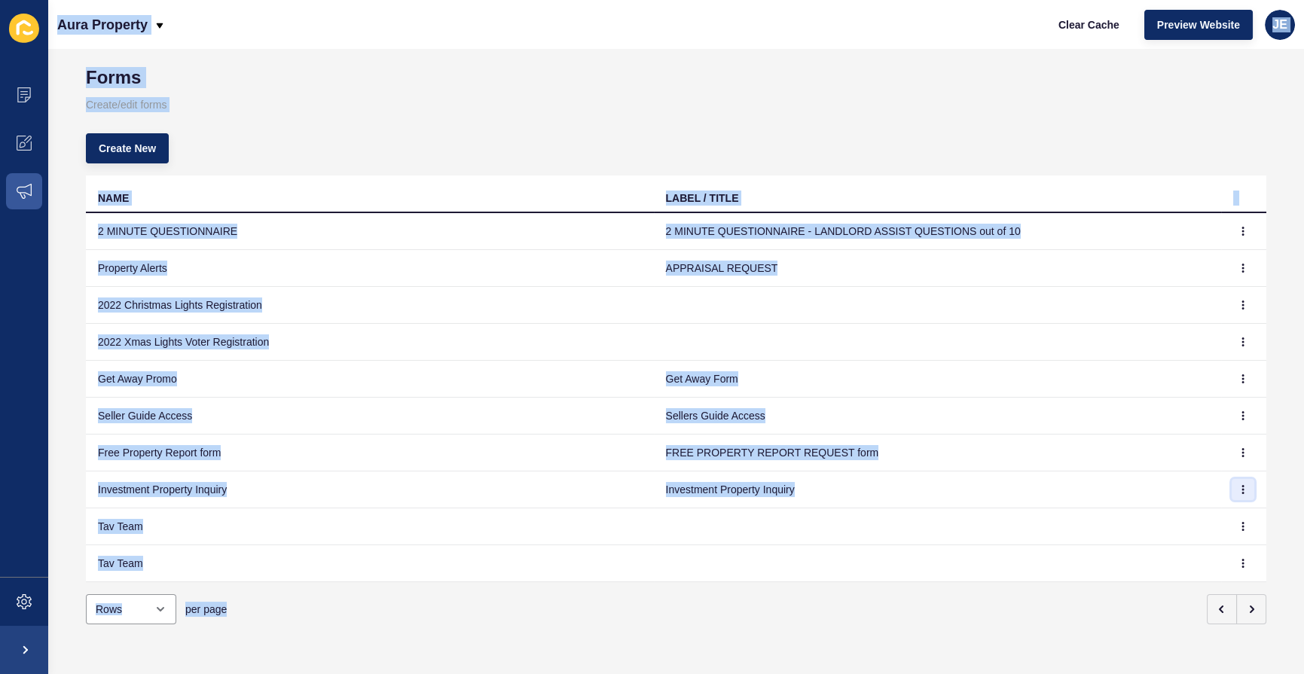
click at [1239, 485] on icon "button" at bounding box center [1243, 489] width 9 height 9
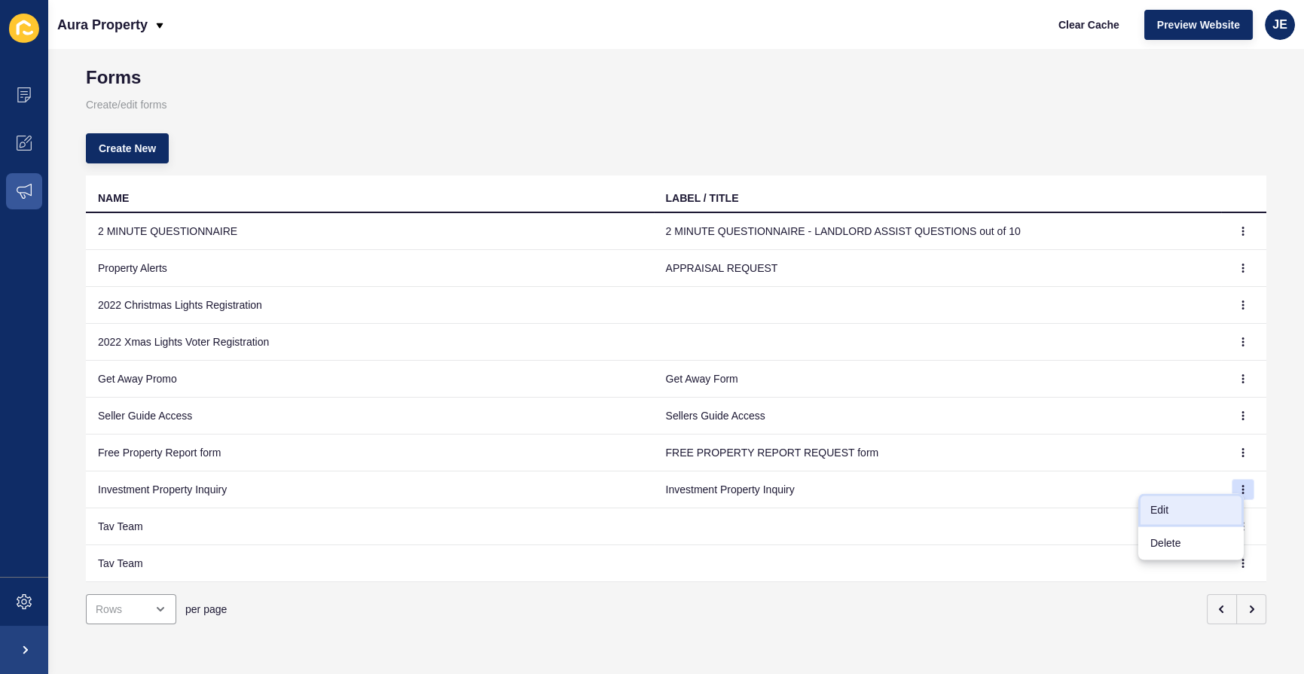
click at [1200, 506] on link "Edit" at bounding box center [1190, 509] width 105 height 33
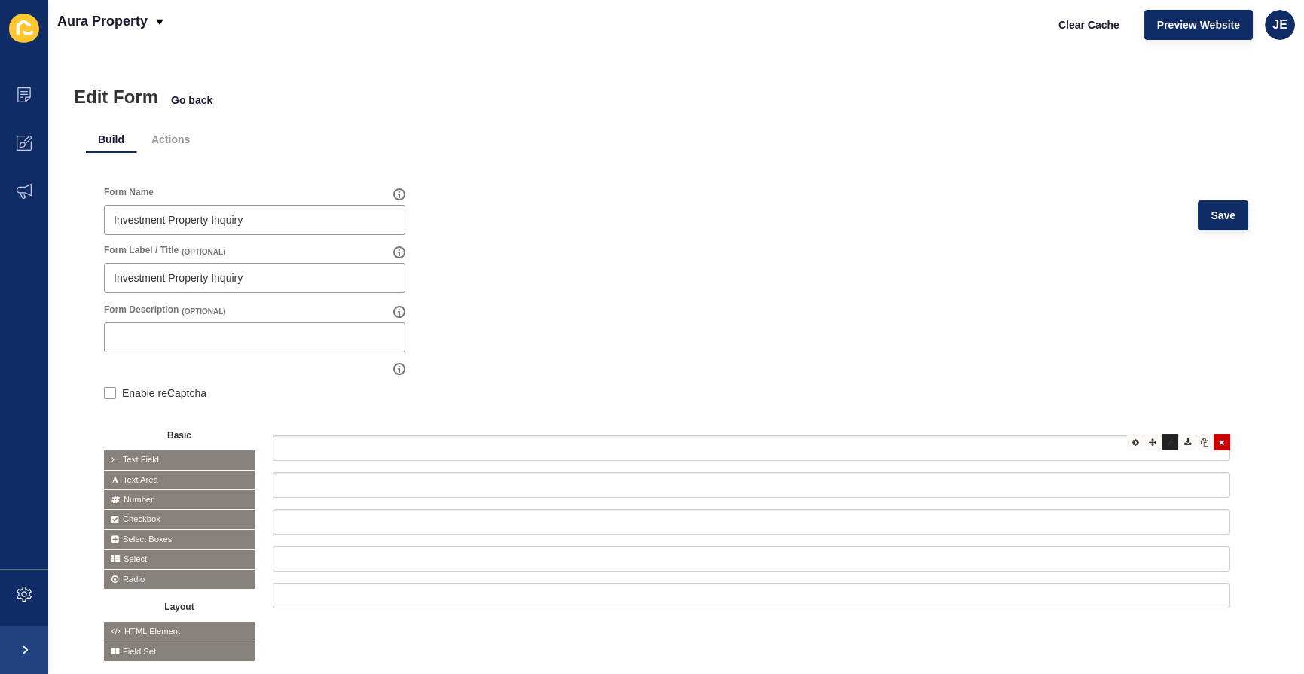
click at [1163, 444] on div at bounding box center [1170, 442] width 17 height 17
click at [1184, 445] on icon at bounding box center [1187, 442] width 7 height 8
click at [1162, 442] on div at bounding box center [1170, 442] width 17 height 17
click at [1149, 442] on icon at bounding box center [1153, 442] width 8 height 8
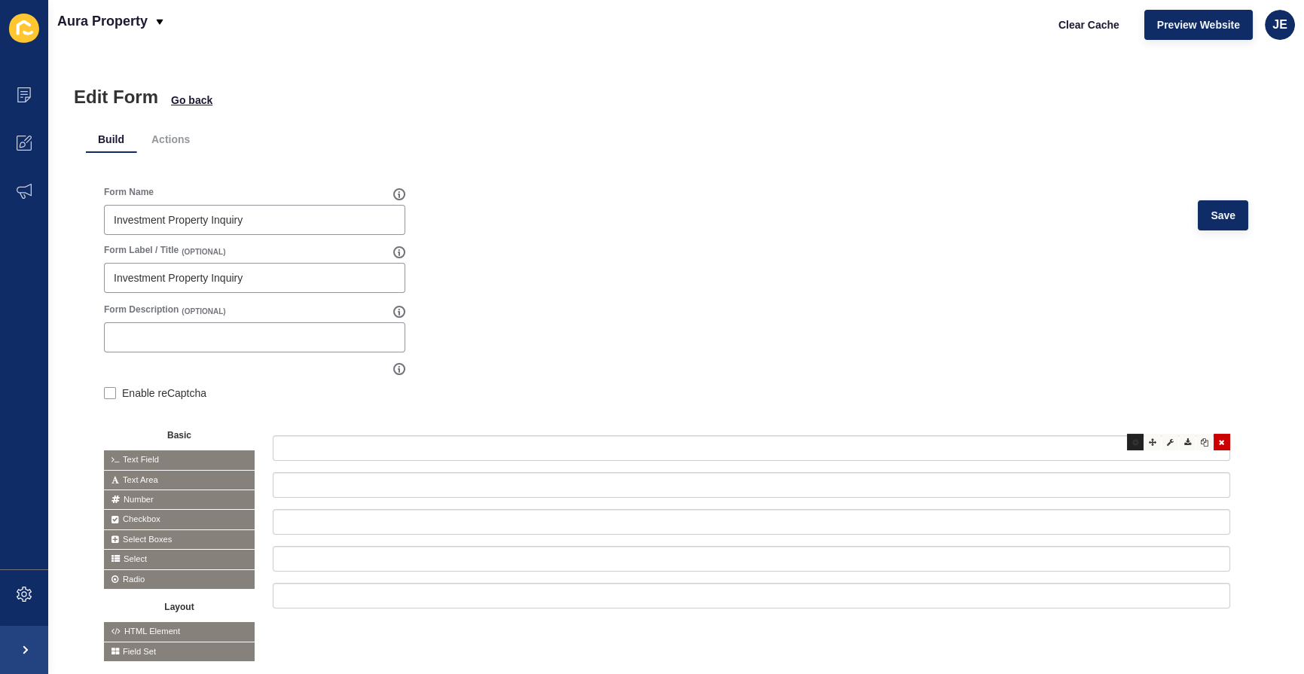
click at [1131, 437] on div at bounding box center [1135, 442] width 17 height 17
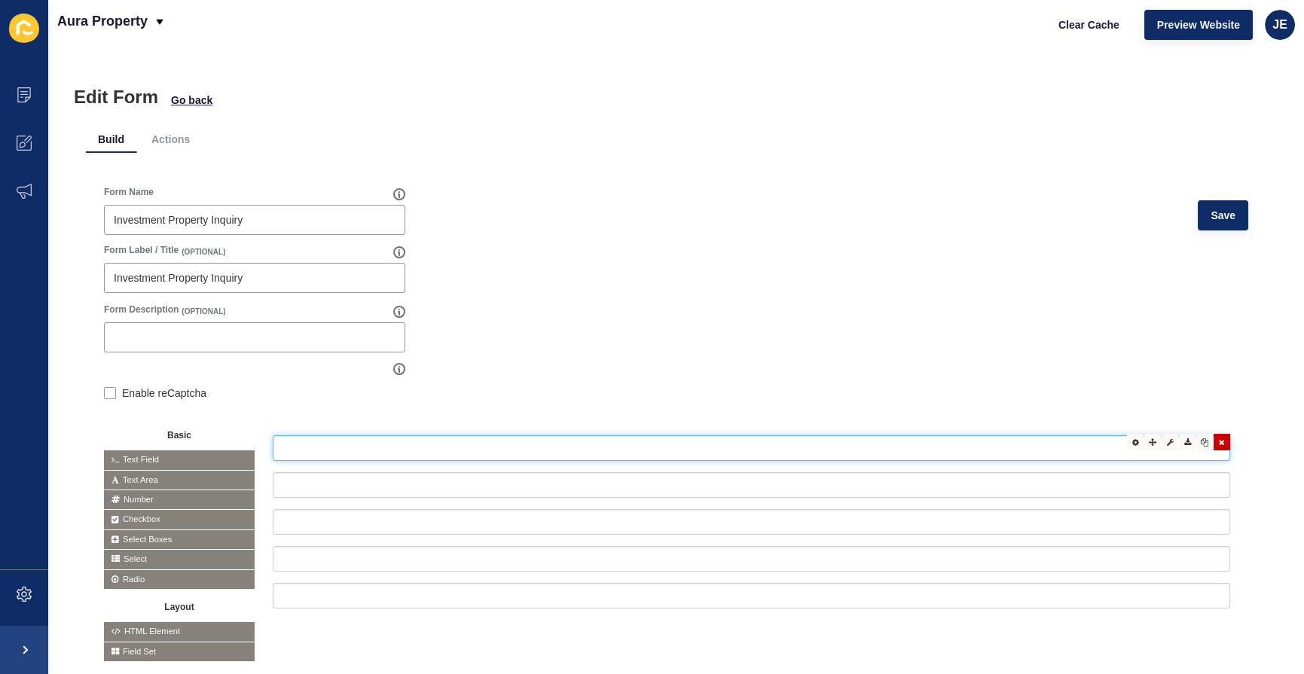
click at [680, 454] on input "text" at bounding box center [752, 448] width 958 height 26
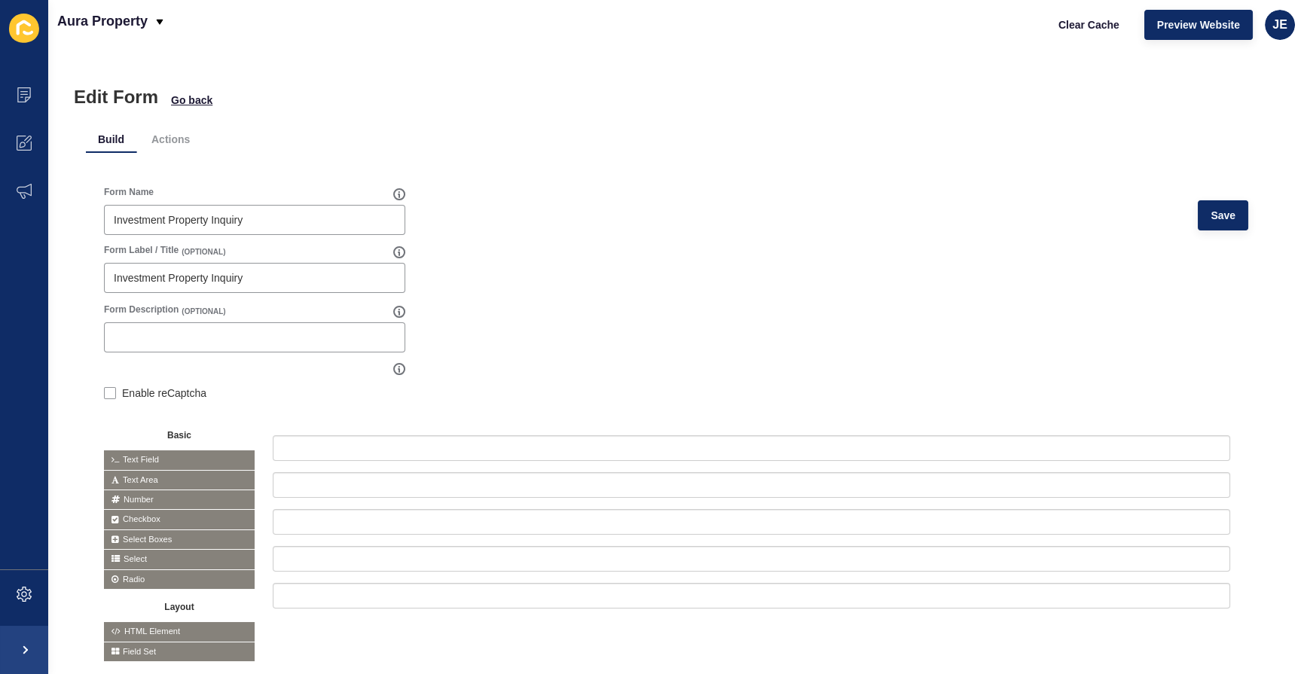
click at [680, 376] on form "Form Name Investment Property Inquiry Save Form Label / Title (OPTIONAL) Invest…" at bounding box center [676, 424] width 1144 height 476
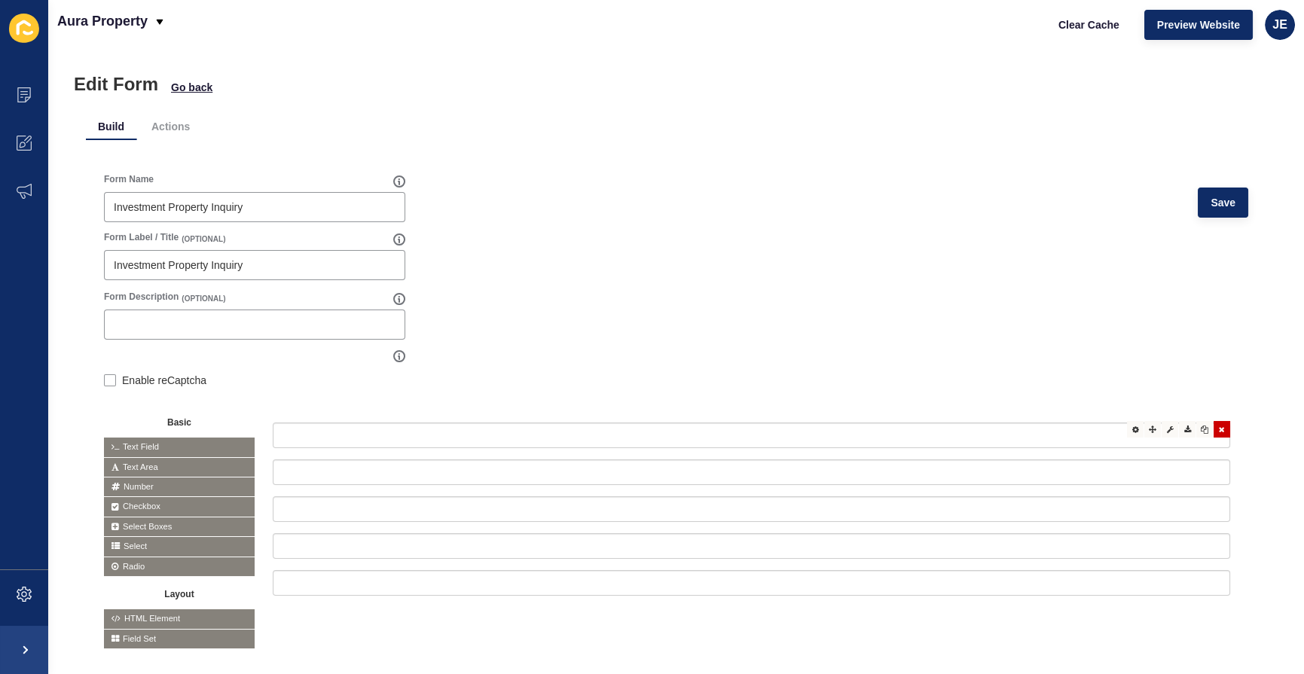
scroll to position [53, 0]
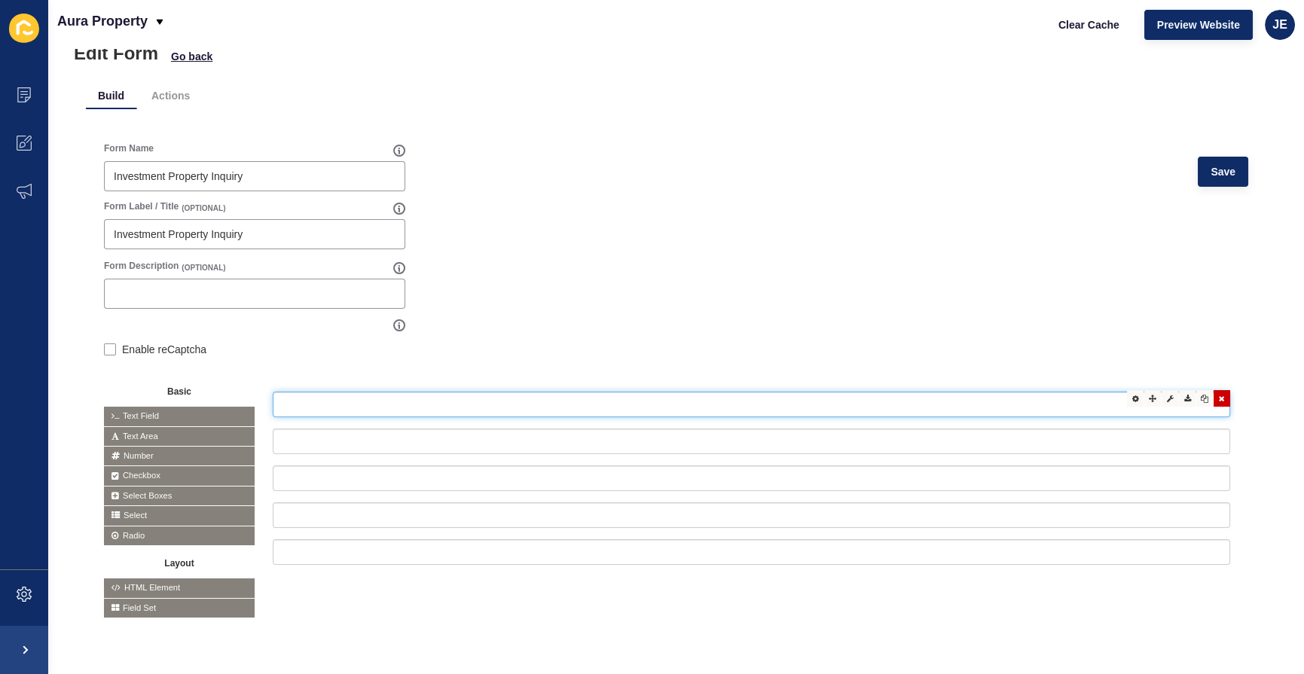
click at [576, 392] on input "text" at bounding box center [752, 405] width 958 height 26
click at [1184, 395] on icon at bounding box center [1187, 399] width 7 height 8
click at [1167, 395] on icon at bounding box center [1170, 399] width 7 height 8
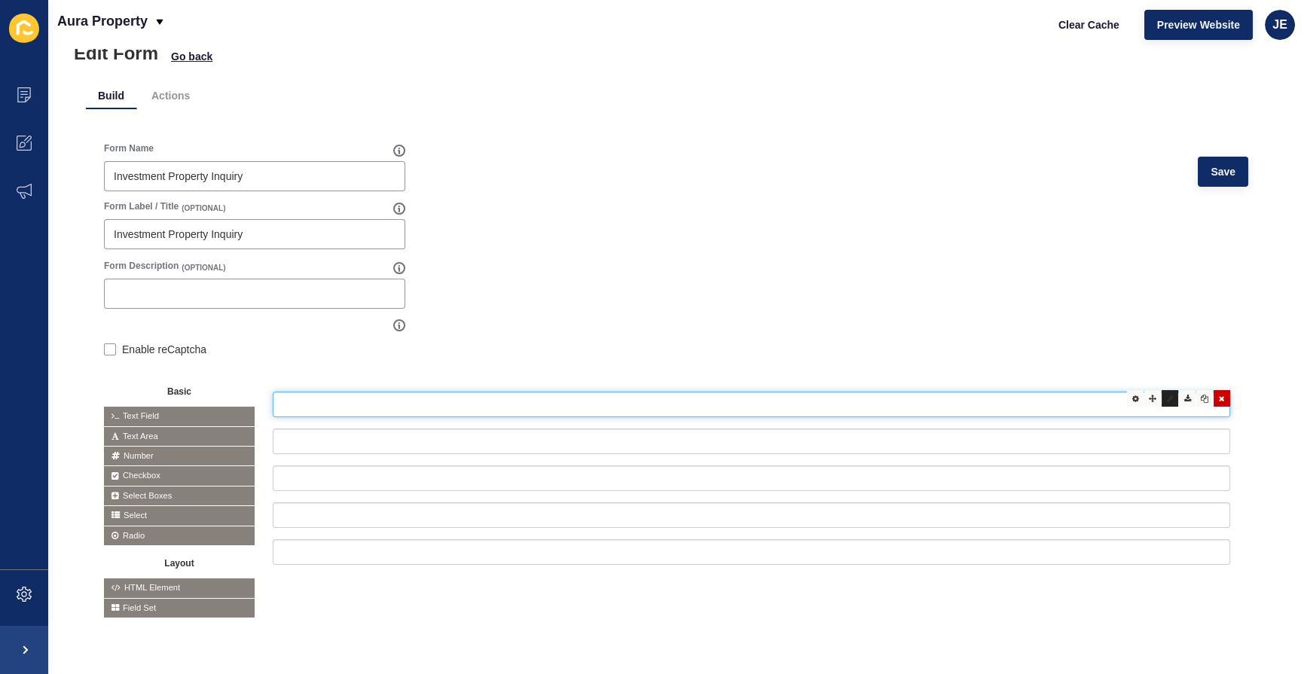
click at [1167, 395] on icon at bounding box center [1170, 399] width 7 height 8
click at [1144, 390] on div at bounding box center [1152, 398] width 17 height 17
click at [1129, 390] on div at bounding box center [1135, 398] width 17 height 17
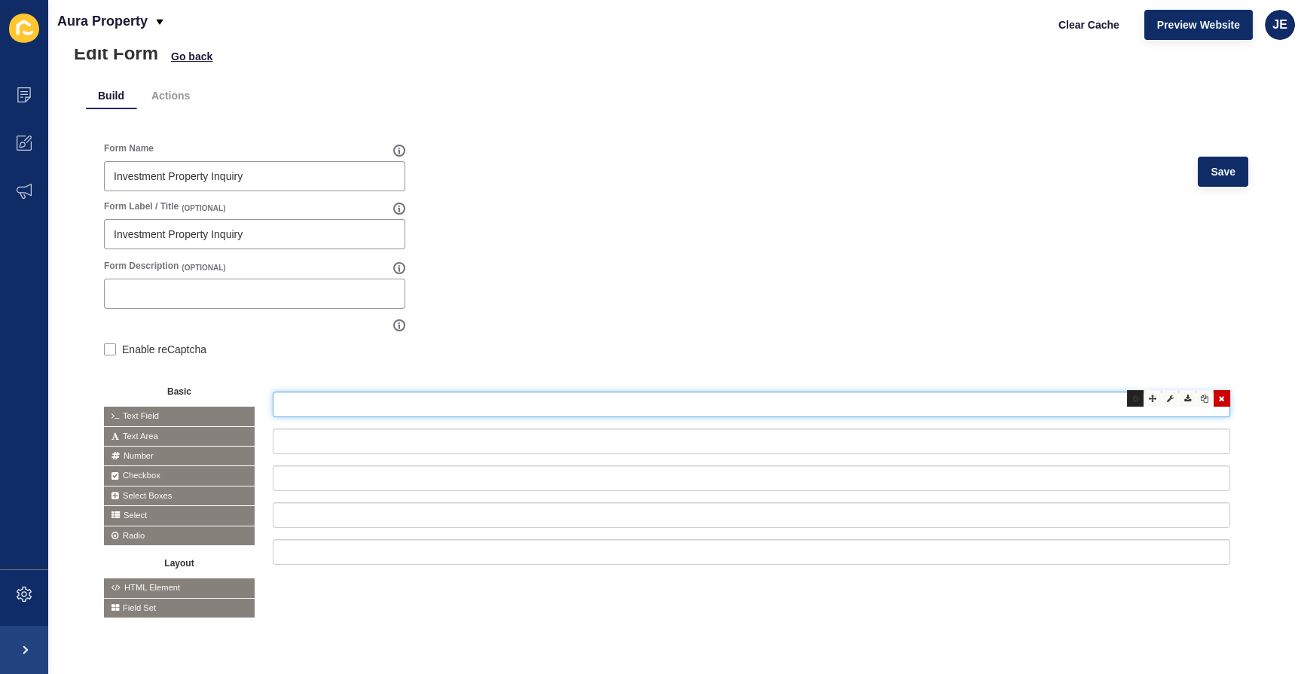
click at [1129, 390] on div at bounding box center [1135, 398] width 17 height 17
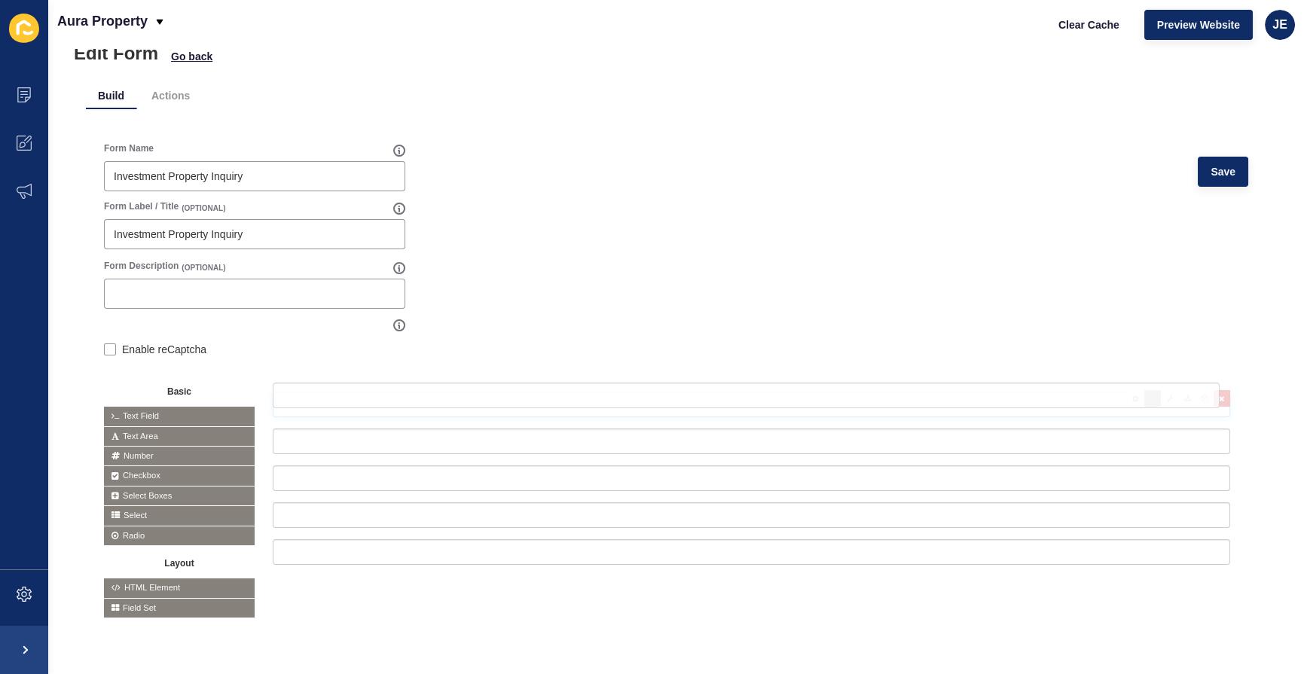
click at [1149, 395] on icon at bounding box center [1153, 399] width 8 height 8
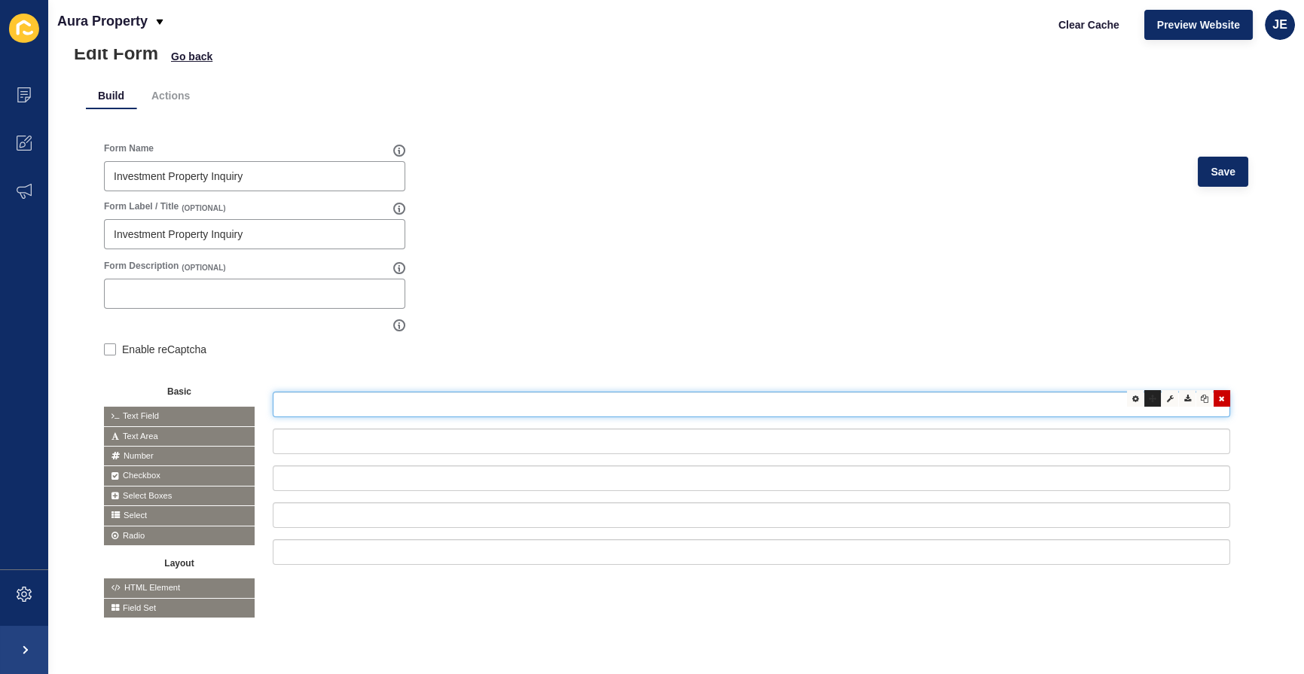
click at [1149, 395] on icon at bounding box center [1153, 399] width 8 height 8
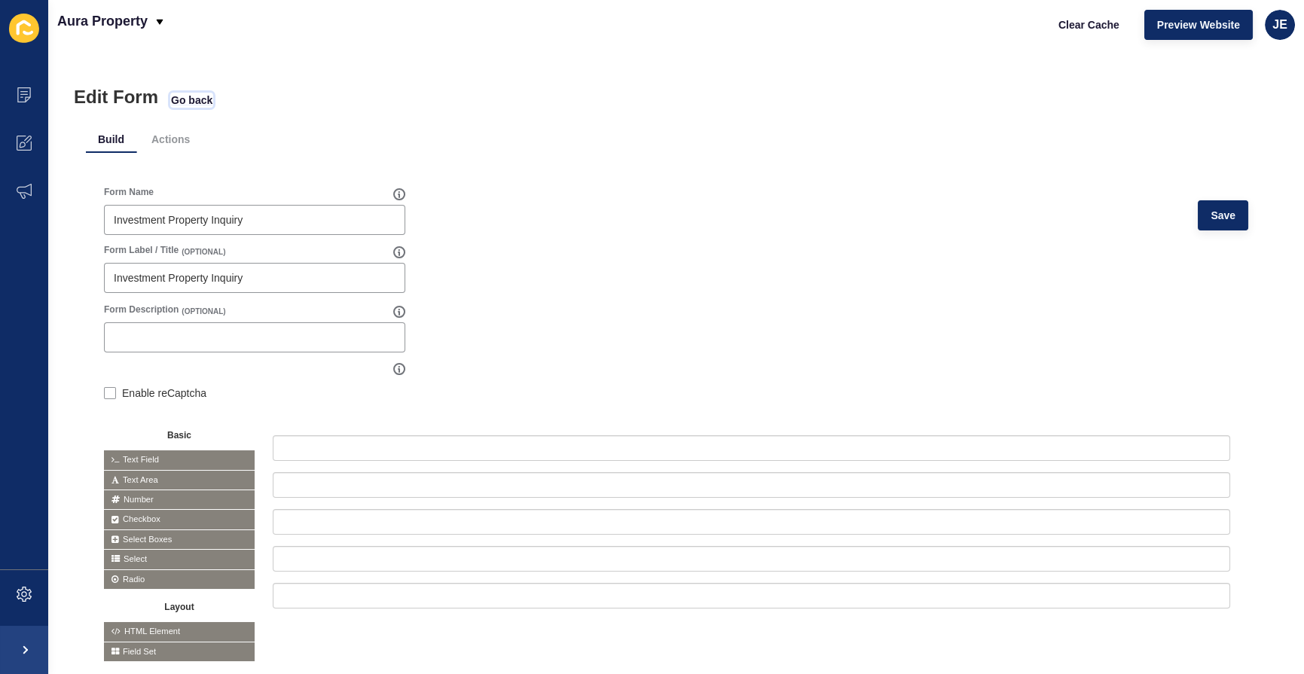
click at [190, 102] on span "Go back" at bounding box center [191, 100] width 41 height 15
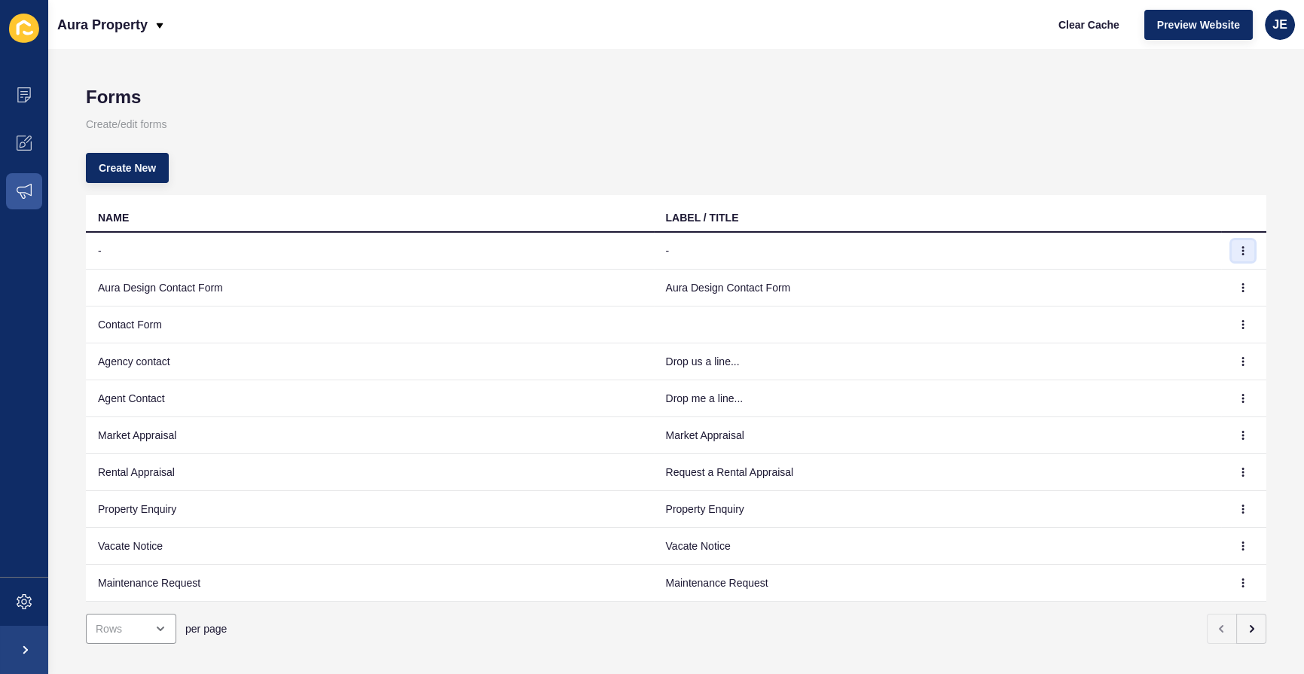
click at [1240, 255] on button "button" at bounding box center [1243, 250] width 23 height 21
click at [1223, 279] on link "Edit" at bounding box center [1190, 280] width 105 height 33
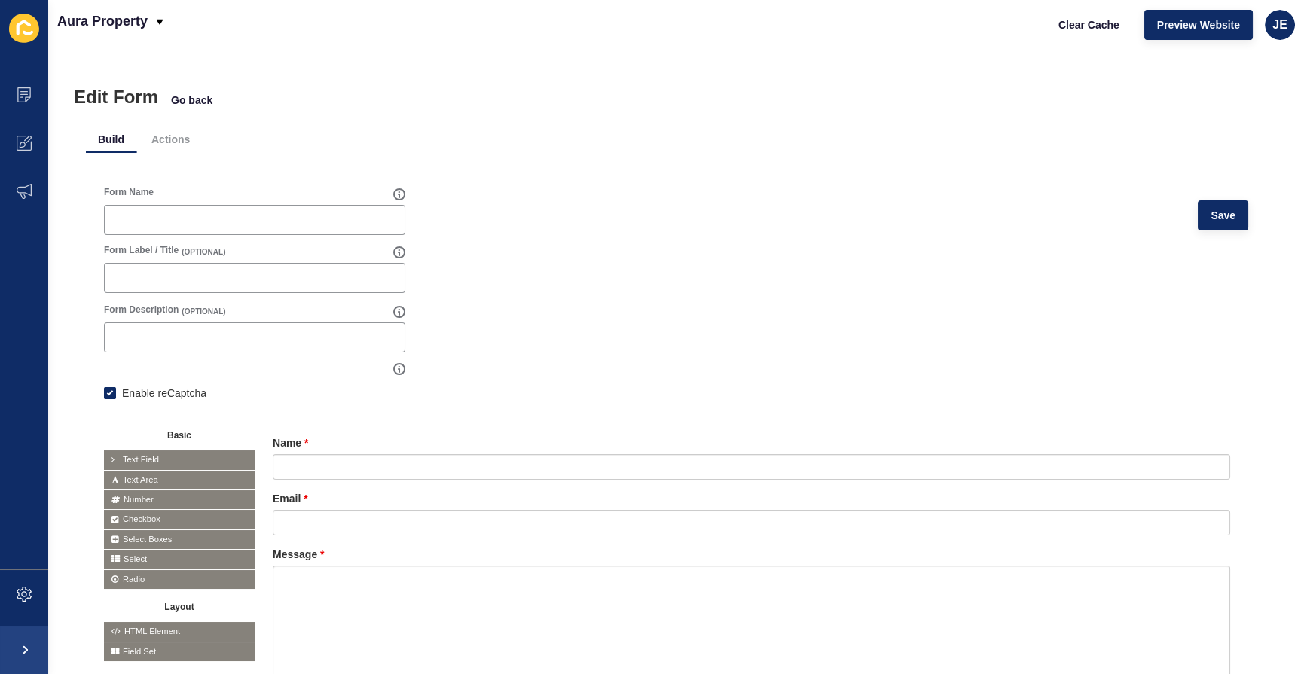
click at [199, 90] on div "Edit Form Go back" at bounding box center [676, 97] width 1205 height 21
click at [199, 105] on span "Go back" at bounding box center [191, 100] width 41 height 15
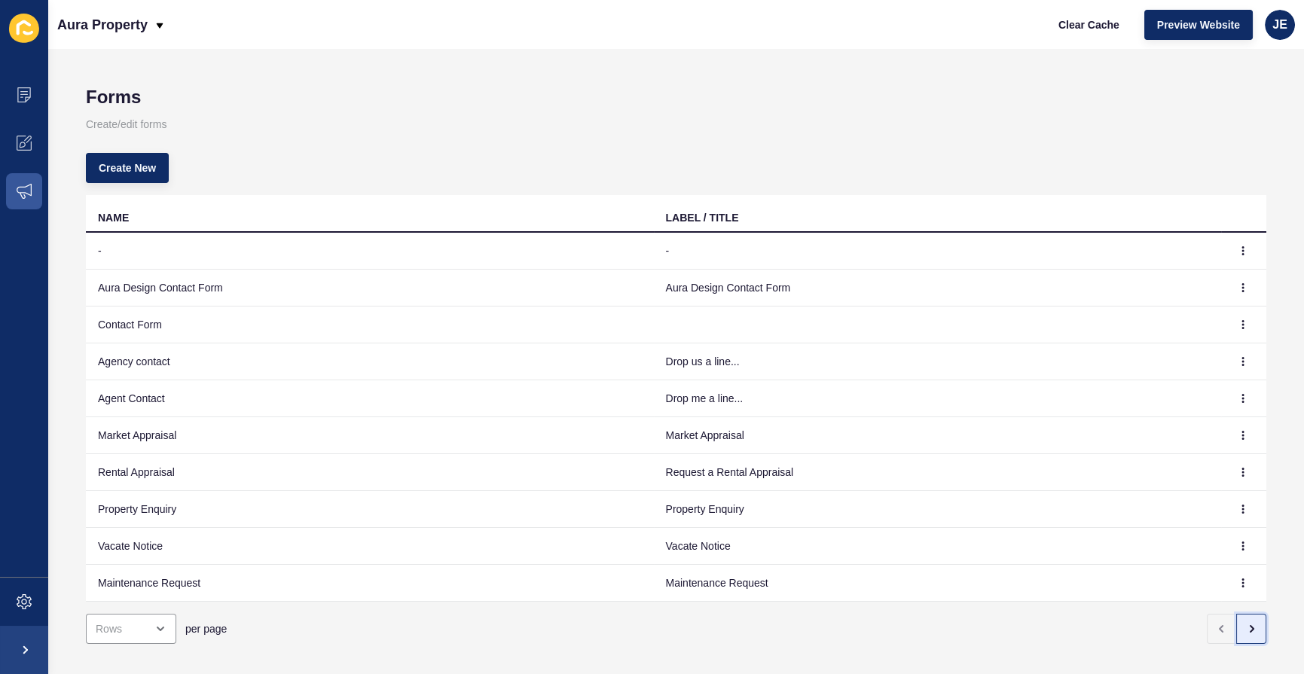
click at [1245, 623] on icon "button" at bounding box center [1251, 629] width 12 height 12
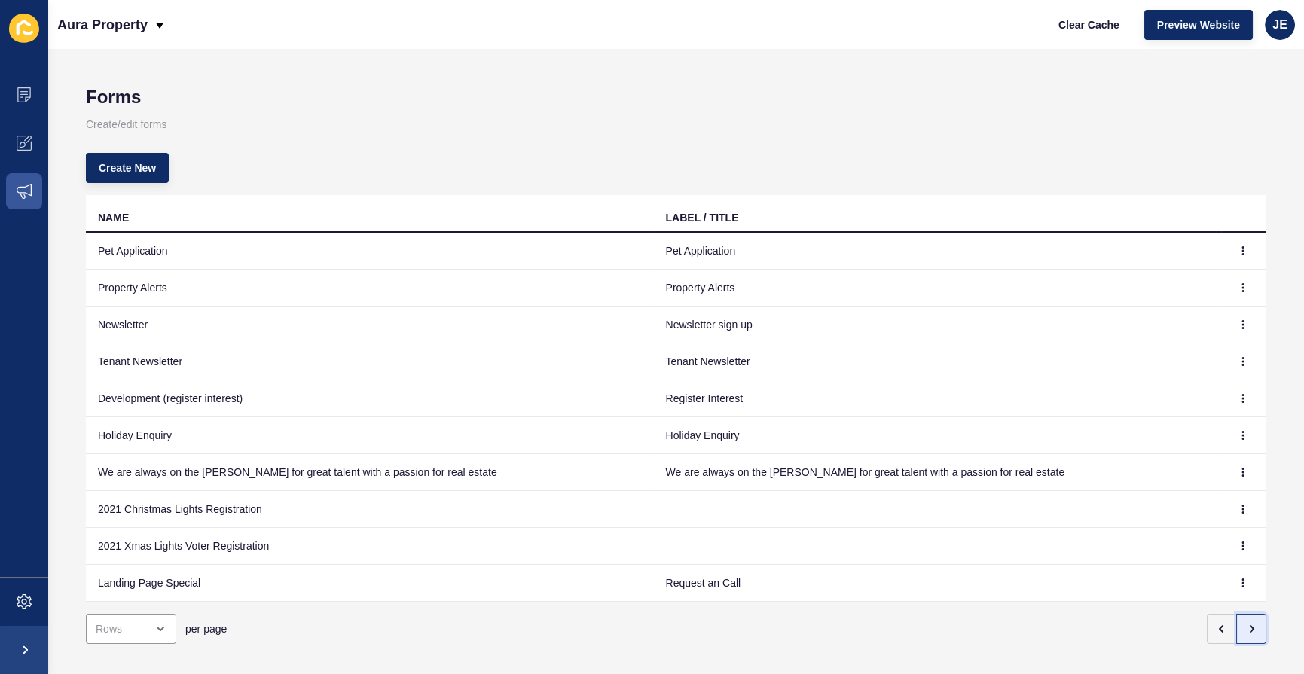
click at [1245, 625] on icon "button" at bounding box center [1251, 629] width 12 height 12
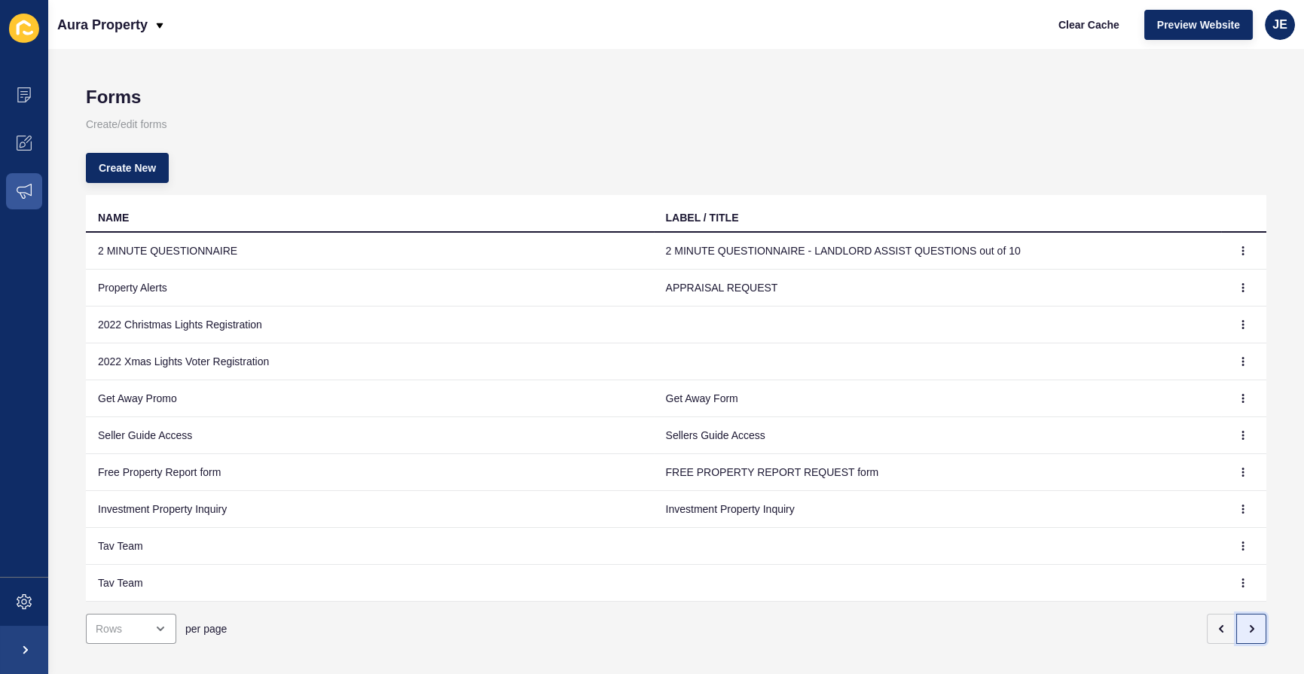
click at [1245, 625] on icon "button" at bounding box center [1251, 629] width 12 height 12
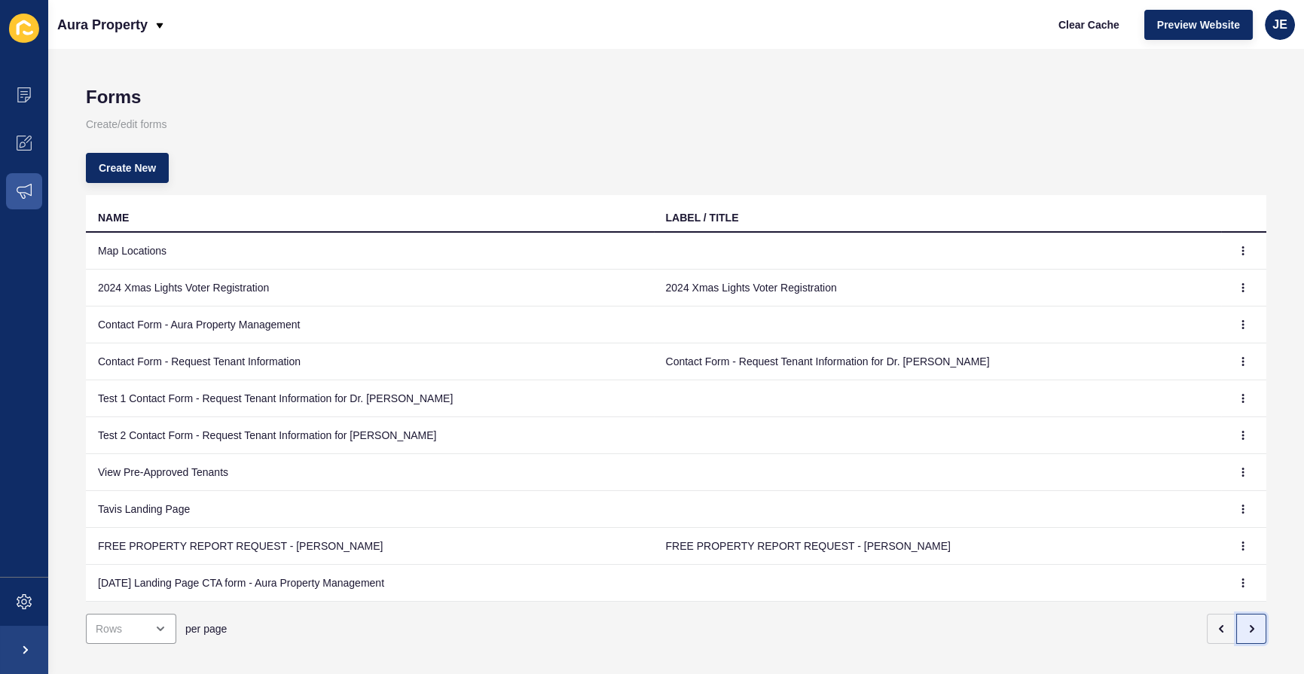
click at [1245, 625] on icon "button" at bounding box center [1251, 629] width 12 height 12
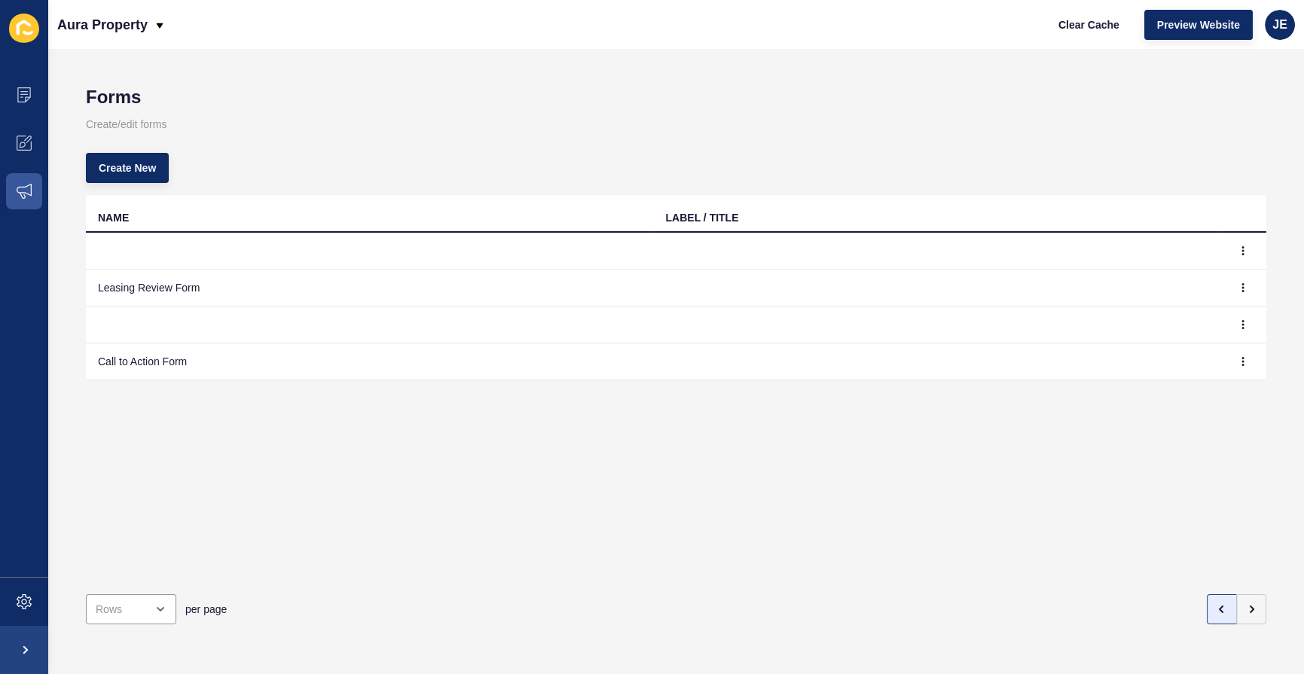
click at [1203, 622] on div "per page" at bounding box center [676, 609] width 1181 height 54
click at [1207, 609] on button "button" at bounding box center [1222, 609] width 30 height 30
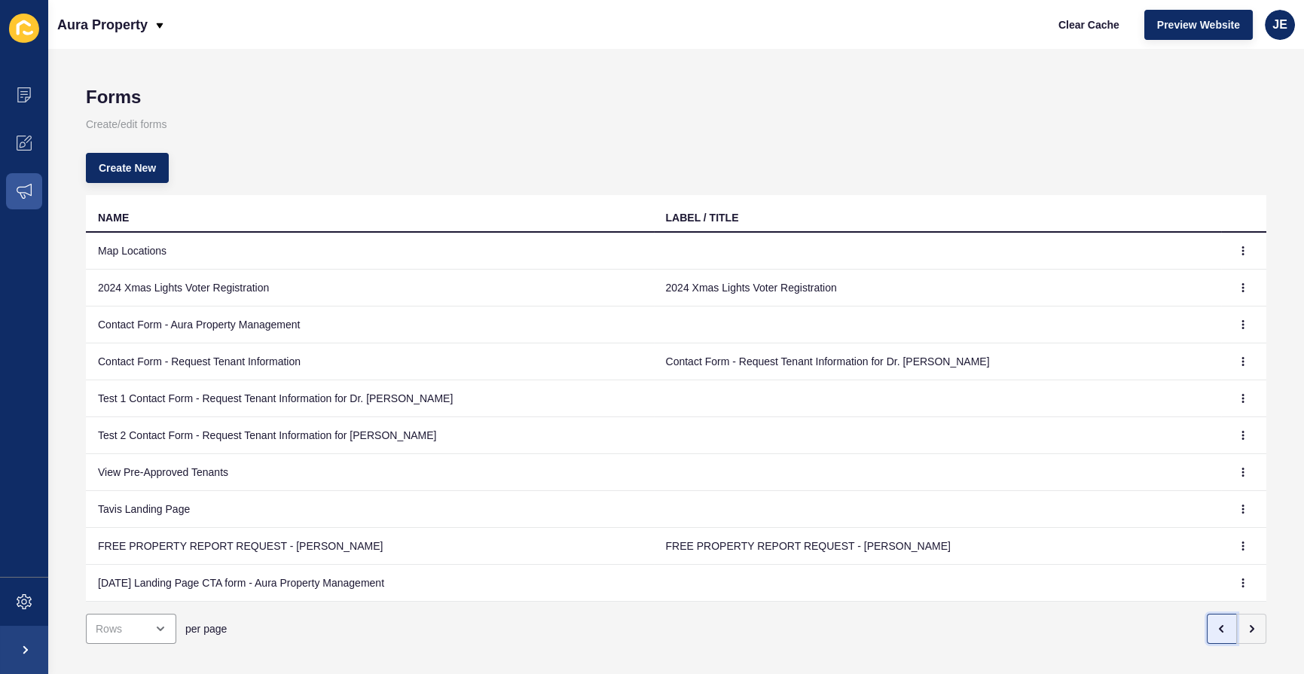
click at [1220, 629] on icon "button" at bounding box center [1221, 629] width 3 height 6
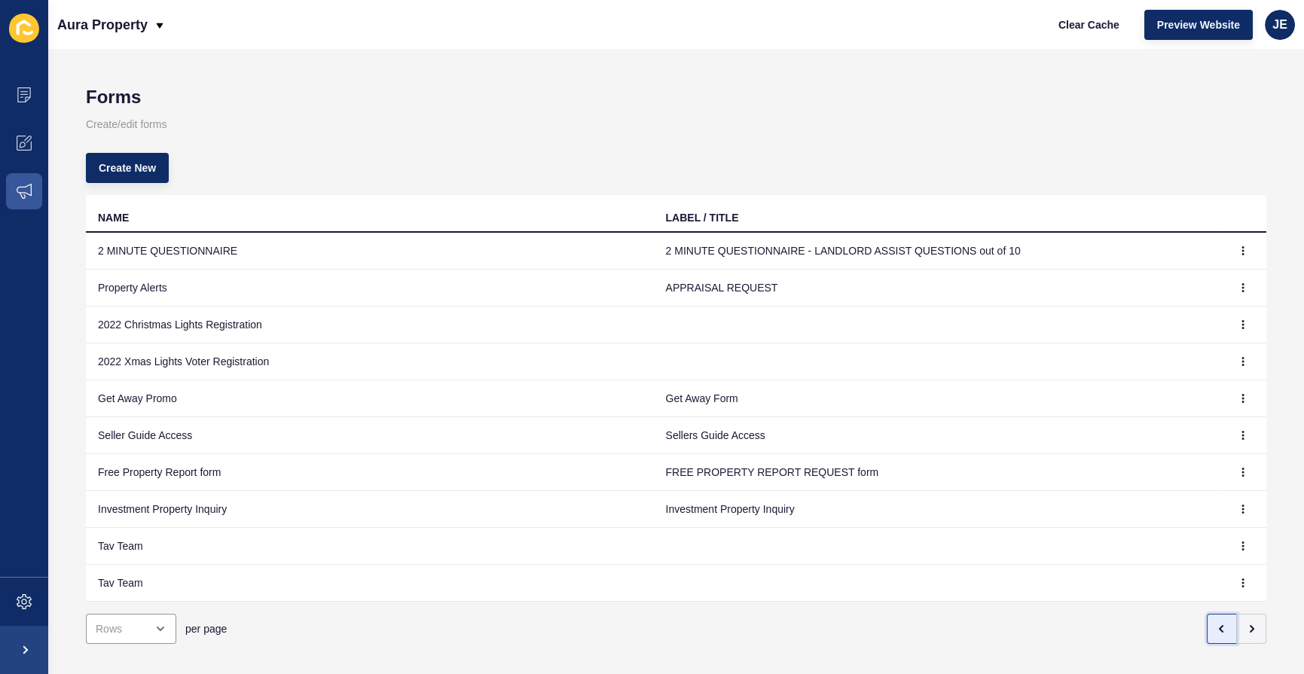
click at [1220, 629] on icon "button" at bounding box center [1221, 629] width 3 height 6
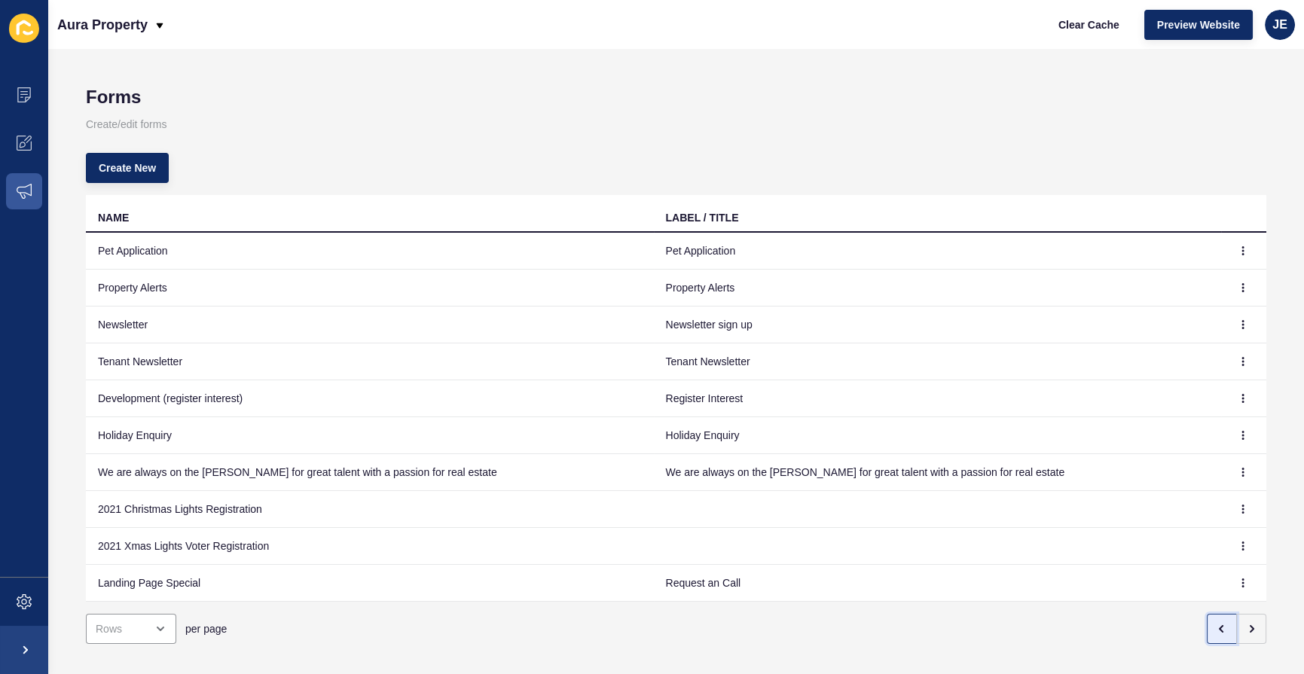
click at [1220, 629] on icon "button" at bounding box center [1221, 629] width 3 height 6
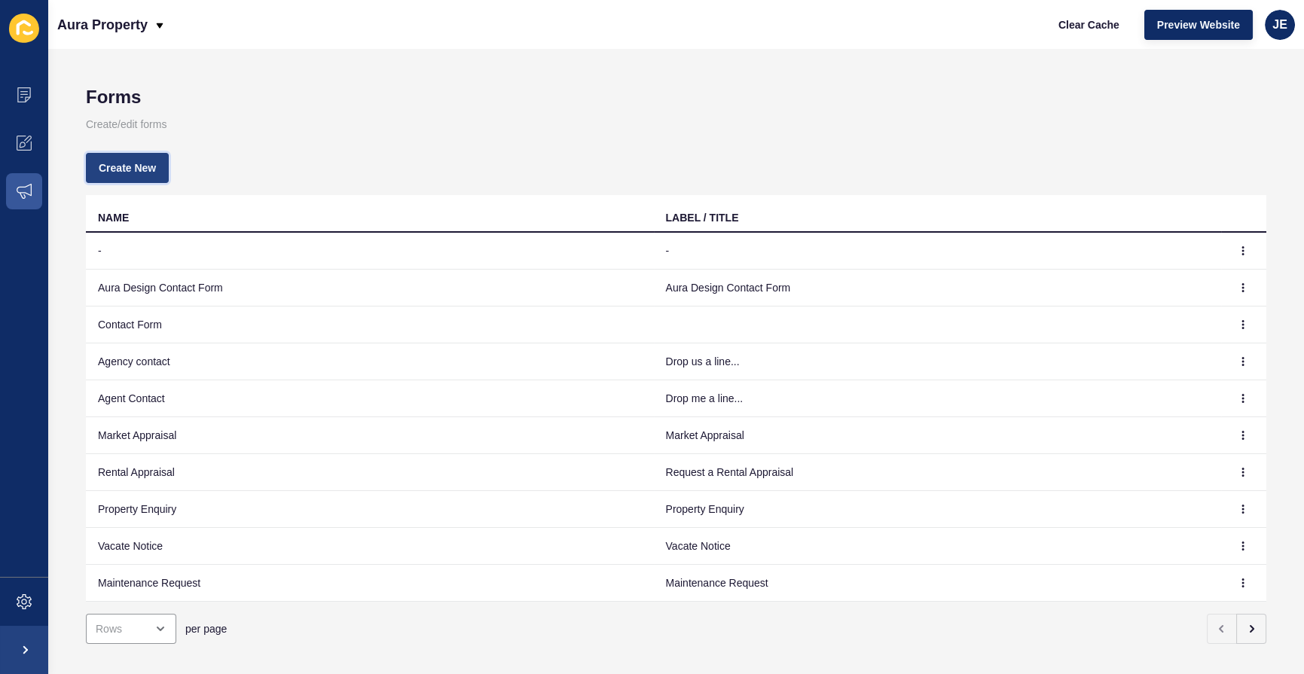
click at [145, 160] on span "Create New" at bounding box center [127, 167] width 57 height 15
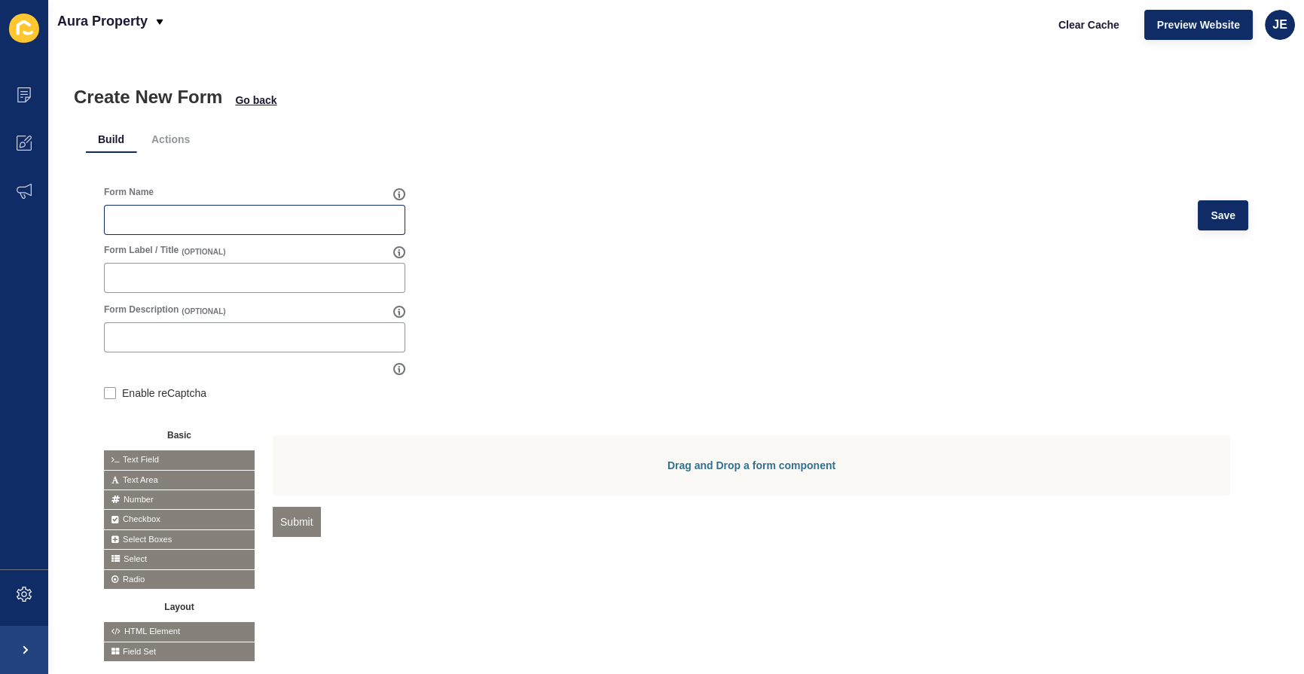
click at [279, 228] on div at bounding box center [254, 220] width 301 height 30
click at [238, 218] on input "Property Investments Form" at bounding box center [255, 219] width 282 height 15
click at [177, 456] on span "Text Field" at bounding box center [179, 460] width 151 height 19
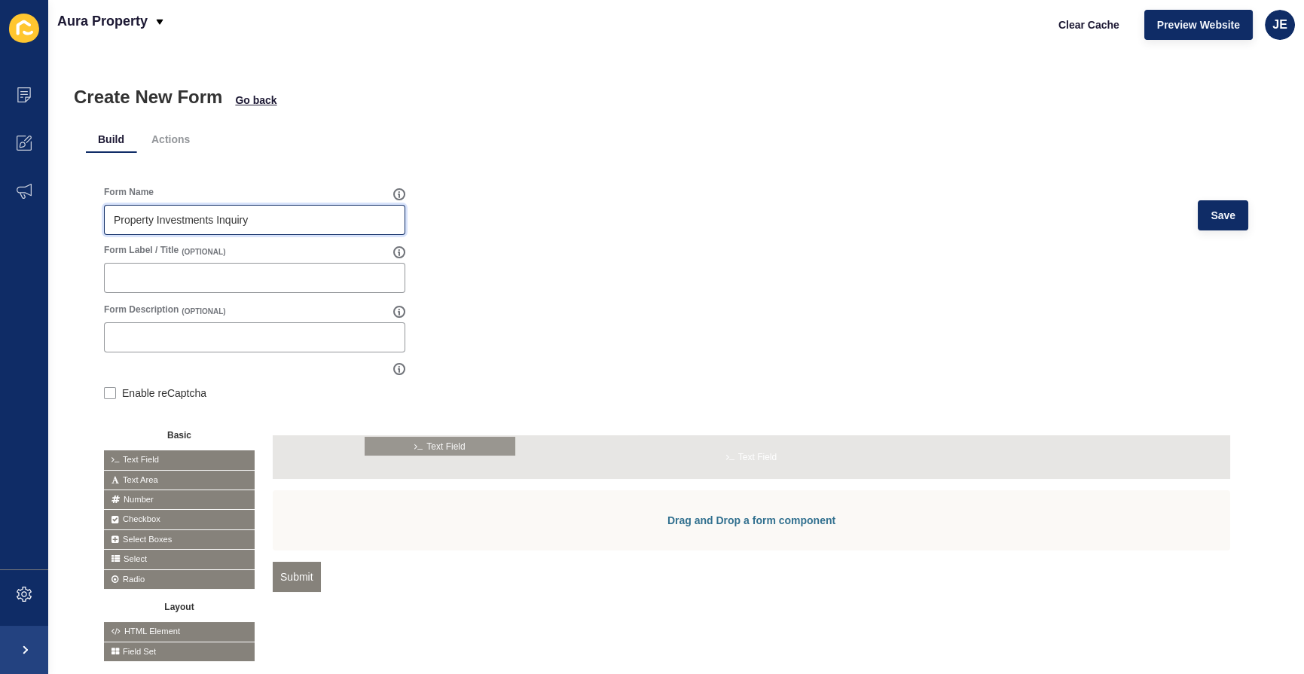
drag, startPoint x: 176, startPoint y: 461, endPoint x: 436, endPoint y: 448, distance: 261.0
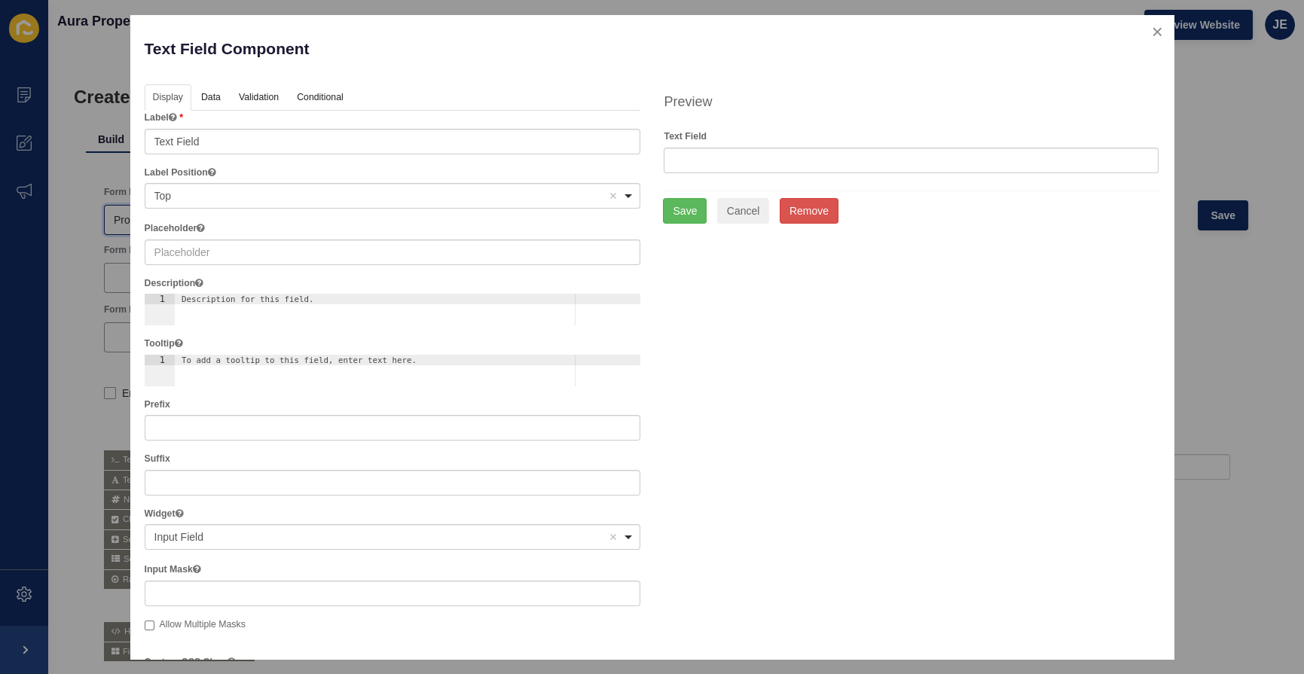
type input "Property Investments Inquiry"
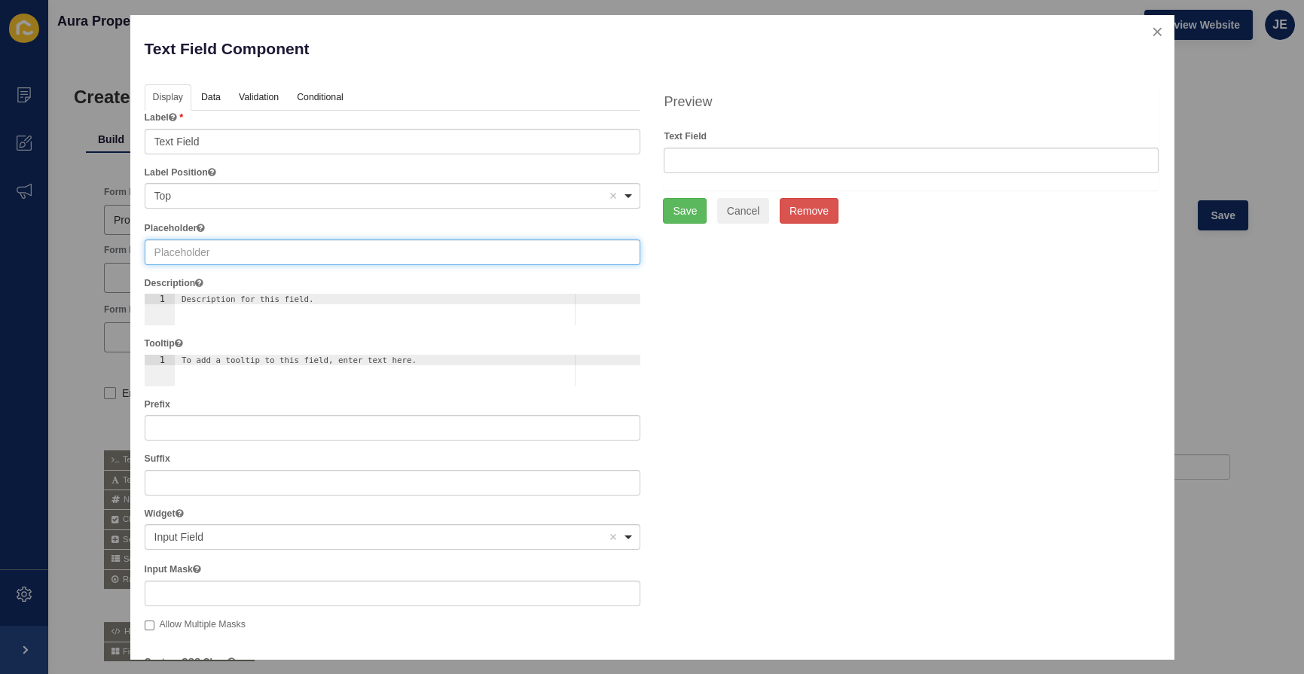
click at [187, 244] on input "text" at bounding box center [393, 253] width 497 height 26
type input "First Name"
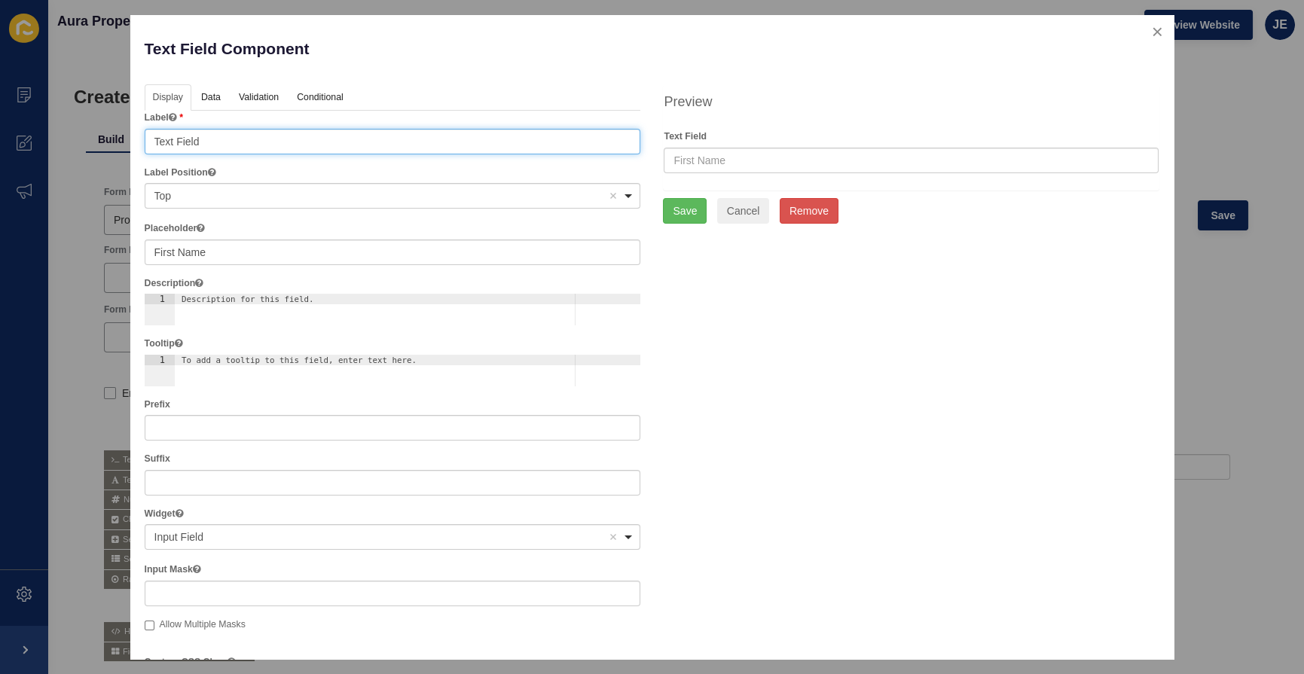
click at [223, 142] on input "Text Field" at bounding box center [393, 142] width 497 height 26
paste input "First Name"
type input "First Name"
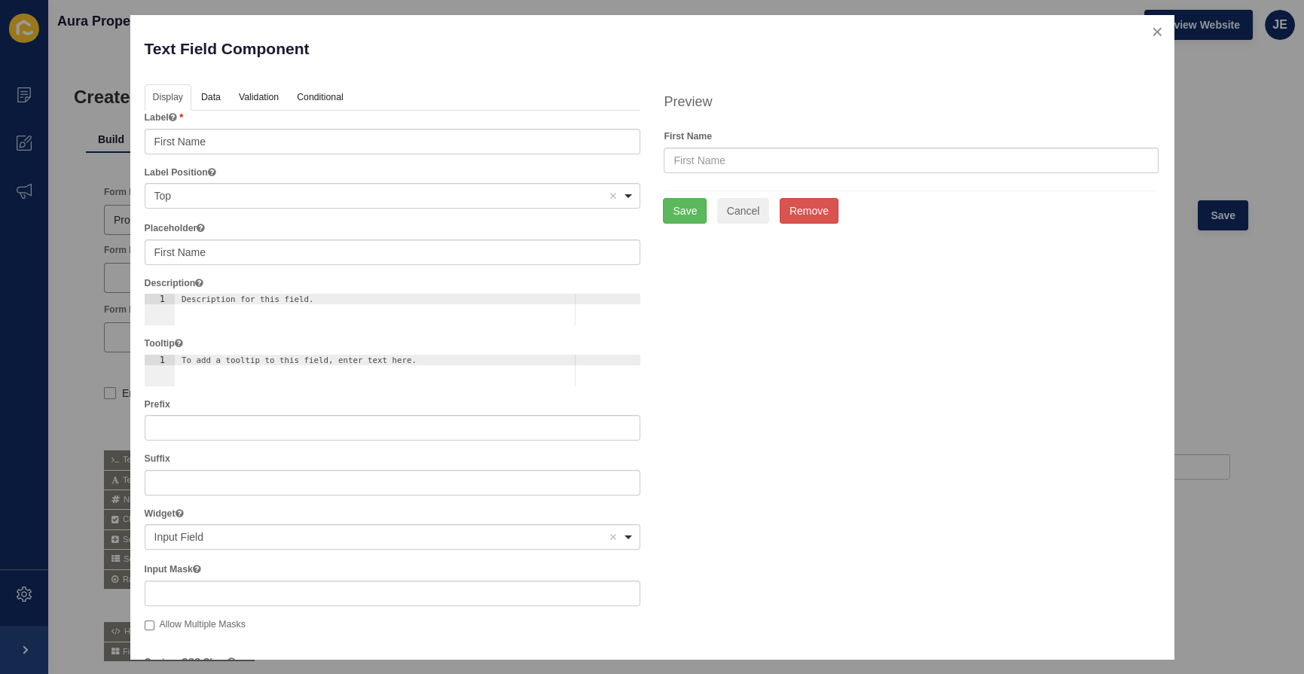
click at [743, 392] on div "Display Data Validation API Conditional Logic Layout Label First Name Label Pos…" at bounding box center [652, 556] width 1038 height 944
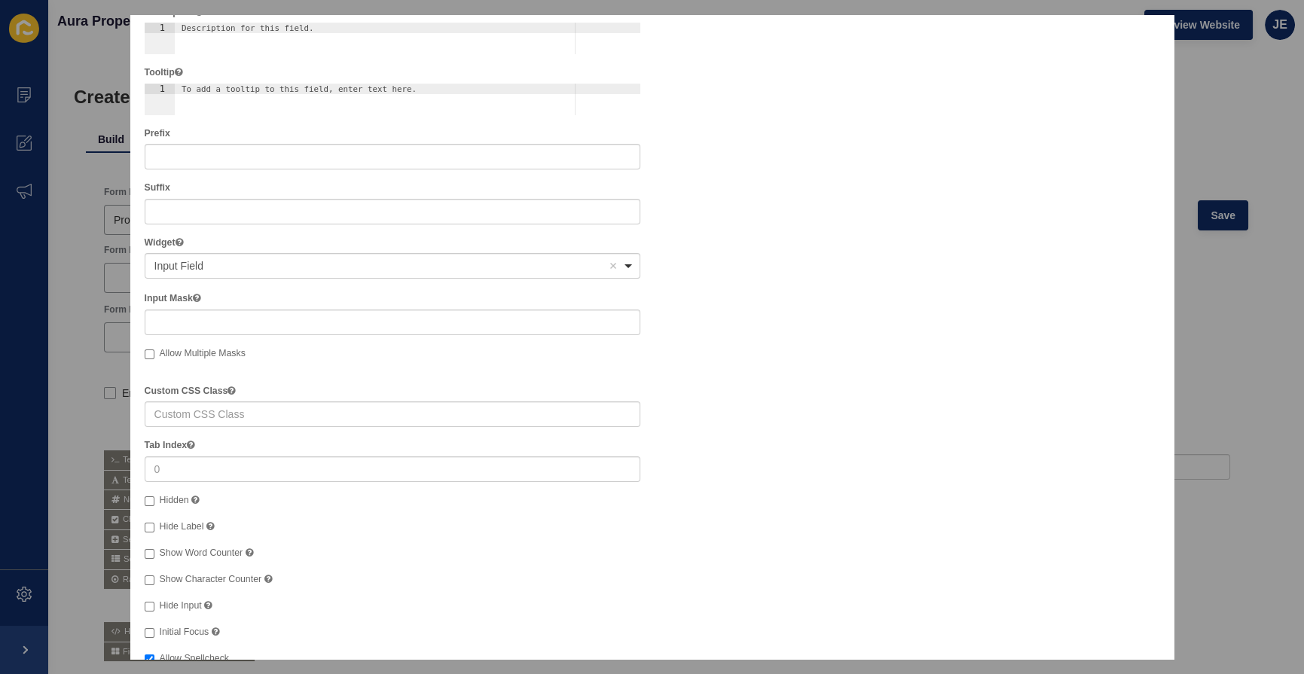
scroll to position [273, 0]
click at [146, 496] on input "Hidden" at bounding box center [150, 499] width 10 height 10
click at [149, 496] on input "Hidden" at bounding box center [150, 499] width 10 height 10
checkbox input "false"
click at [145, 521] on input "Hide Label" at bounding box center [150, 526] width 10 height 10
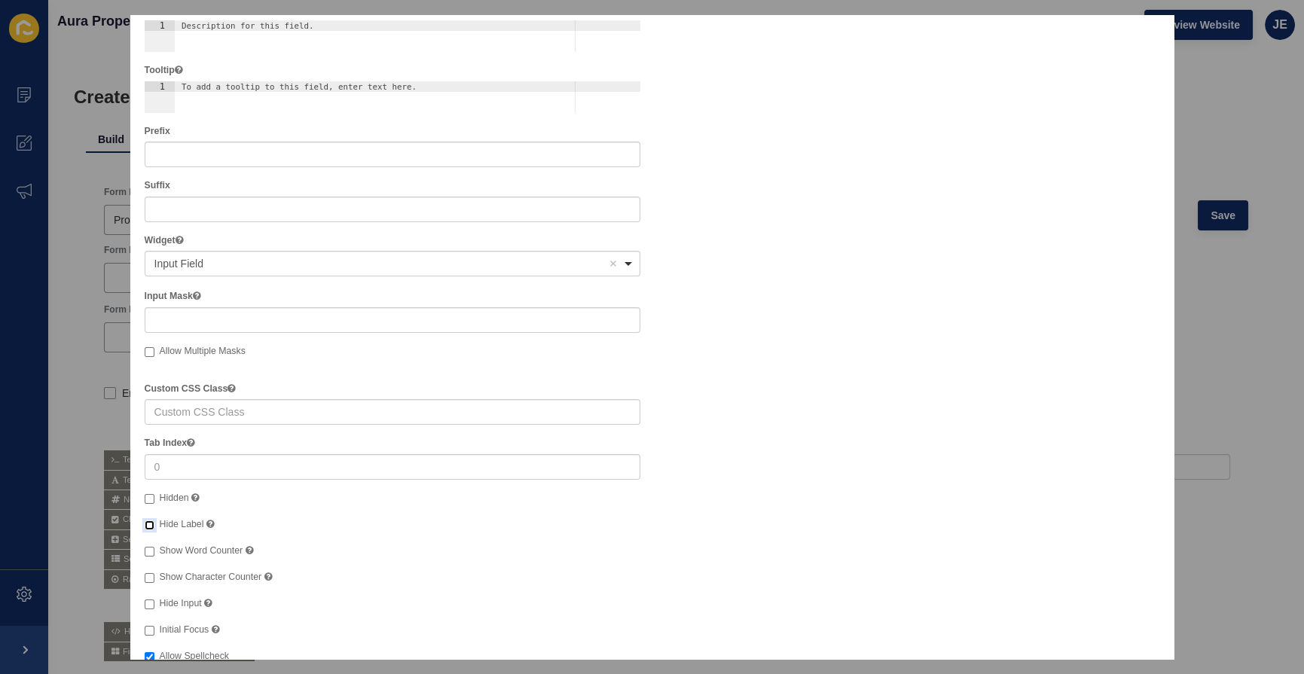
checkbox input "true"
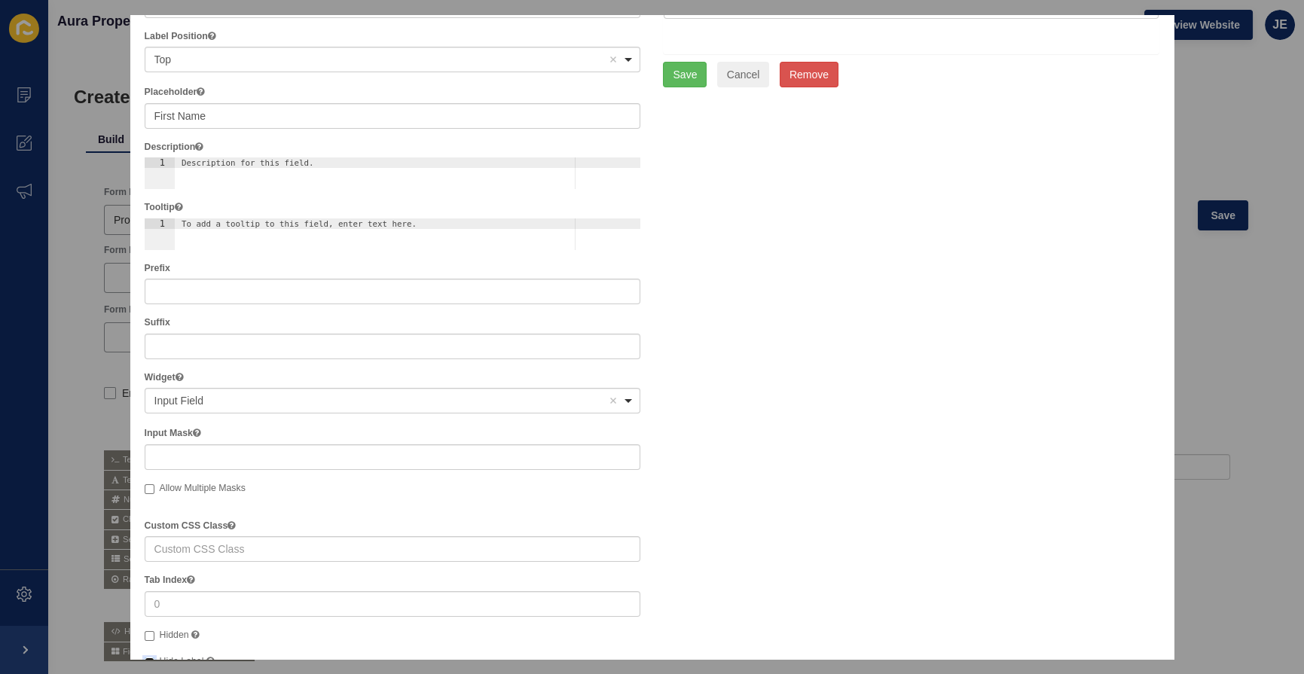
scroll to position [0, 0]
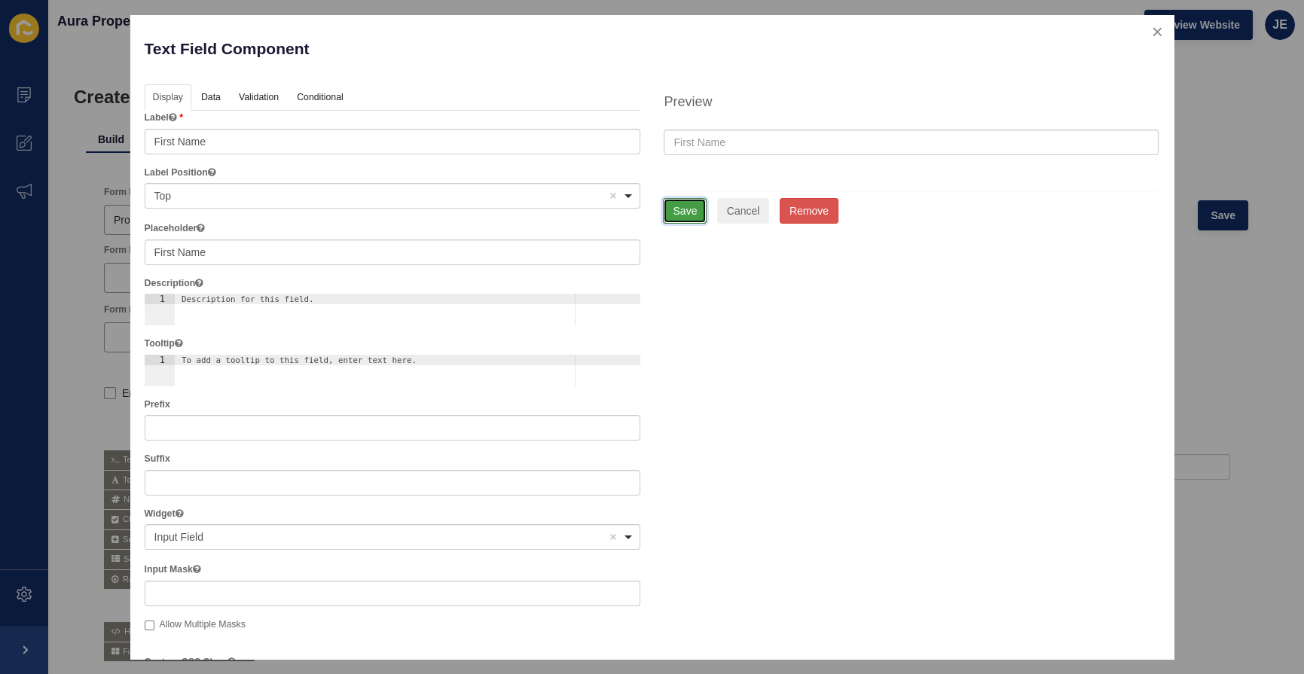
click at [674, 215] on button "Save" at bounding box center [685, 211] width 44 height 26
click at [692, 210] on button "Save" at bounding box center [685, 211] width 44 height 26
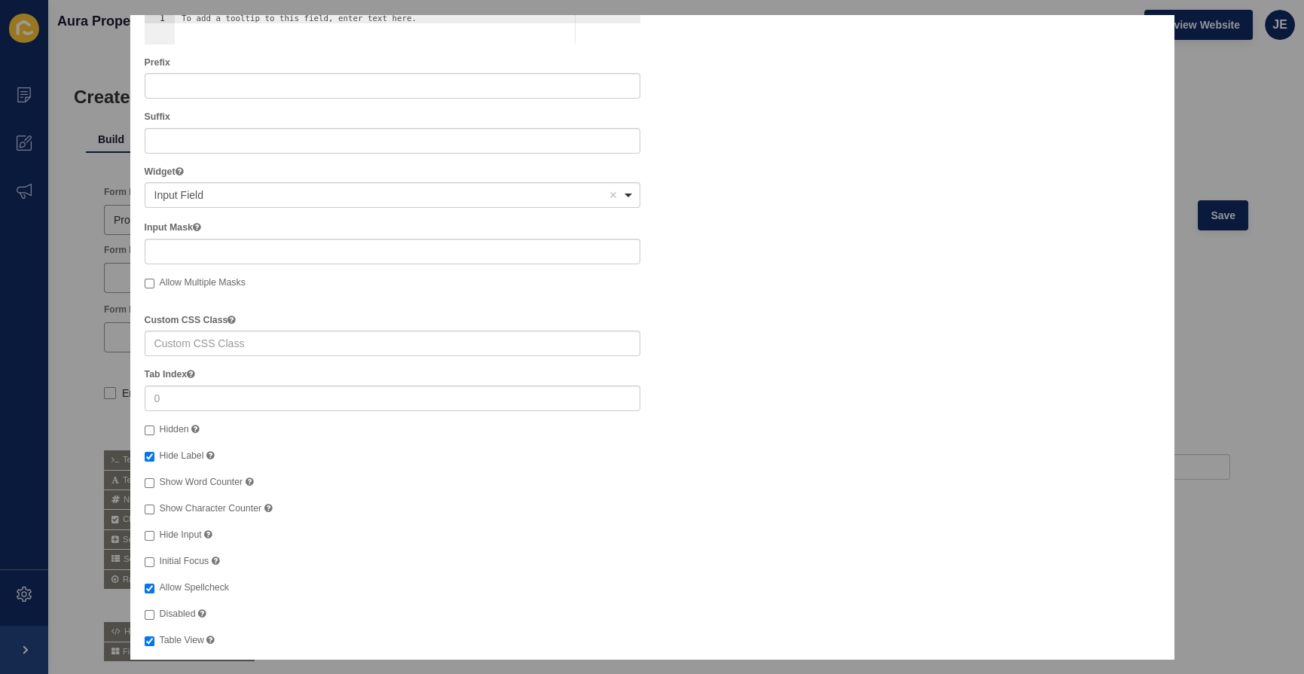
click at [854, 366] on div "Display Data Validation API Conditional Logic Layout Label First Name Label Pos…" at bounding box center [652, 214] width 1038 height 944
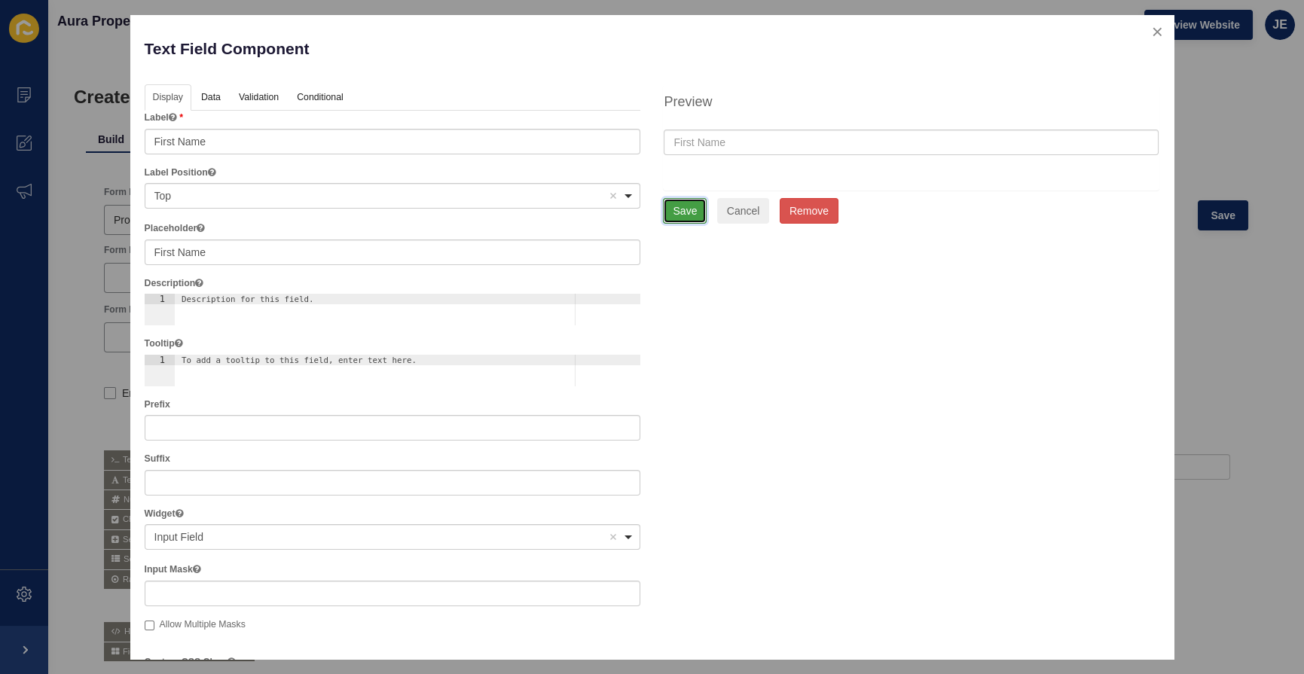
click at [680, 209] on button "Save" at bounding box center [685, 211] width 44 height 26
click at [1150, 28] on button "close" at bounding box center [1157, 32] width 31 height 32
click at [1206, 319] on div at bounding box center [646, 337] width 1293 height 674
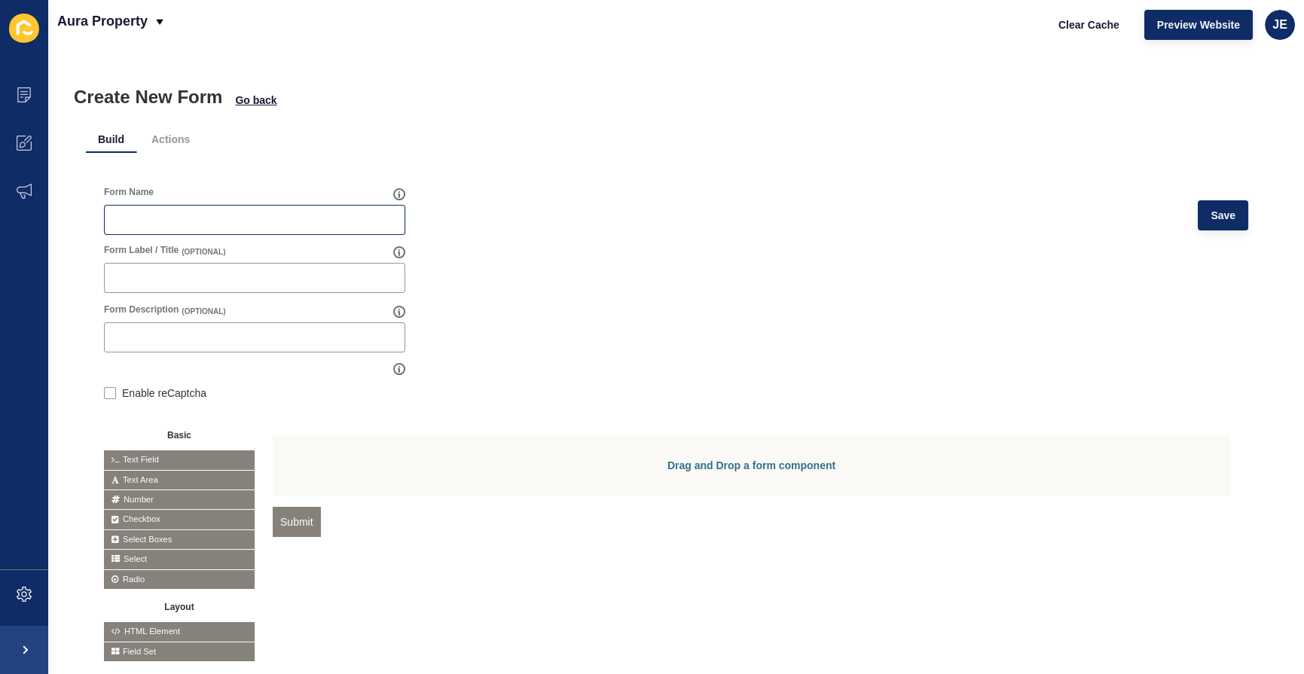
click at [165, 211] on div at bounding box center [254, 220] width 301 height 30
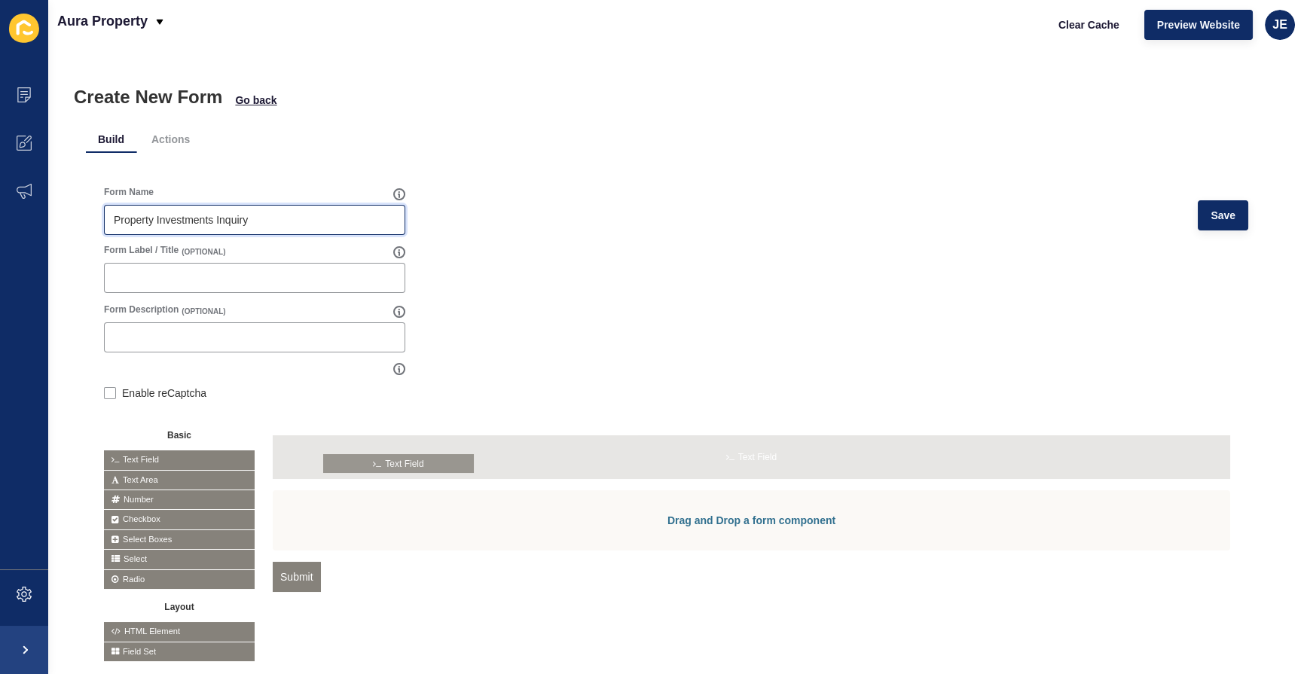
drag, startPoint x: 199, startPoint y: 456, endPoint x: 420, endPoint y: 460, distance: 220.8
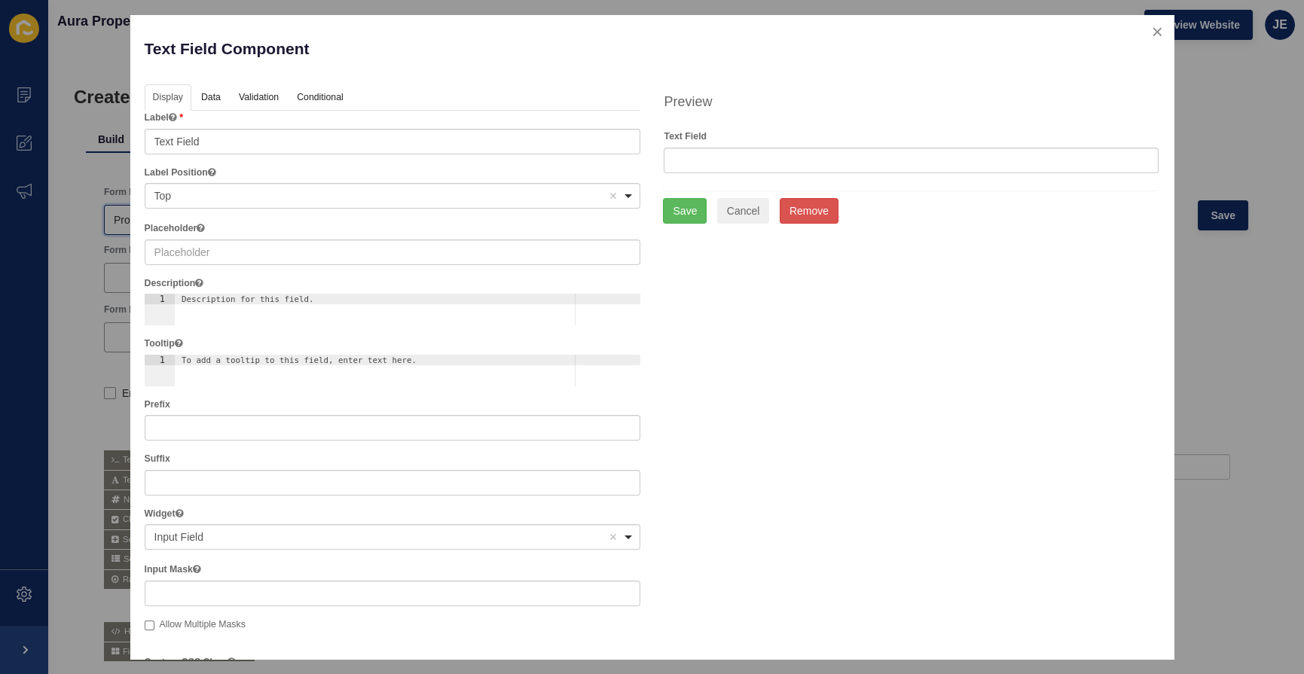
type input "Property Investments Inquiry"
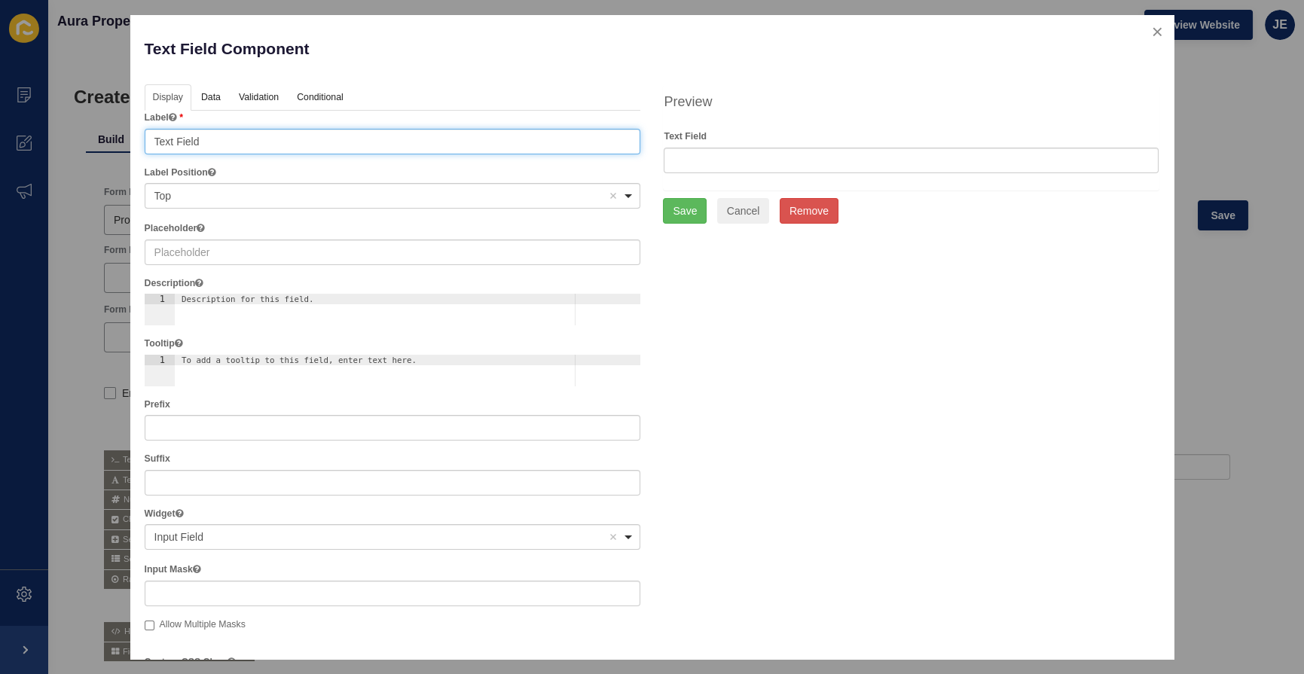
drag, startPoint x: 204, startPoint y: 145, endPoint x: 0, endPoint y: 138, distance: 204.3
click at [0, 137] on div "Text Field Component Help Display Data Validation API Conditional Logic Layout …" at bounding box center [652, 337] width 1304 height 674
type input "First Name"
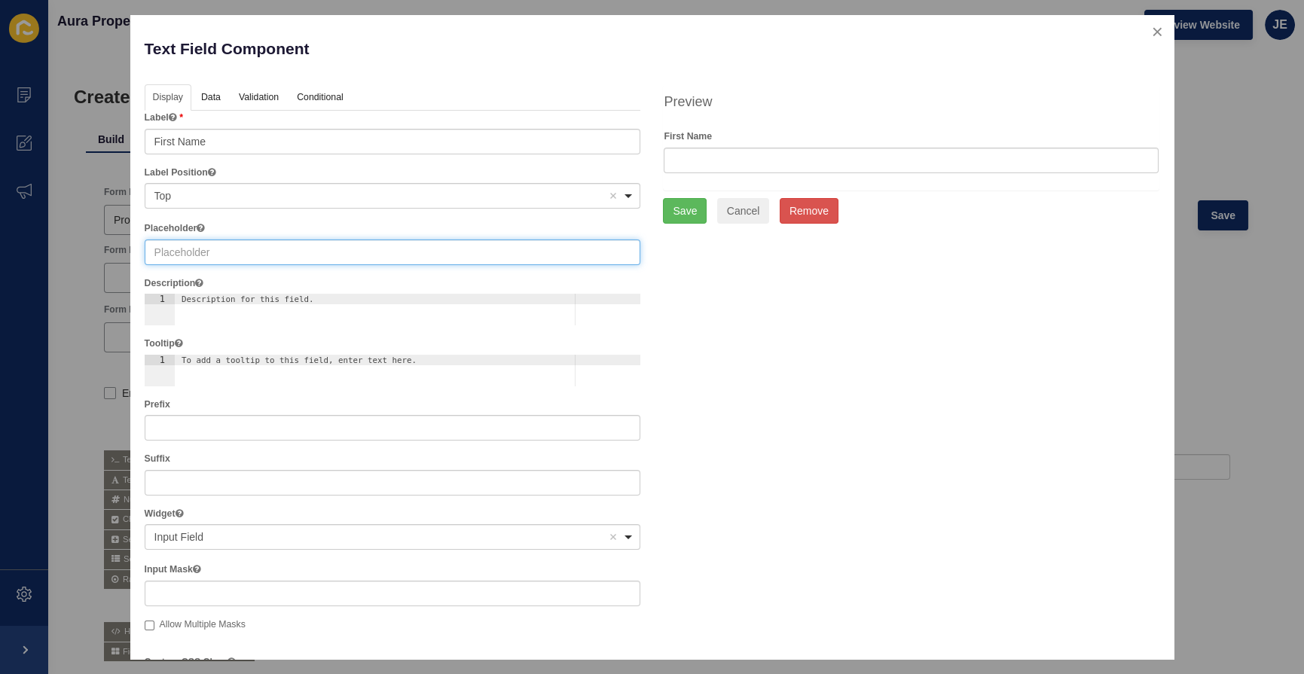
click at [191, 254] on input "text" at bounding box center [393, 253] width 497 height 26
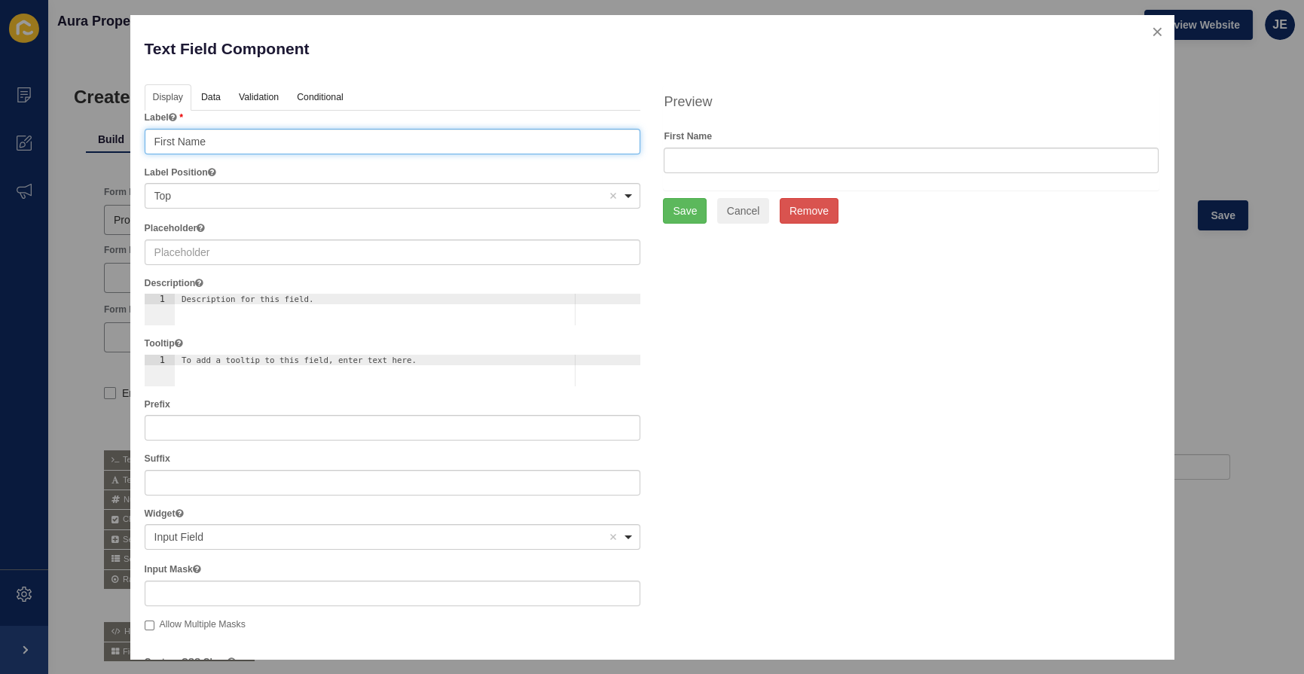
drag, startPoint x: 226, startPoint y: 128, endPoint x: 114, endPoint y: 195, distance: 130.8
click at [20, 141] on div "Text Field Component Help Display Data Validation API Conditional Logic Layout …" at bounding box center [652, 337] width 1304 height 674
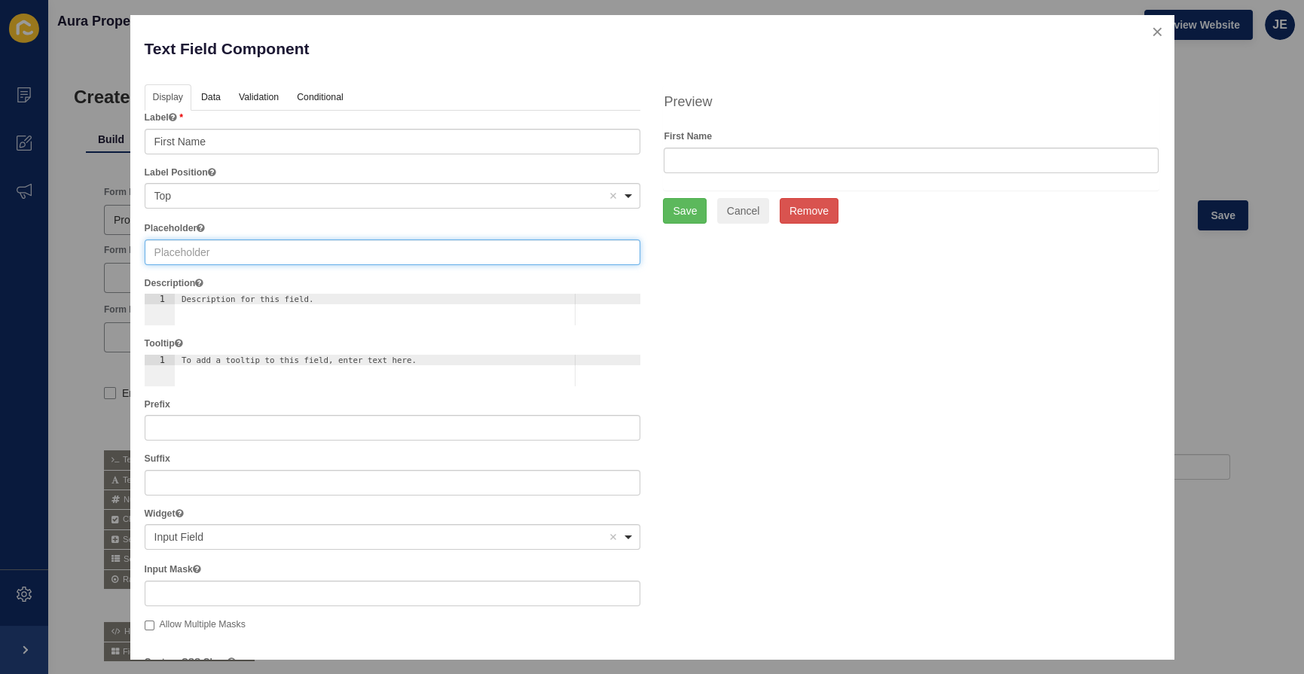
click at [182, 261] on input "text" at bounding box center [393, 253] width 497 height 26
paste input "First Name"
type input "First Name"
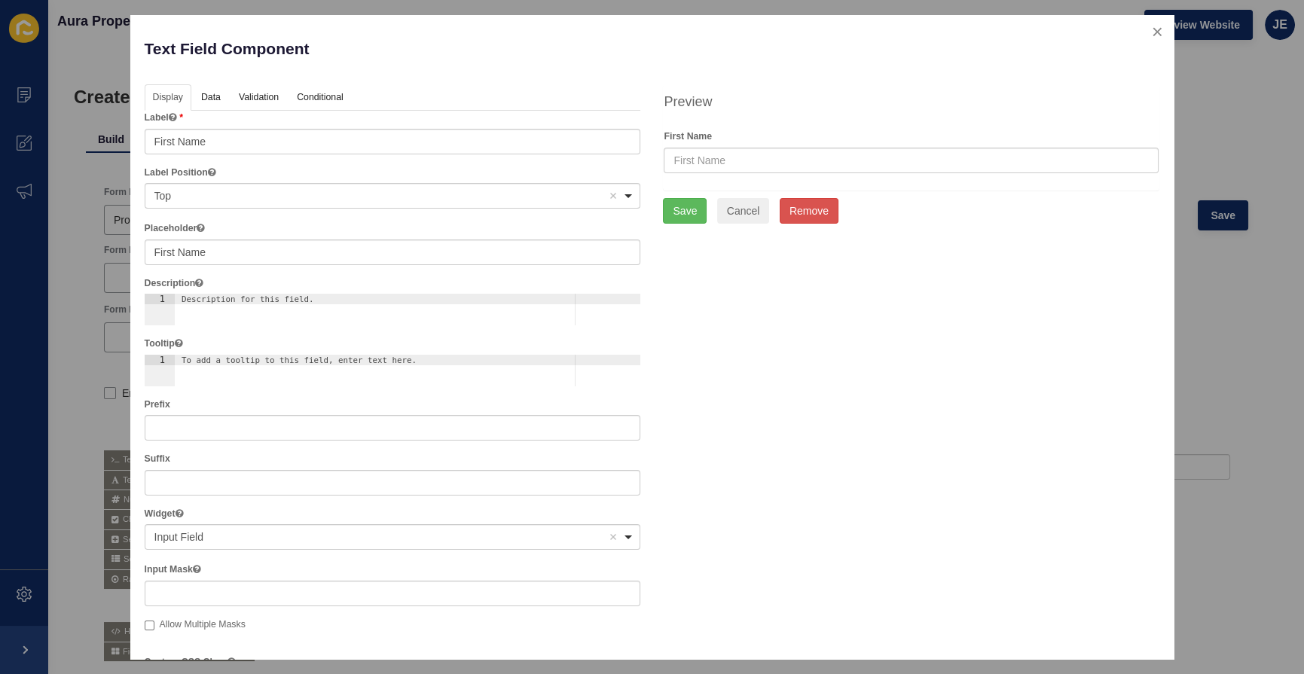
click at [707, 356] on div "Display Data Validation API Conditional Logic Layout Label First Name Label Pos…" at bounding box center [652, 556] width 1038 height 944
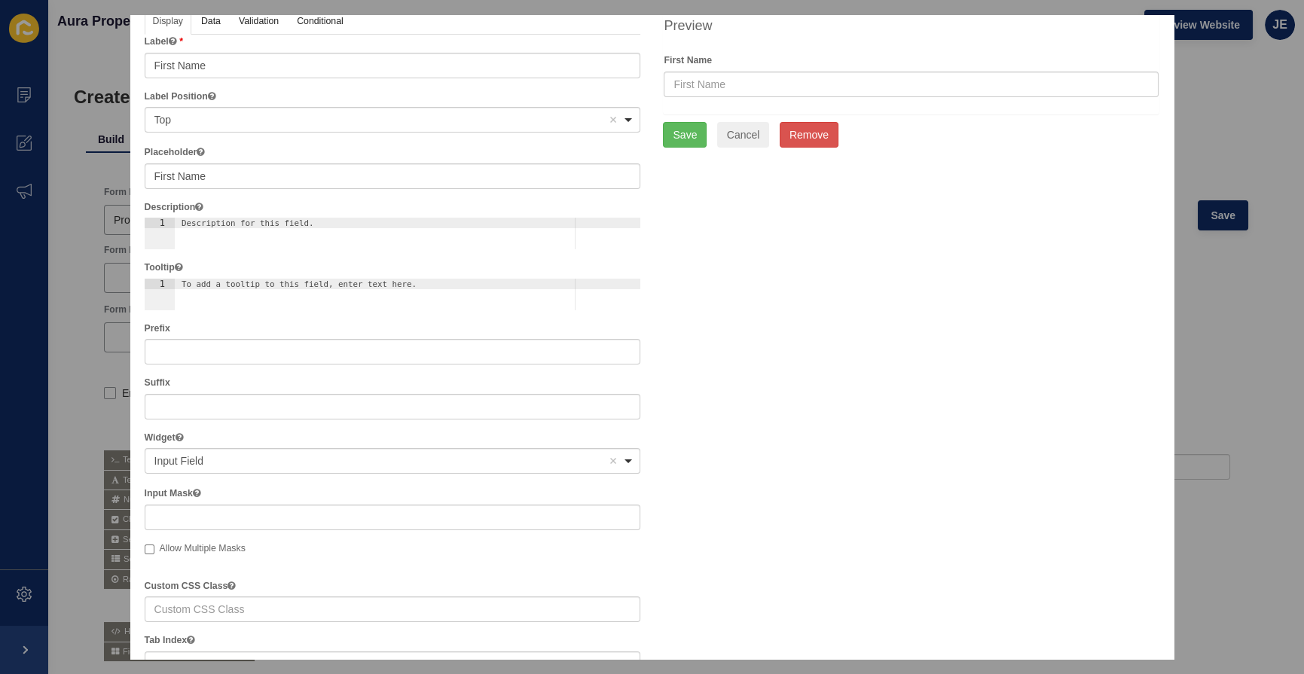
scroll to position [273, 0]
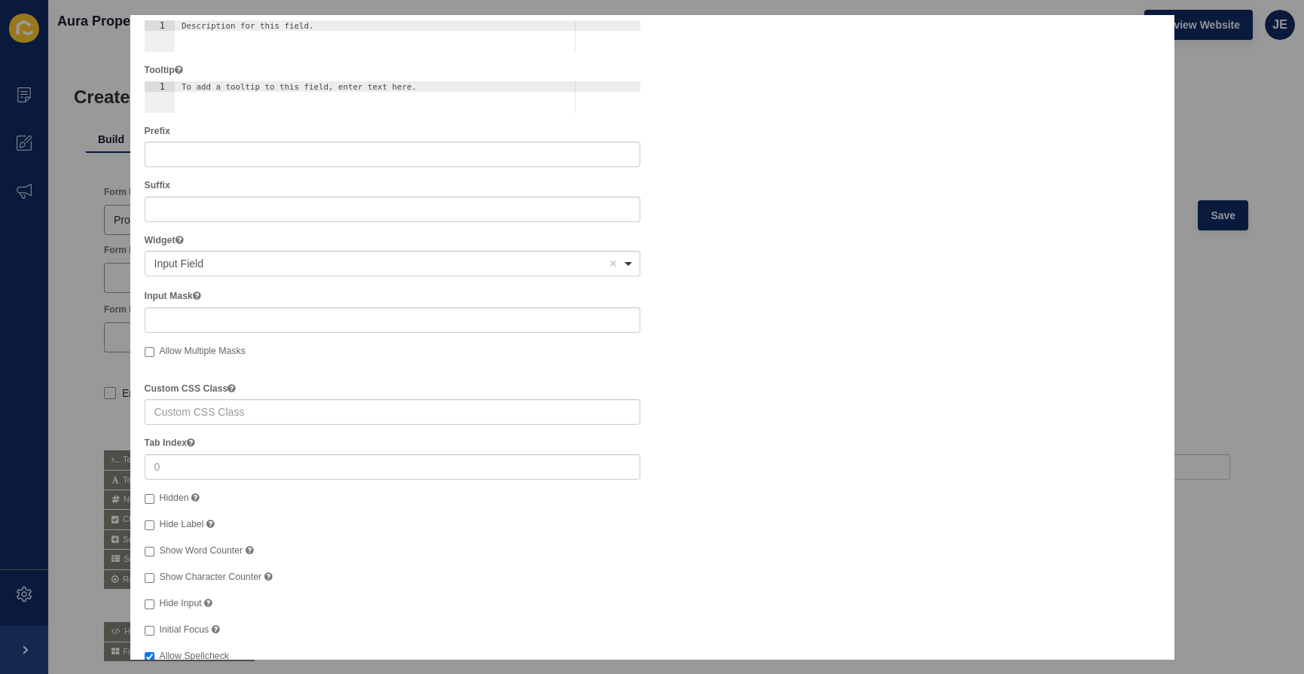
click at [165, 531] on label "Hide Label" at bounding box center [180, 525] width 70 height 15
click at [154, 530] on input "Hide Label" at bounding box center [150, 526] width 10 height 10
checkbox input "true"
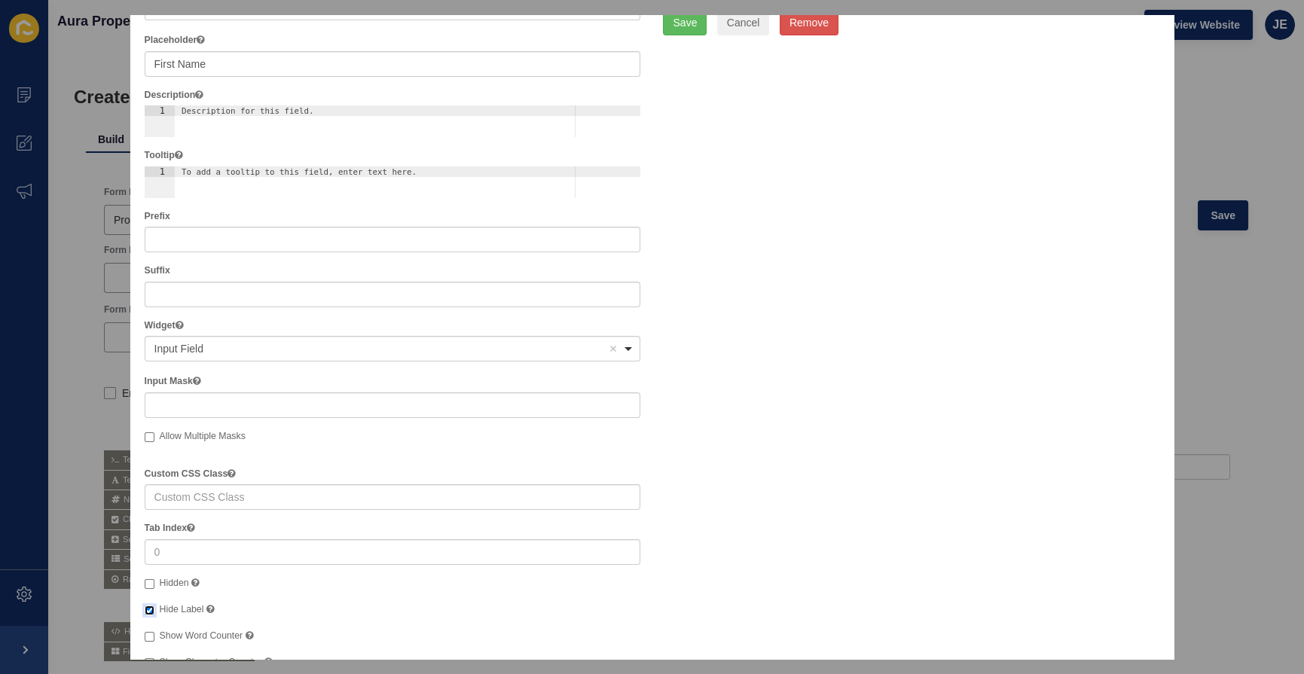
scroll to position [0, 0]
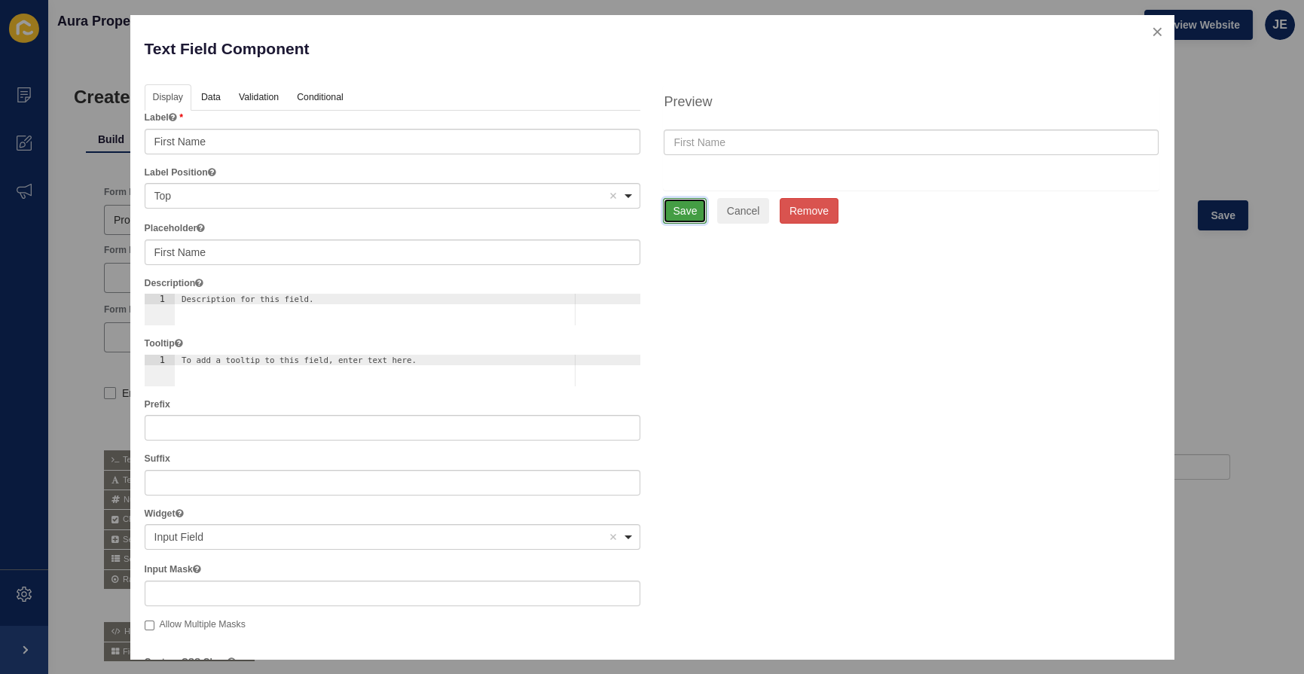
click at [673, 213] on button "Save" at bounding box center [685, 211] width 44 height 26
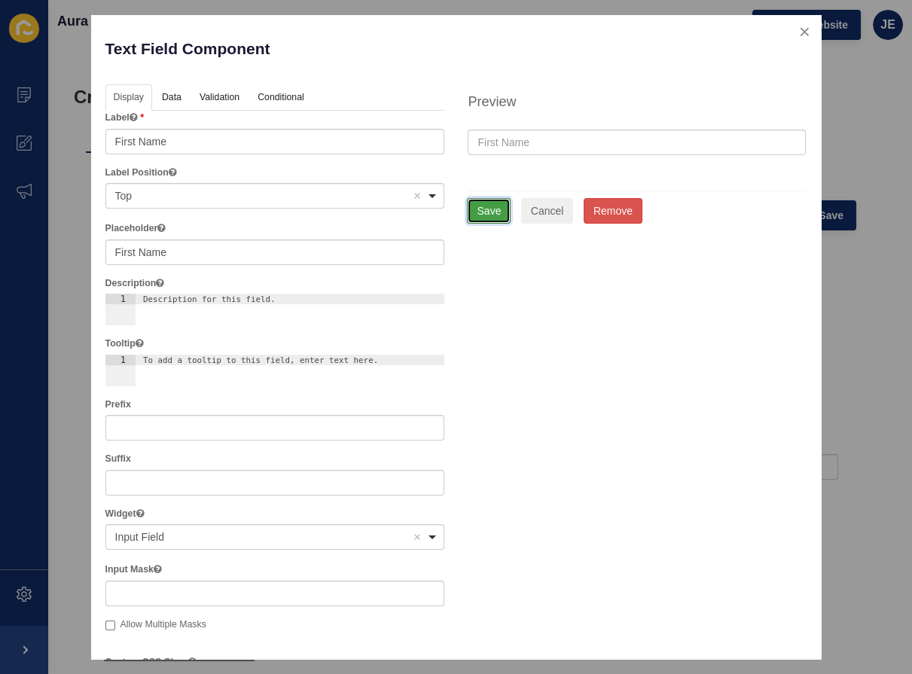
click at [479, 215] on button "Save" at bounding box center [489, 211] width 44 height 26
click at [480, 211] on button "Save" at bounding box center [489, 211] width 44 height 26
click at [790, 30] on button "close" at bounding box center [805, 32] width 31 height 32
click at [791, 30] on button "close" at bounding box center [805, 32] width 31 height 32
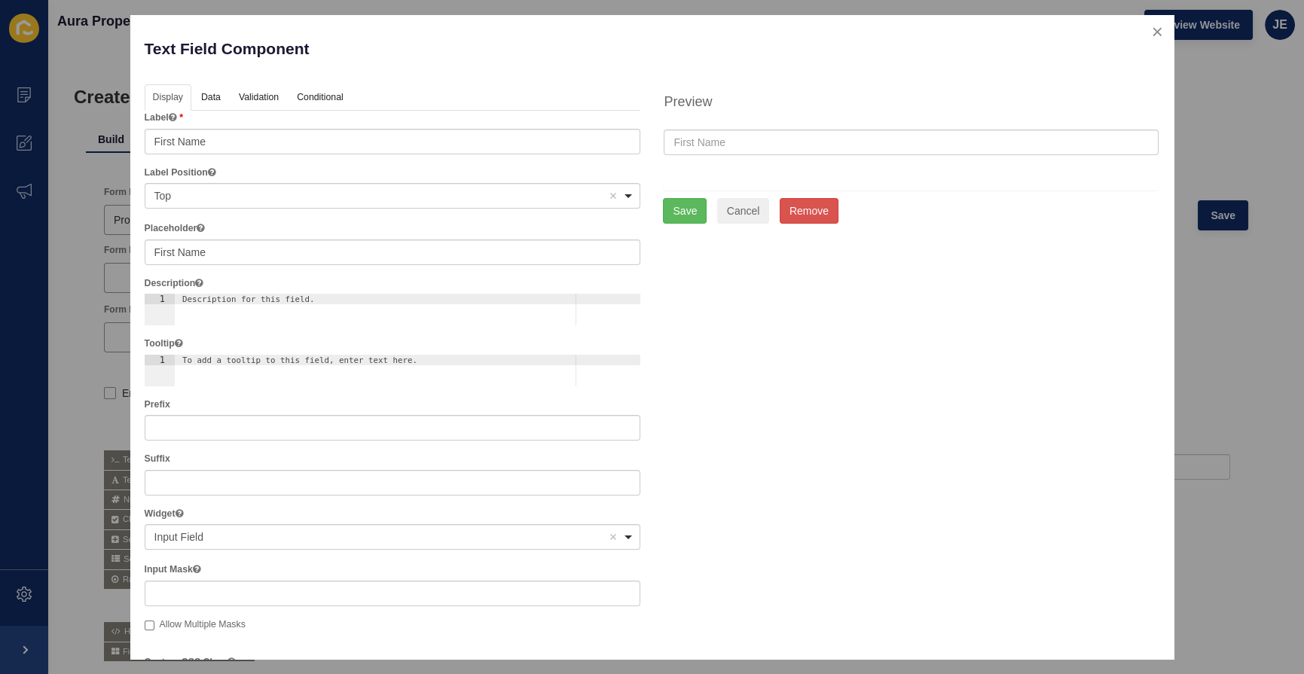
click at [1251, 368] on div at bounding box center [646, 337] width 1293 height 674
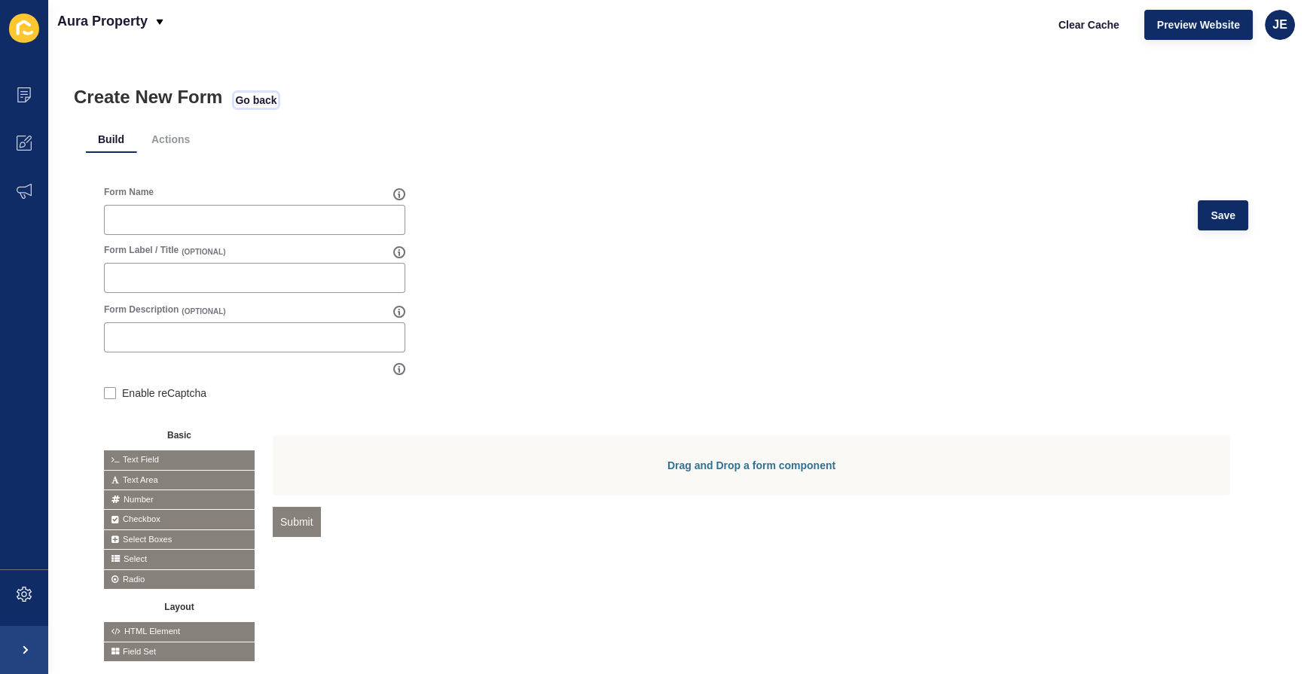
click at [252, 93] on span "Go back" at bounding box center [255, 100] width 41 height 15
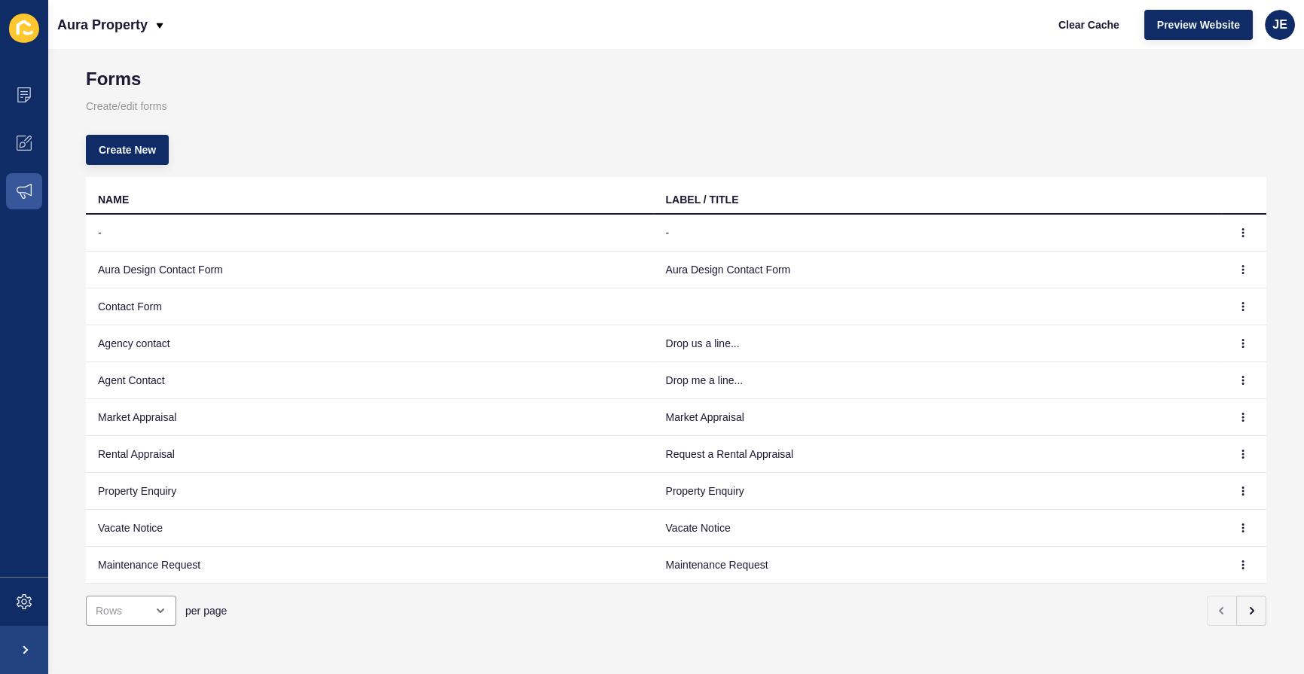
scroll to position [28, 0]
click at [1232, 260] on button "button" at bounding box center [1243, 268] width 23 height 21
click at [1205, 288] on link "Edit" at bounding box center [1190, 289] width 105 height 33
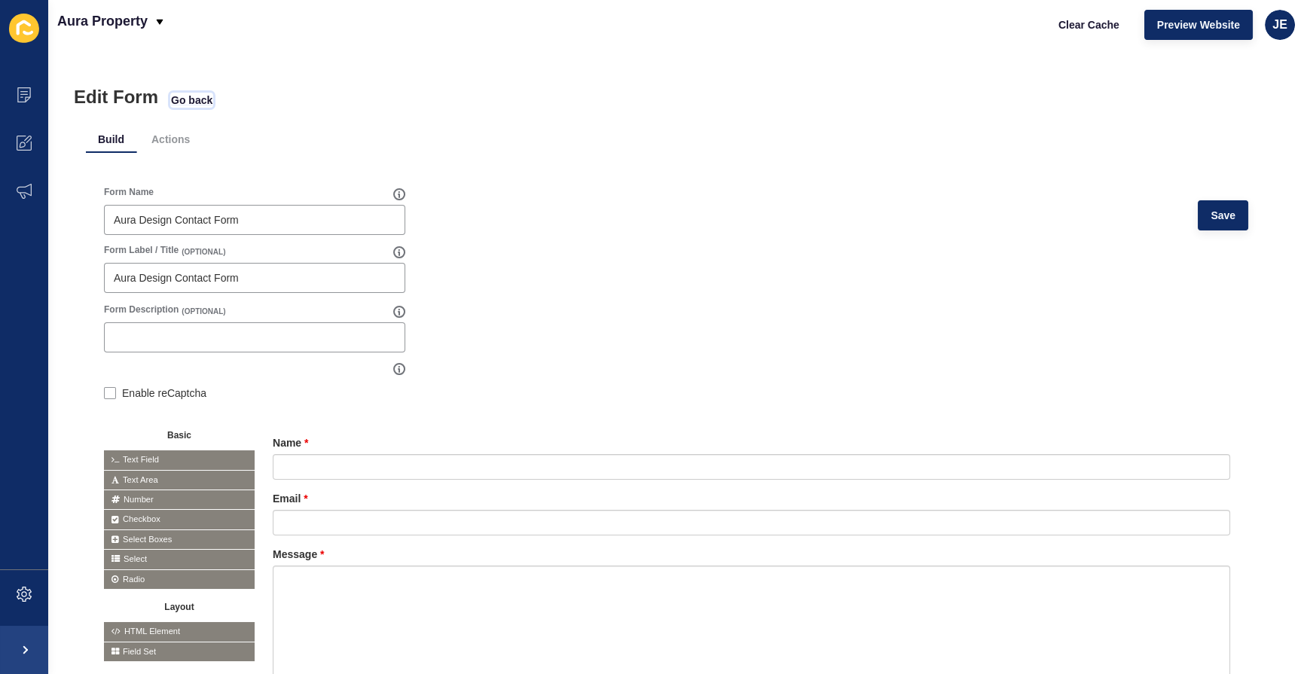
click at [184, 98] on span "Go back" at bounding box center [191, 100] width 41 height 15
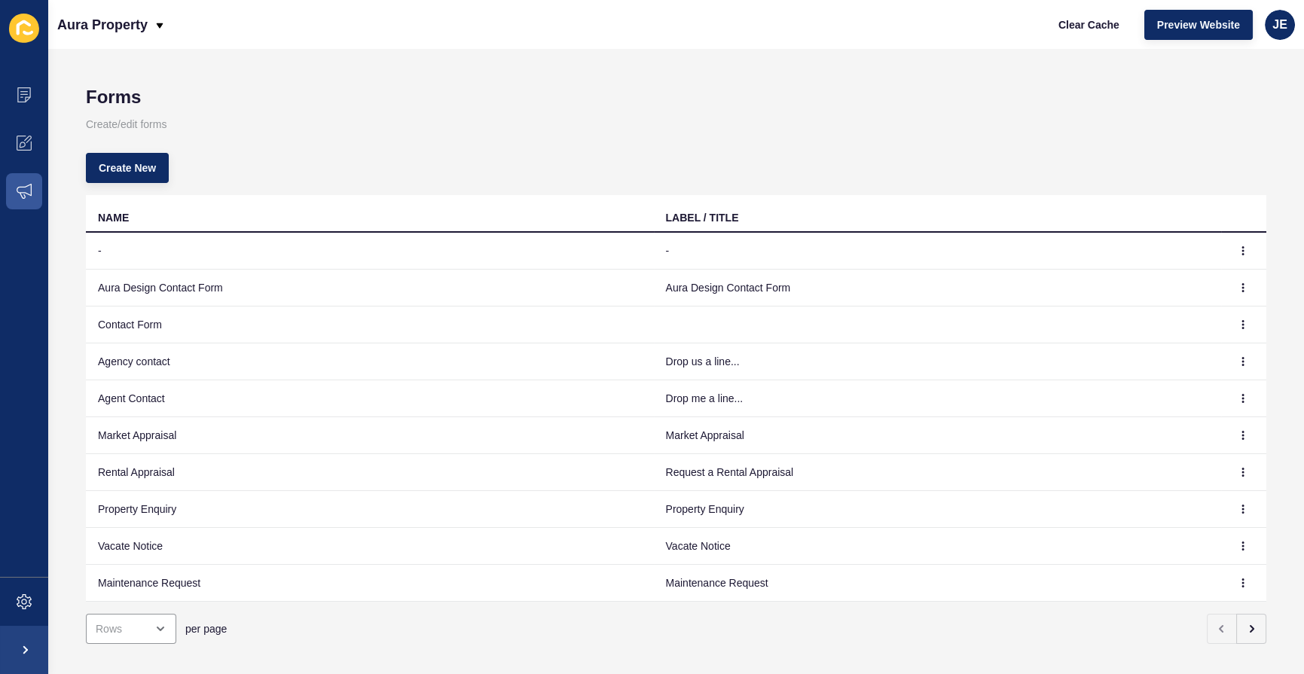
click at [210, 256] on td "-" at bounding box center [370, 251] width 568 height 37
click at [1239, 247] on icon "button" at bounding box center [1243, 250] width 9 height 9
click at [1205, 281] on link "Edit" at bounding box center [1190, 280] width 105 height 33
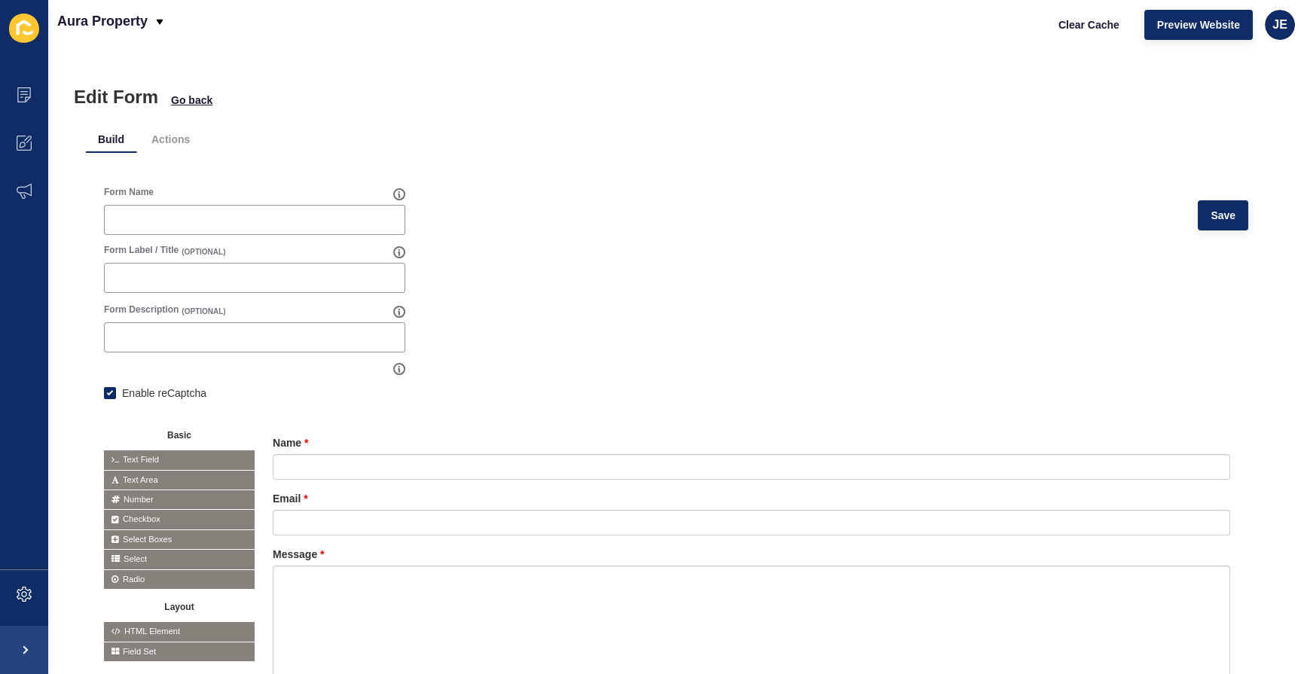
scroll to position [136, 0]
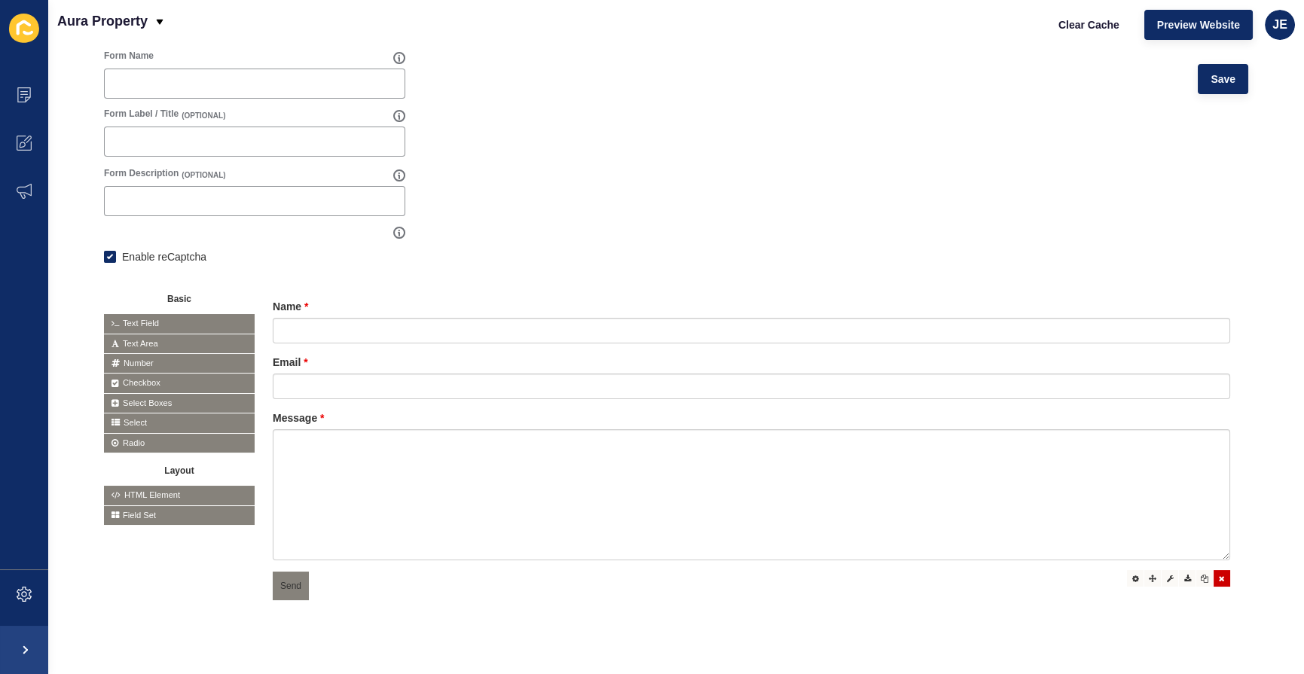
click at [1219, 579] on icon at bounding box center [1222, 579] width 6 height 8
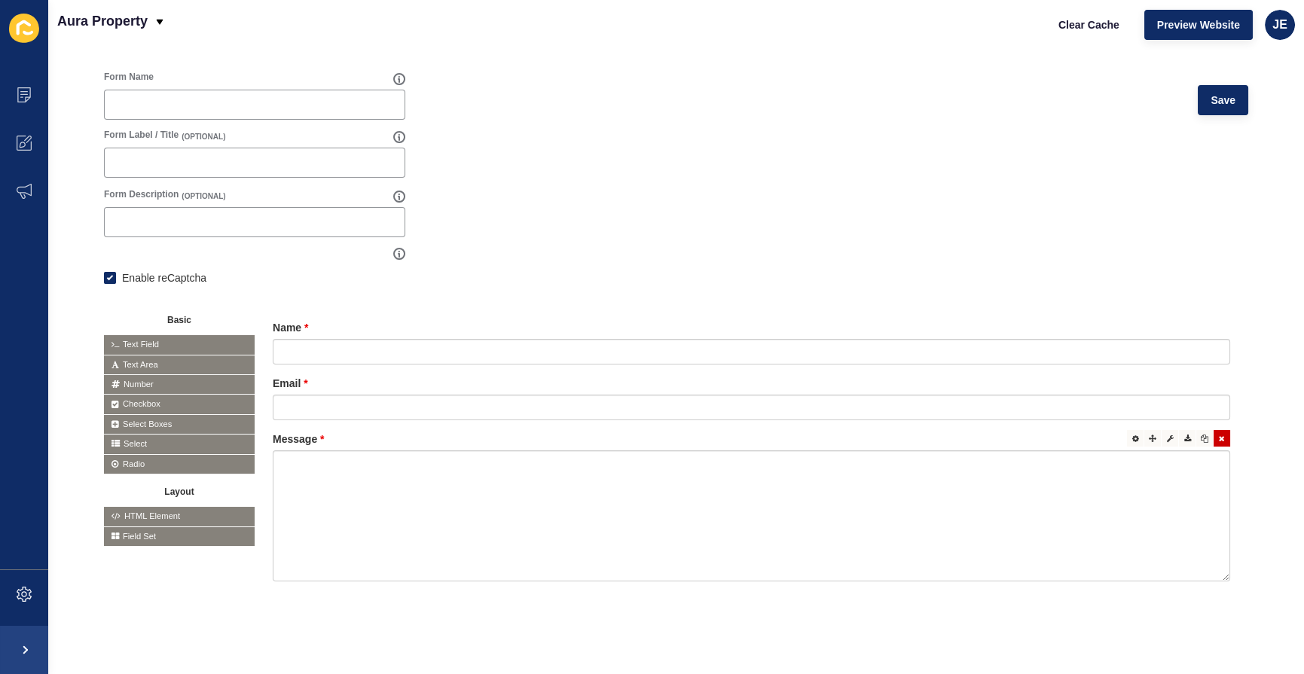
click at [1214, 434] on div at bounding box center [1222, 438] width 17 height 17
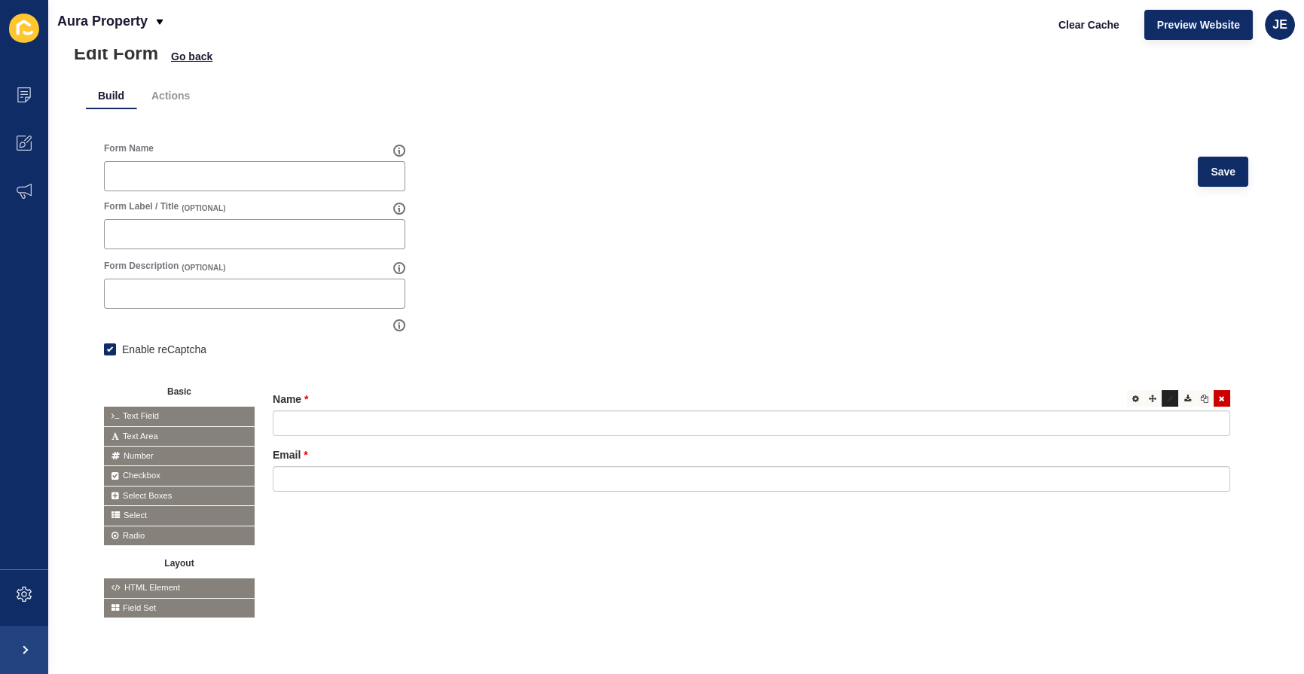
click at [1164, 391] on div at bounding box center [1170, 398] width 17 height 17
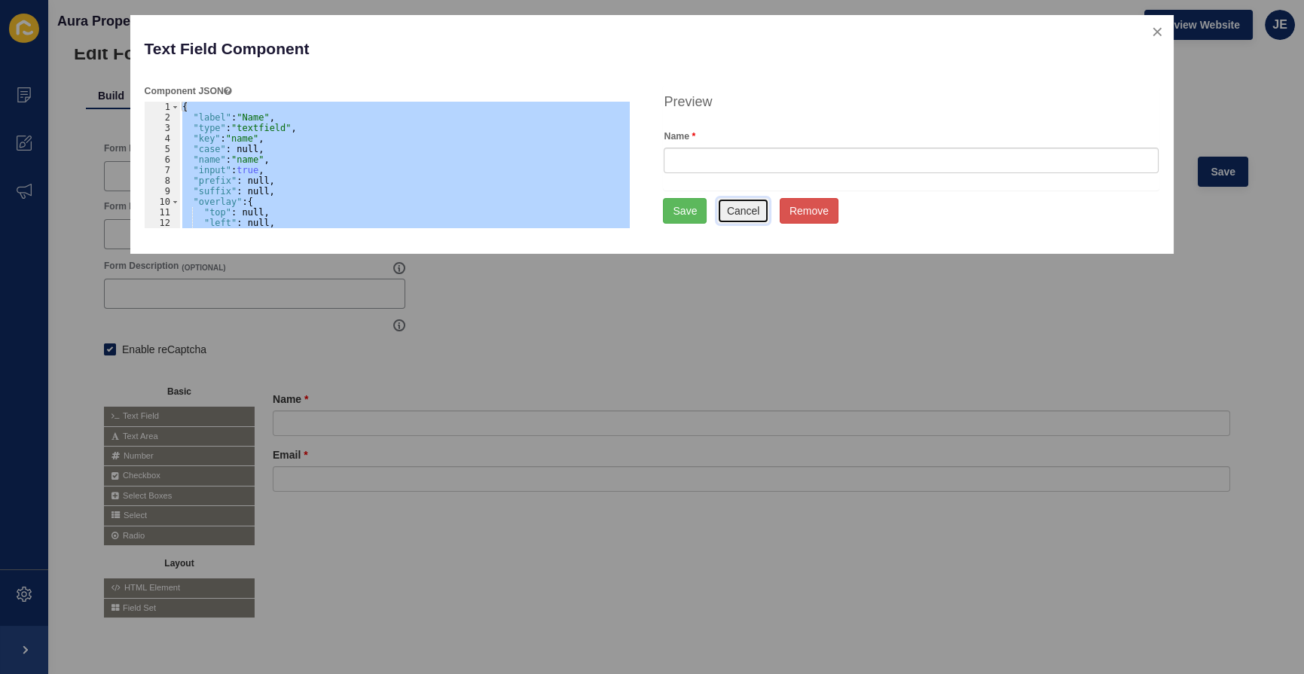
click at [734, 204] on button "Cancel" at bounding box center [743, 211] width 53 height 26
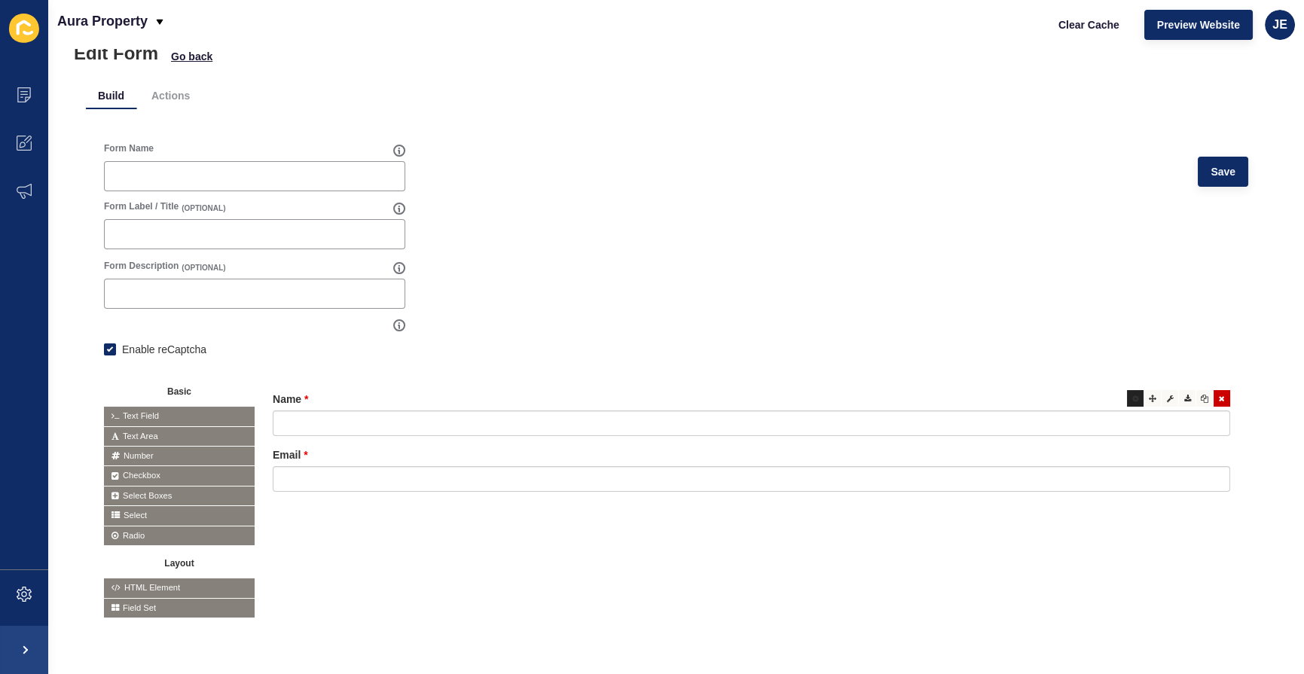
click at [1130, 390] on div at bounding box center [1135, 398] width 17 height 17
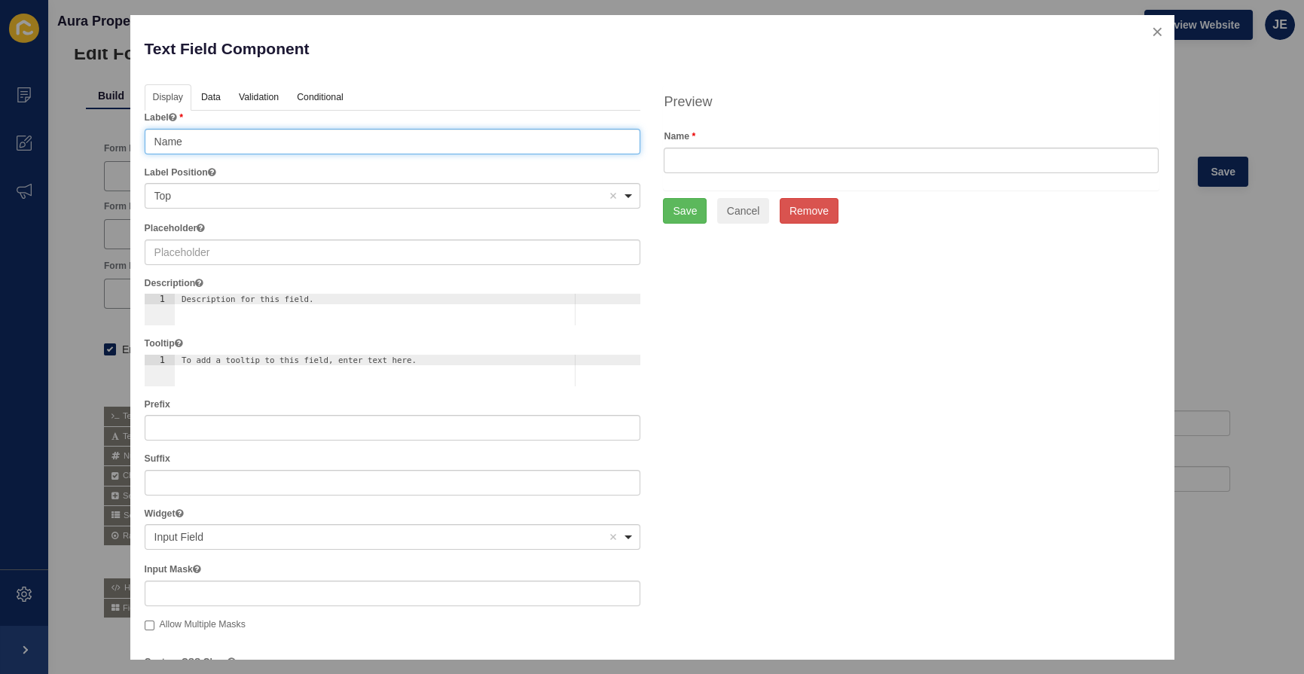
click at [211, 140] on input "Name" at bounding box center [393, 142] width 497 height 26
type input "First Name"
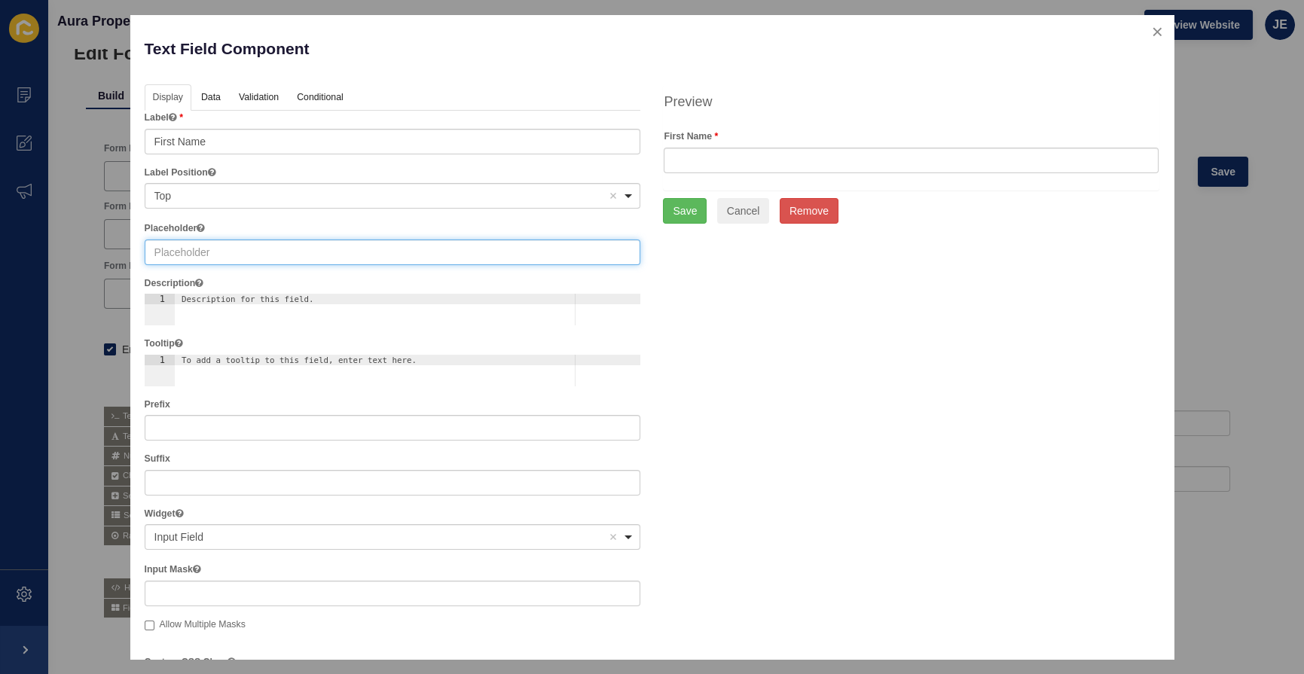
click at [209, 251] on input "text" at bounding box center [393, 253] width 497 height 26
paste input "First Name"
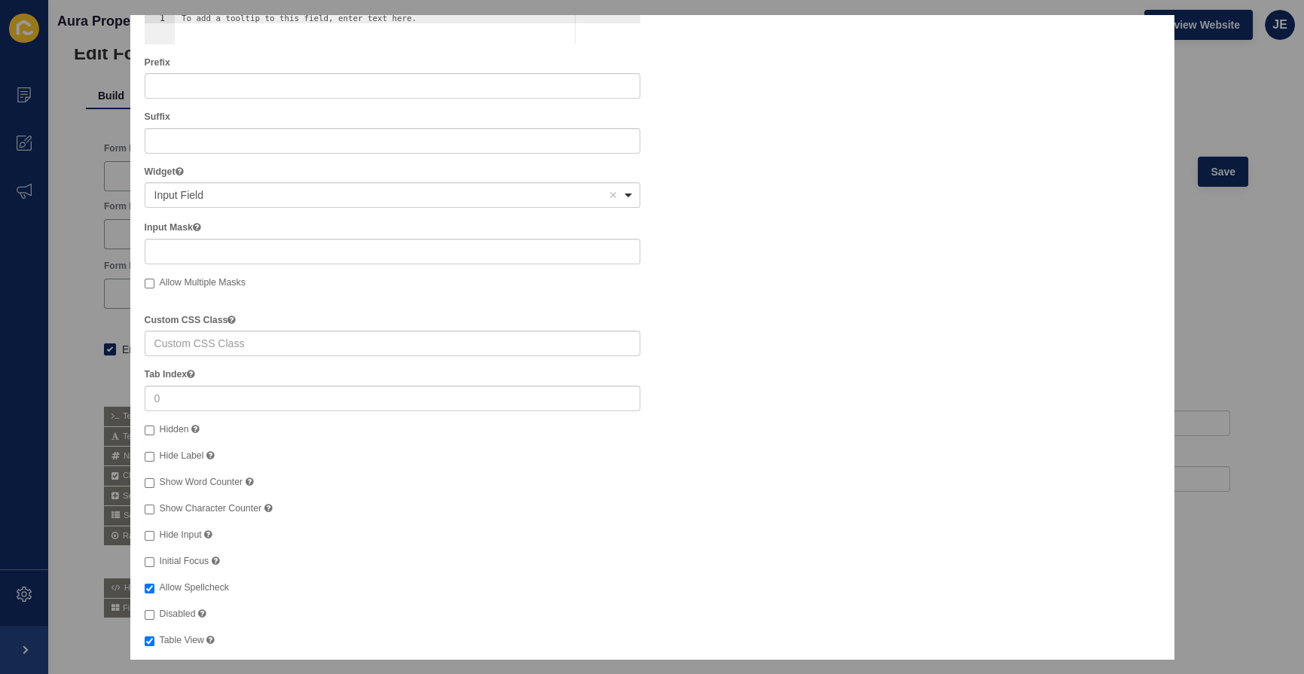
type input "First Name"
click at [183, 455] on span "Hide Label" at bounding box center [182, 456] width 44 height 11
click at [154, 455] on input "Hide Label" at bounding box center [150, 457] width 10 height 10
checkbox input "true"
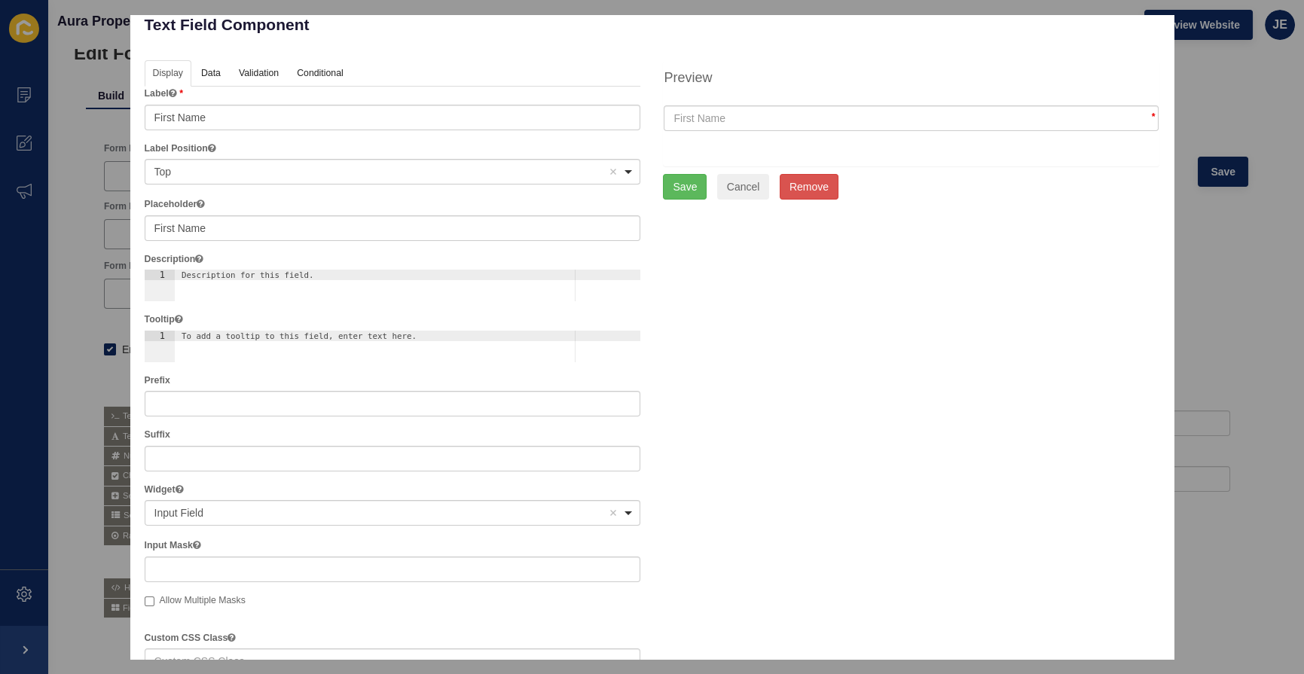
scroll to position [0, 0]
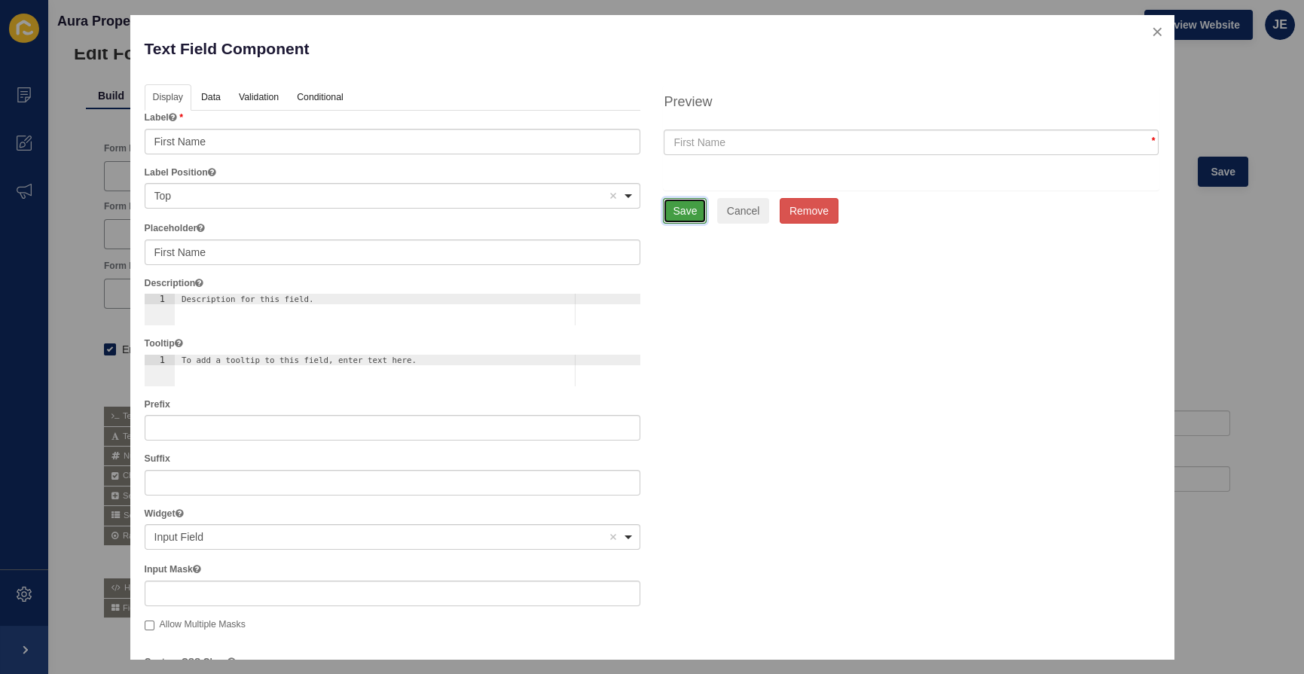
click at [671, 218] on button "Save" at bounding box center [685, 211] width 44 height 26
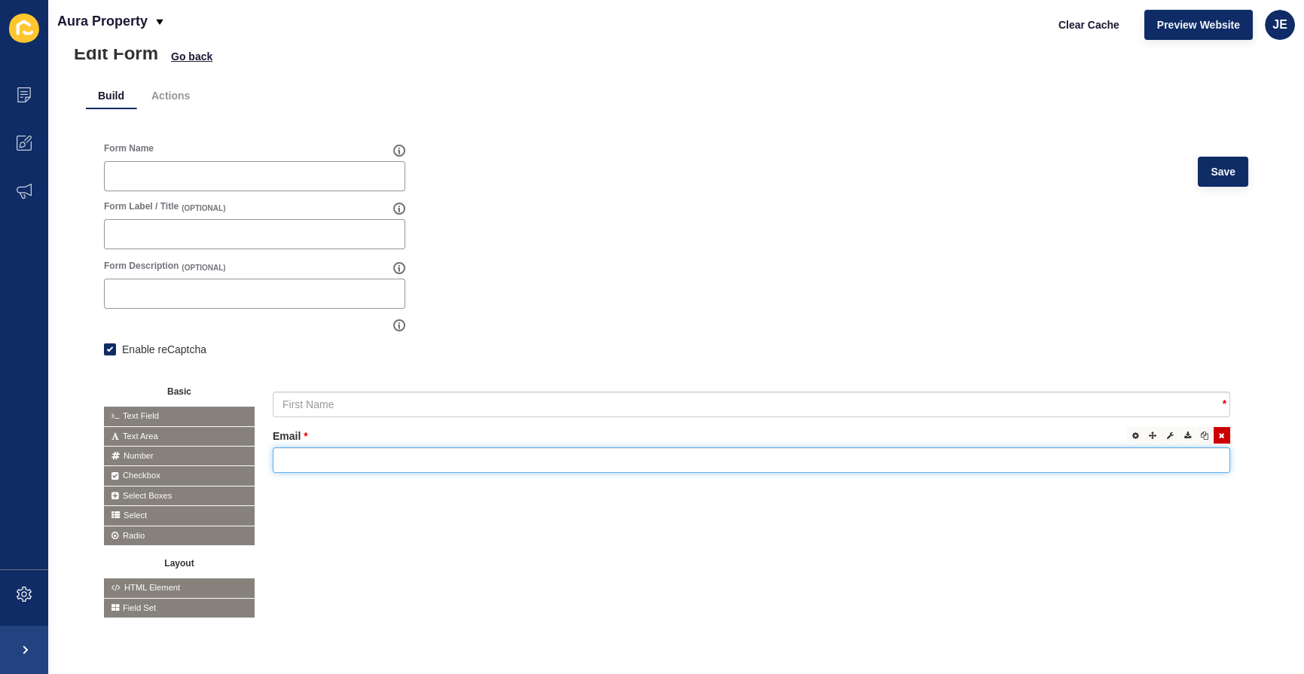
click at [310, 452] on input "text" at bounding box center [752, 461] width 958 height 26
click at [1132, 432] on icon at bounding box center [1135, 436] width 7 height 8
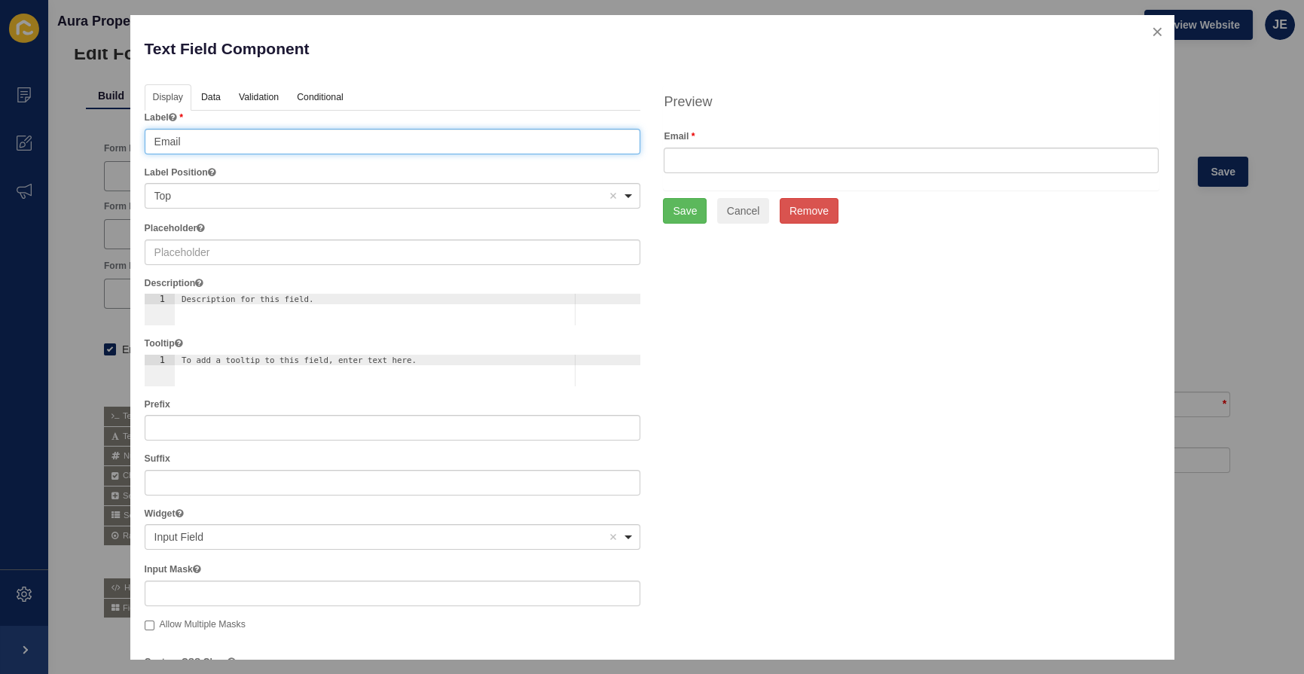
drag, startPoint x: 235, startPoint y: 145, endPoint x: 139, endPoint y: 149, distance: 95.8
click at [139, 149] on div "Display Data Validation API Conditional Logic Layout Label Email Label Position…" at bounding box center [392, 556] width 519 height 944
type input "Last Name"
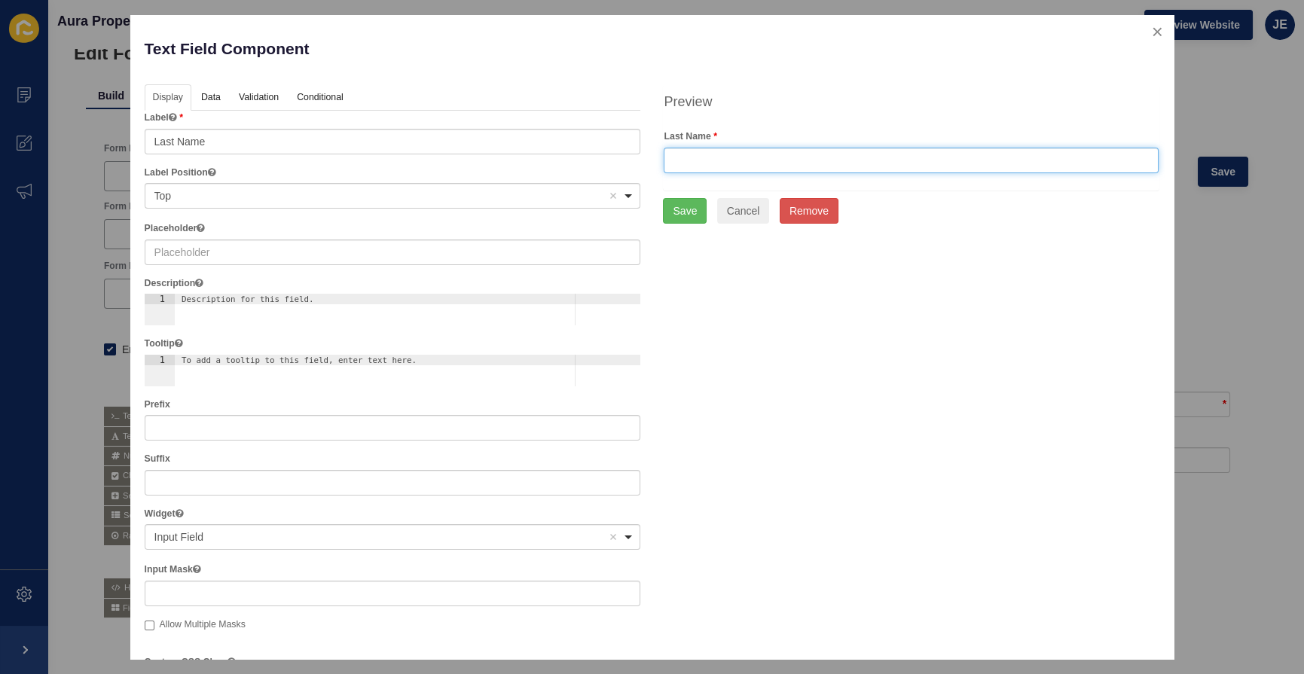
click at [823, 157] on input "text" at bounding box center [911, 161] width 495 height 26
paste input "Last Name"
type input "Last Name"
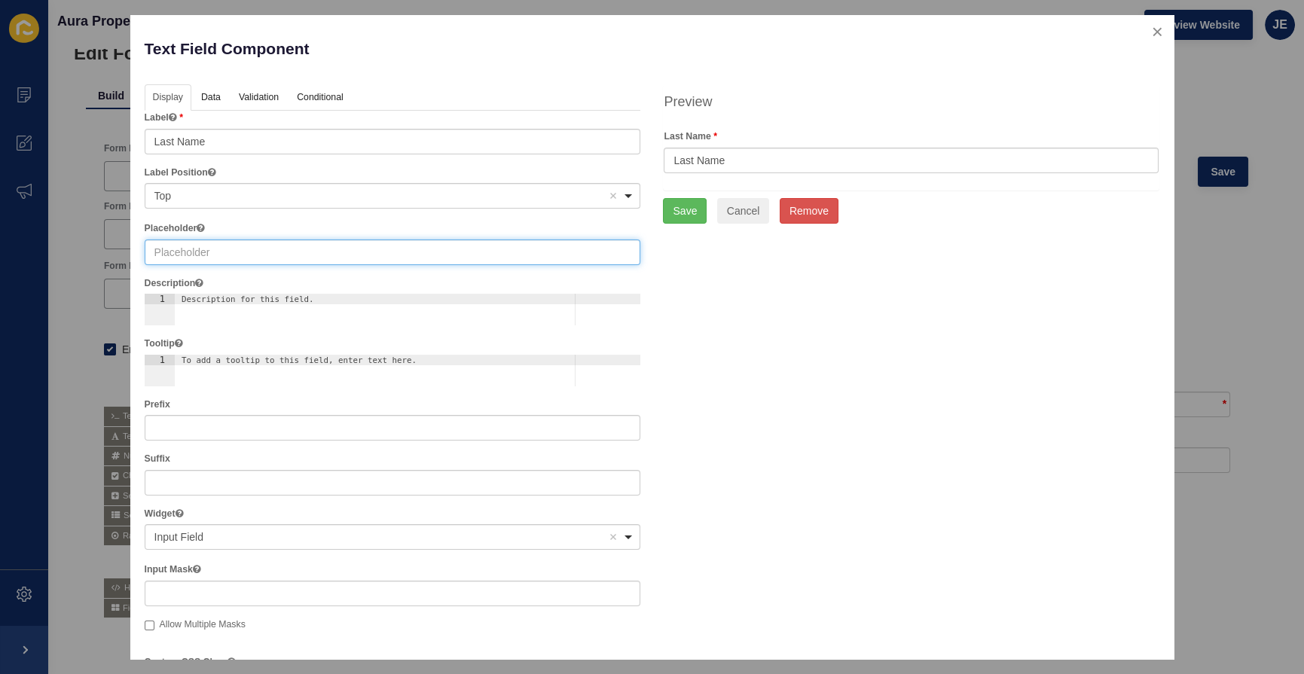
click at [240, 256] on input "text" at bounding box center [393, 253] width 497 height 26
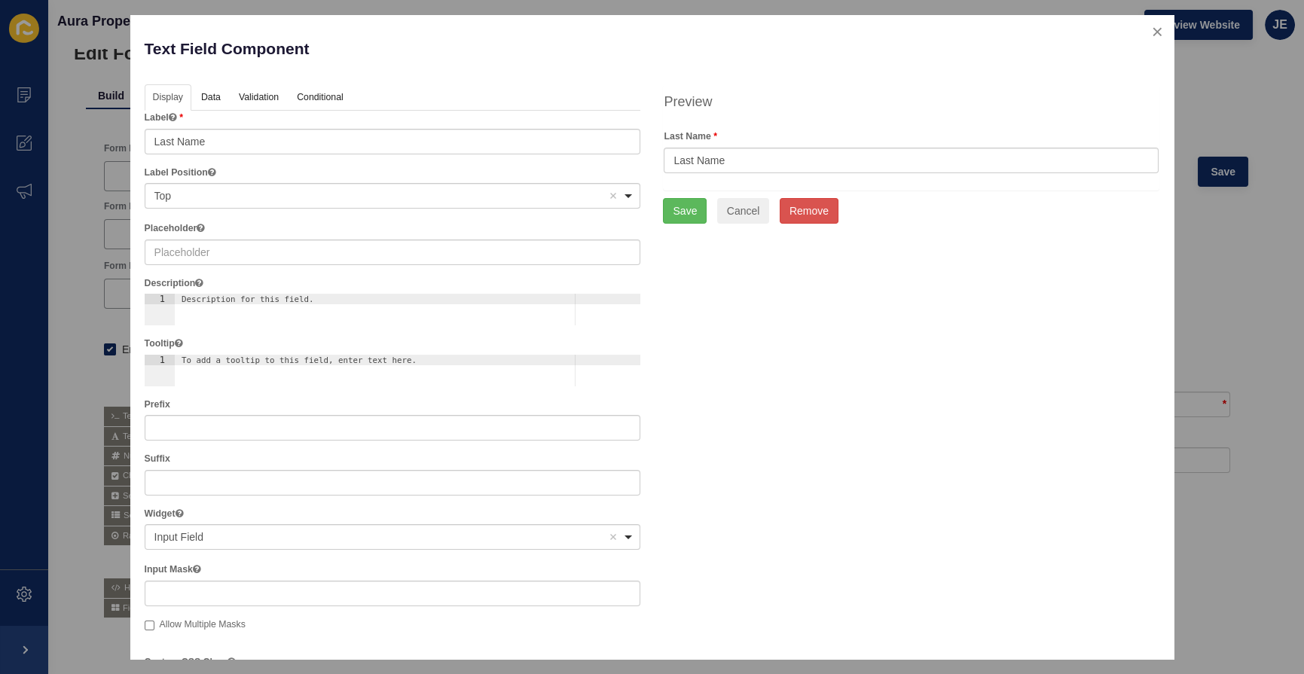
drag, startPoint x: 658, startPoint y: 182, endPoint x: 695, endPoint y: 163, distance: 40.8
click at [664, 182] on div "Last Name Last Name" at bounding box center [911, 160] width 495 height 60
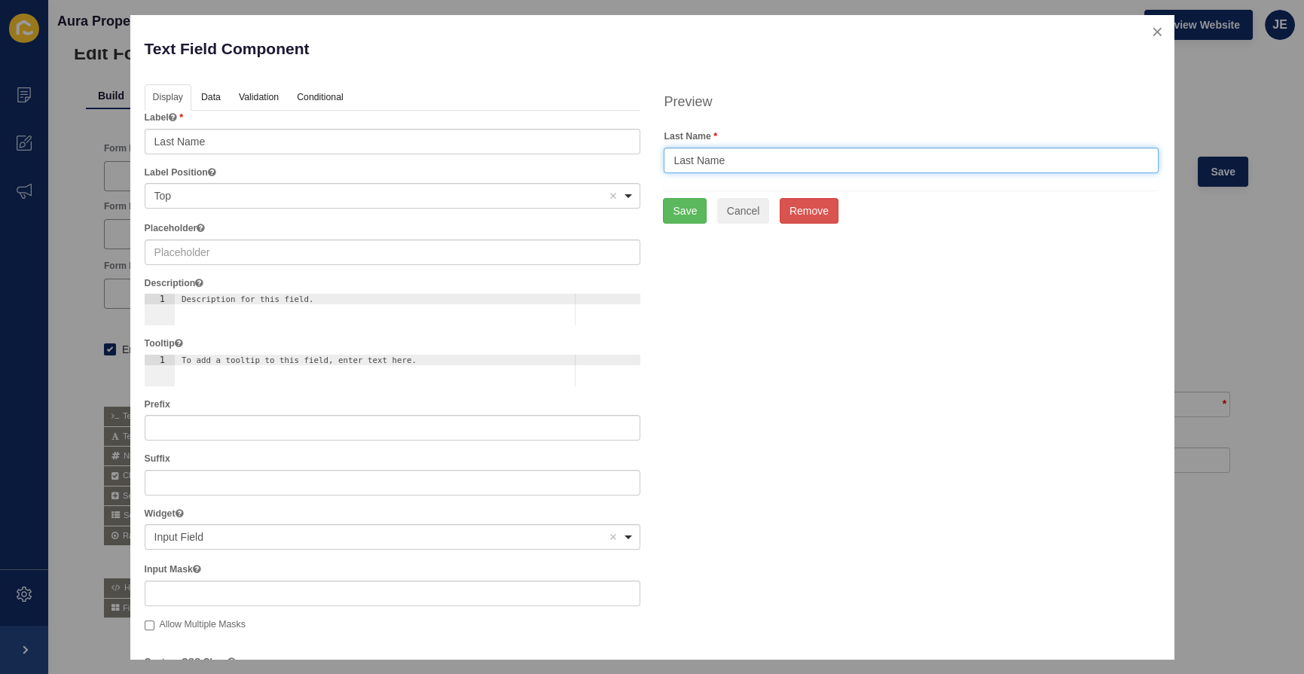
click at [695, 162] on input "Last Name" at bounding box center [911, 161] width 495 height 26
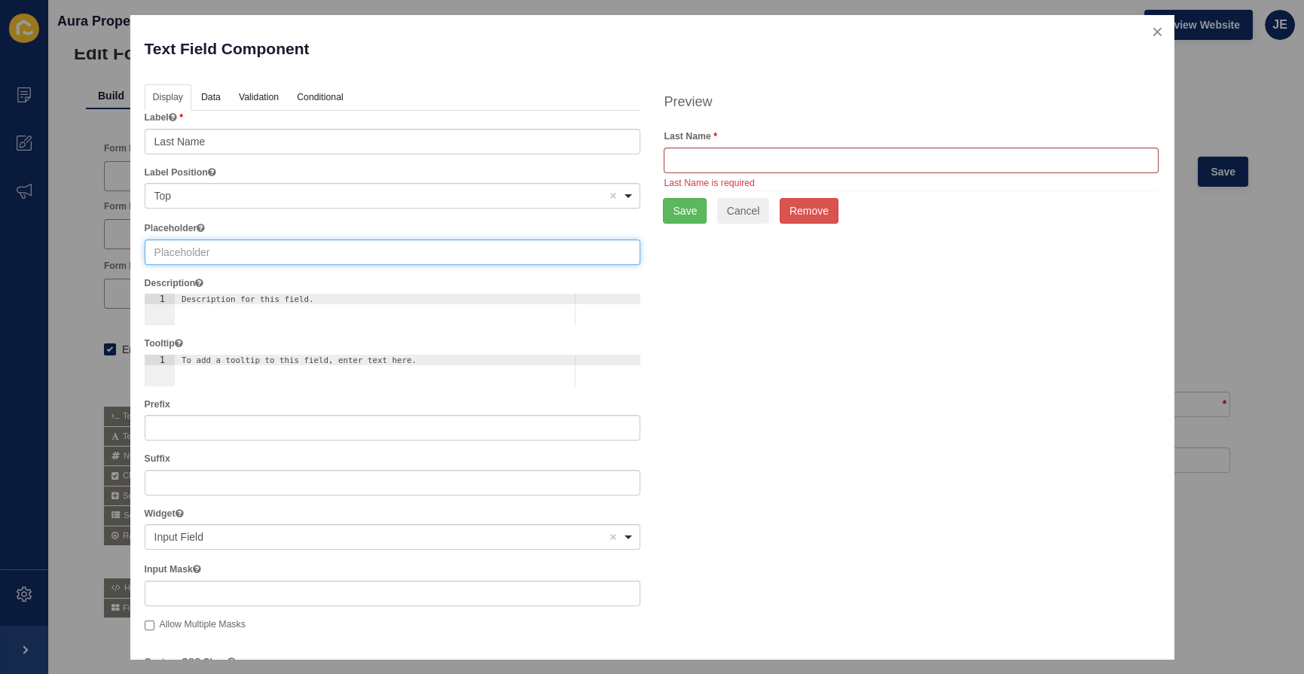
click at [279, 264] on input "text" at bounding box center [393, 253] width 497 height 26
paste input "Last Name"
type input "Last Name"
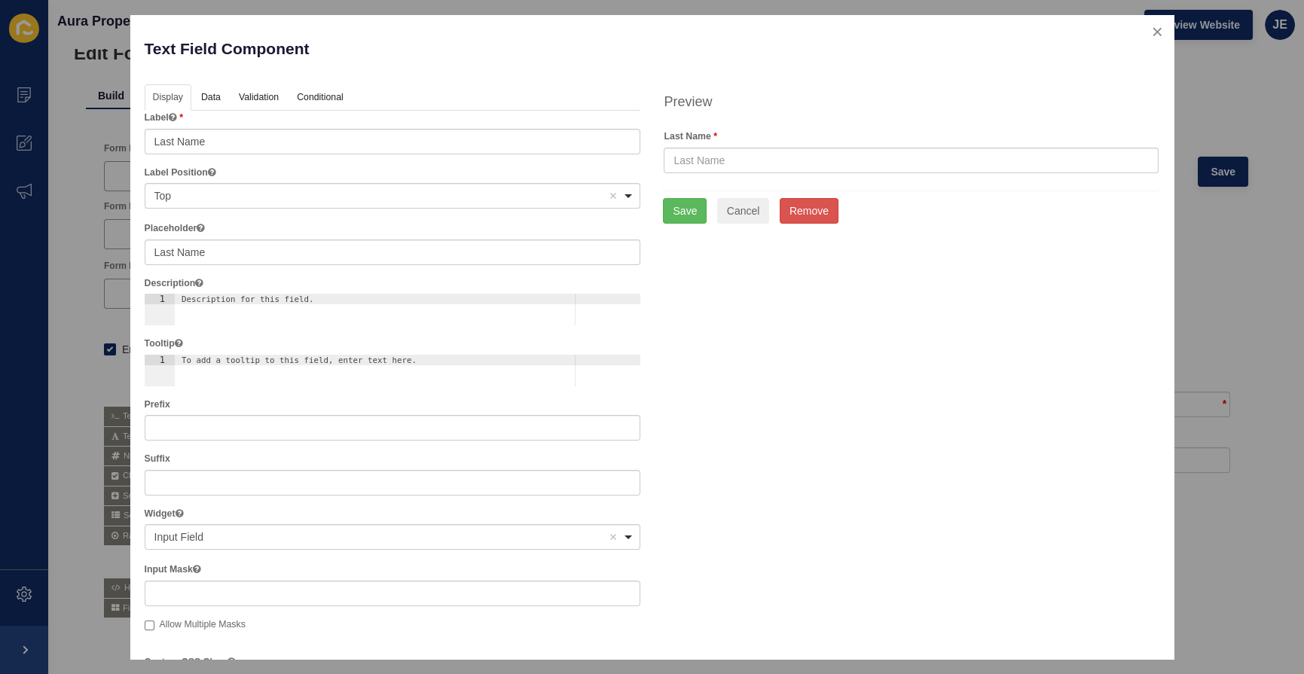
click at [796, 360] on div "Display Data Validation API Conditional Logic Layout Label Last Name Label Posi…" at bounding box center [652, 556] width 1038 height 944
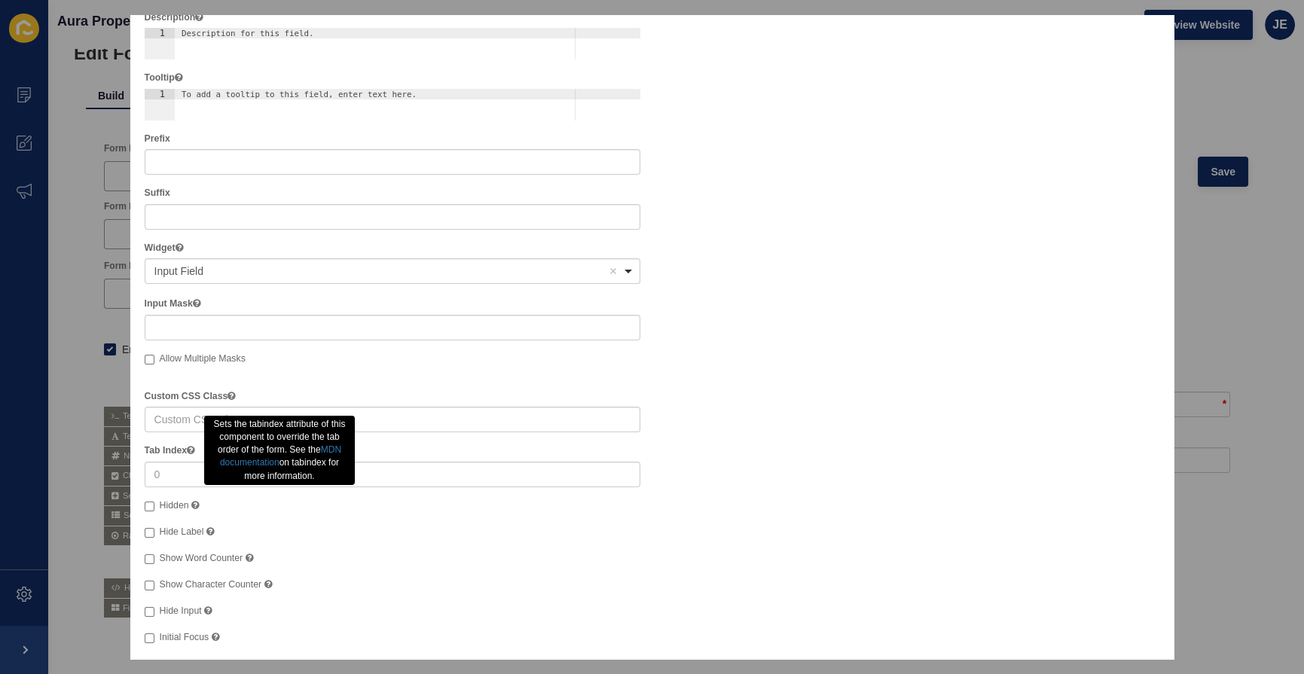
scroll to position [273, 0]
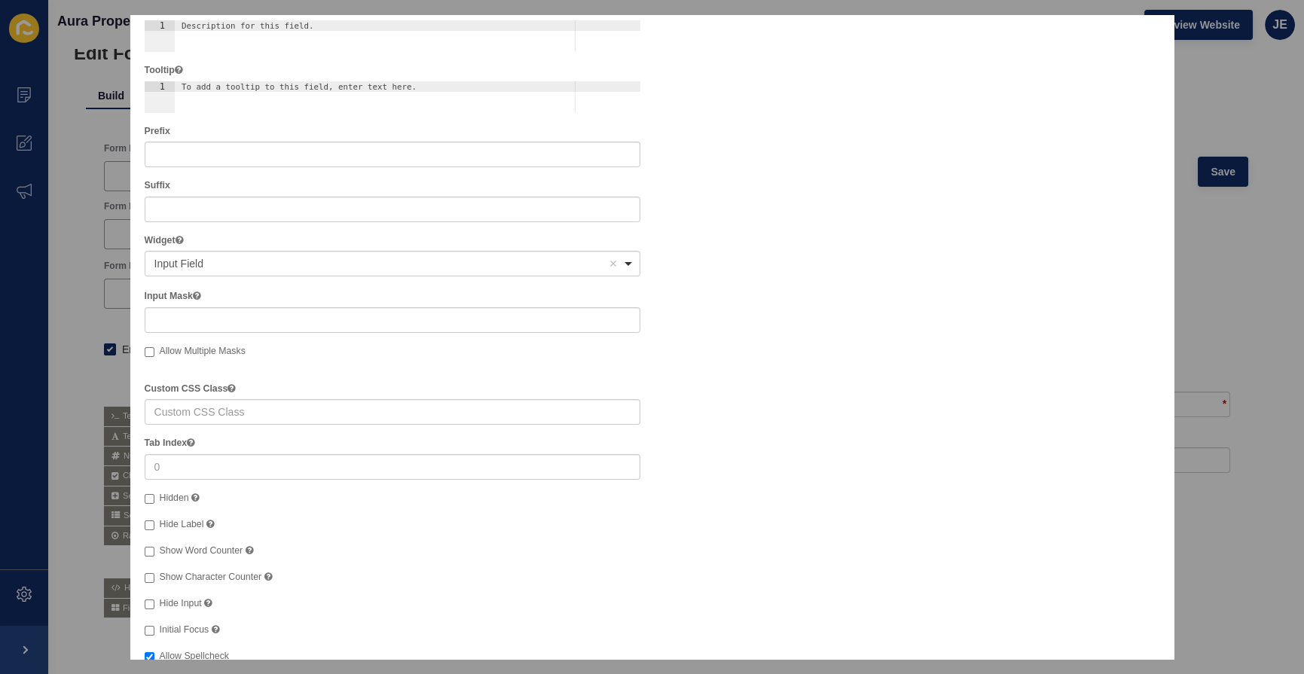
click at [137, 520] on div "Text Field Component Help Display Data Validation API Conditional Logic Layout …" at bounding box center [651, 337] width 1043 height 644
drag, startPoint x: 155, startPoint y: 532, endPoint x: 151, endPoint y: 524, distance: 8.8
click at [154, 533] on div "Label Last Name Label Position <span>Top</span> Top Remove item Top Left (Left-…" at bounding box center [393, 290] width 497 height 906
click at [150, 521] on input "Hide Label" at bounding box center [150, 526] width 10 height 10
checkbox input "true"
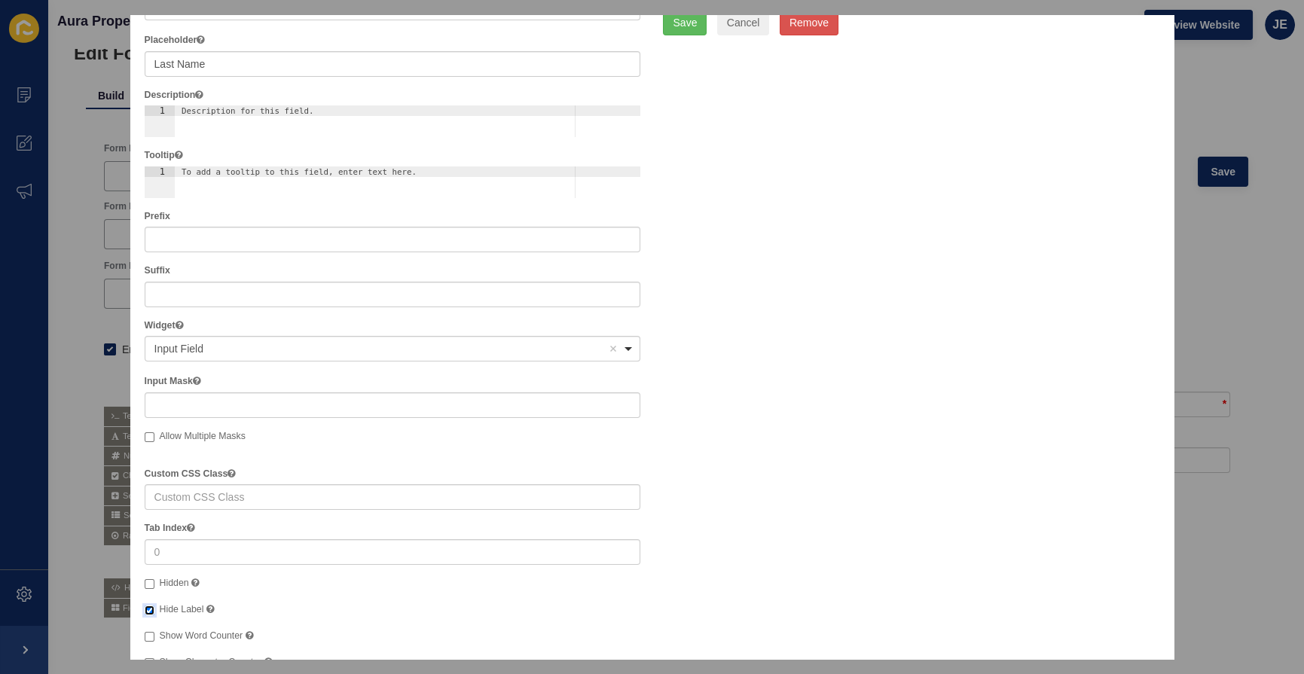
scroll to position [0, 0]
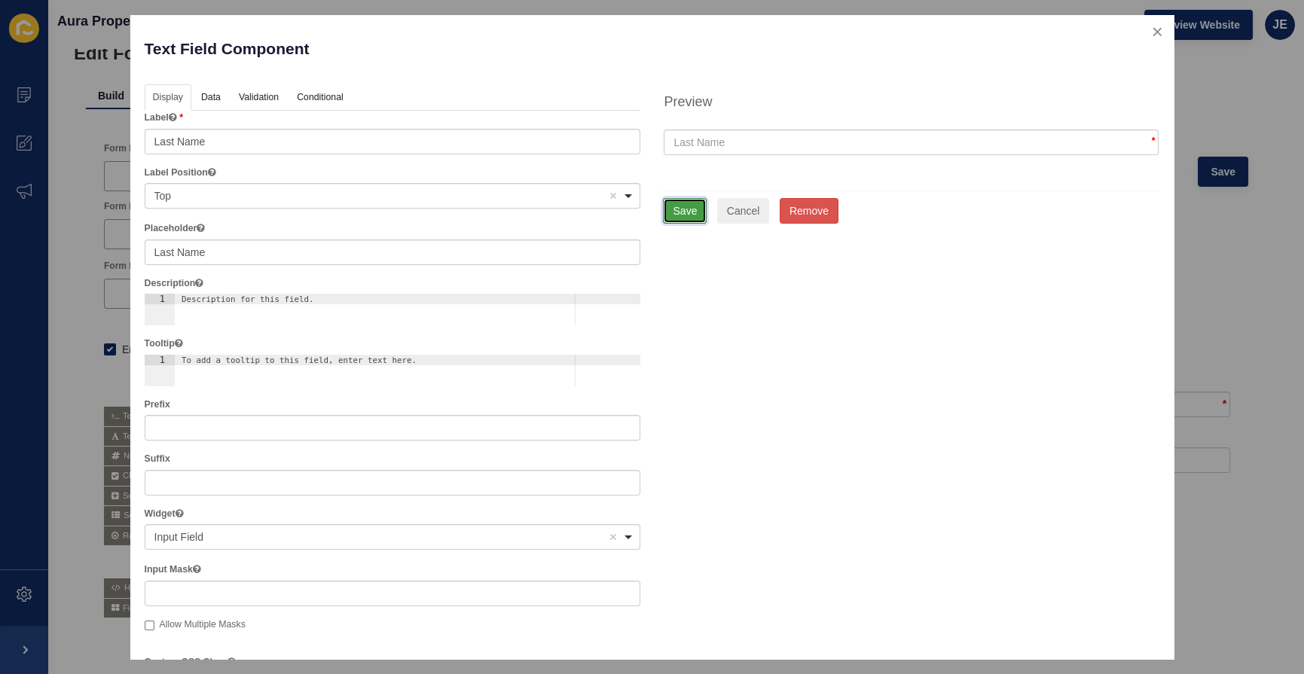
click at [685, 218] on button "Save" at bounding box center [685, 211] width 44 height 26
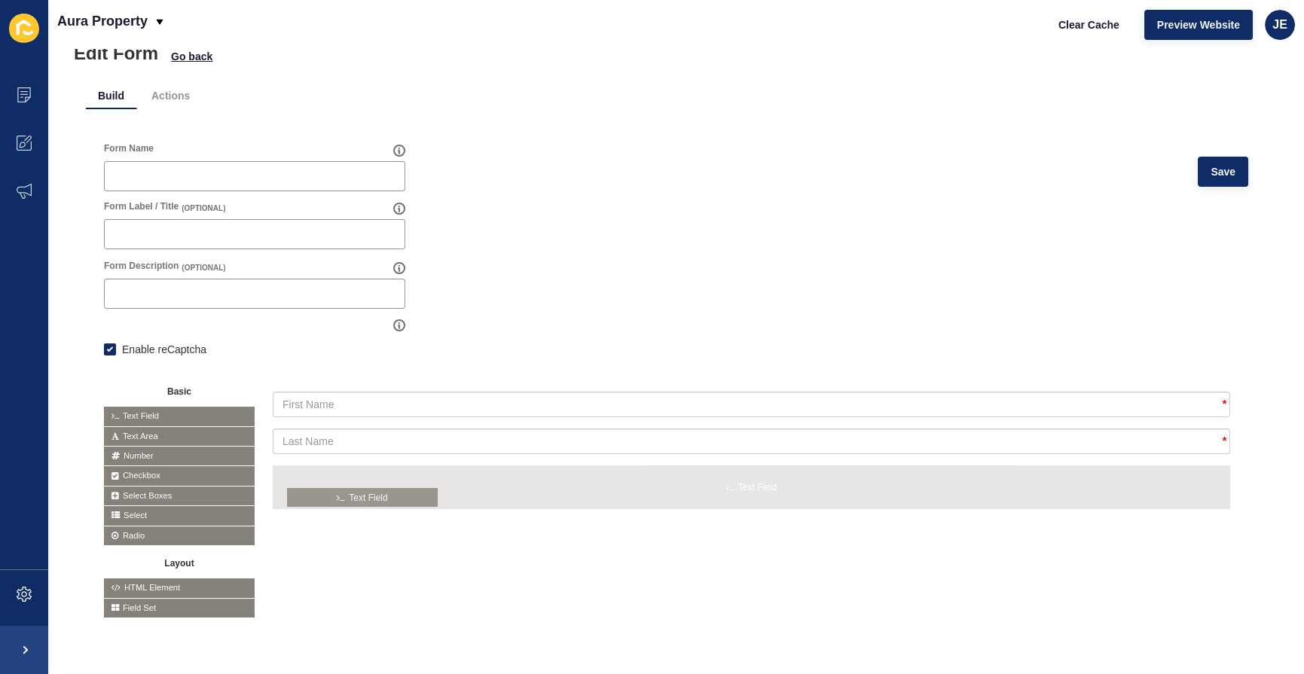
drag, startPoint x: 174, startPoint y: 407, endPoint x: 358, endPoint y: 497, distance: 204.9
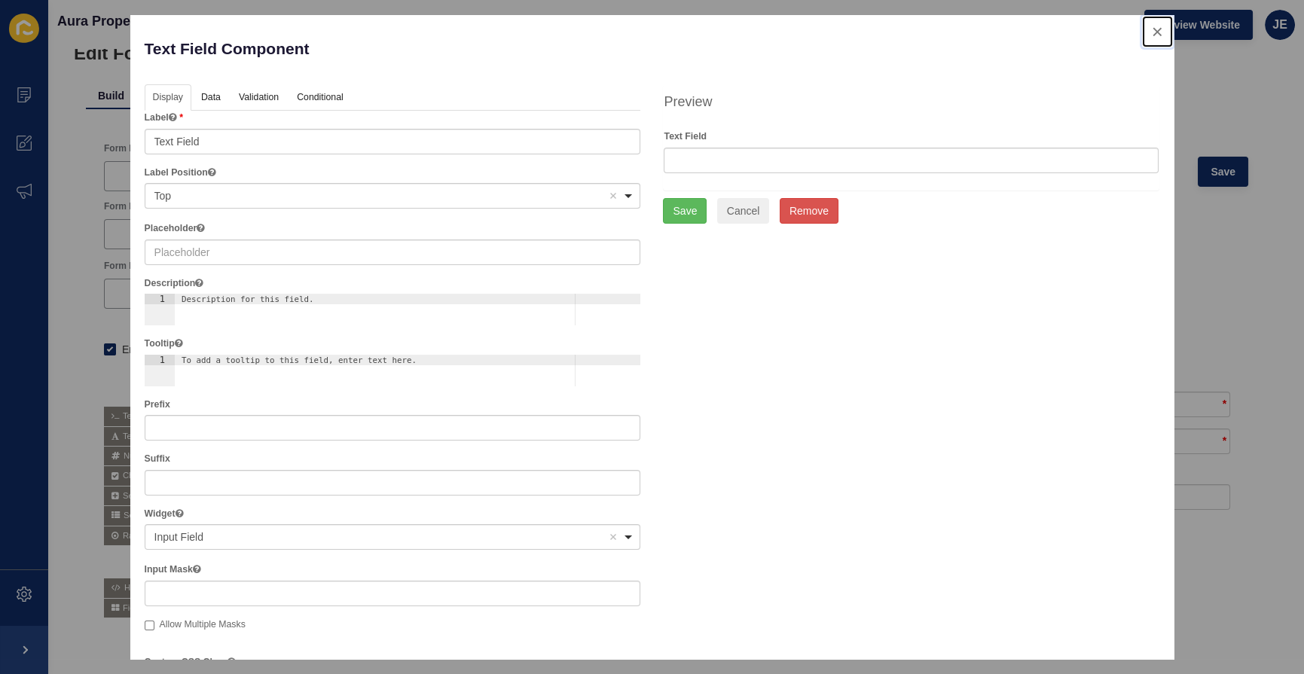
click at [1148, 29] on button "close" at bounding box center [1157, 32] width 31 height 32
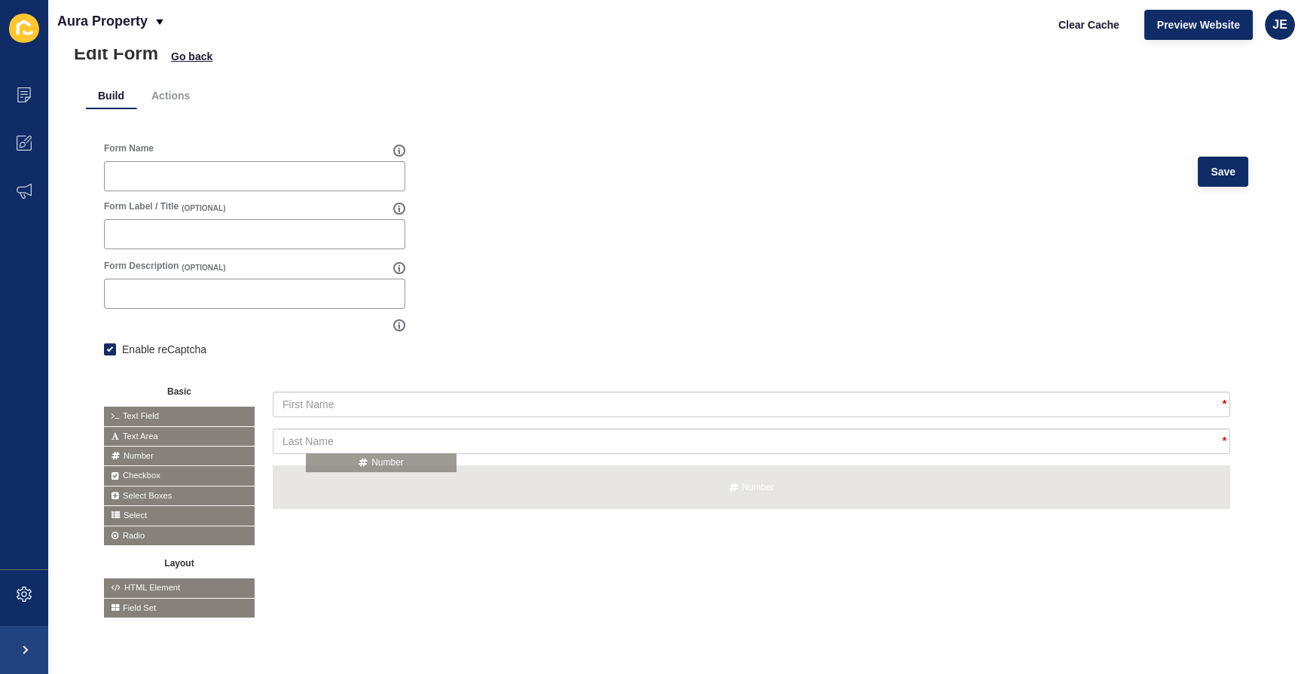
drag, startPoint x: 129, startPoint y: 445, endPoint x: 334, endPoint y: 461, distance: 205.5
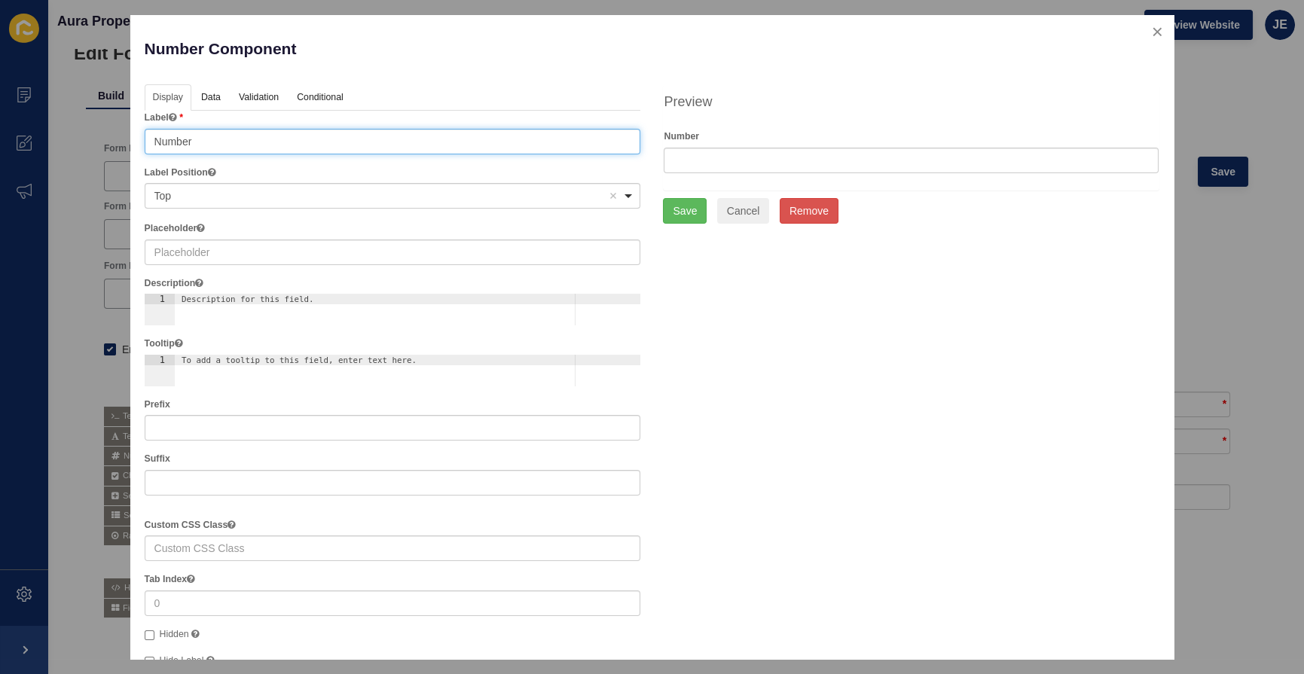
drag, startPoint x: 210, startPoint y: 143, endPoint x: 127, endPoint y: 143, distance: 82.9
click at [127, 143] on div "Number Component Help Display Data Validation API Conditional Logic Layout Labe…" at bounding box center [652, 337] width 1304 height 674
type input "Phone"
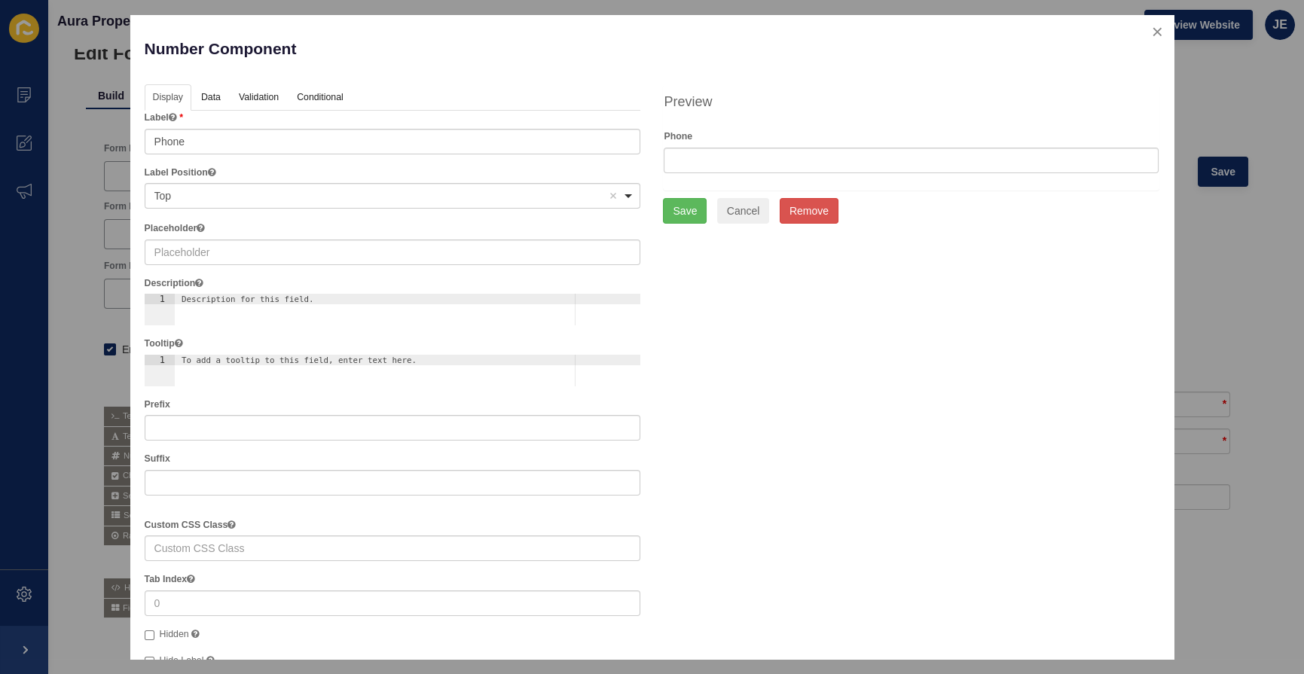
click at [213, 234] on div "Placeholder The placeholder text that will appear when this field is empty." at bounding box center [393, 243] width 497 height 43
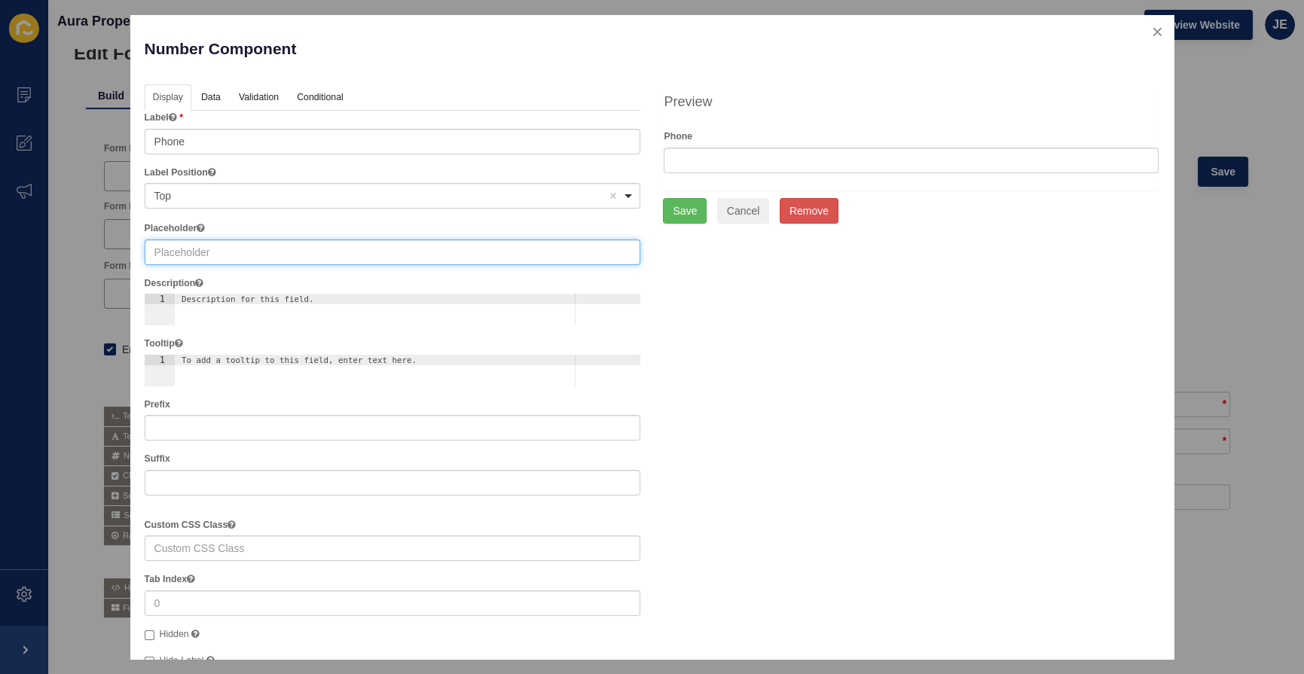
click at [213, 250] on input "text" at bounding box center [393, 253] width 497 height 26
paste input "Phone"
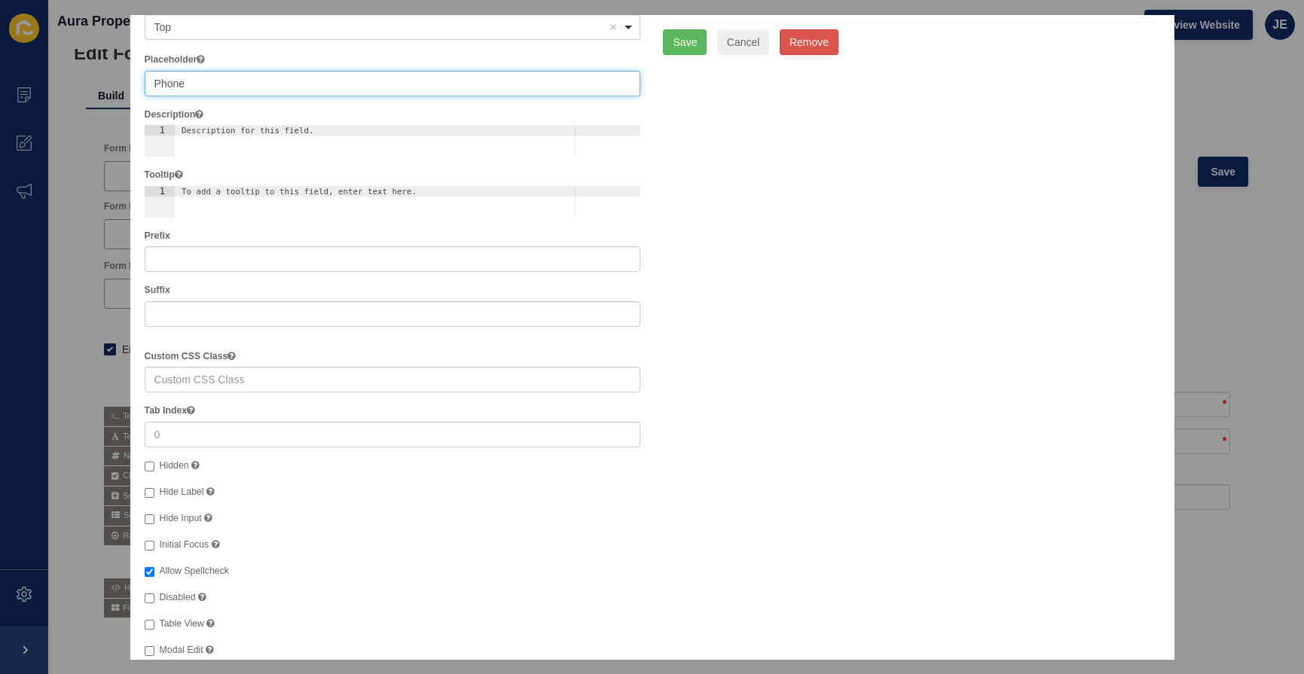
scroll to position [192, 0]
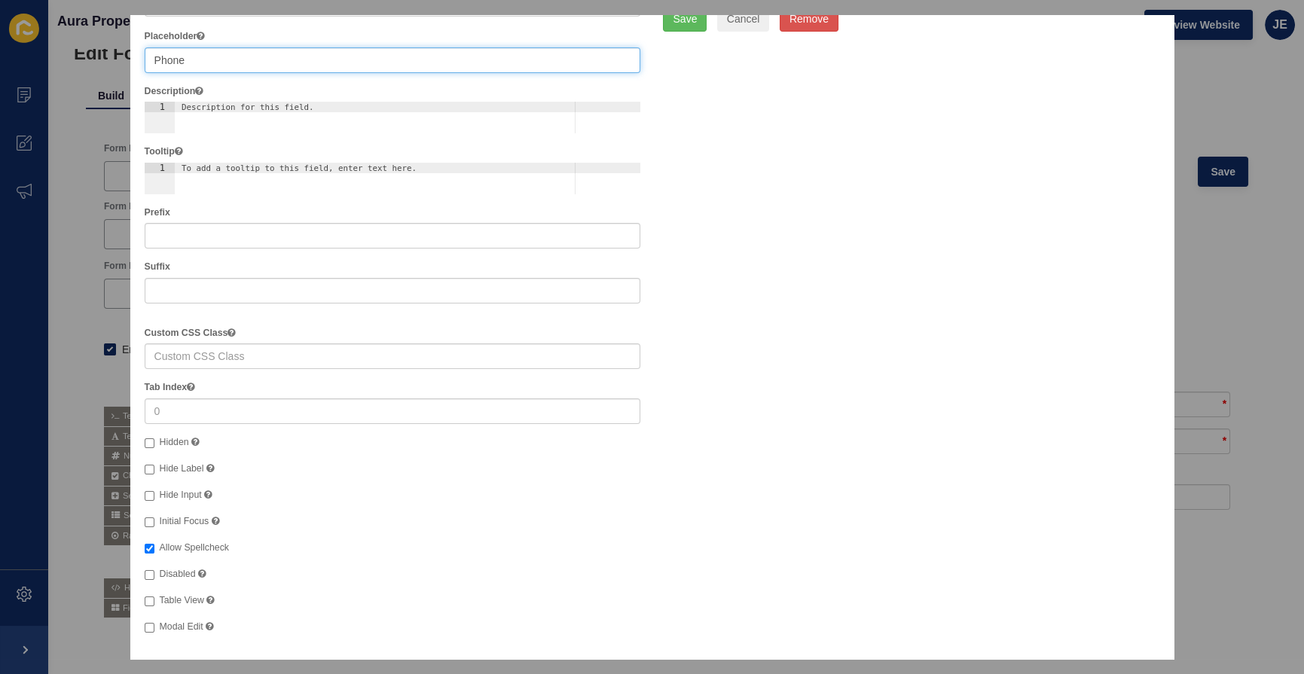
type input "Phone"
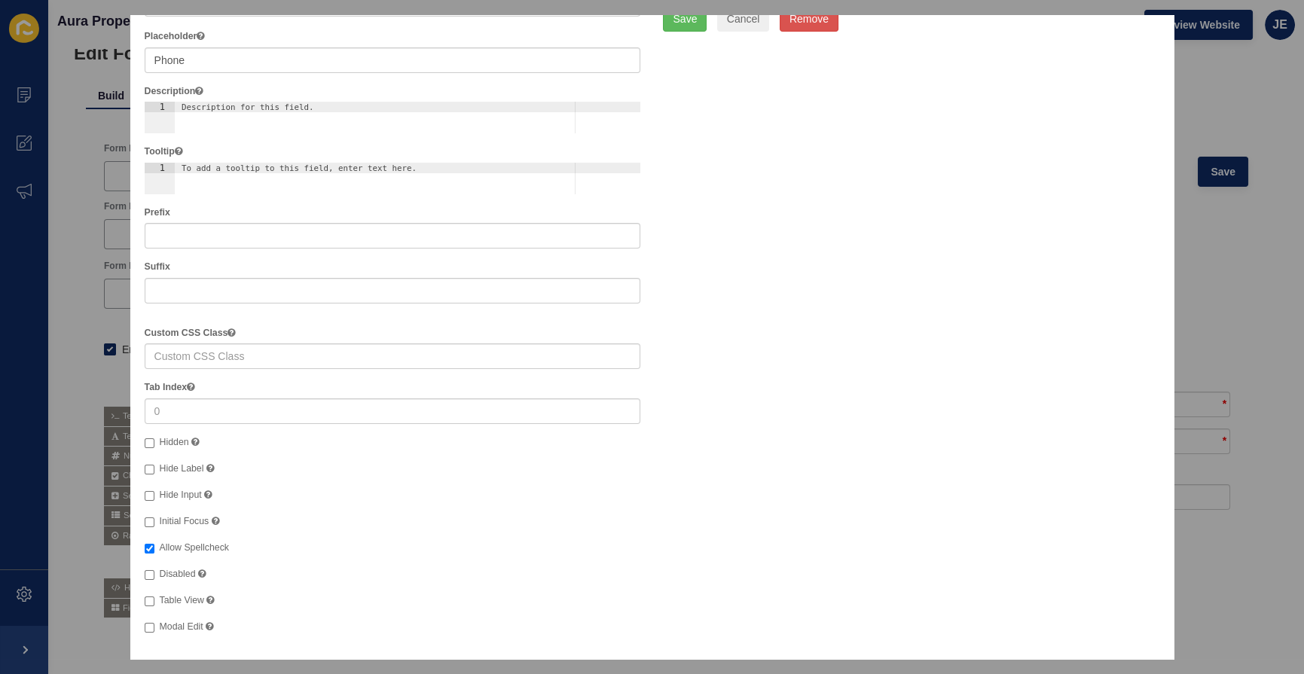
click at [188, 472] on span "Hide Label" at bounding box center [182, 468] width 44 height 11
click at [154, 472] on input "Hide Label" at bounding box center [150, 470] width 10 height 10
checkbox input "true"
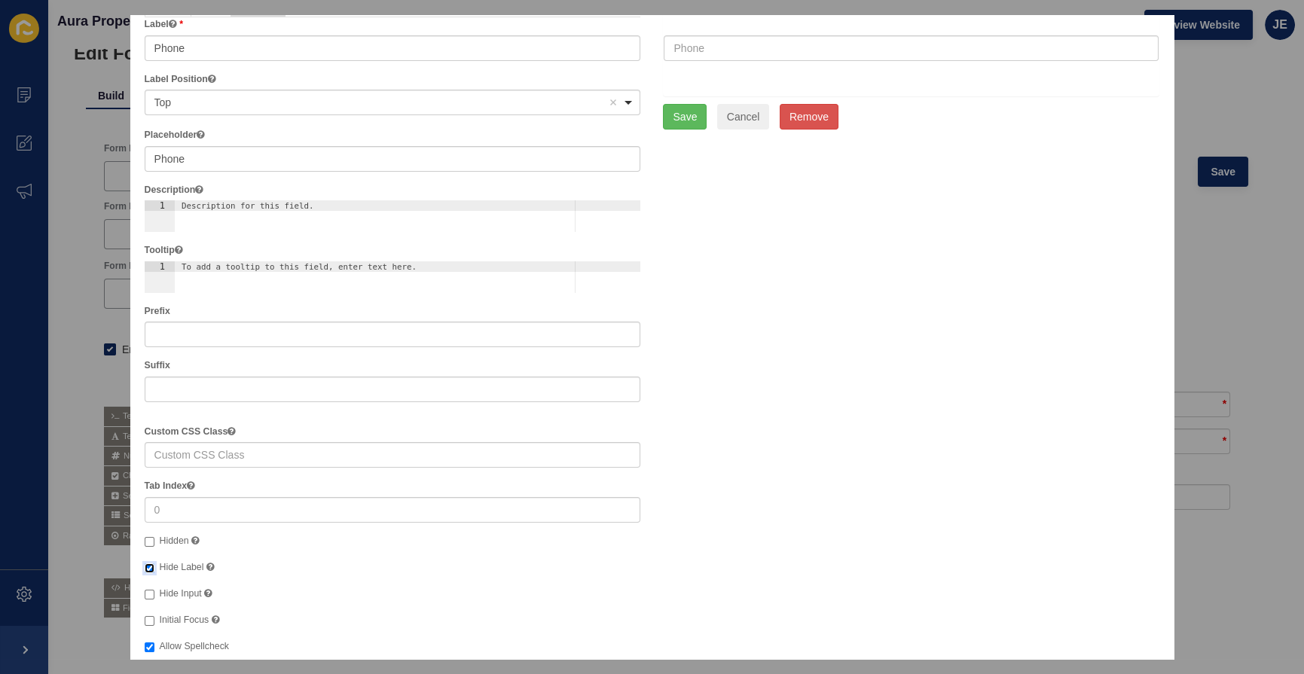
scroll to position [0, 0]
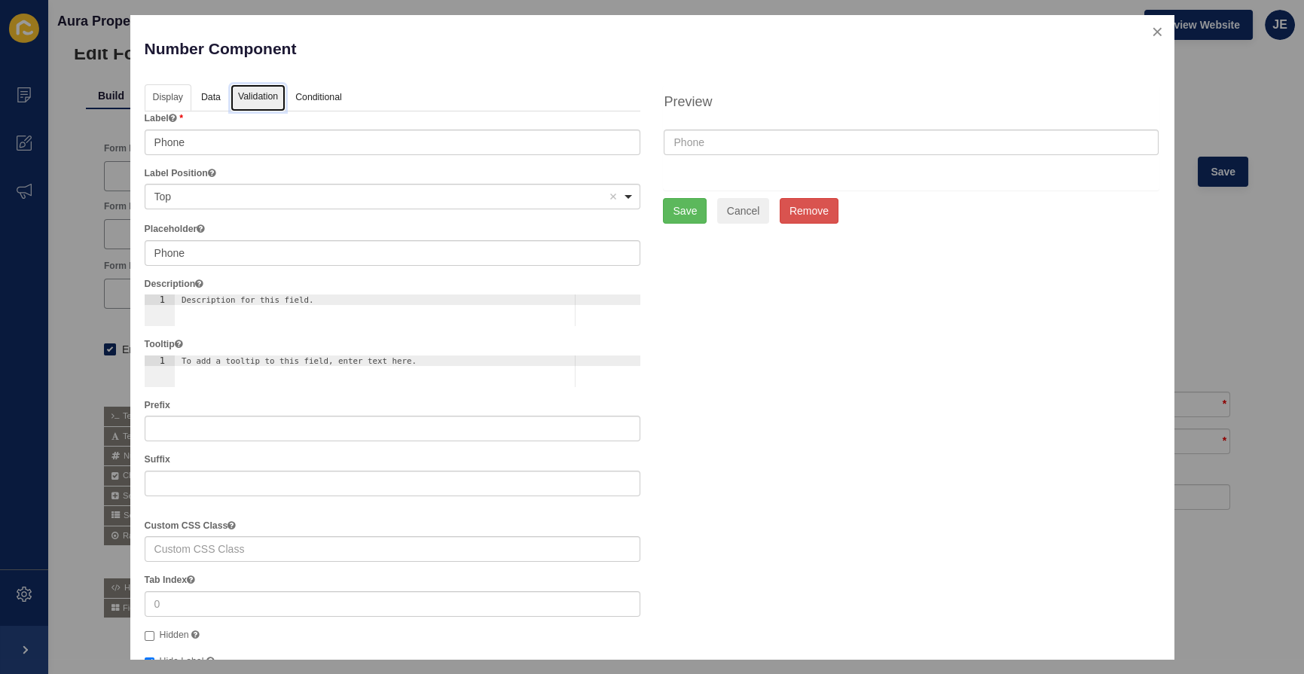
click at [240, 101] on link "Validation" at bounding box center [258, 98] width 55 height 28
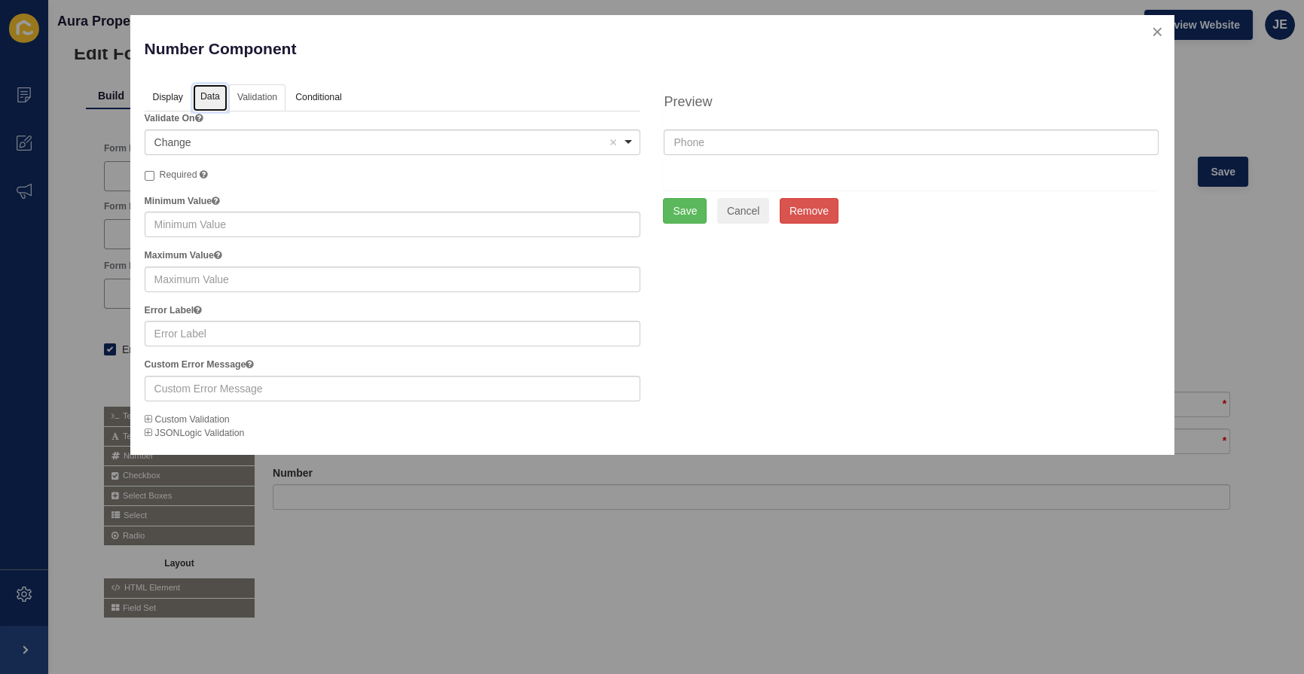
click at [202, 105] on link "Data" at bounding box center [210, 98] width 35 height 28
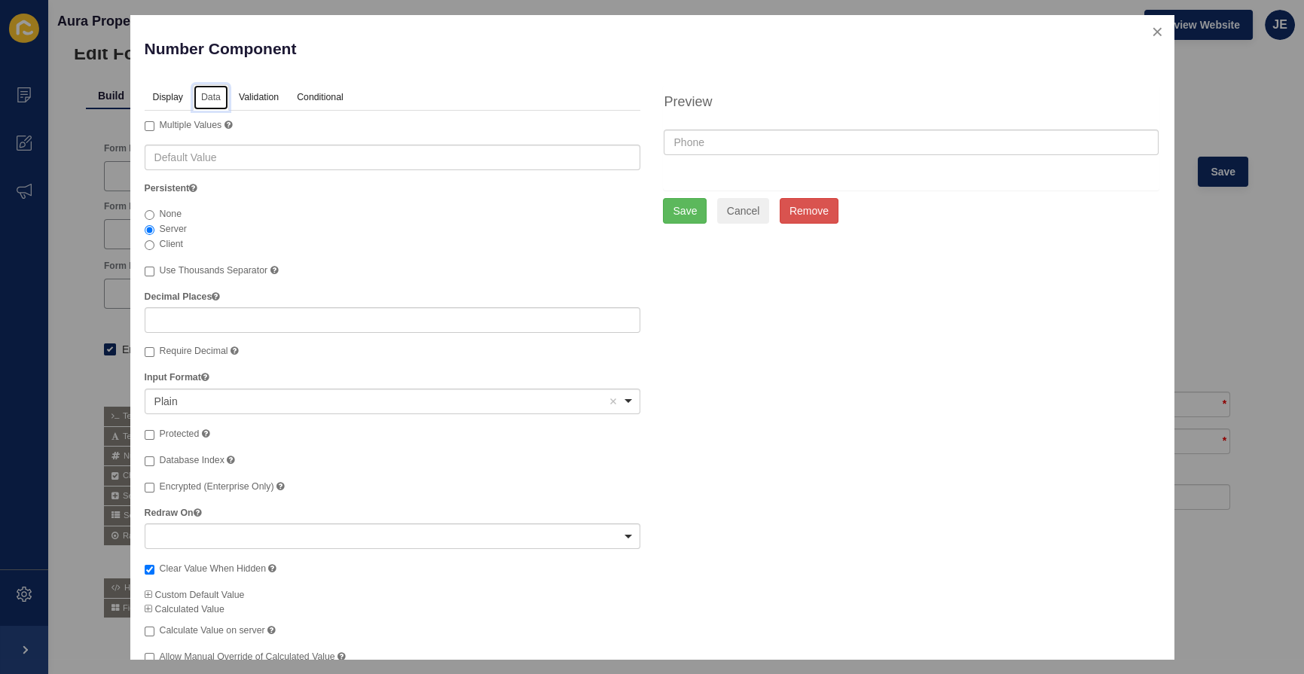
click at [218, 395] on div "Plain Remove item" at bounding box center [381, 401] width 454 height 15
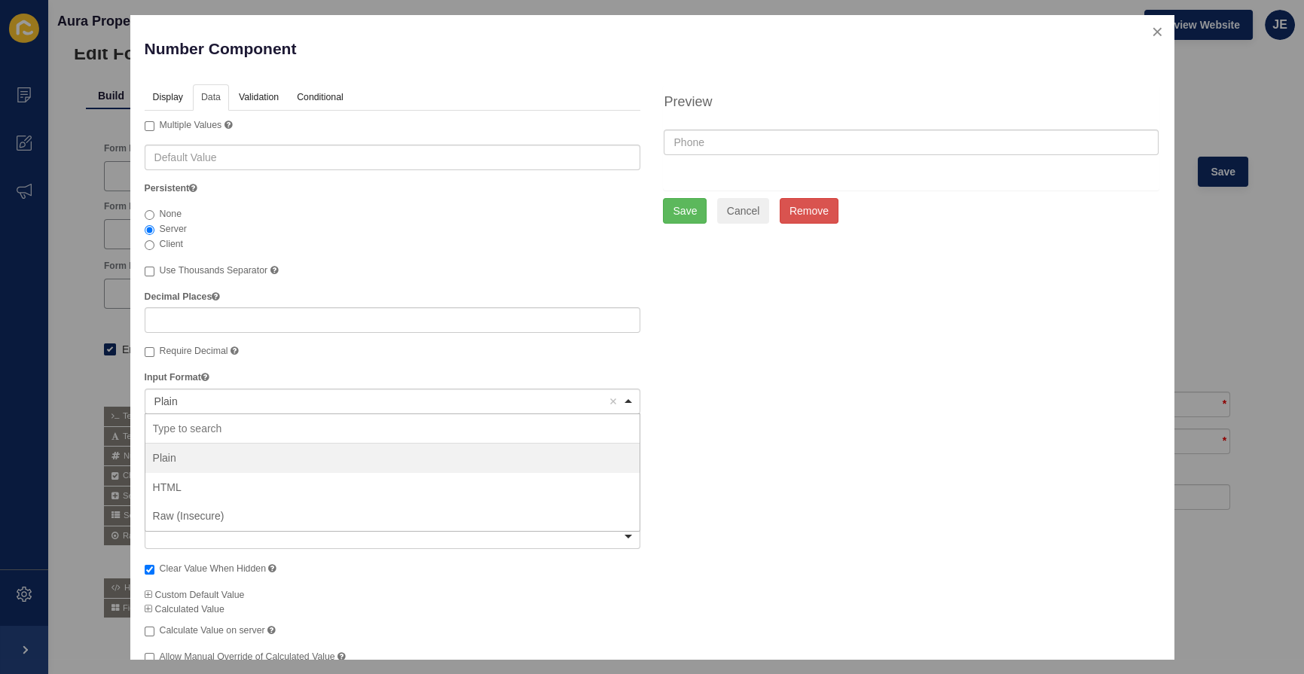
click at [218, 395] on div "Plain Remove item" at bounding box center [381, 401] width 454 height 15
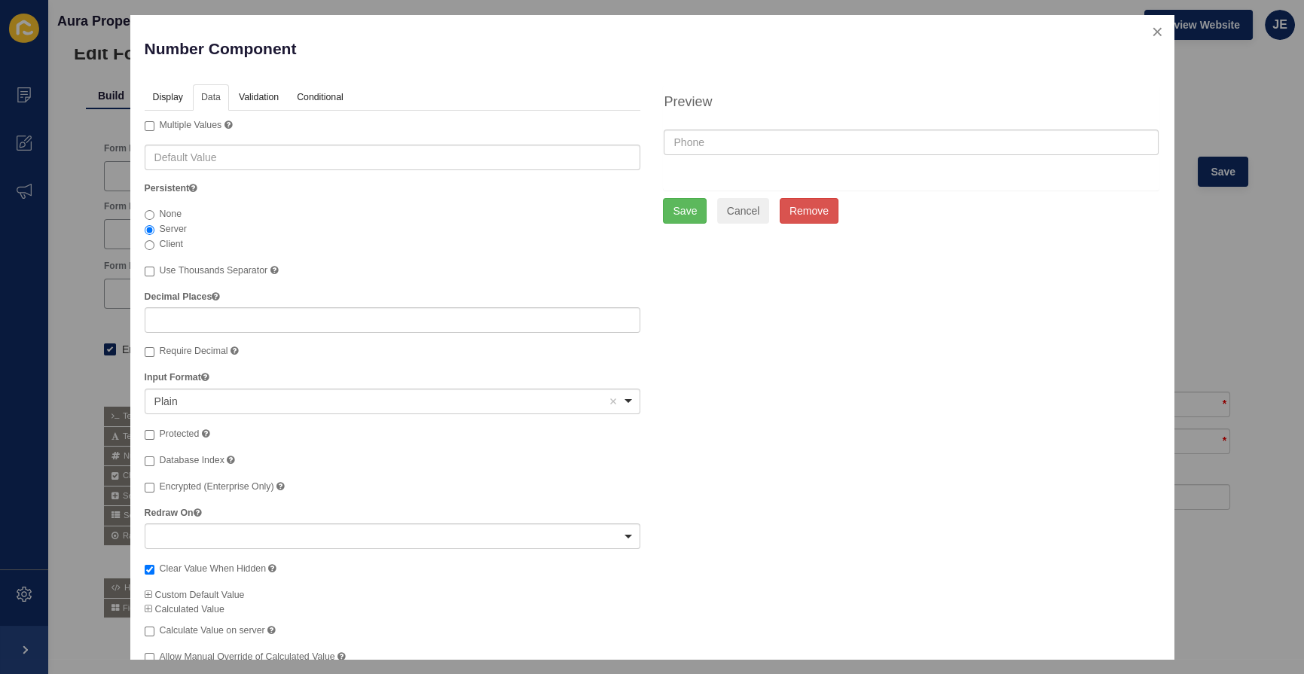
click at [275, 82] on div "Number Component" at bounding box center [392, 56] width 519 height 55
click at [270, 93] on link "Validation" at bounding box center [258, 98] width 55 height 28
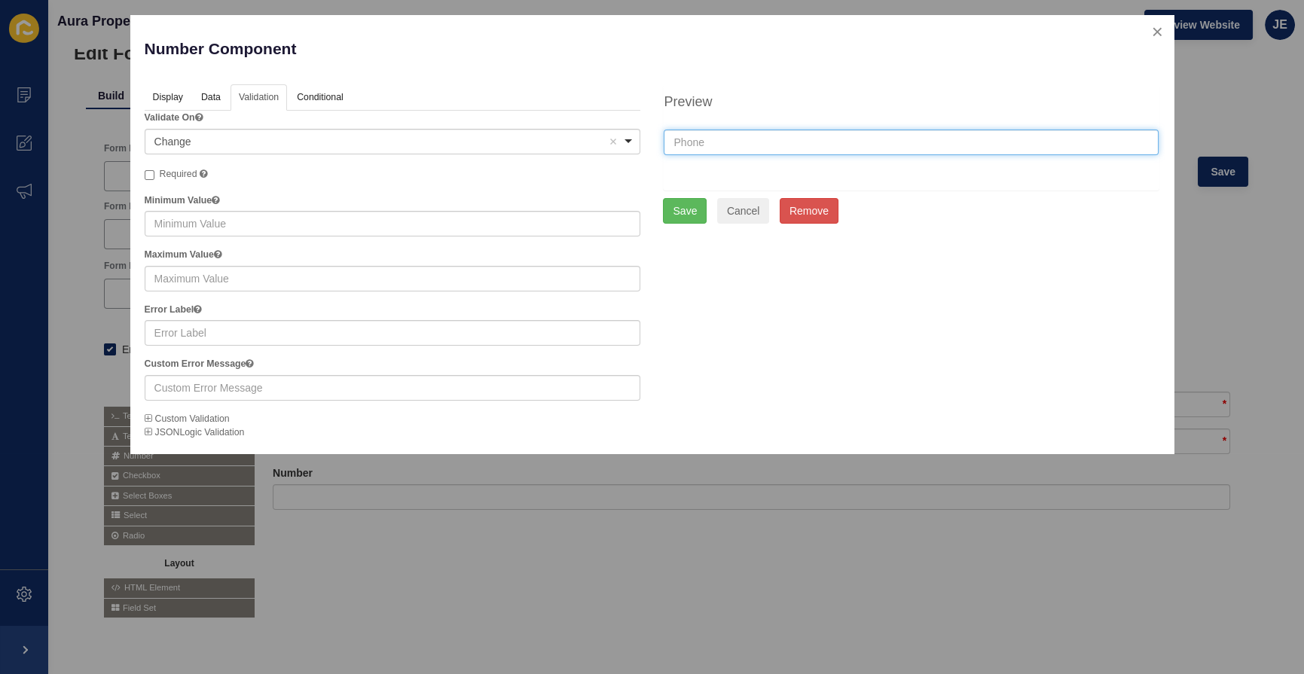
click at [701, 138] on input "text" at bounding box center [911, 143] width 495 height 26
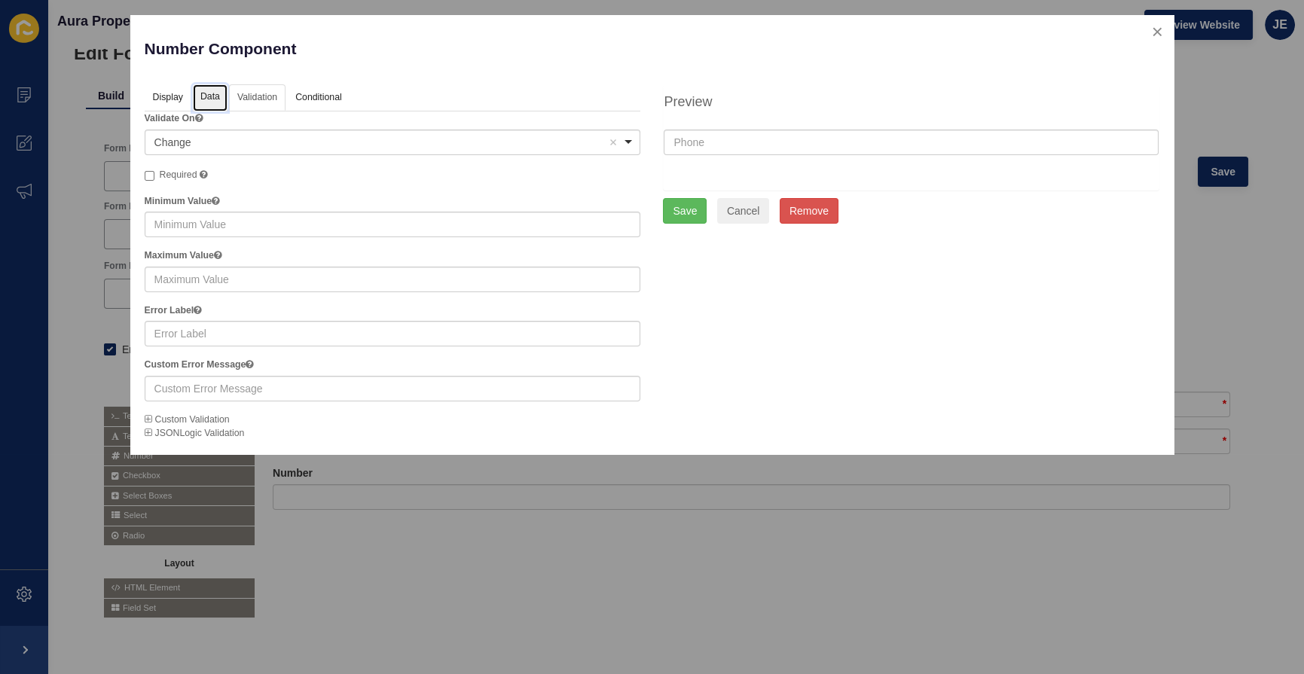
click at [215, 98] on link "Data" at bounding box center [210, 98] width 35 height 28
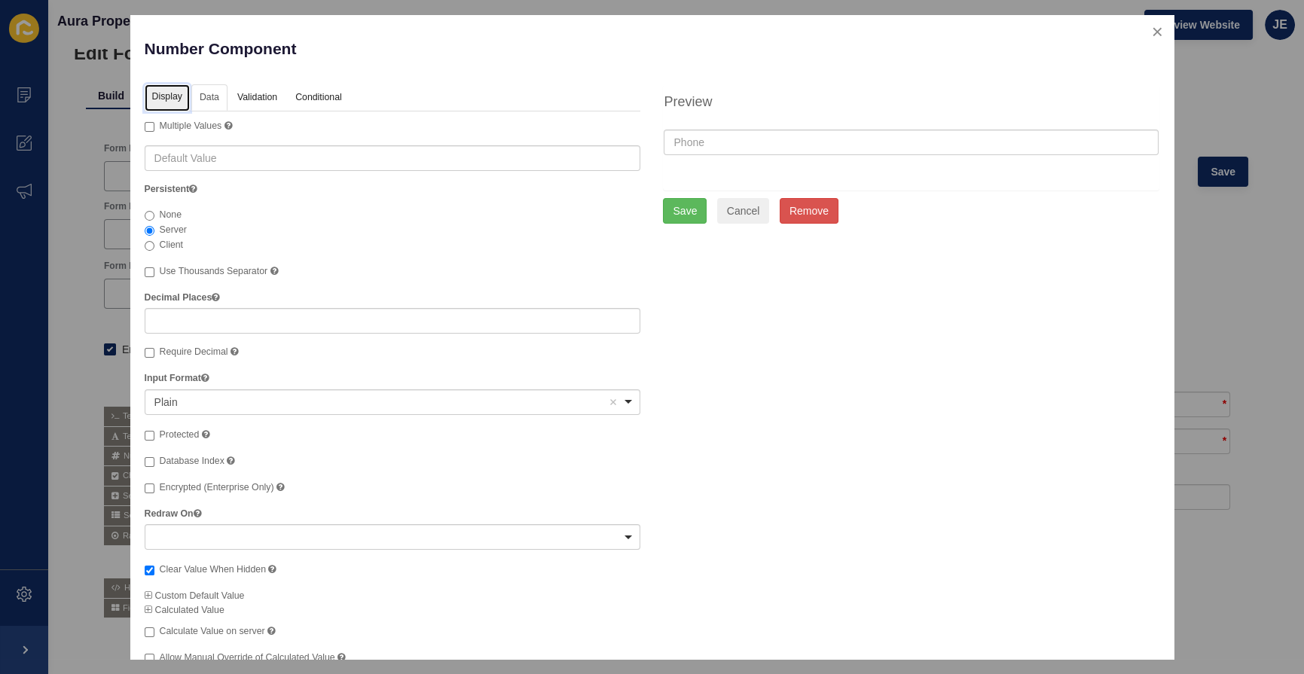
click at [173, 92] on link "Display" at bounding box center [167, 98] width 45 height 28
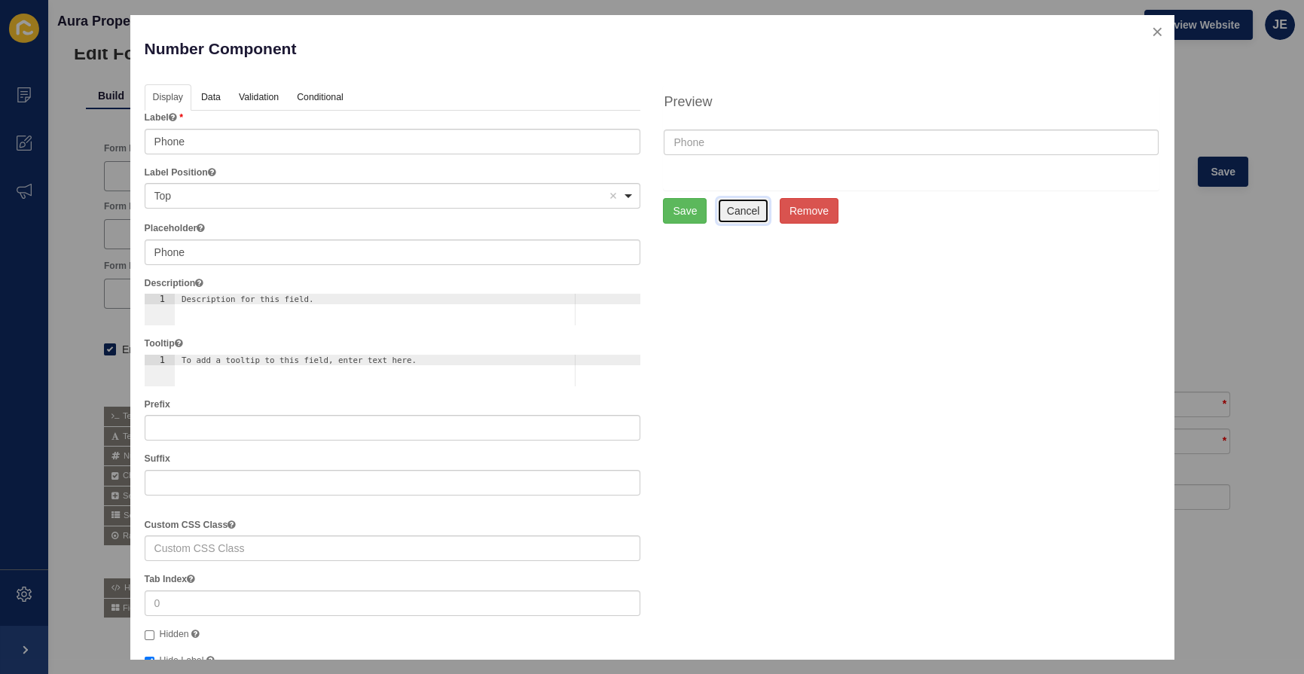
click at [733, 213] on button "Cancel" at bounding box center [743, 211] width 53 height 26
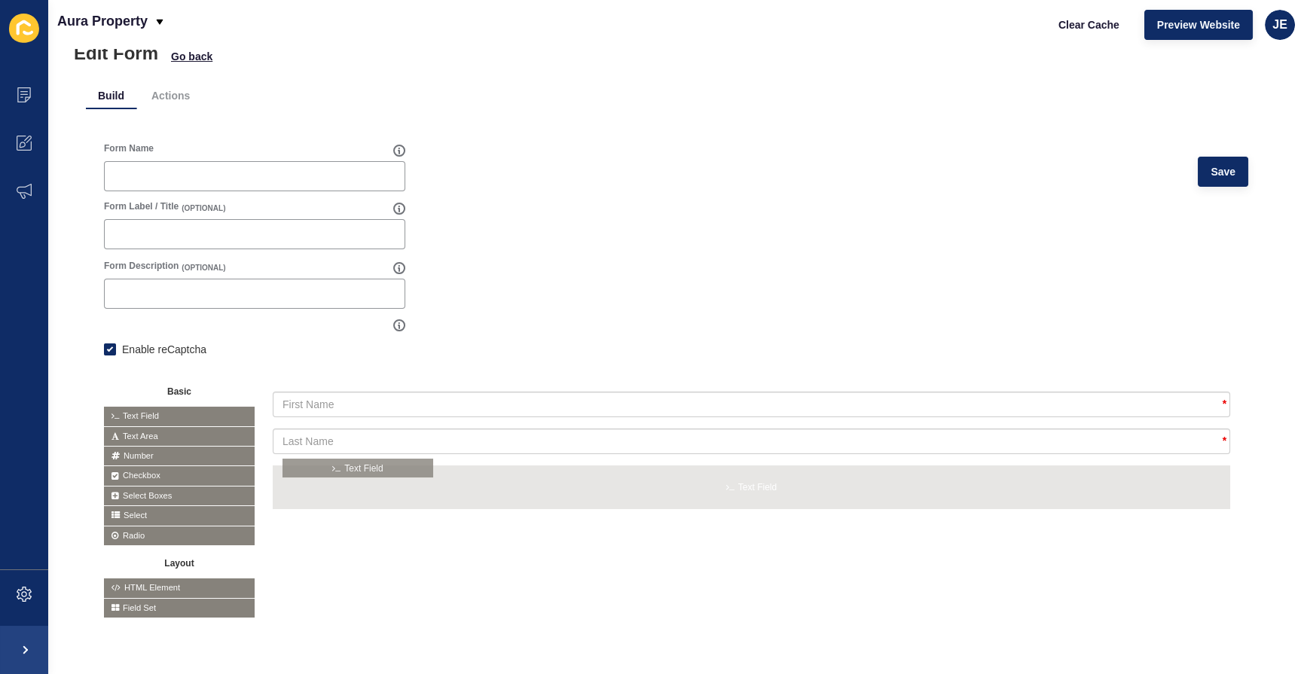
drag, startPoint x: 153, startPoint y: 403, endPoint x: 332, endPoint y: 464, distance: 189.4
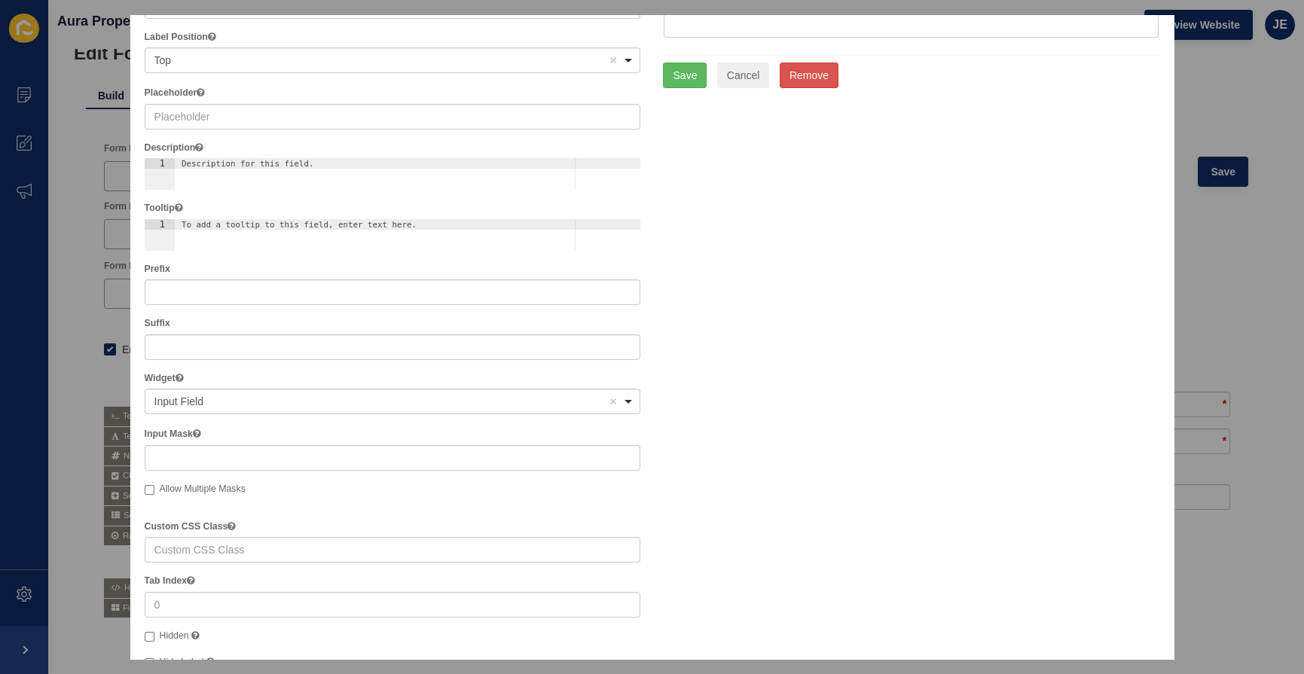
scroll to position [136, 0]
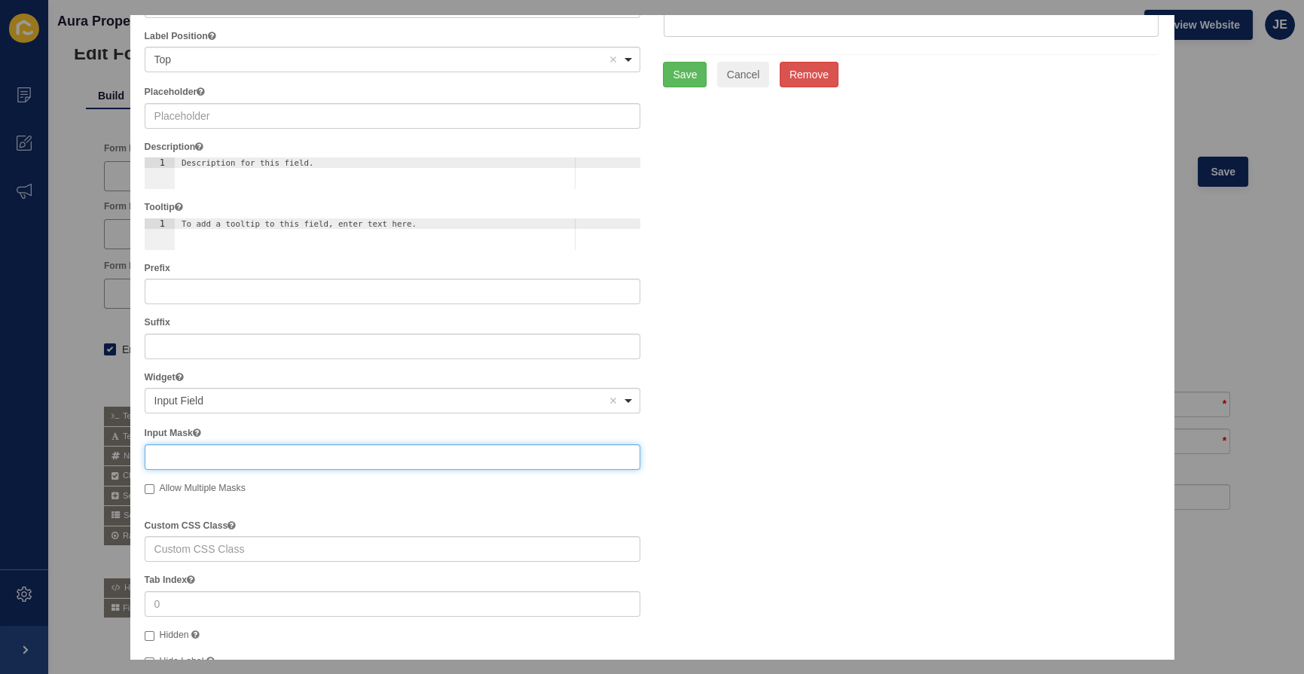
click at [215, 462] on input "text" at bounding box center [393, 458] width 497 height 26
click at [224, 460] on input "text" at bounding box center [393, 458] width 497 height 26
paste input "(999) 999-9999"
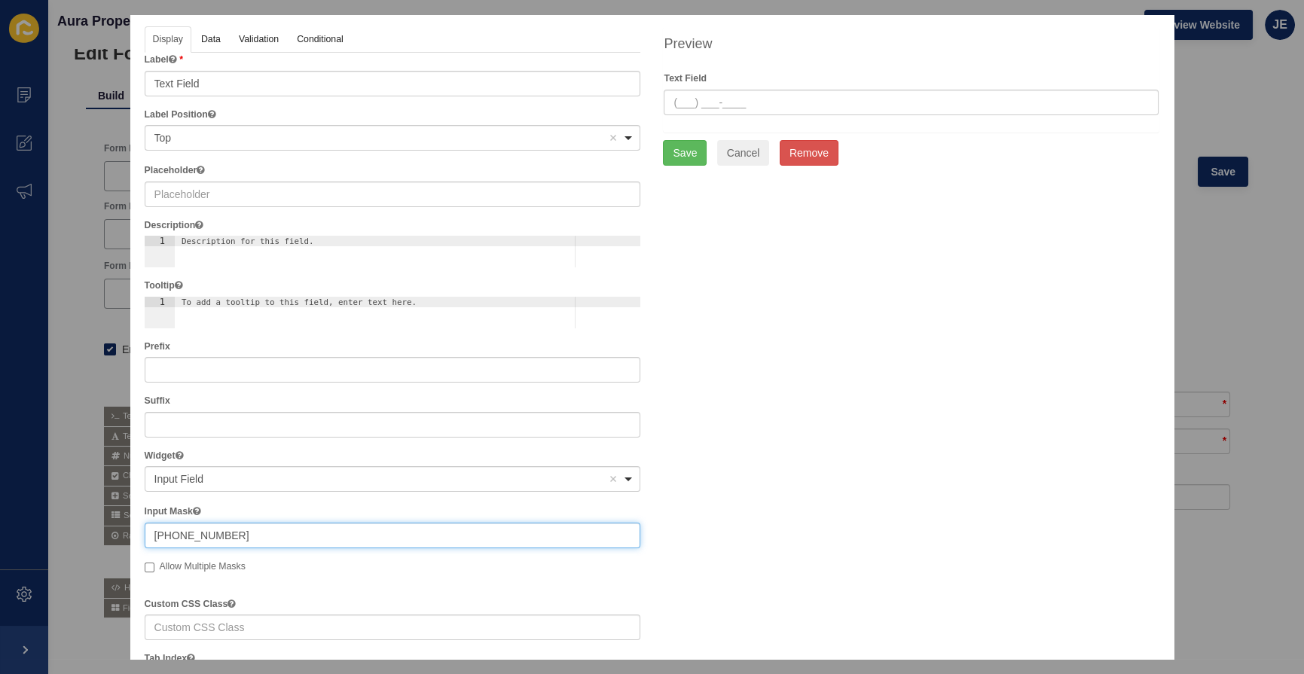
scroll to position [0, 0]
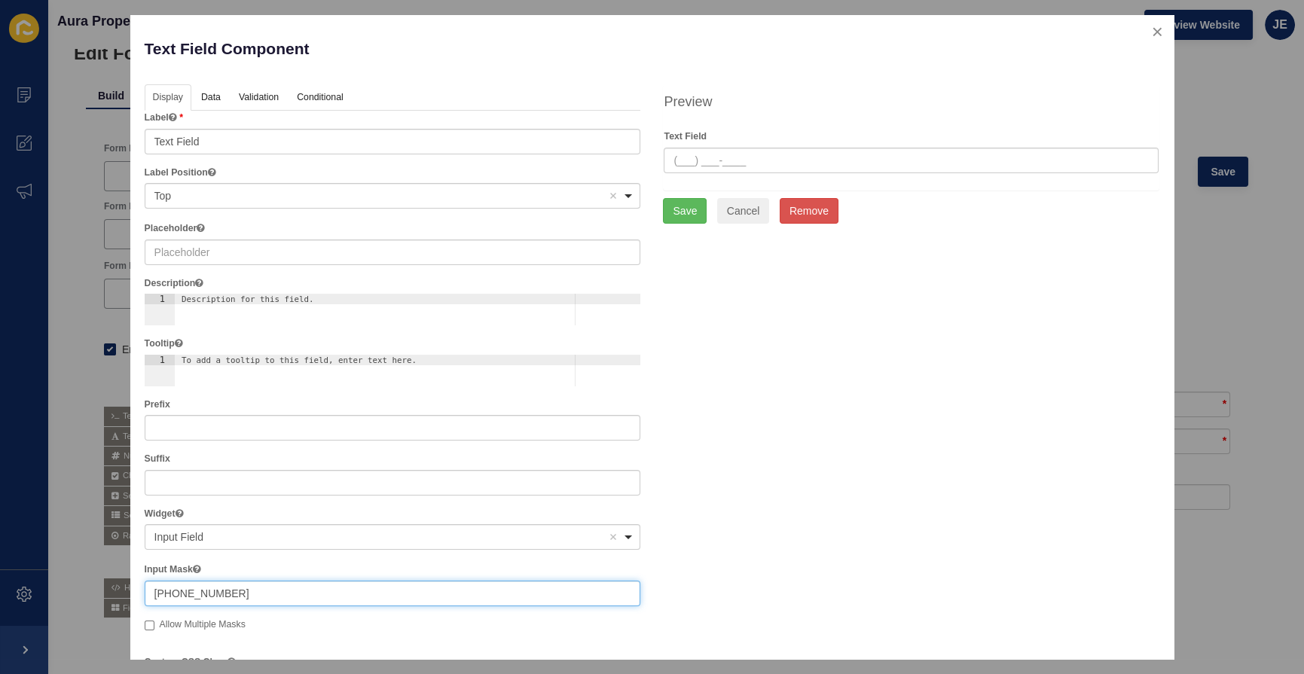
type input "(999) 999-9999"
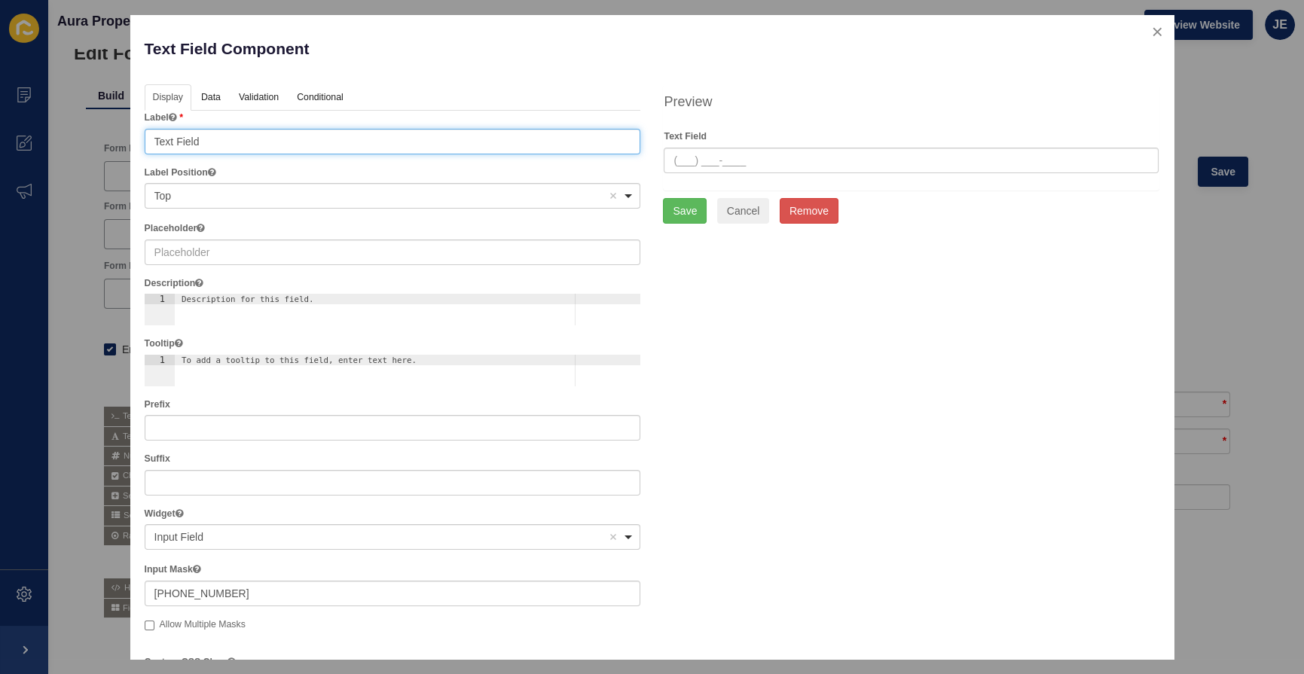
drag, startPoint x: 222, startPoint y: 133, endPoint x: 142, endPoint y: 136, distance: 79.1
click at [142, 136] on div "Display Data Validation API Conditional Logic Layout Label Text Field Label Pos…" at bounding box center [392, 556] width 519 height 944
type input "Phone"
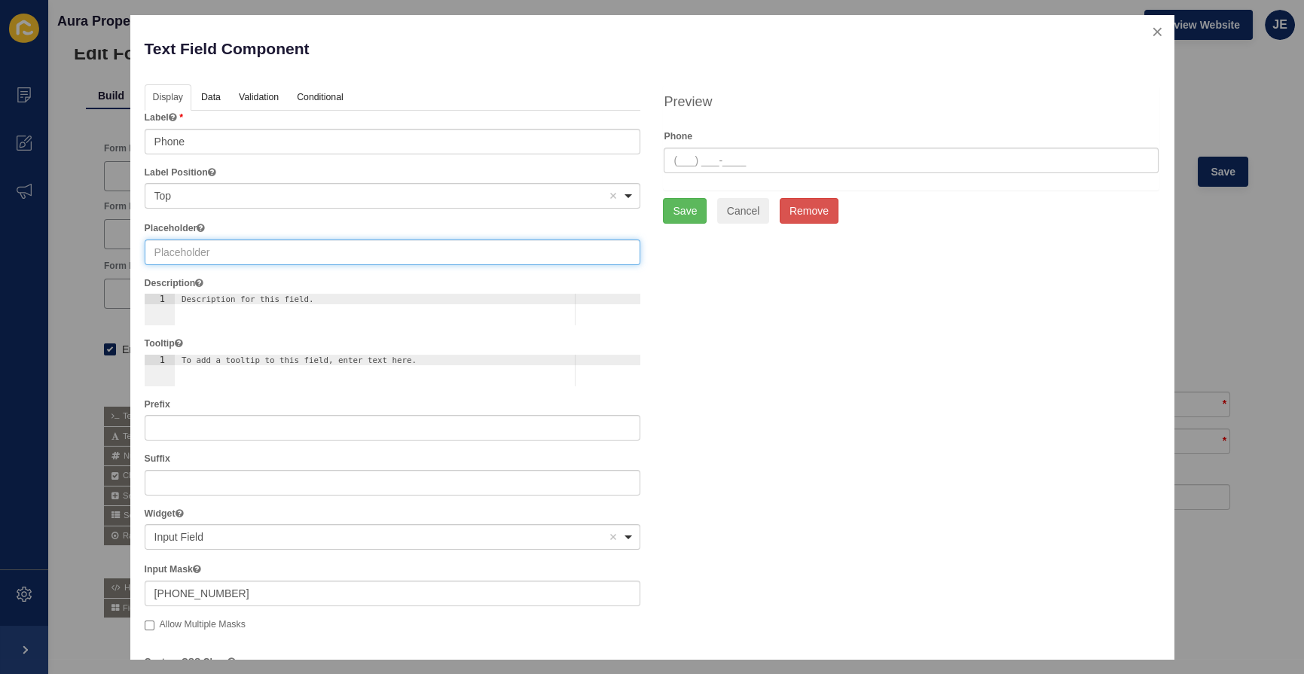
click at [198, 251] on input "text" at bounding box center [393, 253] width 497 height 26
paste input "Phone"
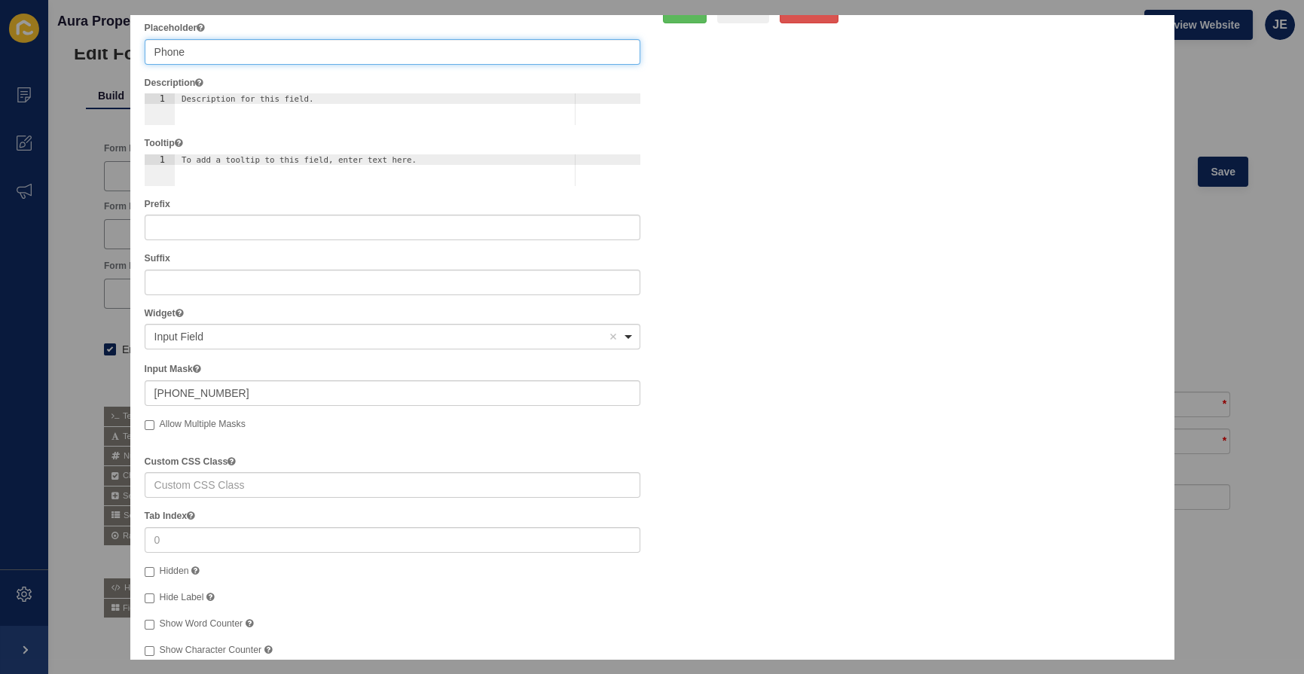
scroll to position [205, 0]
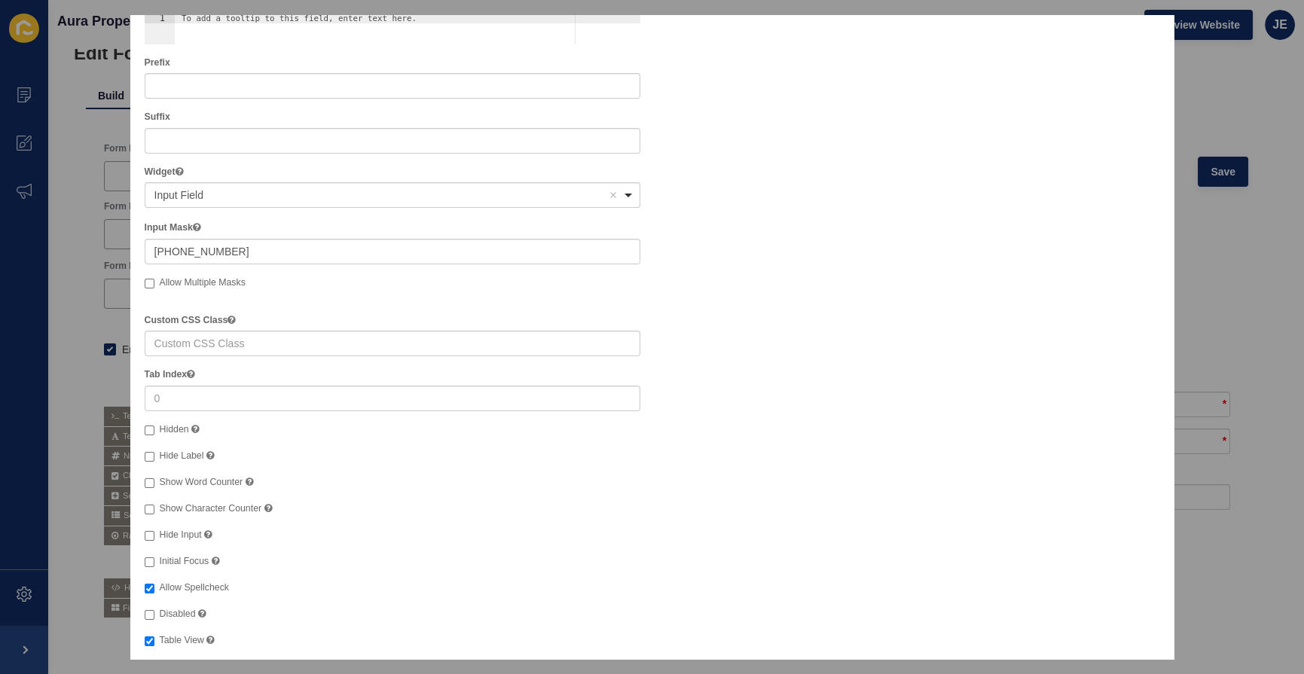
type input "Phone"
click at [197, 457] on span "Hide Label" at bounding box center [182, 456] width 44 height 11
click at [154, 457] on input "Hide Label" at bounding box center [150, 457] width 10 height 10
checkbox input "true"
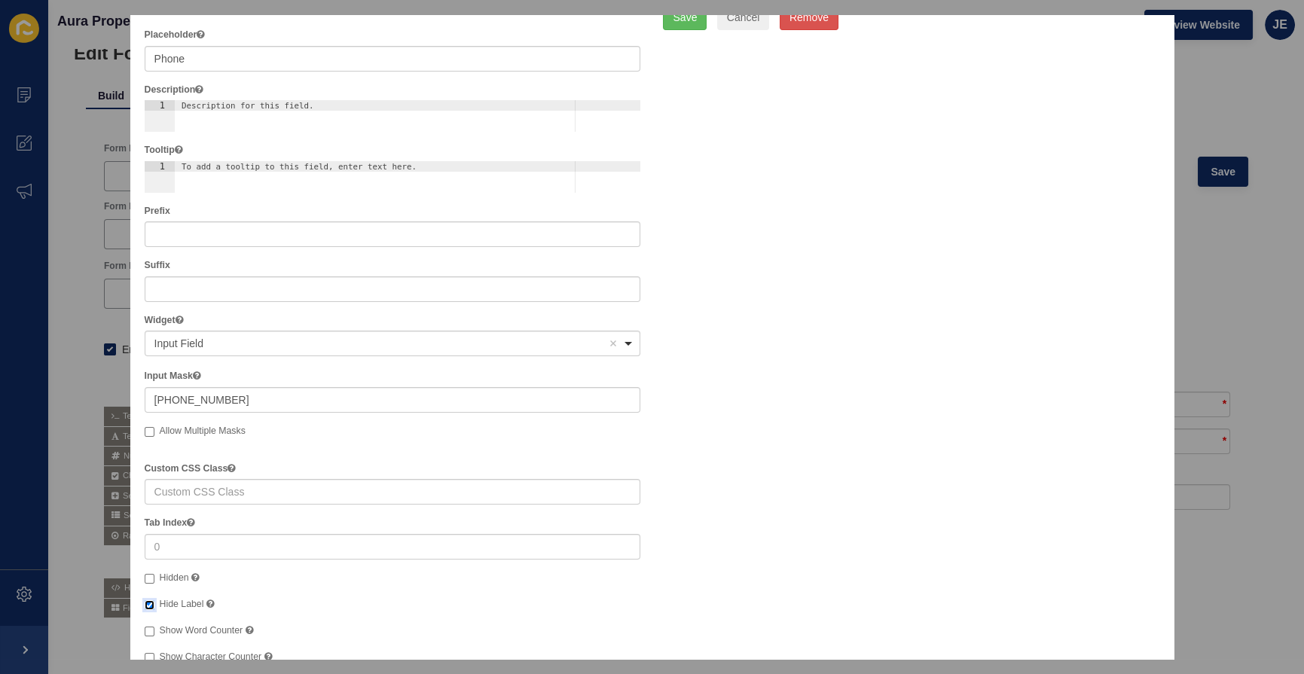
scroll to position [0, 0]
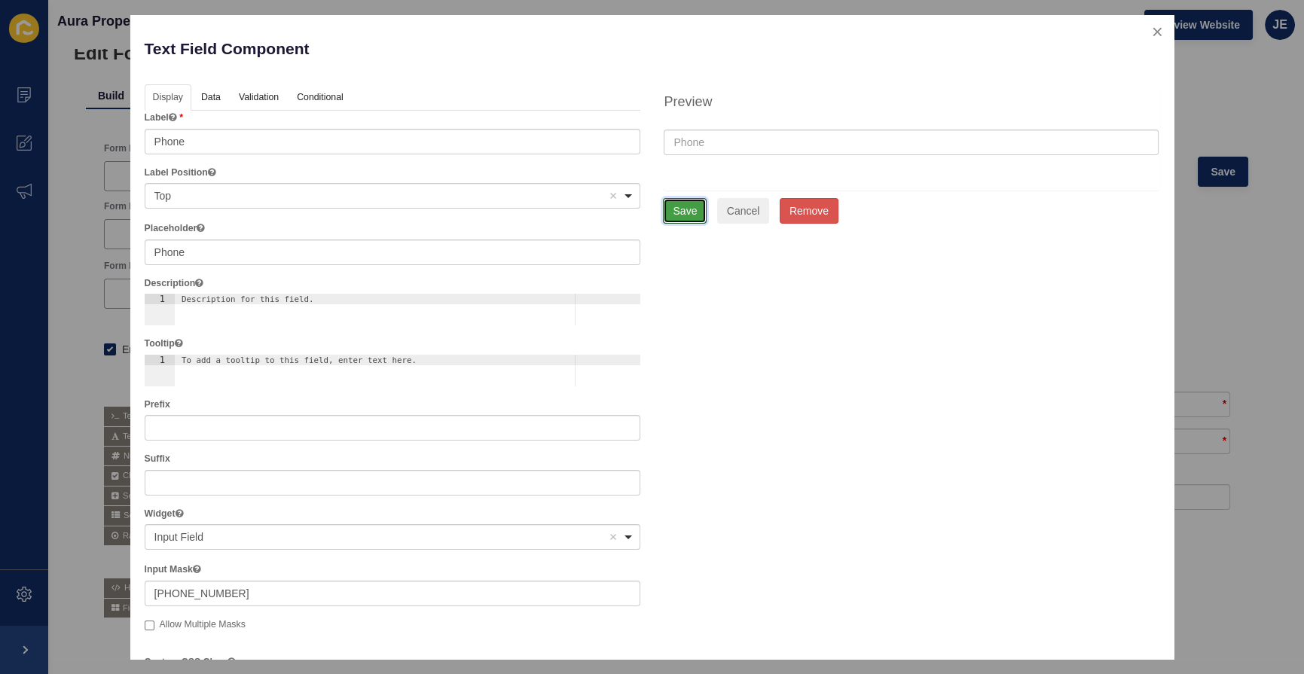
click at [685, 211] on button "Save" at bounding box center [685, 211] width 44 height 26
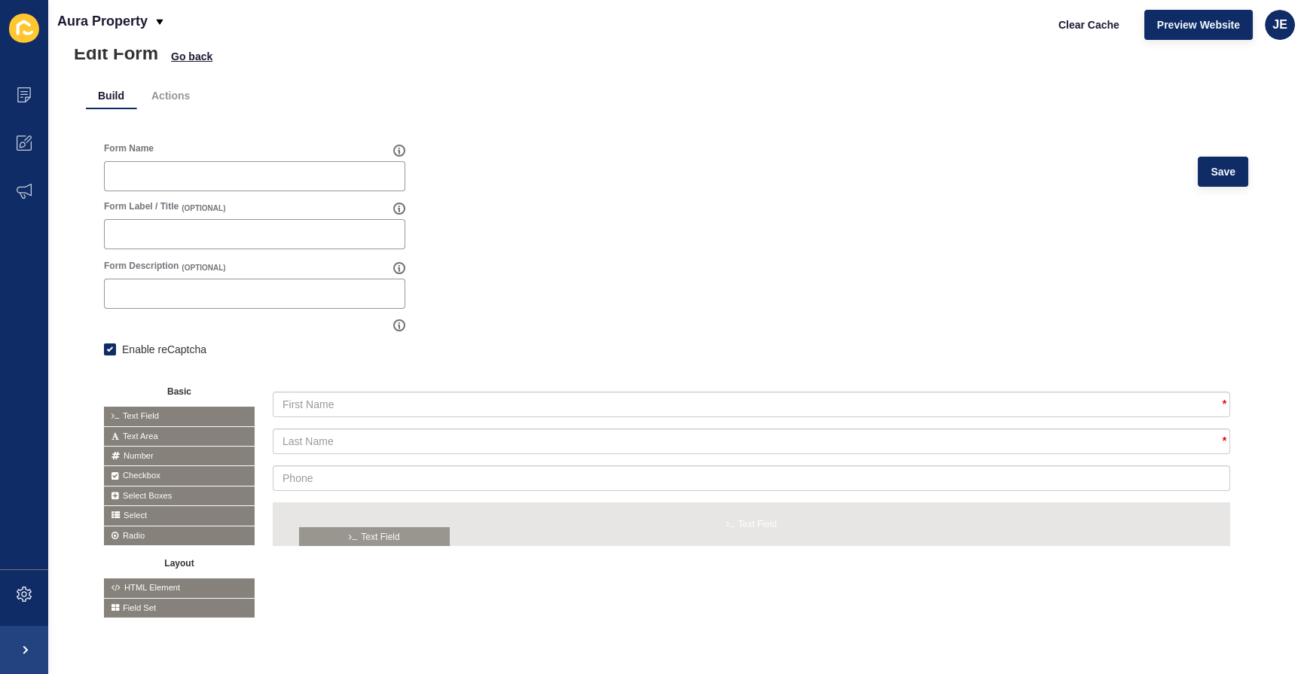
drag, startPoint x: 169, startPoint y: 402, endPoint x: 365, endPoint y: 532, distance: 234.9
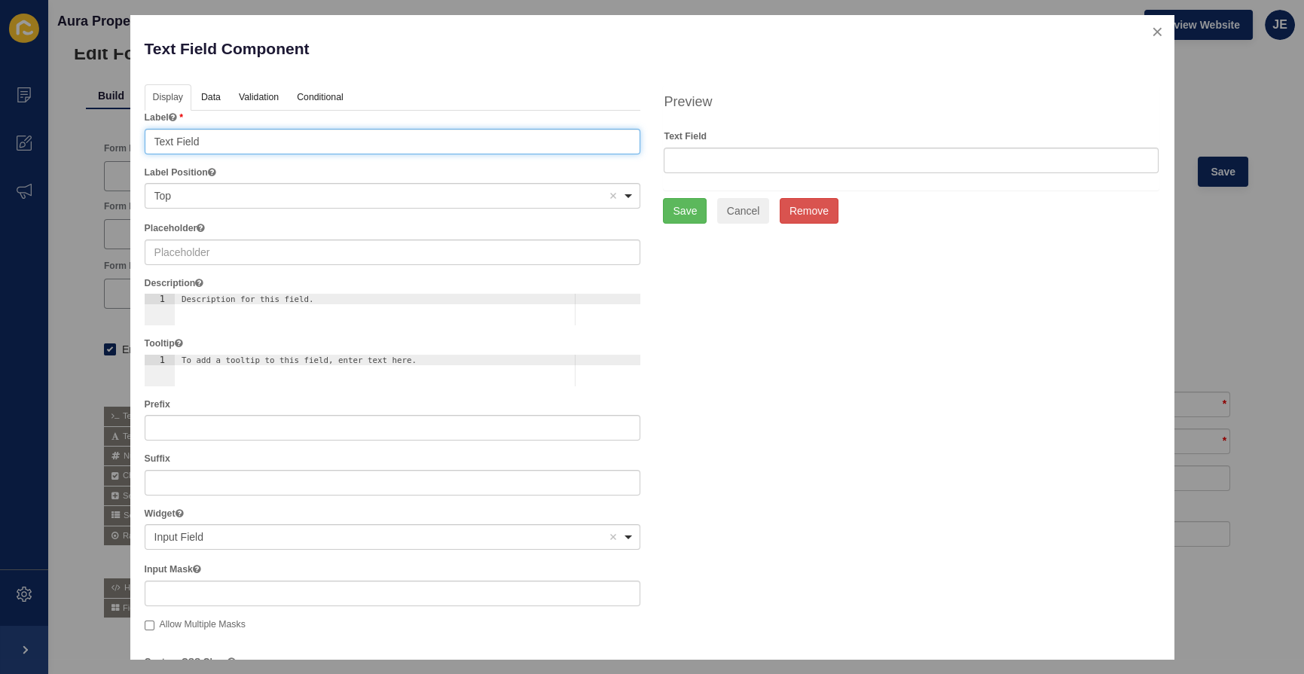
drag, startPoint x: 234, startPoint y: 132, endPoint x: 121, endPoint y: 151, distance: 114.6
click at [121, 151] on div "Text Field Component Help Display Data Validation API Conditional Logic Layout …" at bounding box center [652, 337] width 1304 height 674
type input "Email"
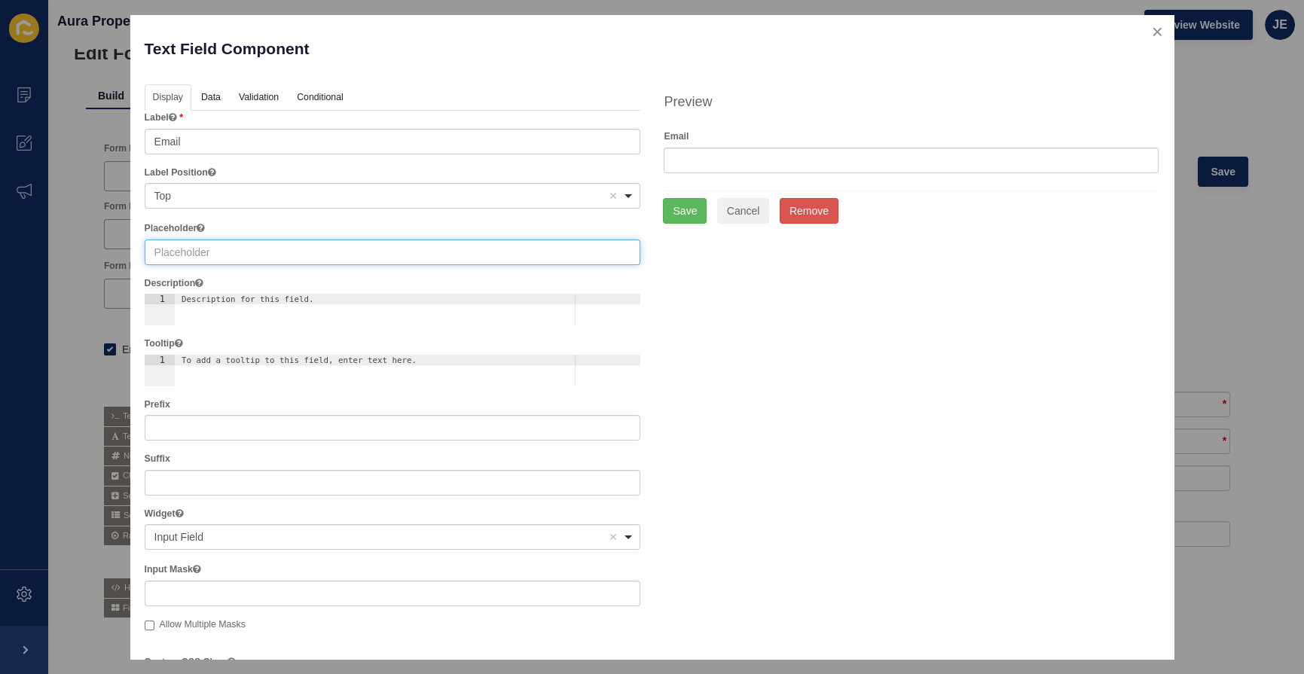
click at [209, 249] on input "text" at bounding box center [393, 253] width 497 height 26
paste input "Email"
type input "Email"
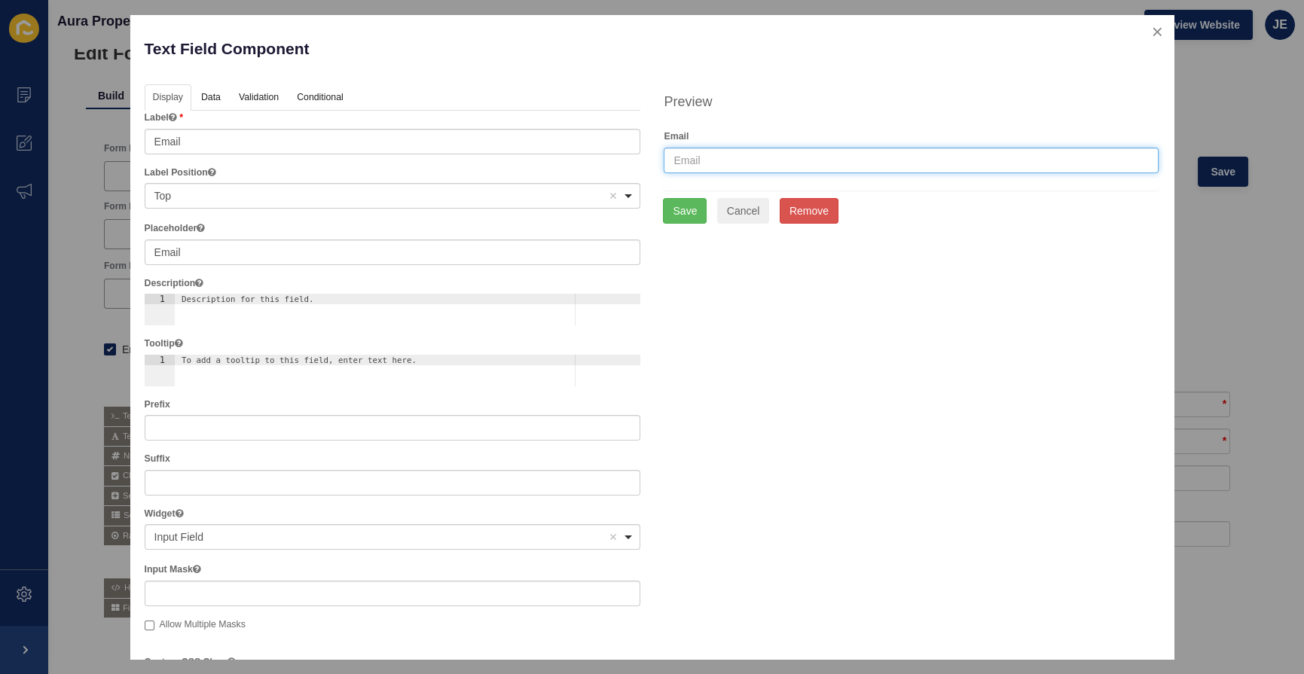
click at [746, 158] on input "text" at bounding box center [911, 161] width 495 height 26
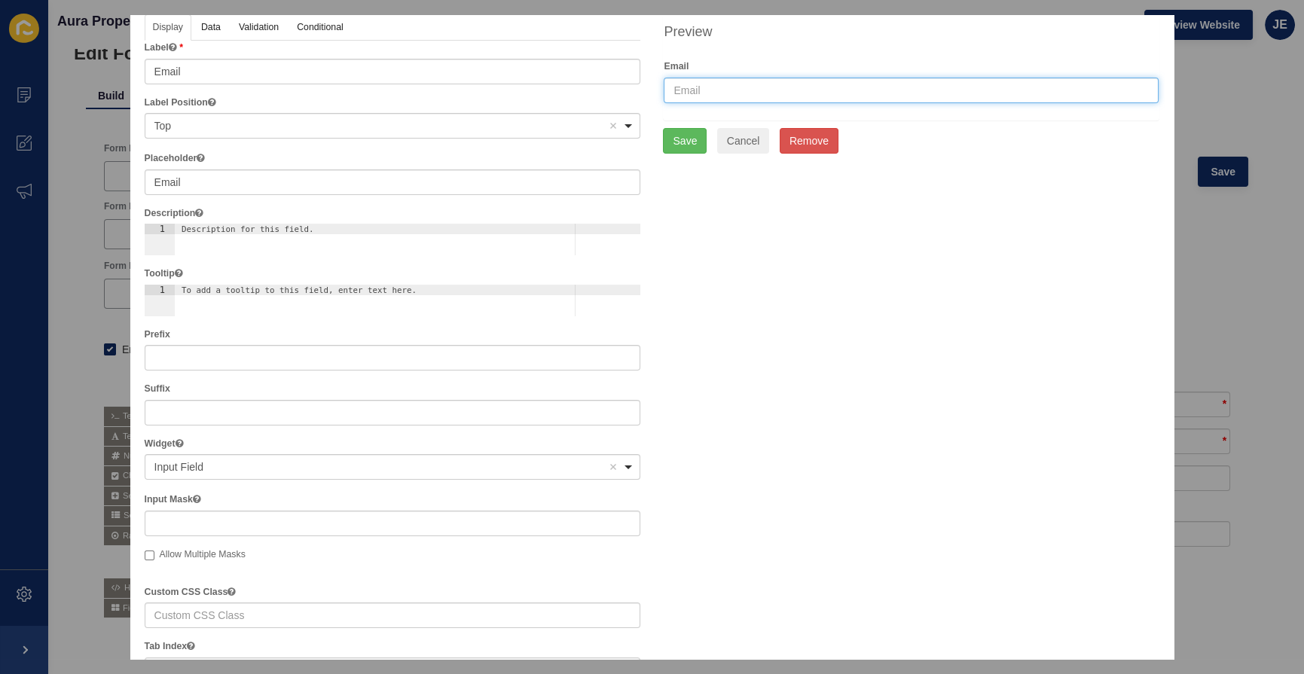
scroll to position [342, 0]
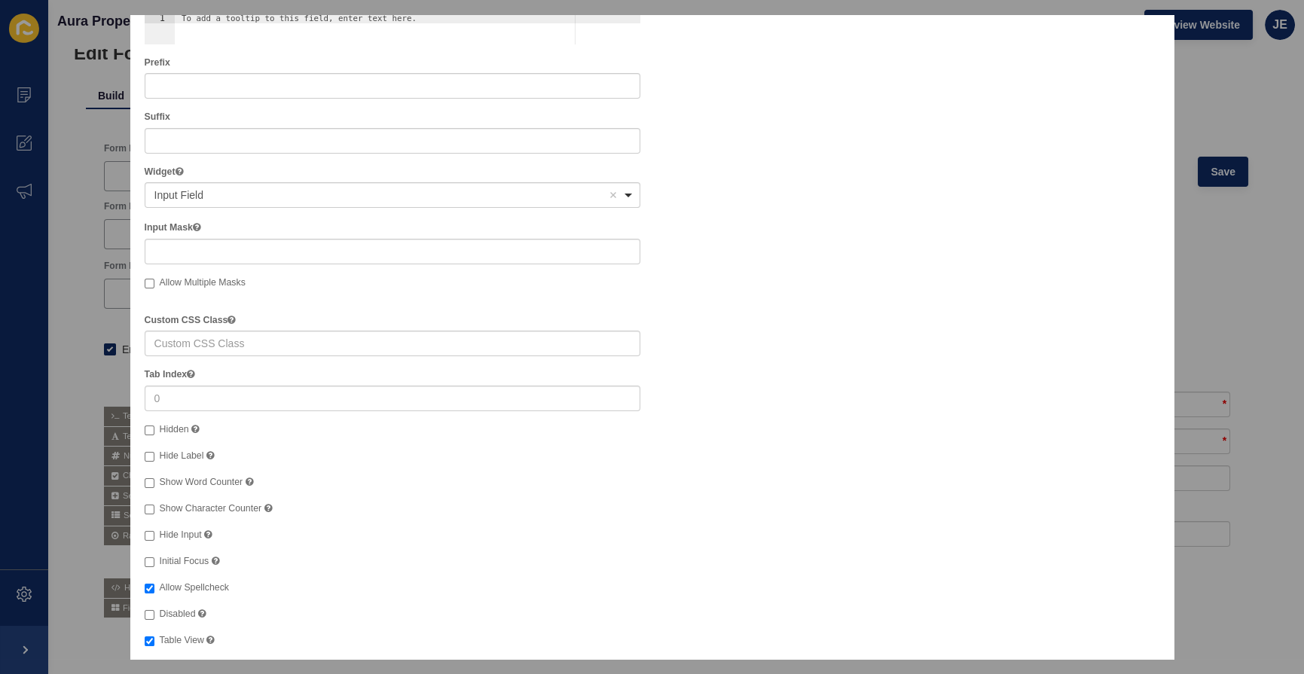
click at [188, 463] on div "Label Email Label Position <span>Top</span> Top Remove item Top Left (Left-alig…" at bounding box center [393, 222] width 497 height 906
click at [190, 459] on span "Hide Label" at bounding box center [182, 456] width 44 height 11
click at [154, 459] on input "Hide Label" at bounding box center [150, 457] width 10 height 10
checkbox input "true"
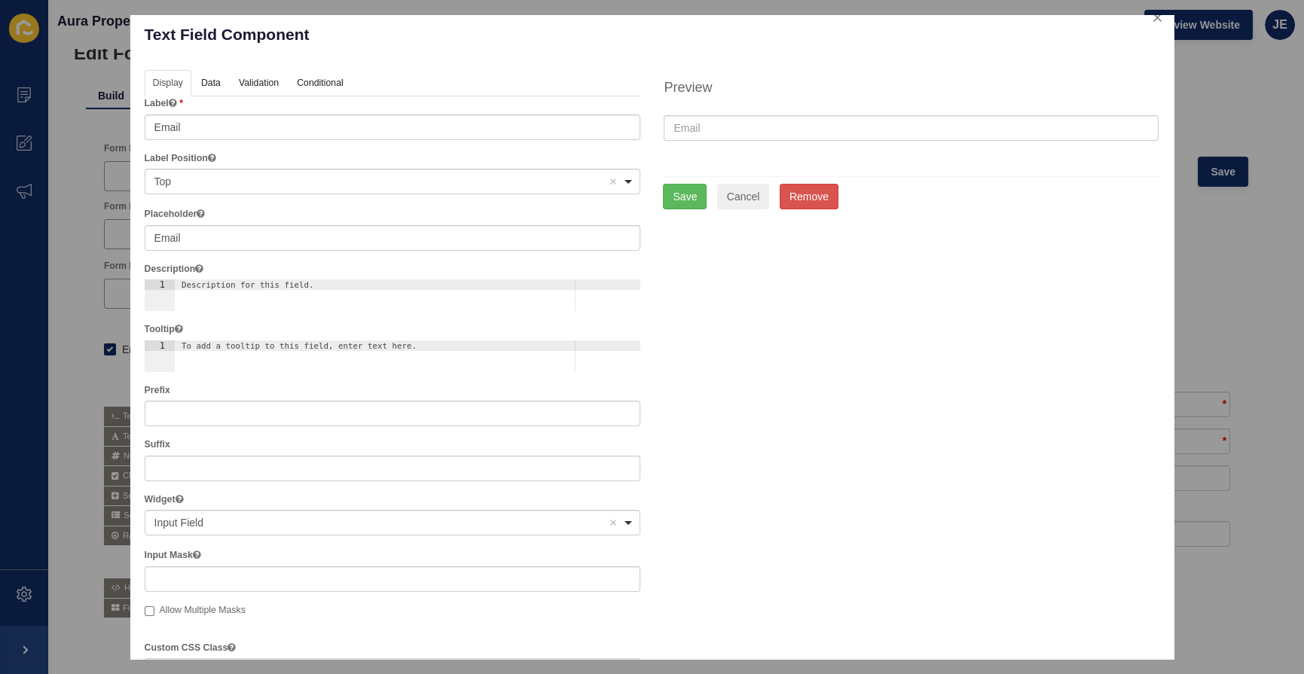
scroll to position [0, 0]
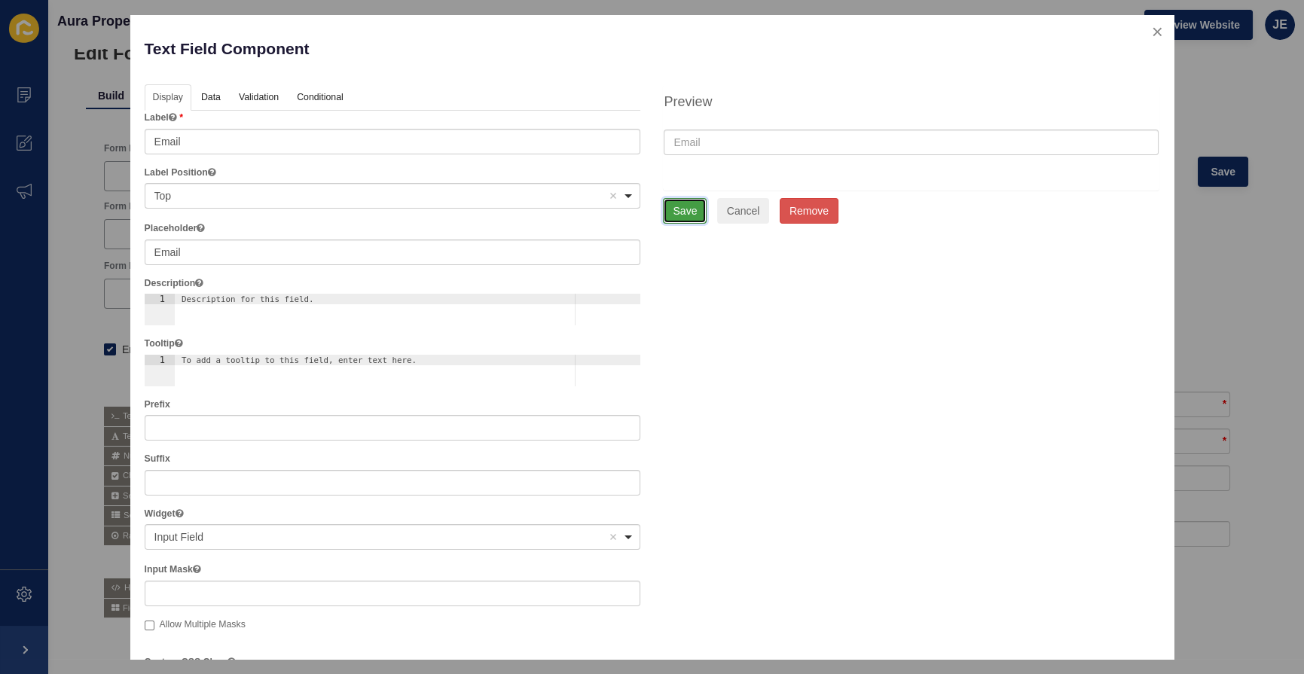
click at [670, 211] on button "Save" at bounding box center [685, 211] width 44 height 26
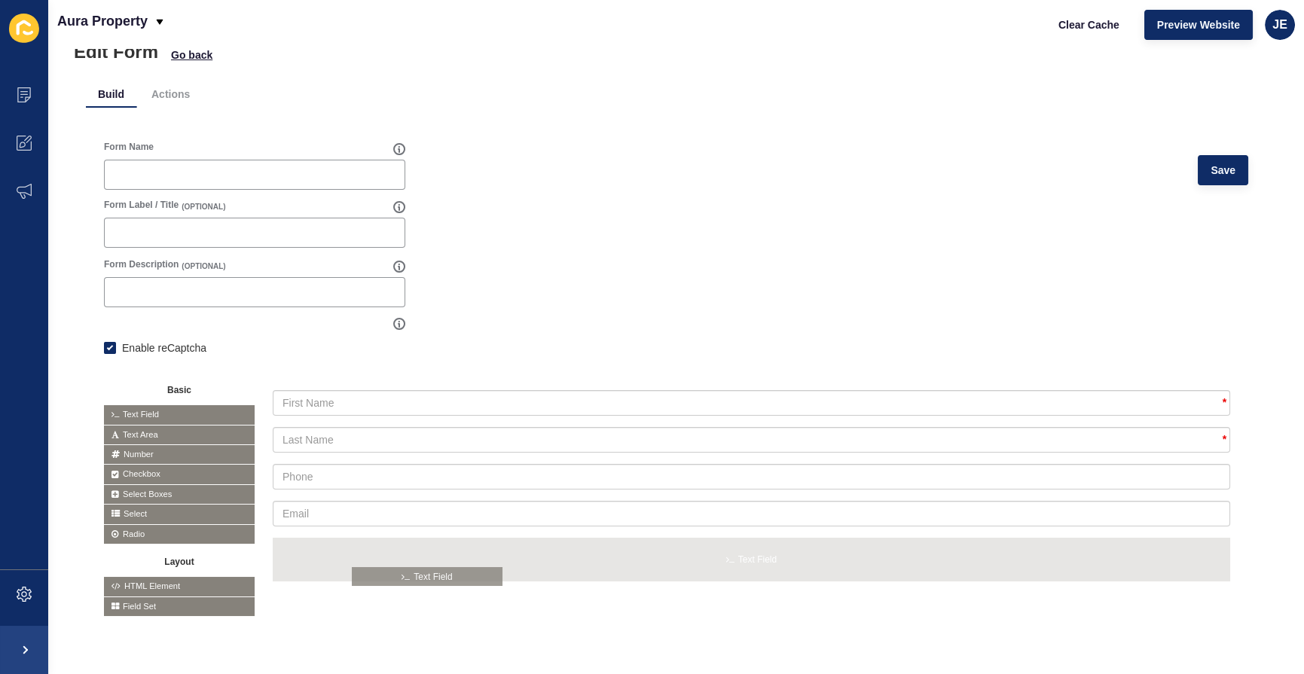
drag, startPoint x: 163, startPoint y: 402, endPoint x: 412, endPoint y: 571, distance: 300.9
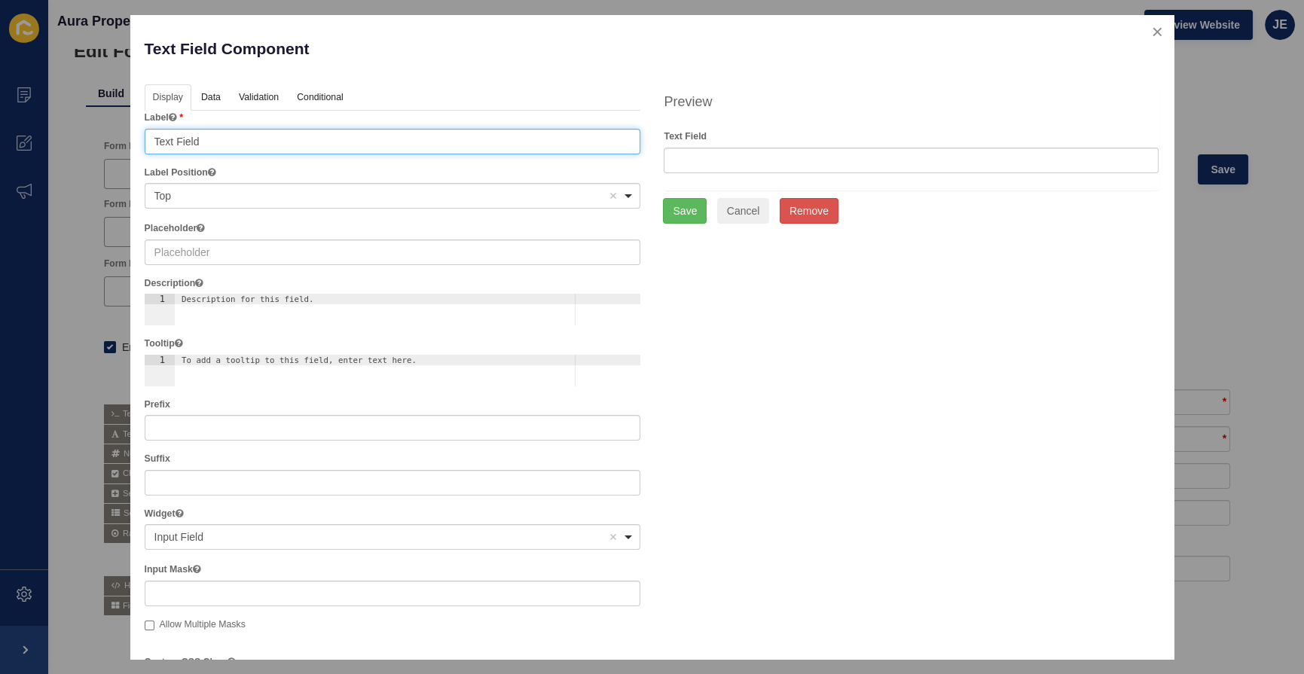
drag, startPoint x: 221, startPoint y: 143, endPoint x: -35, endPoint y: 133, distance: 255.6
click at [0, 133] on html "Content Appearance Marketing Settings Aura Property Clear Cache Preview Website…" at bounding box center [652, 337] width 1304 height 674
type input "Best Times to connect"
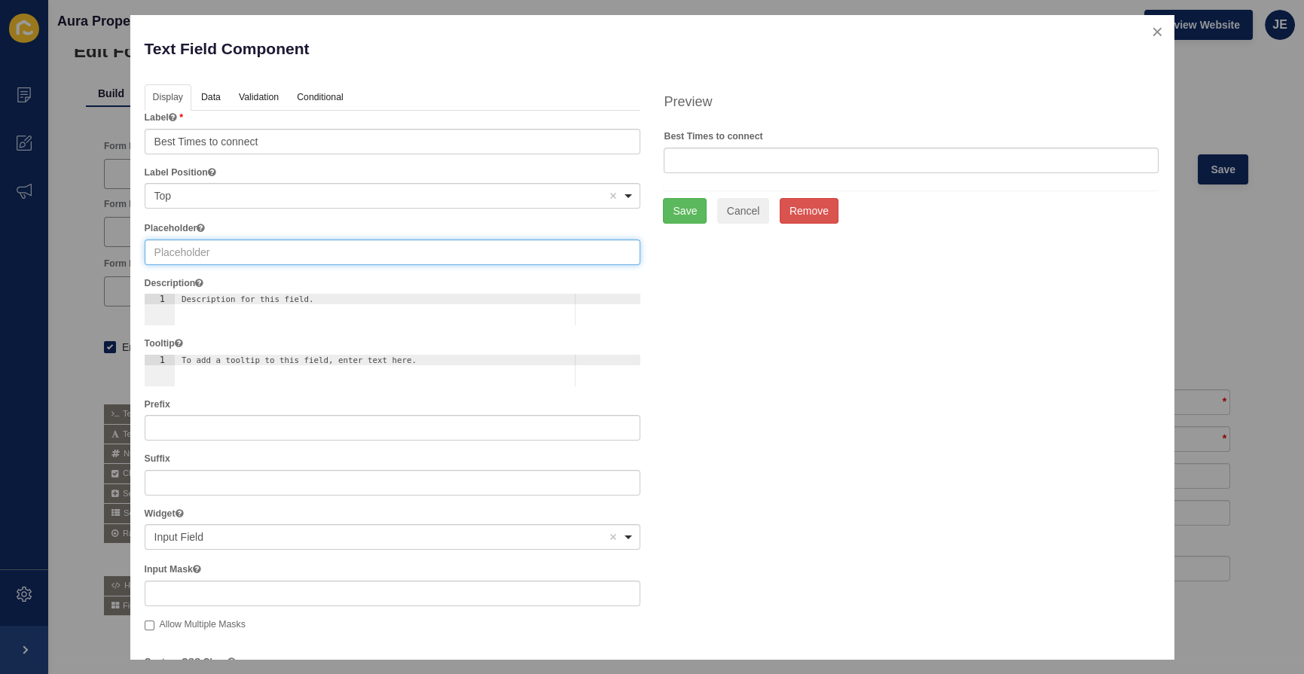
click at [231, 258] on input "text" at bounding box center [393, 253] width 497 height 26
paste input "Best Times to connect"
type input "Best Times to connect"
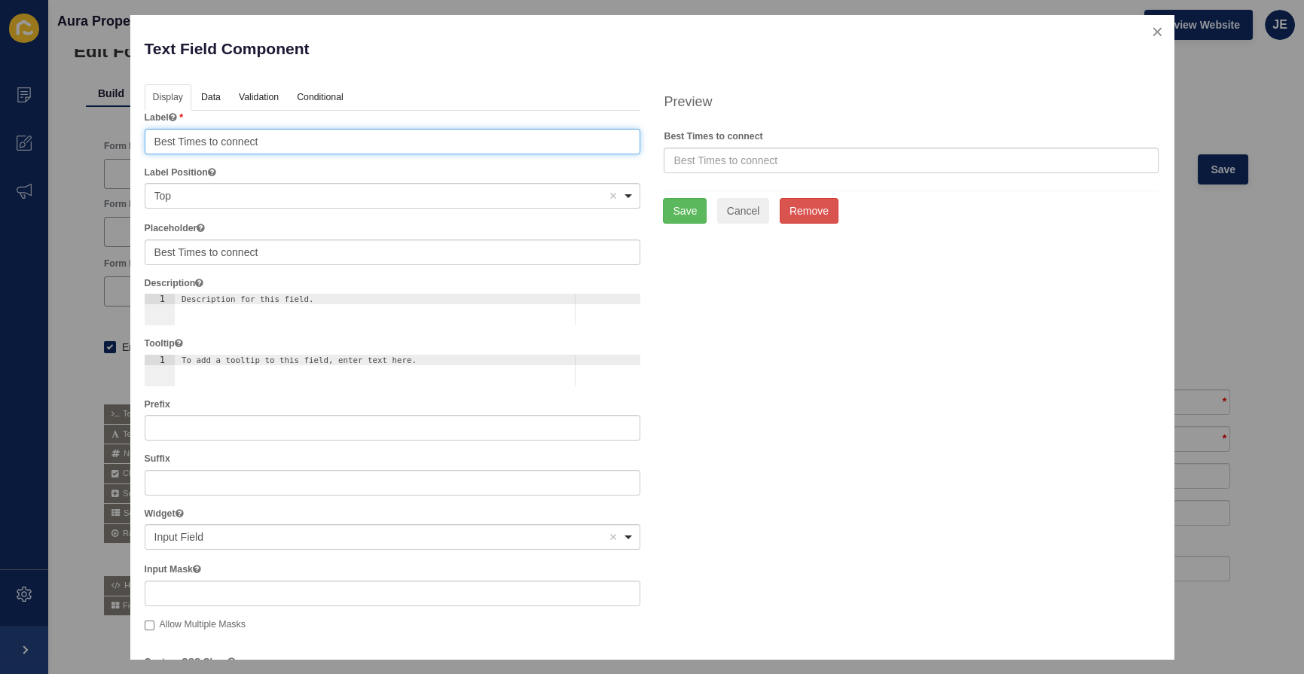
click at [184, 147] on input "Best Times to connect" at bounding box center [393, 142] width 497 height 26
type input "Best times to connect"
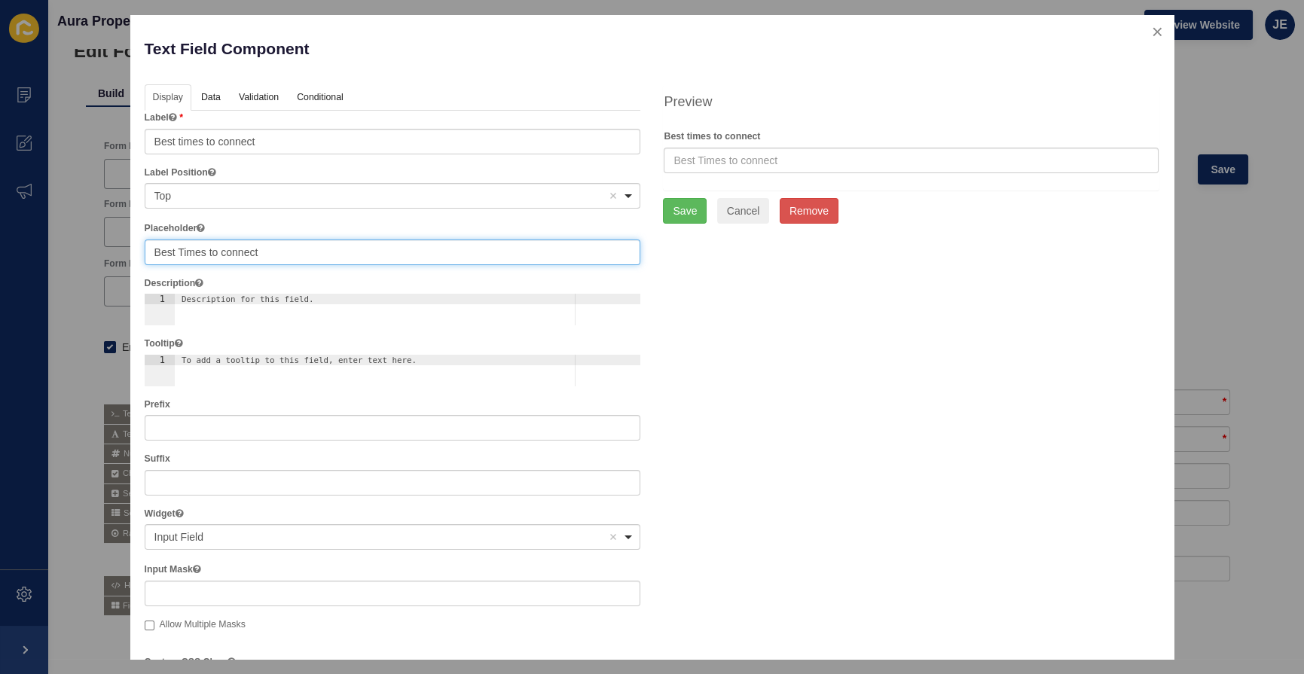
click at [182, 252] on input "Best Times to connect" at bounding box center [393, 253] width 497 height 26
type input "Best times to connect"
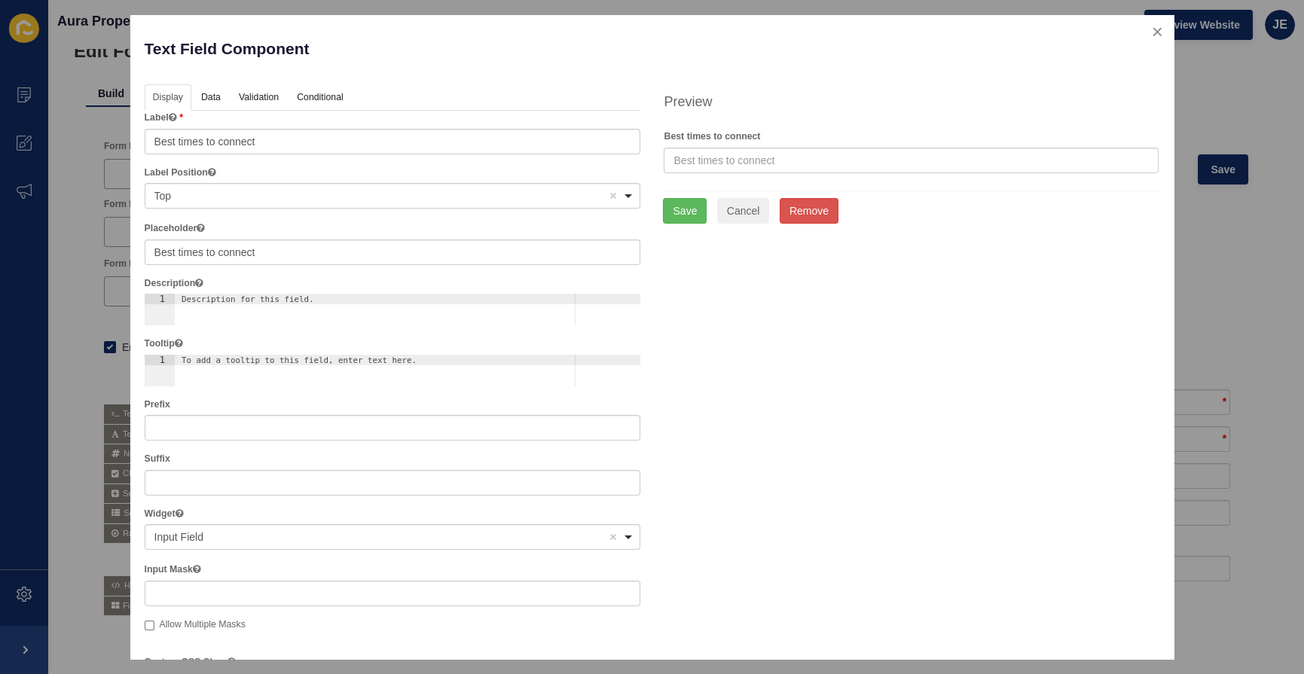
click at [805, 380] on div "Display Data Validation API Conditional Logic Layout Label Best times to connec…" at bounding box center [652, 556] width 1038 height 944
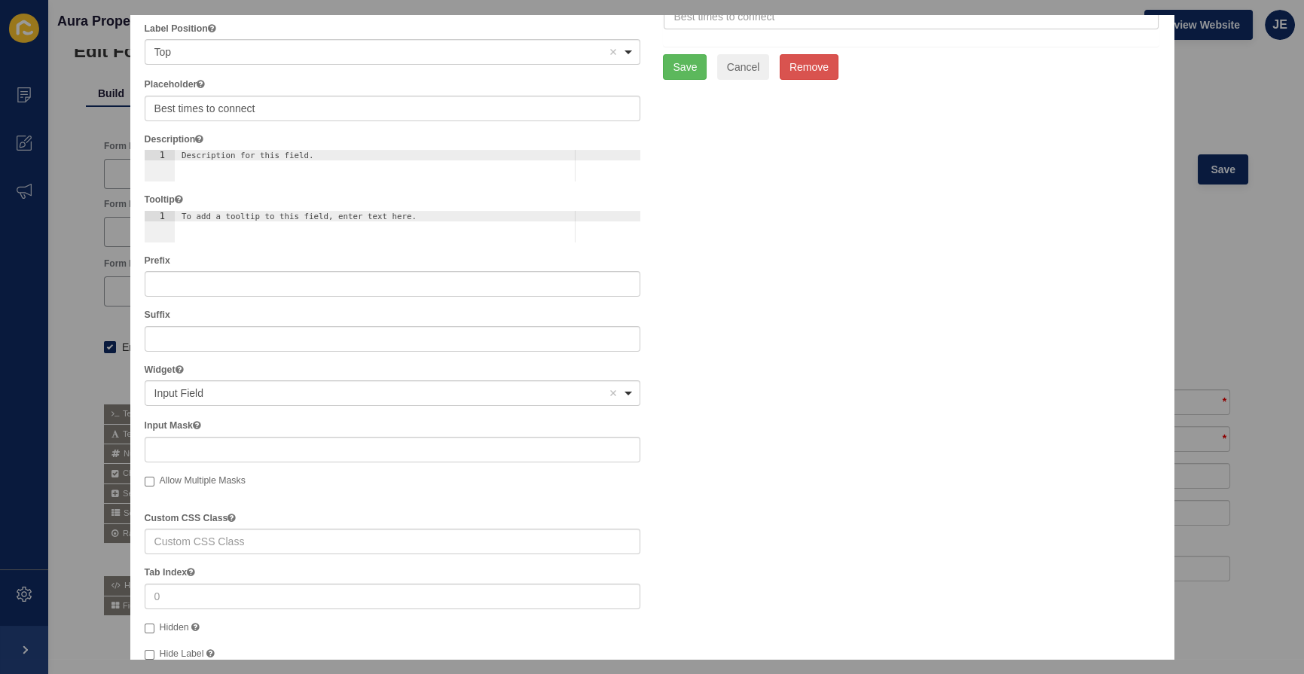
scroll to position [342, 0]
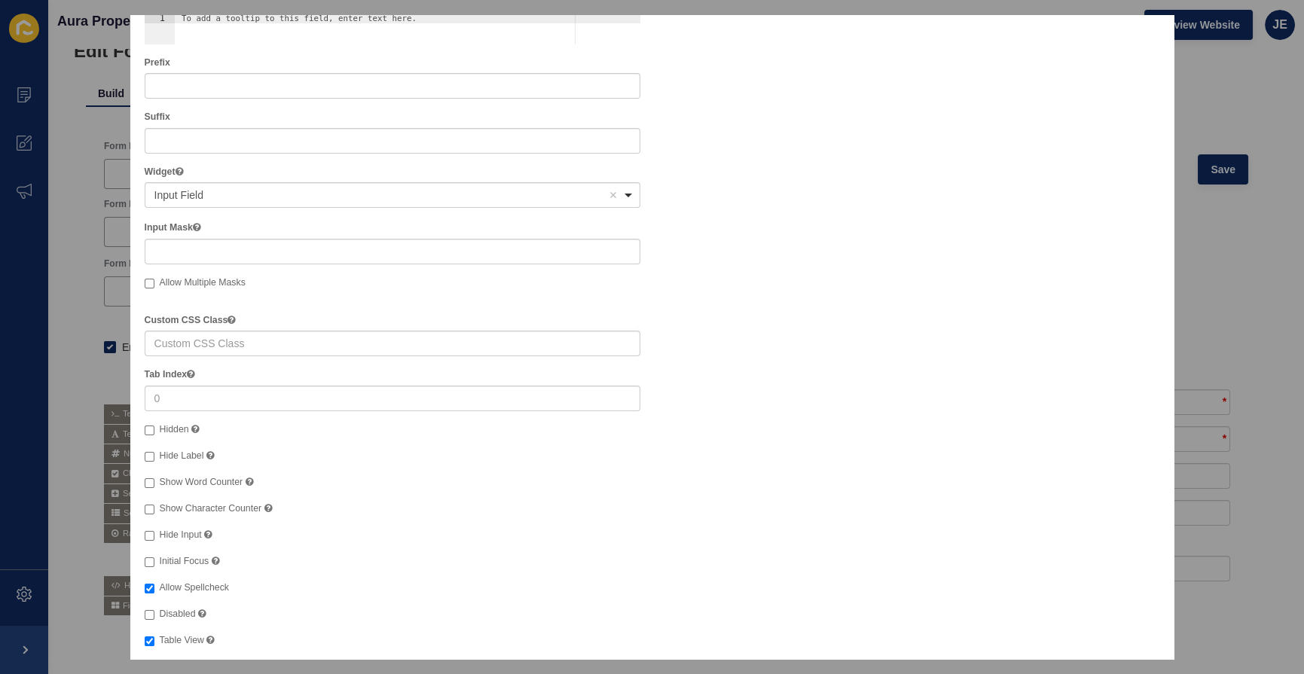
click at [189, 452] on span "Hide Label" at bounding box center [182, 456] width 44 height 11
click at [154, 452] on input "Hide Label" at bounding box center [150, 457] width 10 height 10
checkbox input "true"
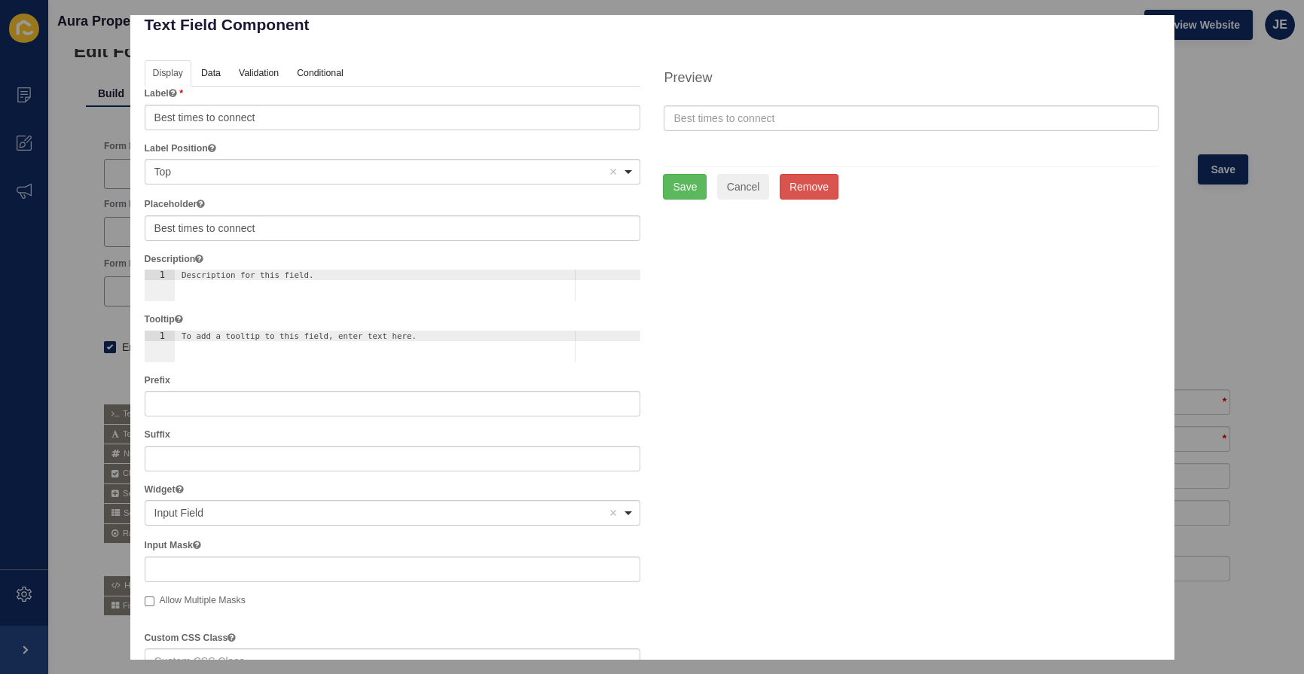
scroll to position [0, 0]
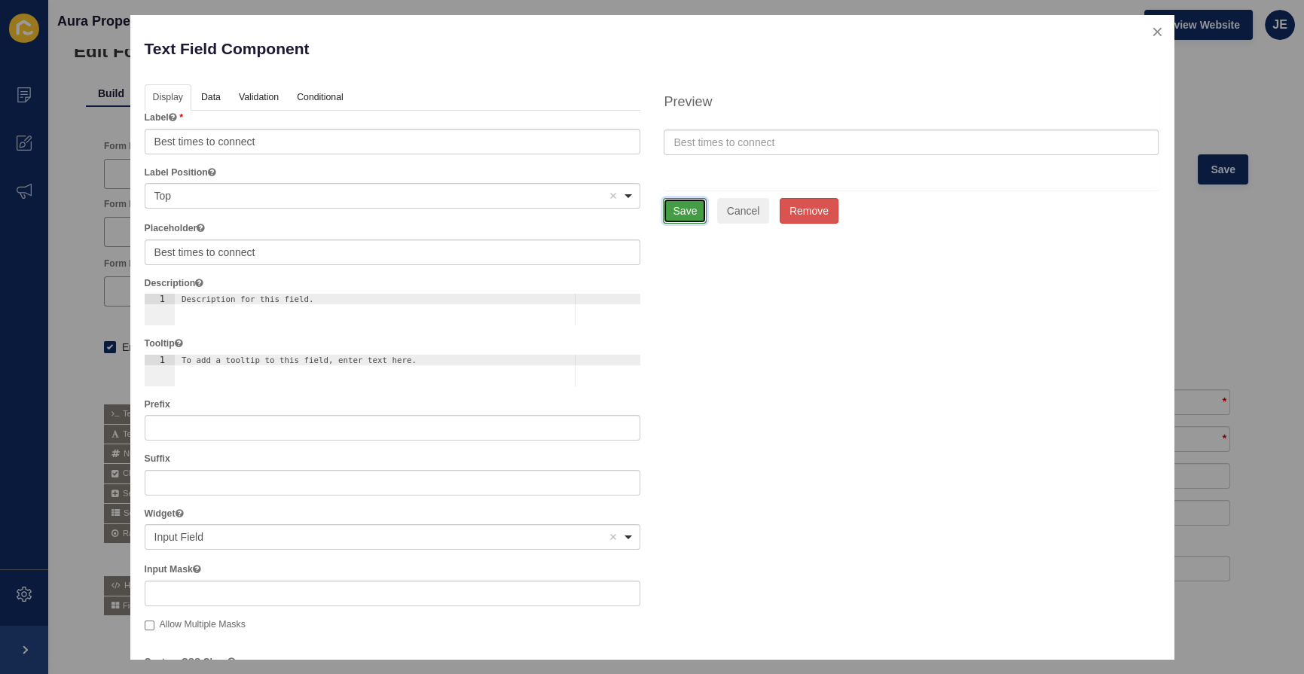
click at [682, 211] on button "Save" at bounding box center [685, 211] width 44 height 26
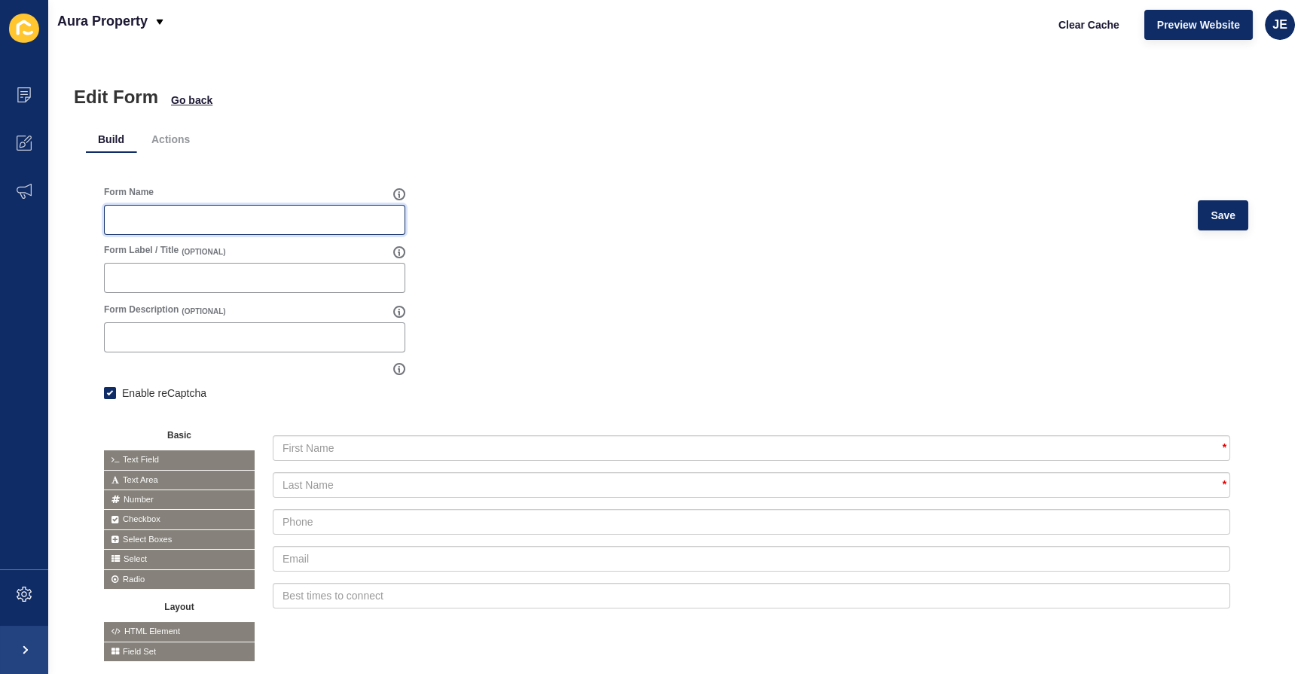
click at [235, 226] on input "Form Name" at bounding box center [255, 219] width 282 height 15
type input "Property Investments Inquiry Form"
click at [1198, 218] on button "Save" at bounding box center [1223, 215] width 50 height 30
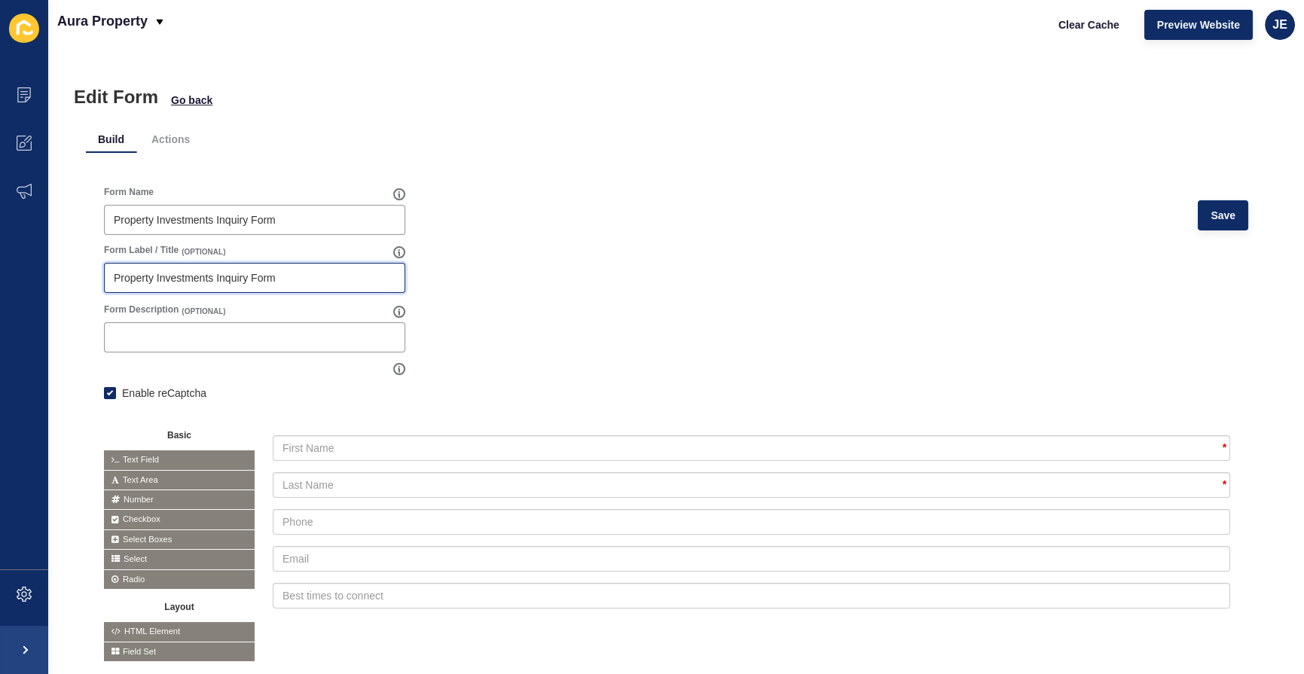
drag, startPoint x: 298, startPoint y: 270, endPoint x: 75, endPoint y: 270, distance: 223.0
click at [65, 265] on div "Edit Form Go back Build Actions Form Name Property Investments Inquiry Form Sav…" at bounding box center [676, 361] width 1256 height 625
click at [631, 261] on form "Form Name Property Investments Inquiry Form Save Form Label / Title (OPTIONAL) …" at bounding box center [676, 424] width 1144 height 476
click at [1227, 209] on button "Save" at bounding box center [1223, 215] width 50 height 30
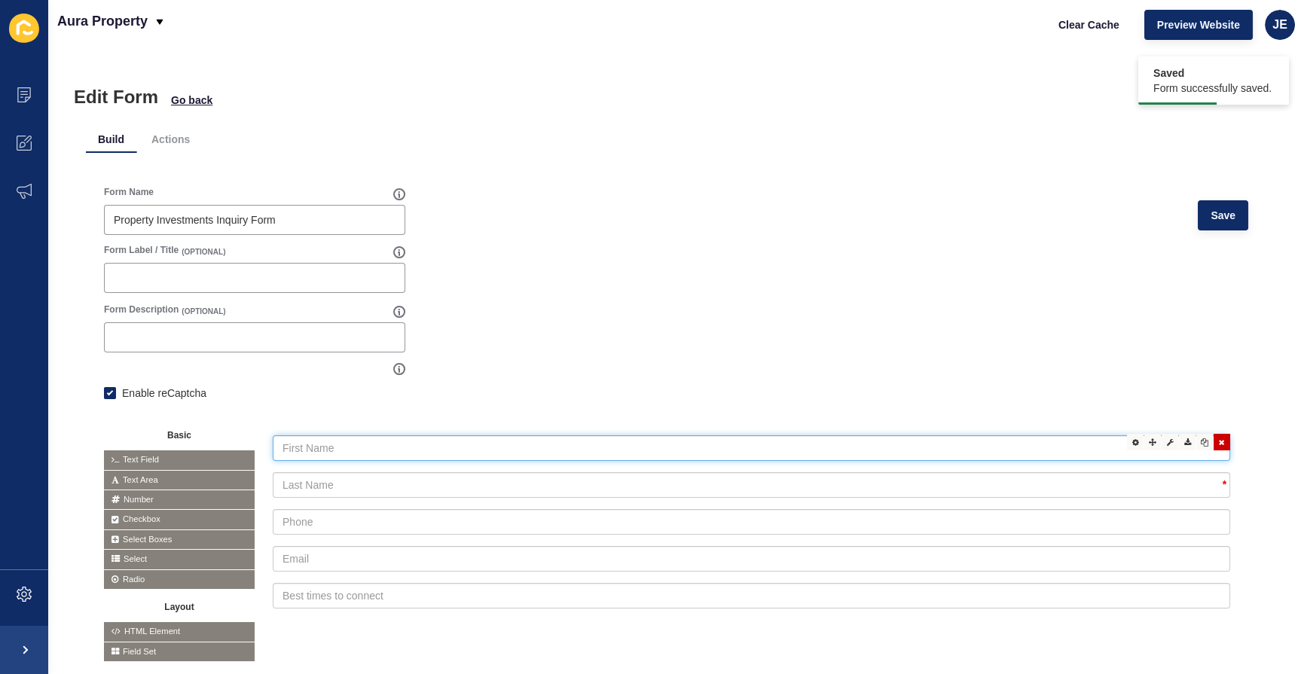
click at [328, 445] on input "text" at bounding box center [752, 448] width 958 height 26
click at [1132, 438] on icon at bounding box center [1135, 442] width 7 height 8
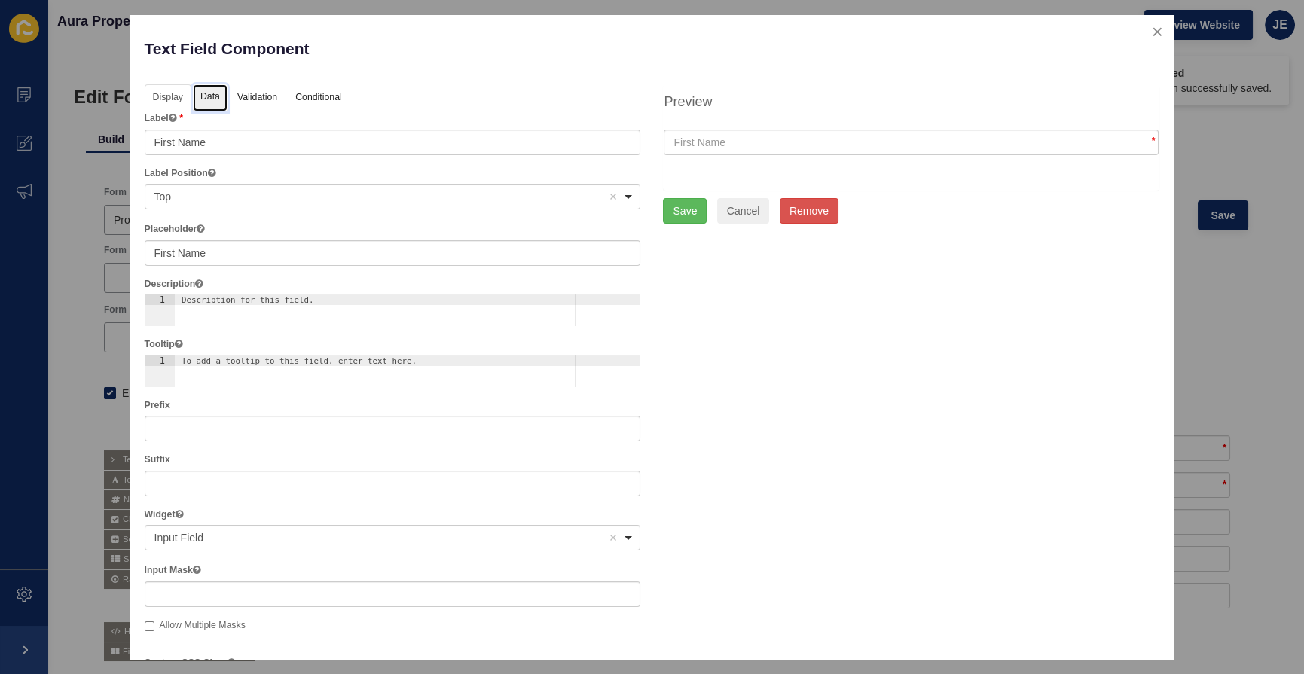
click at [214, 84] on link "Data" at bounding box center [210, 98] width 35 height 28
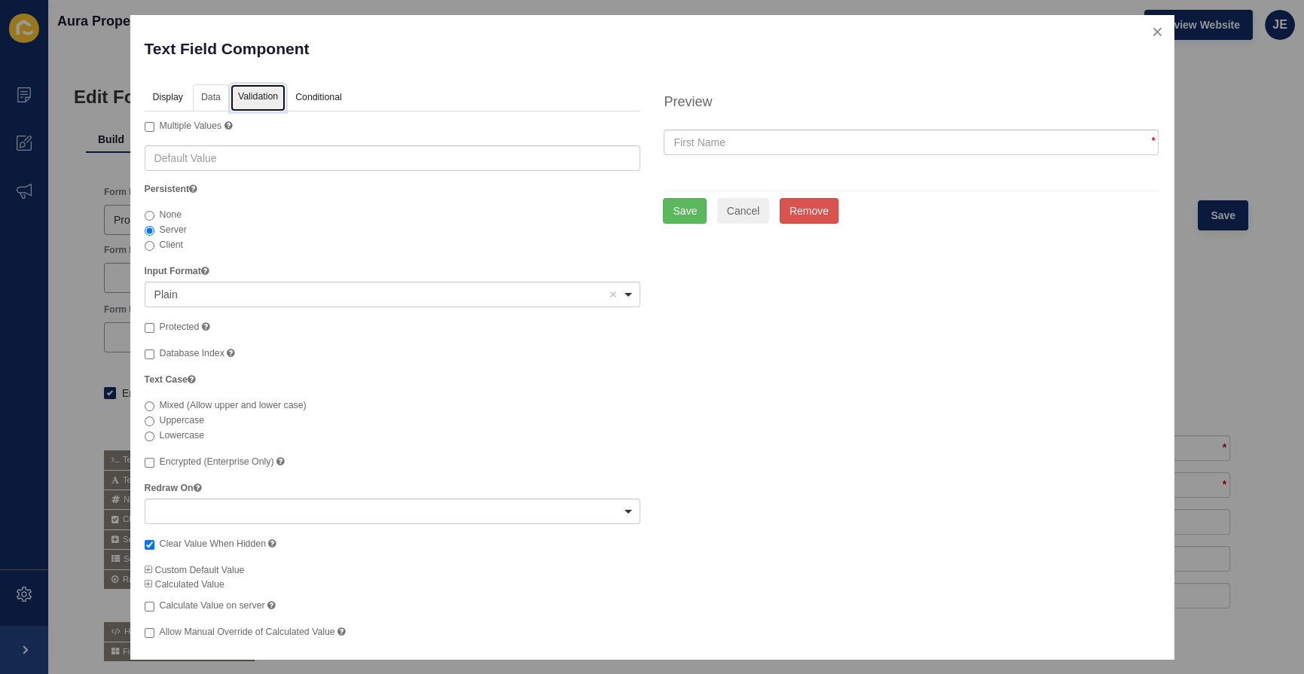
click at [255, 98] on link "Validation" at bounding box center [258, 98] width 55 height 28
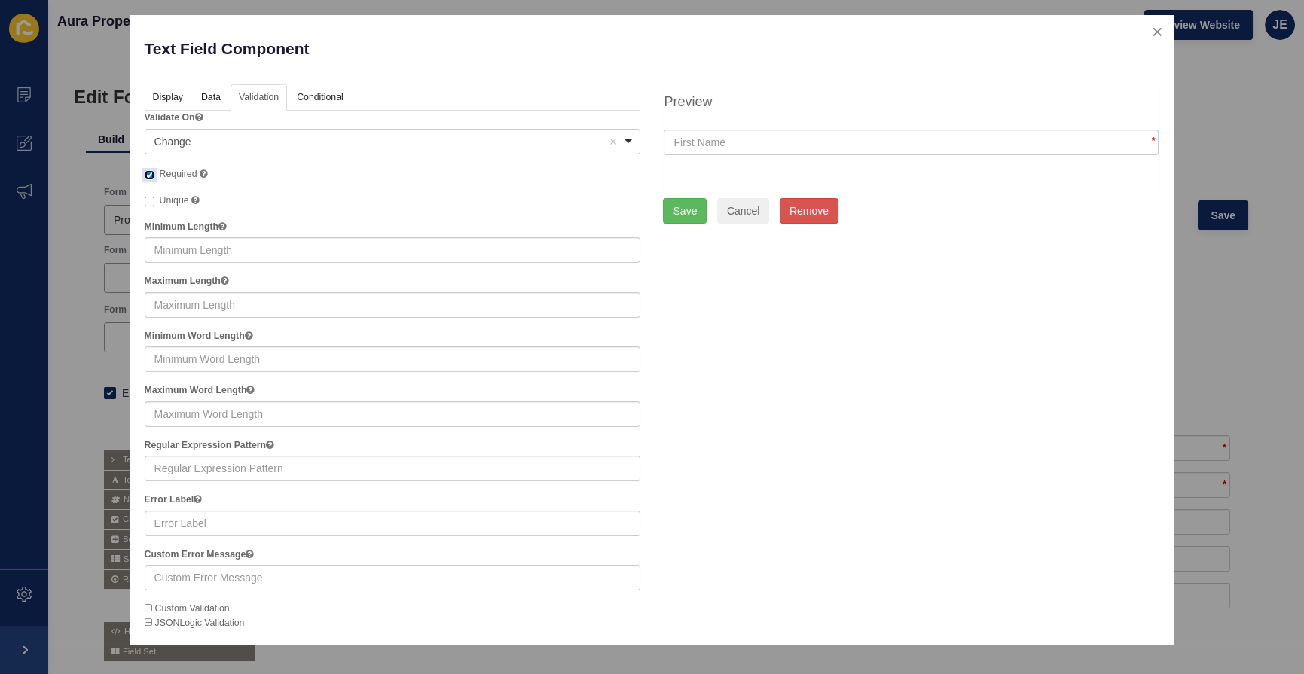
click at [151, 170] on input "Required" at bounding box center [150, 175] width 10 height 10
checkbox input "false"
click at [684, 222] on button "Save" at bounding box center [685, 211] width 44 height 26
click at [691, 214] on button "Save" at bounding box center [685, 211] width 44 height 26
click at [736, 210] on button "Cancel" at bounding box center [743, 211] width 53 height 26
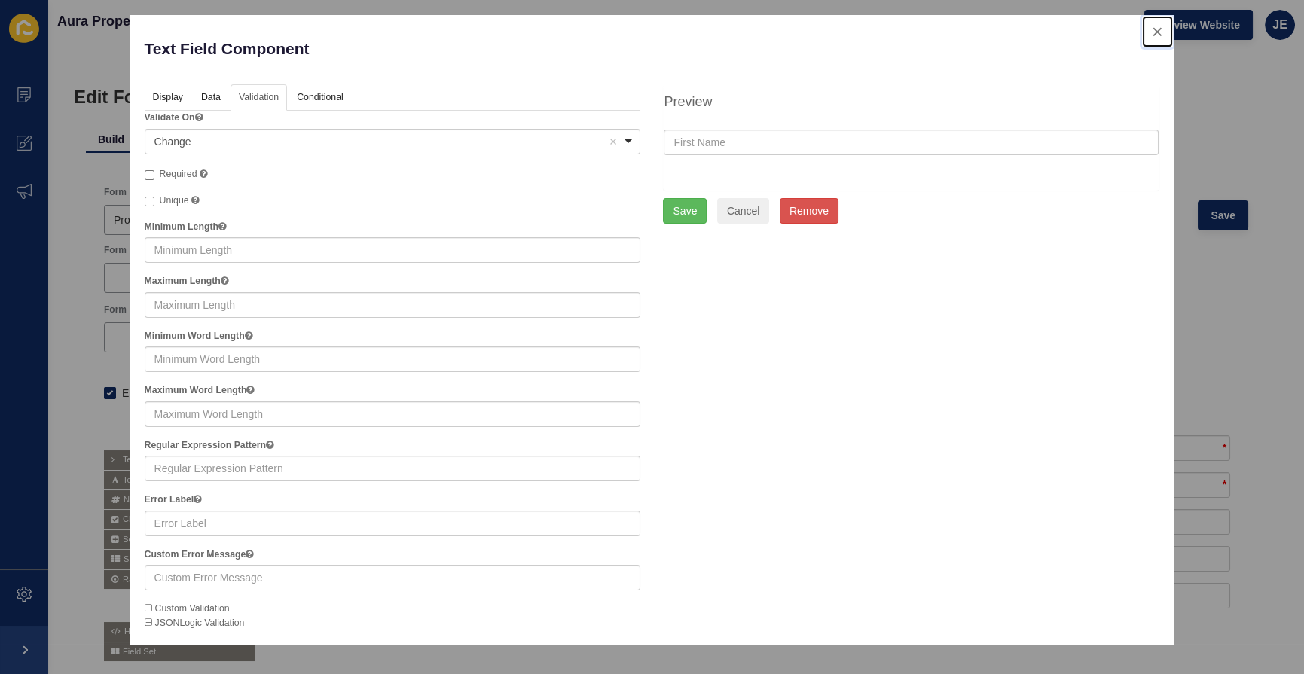
click at [1153, 37] on button "close" at bounding box center [1157, 32] width 31 height 32
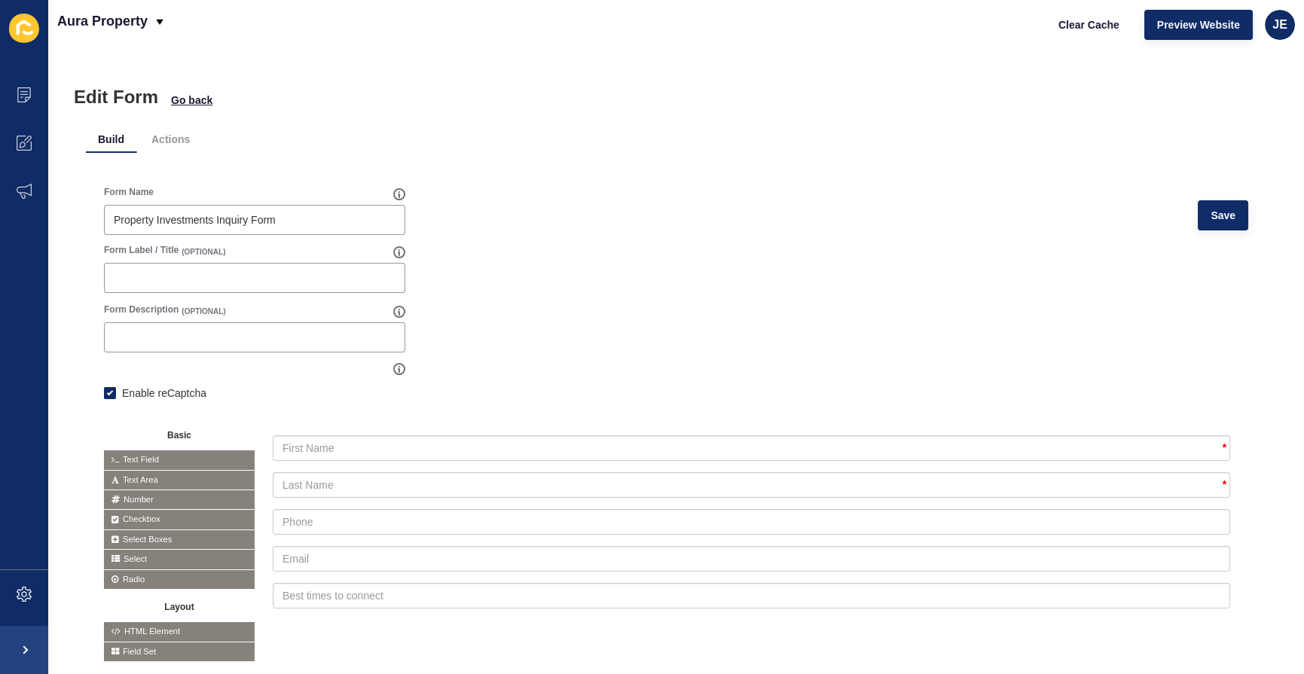
click at [660, 269] on form "Form Name Property Investments Inquiry Form Save Form Label / Title (OPTIONAL) …" at bounding box center [676, 424] width 1144 height 476
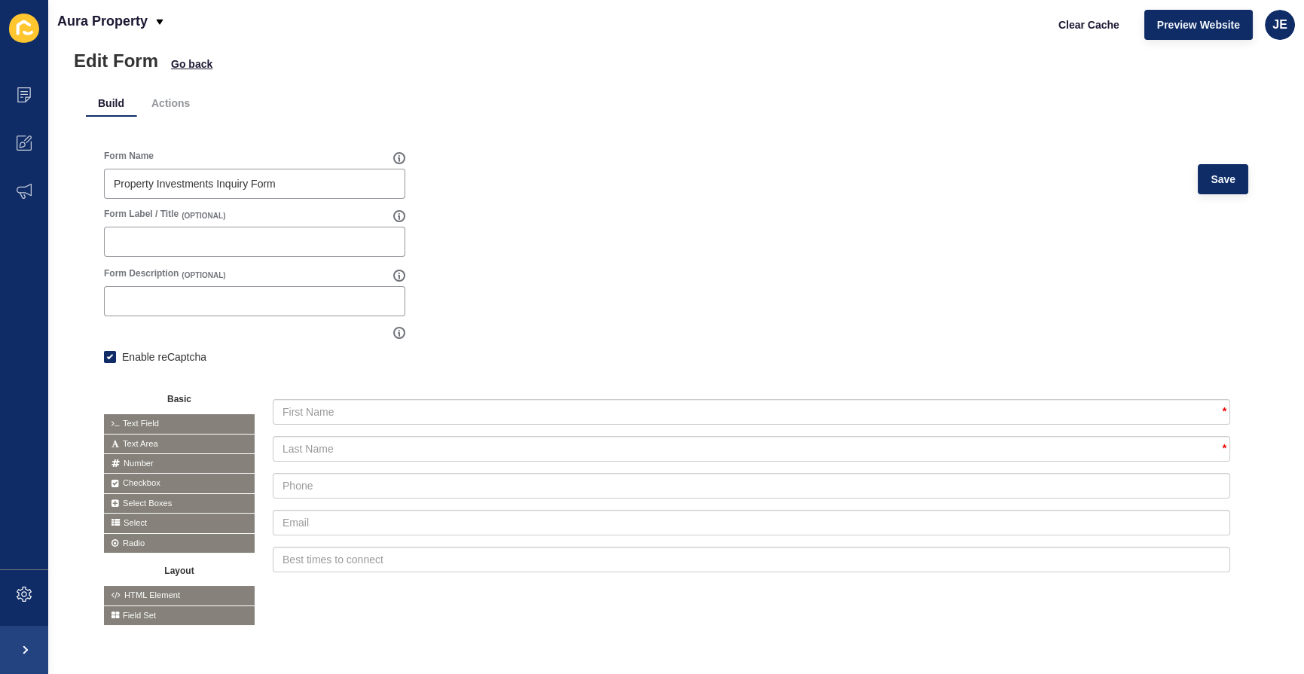
scroll to position [53, 0]
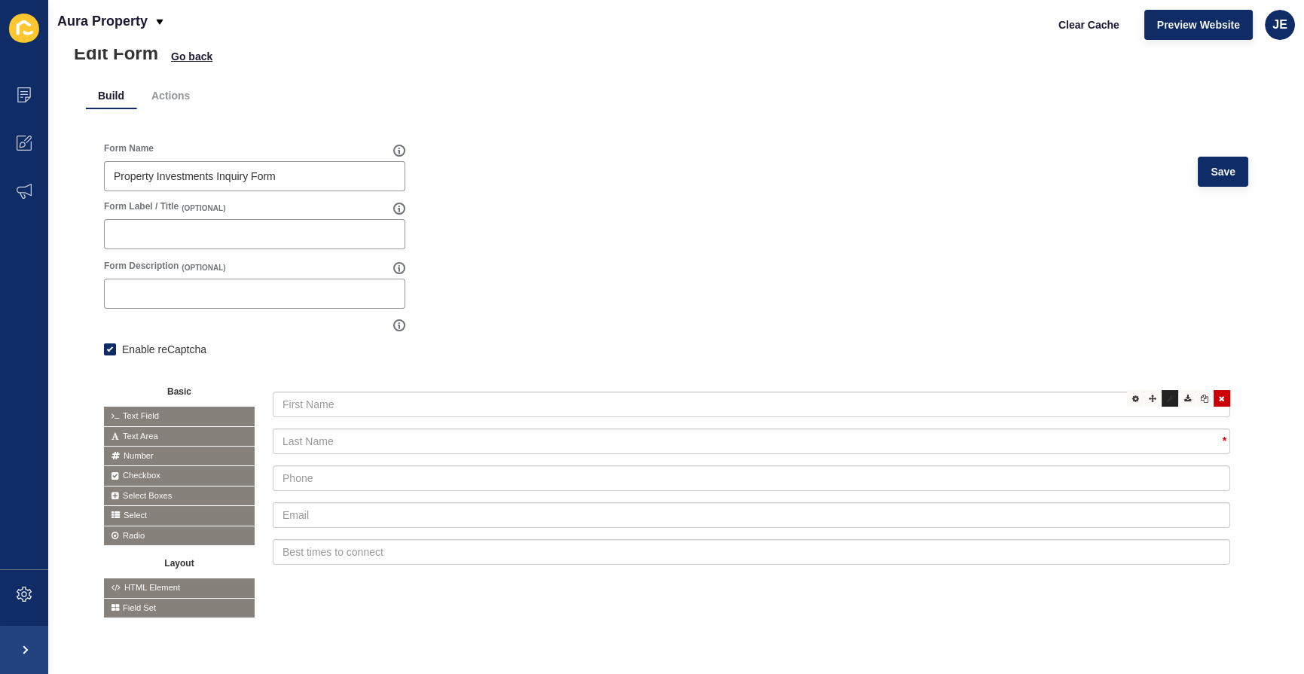
click at [1162, 396] on div at bounding box center [1170, 398] width 17 height 17
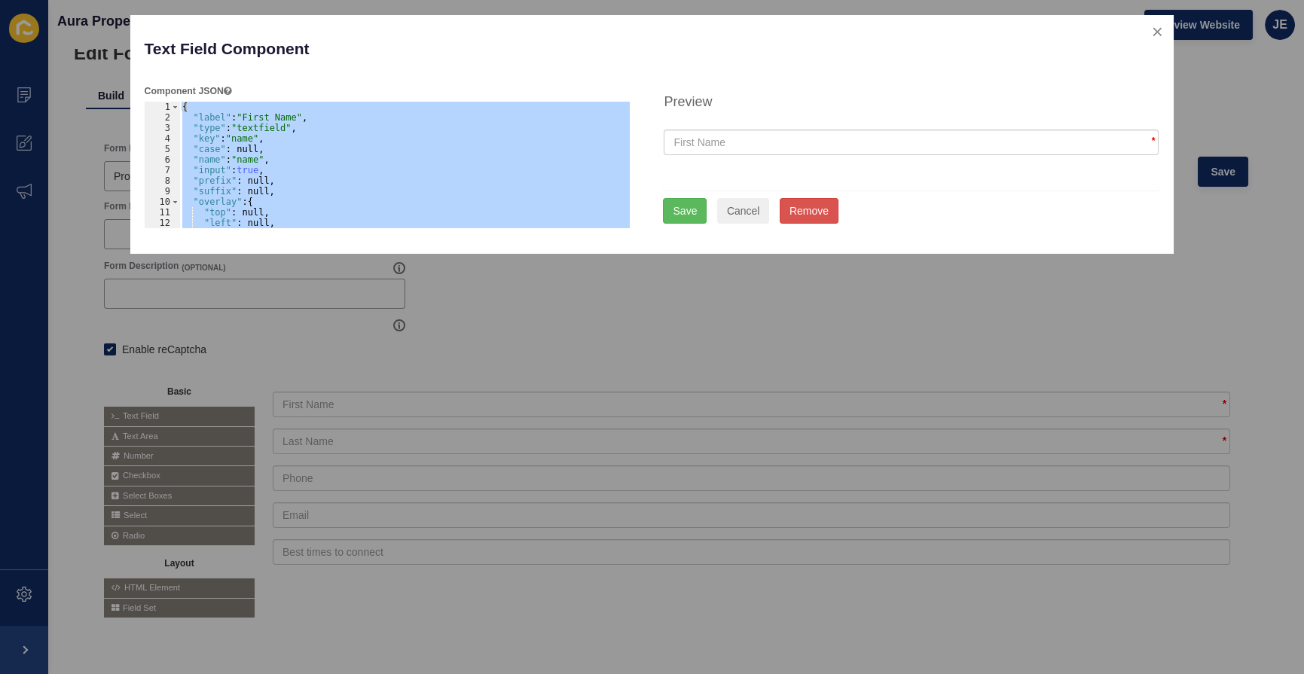
click at [249, 140] on div "{ "label" : "First Name" , "type" : "textfield" , "key" : "name" , "case" : nul…" at bounding box center [404, 165] width 451 height 127
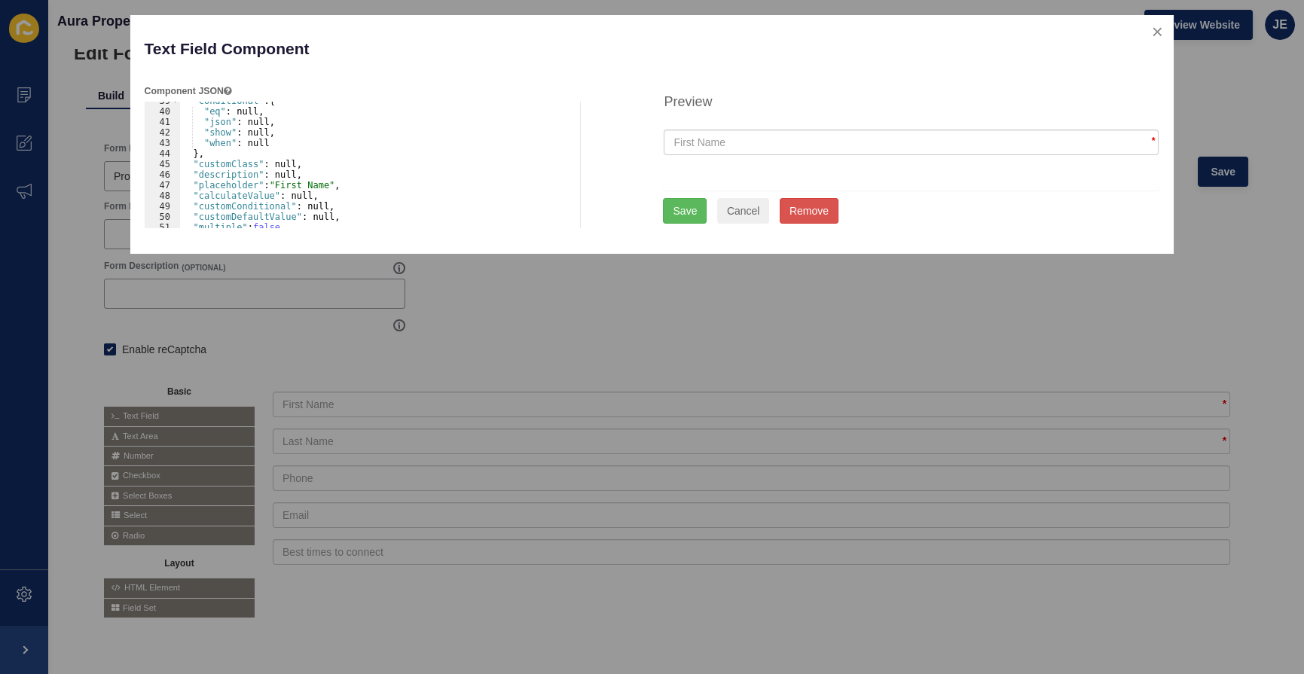
scroll to position [203, 0]
click at [265, 160] on div ""tabindex" : null, "validate" : { "json" : null, "custom" : null, "pattern" : n…" at bounding box center [404, 173] width 451 height 148
type textarea ""required": false,"
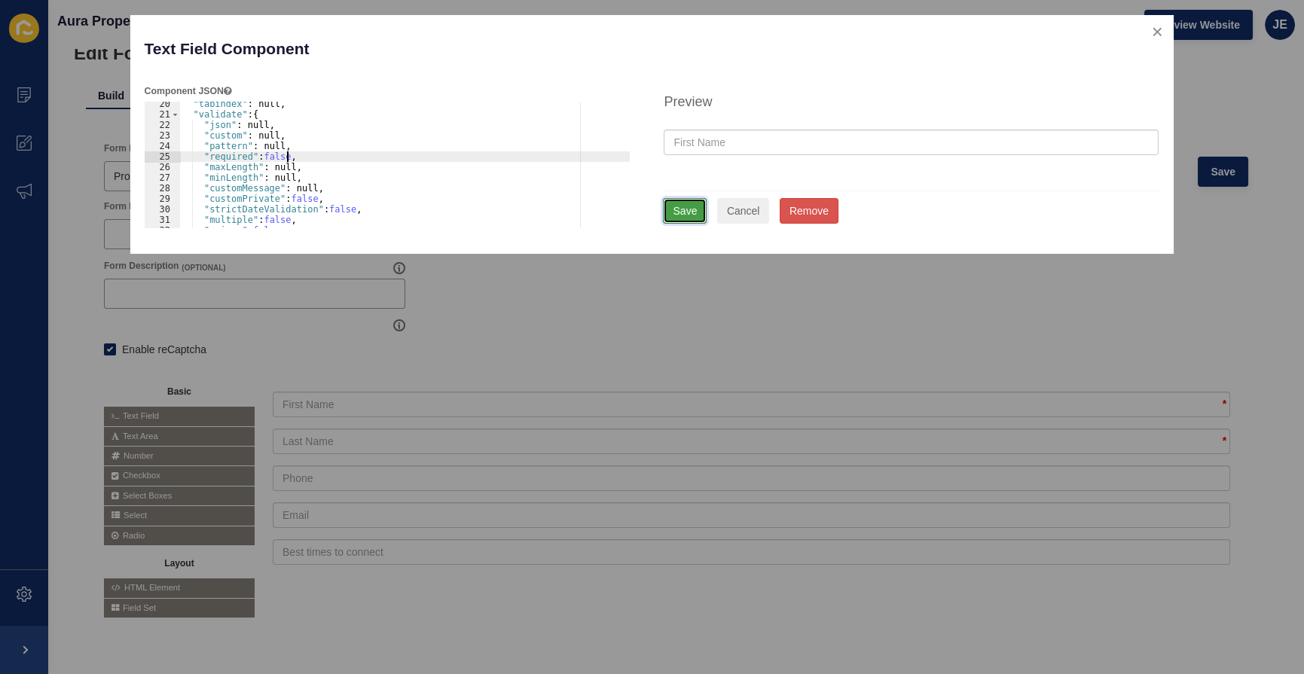
click at [684, 215] on button "Save" at bounding box center [685, 211] width 44 height 26
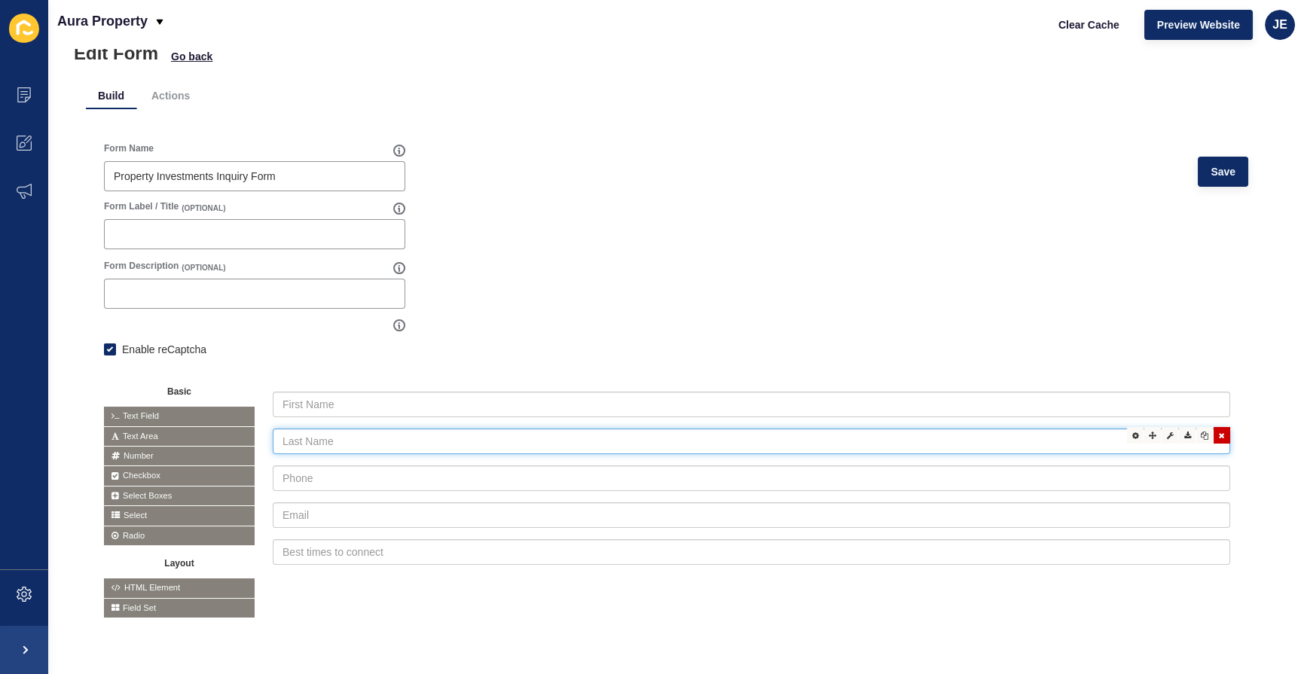
click at [558, 438] on input "text" at bounding box center [752, 442] width 958 height 26
click at [1162, 431] on div at bounding box center [1170, 435] width 17 height 17
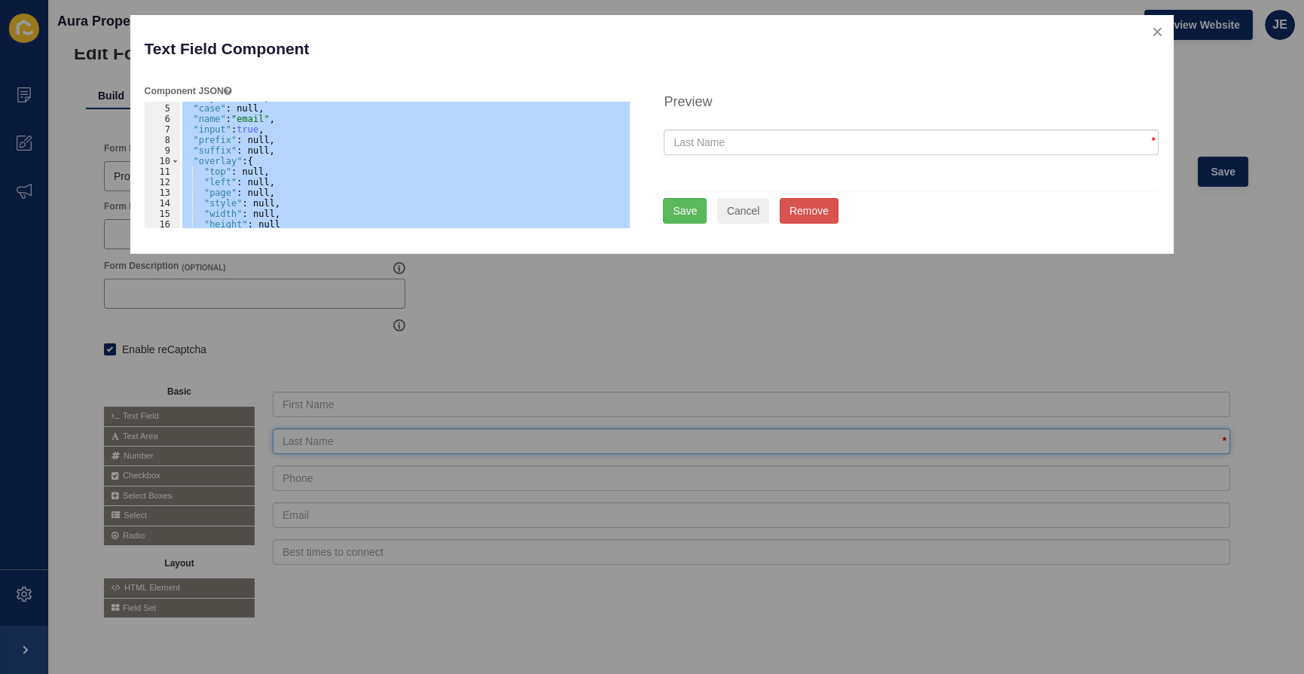
scroll to position [123, 0]
click at [294, 182] on div ""left" : null, "page" : null, "style" : null, "width" : null, "height" : null }…" at bounding box center [404, 165] width 451 height 127
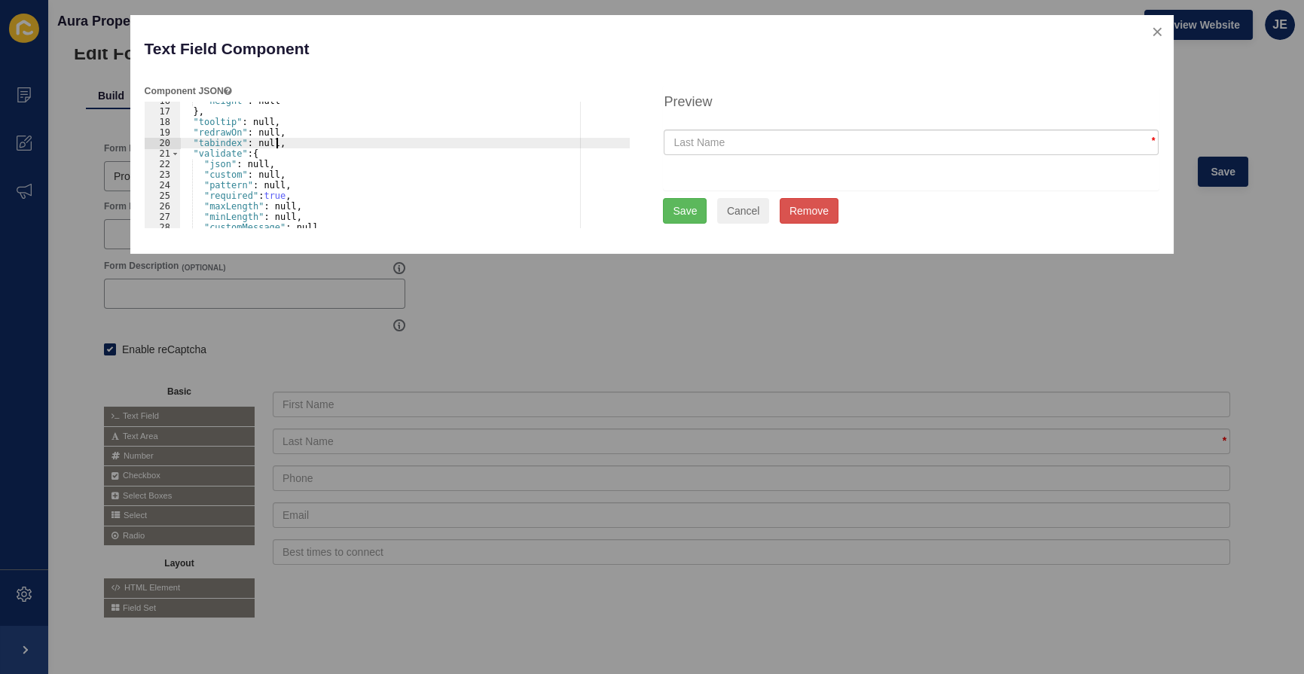
scroll to position [164, 0]
click at [270, 194] on div ""height" : null } , "tooltip" : null, "redrawOn" : null, "tabindex" : null, "va…" at bounding box center [404, 170] width 451 height 148
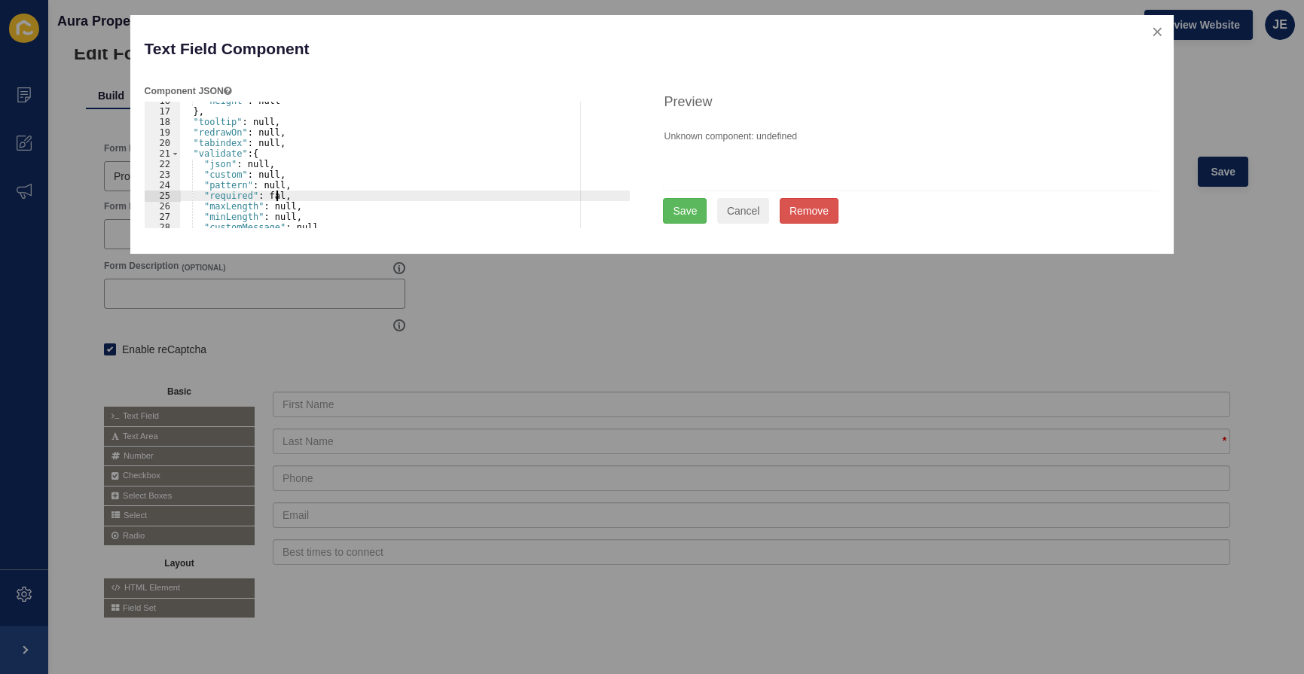
scroll to position [0, 8]
type textarea ""required": false,"
click at [669, 199] on button "Save" at bounding box center [685, 211] width 44 height 26
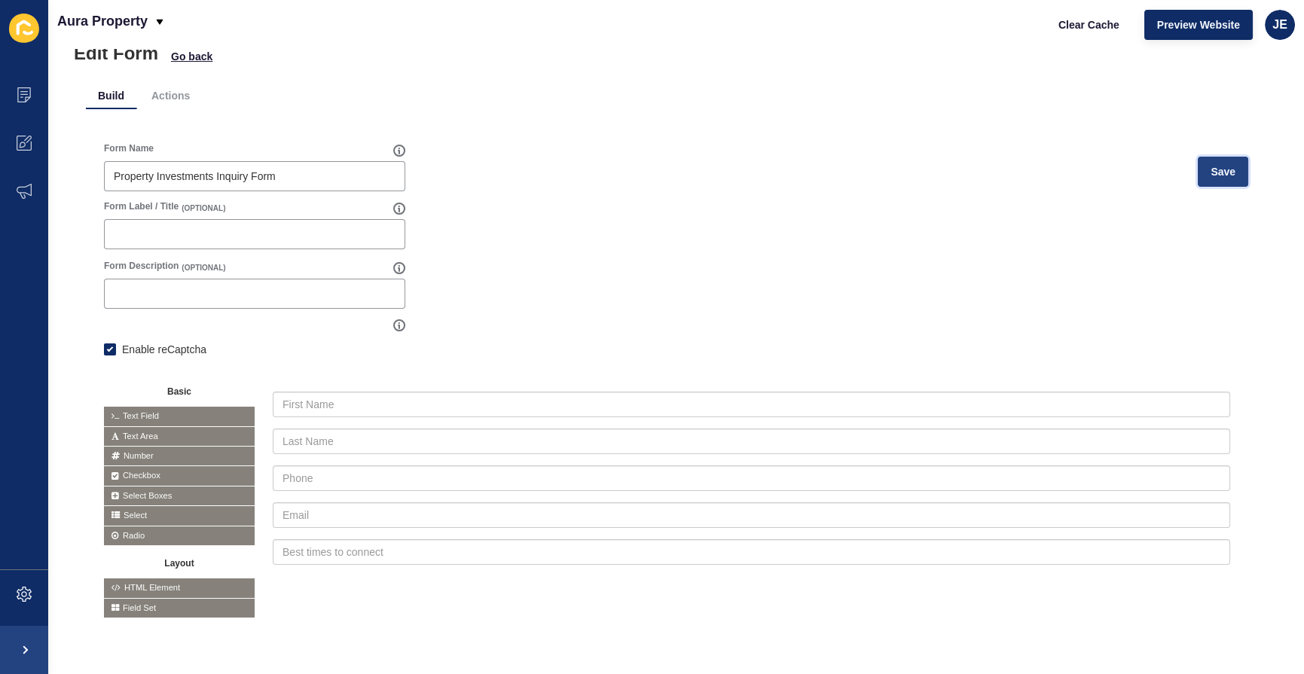
click at [1211, 164] on span "Save" at bounding box center [1223, 171] width 25 height 15
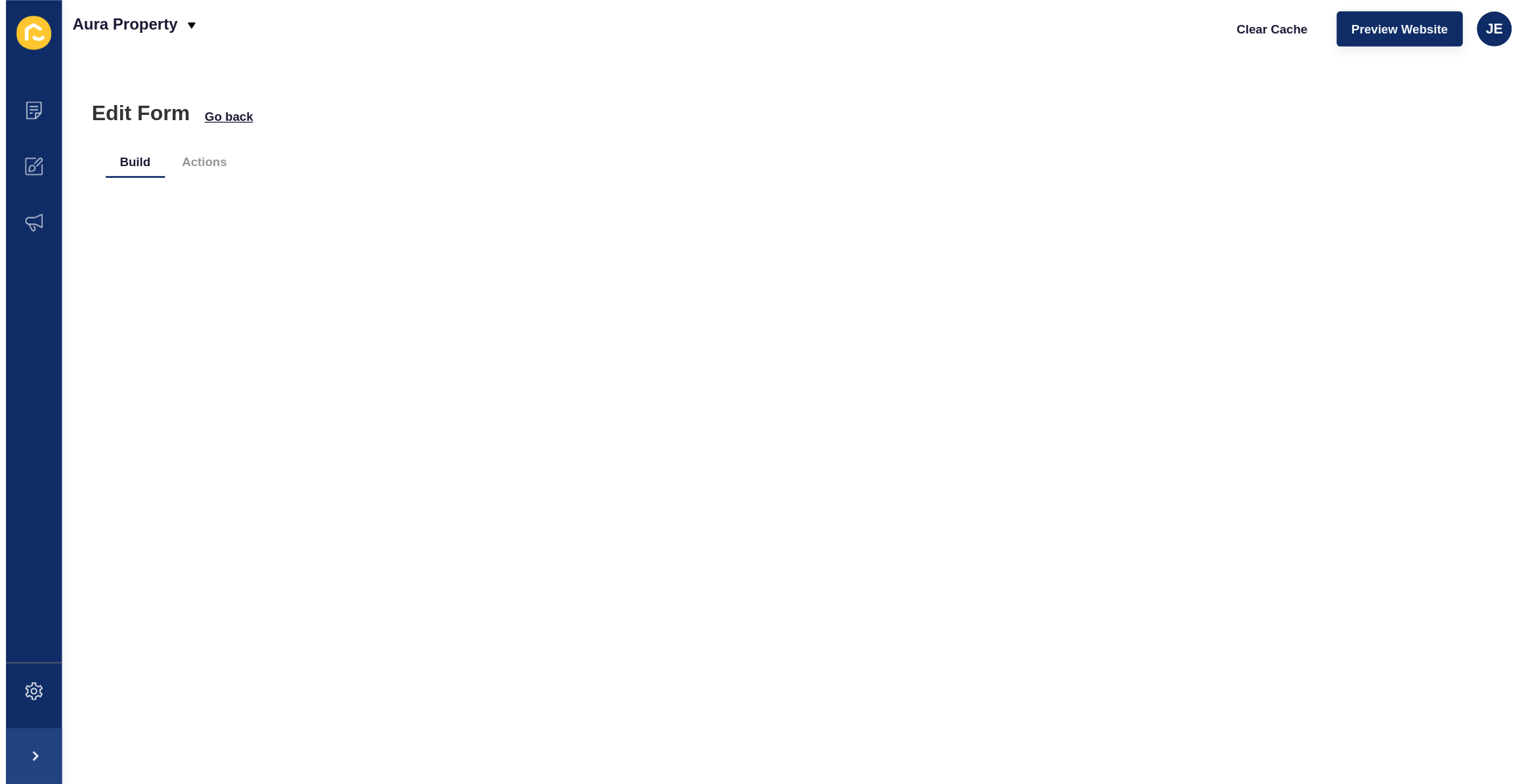
scroll to position [0, 0]
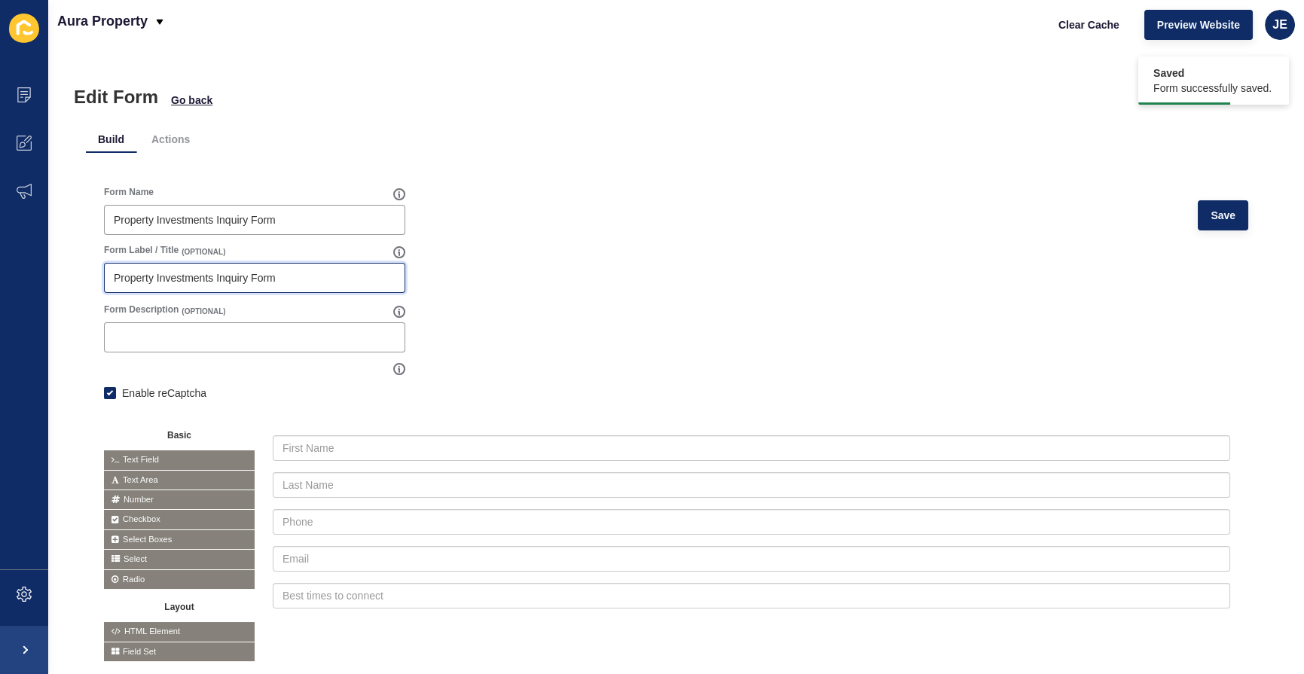
drag, startPoint x: 286, startPoint y: 272, endPoint x: 102, endPoint y: 280, distance: 184.7
click at [102, 280] on div "Form Label / Title (OPTIONAL) Property Investments Inquiry Form" at bounding box center [254, 269] width 304 height 52
click at [135, 280] on input "Form Label / Title" at bounding box center [255, 277] width 282 height 15
click at [542, 309] on form "Form Name Property Investments Inquiry Form Save Form Label / Title (OPTIONAL) …" at bounding box center [676, 424] width 1144 height 476
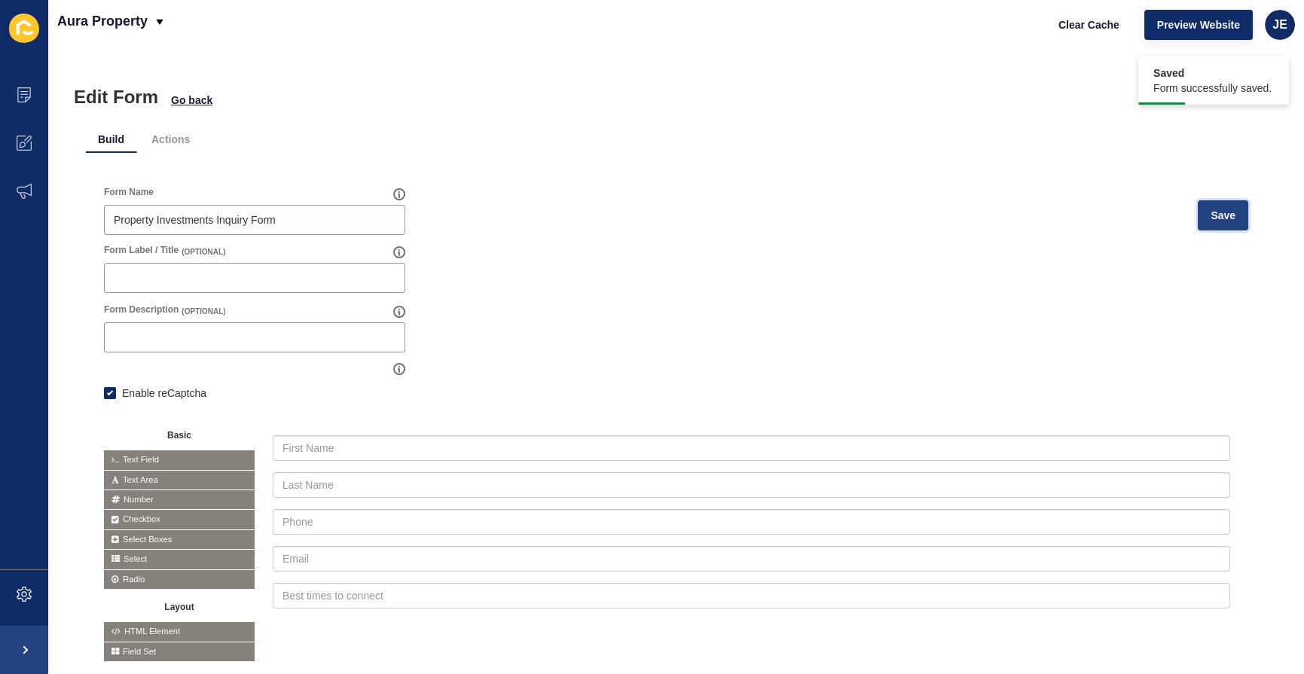
click at [1211, 215] on span "Save" at bounding box center [1223, 215] width 25 height 15
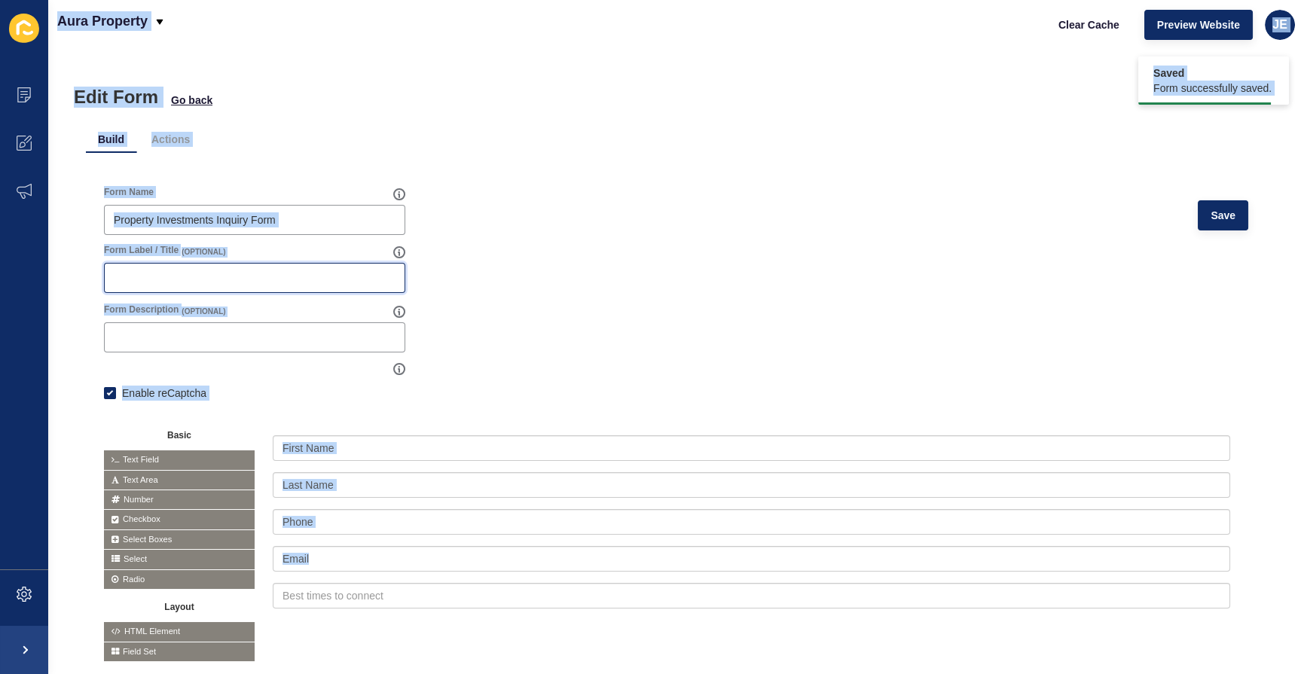
click at [295, 271] on input "Form Label / Title" at bounding box center [255, 277] width 282 height 15
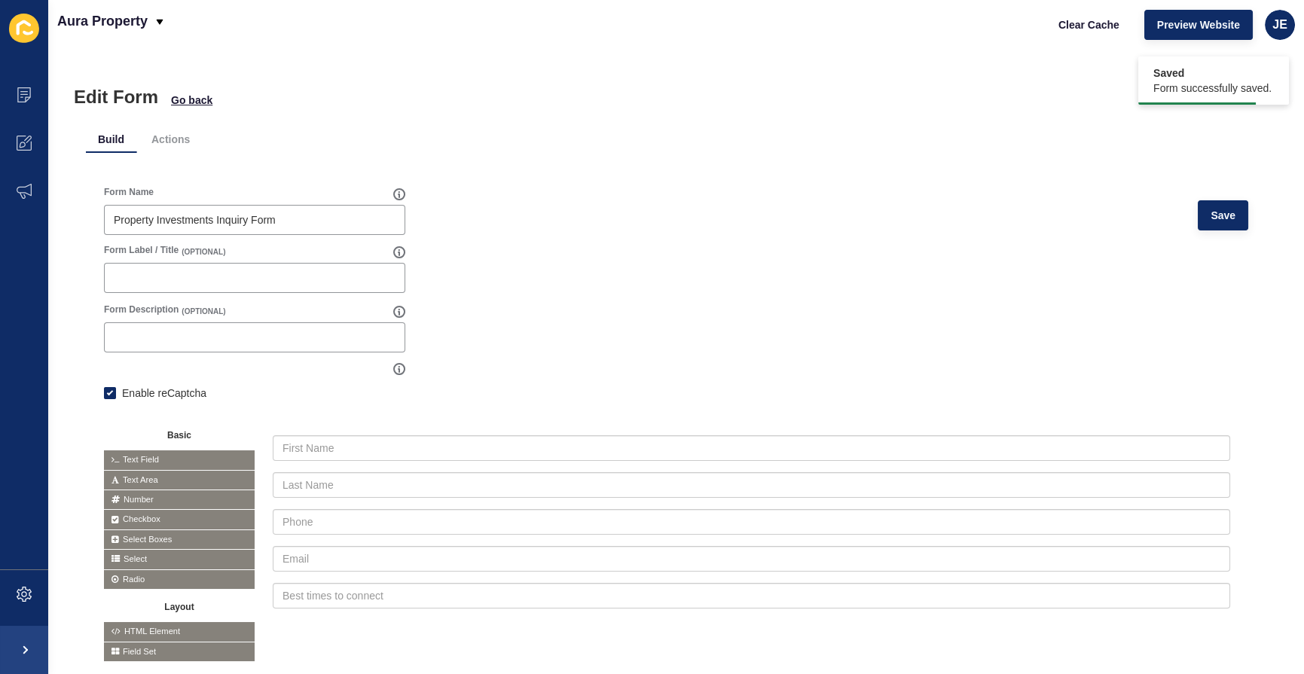
click at [680, 264] on form "Form Name Property Investments Inquiry Form Save Form Label / Title (OPTIONAL) …" at bounding box center [676, 424] width 1144 height 476
click at [1203, 202] on button "Save" at bounding box center [1223, 215] width 50 height 30
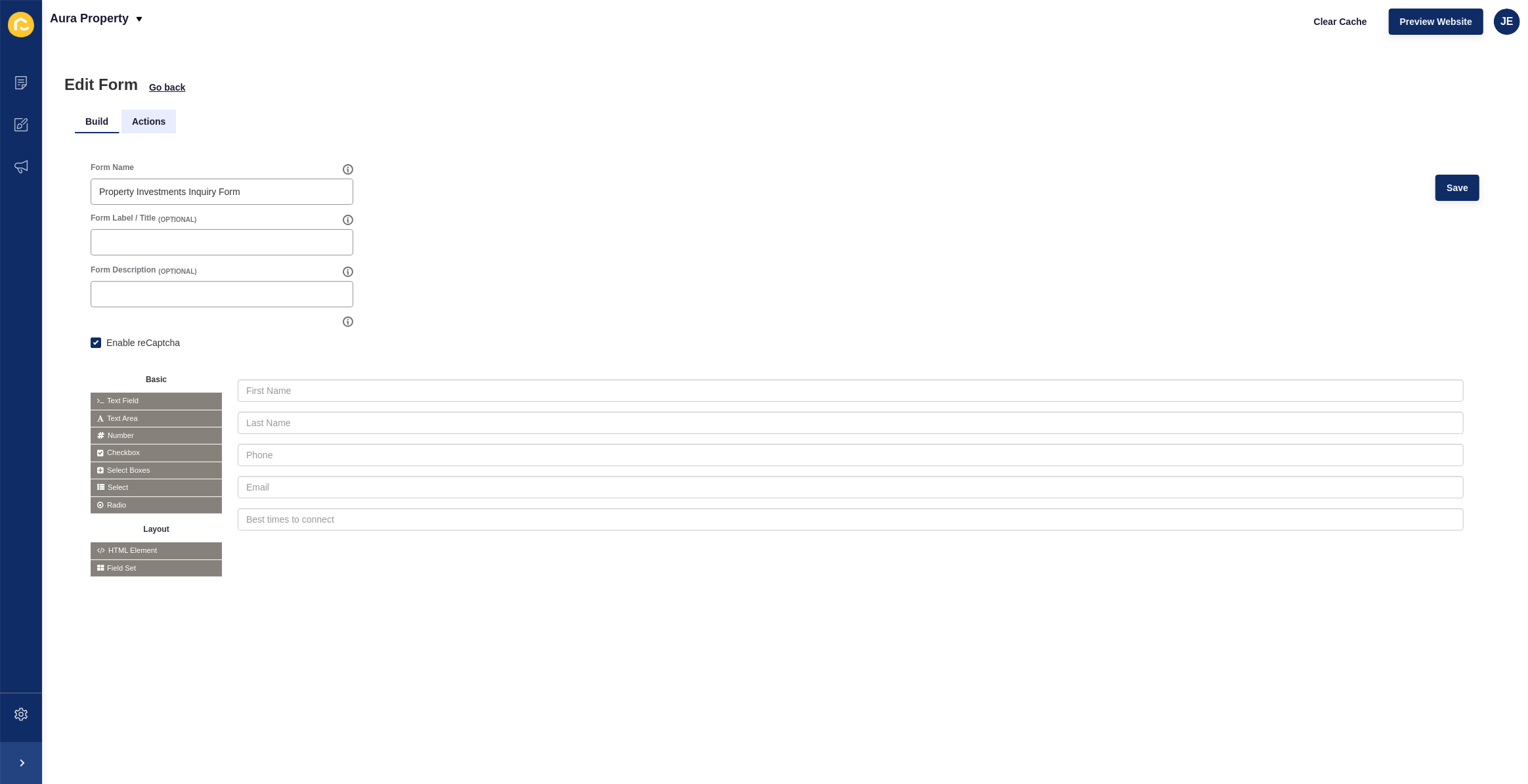
click at [132, 125] on li "Actions" at bounding box center [148, 121] width 55 height 24
click at [292, 416] on input "text" at bounding box center [851, 422] width 1226 height 23
click at [1393, 414] on icon at bounding box center [1396, 417] width 7 height 7
click at [1378, 416] on icon at bounding box center [1381, 417] width 6 height 7
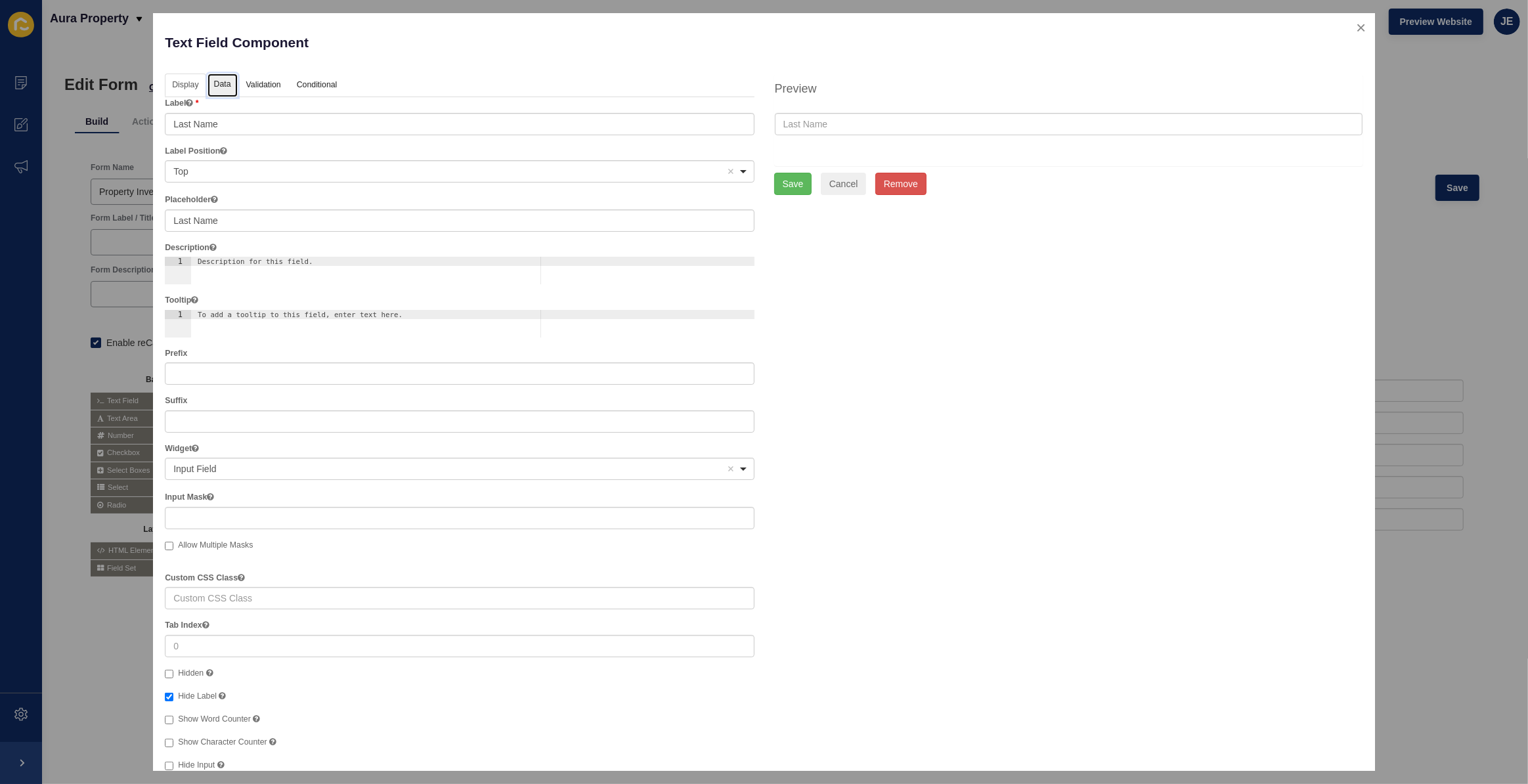
click at [228, 84] on link "Data" at bounding box center [222, 85] width 31 height 24
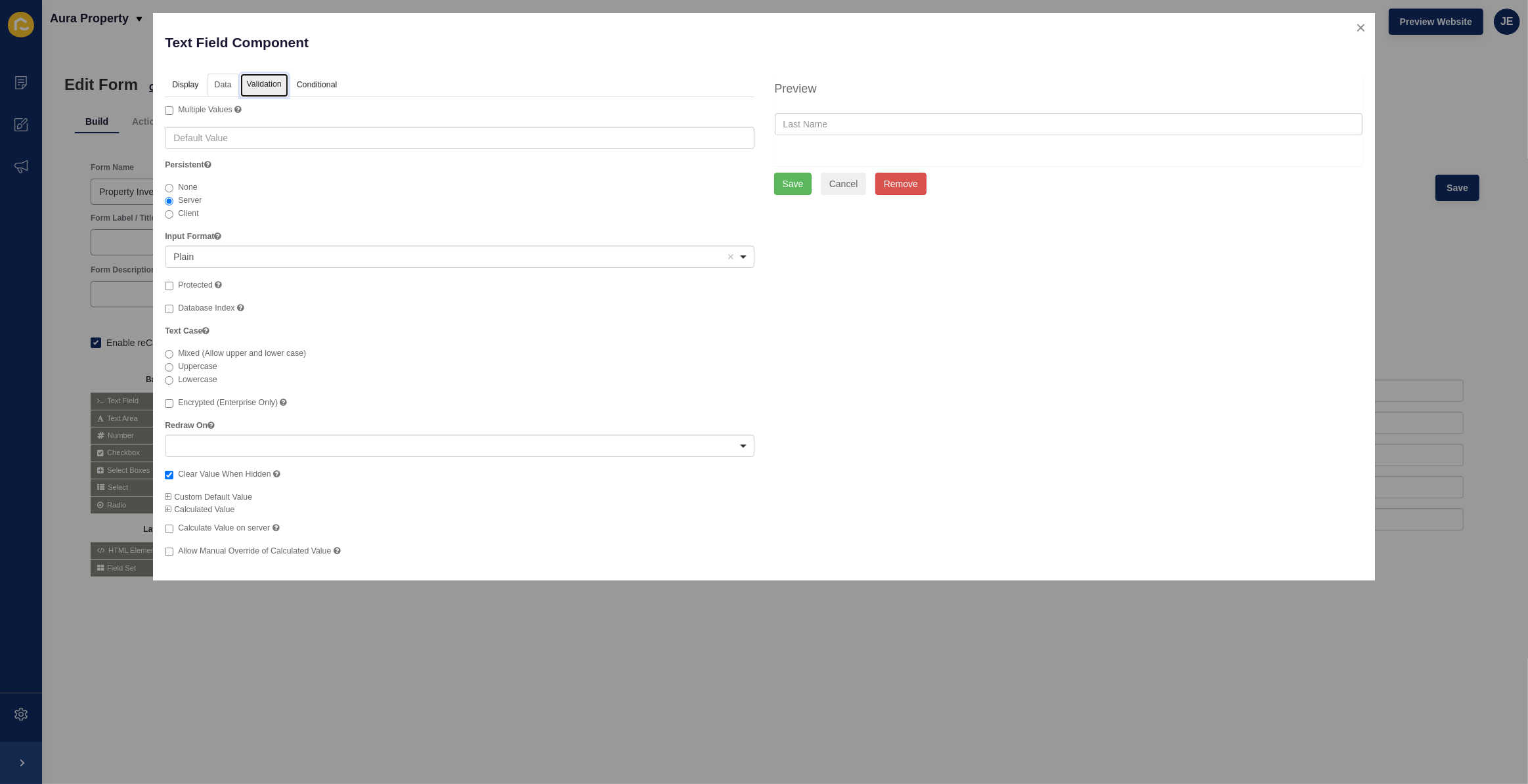
click at [259, 80] on link "Validation" at bounding box center [264, 85] width 48 height 24
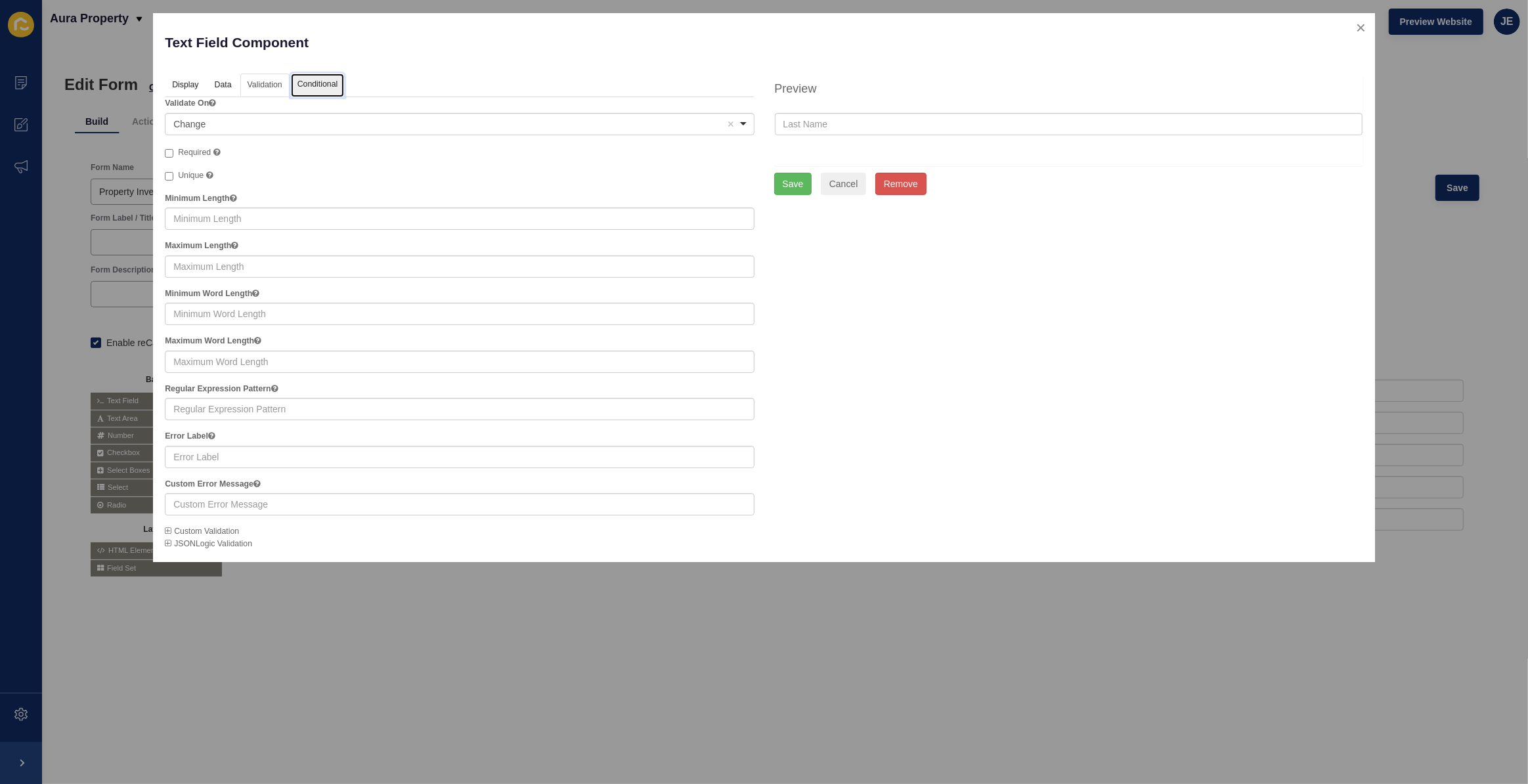
click at [305, 91] on link "Conditional" at bounding box center [318, 85] width 54 height 24
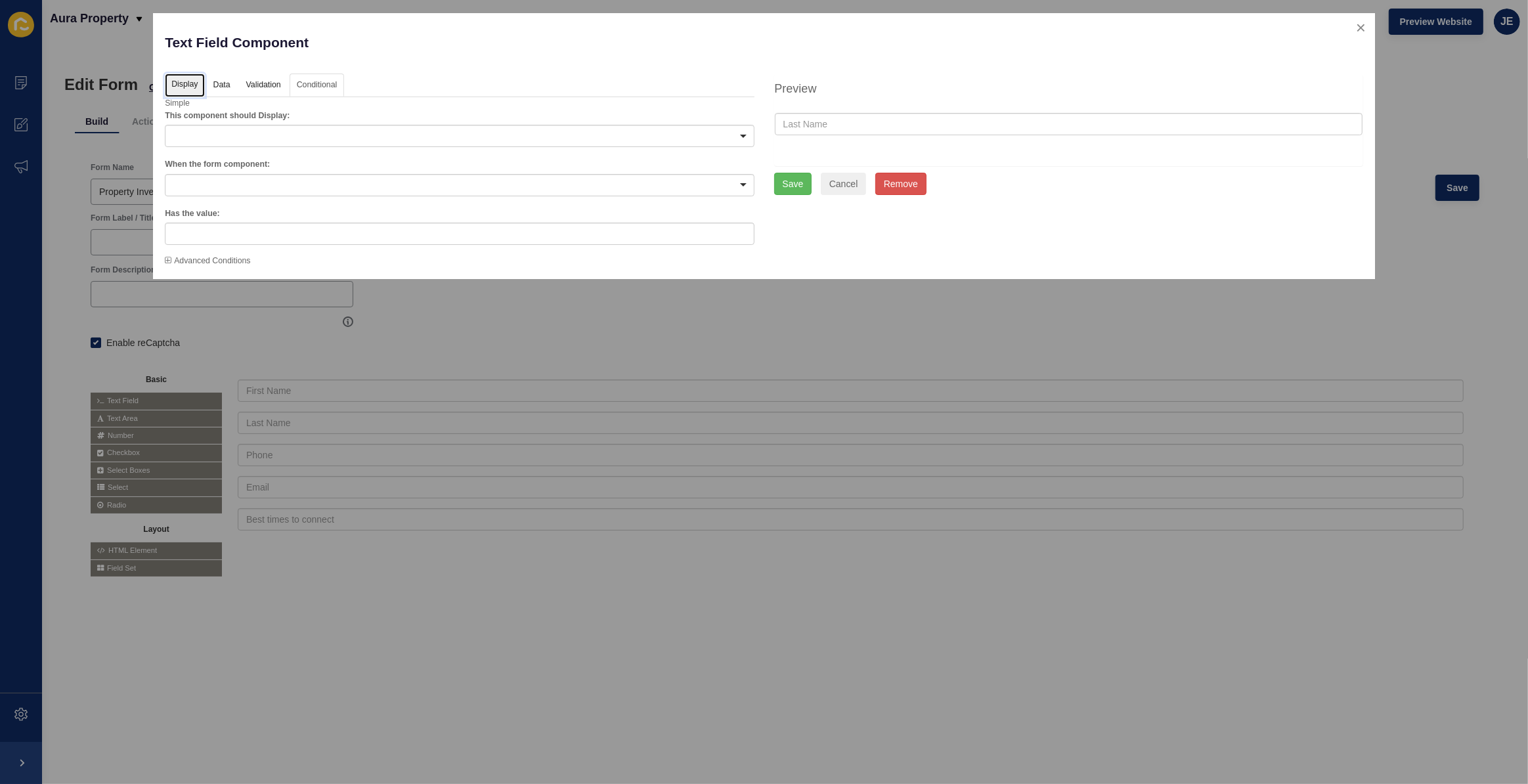
click at [189, 84] on link "Display" at bounding box center [184, 85] width 39 height 24
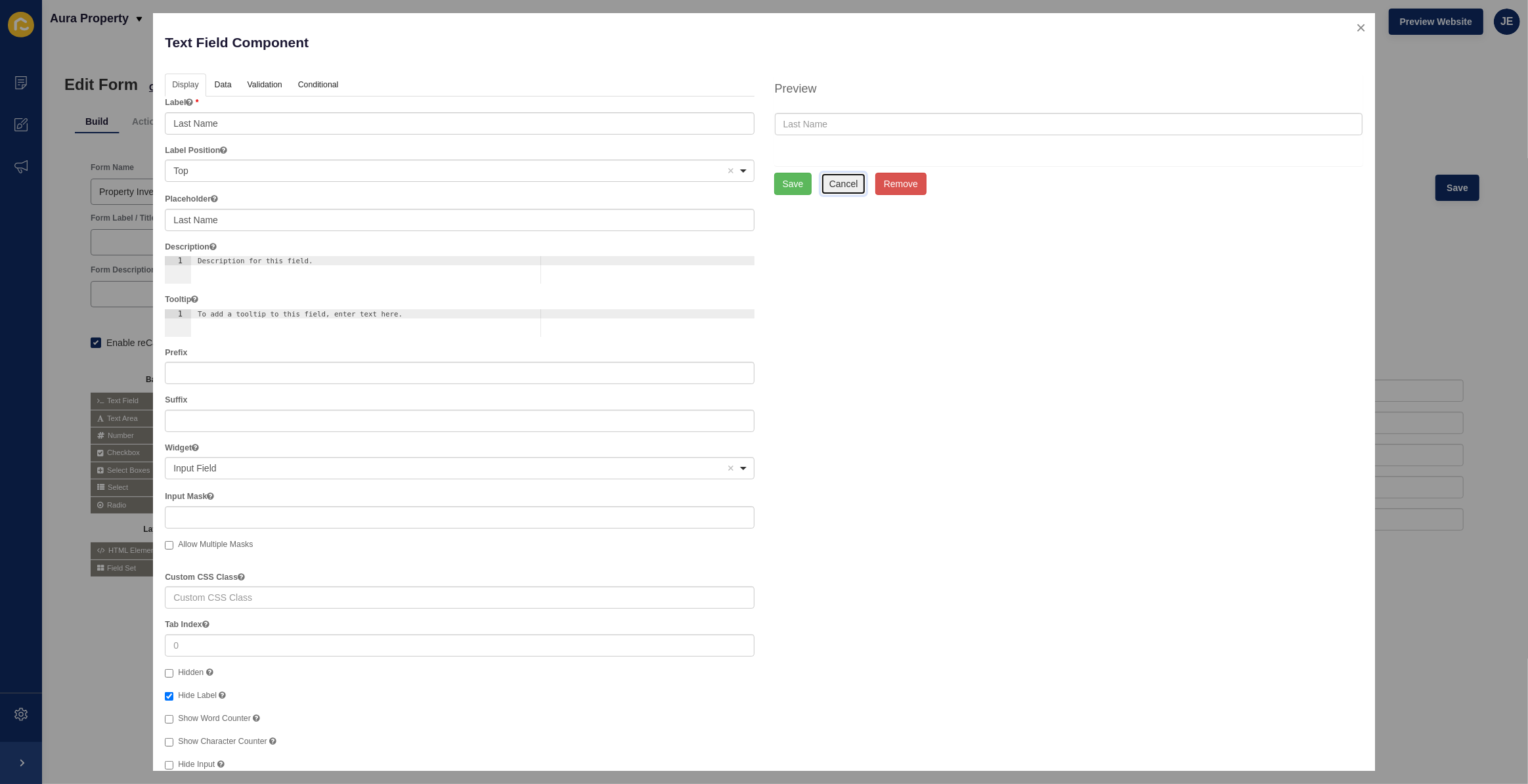
click at [846, 185] on button "Cancel" at bounding box center [844, 184] width 46 height 23
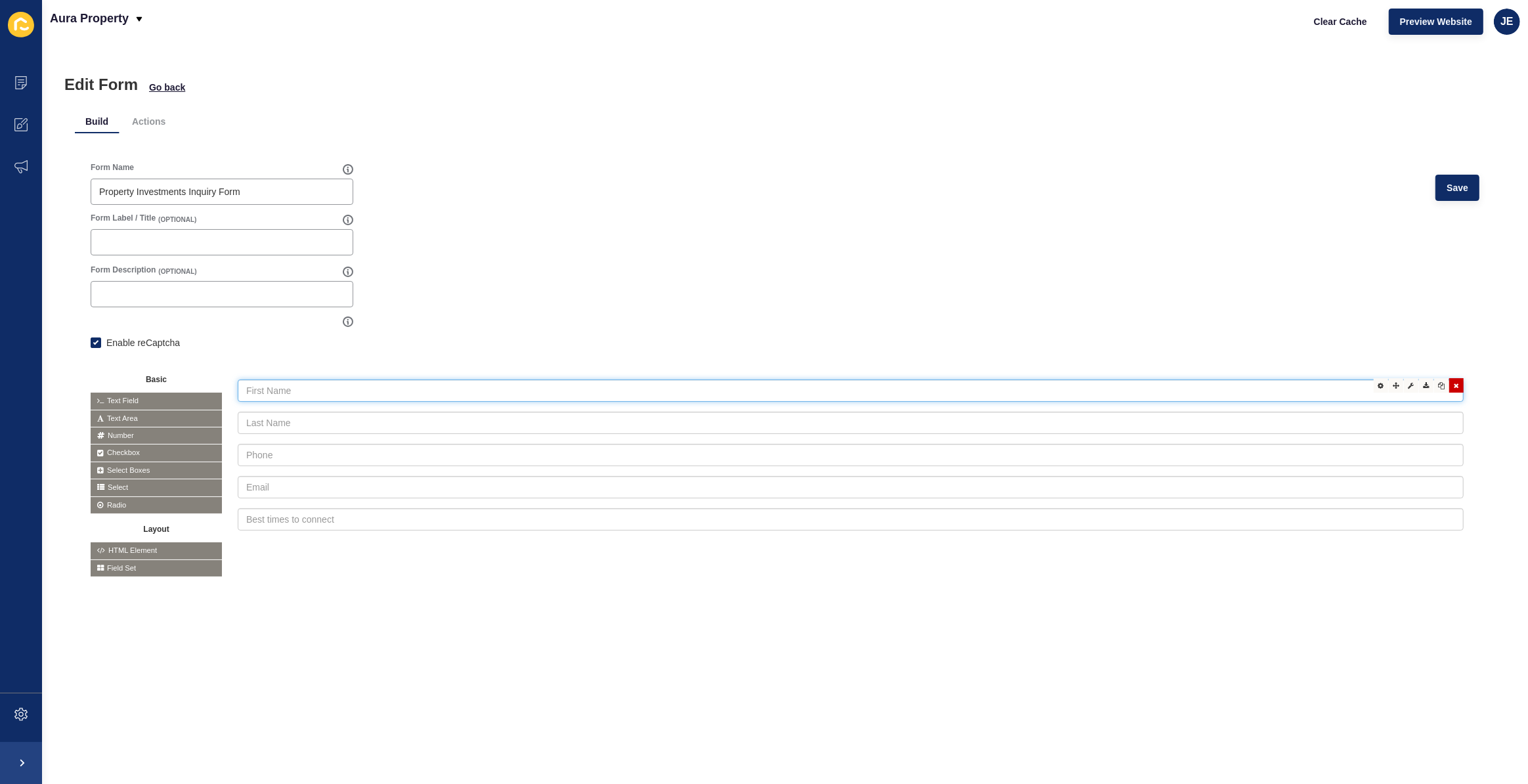
click at [1192, 398] on input "text" at bounding box center [851, 390] width 1226 height 23
click at [1205, 422] on input "text" at bounding box center [851, 422] width 1226 height 23
click at [1393, 420] on icon at bounding box center [1396, 417] width 7 height 7
click at [1409, 418] on icon at bounding box center [1411, 417] width 6 height 7
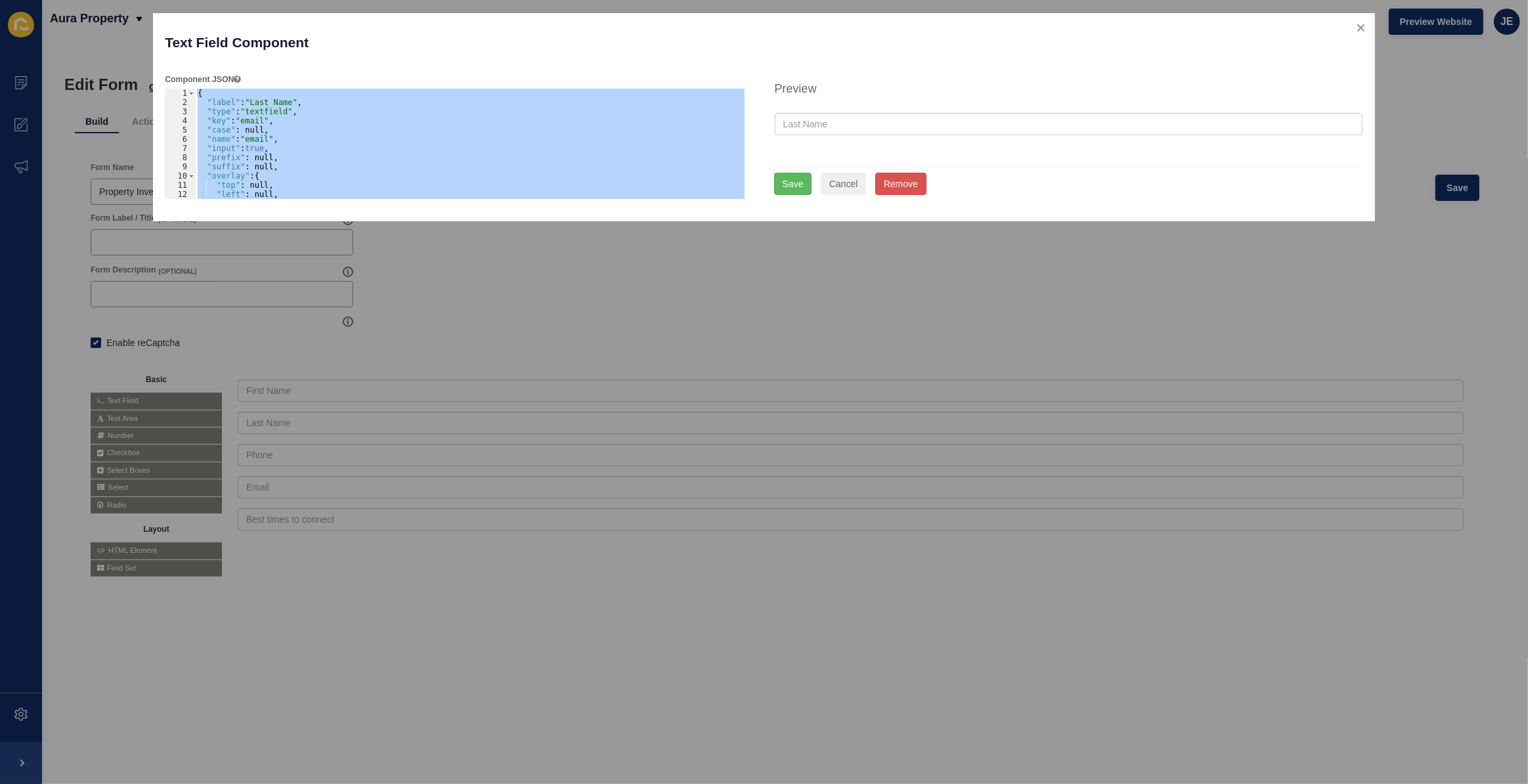
click at [302, 125] on div "{ "label" : "Last Name" , "type" : "textfield" , "key" : "email" , "case" : nul…" at bounding box center [470, 144] width 550 height 111
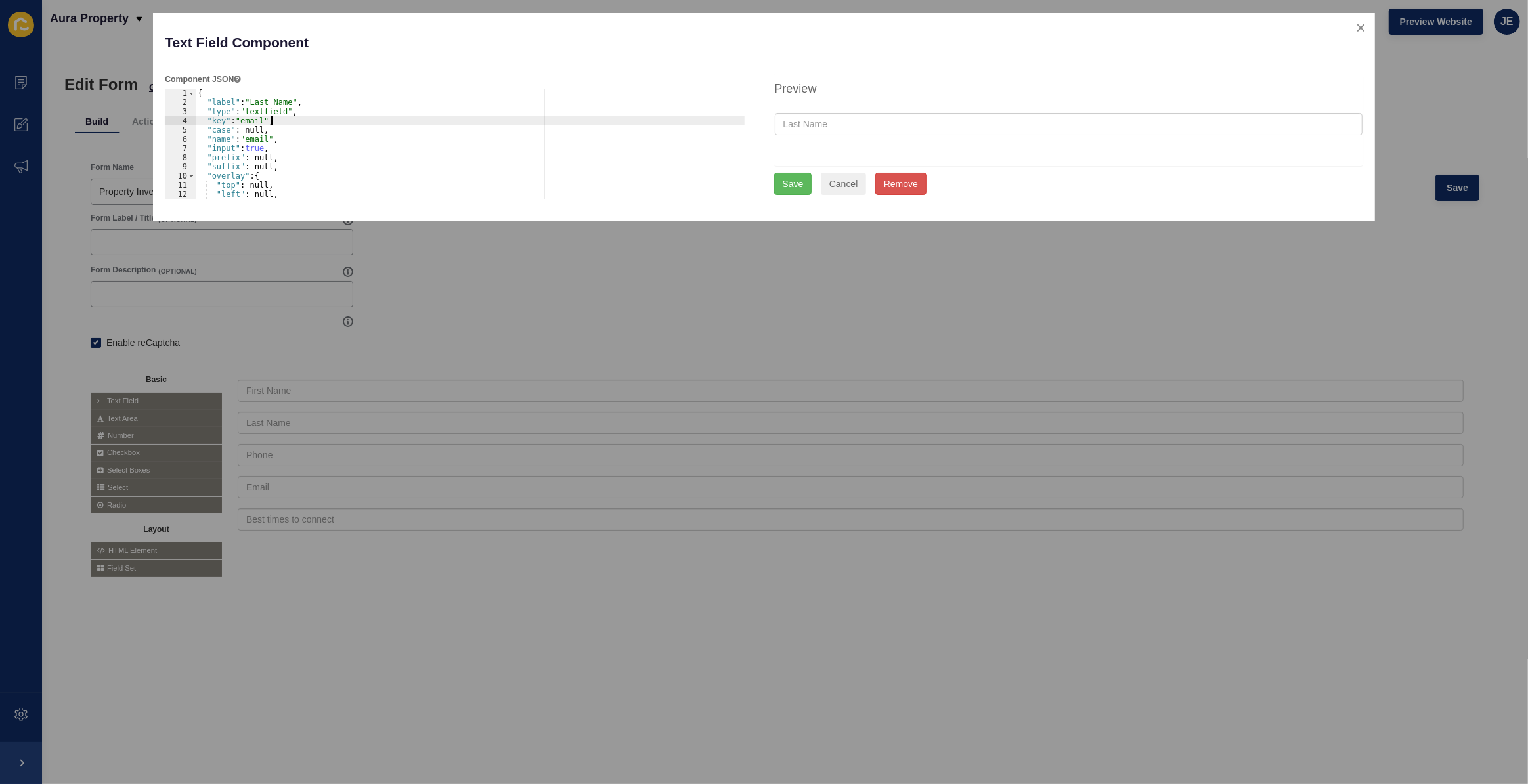
click at [262, 139] on div "{ "label" : "Last Name" , "type" : "textfield" , "key" : "email" , "case" : nul…" at bounding box center [470, 153] width 550 height 129
type textarea ""name": "last_name","
click at [803, 182] on button "Save" at bounding box center [793, 184] width 38 height 23
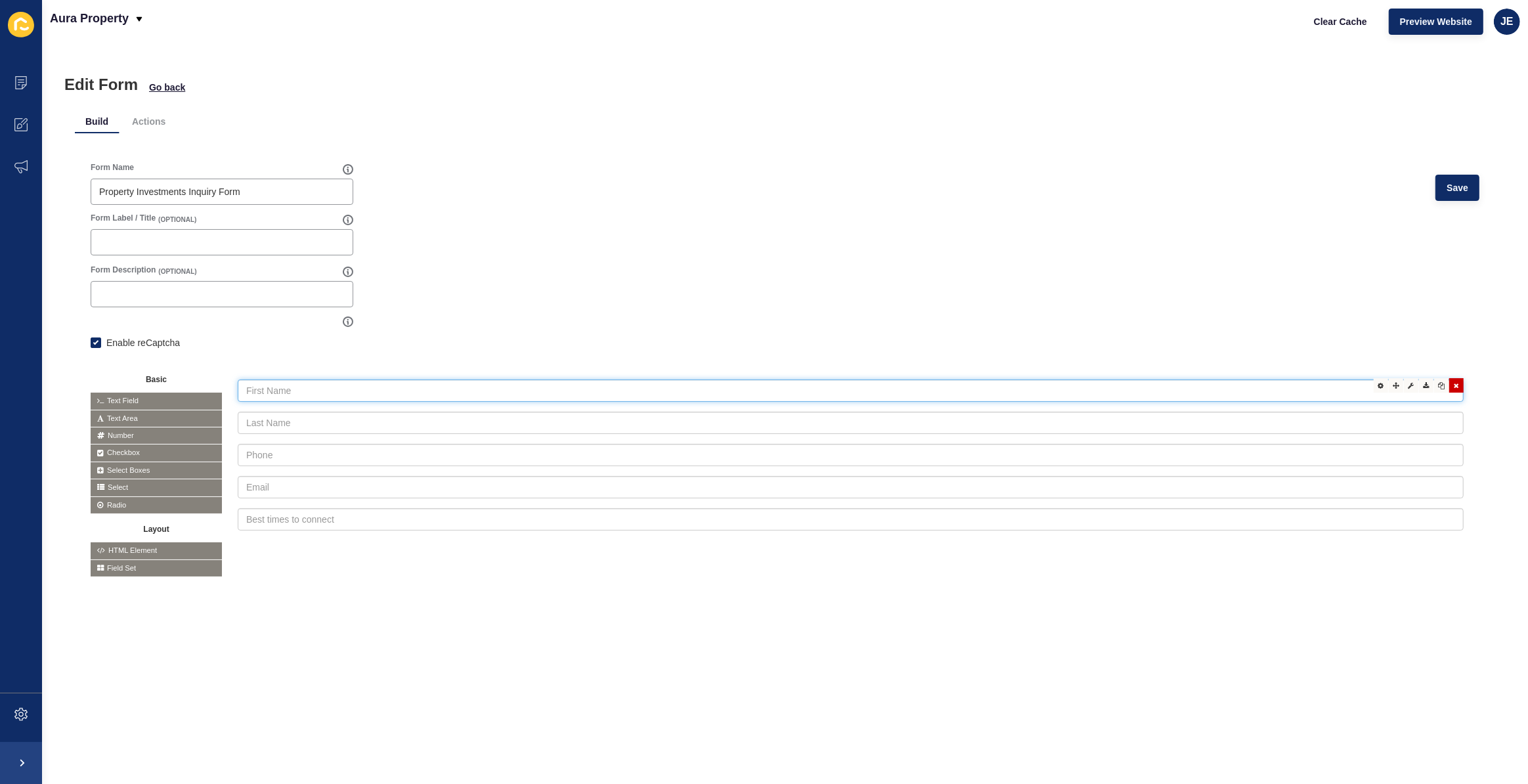
click at [1347, 401] on input "text" at bounding box center [851, 390] width 1226 height 23
click at [1404, 387] on div at bounding box center [1411, 385] width 15 height 15
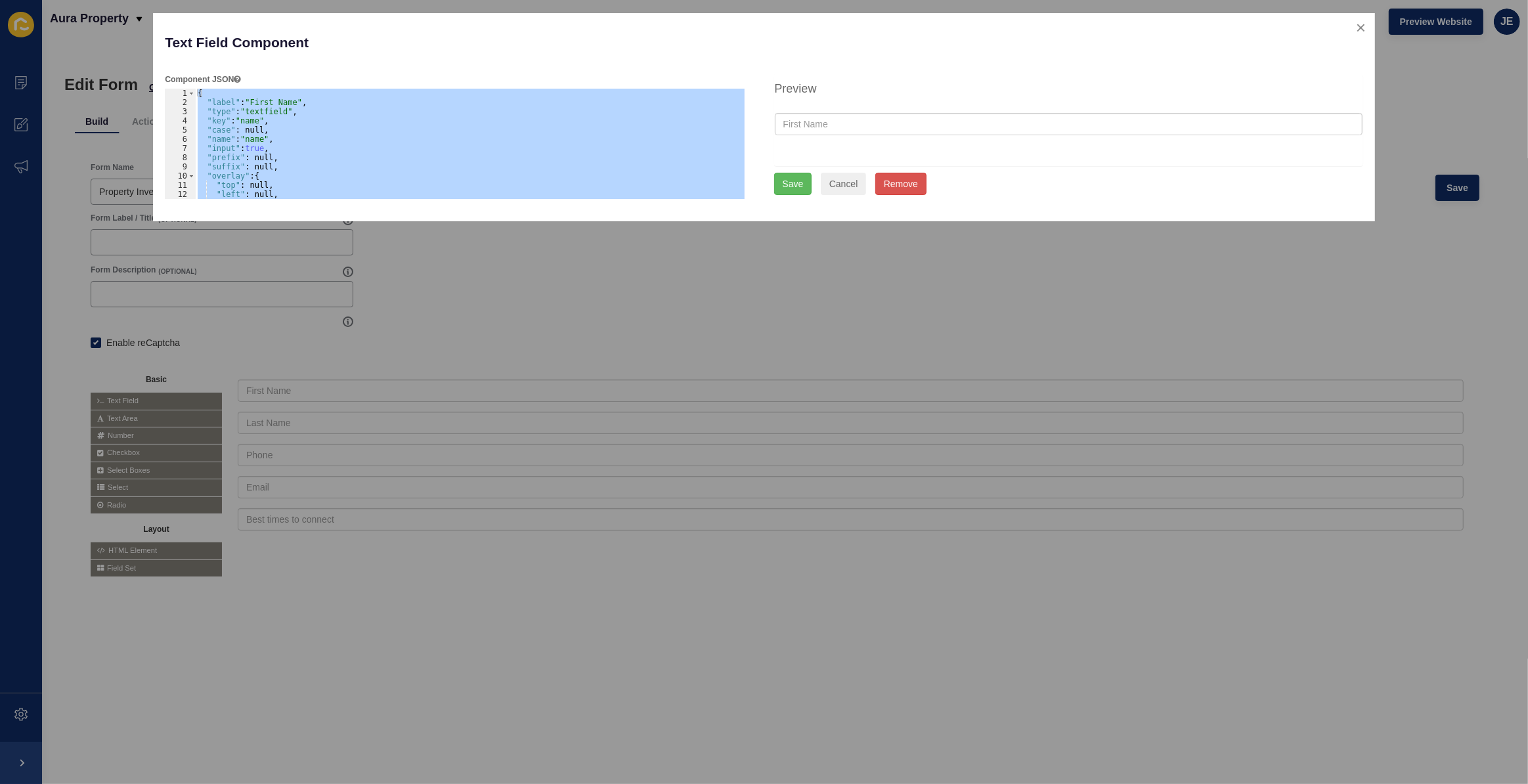
click at [255, 125] on div "{ "label" : "First Name" , "type" : "textfield" , "key" : "name" , "case" : nul…" at bounding box center [470, 144] width 550 height 111
click at [255, 125] on div "{ "label" : "First Name" , "type" : "textfield" , "key" : "name" , "case" : nul…" at bounding box center [470, 153] width 550 height 129
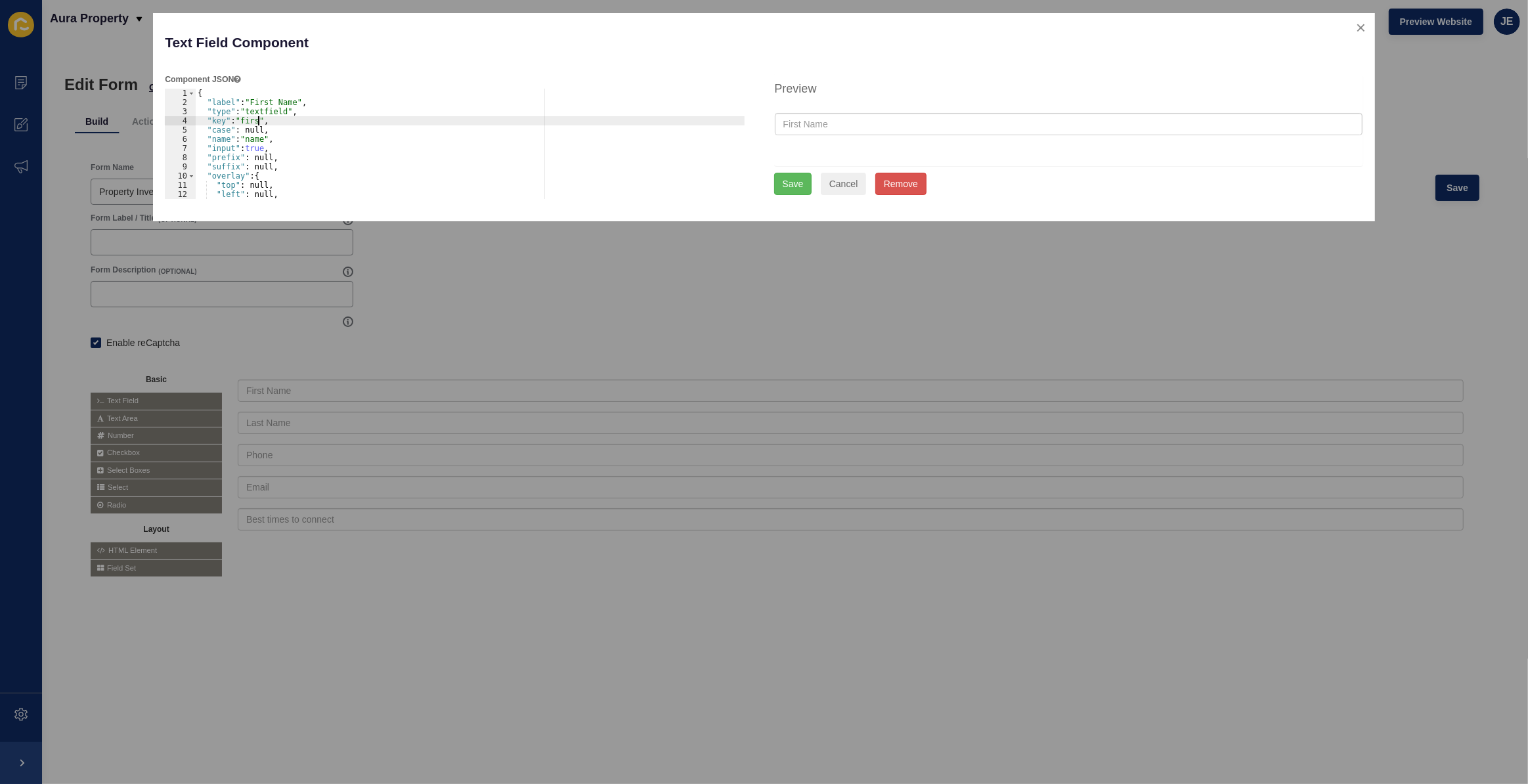
scroll to position [0, 5]
click at [260, 136] on div "{ "label" : "First Name" , "type" : "textfield" , "key" : "name" , "case" : nul…" at bounding box center [470, 153] width 550 height 129
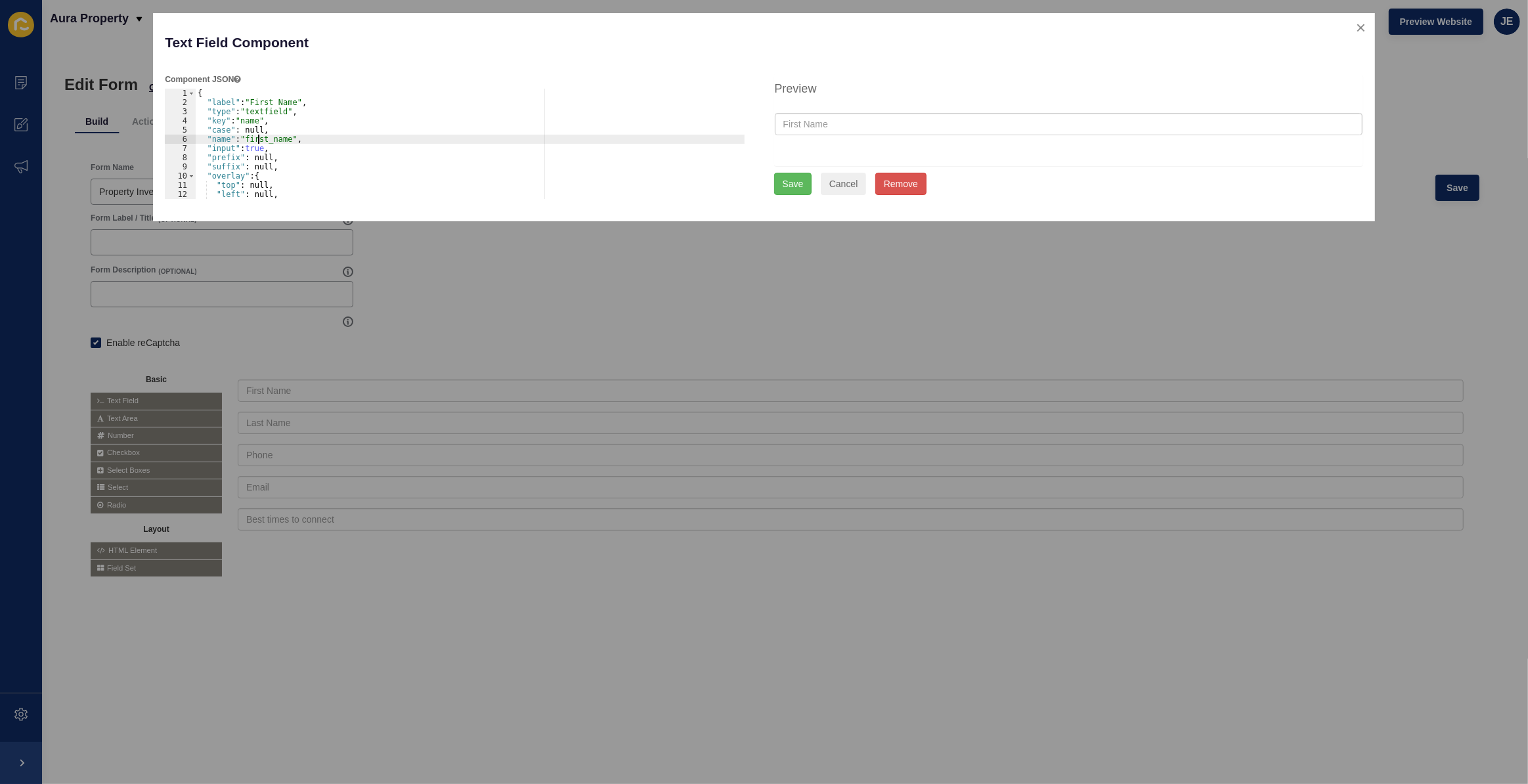
click at [260, 136] on div "{ "label" : "First Name" , "type" : "textfield" , "key" : "name" , "case" : nul…" at bounding box center [470, 153] width 550 height 129
click at [257, 120] on div "{ "label" : "First Name" , "type" : "textfield" , "key" : "name" , "case" : nul…" at bounding box center [470, 153] width 550 height 129
click at [248, 122] on div "{ "label" : "First Name" , "type" : "textfield" , "key" : "name" , "case" : nul…" at bounding box center [470, 153] width 550 height 129
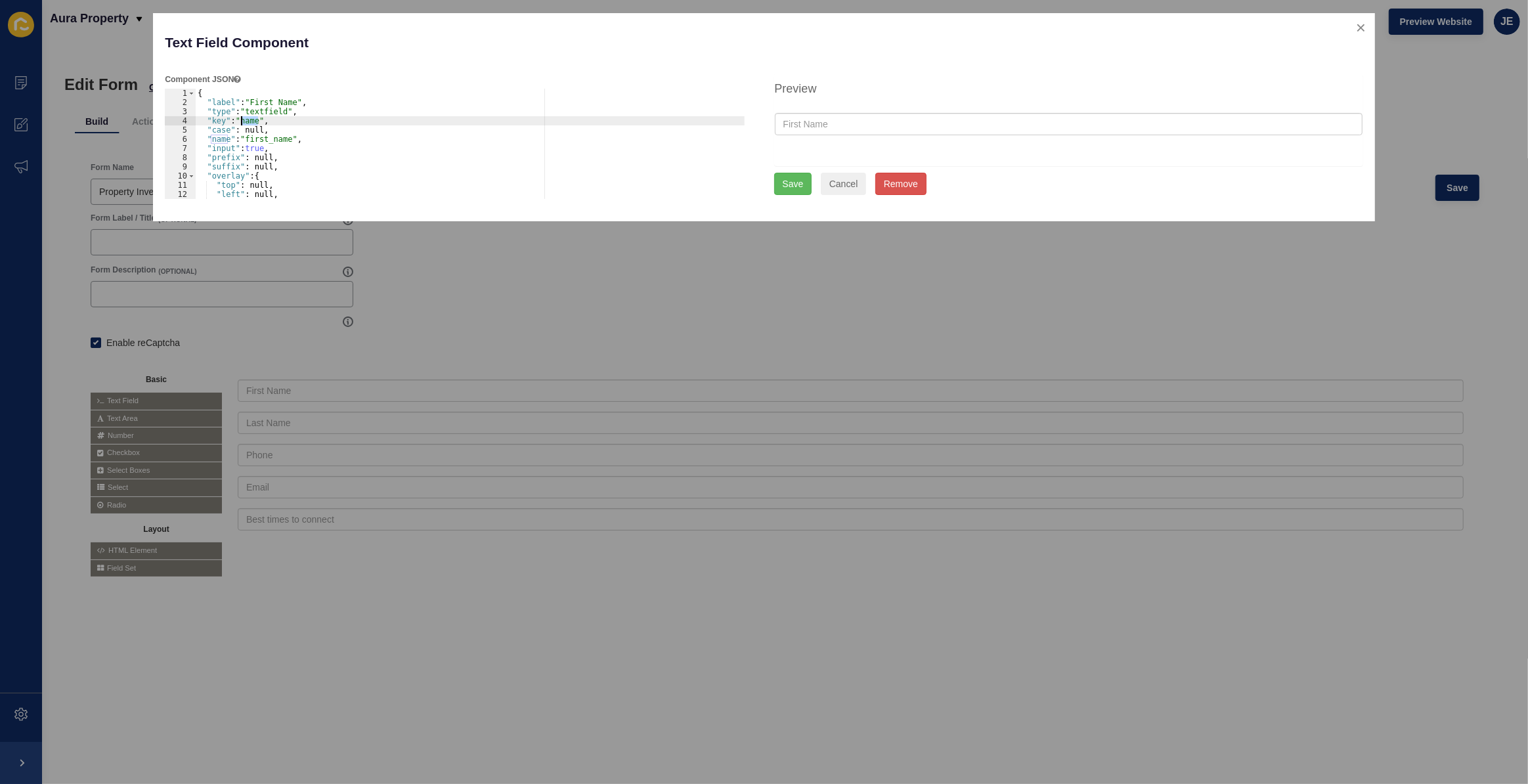
paste textarea "first_"
type textarea ""key": "first_name","
click at [805, 188] on button "Save" at bounding box center [793, 184] width 38 height 23
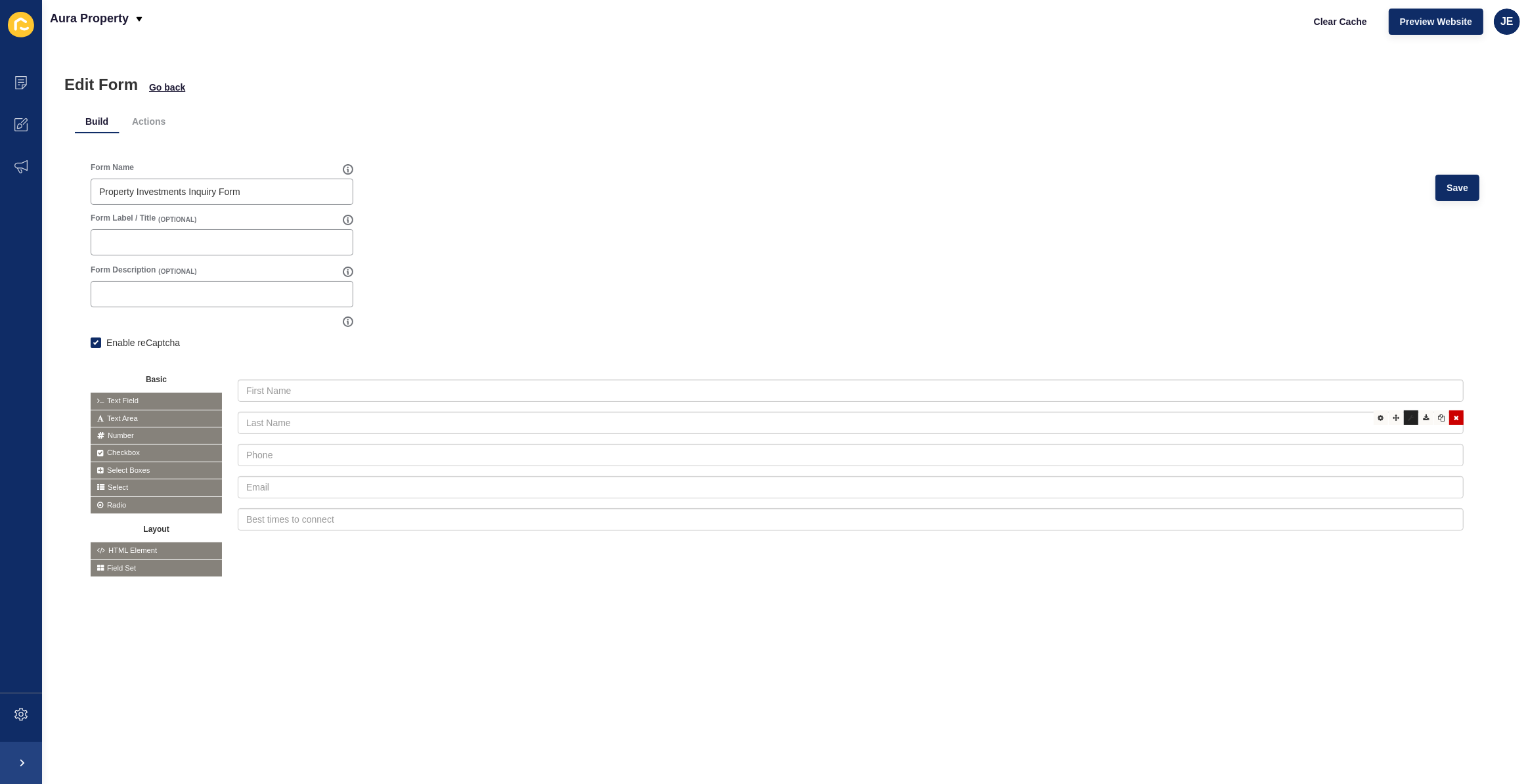
click at [1405, 416] on div at bounding box center [1411, 417] width 15 height 15
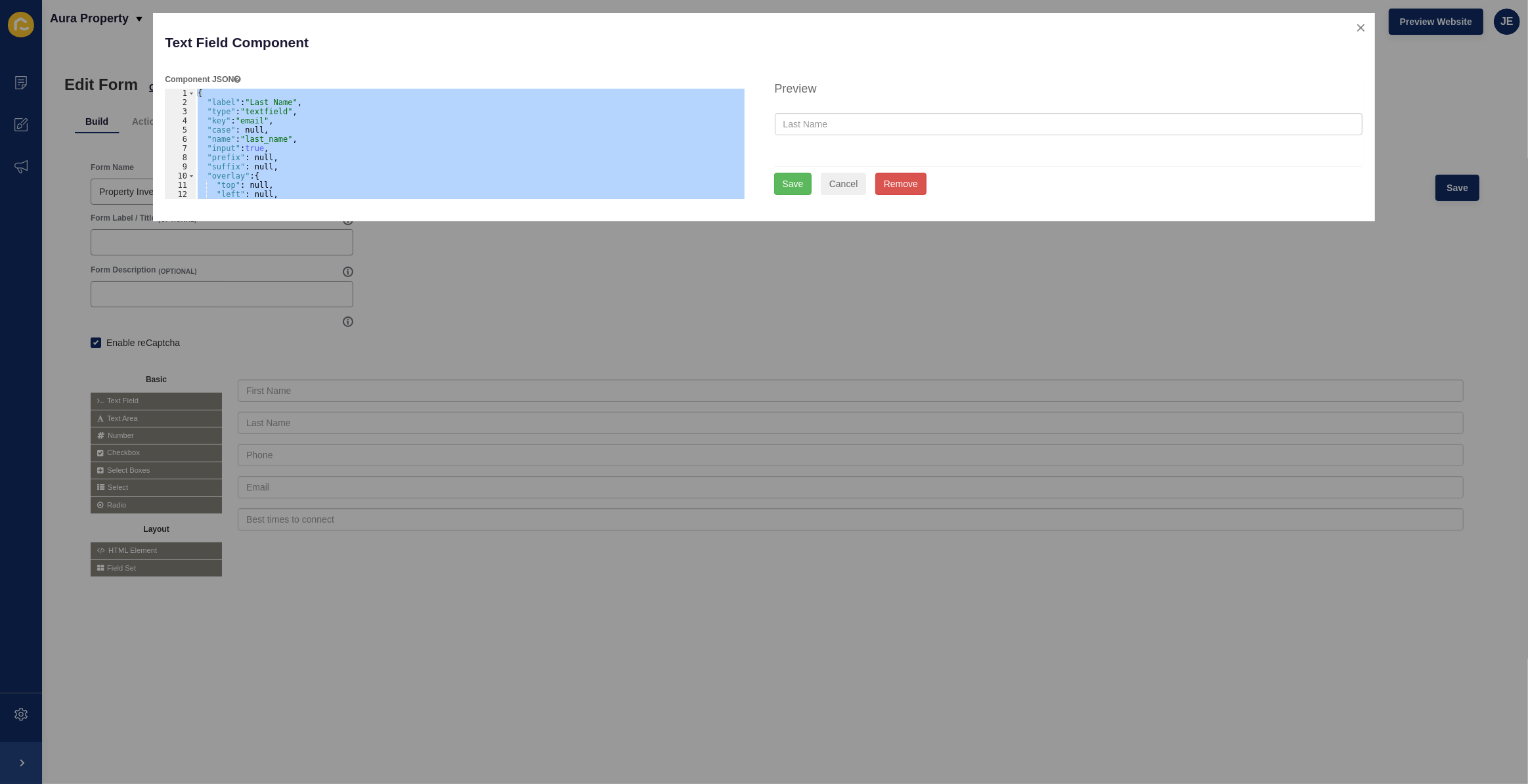
click at [252, 118] on div "{ "label" : "Last Name" , "type" : "textfield" , "key" : "email" , "case" : nul…" at bounding box center [470, 144] width 550 height 111
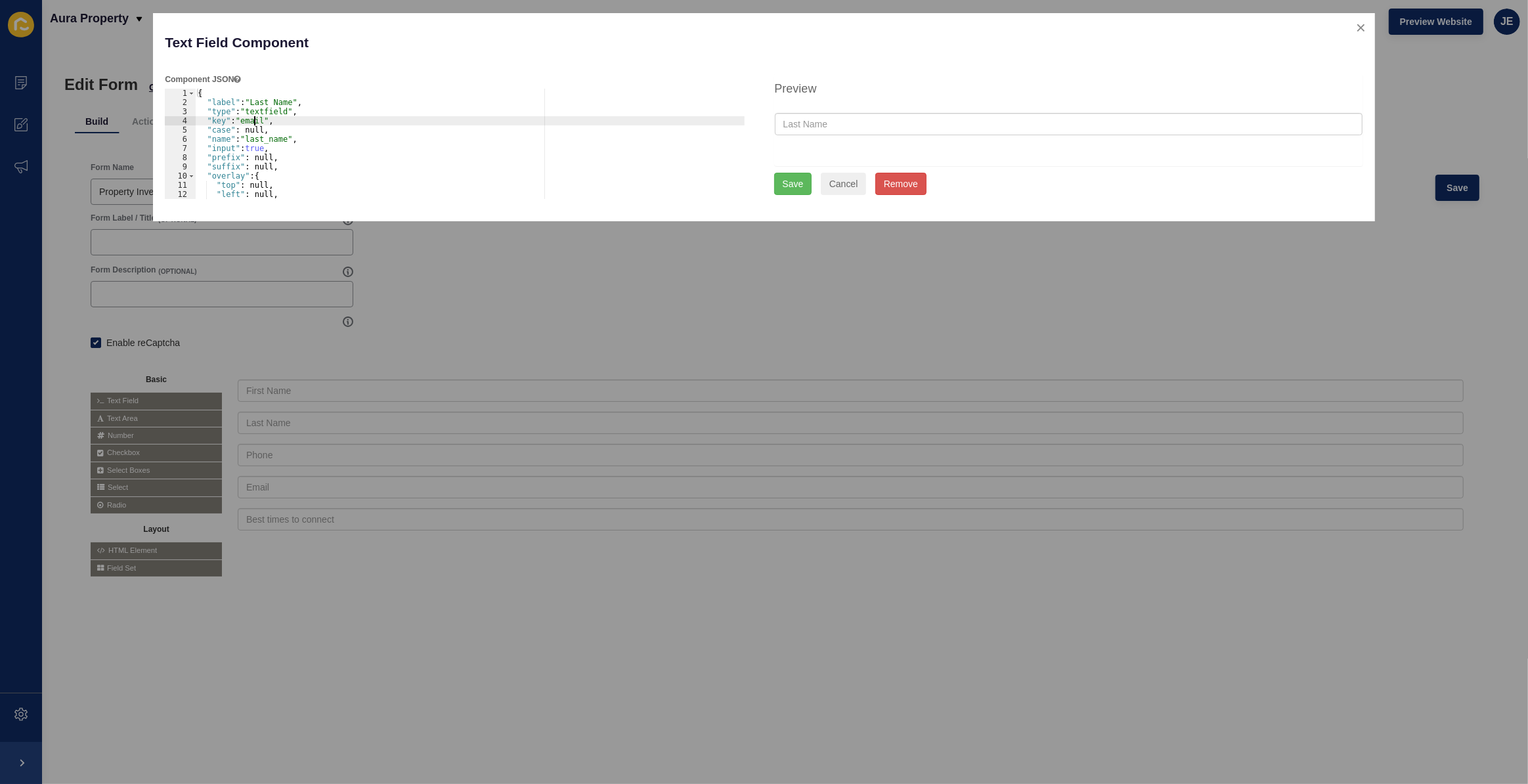
click at [252, 118] on div "{ "label" : "Last Name" , "type" : "textfield" , "key" : "email" , "case" : nul…" at bounding box center [470, 153] width 550 height 129
click at [256, 139] on div "{ "label" : "Last Name" , "type" : "textfield" , "key" : "email" , "case" : nul…" at bounding box center [470, 153] width 550 height 129
click at [260, 122] on div "{ "label" : "Last Name" , "type" : "textfield" , "key" : "email" , "case" : nul…" at bounding box center [470, 153] width 550 height 129
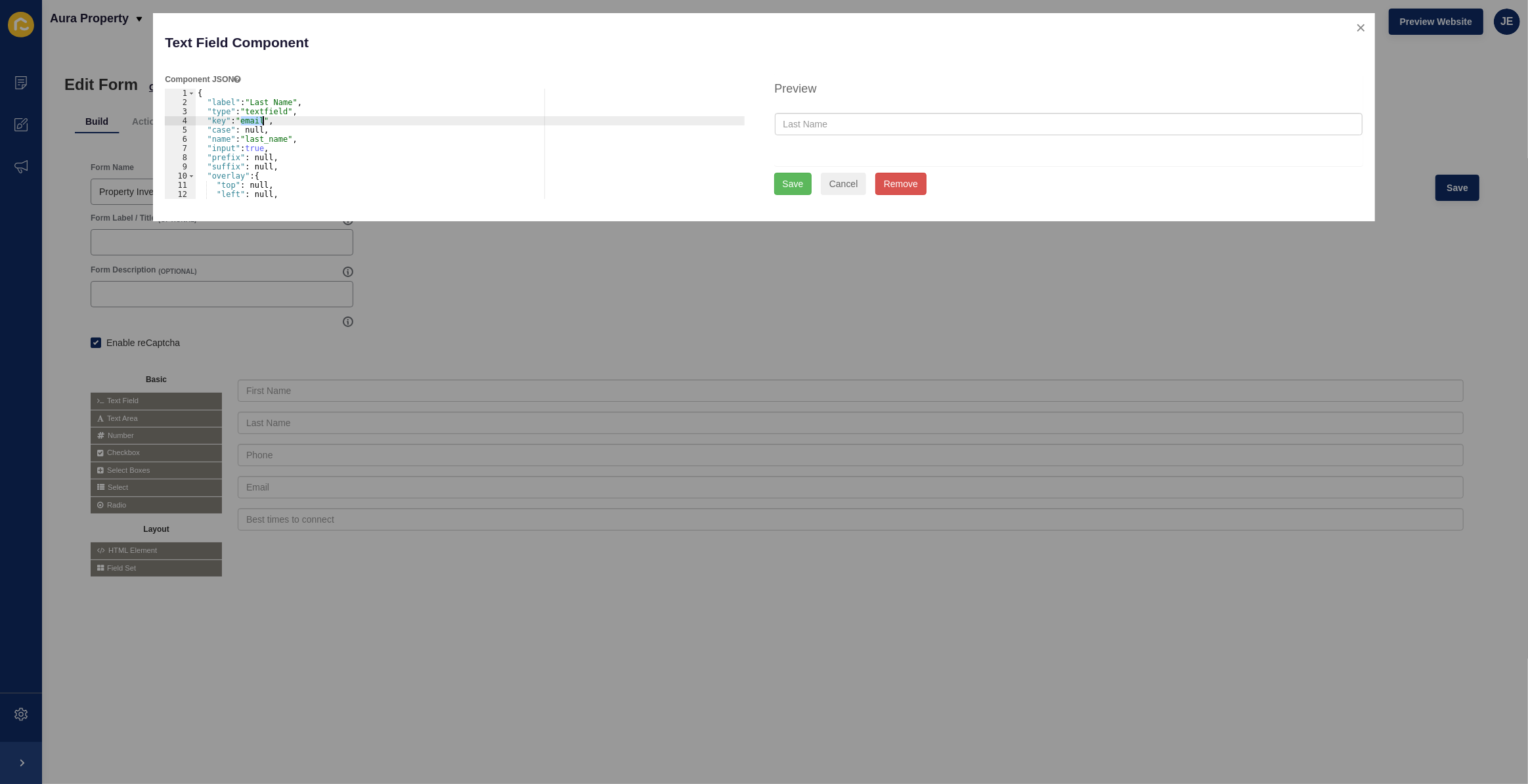
paste textarea "last_name"
type textarea ""key": "last_name","
click at [803, 186] on button "Save" at bounding box center [793, 184] width 38 height 23
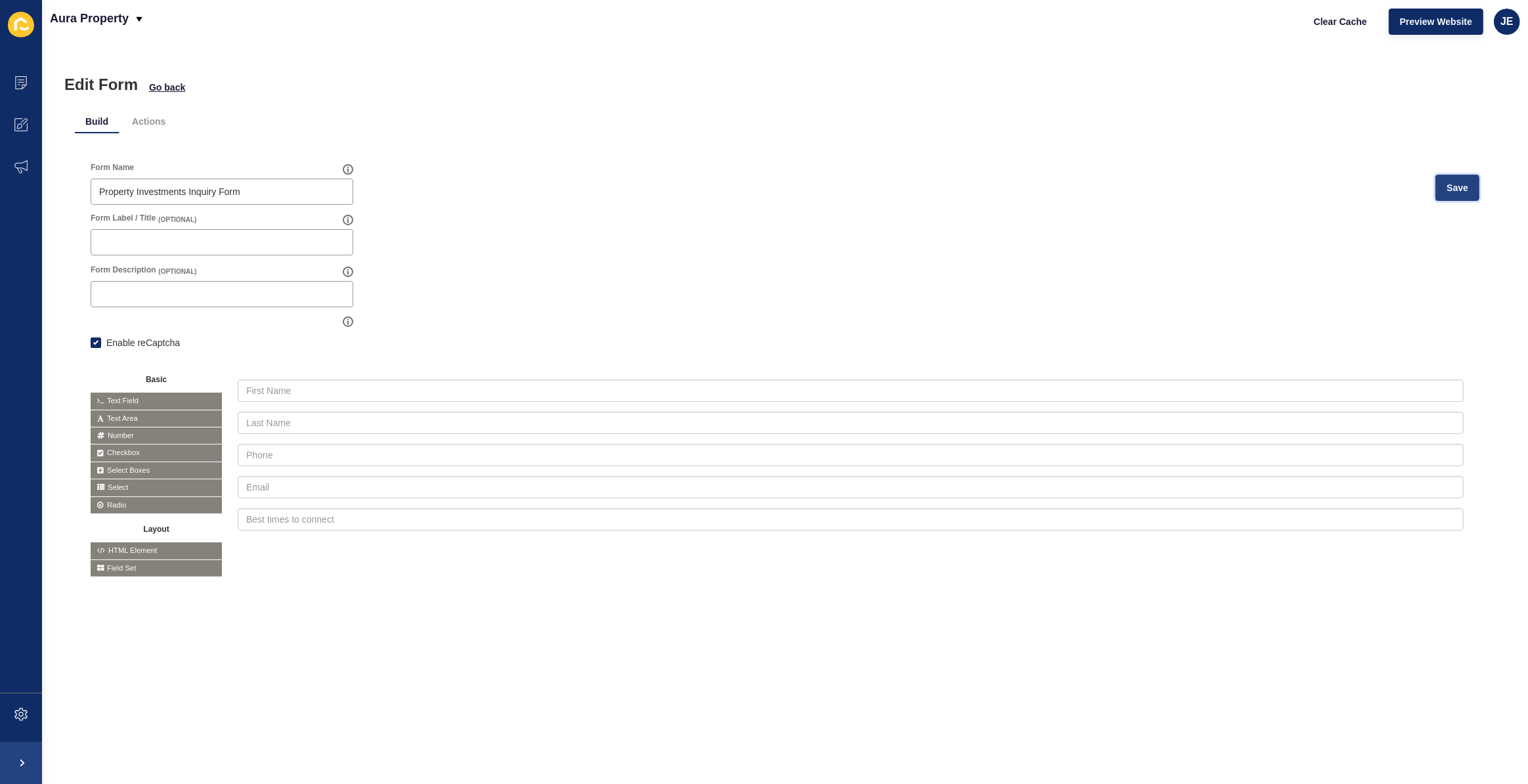
click at [1436, 181] on button "Save" at bounding box center [1457, 187] width 44 height 26
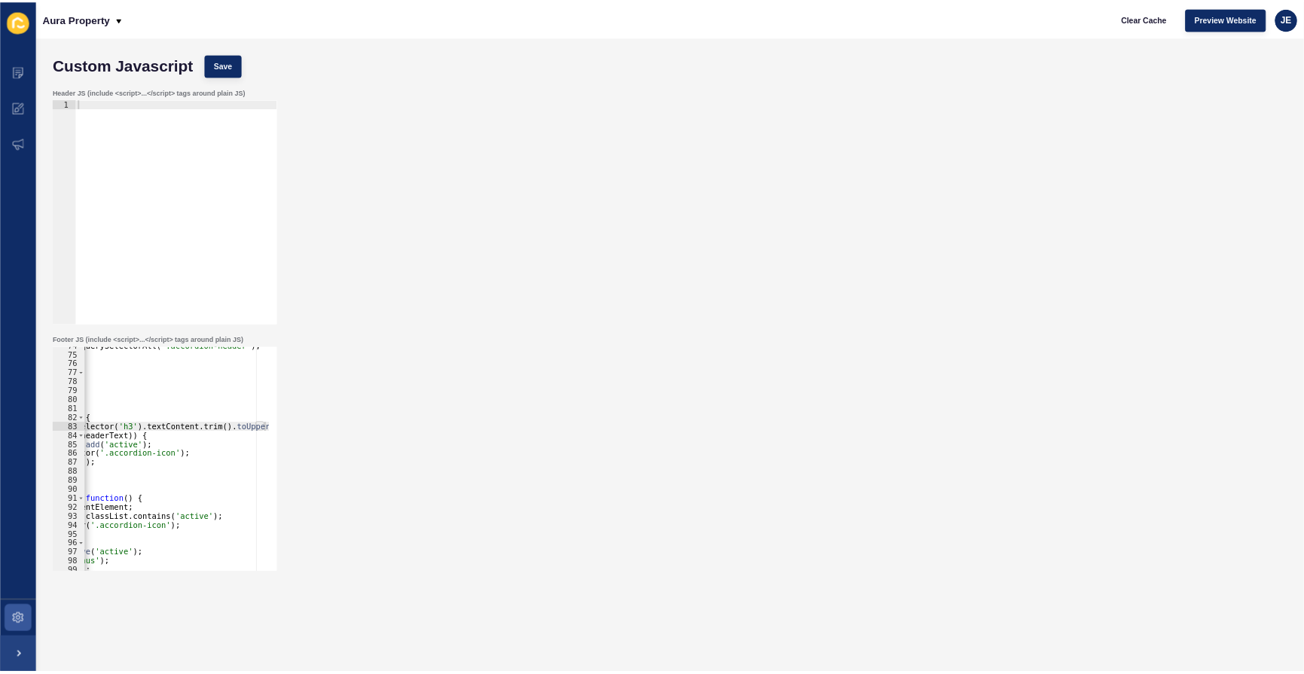
scroll to position [0, 235]
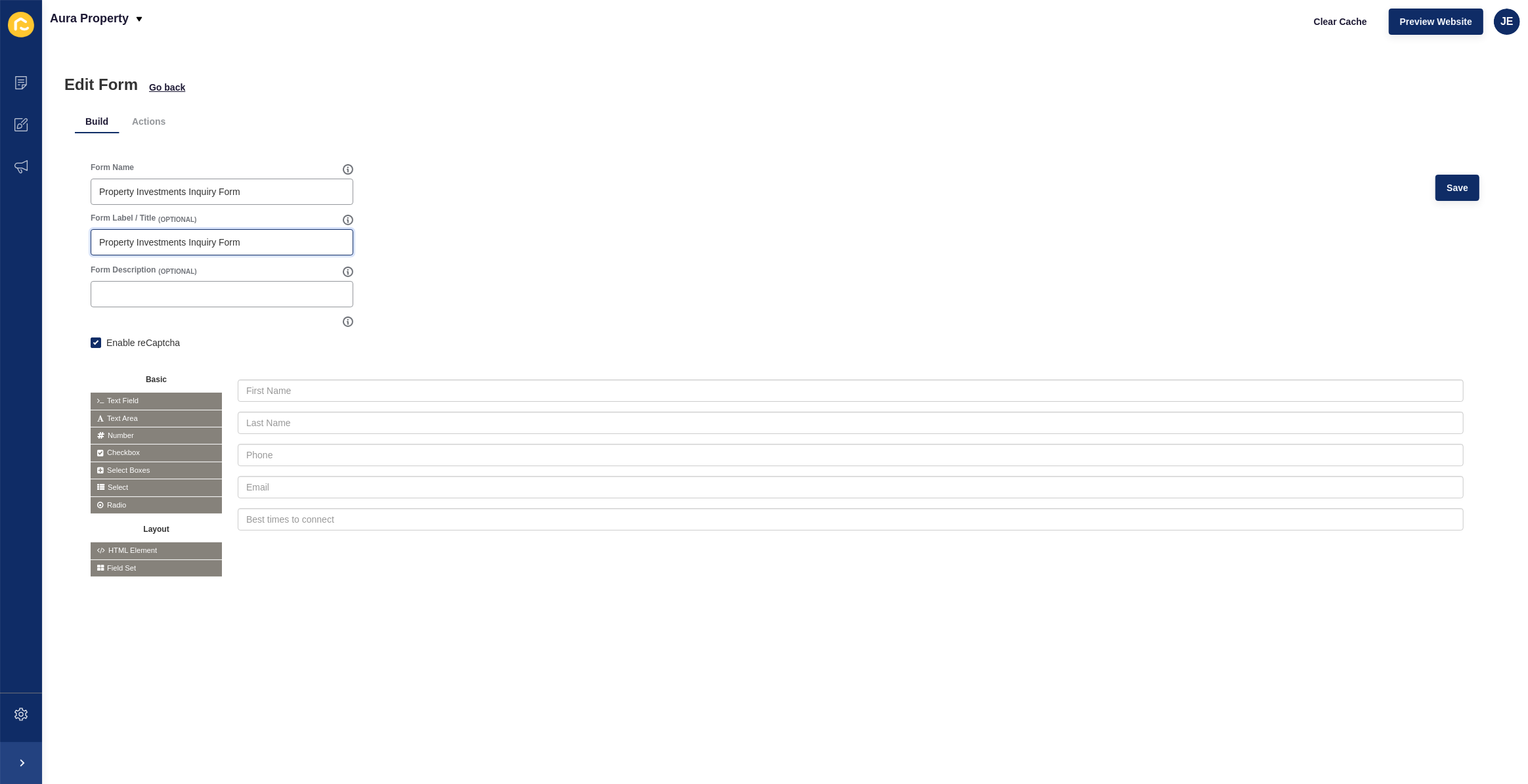
drag, startPoint x: 250, startPoint y: 237, endPoint x: -71, endPoint y: 226, distance: 321.2
click at [0, 226] on html "Content Appearance Marketing Settings Aura Property Clear Cache Preview Website…" at bounding box center [764, 392] width 1528 height 784
click at [633, 234] on form "Form Name Property Investments Inquiry Form Save Form Label / Title (OPTIONAL) …" at bounding box center [784, 369] width 1389 height 415
click at [1436, 187] on button "Save" at bounding box center [1457, 187] width 44 height 26
click at [1326, 27] on span "Clear Cache" at bounding box center [1341, 21] width 53 height 13
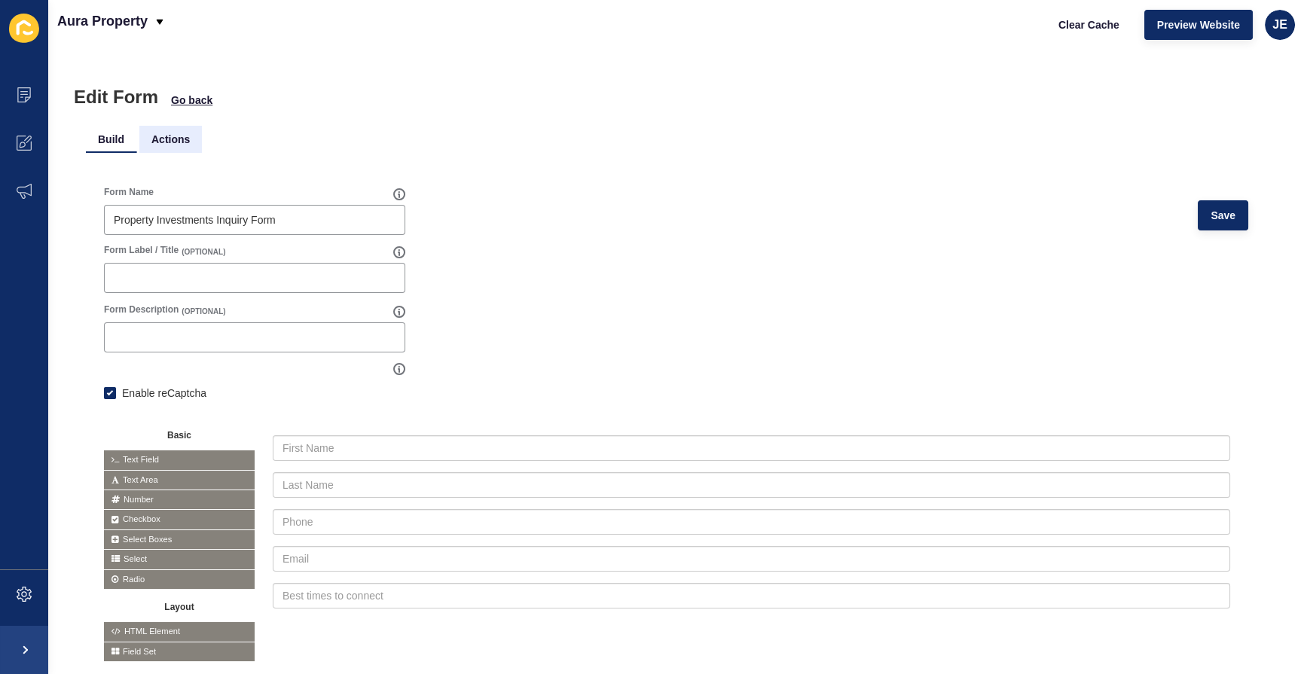
click at [158, 136] on li "Actions" at bounding box center [170, 139] width 63 height 27
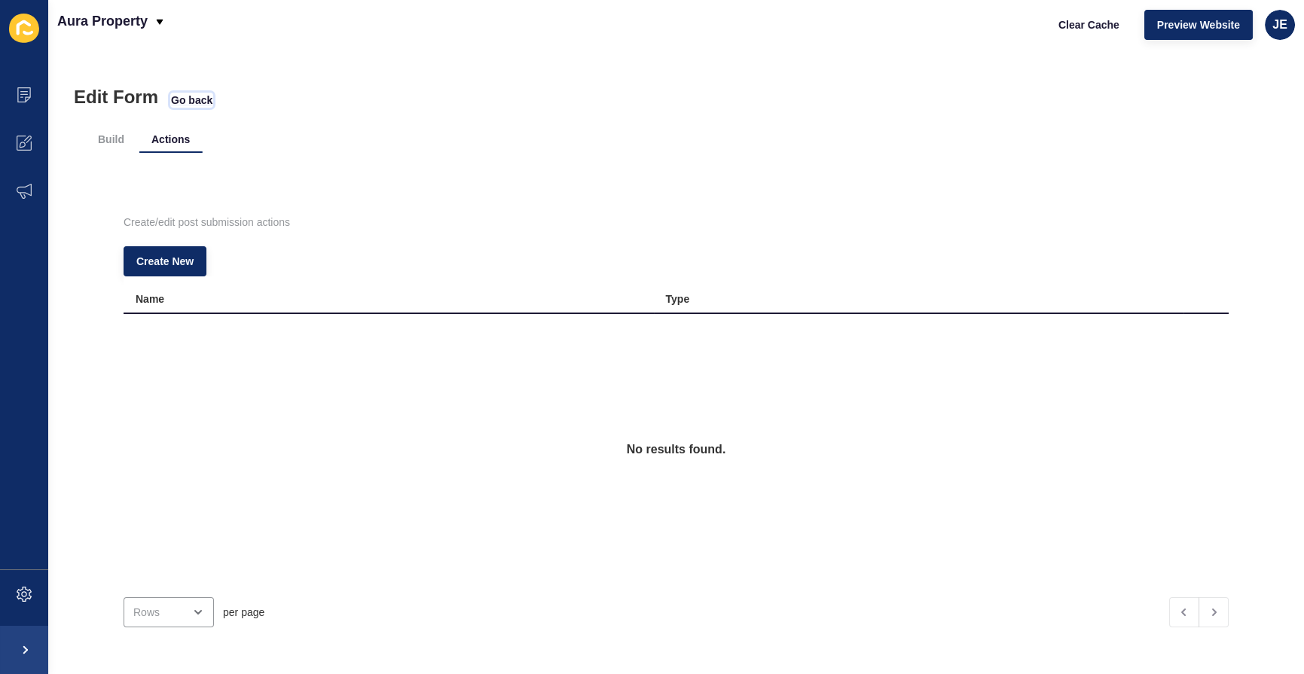
click at [206, 102] on span "Go back" at bounding box center [191, 100] width 41 height 15
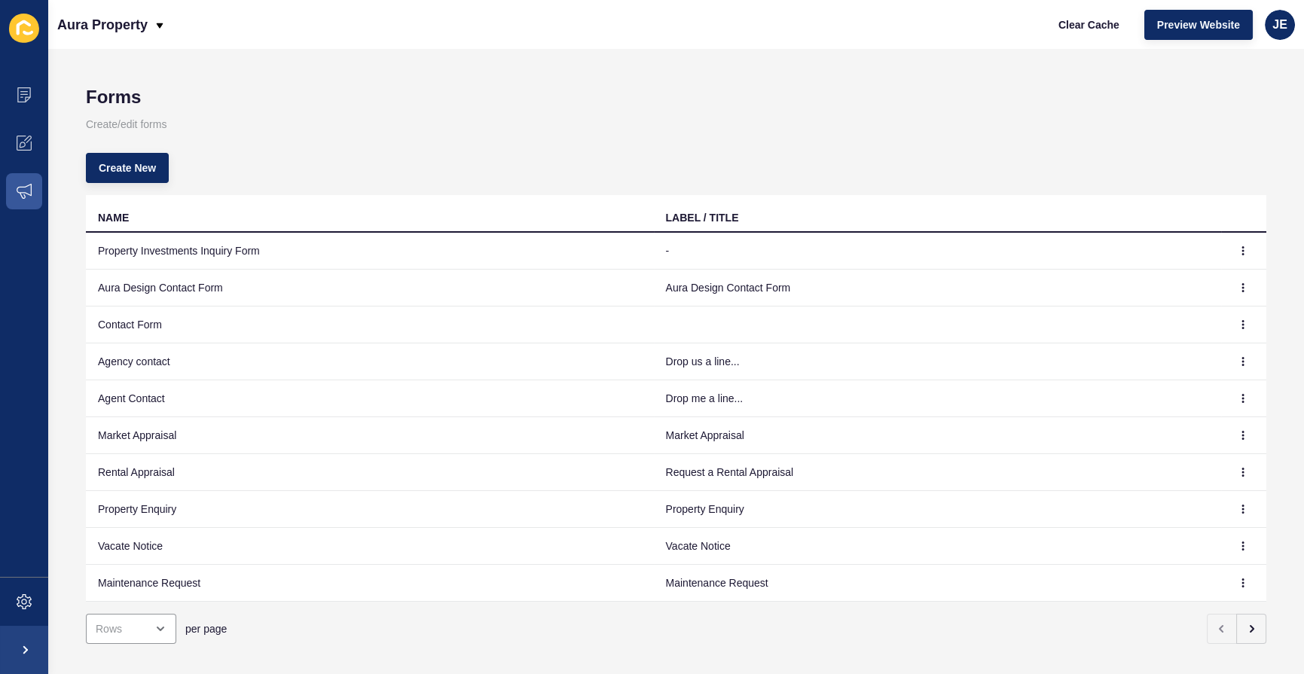
scroll to position [28, 0]
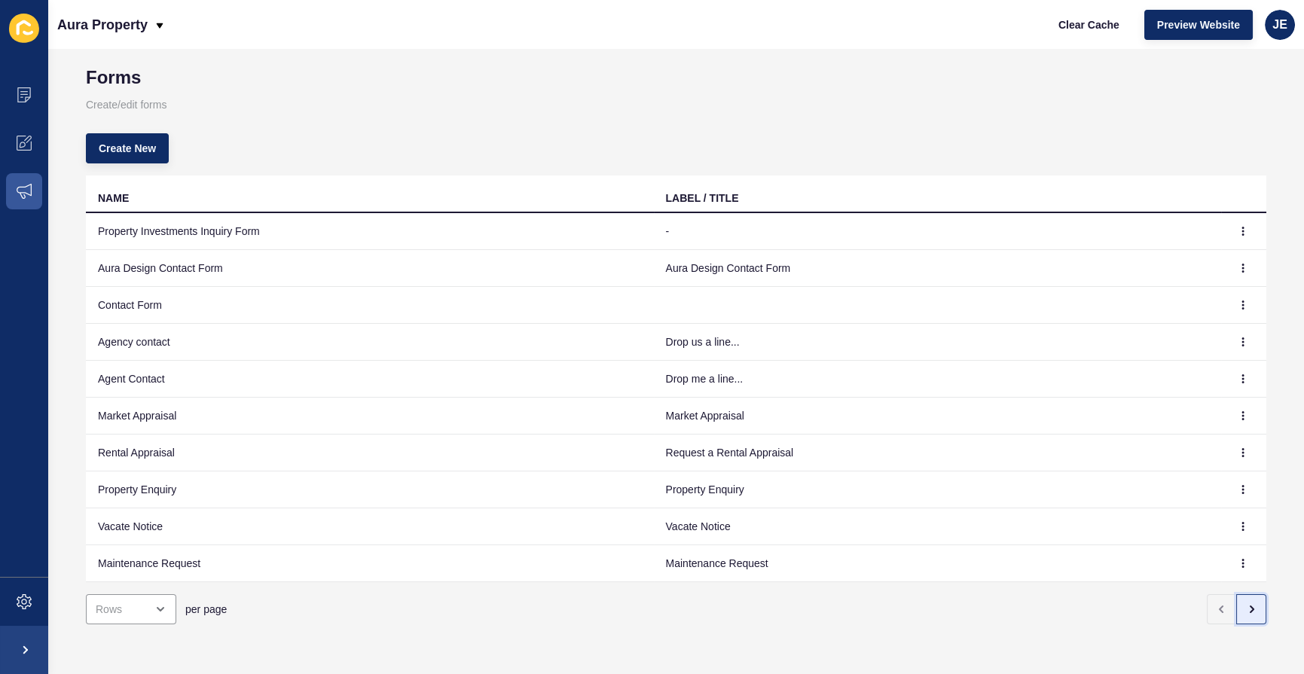
click at [1236, 607] on button "button" at bounding box center [1251, 609] width 30 height 30
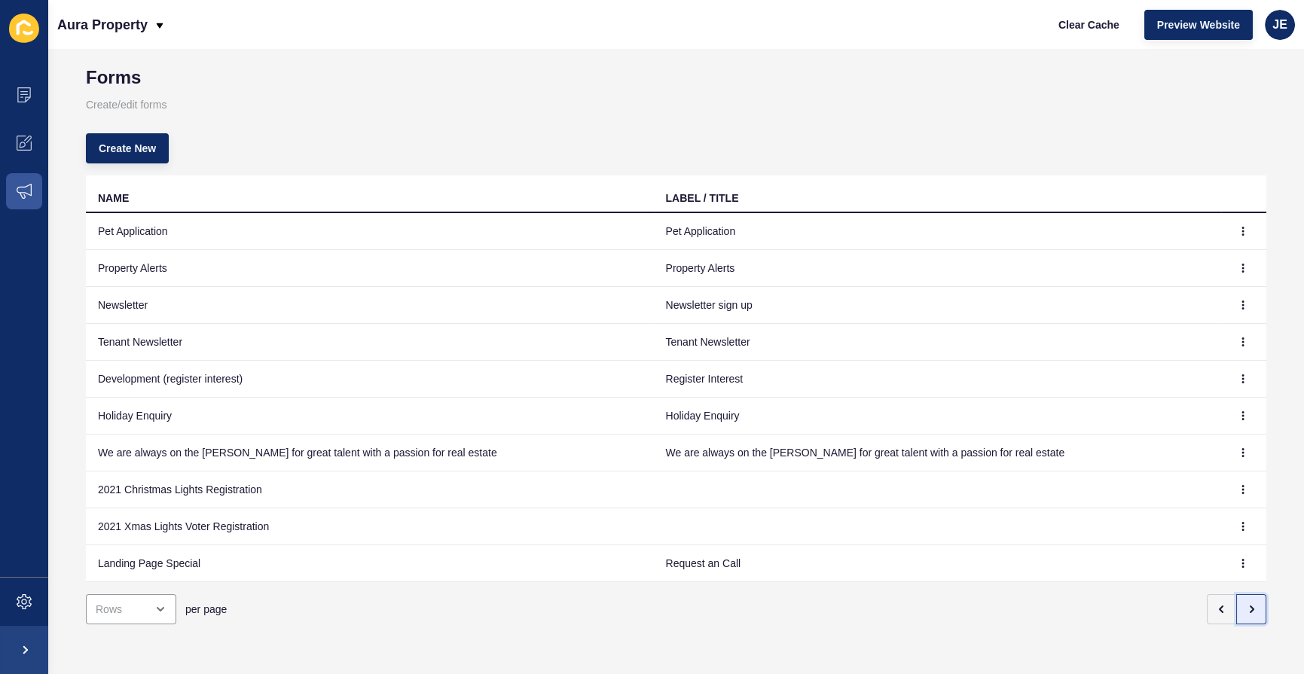
click at [1245, 605] on icon "button" at bounding box center [1251, 609] width 12 height 12
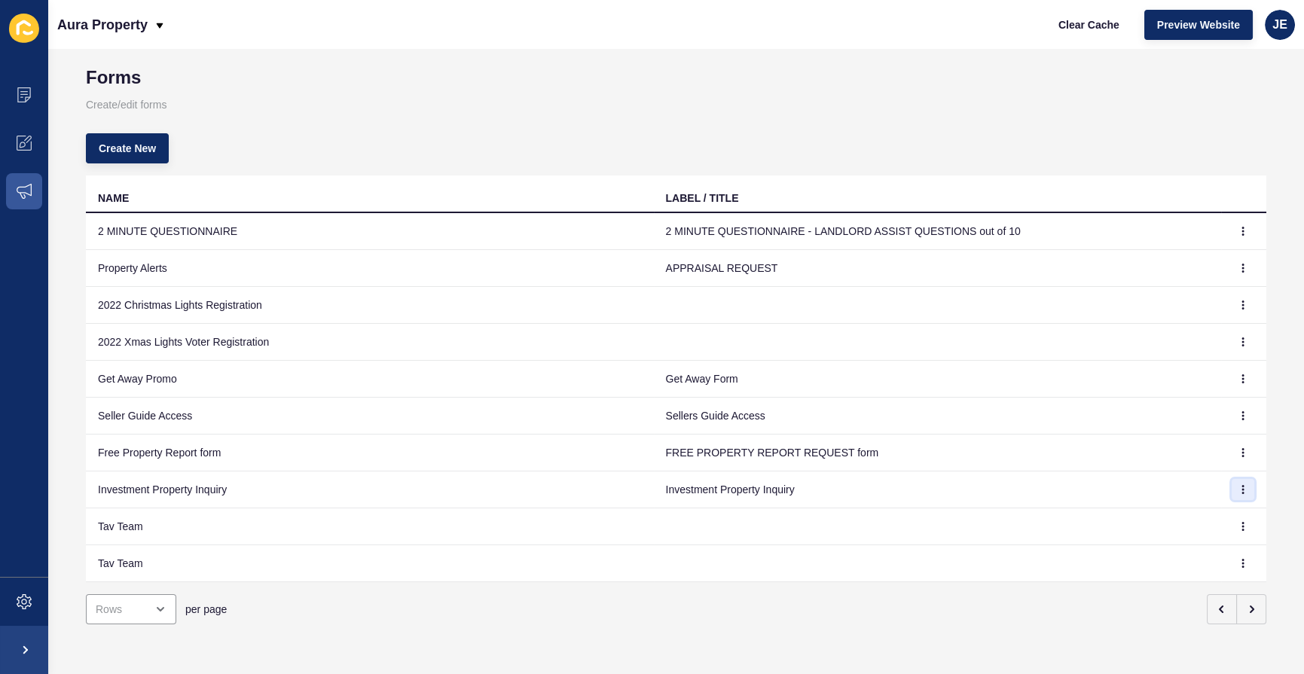
click at [1239, 485] on icon "button" at bounding box center [1243, 489] width 9 height 9
click at [1197, 500] on link "Edit" at bounding box center [1190, 509] width 105 height 33
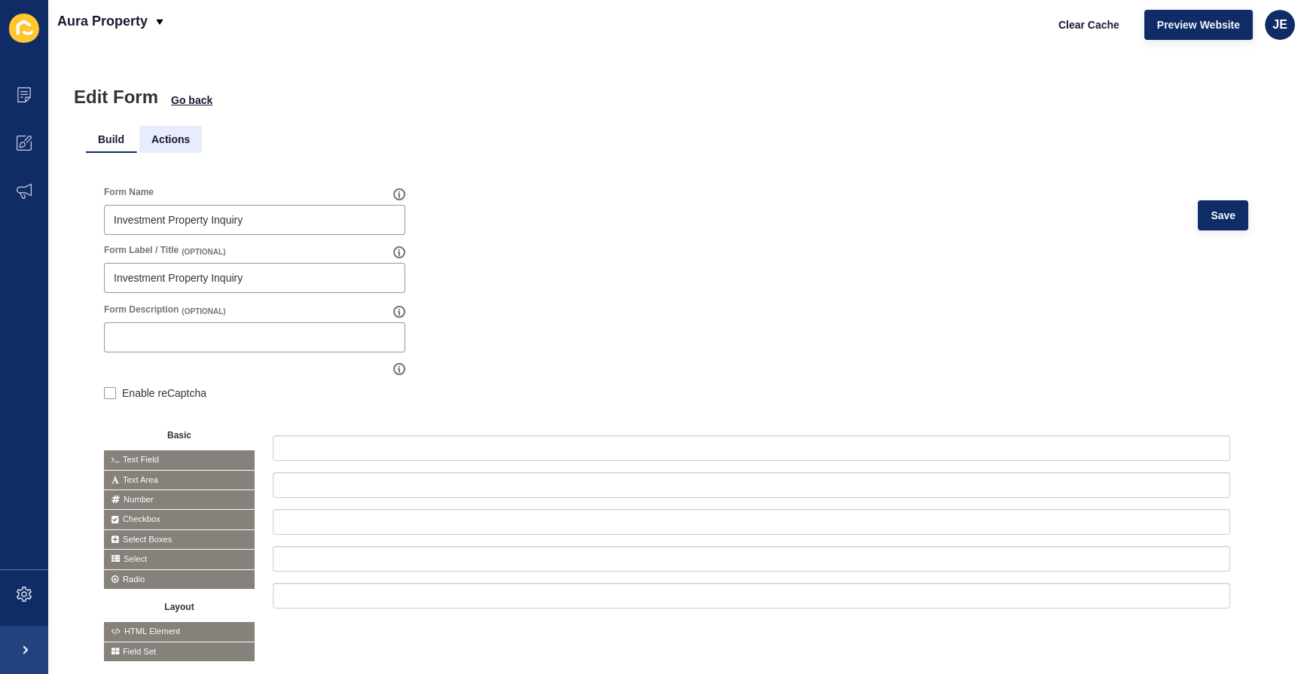
click at [188, 144] on li "Actions" at bounding box center [170, 139] width 63 height 27
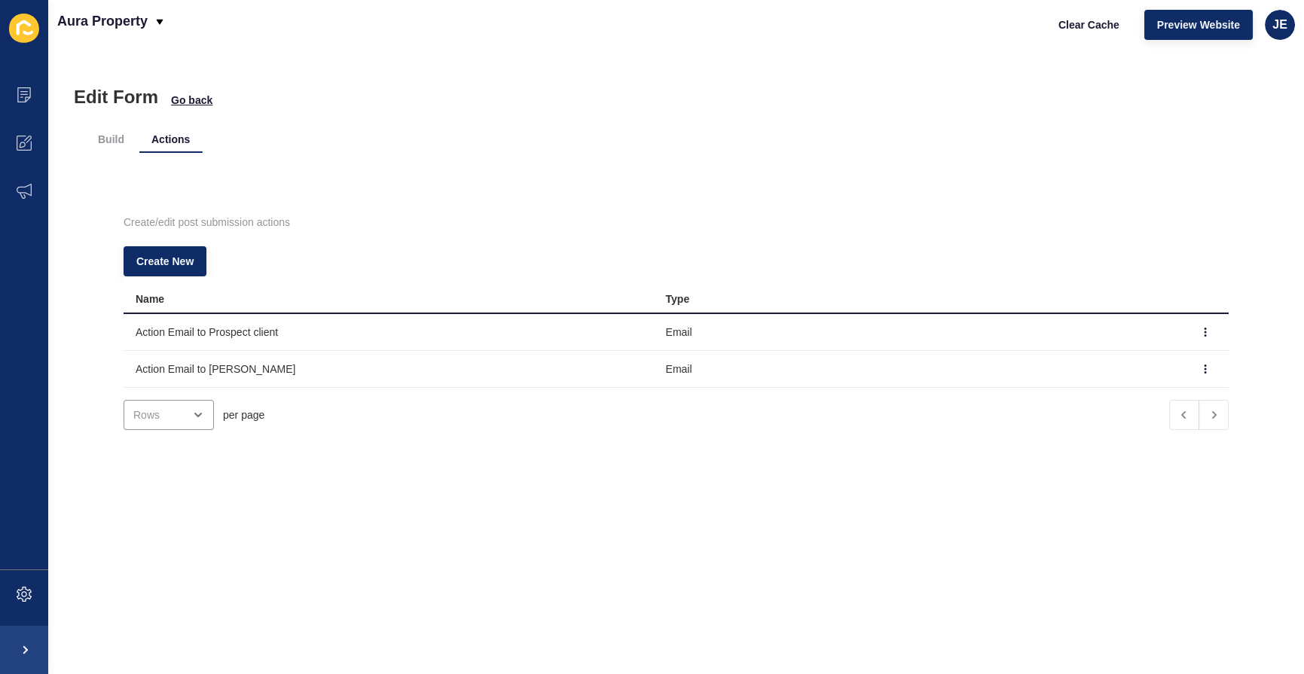
click at [238, 335] on td "Action Email to Prospect client" at bounding box center [389, 332] width 530 height 37
copy td "Action Email to Prospect client"
click at [224, 372] on td "Action Email to [PERSON_NAME]" at bounding box center [389, 369] width 530 height 37
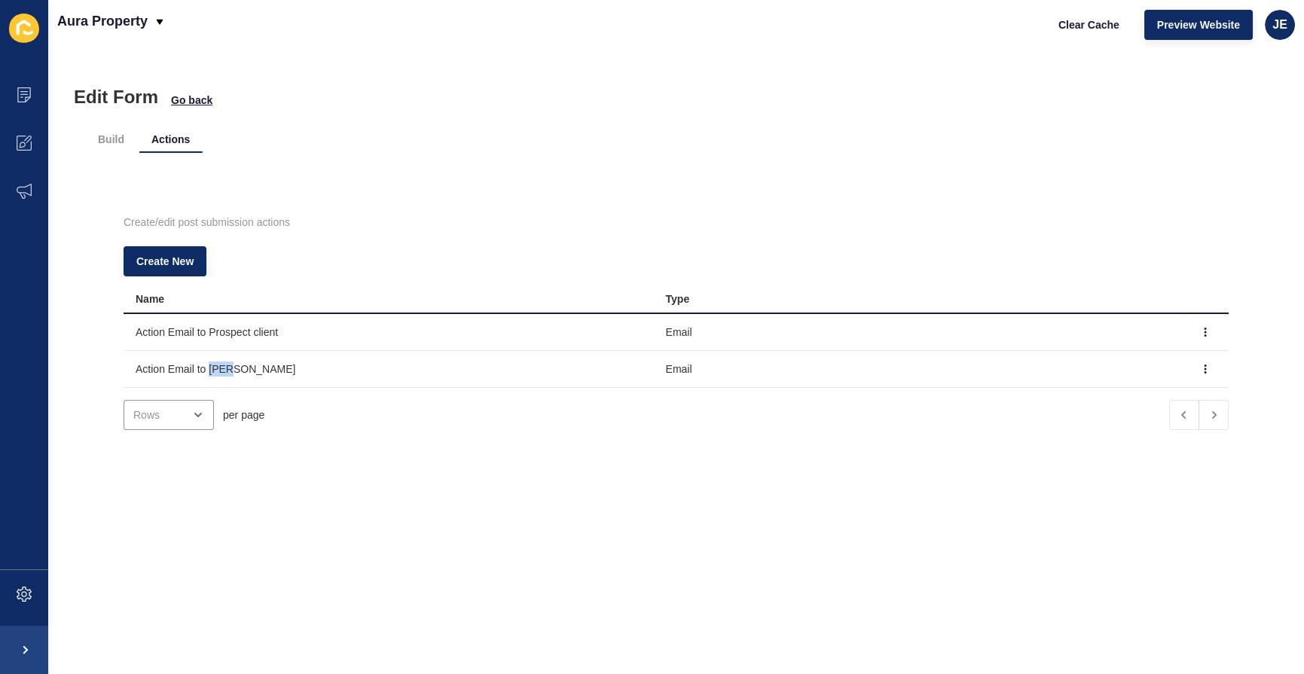
click at [224, 372] on td "Action Email to [PERSON_NAME]" at bounding box center [389, 369] width 530 height 37
copy td "Action Email to [PERSON_NAME]"
drag, startPoint x: 545, startPoint y: 515, endPoint x: 560, endPoint y: 509, distance: 15.8
click at [545, 515] on div "Edit Form Go back Build Actions Create/edit post submission actions Create New …" at bounding box center [676, 361] width 1256 height 625
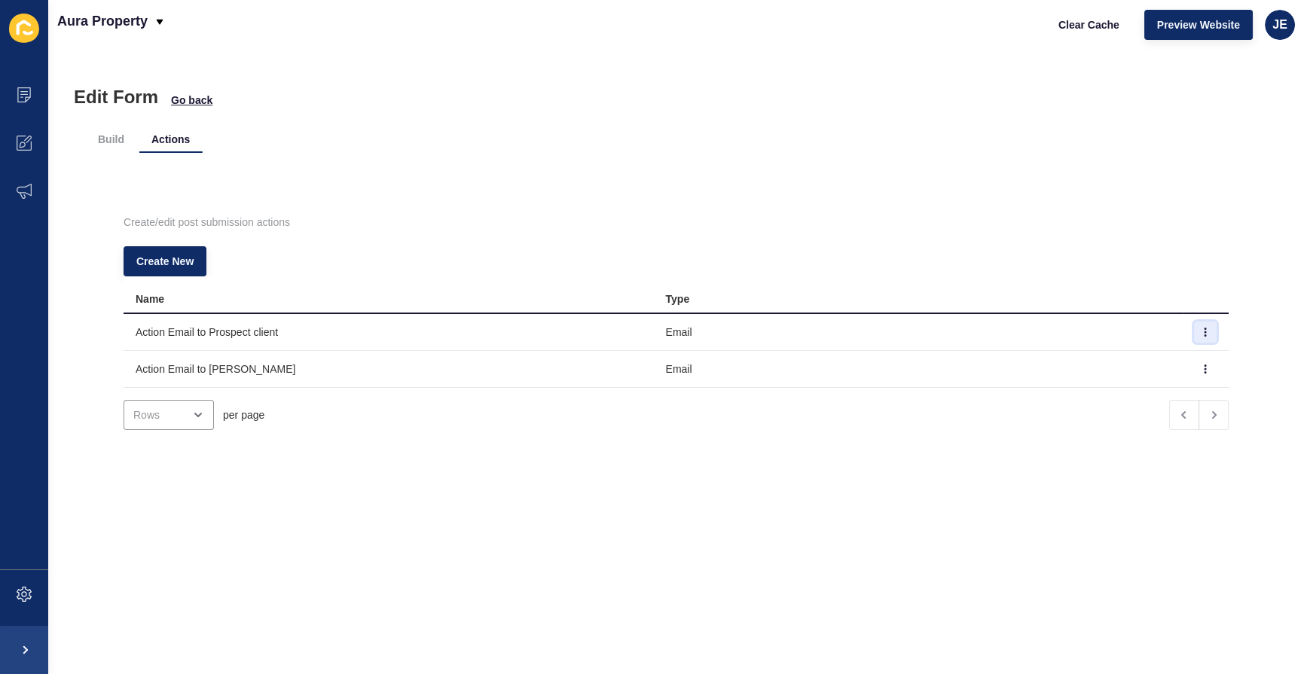
click at [1205, 328] on icon "button" at bounding box center [1205, 332] width 1 height 8
click at [1169, 350] on link "Edit" at bounding box center [1142, 362] width 105 height 33
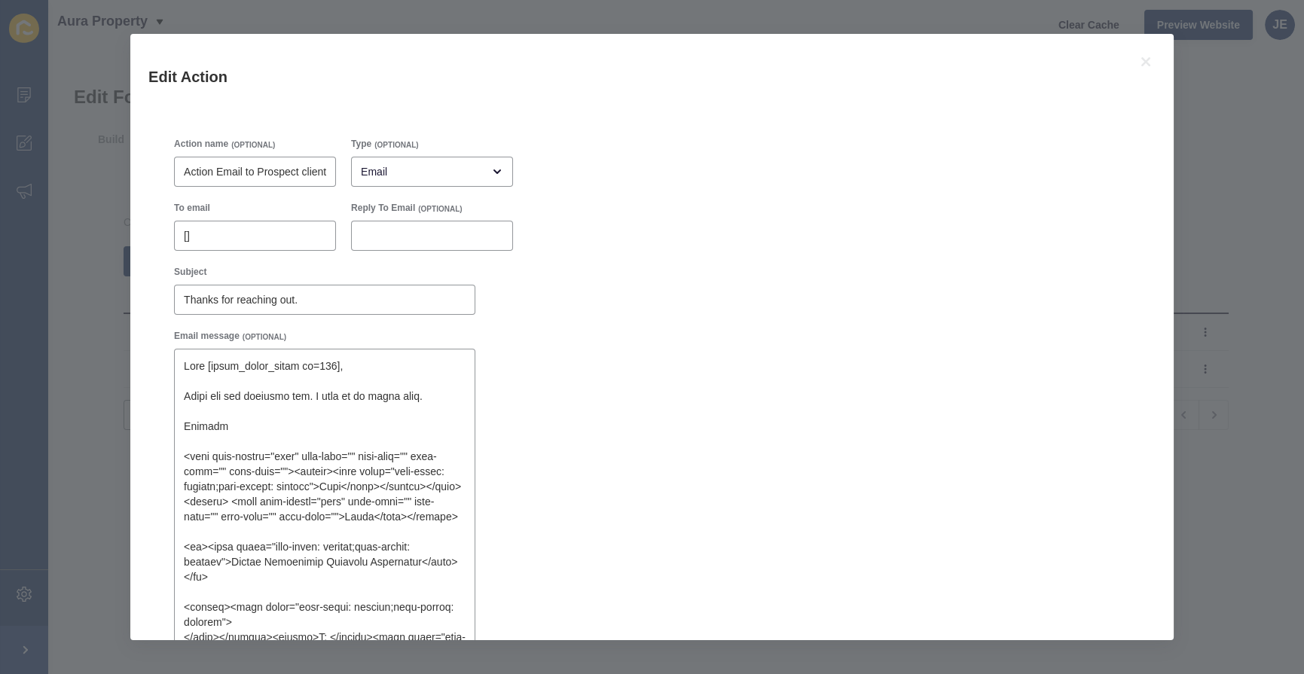
type textarea "Lore [ipsum_dolor_sitam co=727], Adipi eli sed doeiusmo tem. I utla et do magna…"
checkbox input "true"
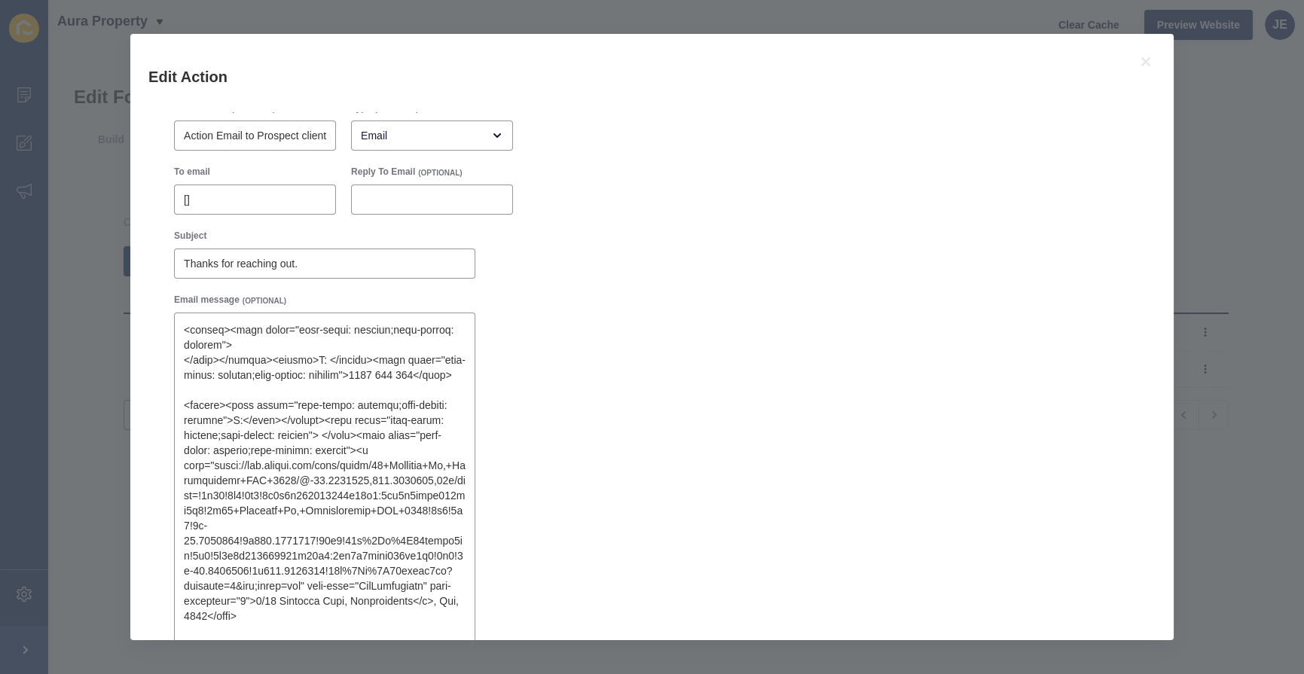
scroll to position [68, 0]
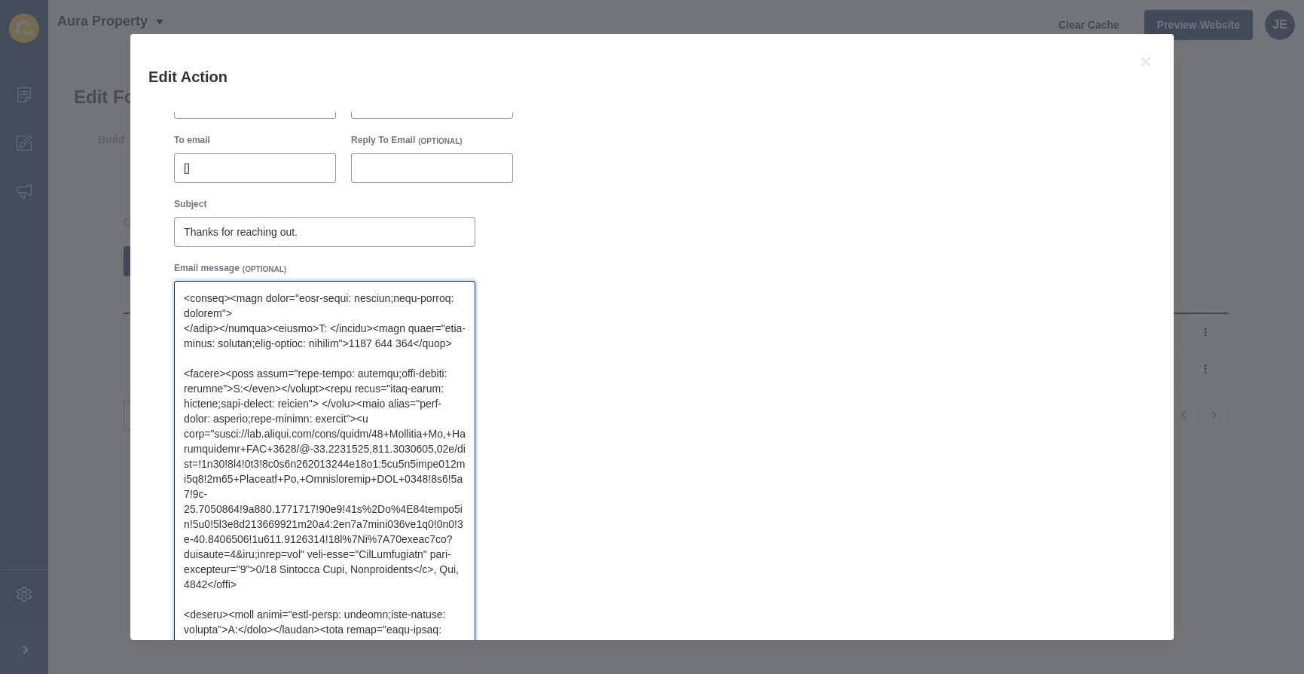
click at [432, 435] on textarea "Email message" at bounding box center [324, 584] width 297 height 603
type textarea "Lore [ipsum_dolor_sitam co=727], Adipi eli sed doeiusmo tem. I utla et do magna…"
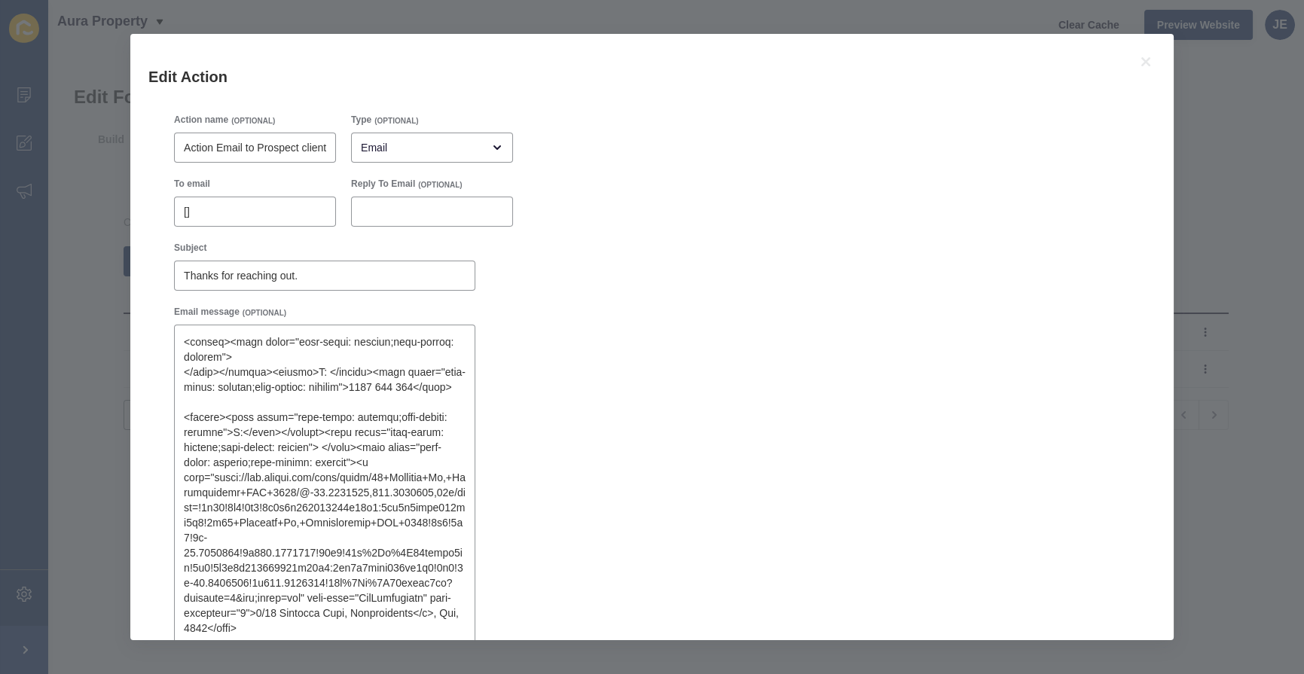
scroll to position [0, 0]
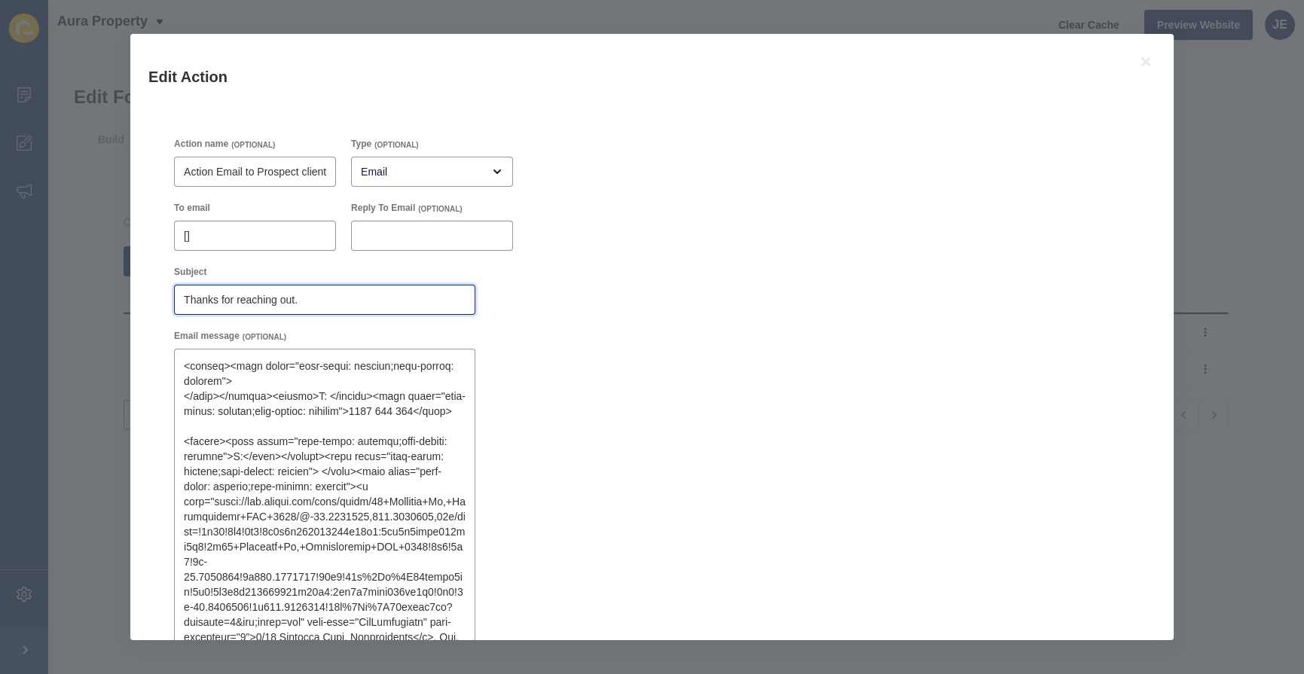
click at [339, 300] on input "Thanks for reaching out." at bounding box center [325, 299] width 282 height 15
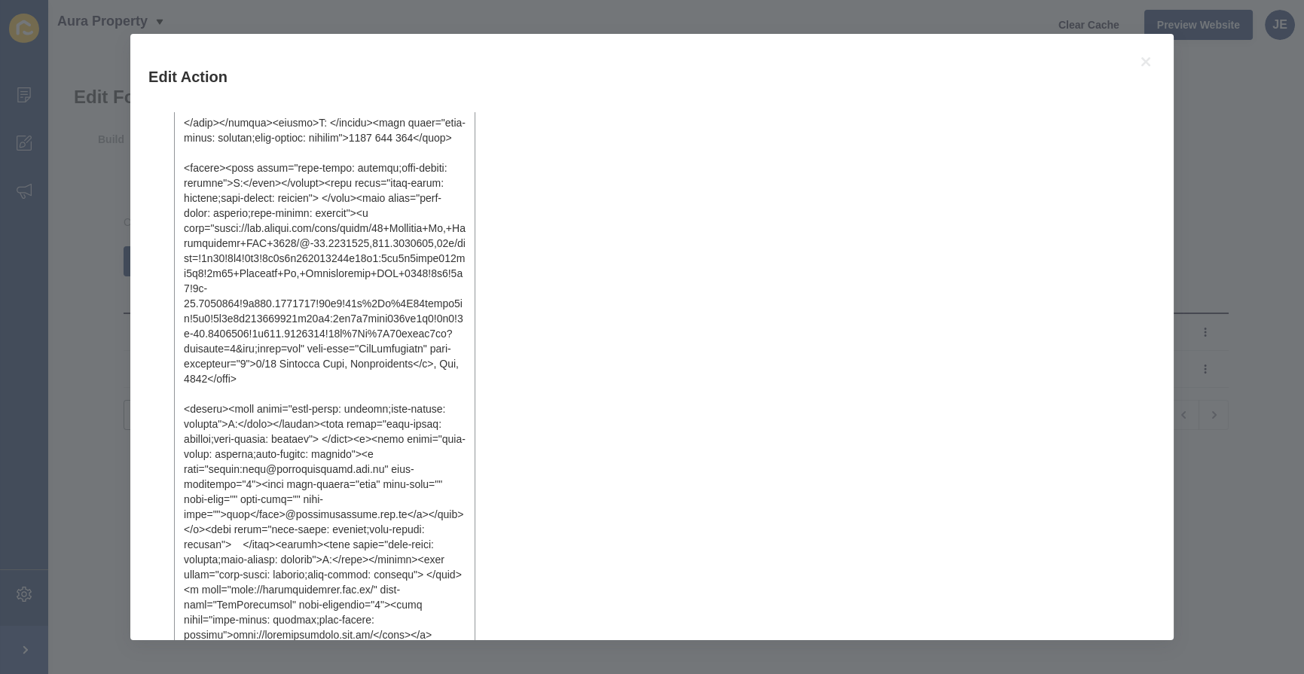
scroll to position [466, 0]
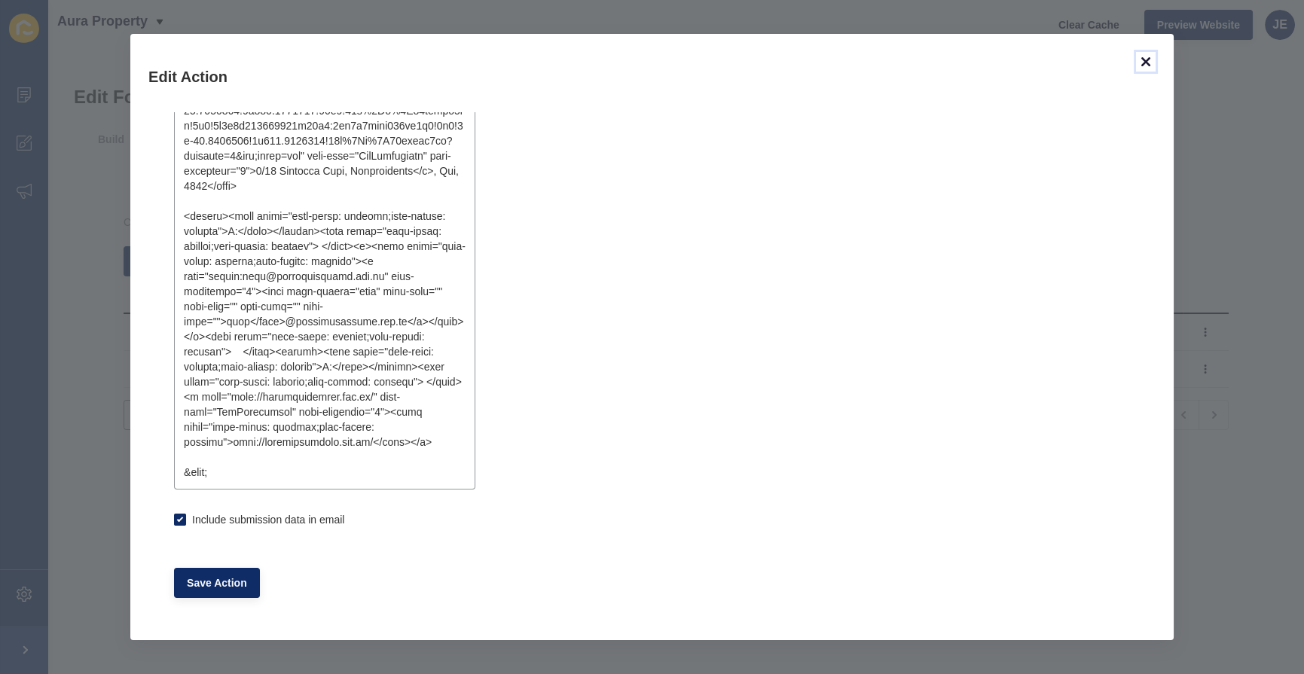
checkbox input "true"
click at [1144, 66] on icon at bounding box center [1146, 62] width 18 height 18
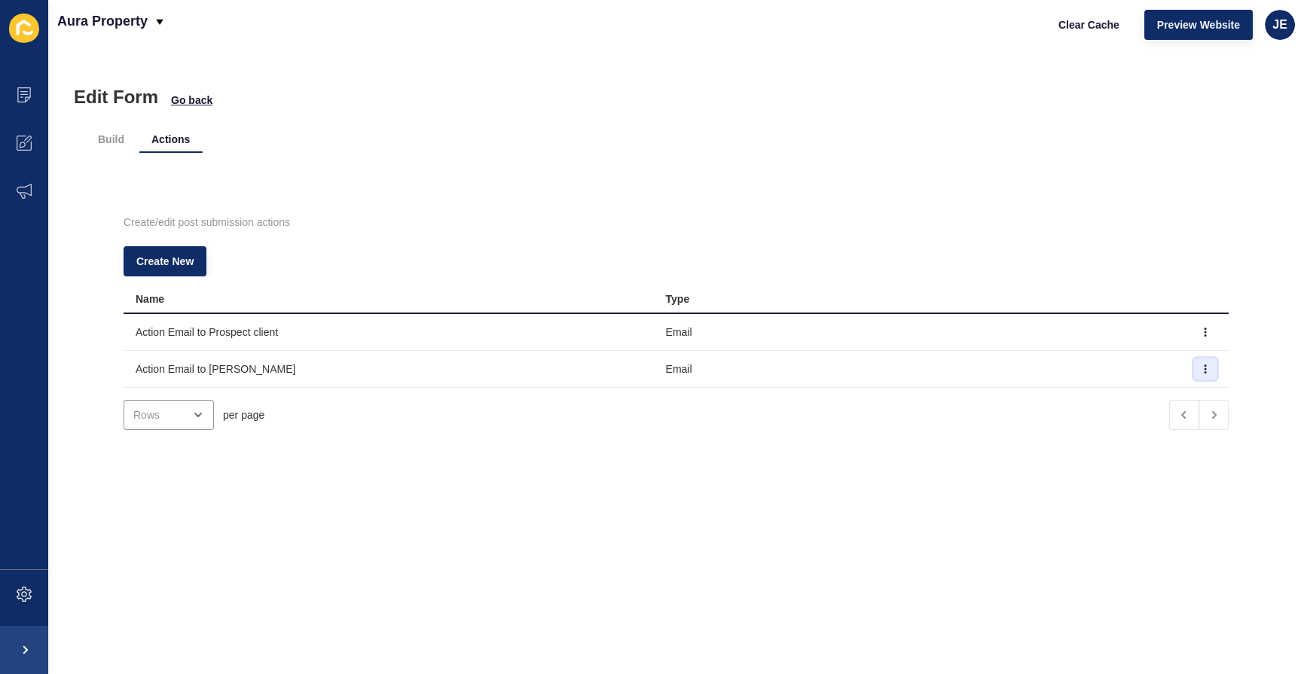
click at [1205, 368] on icon "button" at bounding box center [1205, 369] width 1 height 8
click at [1162, 403] on link "Edit" at bounding box center [1142, 398] width 105 height 33
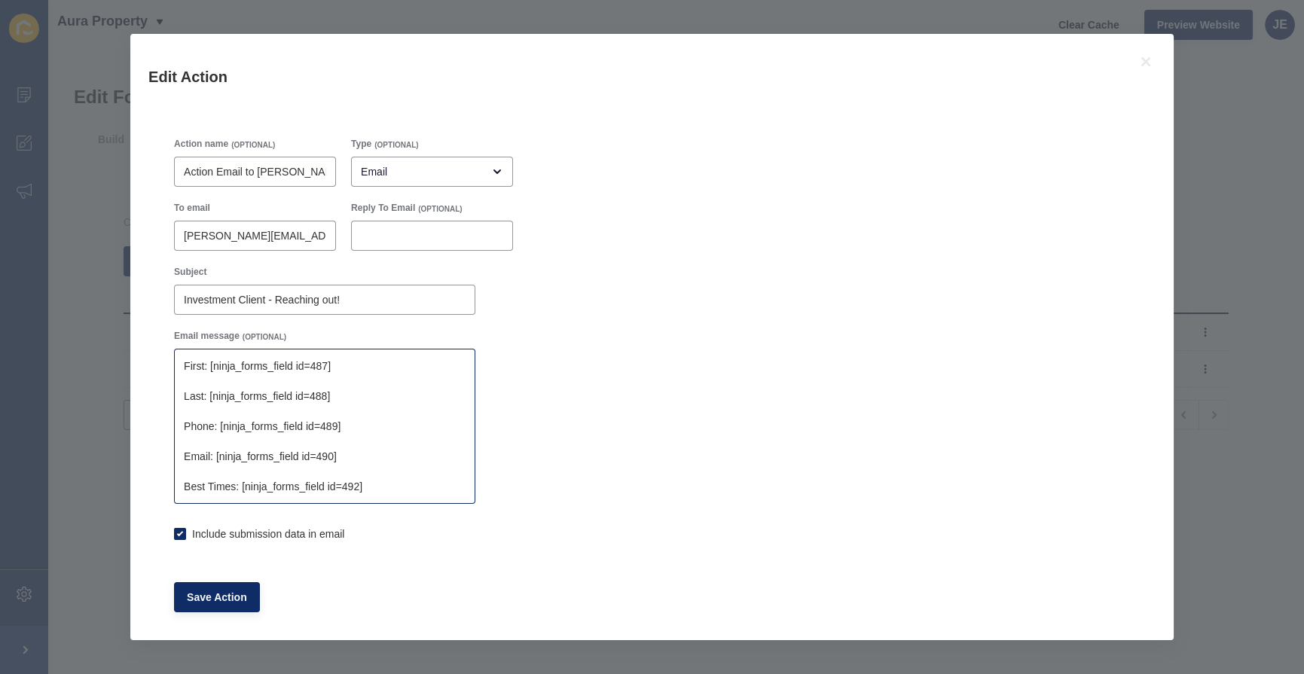
type textarea "First: [ninja_forms_field id=487] Last: [ninja_forms_field id=488] Phone: [ninj…"
checkbox input "true"
click at [374, 439] on textarea "First: [ninja_forms_field id=487] Last: [ninja_forms_field id=488] Phone: [ninj…" at bounding box center [324, 426] width 297 height 151
type textarea "First: [ninja_forms_field id=487] Last: [ninja_forms_field id=488] Phone: [ninj…"
click at [306, 178] on input "Action Email to [PERSON_NAME]" at bounding box center [255, 171] width 142 height 15
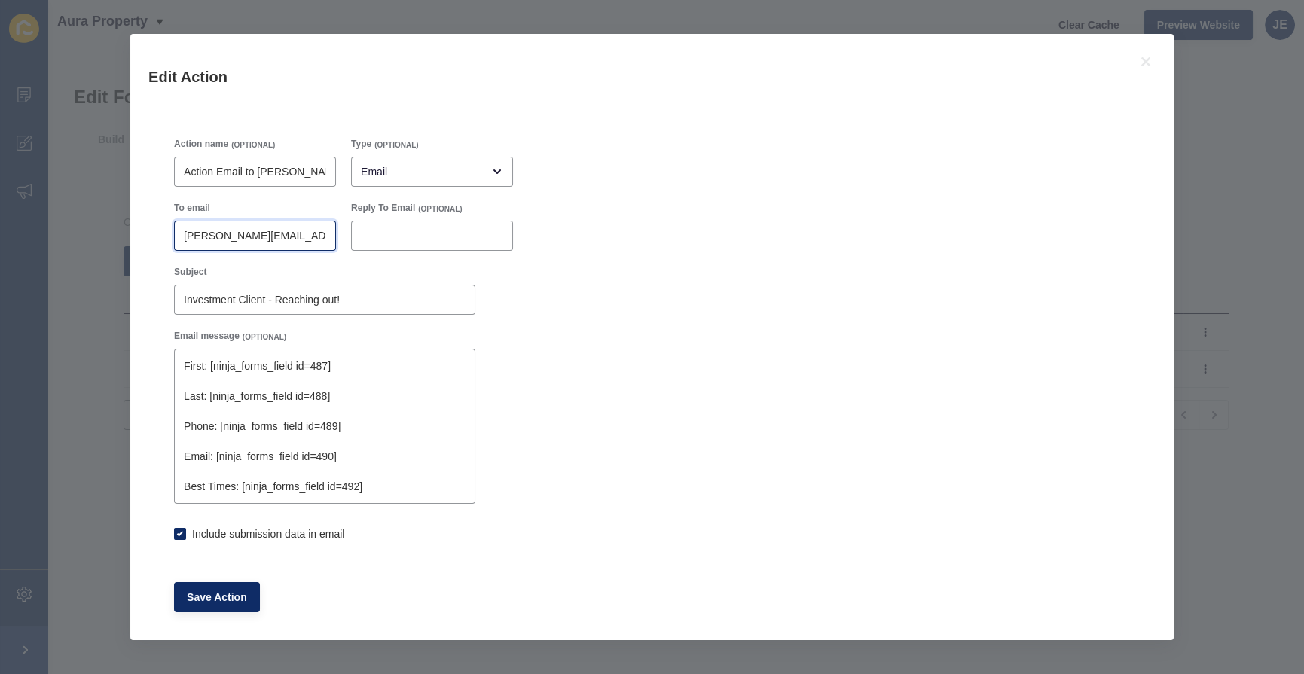
click at [273, 239] on input "[PERSON_NAME][EMAIL_ADDRESS][DOMAIN_NAME]" at bounding box center [255, 235] width 142 height 15
click at [350, 289] on div "Investment Client - Reaching out!" at bounding box center [324, 300] width 301 height 30
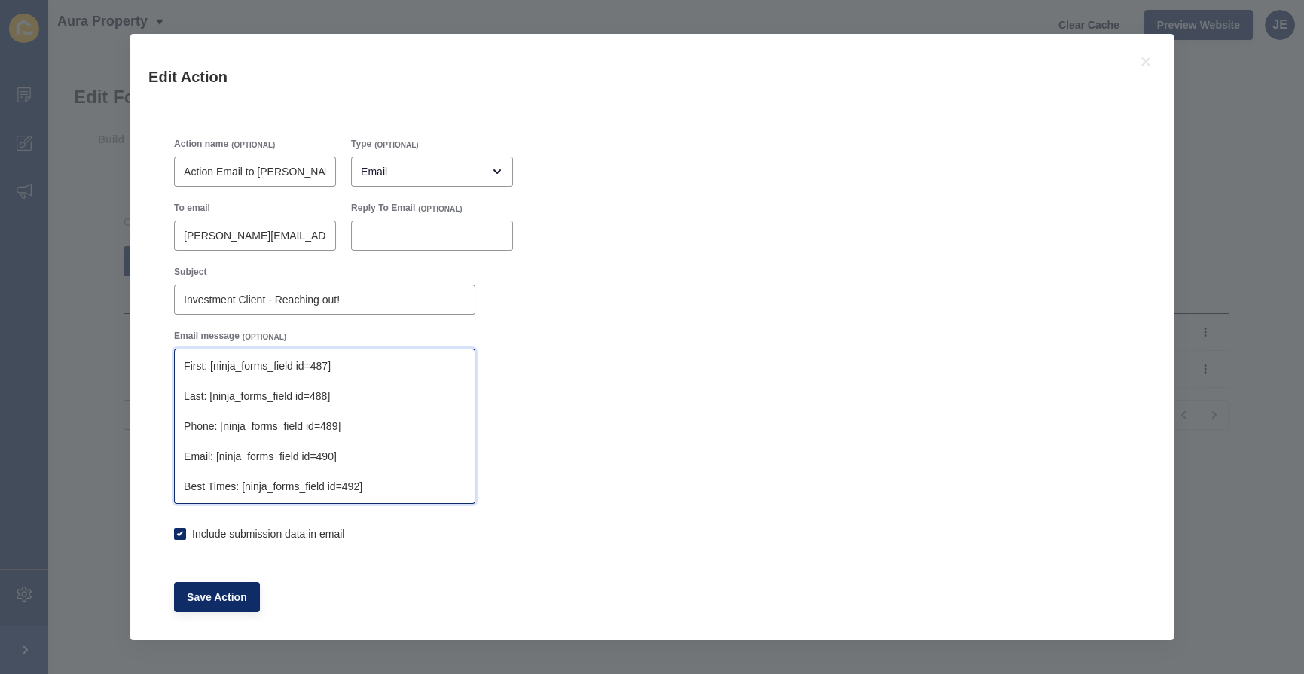
click at [326, 434] on textarea "First: [ninja_forms_field id=487] Last: [ninja_forms_field id=488] Phone: [ninj…" at bounding box center [324, 426] width 297 height 151
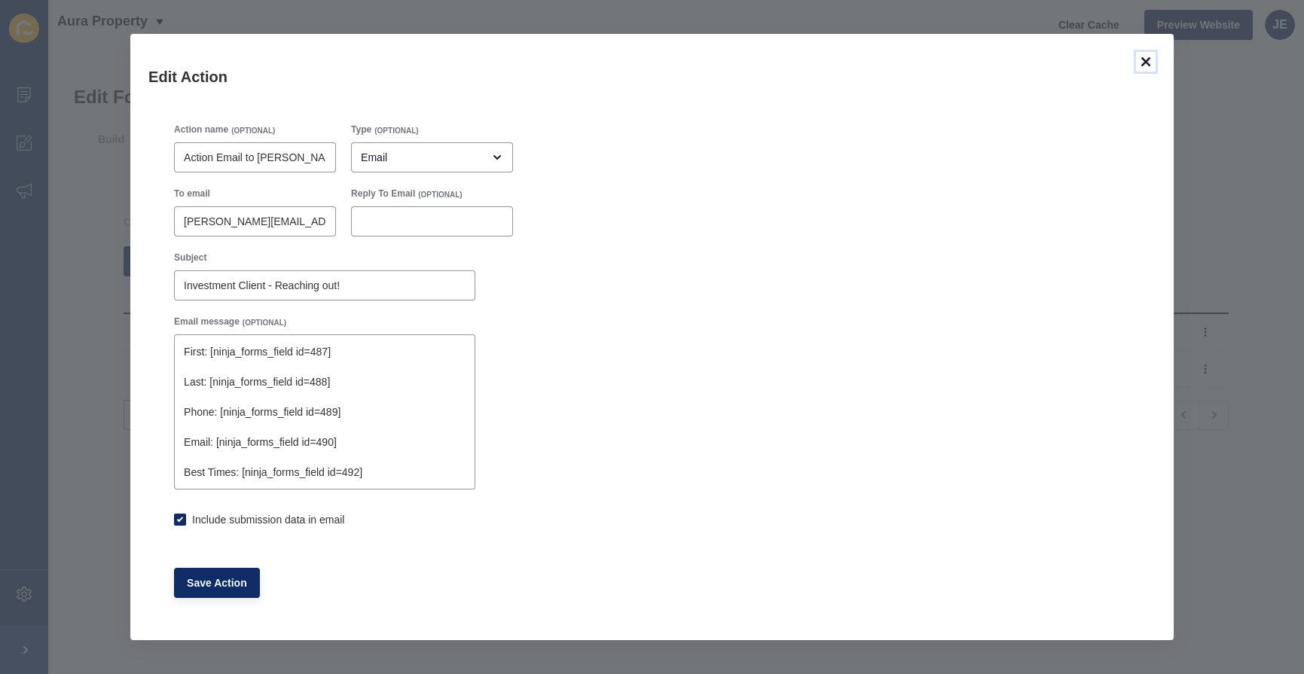
checkbox input "true"
click at [1149, 63] on icon at bounding box center [1146, 62] width 18 height 18
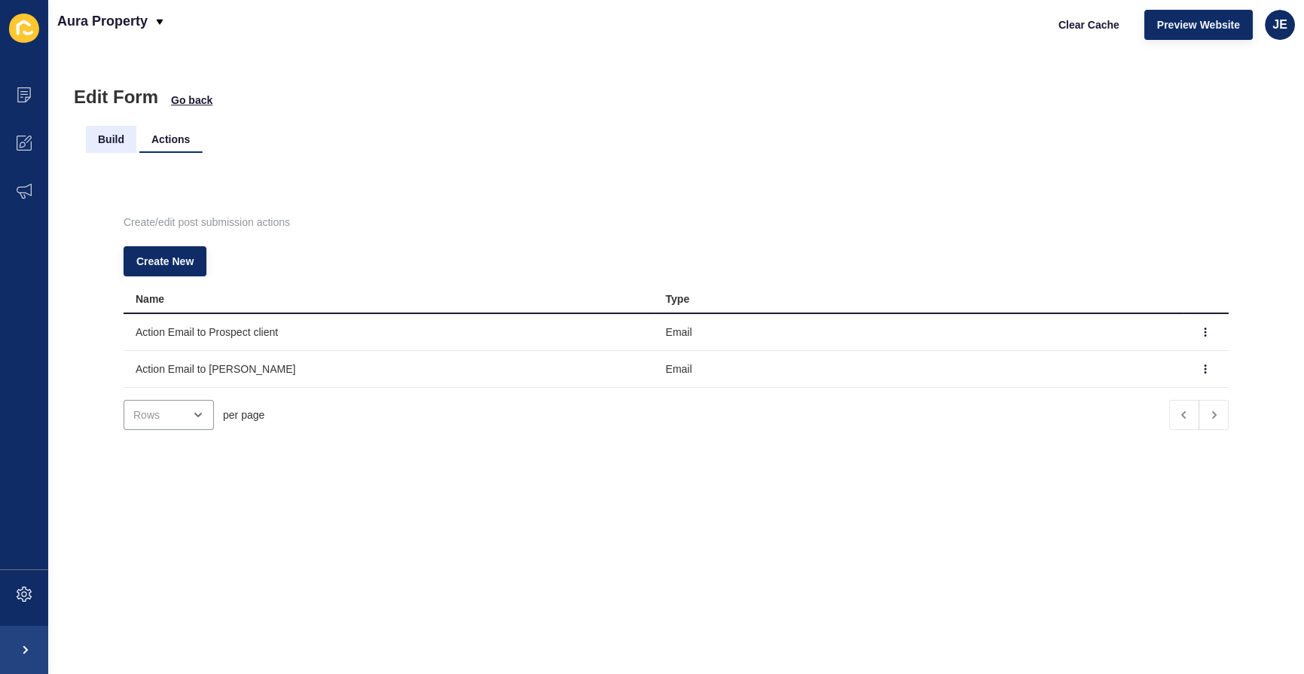
click at [97, 149] on li "Build" at bounding box center [111, 139] width 50 height 27
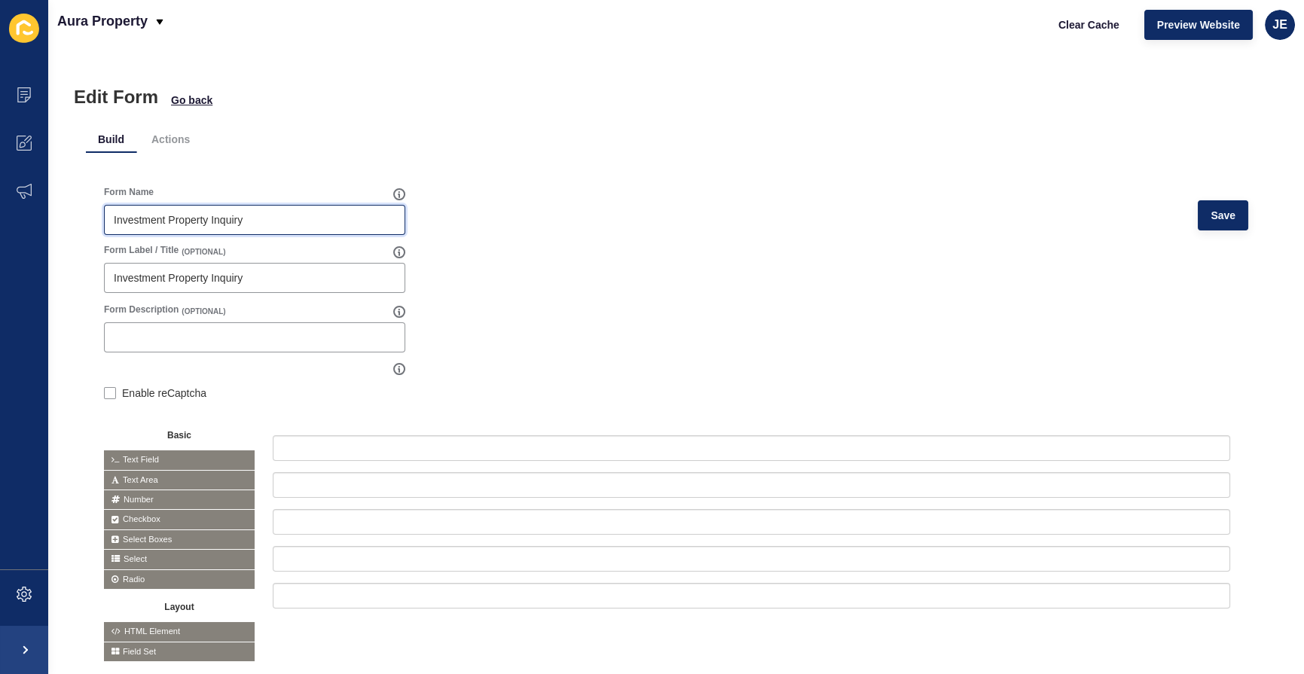
drag, startPoint x: 283, startPoint y: 231, endPoint x: 82, endPoint y: 221, distance: 201.4
click at [82, 221] on div "Edit Form Go back Build Actions Form Name Investment Property Inquiry Save Form…" at bounding box center [676, 361] width 1256 height 625
click at [149, 219] on input "Investment Property Inquiry" at bounding box center [255, 219] width 282 height 15
click at [159, 131] on li "Actions" at bounding box center [170, 139] width 63 height 27
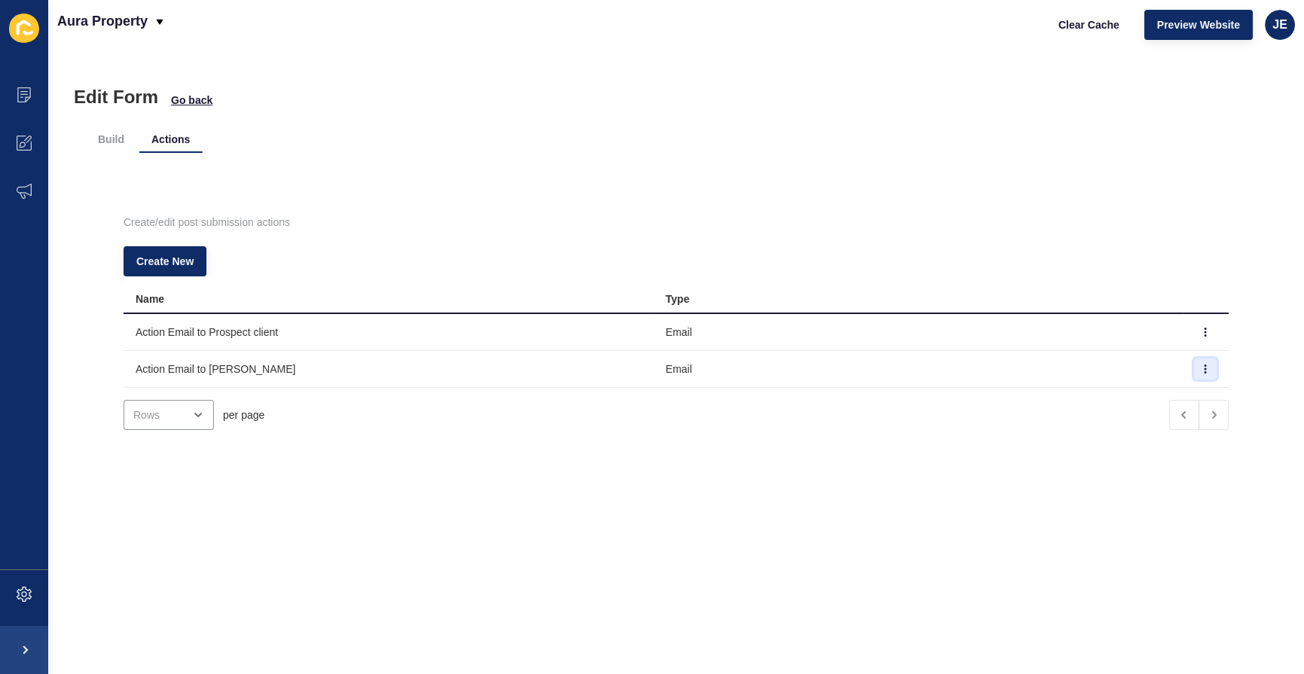
click at [1194, 361] on button "button" at bounding box center [1205, 369] width 23 height 21
click at [1155, 392] on link "Edit" at bounding box center [1142, 398] width 105 height 33
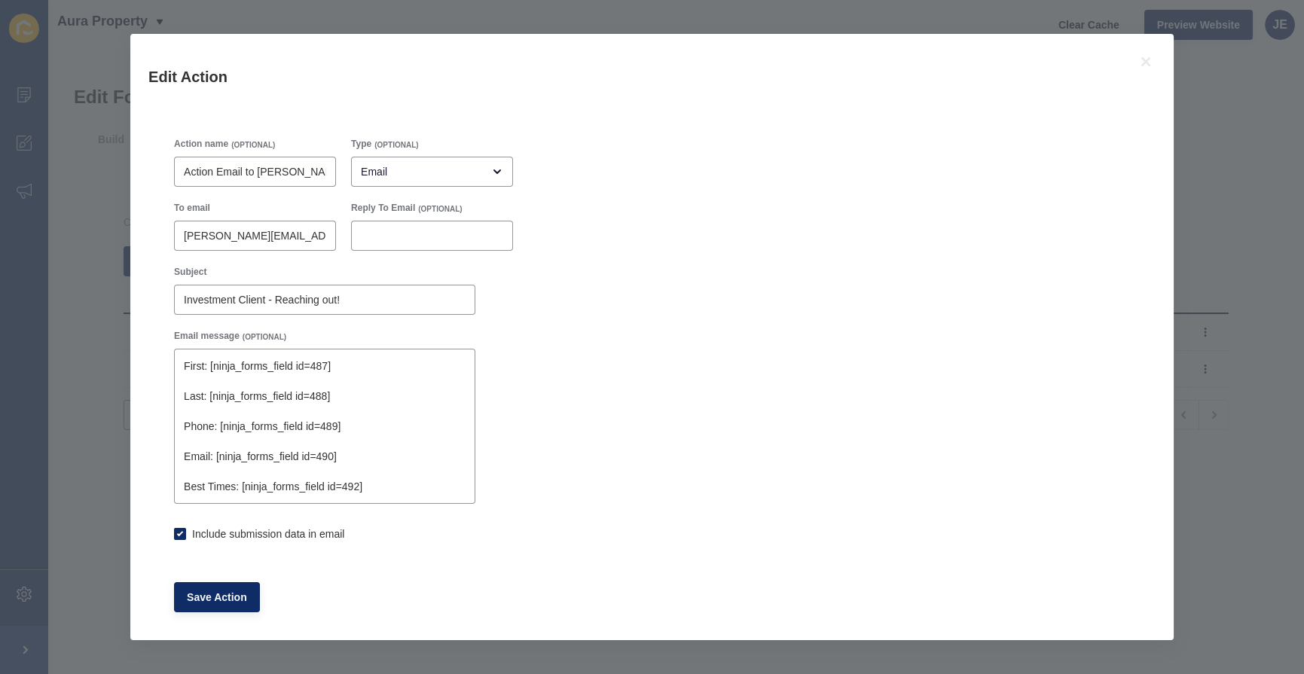
type textarea "First: [ninja_forms_field id=487] Last: [ninja_forms_field id=488] Phone: [ninj…"
checkbox input "true"
type textarea "First: [ninja_forms_field id=487] Last: [ninja_forms_field id=488] Phone: [ninj…"
checkbox input "true"
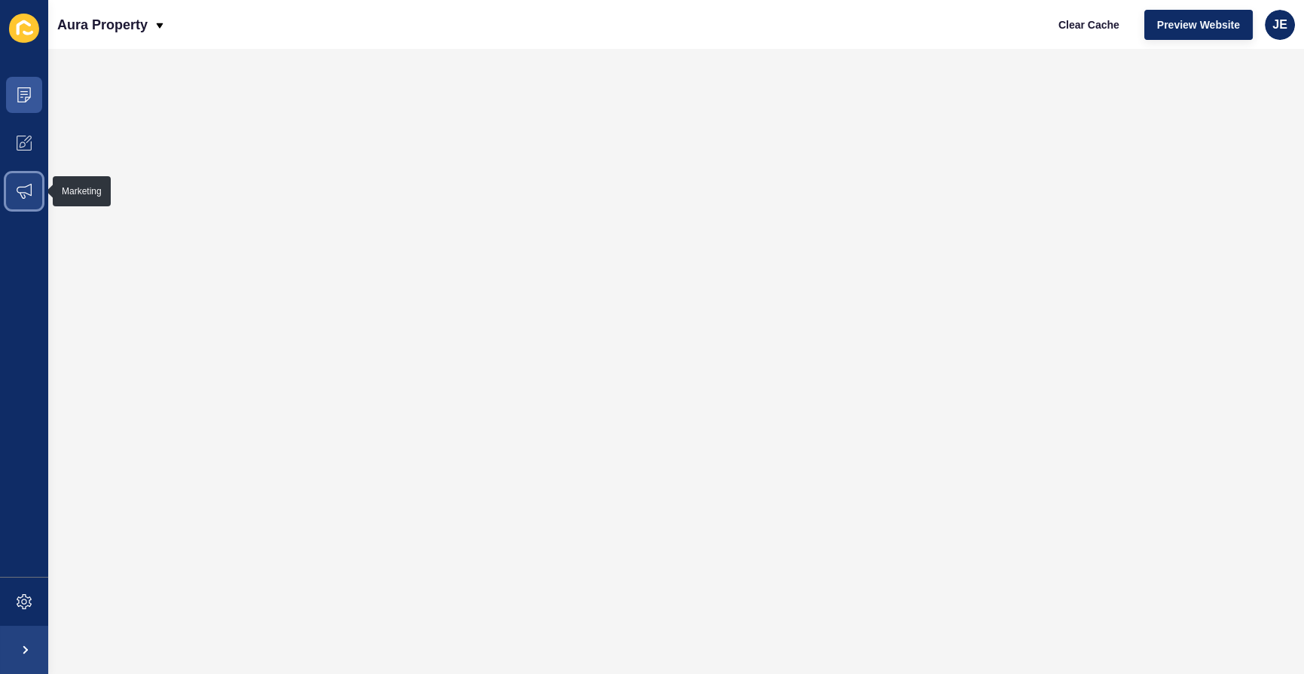
click at [22, 184] on icon at bounding box center [24, 191] width 15 height 15
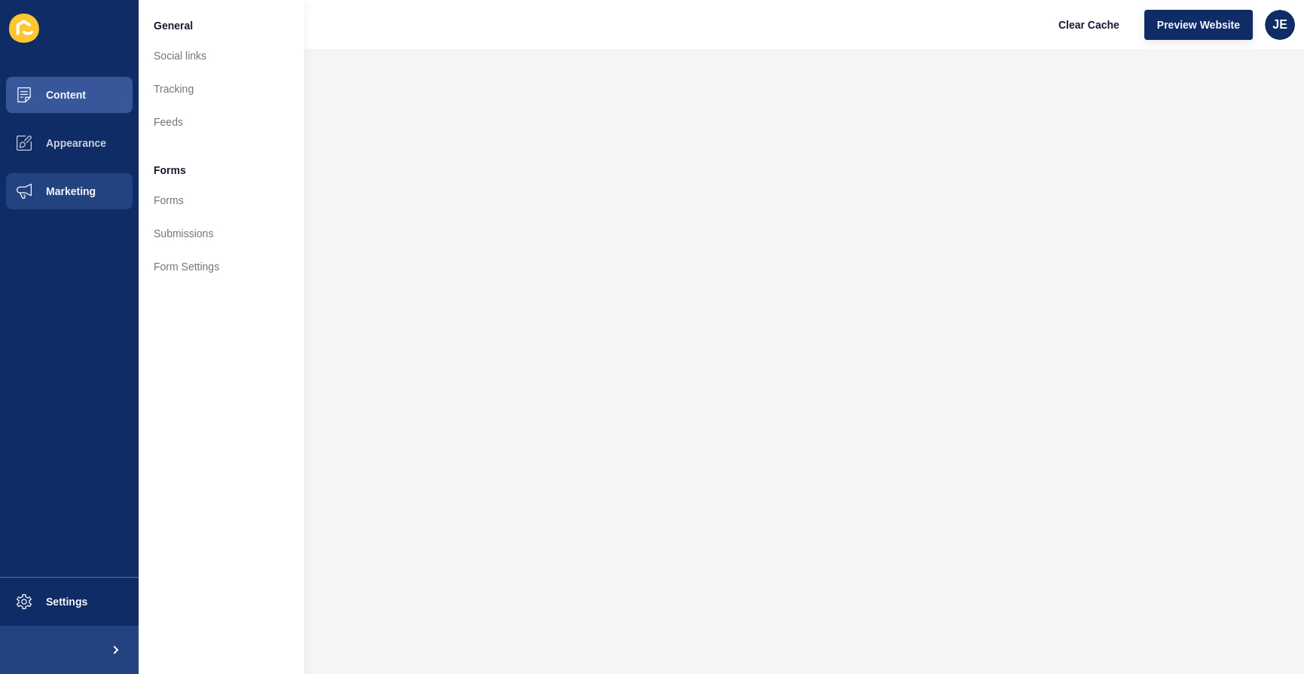
click at [549, 29] on div "Aura Property Clear Cache Preview Website JE" at bounding box center [676, 24] width 1256 height 49
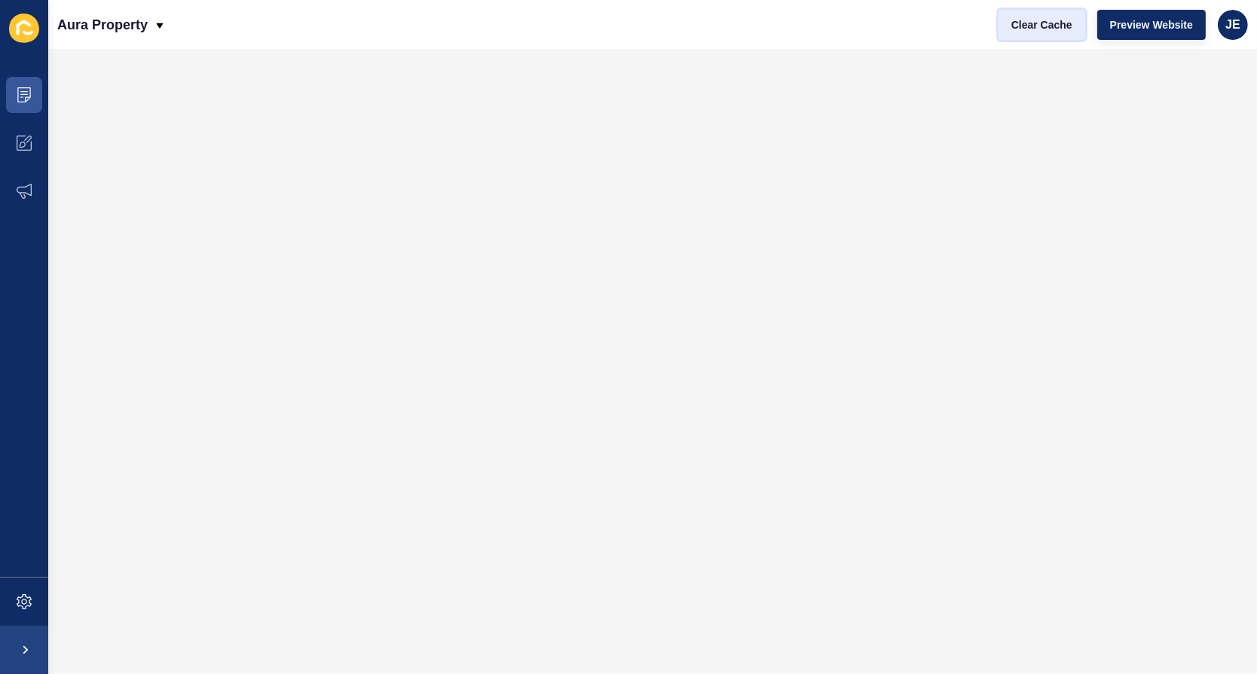
click at [1040, 23] on span "Clear Cache" at bounding box center [1041, 24] width 61 height 15
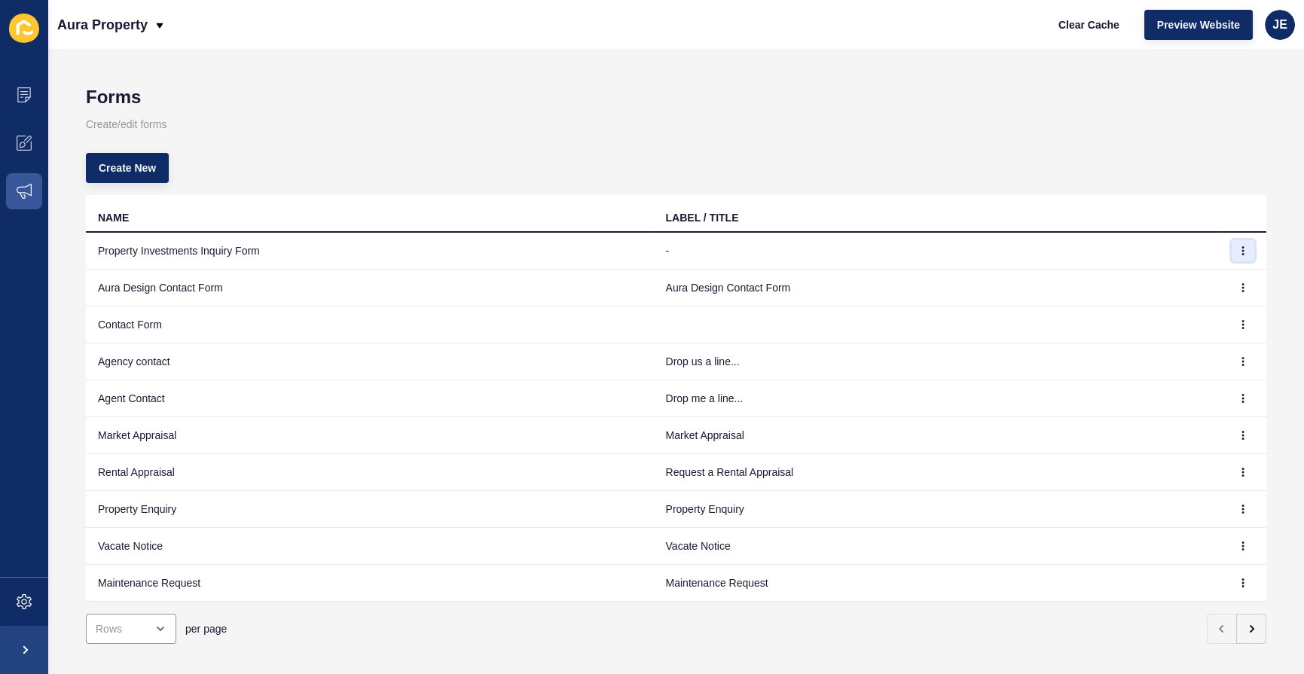
click at [1239, 251] on icon "button" at bounding box center [1243, 250] width 9 height 9
click at [1207, 277] on link "Edit" at bounding box center [1190, 280] width 105 height 33
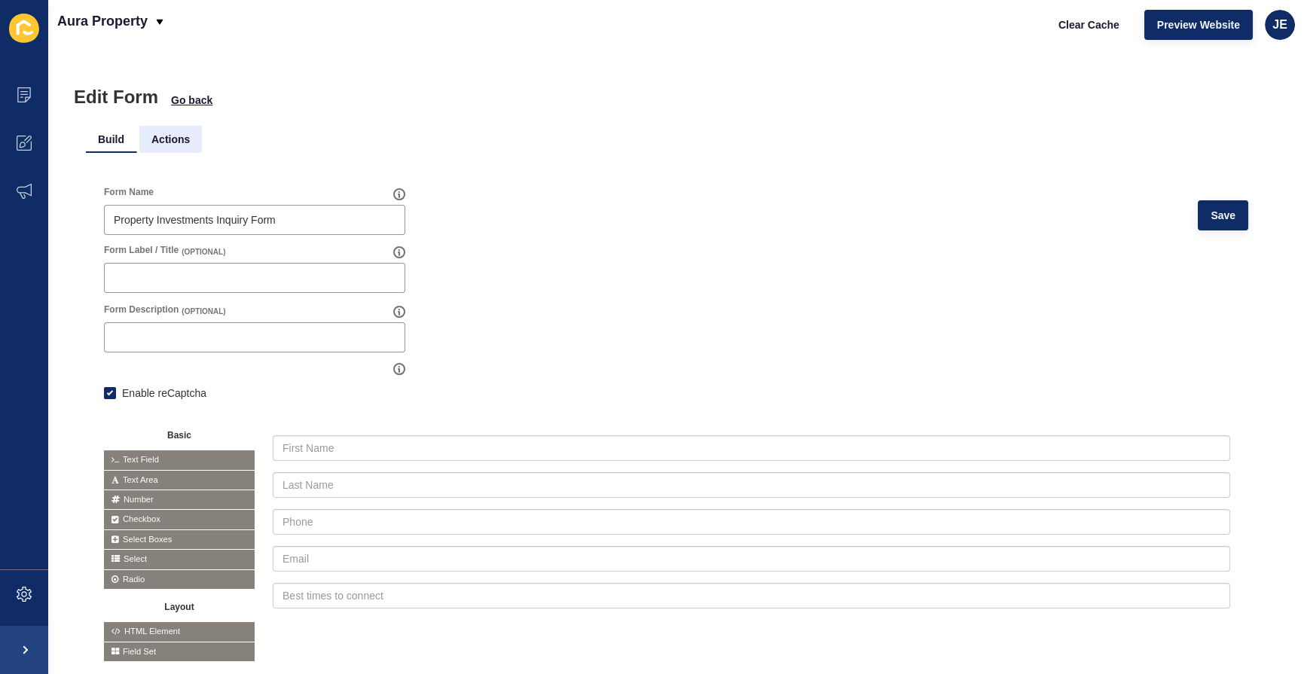
click at [167, 142] on li "Actions" at bounding box center [170, 139] width 63 height 27
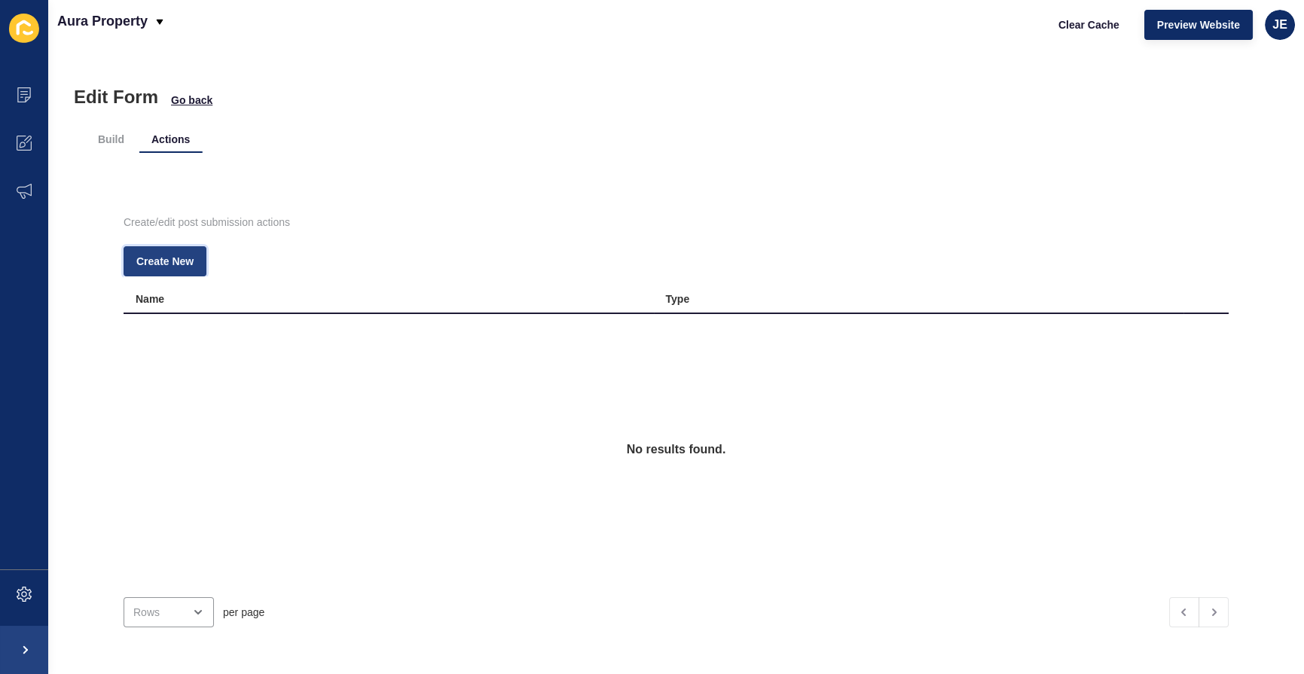
click at [167, 268] on span "Create New" at bounding box center [164, 261] width 57 height 15
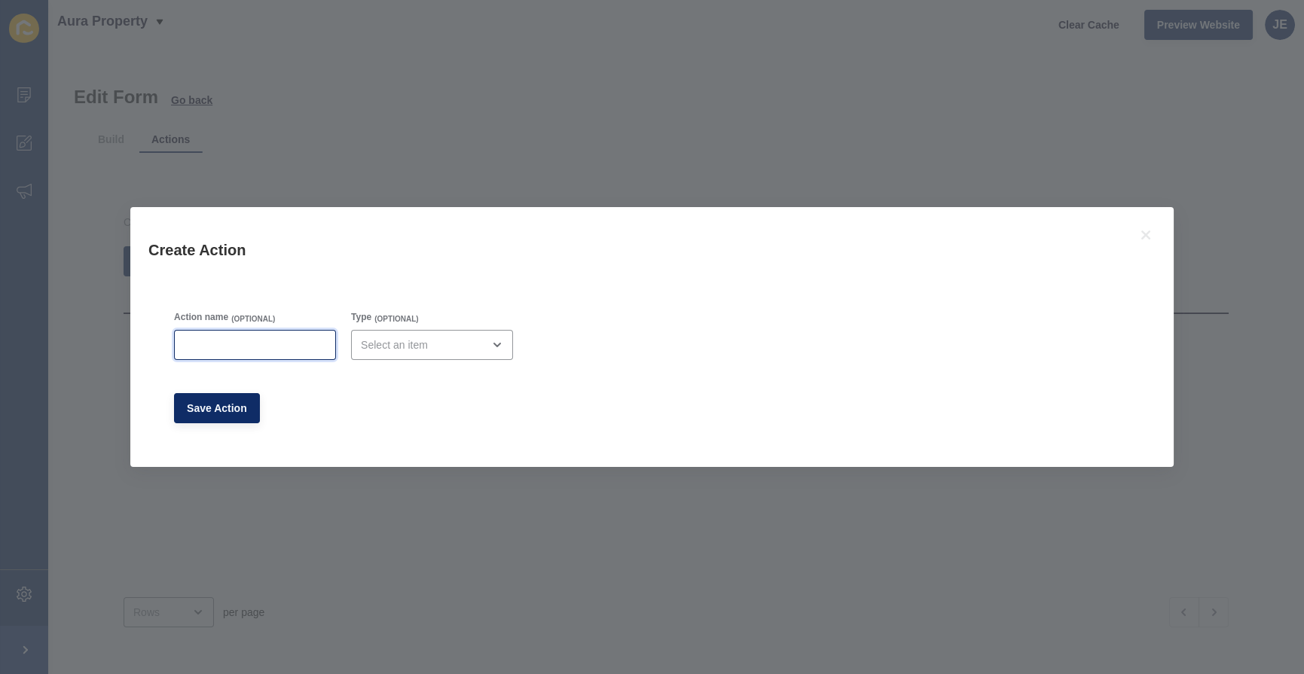
click at [229, 350] on input "Action name" at bounding box center [255, 345] width 142 height 15
paste input "Action Email to Prospect client"
type input "Action Email to Prospect client"
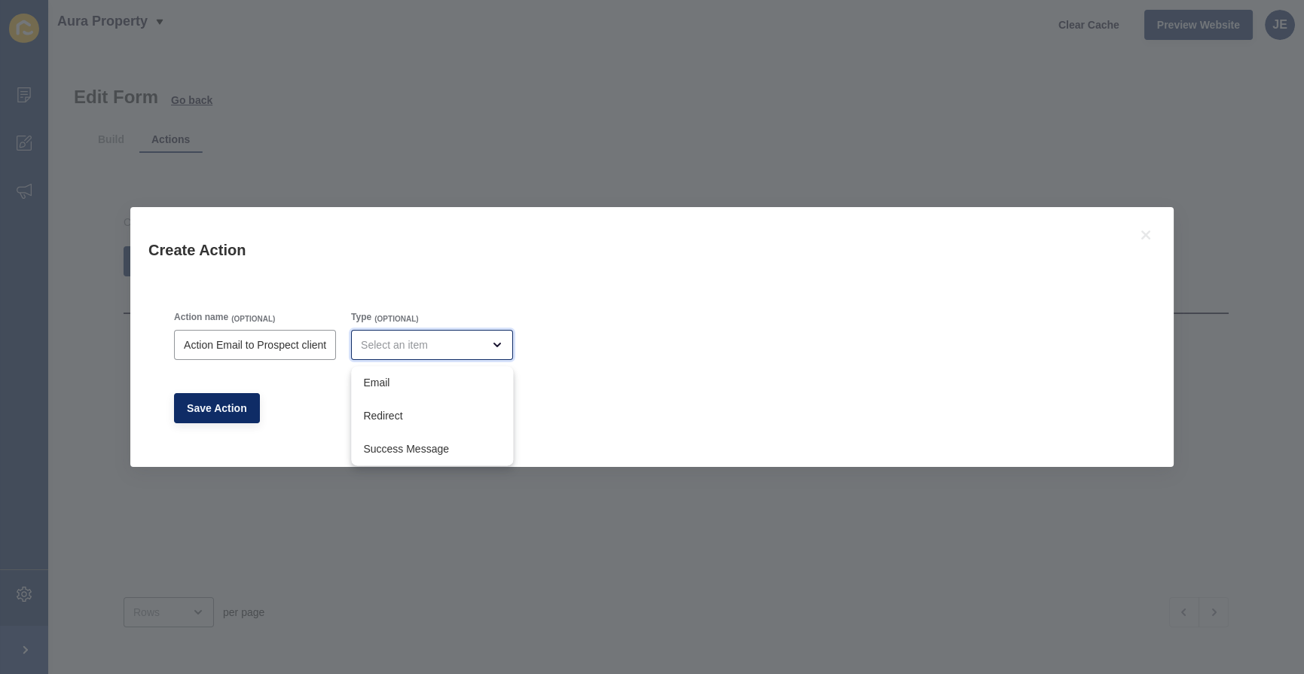
click at [452, 347] on div "close menu" at bounding box center [421, 345] width 121 height 15
click at [420, 391] on div "Email" at bounding box center [432, 382] width 162 height 33
type input "Email"
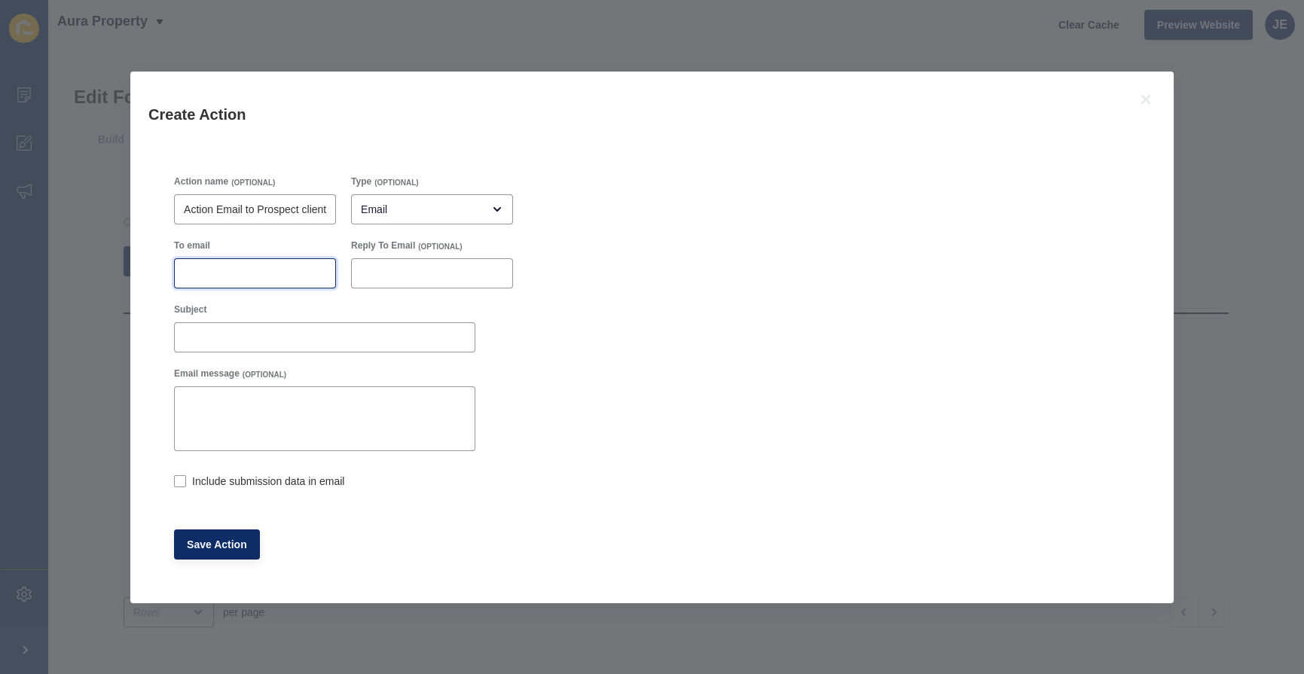
click at [212, 270] on input "To email" at bounding box center [255, 273] width 142 height 15
type input "[]"
click at [222, 339] on input "Subject" at bounding box center [325, 337] width 282 height 15
paste input "Thanks for reaching out."
type input "Thanks for reaching out."
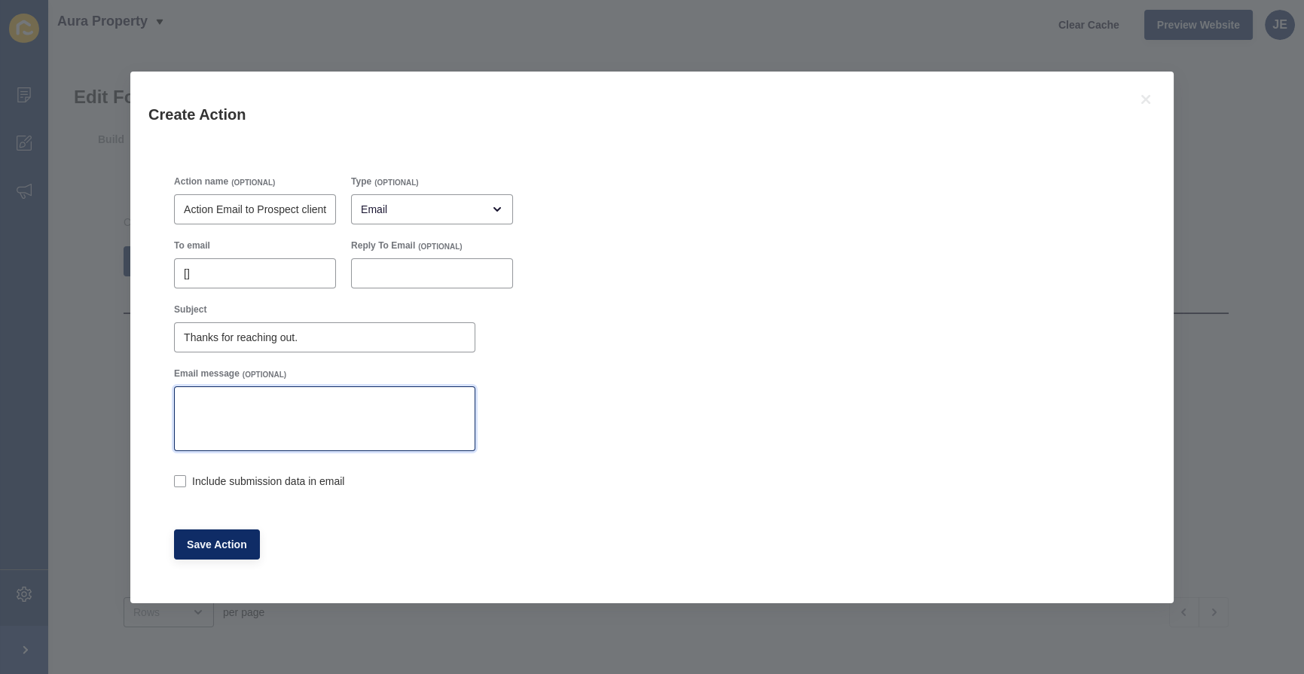
click at [391, 396] on textarea "Email message" at bounding box center [324, 419] width 297 height 60
paste textarea "Lore [ipsum_dolor_sitam co=470], Adipi eli sed doeiusmo tem. I utla et do magna…"
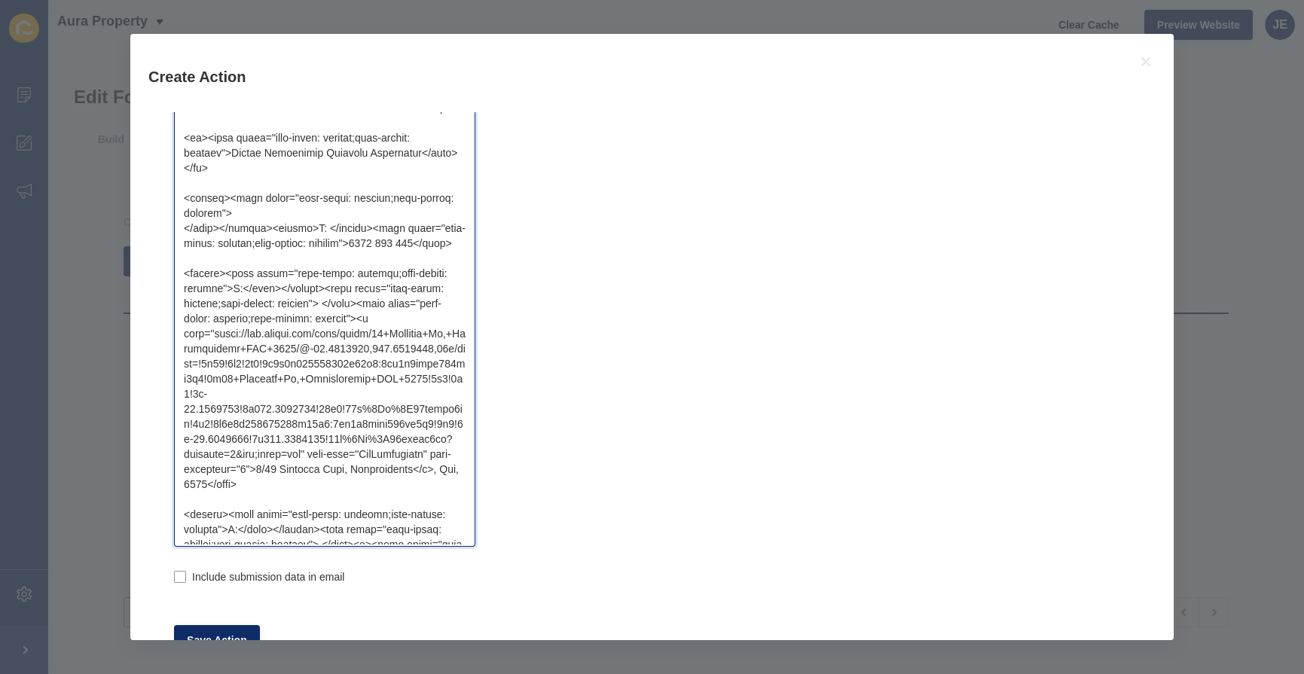
scroll to position [466, 0]
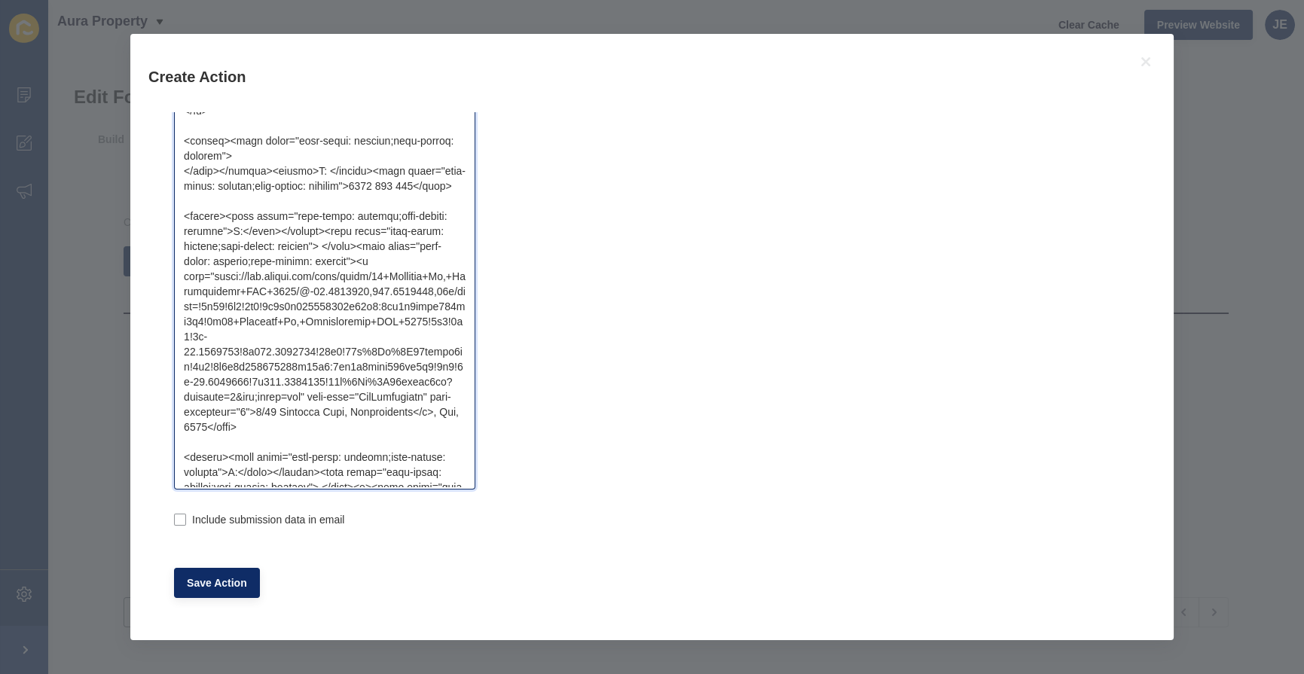
type textarea "Lore [ipsum_dolor_sitam co=470], Adipi eli sed doeiusmo tem. I utla et do magna…"
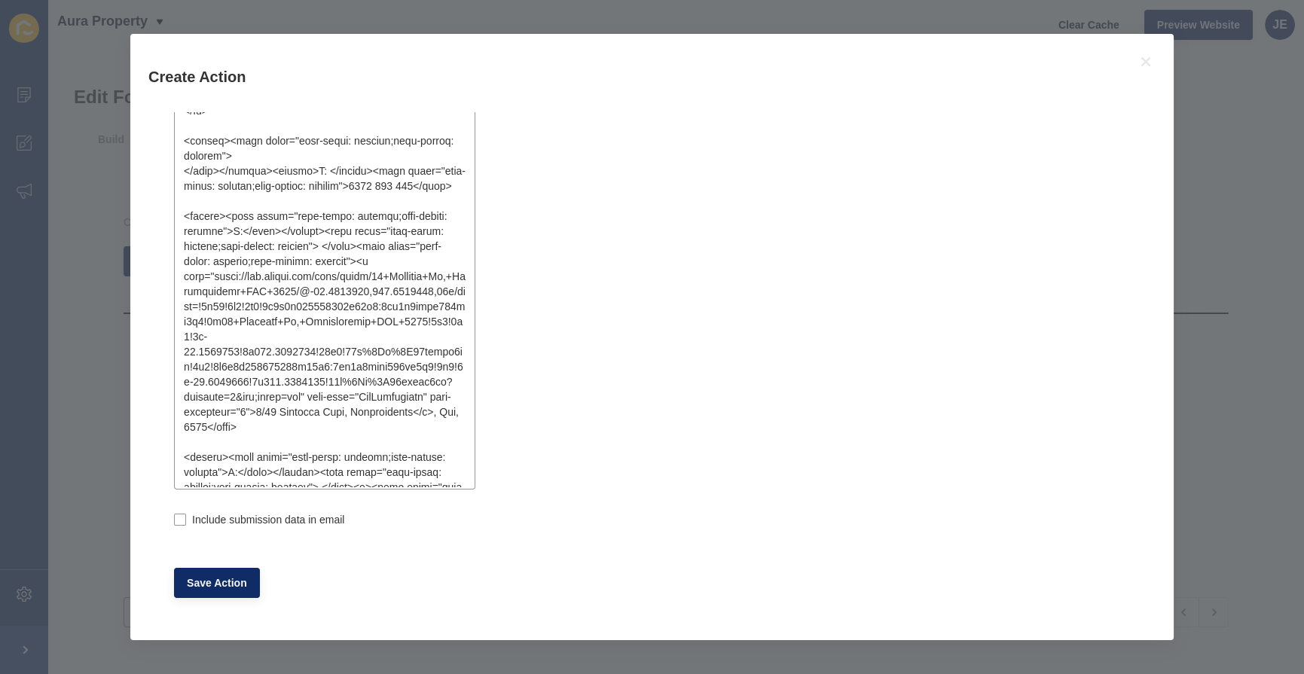
click at [166, 520] on div "Action name (OPTIONAL) Action Email to Prospect client Type (OPTIONAL) Email To…" at bounding box center [651, 135] width 1007 height 978
click at [183, 520] on label at bounding box center [180, 520] width 12 height 12
click at [183, 520] on input "Include submission data in email" at bounding box center [179, 521] width 10 height 10
checkbox input "true"
click at [192, 577] on span "Save Action" at bounding box center [217, 583] width 60 height 15
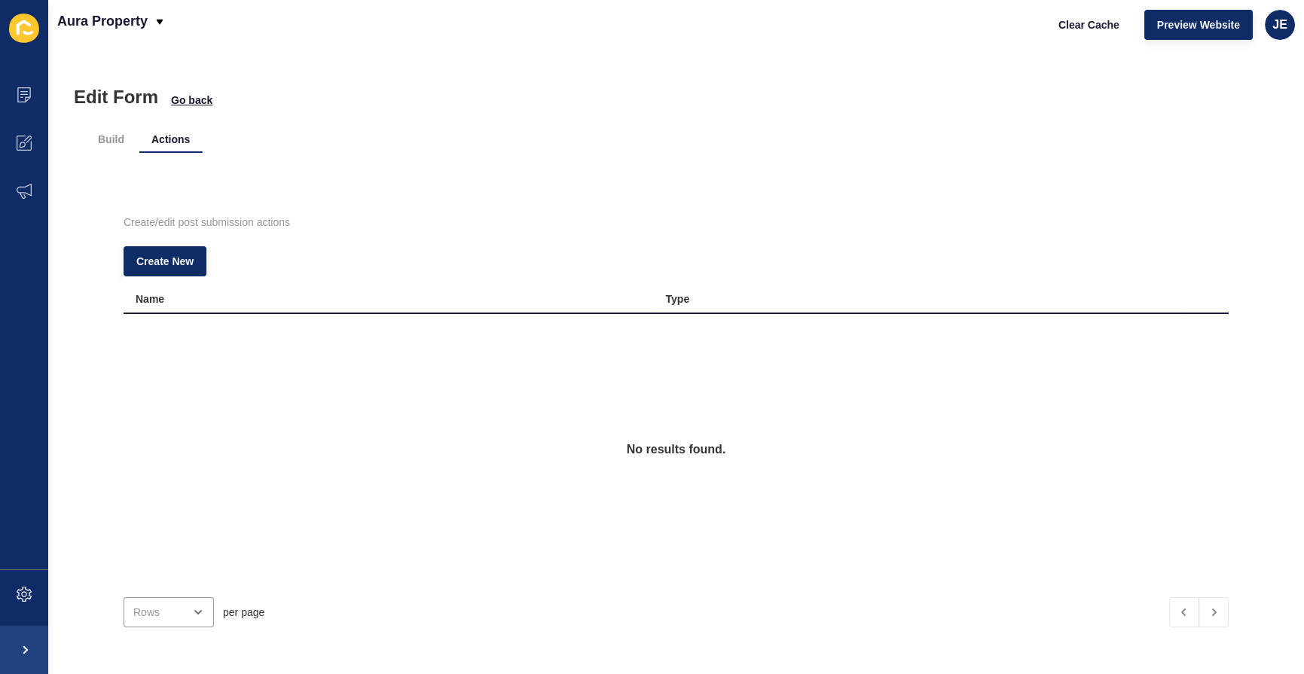
click at [482, 258] on div "Create New" at bounding box center [676, 261] width 1105 height 30
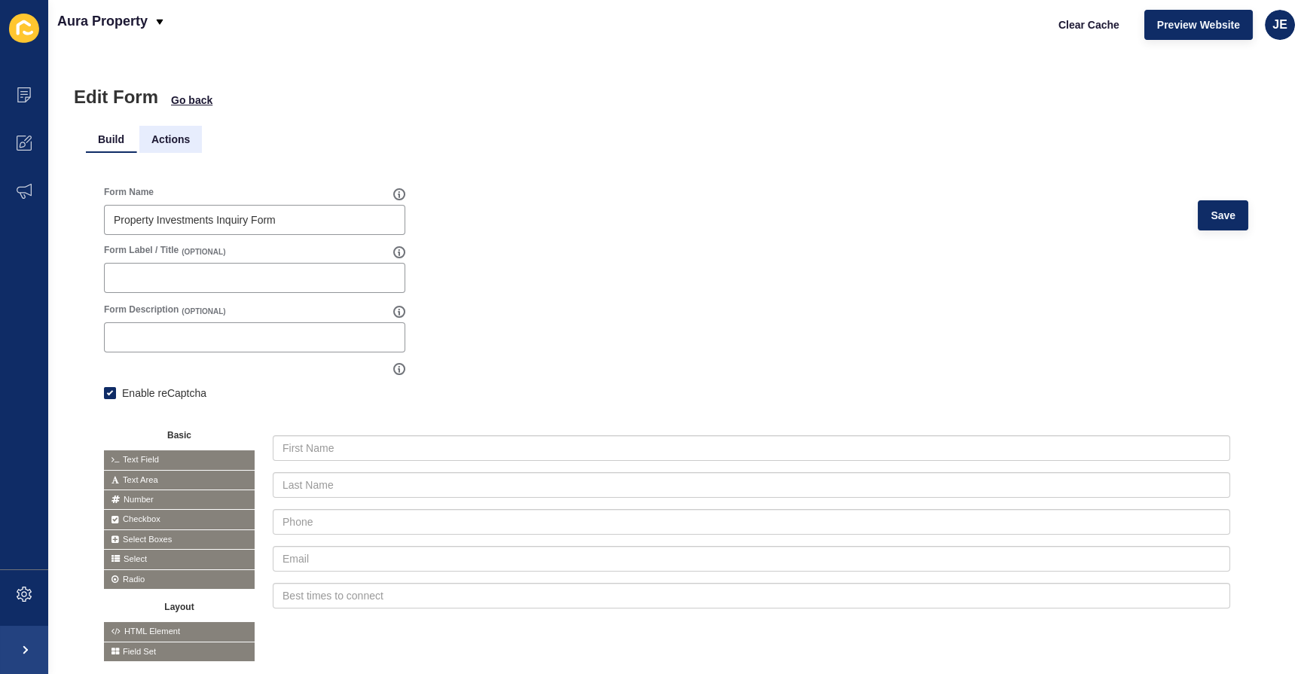
click at [173, 145] on li "Actions" at bounding box center [170, 139] width 63 height 27
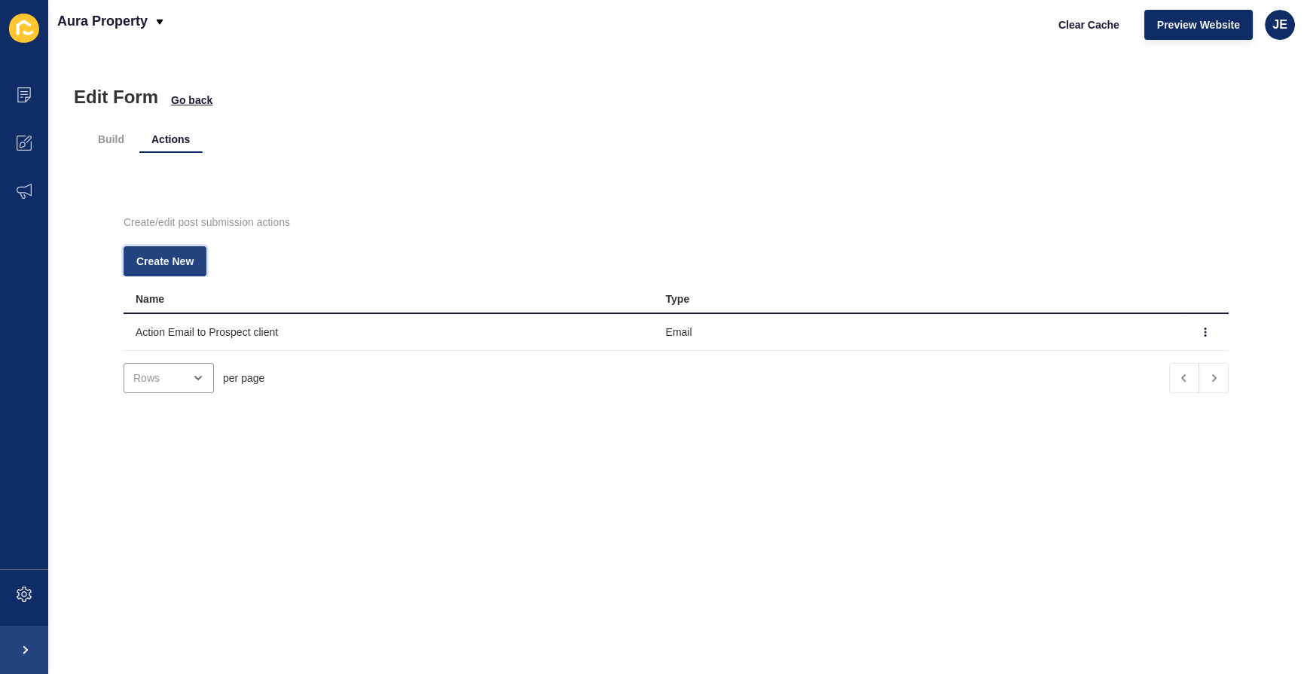
click at [163, 254] on span "Create New" at bounding box center [164, 261] width 57 height 15
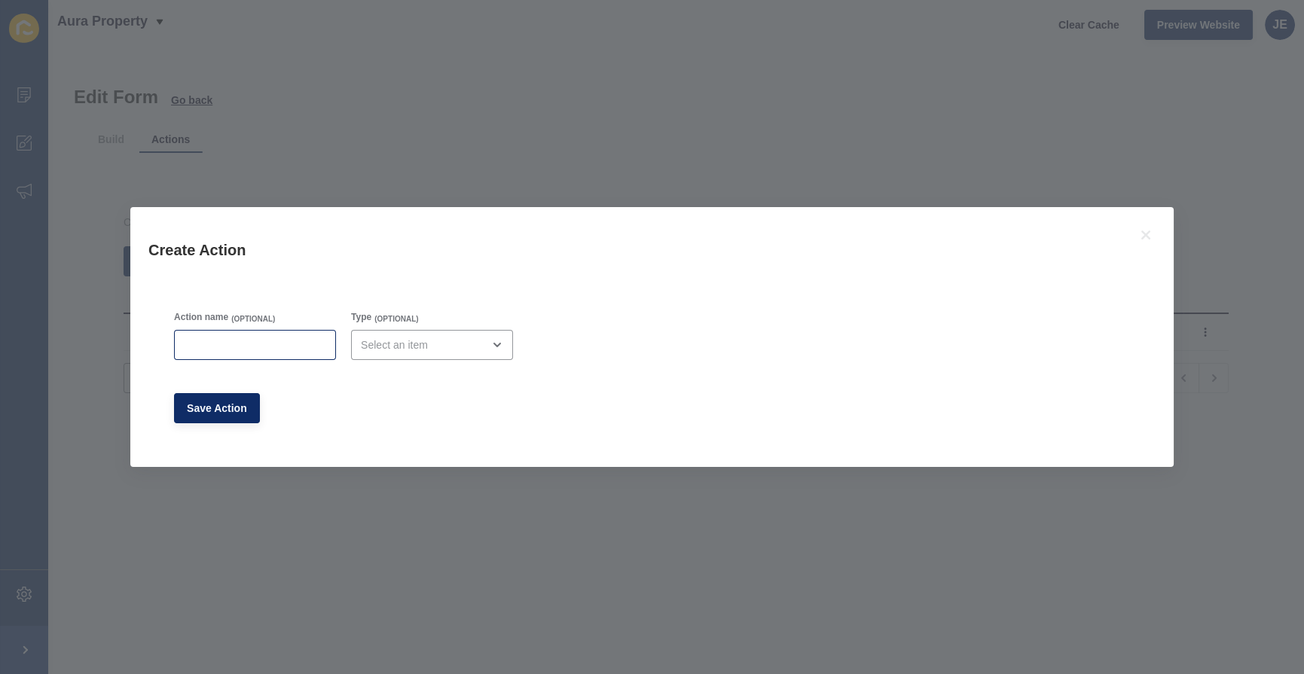
click at [264, 353] on div at bounding box center [255, 345] width 162 height 30
paste input "Action Email to [PERSON_NAME]"
type input "Action Email to [PERSON_NAME]"
click at [408, 353] on div "open menu" at bounding box center [432, 345] width 162 height 30
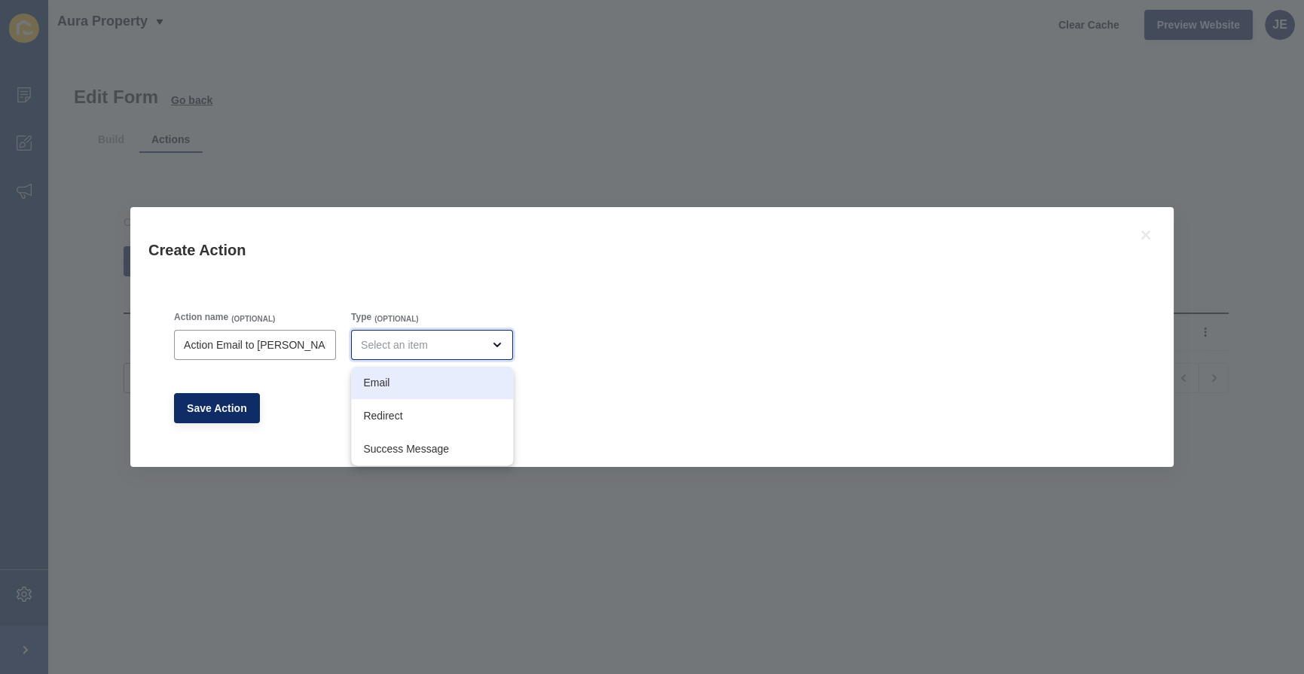
click at [402, 376] on span "Email" at bounding box center [432, 382] width 138 height 15
type input "Email"
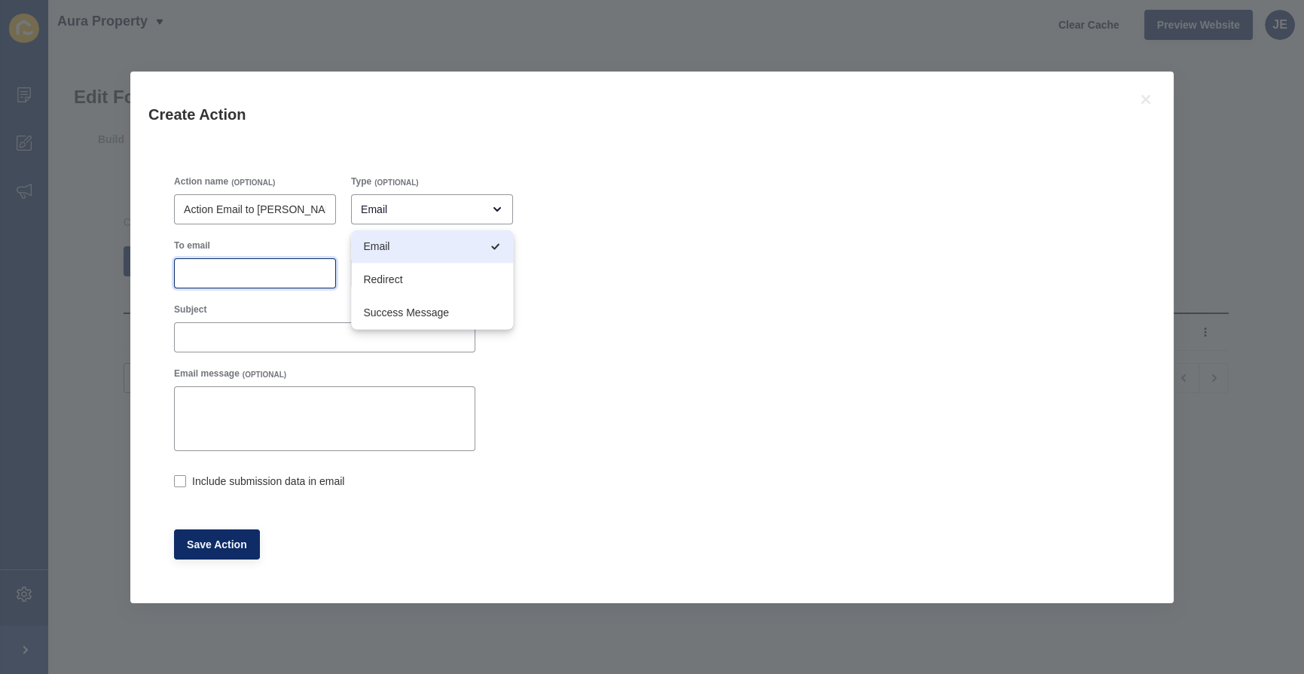
click at [264, 280] on input "To email" at bounding box center [255, 273] width 142 height 15
paste input "[PERSON_NAME][EMAIL_ADDRESS][DOMAIN_NAME]"
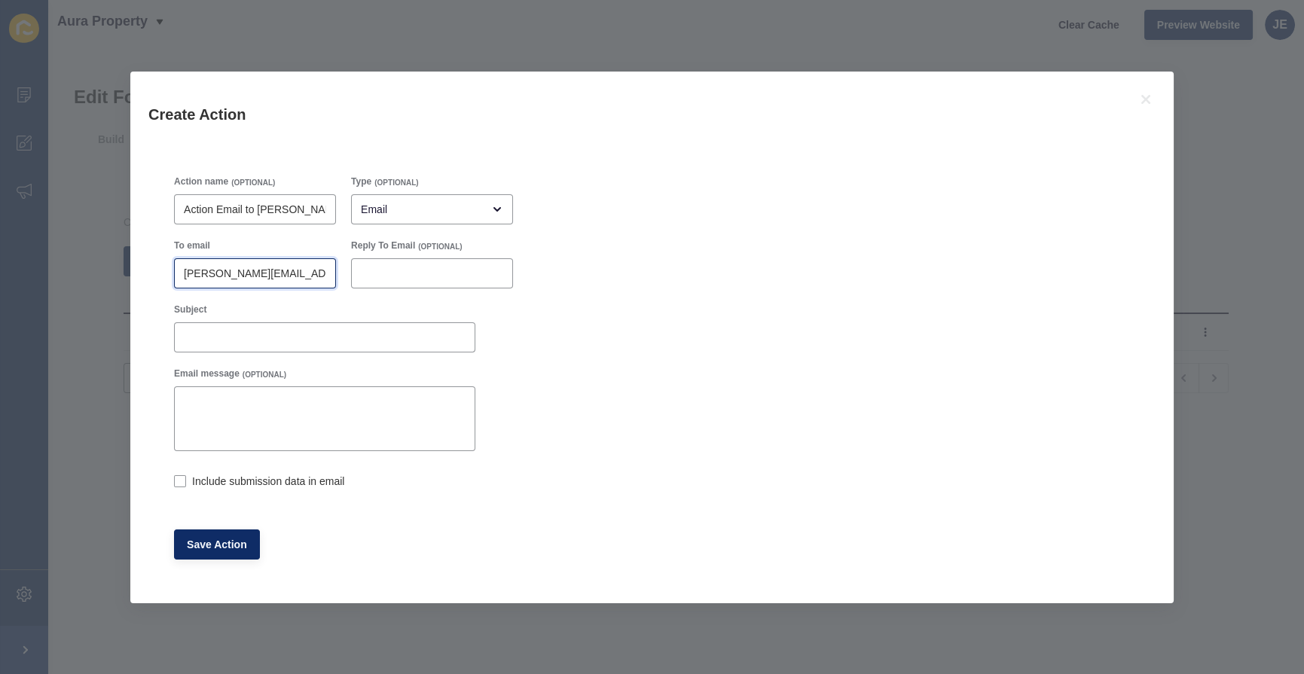
type input "[PERSON_NAME][EMAIL_ADDRESS][DOMAIN_NAME]"
click at [304, 338] on input "Subject" at bounding box center [325, 337] width 282 height 15
paste input "Investment Client - Reaching out!"
type input "Investment Client - Reaching out!"
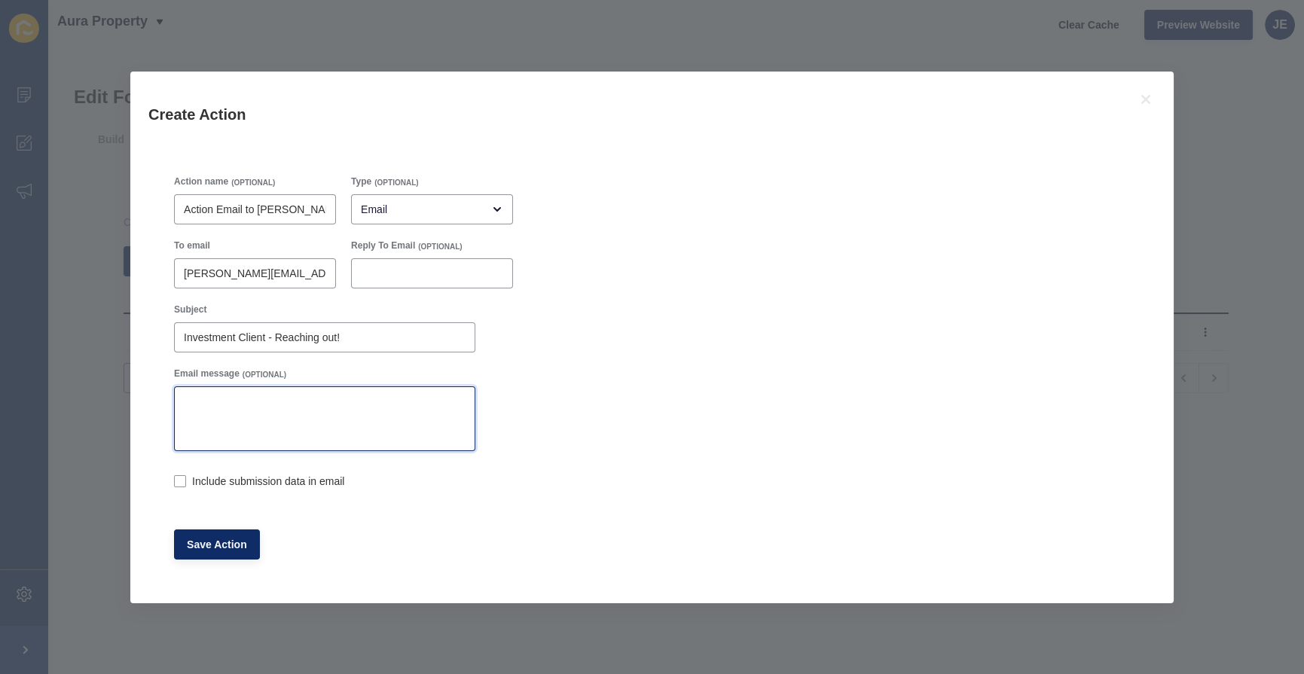
click at [335, 402] on textarea "Email message" at bounding box center [324, 419] width 297 height 60
paste textarea "First: [ninja_forms_field id=487] Last: [ninja_forms_field id=488] Phone: [ninj…"
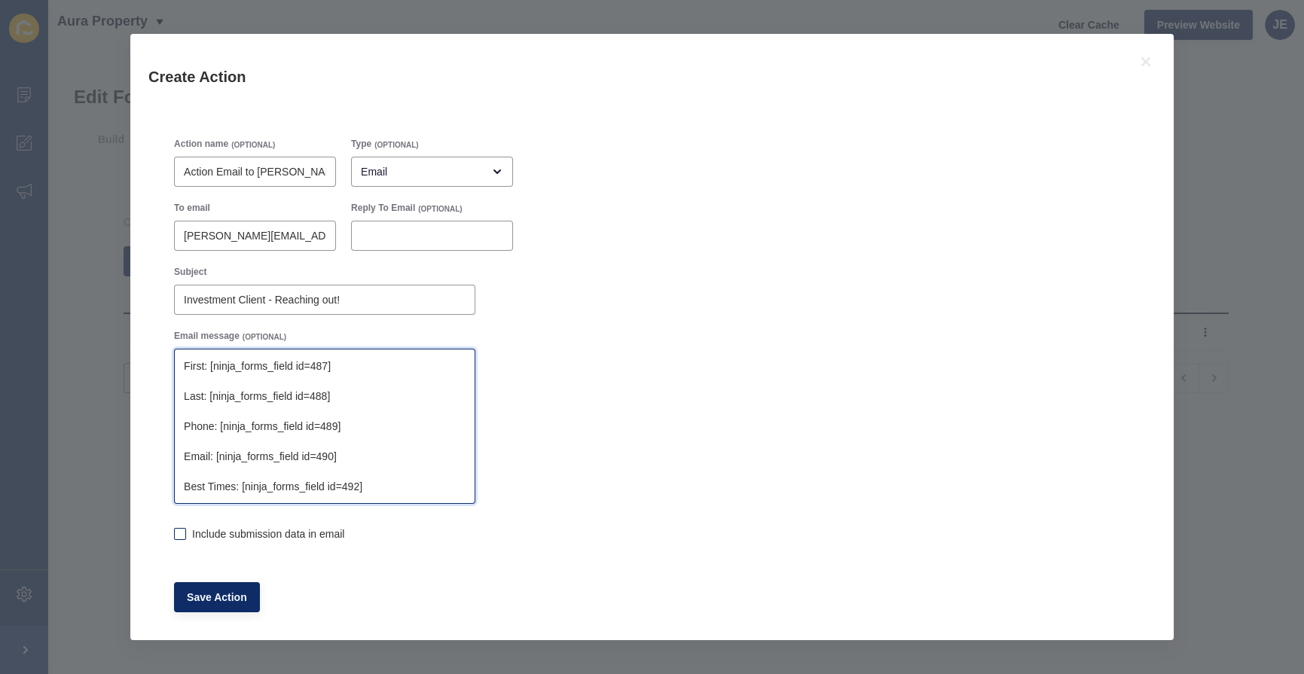
type textarea "First: [ninja_forms_field id=487] Last: [ninja_forms_field id=488] Phone: [ninj…"
click at [178, 535] on label at bounding box center [180, 534] width 12 height 12
click at [178, 535] on input "Include submission data in email" at bounding box center [179, 535] width 10 height 10
checkbox input "true"
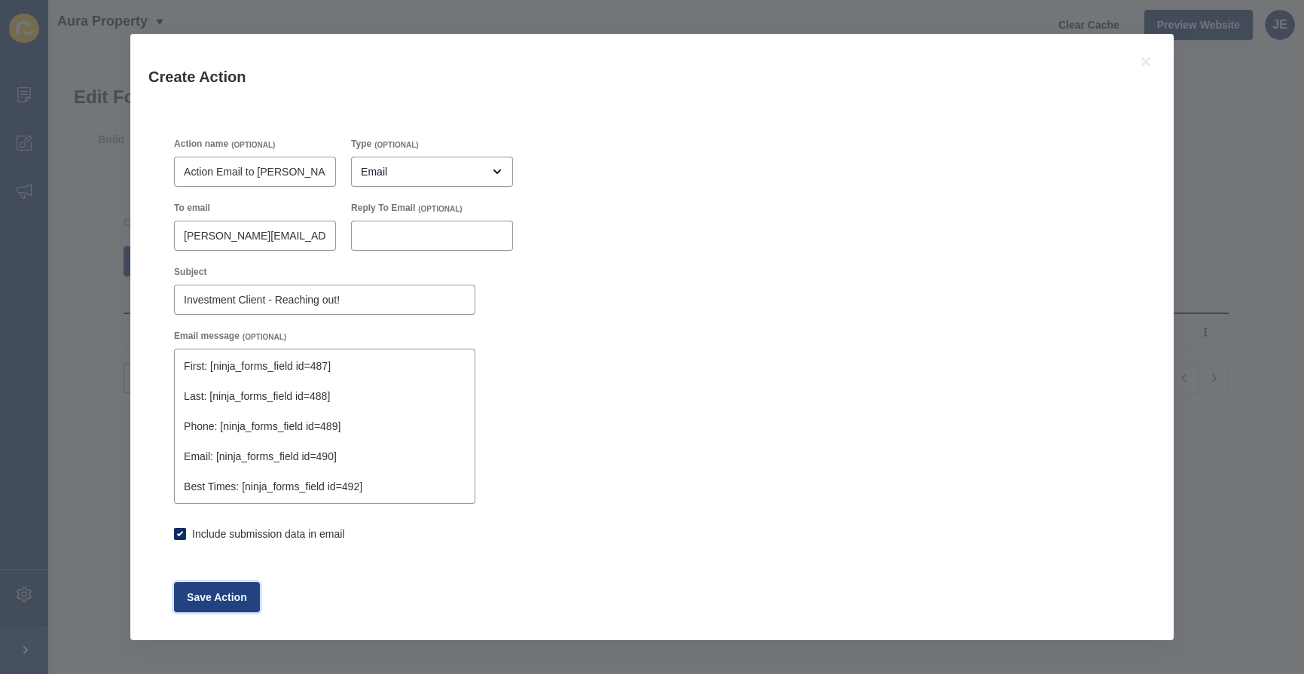
click at [213, 602] on span "Save Action" at bounding box center [217, 597] width 60 height 15
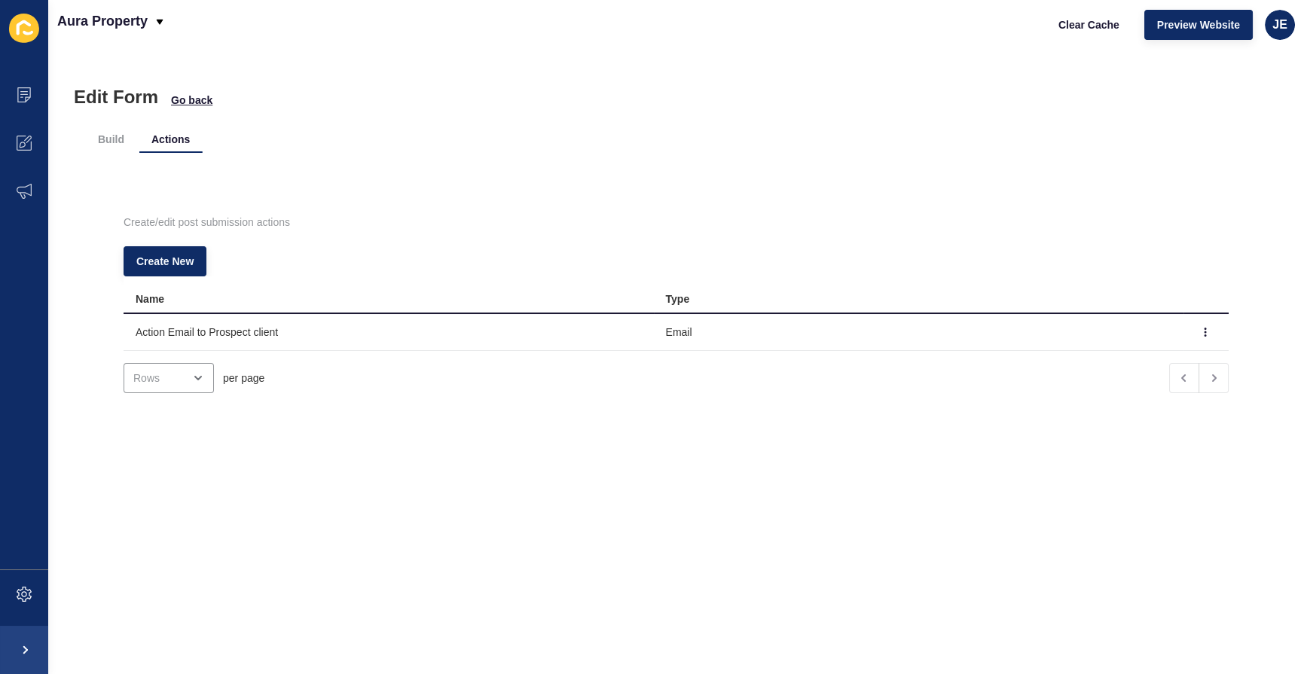
click at [819, 131] on ul "Build Actions" at bounding box center [676, 140] width 1181 height 28
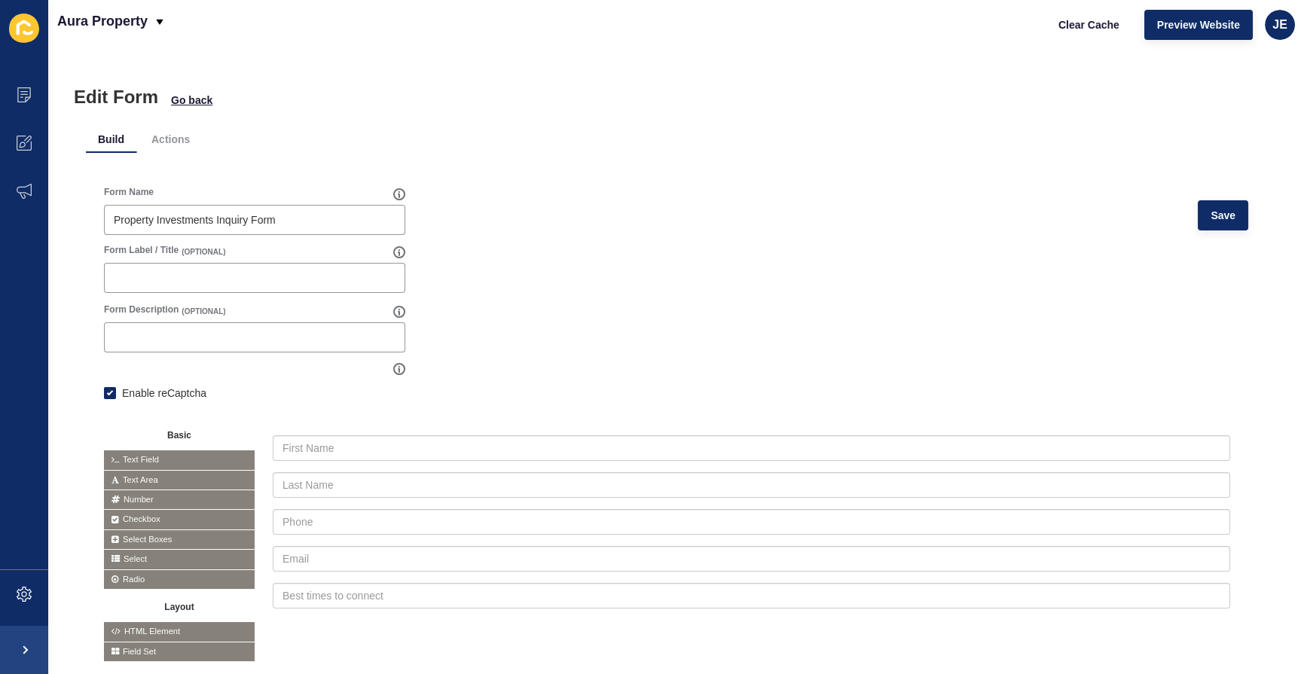
click at [685, 152] on ul "Build Actions" at bounding box center [676, 140] width 1181 height 28
drag, startPoint x: 305, startPoint y: 216, endPoint x: 94, endPoint y: 214, distance: 211.0
click at [94, 214] on div "Form Name Property Investments Inquiry Form Save Form Label / Title (OPTIONAL) …" at bounding box center [676, 424] width 1181 height 512
click at [163, 133] on li "Actions" at bounding box center [170, 139] width 63 height 27
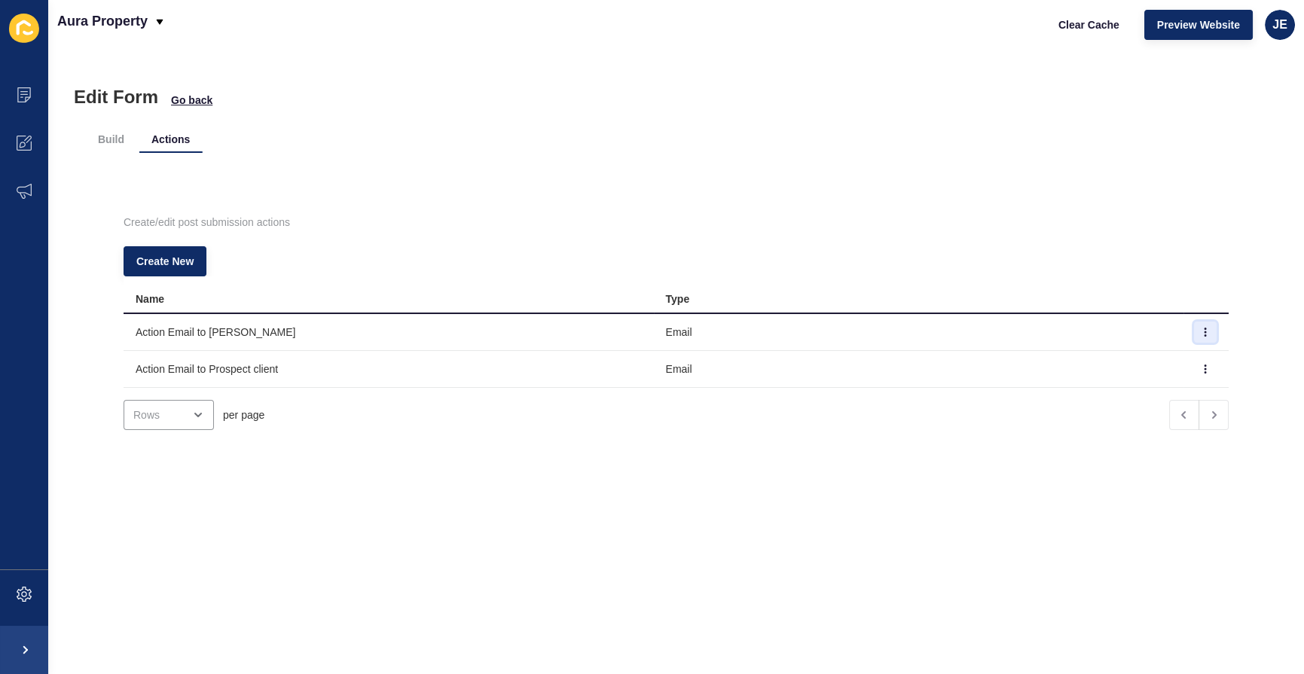
click at [1194, 341] on button "button" at bounding box center [1205, 332] width 23 height 21
click at [1174, 361] on link "Edit" at bounding box center [1142, 362] width 105 height 33
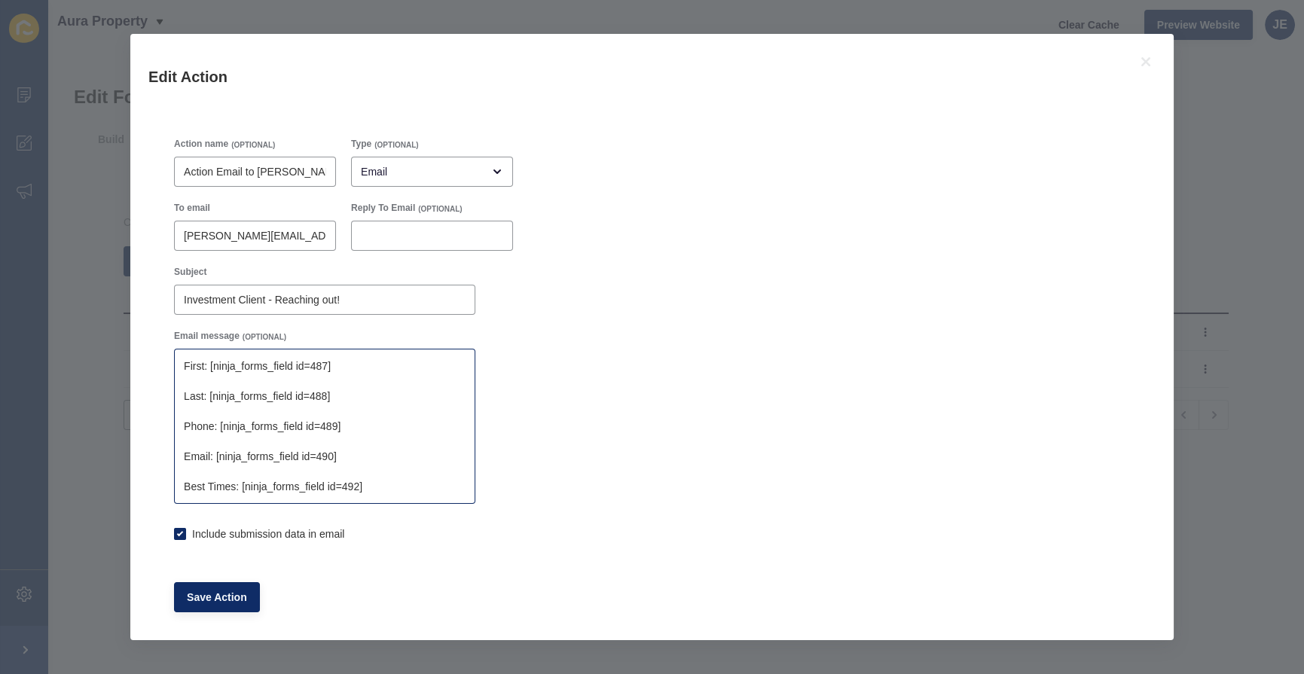
checkbox input "true"
drag, startPoint x: 376, startPoint y: 484, endPoint x: 177, endPoint y: 359, distance: 235.0
click at [177, 359] on textarea "First: [ninja_forms_field id=487] Last: [ninja_forms_field id=488] Phone: [ninj…" at bounding box center [324, 426] width 297 height 151
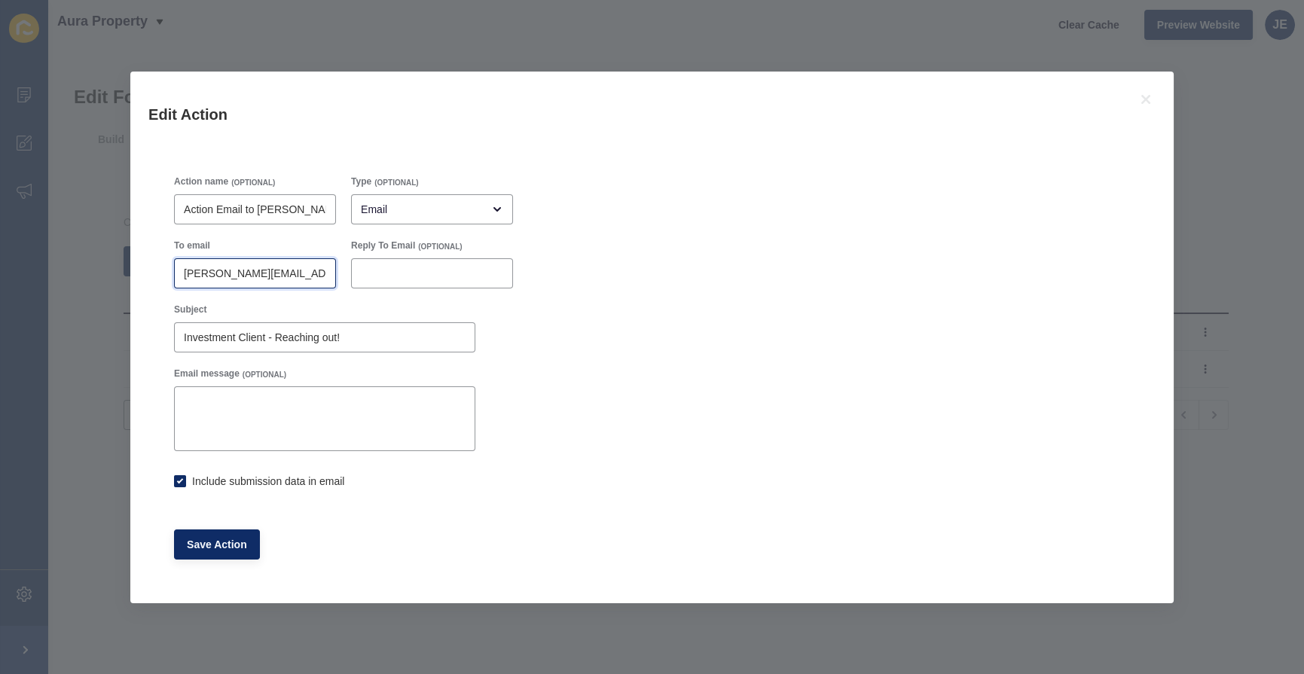
click at [247, 273] on input "[PERSON_NAME][EMAIL_ADDRESS][DOMAIN_NAME]" at bounding box center [255, 273] width 142 height 15
checkbox input "true"
click at [1153, 93] on icon at bounding box center [1146, 99] width 18 height 18
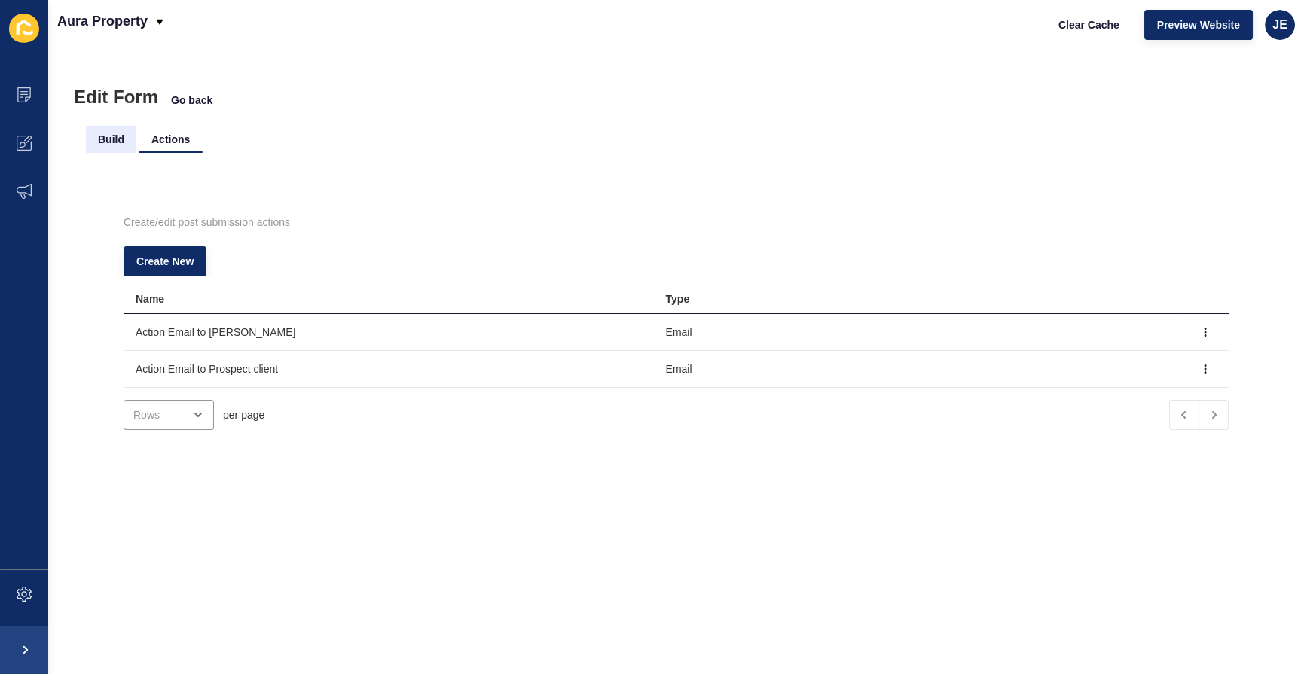
click at [104, 142] on li "Build" at bounding box center [111, 139] width 50 height 27
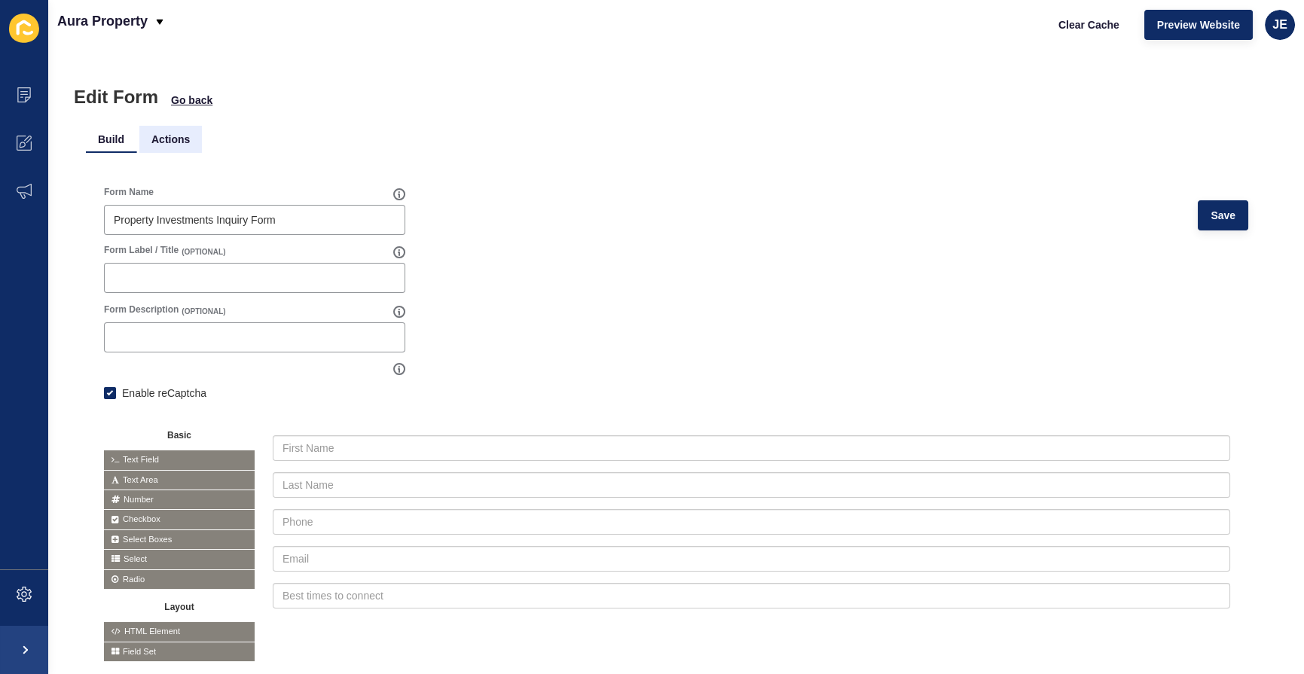
click at [171, 142] on li "Actions" at bounding box center [170, 139] width 63 height 27
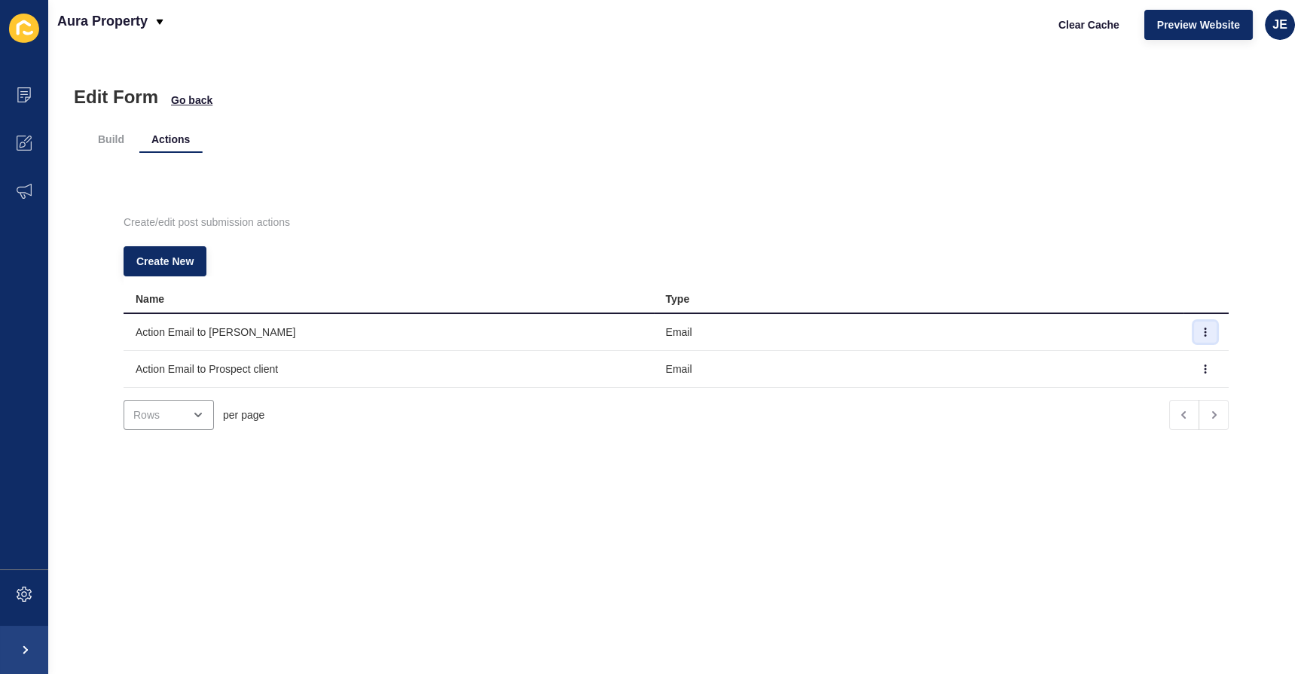
click at [1194, 337] on button "button" at bounding box center [1205, 332] width 23 height 21
click at [1157, 359] on link "Edit" at bounding box center [1142, 362] width 105 height 33
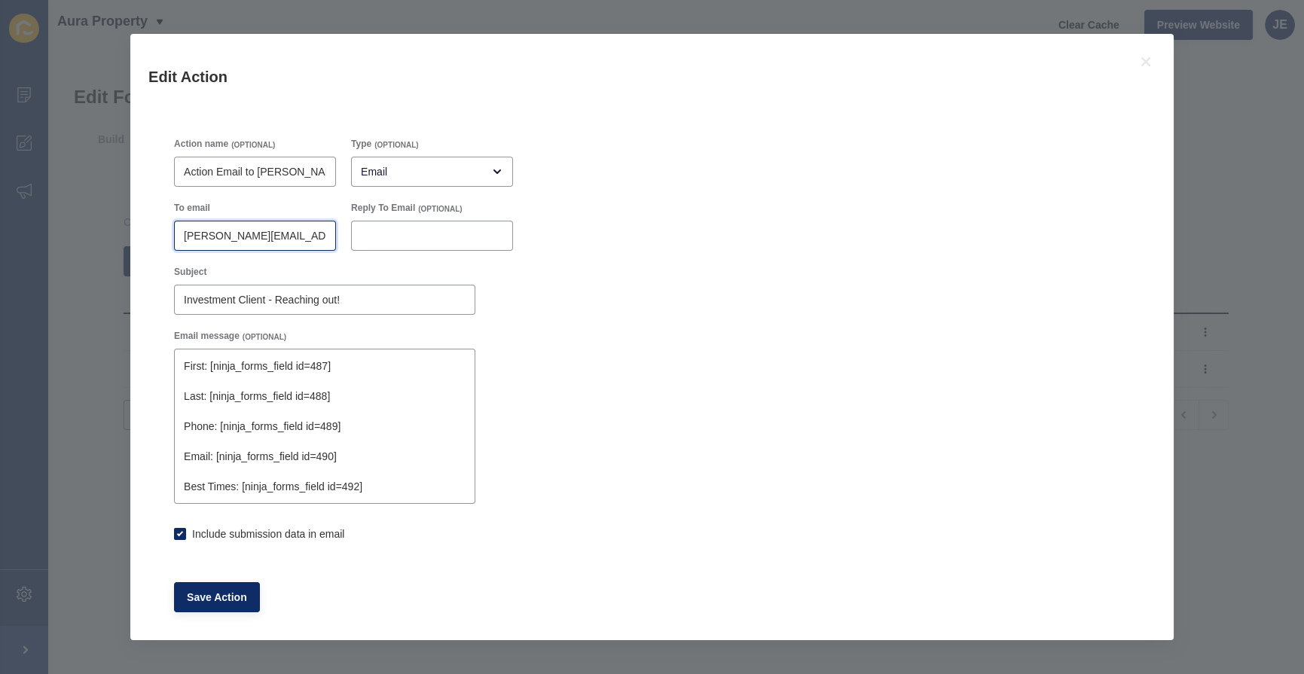
click at [313, 234] on input "[PERSON_NAME][EMAIL_ADDRESS][DOMAIN_NAME]" at bounding box center [255, 235] width 142 height 15
checkbox input "true"
paste input "justine.[PERSON_NAME]@rexsoftware"
type input "[EMAIL_ADDRESS][PERSON_NAME][DOMAIN_NAME]"
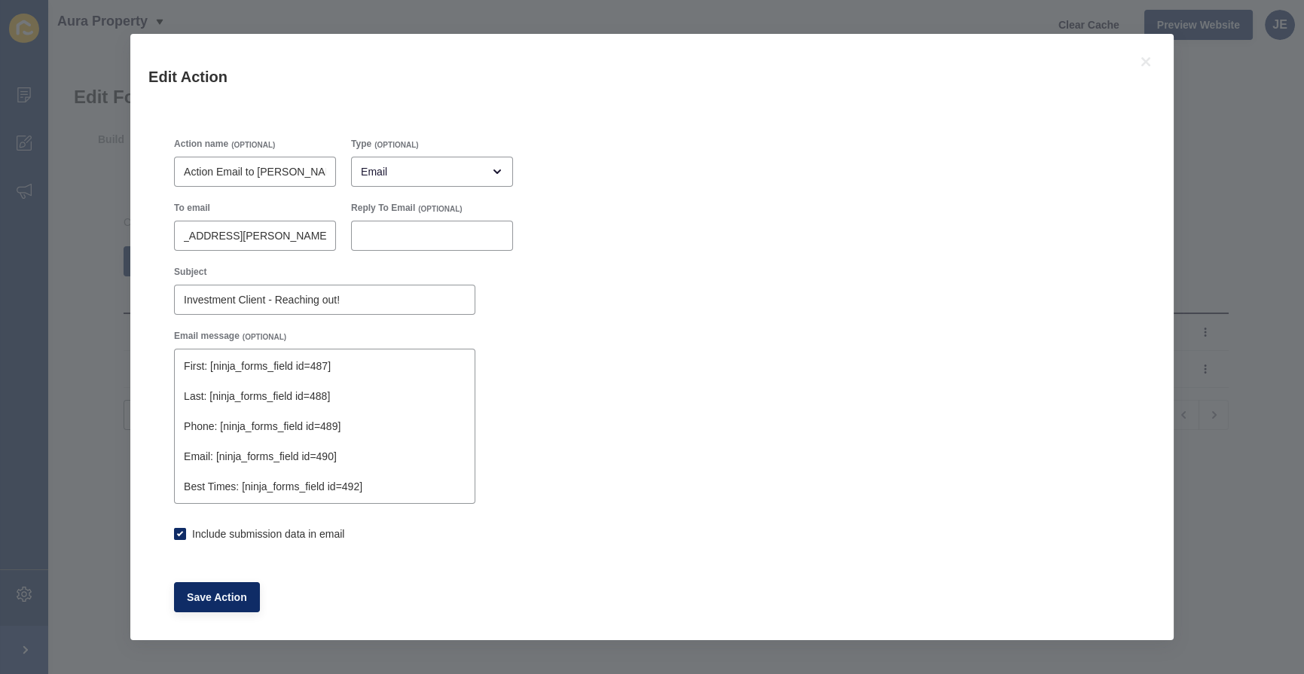
checkbox input "true"
click at [670, 310] on div "Action name (OPTIONAL) Action Email to [PERSON_NAME] Type (OPTIONAL) Email To e…" at bounding box center [652, 375] width 971 height 490
click at [383, 469] on textarea "First: [ninja_forms_field id=487] Last: [ninja_forms_field id=488] Phone: [ninj…" at bounding box center [324, 426] width 297 height 151
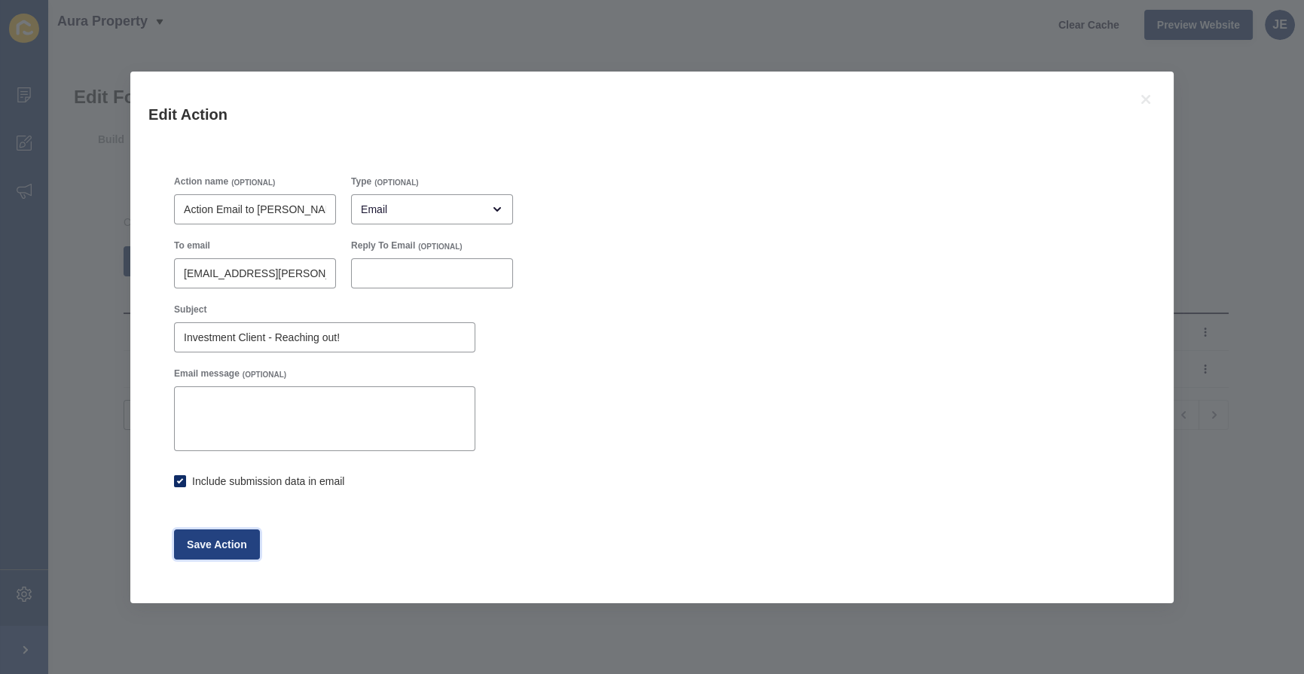
click at [215, 534] on button "Save Action" at bounding box center [217, 545] width 86 height 30
checkbox input "true"
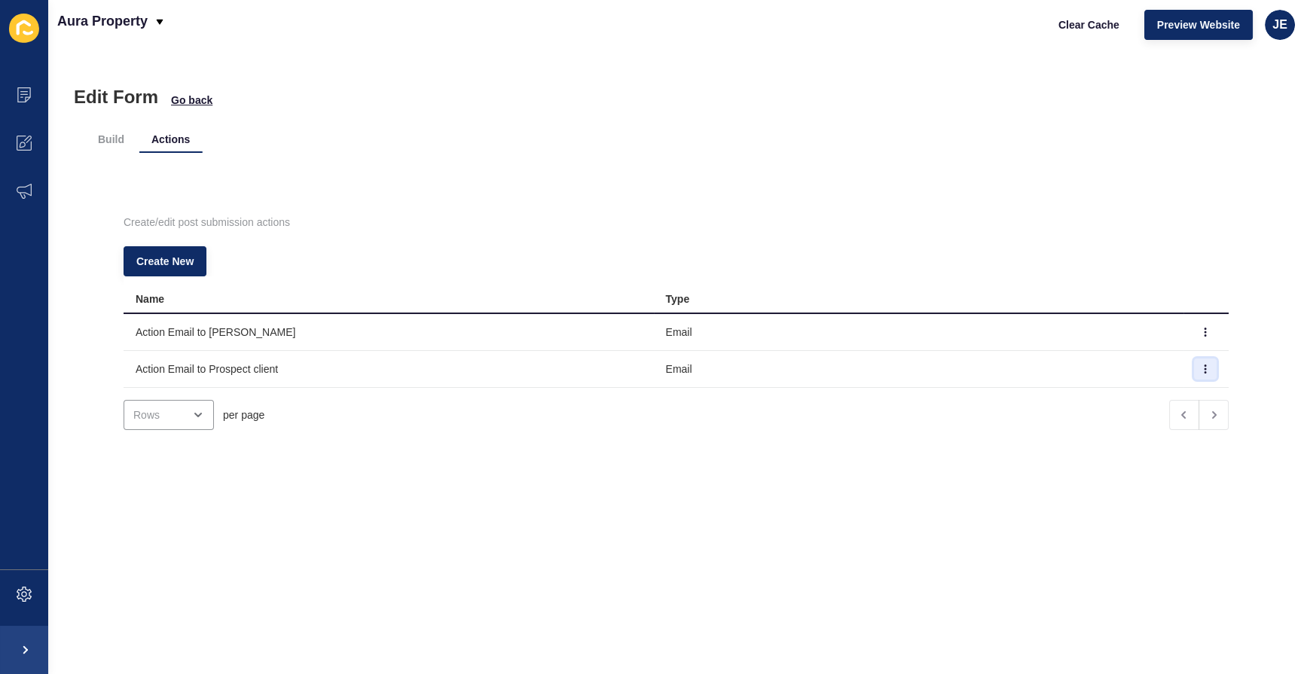
click at [1201, 372] on icon "button" at bounding box center [1205, 369] width 9 height 9
click at [1152, 397] on link "Edit" at bounding box center [1142, 398] width 105 height 33
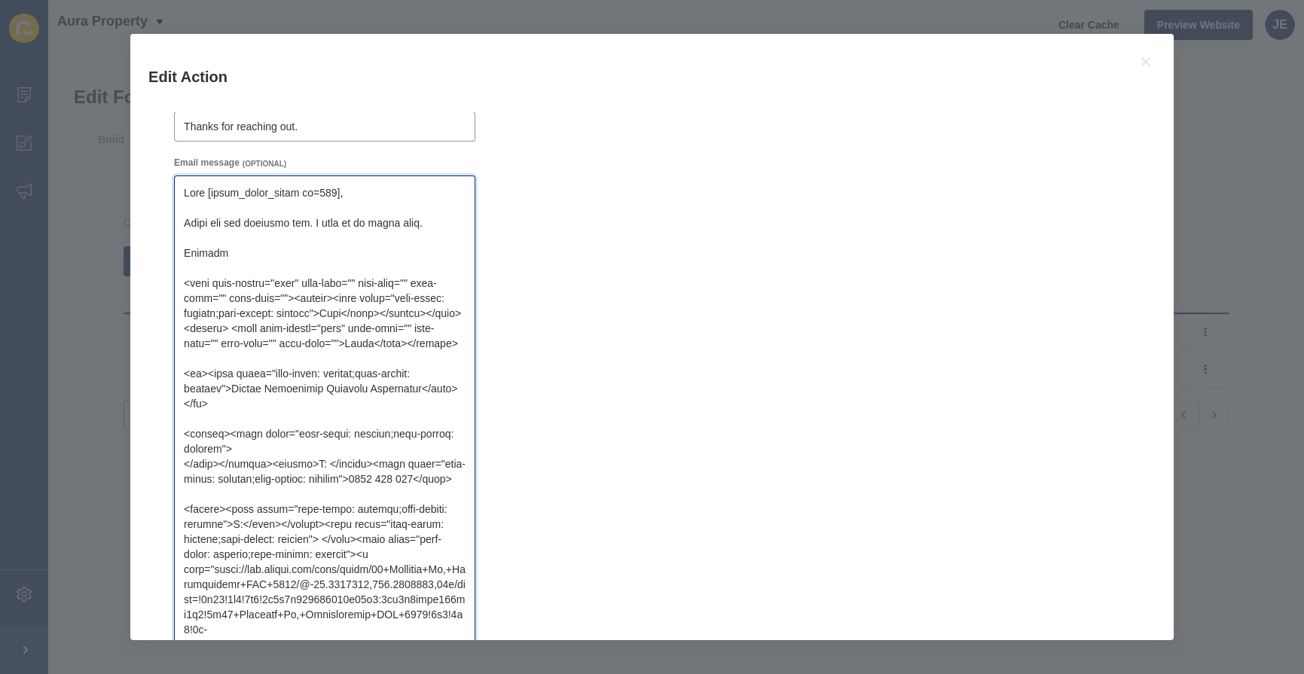
scroll to position [124, 0]
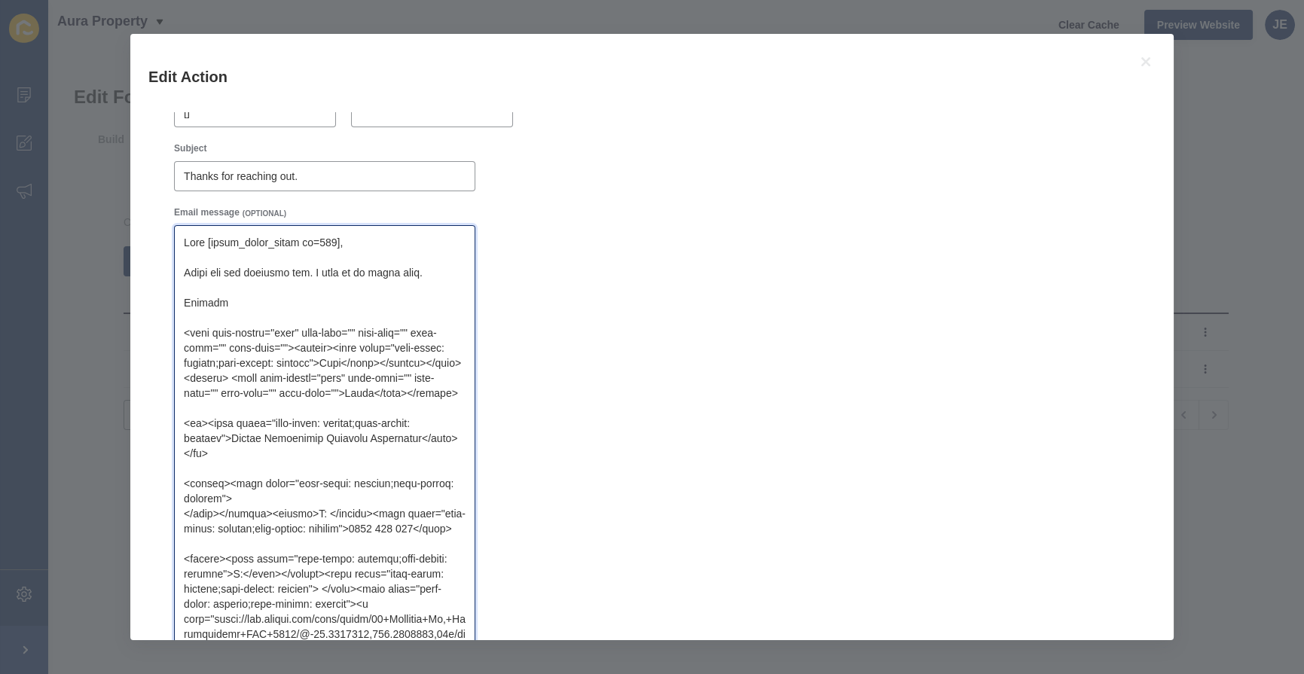
drag, startPoint x: 338, startPoint y: 469, endPoint x: 179, endPoint y: 244, distance: 275.7
click at [179, 244] on textarea "Email message" at bounding box center [324, 529] width 297 height 603
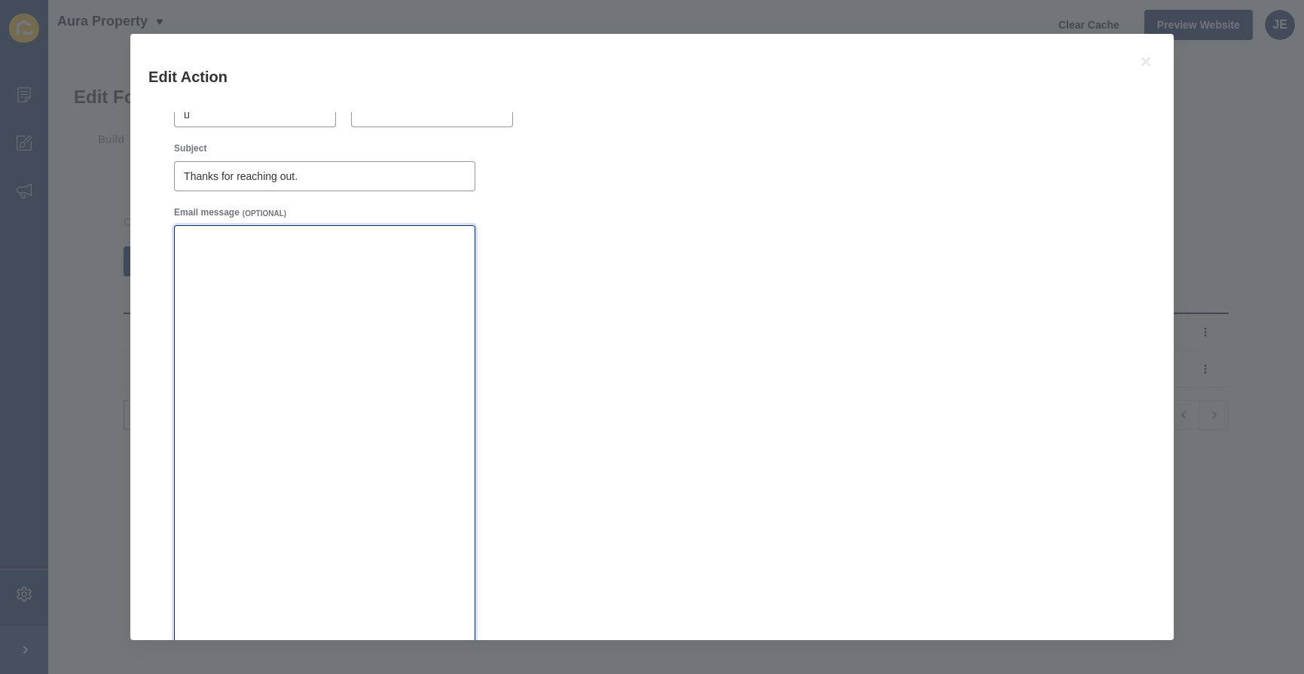
scroll to position [0, 0]
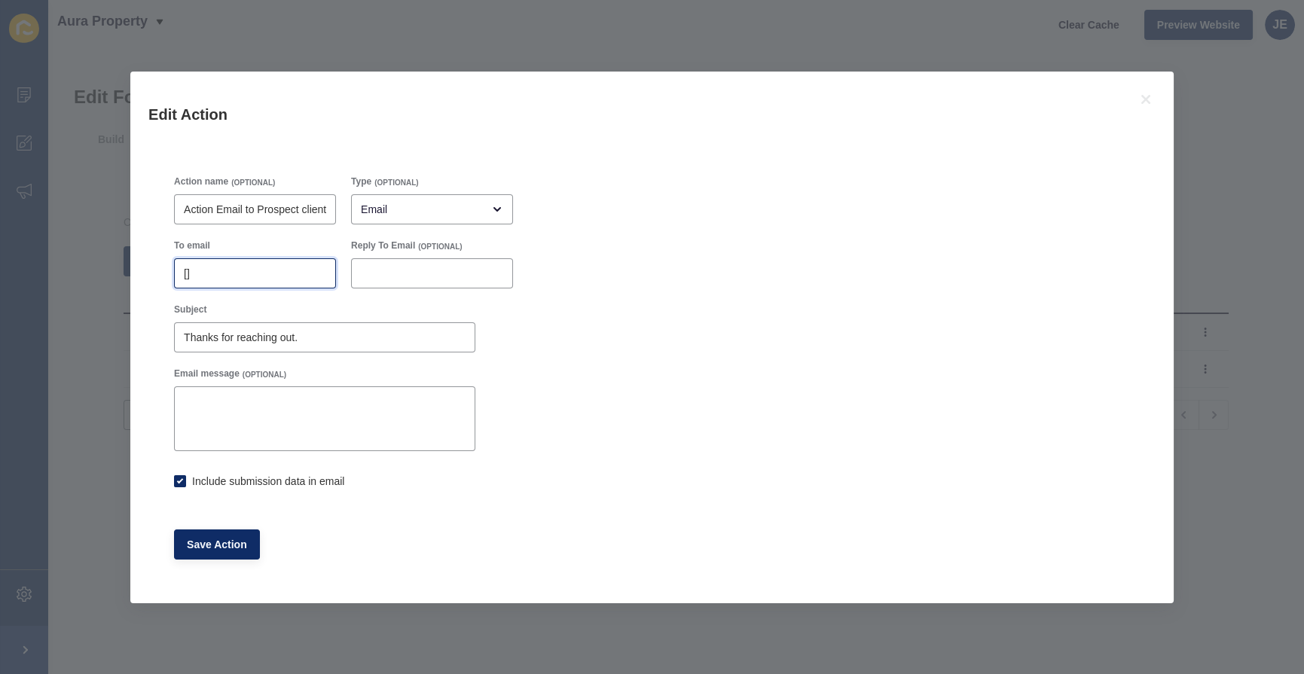
drag, startPoint x: 218, startPoint y: 276, endPoint x: 173, endPoint y: 279, distance: 45.3
click at [174, 279] on div "[]" at bounding box center [255, 273] width 162 height 30
click at [262, 412] on textarea "Email message" at bounding box center [324, 419] width 297 height 60
checkbox input "true"
drag, startPoint x: 259, startPoint y: 280, endPoint x: 176, endPoint y: 279, distance: 83.6
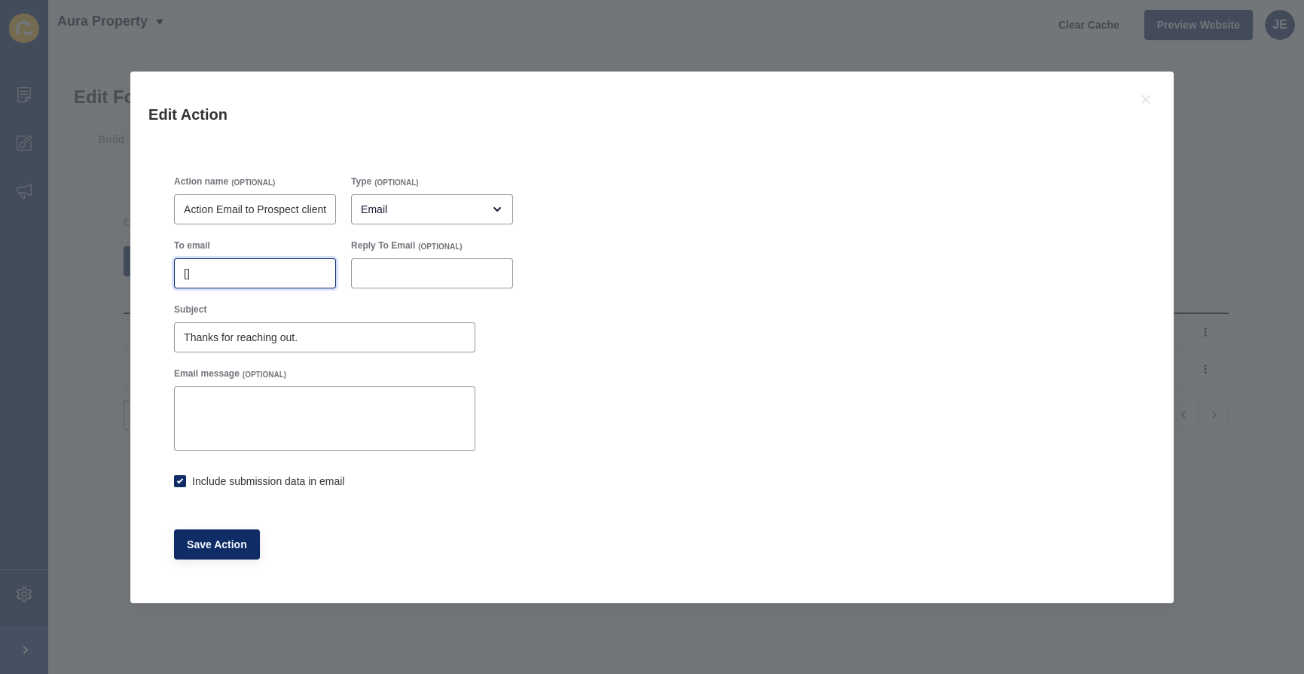
click at [176, 279] on div "[]" at bounding box center [255, 273] width 162 height 30
paste input "justine.espinosa@rexsoftware.com.au"
type input "justine.espinosa@rexsoftware.com.au"
click at [643, 362] on div "Action name (OPTIONAL) Action Email to Prospect client Type (OPTIONAL) Email To…" at bounding box center [652, 367] width 971 height 399
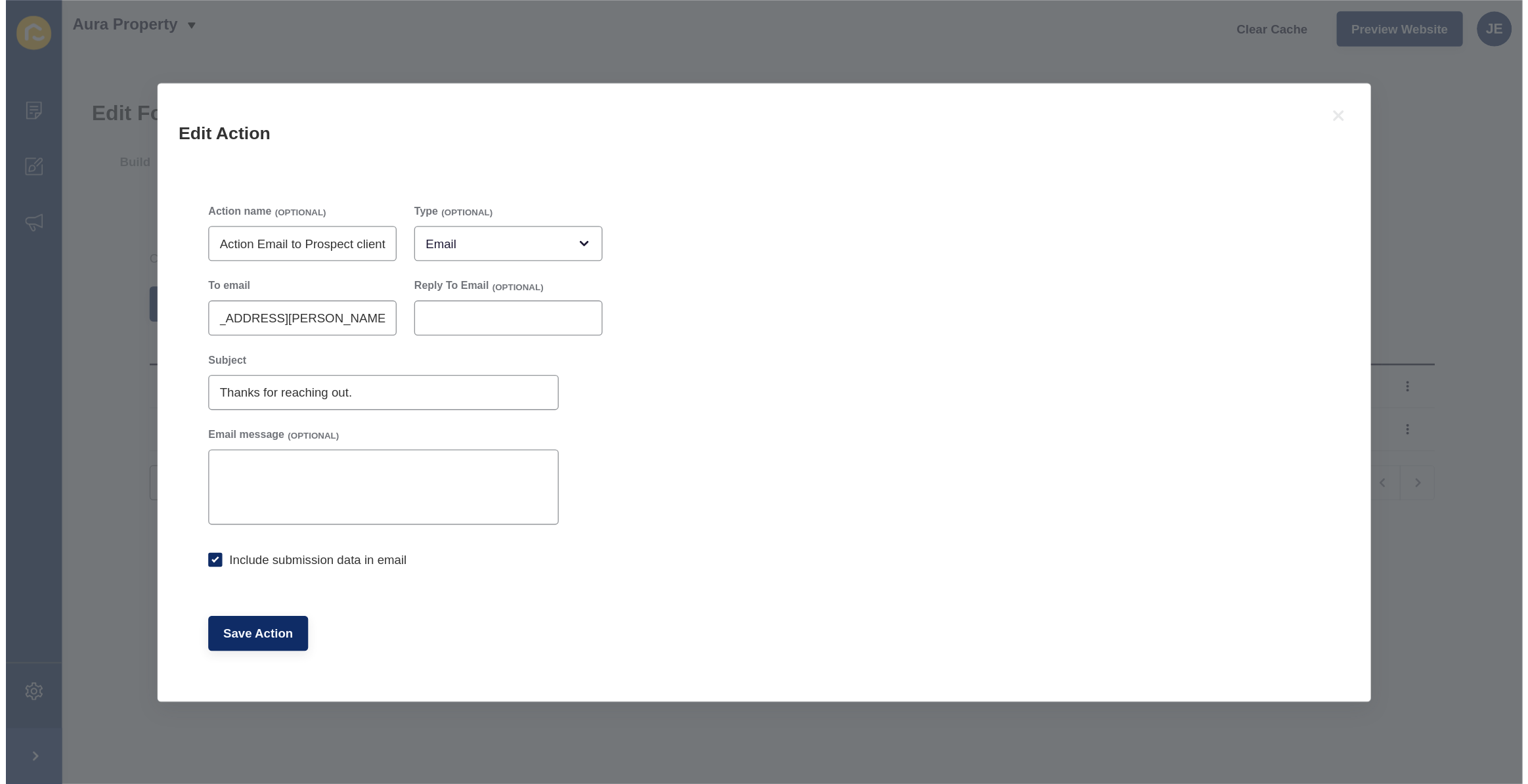
scroll to position [0, 0]
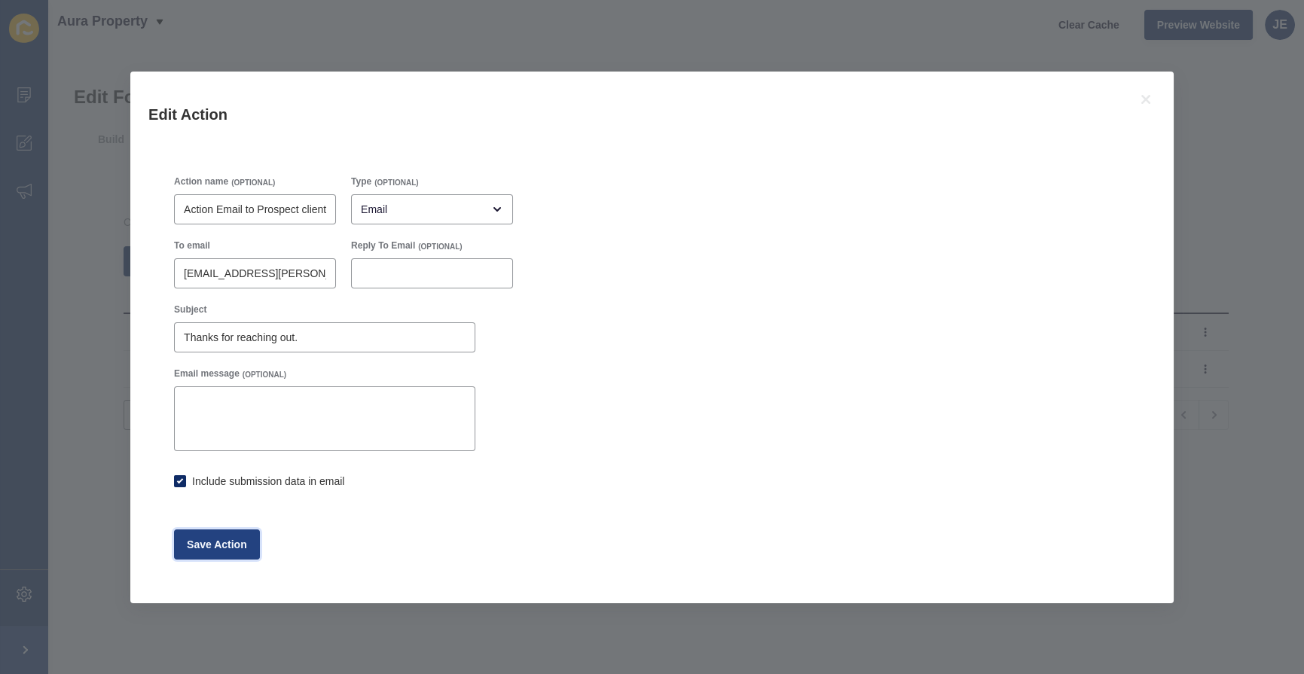
click at [213, 545] on span "Save Action" at bounding box center [217, 544] width 60 height 15
checkbox input "true"
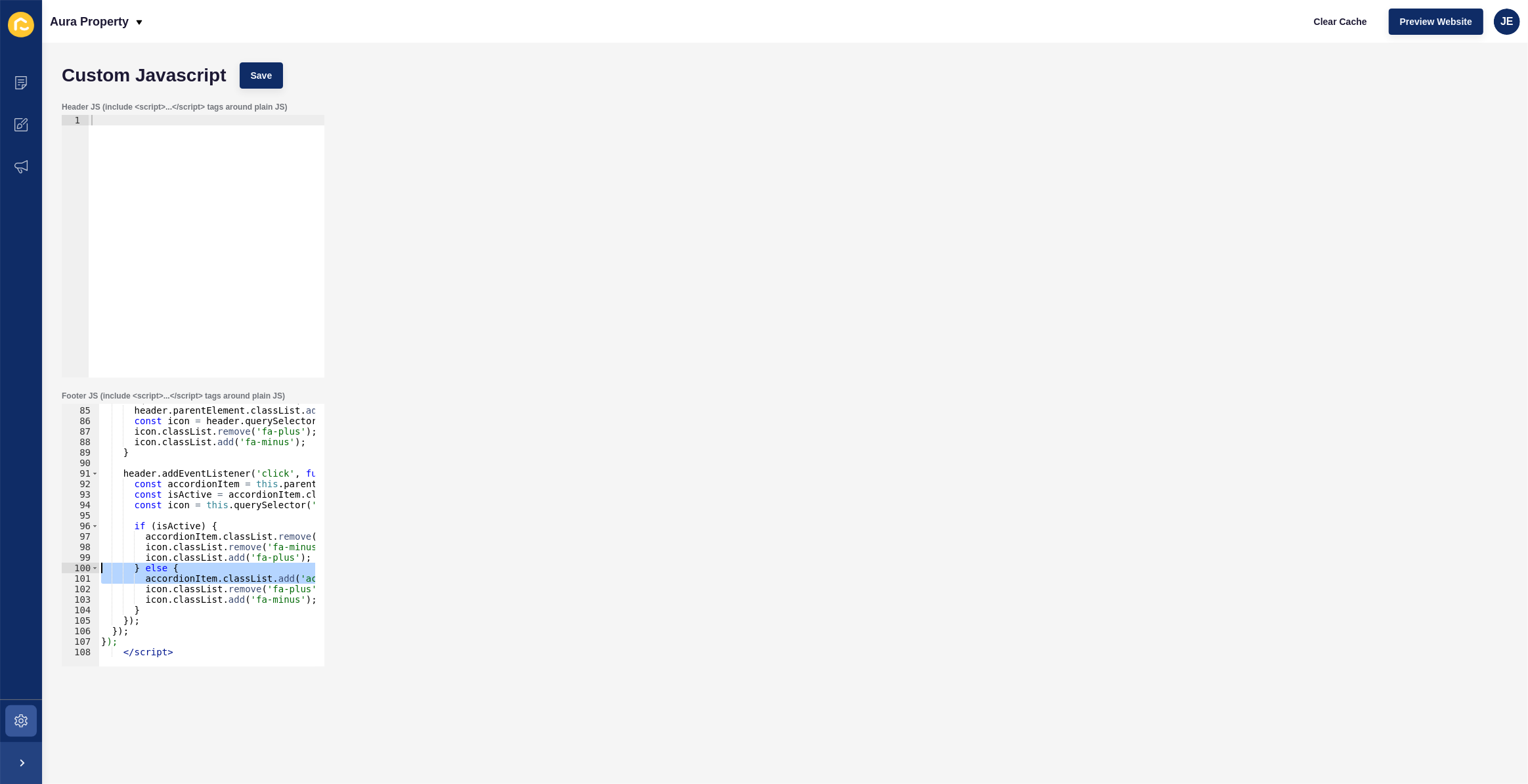
drag, startPoint x: 0, startPoint y: 0, endPoint x: 132, endPoint y: 613, distance: 627.1
click at [73, 572] on div "accordionItem.classList.add('active'); 84 85 86 87 88 89 90 91 92 93 94 95 96 9…" at bounding box center [193, 534] width 262 height 262
click at [185, 649] on div "if ( defaultActiveItems . includes ( headerText )) { header . parentElement . c…" at bounding box center [503, 531] width 809 height 274
type textarea "</script>"
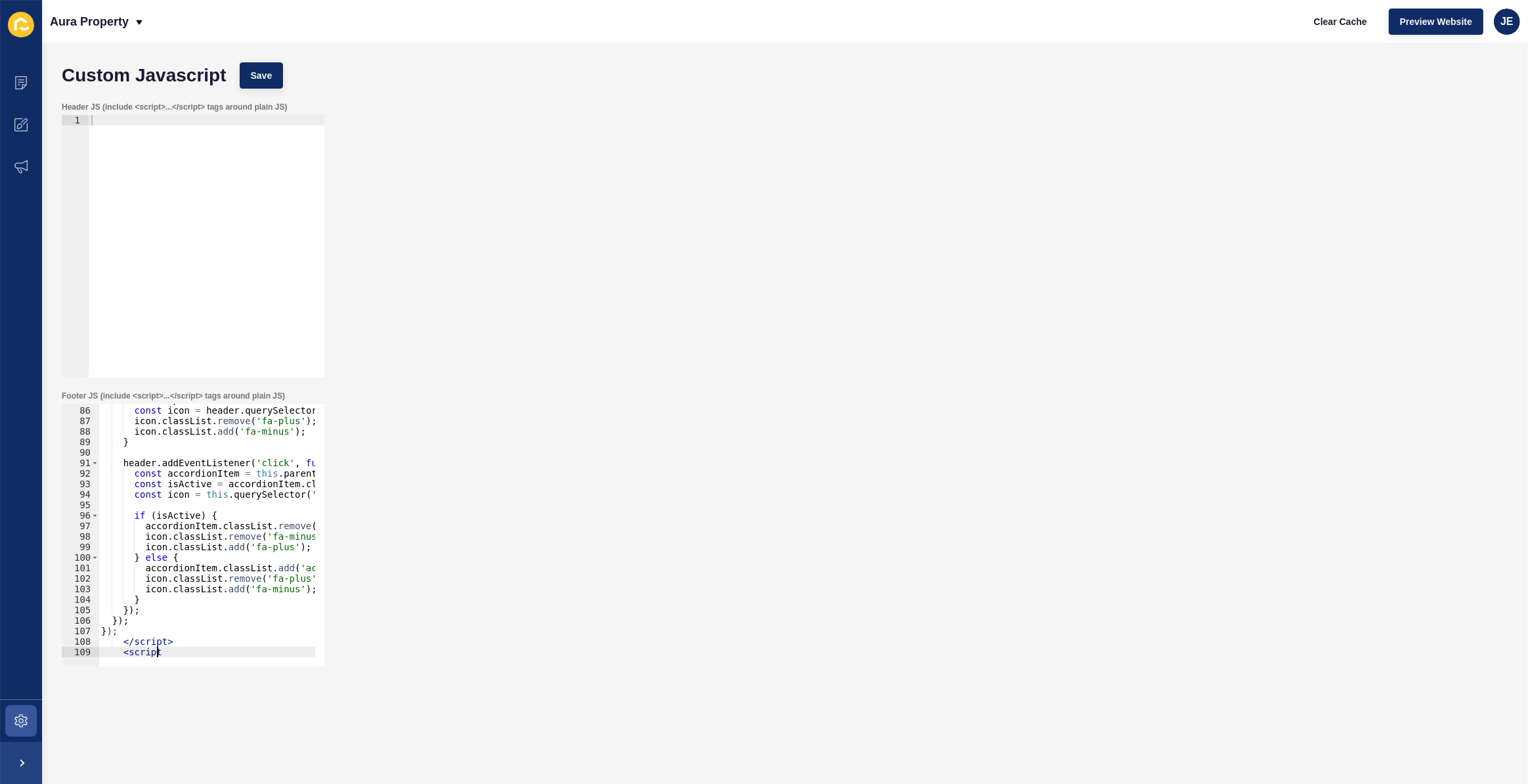
type textarea "<script>"
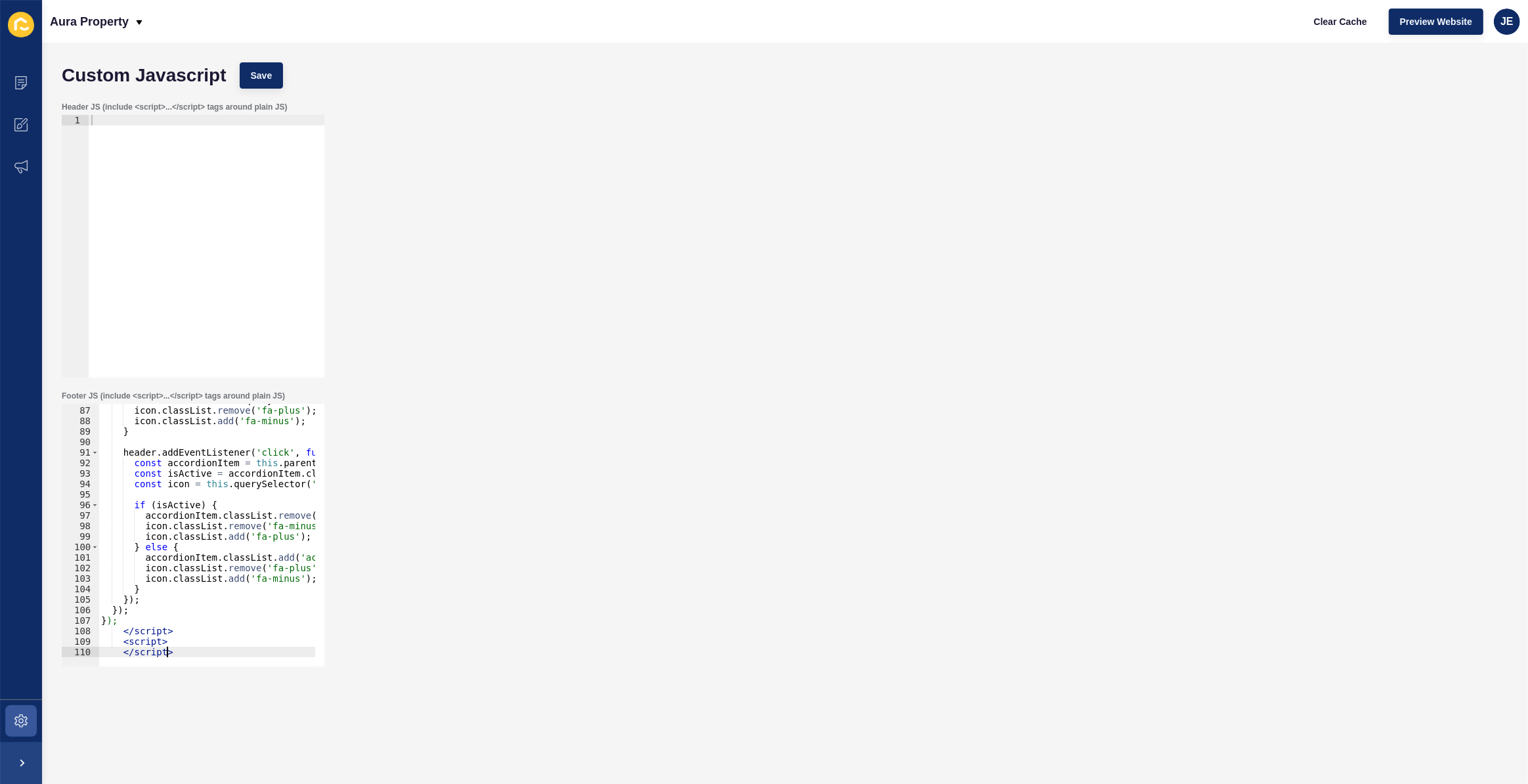
type textarea "<script>"
paste textarea "});"
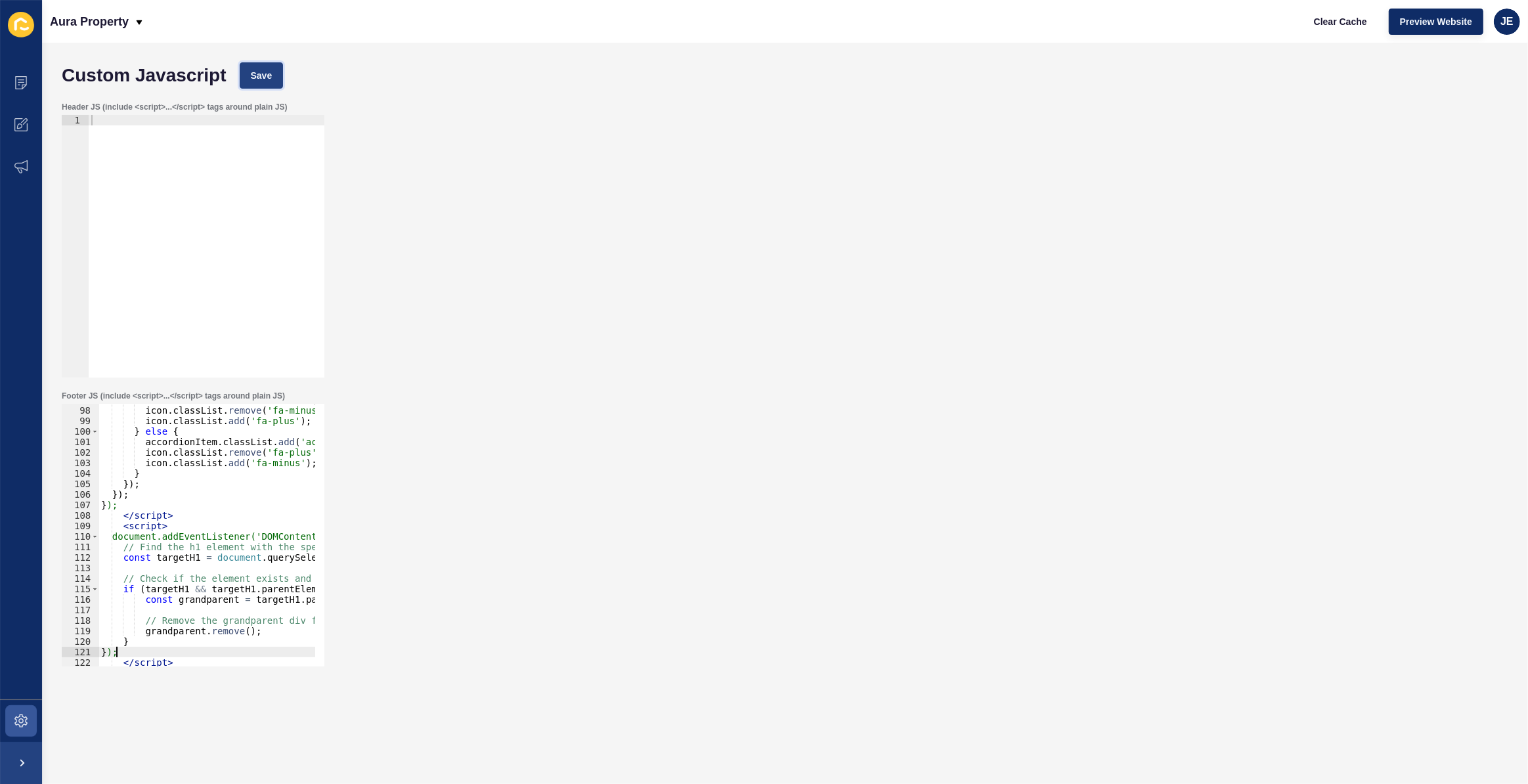
click at [280, 65] on button "Save" at bounding box center [261, 76] width 44 height 26
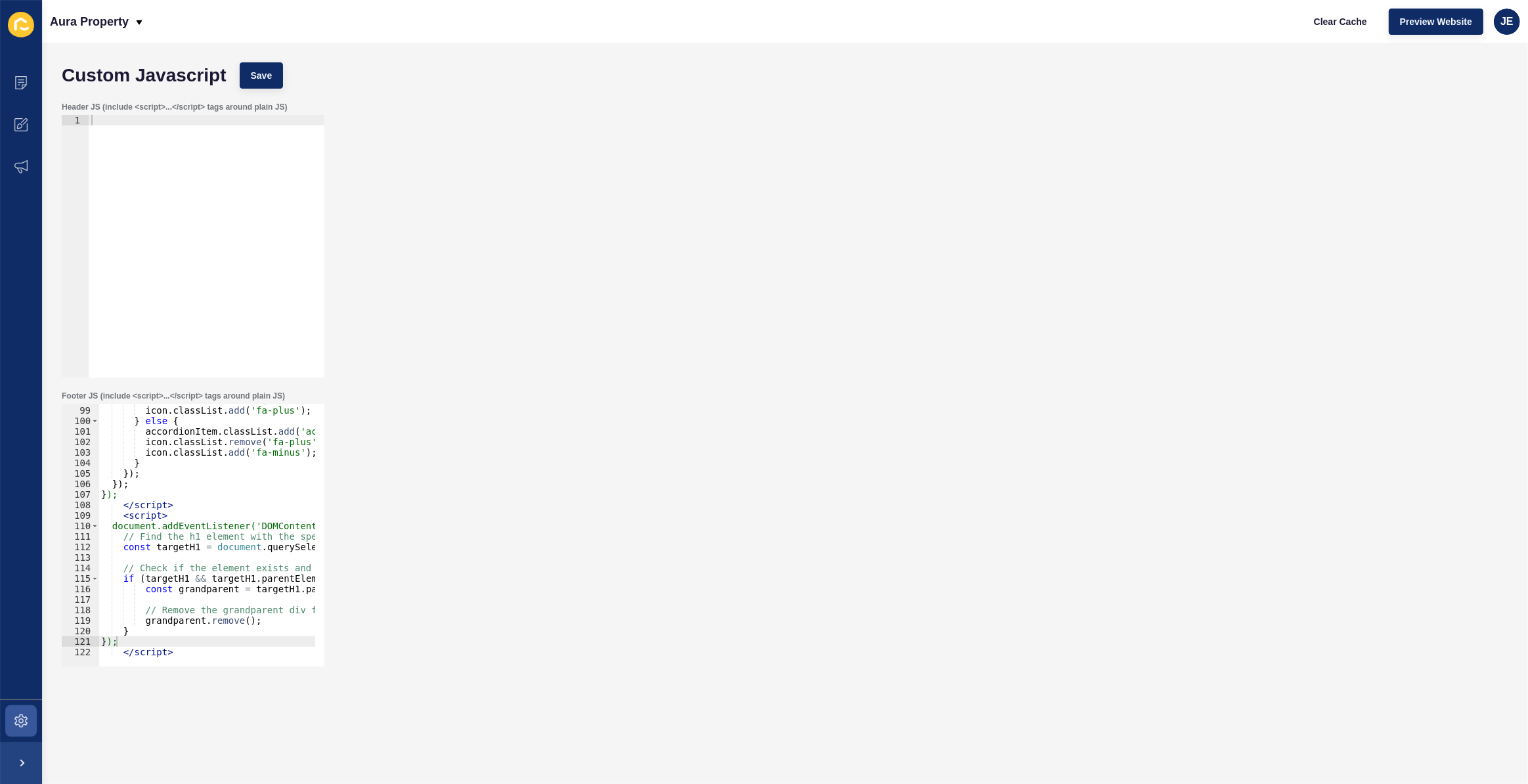
click at [121, 507] on div "icon . classList . remove ( 'fa-minus' ) ; icon . classList . add ( 'fa-plus' )…" at bounding box center [503, 531] width 809 height 274
click at [119, 513] on div "icon . classList . remove ( 'fa-minus' ) ; icon . classList . add ( 'fa-plus' )…" at bounding box center [503, 531] width 809 height 274
click at [119, 518] on div "icon . classList . remove ( 'fa-minus' ) ; icon . classList . add ( 'fa-plus' )…" at bounding box center [503, 531] width 809 height 274
click at [119, 524] on div "icon . classList . remove ( 'fa-minus' ) ; icon . classList . add ( 'fa-plus' )…" at bounding box center [503, 531] width 809 height 274
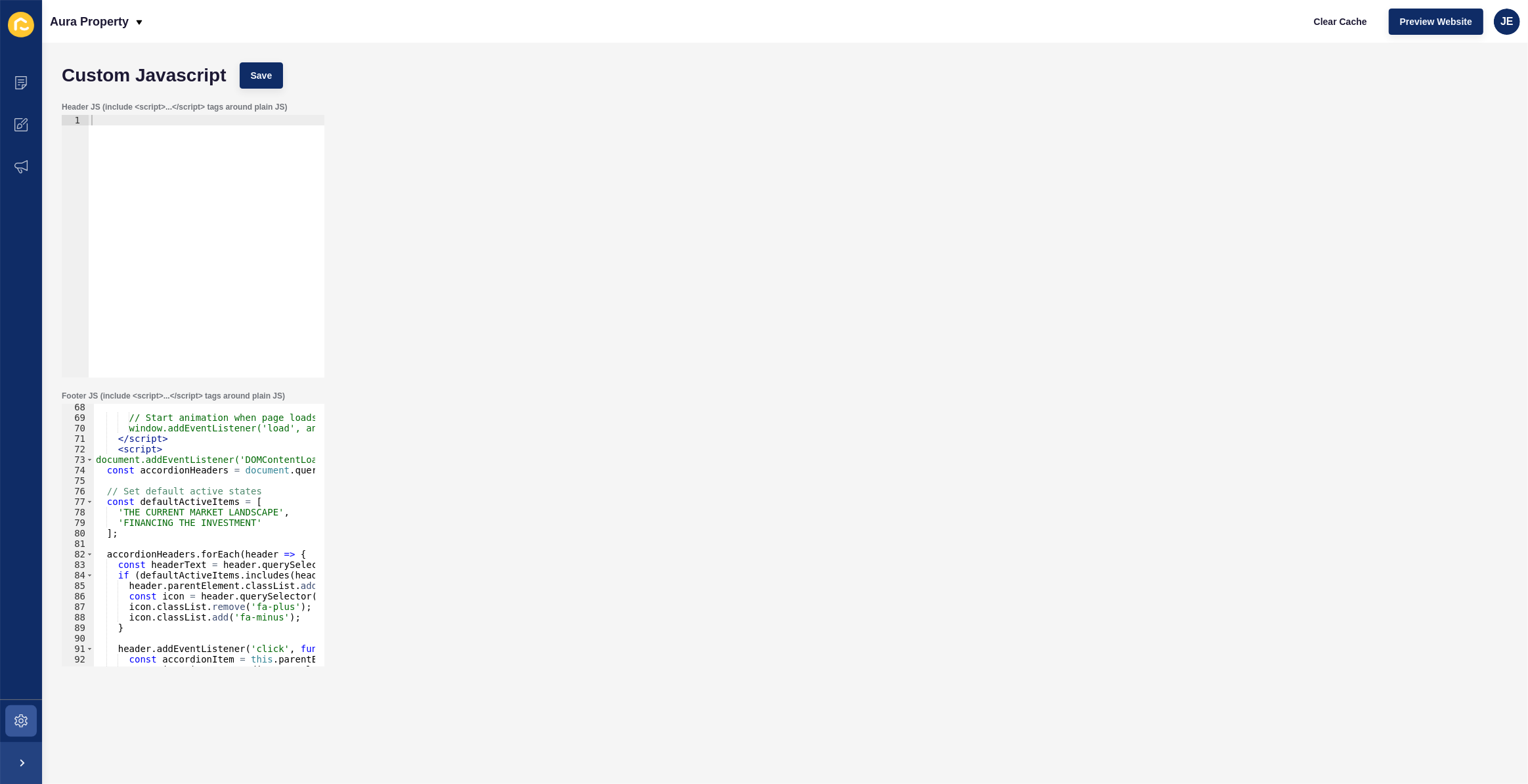
scroll to position [669, 0]
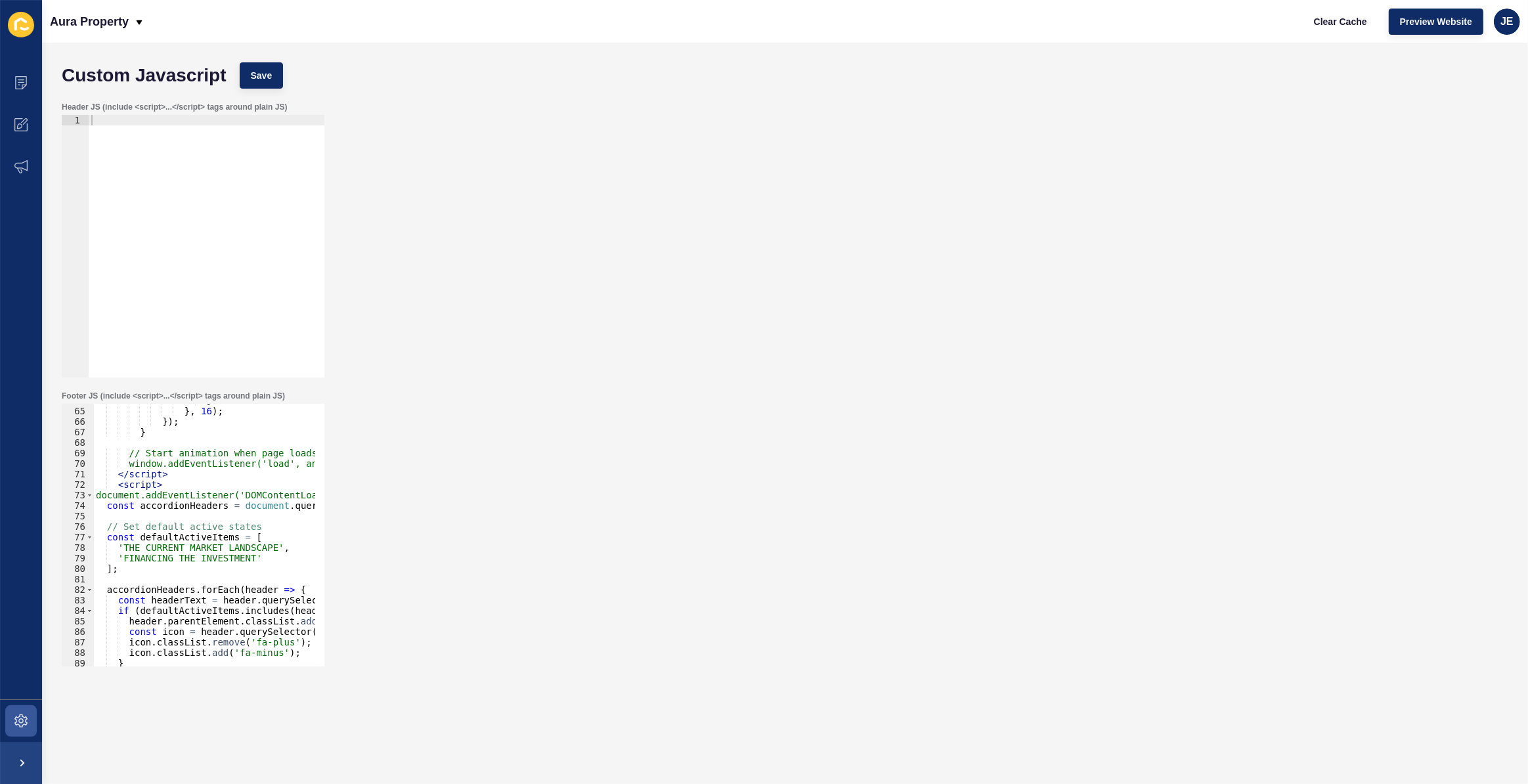
click at [113, 486] on div "} } , 16 ) ; }) ; } // Start animation when page loads window.addEventListener(…" at bounding box center [498, 532] width 809 height 274
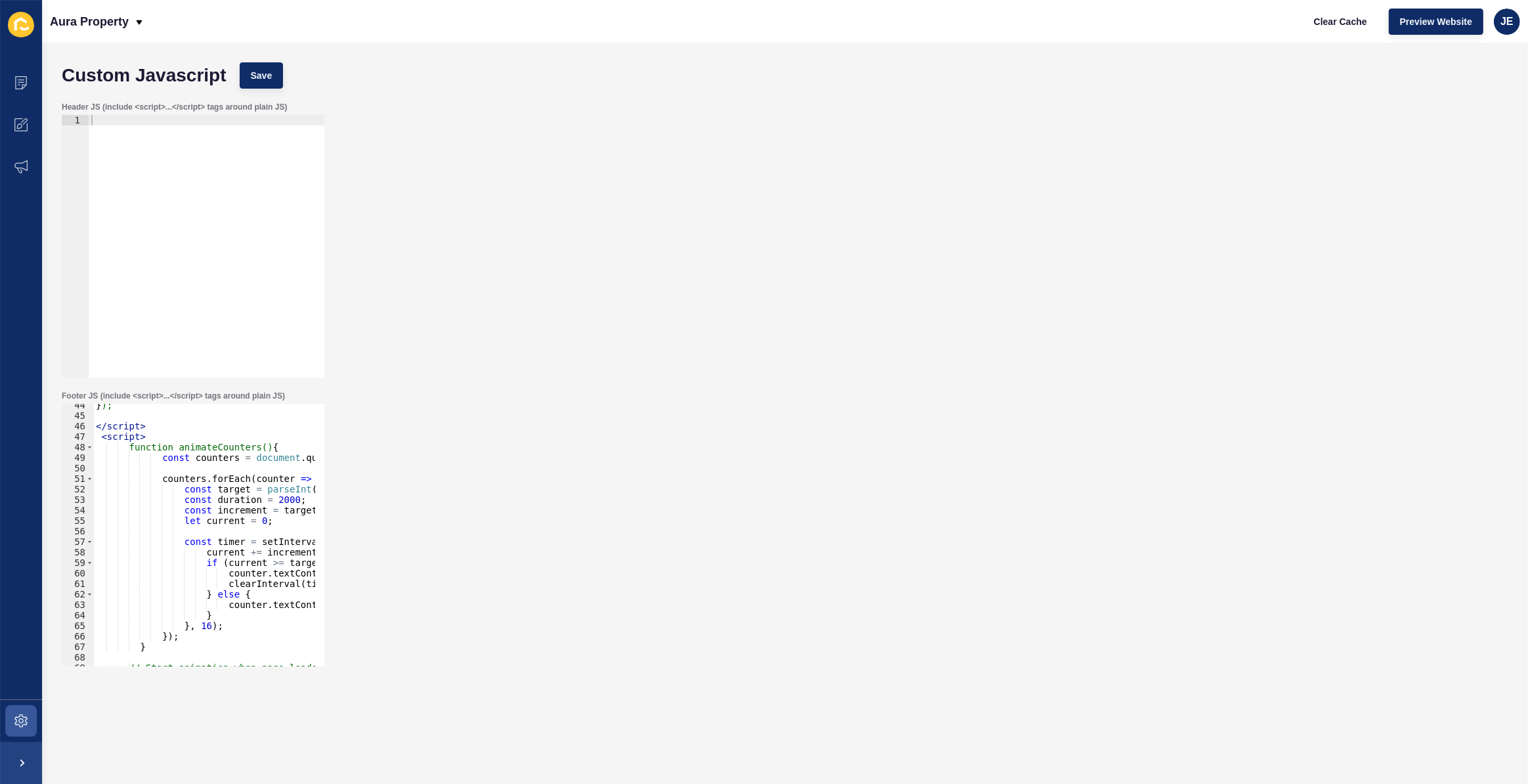
scroll to position [455, 0]
click at [101, 440] on div "} ); </ script > < script > function animateCounters() { const counters = docum…" at bounding box center [498, 537] width 809 height 274
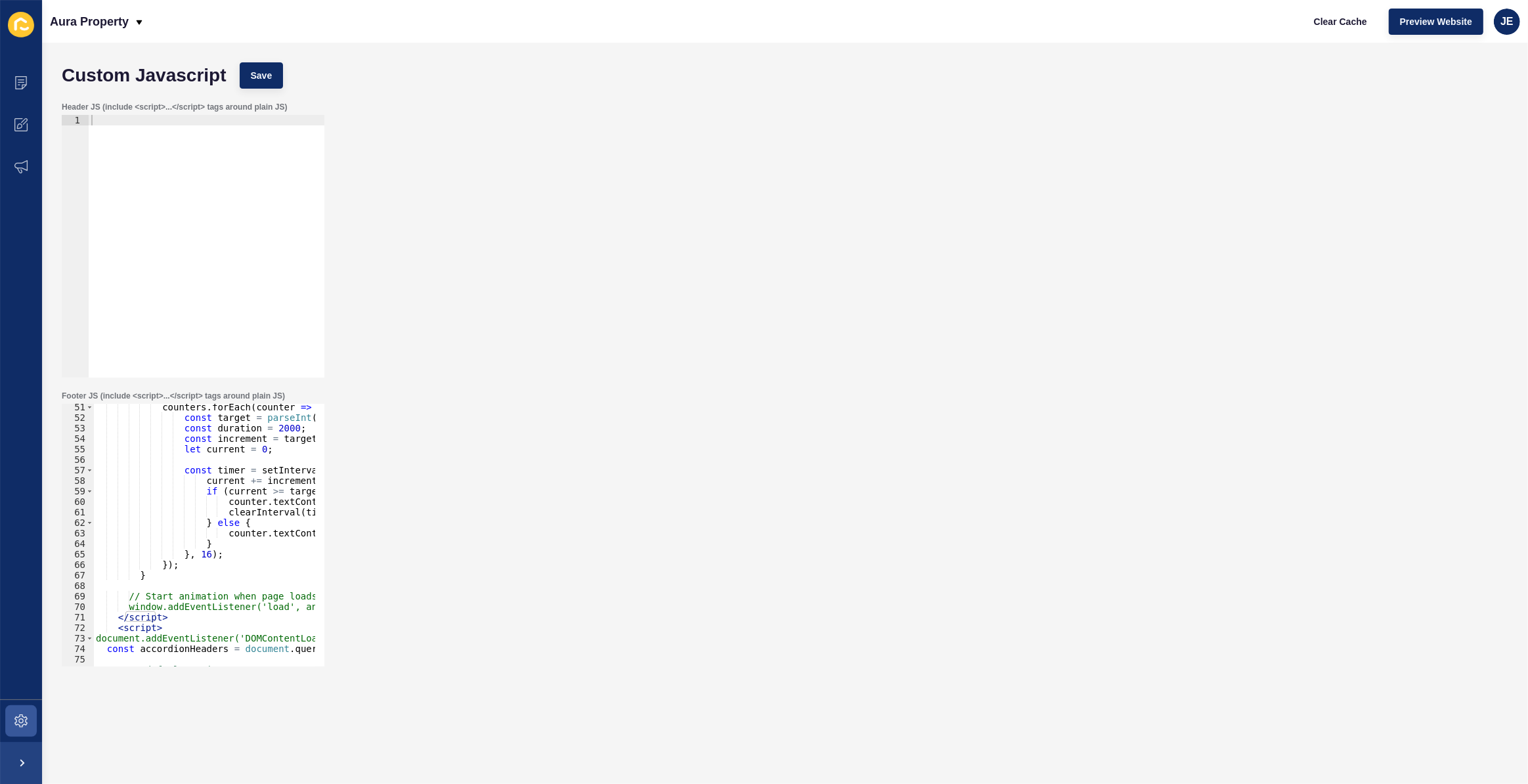
scroll to position [598, 0]
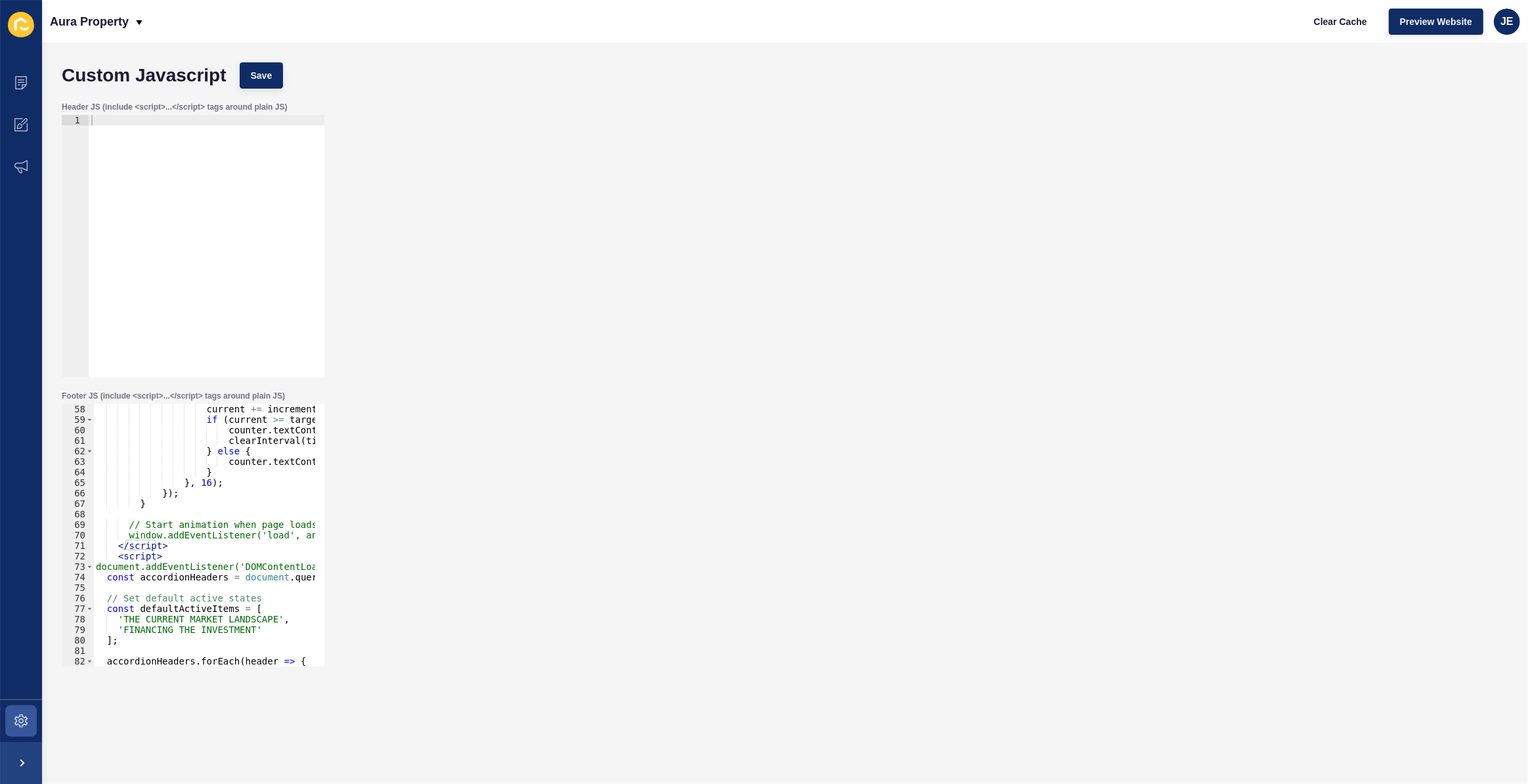
click at [113, 547] on div "current += increment ; if ( current >= target ) { counter . textContent = targe…" at bounding box center [498, 540] width 809 height 274
click at [119, 541] on div "current += increment ; if ( current >= target ) { counter . textContent = targe…" at bounding box center [498, 540] width 809 height 274
click at [119, 554] on div "current += increment ; if ( current >= target ) { counter . textContent = targe…" at bounding box center [498, 540] width 809 height 274
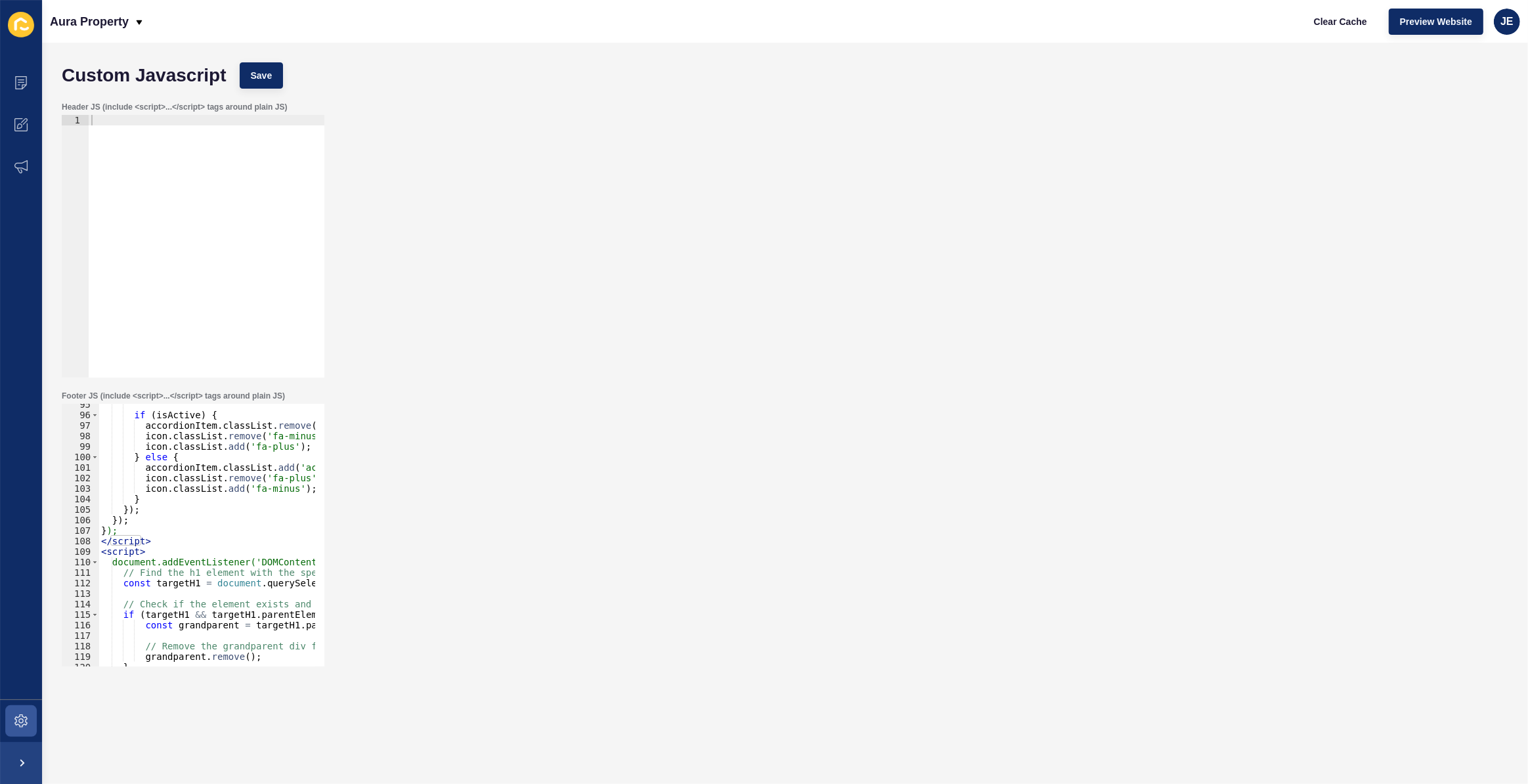
scroll to position [1027, 0]
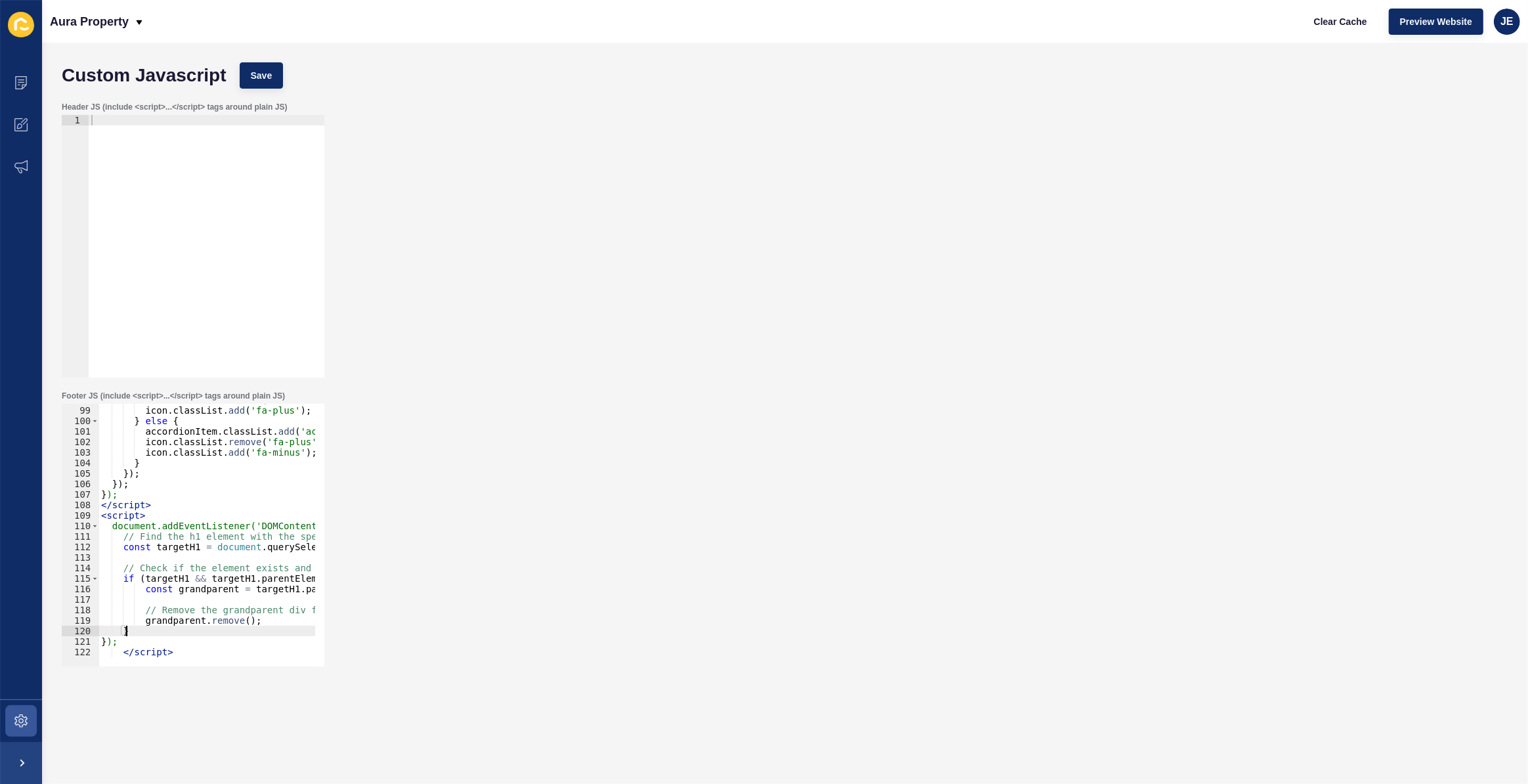
click at [137, 634] on div "icon . classList . remove ( 'fa-minus' ) ; icon . classList . add ( 'fa-plus' )…" at bounding box center [503, 531] width 809 height 274
click at [124, 648] on div "icon . classList . remove ( 'fa-minus' ) ; icon . classList . add ( 'fa-plus' )…" at bounding box center [503, 531] width 809 height 274
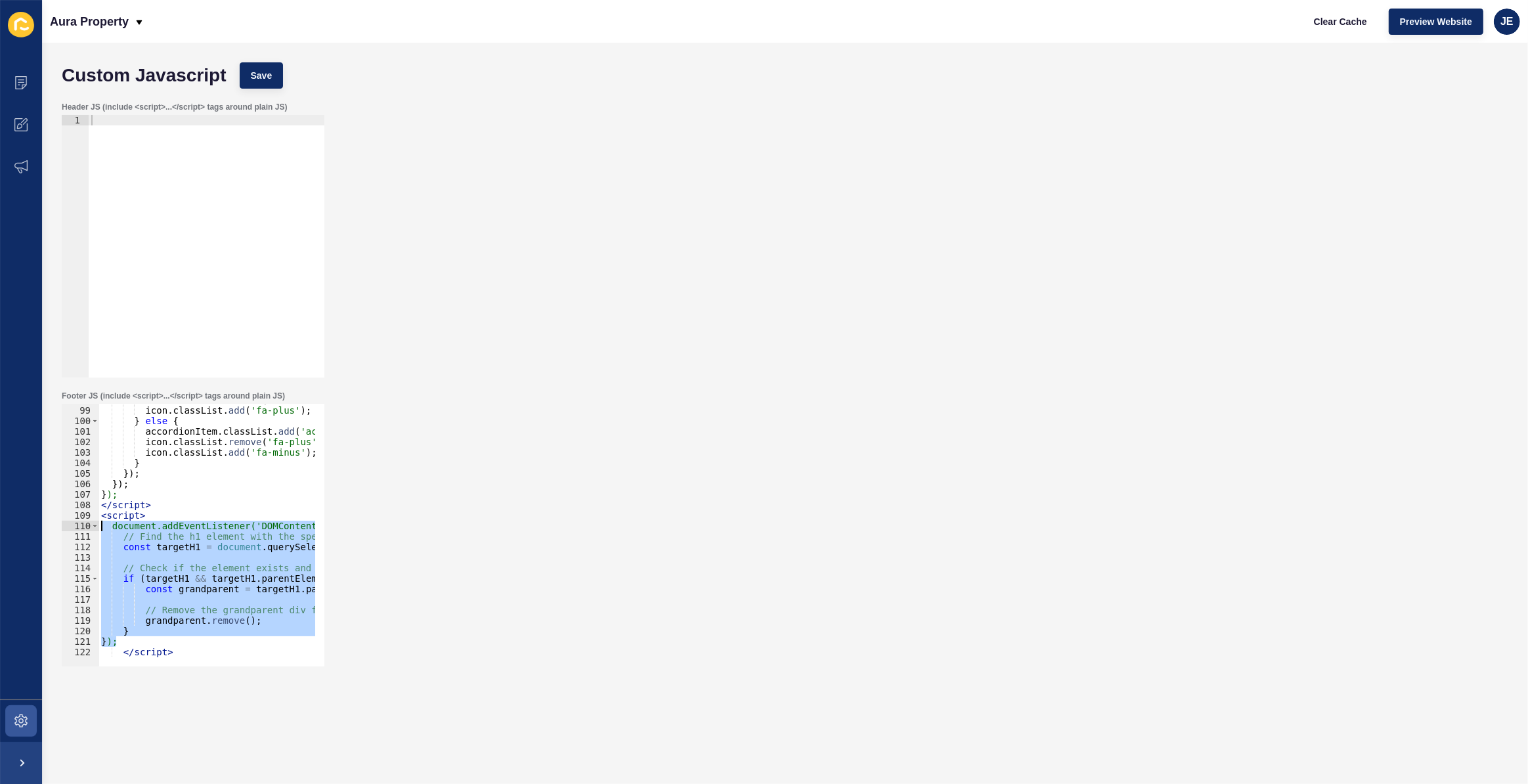
drag, startPoint x: 124, startPoint y: 640, endPoint x: 68, endPoint y: 522, distance: 130.6
click at [68, 522] on div "</script> 98 99 100 101 102 103 104 105 106 107 108 109 110 111 112 113 114 115…" at bounding box center [193, 534] width 262 height 262
paste textarea "});"
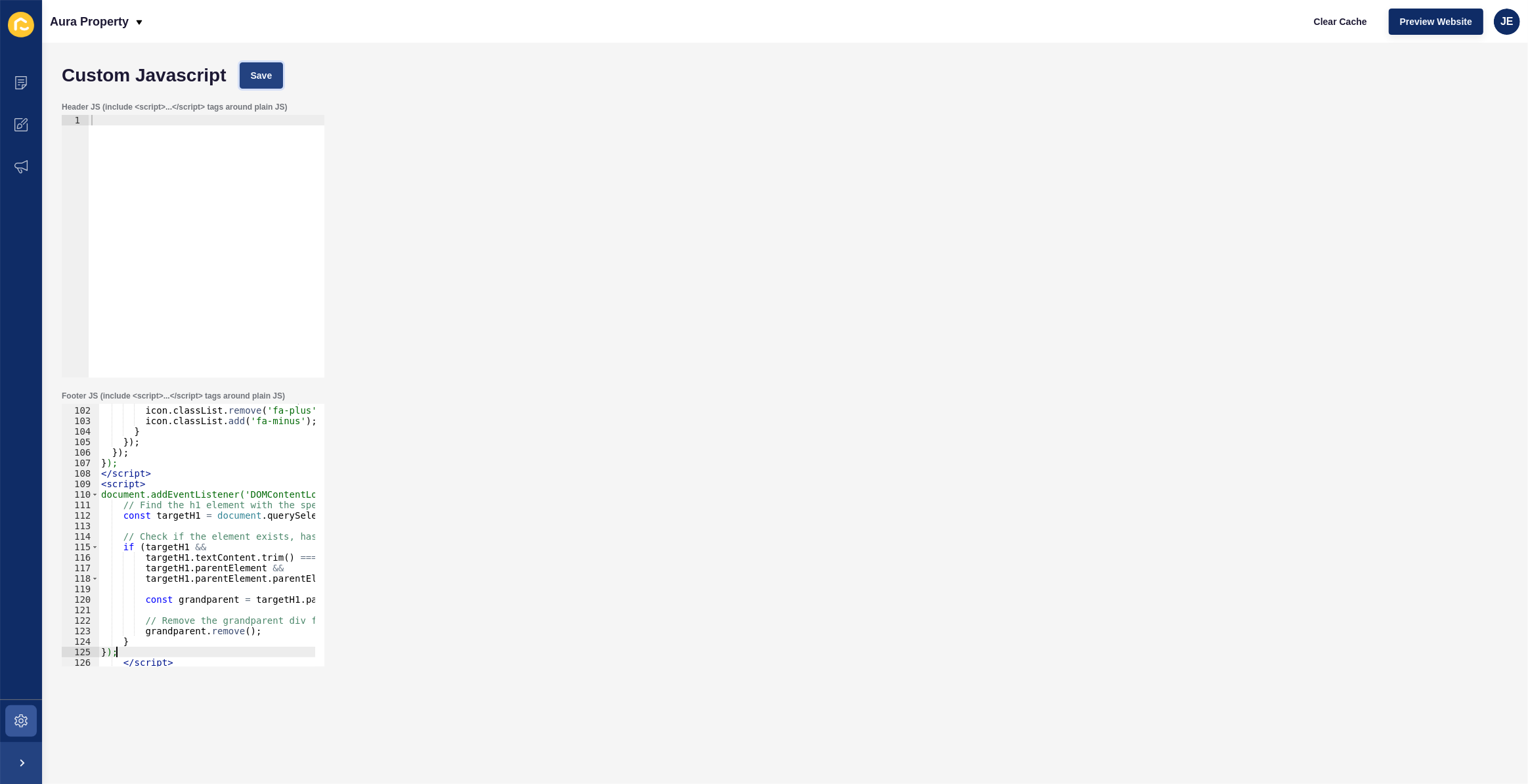
click at [269, 72] on span "Save" at bounding box center [261, 75] width 22 height 13
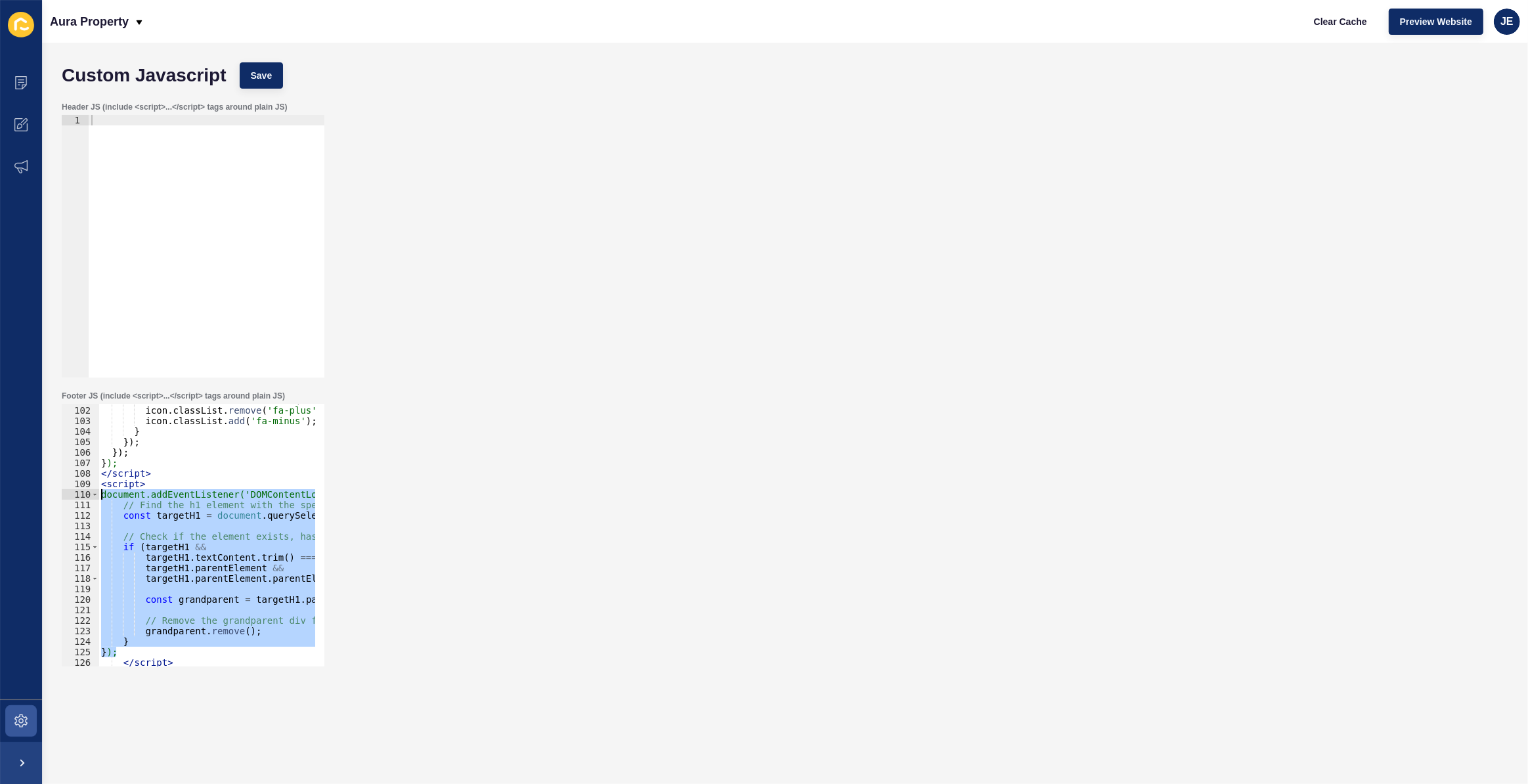
drag, startPoint x: 125, startPoint y: 653, endPoint x: 66, endPoint y: 491, distance: 172.4
click at [66, 491] on div "}); 101 102 103 104 105 106 107 108 109 110 111 112 113 114 115 116 117 118 119…" at bounding box center [193, 534] width 262 height 262
paste textarea "});"
type textarea "});"
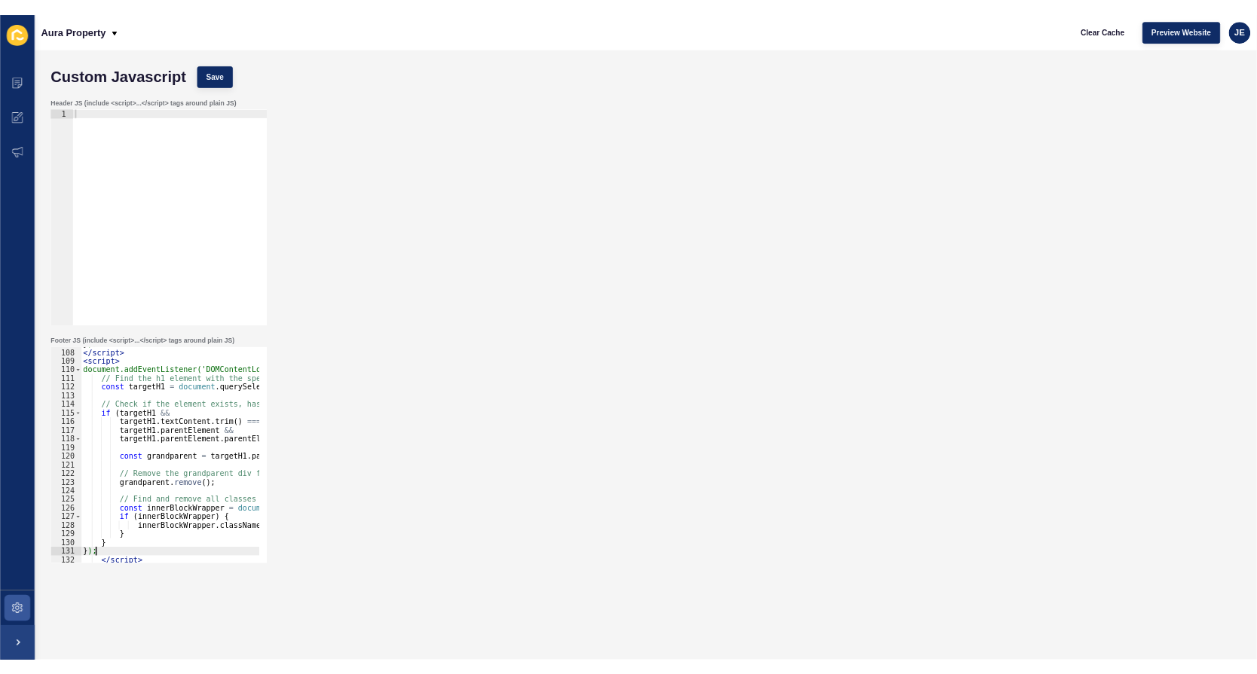
scroll to position [1288, 0]
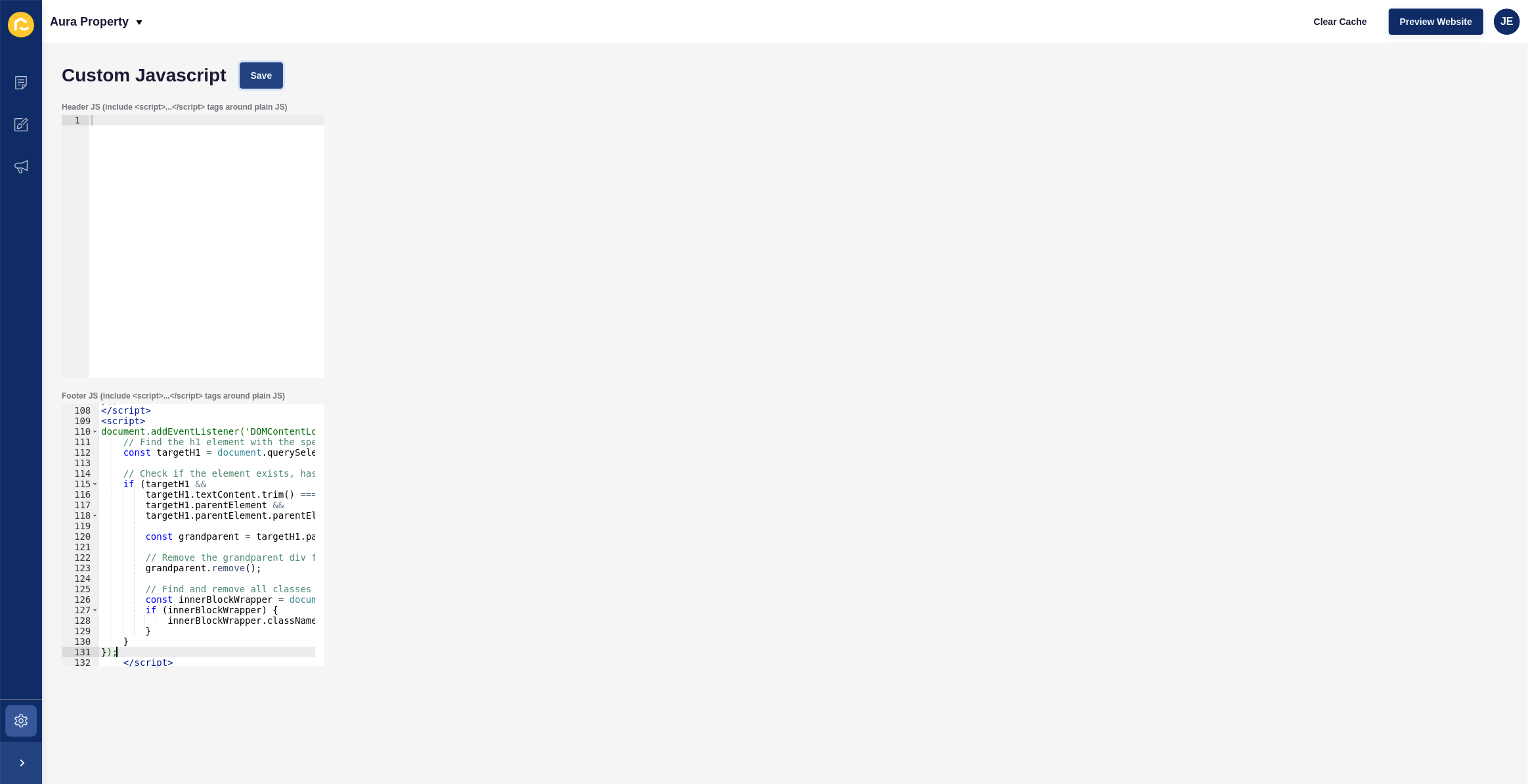
click at [254, 78] on span "Save" at bounding box center [261, 75] width 22 height 13
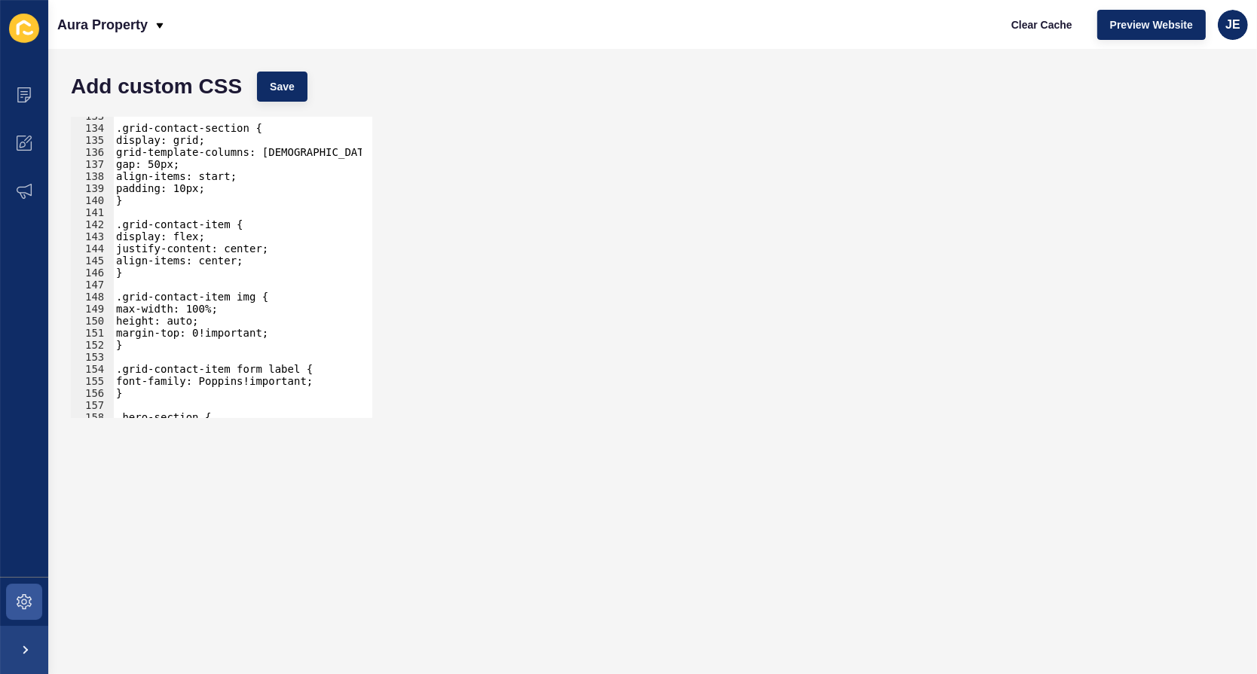
scroll to position [1722, 0]
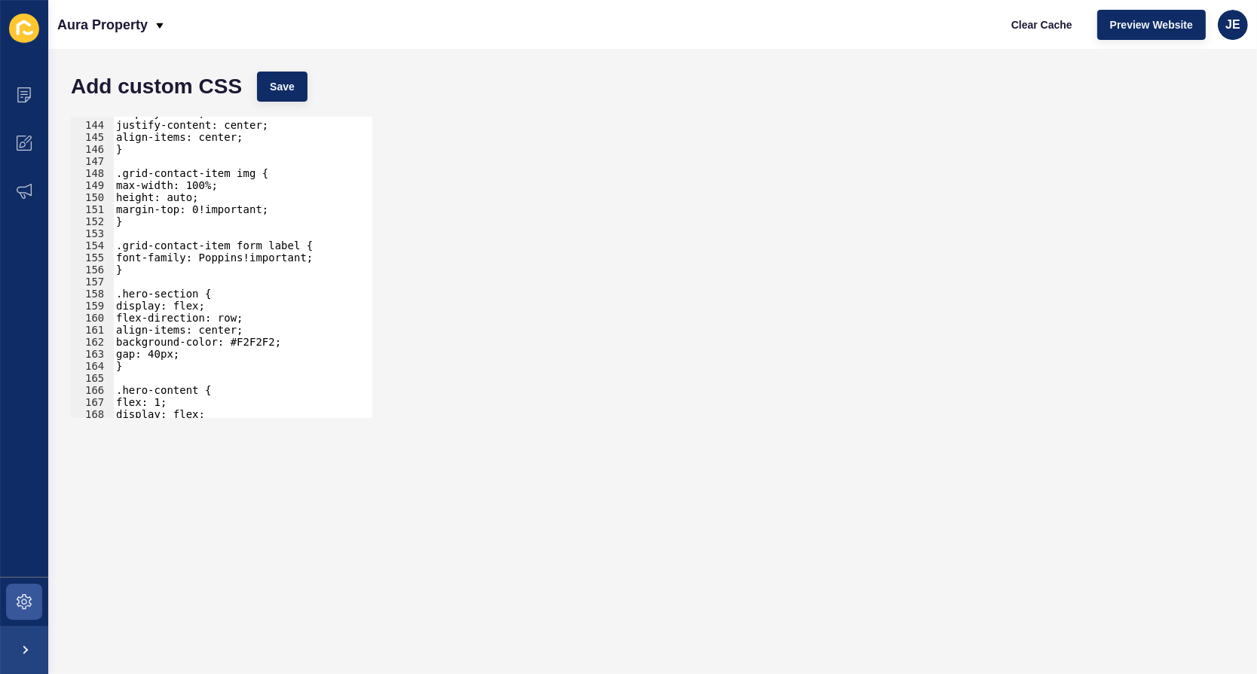
type textarea "}"
click at [163, 268] on div "display: flex; justify-content: center; align-items: center; } .grid-contact-it…" at bounding box center [287, 264] width 348 height 315
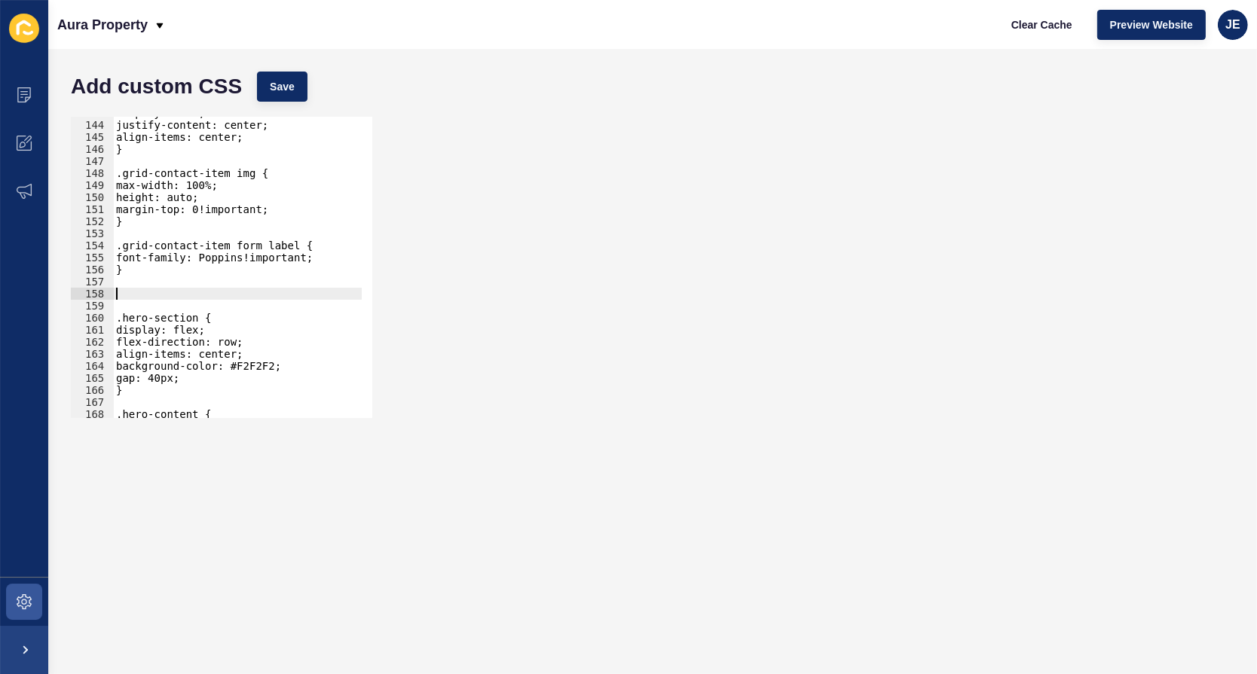
paste textarea "}"
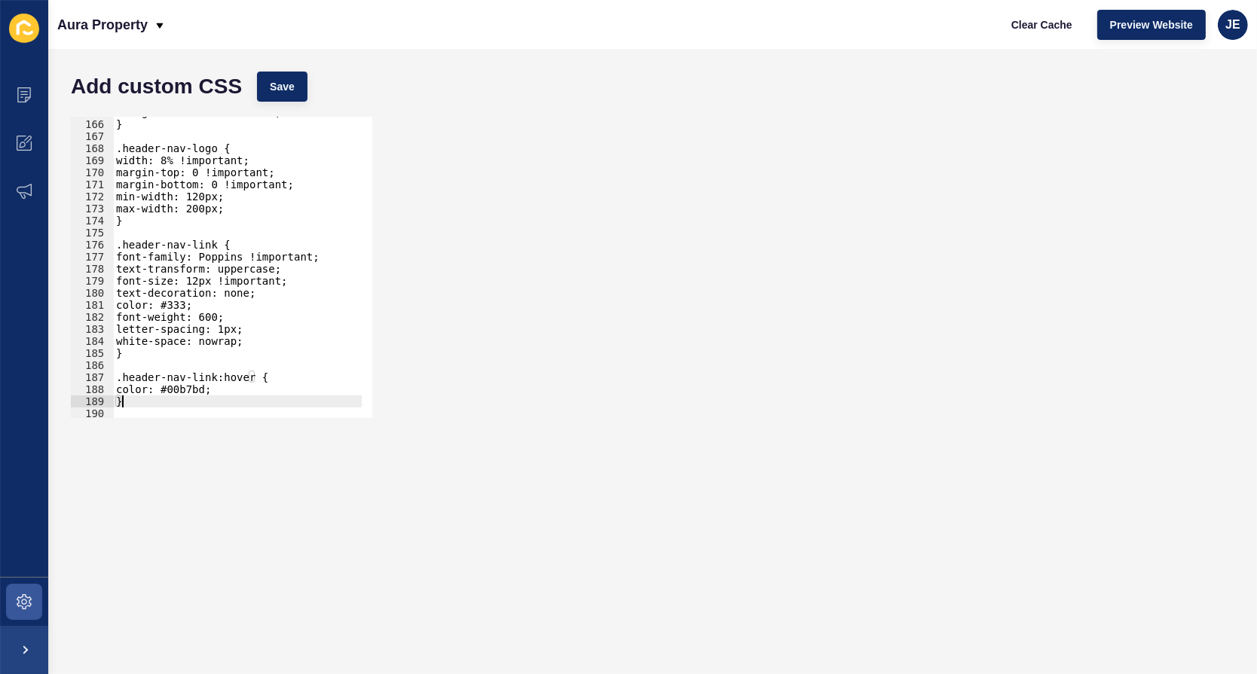
scroll to position [2070, 0]
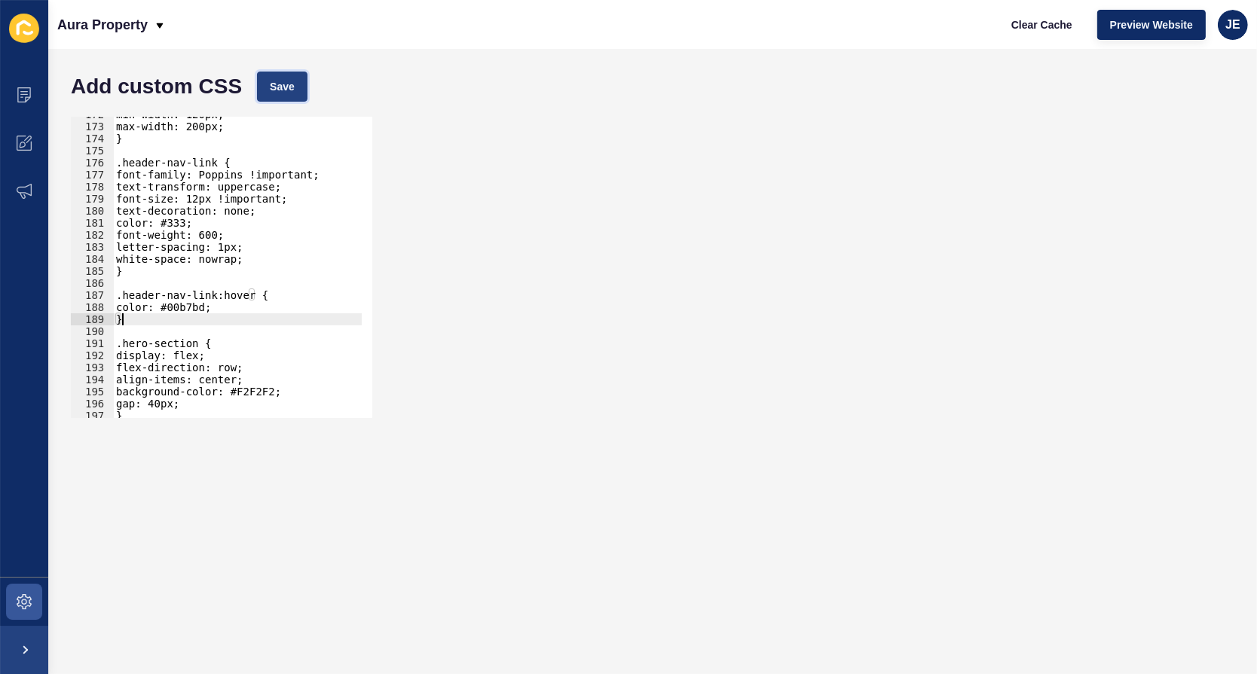
click at [298, 84] on button "Save" at bounding box center [282, 87] width 50 height 30
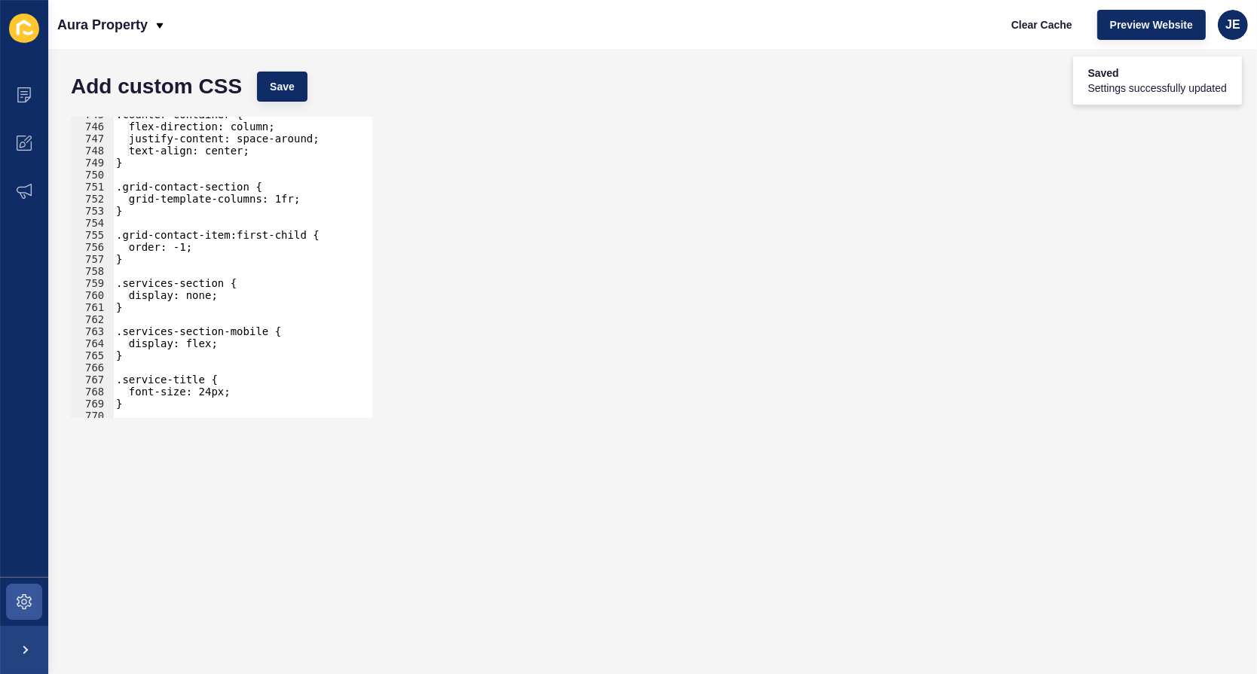
scroll to position [8976, 0]
type textarea "}"
click at [194, 258] on div ".counter-container { flex-direction: column; justify-content: space-around; tex…" at bounding box center [287, 265] width 348 height 315
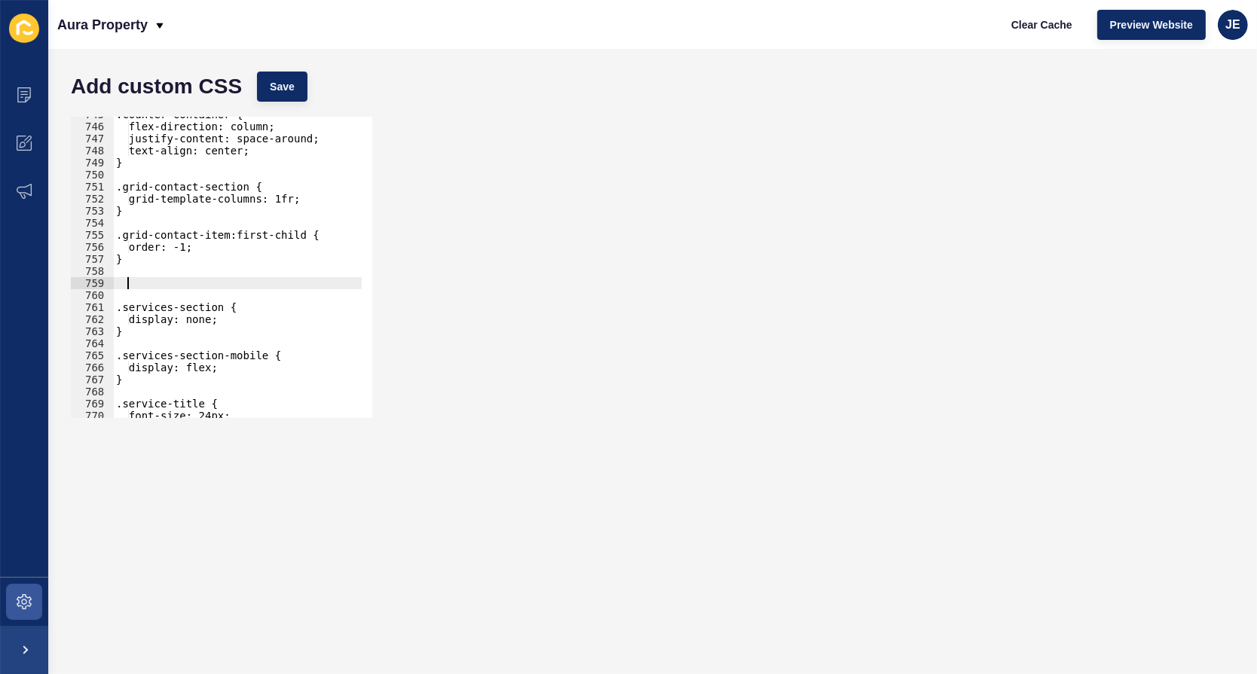
paste textarea "}"
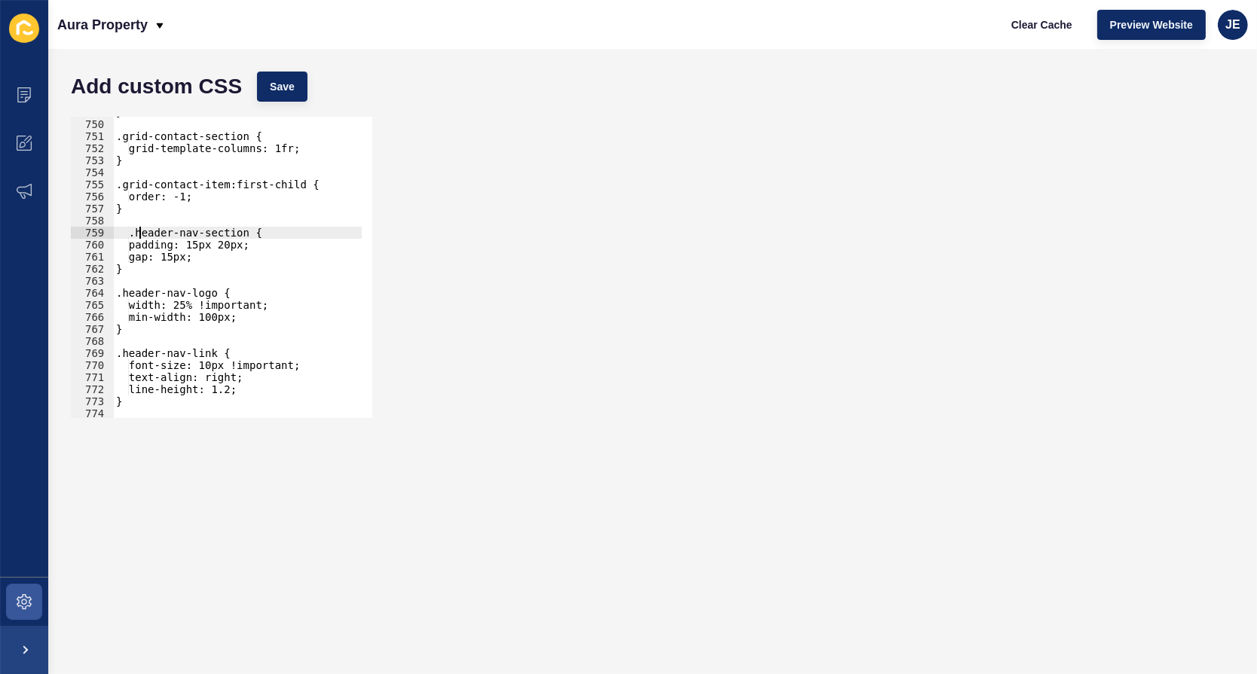
click at [139, 236] on div "} .grid-contact-section { grid-template-columns: 1fr; } .grid-contact-item:firs…" at bounding box center [287, 263] width 348 height 315
click at [259, 96] on button "Save" at bounding box center [282, 87] width 50 height 30
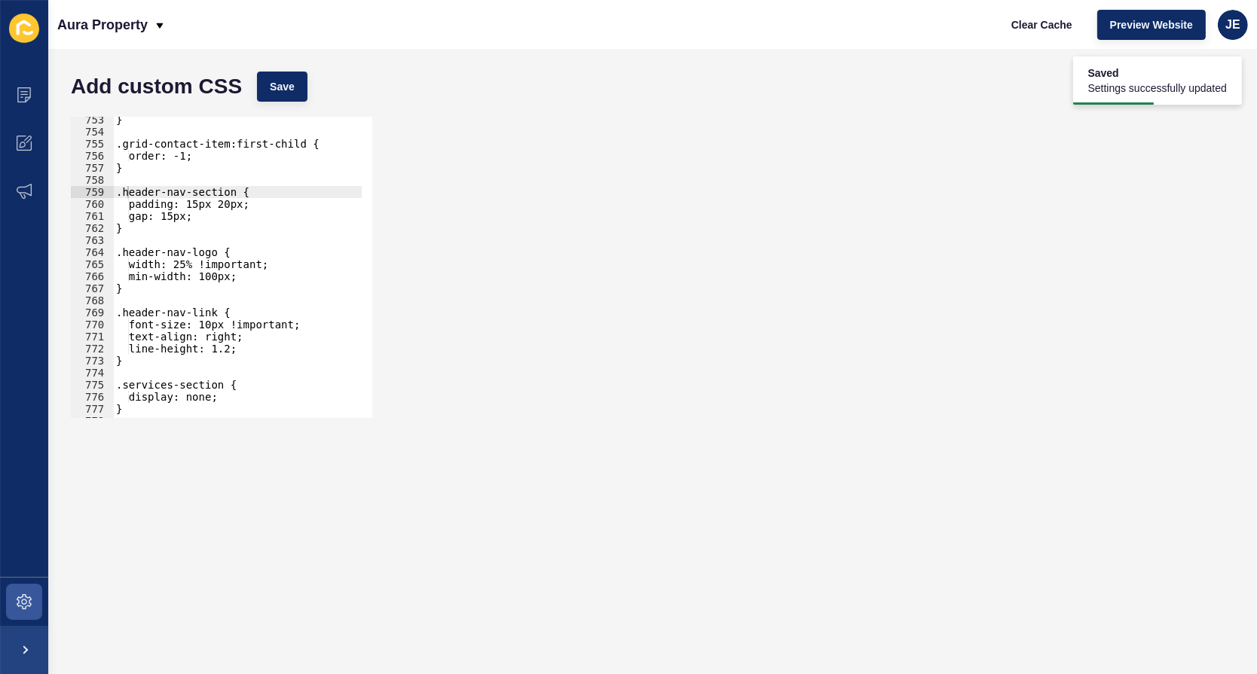
scroll to position [9109, 0]
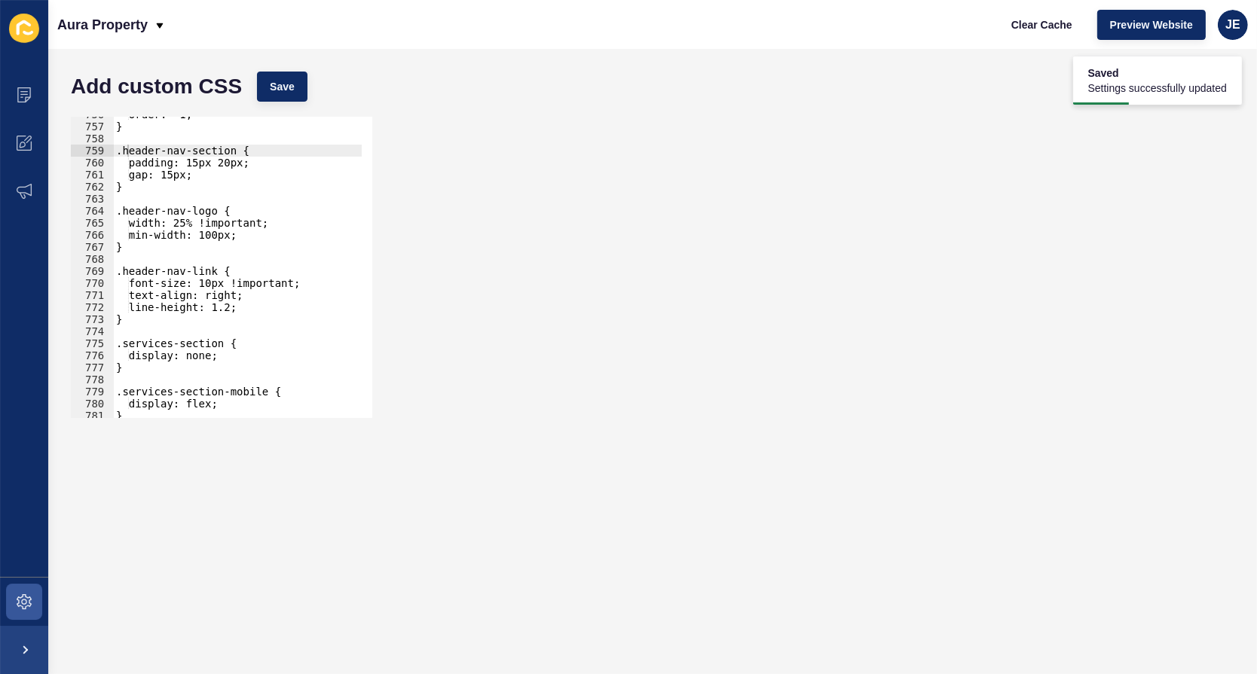
type textarea "line-height: 1.2;"
click at [252, 301] on div "order: -1; } .header-nav-section { padding: 15px 20px; gap: 15px; } .header-nav…" at bounding box center [287, 265] width 348 height 315
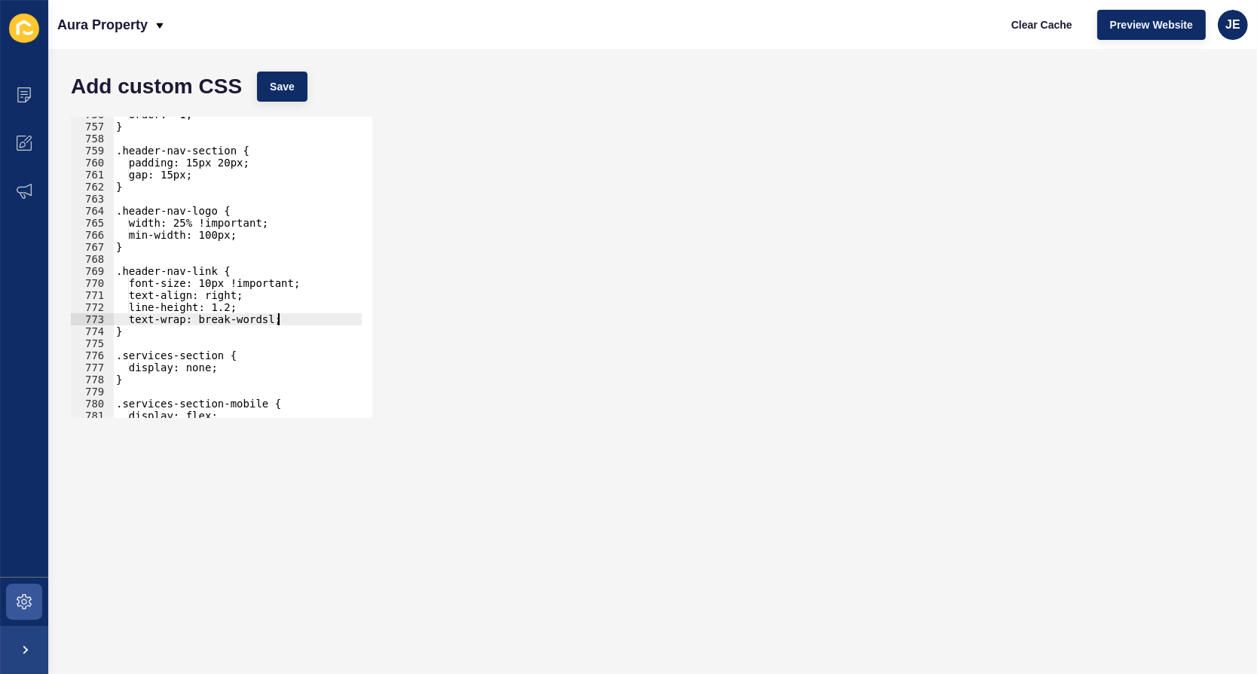
scroll to position [0, 10]
click at [280, 87] on span "Save" at bounding box center [282, 86] width 25 height 15
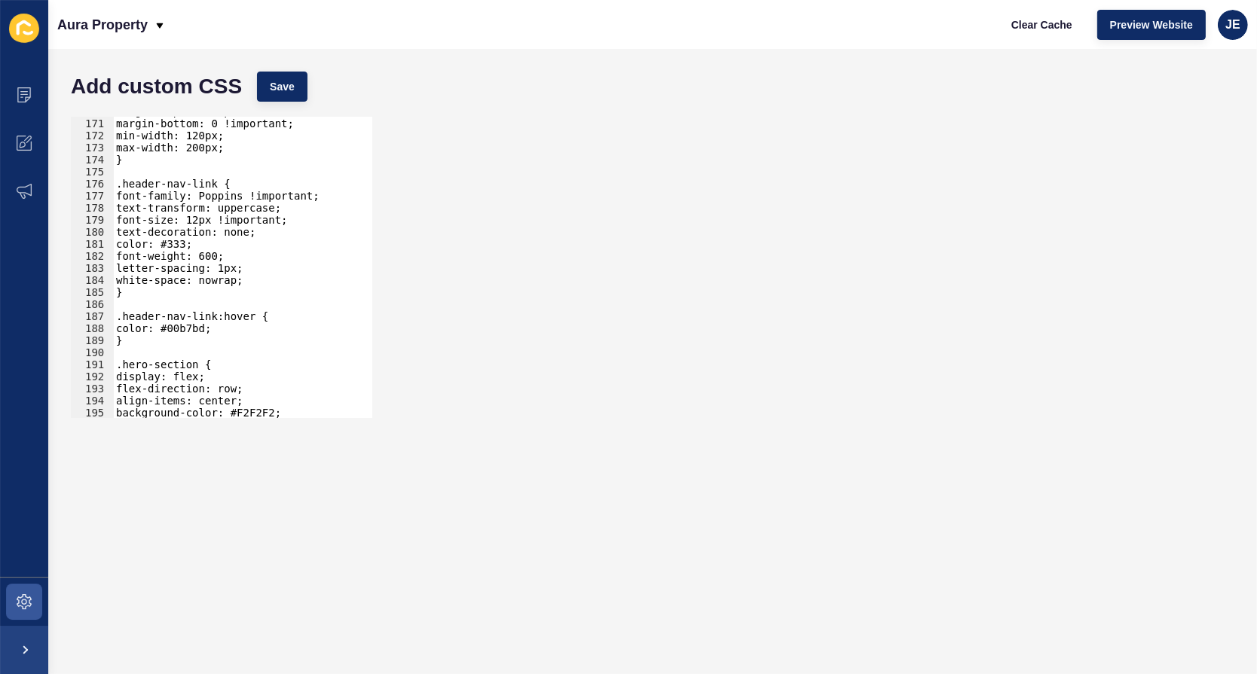
scroll to position [0, 0]
drag, startPoint x: 138, startPoint y: 342, endPoint x: 90, endPoint y: 314, distance: 55.0
click at [90, 314] on div "} 170 171 172 173 174 175 176 177 178 179 180 181 182 183 184 185 186 187 188 1…" at bounding box center [221, 267] width 301 height 301
type textarea ".header-nav-link:hover { color: #00b7bd;"
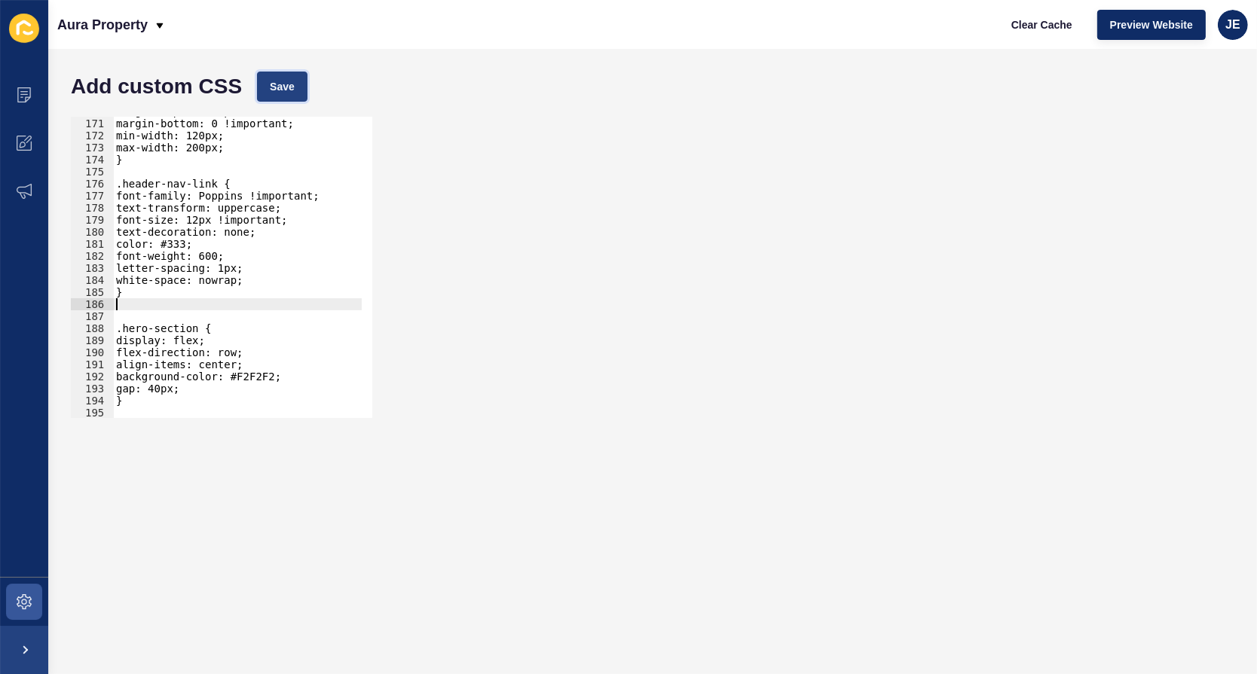
click at [289, 93] on span "Save" at bounding box center [282, 86] width 25 height 15
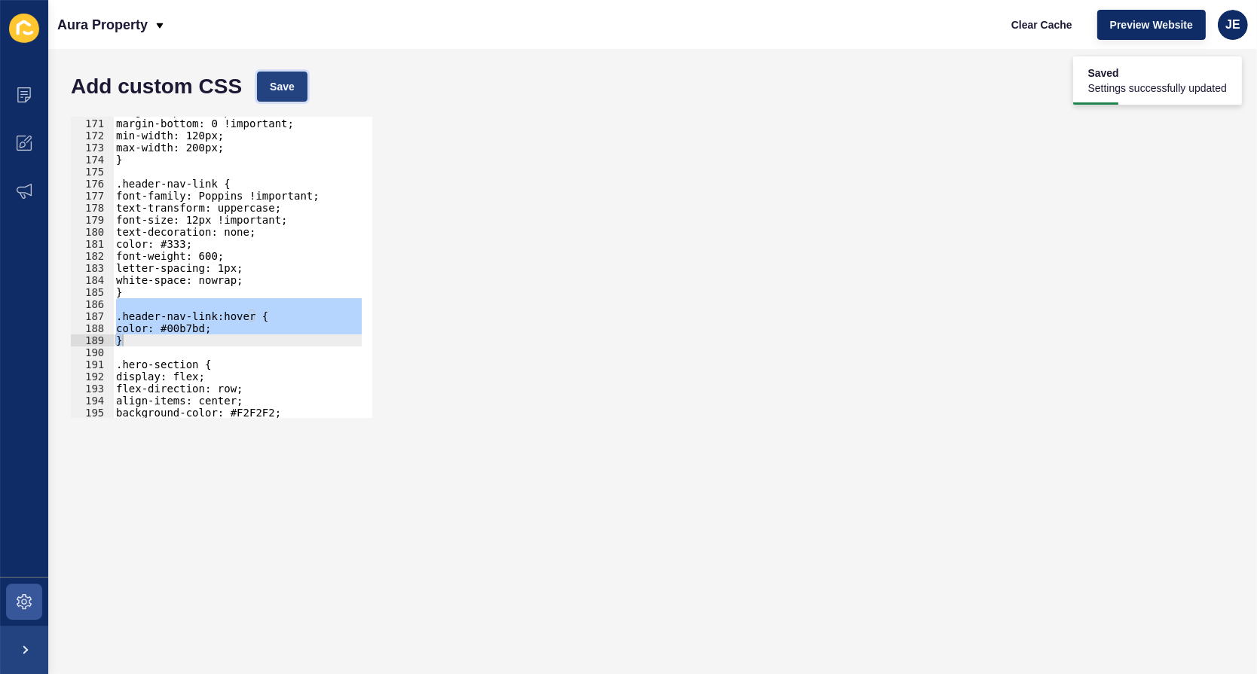
click at [285, 84] on span "Save" at bounding box center [282, 86] width 25 height 15
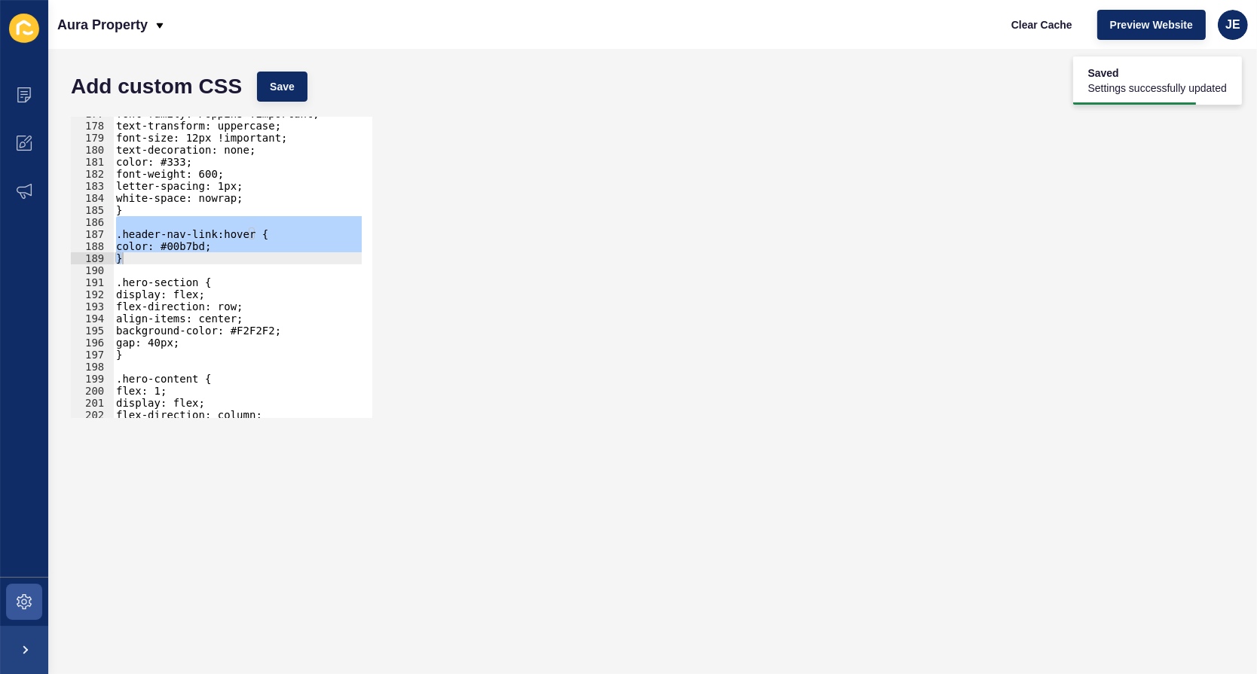
scroll to position [2131, 0]
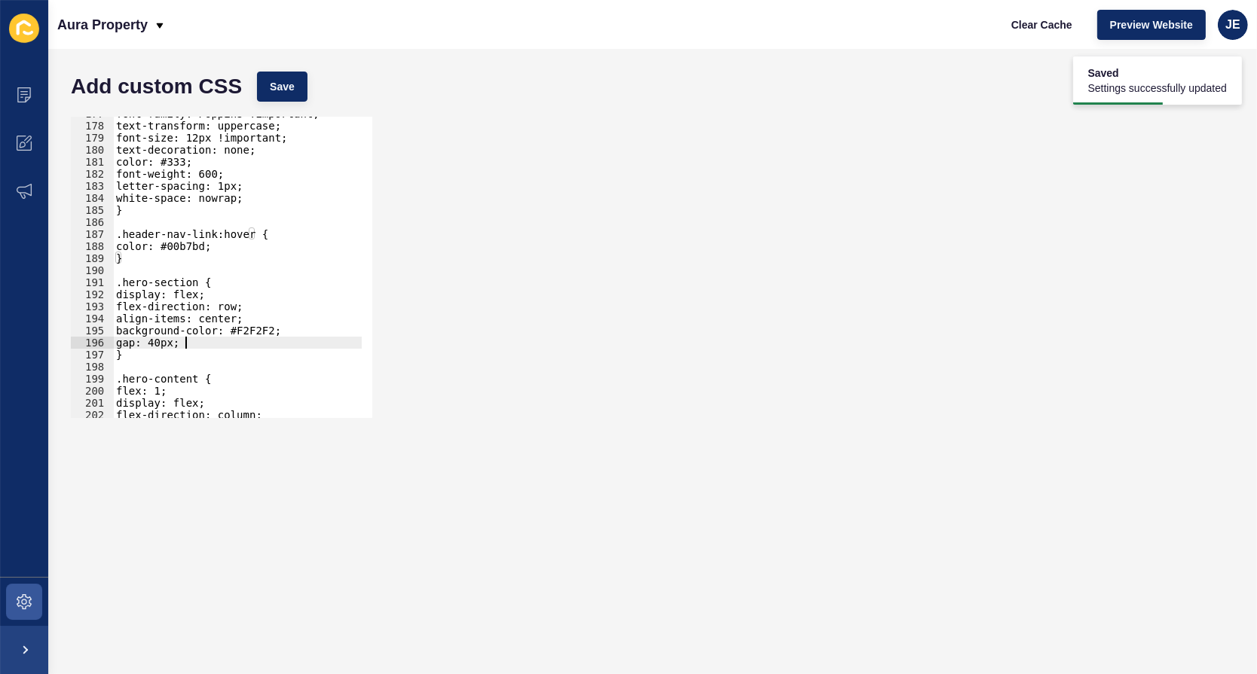
click at [189, 341] on div "font-family: Poppins !important; text-transform: uppercase; font-size: 12px !im…" at bounding box center [287, 265] width 348 height 315
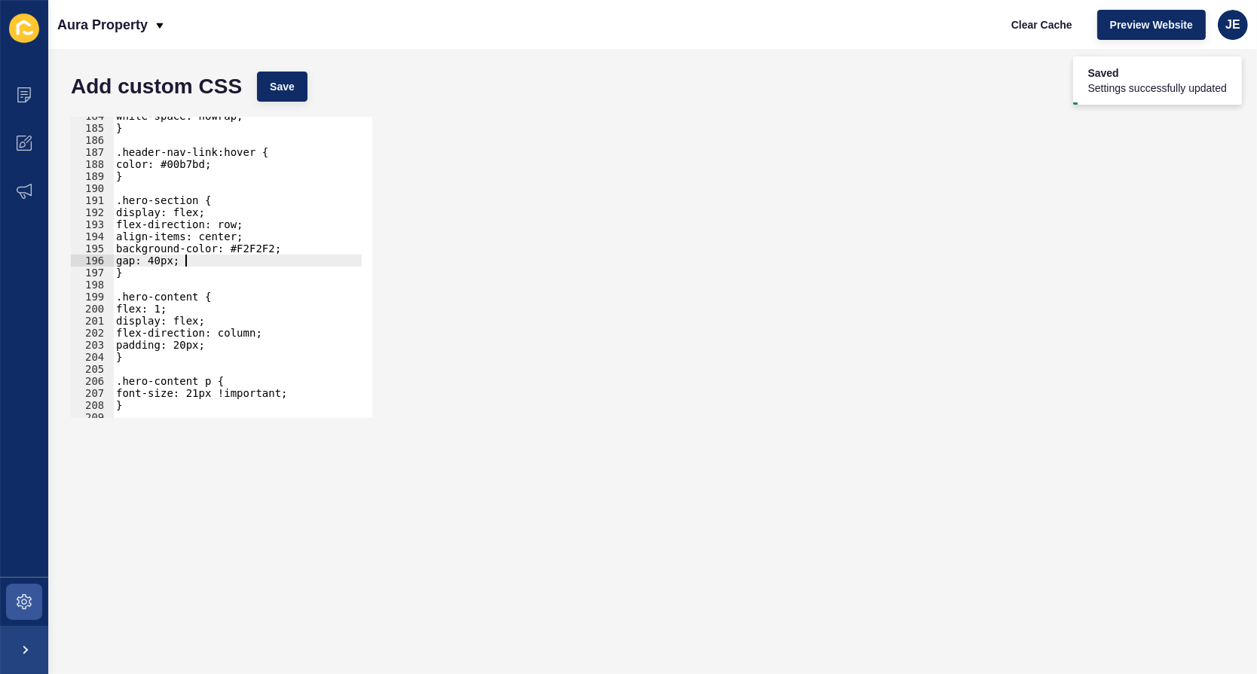
scroll to position [2213, 0]
click at [180, 350] on div "white-space: nowrap; } .header-nav-link:hover { color: #00b7bd; } .hero-section…" at bounding box center [287, 267] width 348 height 315
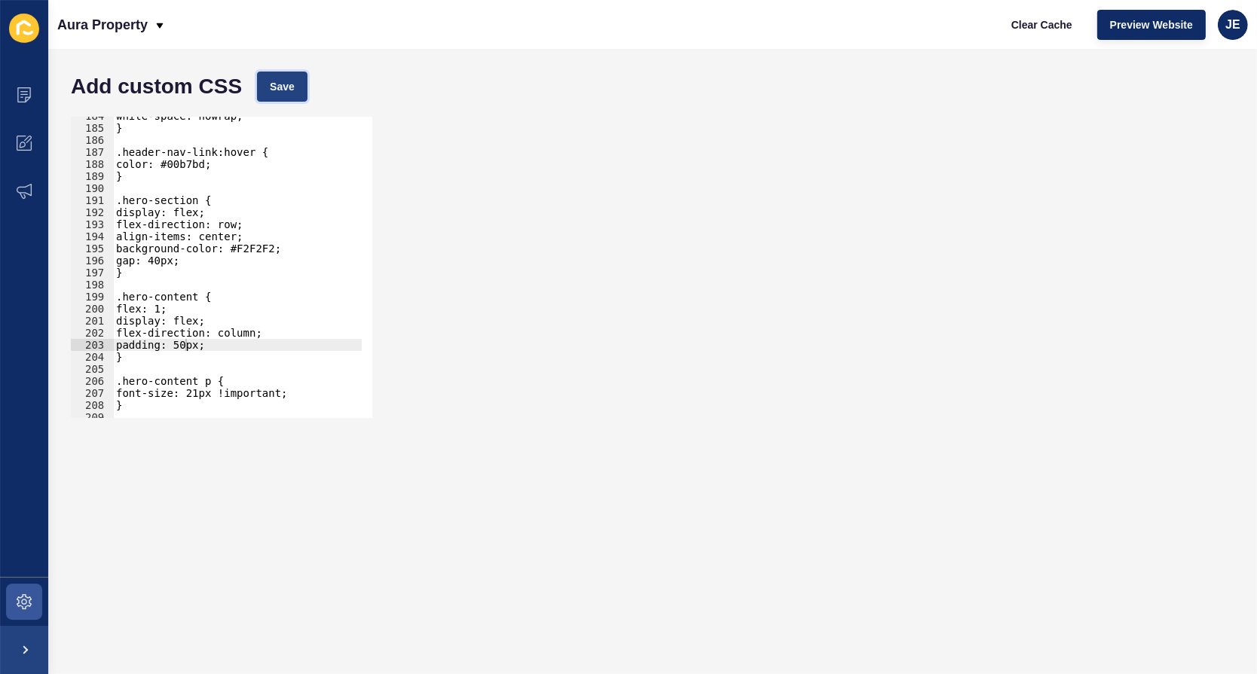
click at [294, 90] on button "Save" at bounding box center [282, 87] width 50 height 30
click at [185, 347] on div "white-space: nowrap; } .header-nav-link:hover { color: #00b7bd; } .hero-section…" at bounding box center [287, 267] width 348 height 315
click at [280, 98] on button "Save" at bounding box center [282, 87] width 50 height 30
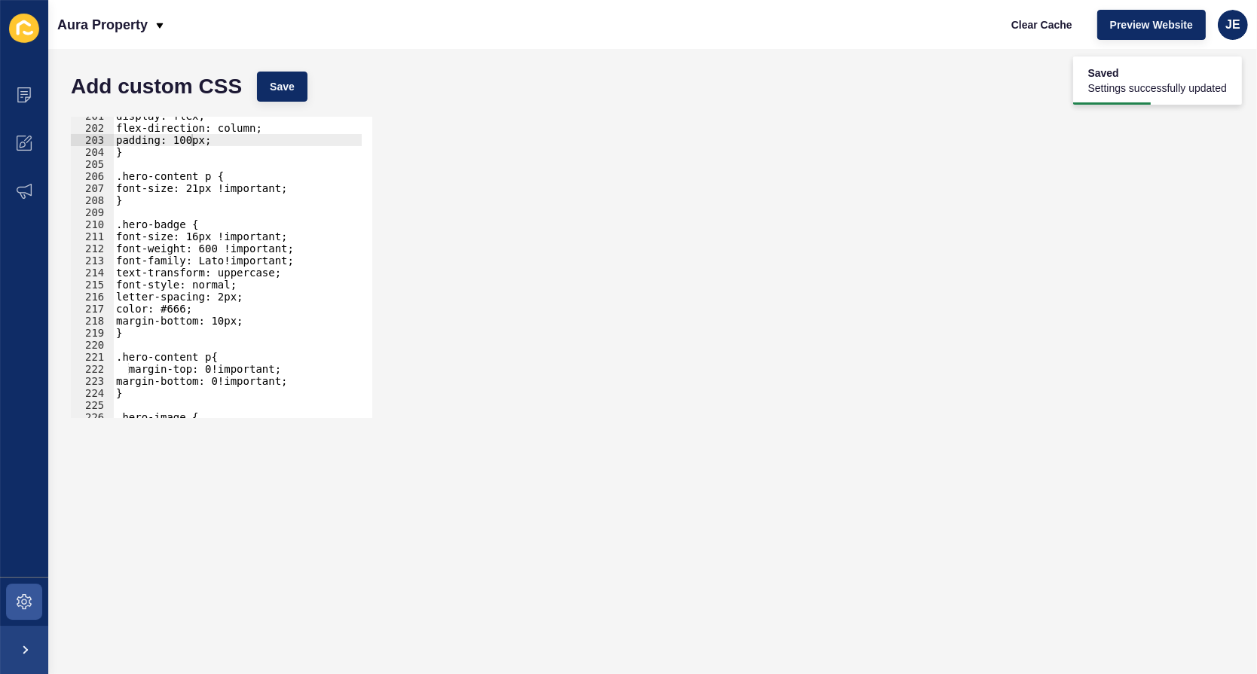
scroll to position [2500, 0]
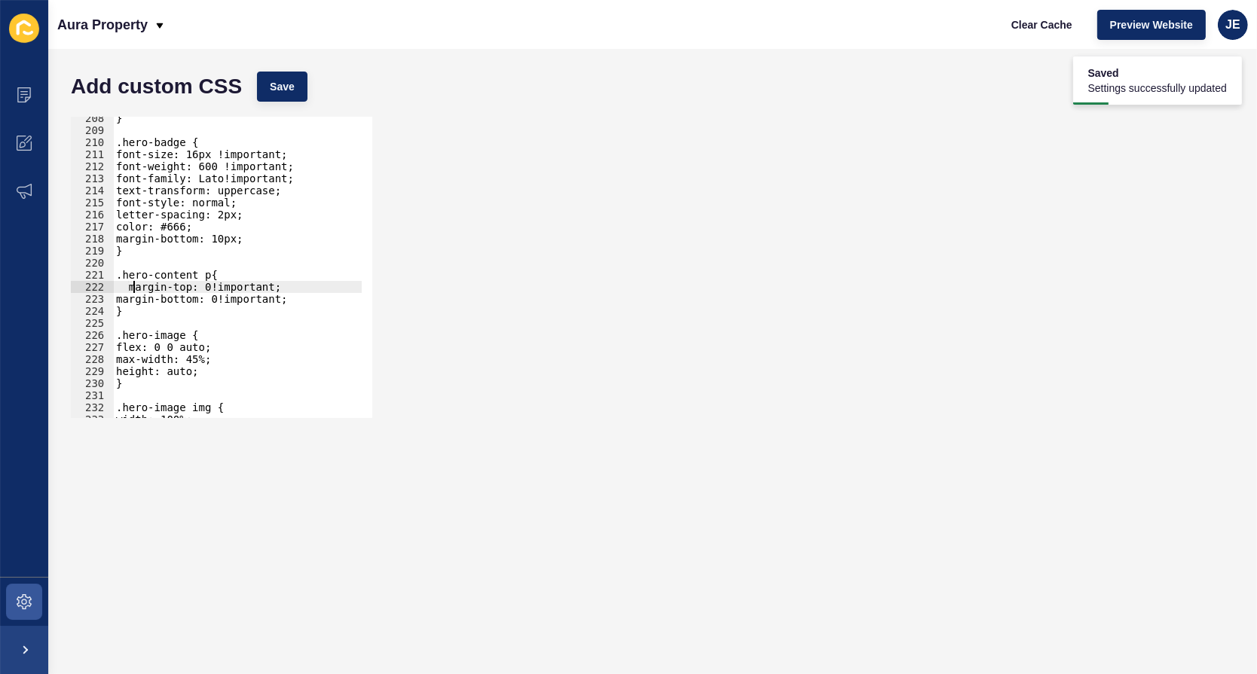
click at [132, 287] on div "} .hero-badge { font-size: 16px !important; font-weight: 600 !important; font-f…" at bounding box center [287, 269] width 348 height 315
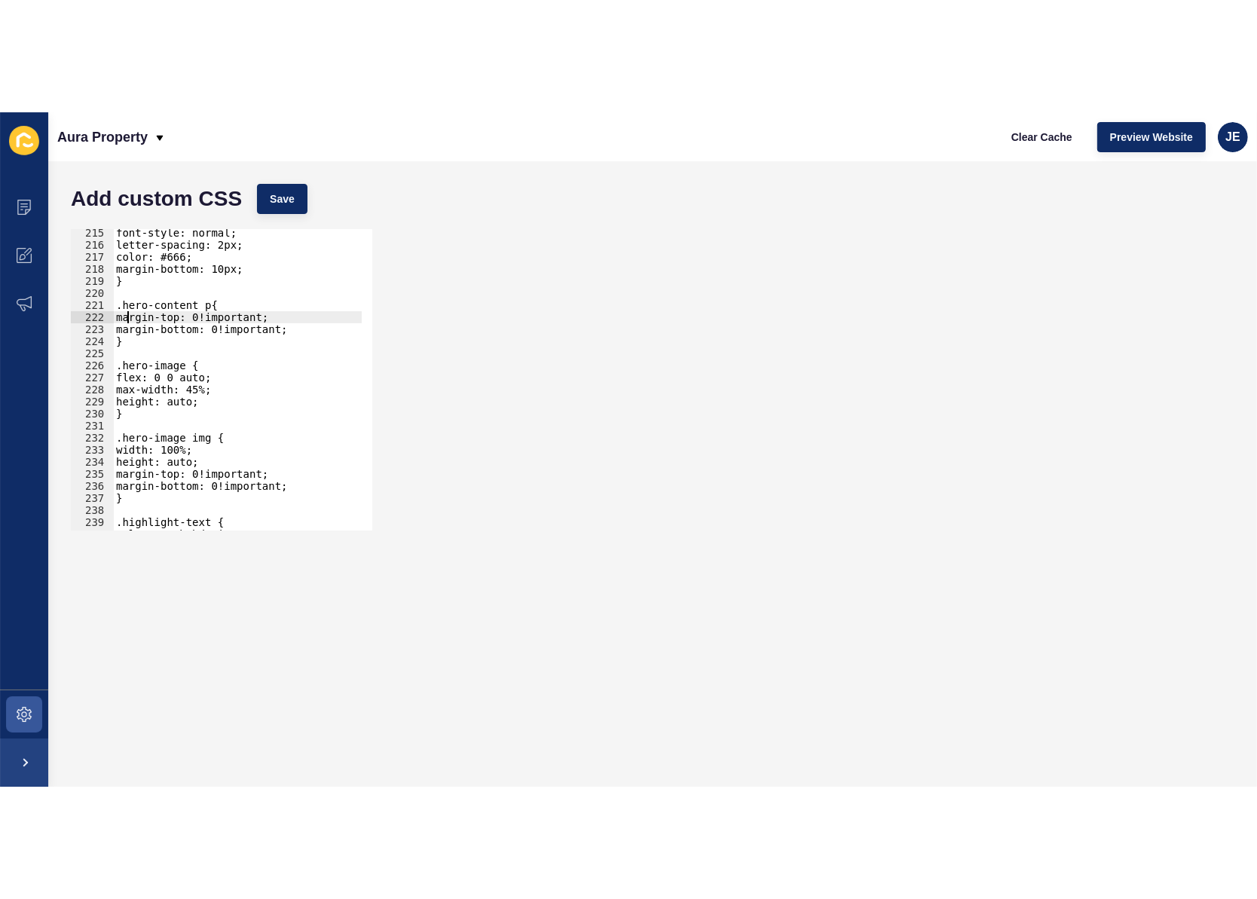
scroll to position [2664, 0]
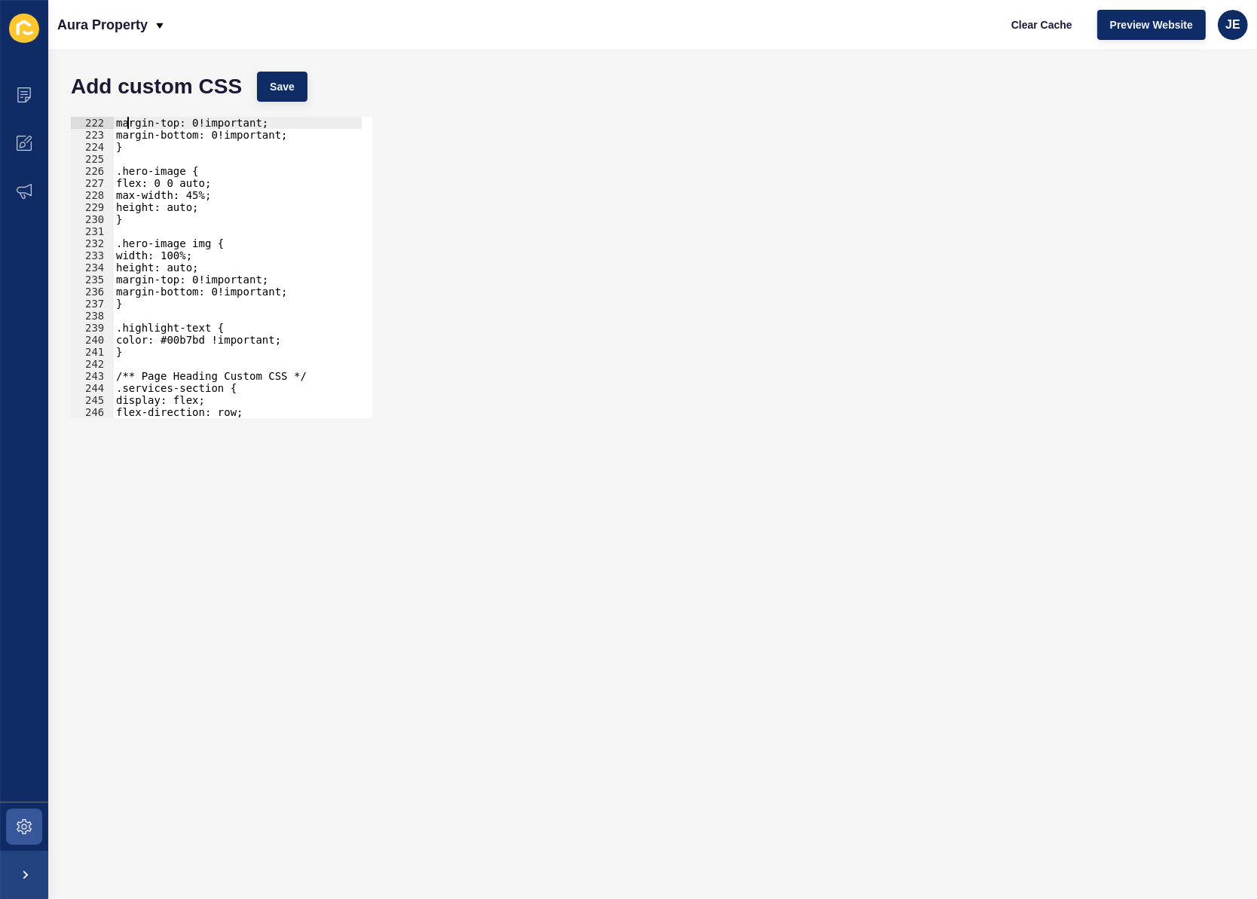
click at [277, 286] on div "margin-top: 0!important; margin-bottom: 0!important; } .hero-image { flex: 0 0 …" at bounding box center [287, 274] width 348 height 315
type textarea "margin-bottom: 0!important;"
click at [290, 286] on div "margin-top: 0!important; margin-bottom: 0!important; } .hero-image { flex: 0 0 …" at bounding box center [287, 274] width 348 height 315
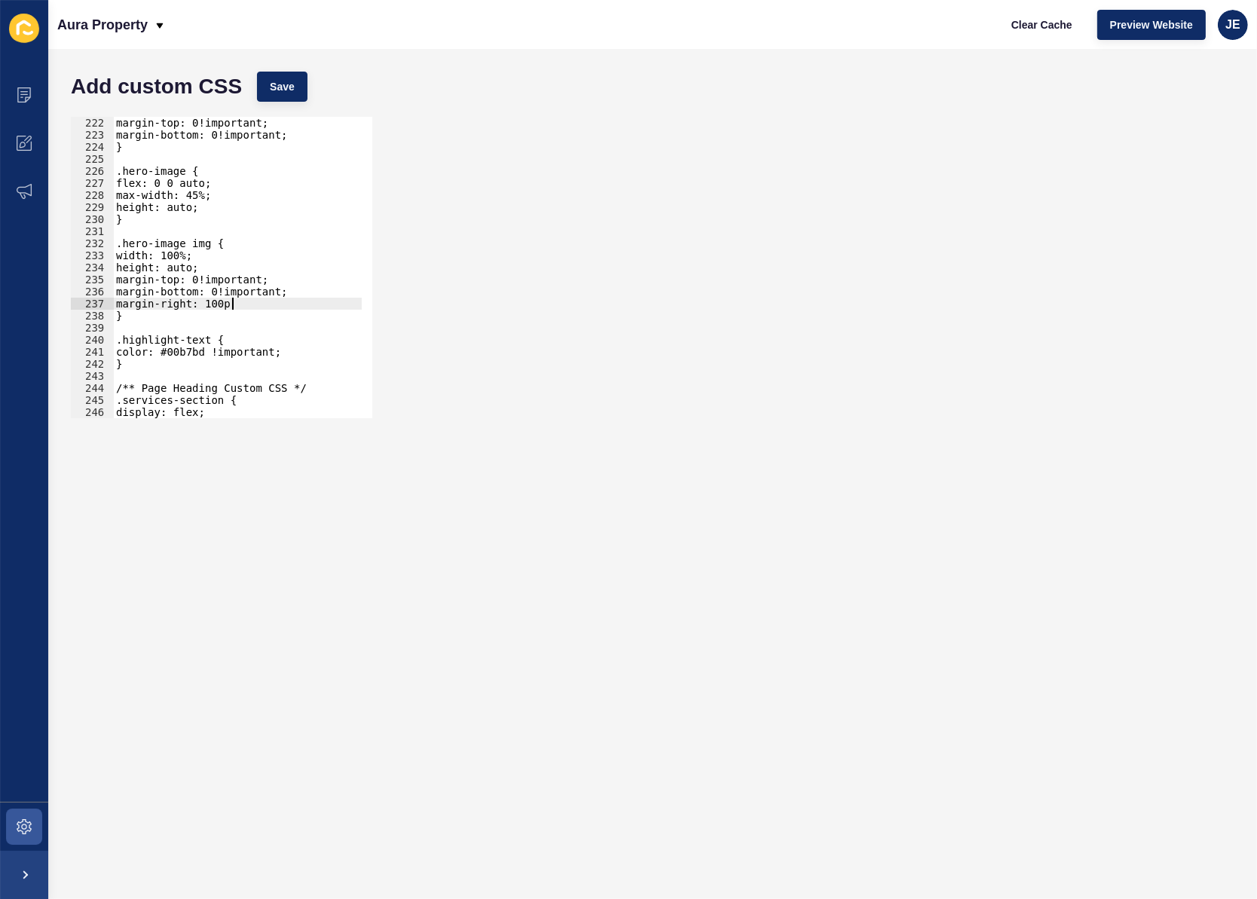
scroll to position [0, 8]
click at [279, 93] on span "Save" at bounding box center [282, 86] width 25 height 15
drag, startPoint x: 256, startPoint y: 303, endPoint x: 57, endPoint y: 277, distance: 201.4
click at [57, 277] on div "Add custom CSS Save margin-right: 100px; 222 223 224 225 226 227 228 229 230 23…" at bounding box center [652, 474] width 1208 height 850
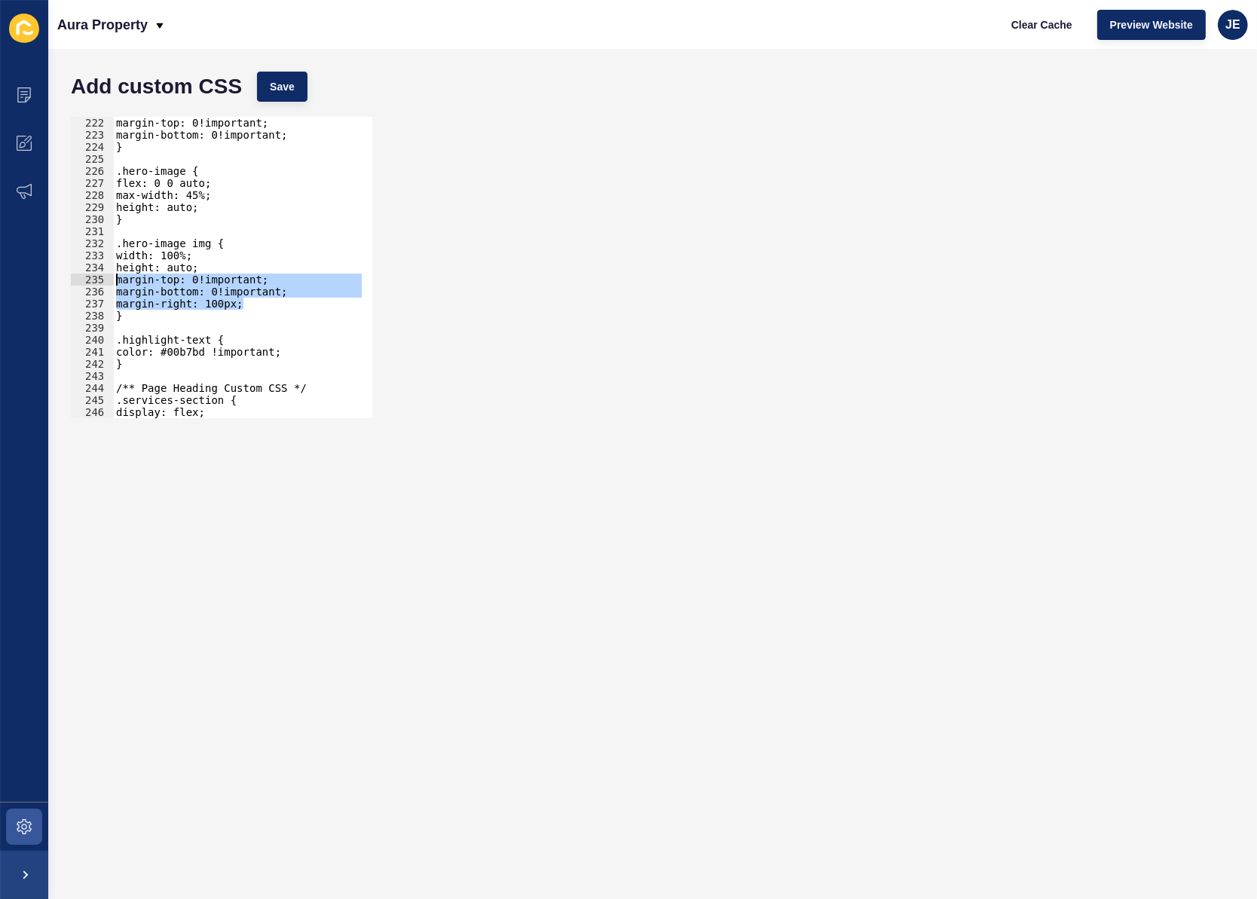
type textarea "margin-top: 0!important; margin-bottom: 0!important;"
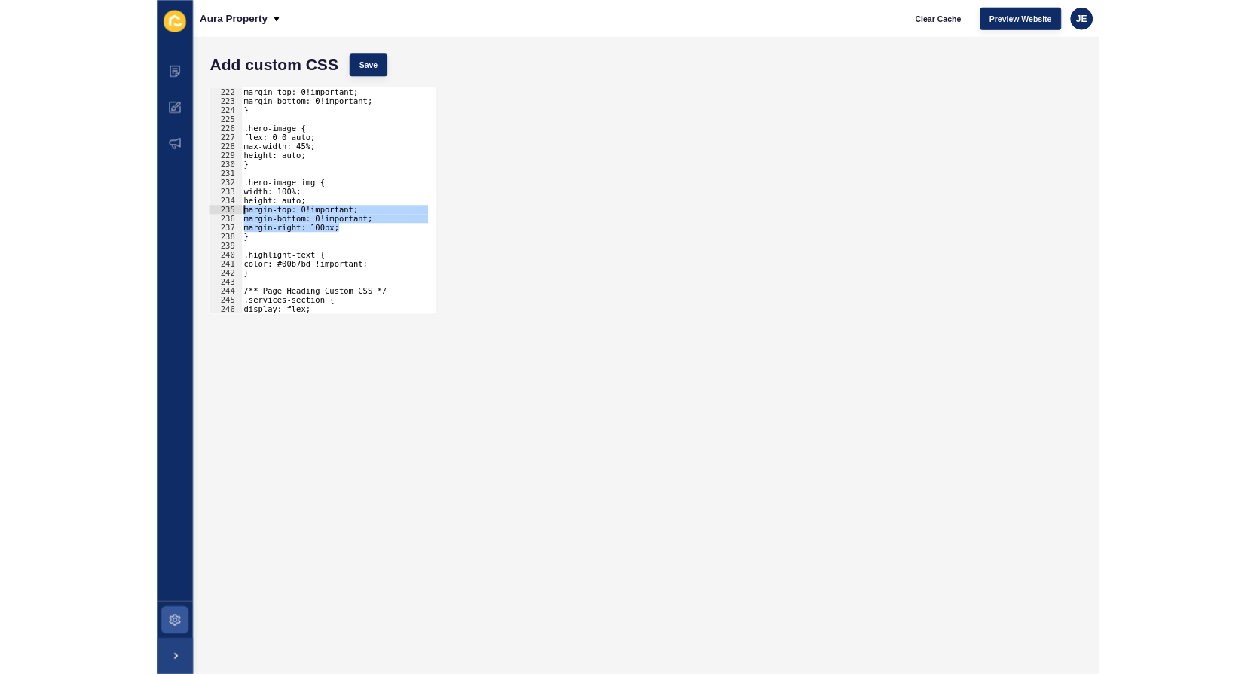
scroll to position [0, 0]
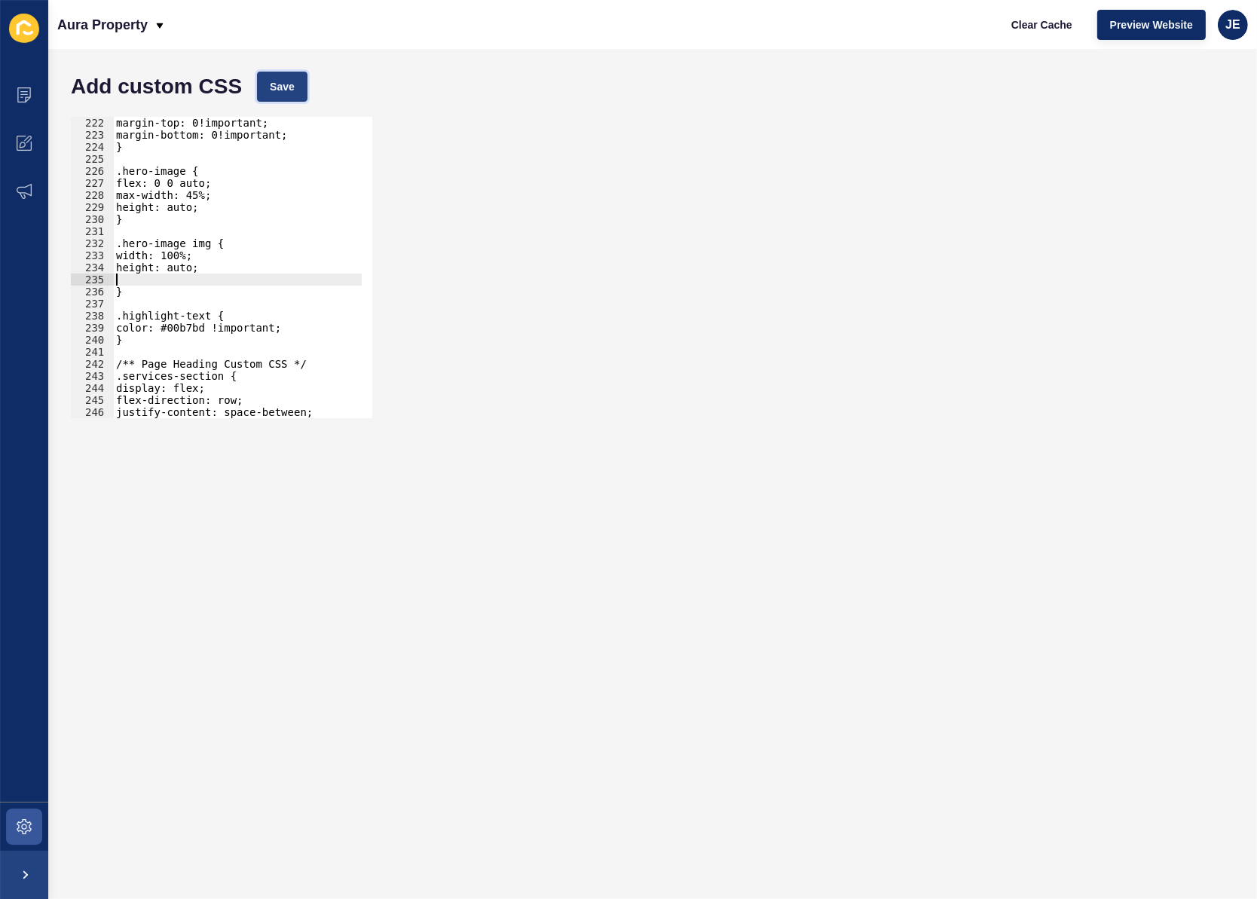
click at [289, 101] on button "Save" at bounding box center [282, 87] width 50 height 30
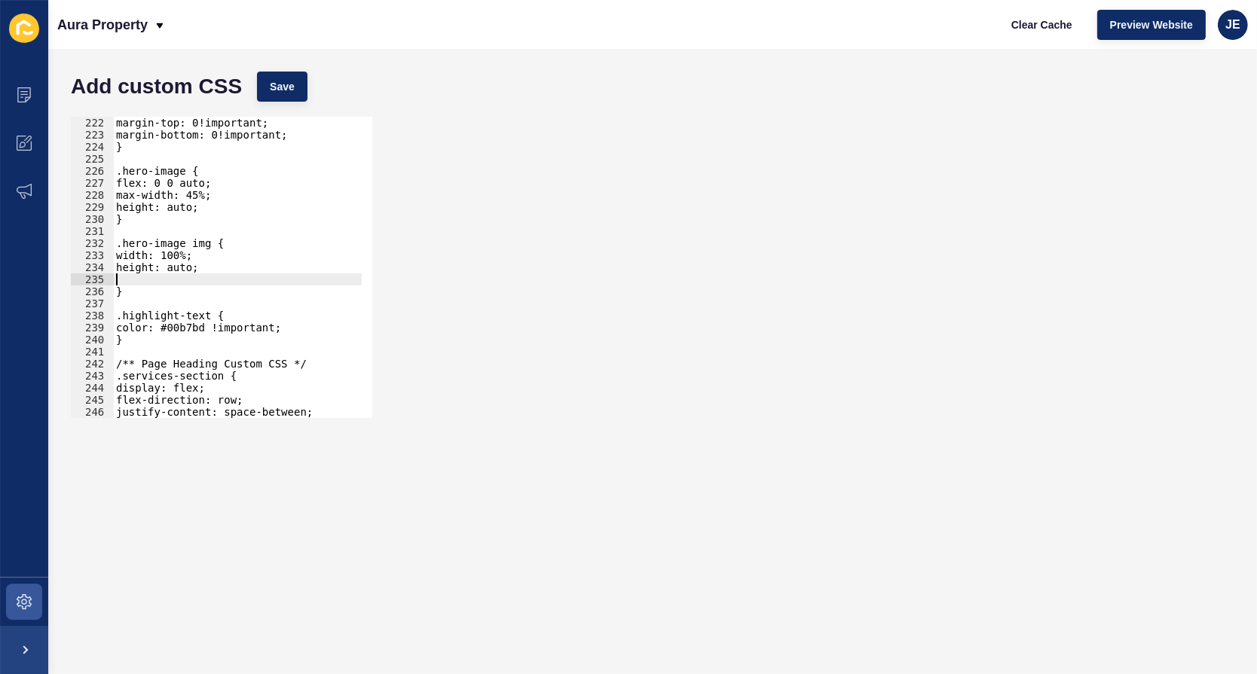
click at [150, 276] on div "margin-top: 0!important; margin-bottom: 0!important; } .hero-image { flex: 0 0 …" at bounding box center [287, 274] width 348 height 315
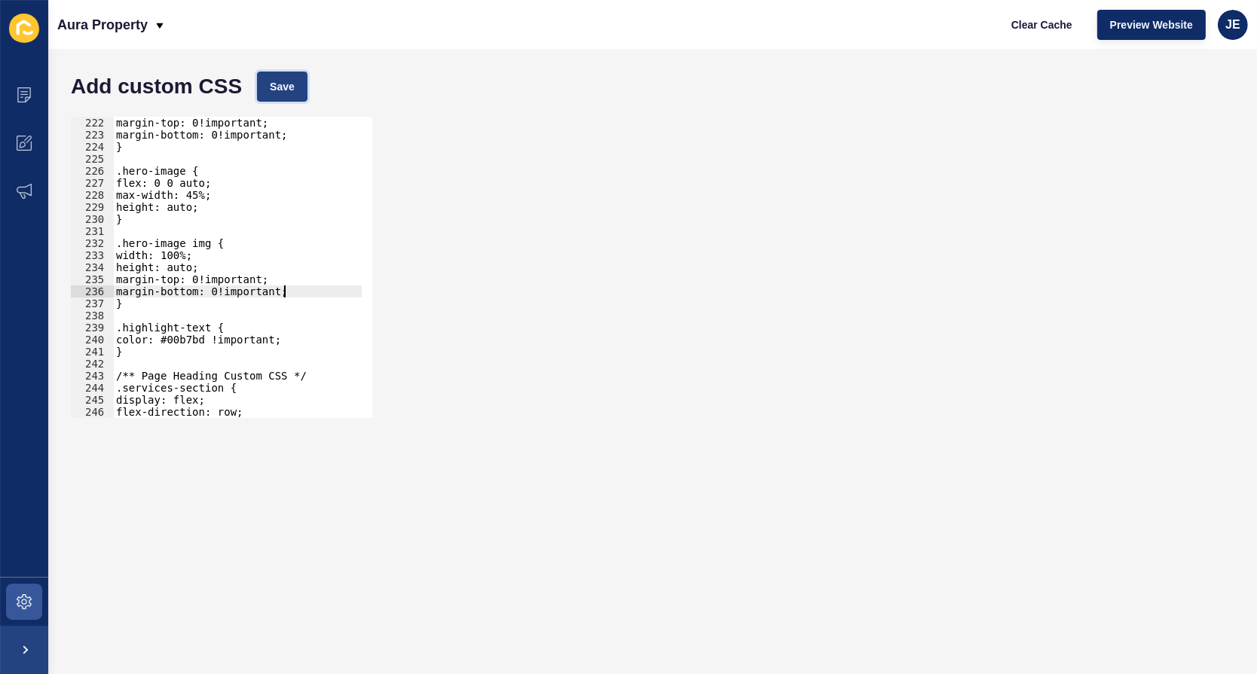
click at [279, 95] on button "Save" at bounding box center [282, 87] width 50 height 30
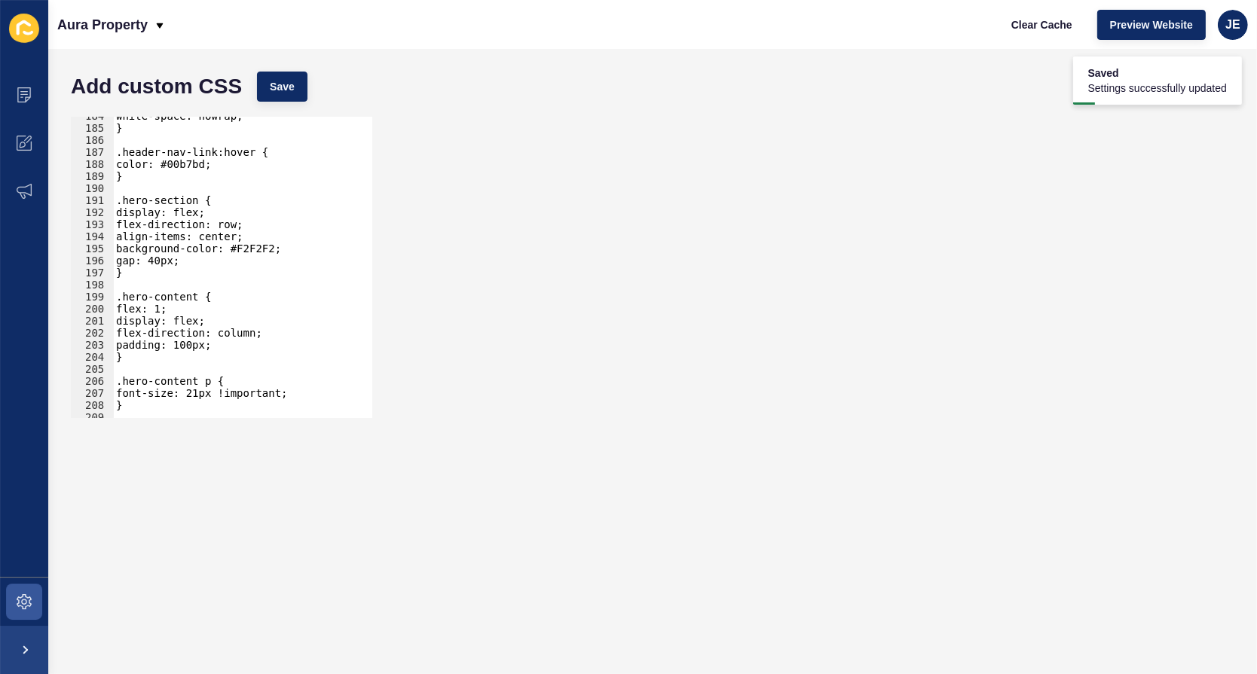
scroll to position [2171, 0]
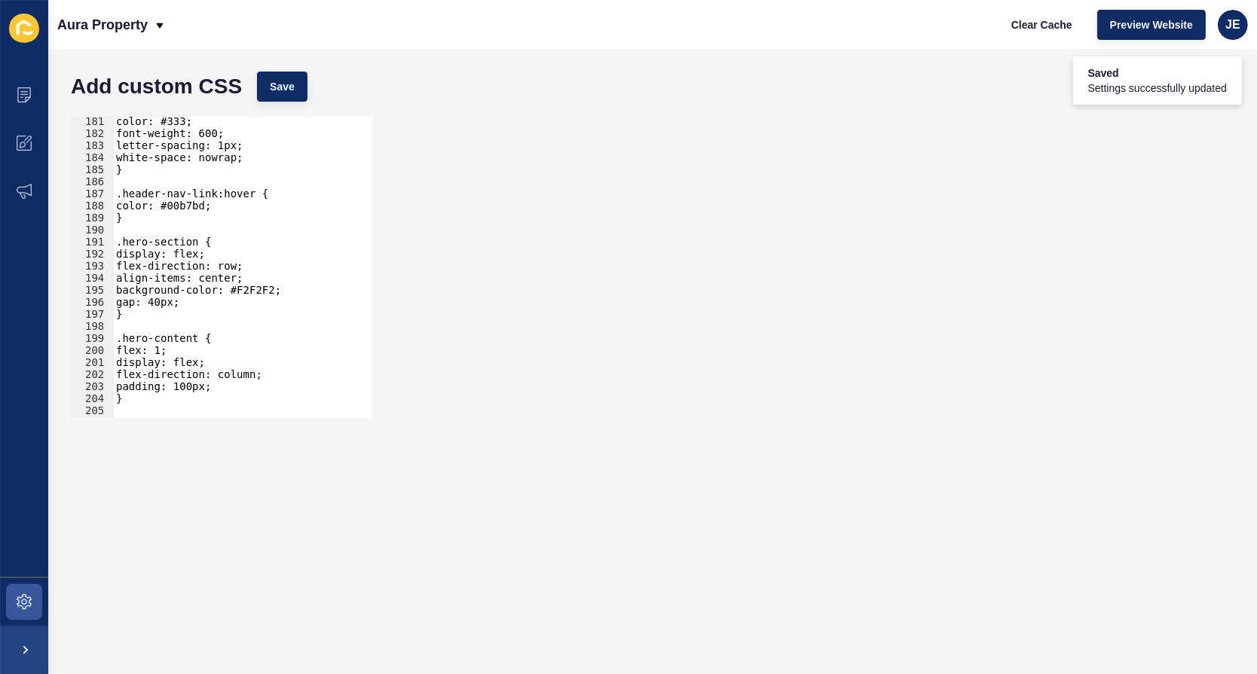
type textarea "gap: 40px;"
click at [194, 301] on div "color: #333; font-weight: 600; letter-spacing: 1px; white-space: nowrap; } .hea…" at bounding box center [287, 272] width 348 height 315
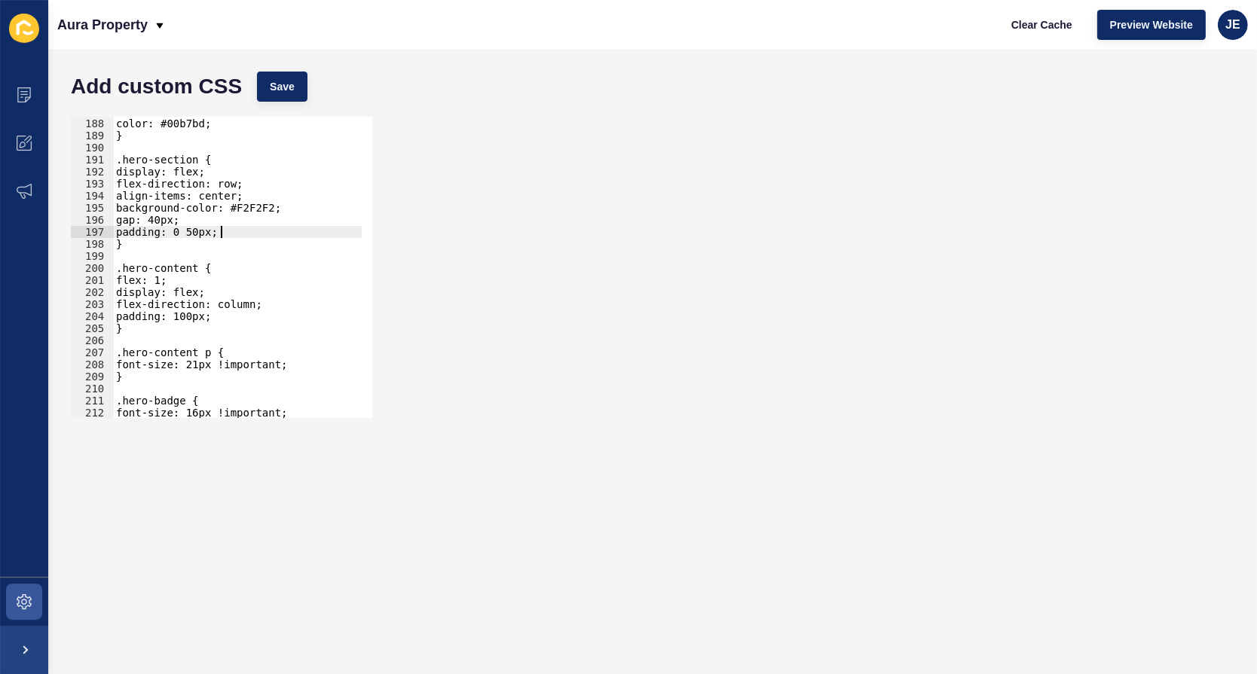
scroll to position [2336, 0]
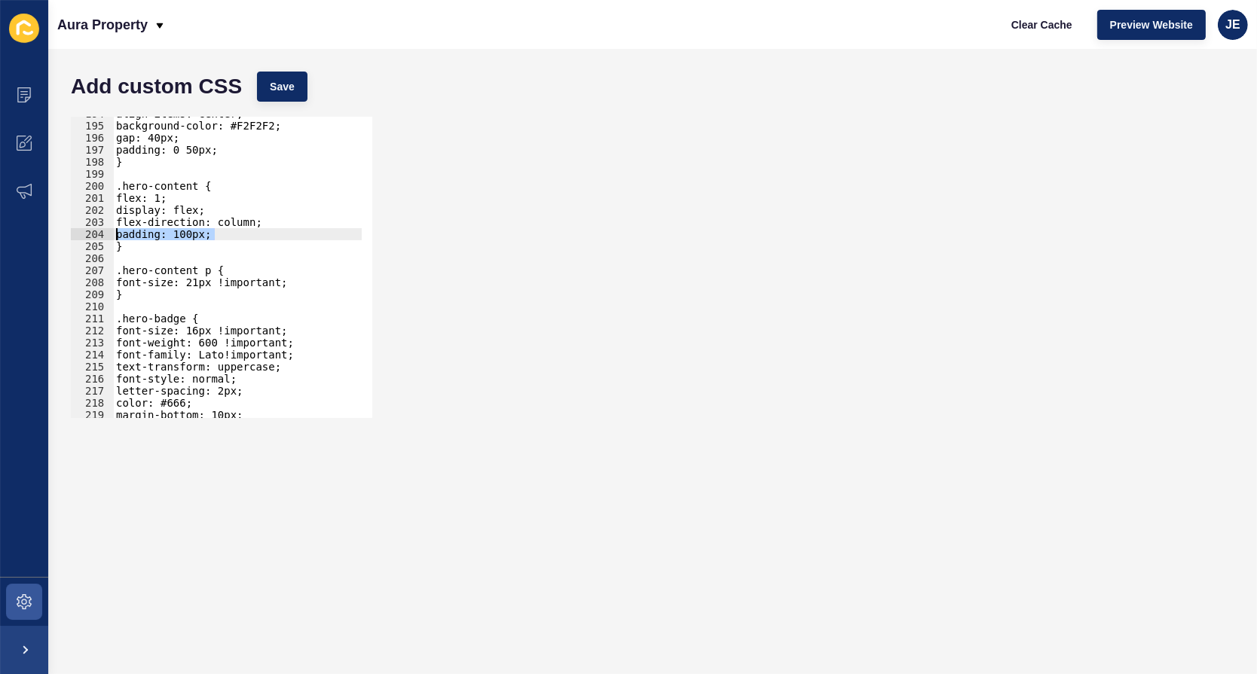
drag, startPoint x: 235, startPoint y: 234, endPoint x: 91, endPoint y: 232, distance: 143.9
click at [91, 232] on div "padding: 0 50px; 194 195 196 197 198 199 200 201 202 203 204 205 206 207 208 20…" at bounding box center [221, 267] width 301 height 301
type textarea "padding: 100px;"
click at [268, 85] on button "Save" at bounding box center [282, 87] width 50 height 30
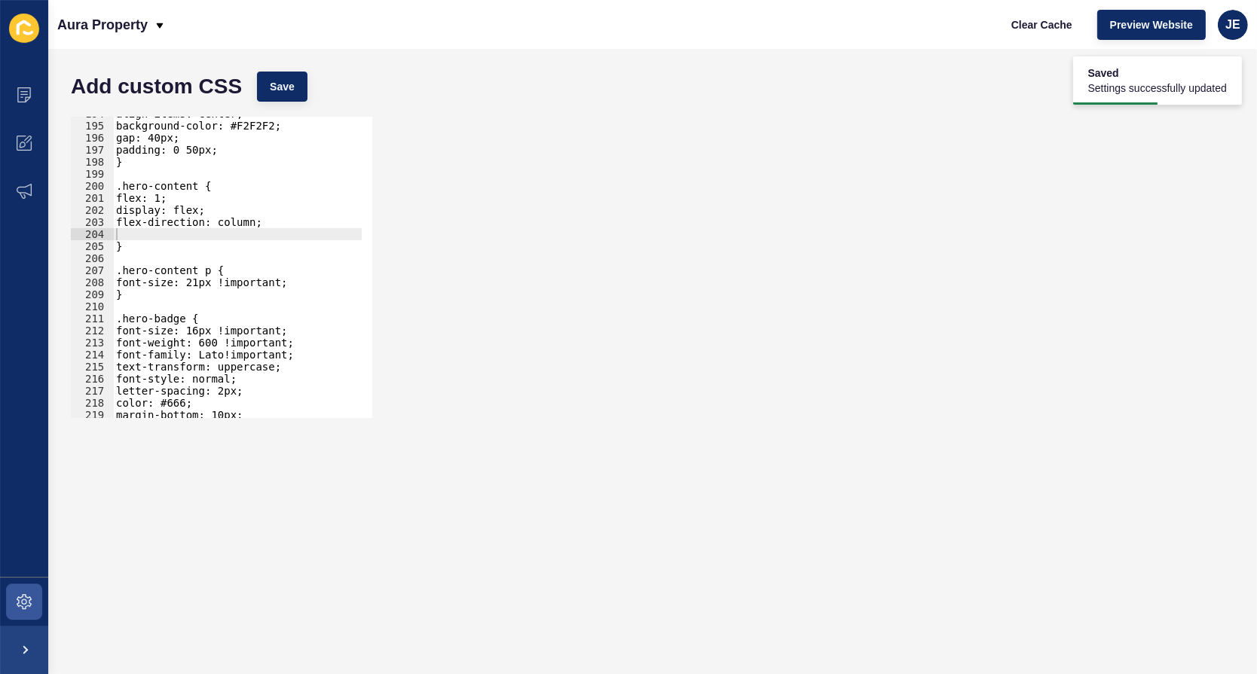
click at [164, 239] on div "align-items: center; background-color: #F2F2F2; gap: 40px; padding: 0 50px; } .…" at bounding box center [287, 265] width 348 height 315
type textarea "flex-direction: column;"
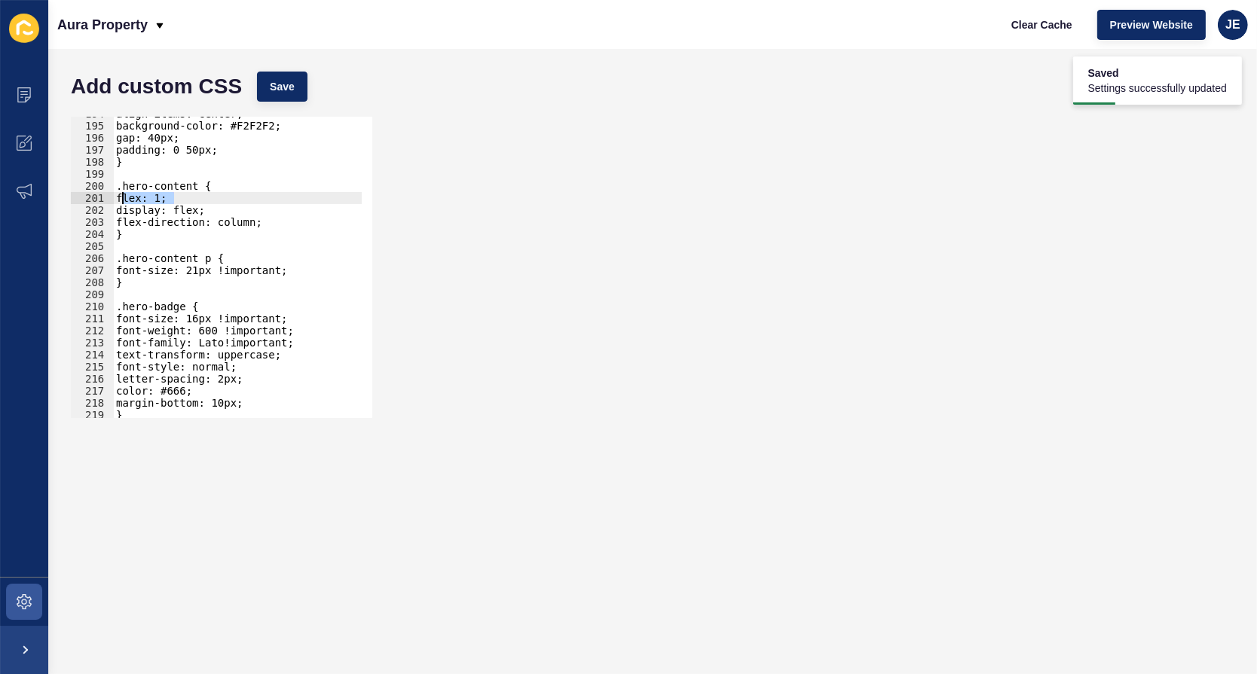
drag, startPoint x: 185, startPoint y: 200, endPoint x: 121, endPoint y: 202, distance: 64.1
click at [121, 202] on div "align-items: center; background-color: #F2F2F2; gap: 40px; padding: 0 50px; } .…" at bounding box center [287, 265] width 348 height 315
click at [290, 90] on span "Save" at bounding box center [282, 86] width 25 height 15
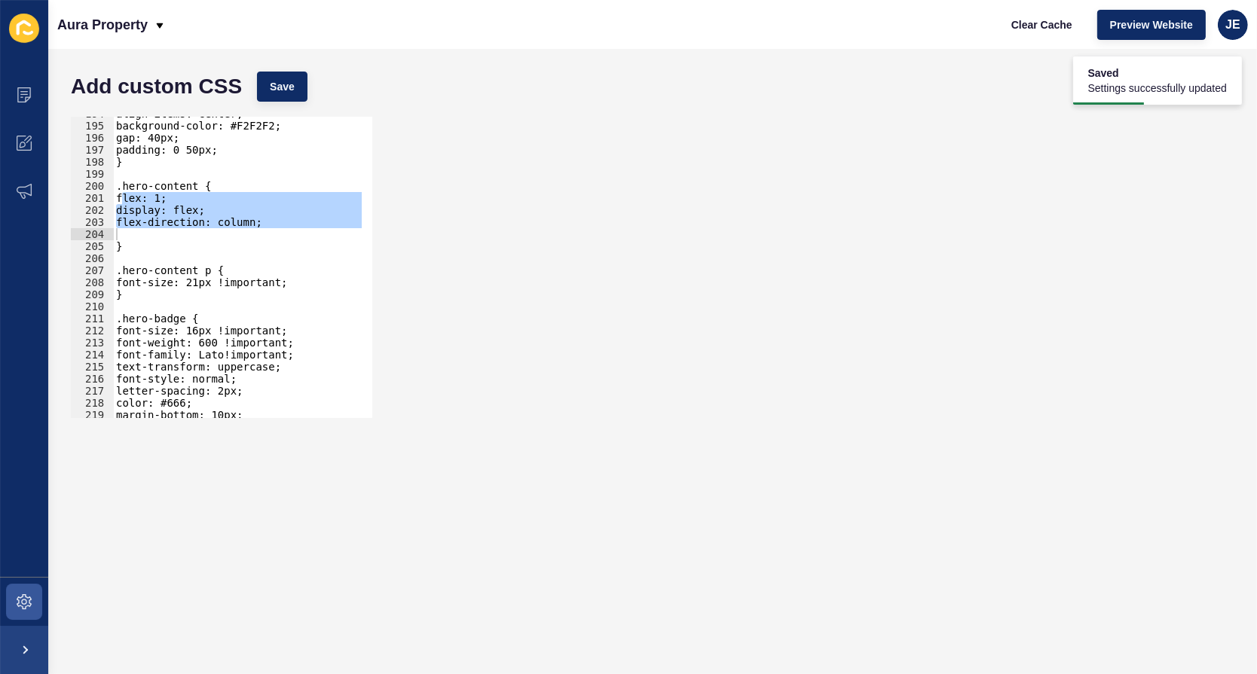
click at [243, 217] on div "align-items: center; background-color: #F2F2F2; gap: 40px; padding: 0 50px; } .…" at bounding box center [237, 267] width 249 height 301
type textarea "flex-direction: column;"
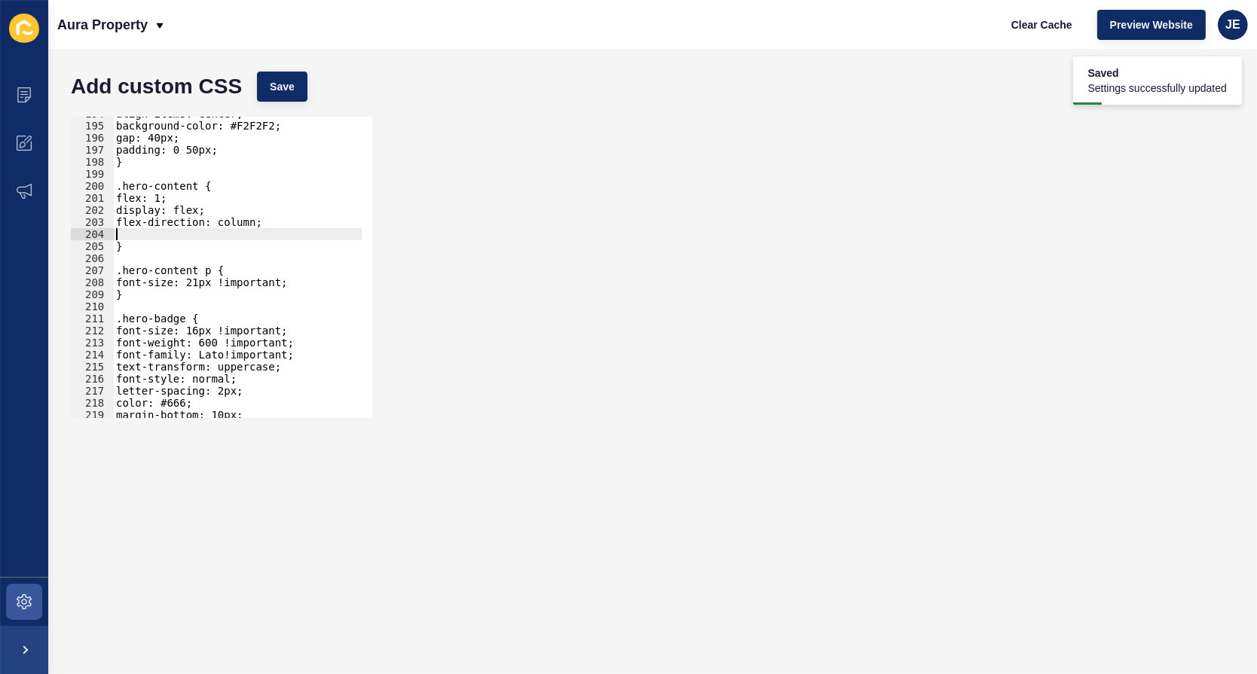
click at [179, 229] on div "align-items: center; background-color: #F2F2F2; gap: 40px; padding: 0 50px; } .…" at bounding box center [287, 265] width 348 height 315
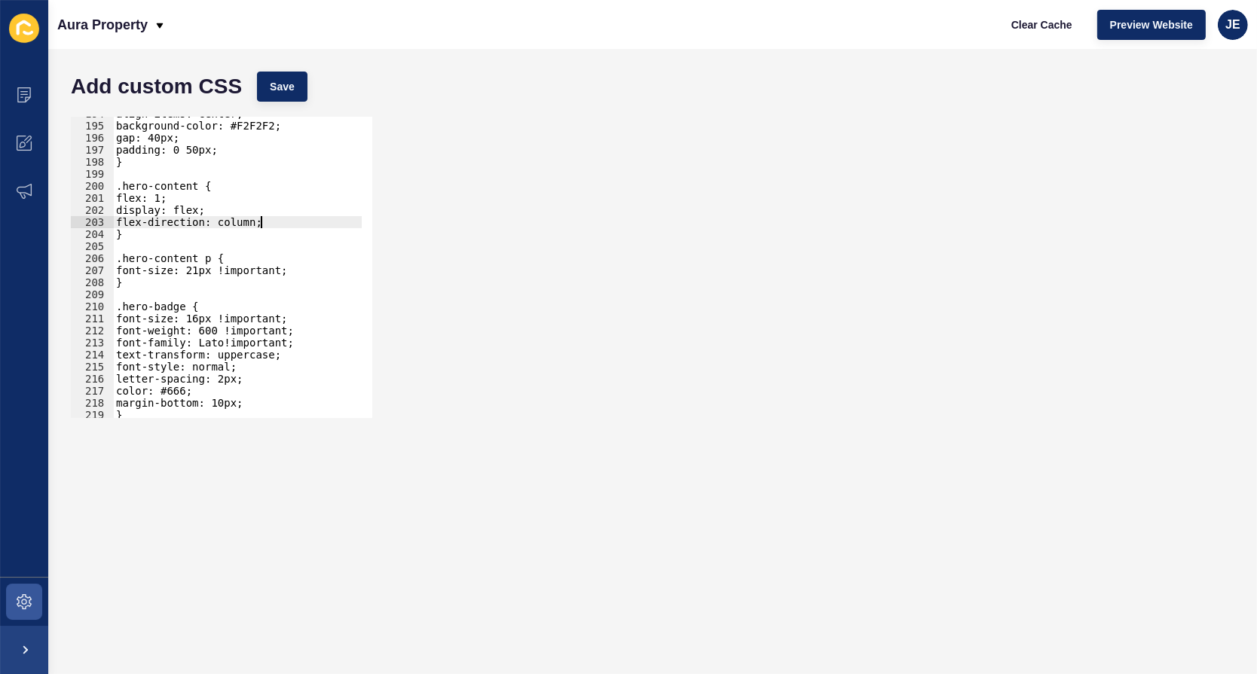
click at [193, 282] on div "align-items: center; background-color: #F2F2F2; gap: 40px; padding: 0 50px; } .…" at bounding box center [287, 265] width 348 height 315
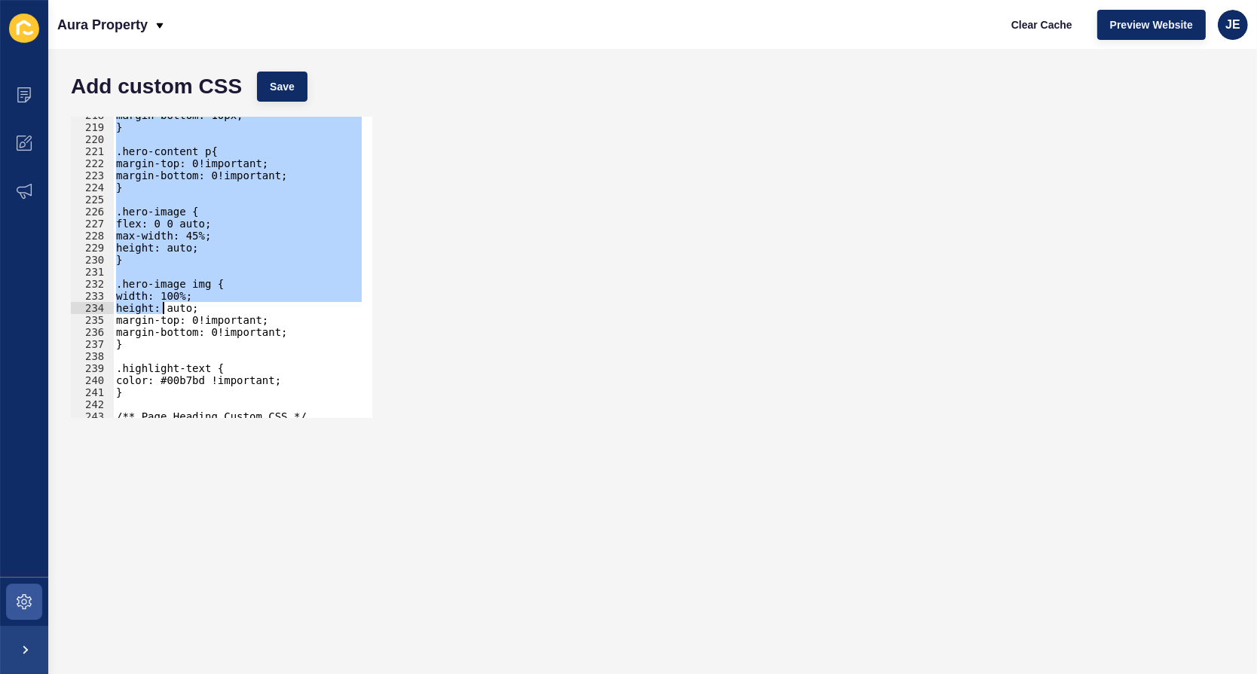
scroll to position [2664, 0]
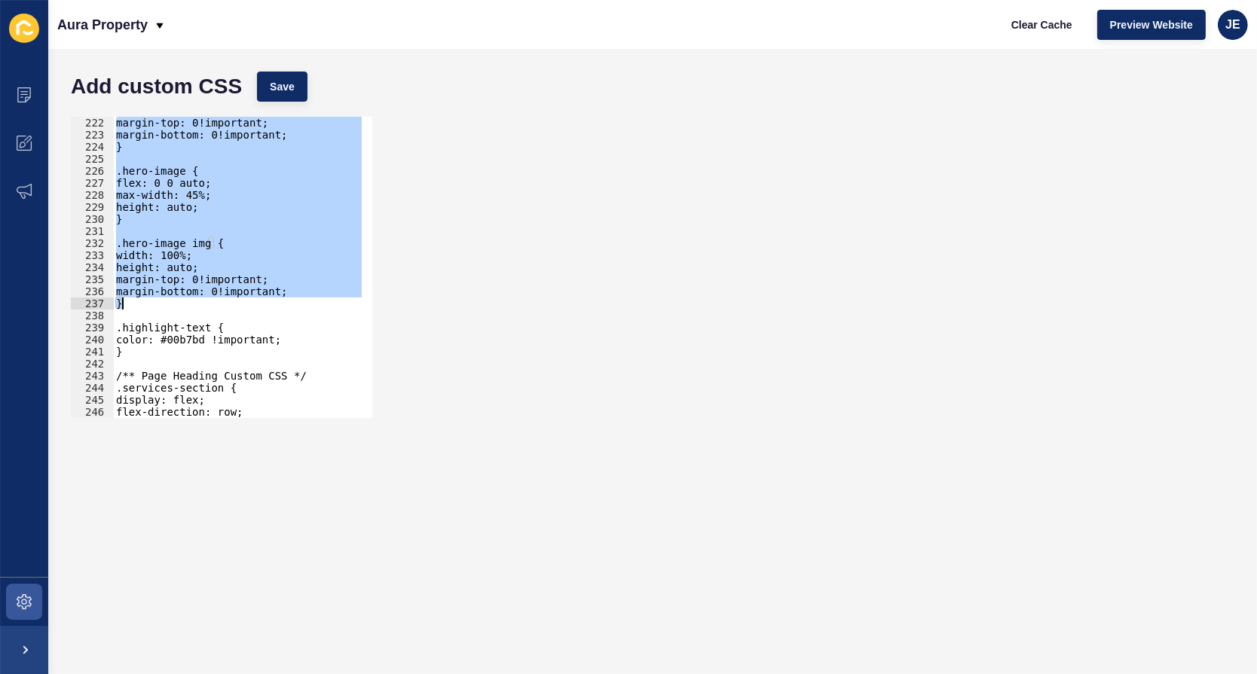
drag, startPoint x: 116, startPoint y: 196, endPoint x: 165, endPoint y: 305, distance: 119.7
click at [165, 305] on div "margin-top: 0!important; margin-bottom: 0!important; } .hero-image { flex: 0 0 …" at bounding box center [287, 274] width 348 height 315
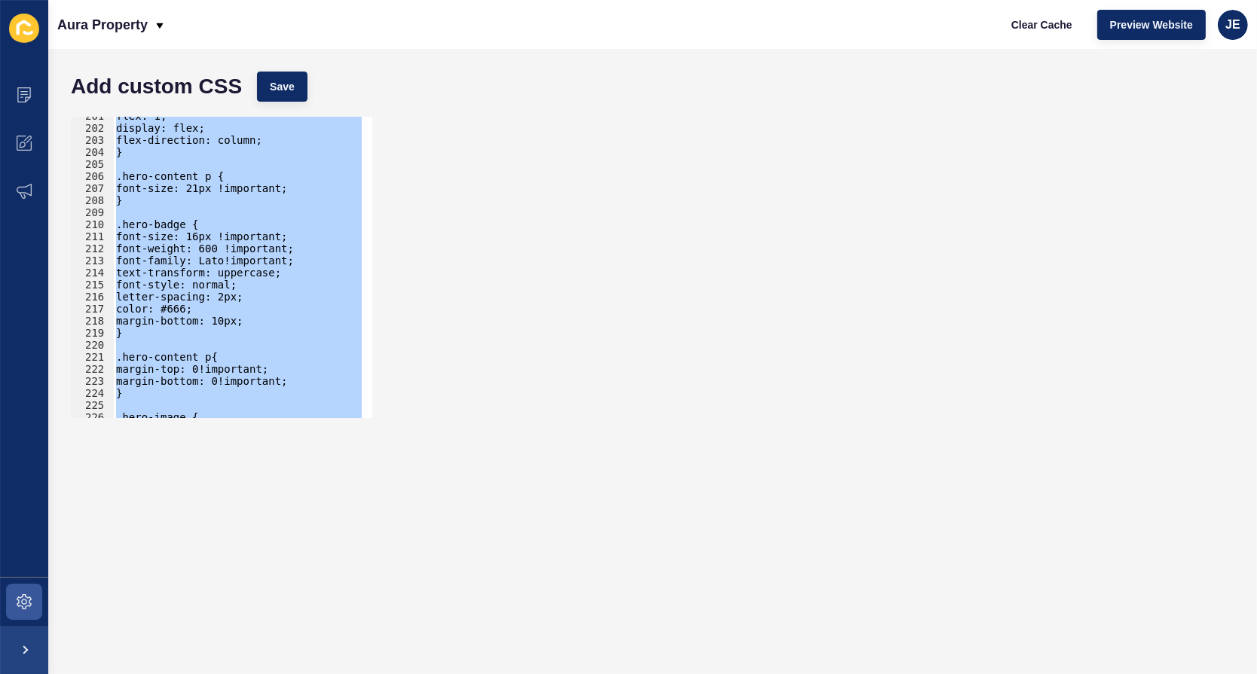
click at [189, 241] on div "flex: 1; display: flex; flex-direction: column; } .hero-content p { font-size: …" at bounding box center [237, 267] width 249 height 301
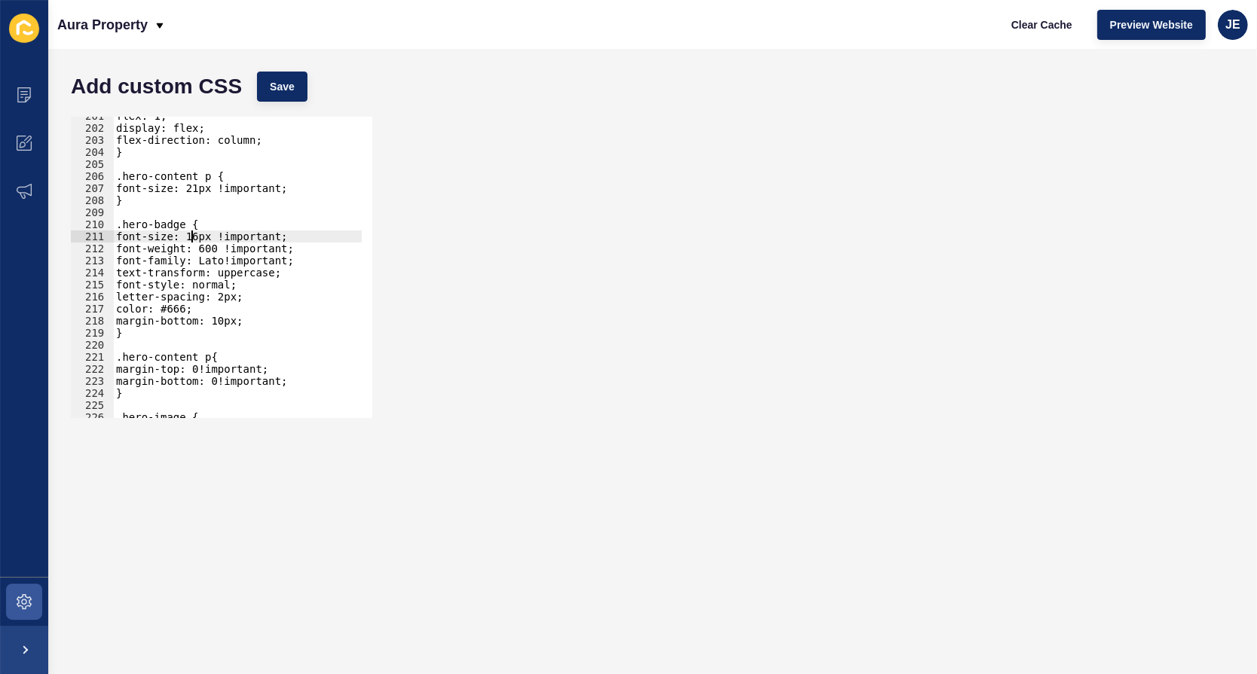
scroll to position [2336, 0]
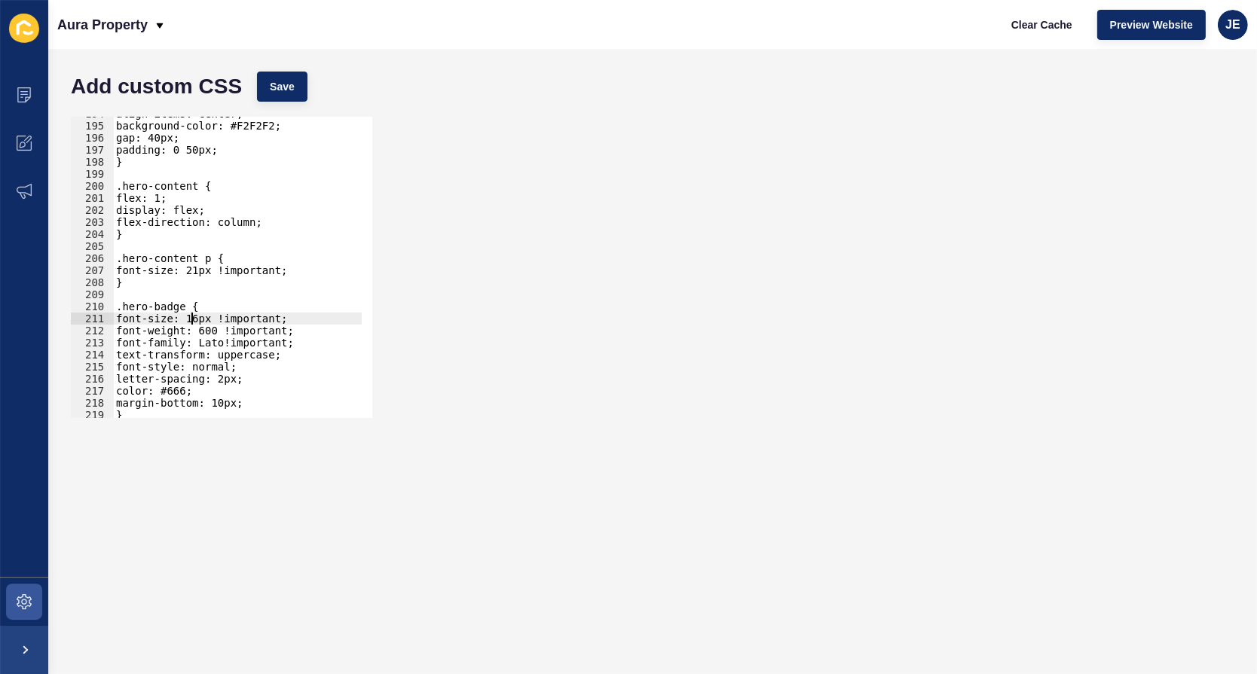
click at [145, 195] on div "align-items: center; background-color: #F2F2F2; gap: 40px; padding: 0 50px; } .…" at bounding box center [287, 265] width 348 height 315
paste textarea
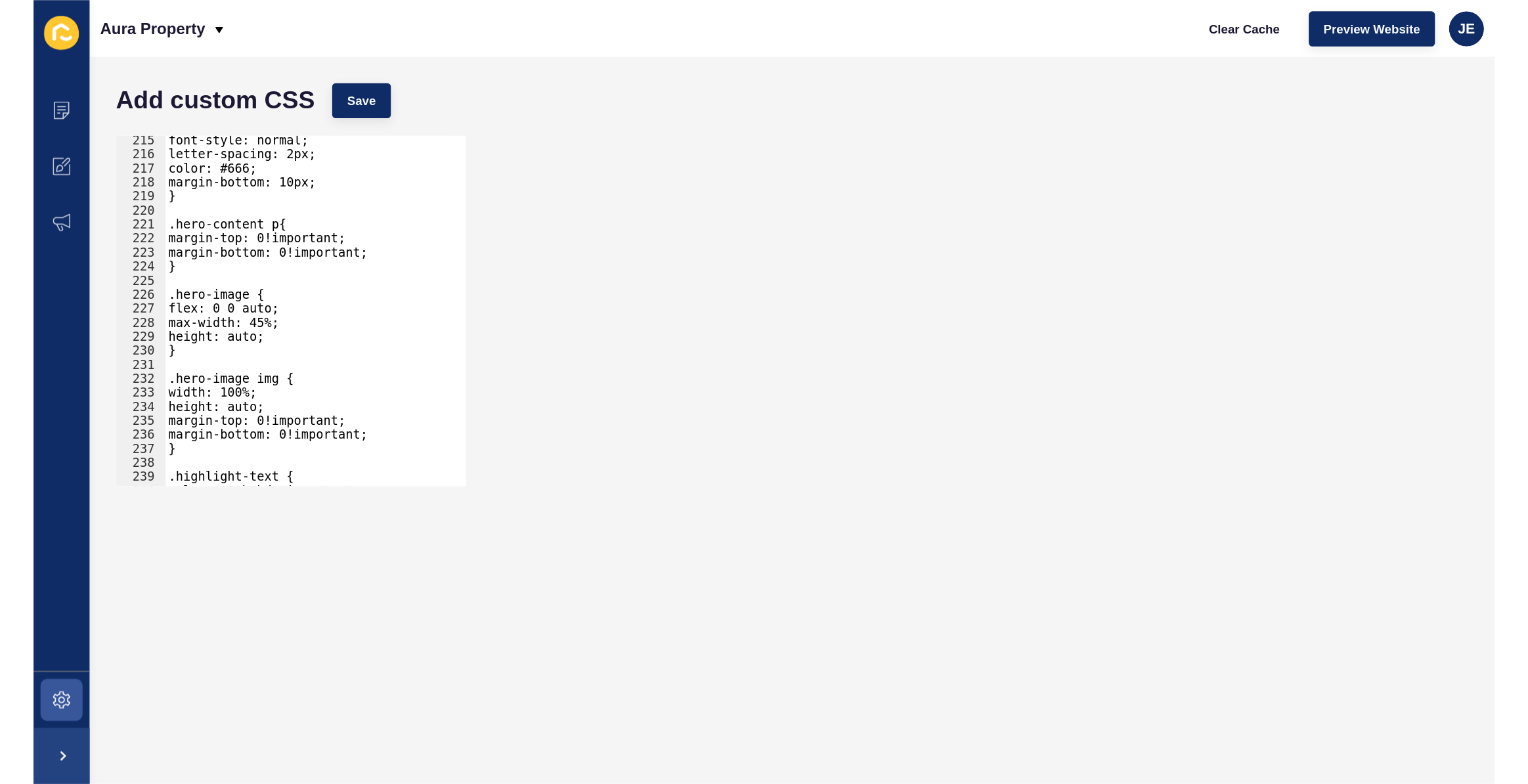
scroll to position [2249, 0]
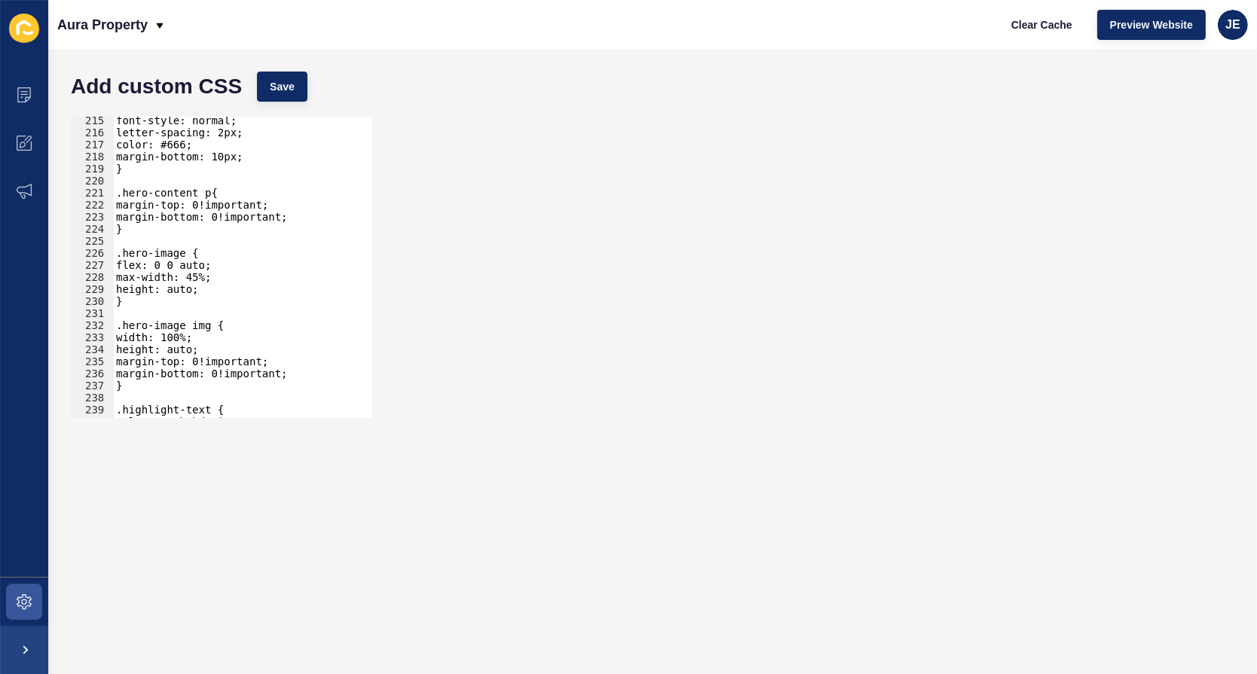
click at [187, 267] on div "font-style: normal; letter-spacing: 2px; color: #666; margin-bottom: 10px; } .h…" at bounding box center [287, 272] width 348 height 315
paste textarea
click at [289, 90] on span "Save" at bounding box center [282, 86] width 25 height 15
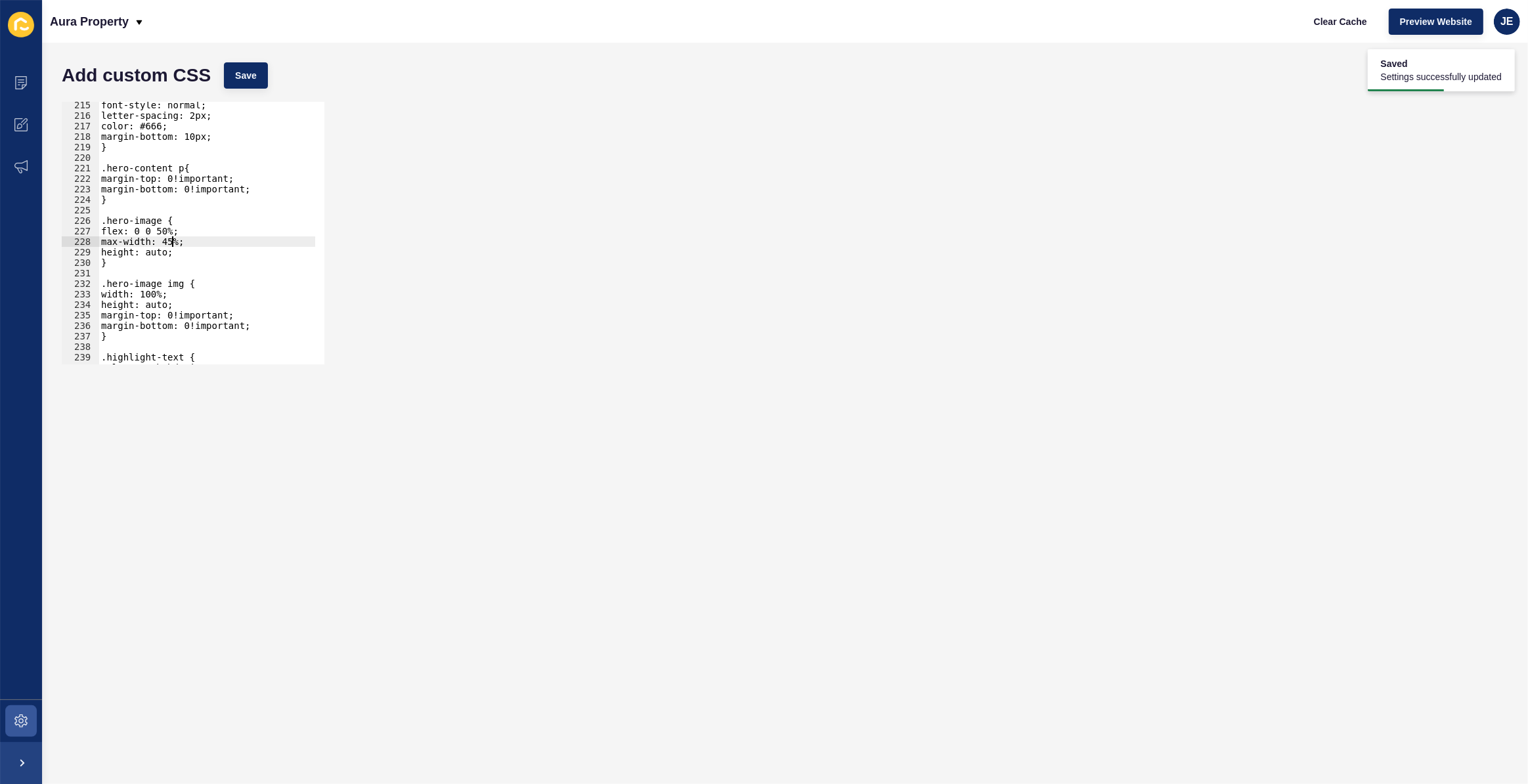
click at [172, 243] on div "font-style: normal; letter-spacing: 2px; color: #666; margin-bottom: 10px; } .h…" at bounding box center [250, 237] width 303 height 274
click at [163, 244] on div "font-style: normal; letter-spacing: 2px; color: #666; margin-bottom: 10px; } .h…" at bounding box center [250, 237] width 303 height 274
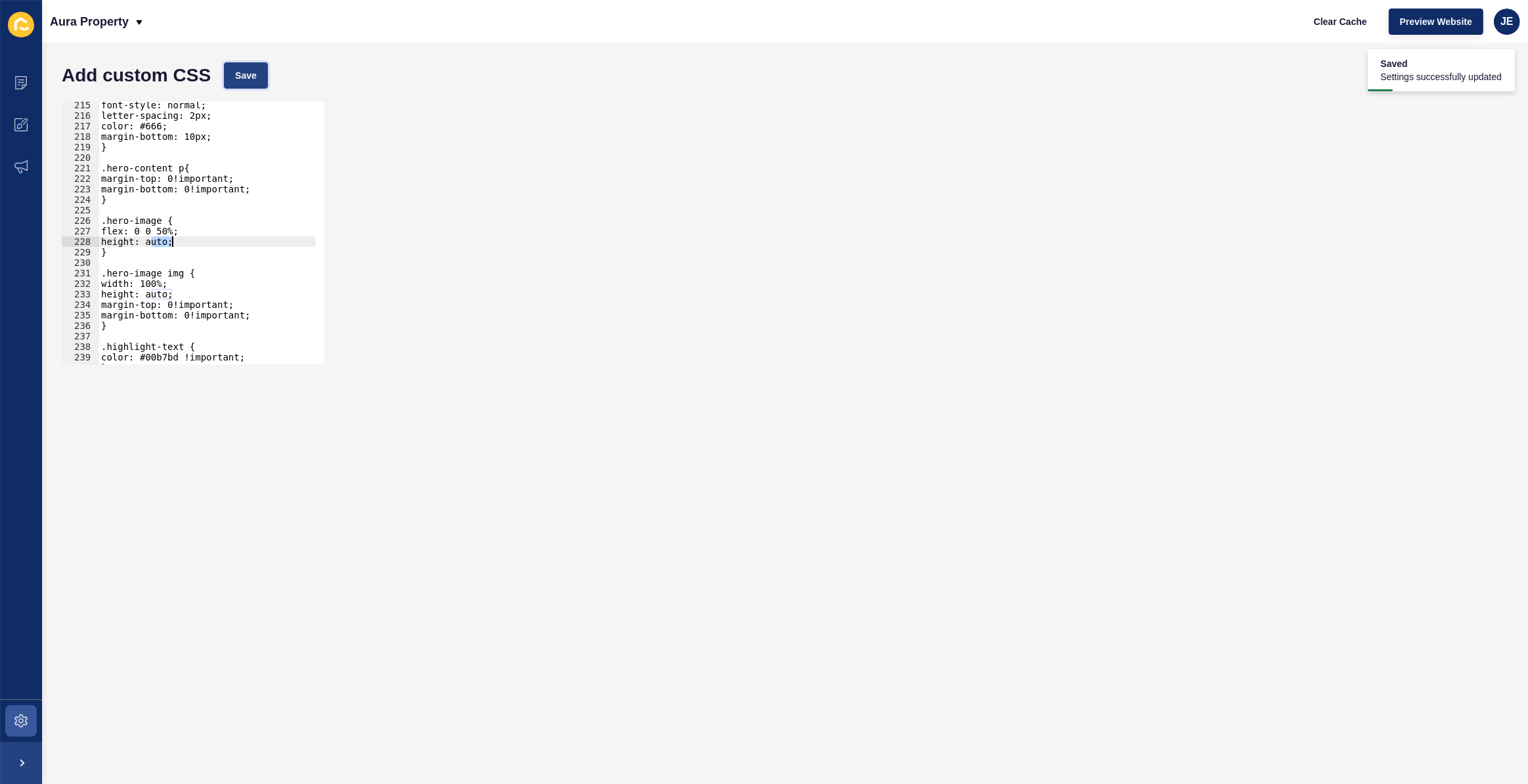
click at [237, 73] on span "Save" at bounding box center [246, 75] width 22 height 13
click at [165, 244] on div "font-style: normal; letter-spacing: 2px; color: #666; margin-bottom: 10px; } .h…" at bounding box center [207, 233] width 217 height 262
click at [165, 244] on div "font-style: normal; letter-spacing: 2px; color: #666; margin-bottom: 10px; } .h…" at bounding box center [250, 237] width 303 height 274
click at [247, 81] on span "Save" at bounding box center [246, 75] width 22 height 13
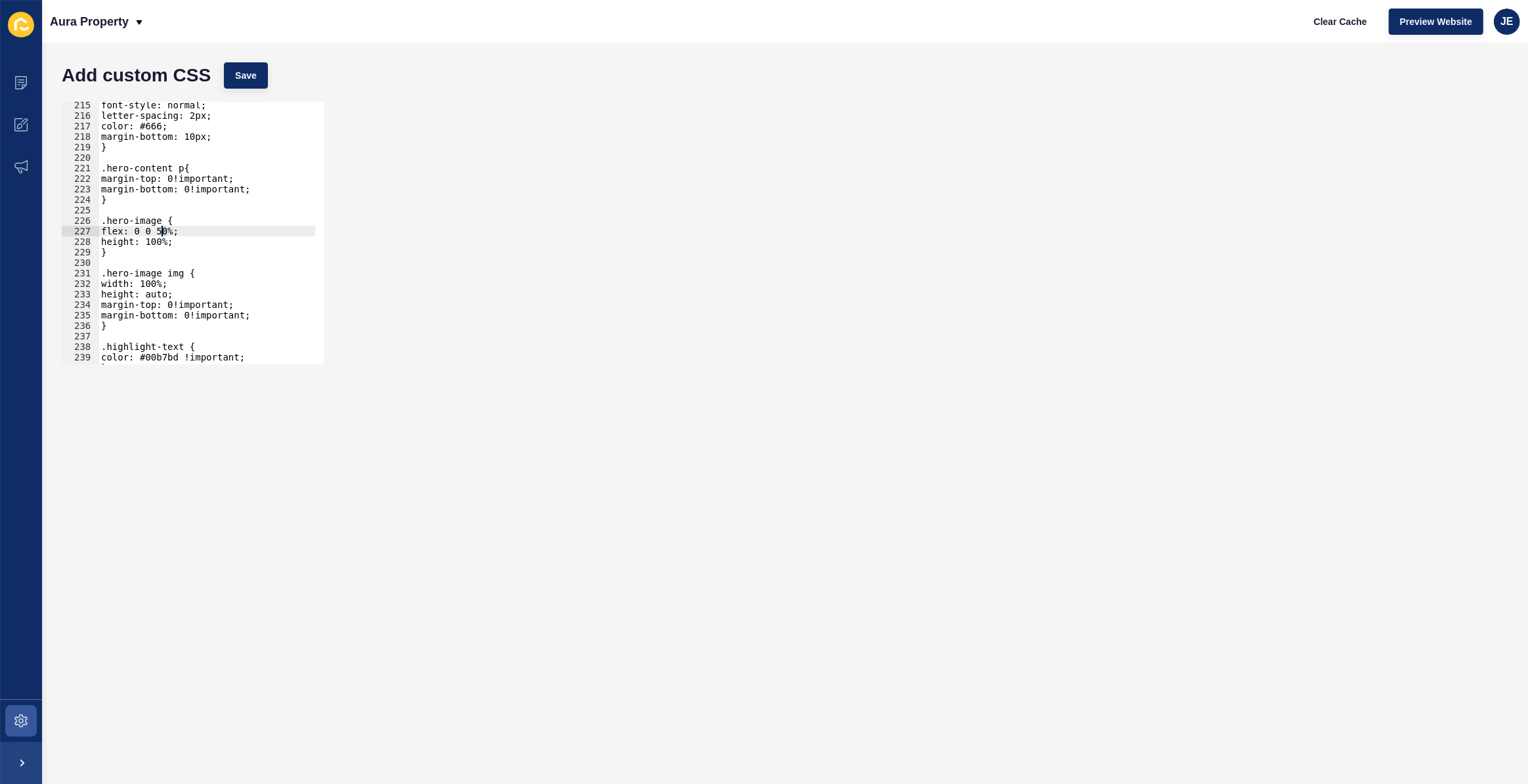
click at [161, 229] on div "font-style: normal; letter-spacing: 2px; color: #666; margin-bottom: 10px; } .h…" at bounding box center [250, 237] width 303 height 274
click at [251, 73] on span "Save" at bounding box center [246, 75] width 22 height 13
click at [164, 230] on div "font-style: normal; letter-spacing: 2px; color: #666; margin-bottom: 10px; } .h…" at bounding box center [250, 237] width 303 height 274
click at [164, 232] on div "font-style: normal; letter-spacing: 2px; color: #666; margin-bottom: 10px; } .h…" at bounding box center [250, 237] width 303 height 274
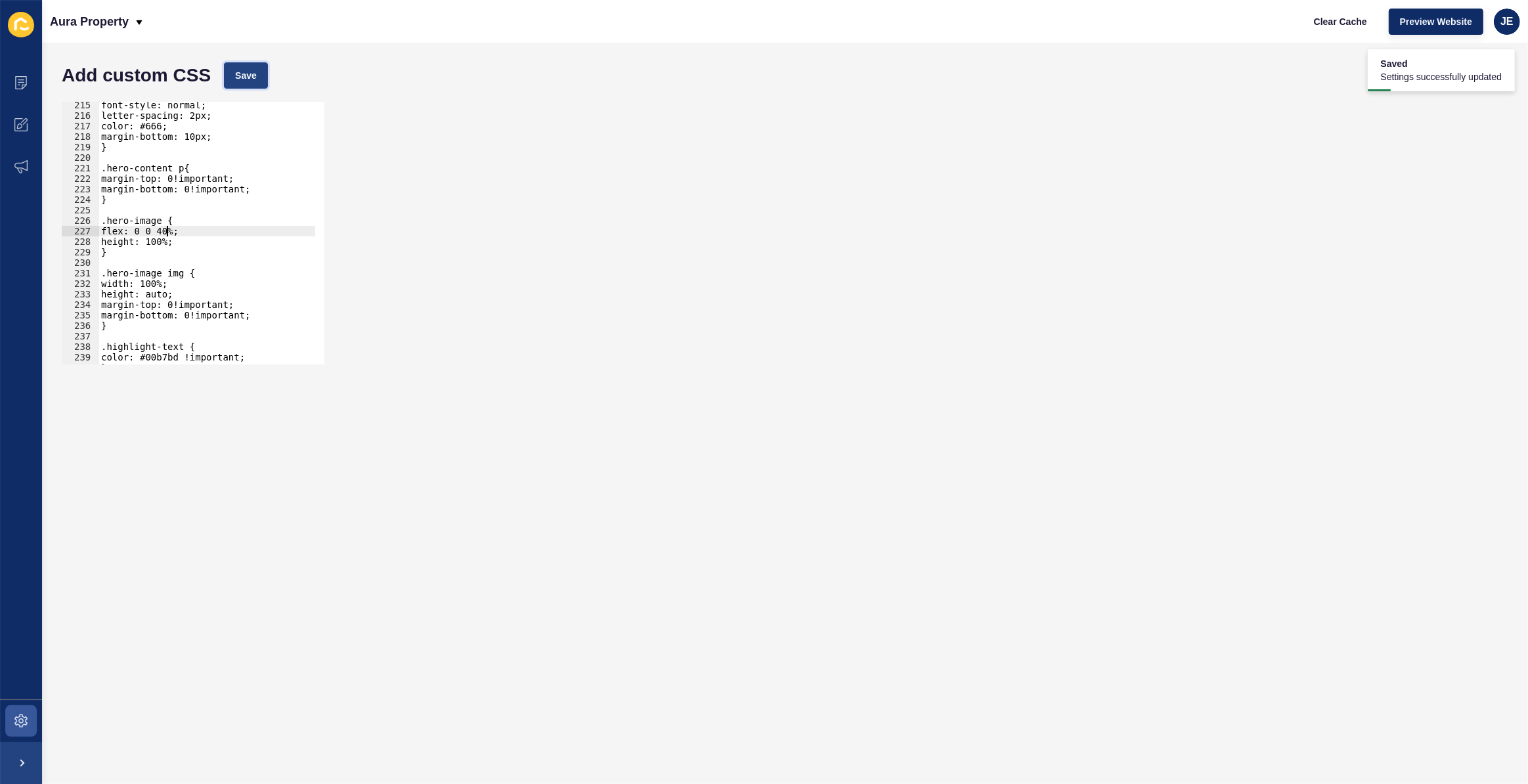
click at [238, 63] on button "Save" at bounding box center [246, 76] width 44 height 26
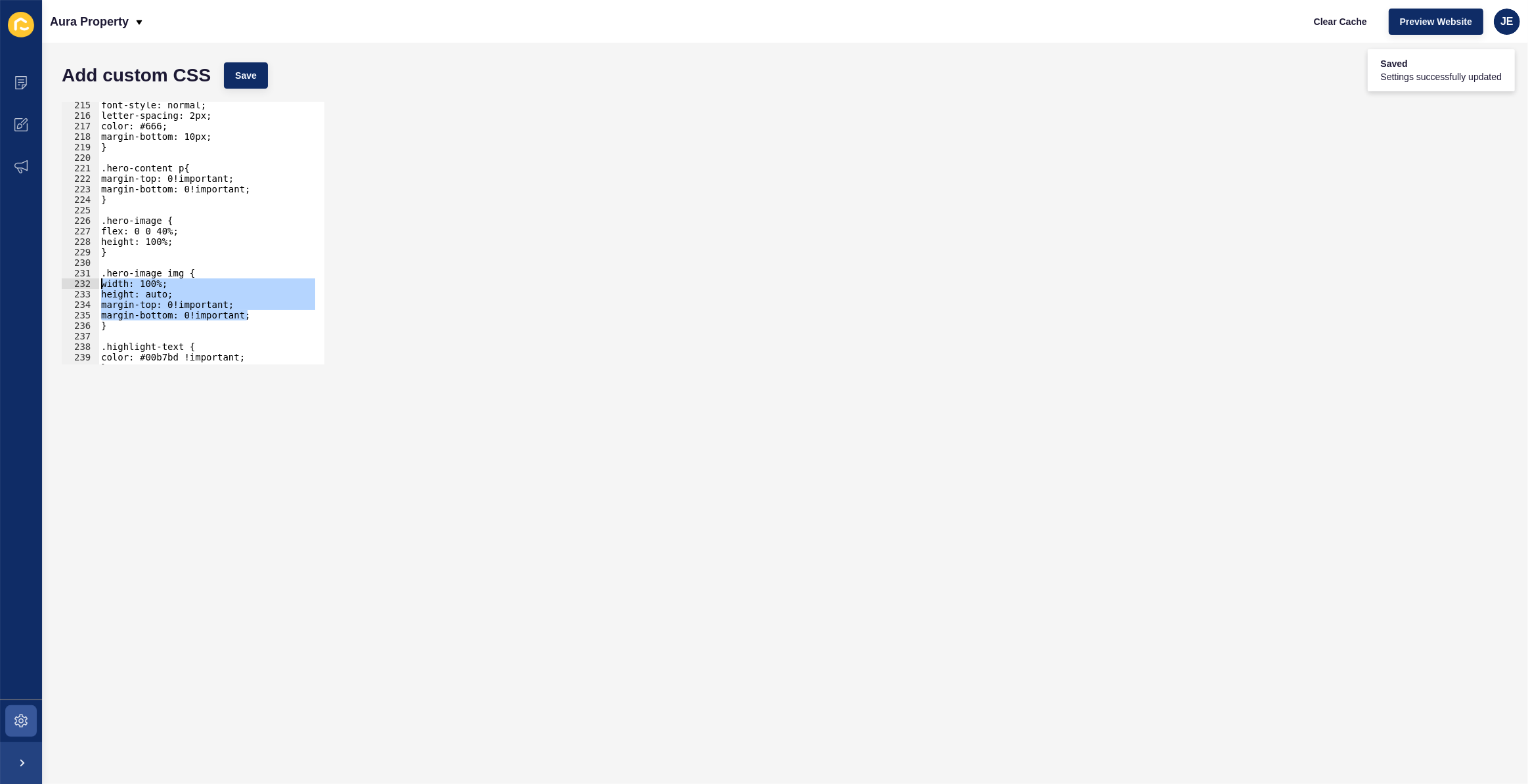
drag, startPoint x: 257, startPoint y: 310, endPoint x: 95, endPoint y: 281, distance: 164.6
click at [95, 281] on div "margin-bottom: 0!important; 215 216 217 218 219 220 221 222 223 224 225 226 227…" at bounding box center [193, 233] width 262 height 262
paste textarea "align-items: center"
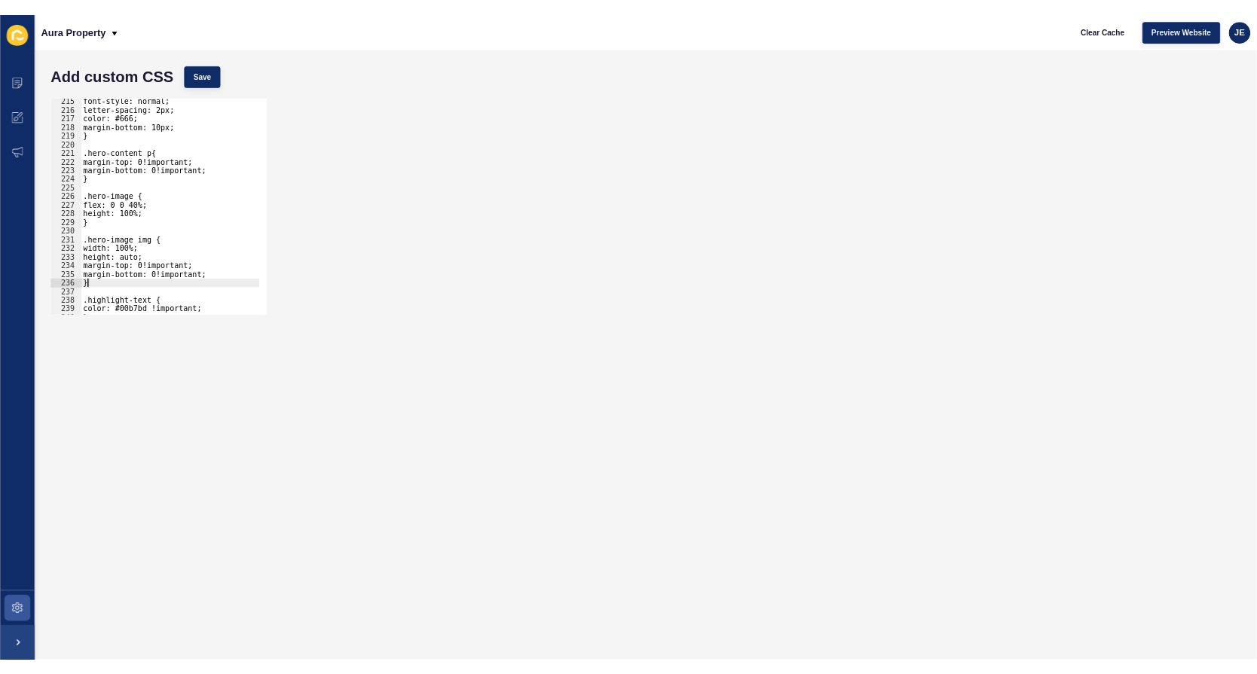
scroll to position [0, 0]
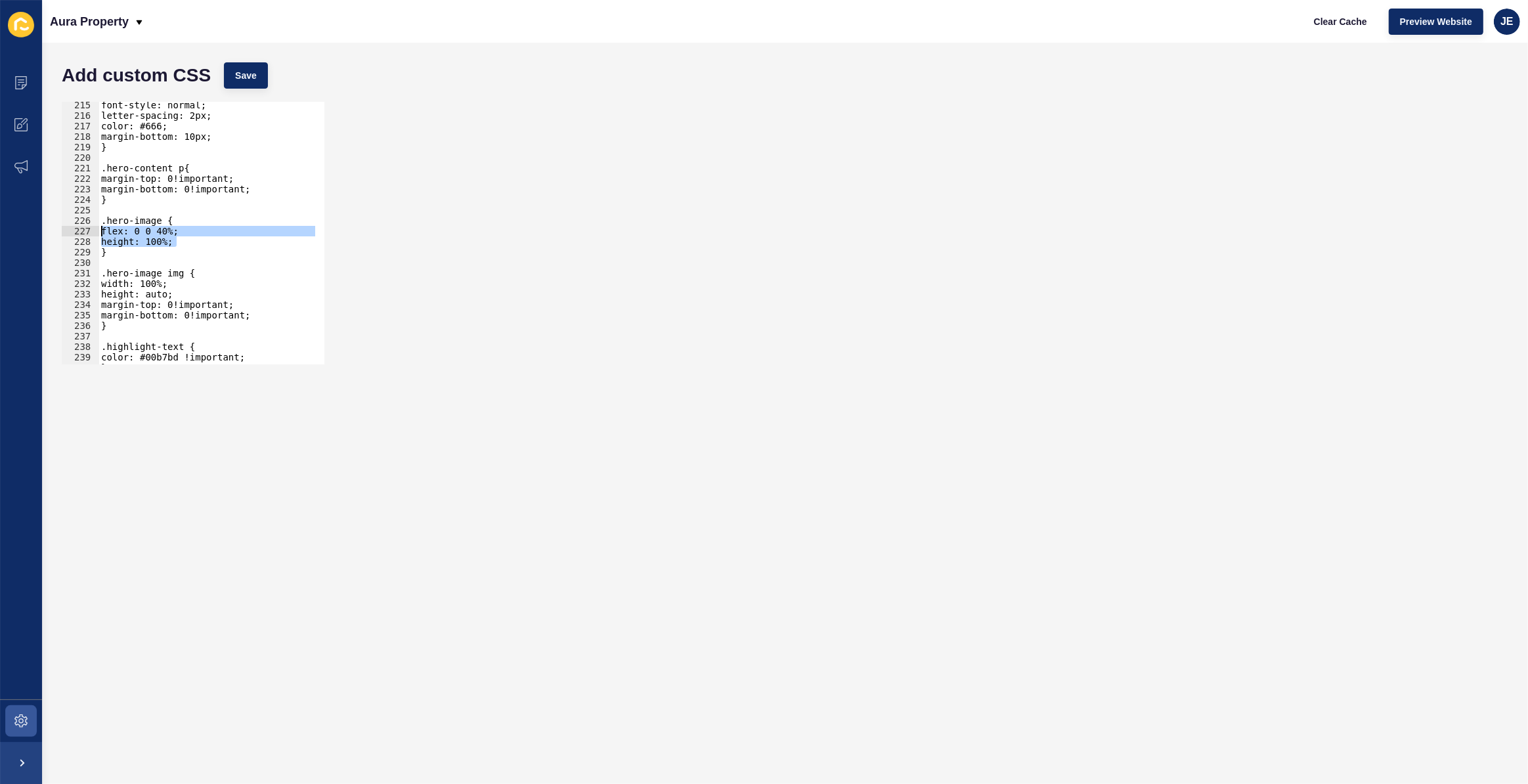
drag, startPoint x: 184, startPoint y: 241, endPoint x: 76, endPoint y: 233, distance: 108.3
click at [76, 233] on div "} 215 216 217 218 219 220 221 222 223 224 225 226 227 228 229 230 231 232 233 2…" at bounding box center [193, 233] width 262 height 262
paste textarea "align-items: center"
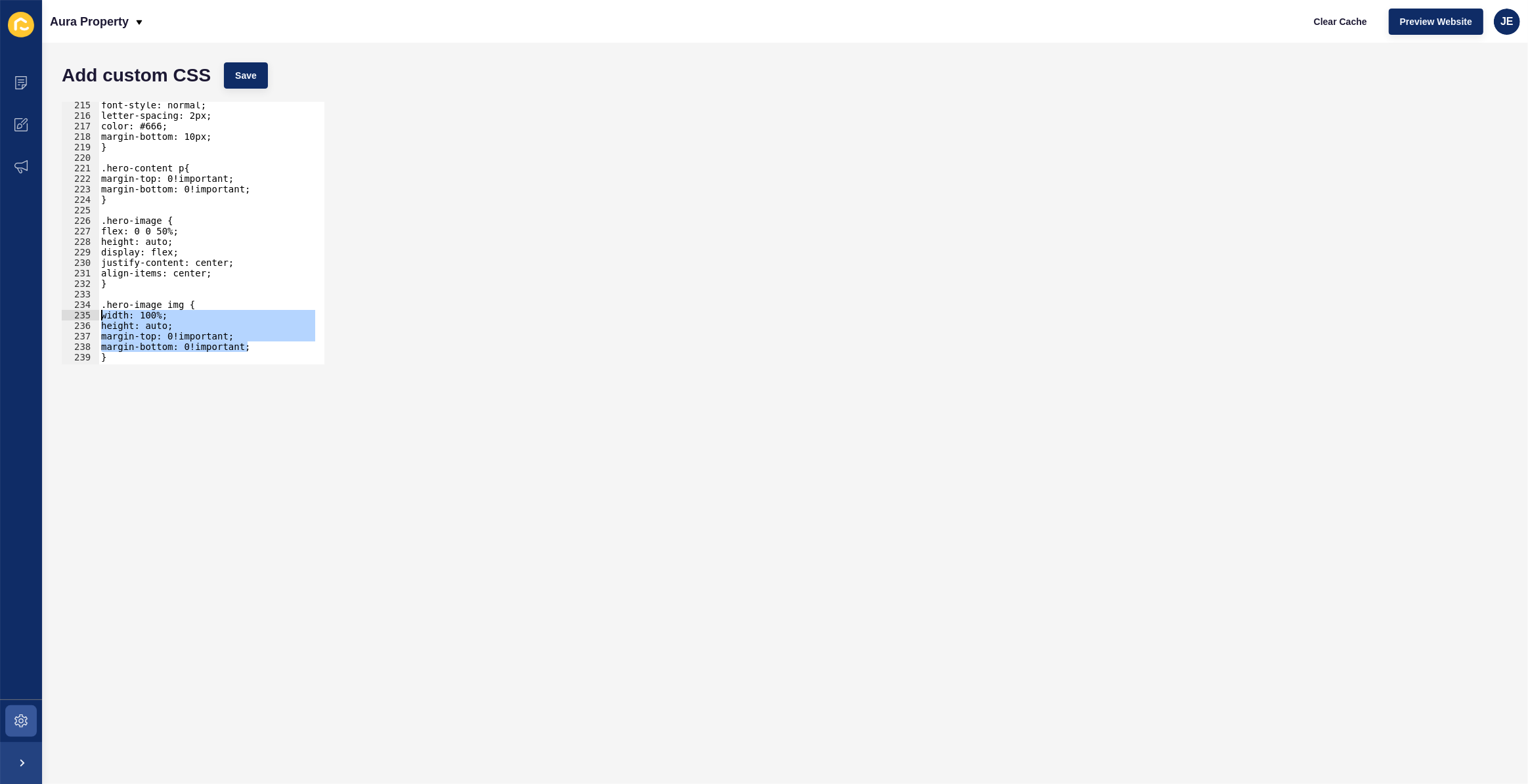
drag, startPoint x: 254, startPoint y: 348, endPoint x: 92, endPoint y: 315, distance: 165.3
click at [92, 315] on div "align-items: center; 215 216 217 218 219 220 221 222 223 224 225 226 227 228 22…" at bounding box center [193, 233] width 262 height 262
paste textarea "margin-bottom: 0!important"
click at [244, 71] on span "Save" at bounding box center [246, 75] width 22 height 13
drag, startPoint x: 169, startPoint y: 309, endPoint x: 161, endPoint y: 310, distance: 8.1
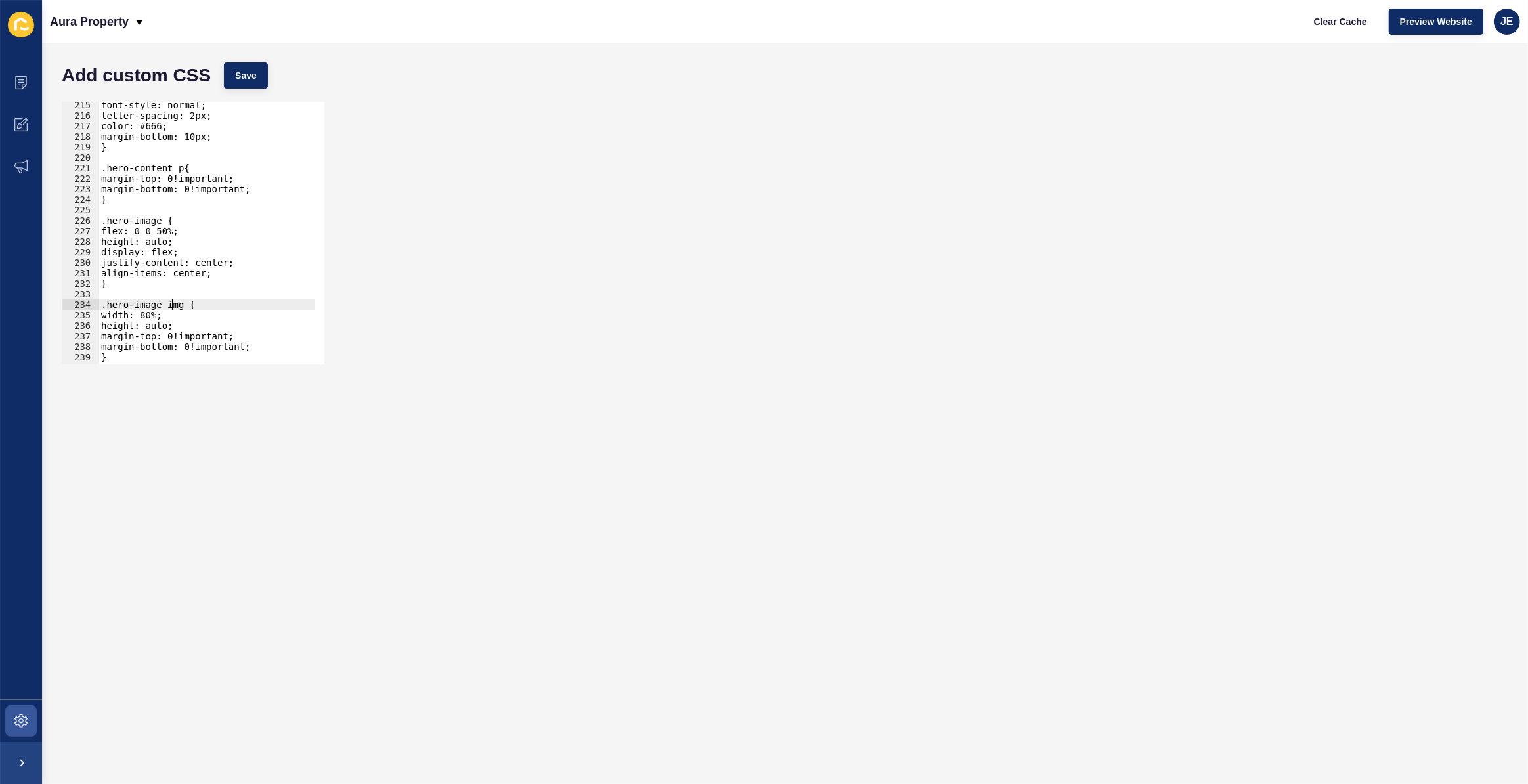
click at [161, 310] on div "font-style: normal; letter-spacing: 2px; color: #666; margin-bottom: 10px; } .h…" at bounding box center [250, 237] width 303 height 274
drag, startPoint x: 174, startPoint y: 314, endPoint x: 105, endPoint y: 313, distance: 69.0
click at [105, 313] on div "font-style: normal; letter-spacing: 2px; color: #666; margin-bottom: 10px; } .h…" at bounding box center [250, 237] width 303 height 274
type textarea "width: 80%;"
click at [244, 71] on span "Save" at bounding box center [246, 75] width 22 height 13
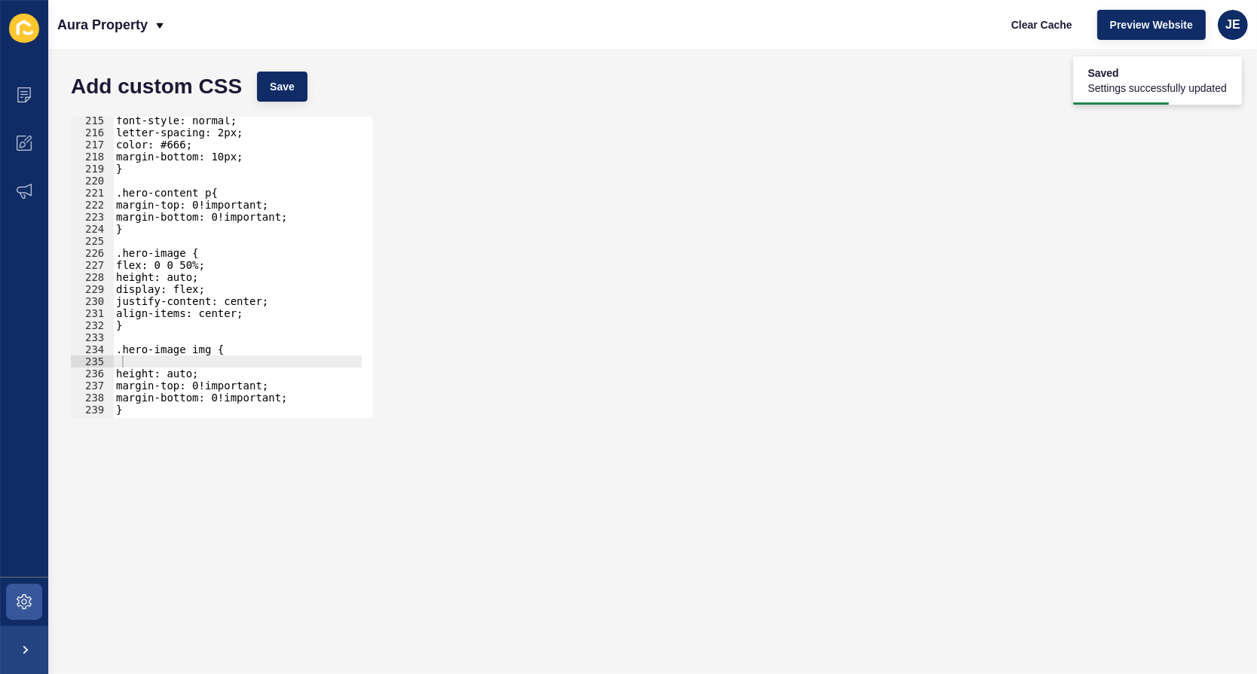
click at [170, 359] on div "font-style: normal; letter-spacing: 2px; color: #666; margin-bottom: 10px; } .h…" at bounding box center [287, 272] width 348 height 315
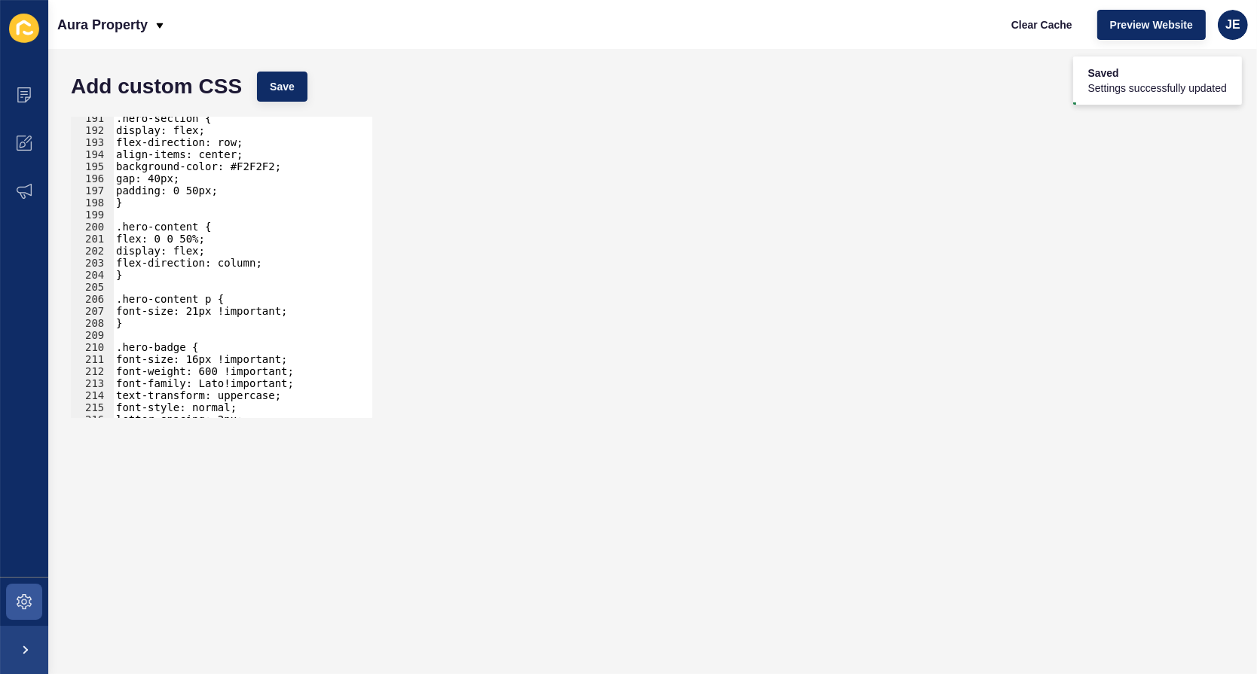
scroll to position [2213, 0]
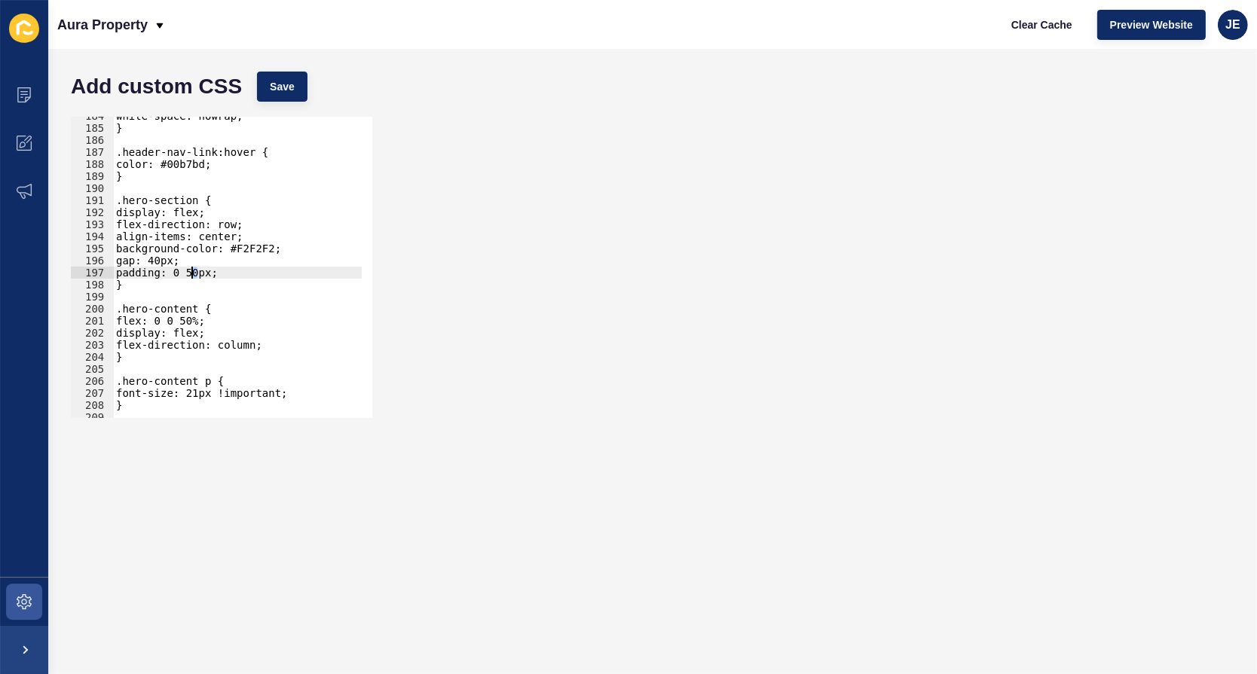
click at [190, 274] on div "white-space: nowrap; } .header-nav-link:hover { color: #00b7bd; } .hero-section…" at bounding box center [287, 267] width 348 height 315
click at [286, 93] on span "Save" at bounding box center [282, 86] width 25 height 15
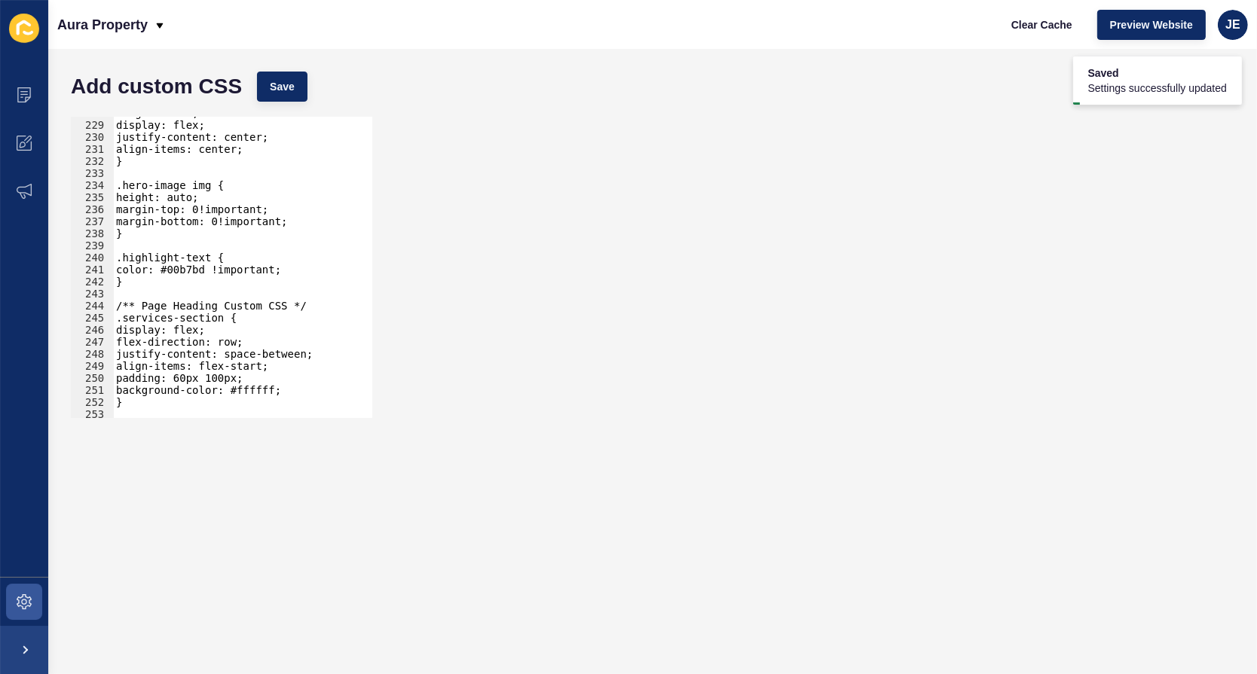
scroll to position [2705, 0]
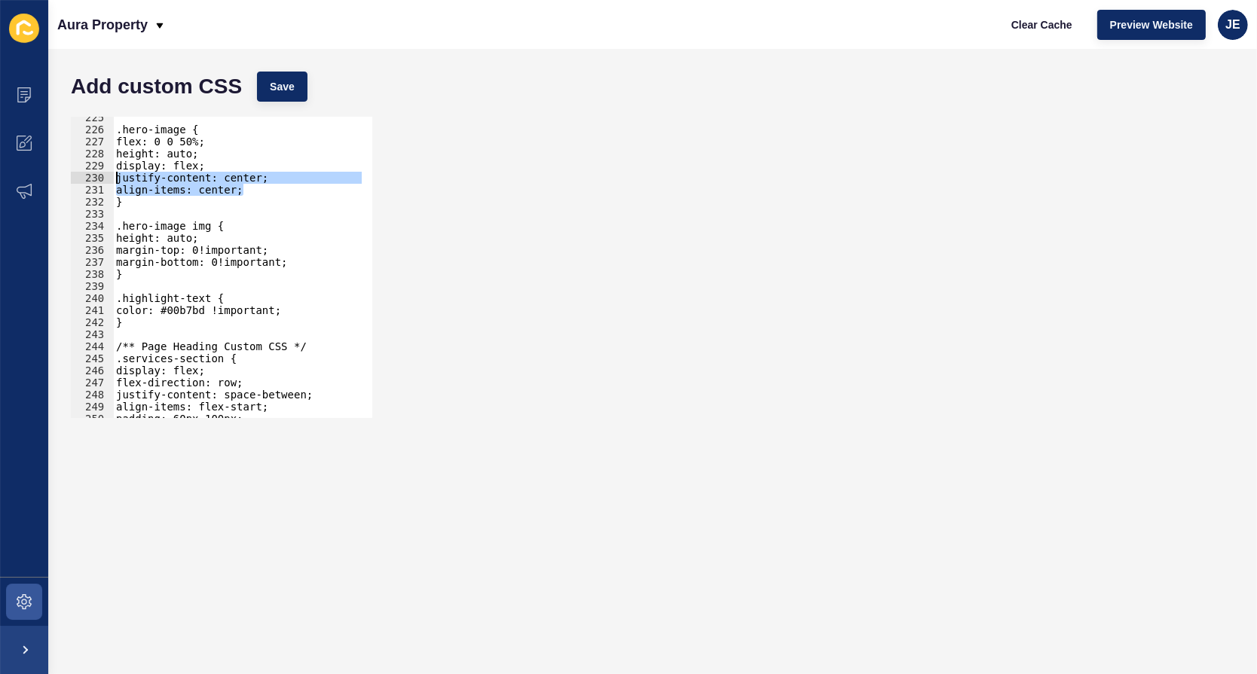
drag, startPoint x: 252, startPoint y: 185, endPoint x: 105, endPoint y: 180, distance: 147.0
click at [105, 180] on div "padding: 0 50px; 225 226 227 228 229 230 231 232 233 234 235 236 237 238 239 24…" at bounding box center [221, 267] width 301 height 301
click at [240, 182] on div ".hero-image { flex: 0 0 50%; height: auto; display: flex; justify-content: cent…" at bounding box center [237, 267] width 249 height 301
click at [240, 182] on div ".hero-image { flex: 0 0 50%; height: auto; display: flex; justify-content: cent…" at bounding box center [287, 269] width 348 height 315
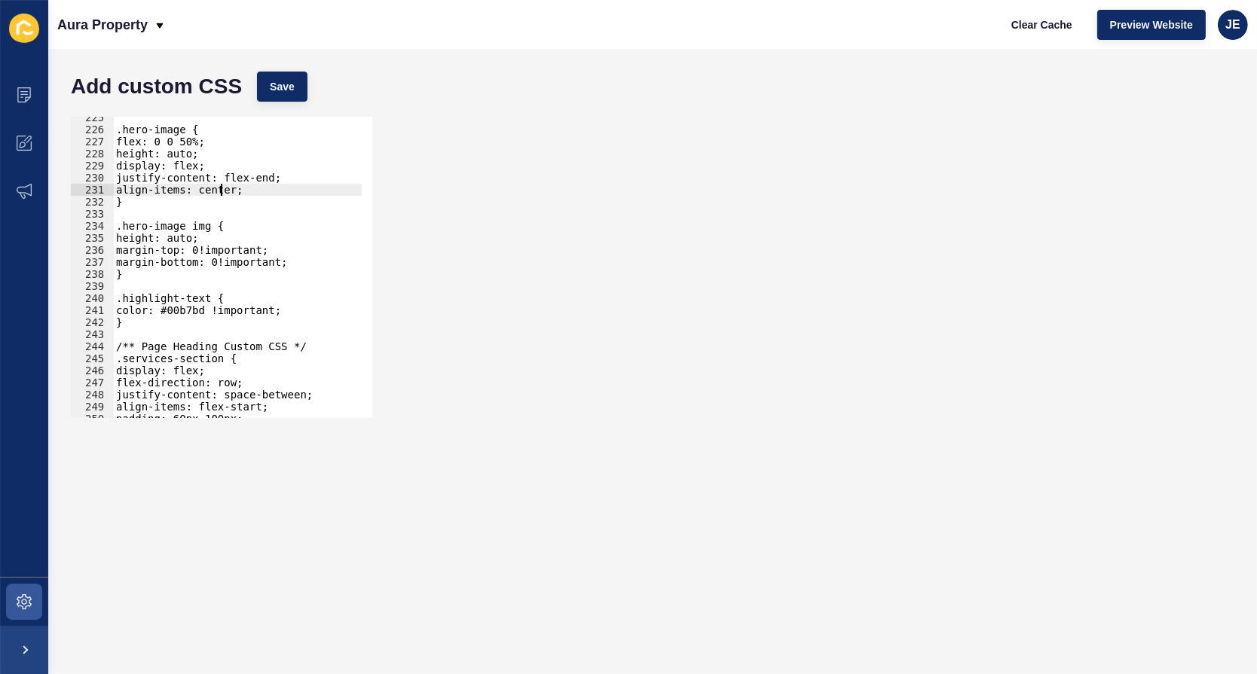
click at [222, 191] on div ".hero-image { flex: 0 0 50%; height: auto; display: flex; justify-content: flex…" at bounding box center [287, 269] width 348 height 315
click at [308, 75] on div "Add custom CSS Save" at bounding box center [652, 86] width 1178 height 45
click at [295, 77] on button "Save" at bounding box center [282, 87] width 50 height 30
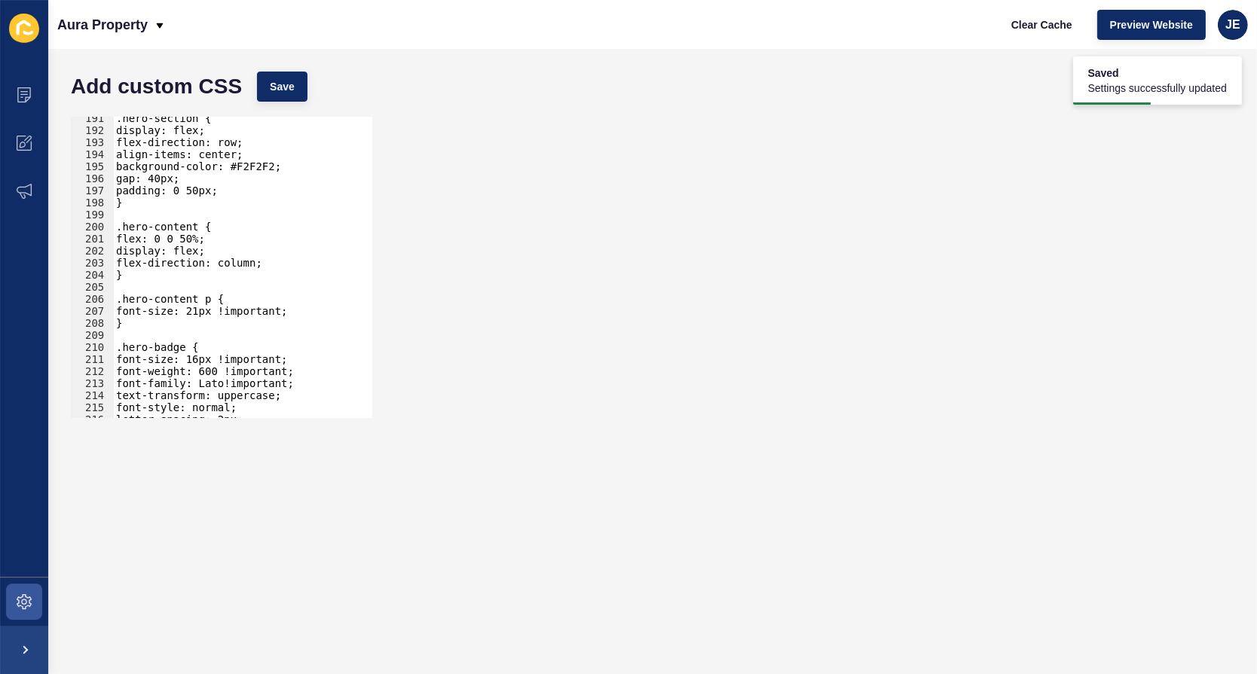
scroll to position [2253, 0]
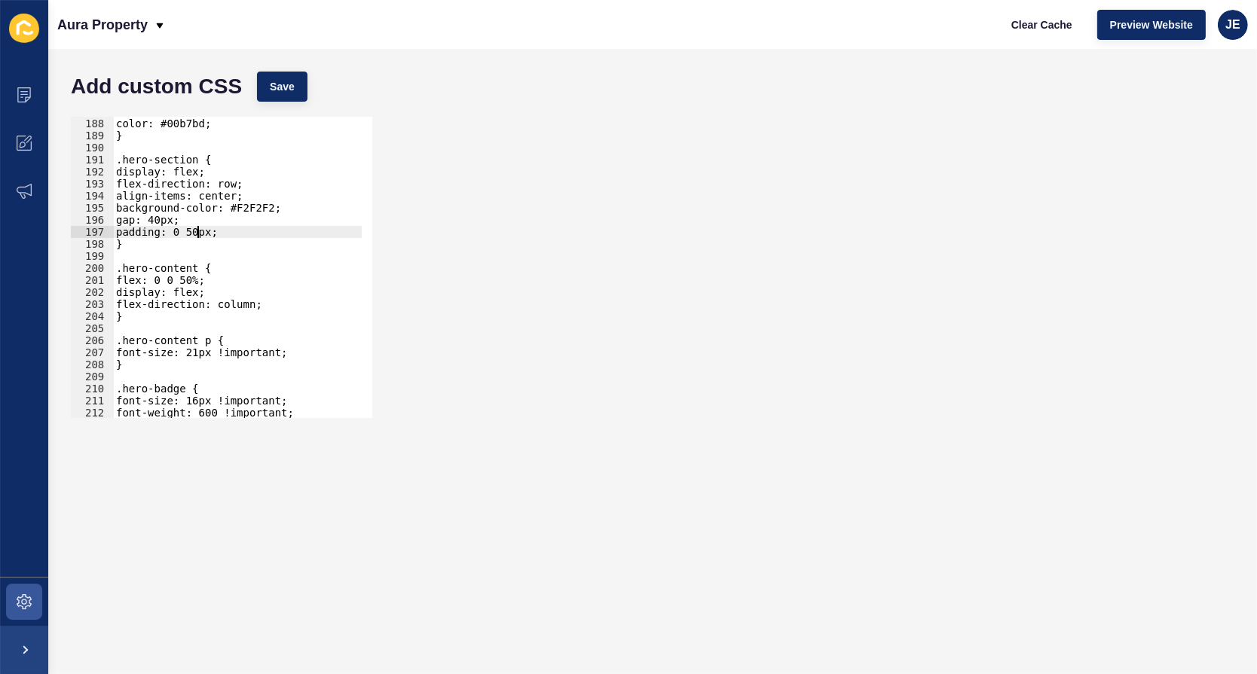
click at [196, 233] on div ".header-nav-link:hover { color: #00b7bd; } .hero-section { display: flex; flex-…" at bounding box center [287, 262] width 348 height 315
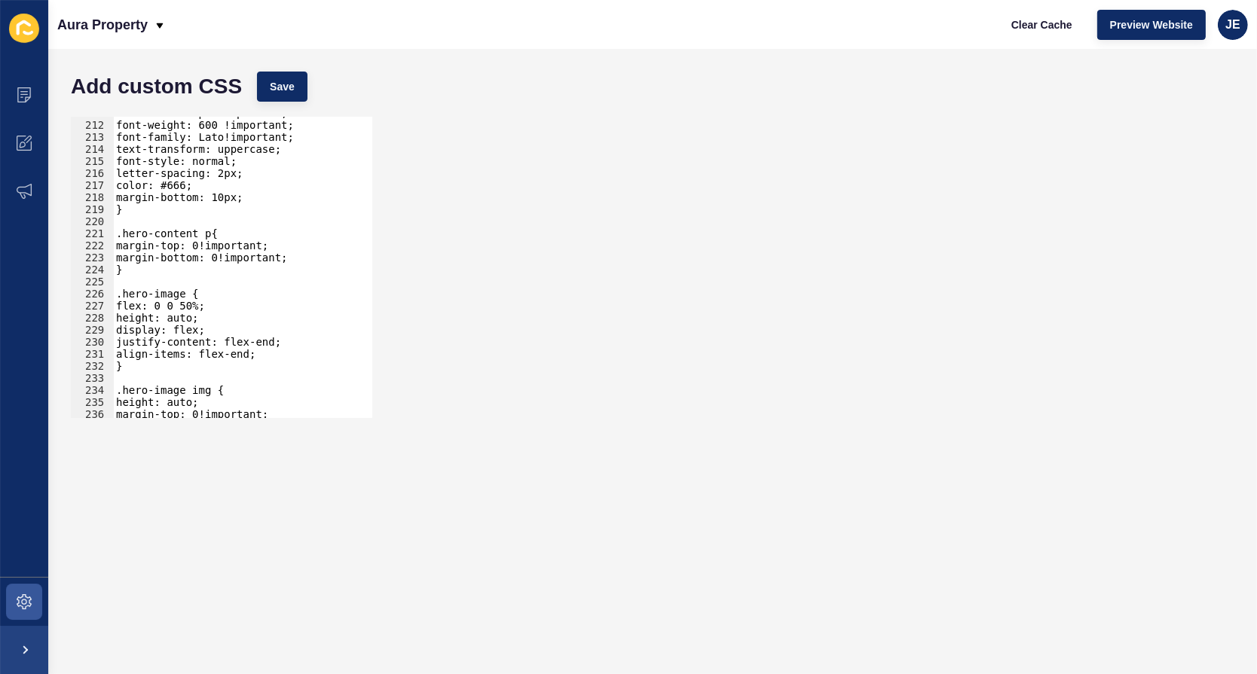
scroll to position [2582, 0]
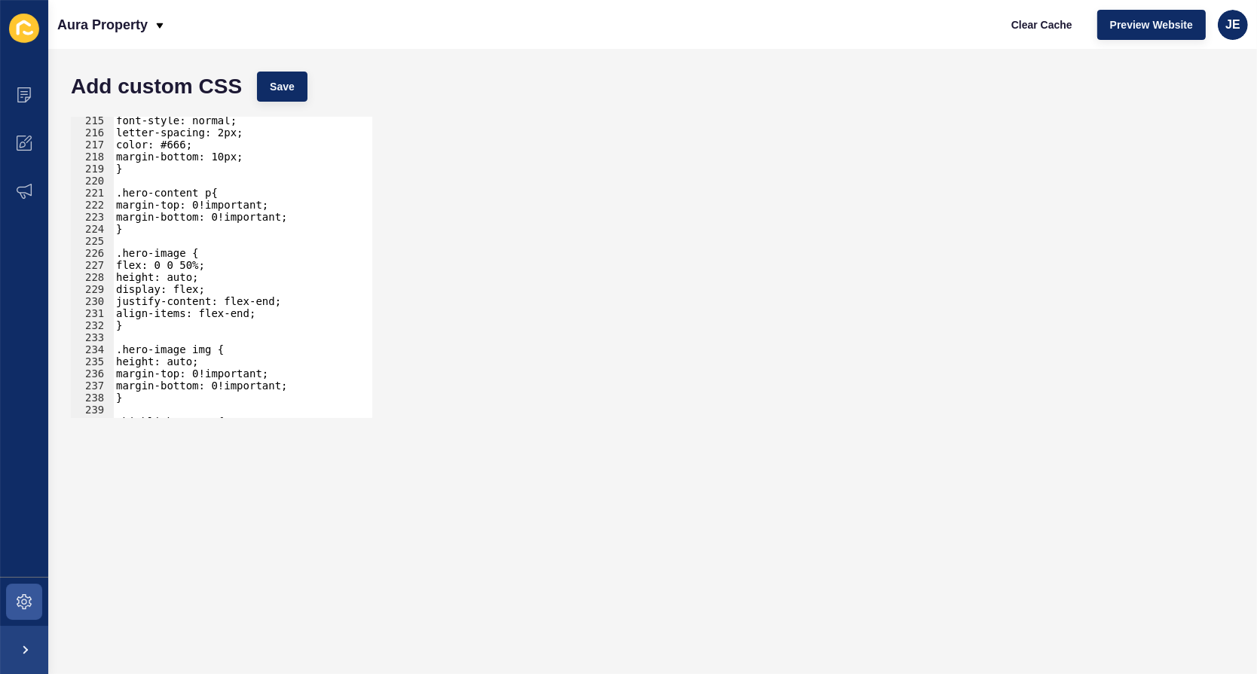
click at [265, 310] on div "font-style: normal; letter-spacing: 2px; color: #666; margin-bottom: 10px; } .h…" at bounding box center [287, 272] width 348 height 315
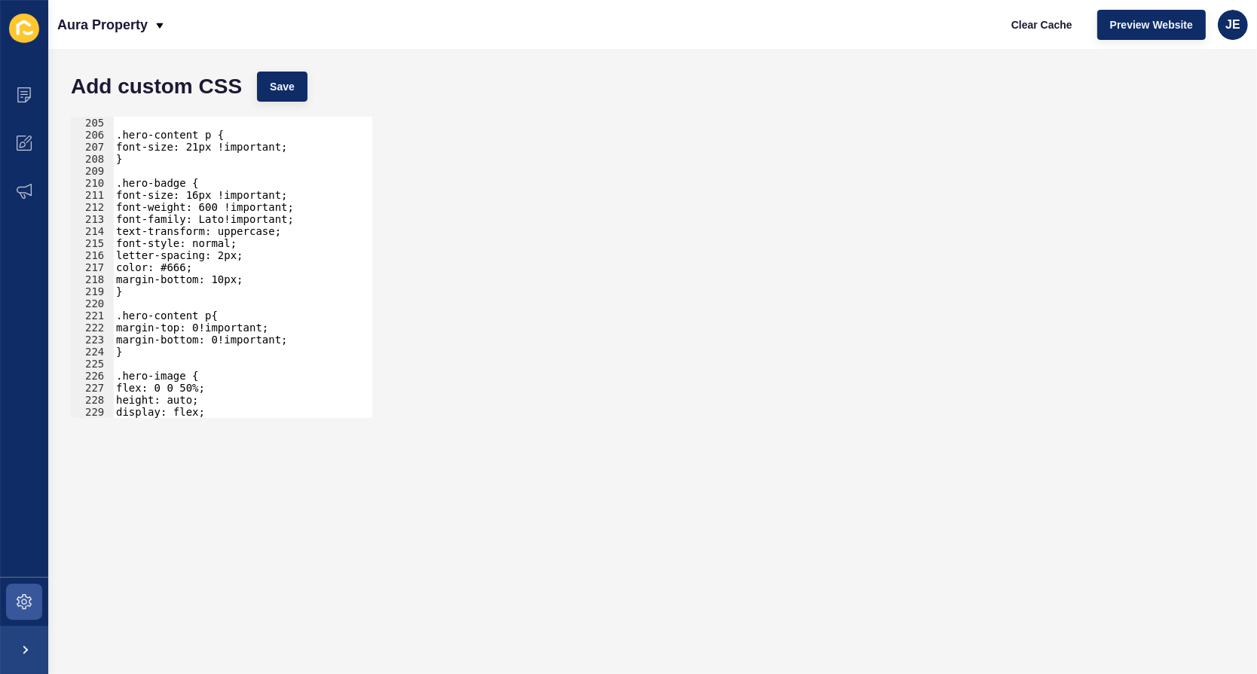
scroll to position [2638, 0]
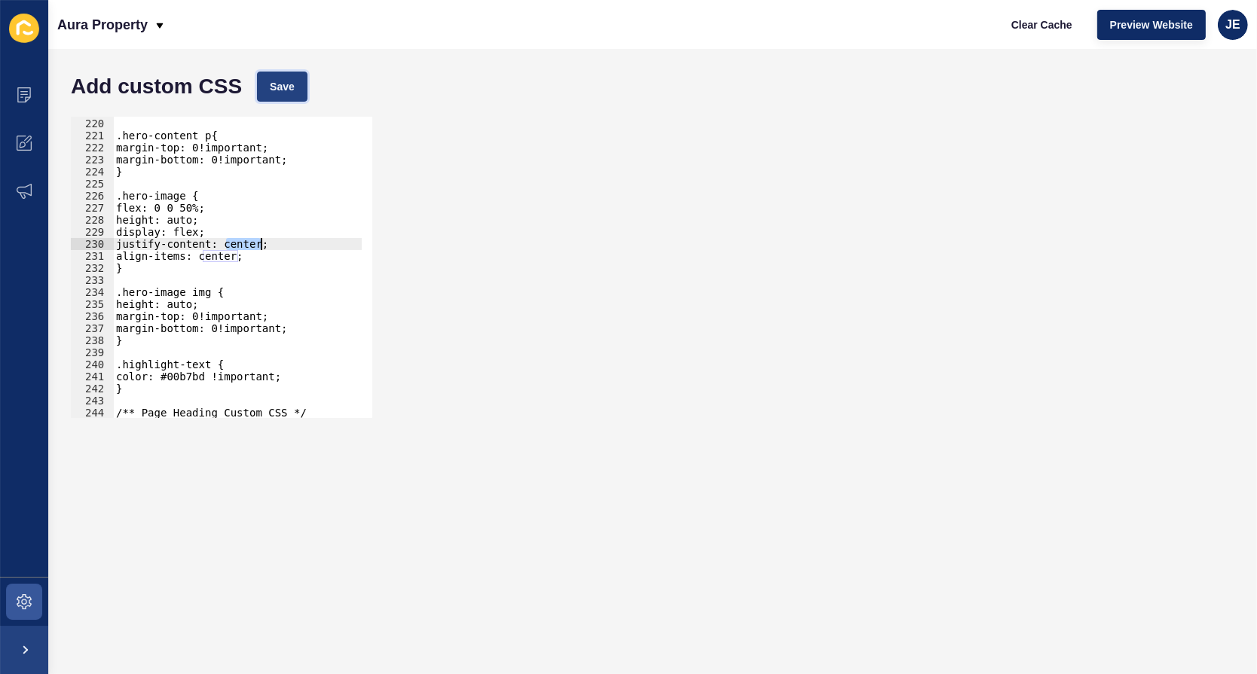
click at [264, 96] on button "Save" at bounding box center [282, 87] width 50 height 30
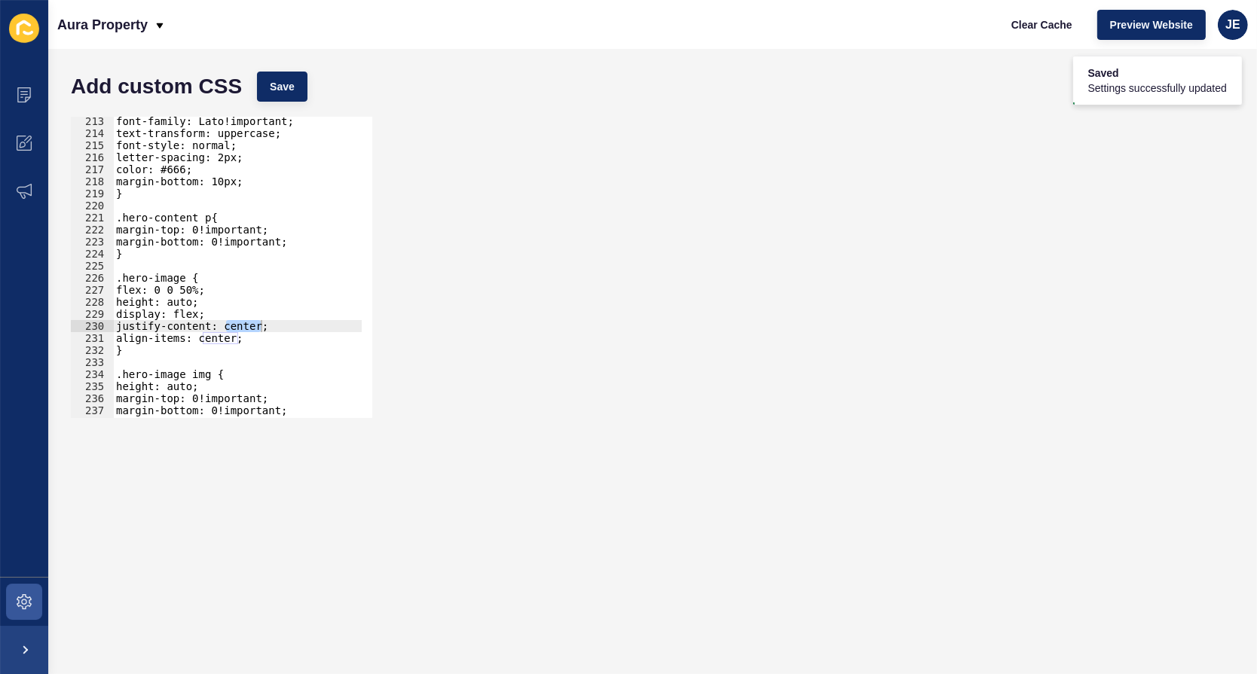
scroll to position [0, 0]
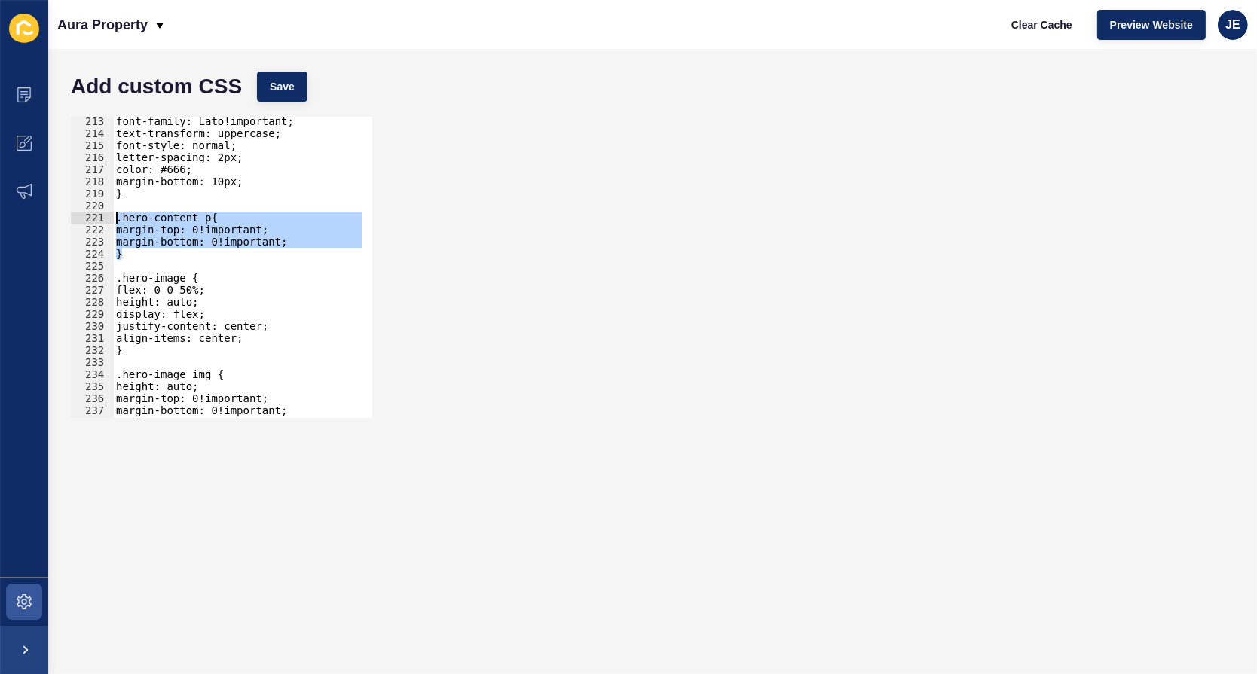
drag, startPoint x: 165, startPoint y: 243, endPoint x: 78, endPoint y: 219, distance: 89.9
click at [78, 219] on div "} 213 214 215 216 217 218 219 220 221 222 223 224 225 226 227 228 229 230 231 2…" at bounding box center [221, 267] width 301 height 301
type textarea ".hero-content p{ margin-top: 0!important;"
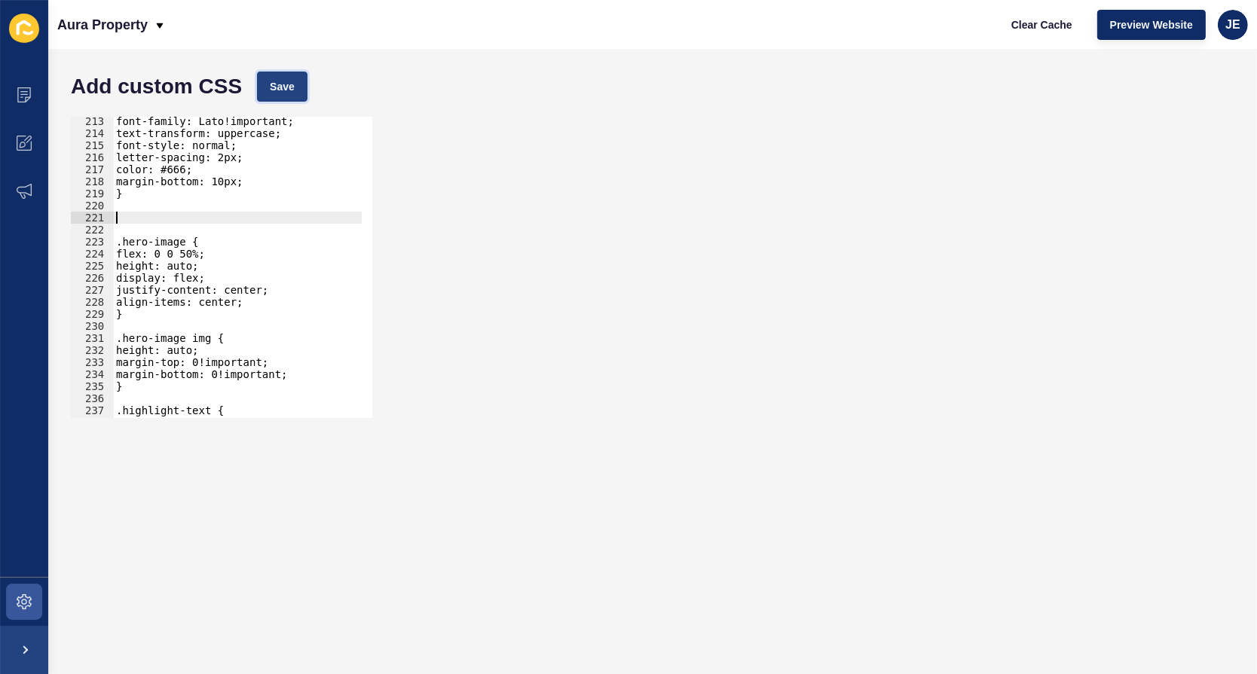
click at [292, 80] on span "Save" at bounding box center [282, 86] width 25 height 15
click at [228, 222] on div "font-family: Lato!important; text-transform: uppercase; font-style: normal; let…" at bounding box center [287, 272] width 348 height 315
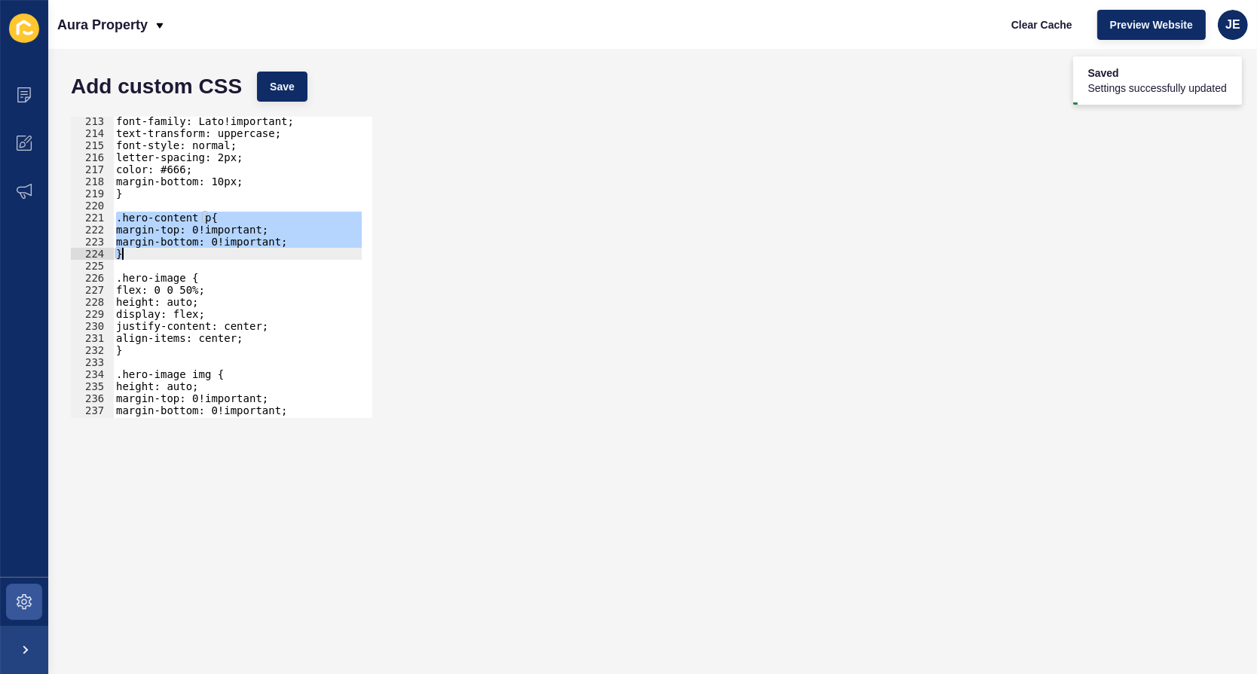
click at [220, 243] on div "font-family: Lato!important; text-transform: uppercase; font-style: normal; let…" at bounding box center [237, 267] width 249 height 301
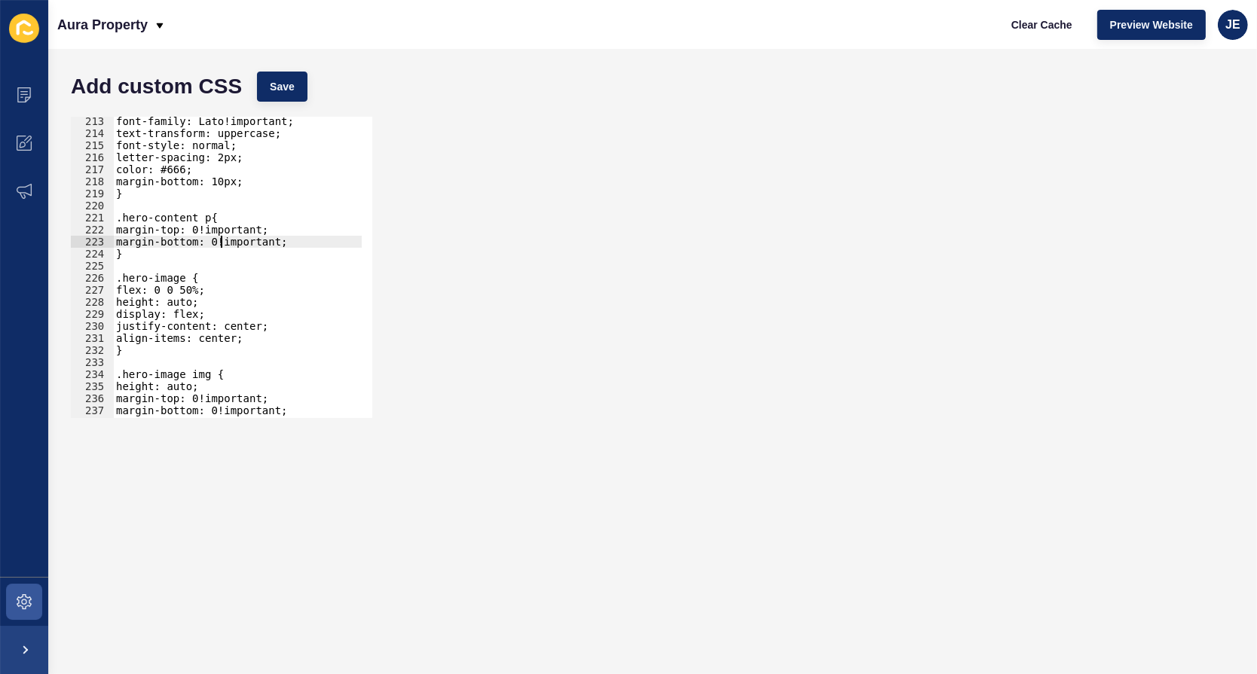
click at [220, 230] on div "font-family: Lato!important; text-transform: uppercase; font-style: normal; let…" at bounding box center [287, 272] width 348 height 315
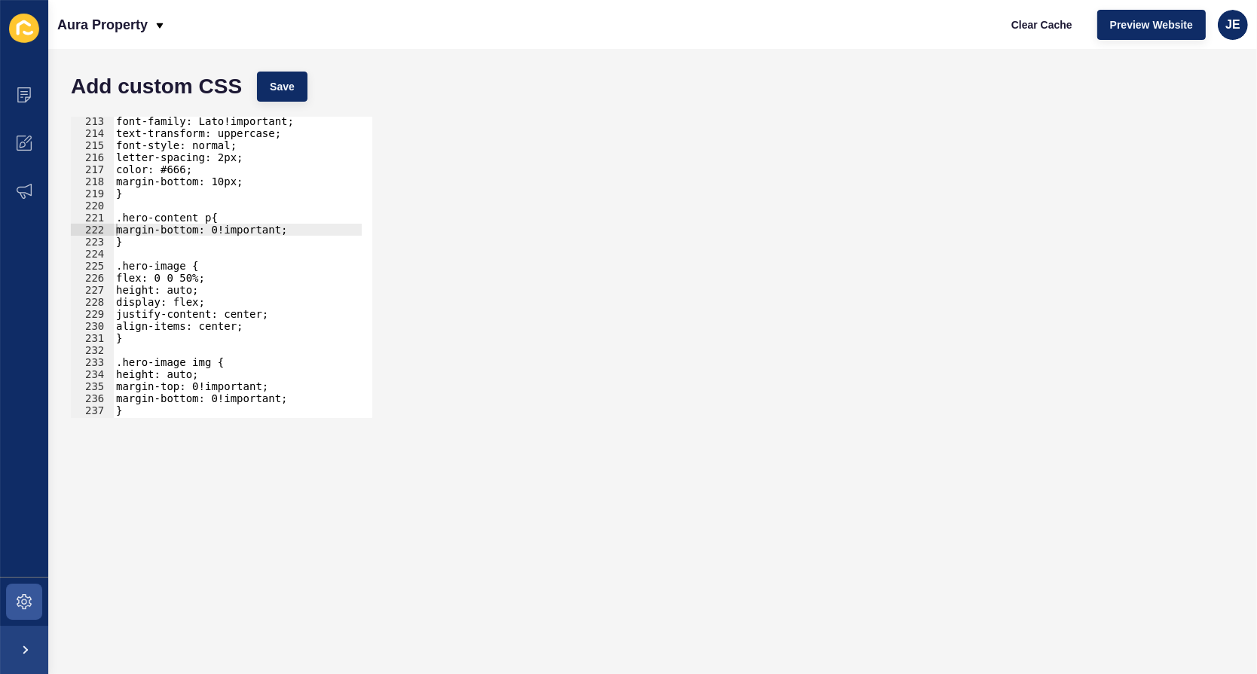
click at [296, 103] on div "Add custom CSS Save" at bounding box center [652, 86] width 1178 height 45
click at [298, 95] on button "Save" at bounding box center [282, 87] width 50 height 30
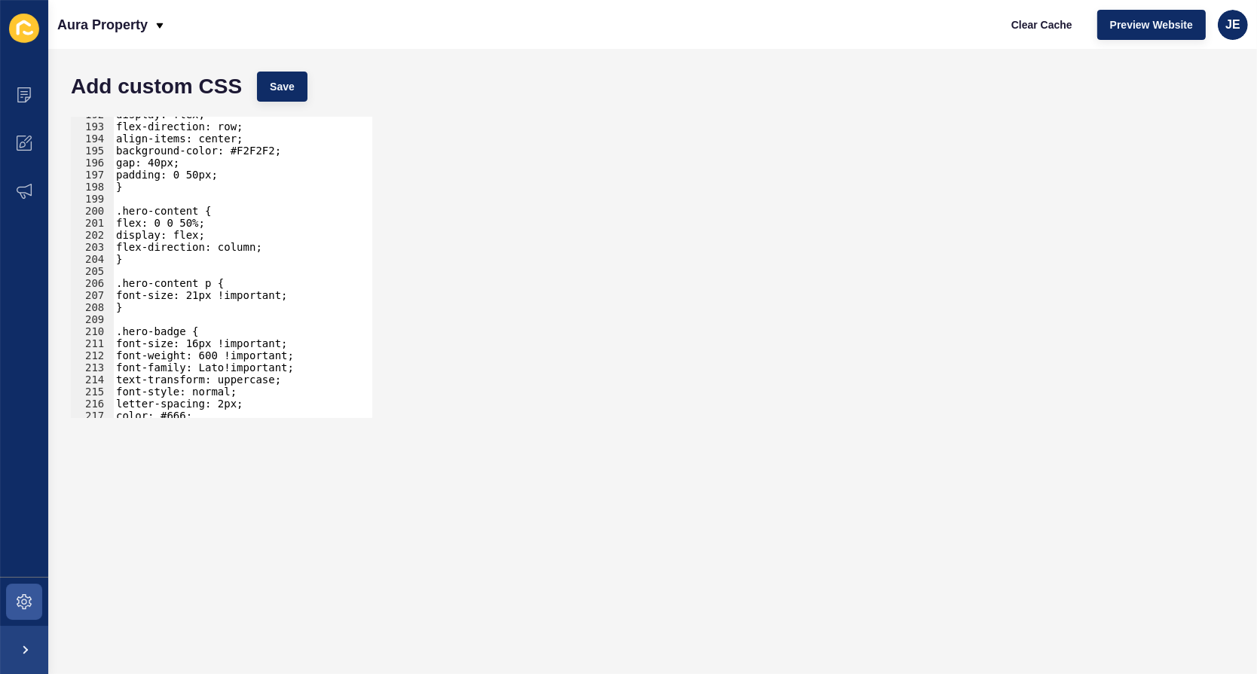
scroll to position [2187, 0]
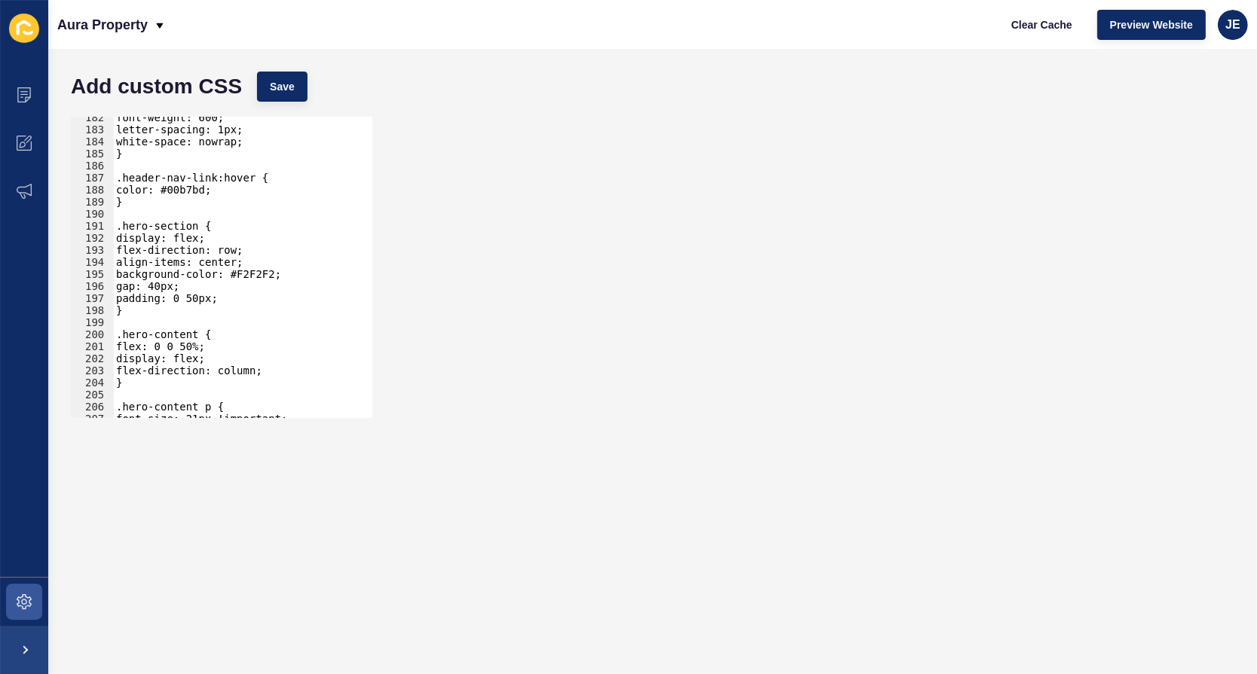
click at [221, 262] on div "font-weight: 600; letter-spacing: 1px; white-space: nowrap; } .header-nav-link:…" at bounding box center [287, 269] width 348 height 315
click at [195, 293] on div "font-weight: 600; letter-spacing: 1px; white-space: nowrap; } .header-nav-link:…" at bounding box center [287, 269] width 348 height 315
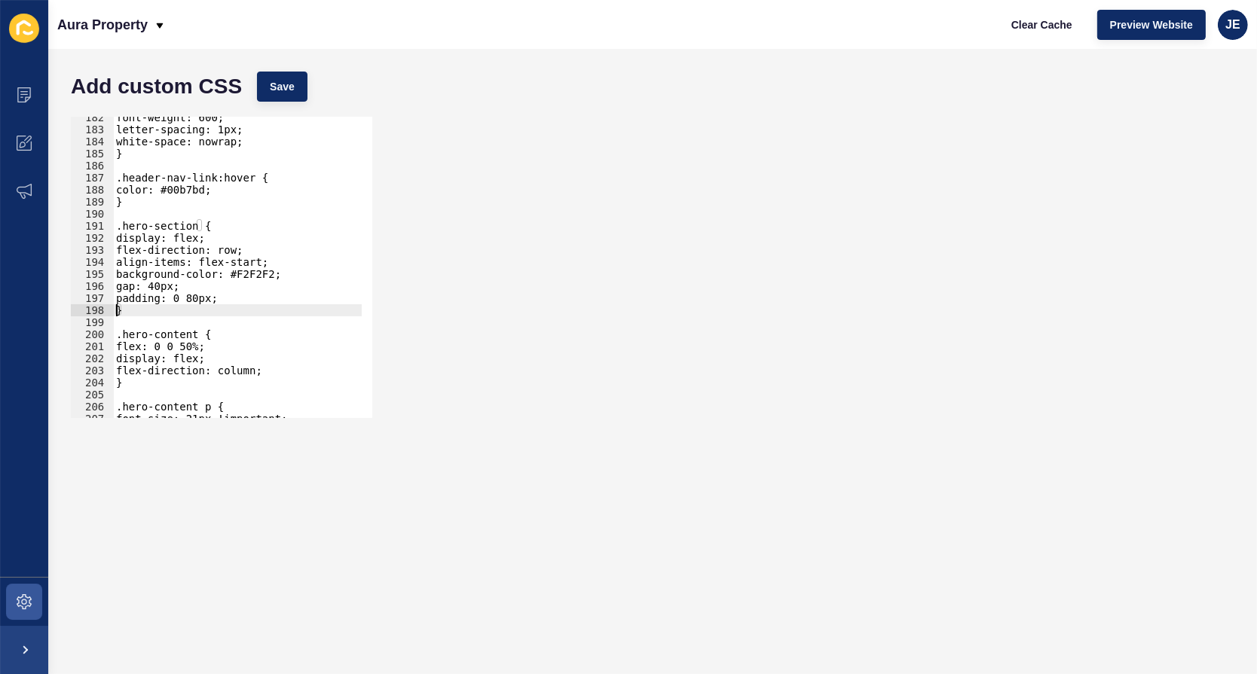
type textarea "padding: 0 80px;"
type textarea "padding-top: 120px;"
click at [290, 59] on div "Add custom CSS Save padding-top: 120px; 182 183 184 185 186 187 188 189 190 191…" at bounding box center [652, 361] width 1208 height 625
click at [279, 69] on div "Add custom CSS Save" at bounding box center [652, 86] width 1178 height 45
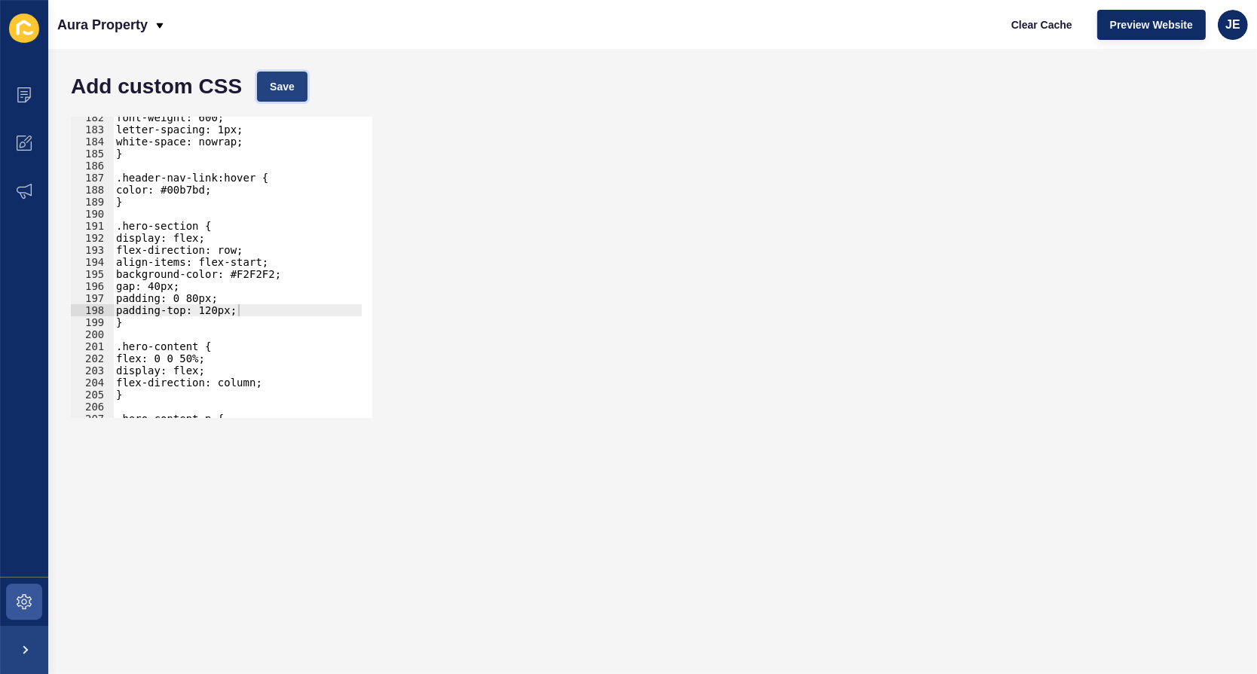
click at [276, 77] on button "Save" at bounding box center [282, 87] width 50 height 30
drag, startPoint x: 253, startPoint y: 308, endPoint x: 85, endPoint y: 307, distance: 168.0
click at [84, 307] on div "padding-top: 120px; 182 183 184 185 186 187 188 189 190 191 192 193 194 195 196…" at bounding box center [221, 267] width 301 height 301
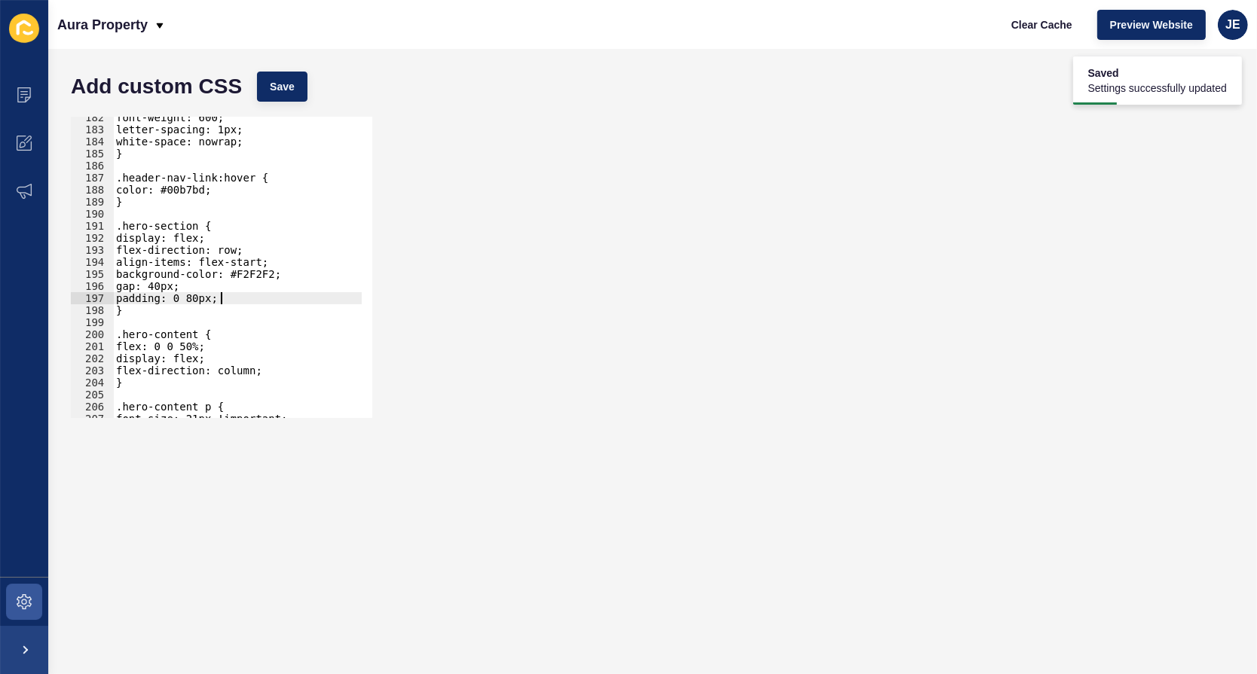
scroll to position [2269, 0]
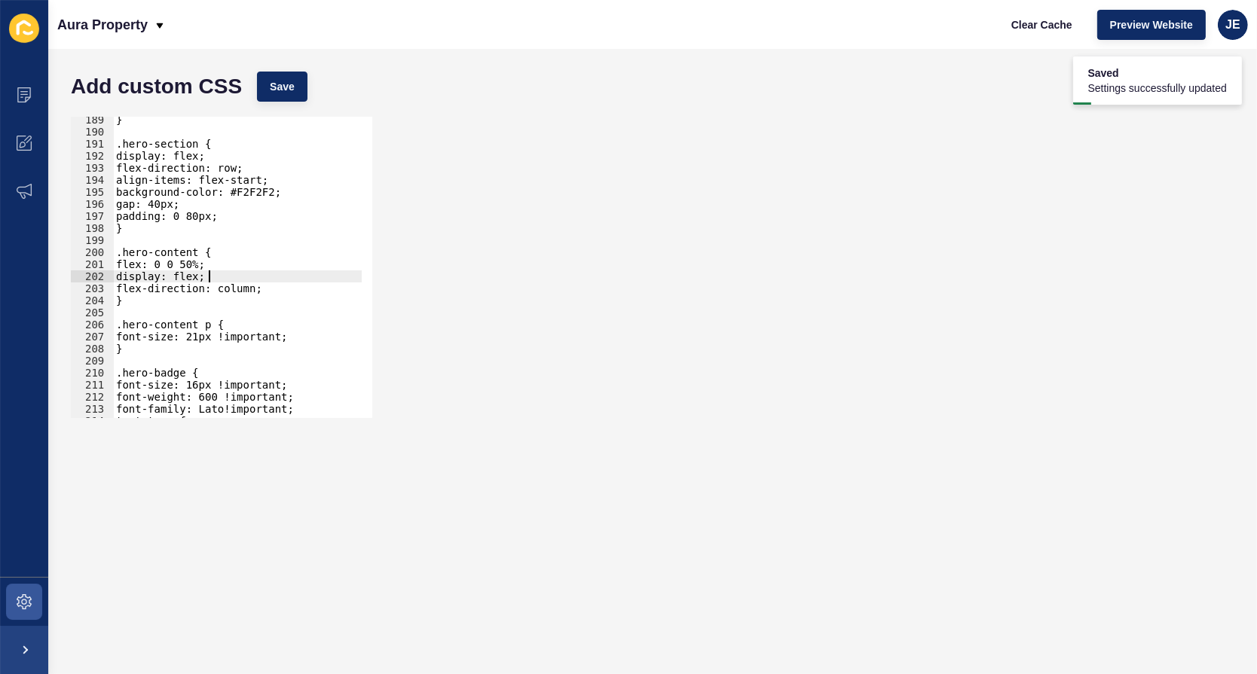
click at [286, 282] on div "} .hero-section { display: flex; flex-direction: row; align-items: flex-start; …" at bounding box center [287, 271] width 348 height 315
type textarea "display: flex;"
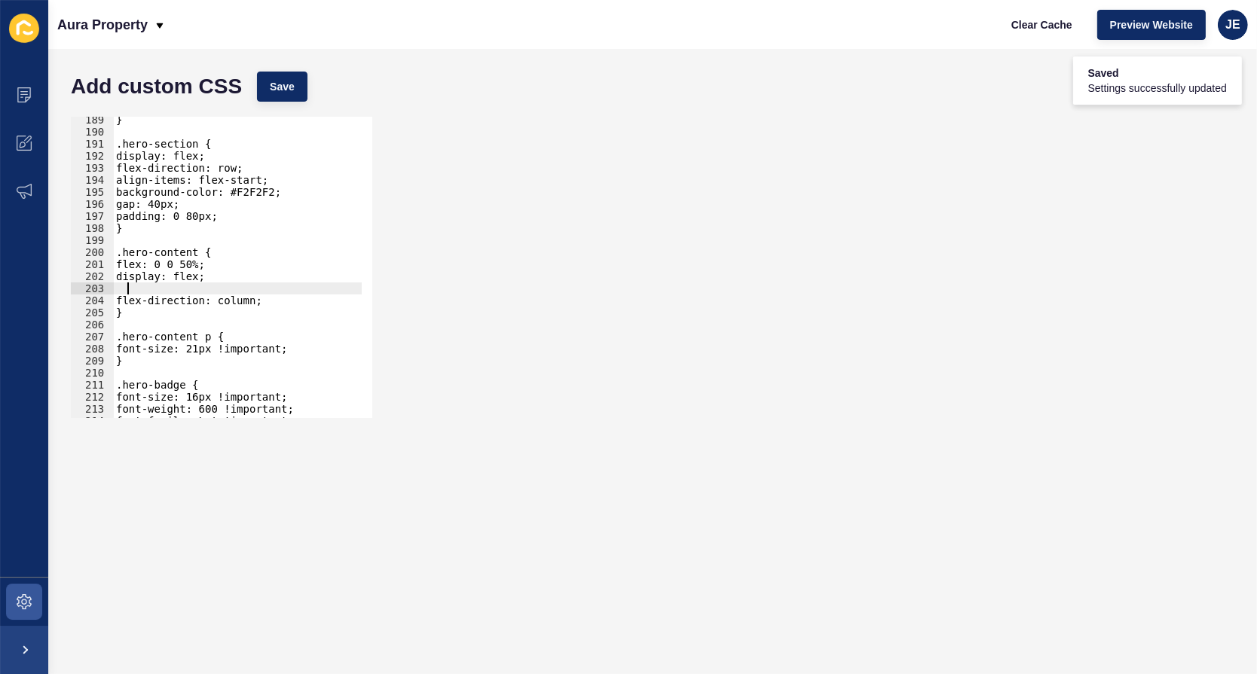
type textarea "display: flex;"
click at [283, 283] on div "} .hero-section { display: flex; flex-direction: row; align-items: flex-start; …" at bounding box center [287, 271] width 348 height 315
paste textarea "padding-top: 120px;"
click at [289, 96] on button "Save" at bounding box center [282, 87] width 50 height 30
click at [138, 289] on div "} .hero-section { display: flex; flex-direction: row; align-items: flex-start; …" at bounding box center [287, 271] width 348 height 315
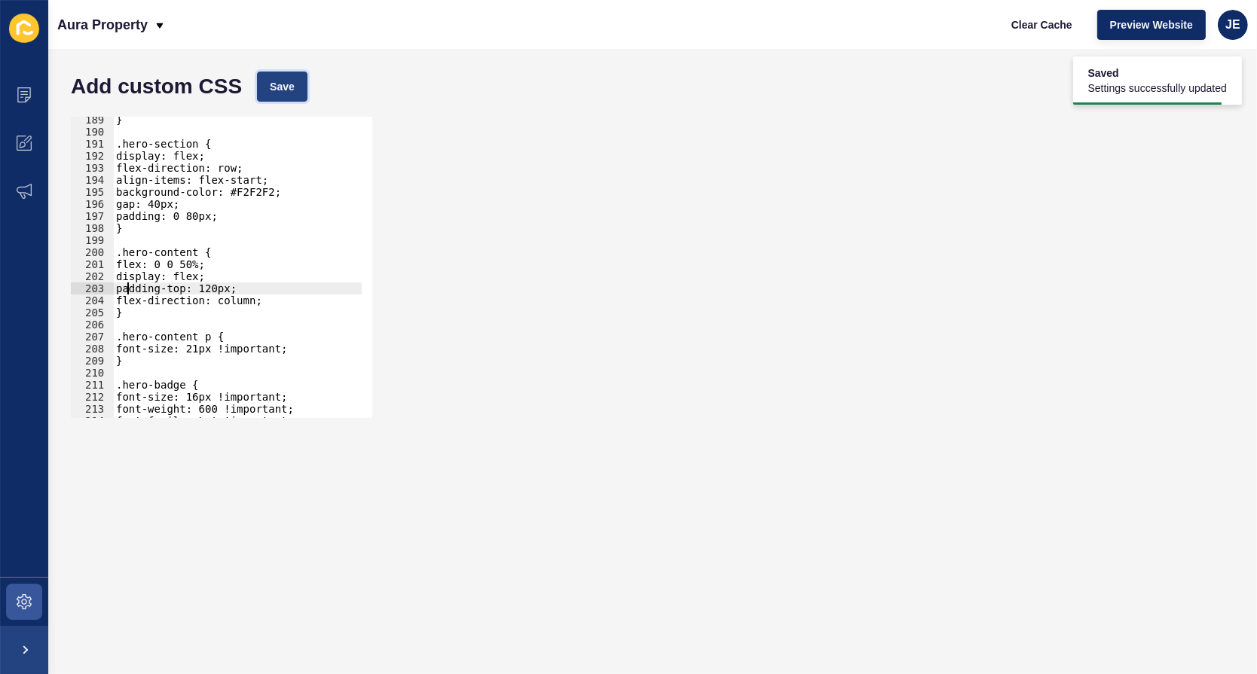
click at [289, 90] on span "Save" at bounding box center [282, 86] width 25 height 15
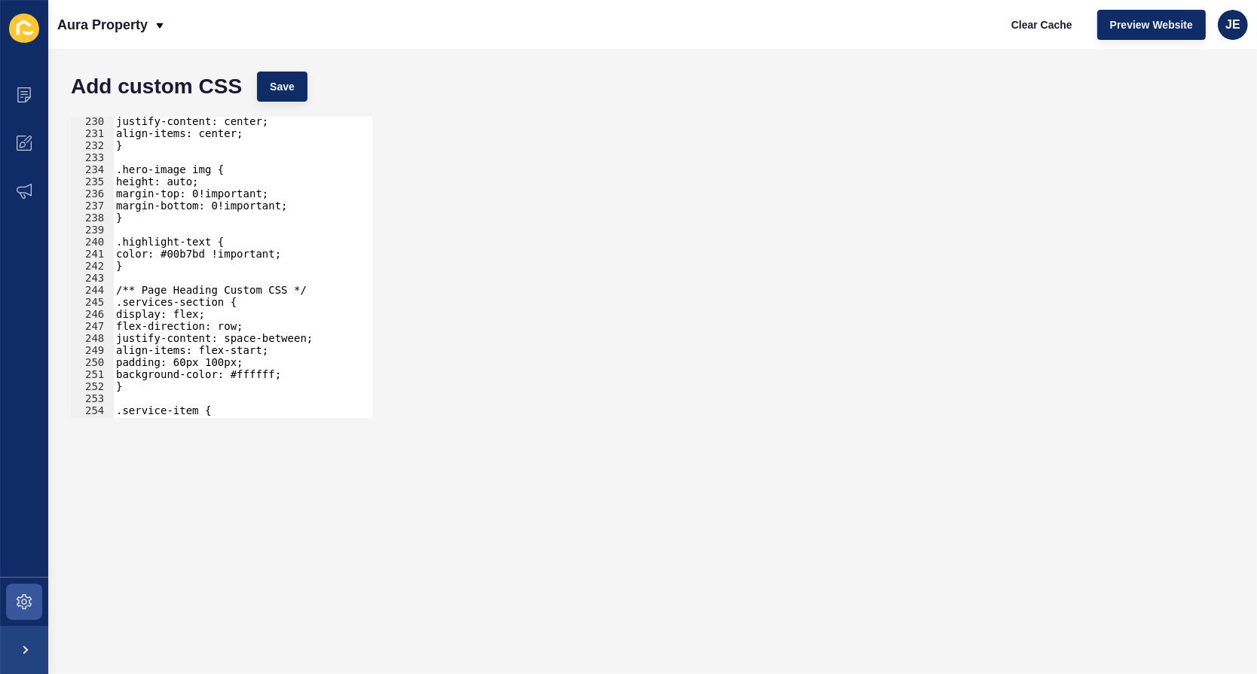
scroll to position [2803, 0]
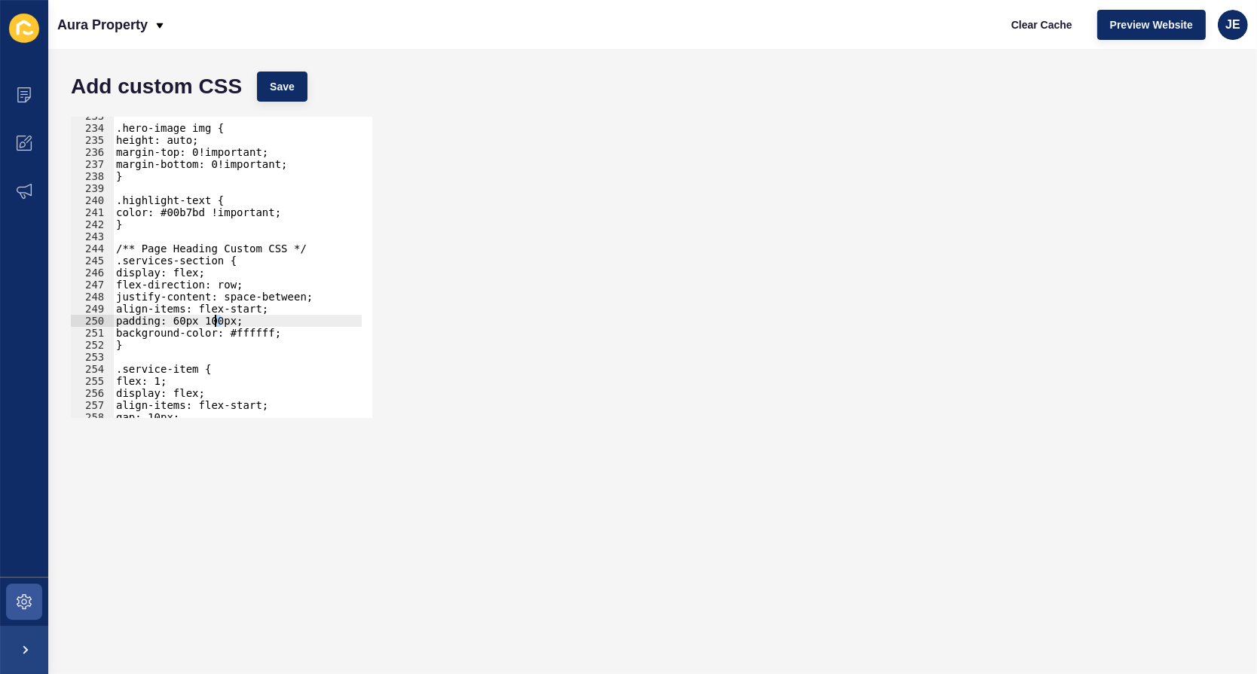
click at [215, 317] on div ".hero-image img { height: auto; margin-top: 0!important; margin-bottom: 0!impor…" at bounding box center [287, 267] width 348 height 315
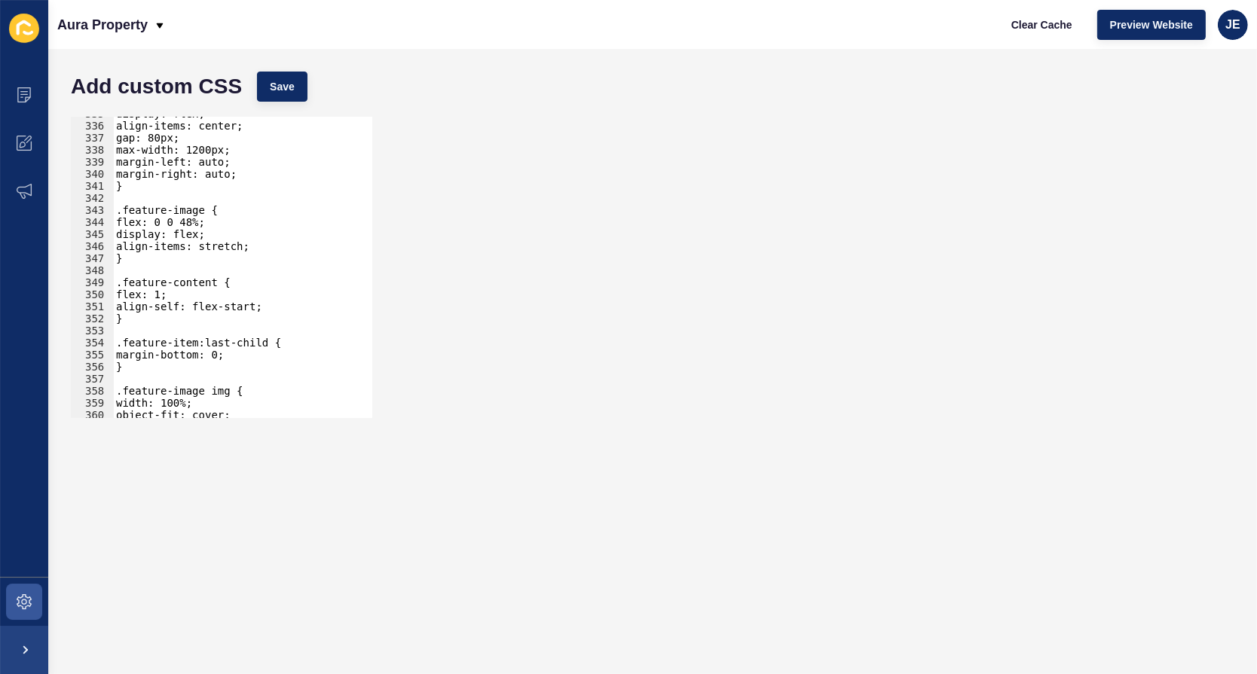
scroll to position [3912, 0]
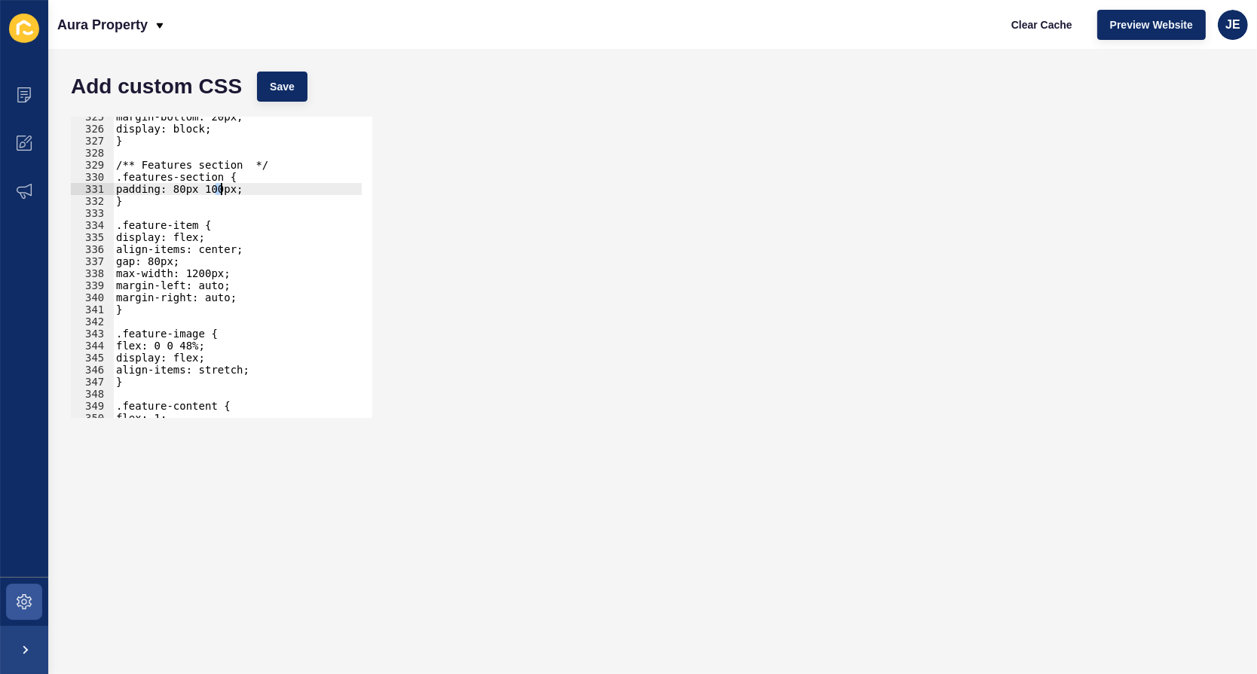
click at [218, 191] on div "margin-bottom: 20px; display: block; } /** Features section */ .features-sectio…" at bounding box center [287, 268] width 348 height 315
click at [296, 89] on button "Save" at bounding box center [282, 87] width 50 height 30
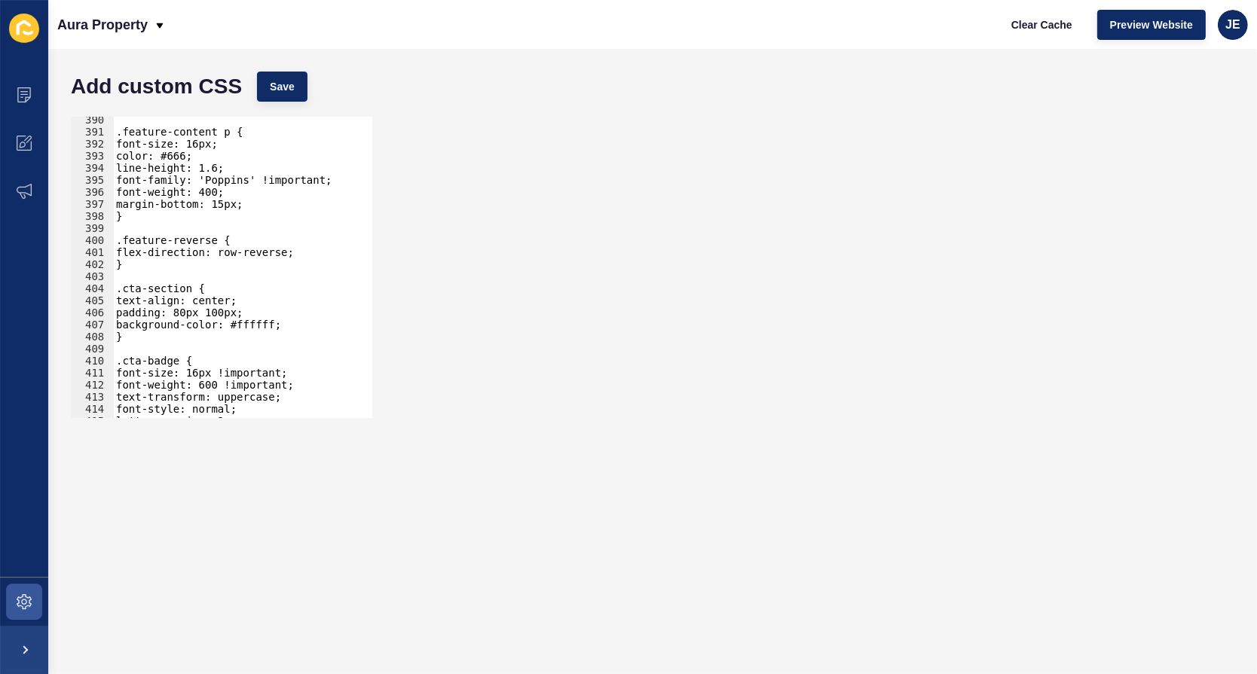
scroll to position [4774, 0]
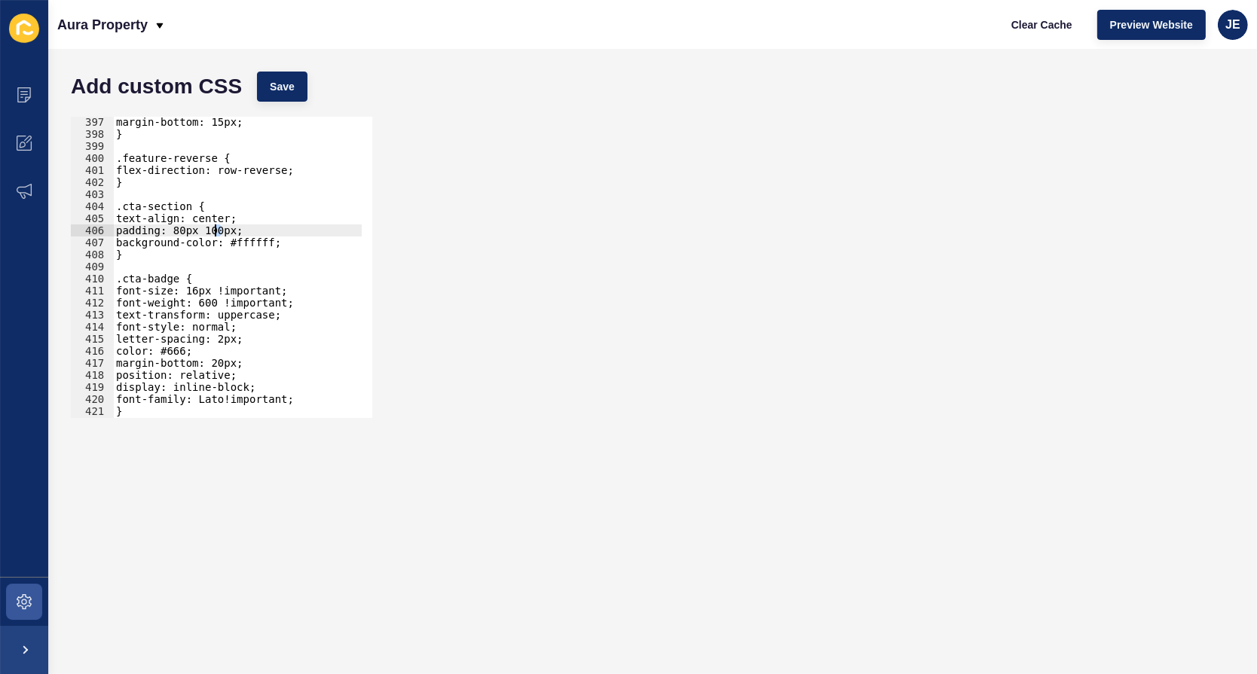
click at [215, 229] on div "margin-bottom: 15px; } .feature-reverse { flex-direction: row-reverse; } .cta-s…" at bounding box center [287, 273] width 348 height 315
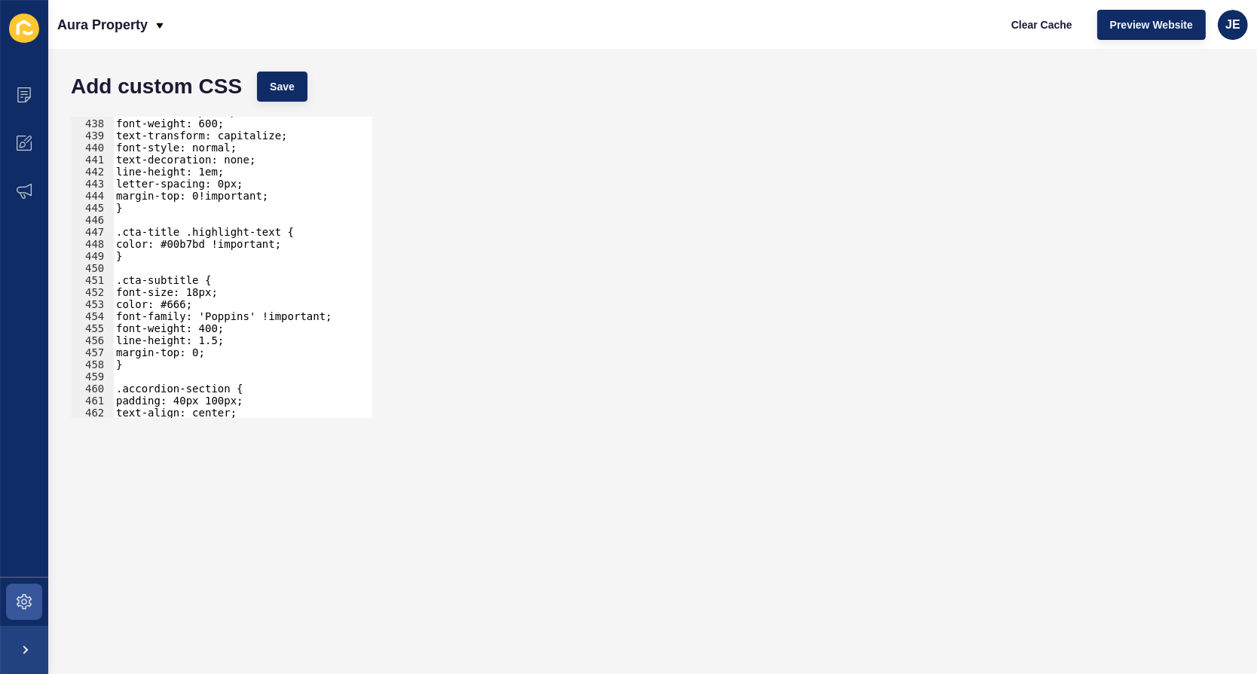
scroll to position [5308, 0]
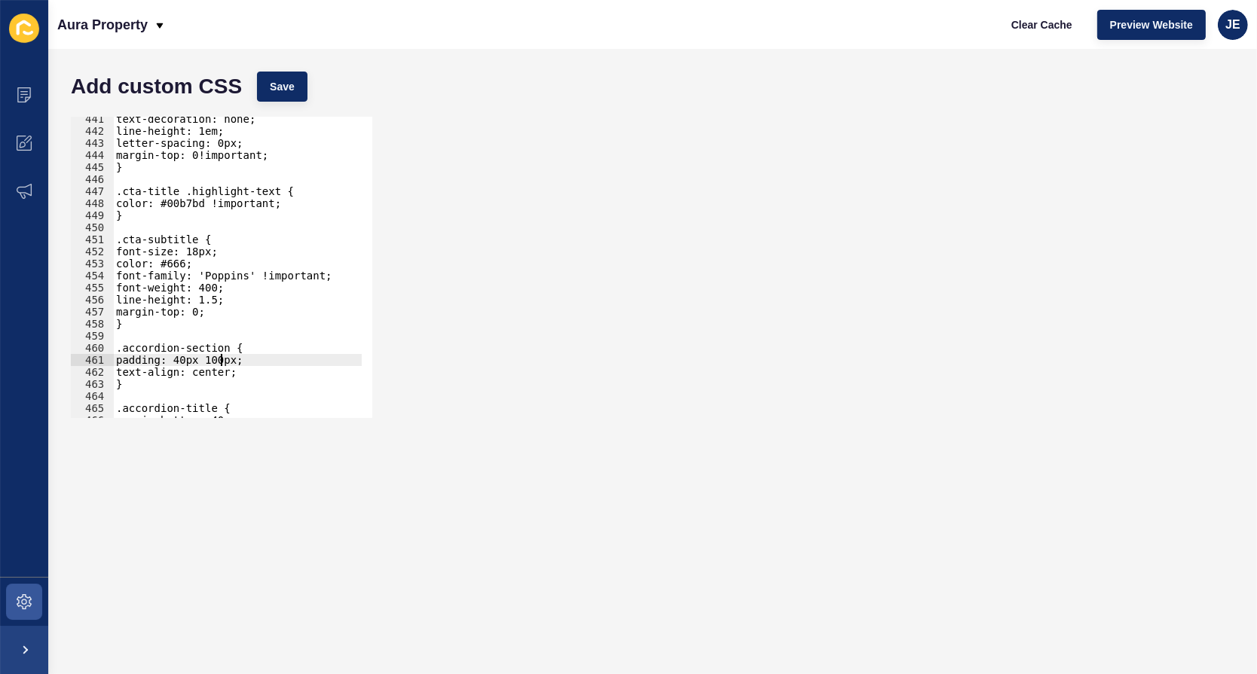
click at [217, 356] on div "text-decoration: none; line-height: 1em; letter-spacing: 0px; margin-top: 0!imp…" at bounding box center [287, 270] width 348 height 315
click at [283, 90] on span "Save" at bounding box center [282, 86] width 25 height 15
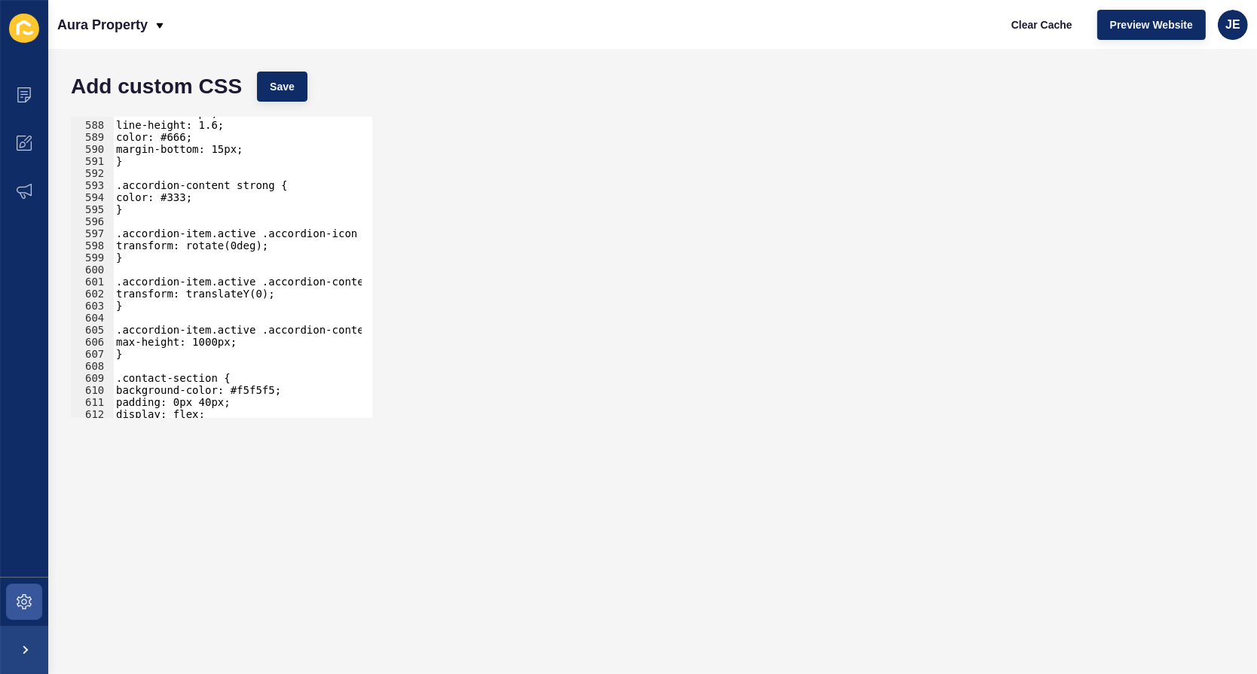
scroll to position [7156, 0]
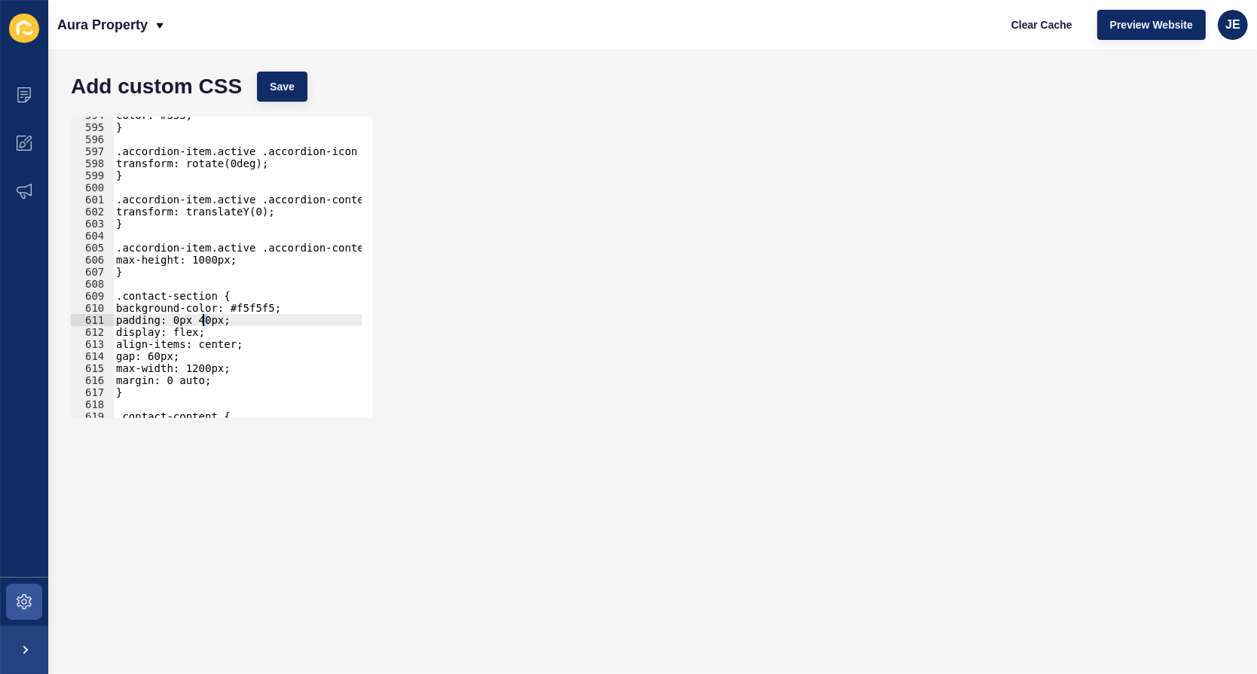
click at [203, 322] on div "color: #333; } .accordion-item.active .accordion-icon { transform: rotate(0deg)…" at bounding box center [287, 266] width 348 height 315
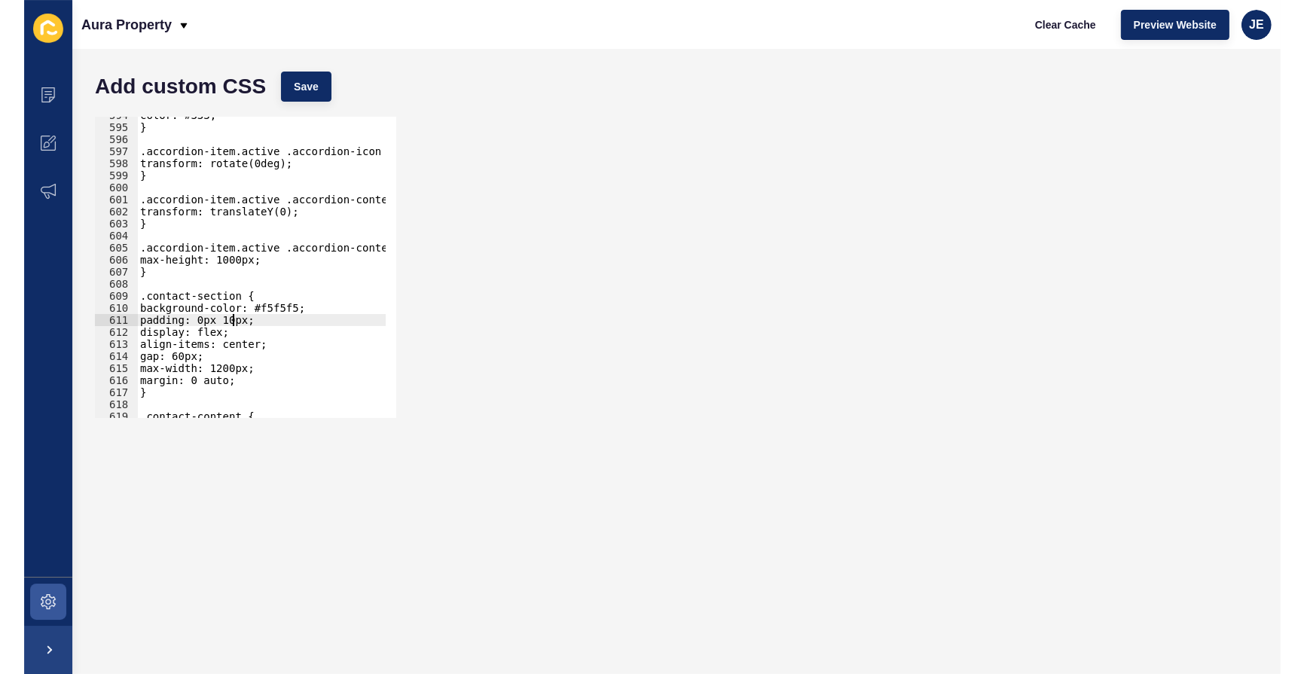
scroll to position [0, 7]
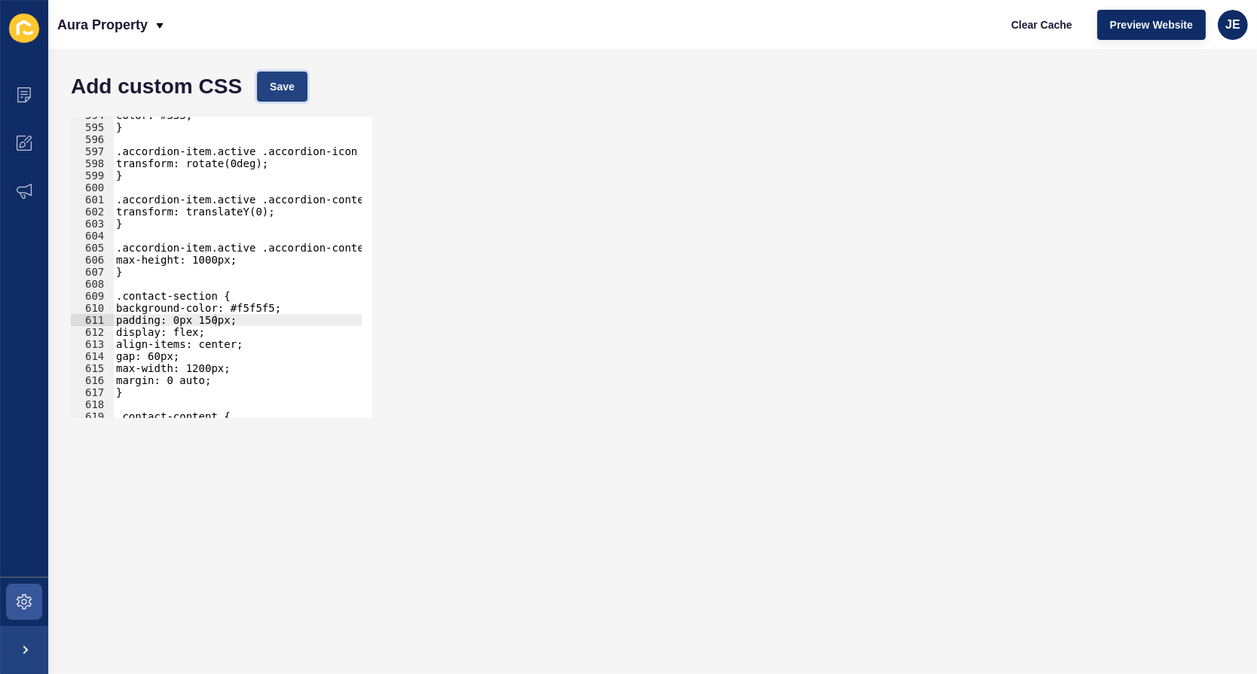
click at [280, 90] on span "Save" at bounding box center [282, 86] width 25 height 15
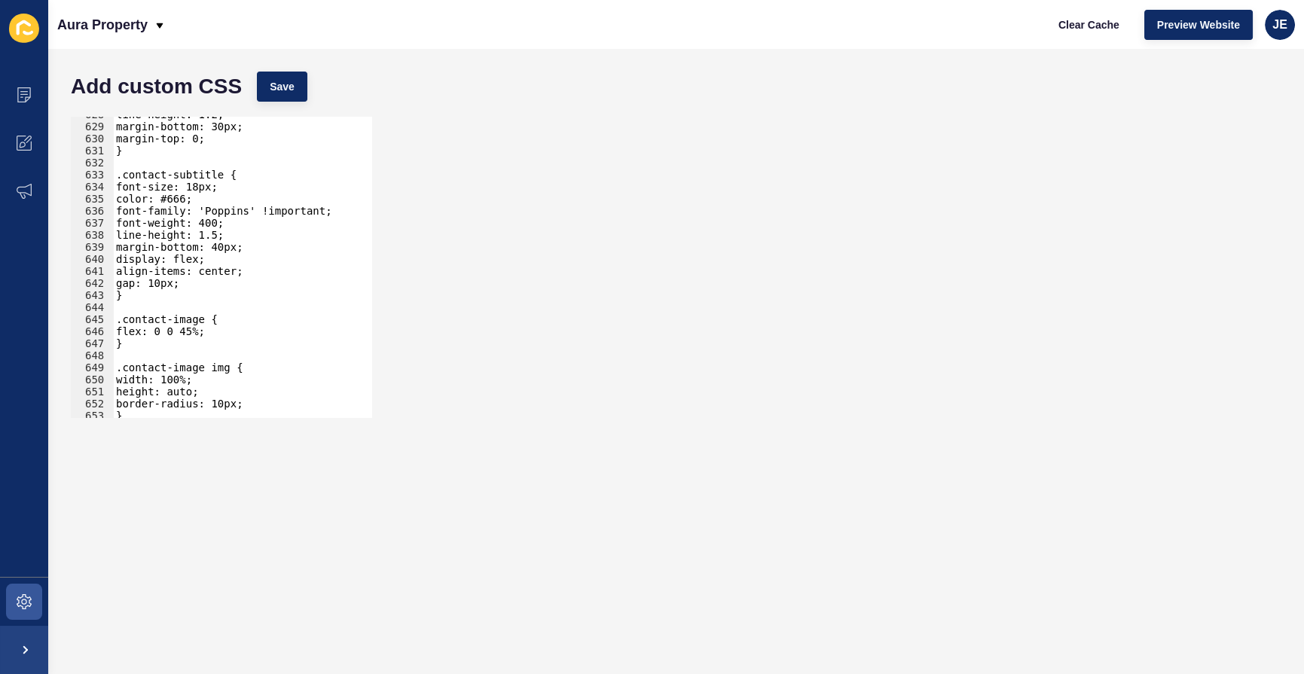
scroll to position [7689, 0]
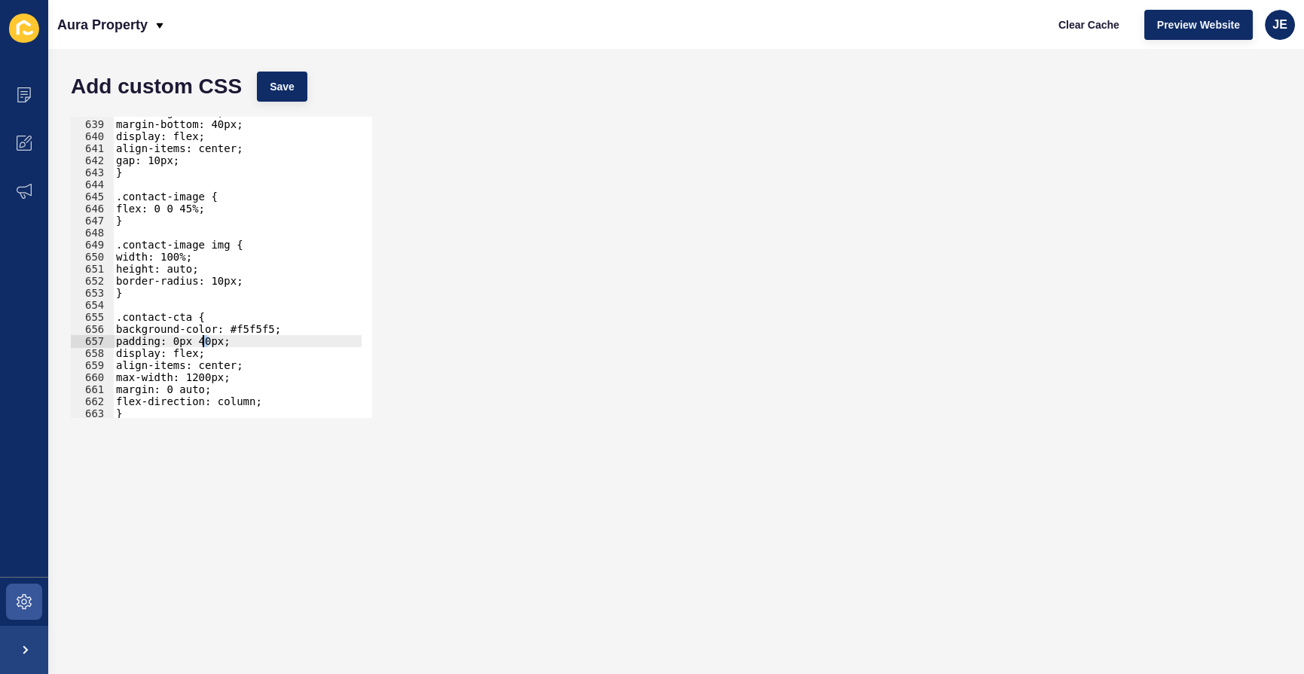
click at [203, 339] on div "line-height: 1.5; margin-bottom: 40px; display: flex; align-items: center; gap:…" at bounding box center [287, 263] width 348 height 315
click at [273, 93] on span "Save" at bounding box center [282, 86] width 25 height 15
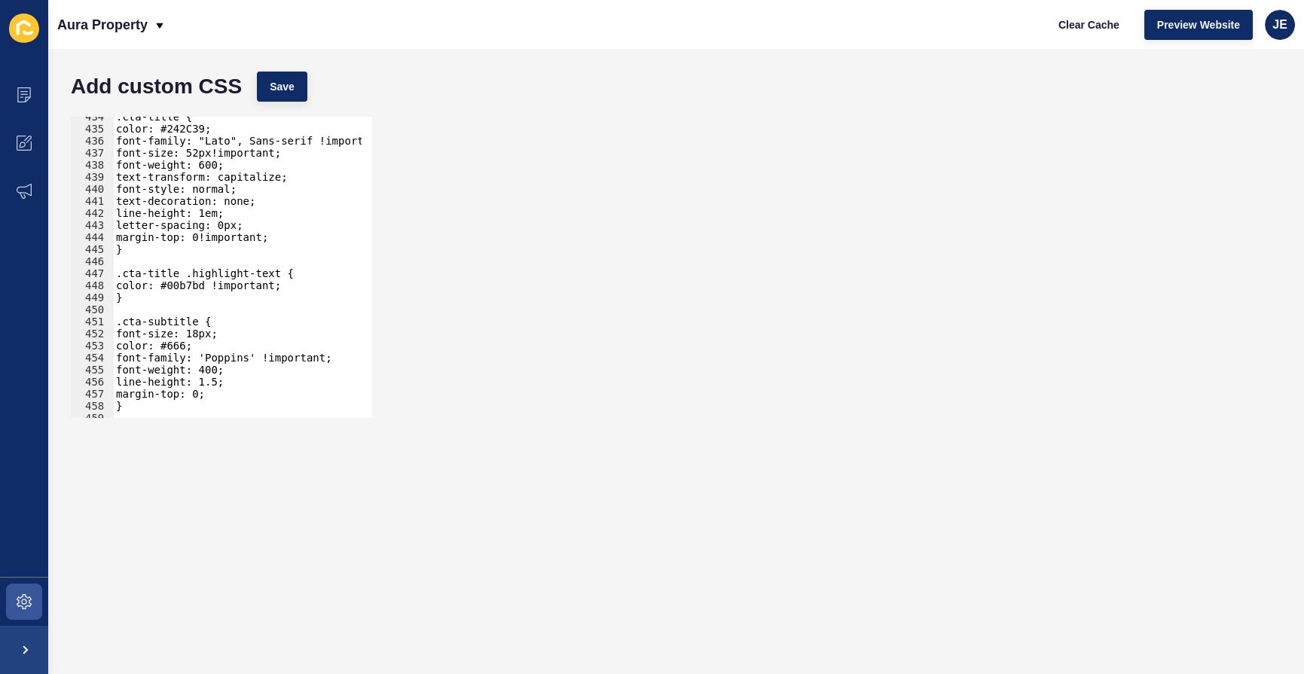
scroll to position [5144, 0]
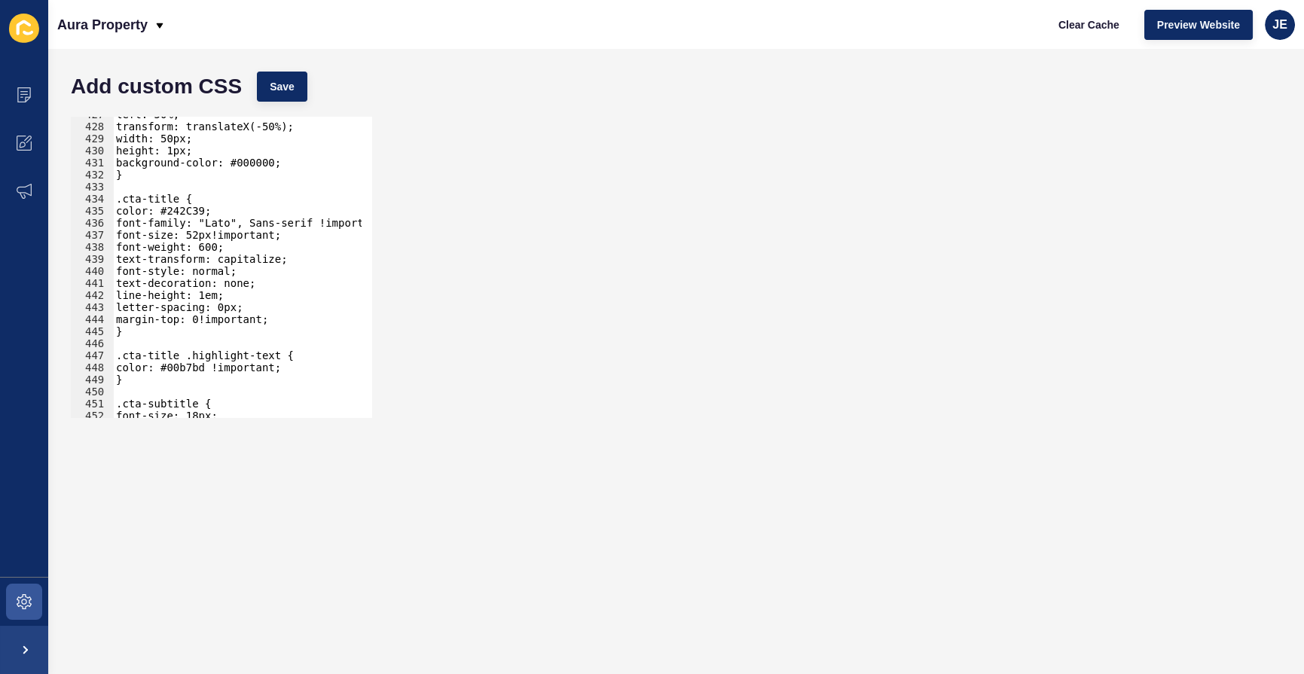
type textarea "margin-top: 0!important;"
click at [288, 319] on div "left: 50%; transform: translateX(-50%); width: 50px; height: 1px; background-co…" at bounding box center [287, 265] width 348 height 315
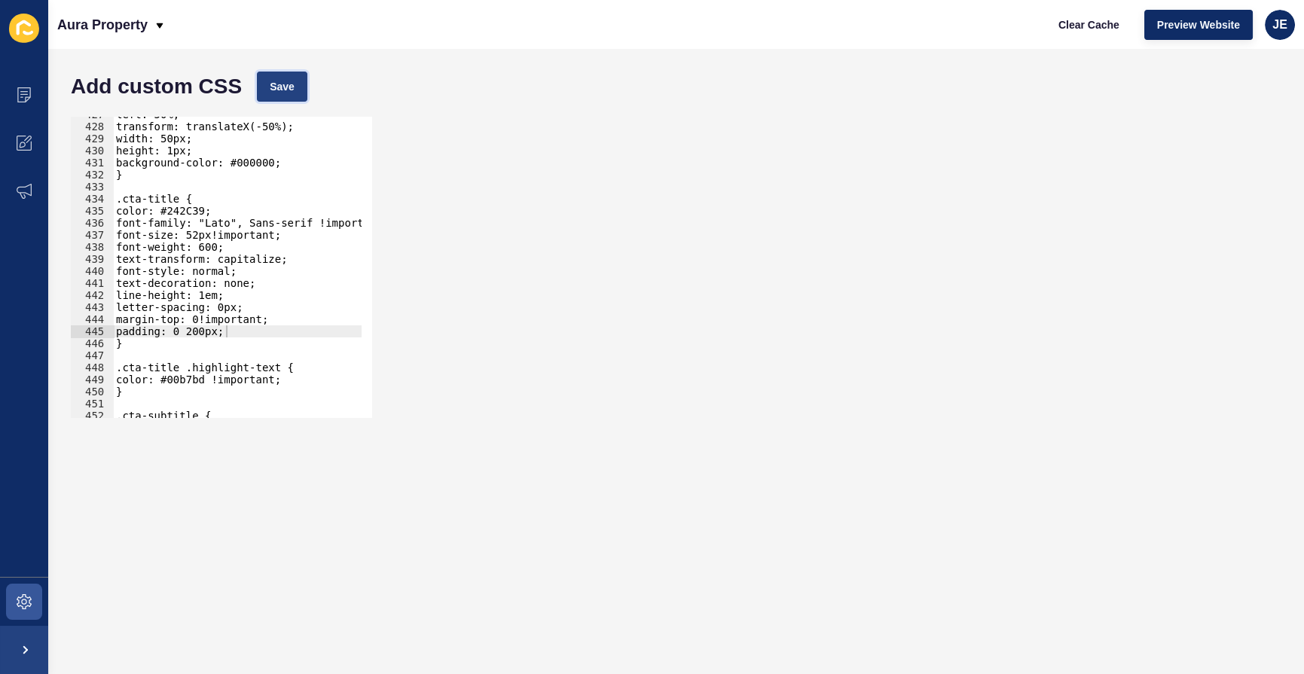
click at [299, 90] on button "Save" at bounding box center [282, 87] width 50 height 30
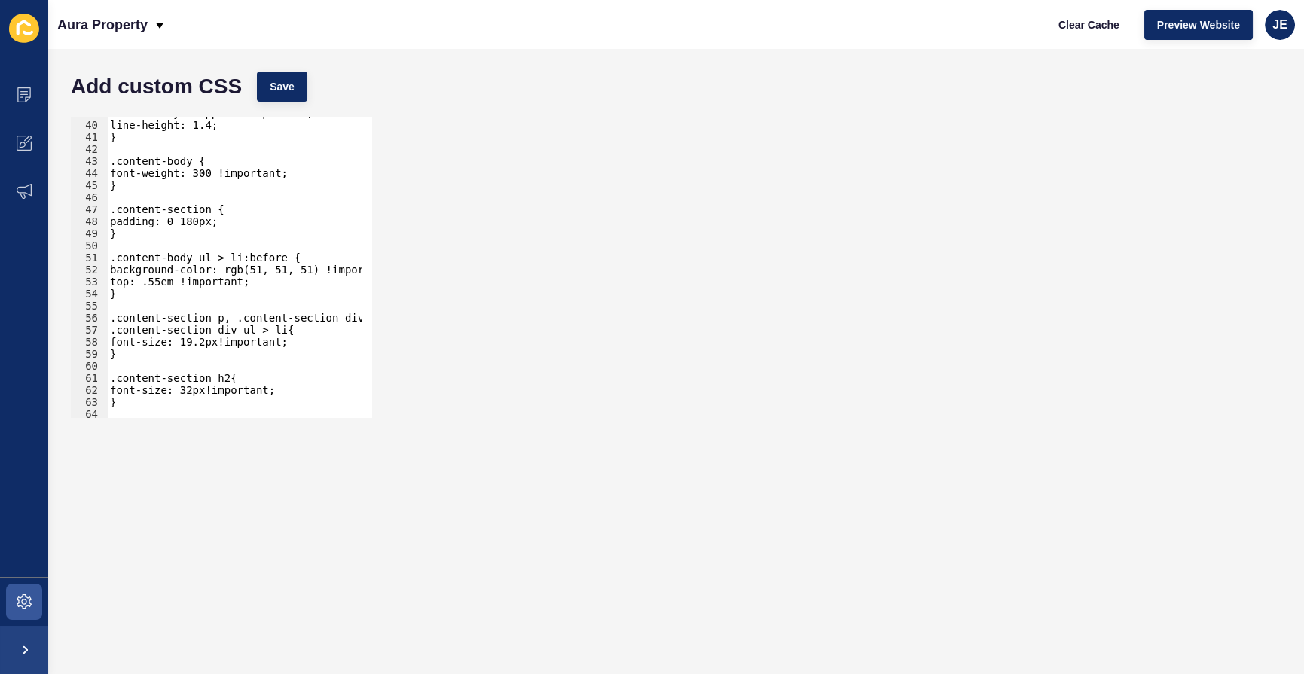
scroll to position [412, 0]
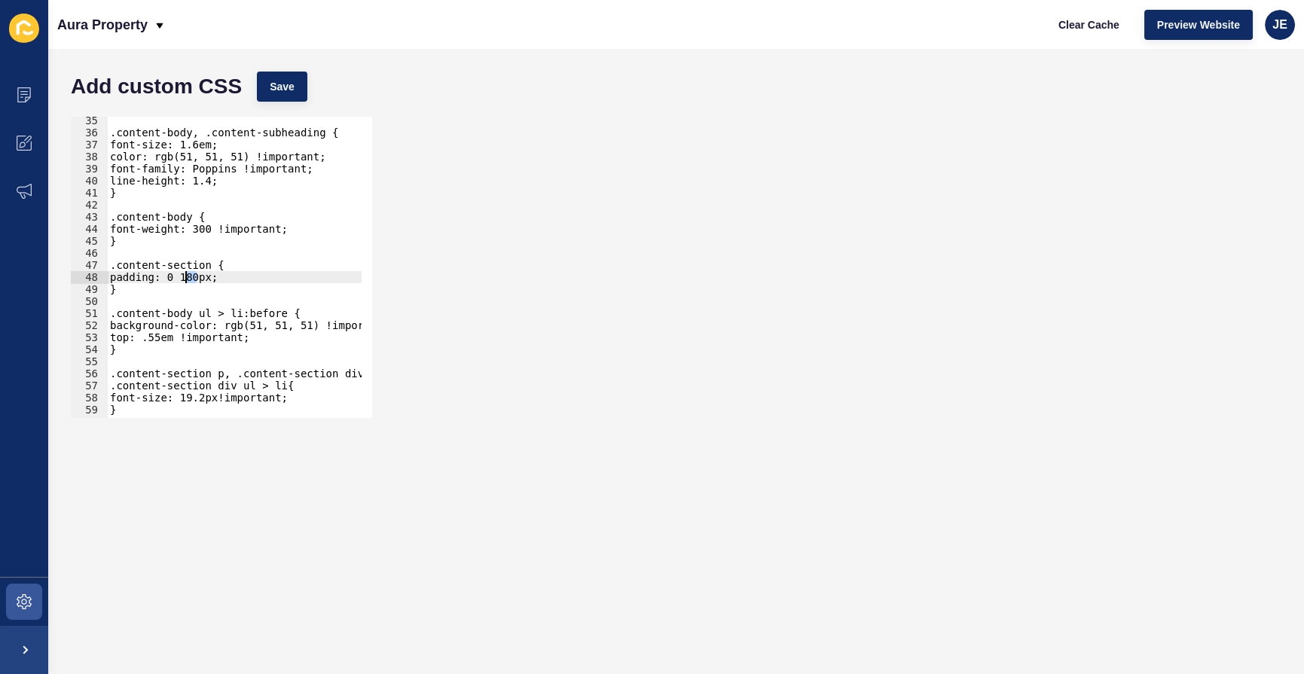
drag, startPoint x: 197, startPoint y: 274, endPoint x: 185, endPoint y: 274, distance: 11.3
click at [185, 274] on div ".content-body, .content-subheading { font-size: 1.6em; color: rgb(51, 51, 51) !…" at bounding box center [281, 272] width 348 height 315
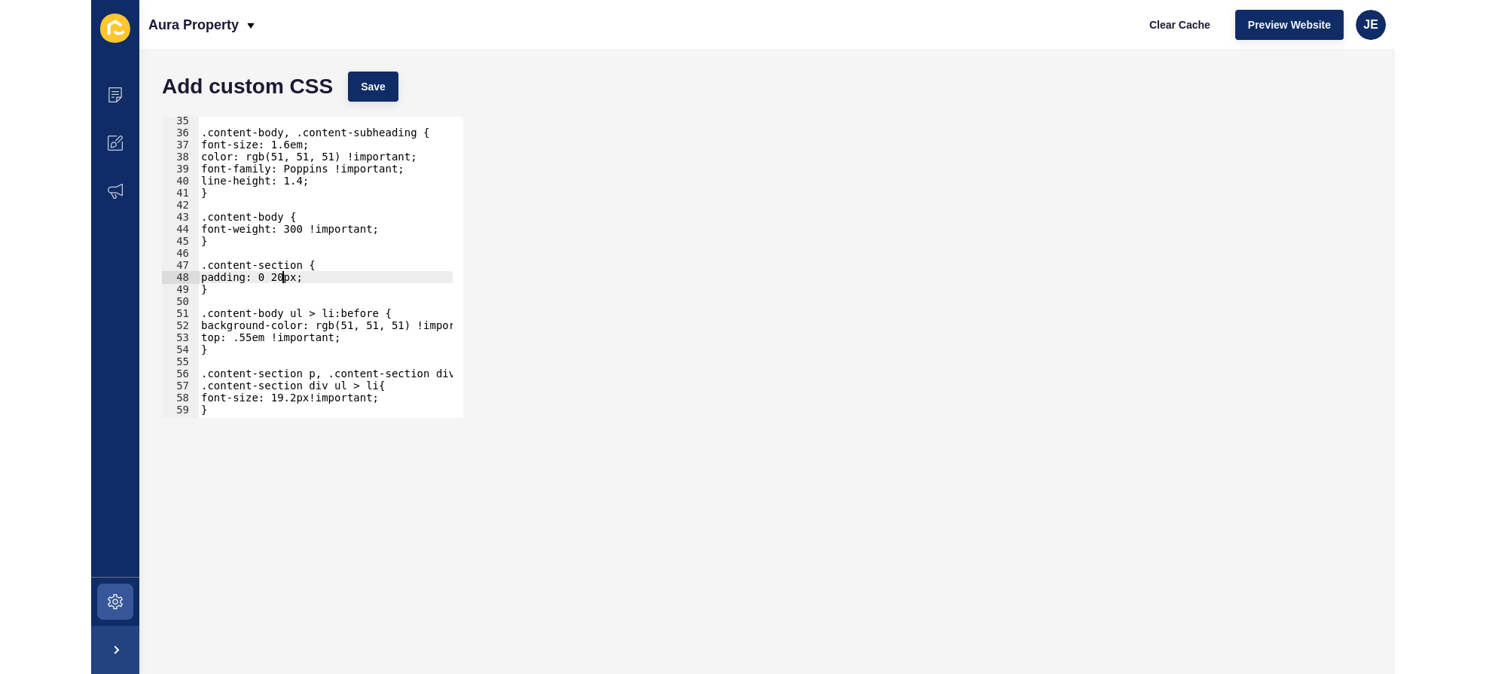
scroll to position [0, 8]
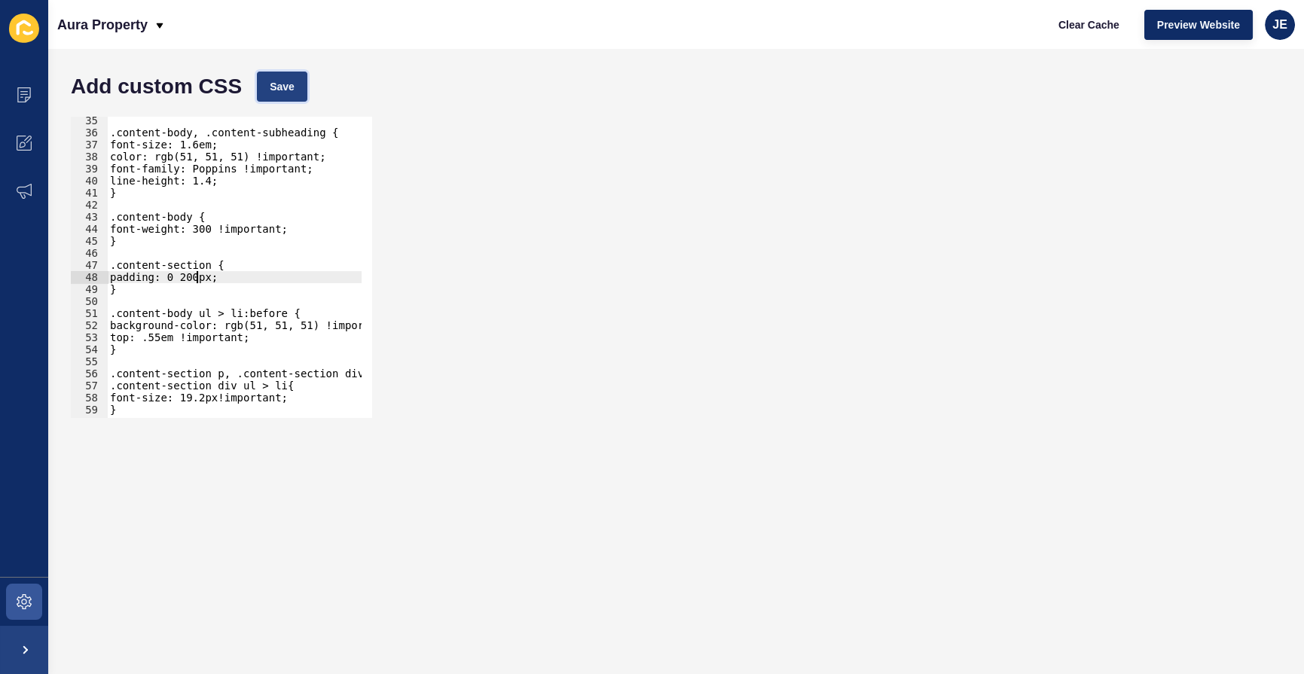
click at [295, 86] on button "Save" at bounding box center [282, 87] width 50 height 30
click at [295, 85] on button "Save" at bounding box center [282, 87] width 50 height 30
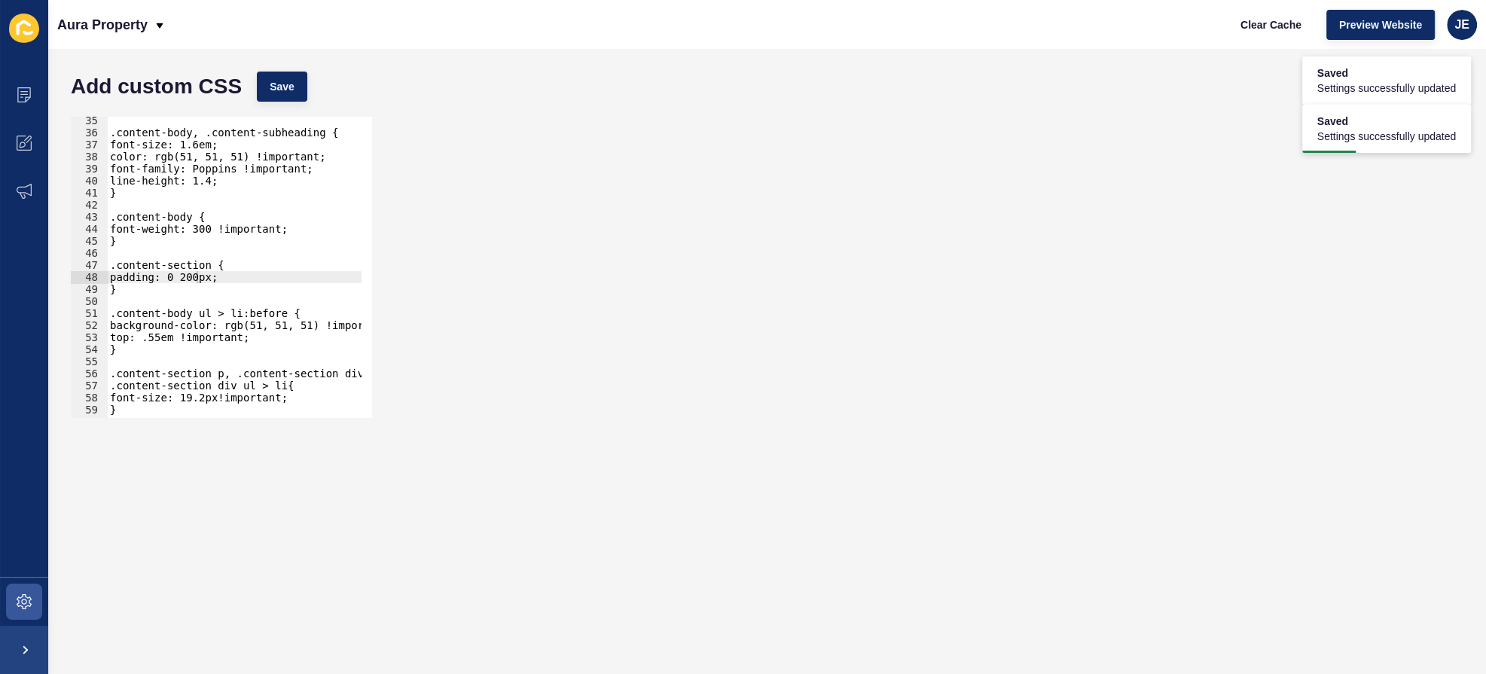
click at [191, 274] on div ".content-body, .content-subheading { font-size: 1.6em; color: rgb(51, 51, 51) !…" at bounding box center [281, 272] width 348 height 315
drag, startPoint x: 199, startPoint y: 276, endPoint x: 186, endPoint y: 277, distance: 12.8
click at [186, 277] on div ".content-body, .content-subheading { font-size: 1.6em; color: rgb(51, 51, 51) !…" at bounding box center [281, 272] width 348 height 315
click at [280, 88] on span "Save" at bounding box center [282, 86] width 25 height 15
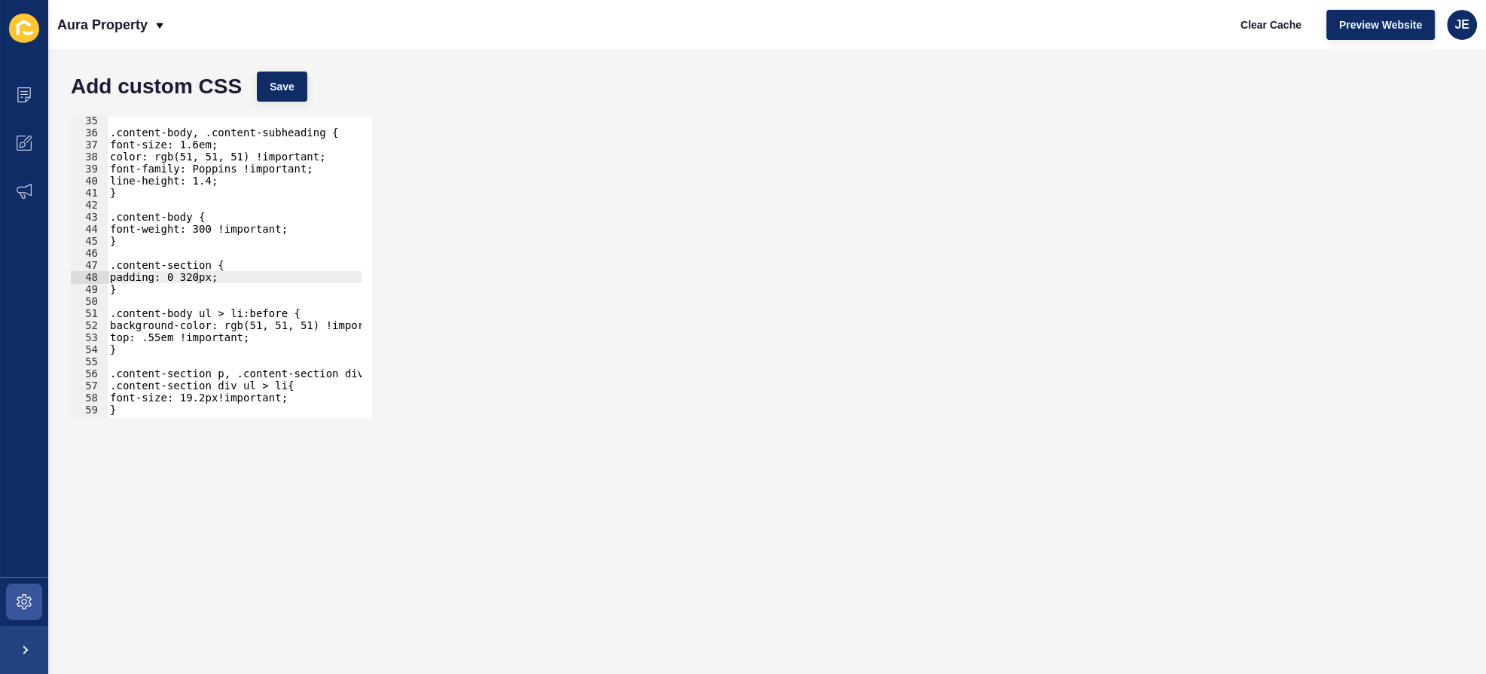
type textarea "}"
click at [143, 291] on div ".content-body, .content-subheading { font-size: 1.6em; color: rgb(51, 51, 51) !…" at bounding box center [281, 272] width 348 height 315
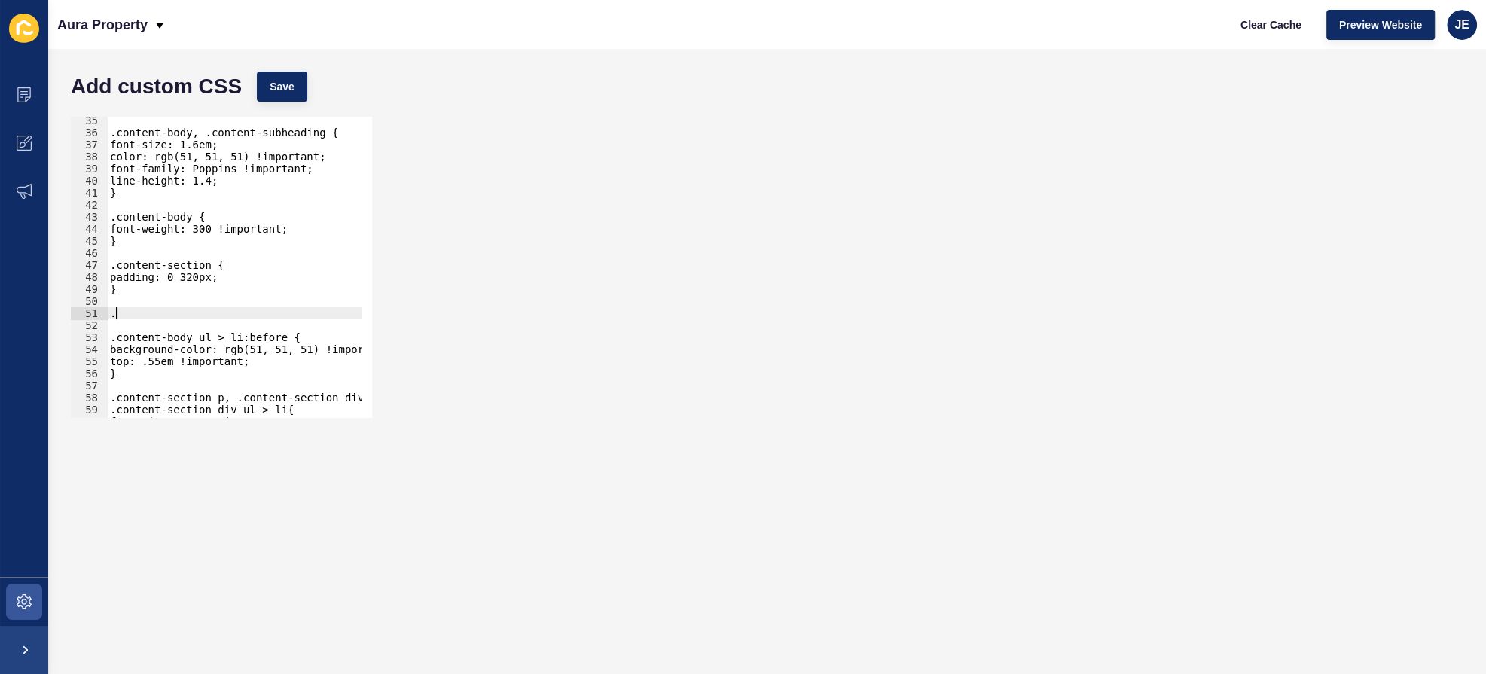
paste textarea "section-container"
type textarea ".section-container{"
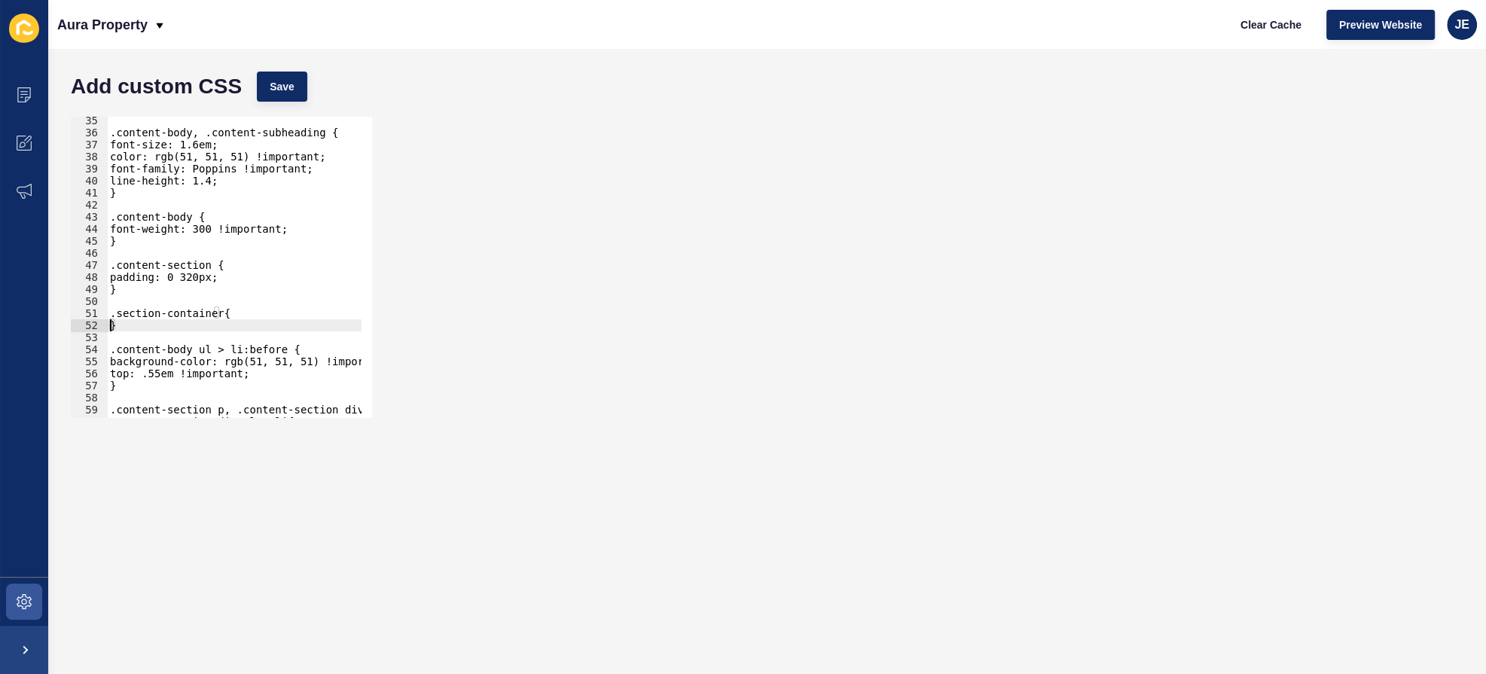
type textarea "}"
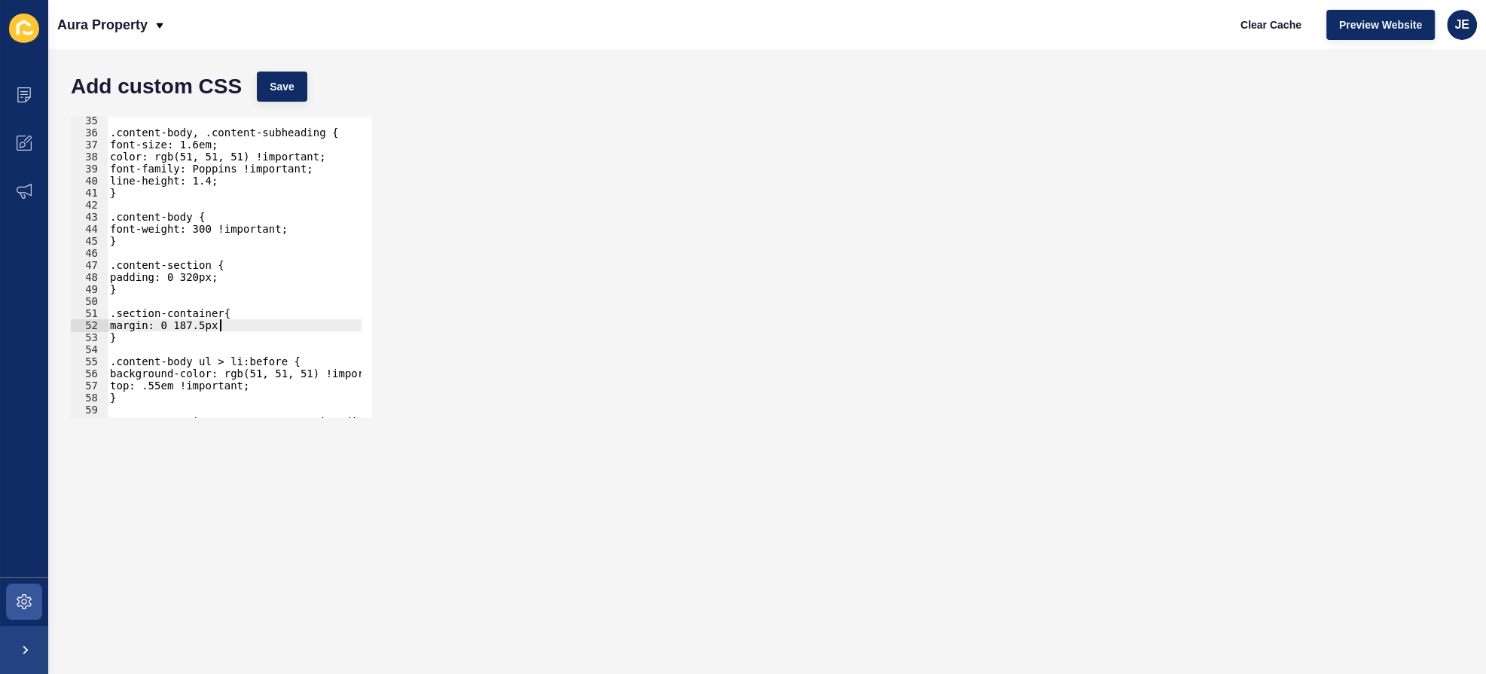
scroll to position [0, 8]
click at [301, 82] on button "Save" at bounding box center [282, 87] width 50 height 30
click at [222, 325] on div ".content-body, .content-subheading { font-size: 1.6em; color: rgb(51, 51, 51) !…" at bounding box center [281, 272] width 348 height 315
click at [276, 78] on button "Save" at bounding box center [282, 87] width 50 height 30
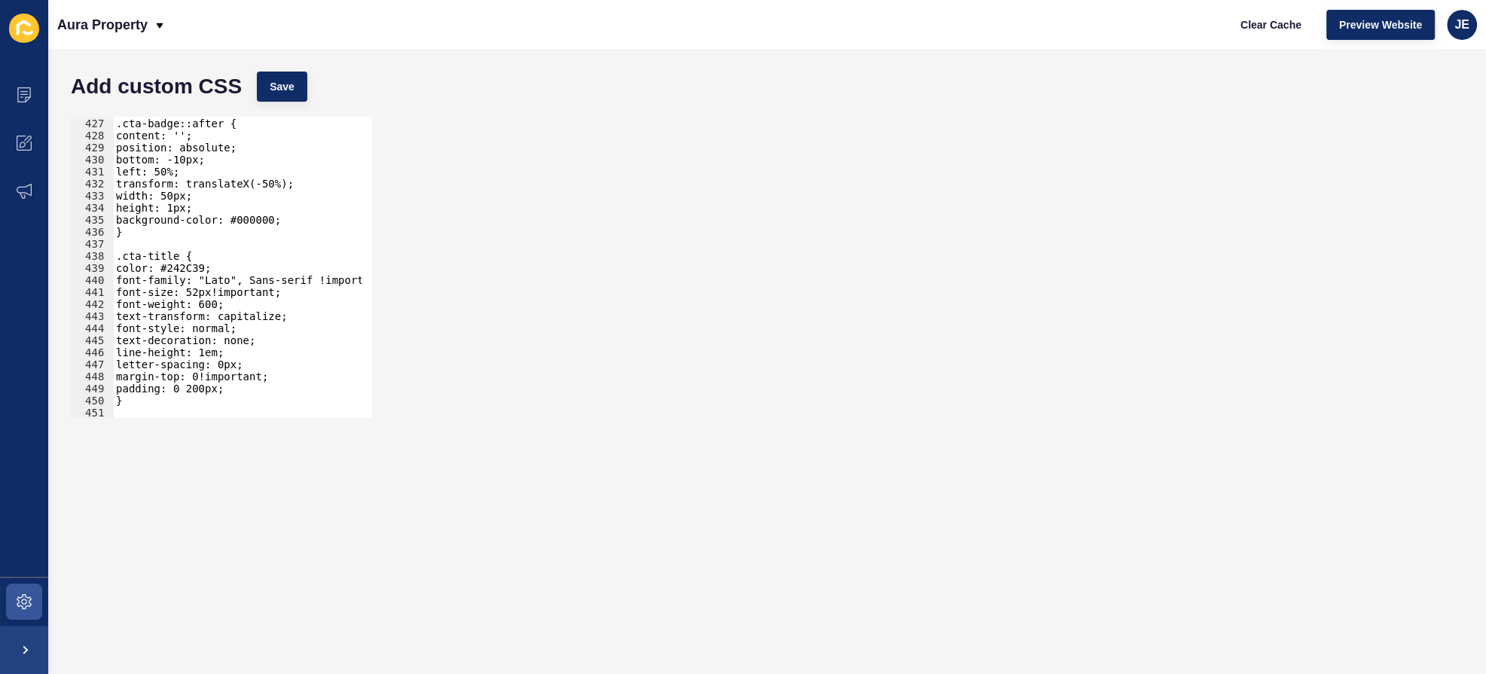
scroll to position [5175, 0]
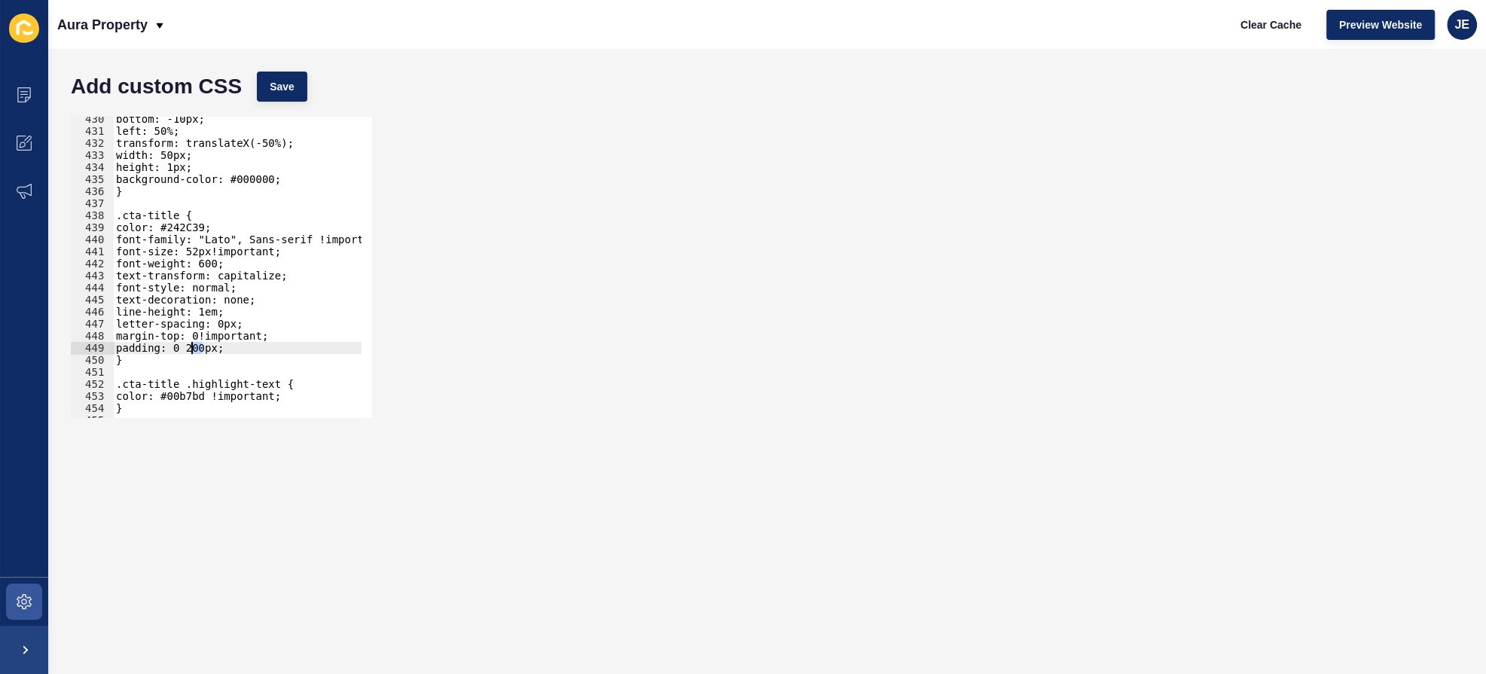
drag, startPoint x: 202, startPoint y: 348, endPoint x: 189, endPoint y: 349, distance: 12.8
click at [189, 349] on div "bottom: -10px; left: 50%; transform: translateX(-50%); width: 50px; height: 1px…" at bounding box center [287, 270] width 348 height 315
click at [286, 91] on span "Save" at bounding box center [282, 86] width 25 height 15
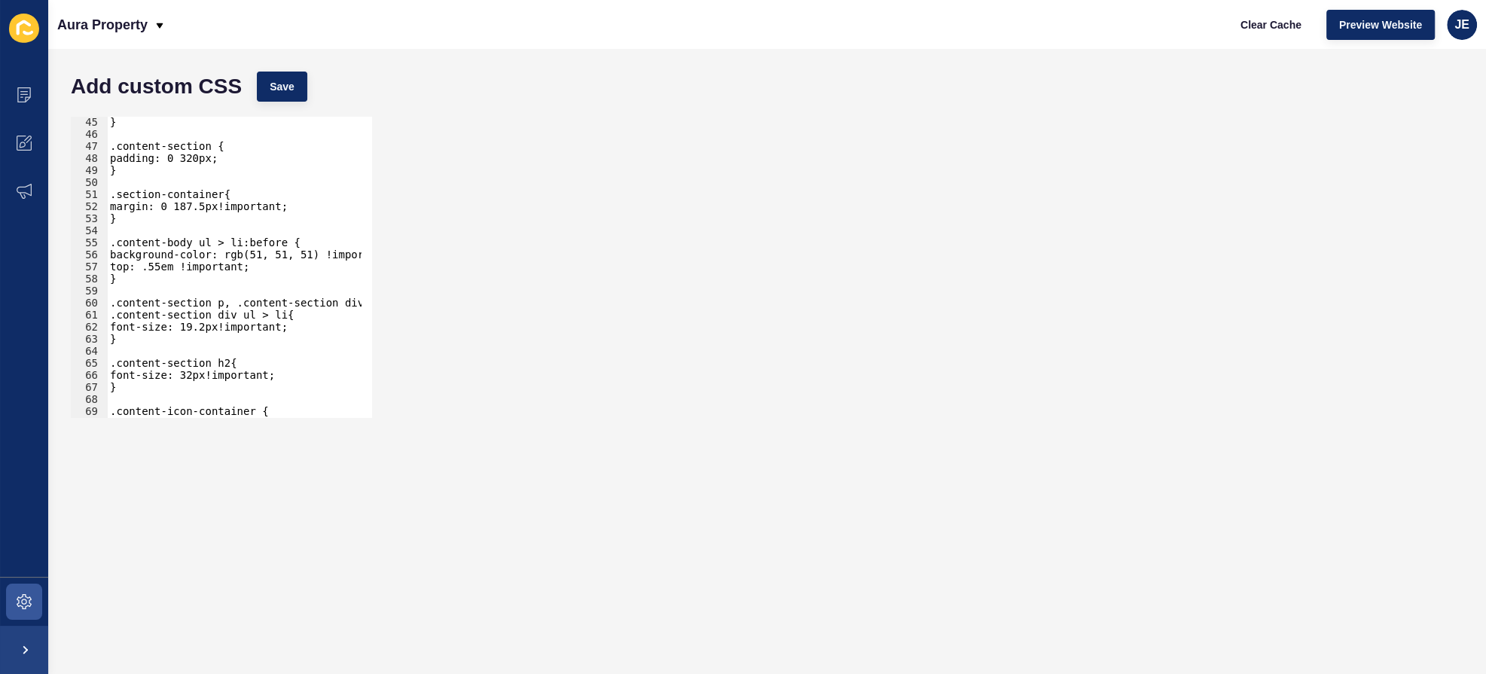
scroll to position [490, 0]
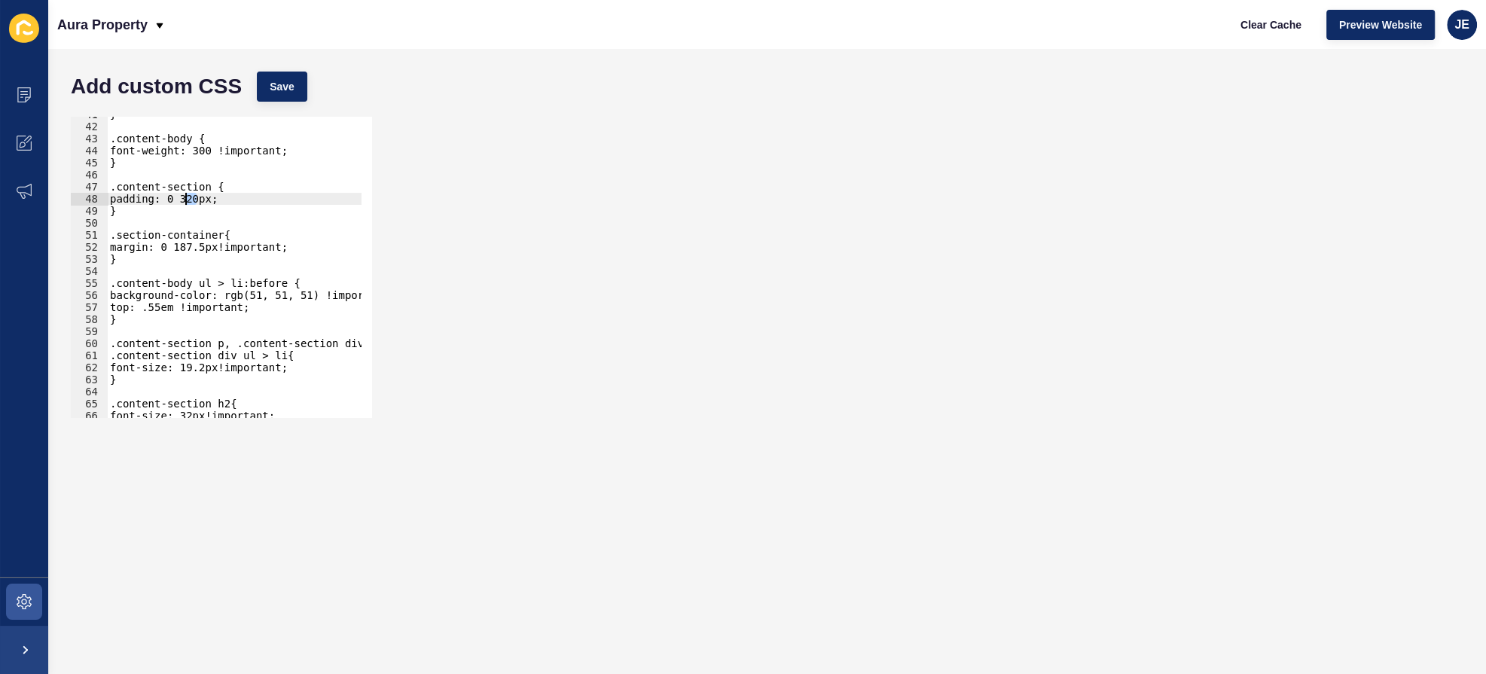
drag, startPoint x: 196, startPoint y: 197, endPoint x: 188, endPoint y: 198, distance: 8.4
click at [188, 197] on div "} .content-body { font-weight: 300 !important; } .content-section { padding: 0 …" at bounding box center [281, 265] width 348 height 315
click at [298, 79] on button "Save" at bounding box center [282, 87] width 50 height 30
click at [196, 197] on div "} .content-body { font-weight: 300 !important; } .content-section { padding: 0 …" at bounding box center [281, 265] width 348 height 315
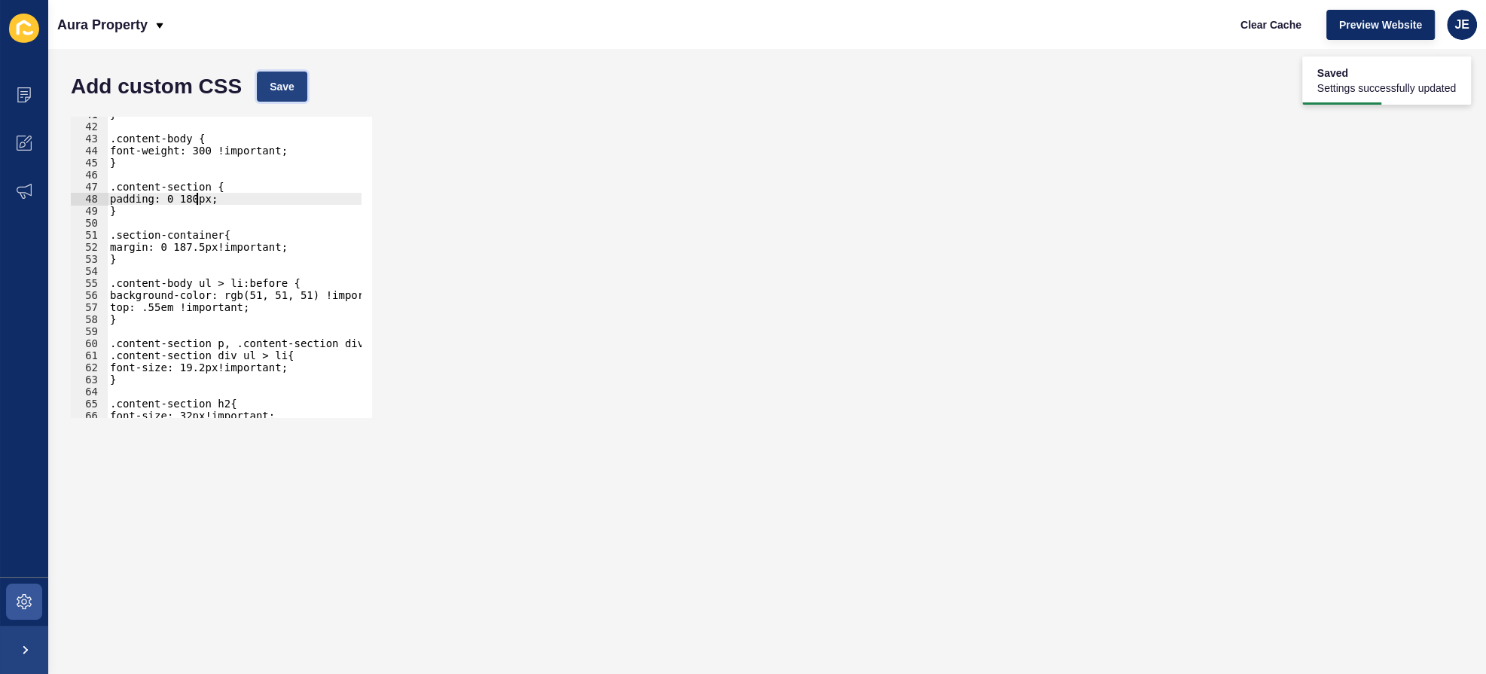
click at [298, 78] on button "Save" at bounding box center [282, 87] width 50 height 30
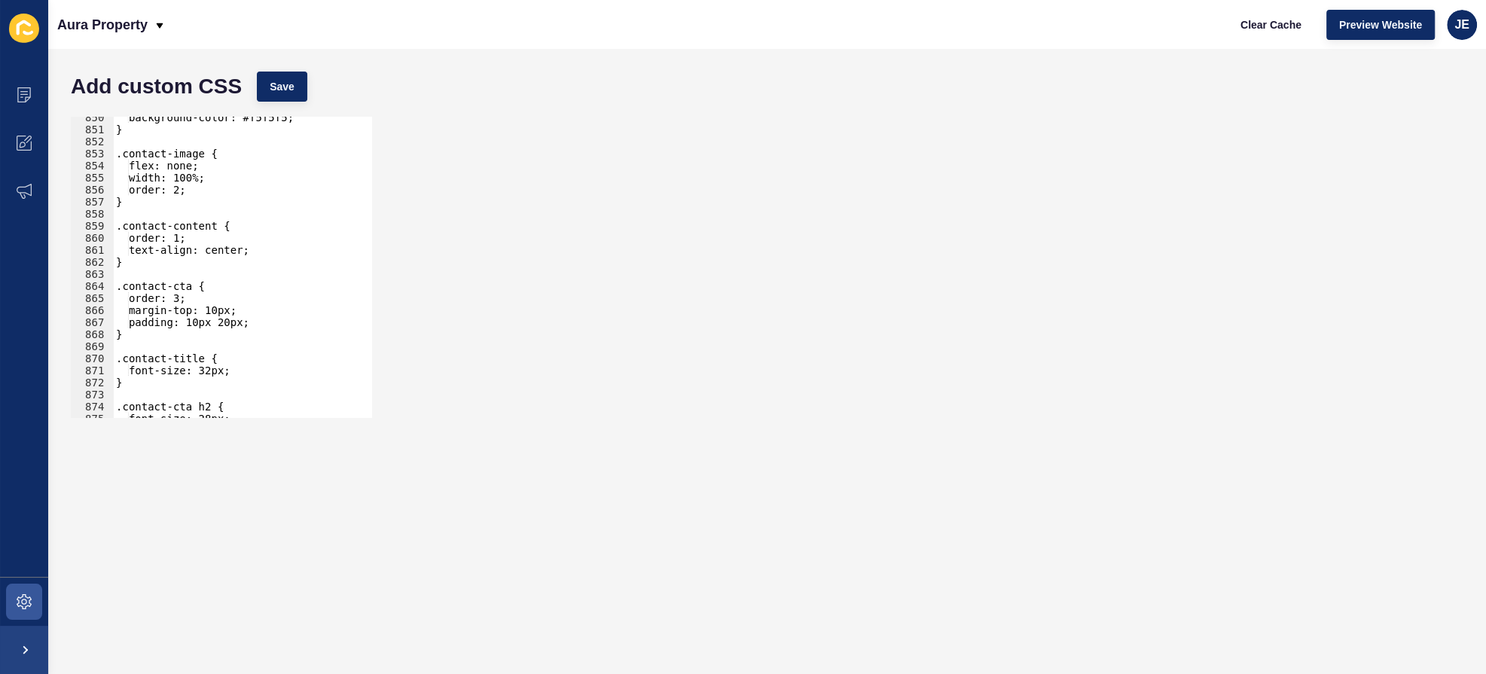
scroll to position [10280, 0]
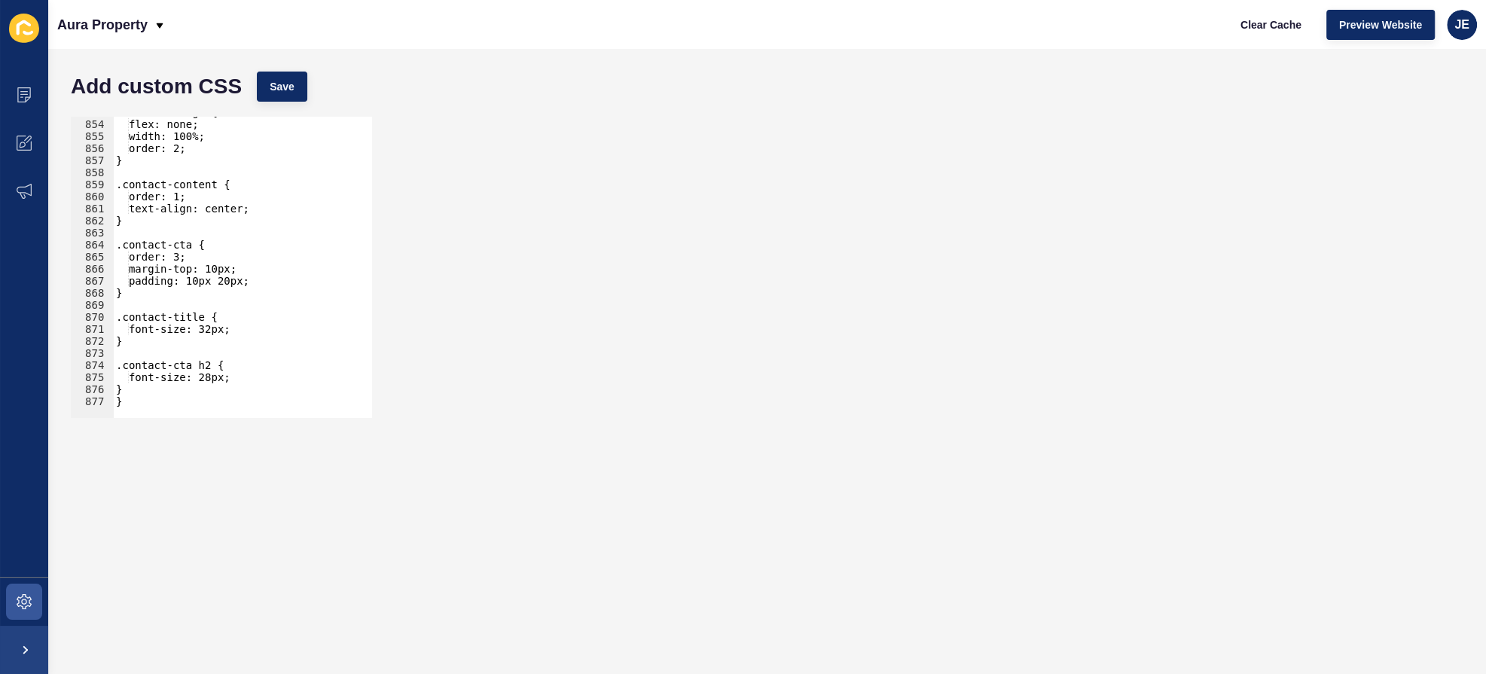
type textarea "}"
click at [159, 389] on div ".contact-image { flex: none; width: 100%; order: 2; } .contact-content { order:…" at bounding box center [287, 263] width 348 height 315
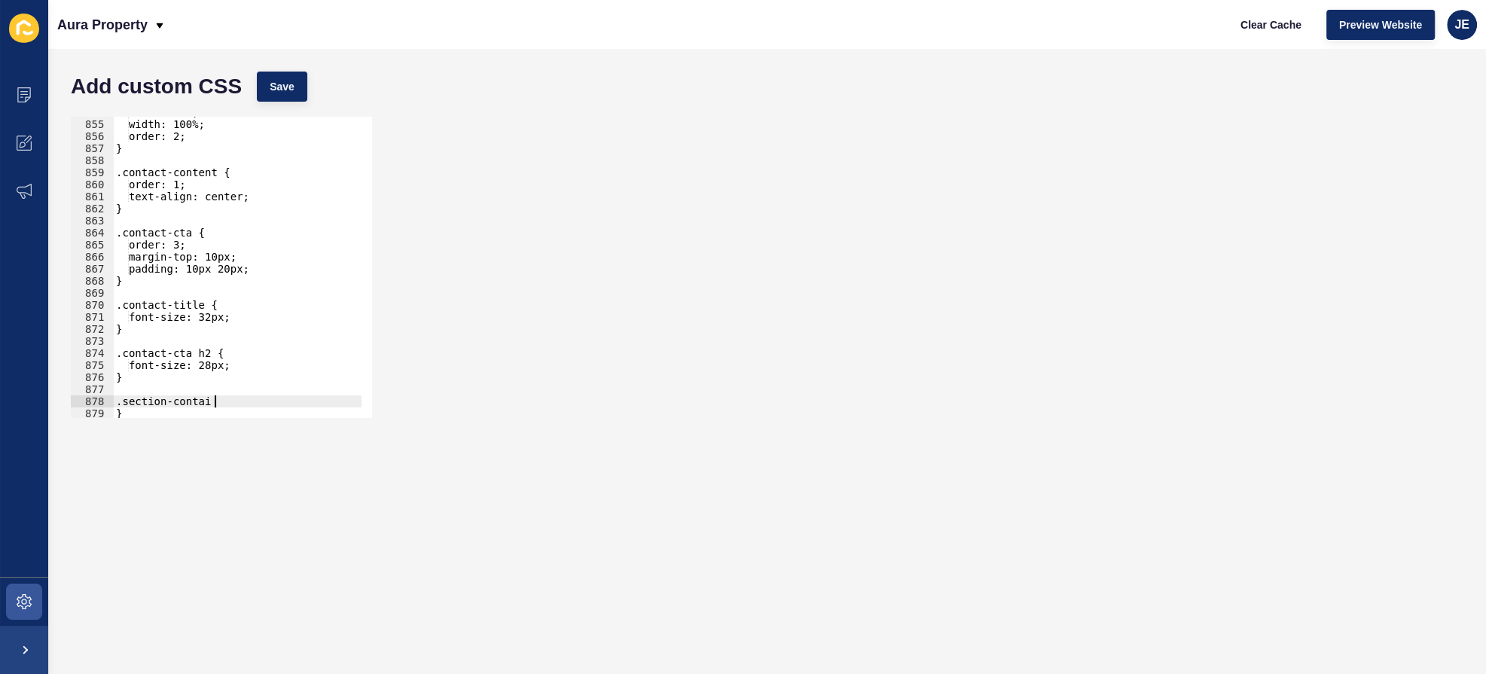
scroll to position [0, 8]
type textarea ".section-container{"
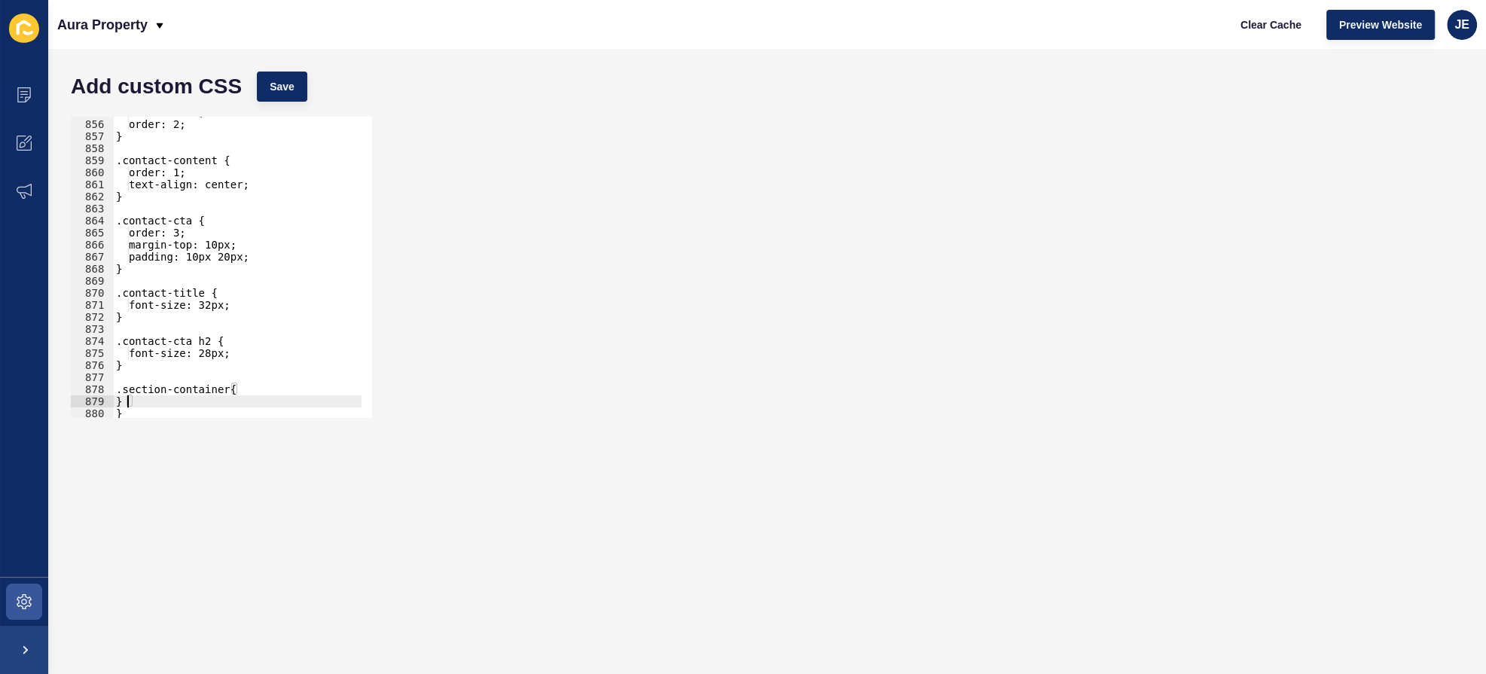
type textarea "}"
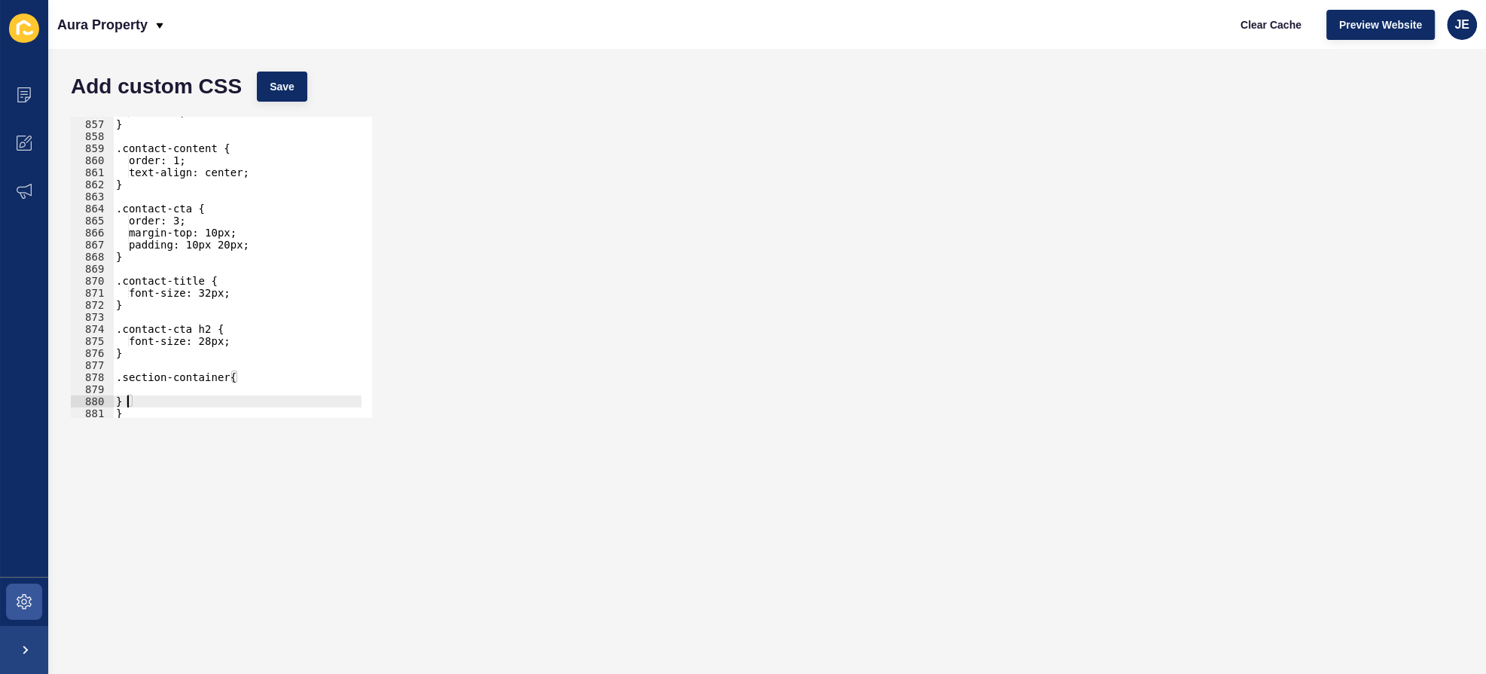
scroll to position [10317, 0]
type textarea "margin: 0!important;"
paste textarea "padding: 40px 20px;"
click at [259, 403] on div "order: 2; } .contact-content { order: 1; text-align: center; } .contact-cta { o…" at bounding box center [287, 263] width 348 height 315
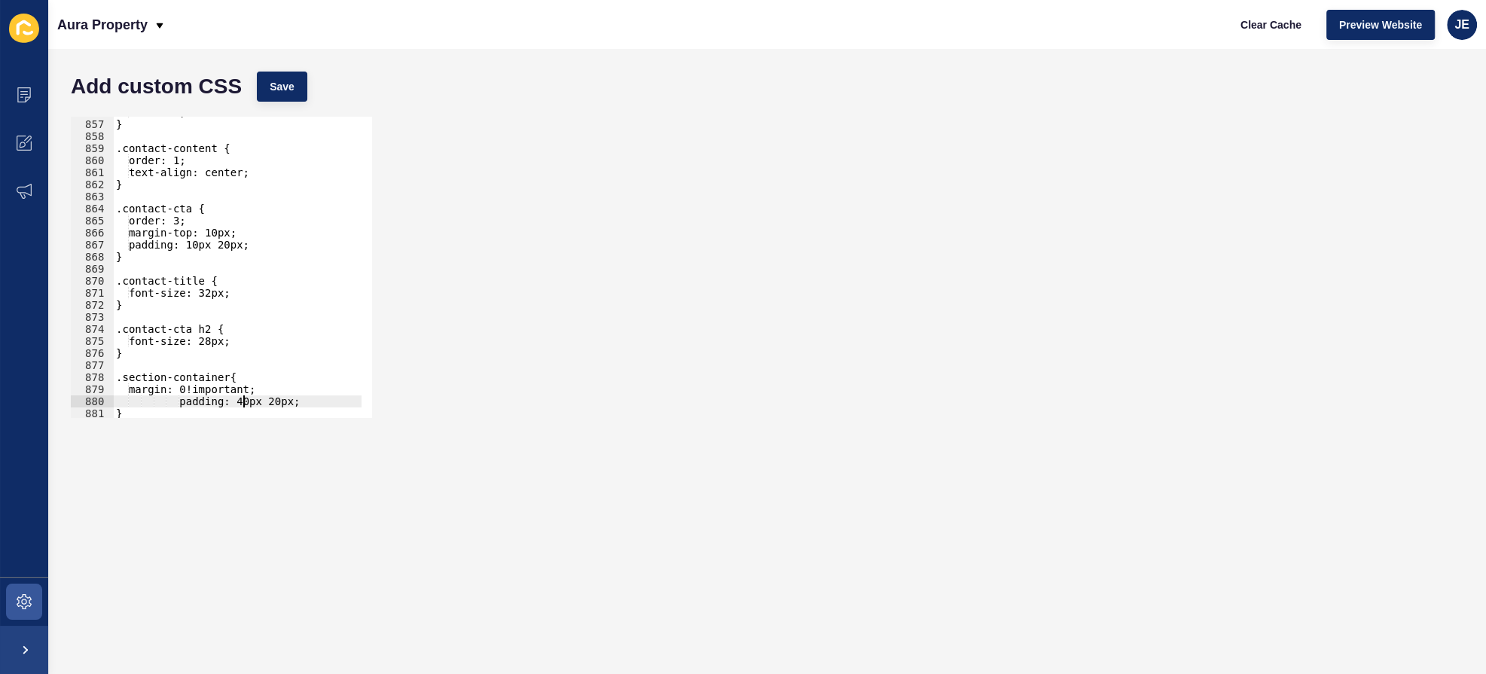
click at [243, 399] on div "order: 2; } .contact-content { order: 1; text-align: center; } .contact-cta { o…" at bounding box center [287, 263] width 348 height 315
drag, startPoint x: 183, startPoint y: 400, endPoint x: 142, endPoint y: 399, distance: 40.7
click at [140, 399] on div "order: 2; } .contact-content { order: 1; text-align: center; } .contact-cta { o…" at bounding box center [287, 263] width 348 height 315
click at [270, 90] on span "Save" at bounding box center [282, 86] width 25 height 15
click at [136, 392] on div "order: 2; } .contact-content { order: 1; text-align: center; } .contact-cta { o…" at bounding box center [287, 263] width 348 height 315
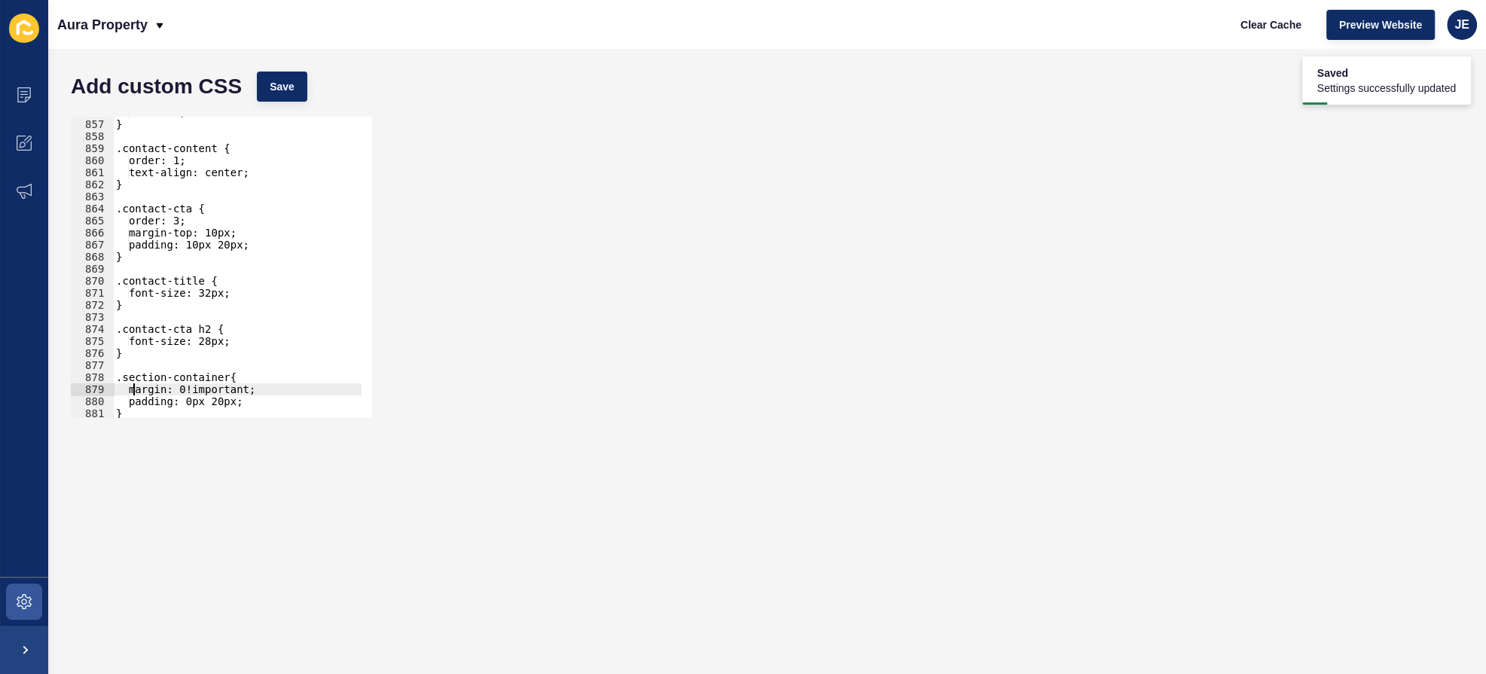
click at [138, 392] on div "order: 2; } .contact-content { order: 1; text-align: center; } .contact-cta { o…" at bounding box center [287, 263] width 348 height 315
click at [138, 392] on div "order: 2; } .contact-content { order: 1; text-align: center; } .contact-cta { o…" at bounding box center [237, 267] width 249 height 301
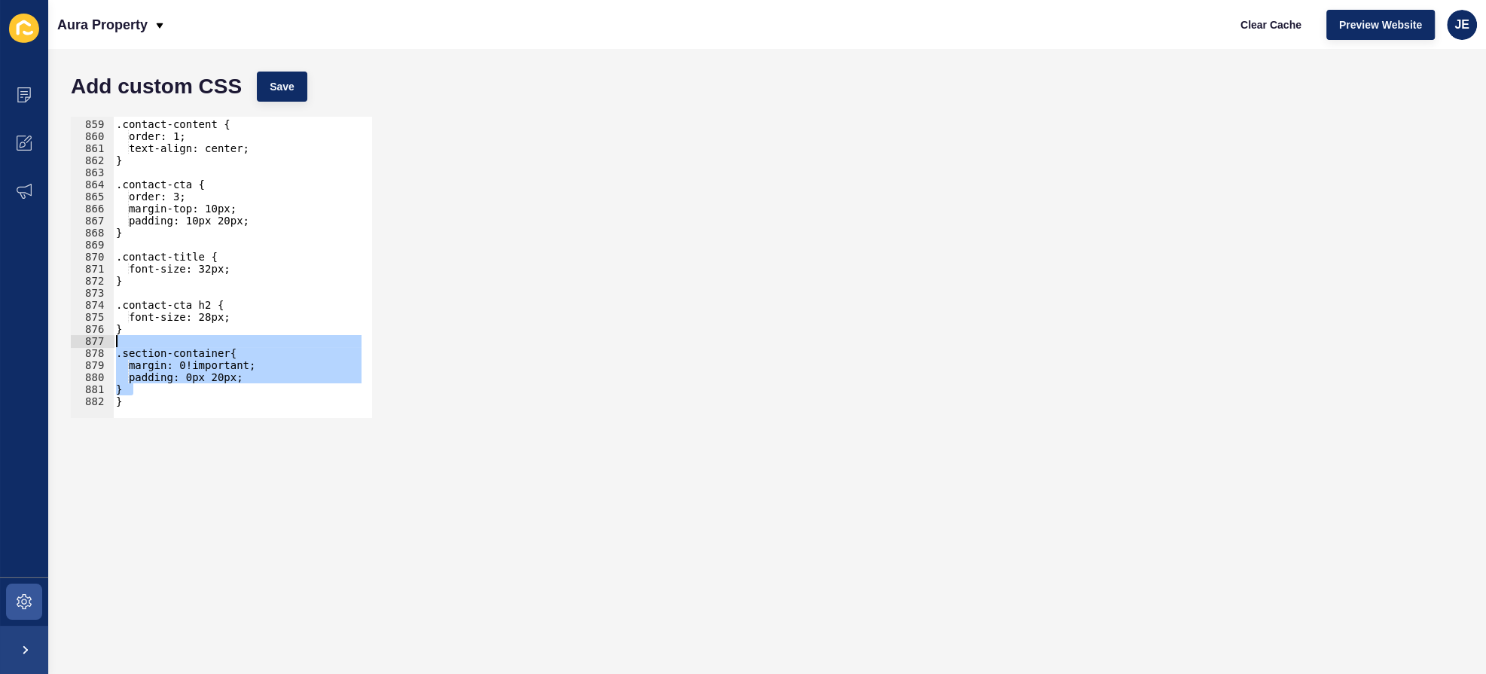
drag, startPoint x: 151, startPoint y: 390, endPoint x: 118, endPoint y: 343, distance: 57.9
click at [118, 343] on div ".contact-content { order: 1; text-align: center; } .contact-cta { order: 3; mar…" at bounding box center [287, 263] width 348 height 315
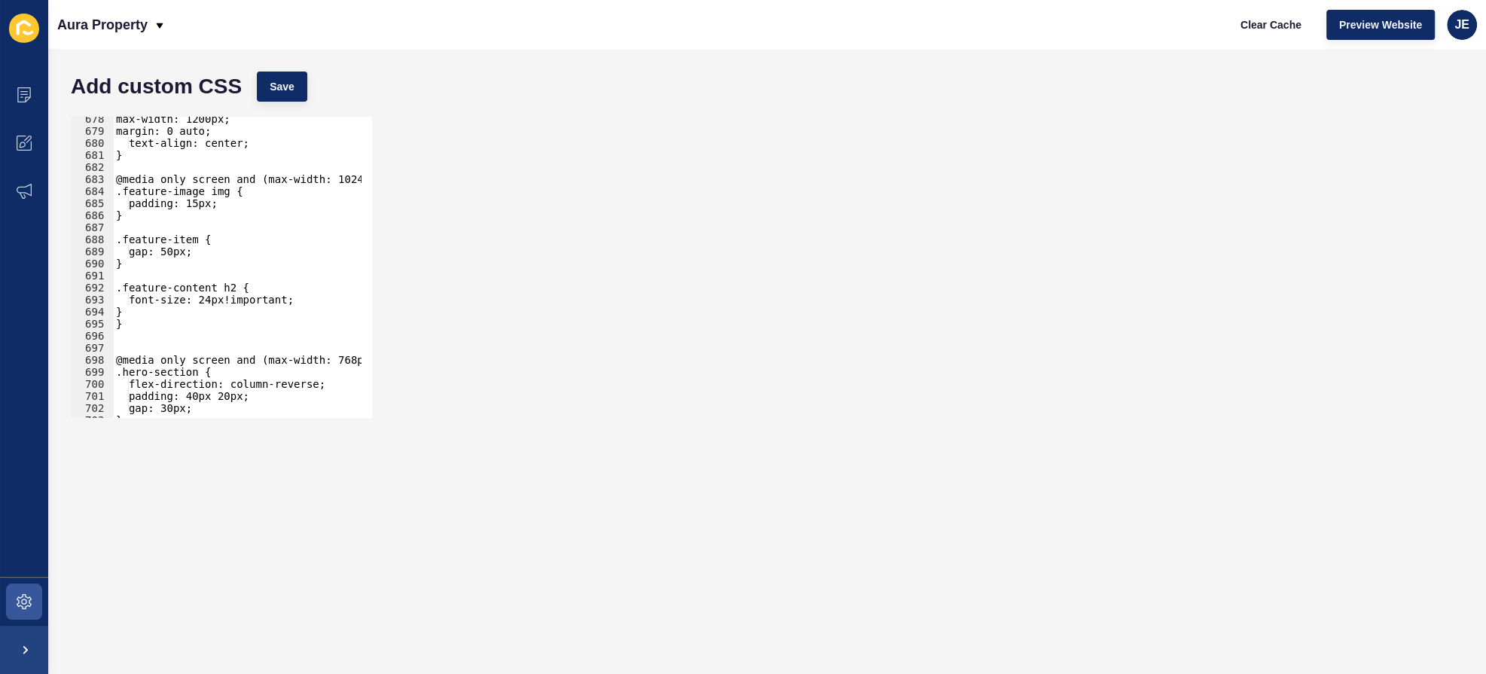
scroll to position [8165, 0]
click at [170, 302] on div "max-width: 1200px; margin: 0 auto; text-align: center; } @media only screen and…" at bounding box center [287, 270] width 348 height 315
click at [170, 320] on div "max-width: 1200px; margin: 0 auto; text-align: center; } @media only screen and…" at bounding box center [287, 270] width 348 height 315
click at [174, 307] on div "max-width: 1200px; margin: 0 auto; text-align: center; } @media only screen and…" at bounding box center [287, 270] width 348 height 315
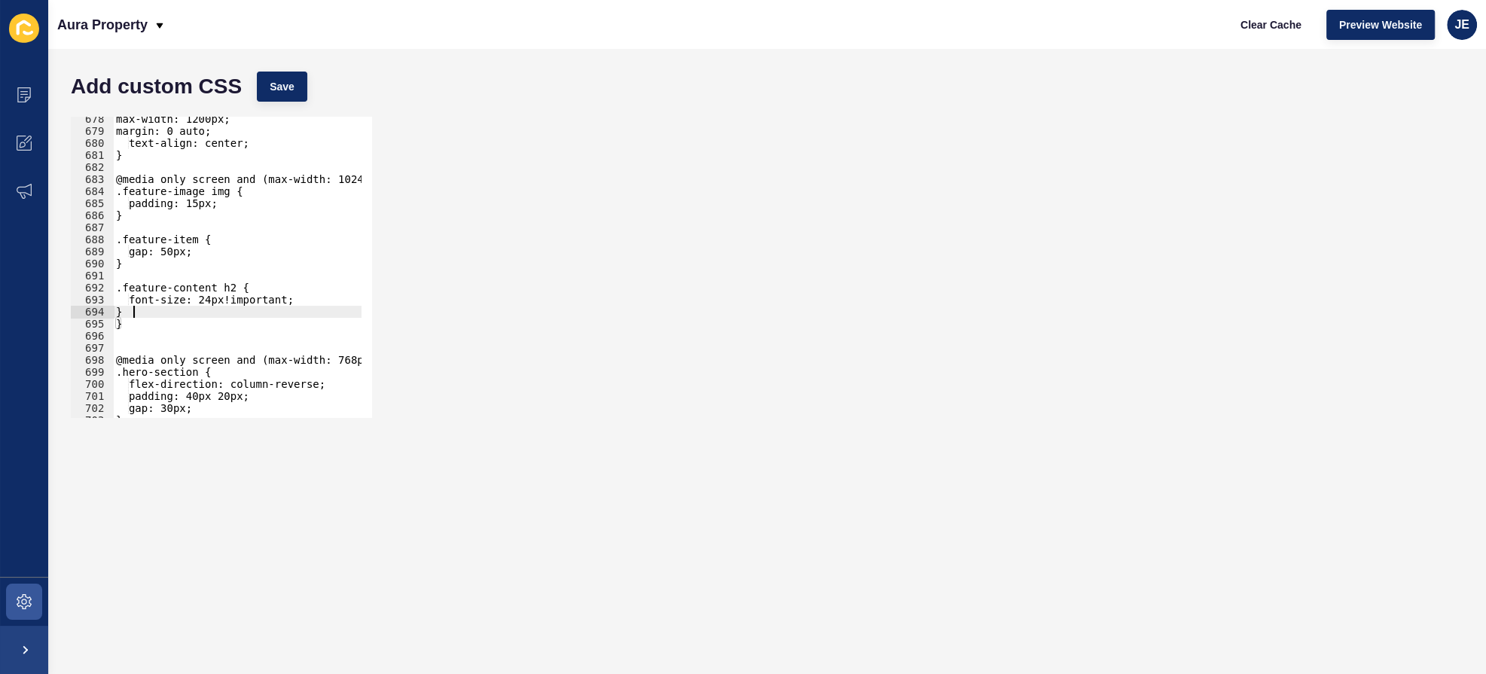
type textarea "}"
paste textarea "}"
type textarea "}"
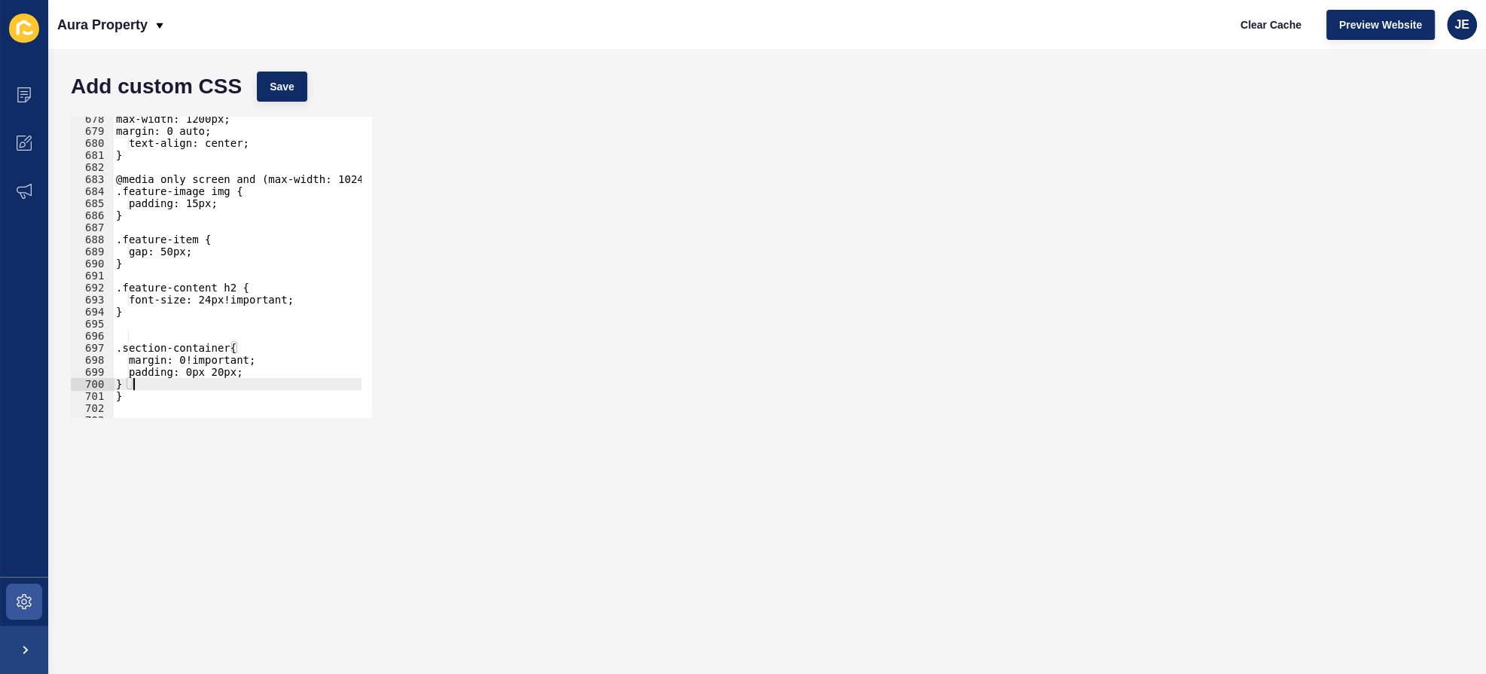
click at [148, 332] on div "max-width: 1200px; margin: 0 auto; text-align: center; } @media only screen and…" at bounding box center [287, 270] width 348 height 315
click at [274, 92] on span "Save" at bounding box center [282, 86] width 25 height 15
drag, startPoint x: 185, startPoint y: 349, endPoint x: 241, endPoint y: 351, distance: 55.8
click at [241, 351] on div "max-width: 1200px; margin: 0 auto; text-align: center; } @media only screen and…" at bounding box center [287, 270] width 348 height 315
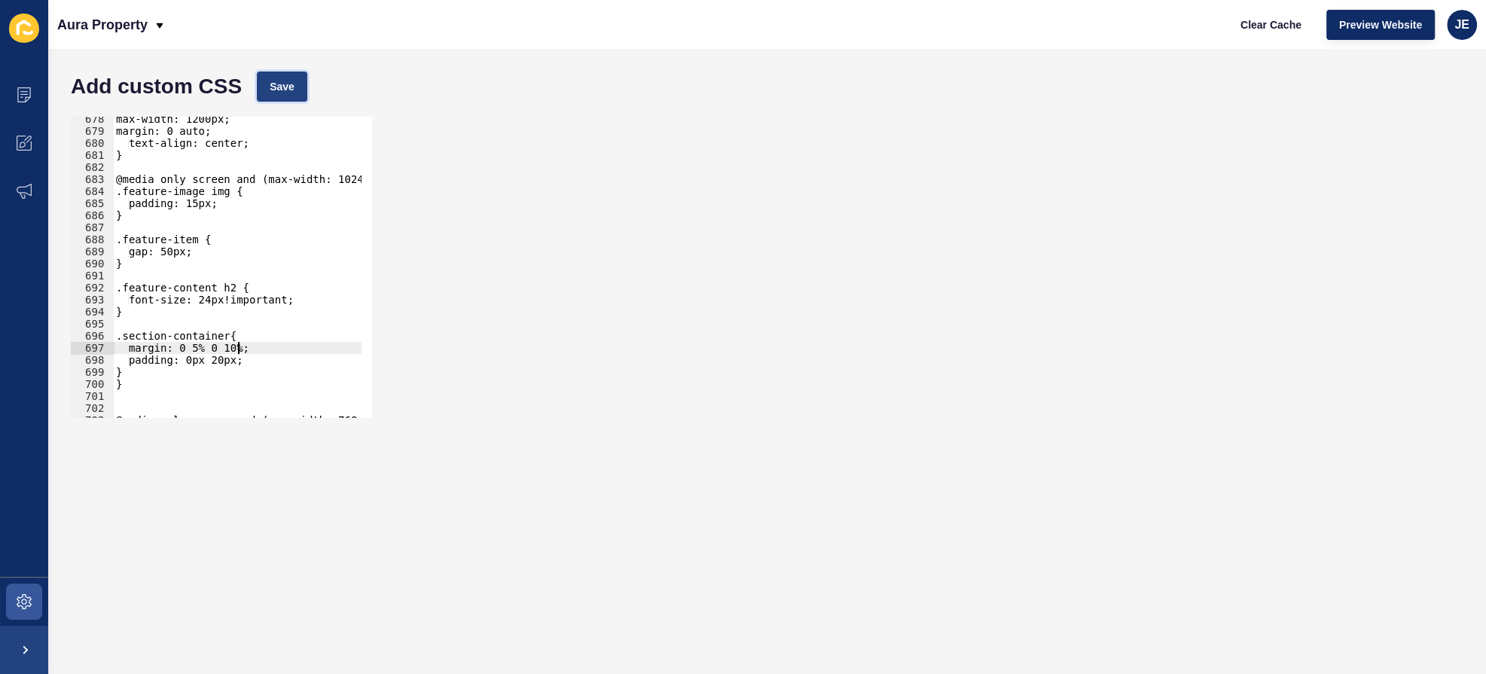
click at [274, 82] on span "Save" at bounding box center [282, 86] width 25 height 15
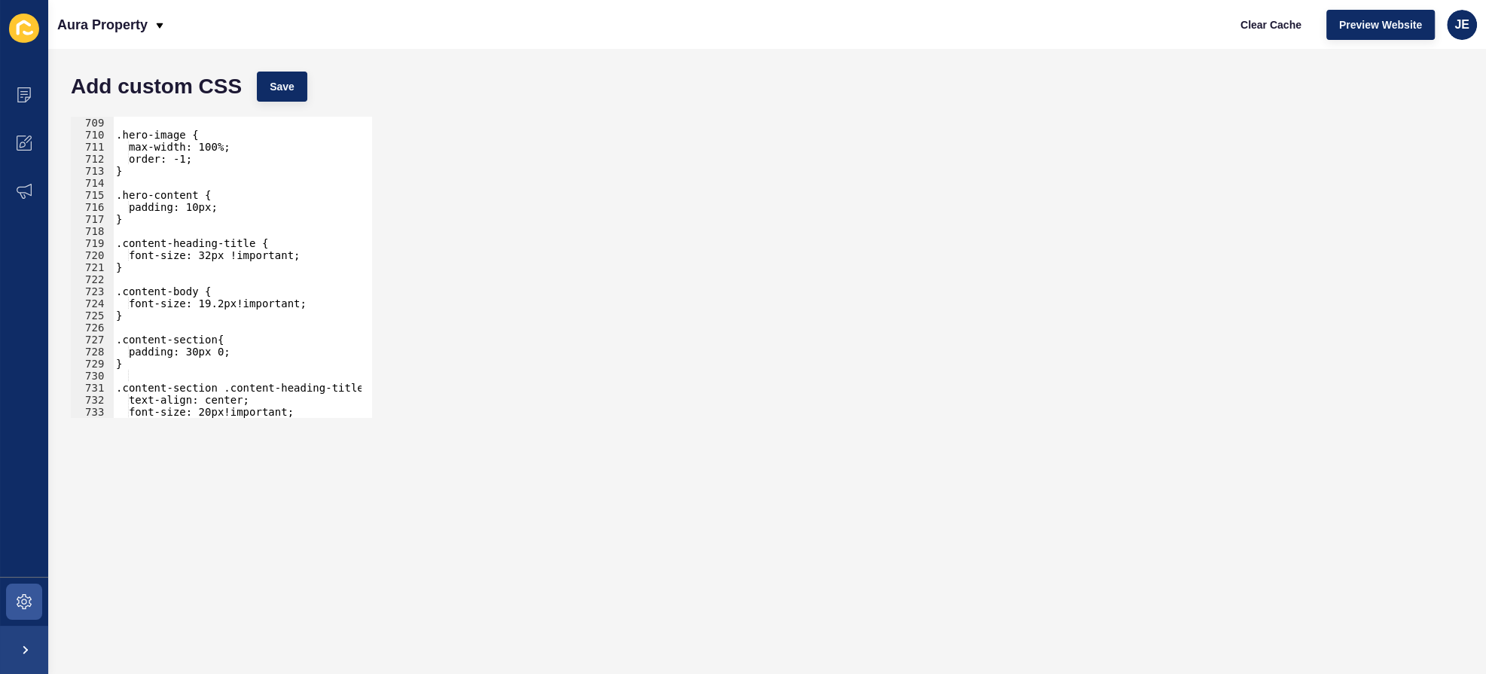
scroll to position [0, 0]
drag, startPoint x: 148, startPoint y: 368, endPoint x: 118, endPoint y: 335, distance: 44.8
click at [118, 335] on div ".hero-image { max-width: 100%; order: -1; } .hero-content { padding: 10px; } .c…" at bounding box center [287, 274] width 348 height 315
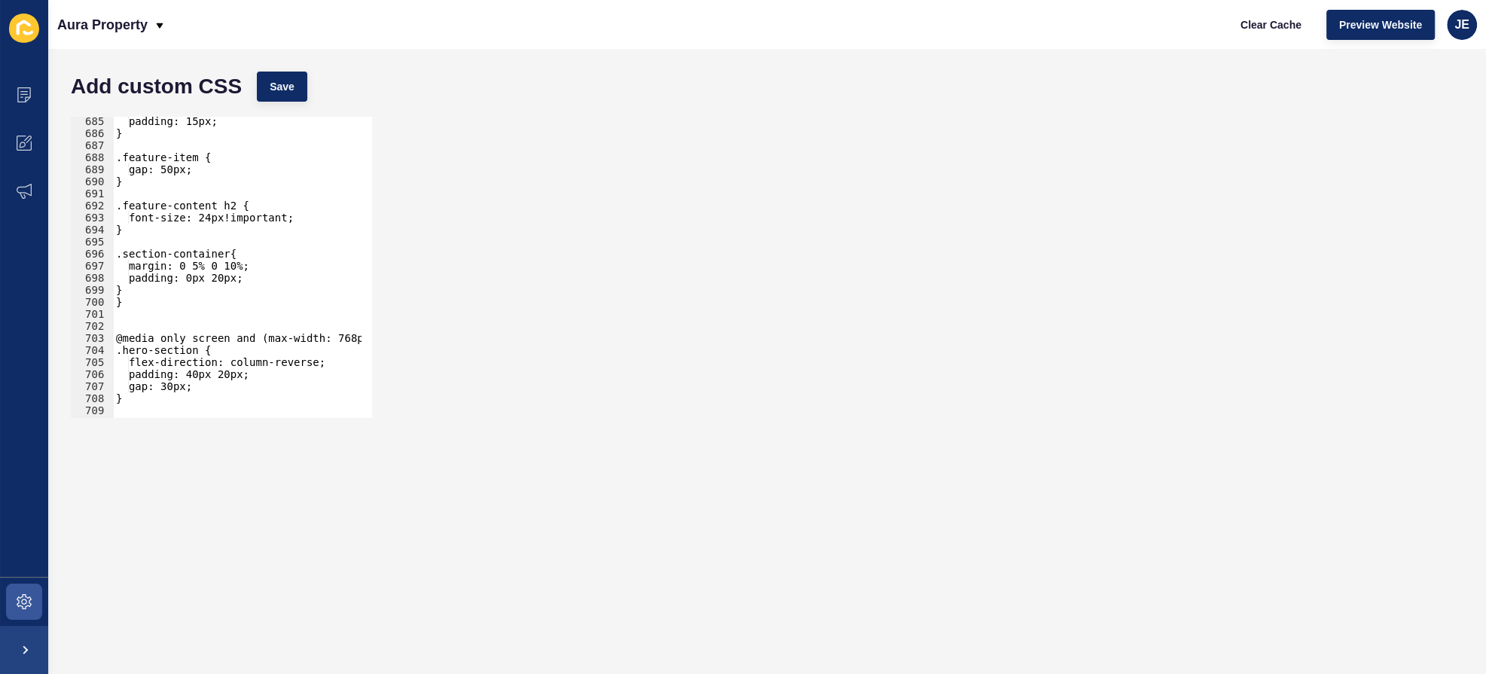
scroll to position [8165, 0]
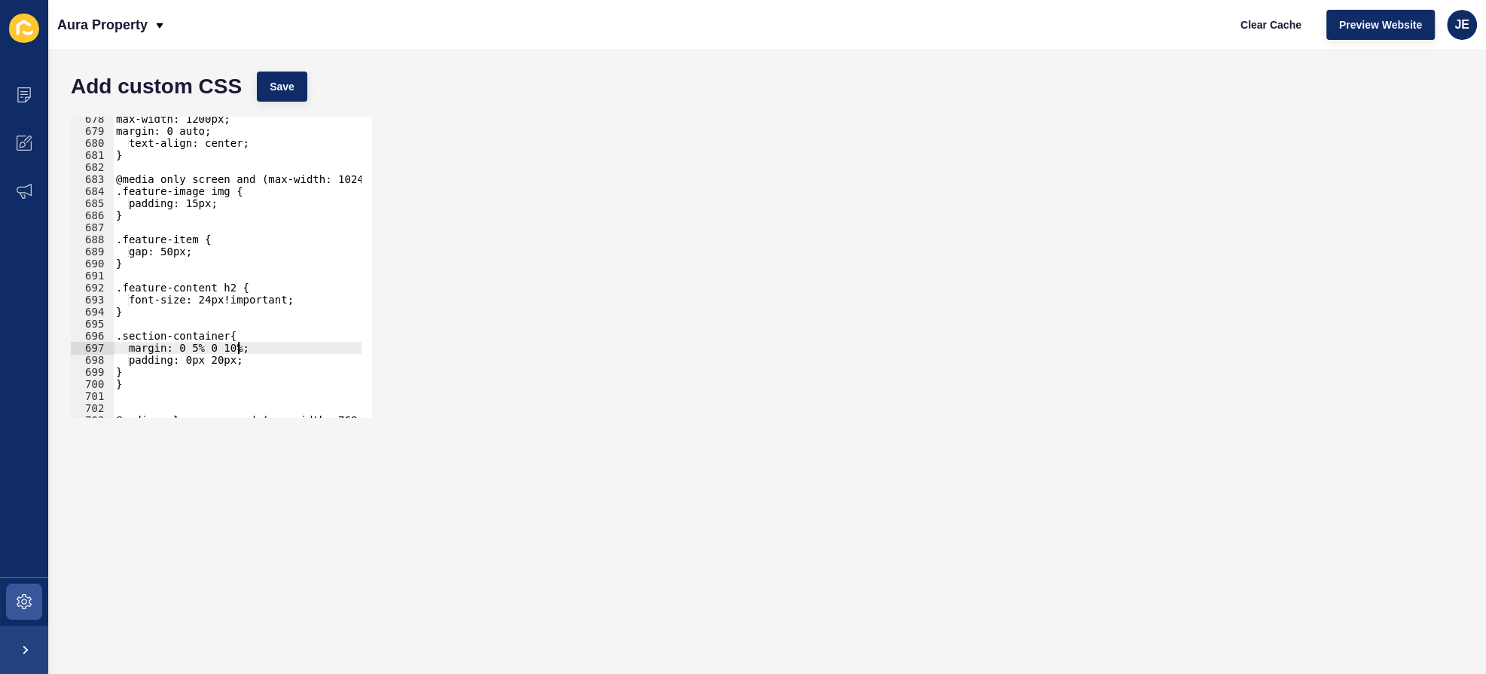
click at [237, 350] on div "max-width: 1200px; margin: 0 auto; text-align: center; } @media only screen and…" at bounding box center [287, 270] width 348 height 315
click at [272, 96] on button "Save" at bounding box center [282, 87] width 50 height 30
drag, startPoint x: 287, startPoint y: 353, endPoint x: 81, endPoint y: 350, distance: 206.5
click at [81, 350] on div "margin: 0 5% 0 10%!important; 678 679 680 681 682 683 684 685 686 687 688 689 6…" at bounding box center [221, 267] width 301 height 301
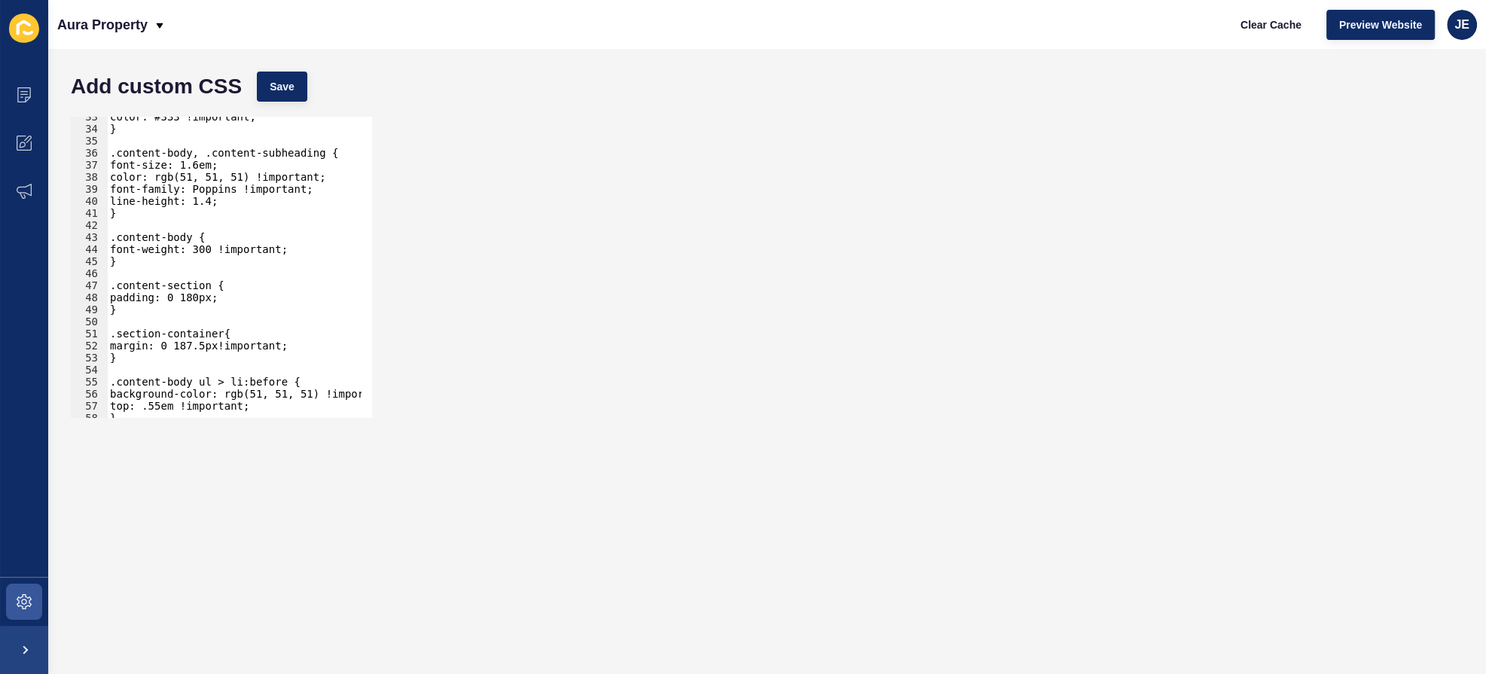
scroll to position [363, 0]
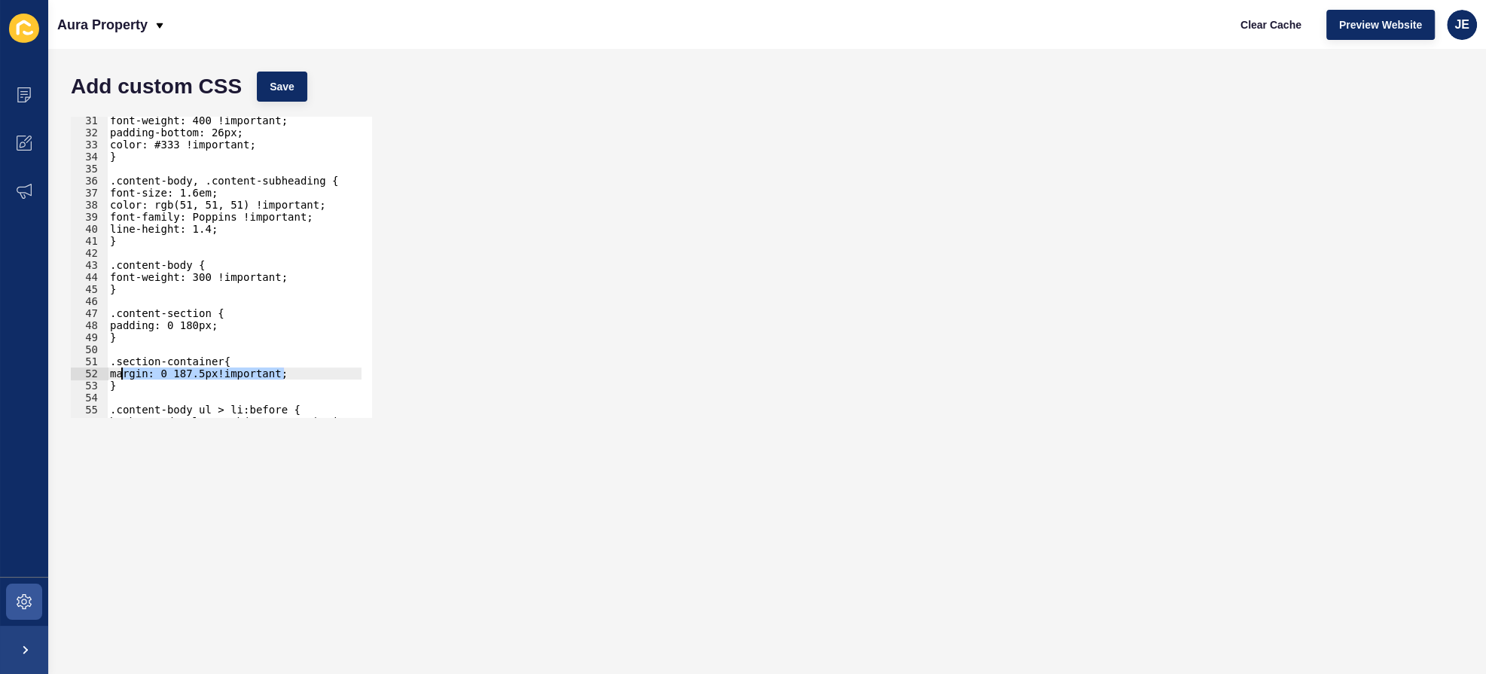
drag, startPoint x: 283, startPoint y: 374, endPoint x: 119, endPoint y: 374, distance: 164.2
click at [119, 374] on div "font-weight: 400 !important; padding-bottom: 26px; color: #333 !important; } .c…" at bounding box center [281, 272] width 348 height 315
paste textarea "margin: 0 5% 0 10%"
drag, startPoint x: 137, startPoint y: 372, endPoint x: 119, endPoint y: 374, distance: 18.2
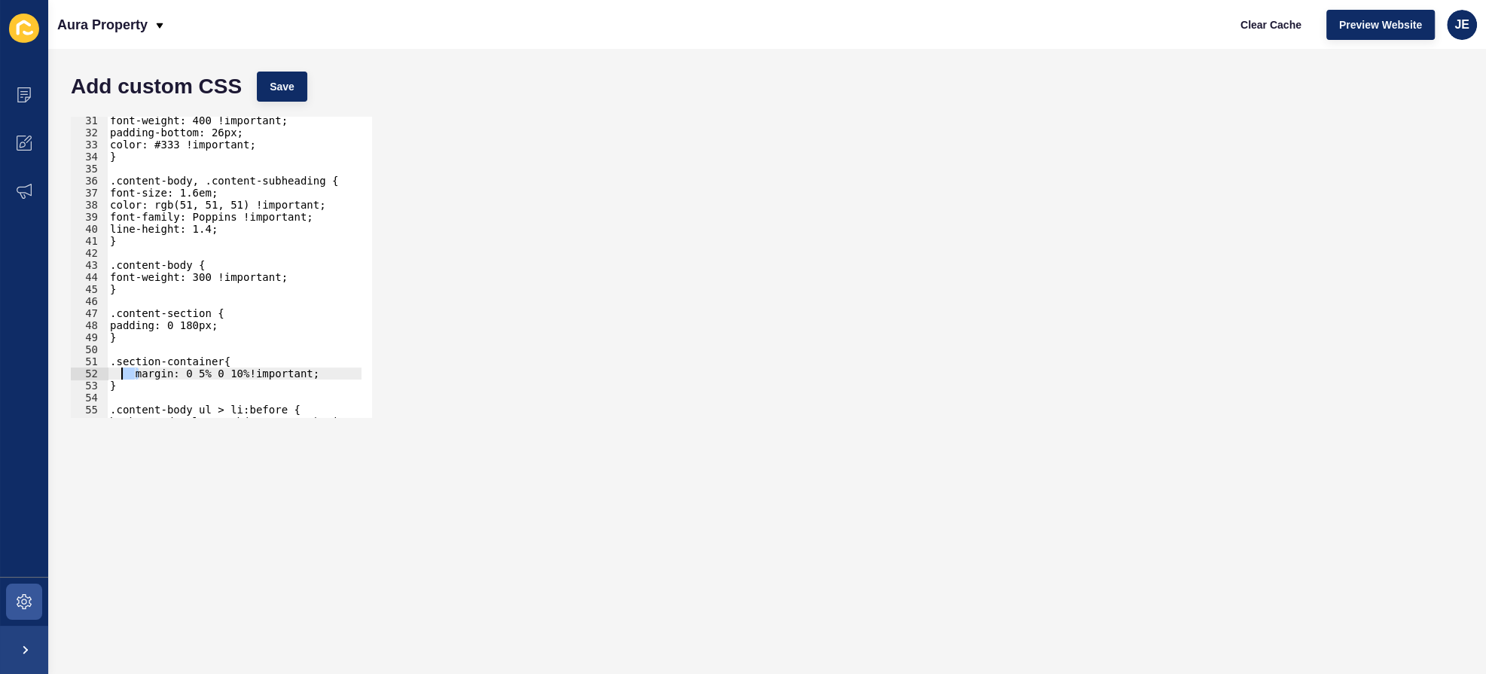
click at [119, 374] on div "font-weight: 400 !important; padding-bottom: 26px; color: #333 !important; } .c…" at bounding box center [281, 272] width 348 height 315
type textarea "margin: 0 5% 0 10%!important;"
click at [271, 85] on span "Save" at bounding box center [282, 86] width 25 height 15
click at [249, 306] on div "font-weight: 400 !important; padding-bottom: 26px; color: #333 !important; } .c…" at bounding box center [281, 272] width 348 height 315
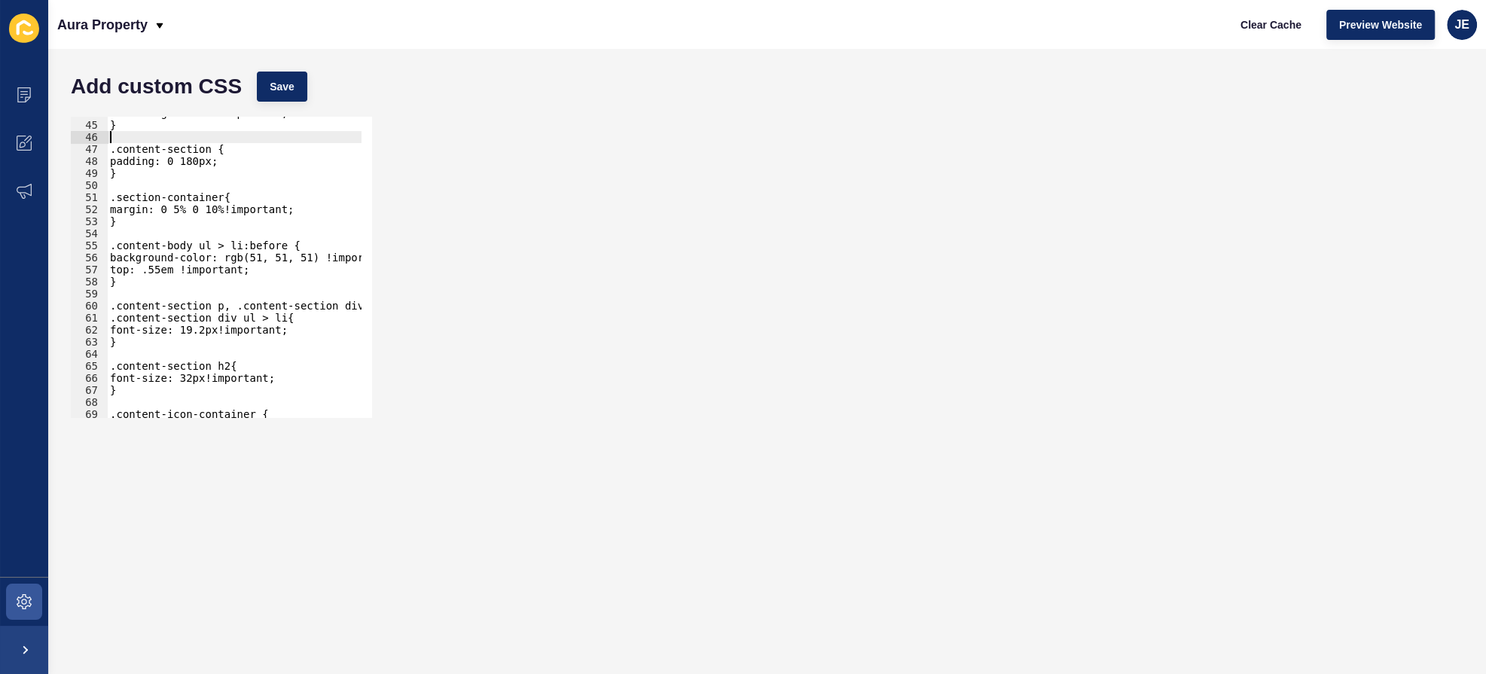
scroll to position [445, 0]
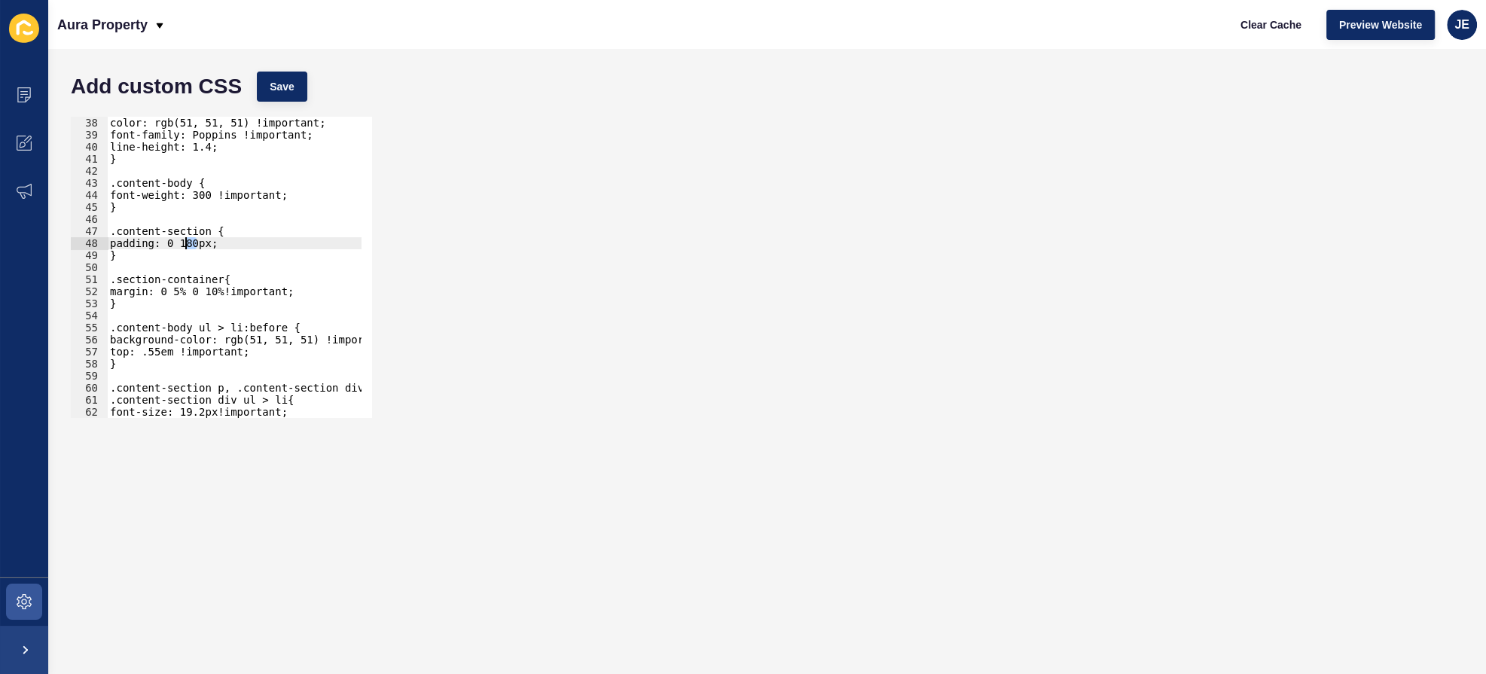
drag, startPoint x: 196, startPoint y: 241, endPoint x: 184, endPoint y: 244, distance: 12.4
click at [184, 244] on div "font-size: 1.6em; color: rgb(51, 51, 51) !important; font-family: Poppins !impo…" at bounding box center [281, 262] width 348 height 315
click at [287, 95] on button "Save" at bounding box center [282, 87] width 50 height 30
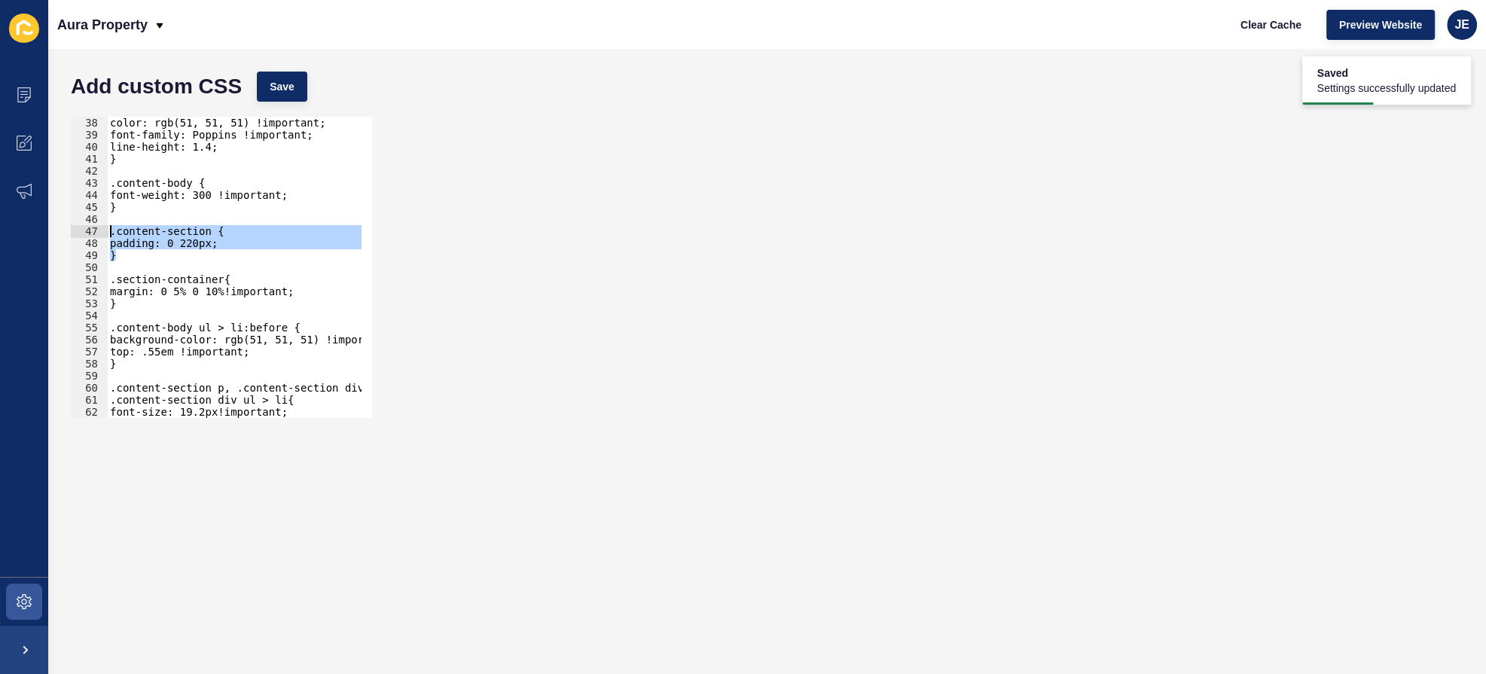
drag, startPoint x: 158, startPoint y: 255, endPoint x: 102, endPoint y: 232, distance: 60.2
click at [102, 232] on div "} 37 38 39 40 41 42 43 44 45 46 47 48 49 50 51 52 53 54 55 56 57 58 59 60 61 62…" at bounding box center [221, 267] width 301 height 301
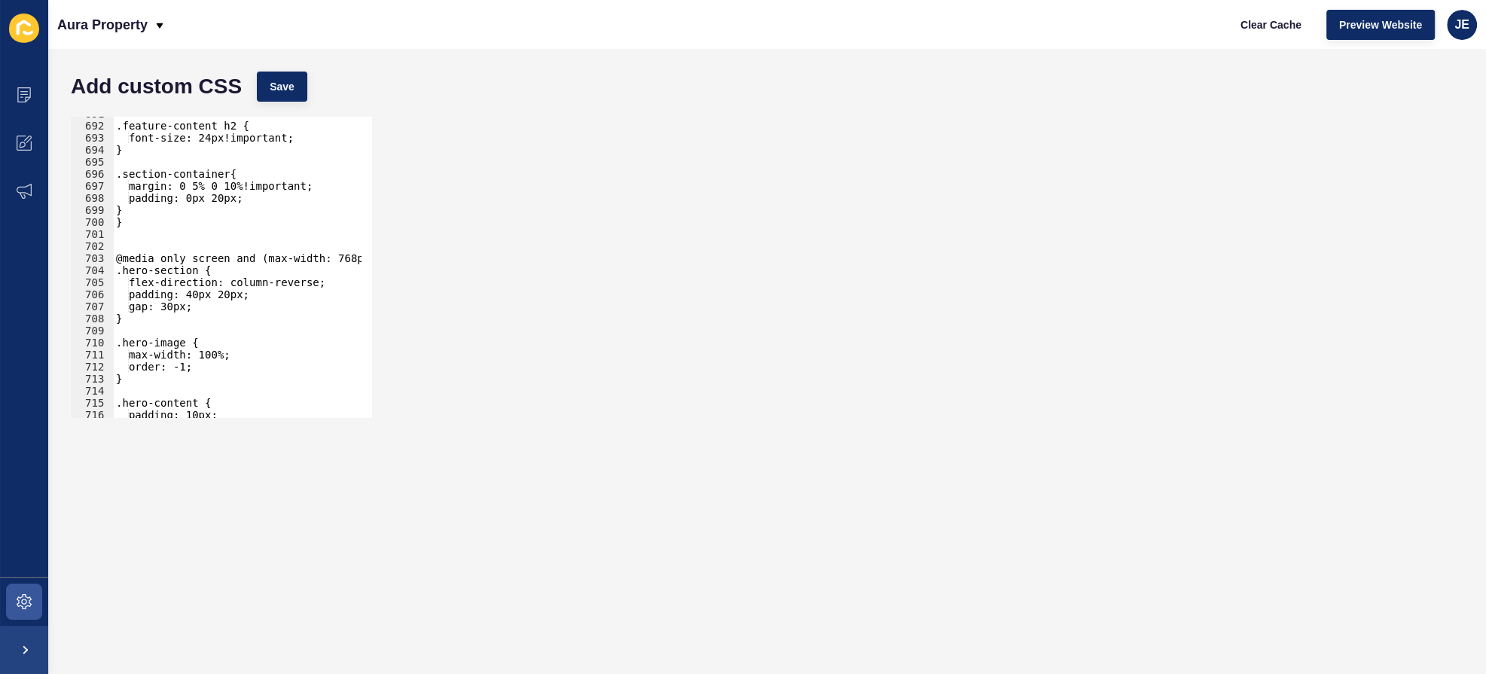
scroll to position [8491, 0]
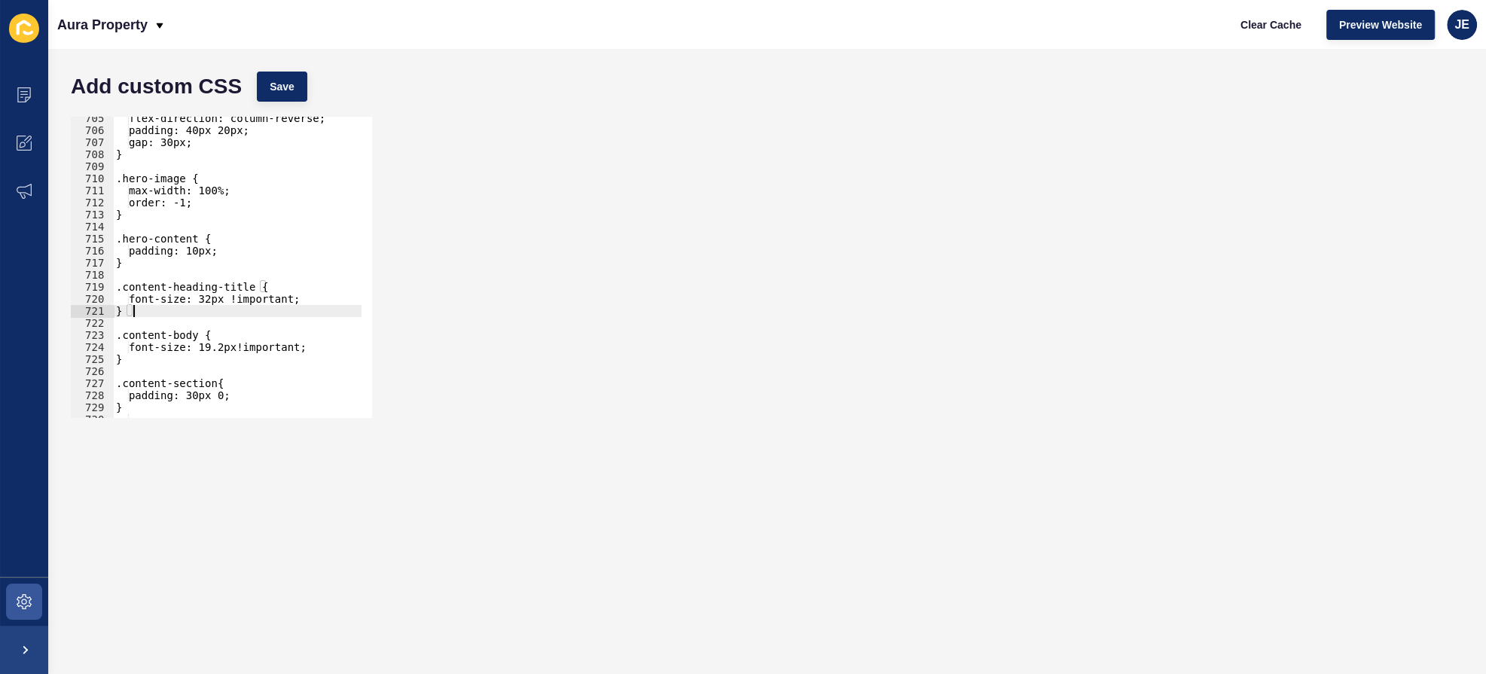
click at [157, 316] on div "flex-direction: column-reverse; padding: 40px 20px; gap: 30px; } .hero-image { …" at bounding box center [287, 269] width 348 height 315
type textarea "}"
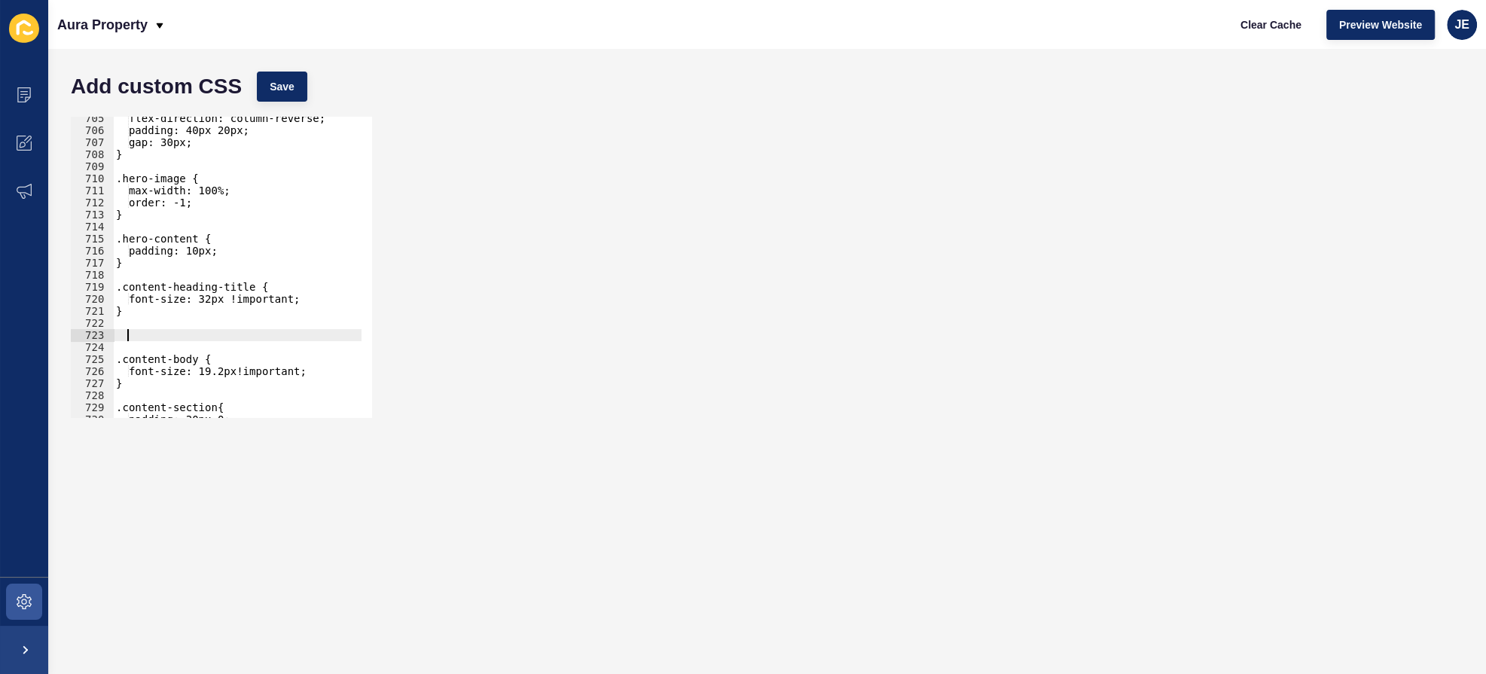
type textarea "}"
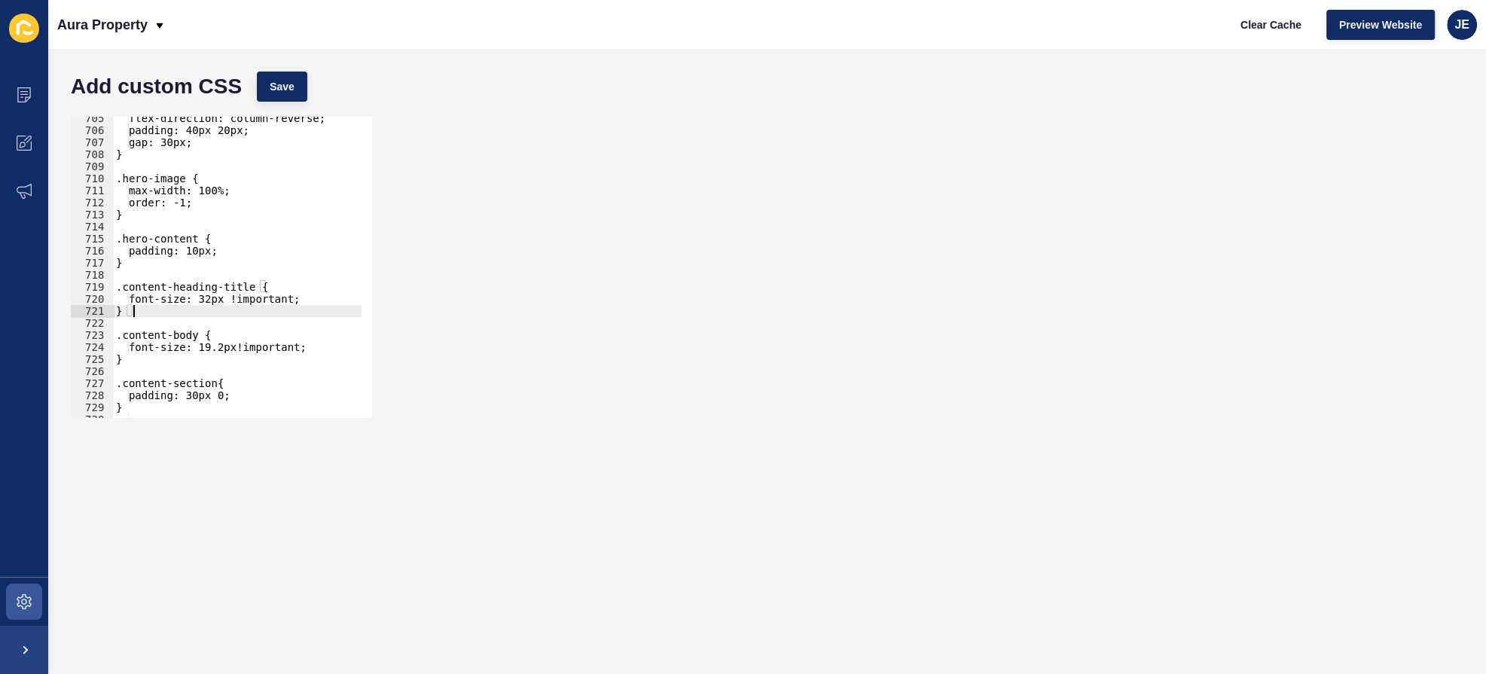
scroll to position [8573, 0]
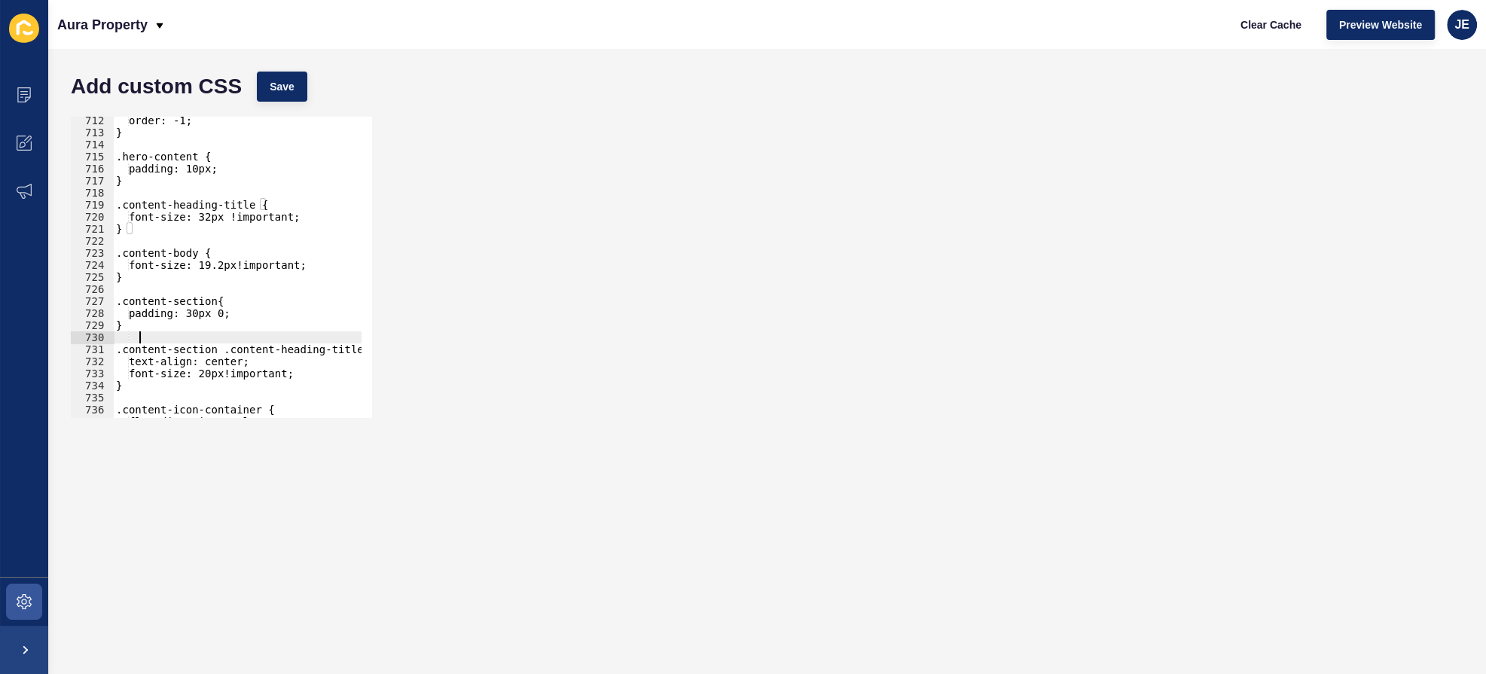
click at [156, 338] on div "order: -1; } .hero-content { padding: 10px; } .content-heading-title { font-siz…" at bounding box center [287, 272] width 348 height 315
click at [157, 323] on div "order: -1; } .hero-content { padding: 10px; } .content-heading-title { font-siz…" at bounding box center [287, 272] width 348 height 315
type textarea "}"
paste textarea "}"
type textarea "}"
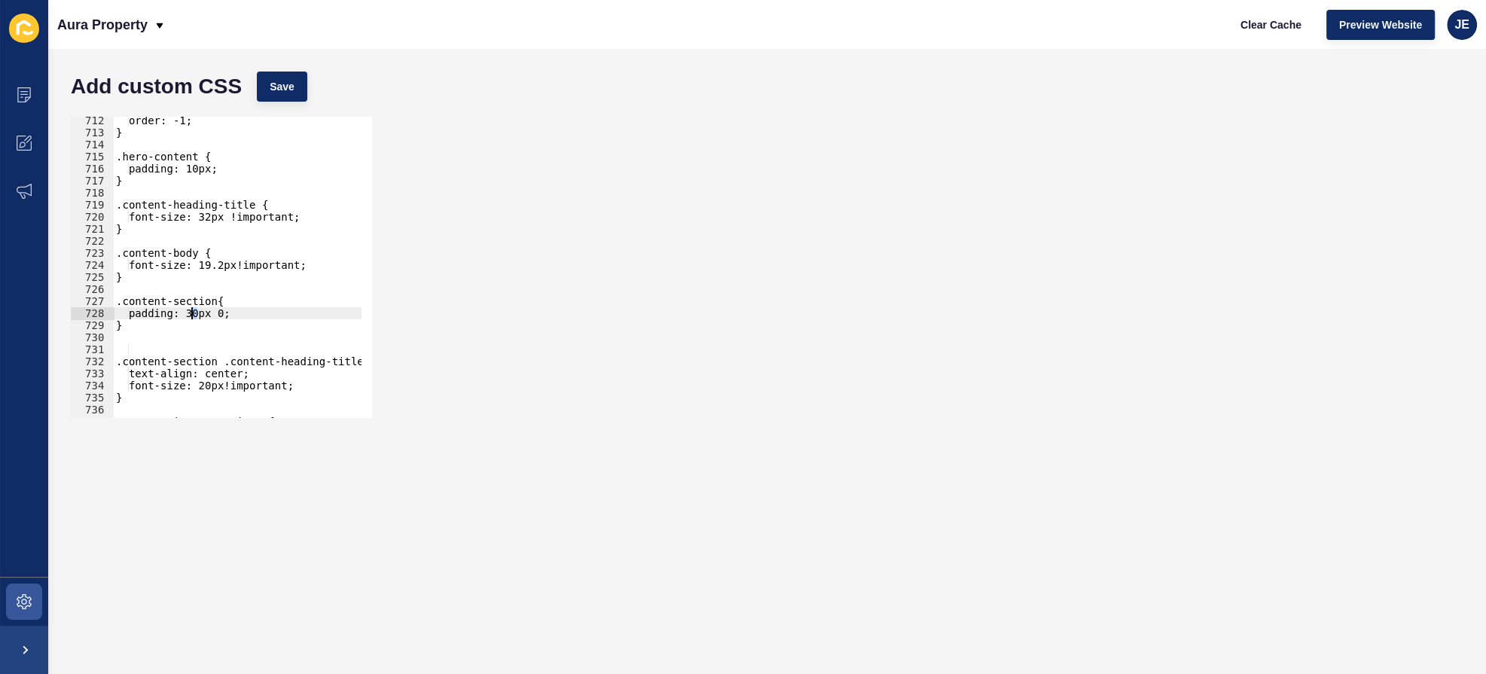
click at [191, 316] on div "order: -1; } .hero-content { padding: 10px; } .content-heading-title { font-siz…" at bounding box center [287, 272] width 348 height 315
click at [216, 313] on div "order: -1; } .hero-content { padding: 10px; } .content-heading-title { font-siz…" at bounding box center [287, 272] width 348 height 315
click at [304, 97] on button "Save" at bounding box center [282, 87] width 50 height 30
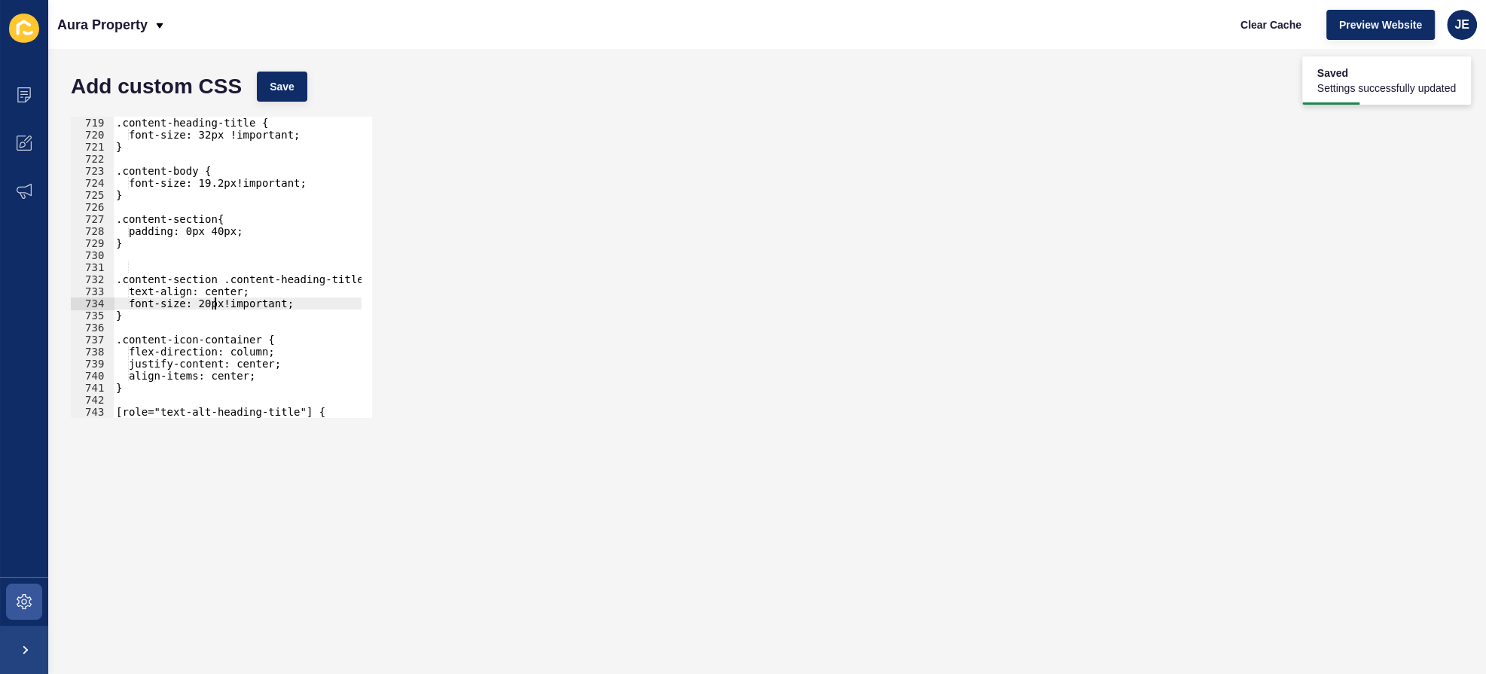
click at [213, 307] on div ".content-heading-title { font-size: 32px !important; } .content-body { font-siz…" at bounding box center [287, 262] width 348 height 315
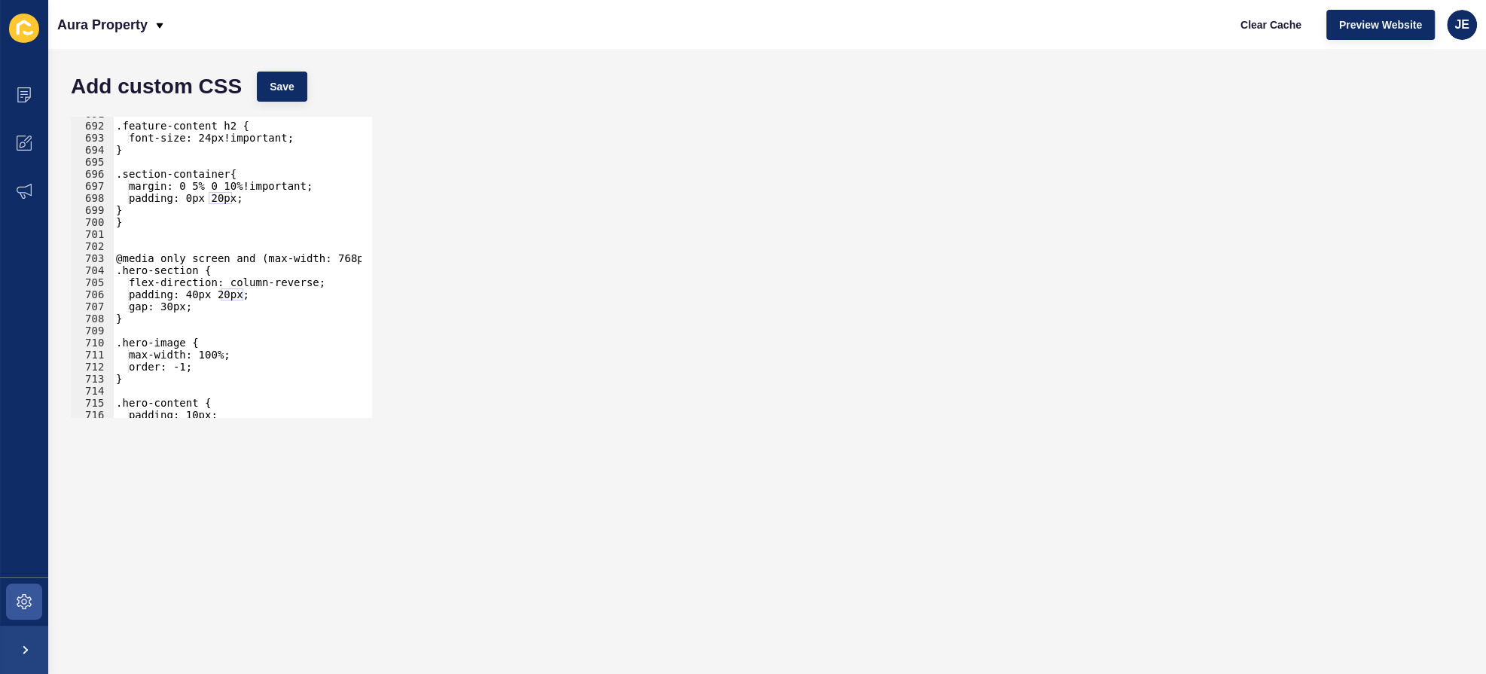
scroll to position [8244, 0]
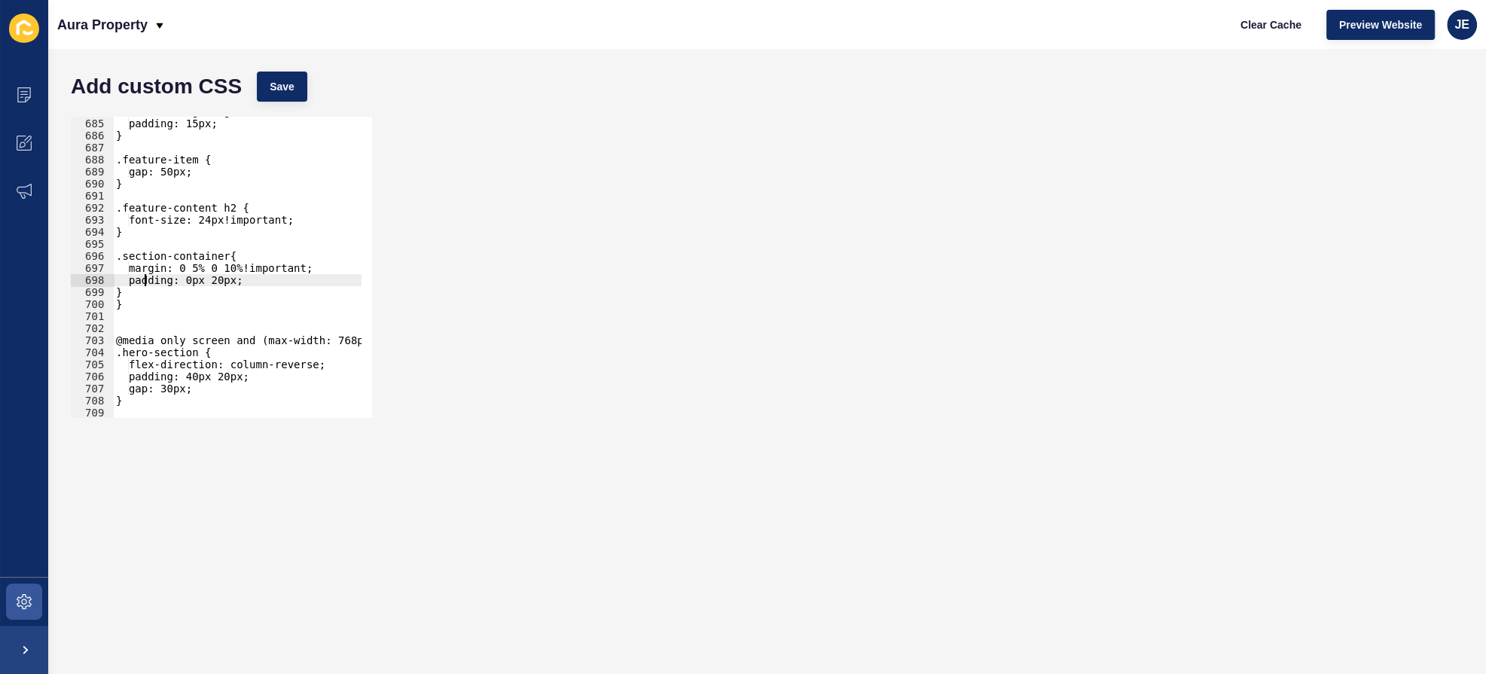
click at [147, 277] on div ".feature-image img { padding: 15px; } .feature-item { gap: 50px; } .feature-con…" at bounding box center [287, 262] width 348 height 315
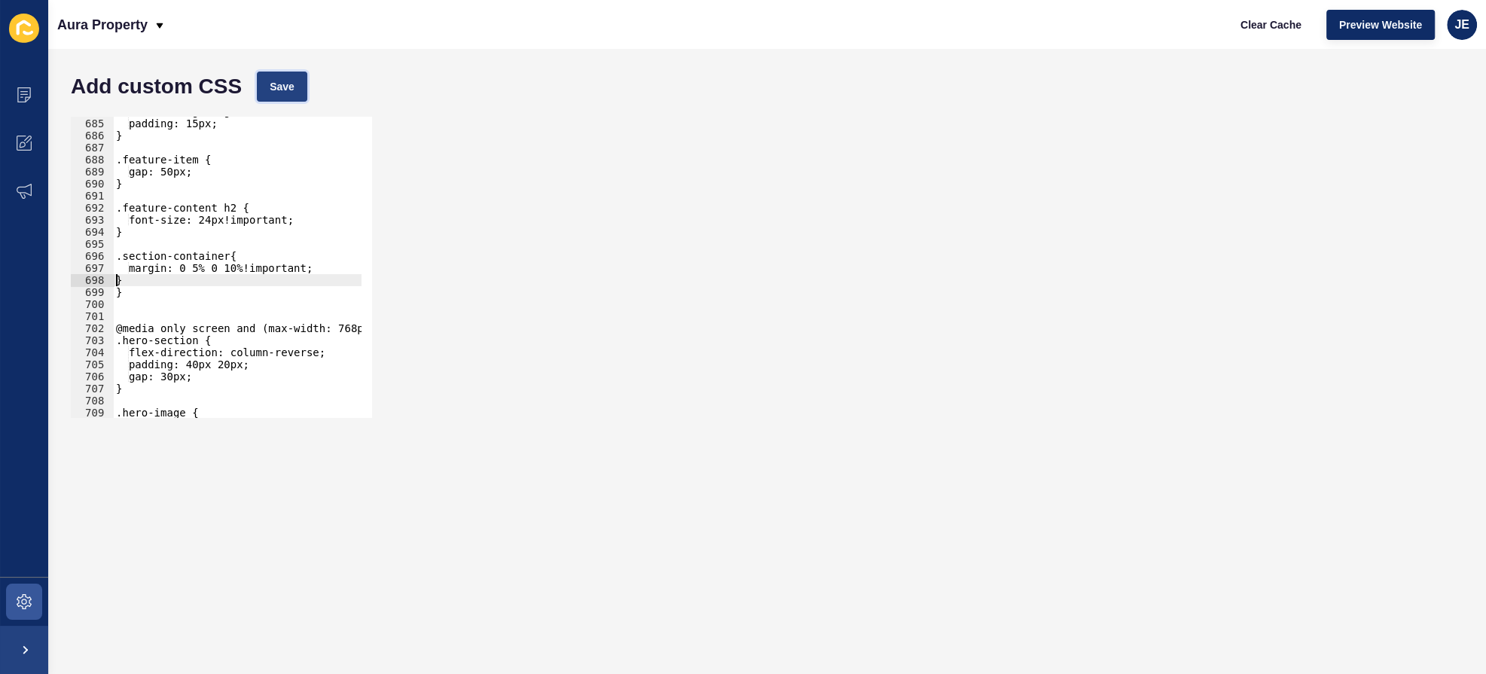
click at [291, 92] on span "Save" at bounding box center [282, 86] width 25 height 15
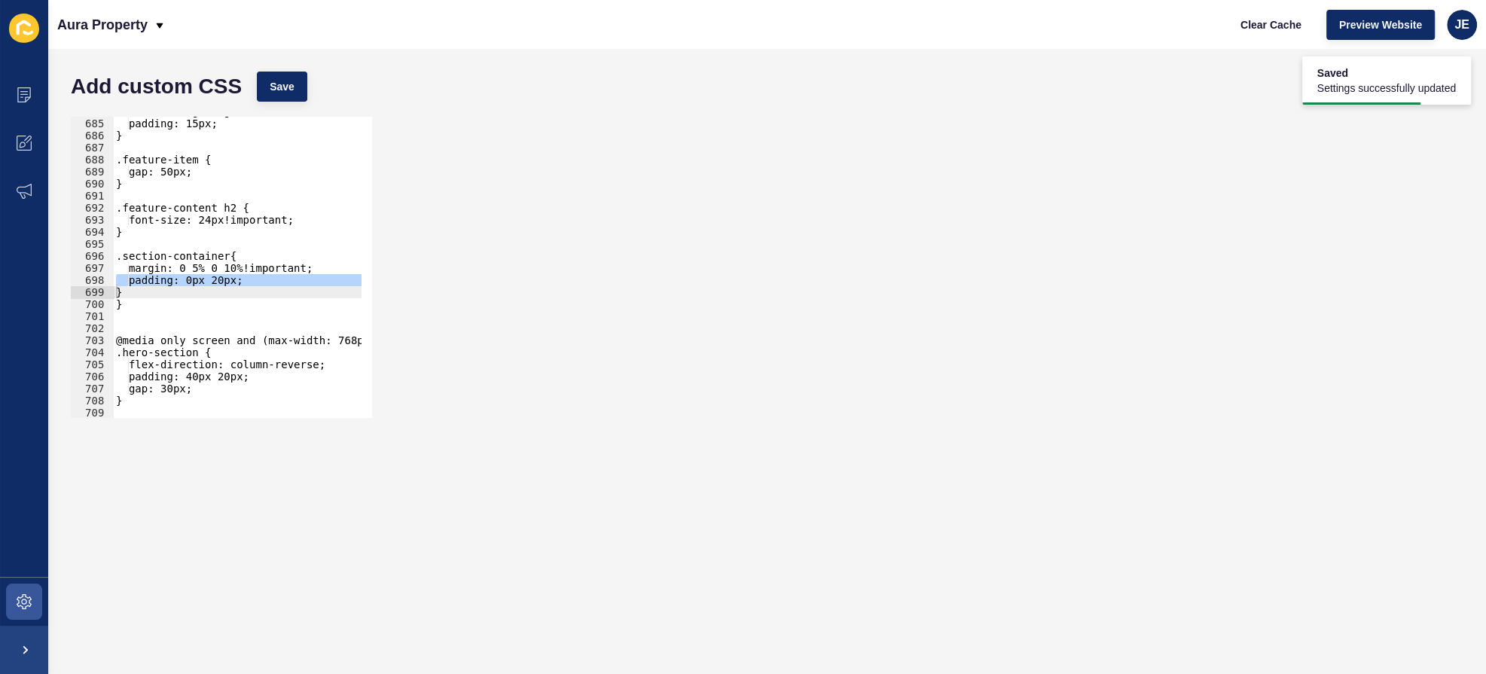
click at [221, 298] on div ".feature-image img { padding: 15px; } .feature-item { gap: 50px; } .feature-con…" at bounding box center [287, 262] width 348 height 315
click at [280, 90] on span "Save" at bounding box center [282, 86] width 25 height 15
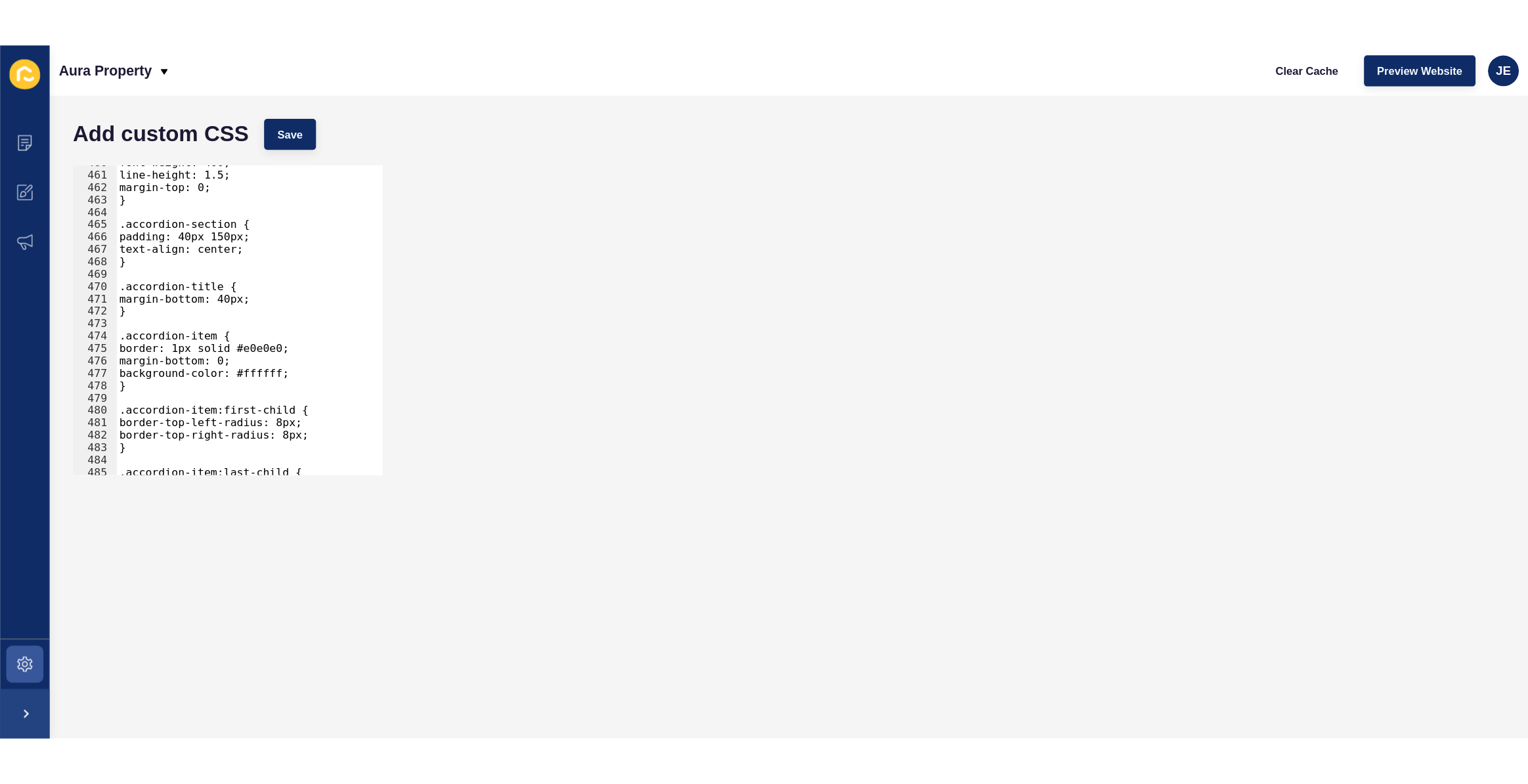
scroll to position [4792, 0]
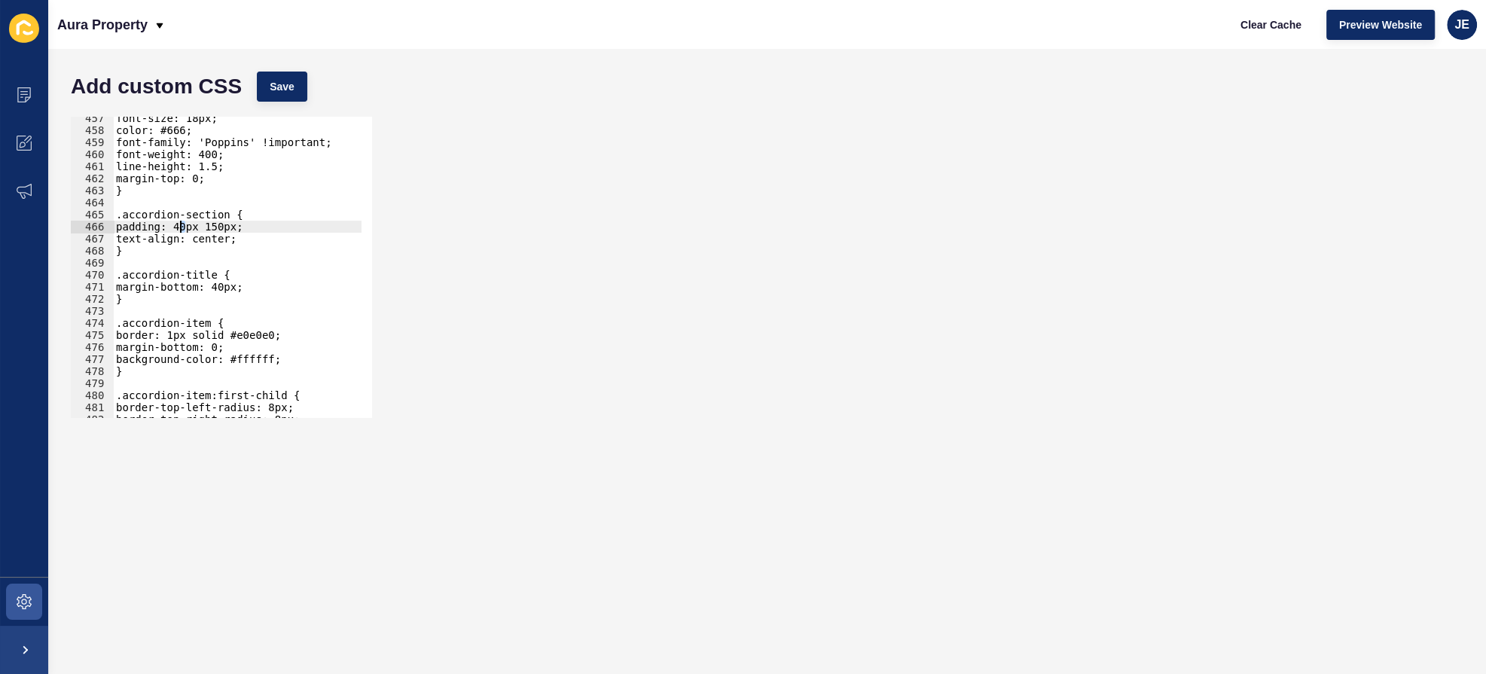
click at [180, 226] on div "font-size: 18px; color: #666; font-family: 'Poppins' !important; font-weight: 4…" at bounding box center [287, 269] width 348 height 315
click at [289, 78] on button "Save" at bounding box center [282, 87] width 50 height 30
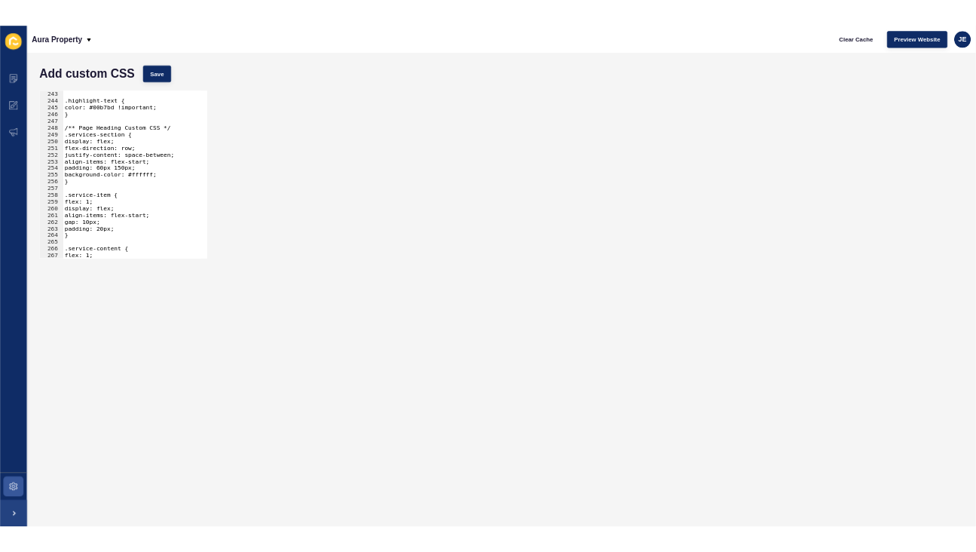
scroll to position [2876, 0]
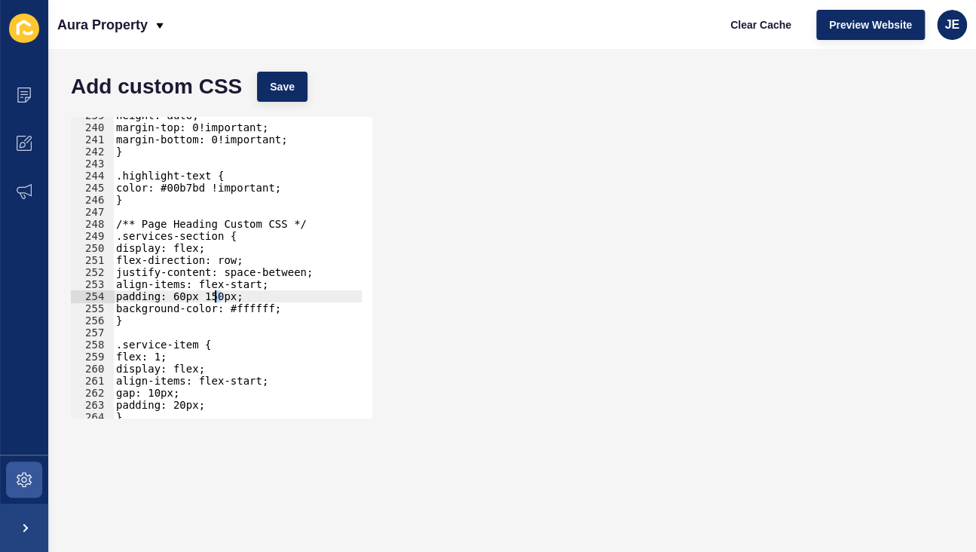
drag, startPoint x: 221, startPoint y: 294, endPoint x: 213, endPoint y: 295, distance: 7.6
click at [213, 295] on div "height: auto; margin-top: 0!important; margin-bottom: 0!important; } .highlight…" at bounding box center [287, 266] width 348 height 315
click at [286, 101] on button "Save" at bounding box center [282, 87] width 50 height 30
click at [217, 298] on div "height: auto; margin-top: 0!important; margin-bottom: 0!important; } .highlight…" at bounding box center [287, 266] width 348 height 315
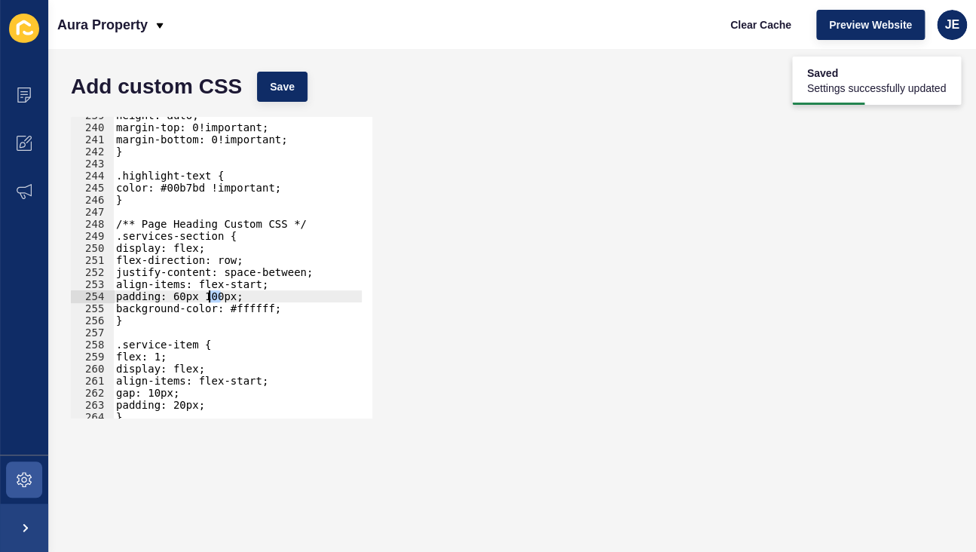
click at [212, 298] on div "height: auto; margin-top: 0!important; margin-bottom: 0!important; } .highlight…" at bounding box center [287, 266] width 348 height 315
click at [304, 85] on button "Save" at bounding box center [282, 87] width 50 height 30
click at [182, 295] on div "height: auto; margin-top: 0!important; margin-bottom: 0!important; } .highlight…" at bounding box center [287, 266] width 348 height 315
click at [180, 304] on div "height: auto; margin-top: 0!important; margin-bottom: 0!important; } .highlight…" at bounding box center [287, 266] width 348 height 315
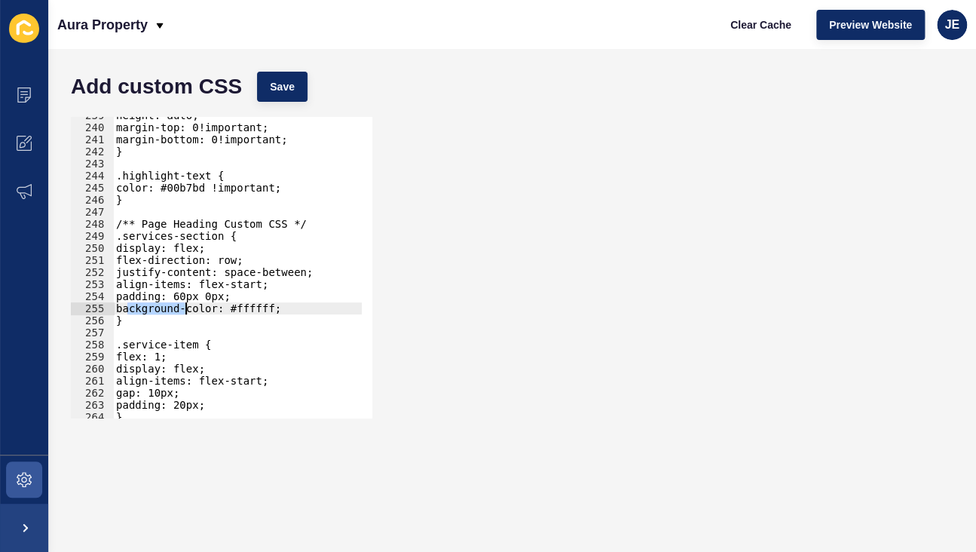
click at [181, 304] on div "height: auto; margin-top: 0!important; margin-bottom: 0!important; } .highlight…" at bounding box center [287, 266] width 348 height 315
click at [183, 297] on div "height: auto; margin-top: 0!important; margin-bottom: 0!important; } .highlight…" at bounding box center [287, 266] width 348 height 315
click at [286, 84] on span "Save" at bounding box center [282, 86] width 25 height 15
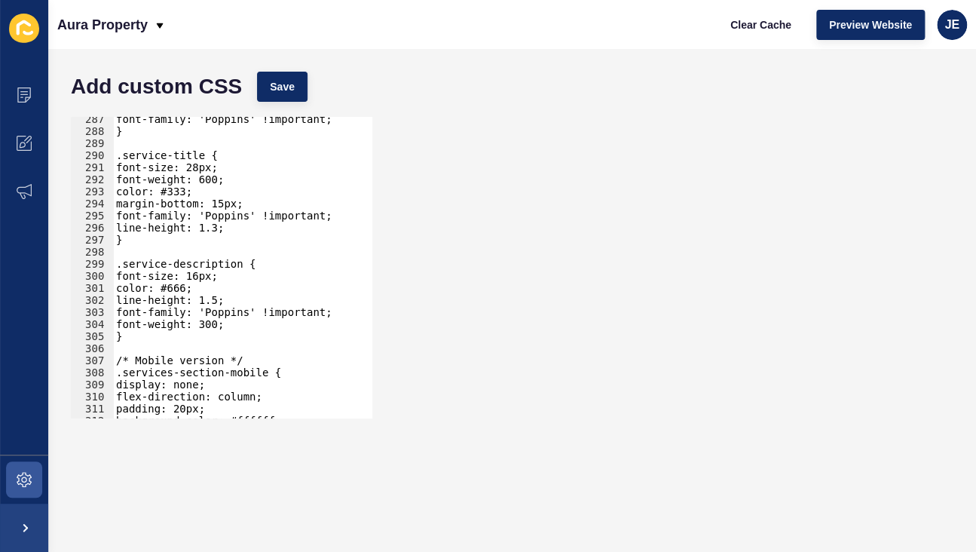
scroll to position [3534, 0]
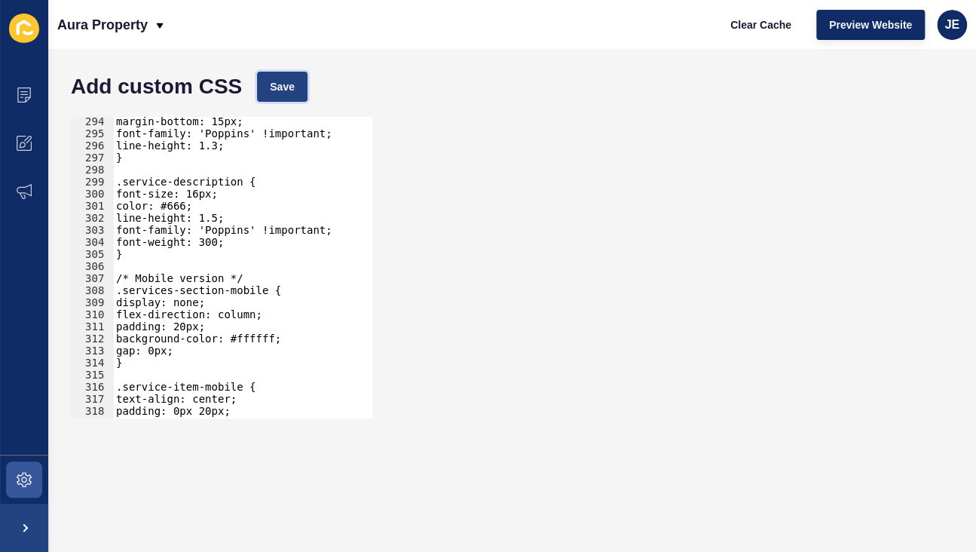
click at [304, 90] on button "Save" at bounding box center [282, 87] width 50 height 30
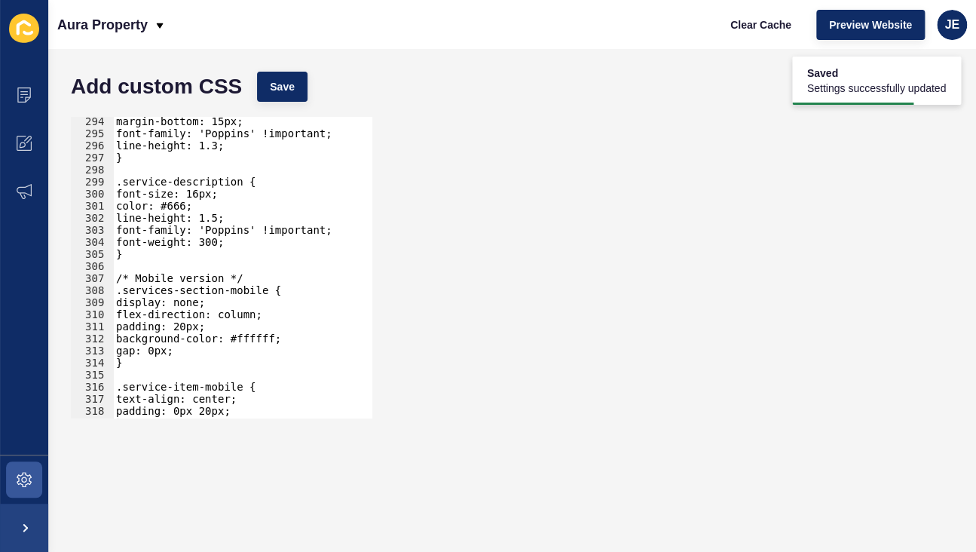
click at [258, 229] on div "margin-bottom: 15px; font-family: 'Poppins' !important; line-height: 1.3; } .se…" at bounding box center [287, 272] width 348 height 315
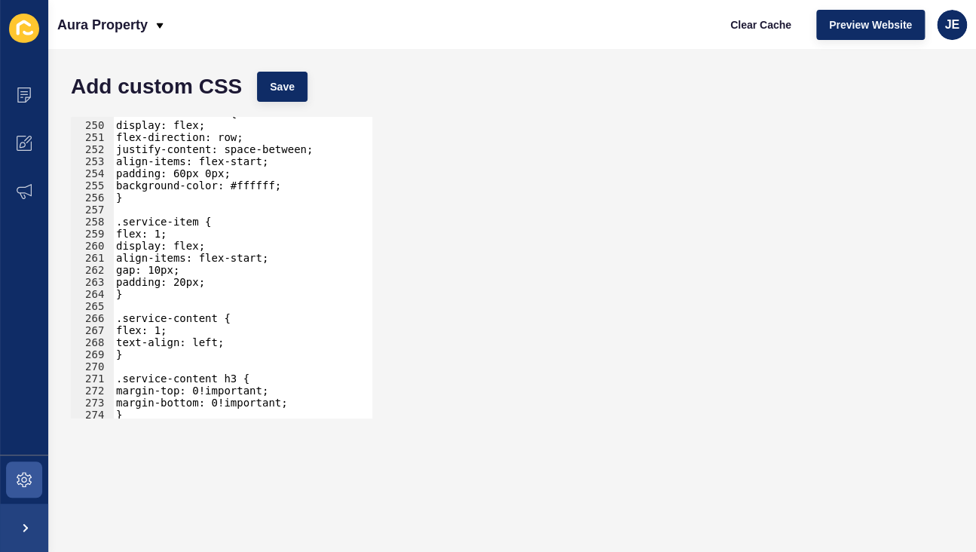
scroll to position [2999, 0]
click at [277, 87] on span "Save" at bounding box center [282, 86] width 25 height 15
click at [265, 297] on div ".services-section { display: flex; flex-direction: row; justify-content: space-…" at bounding box center [287, 264] width 348 height 315
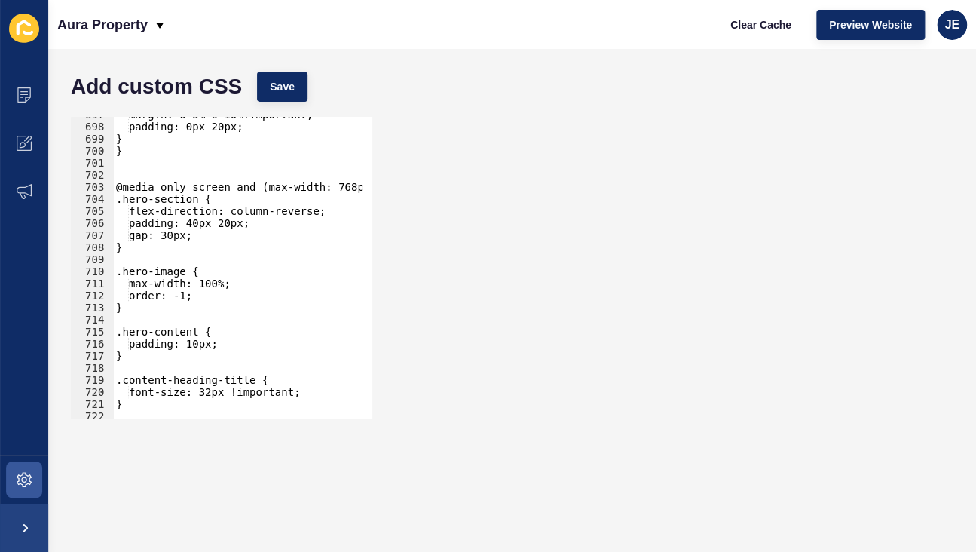
scroll to position [8286, 0]
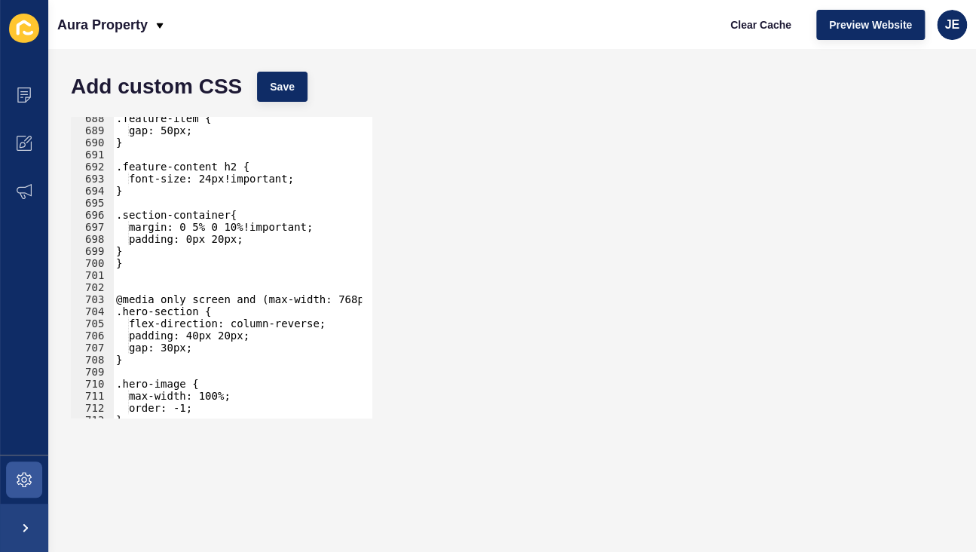
click at [212, 238] on div ".feature-item { gap: 50px; } .feature-content h2 { font-size: 24px!important; }…" at bounding box center [287, 269] width 348 height 315
click at [188, 237] on div ".feature-item { gap: 50px; } .feature-content h2 { font-size: 24px!important; }…" at bounding box center [287, 269] width 348 height 315
click at [292, 87] on span "Save" at bounding box center [282, 86] width 25 height 15
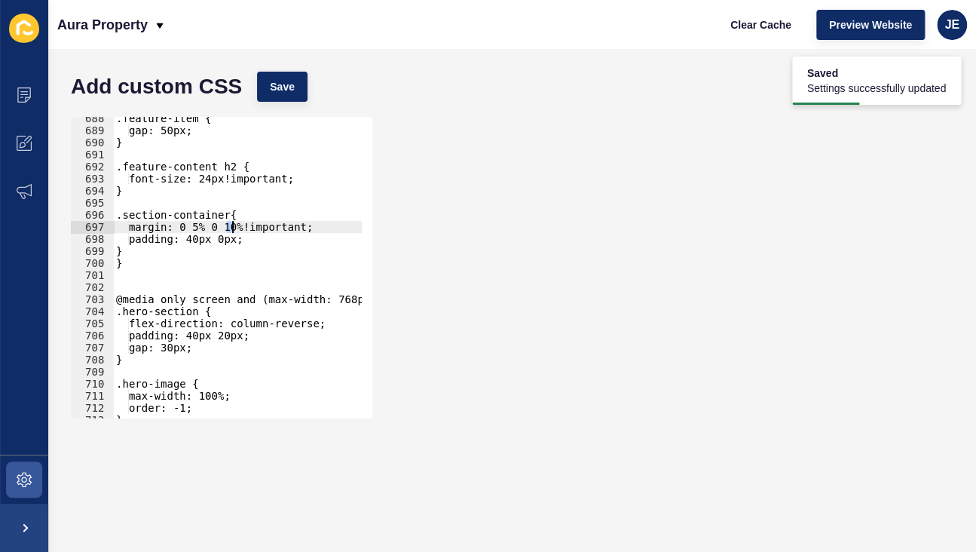
click at [231, 224] on div ".feature-item { gap: 50px; } .feature-content h2 { font-size: 24px!important; }…" at bounding box center [287, 269] width 348 height 315
click at [274, 88] on span "Save" at bounding box center [282, 86] width 25 height 15
click at [907, 117] on div "margin: 0 5% 0 5%!important; 688 689 690 691 692 693 694 695 696 697 698 699 70…" at bounding box center [511, 267] width 897 height 316
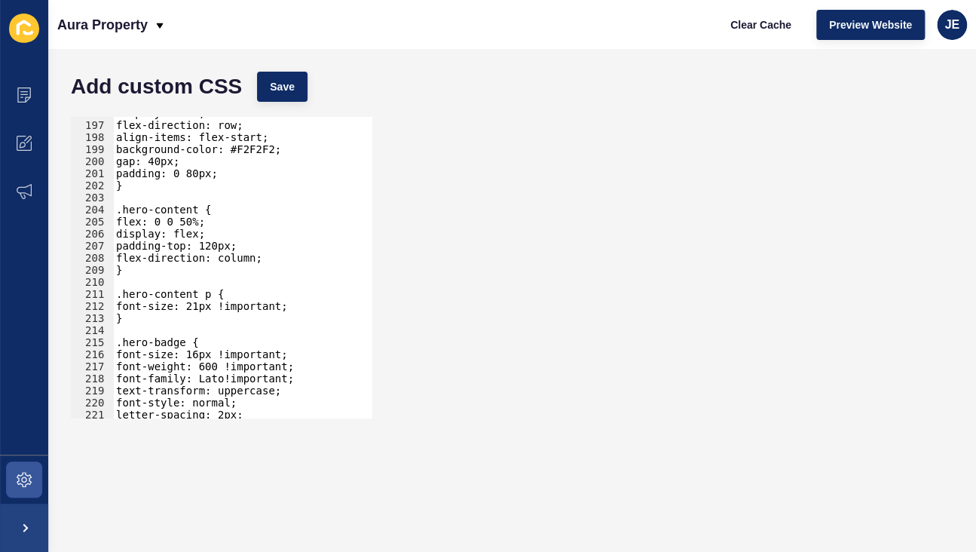
scroll to position [2238, 0]
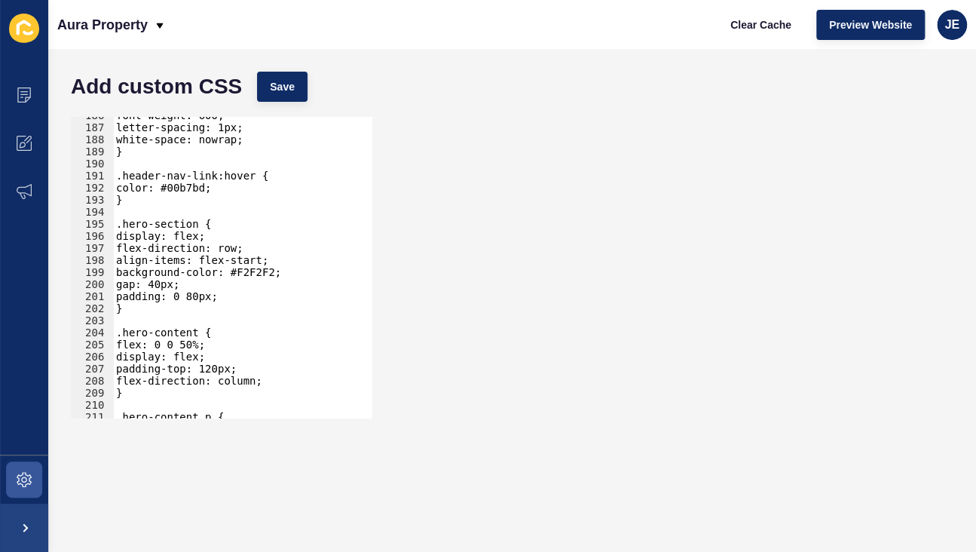
click at [203, 292] on div "font-weight: 600; letter-spacing: 1px; white-space: nowrap; } .header-nav-link:…" at bounding box center [287, 266] width 348 height 315
click at [237, 295] on div "font-weight: 600; letter-spacing: 1px; white-space: nowrap; } .header-nav-link:…" at bounding box center [287, 266] width 348 height 315
click at [196, 295] on div "font-weight: 600; letter-spacing: 1px; white-space: nowrap; } .header-nav-link:…" at bounding box center [287, 266] width 348 height 315
click at [180, 298] on div "font-weight: 600; letter-spacing: 1px; white-space: nowrap; } .header-nav-link:…" at bounding box center [287, 266] width 348 height 315
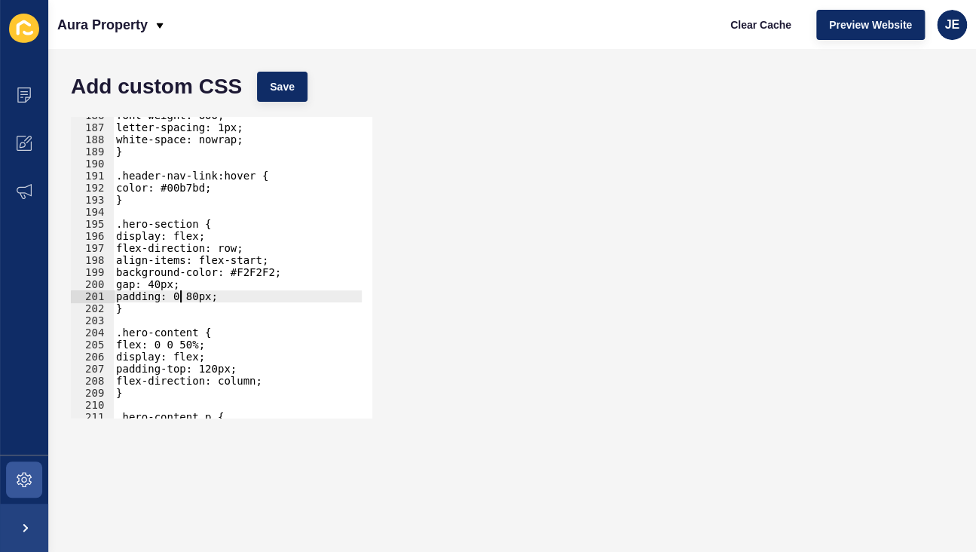
scroll to position [0, 5]
click at [272, 91] on span "Save" at bounding box center [282, 86] width 25 height 15
click at [205, 341] on div "font-weight: 600; letter-spacing: 1px; white-space: nowrap; } .header-nav-link:…" at bounding box center [287, 266] width 348 height 315
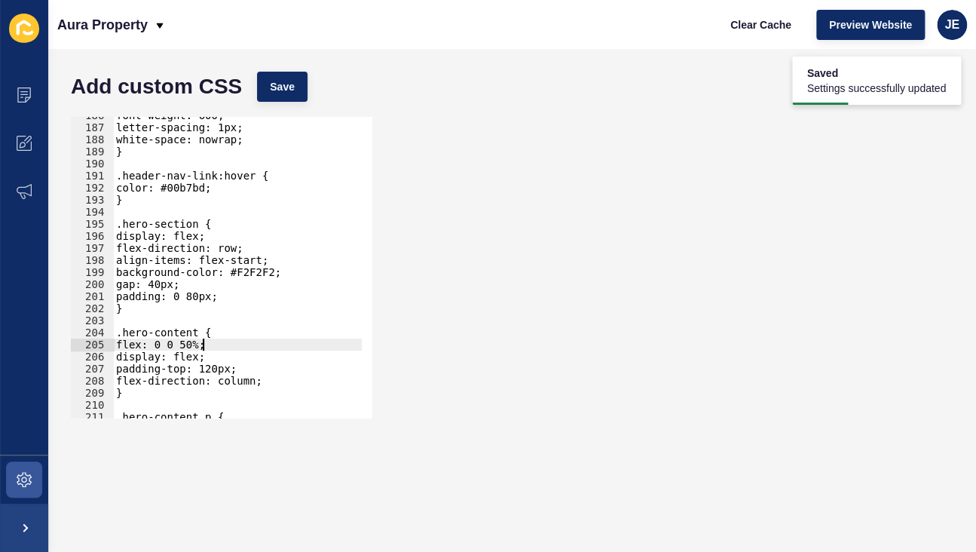
click at [180, 298] on div "font-weight: 600; letter-spacing: 1px; white-space: nowrap; } .header-nav-link:…" at bounding box center [287, 266] width 348 height 315
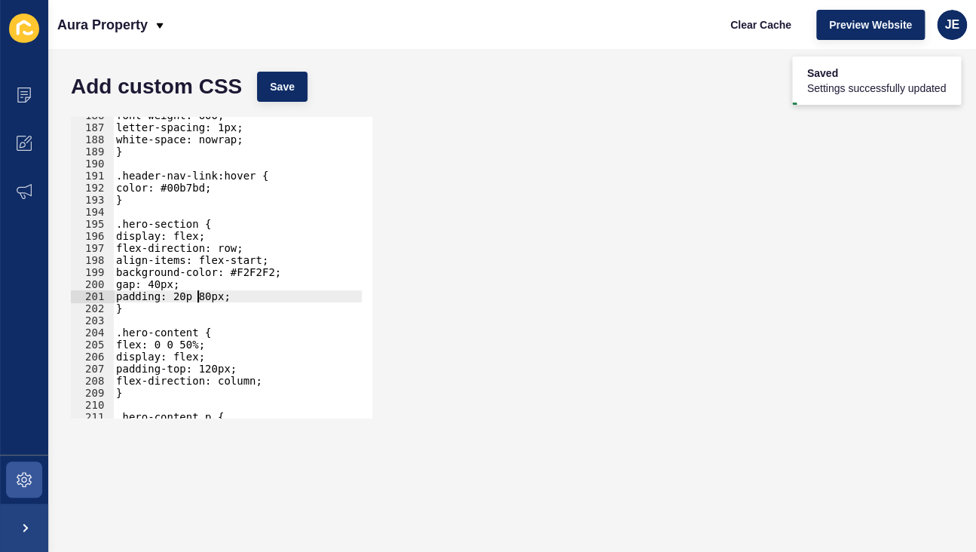
scroll to position [0, 7]
click at [278, 84] on span "Save" at bounding box center [282, 86] width 25 height 15
click at [276, 93] on span "Save" at bounding box center [282, 86] width 25 height 15
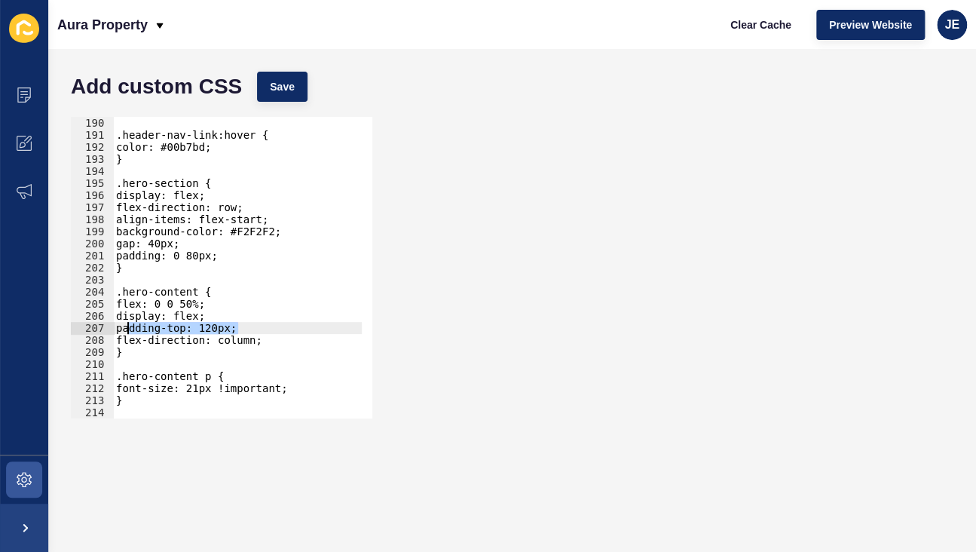
drag, startPoint x: 261, startPoint y: 323, endPoint x: 130, endPoint y: 332, distance: 132.2
click at [130, 332] on div ".header-nav-link:hover { color: #00b7bd; } .hero-section { display: flex; flex-…" at bounding box center [287, 274] width 348 height 315
type textarea "padding-top: 120px;"
click at [261, 326] on div ".header-nav-link:hover { color: #00b7bd; } .hero-section { display: flex; flex-…" at bounding box center [237, 267] width 249 height 301
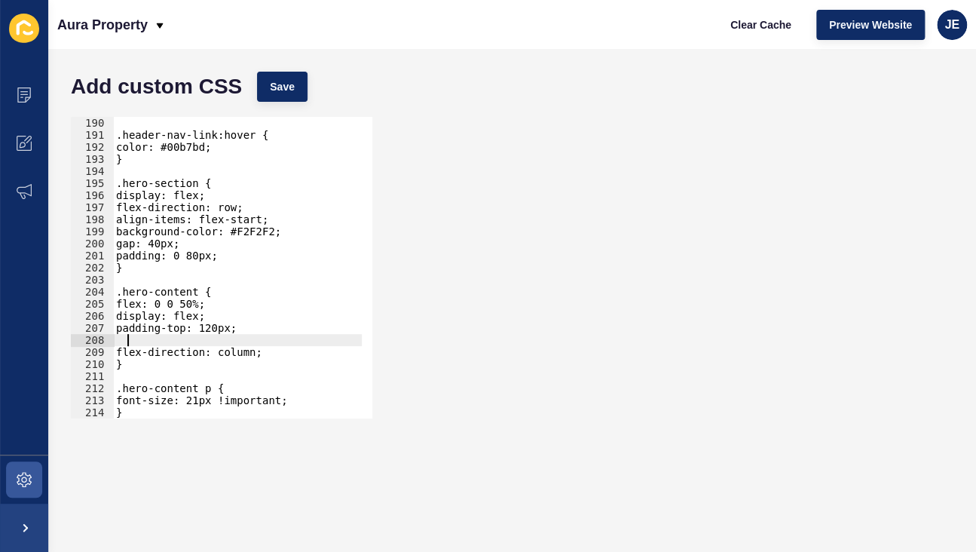
scroll to position [0, 0]
paste textarea "padding-top: 120px;"
click at [180, 342] on div ".header-nav-link:hover { color: #00b7bd; } .hero-section { display: flex; flex-…" at bounding box center [287, 274] width 348 height 315
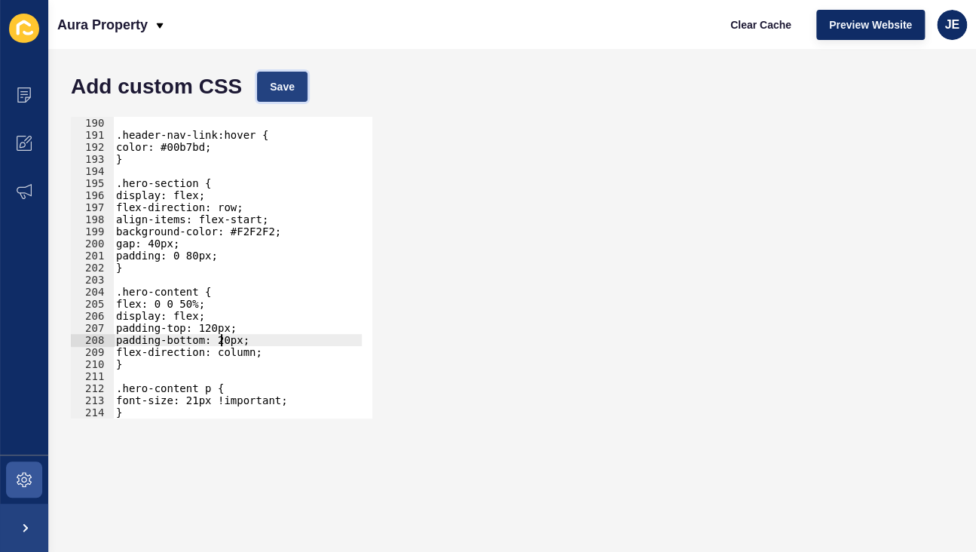
click at [294, 94] on button "Save" at bounding box center [282, 87] width 50 height 30
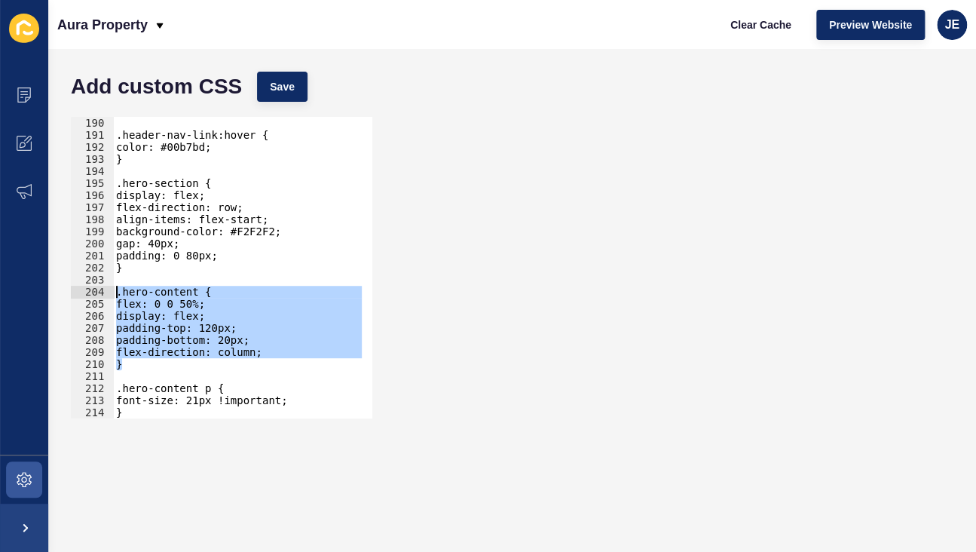
drag, startPoint x: 150, startPoint y: 363, endPoint x: 84, endPoint y: 292, distance: 97.1
click at [84, 292] on div "} 190 191 192 193 194 195 196 197 198 199 200 201 202 203 204 205 206 207 208 2…" at bounding box center [221, 267] width 301 height 301
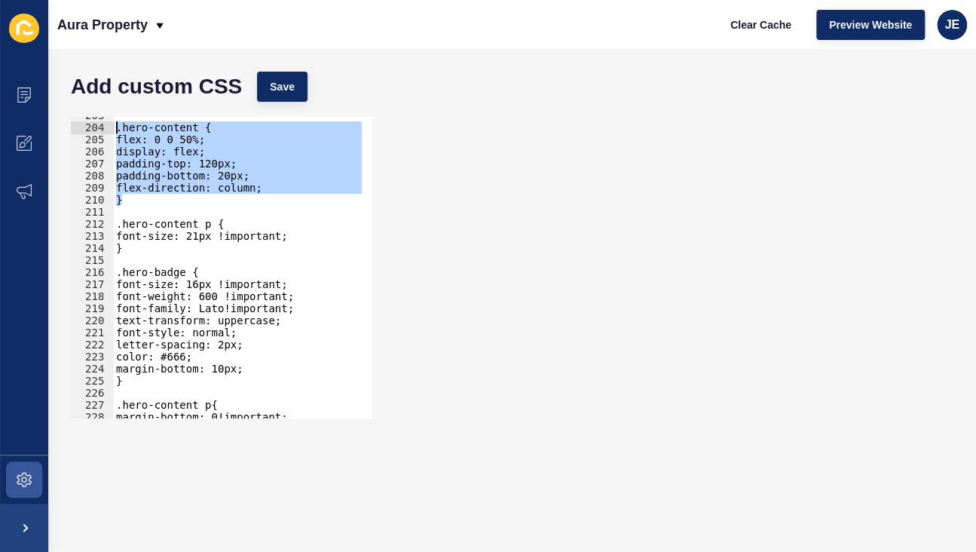
scroll to position [2320, 0]
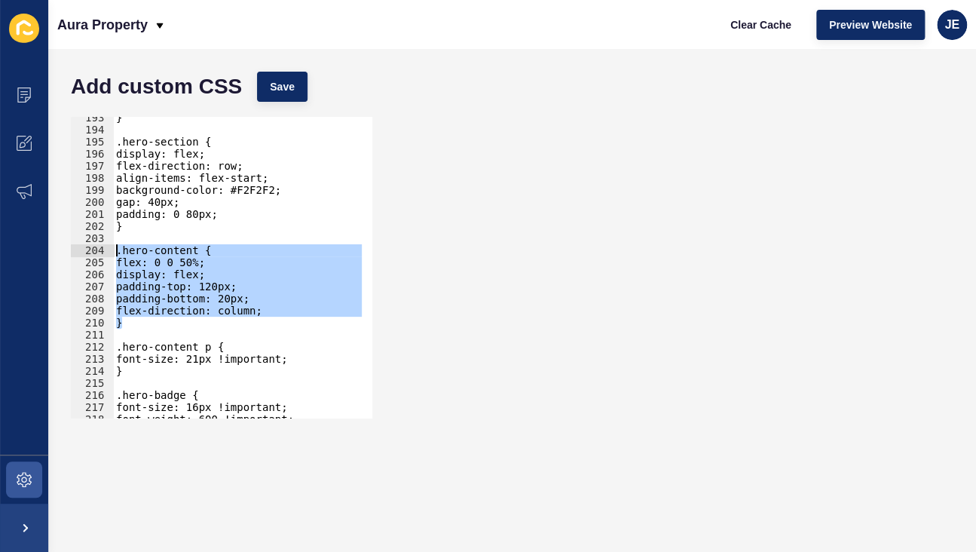
click at [213, 251] on div "} .hero-section { display: flex; flex-direction: row; align-items: flex-start; …" at bounding box center [237, 267] width 249 height 301
drag, startPoint x: 139, startPoint y: 323, endPoint x: 105, endPoint y: 246, distance: 84.4
click at [105, 246] on div ".hero-content { 193 194 195 196 197 198 199 200 201 202 203 204 205 206 207 208…" at bounding box center [221, 267] width 301 height 301
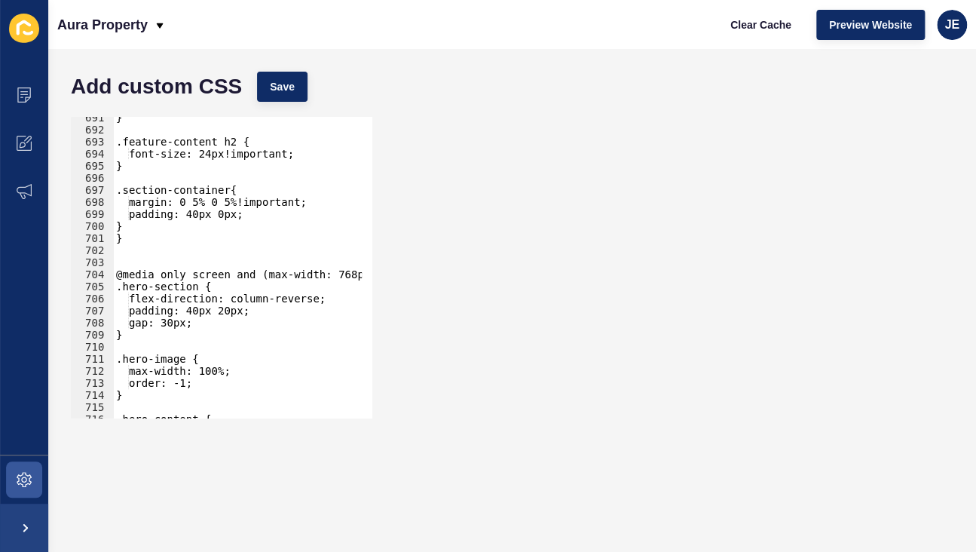
scroll to position [8267, 0]
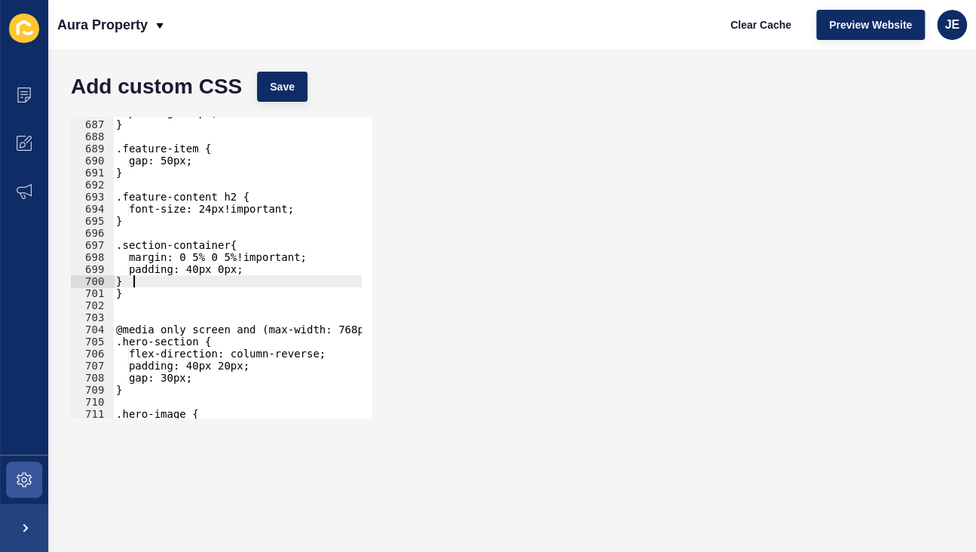
click at [151, 281] on div "padding: 15px; } .feature-item { gap: 50px; } .feature-content h2 { font-size: …" at bounding box center [287, 263] width 348 height 315
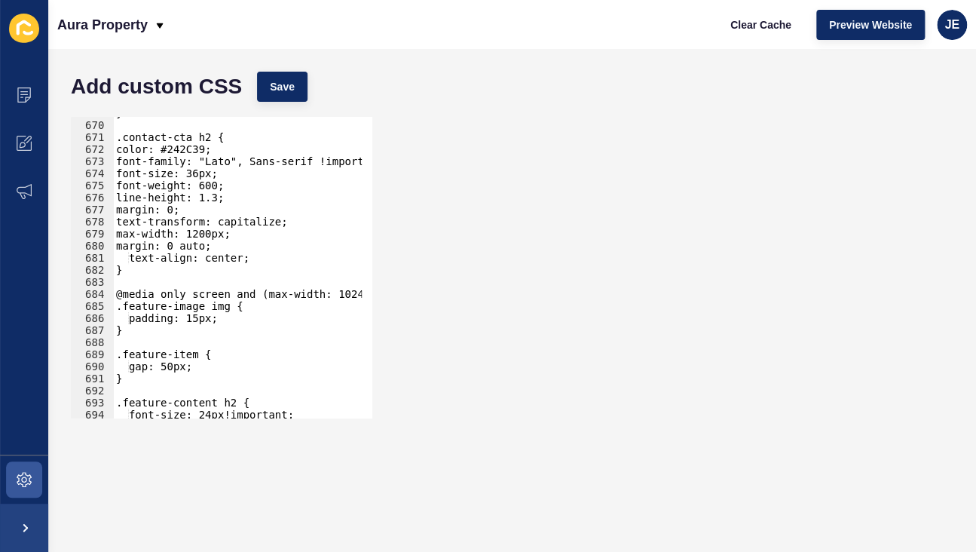
scroll to position [8185, 0]
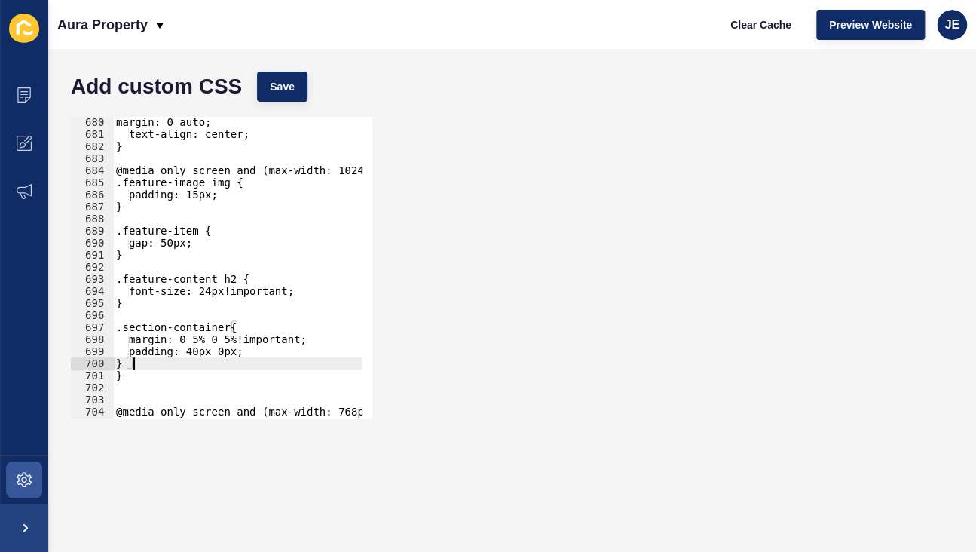
click at [124, 182] on div "margin: 0 auto; text-align: center; } @media only screen and (max-width: 1024px…" at bounding box center [287, 273] width 348 height 315
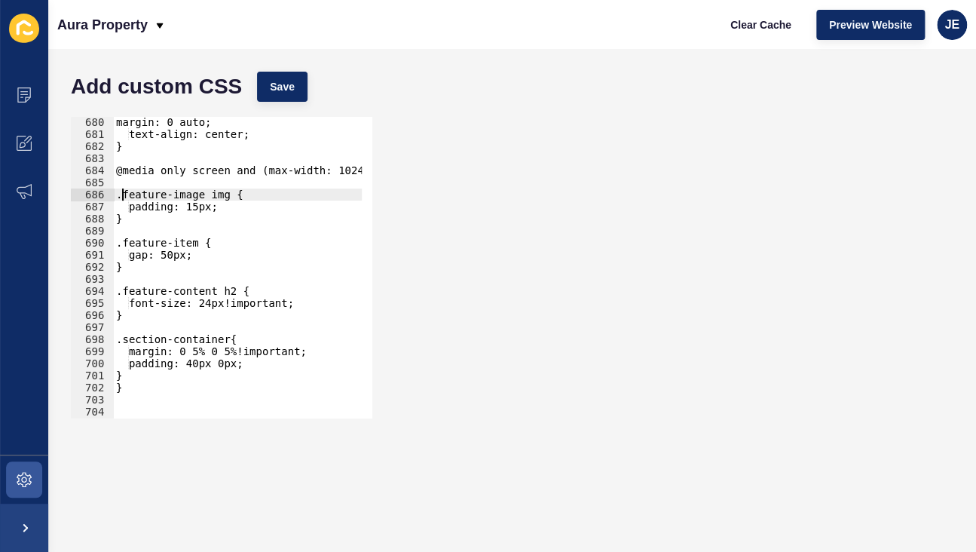
type textarea ".feature-image img {"
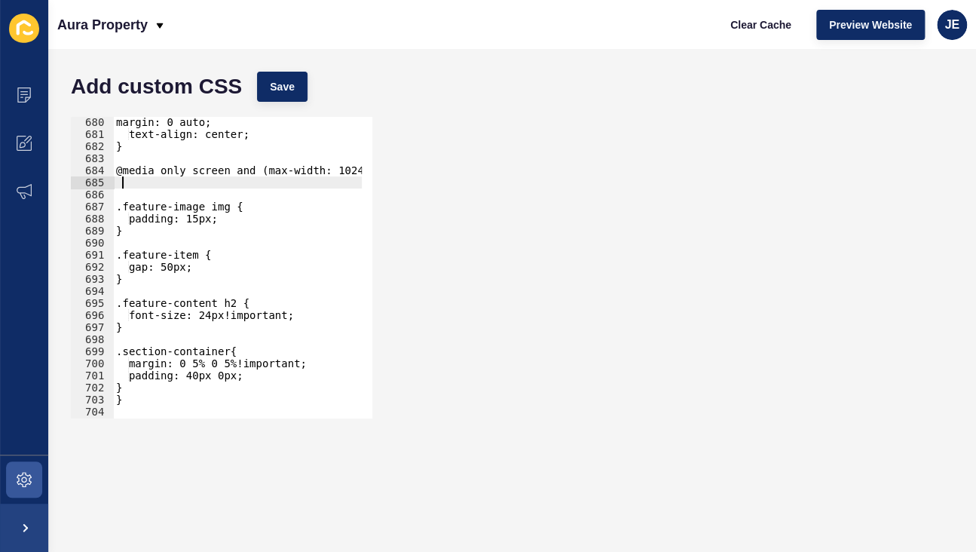
click at [147, 182] on div "margin: 0 auto; text-align: center; } @media only screen and (max-width: 1024px…" at bounding box center [287, 273] width 348 height 315
paste textarea "}"
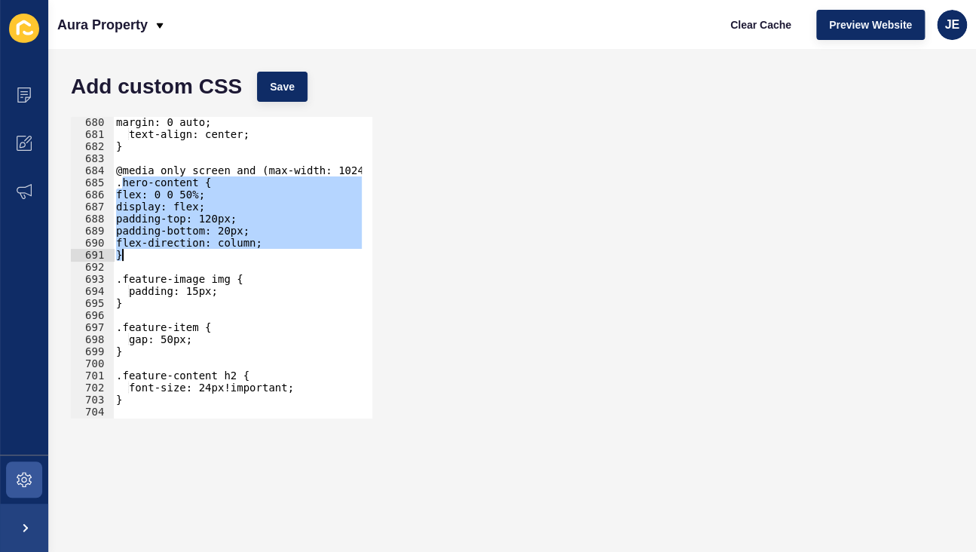
drag, startPoint x: 120, startPoint y: 185, endPoint x: 133, endPoint y: 258, distance: 75.1
click at [133, 258] on div "margin: 0 auto; text-align: center; } @media only screen and (max-width: 1024px…" at bounding box center [287, 273] width 348 height 315
click at [174, 252] on div "margin: 0 auto; text-align: center; } @media only screen and (max-width: 1024px…" at bounding box center [237, 267] width 249 height 301
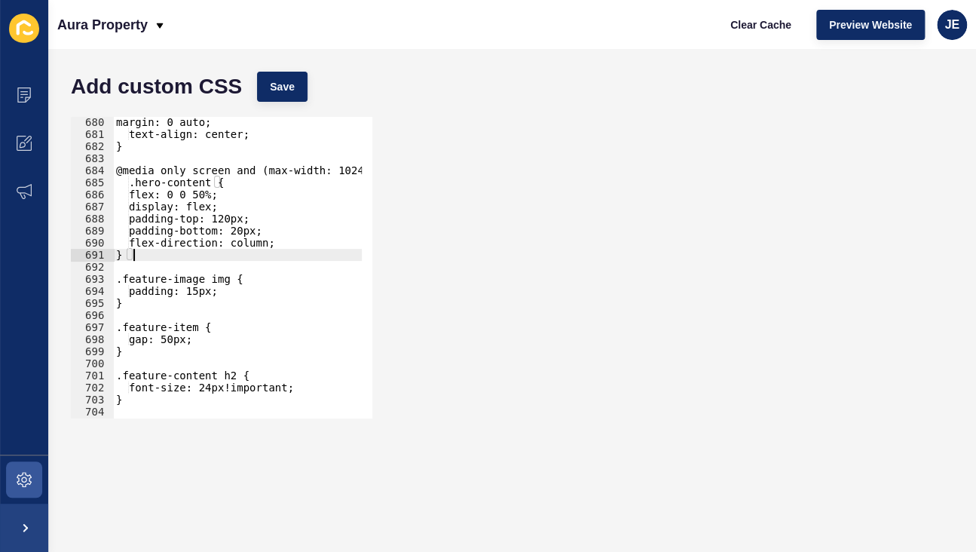
click at [134, 188] on div "margin: 0 auto; text-align: center; } @media only screen and (max-width: 1024px…" at bounding box center [287, 273] width 348 height 315
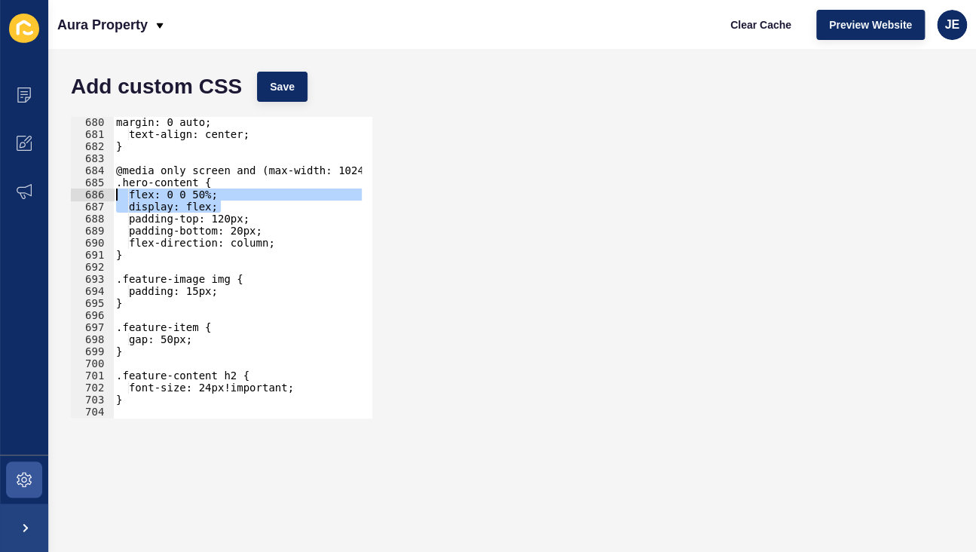
drag, startPoint x: 198, startPoint y: 207, endPoint x: 60, endPoint y: 193, distance: 138.6
click at [60, 193] on div "Add custom CSS Save .hero-content { 680 681 682 683 684 685 686 687 688 689 690…" at bounding box center [511, 300] width 927 height 503
type textarea "flex: 0 0 50%; display: flex;"
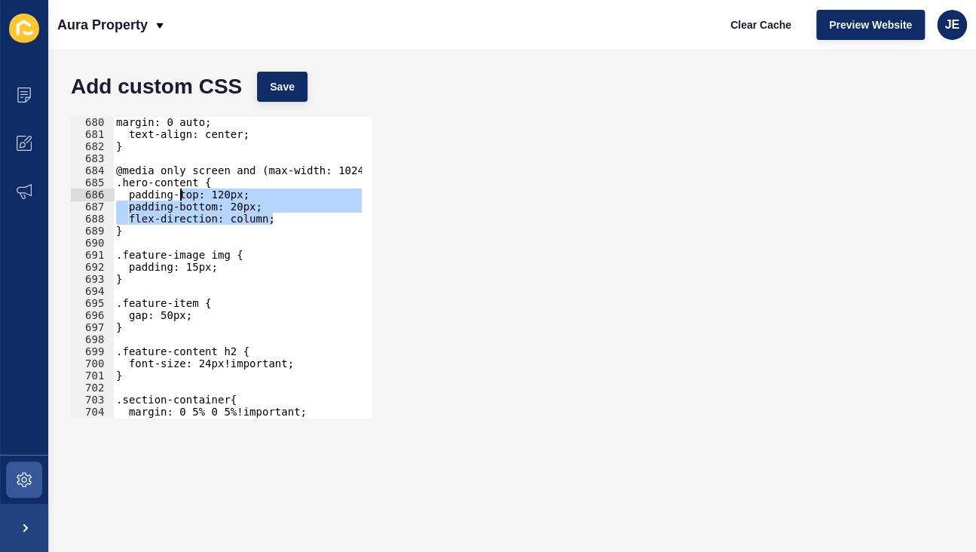
drag, startPoint x: 269, startPoint y: 219, endPoint x: 180, endPoint y: 191, distance: 93.4
click at [180, 191] on div "margin: 0 auto; text-align: center; } @media only screen and (max-width: 1024px…" at bounding box center [287, 273] width 348 height 315
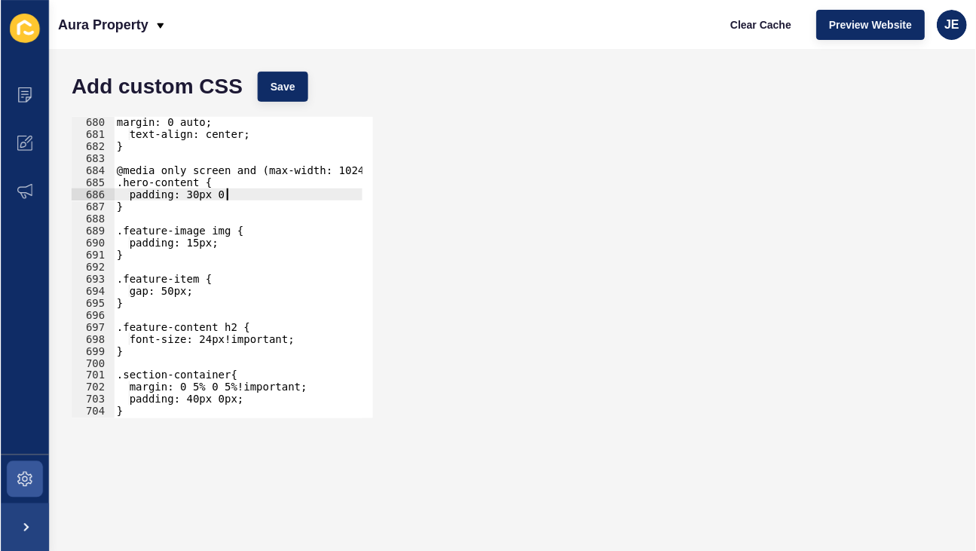
scroll to position [0, 8]
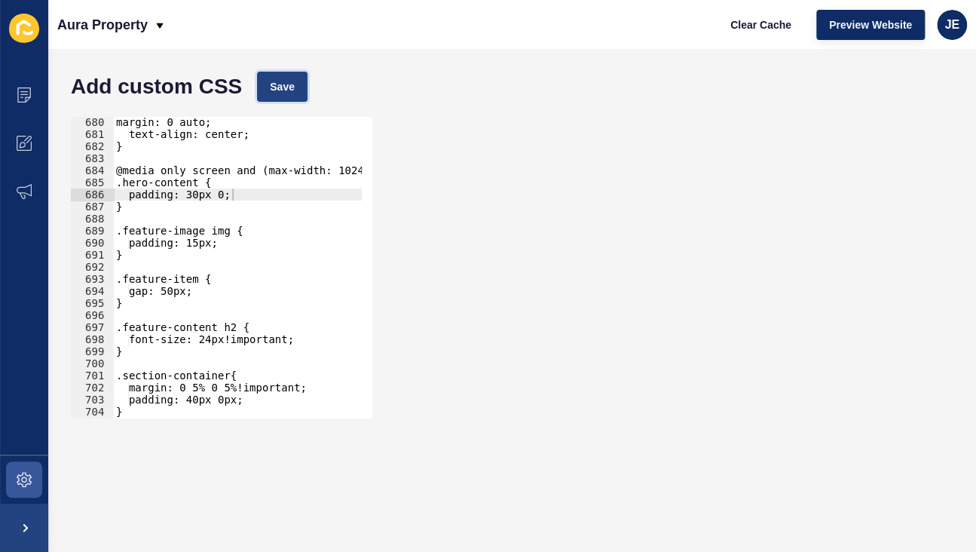
click at [293, 90] on span "Save" at bounding box center [282, 86] width 25 height 15
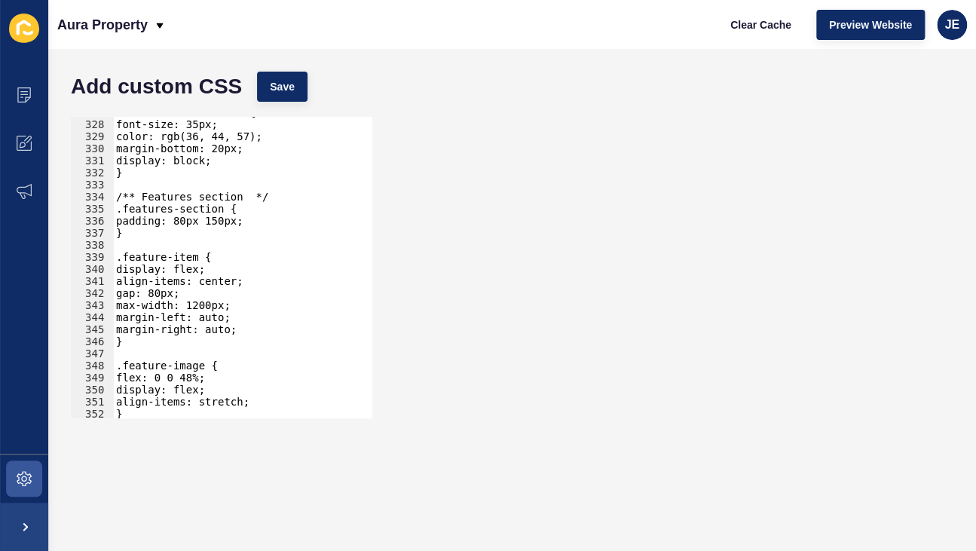
scroll to position [3858, 0]
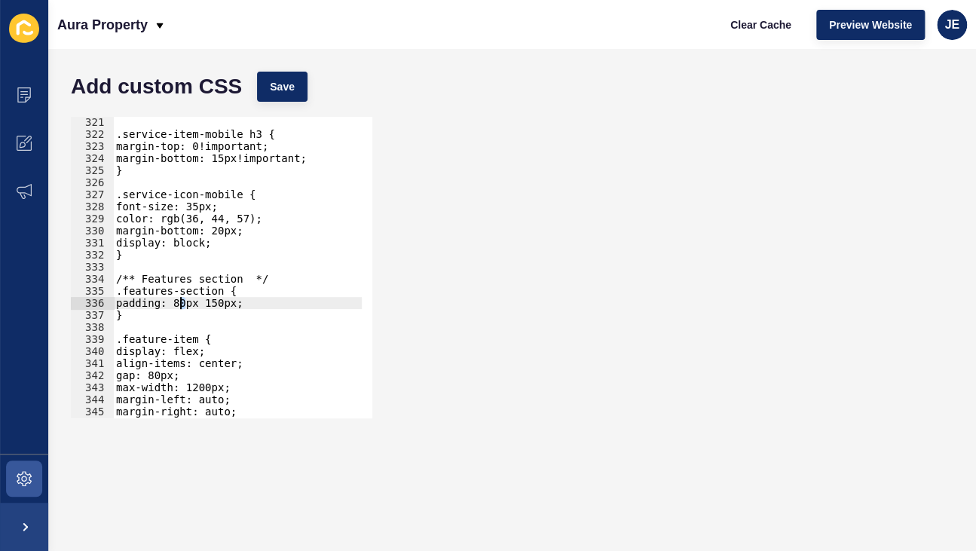
click at [180, 301] on div ".service-item-mobile h3 { margin-top: 0!important; margin-bottom: 15px!importan…" at bounding box center [287, 273] width 348 height 315
click at [277, 90] on span "Save" at bounding box center [282, 86] width 25 height 15
click at [220, 305] on div ".service-item-mobile h3 { margin-top: 0!important; margin-bottom: 15px!importan…" at bounding box center [287, 273] width 348 height 315
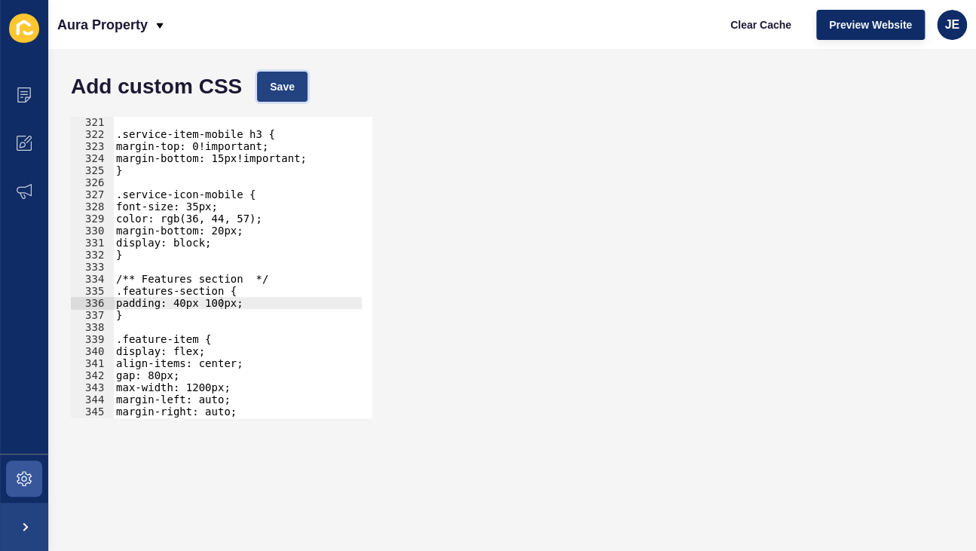
click at [273, 81] on span "Save" at bounding box center [282, 86] width 25 height 15
click at [186, 301] on div ".service-item-mobile h3 { margin-top: 0!important; margin-bottom: 15px!importan…" at bounding box center [287, 273] width 348 height 315
click at [183, 304] on div ".service-item-mobile h3 { margin-top: 0!important; margin-bottom: 15px!importan…" at bounding box center [287, 273] width 348 height 315
drag, startPoint x: 219, startPoint y: 304, endPoint x: 211, endPoint y: 307, distance: 8.6
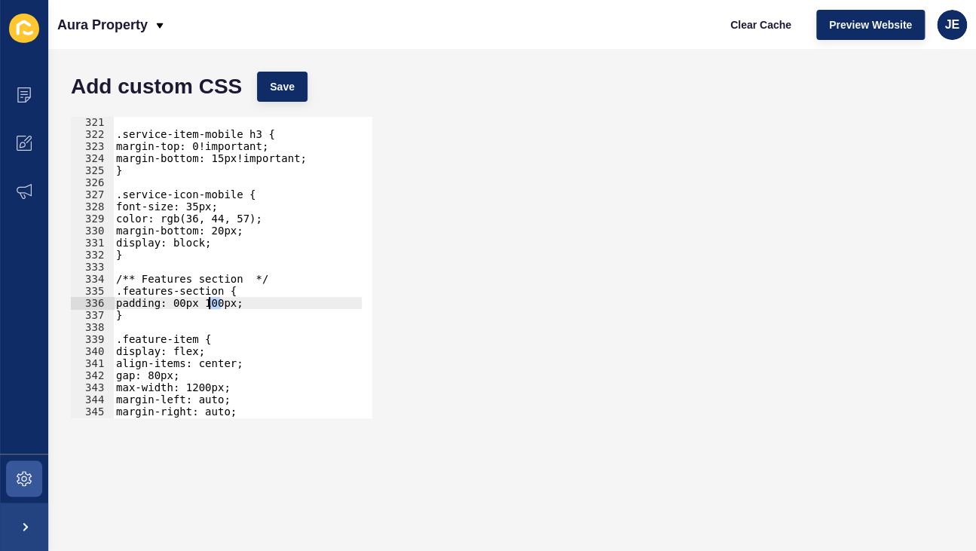
click at [211, 307] on div ".service-item-mobile h3 { margin-top: 0!important; margin-bottom: 15px!importan…" at bounding box center [287, 273] width 348 height 315
click at [284, 96] on button "Save" at bounding box center [282, 87] width 50 height 30
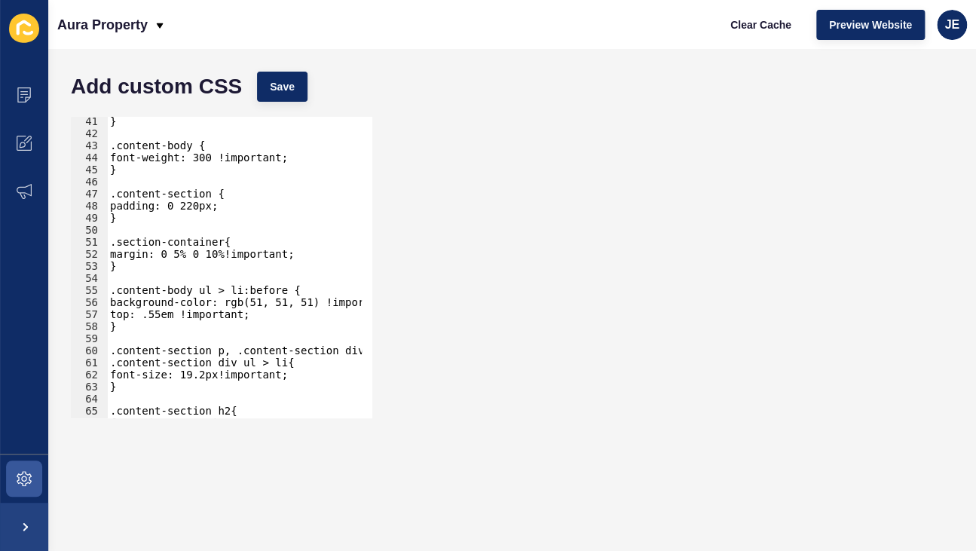
scroll to position [483, 0]
drag, startPoint x: 195, startPoint y: 208, endPoint x: 187, endPoint y: 206, distance: 8.6
click at [187, 206] on div "} .content-body { font-weight: 300 !important; } .content-section { padding: 0 …" at bounding box center [281, 272] width 348 height 315
click at [307, 96] on button "Save" at bounding box center [282, 87] width 50 height 30
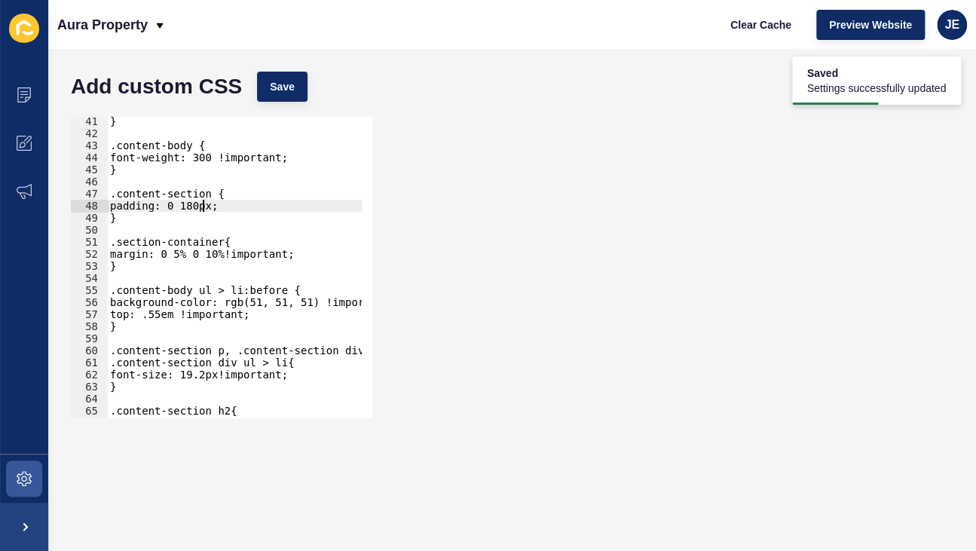
click at [203, 200] on div "} .content-body { font-weight: 300 !important; } .content-section { padding: 0 …" at bounding box center [281, 272] width 348 height 315
click at [278, 93] on span "Save" at bounding box center [282, 86] width 25 height 15
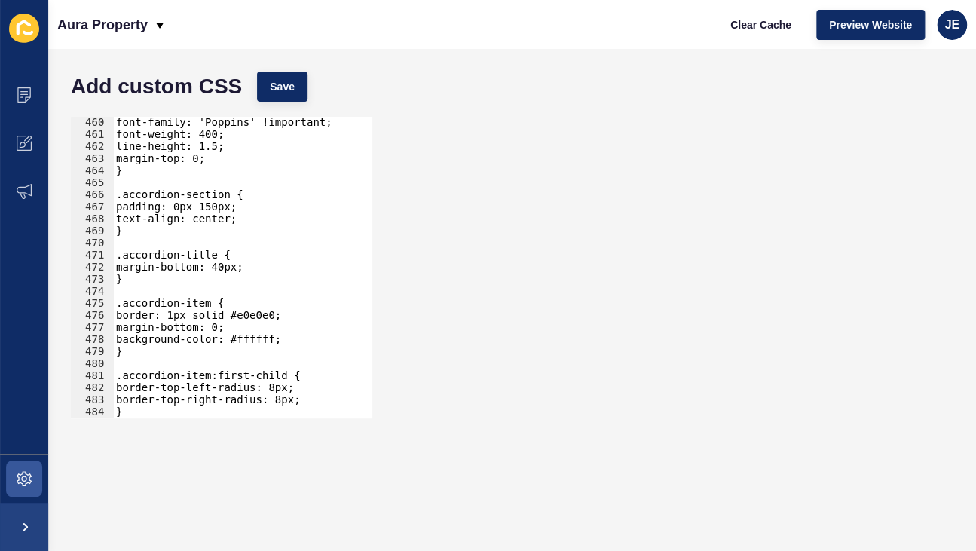
scroll to position [5492, 0]
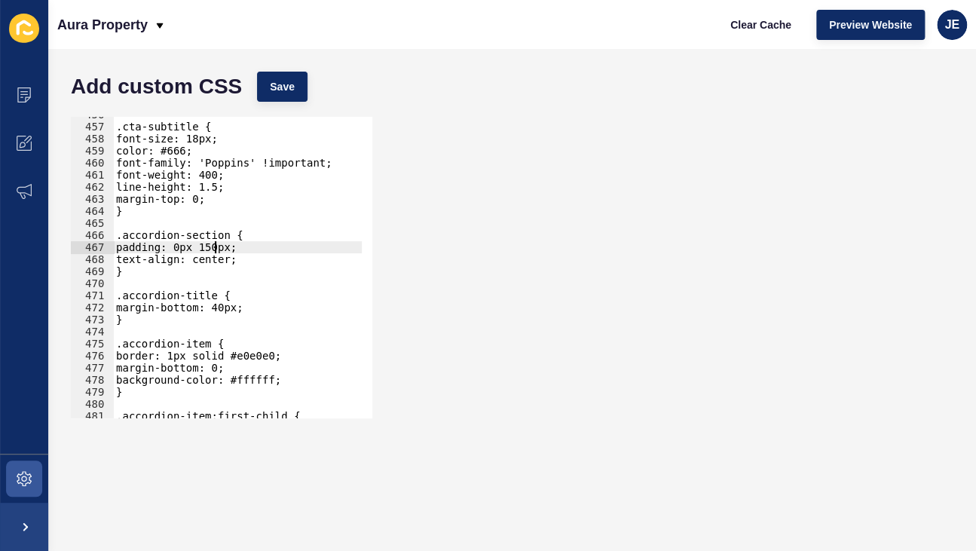
click at [211, 250] on div ".cta-subtitle { font-size: 18px; color: #666; font-family: 'Poppins' !important…" at bounding box center [287, 265] width 348 height 315
click at [271, 94] on button "Save" at bounding box center [282, 87] width 50 height 30
click at [211, 250] on div ".cta-subtitle { font-size: 18px; color: #666; font-family: 'Poppins' !important…" at bounding box center [287, 265] width 348 height 315
drag, startPoint x: 212, startPoint y: 249, endPoint x: 201, endPoint y: 249, distance: 11.3
click at [201, 249] on div ".cta-subtitle { font-size: 18px; color: #666; font-family: 'Poppins' !important…" at bounding box center [287, 265] width 348 height 315
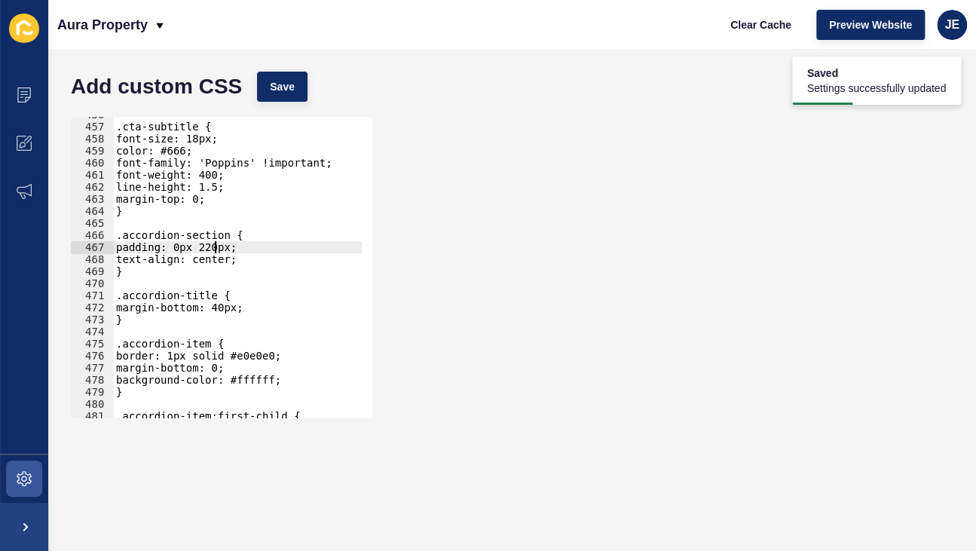
scroll to position [0, 7]
click at [279, 88] on span "Save" at bounding box center [282, 86] width 25 height 15
click at [212, 246] on div ".cta-subtitle { font-size: 18px; color: #666; font-family: 'Poppins' !important…" at bounding box center [287, 265] width 348 height 315
click at [287, 95] on button "Save" at bounding box center [282, 87] width 50 height 30
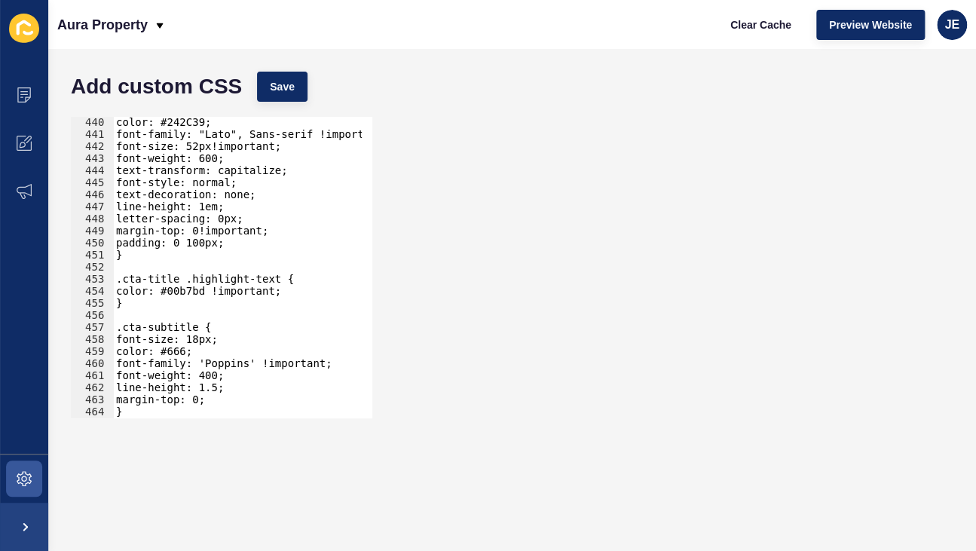
scroll to position [5236, 0]
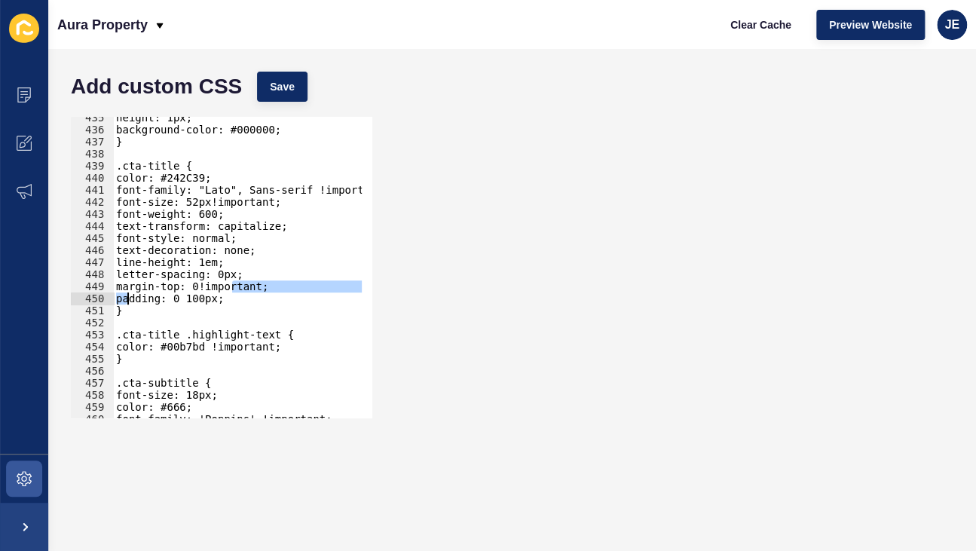
drag, startPoint x: 230, startPoint y: 292, endPoint x: 120, endPoint y: 294, distance: 110.0
click at [112, 293] on div "margin-top: 0!important; 435 436 437 438 439 440 441 442 443 444 445 446 447 44…" at bounding box center [221, 267] width 301 height 301
click at [171, 295] on div "height: 1px; background-color: #000000; } .cta-title { color: #242C39; font-fam…" at bounding box center [287, 269] width 348 height 315
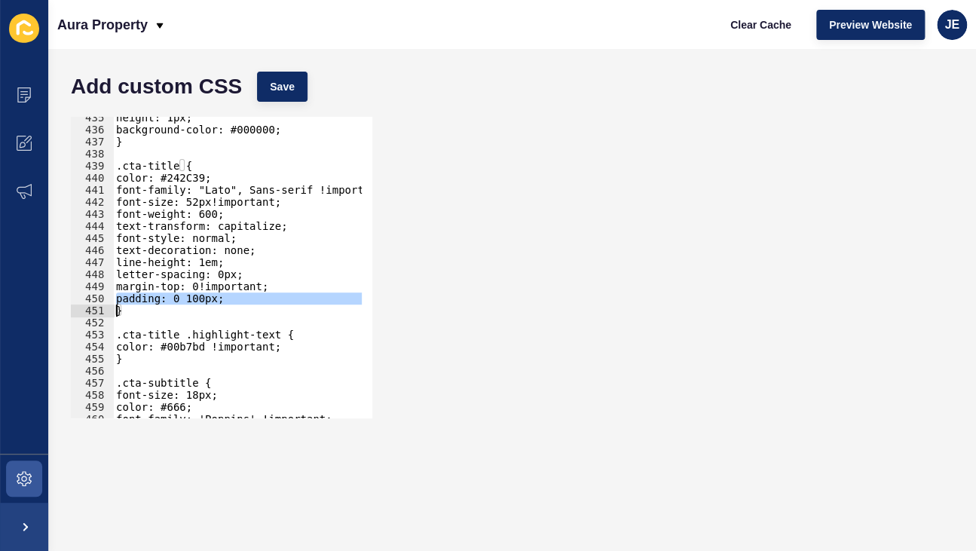
scroll to position [0, 0]
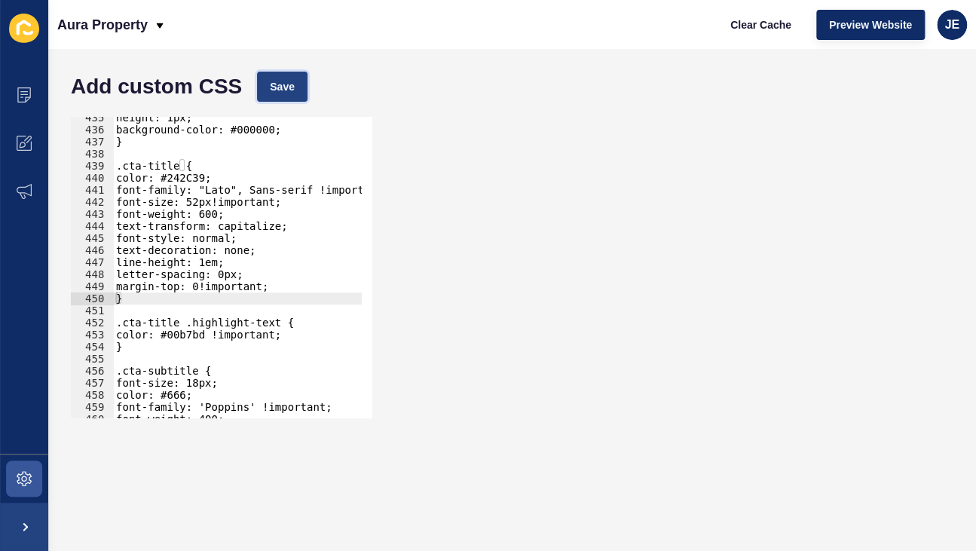
click at [295, 92] on button "Save" at bounding box center [282, 87] width 50 height 30
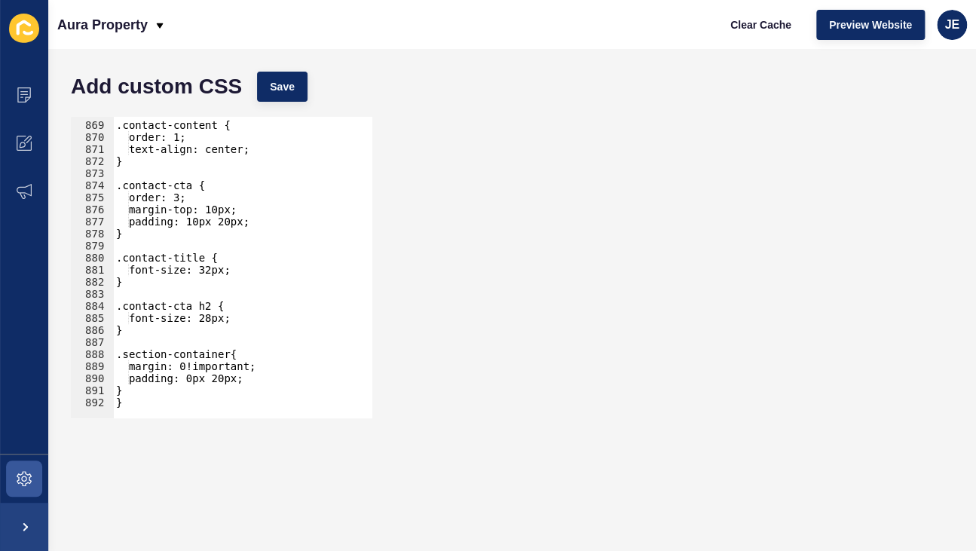
scroll to position [10461, 0]
drag, startPoint x: 188, startPoint y: 376, endPoint x: 203, endPoint y: 375, distance: 15.8
click at [203, 375] on div ".contact-content { order: 1; text-align: center; } .contact-cta { order: 3; mar…" at bounding box center [287, 264] width 348 height 315
click at [188, 379] on div ".contact-content { order: 1; text-align: center; } .contact-cta { order: 3; mar…" at bounding box center [287, 264] width 348 height 315
click at [193, 379] on div ".contact-content { order: 1; text-align: center; } .contact-cta { order: 3; mar…" at bounding box center [287, 264] width 348 height 315
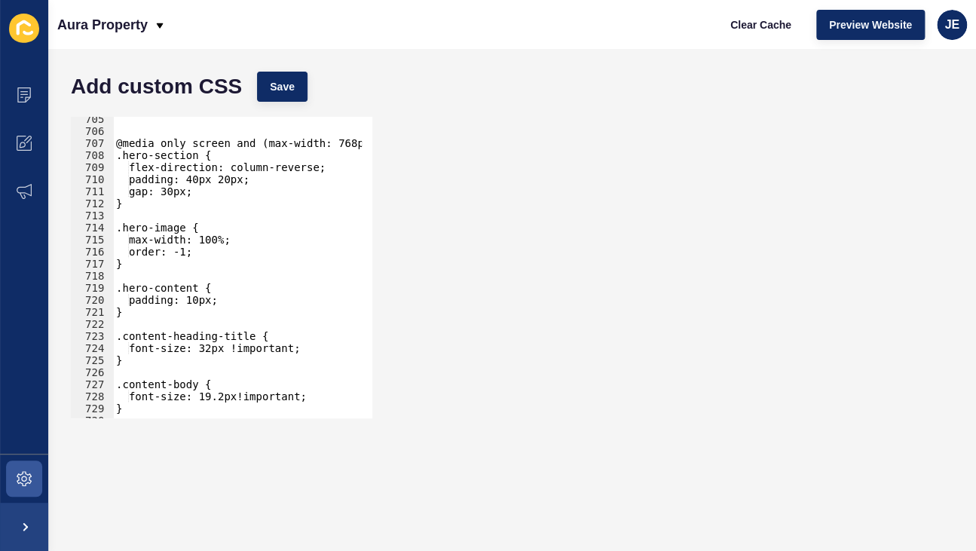
scroll to position [8285, 0]
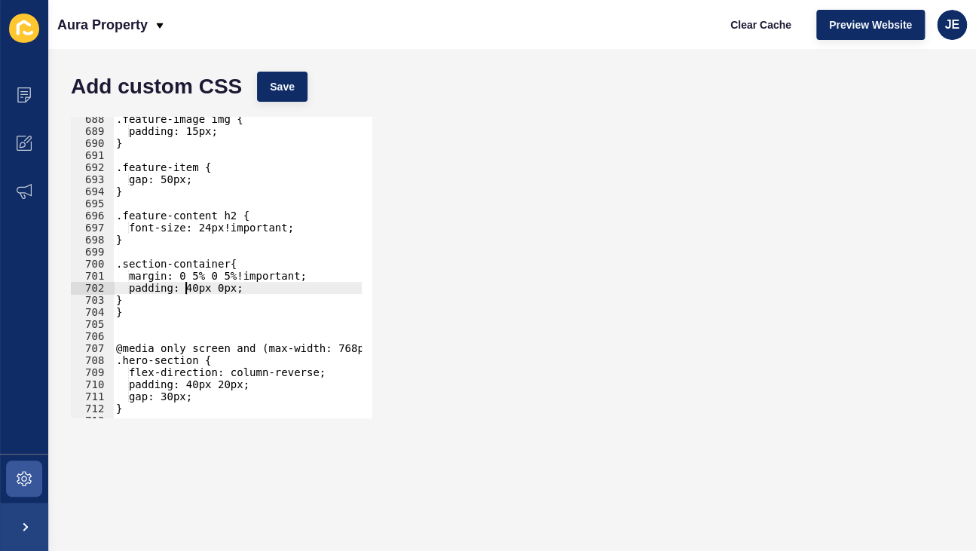
click at [188, 289] on div ".feature-image img { padding: 15px; } .feature-item { gap: 50px; } .feature-con…" at bounding box center [287, 270] width 348 height 315
type textarea "padding: 40px 0px;"
click at [286, 87] on span "Save" at bounding box center [282, 86] width 25 height 15
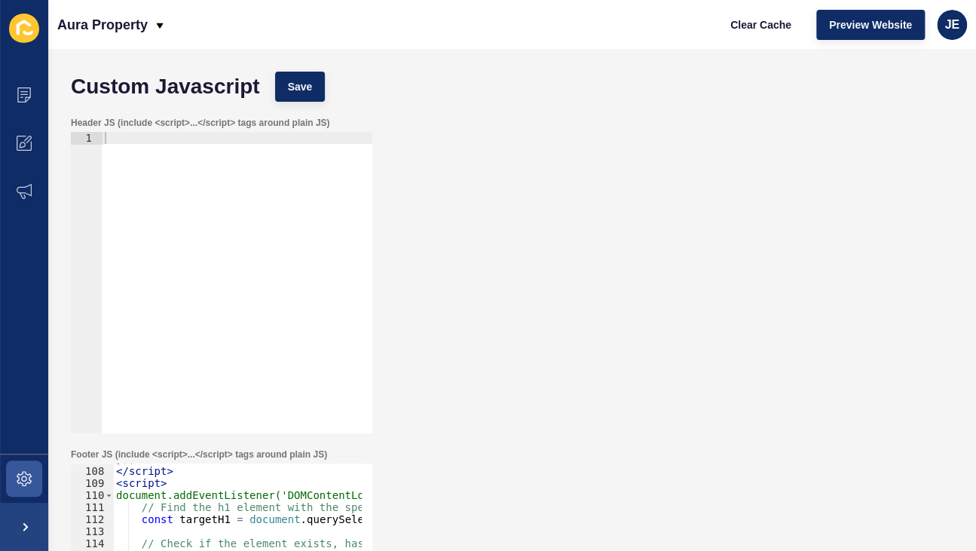
scroll to position [1288, 0]
